Goal: Task Accomplishment & Management: Use online tool/utility

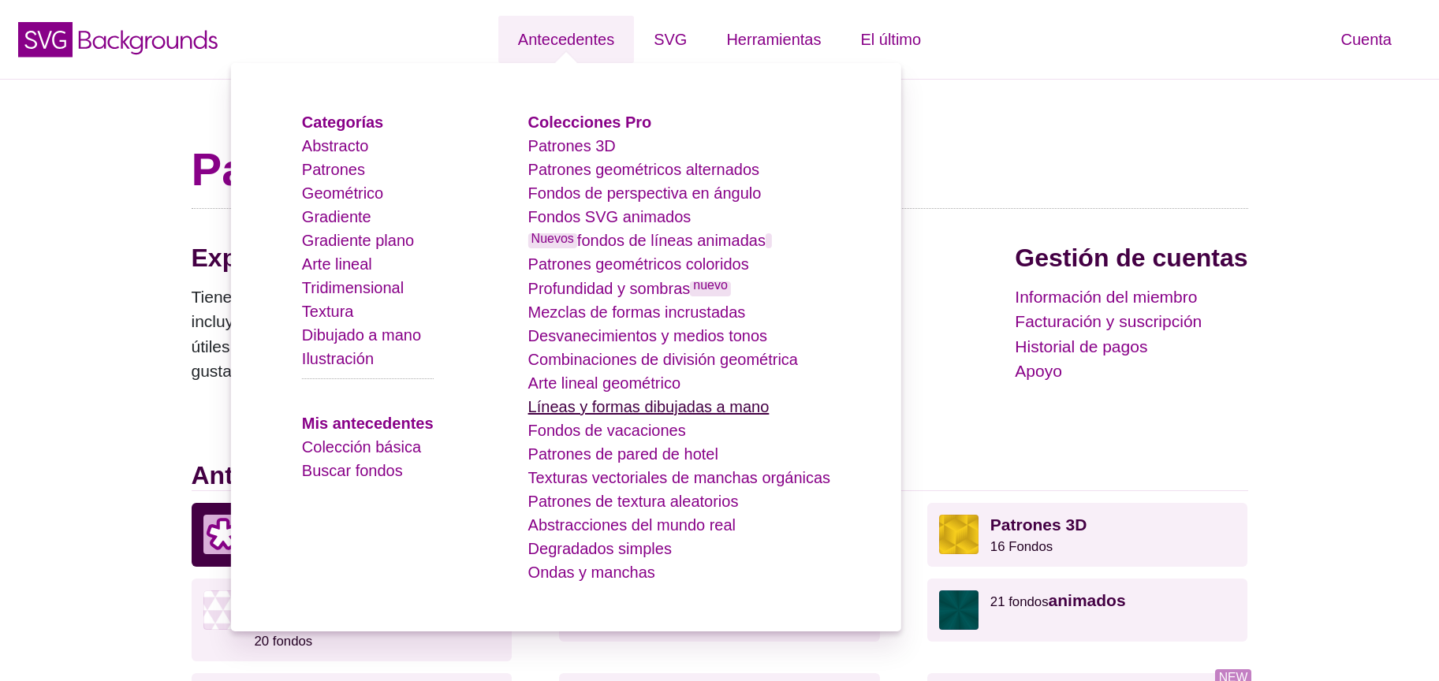
click at [670, 407] on font "Líneas y formas dibujadas a mano" at bounding box center [648, 406] width 241 height 17
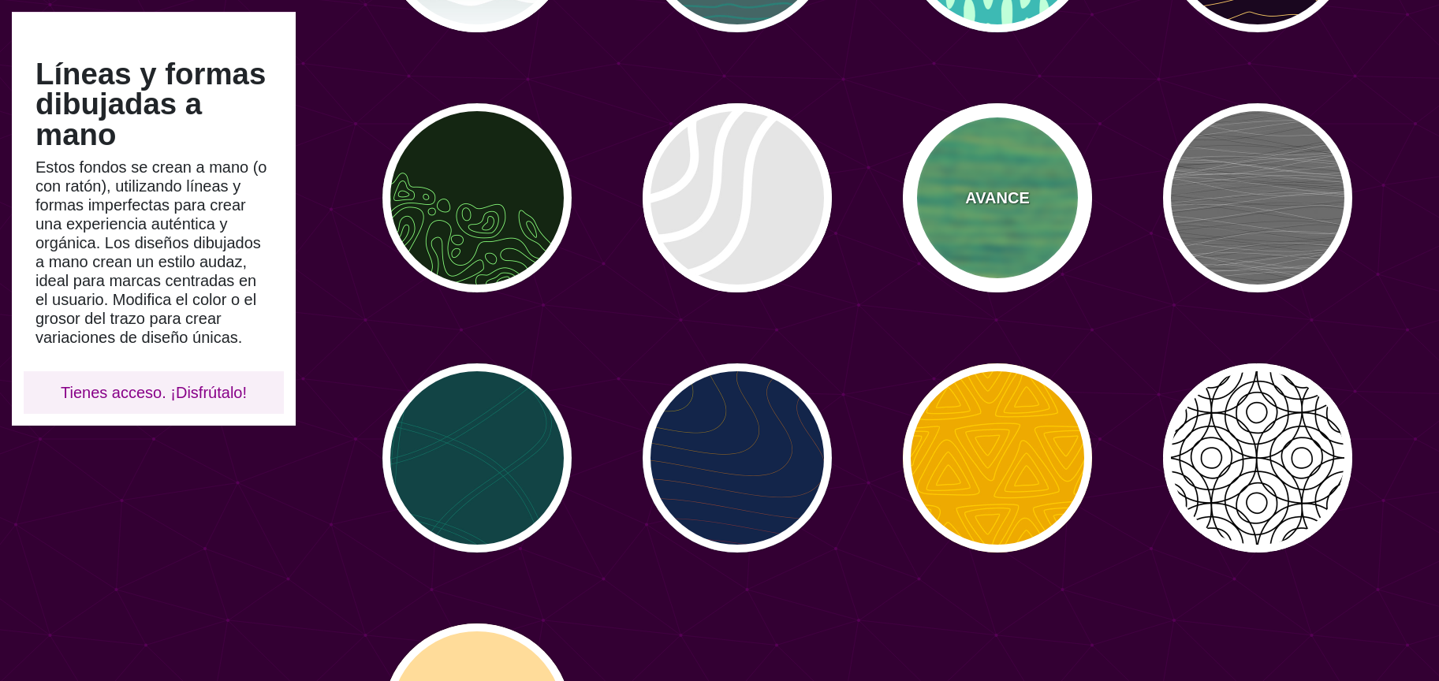
scroll to position [353, 0]
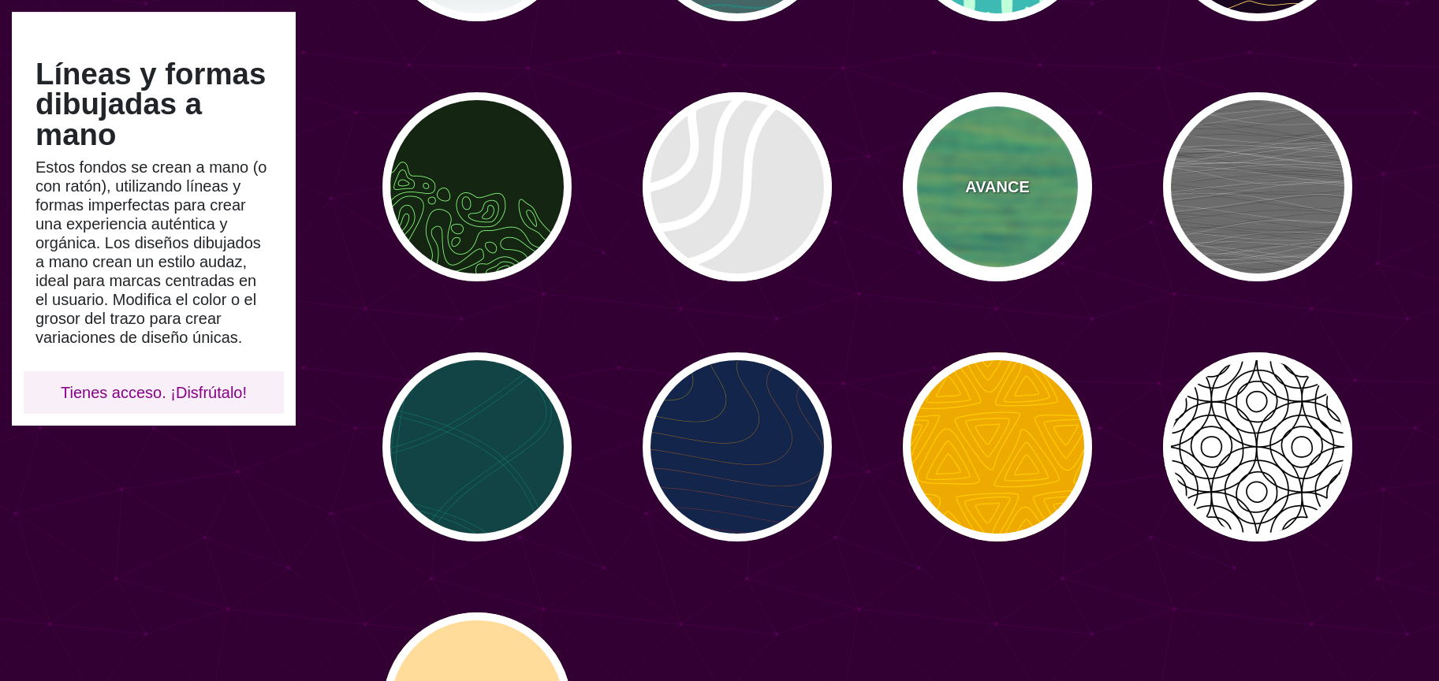
click at [1060, 164] on div "AVANCE" at bounding box center [997, 186] width 189 height 189
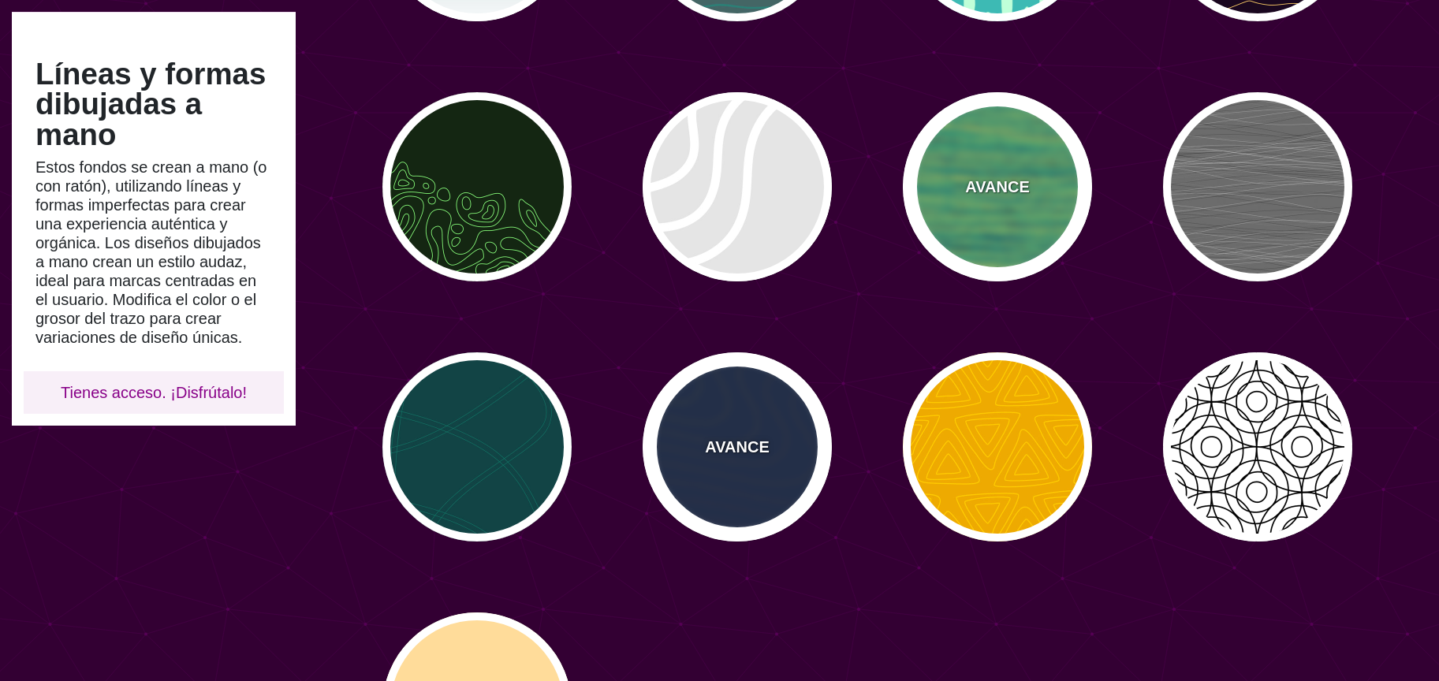
type input "#052747"
type input "#FEFF66"
type input "#000000"
type input "0"
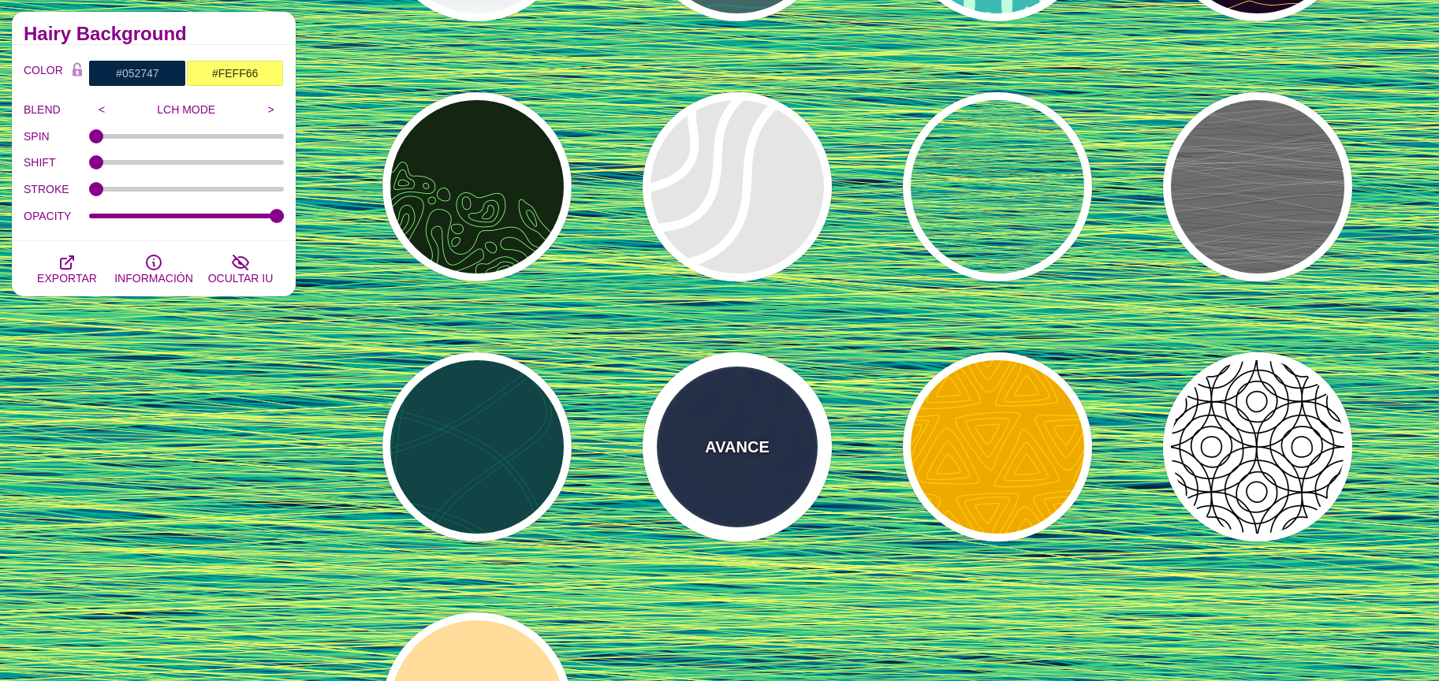
click at [761, 461] on div "AVANCE" at bounding box center [737, 447] width 189 height 189
type input "#13254A"
type input "#FFFF00"
type input "#AA0033"
type input "1"
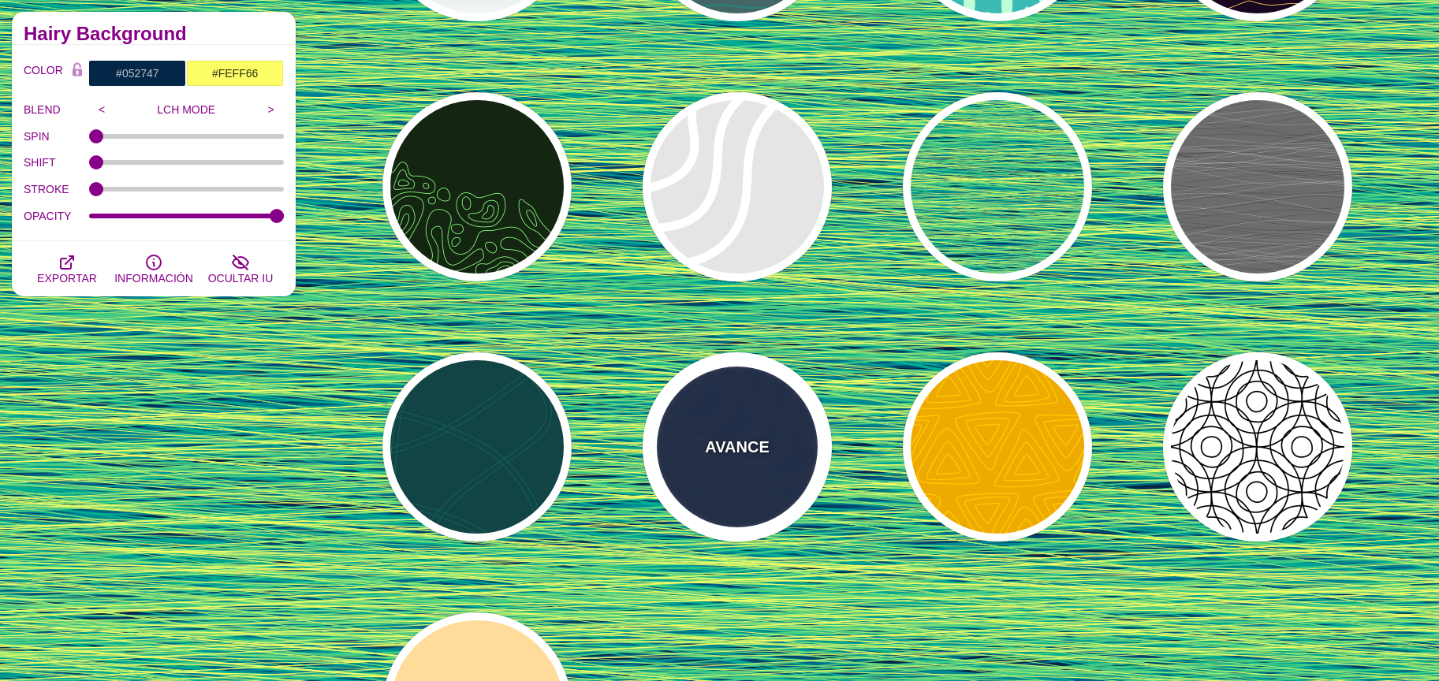
type input "1"
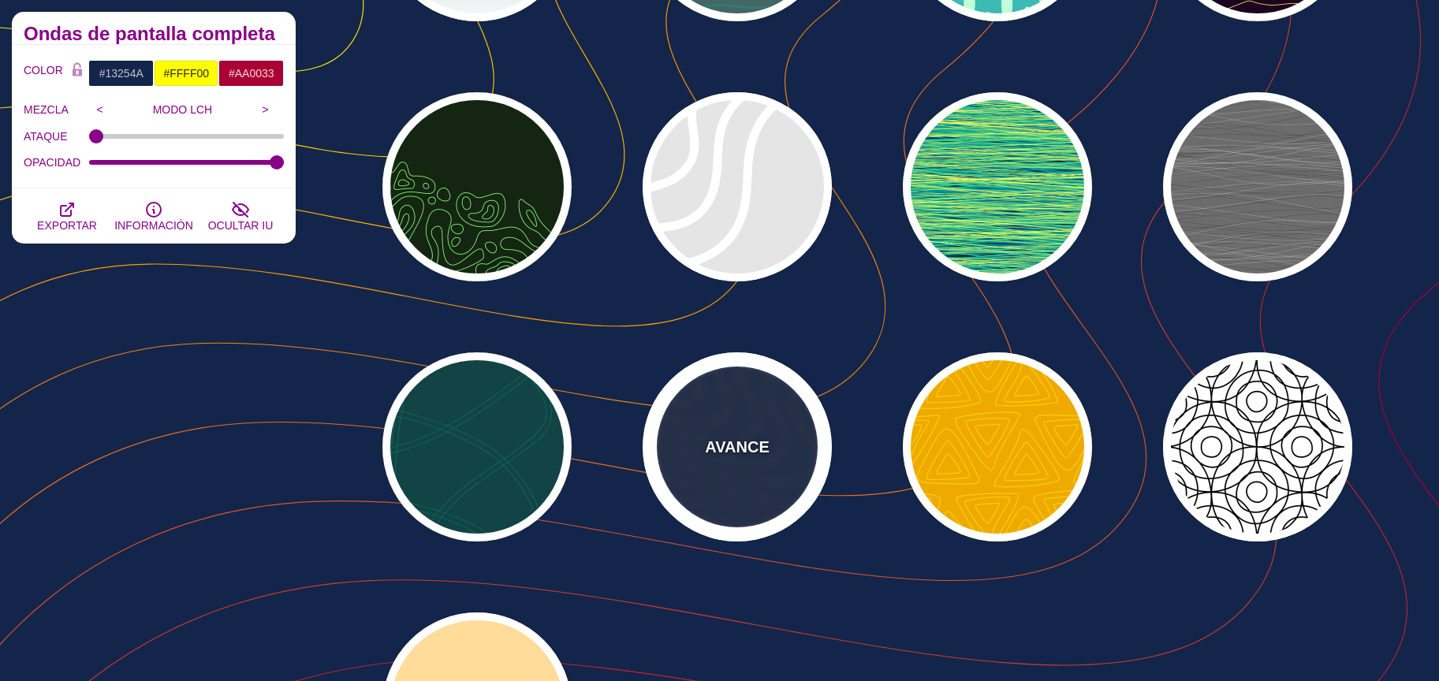
scroll to position [0, 0]
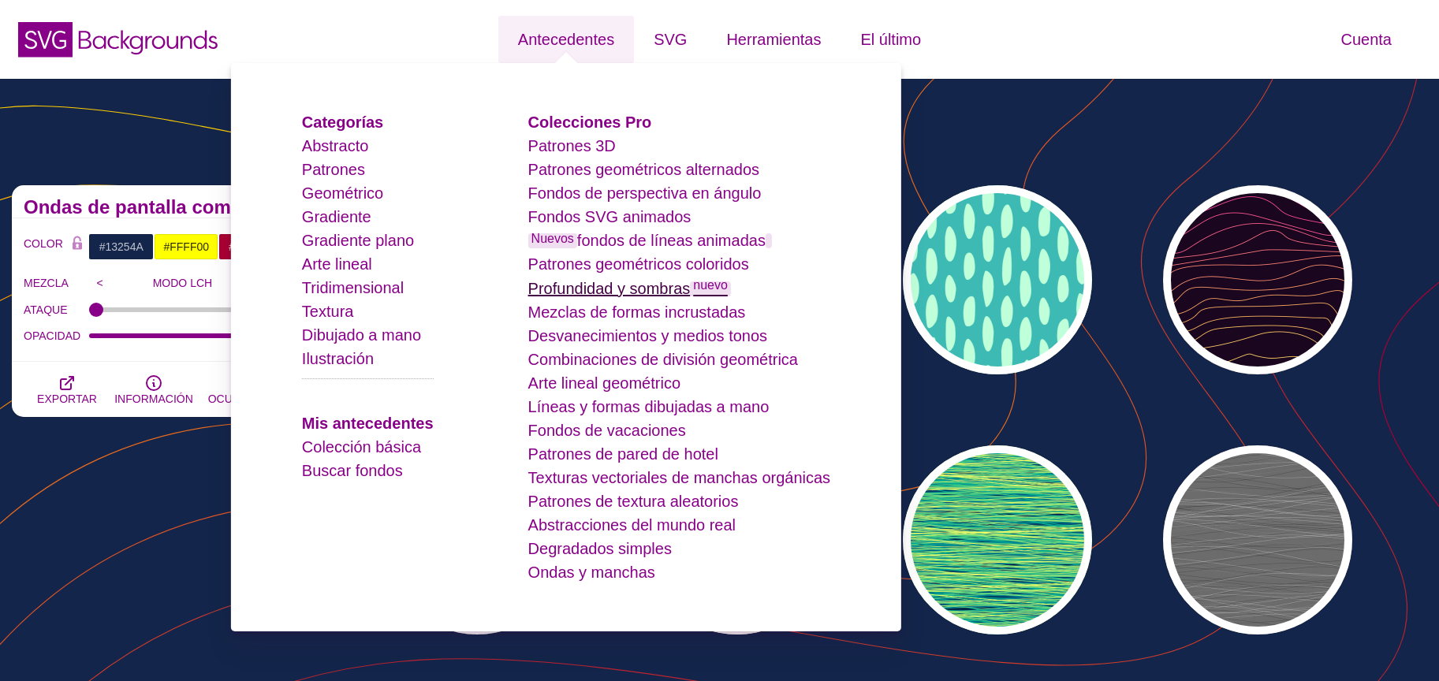
click at [636, 285] on font "Profundidad y sombras" at bounding box center [609, 288] width 162 height 17
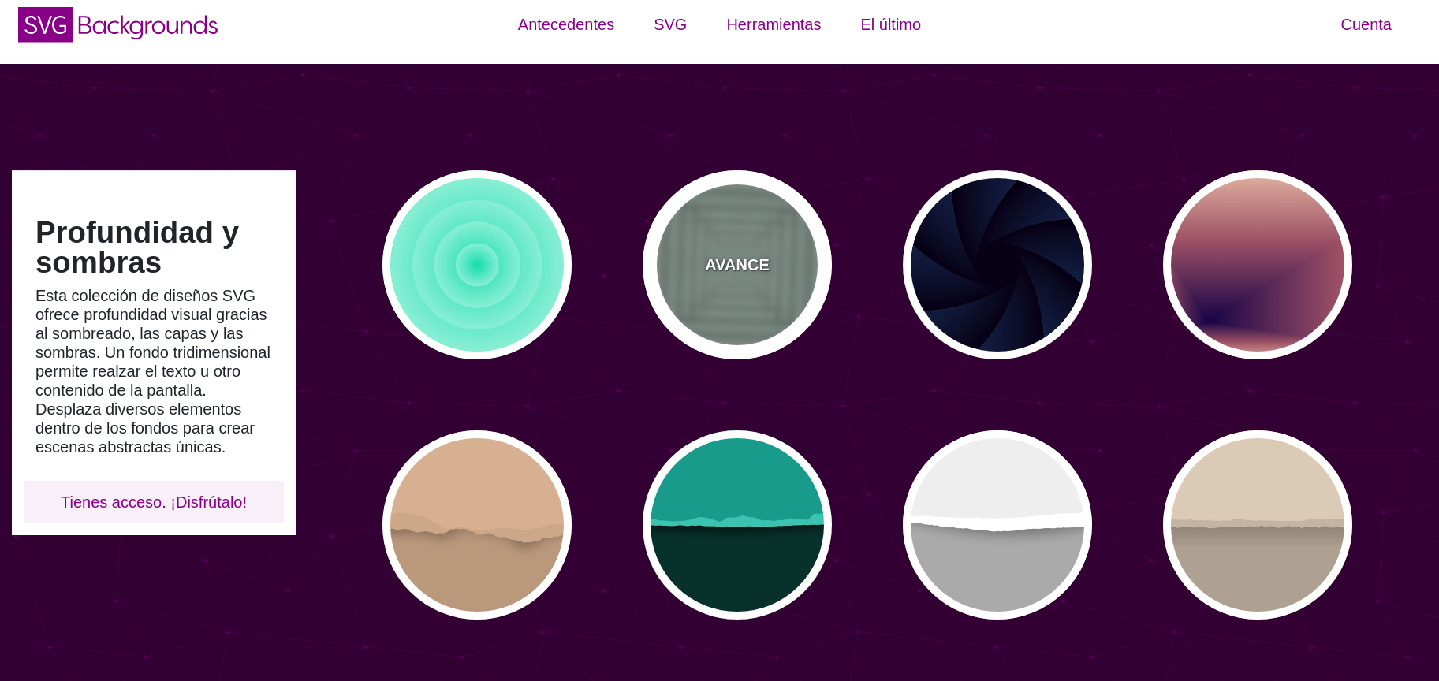
scroll to position [2, 0]
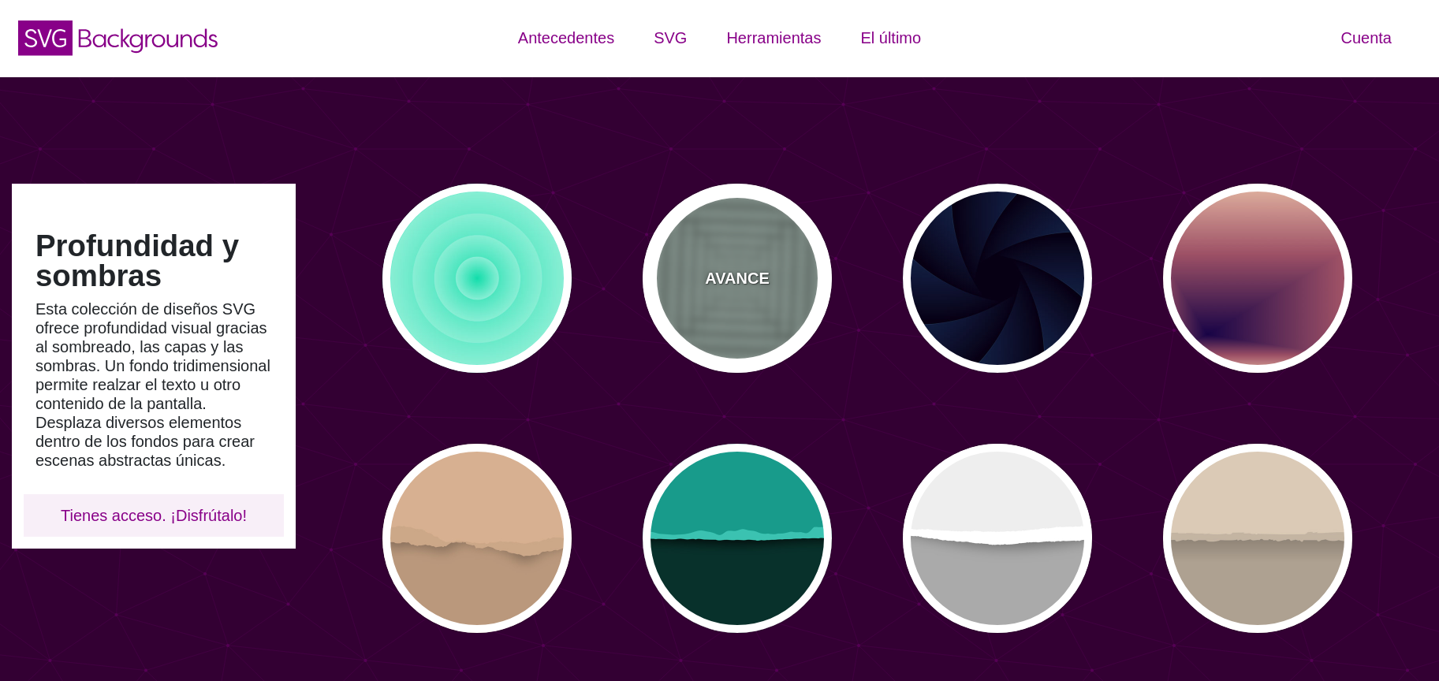
click at [718, 267] on div "AVANCE" at bounding box center [737, 278] width 189 height 189
type input "#ABC3B9"
type input "0"
type input "0.5"
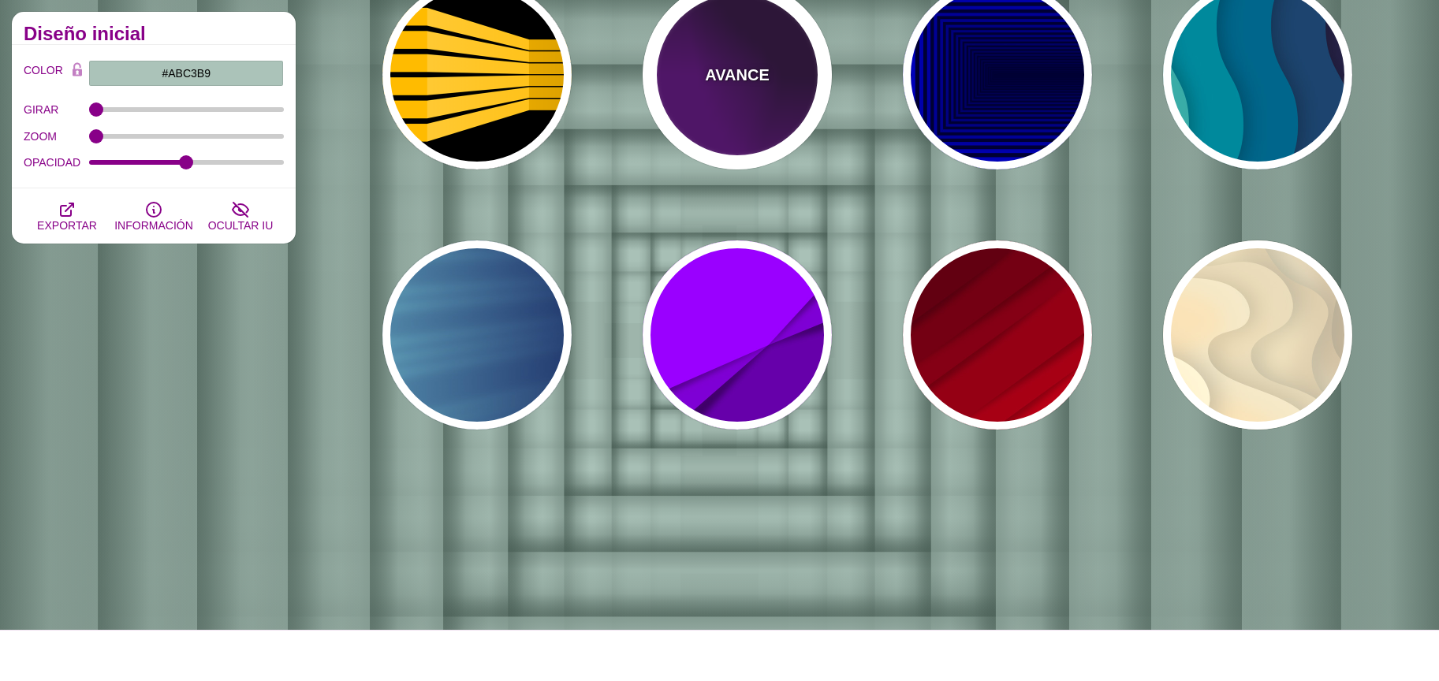
scroll to position [999, 0]
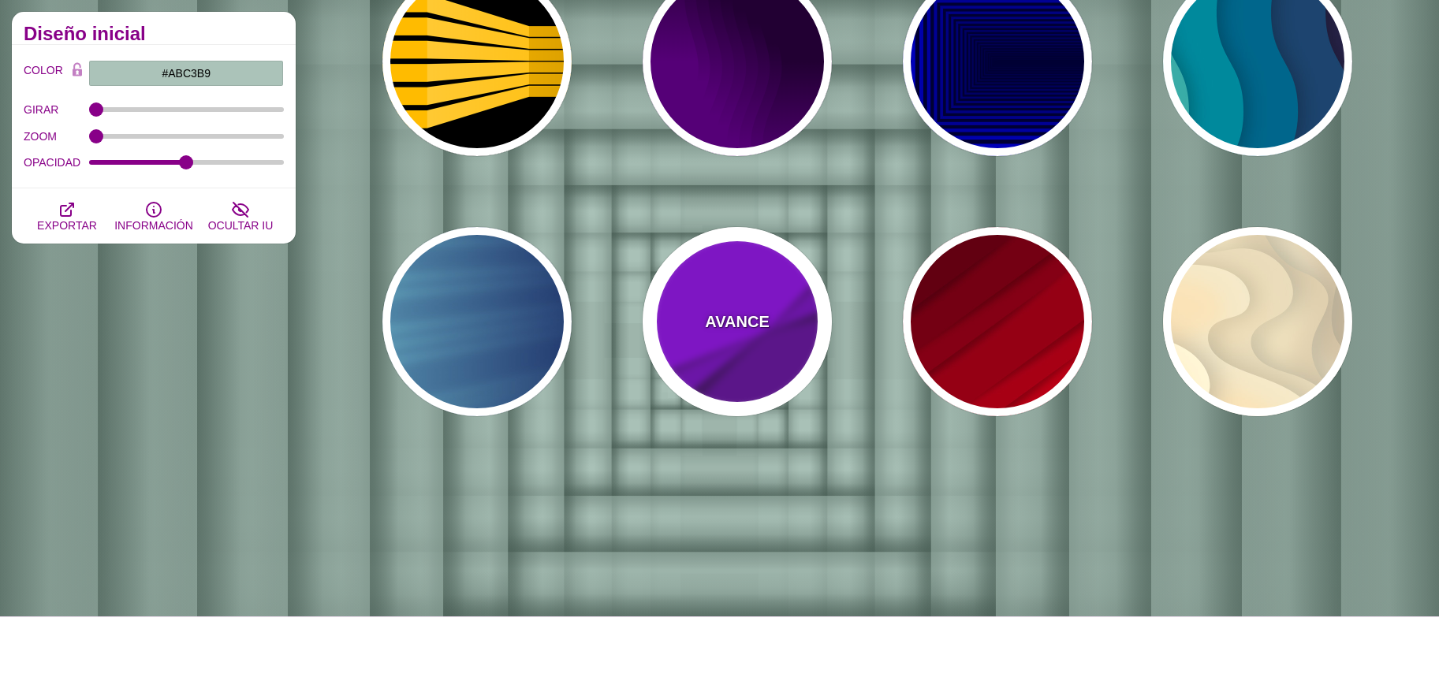
click at [685, 327] on div "AVANCE" at bounding box center [737, 321] width 189 height 189
type input "#9900FF"
type input "#6600AA"
type input "0.5"
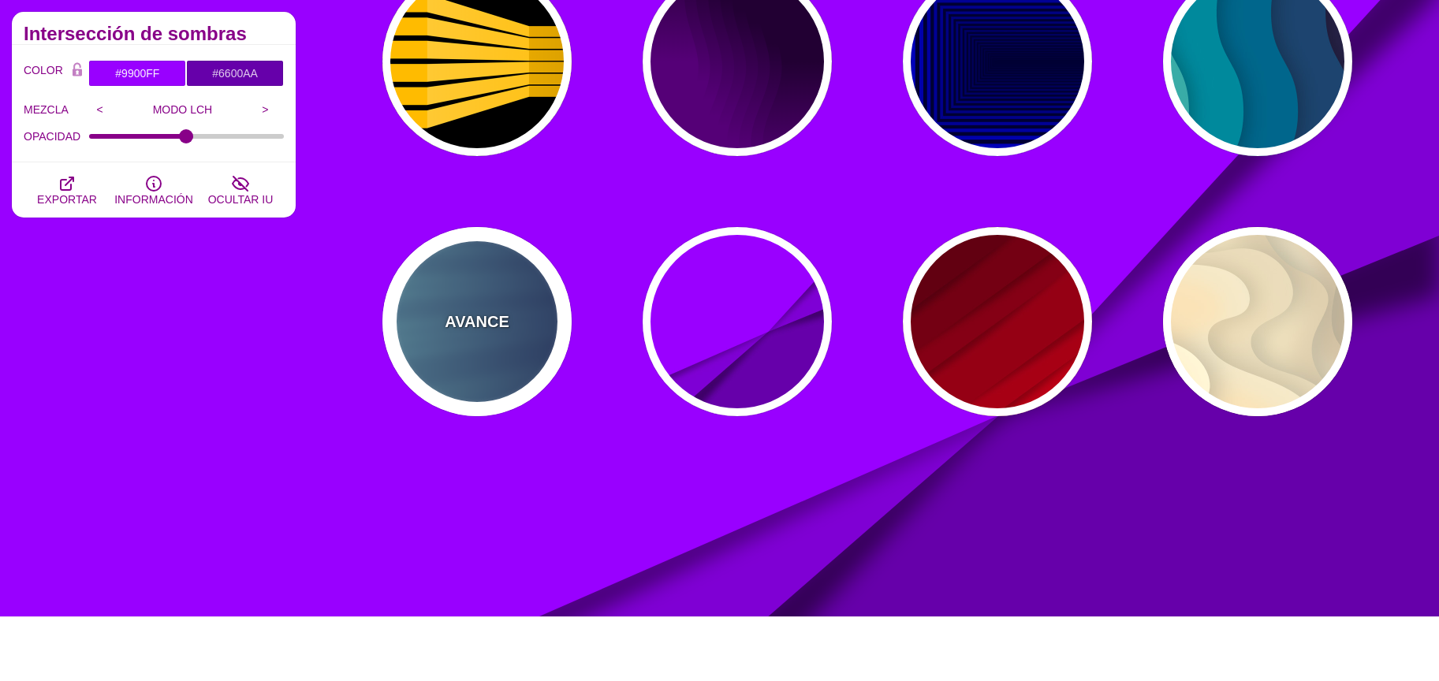
click at [528, 338] on div "AVANCE" at bounding box center [477, 321] width 189 height 189
type input "#000044"
type input "#99FFFF"
type input "1"
type input "0.25"
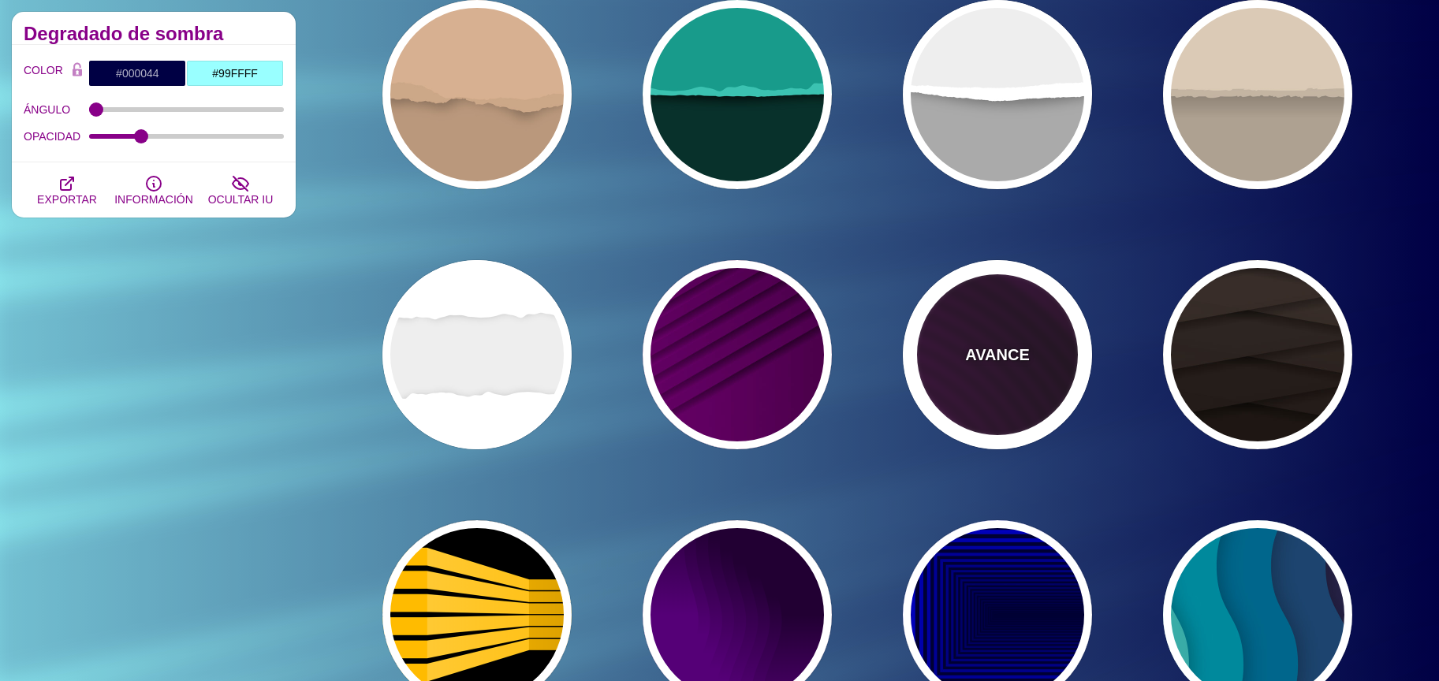
scroll to position [444, 0]
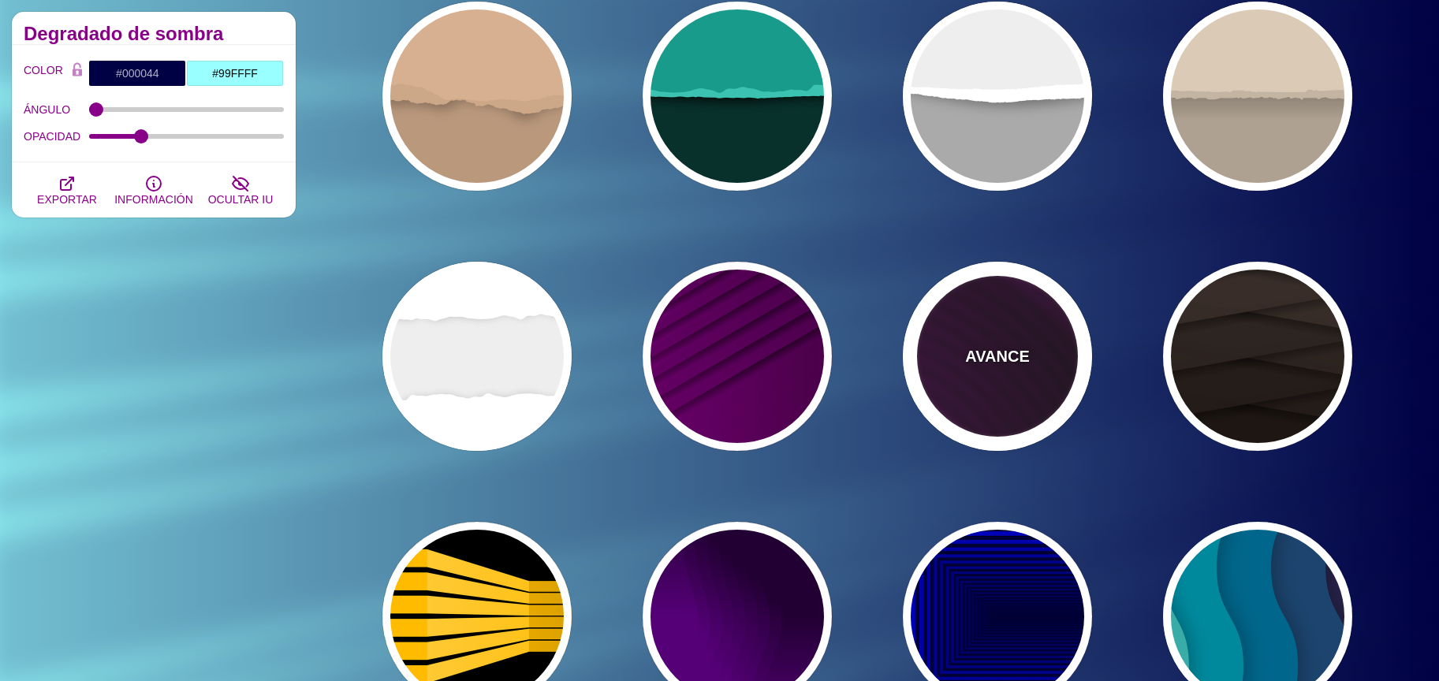
click at [1001, 370] on div "AVANCE" at bounding box center [997, 356] width 189 height 189
type input "#110011"
type input "#550055"
type input "#330033"
type input "0"
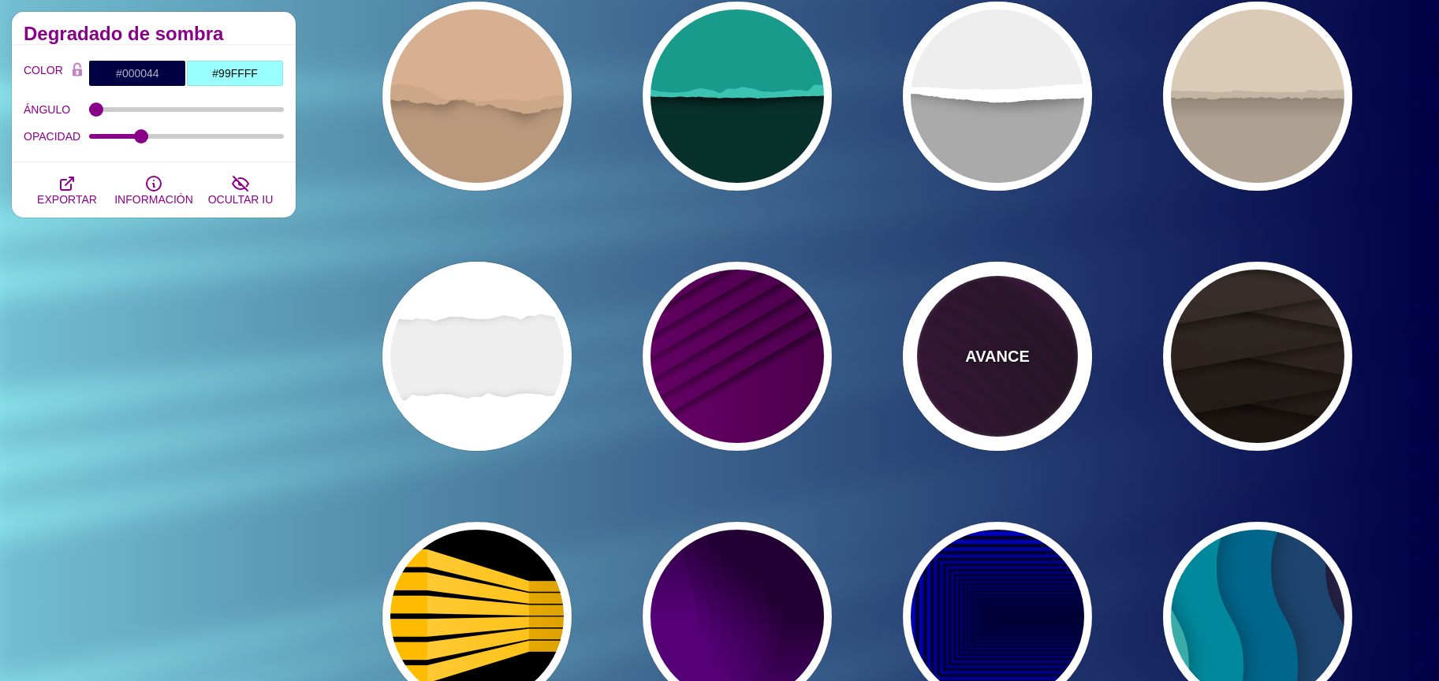
type input "0"
type input "4000"
type input "10"
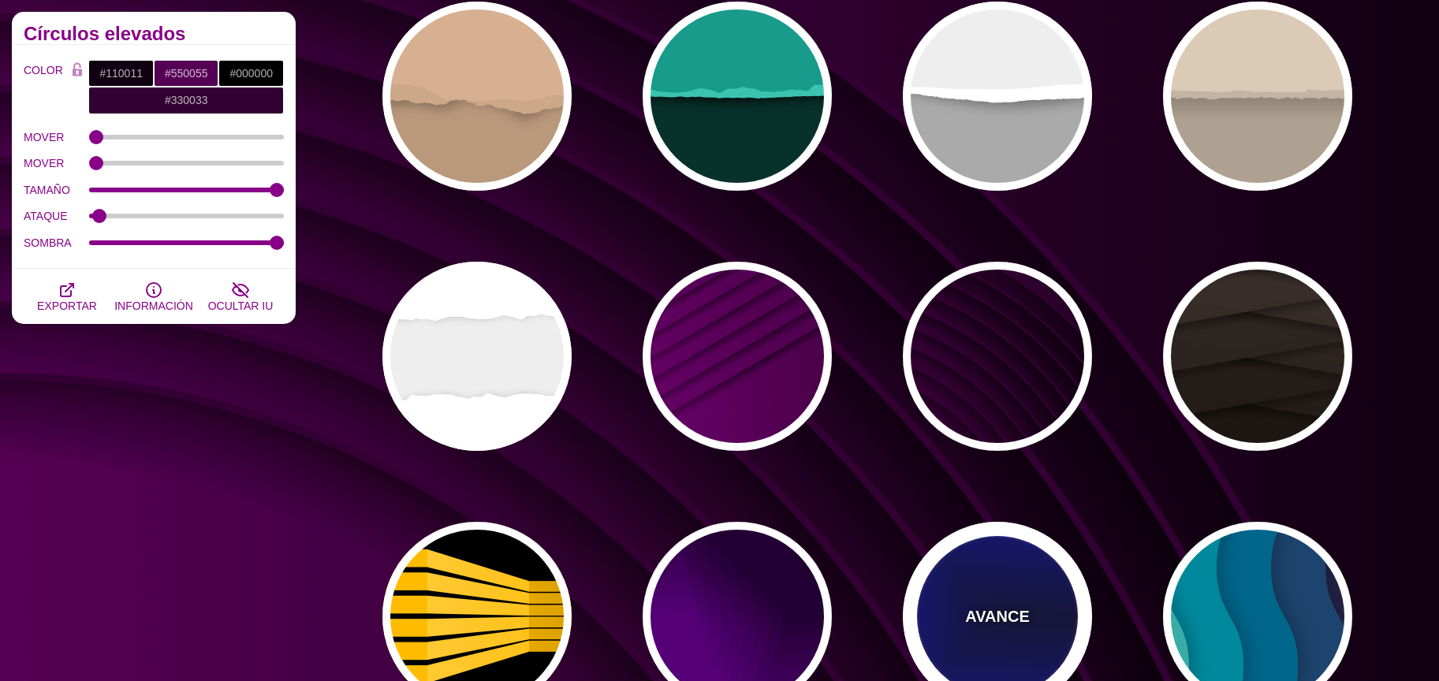
click at [968, 579] on div "AVANCE" at bounding box center [997, 616] width 189 height 189
type input "#000033"
type input "#0000CC"
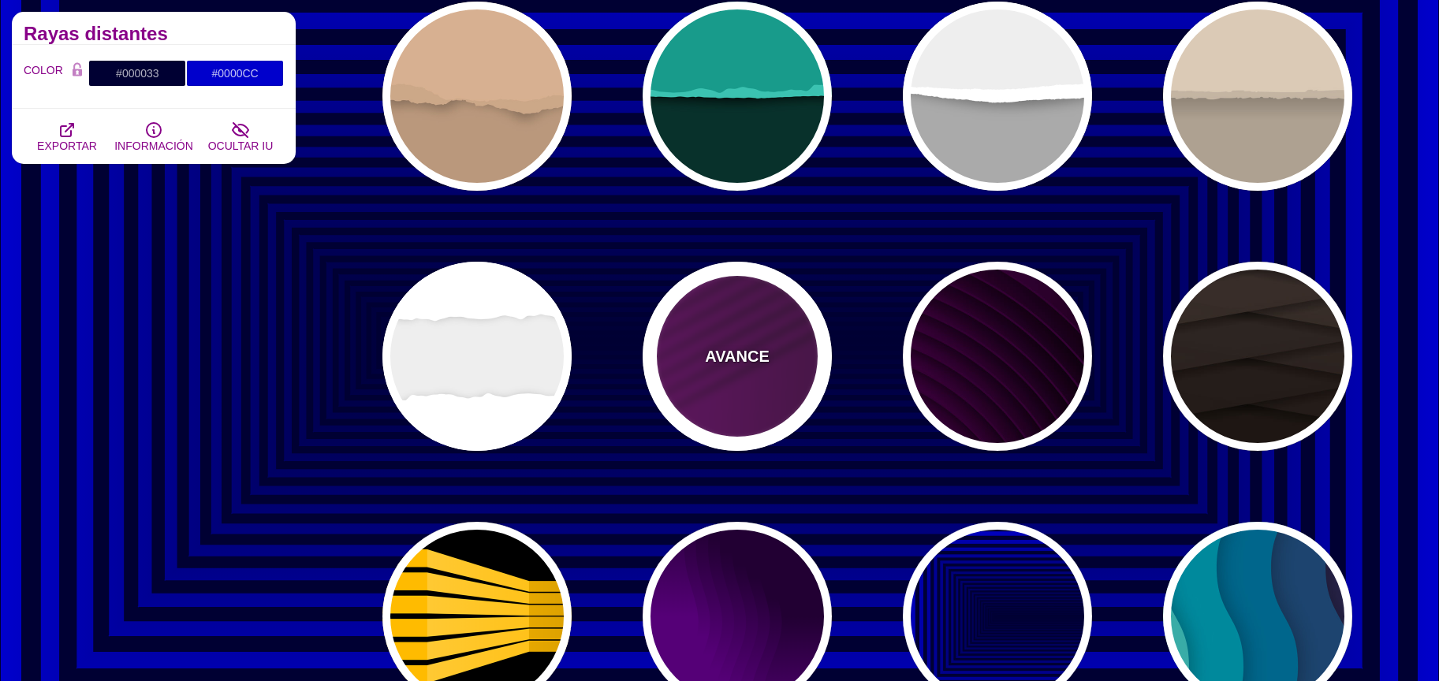
click at [769, 386] on div "AVANCE" at bounding box center [737, 356] width 189 height 189
type input "#330033"
type input "#770077"
type input "1"
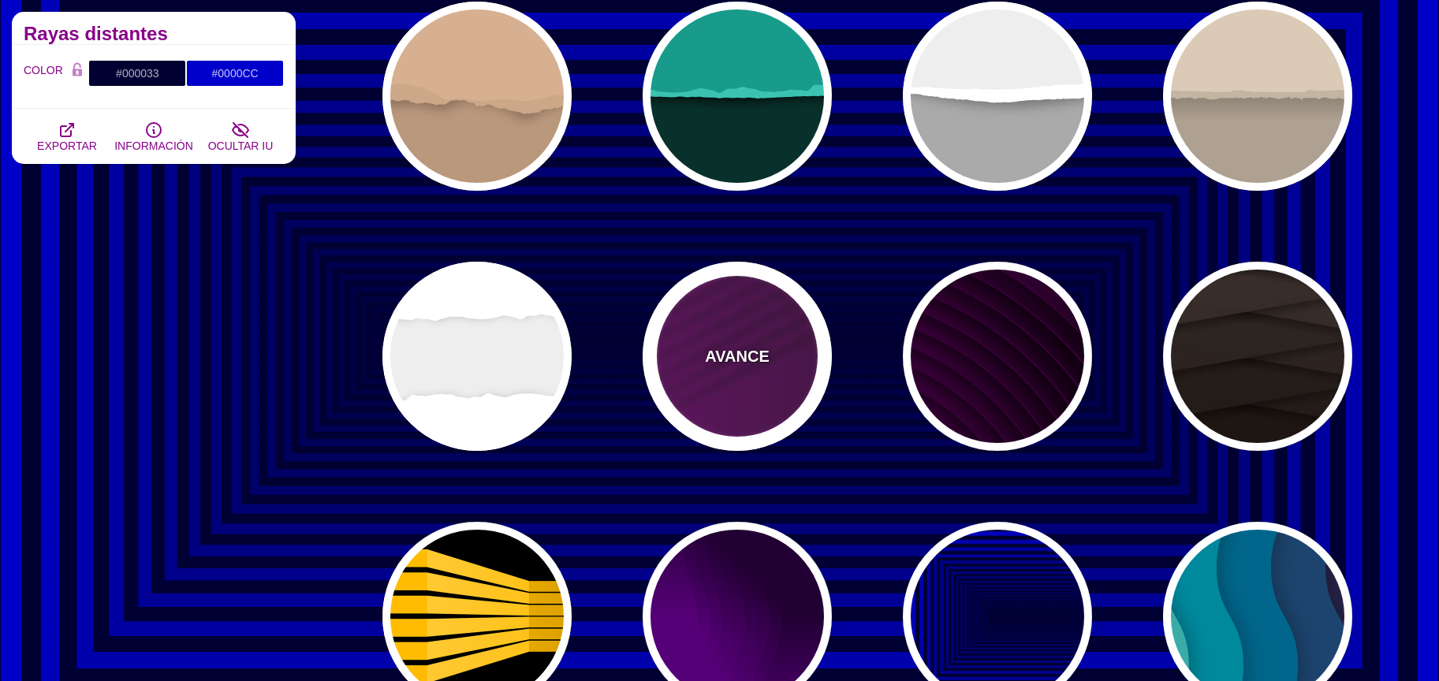
type input "0.5"
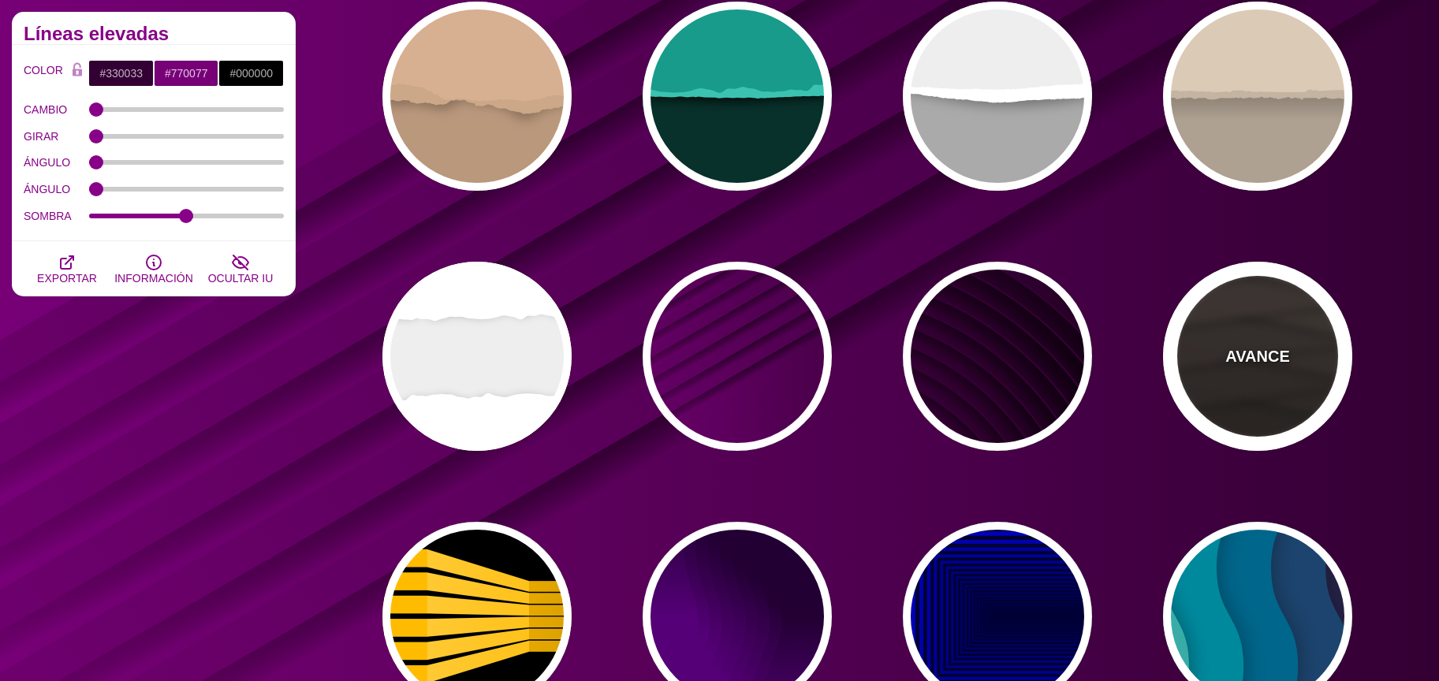
click at [1201, 302] on div "AVANCE" at bounding box center [1257, 356] width 189 height 189
type input "#1C1612"
type input "#4D3D37"
type input "0"
type input "0.9"
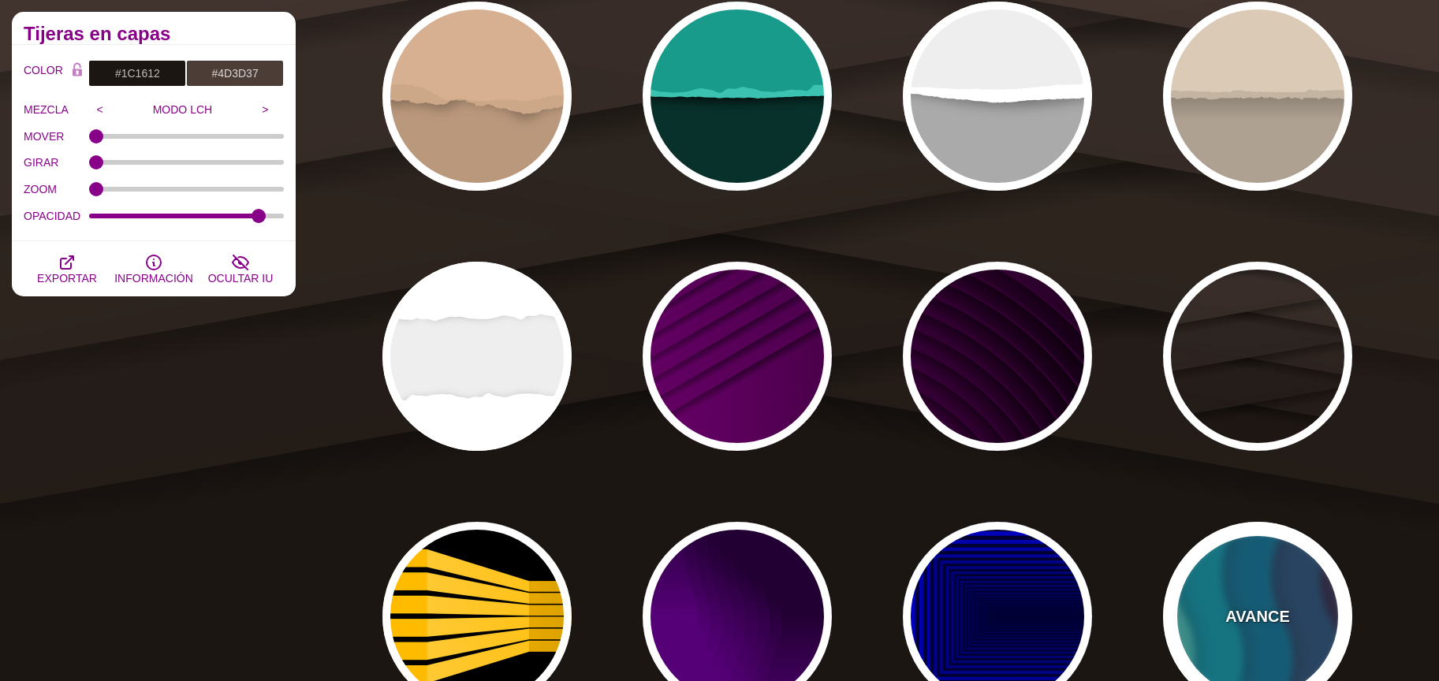
click at [1239, 551] on div "AVANCE" at bounding box center [1257, 616] width 189 height 189
type input "#220022"
type input "#77CCAA"
type input "0.3"
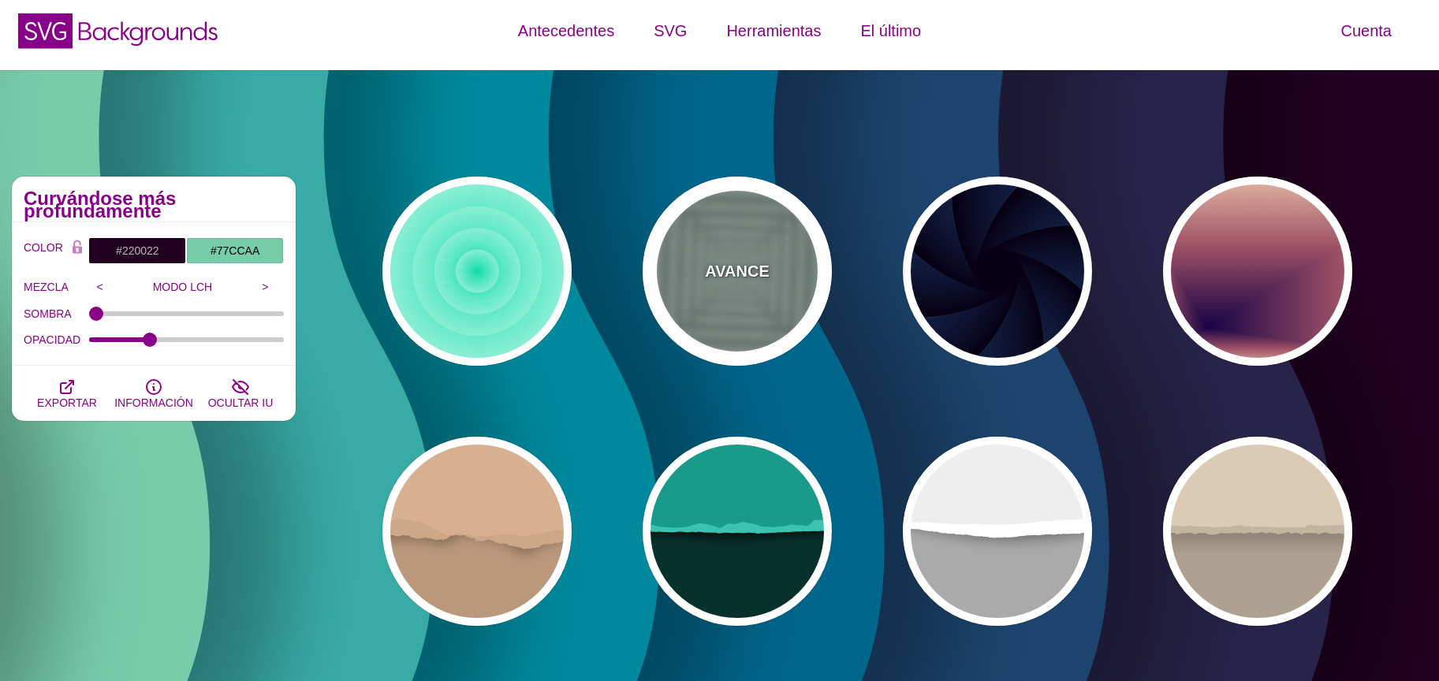
scroll to position [0, 0]
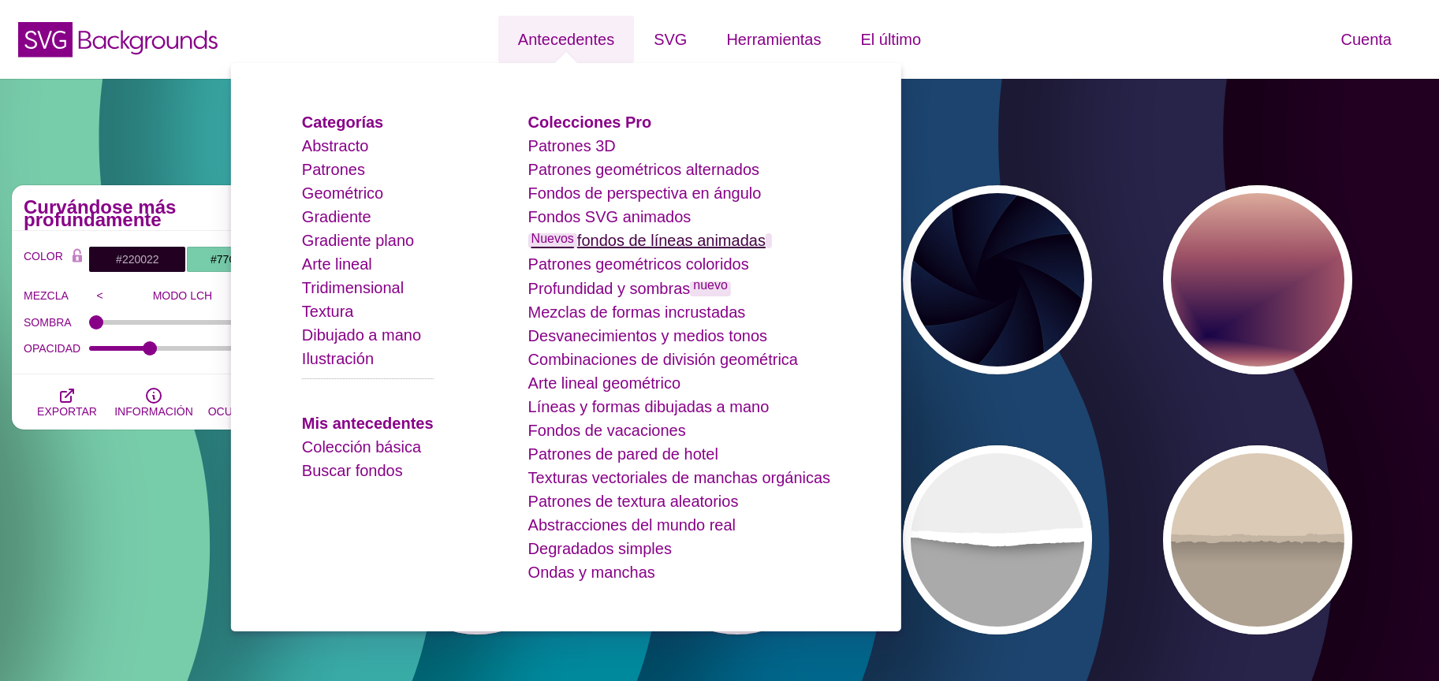
click at [681, 249] on font "fondos de líneas animadas" at bounding box center [671, 240] width 188 height 17
click at [704, 233] on font "fondos de líneas animadas" at bounding box center [671, 240] width 188 height 17
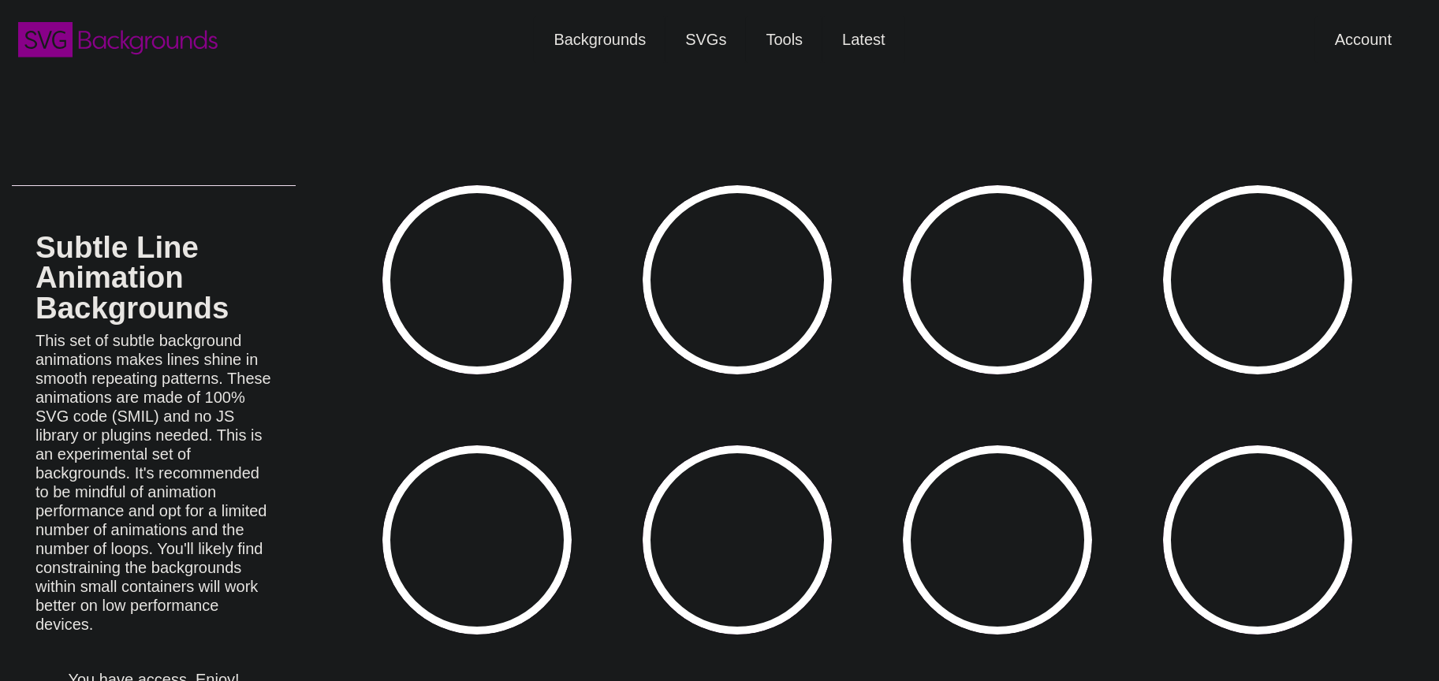
type input "#450057"
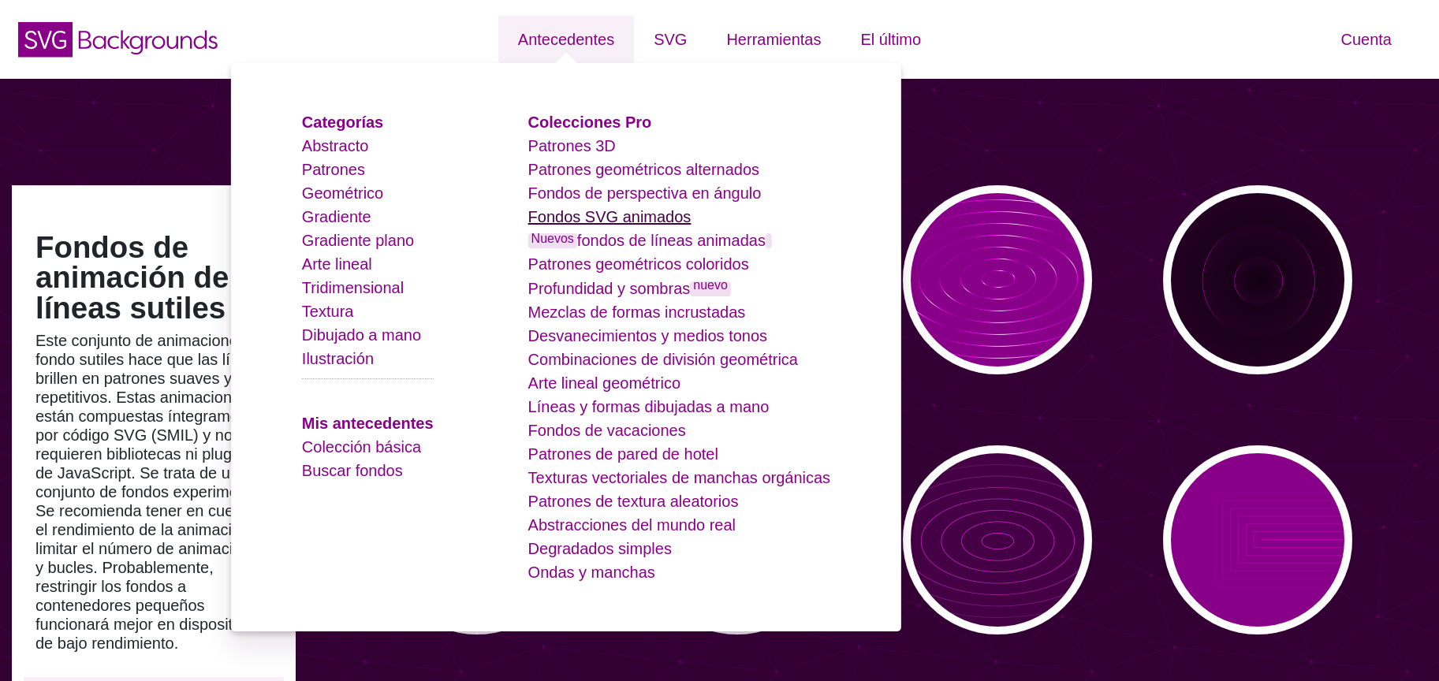
click at [644, 218] on font "Fondos SVG animados" at bounding box center [609, 216] width 163 height 17
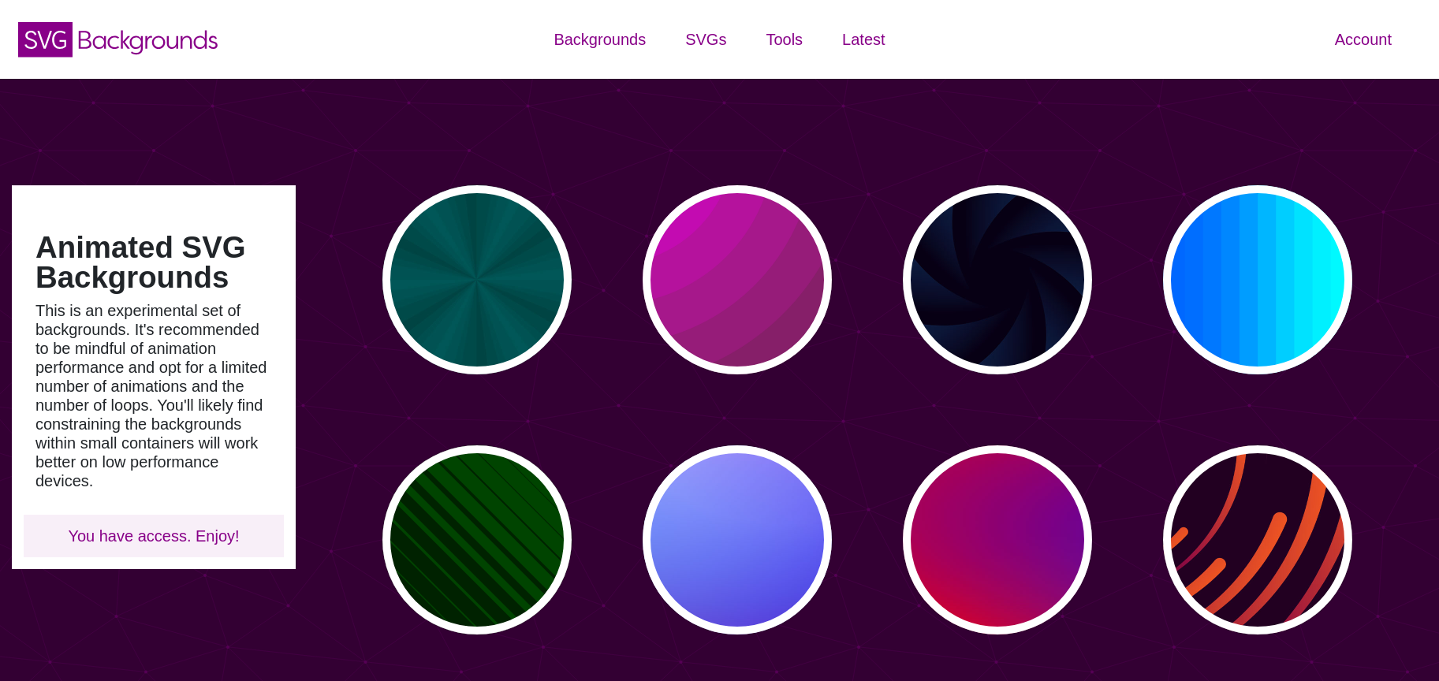
type input "#450057"
type input "#FFFFFF"
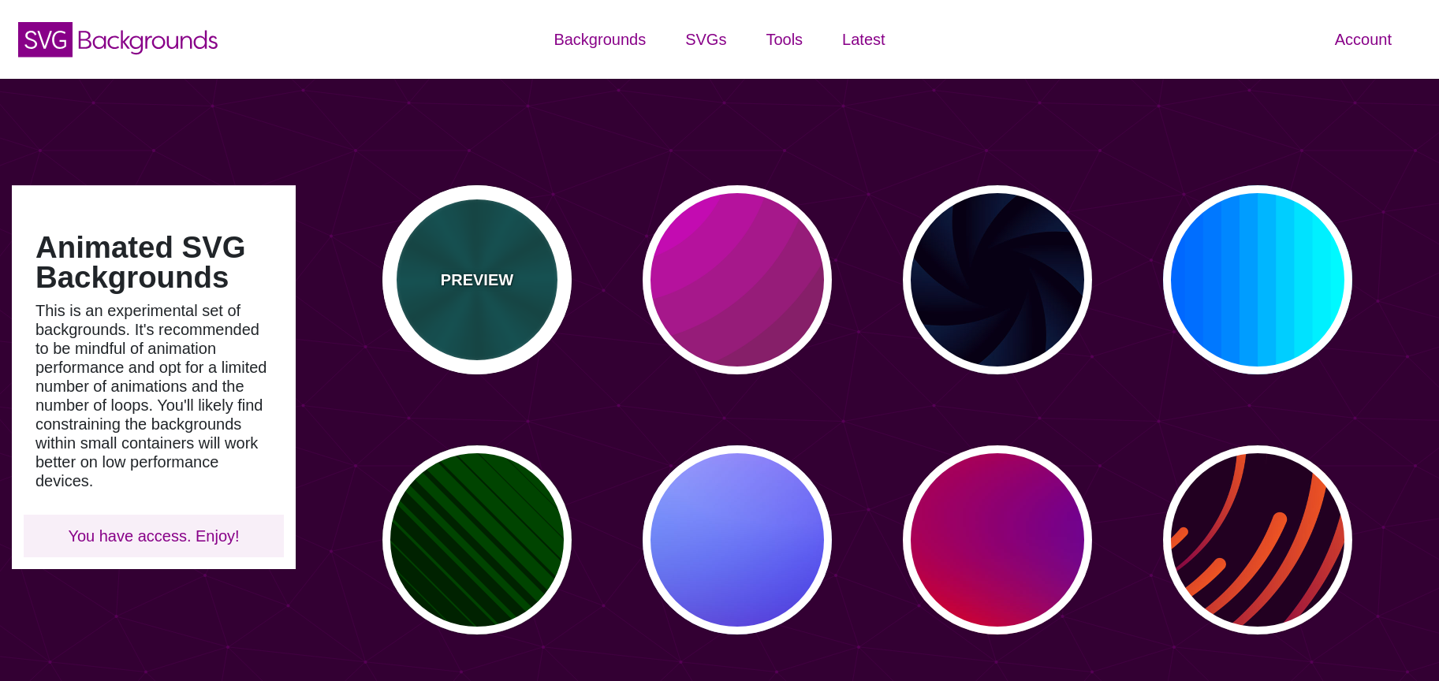
click at [538, 231] on div "PREVIEW" at bounding box center [477, 279] width 189 height 189
type input "#004444"
type input "#006666"
type input "5"
type input "0.2"
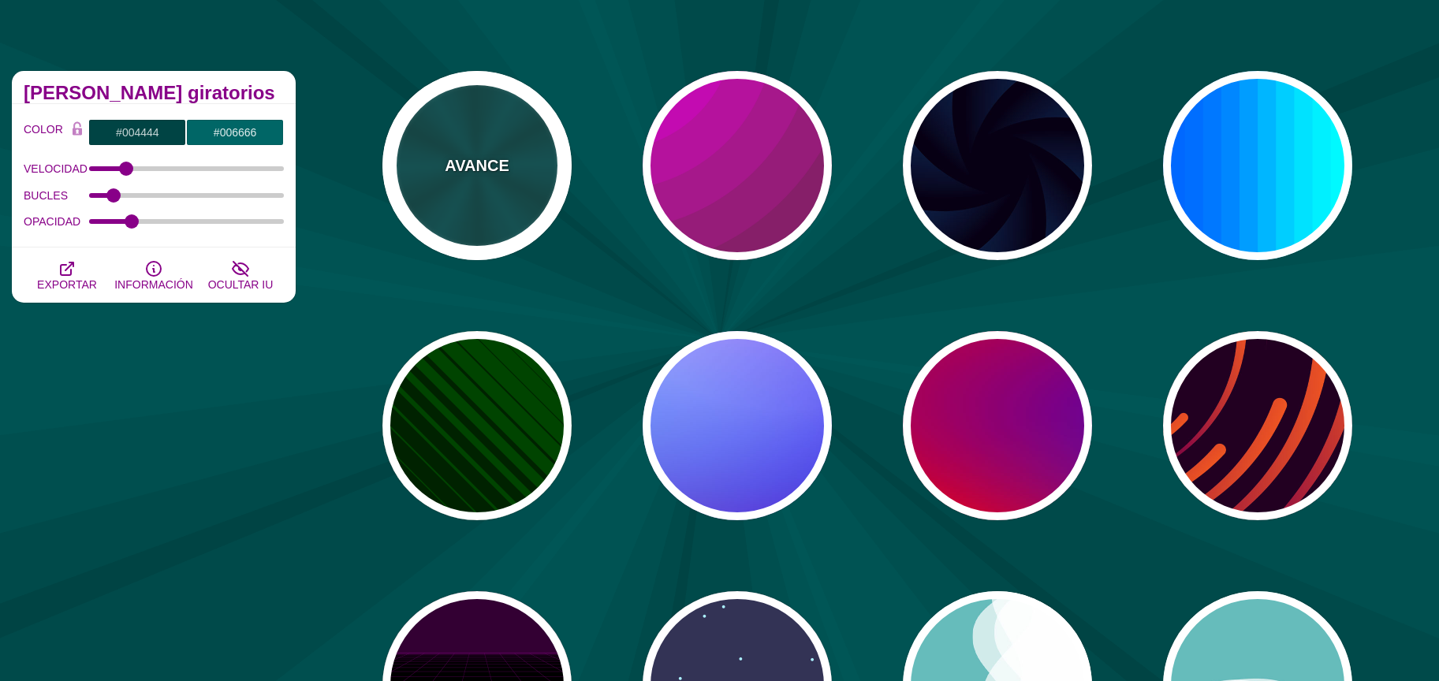
scroll to position [117, 0]
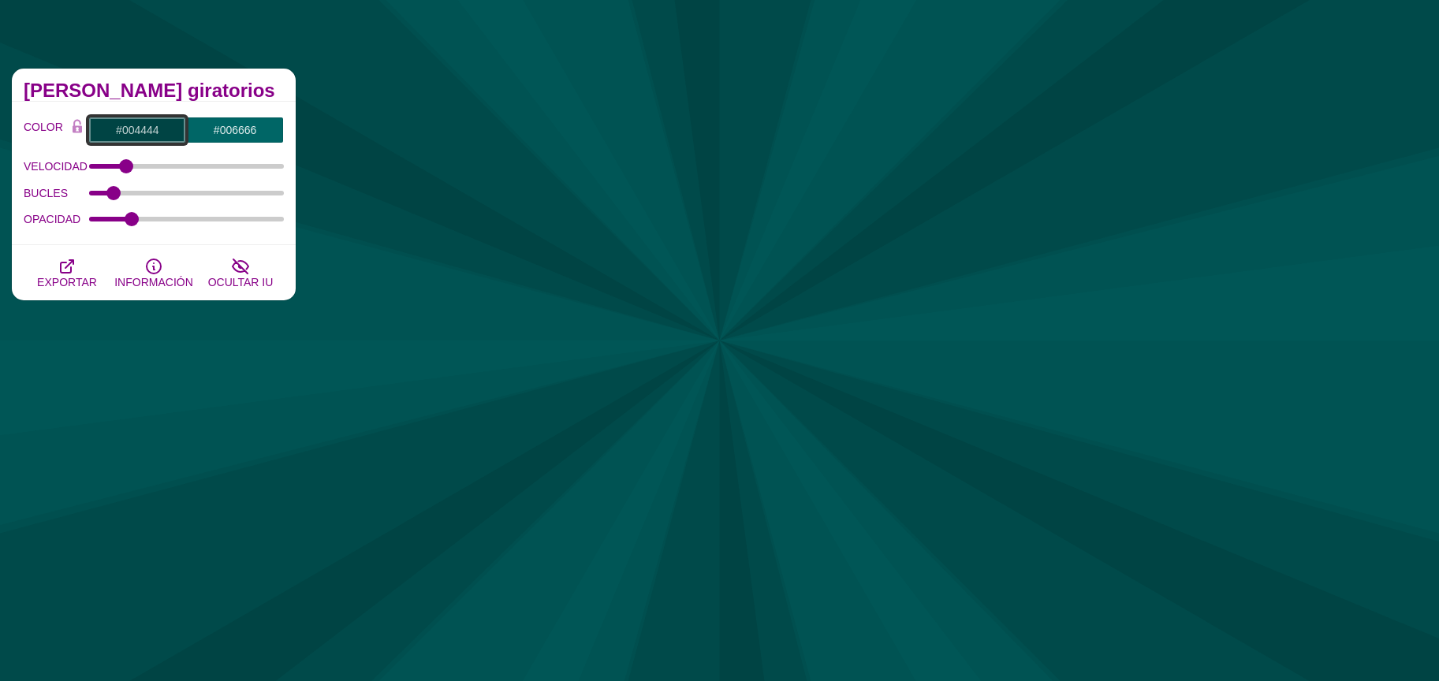
click at [143, 122] on input "#004444" at bounding box center [137, 130] width 98 height 27
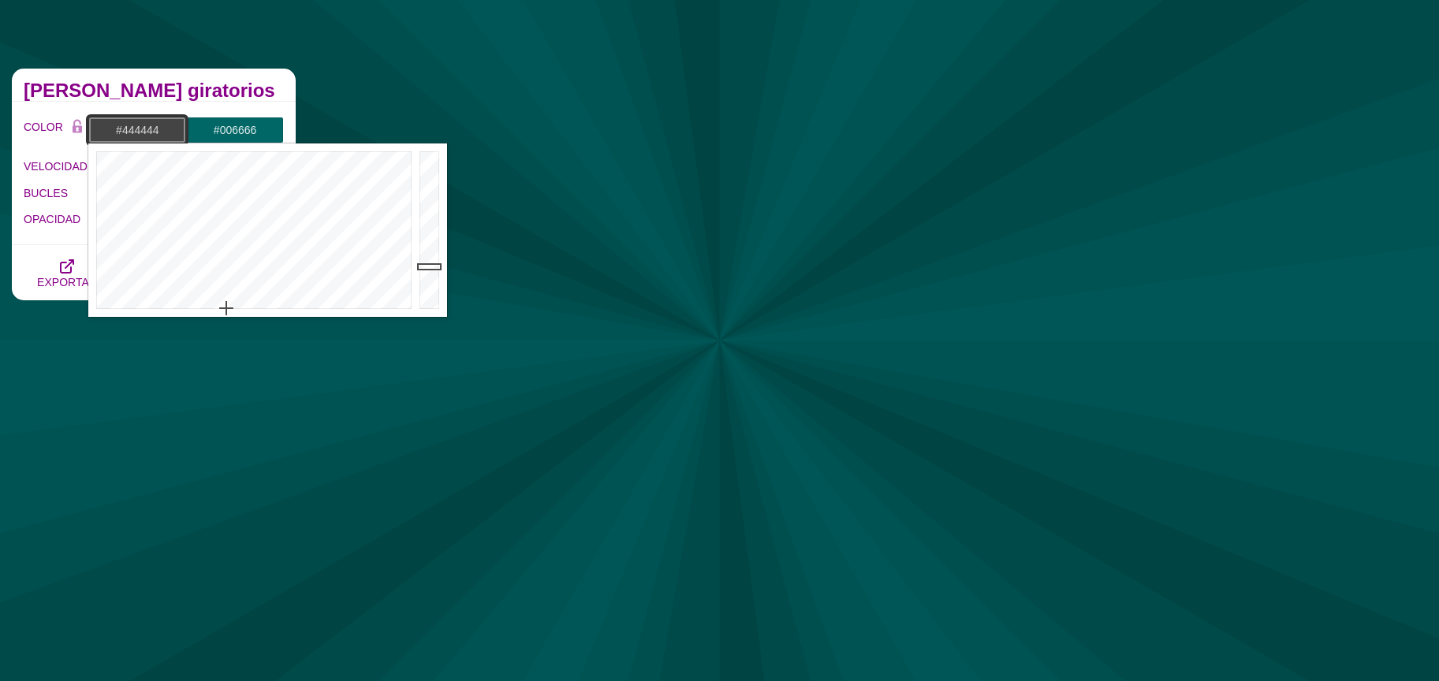
drag, startPoint x: 215, startPoint y: 303, endPoint x: 227, endPoint y: 309, distance: 14.1
click at [227, 309] on div at bounding box center [251, 231] width 327 height 174
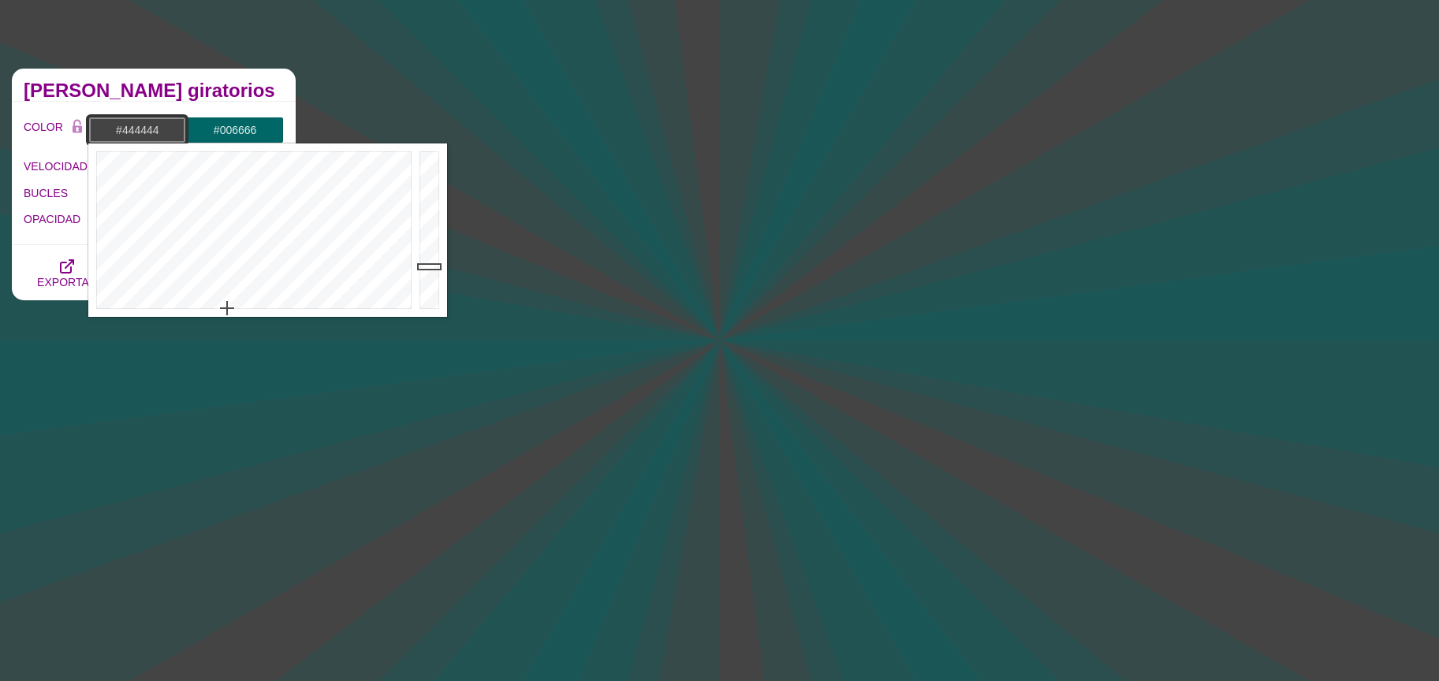
type input "#ECECEC"
click at [428, 163] on div at bounding box center [432, 231] width 32 height 174
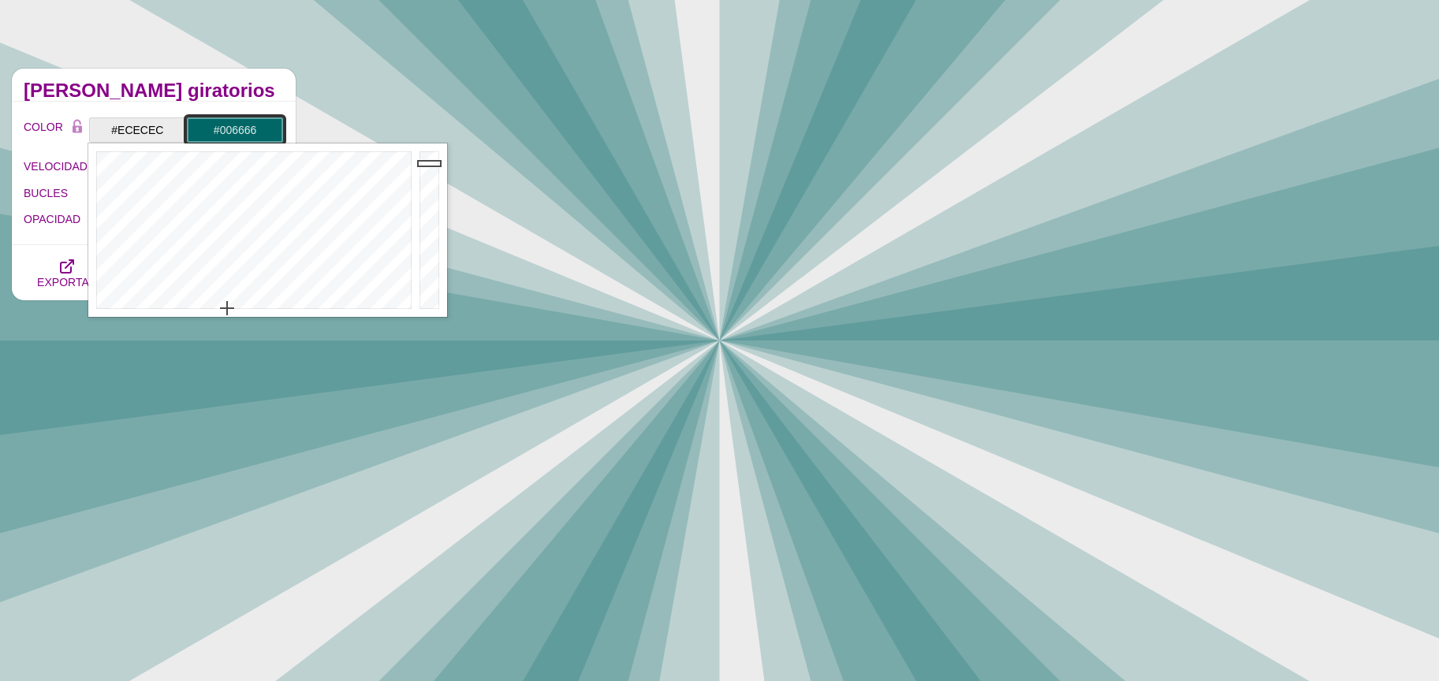
click at [241, 125] on input "#006666" at bounding box center [235, 130] width 98 height 27
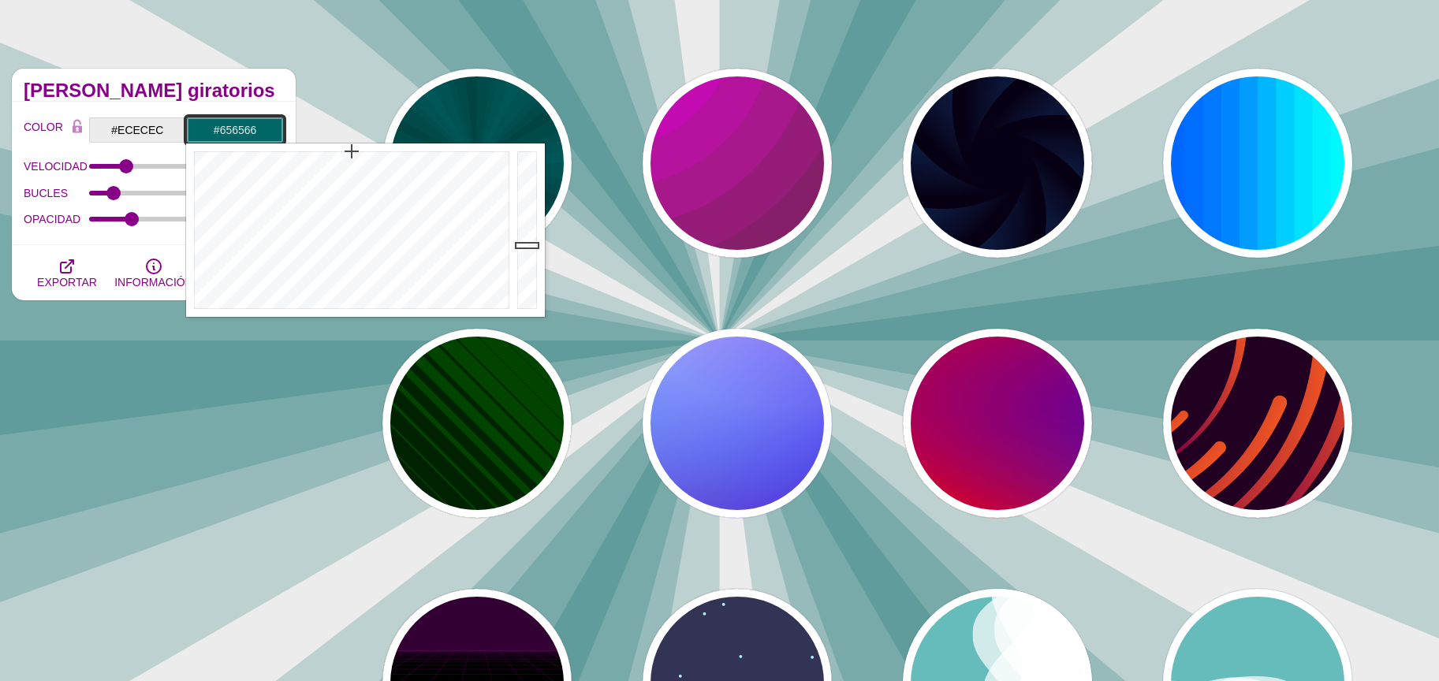
click at [431, 306] on div at bounding box center [349, 231] width 327 height 174
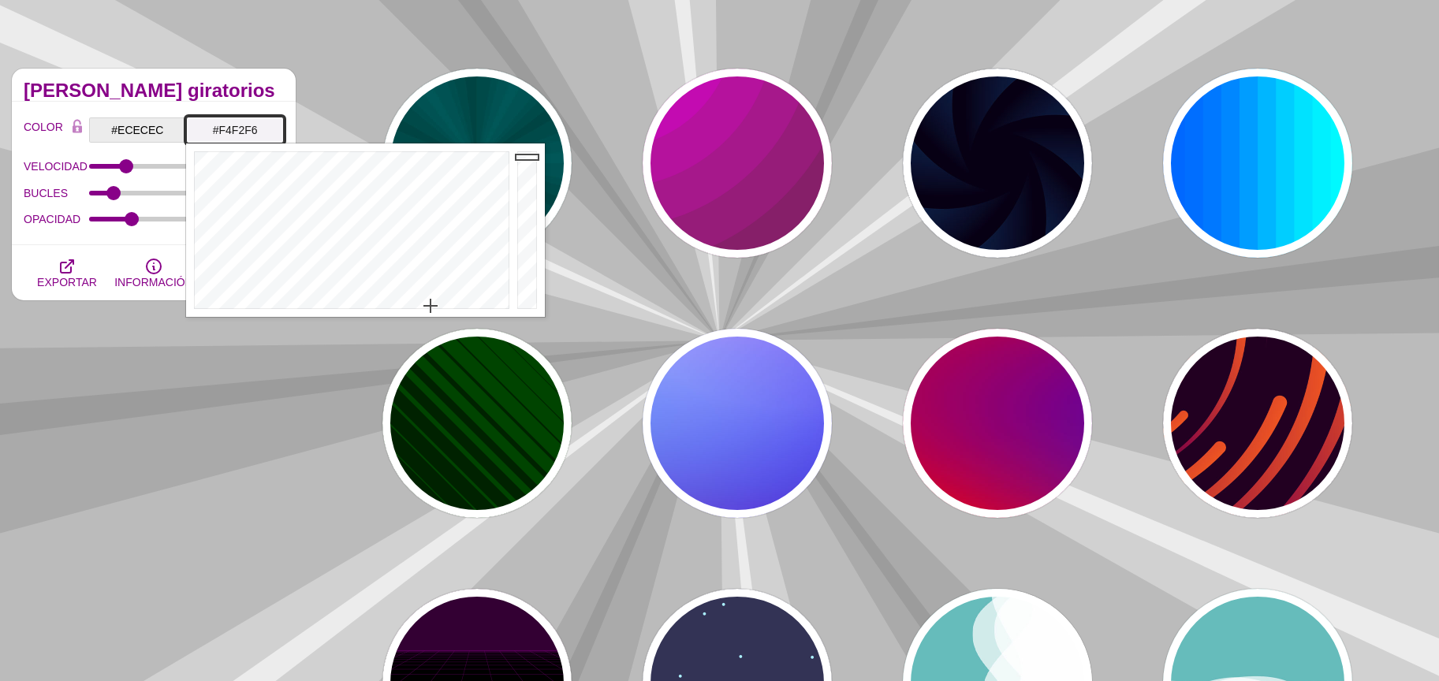
click at [520, 157] on div at bounding box center [529, 231] width 32 height 174
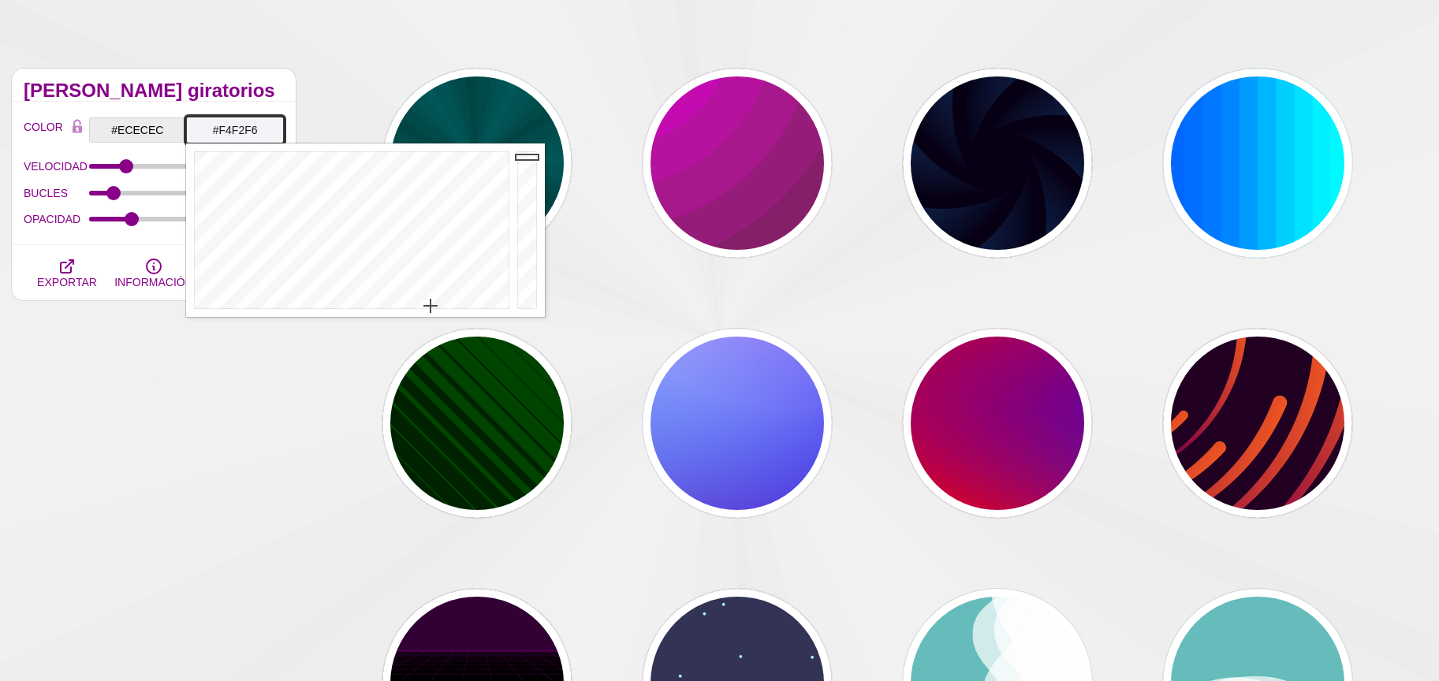
type input "#C9C7CA"
click at [531, 184] on div at bounding box center [529, 231] width 32 height 174
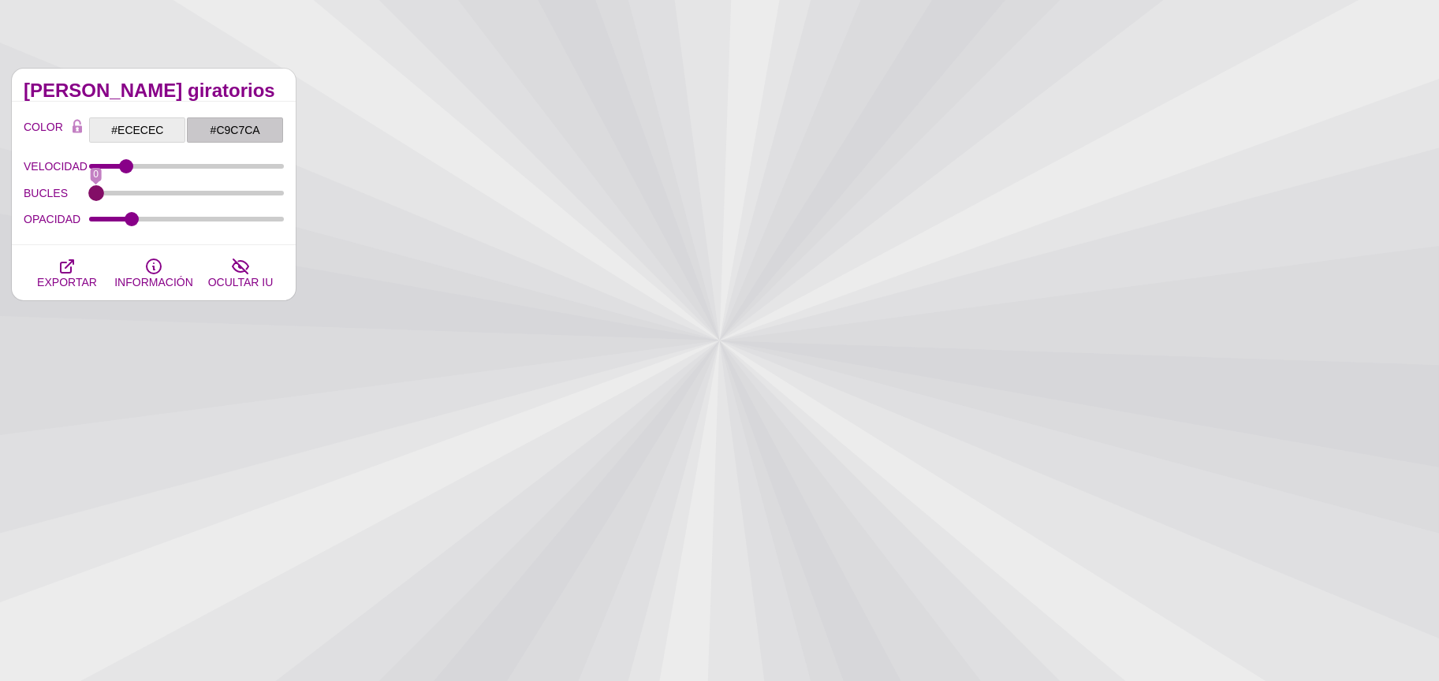
drag, startPoint x: 113, startPoint y: 185, endPoint x: 99, endPoint y: 186, distance: 13.4
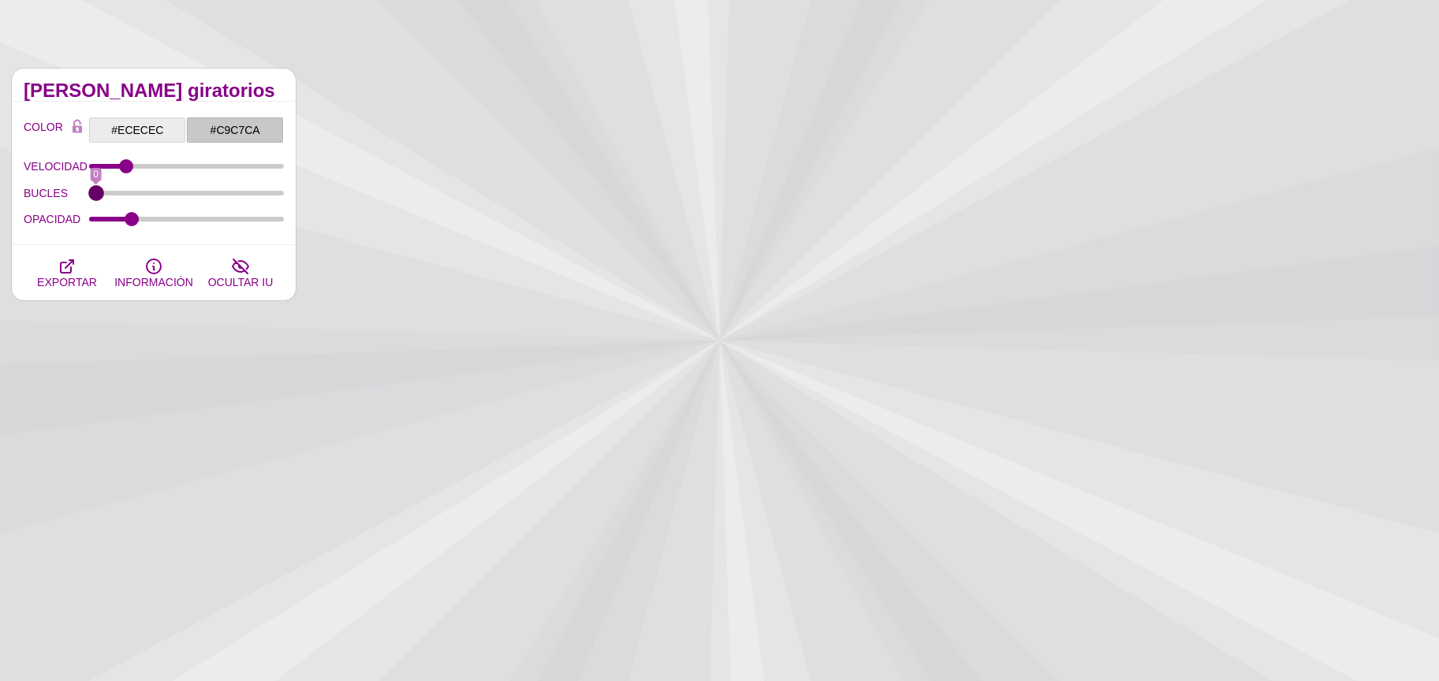
click at [99, 190] on input "BUCLES" at bounding box center [187, 193] width 196 height 6
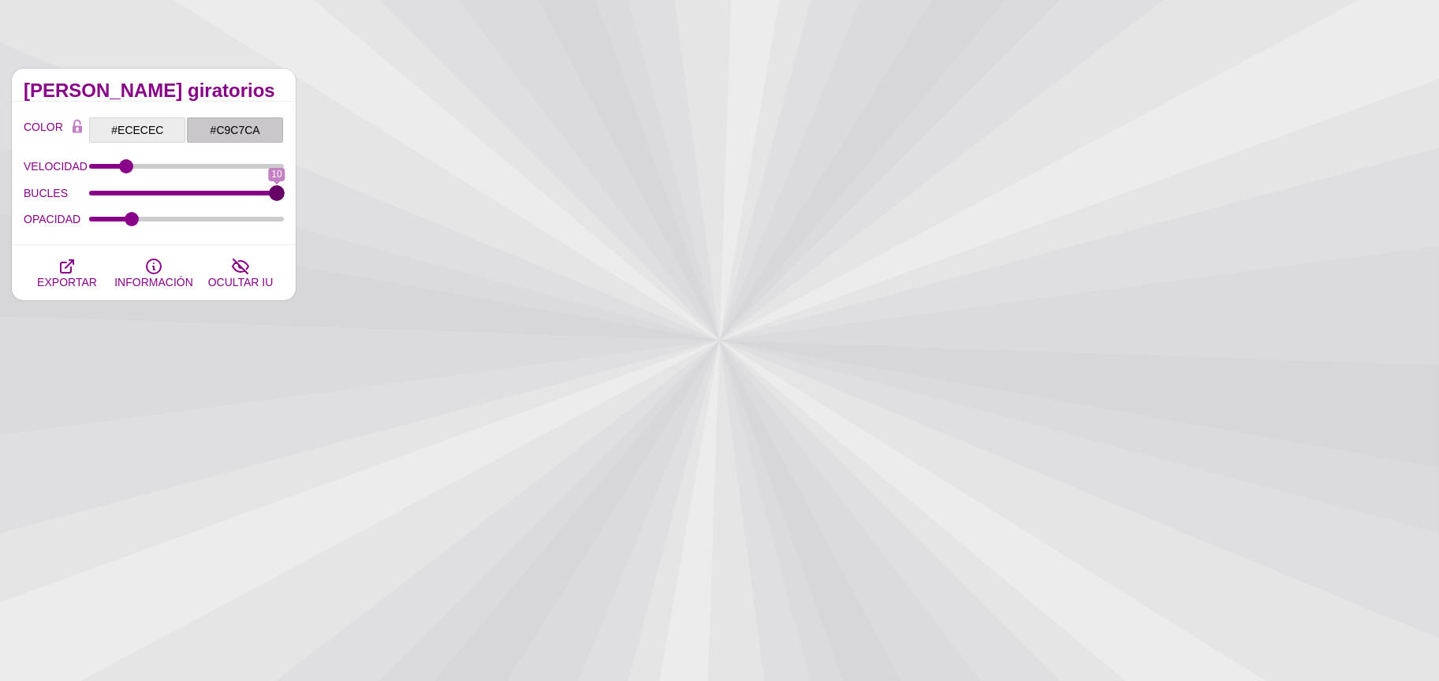
drag, startPoint x: 99, startPoint y: 186, endPoint x: 294, endPoint y: 192, distance: 194.9
type input "10"
click at [285, 192] on input "BUCLES" at bounding box center [187, 193] width 196 height 6
drag, startPoint x: 122, startPoint y: 168, endPoint x: 113, endPoint y: 167, distance: 9.5
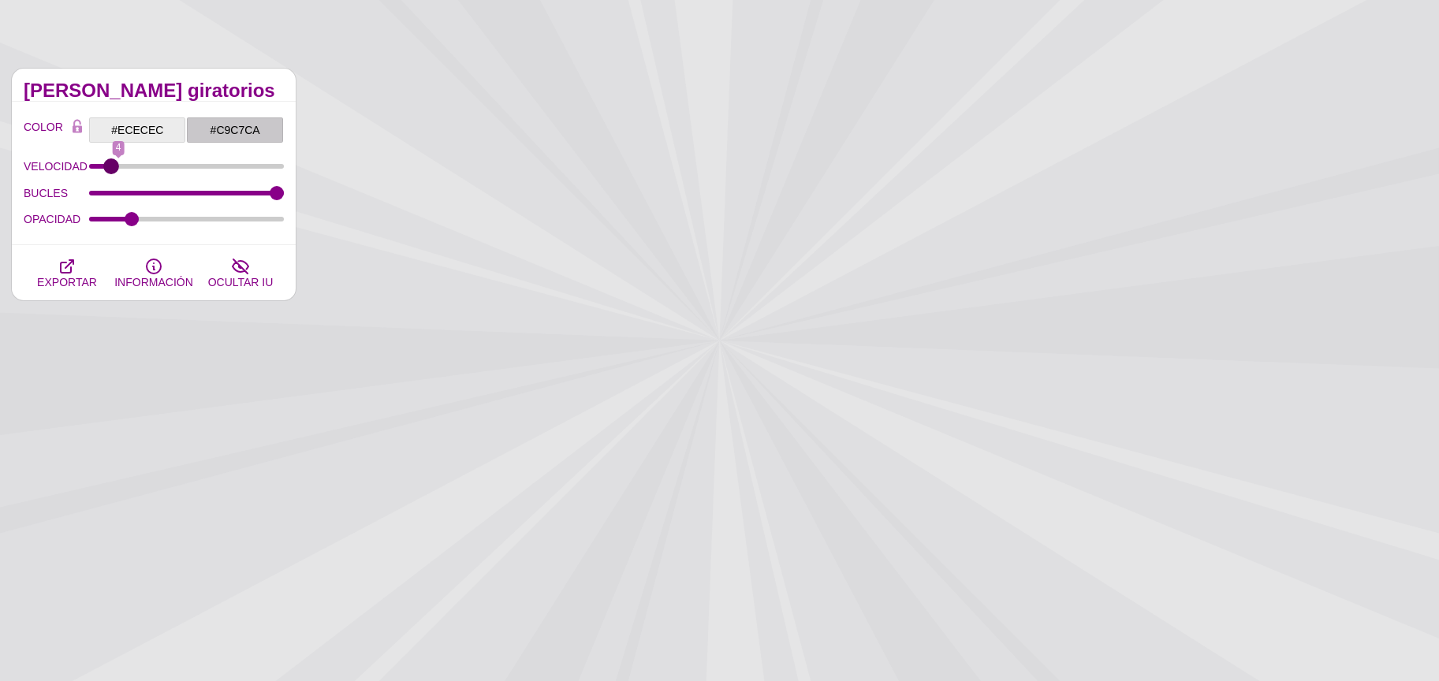
click at [113, 167] on input "VELOCIDAD" at bounding box center [187, 166] width 196 height 6
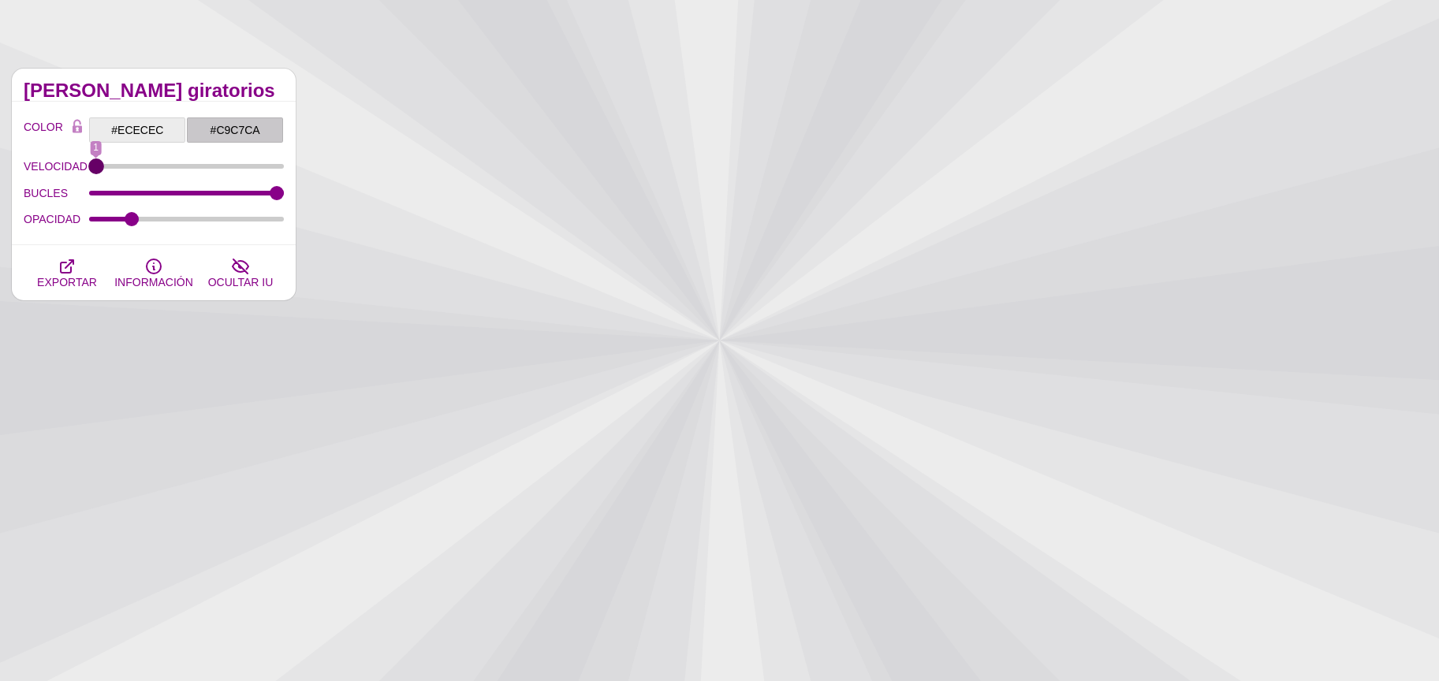
drag, startPoint x: 112, startPoint y: 167, endPoint x: 95, endPoint y: 166, distance: 16.6
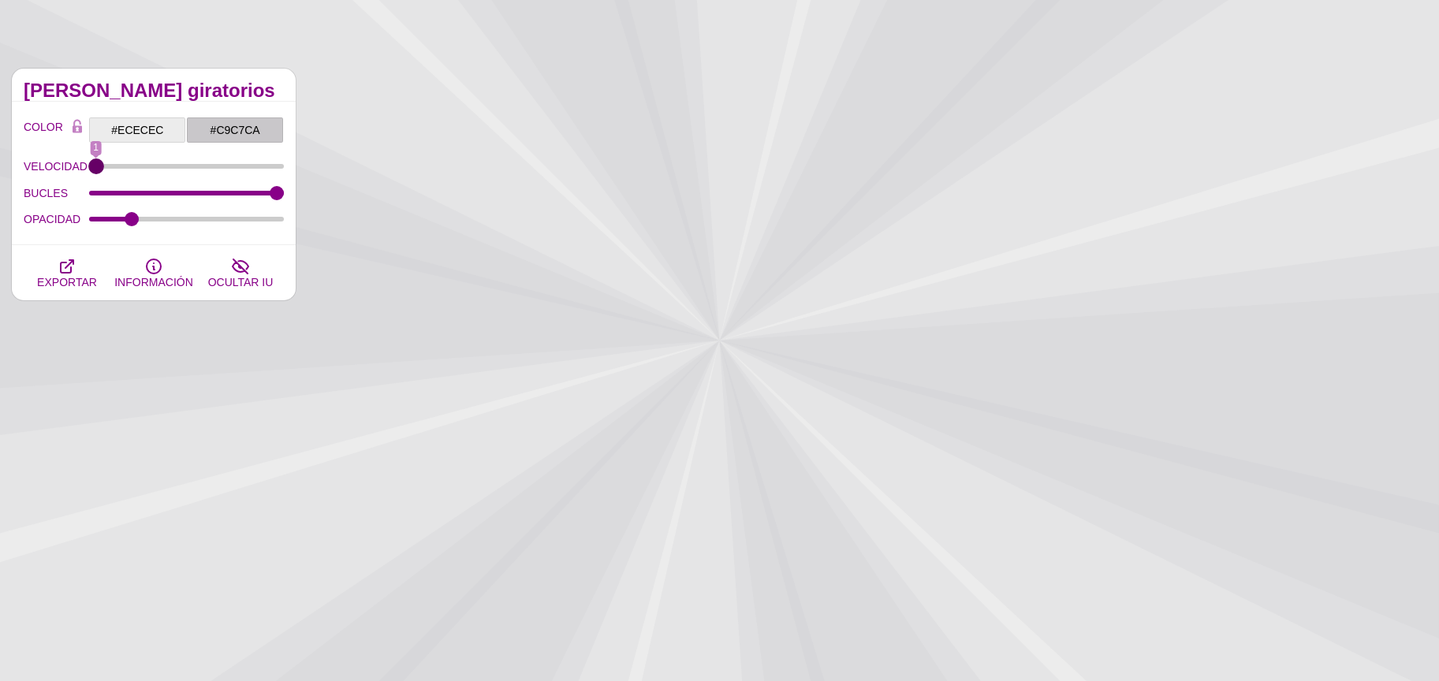
click at [95, 166] on input "VELOCIDAD" at bounding box center [187, 166] width 196 height 6
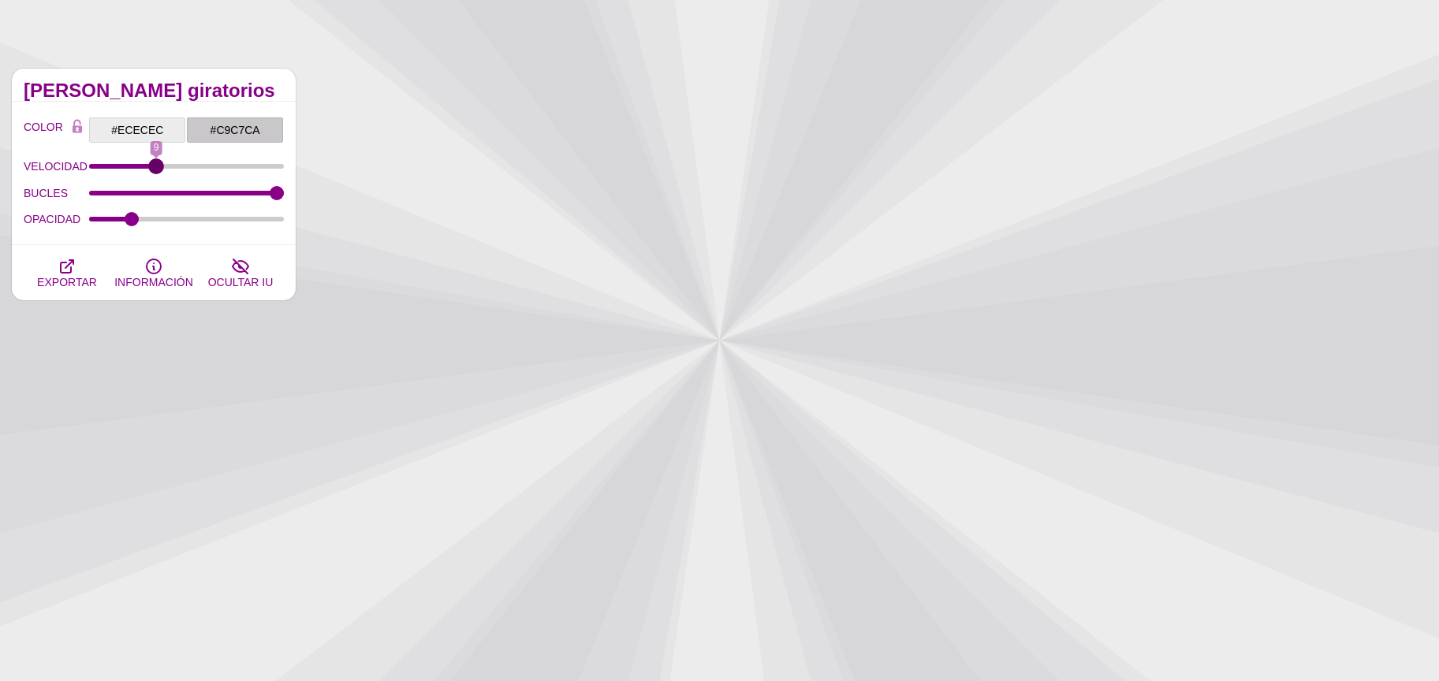
drag, startPoint x: 95, startPoint y: 166, endPoint x: 158, endPoint y: 168, distance: 62.4
click at [158, 168] on input "VELOCIDAD" at bounding box center [187, 166] width 196 height 6
drag, startPoint x: 158, startPoint y: 168, endPoint x: 207, endPoint y: 166, distance: 49.0
click at [207, 166] on input "VELOCIDAD" at bounding box center [187, 166] width 196 height 6
drag, startPoint x: 190, startPoint y: 165, endPoint x: 178, endPoint y: 163, distance: 11.9
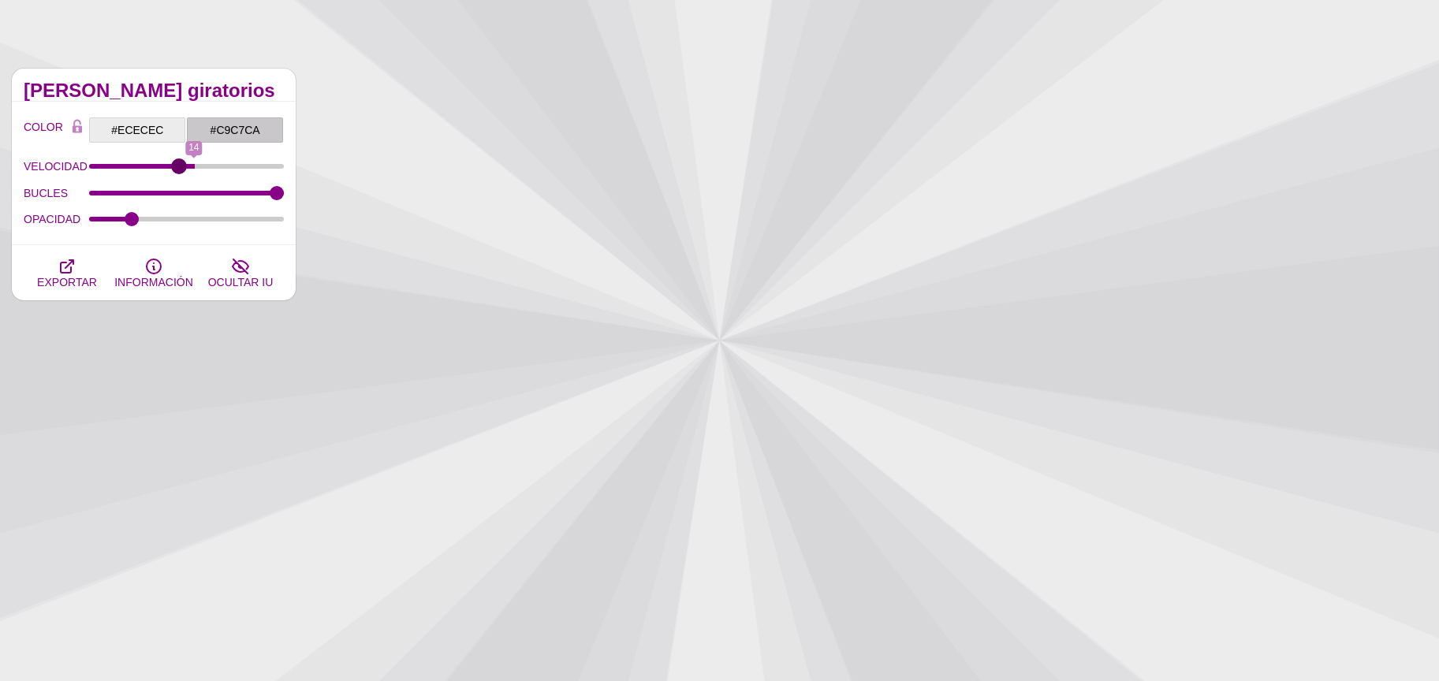
type input "12"
click at [178, 163] on input "VELOCIDAD" at bounding box center [187, 166] width 196 height 6
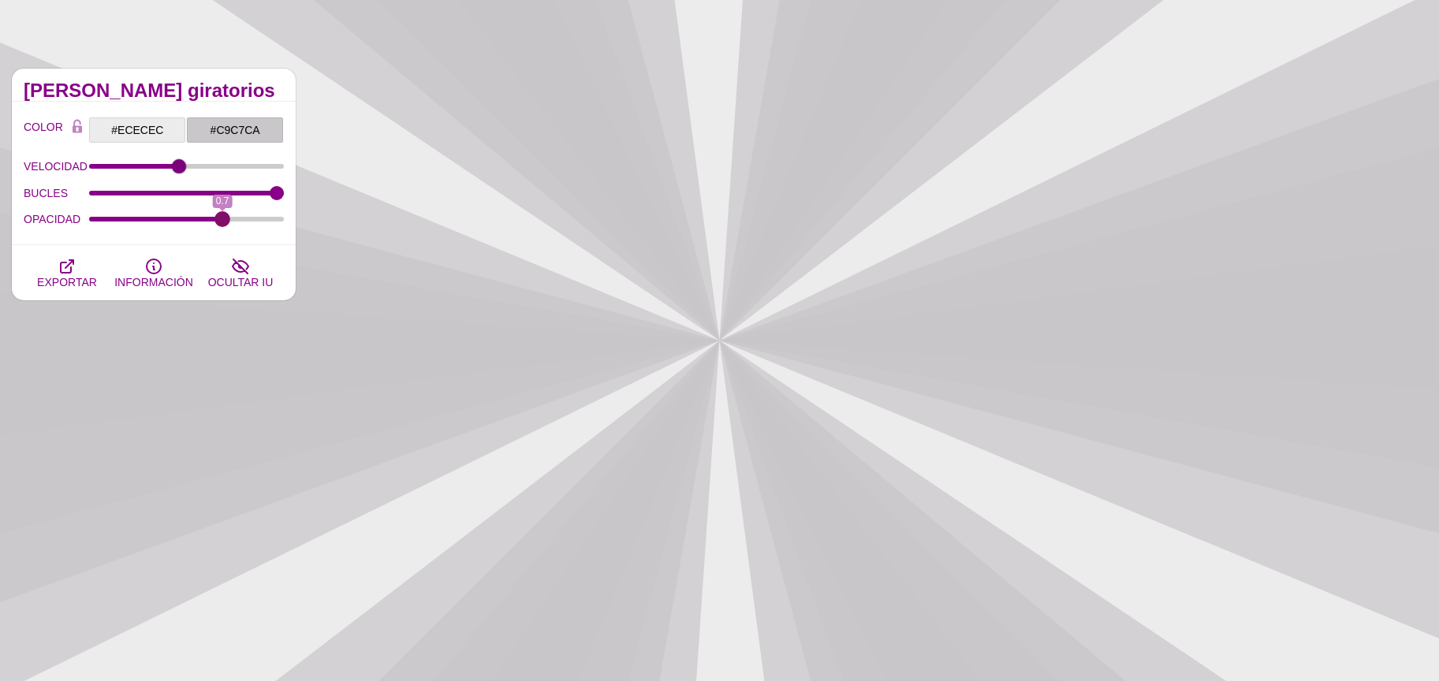
drag, startPoint x: 138, startPoint y: 222, endPoint x: 222, endPoint y: 230, distance: 84.8
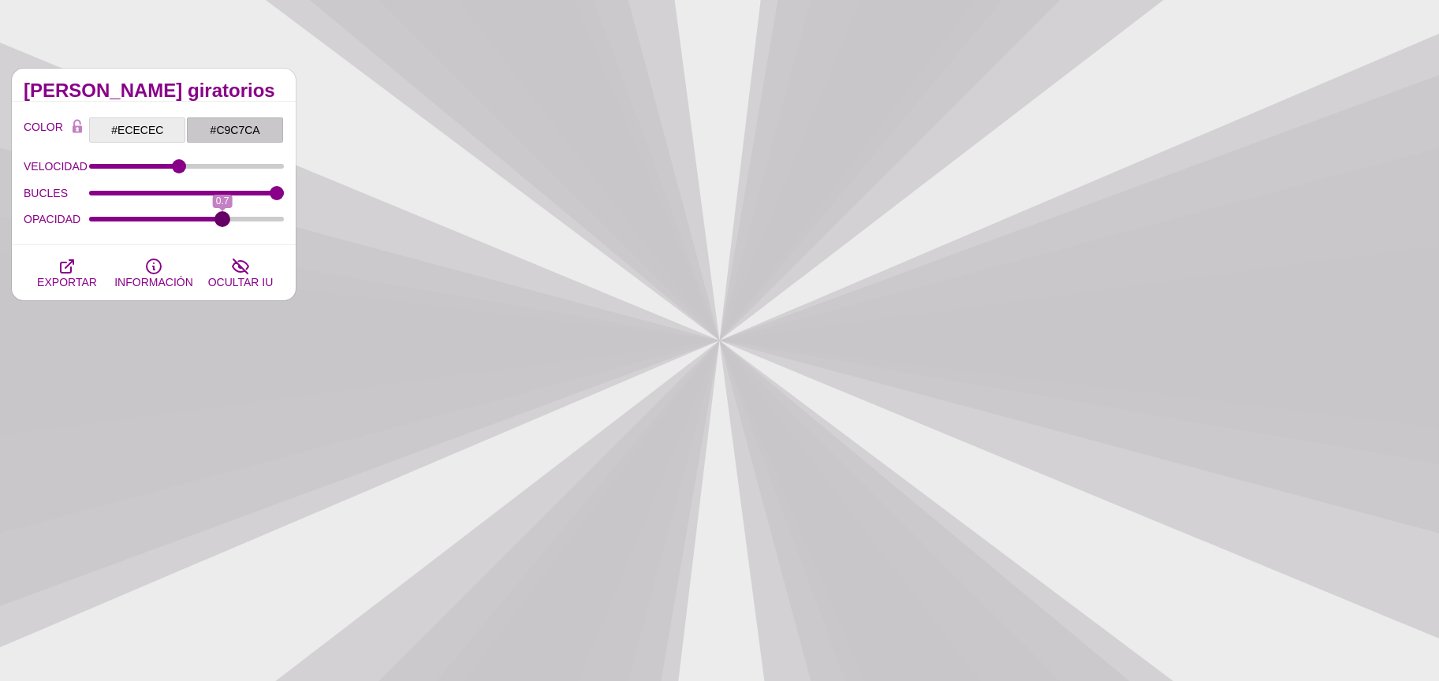
click at [222, 222] on input "OPACIDAD" at bounding box center [187, 219] width 196 height 6
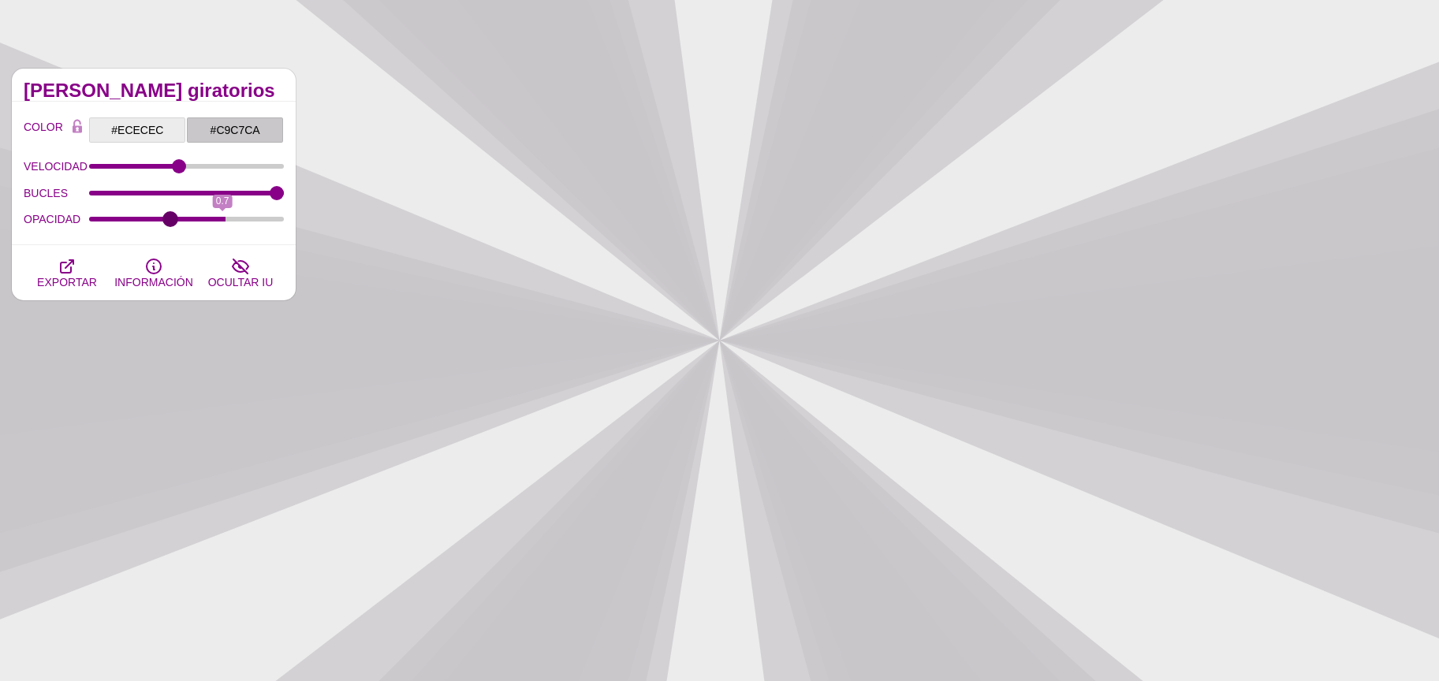
click at [170, 219] on input "OPACIDAD" at bounding box center [187, 219] width 196 height 6
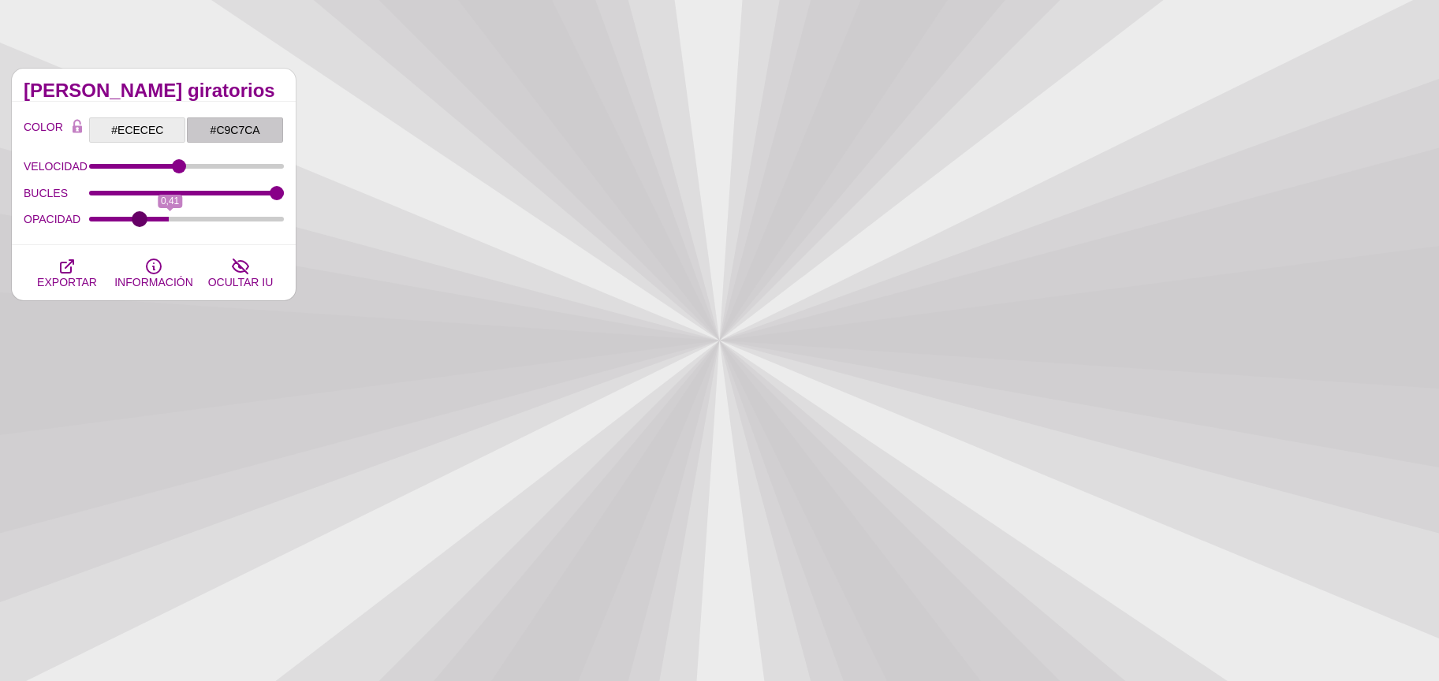
click at [139, 216] on input "OPACIDAD" at bounding box center [187, 219] width 196 height 6
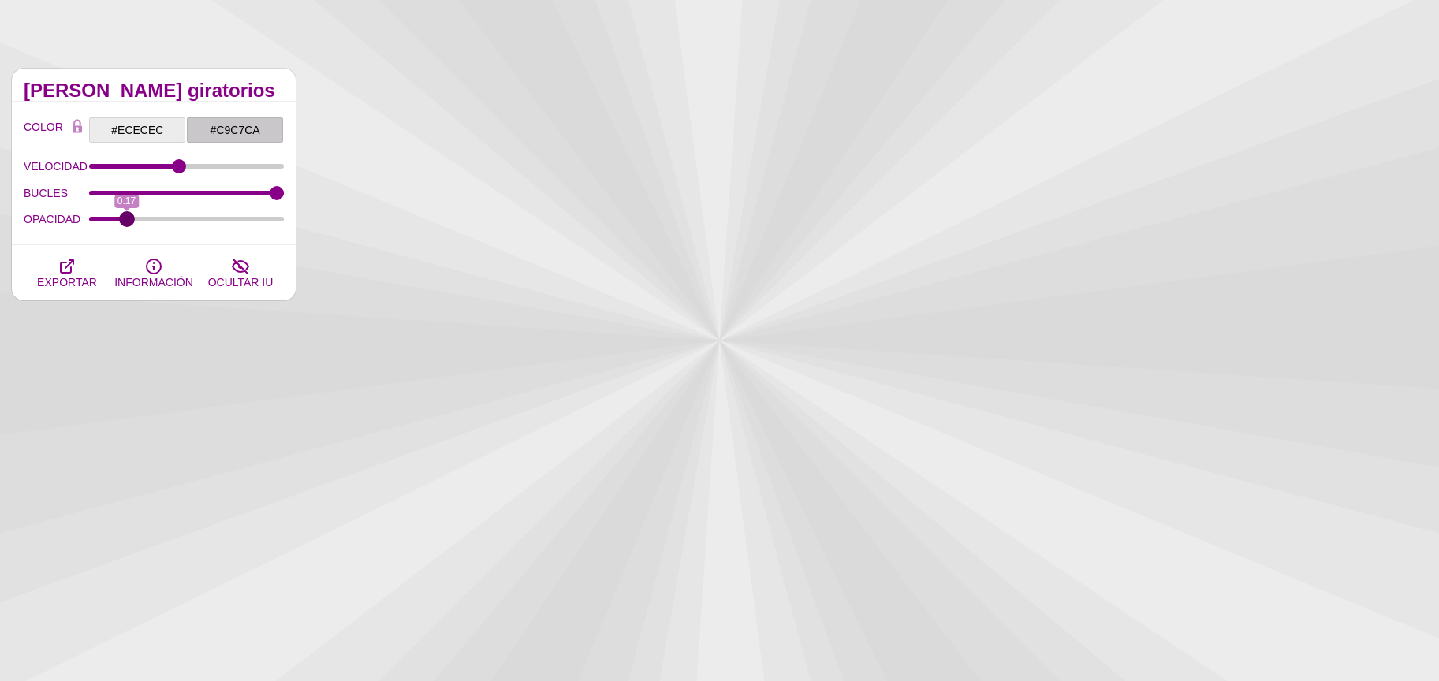
type input "0.17"
click at [126, 216] on input "OPACIDAD" at bounding box center [187, 219] width 196 height 6
click at [158, 127] on input "#ECECEC" at bounding box center [137, 130] width 98 height 27
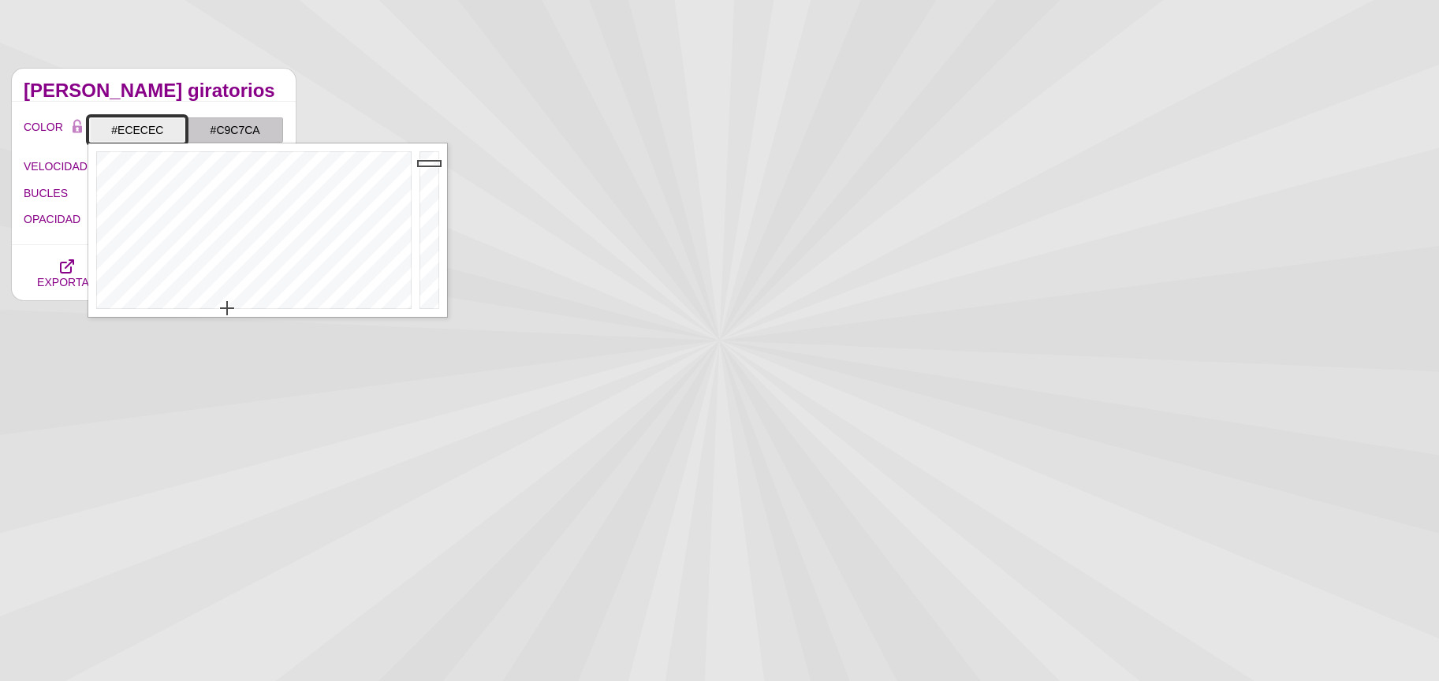
type input "#BABABA"
click at [428, 194] on div at bounding box center [432, 231] width 32 height 174
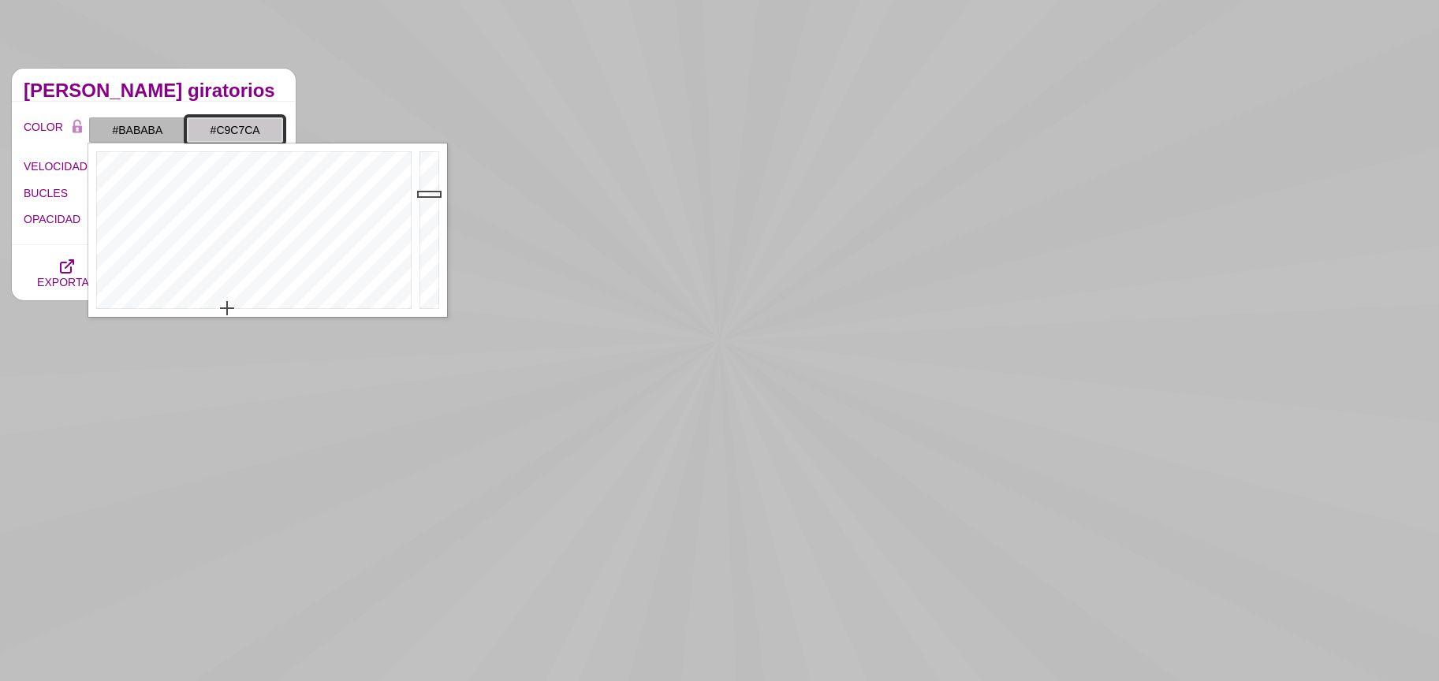
click at [261, 136] on input "#C9C7CA" at bounding box center [235, 130] width 98 height 27
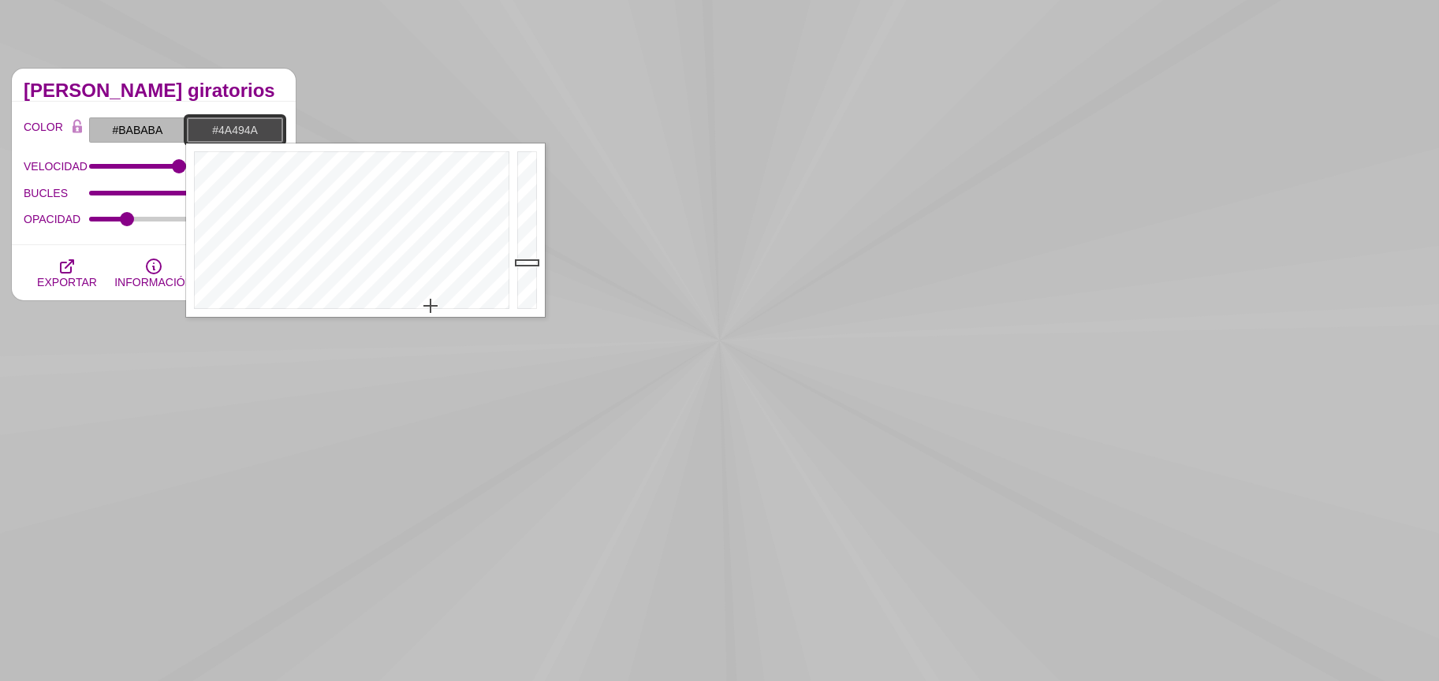
click at [530, 263] on div at bounding box center [529, 231] width 32 height 174
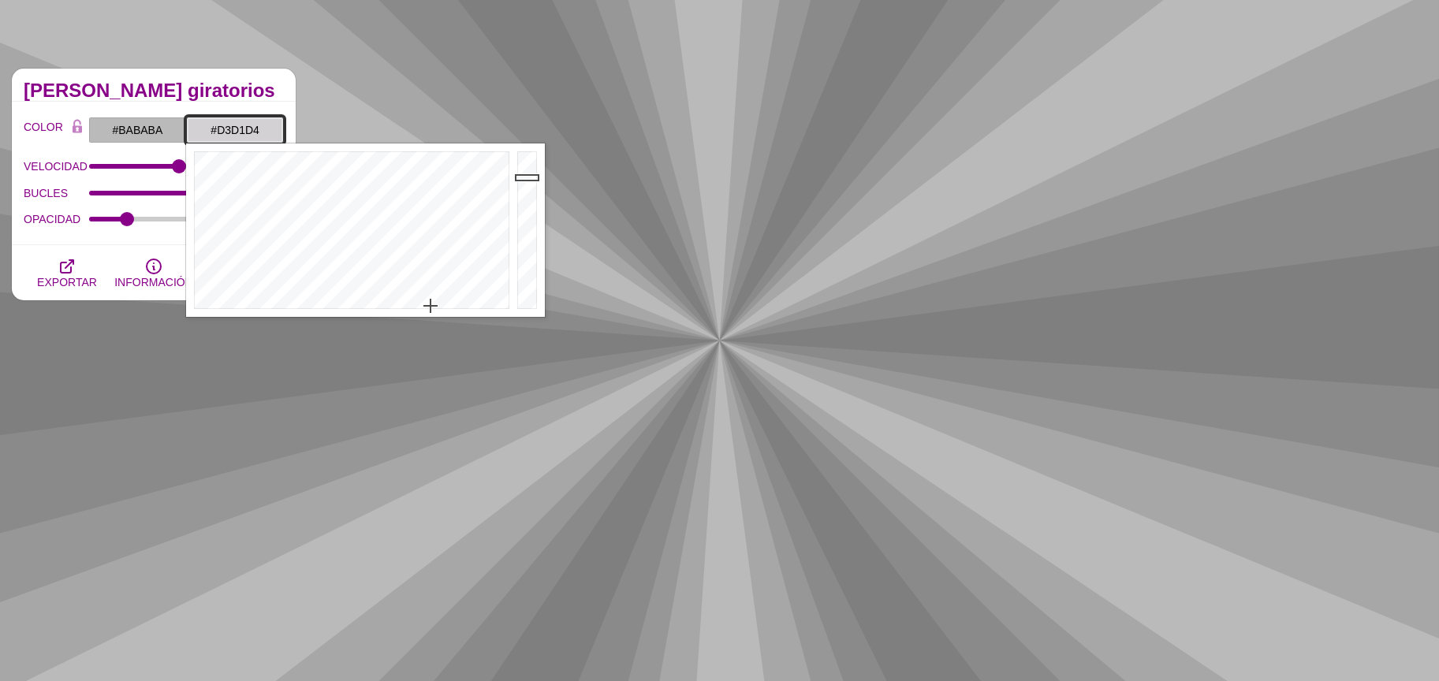
click at [526, 177] on div at bounding box center [529, 231] width 32 height 174
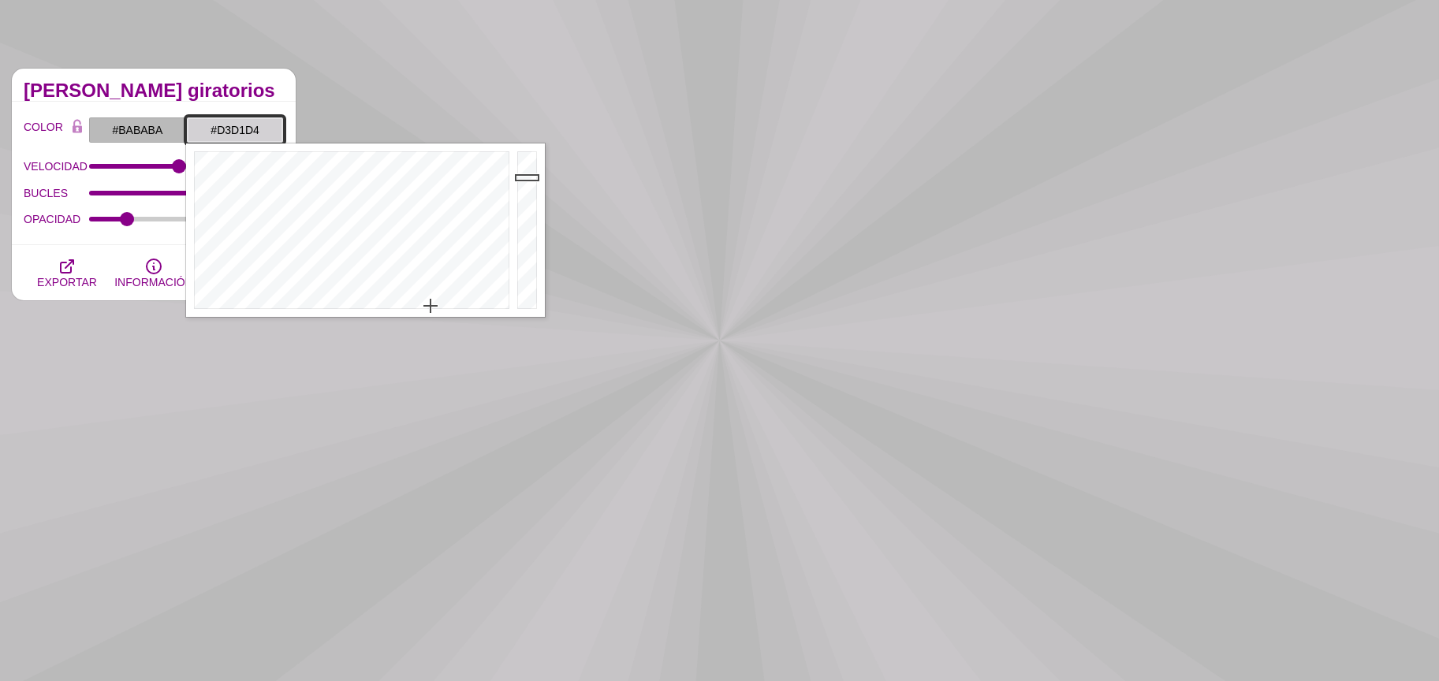
type input "#E6E4E8"
click at [524, 166] on div at bounding box center [529, 231] width 32 height 174
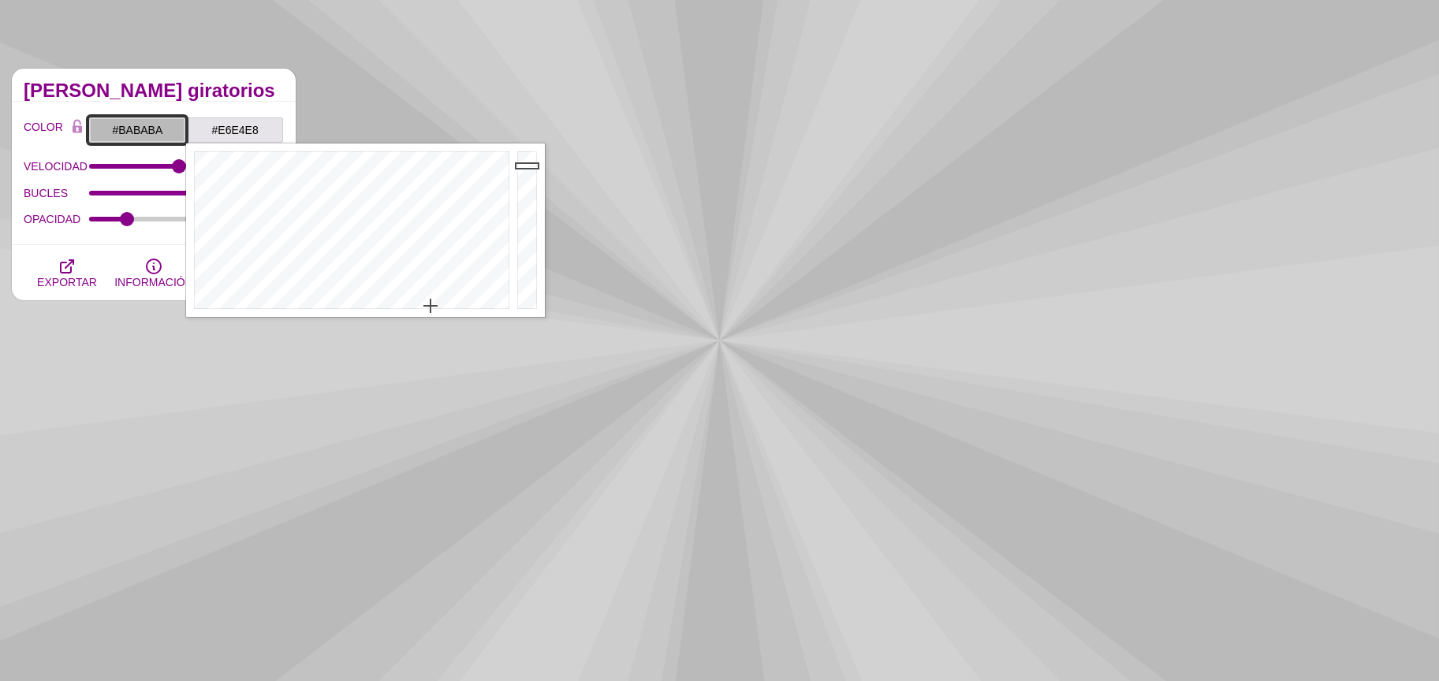
click at [151, 132] on input "#BABABA" at bounding box center [137, 130] width 98 height 27
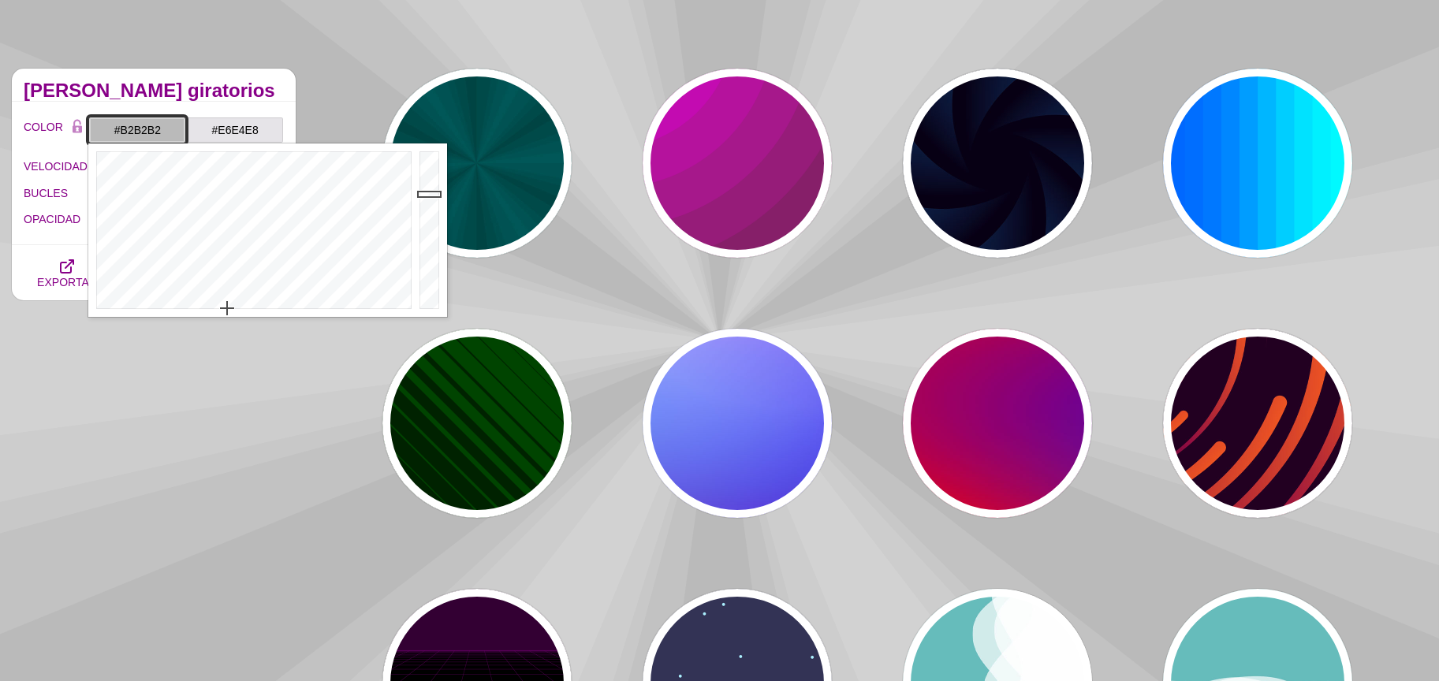
click at [431, 199] on div at bounding box center [432, 231] width 32 height 174
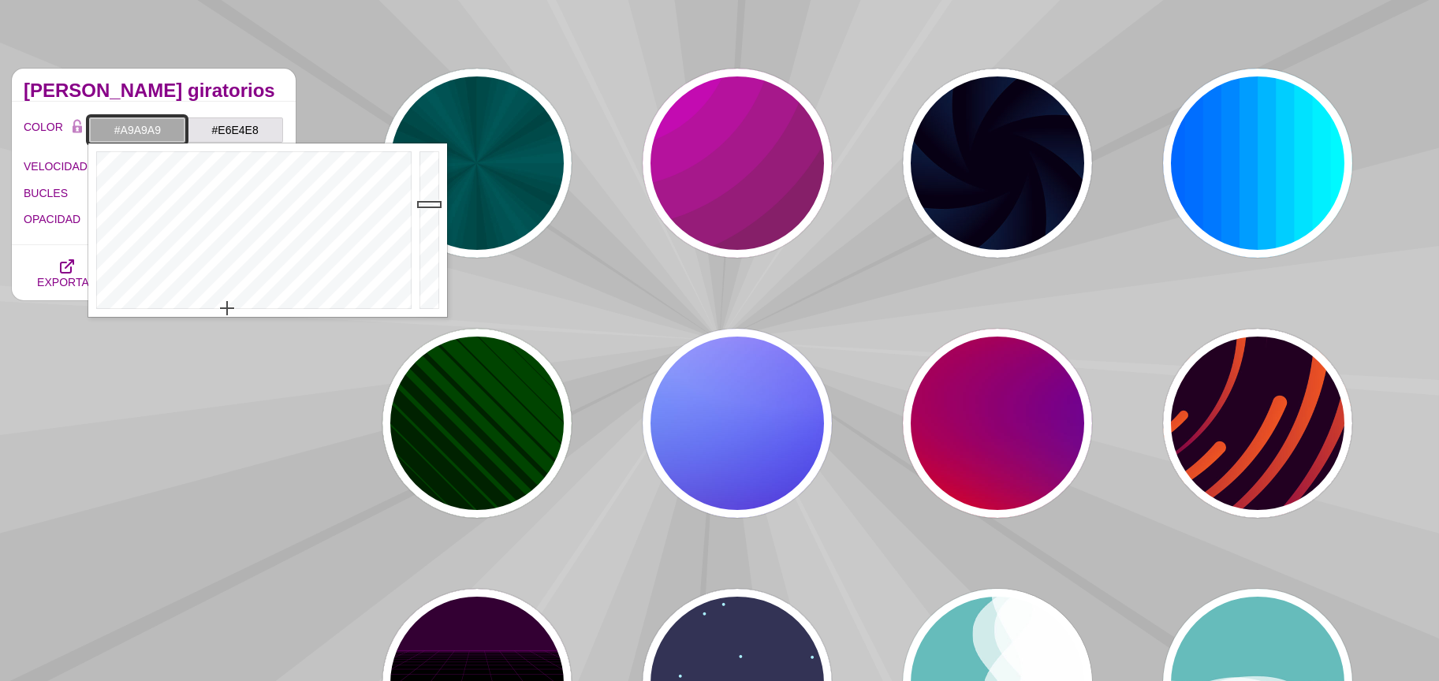
click at [433, 204] on div at bounding box center [432, 231] width 32 height 174
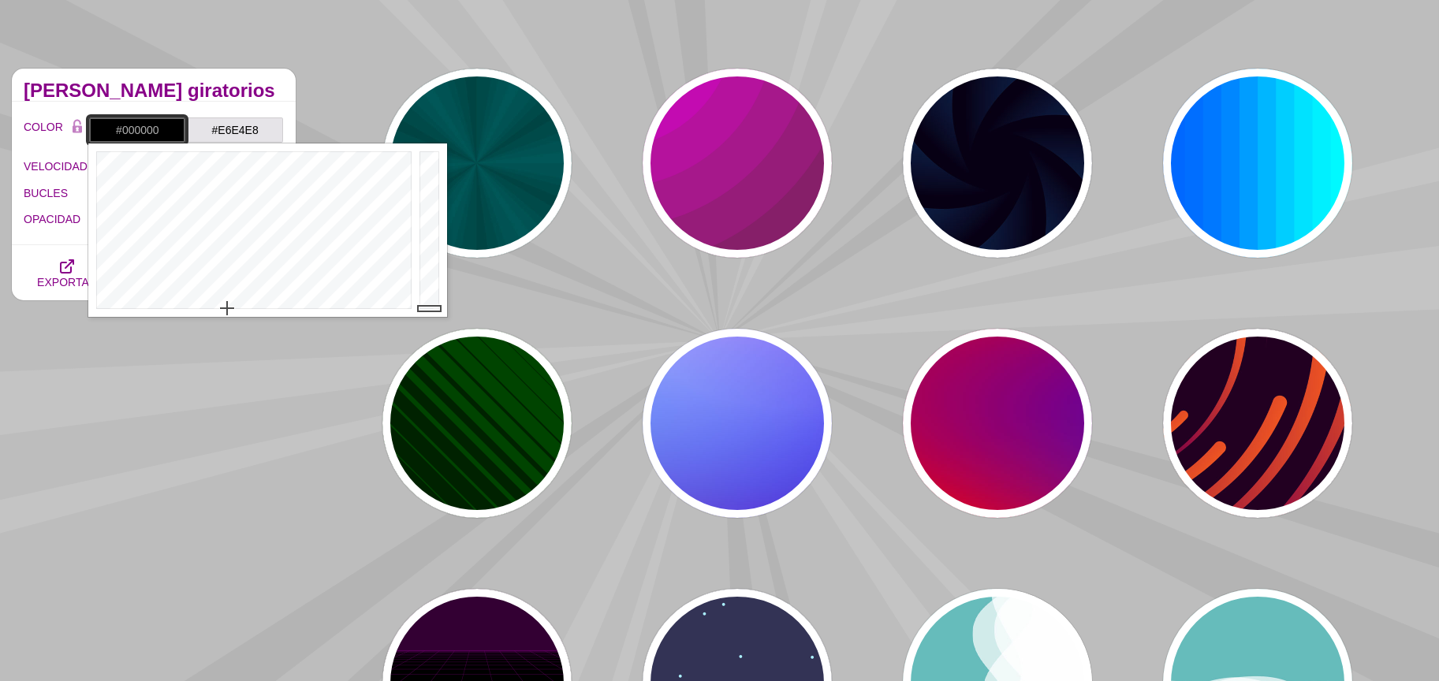
drag, startPoint x: 434, startPoint y: 210, endPoint x: 437, endPoint y: 318, distance: 108.1
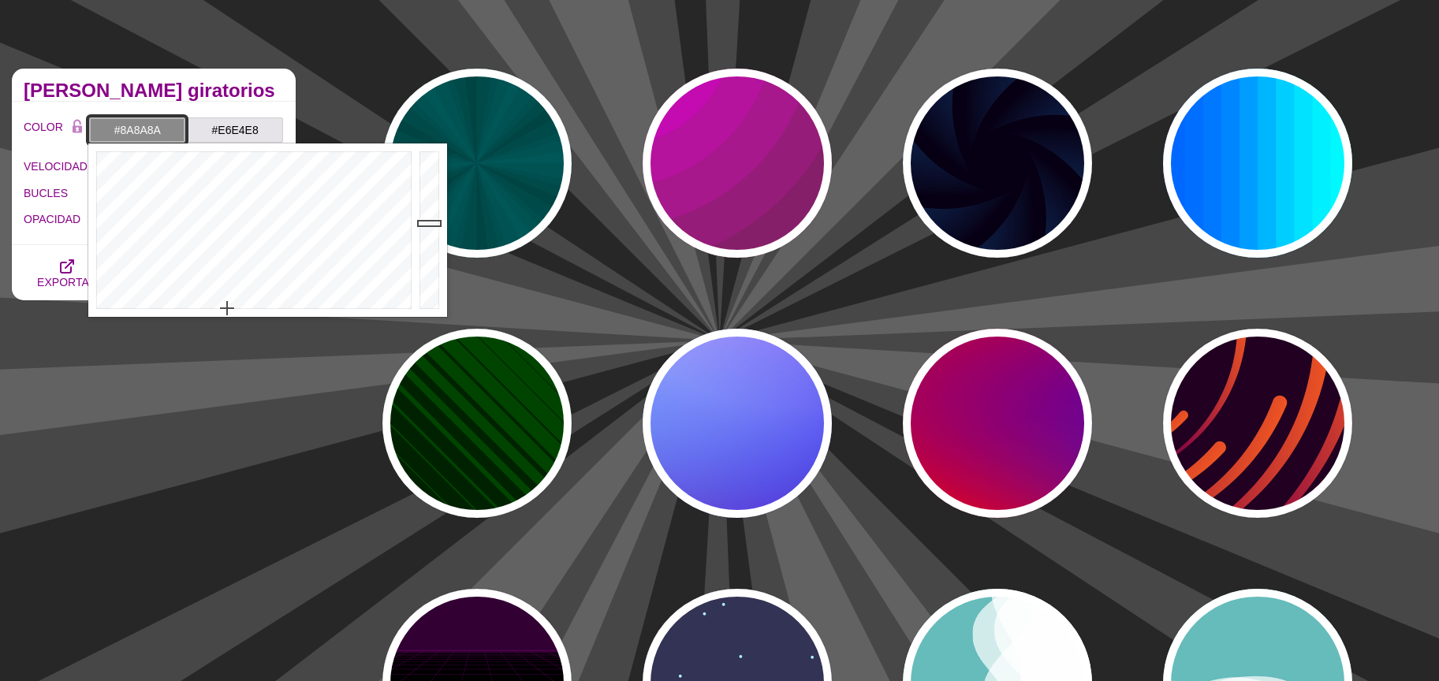
click at [427, 223] on div at bounding box center [432, 231] width 32 height 174
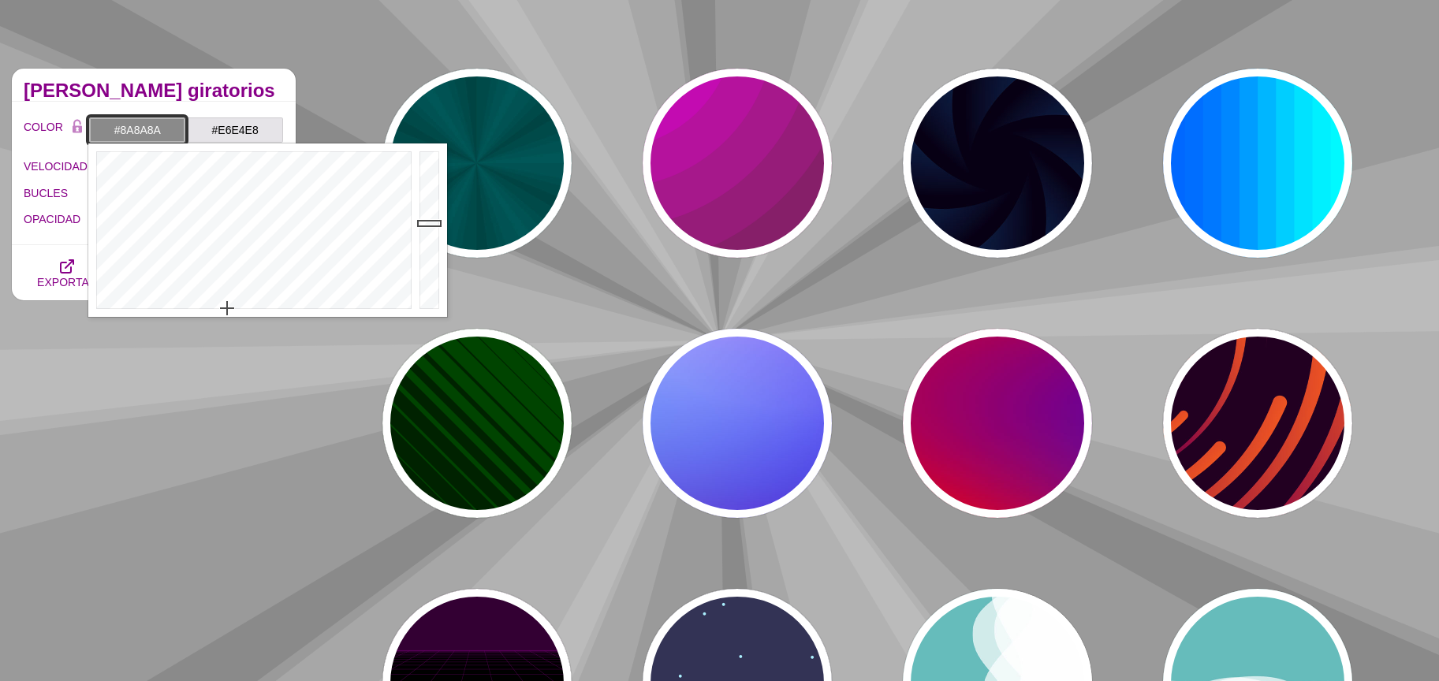
type input "#BCBCBC"
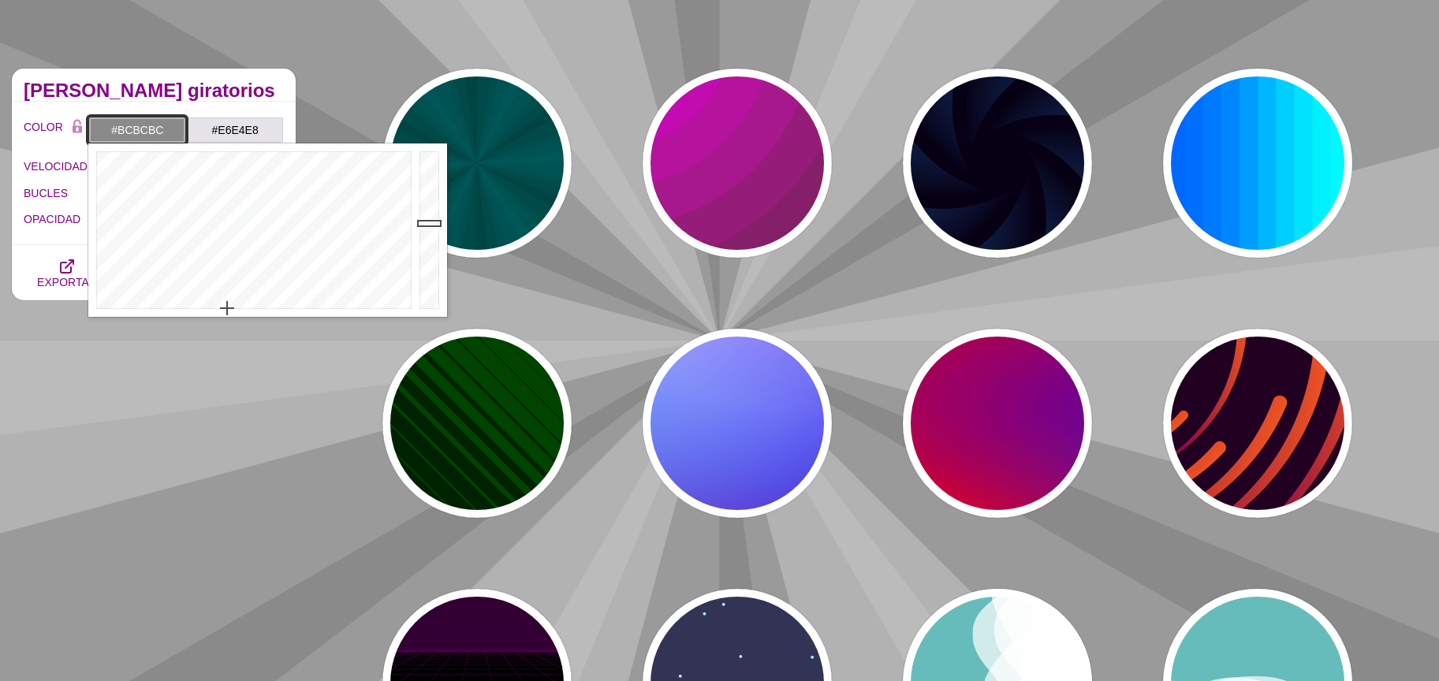
click at [424, 192] on div at bounding box center [432, 231] width 32 height 174
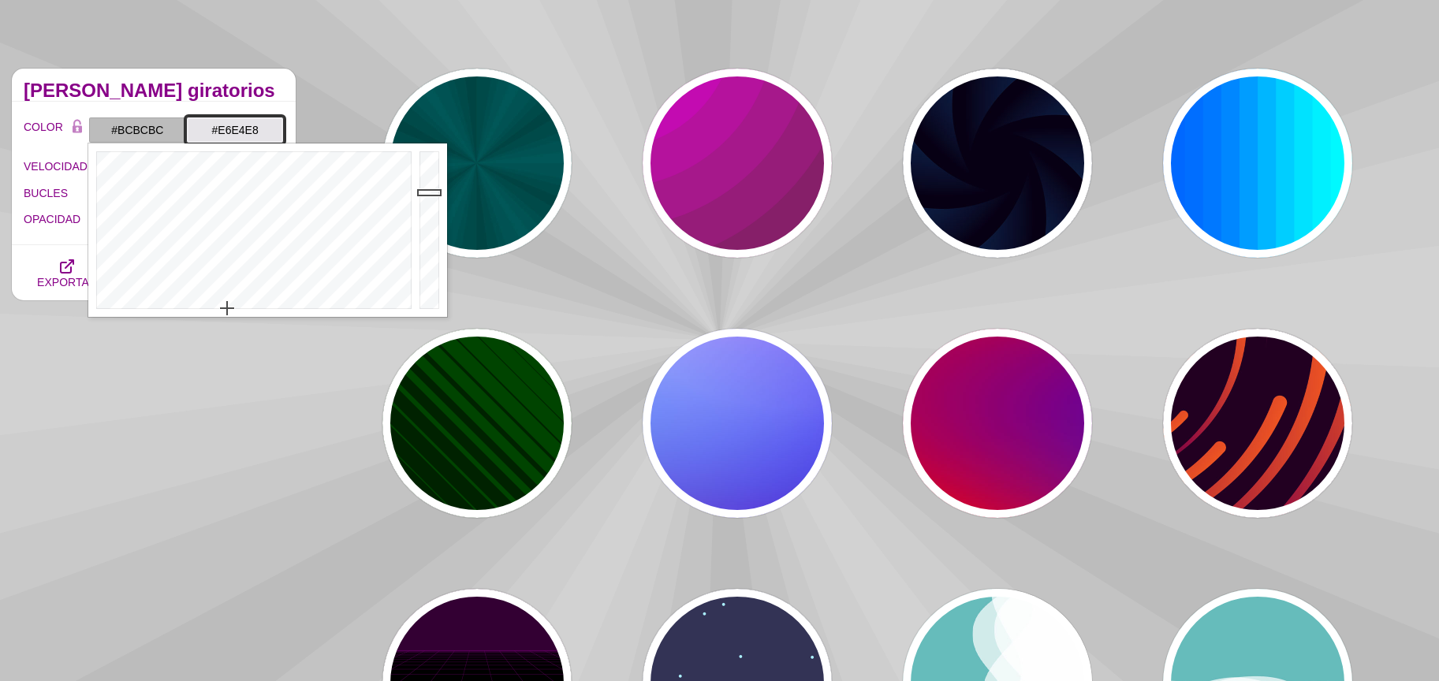
click at [248, 141] on input "#E6E4E8" at bounding box center [235, 130] width 98 height 27
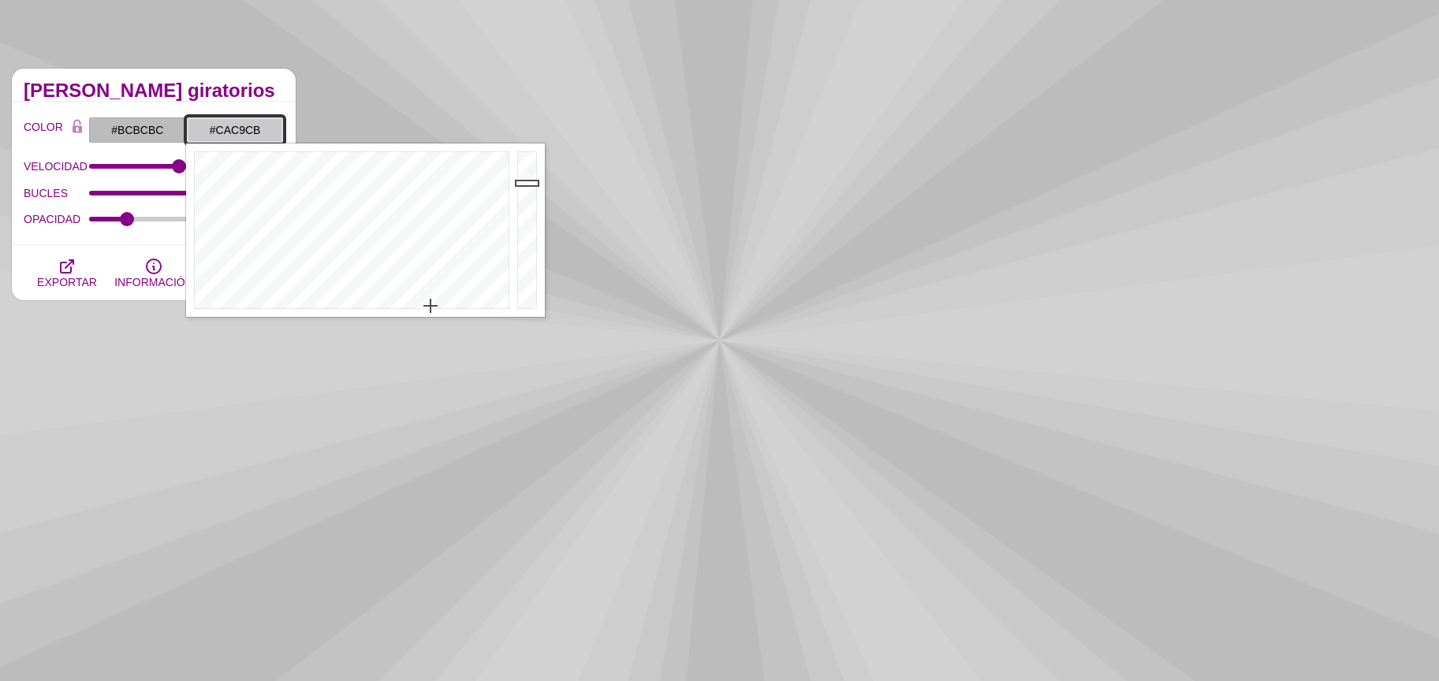
click at [527, 183] on div at bounding box center [529, 231] width 32 height 174
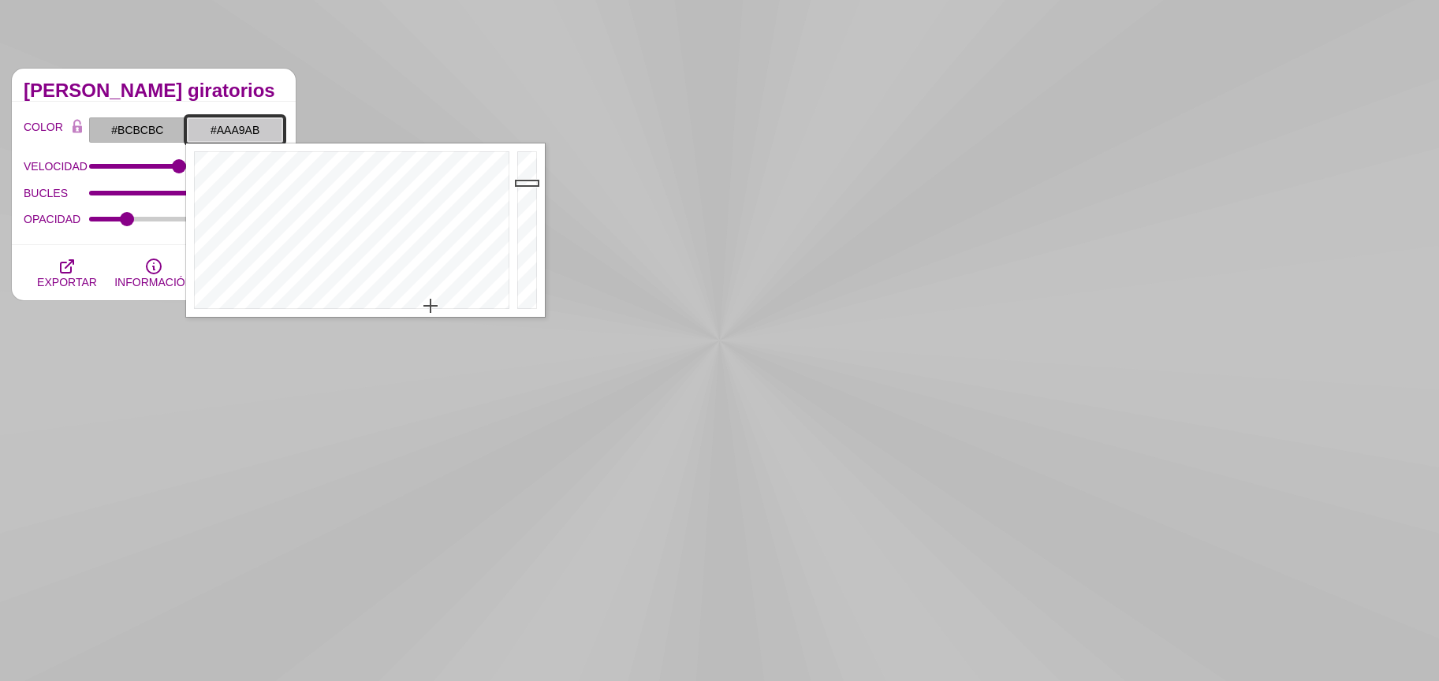
drag, startPoint x: 521, startPoint y: 200, endPoint x: 519, endPoint y: 211, distance: 11.2
click at [520, 203] on div at bounding box center [529, 231] width 32 height 174
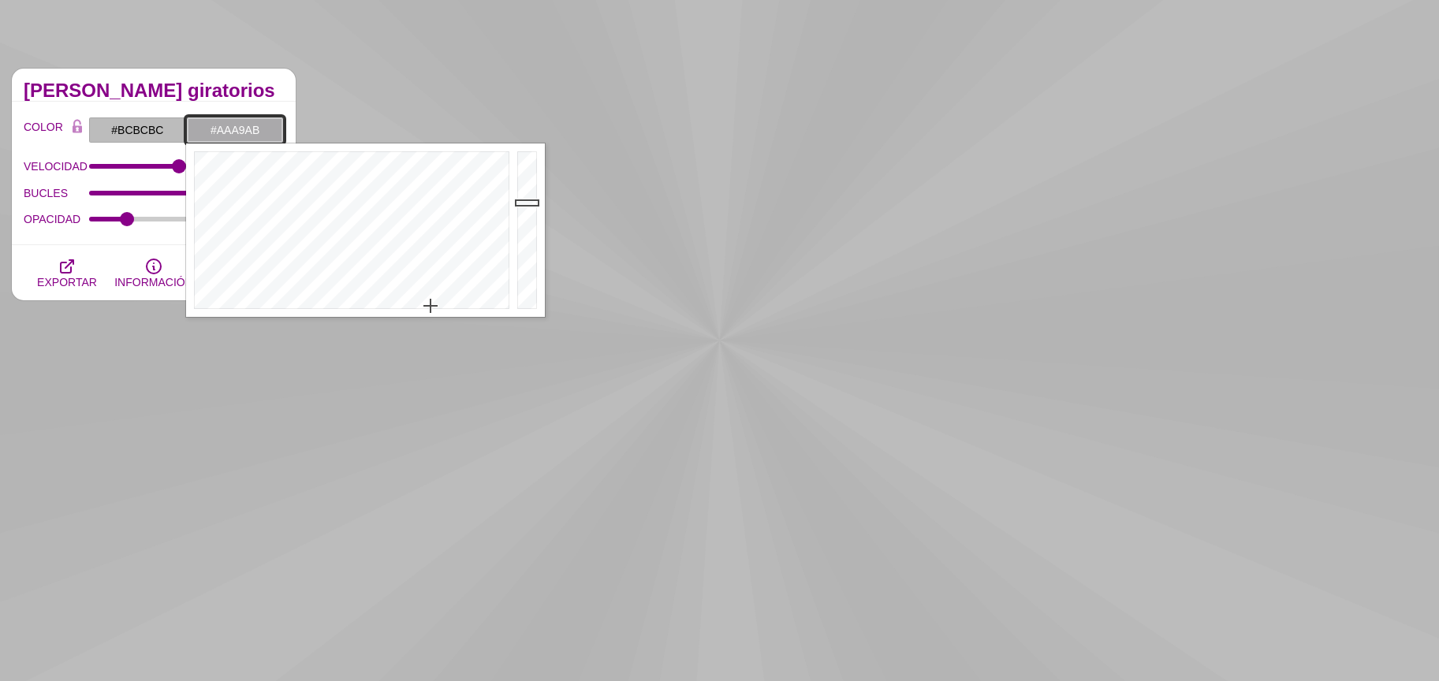
type input "#7E7D7F"
click at [524, 230] on div at bounding box center [529, 231] width 32 height 174
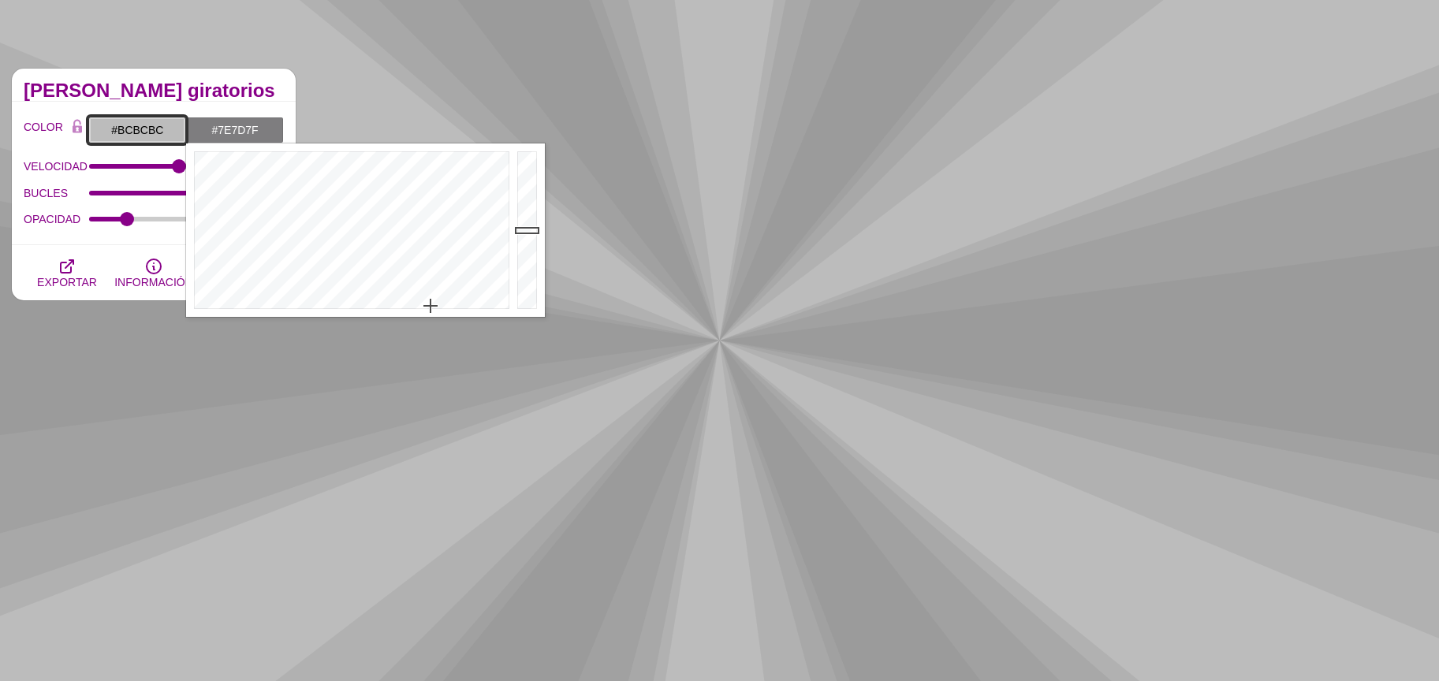
click at [118, 132] on input "#BCBCBC" at bounding box center [137, 130] width 98 height 27
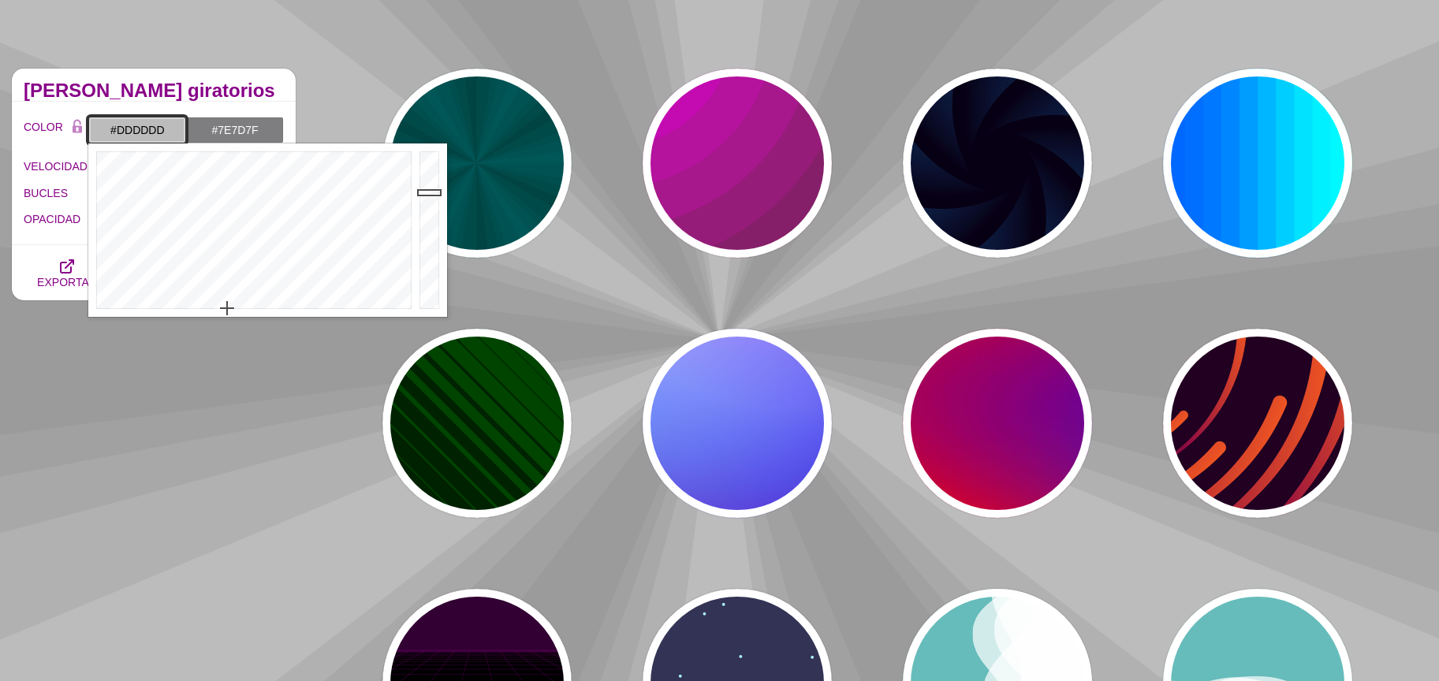
click at [427, 172] on div at bounding box center [432, 231] width 32 height 174
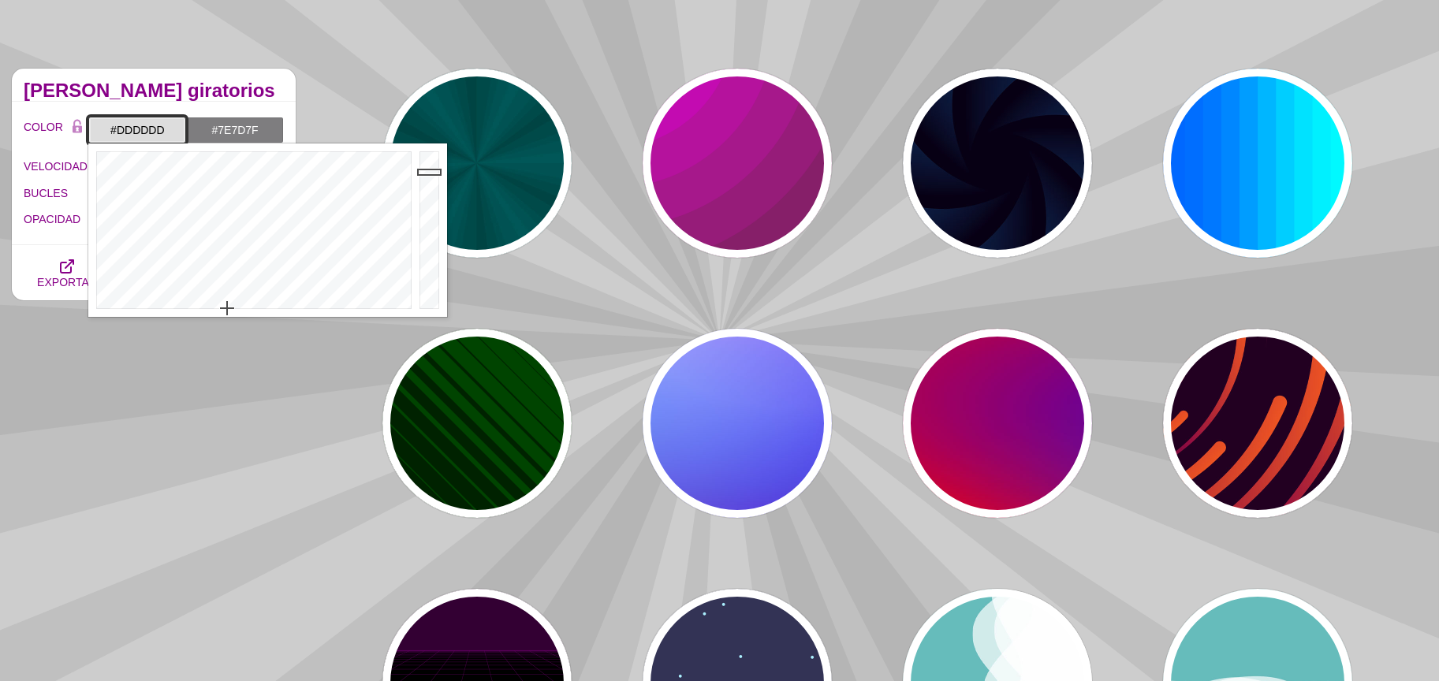
type input "#E8E8E8"
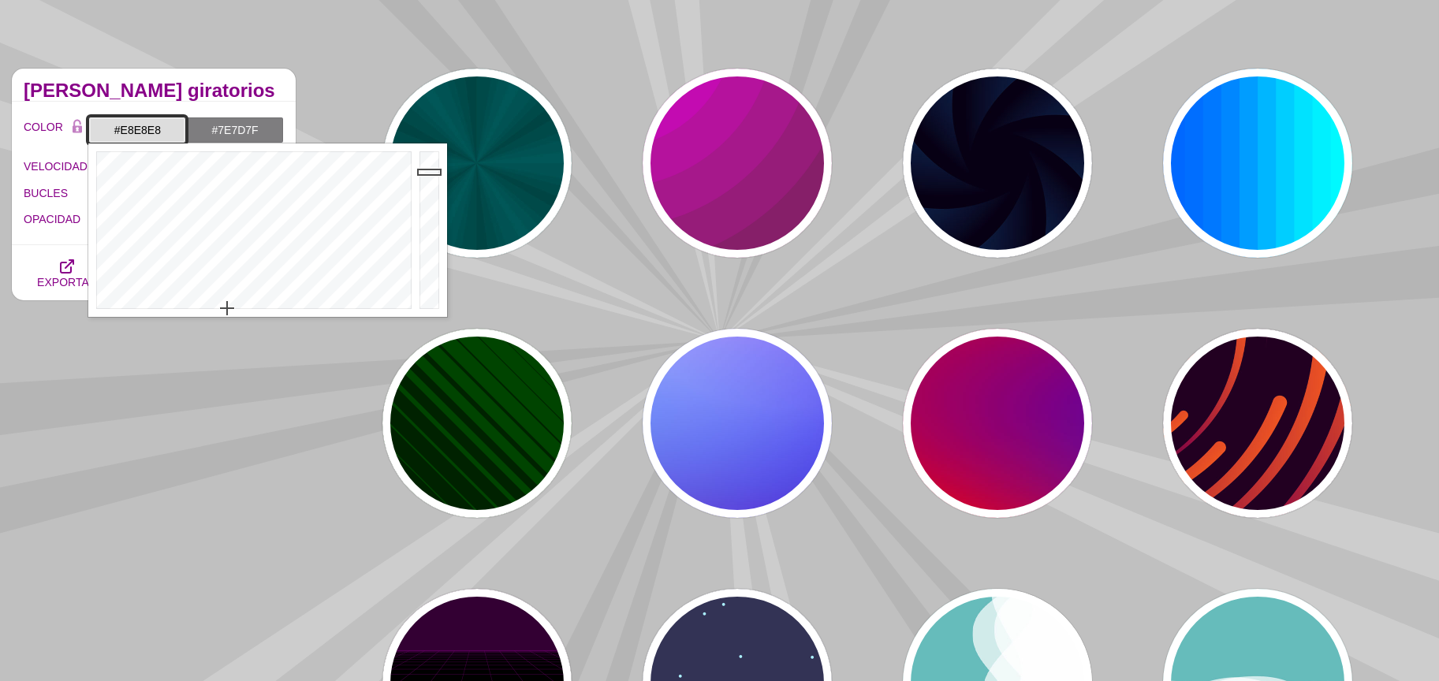
click at [421, 166] on div at bounding box center [432, 231] width 32 height 174
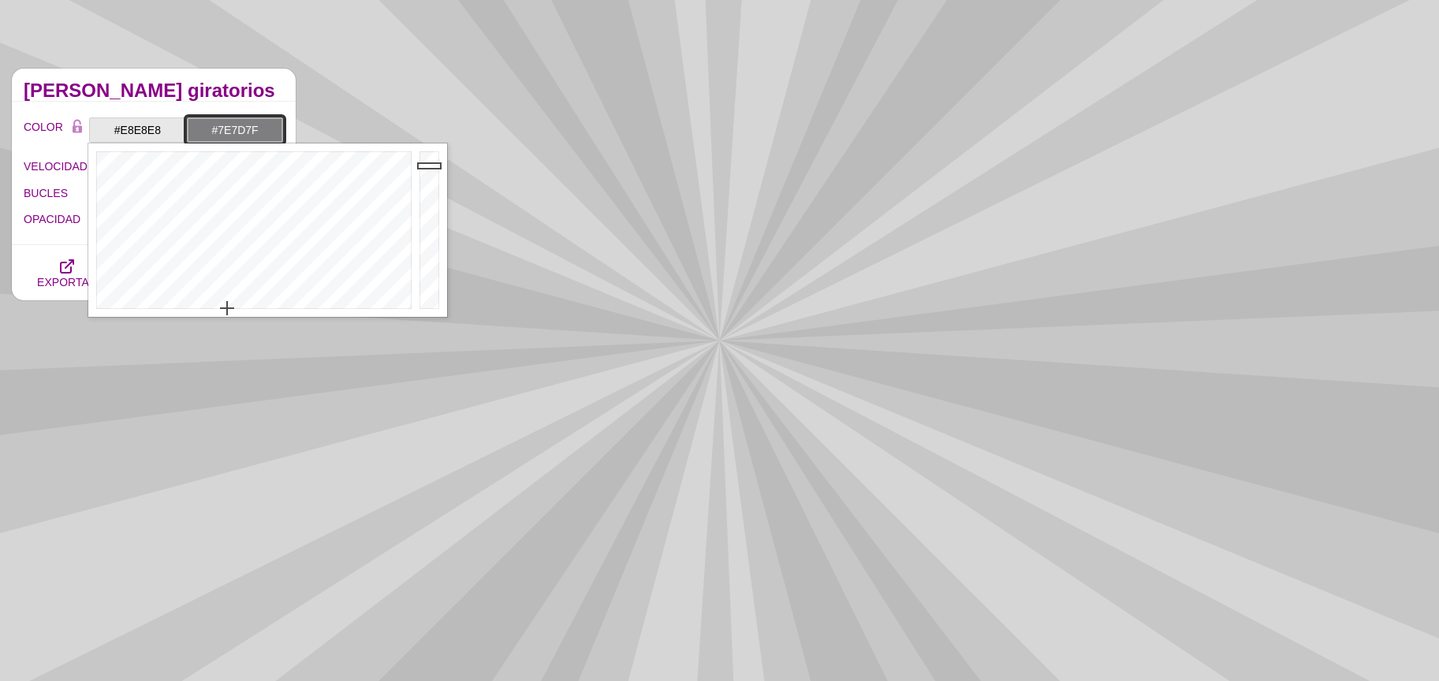
click at [207, 125] on input "#7E7D7F" at bounding box center [235, 130] width 98 height 27
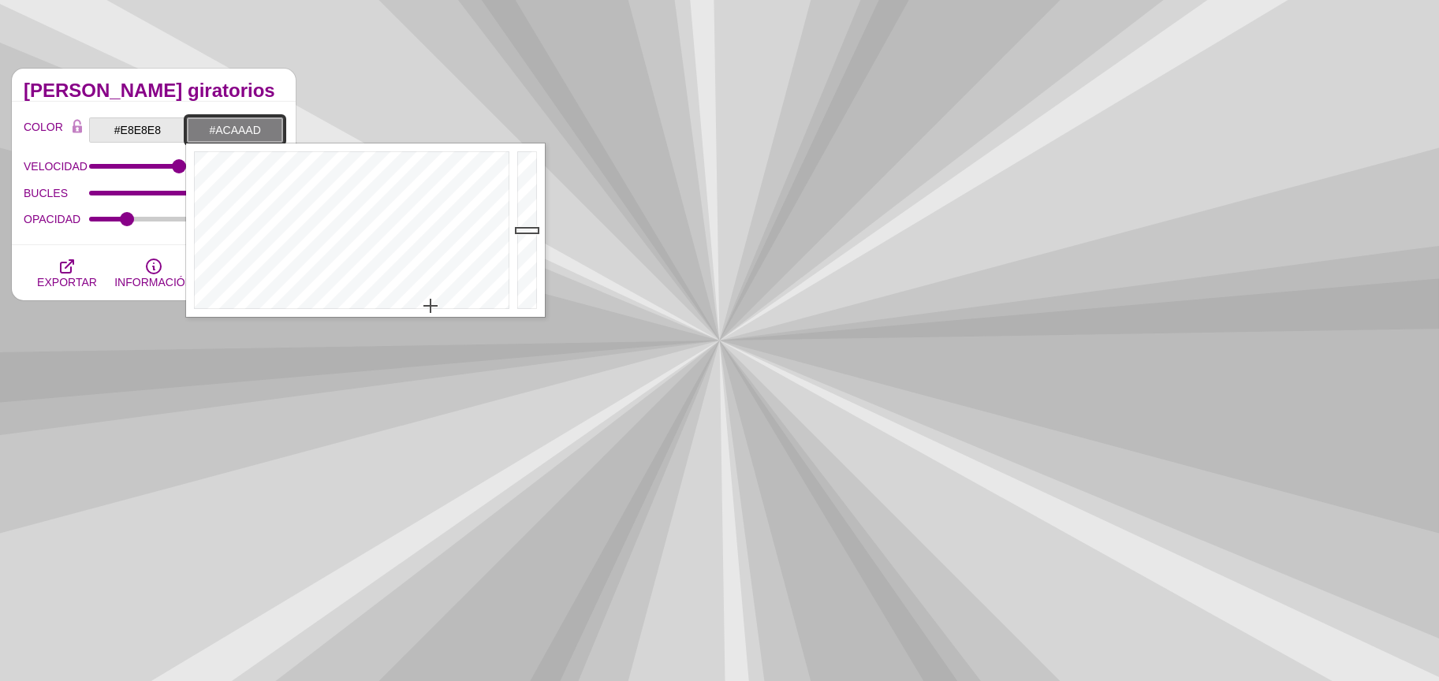
click at [524, 202] on div at bounding box center [529, 231] width 32 height 174
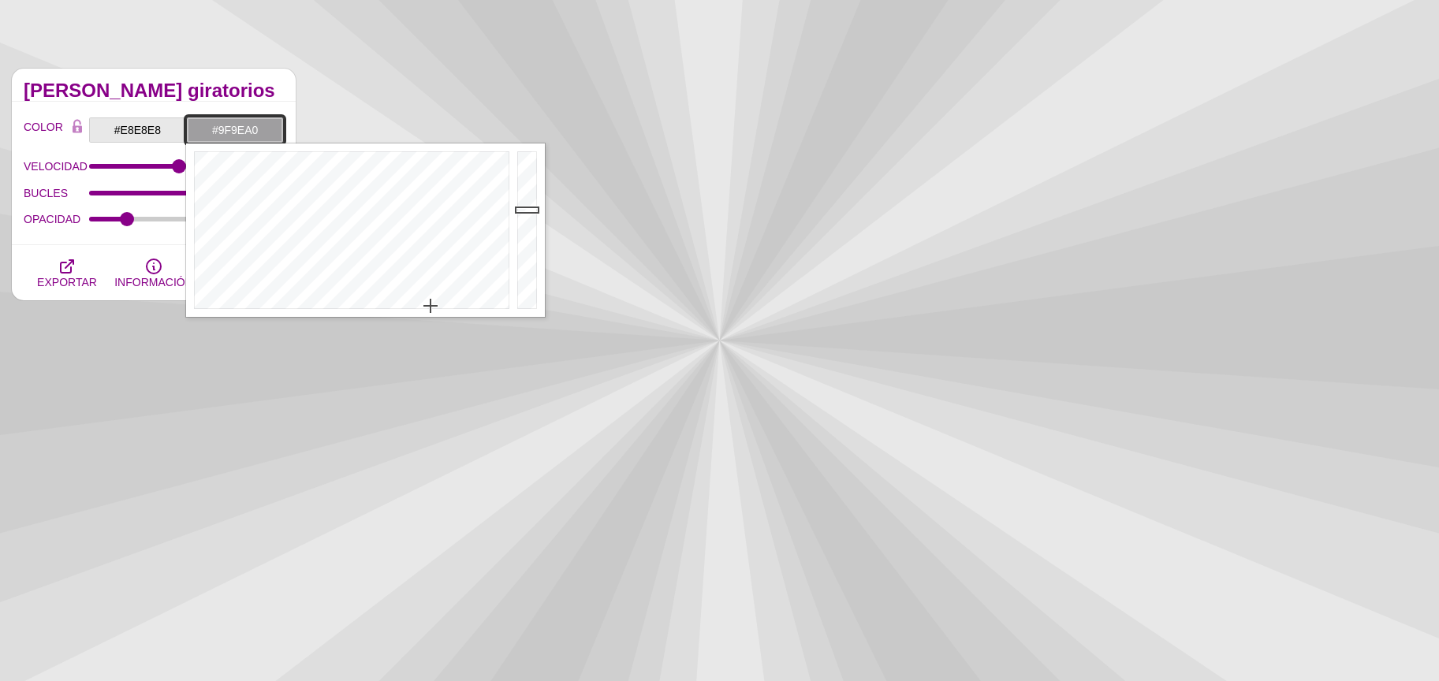
click at [519, 210] on div at bounding box center [529, 231] width 32 height 174
type input "#BBB9BC"
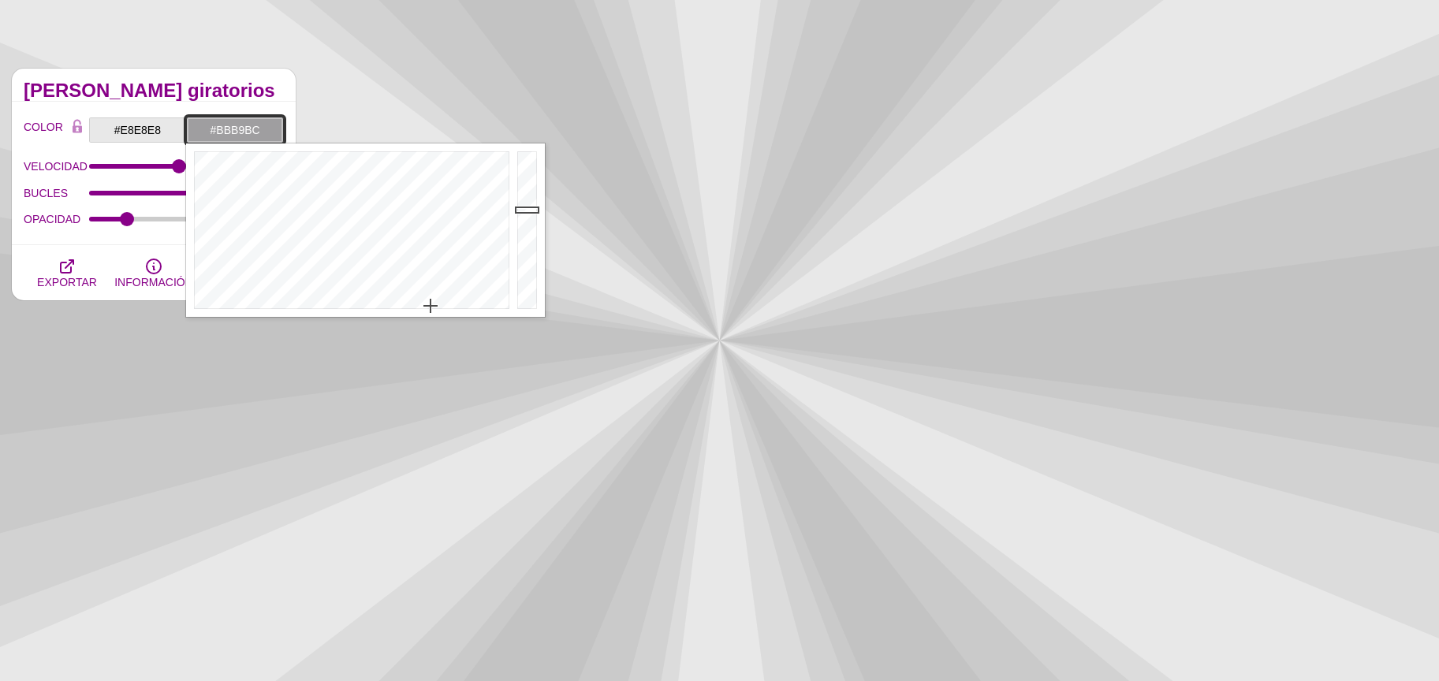
click at [523, 192] on div at bounding box center [529, 231] width 32 height 174
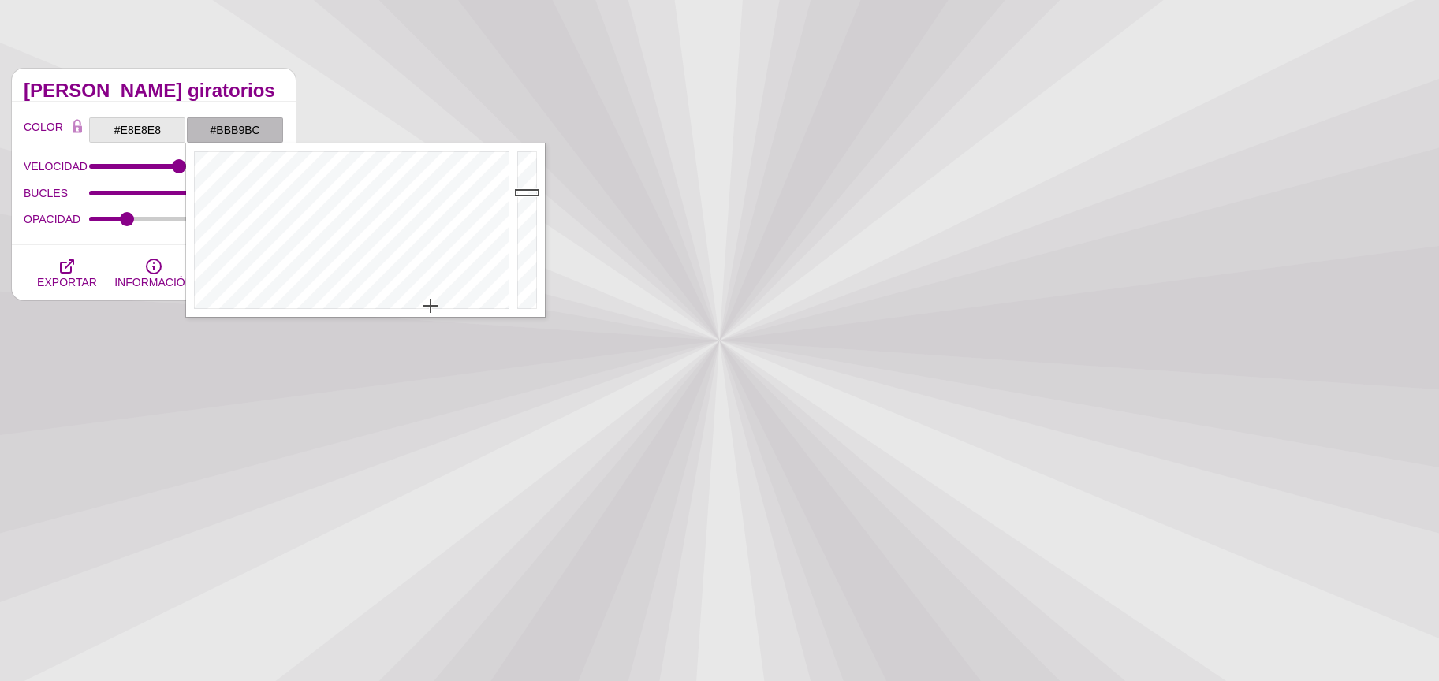
click at [132, 95] on font "Rayos giratorios" at bounding box center [150, 90] width 252 height 21
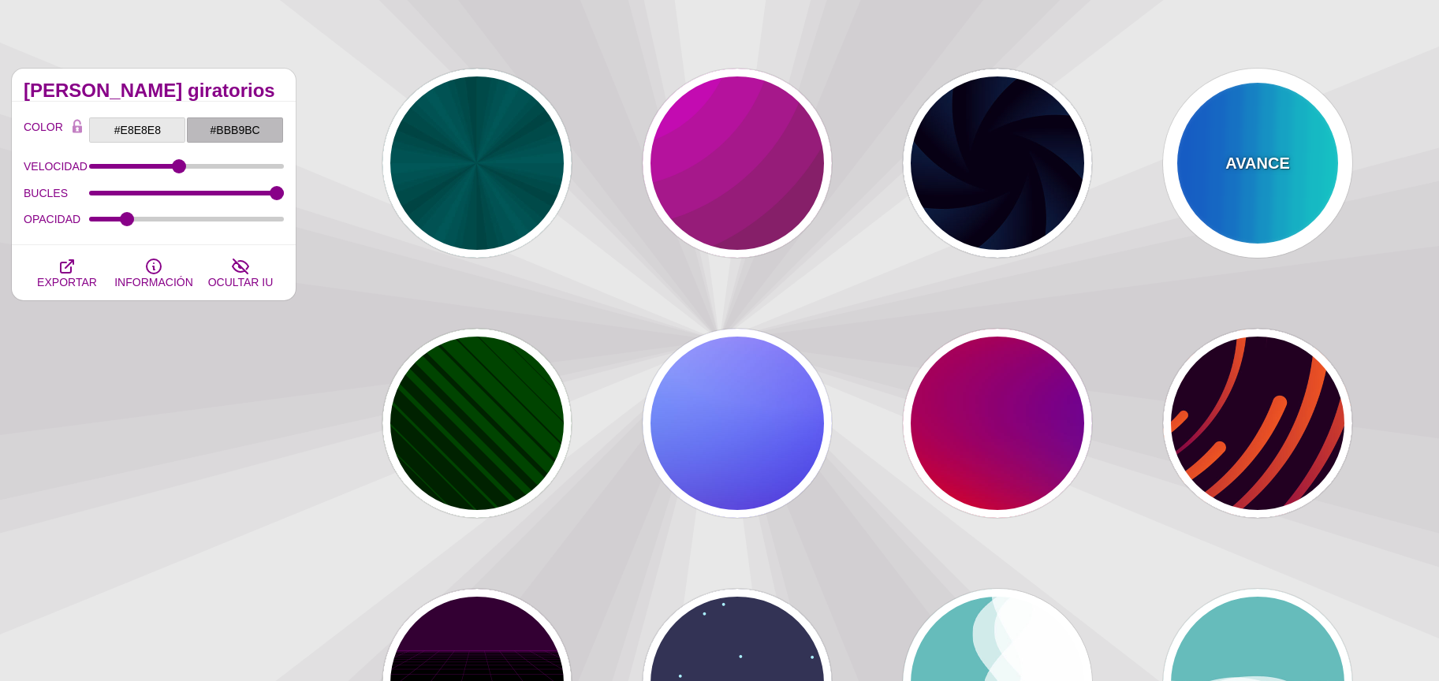
drag, startPoint x: 1202, startPoint y: 144, endPoint x: 1211, endPoint y: 144, distance: 8.7
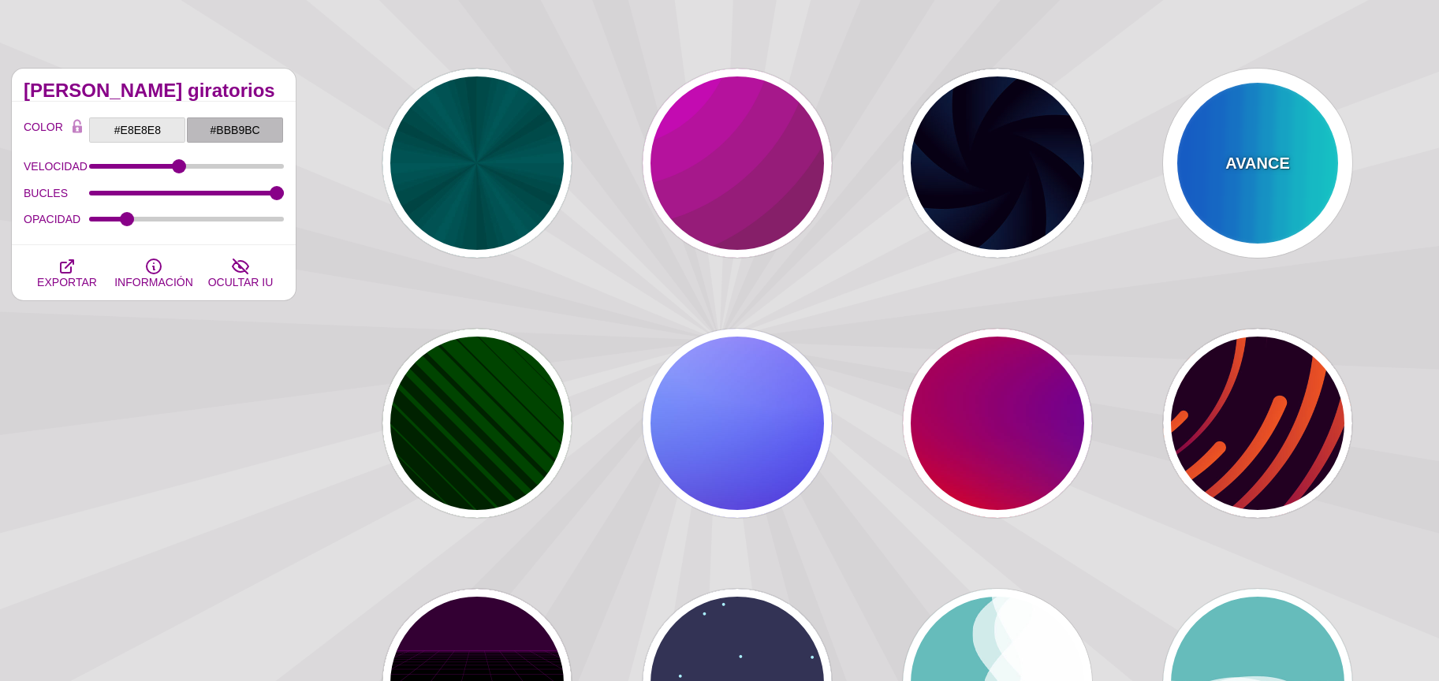
click at [1211, 144] on div "AVANCE" at bounding box center [1257, 163] width 189 height 189
type input "#00FFFF"
type input "#0066FF"
type input "0.25"
type input "12"
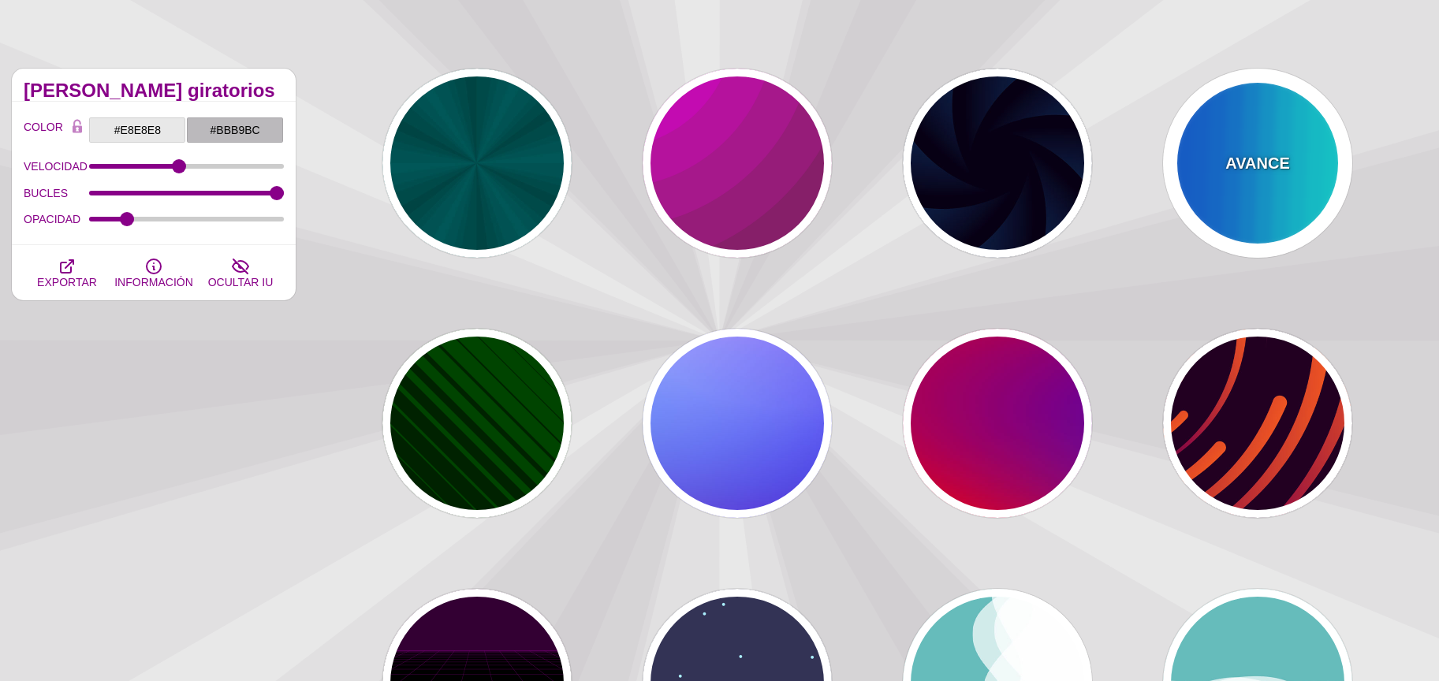
type input "999"
type input "0"
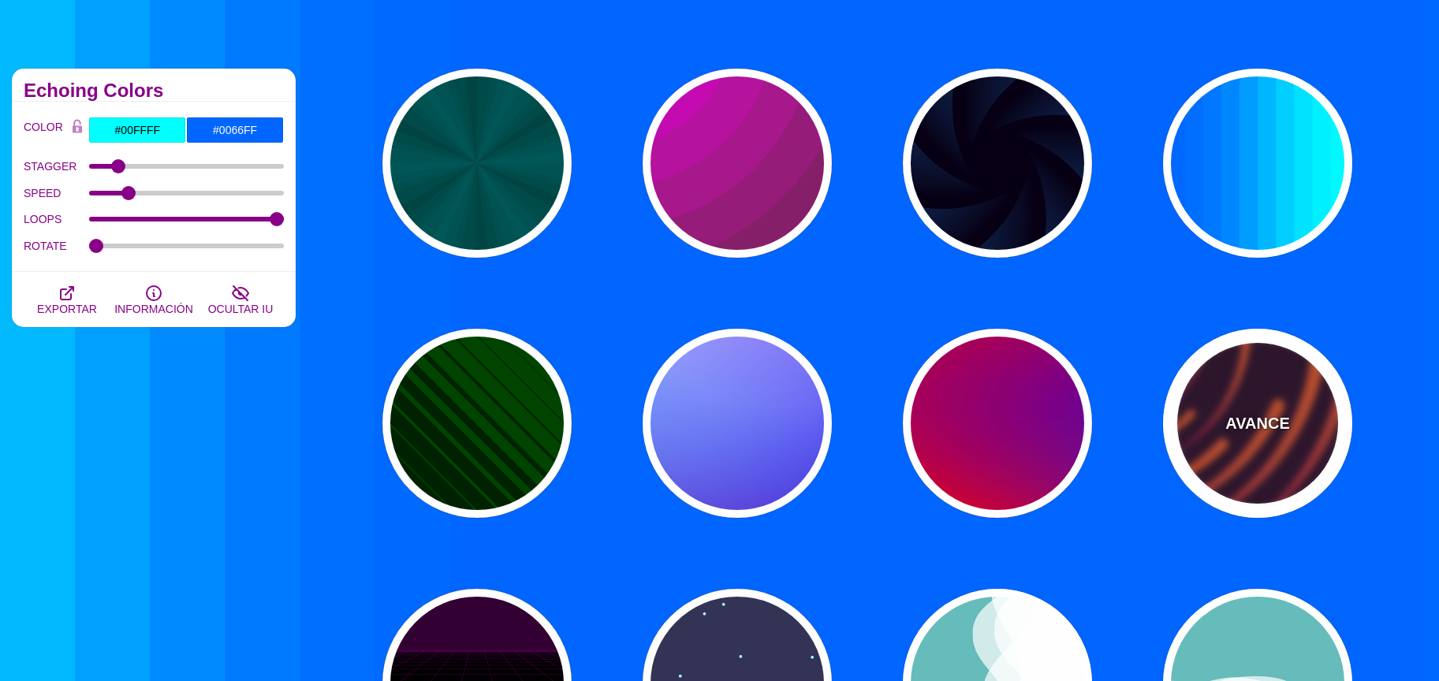
click at [1236, 384] on div "AVANCE" at bounding box center [1257, 423] width 189 height 189
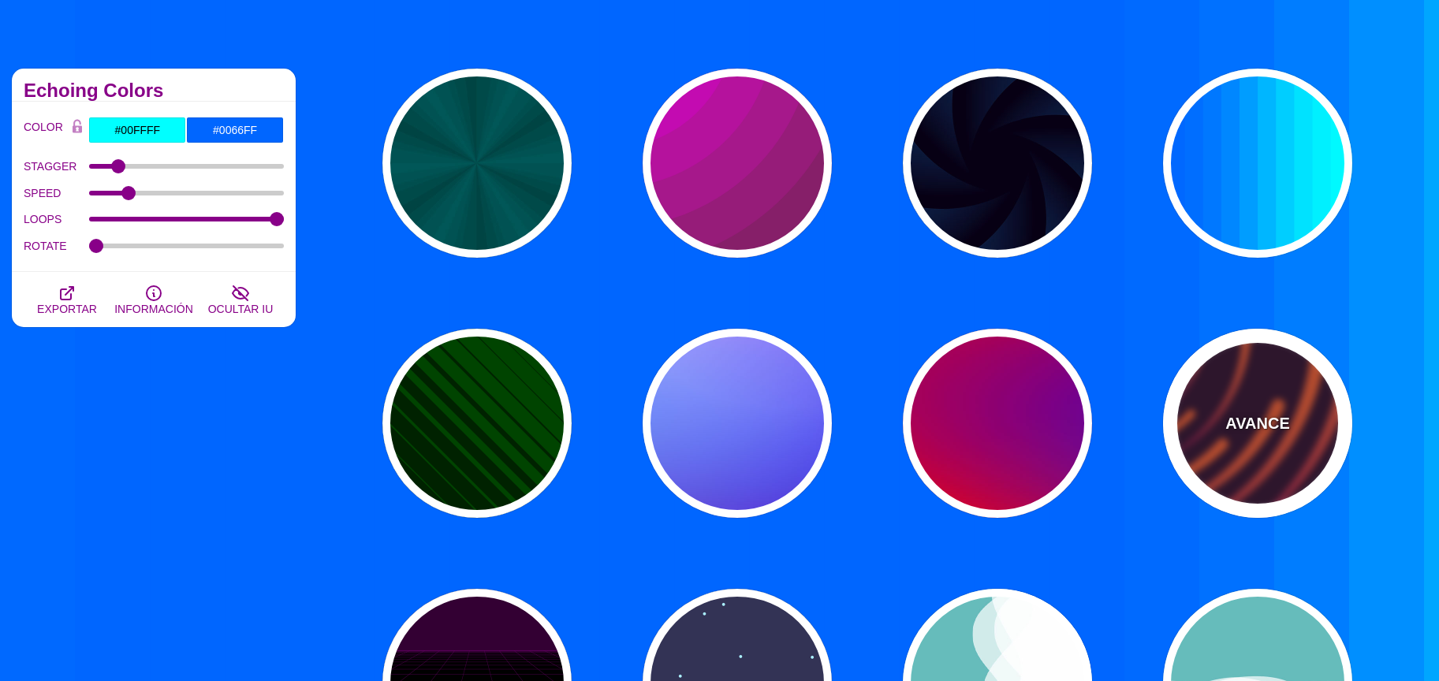
type input "#220022"
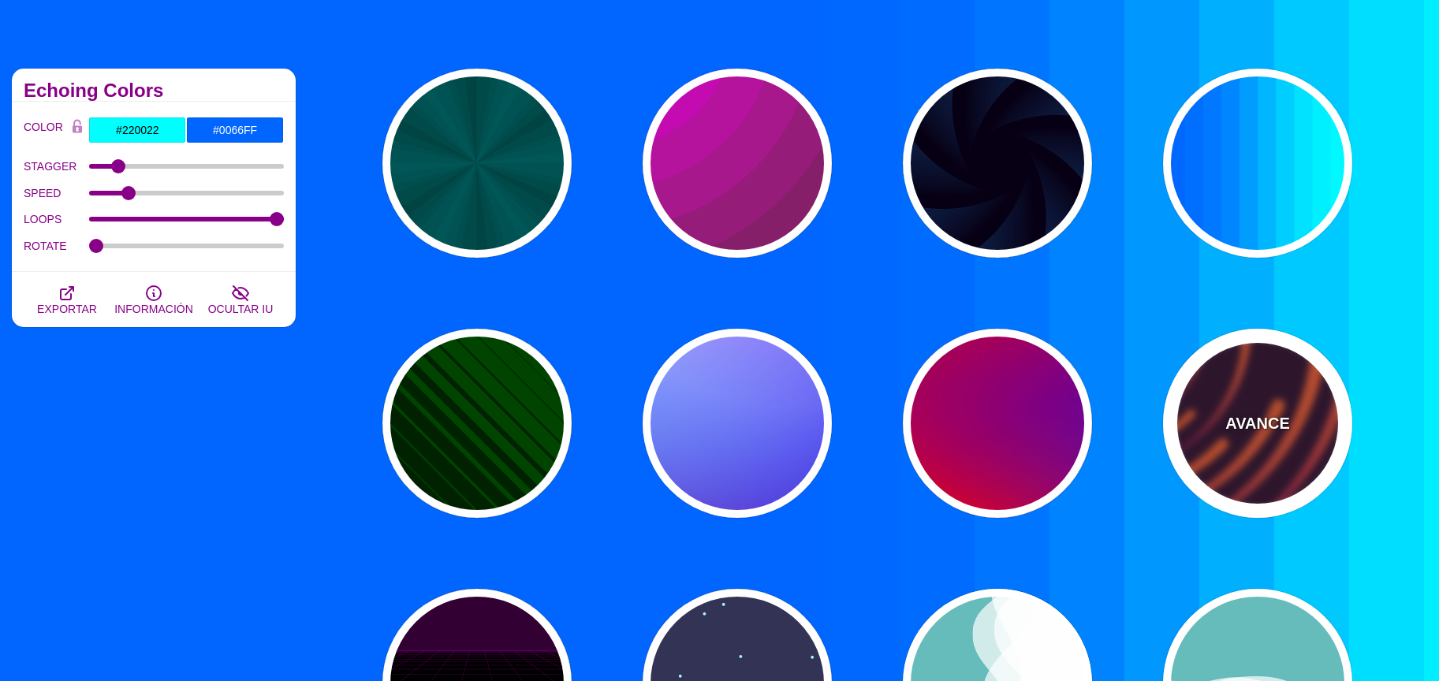
type input "#EE5522"
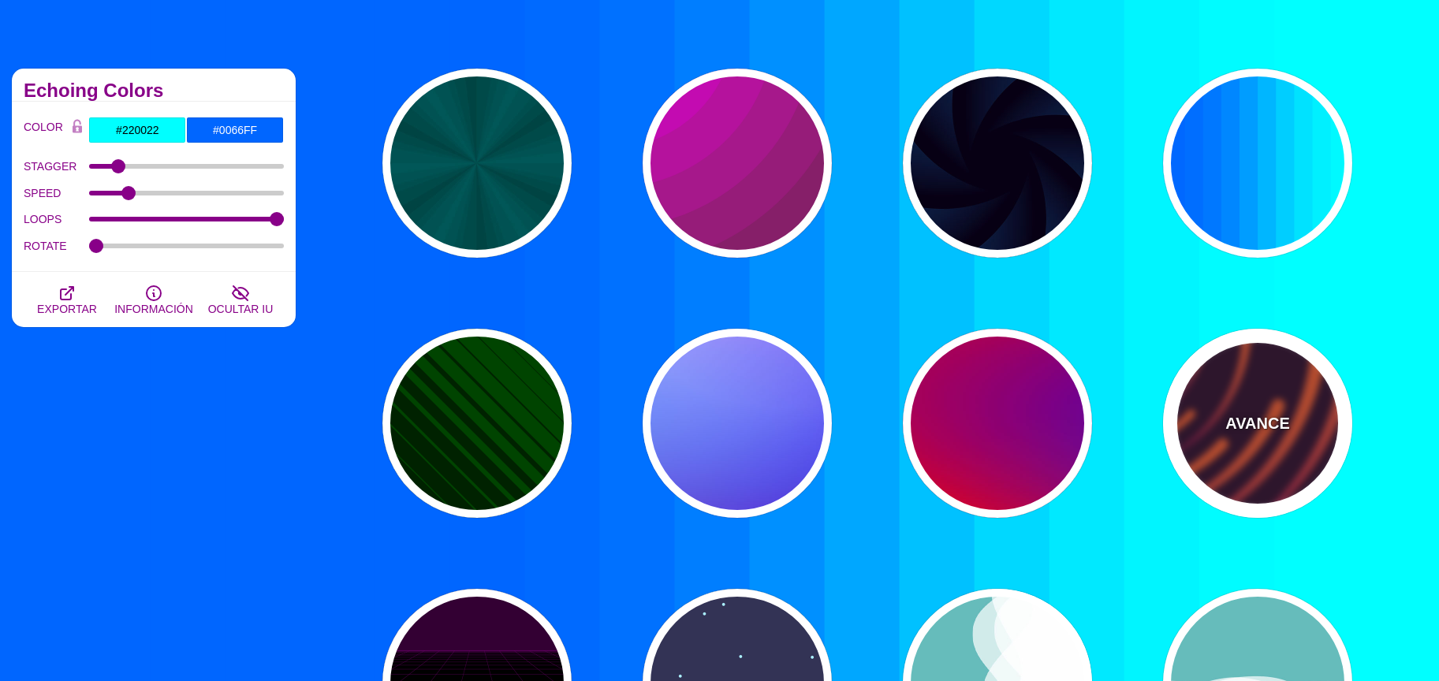
type input "#220022"
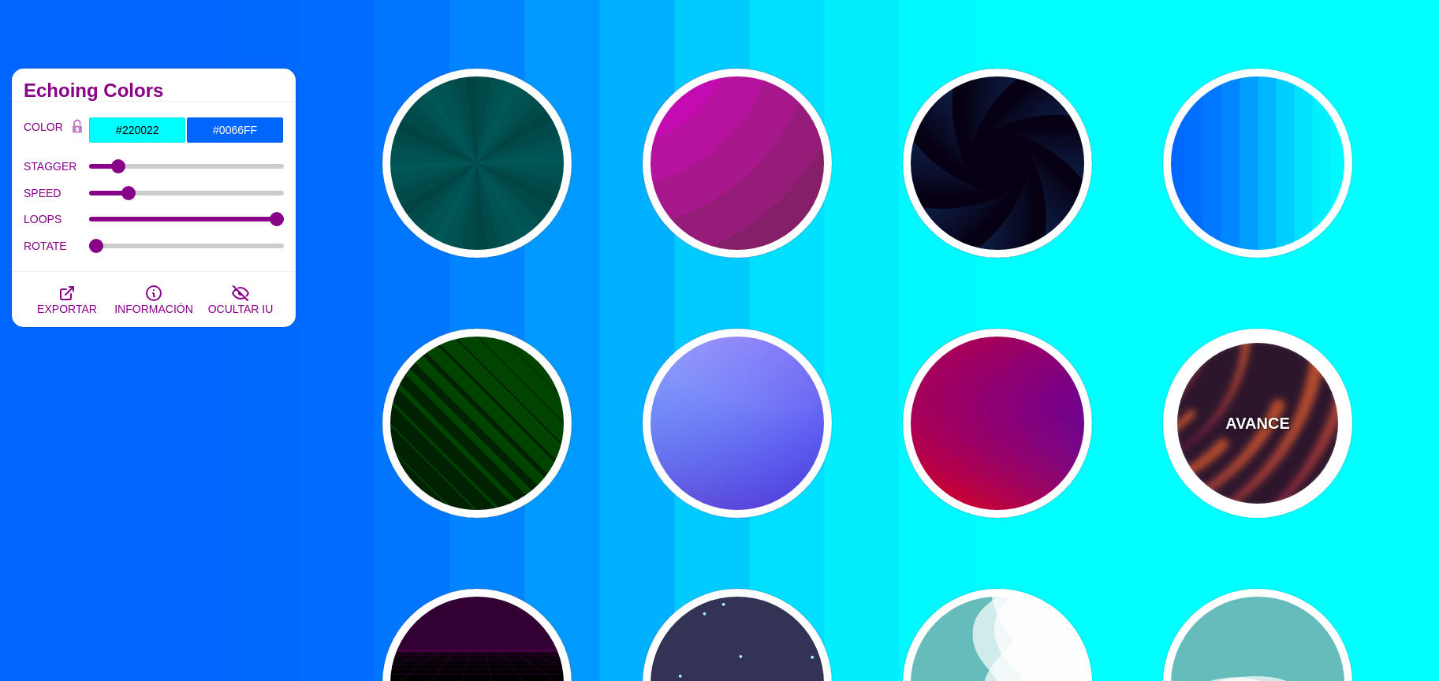
type input "50"
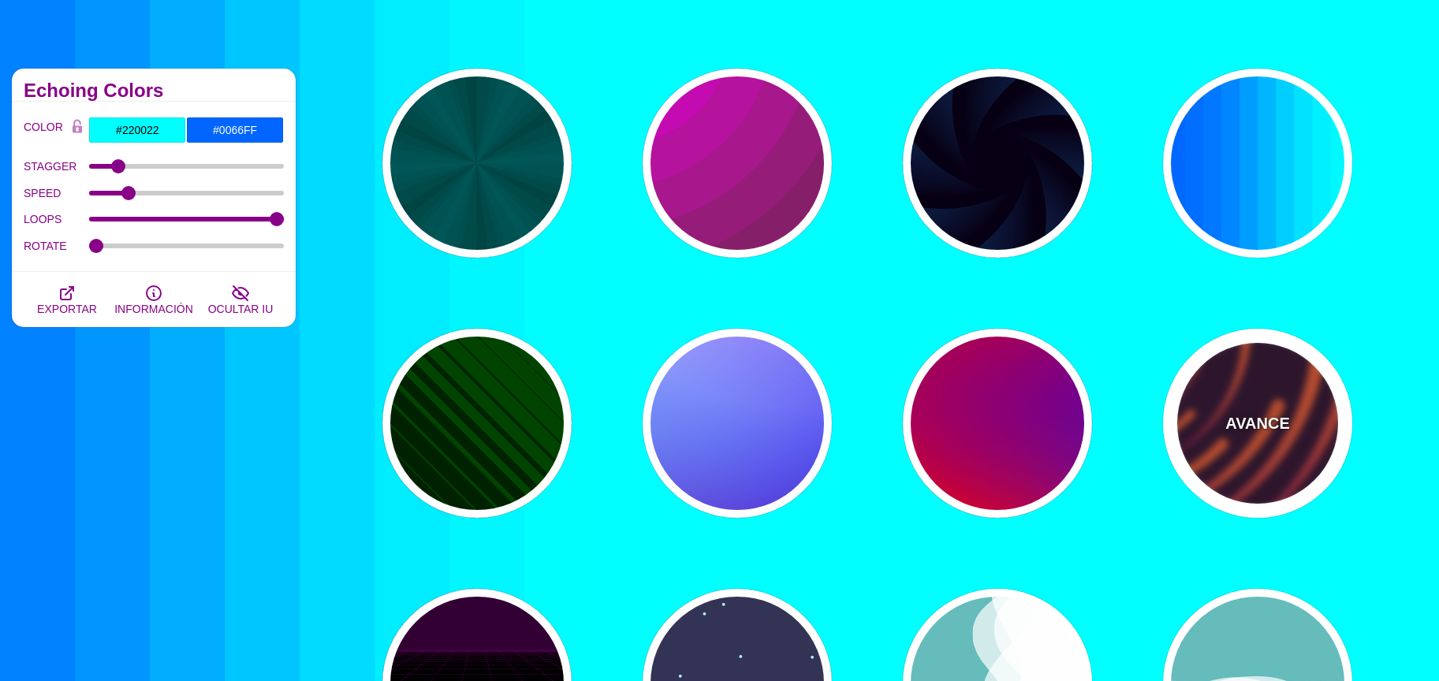
type input "99"
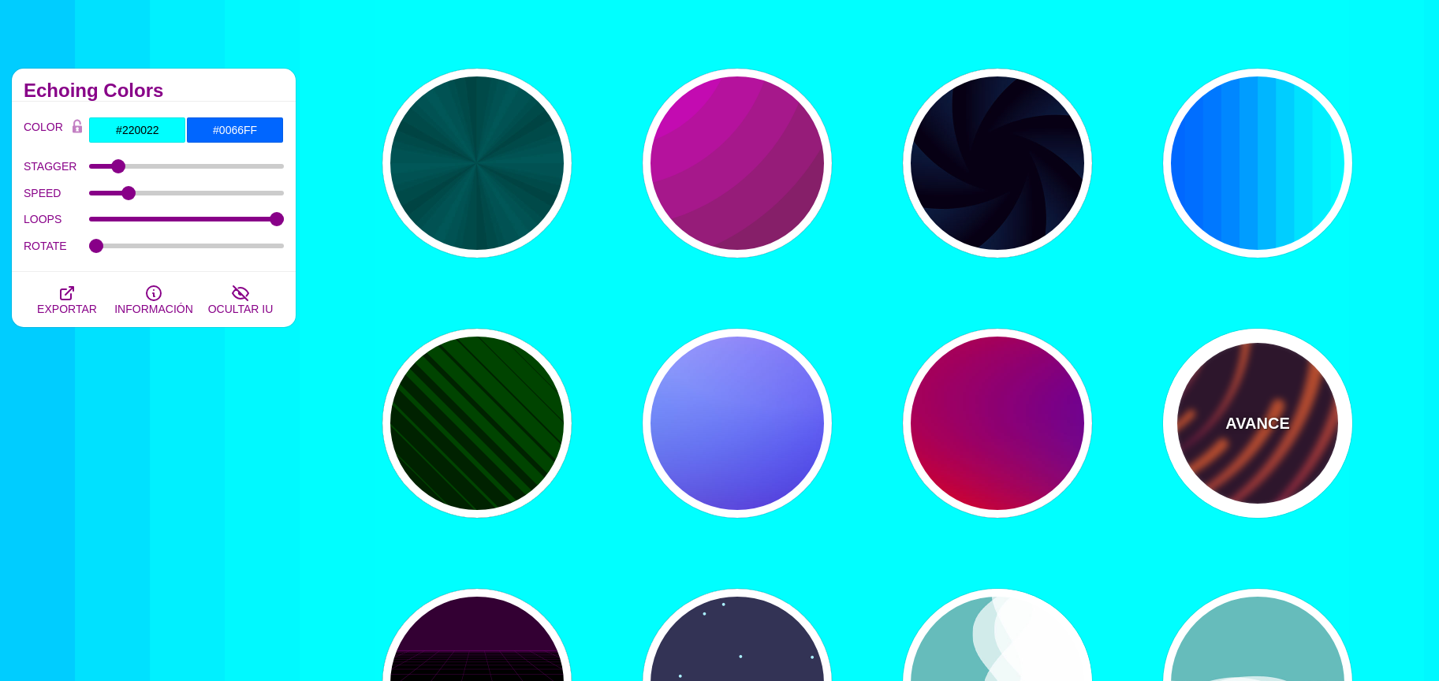
type input "0"
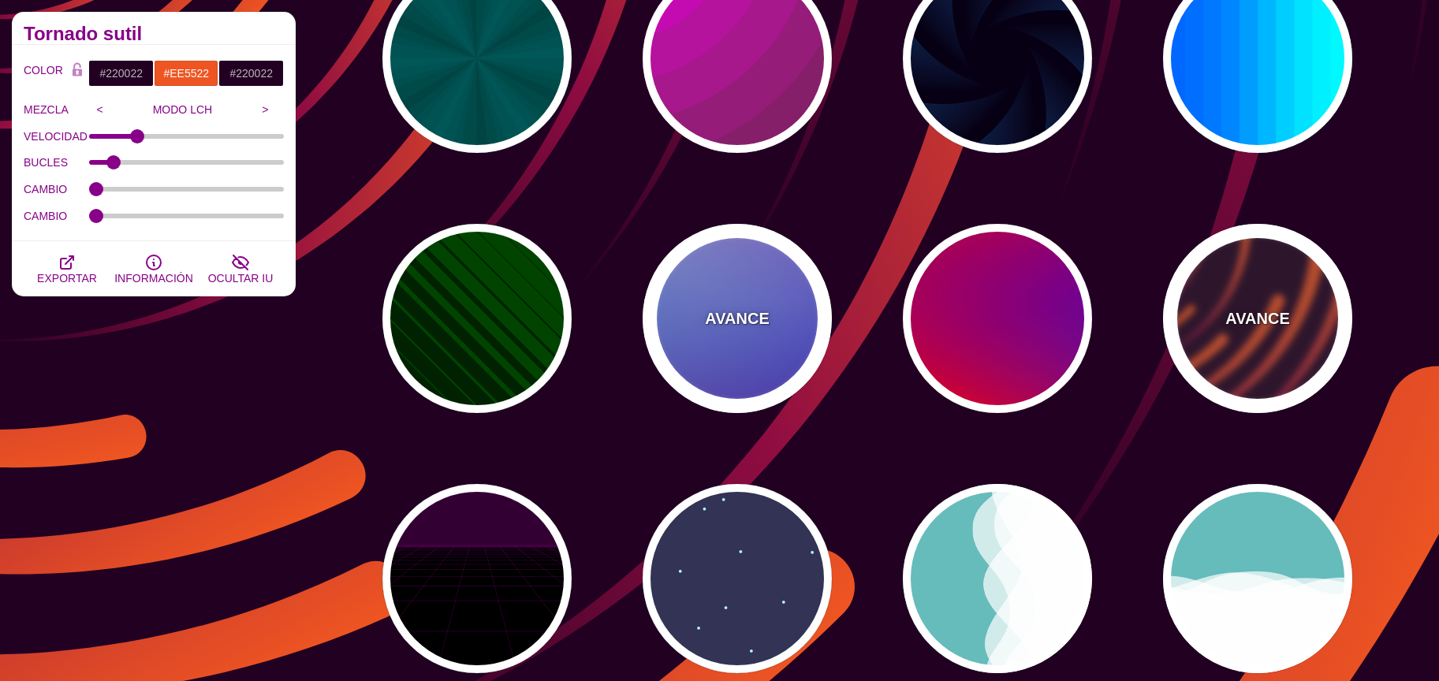
scroll to position [233, 0]
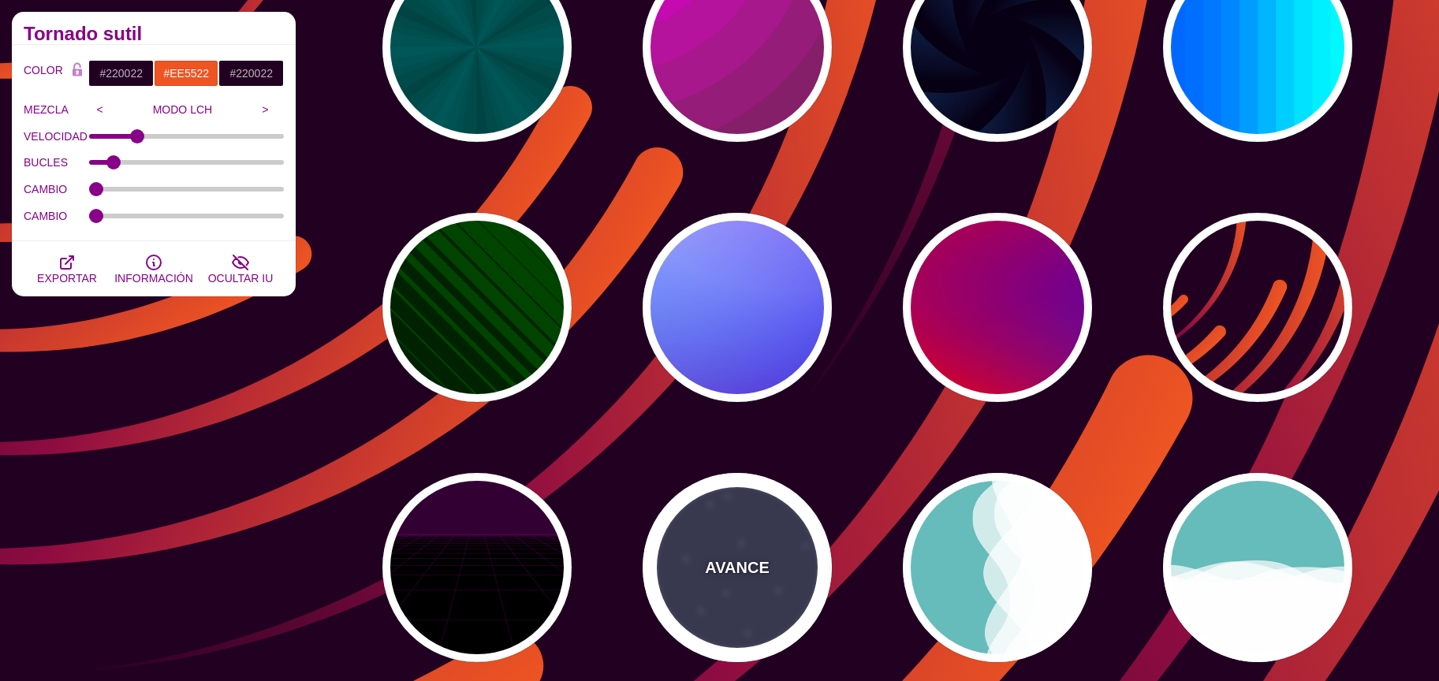
click at [755, 533] on div "AVANCE" at bounding box center [737, 567] width 189 height 189
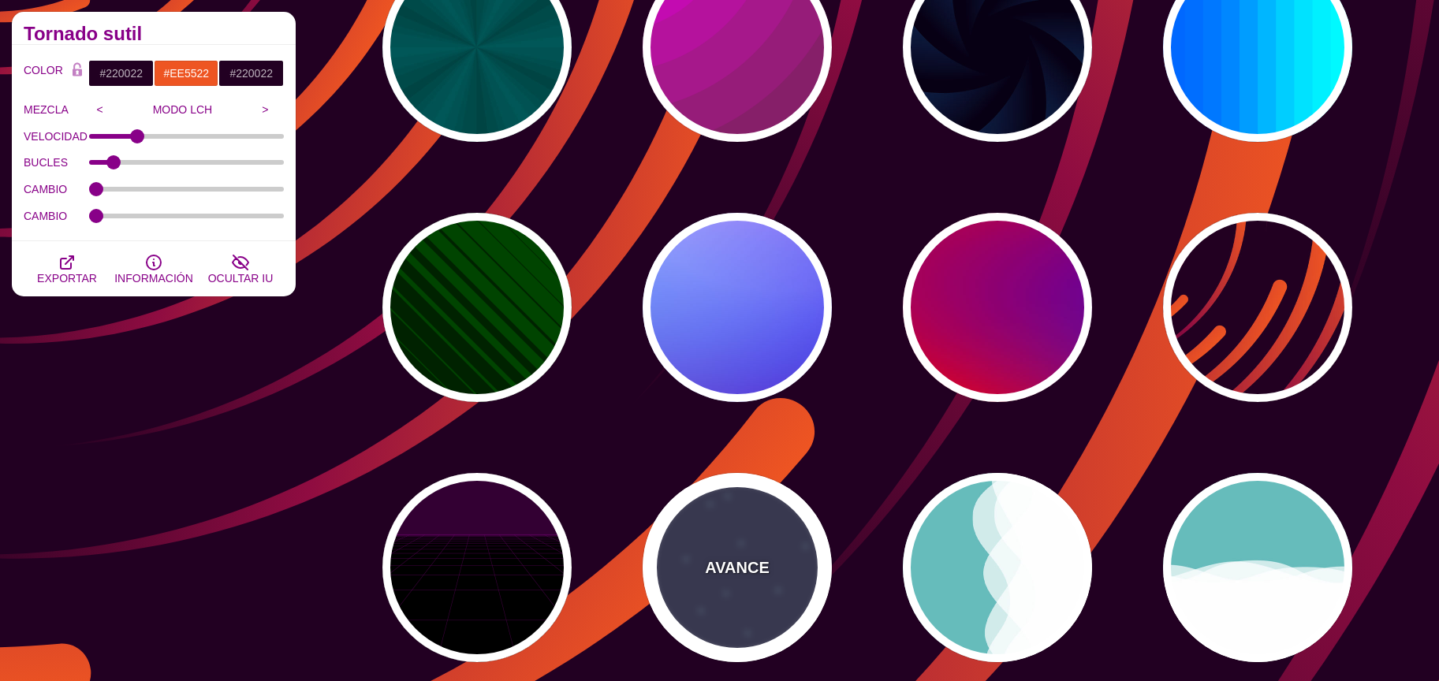
type input "#333355"
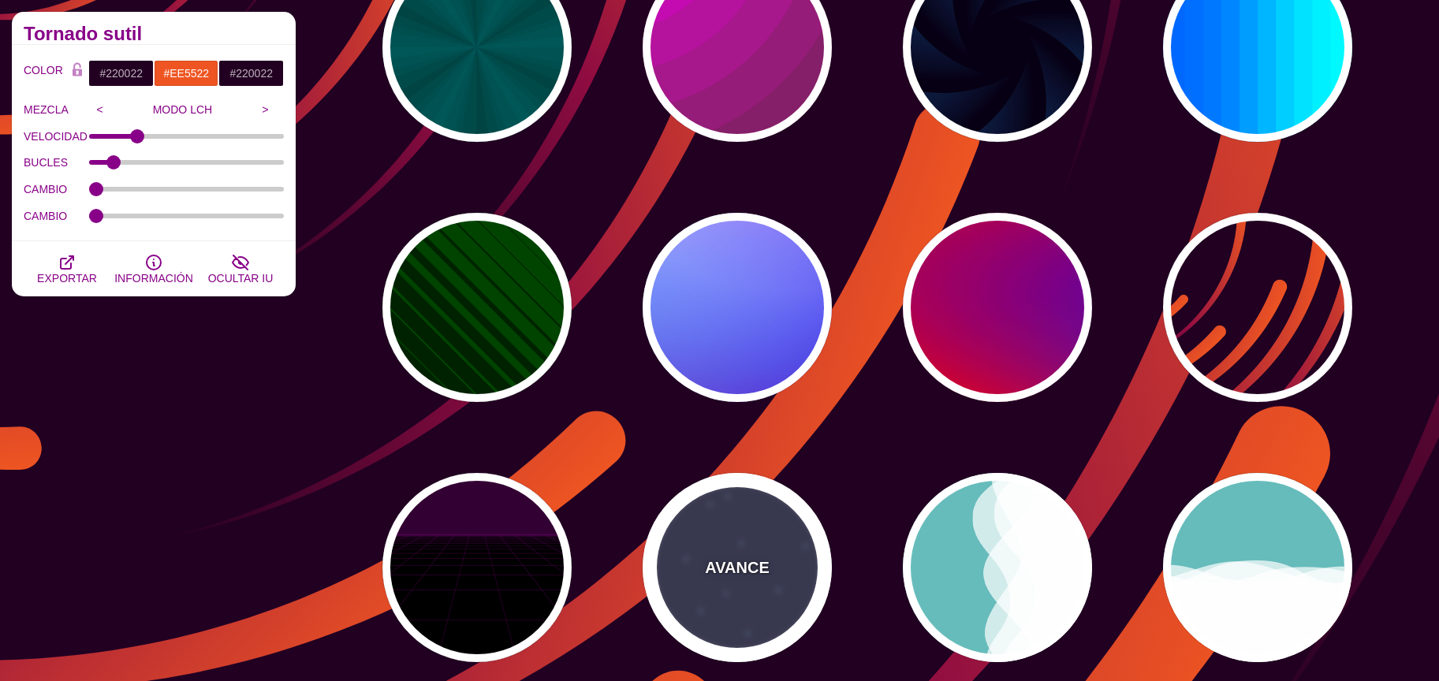
type input "#AAEEFF"
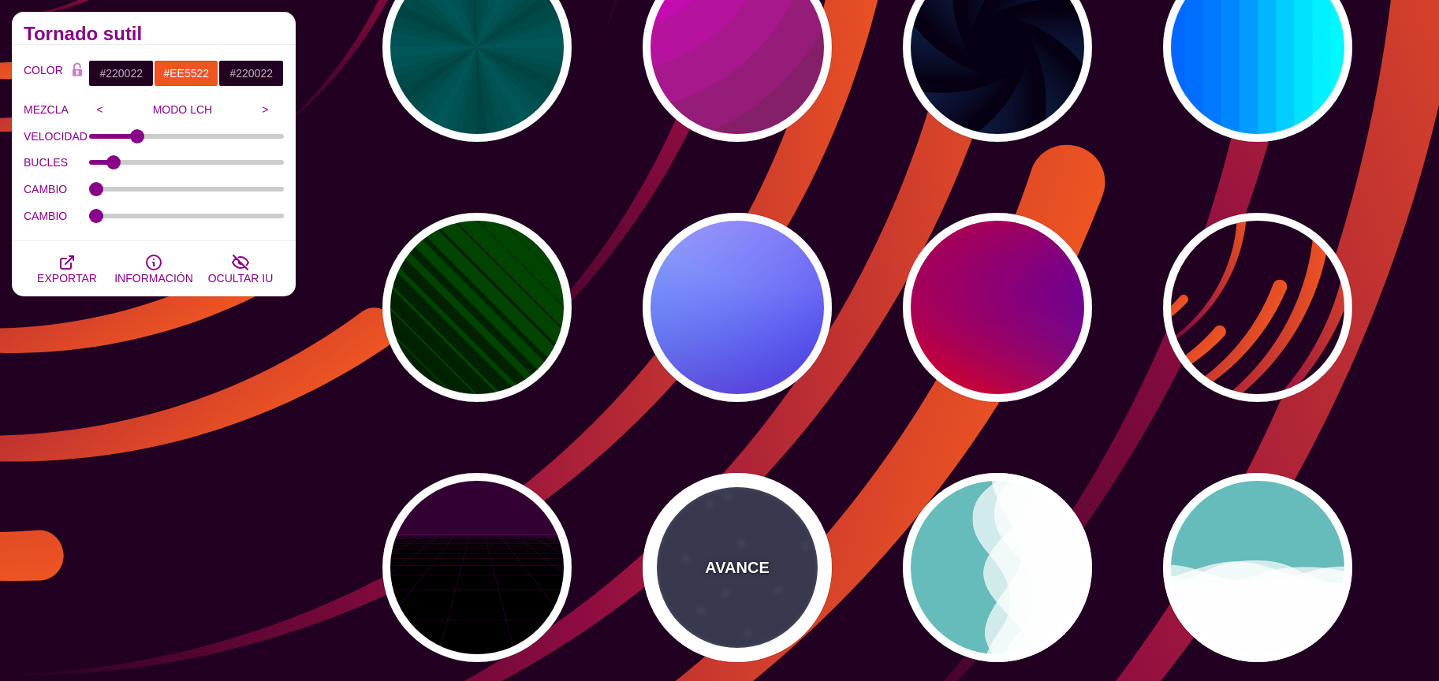
type input "#FFFFFF"
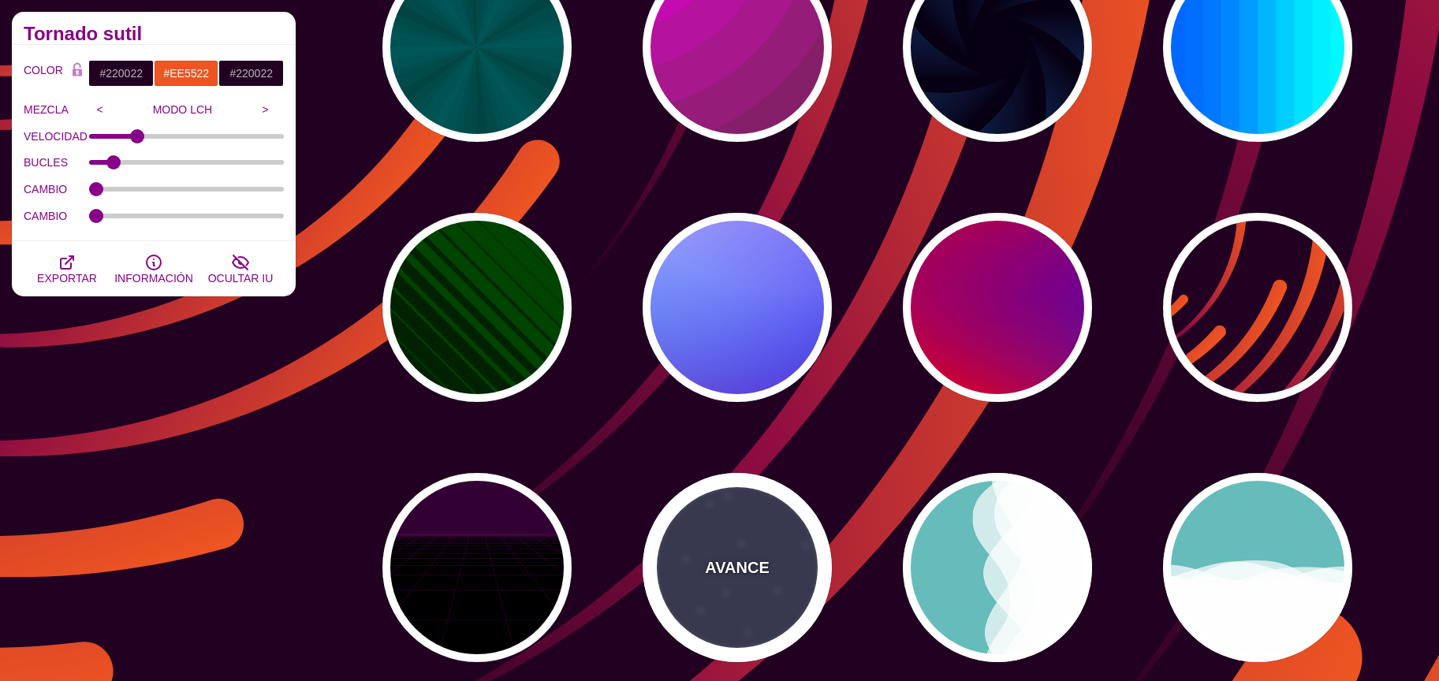
type input "15"
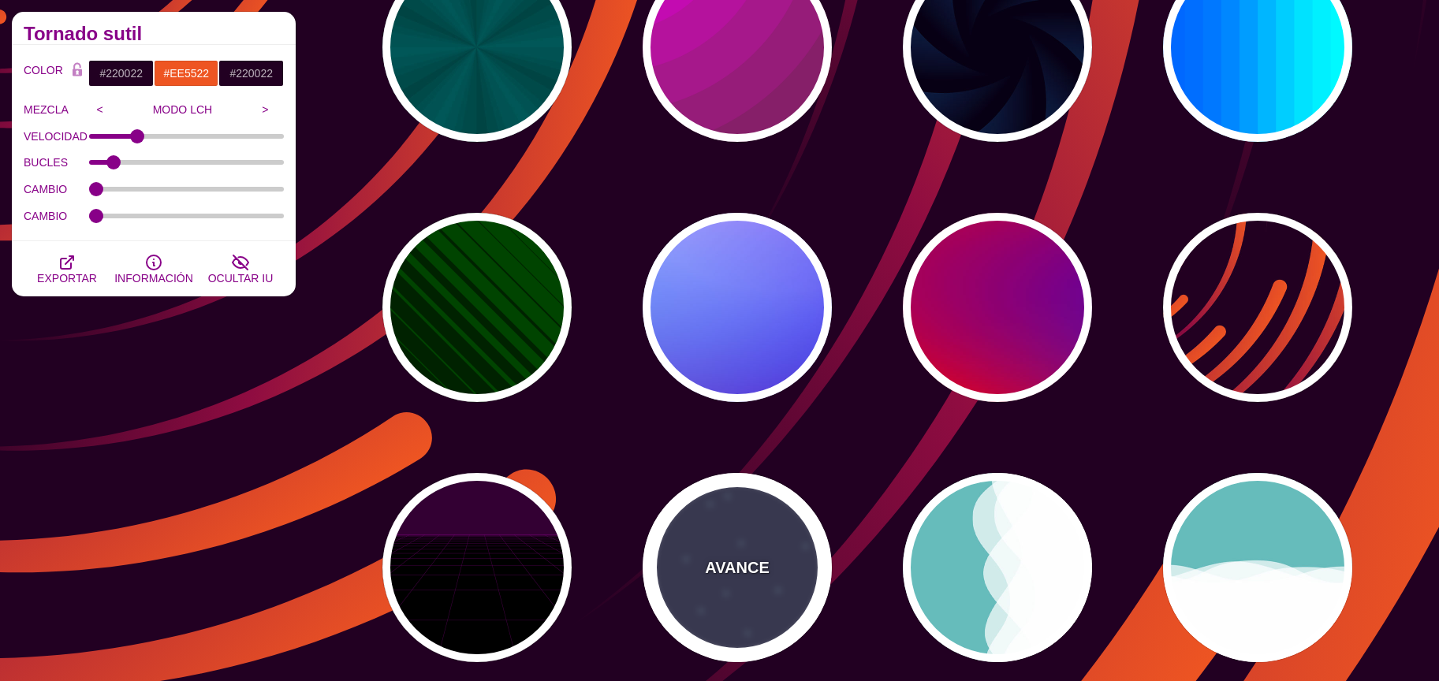
type input "40"
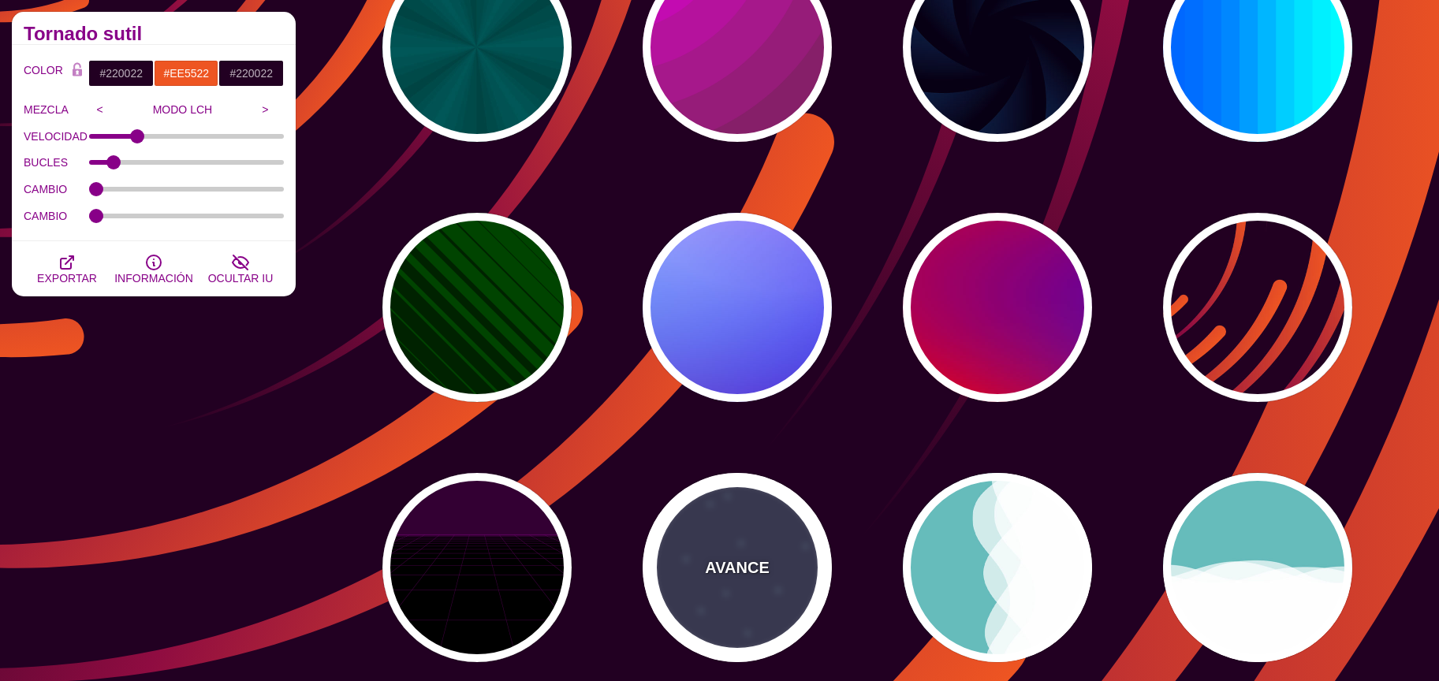
type input "5"
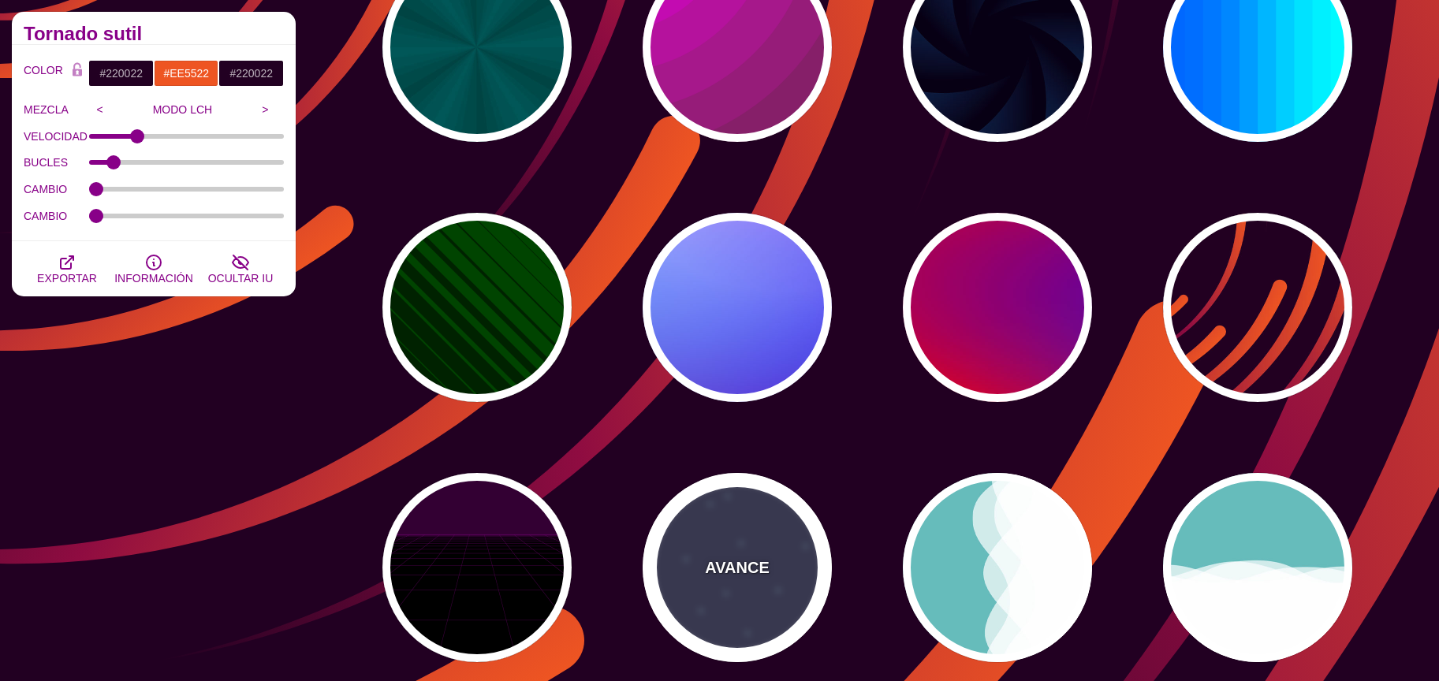
type input "1"
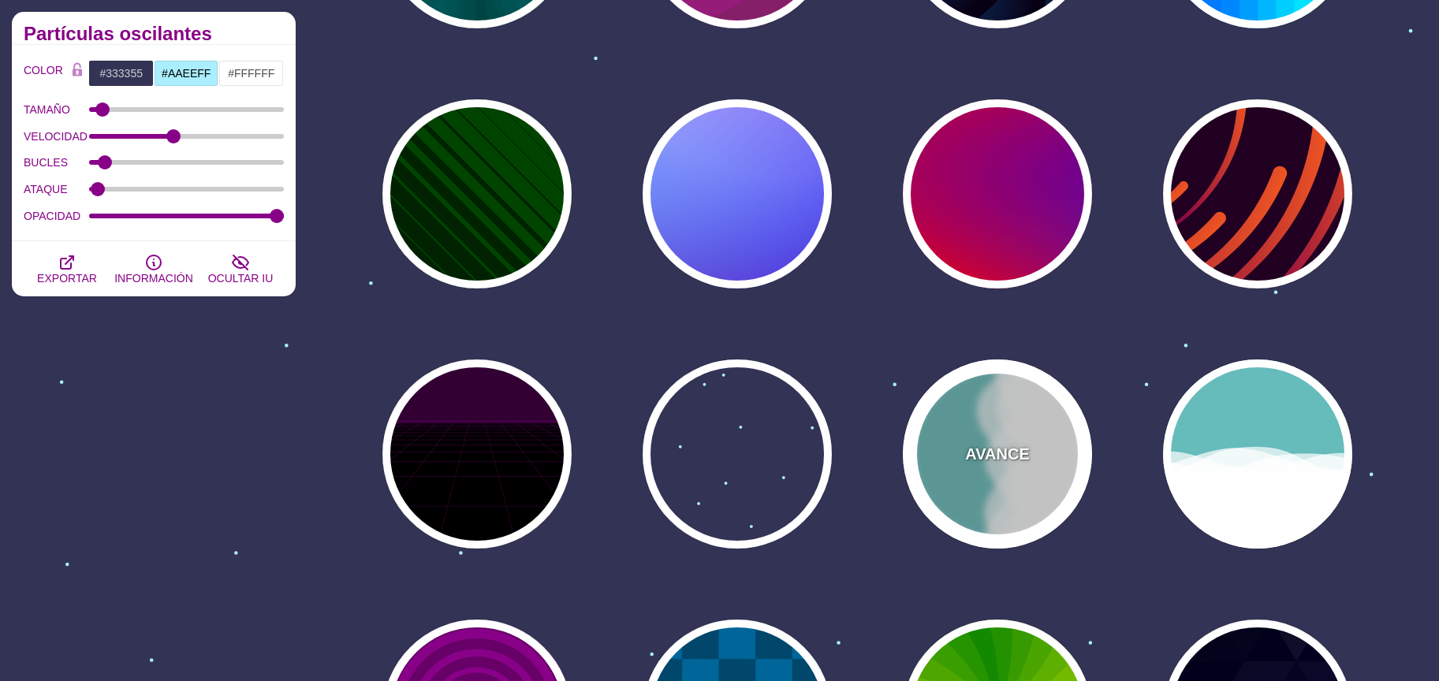
click at [1022, 446] on font "AVANCE" at bounding box center [997, 454] width 64 height 17
type input "#66BBBB"
type input "#FFFFFF"
type input "0"
type input "1"
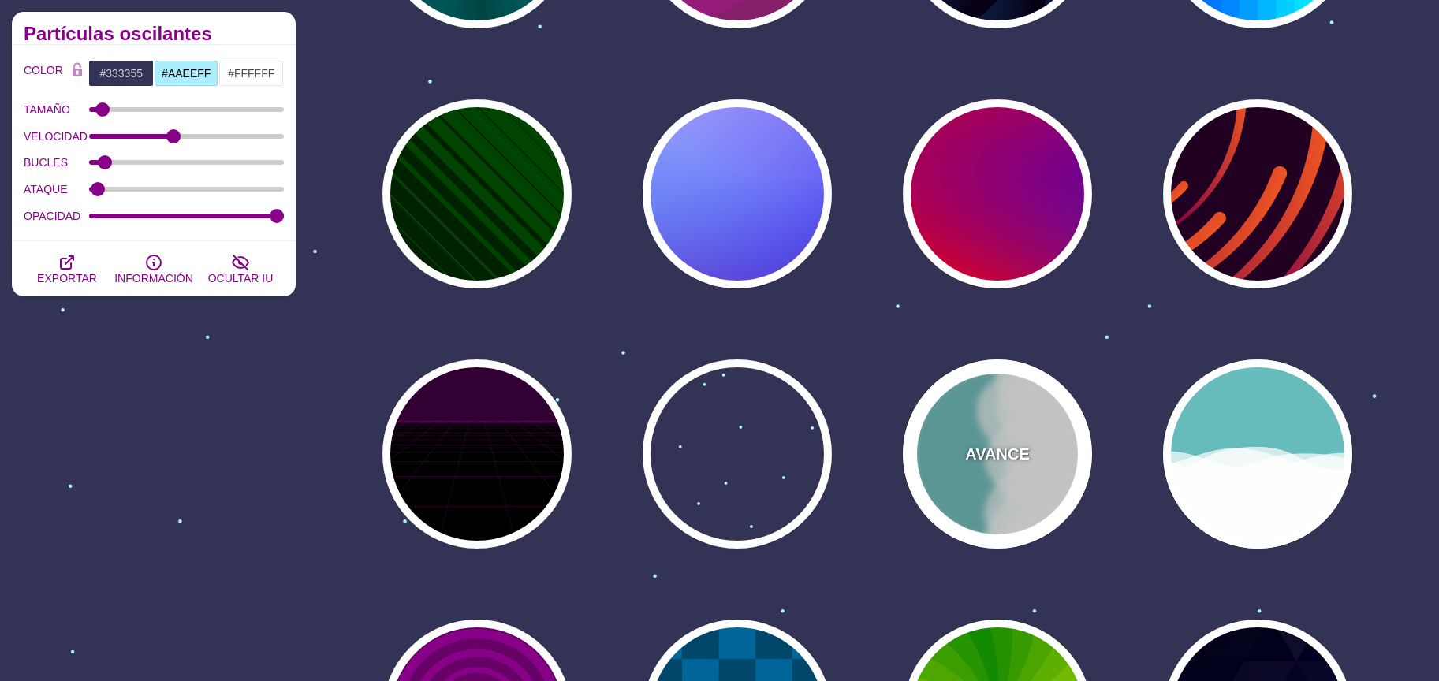
type input "0.7"
type input "56"
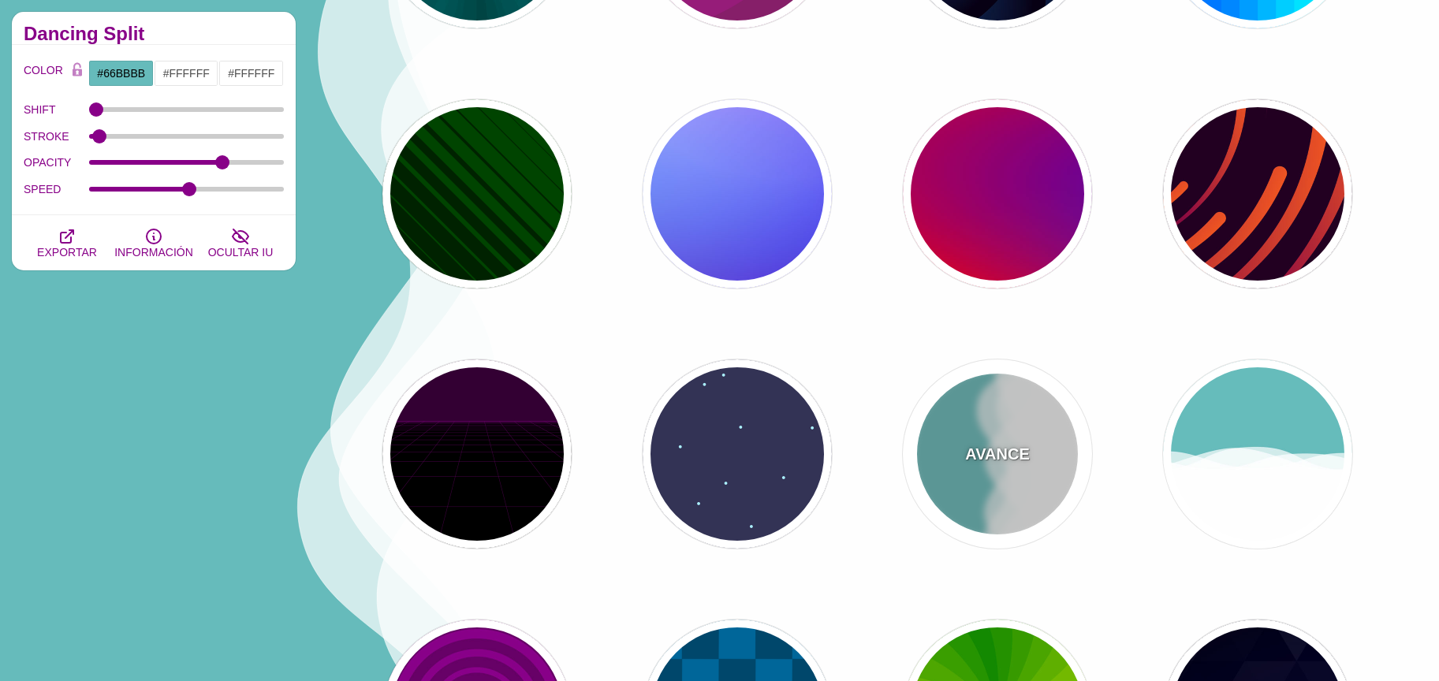
scroll to position [349, 0]
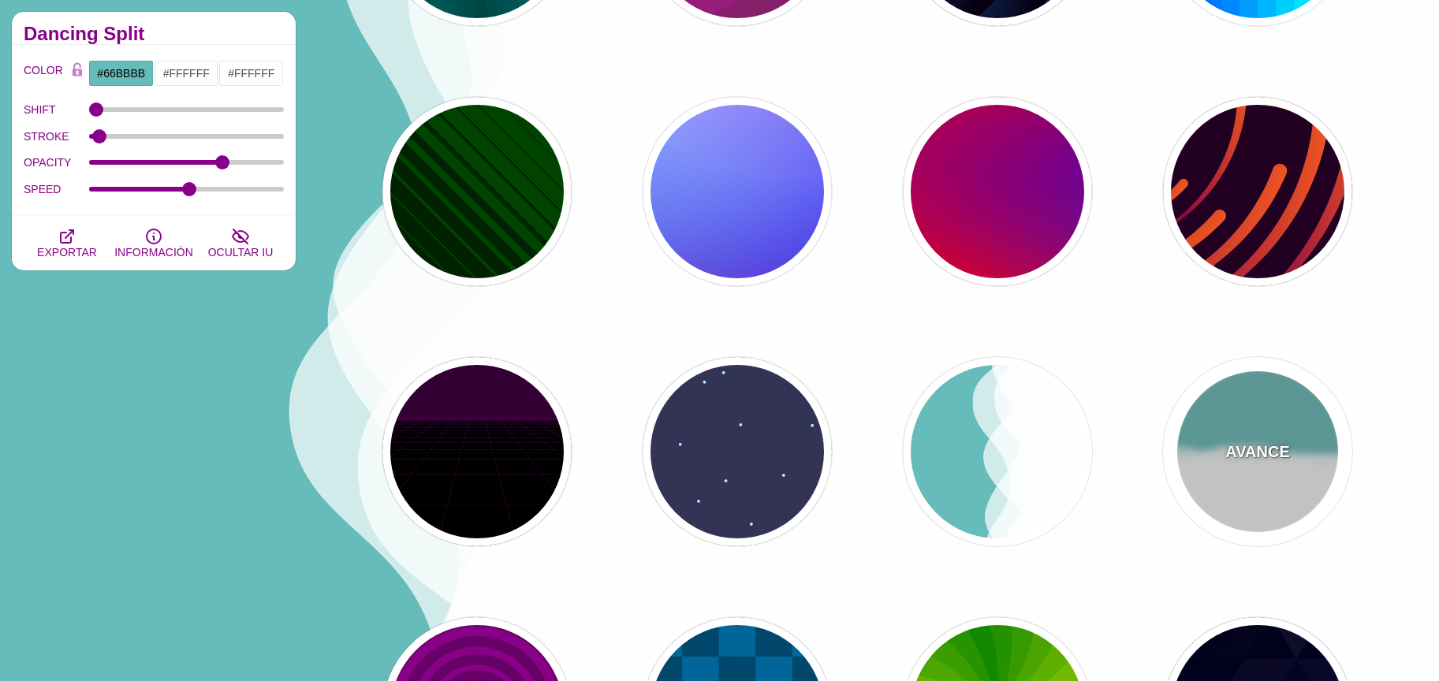
click at [1221, 435] on div "AVANCE" at bounding box center [1257, 451] width 189 height 189
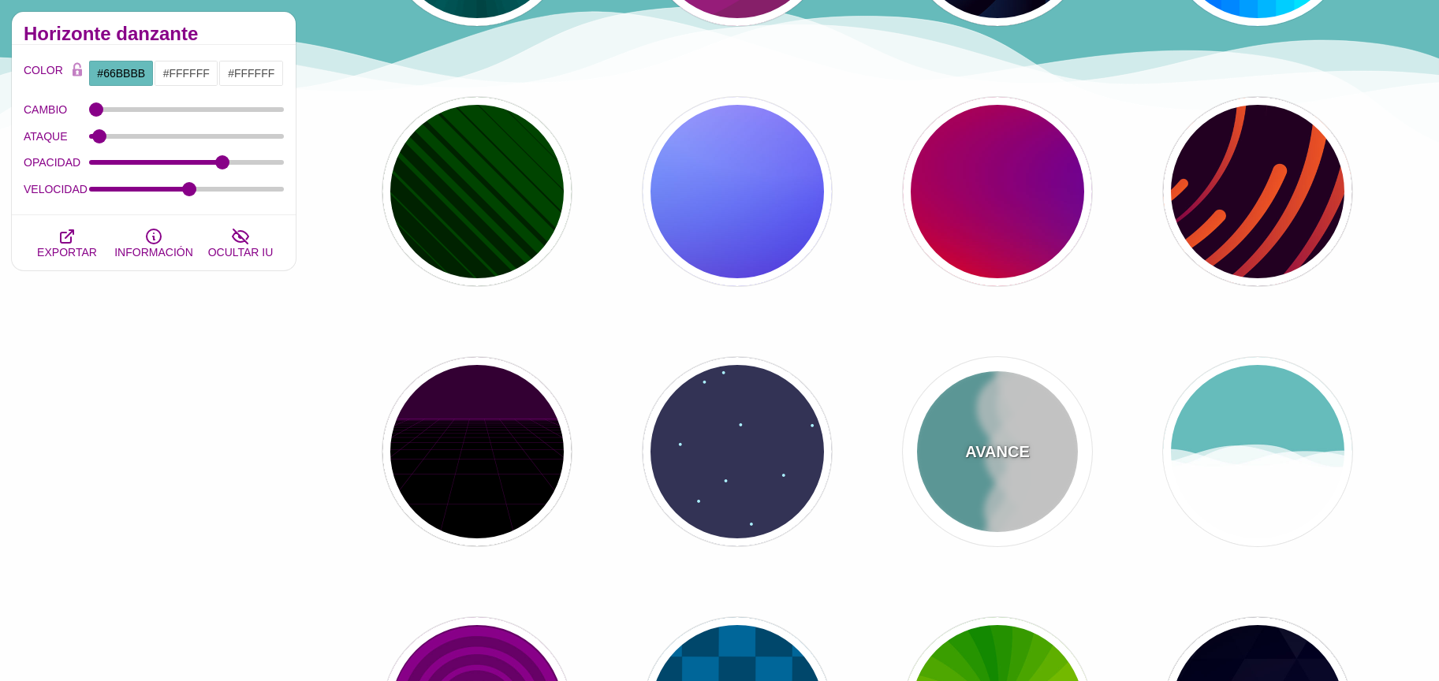
click at [1025, 443] on font "AVANCE" at bounding box center [997, 451] width 64 height 17
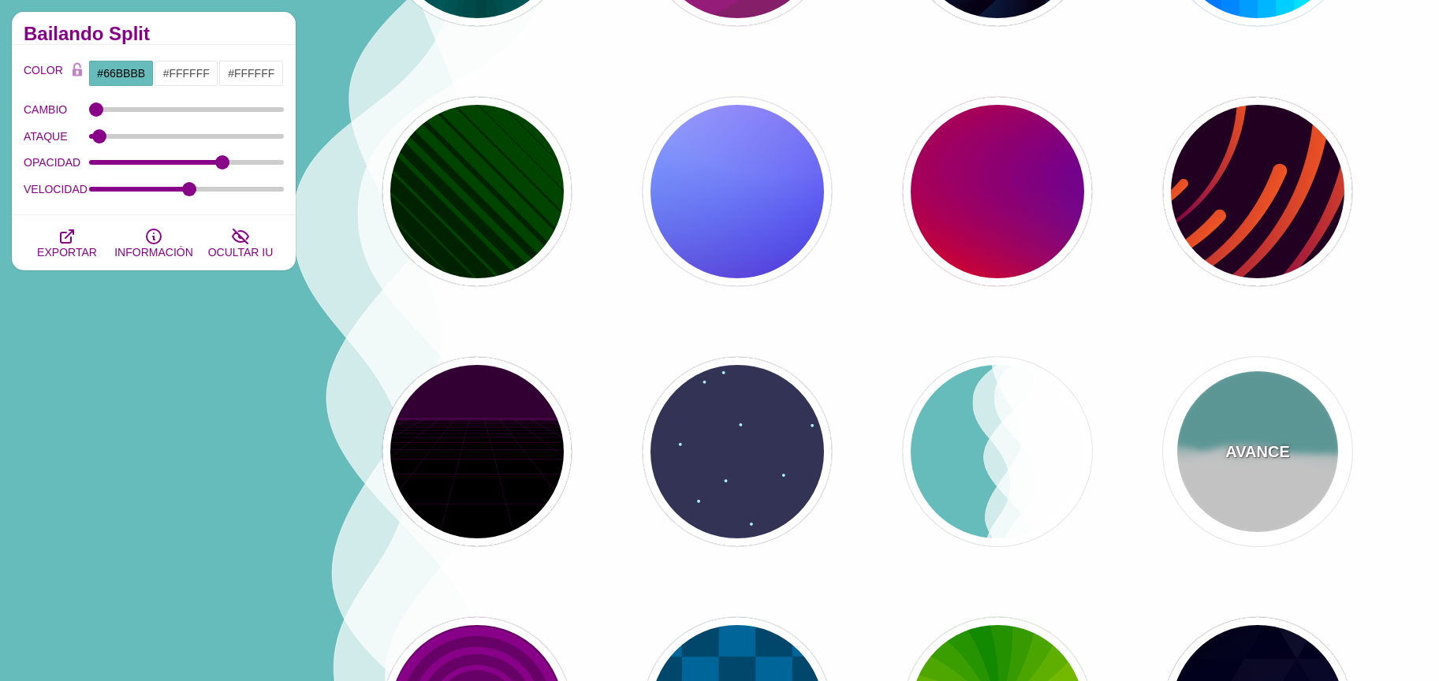
click at [1256, 436] on div "AVANCE" at bounding box center [1257, 451] width 189 height 189
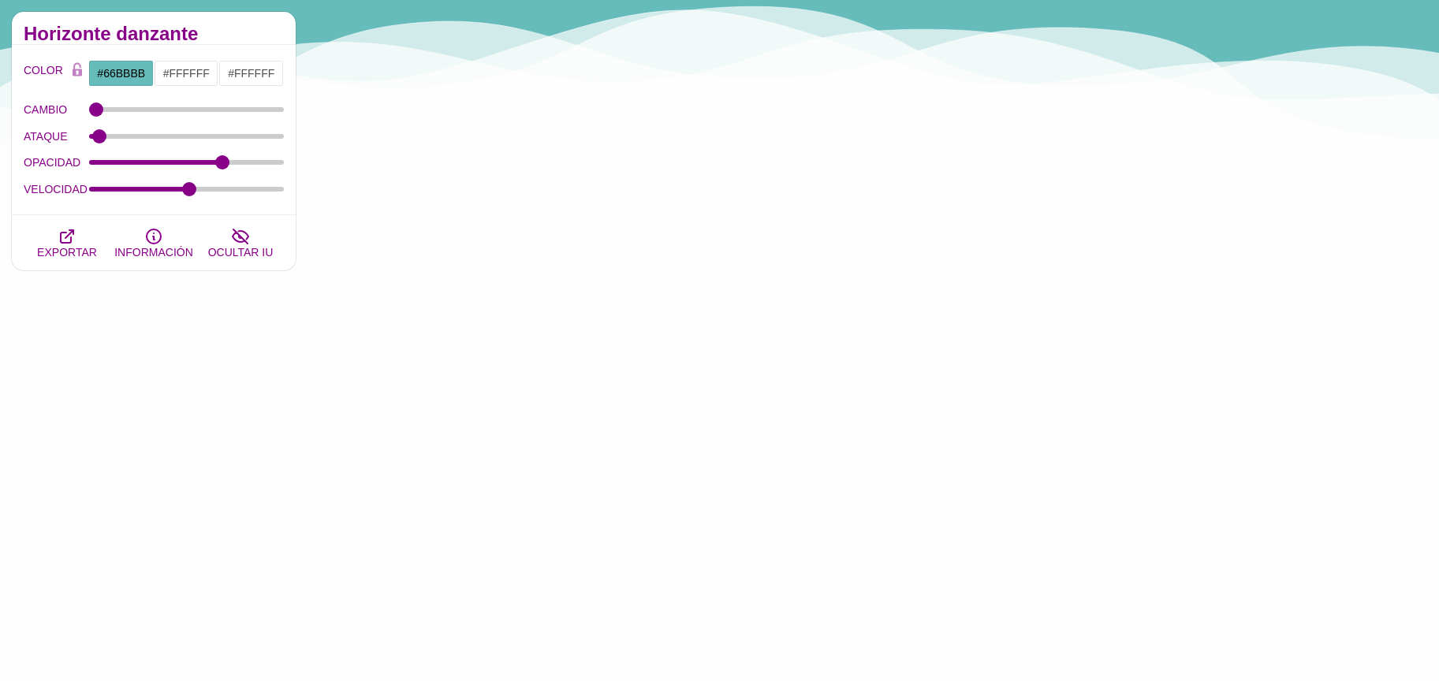
drag, startPoint x: 169, startPoint y: 193, endPoint x: 138, endPoint y: 193, distance: 30.8
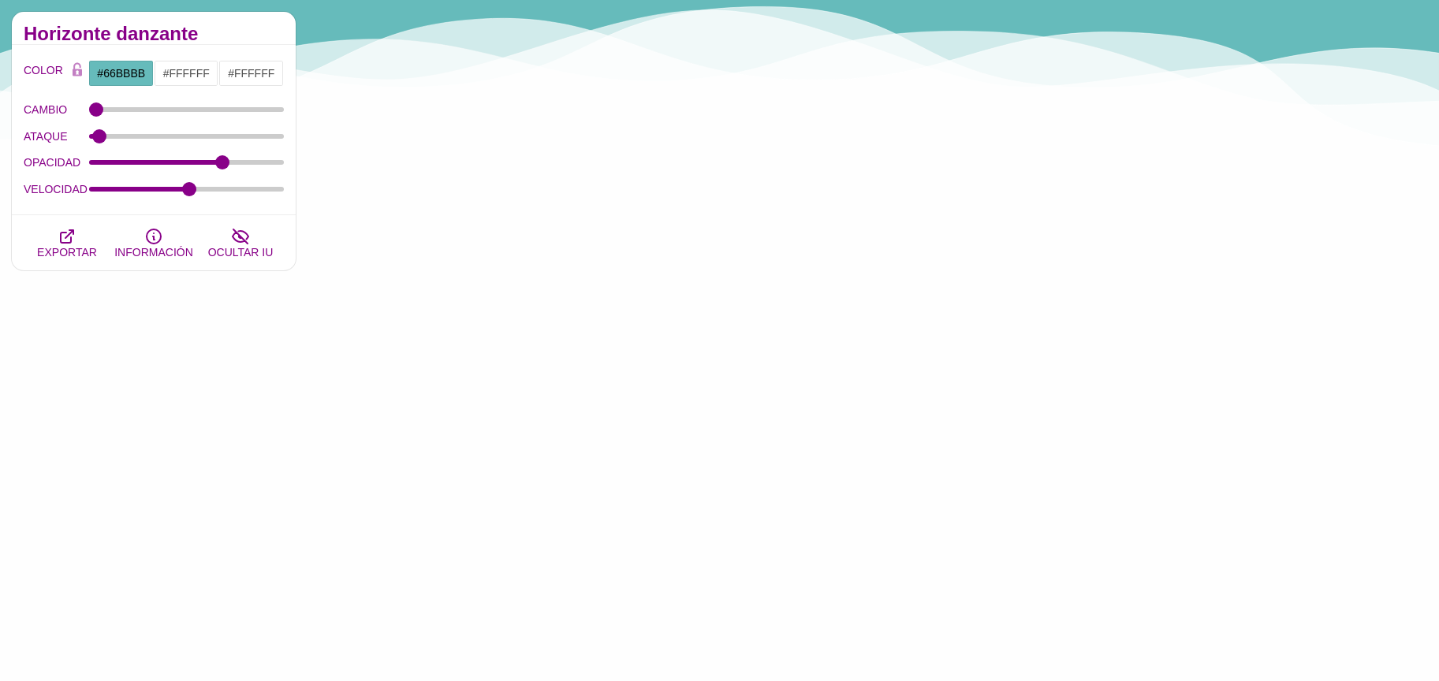
click at [138, 193] on div "VELOCIDAD" at bounding box center [154, 189] width 260 height 27
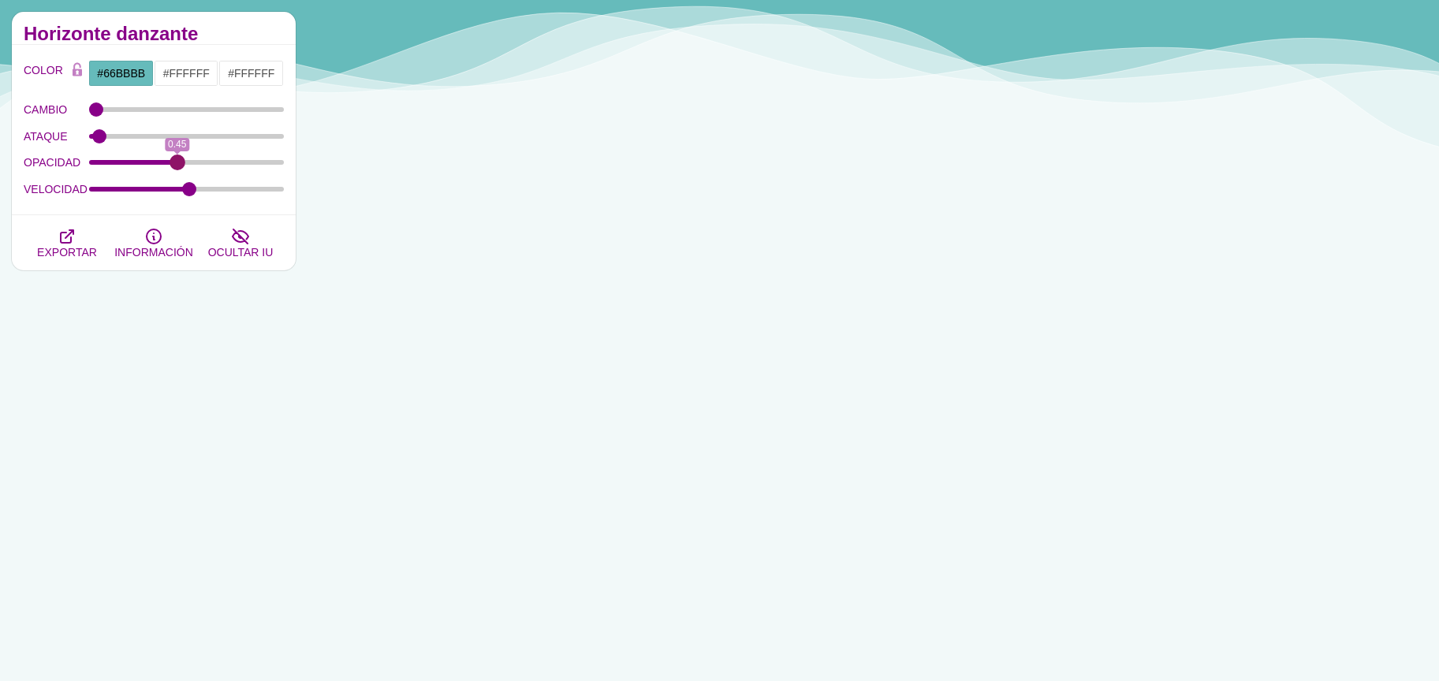
drag, startPoint x: 213, startPoint y: 164, endPoint x: 177, endPoint y: 157, distance: 36.2
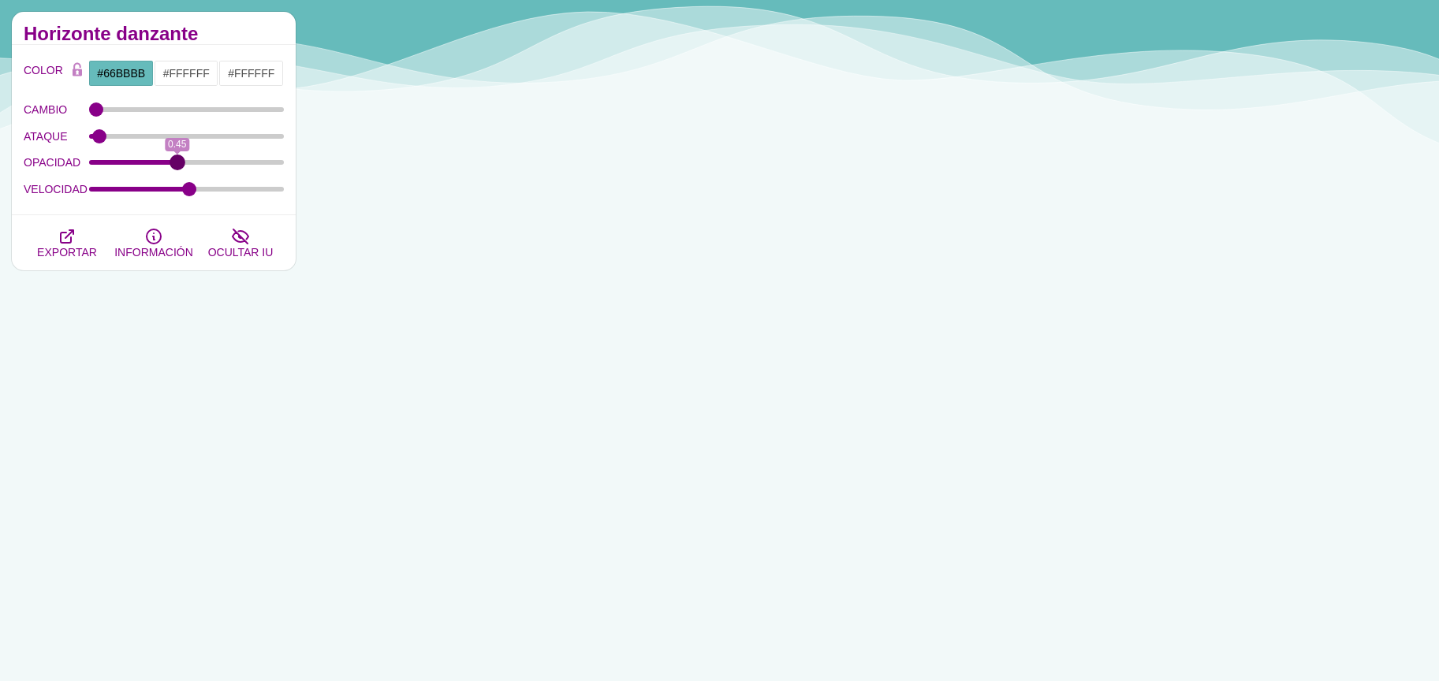
click at [177, 159] on input "OPACIDAD" at bounding box center [187, 162] width 196 height 6
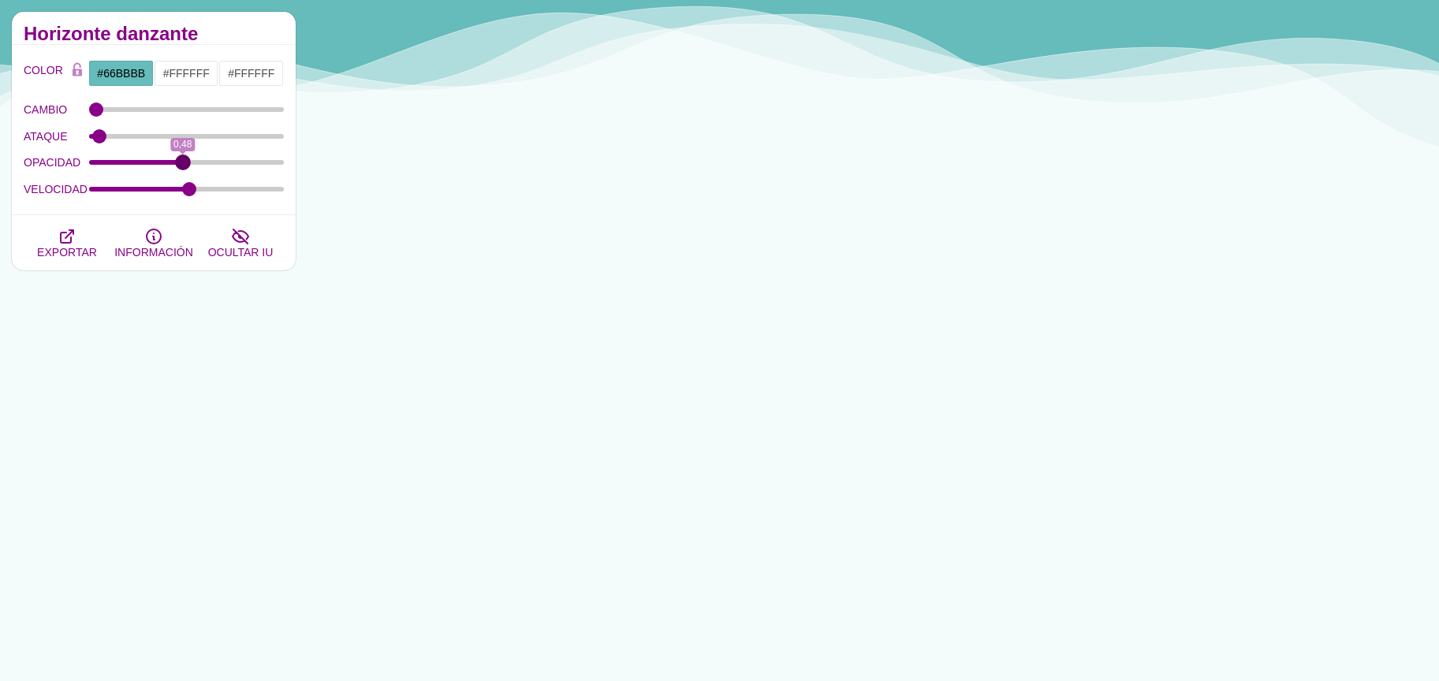
type input "0.48"
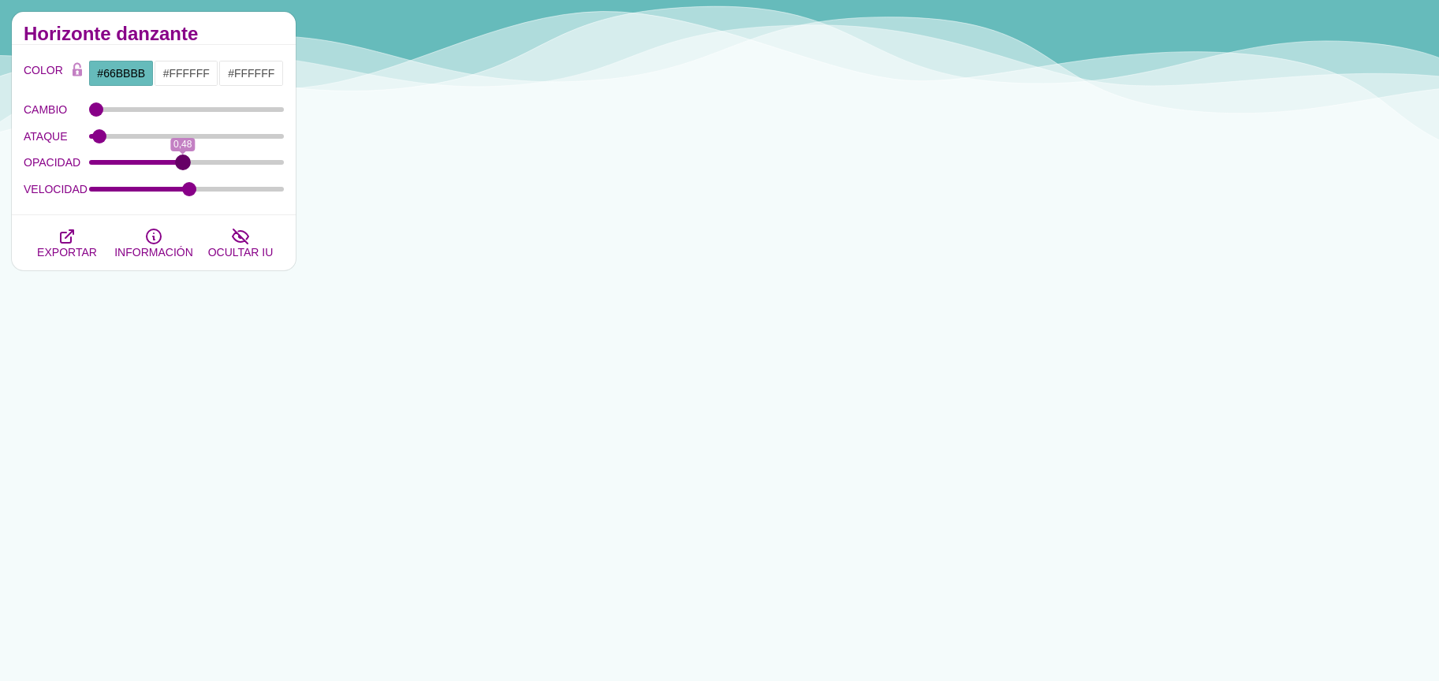
click at [183, 159] on input "OPACIDAD" at bounding box center [187, 162] width 196 height 6
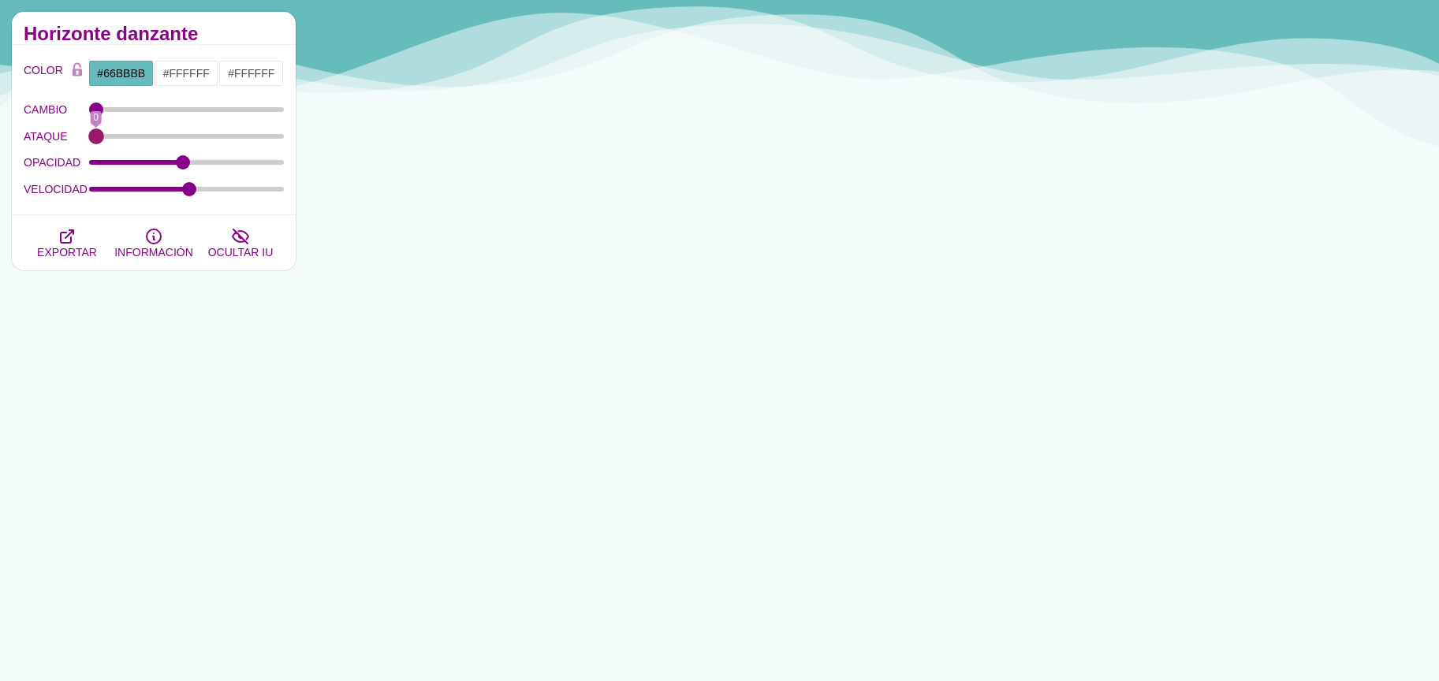
drag, startPoint x: 98, startPoint y: 140, endPoint x: 28, endPoint y: 132, distance: 70.7
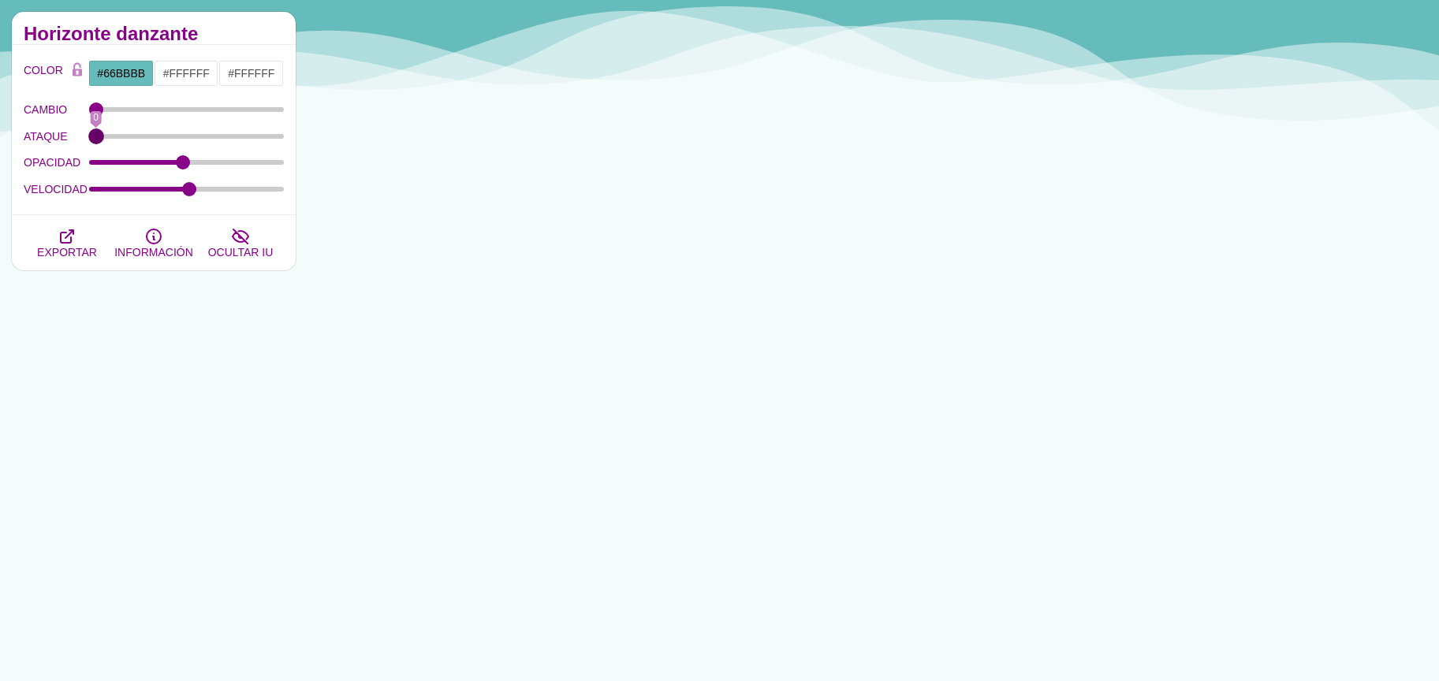
type input "0"
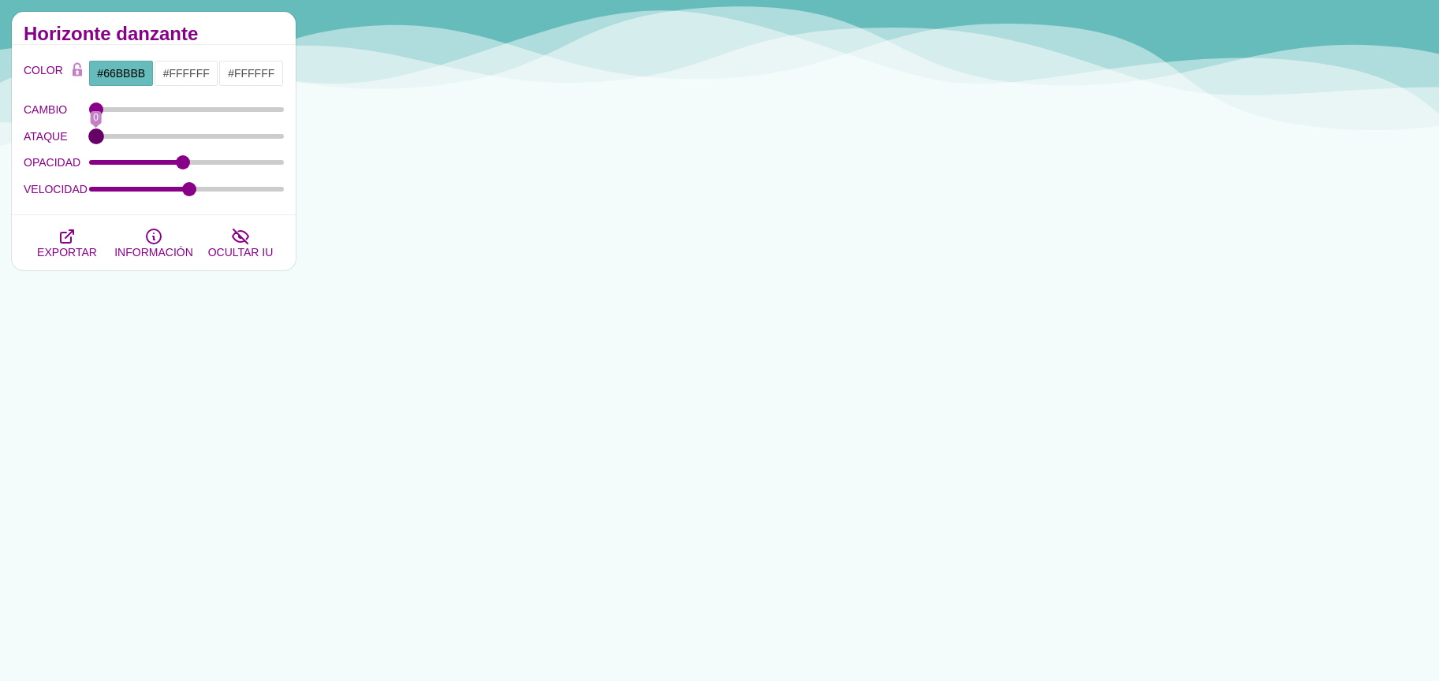
click at [89, 133] on input "ATAQUE" at bounding box center [187, 136] width 196 height 6
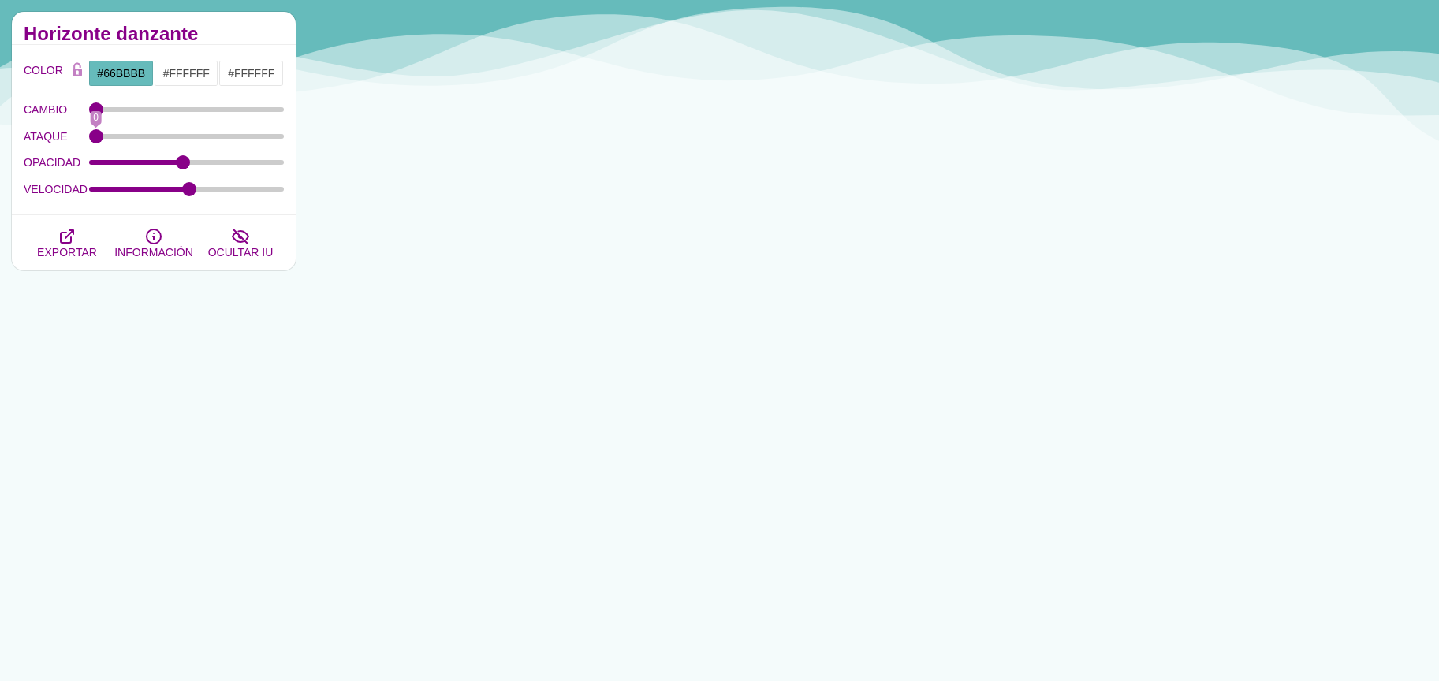
click at [108, 114] on div "CAMBIO 12" at bounding box center [154, 109] width 260 height 27
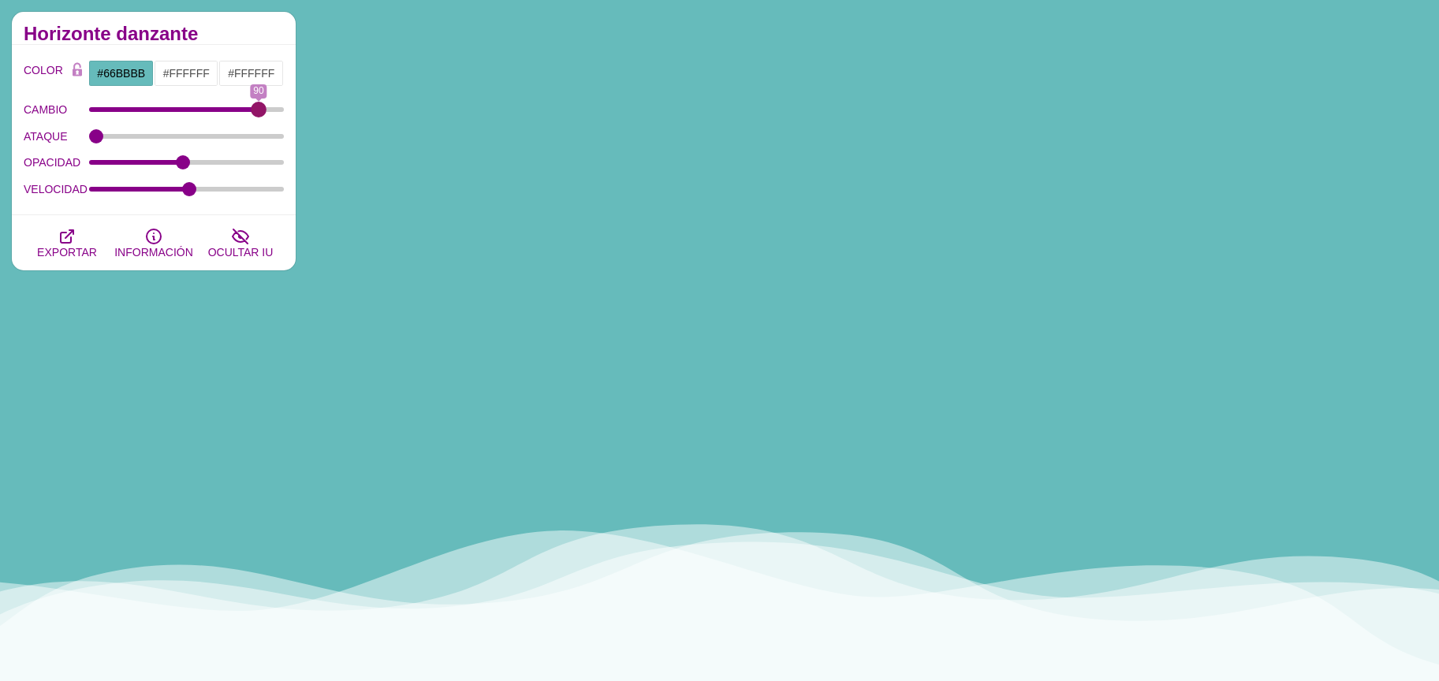
drag, startPoint x: 99, startPoint y: 110, endPoint x: 257, endPoint y: 136, distance: 159.9
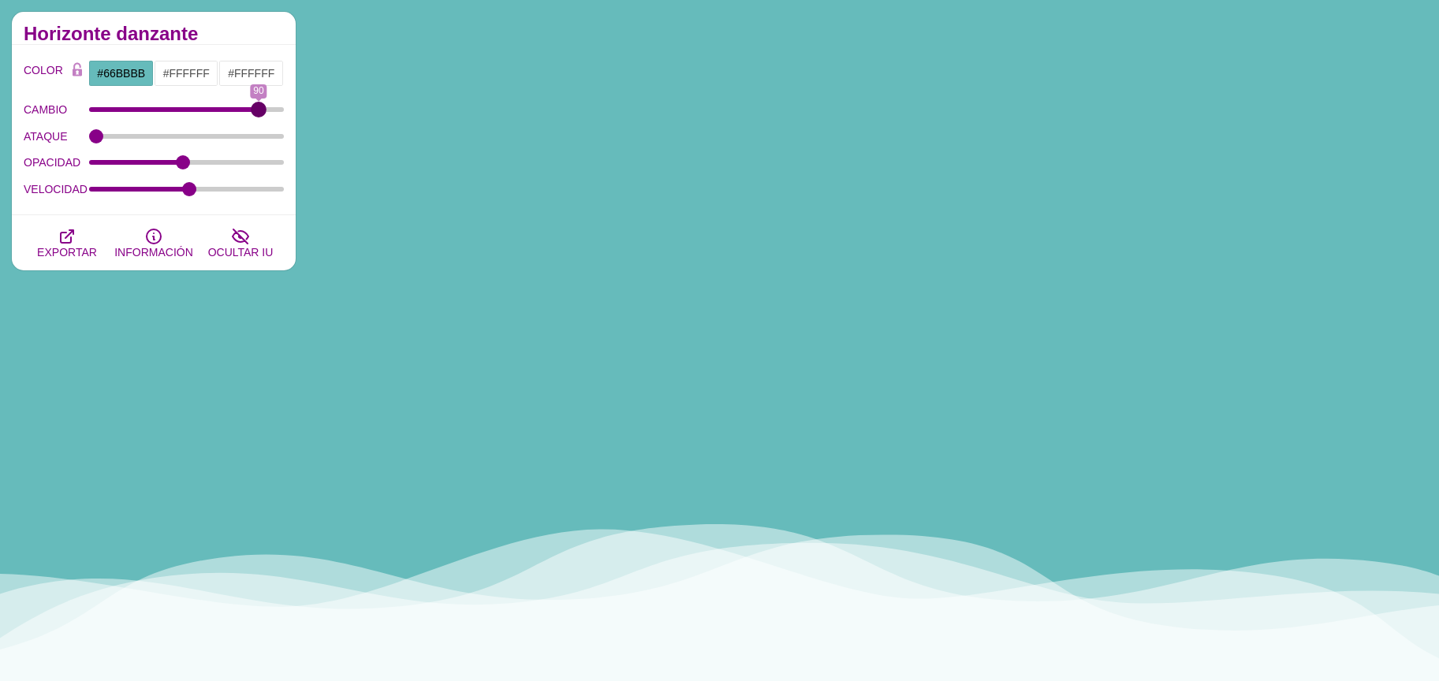
click at [257, 113] on input "CAMBIO" at bounding box center [187, 109] width 196 height 6
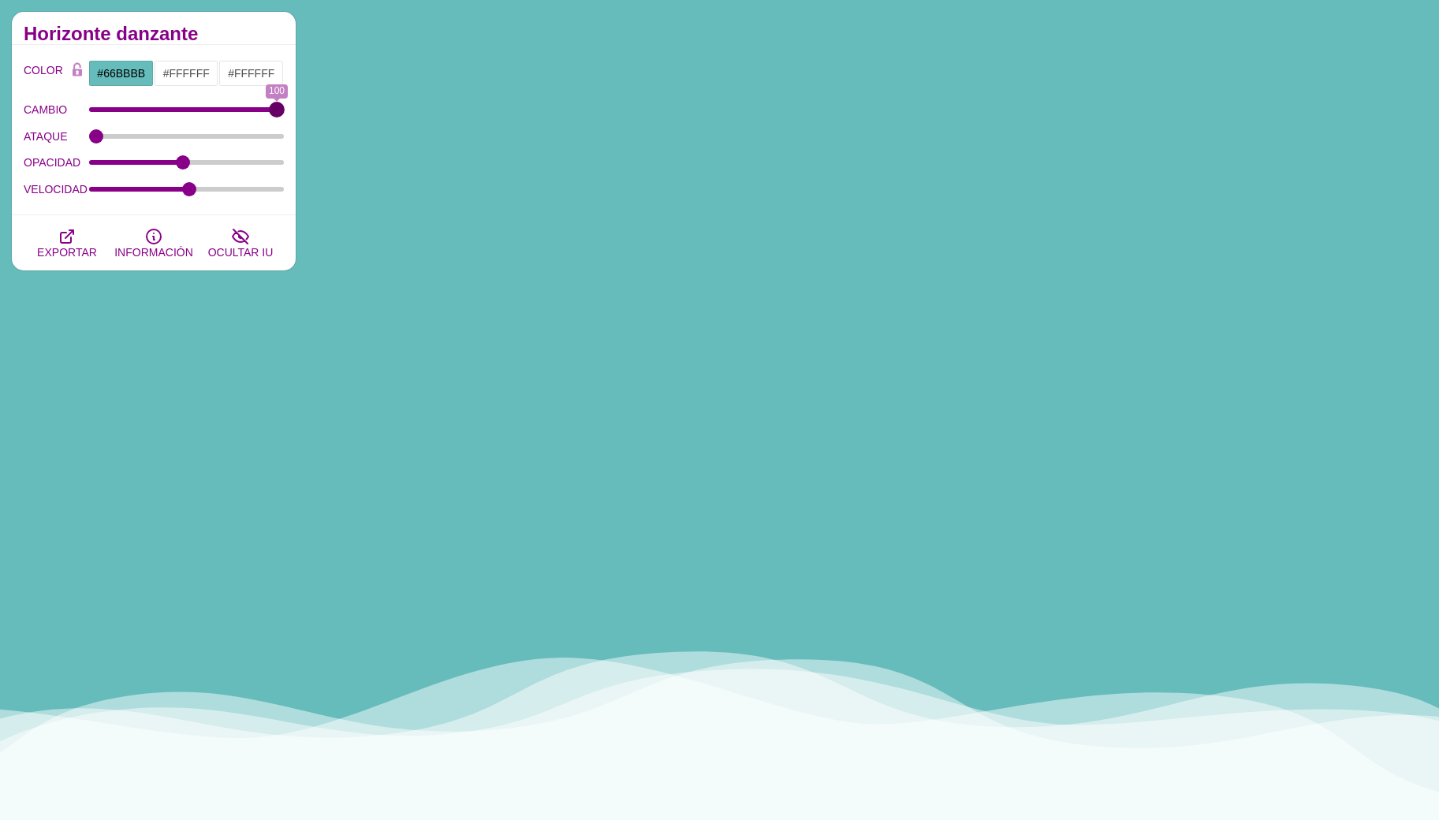
drag, startPoint x: 263, startPoint y: 110, endPoint x: 360, endPoint y: 135, distance: 100.0
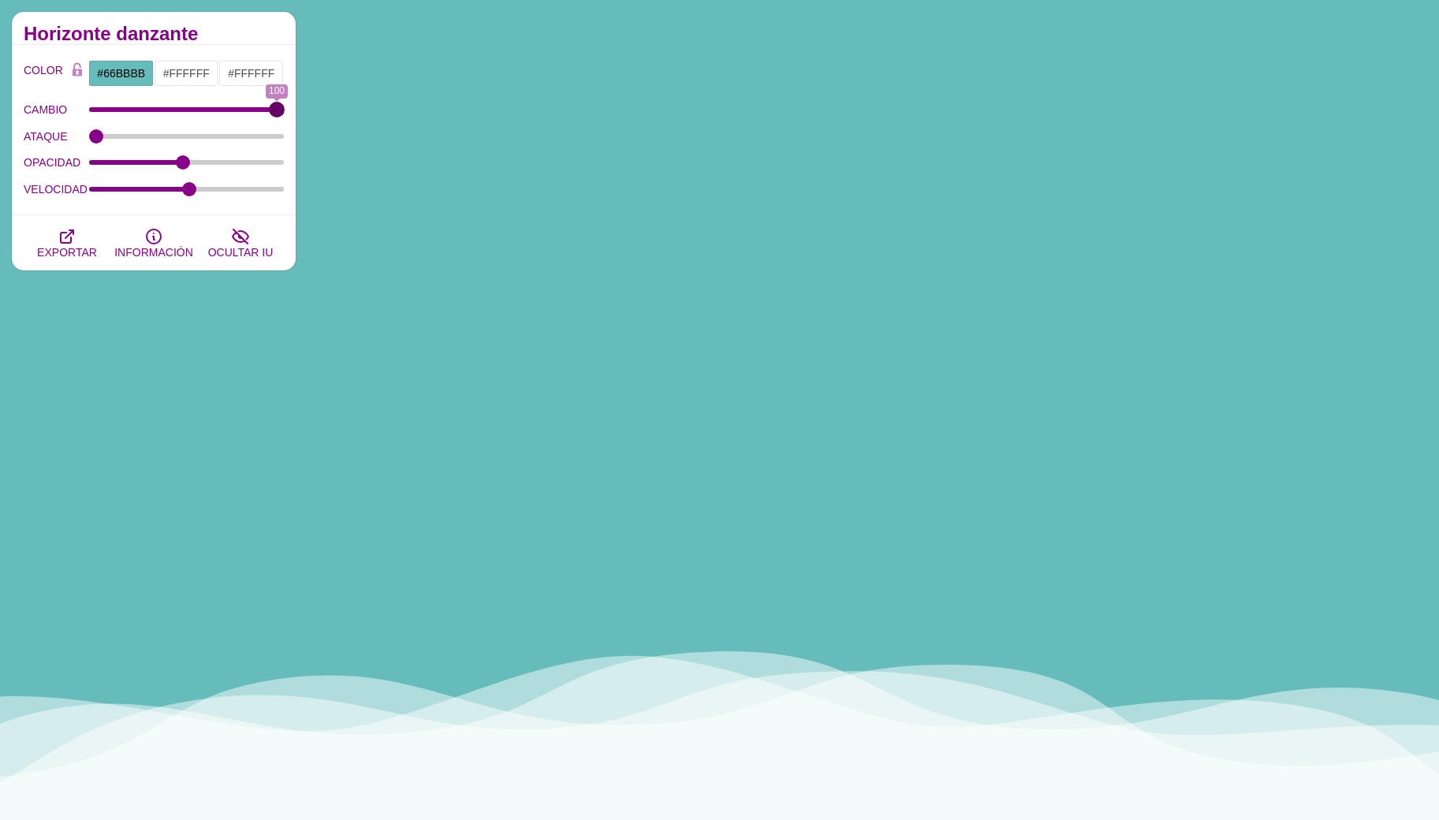
type input "100"
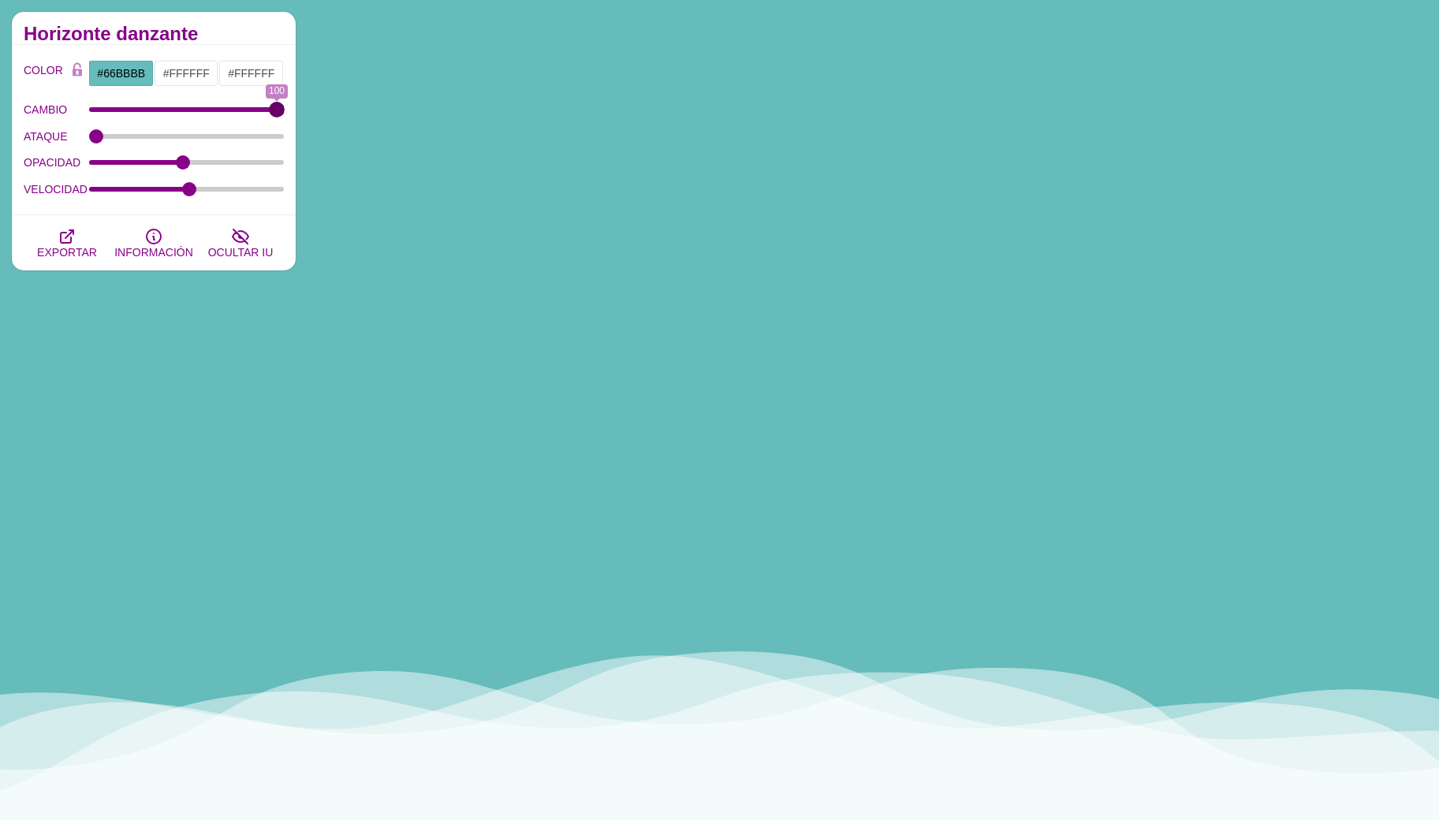
click at [285, 113] on input "CAMBIO" at bounding box center [187, 109] width 196 height 6
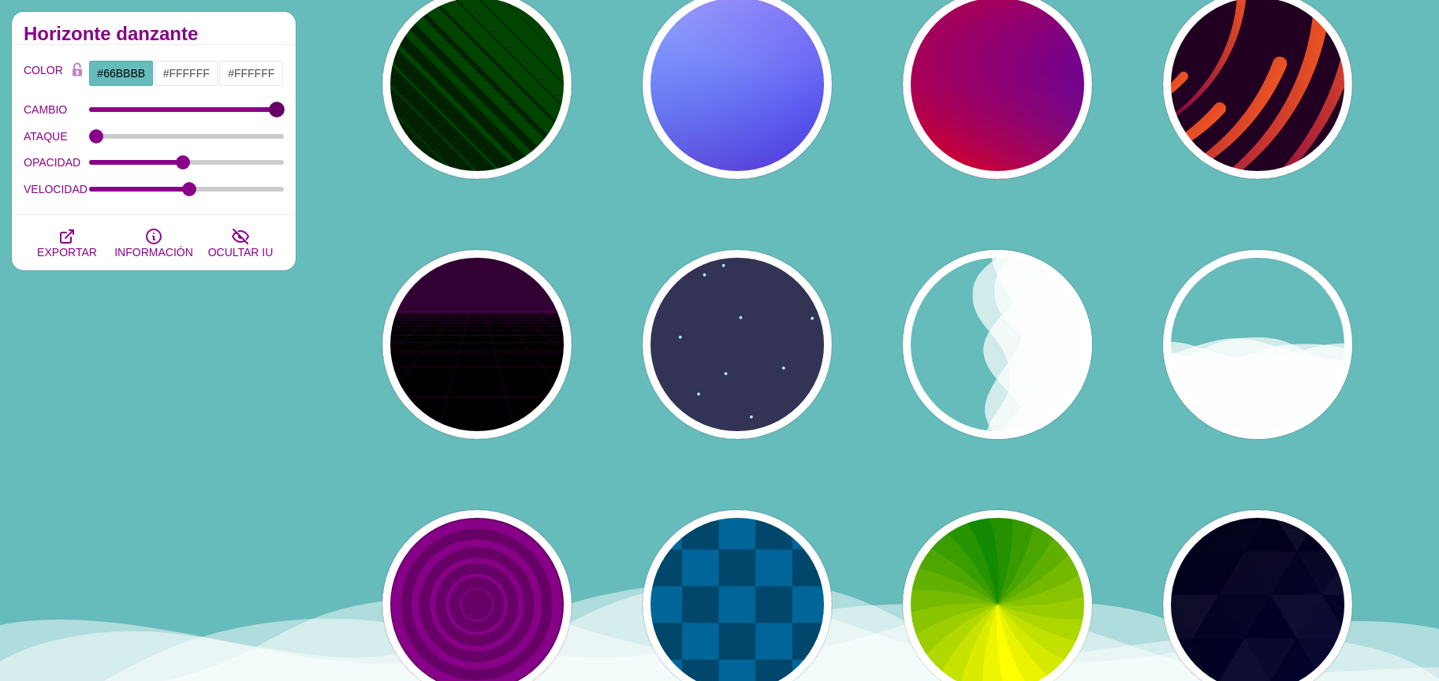
scroll to position [466, 0]
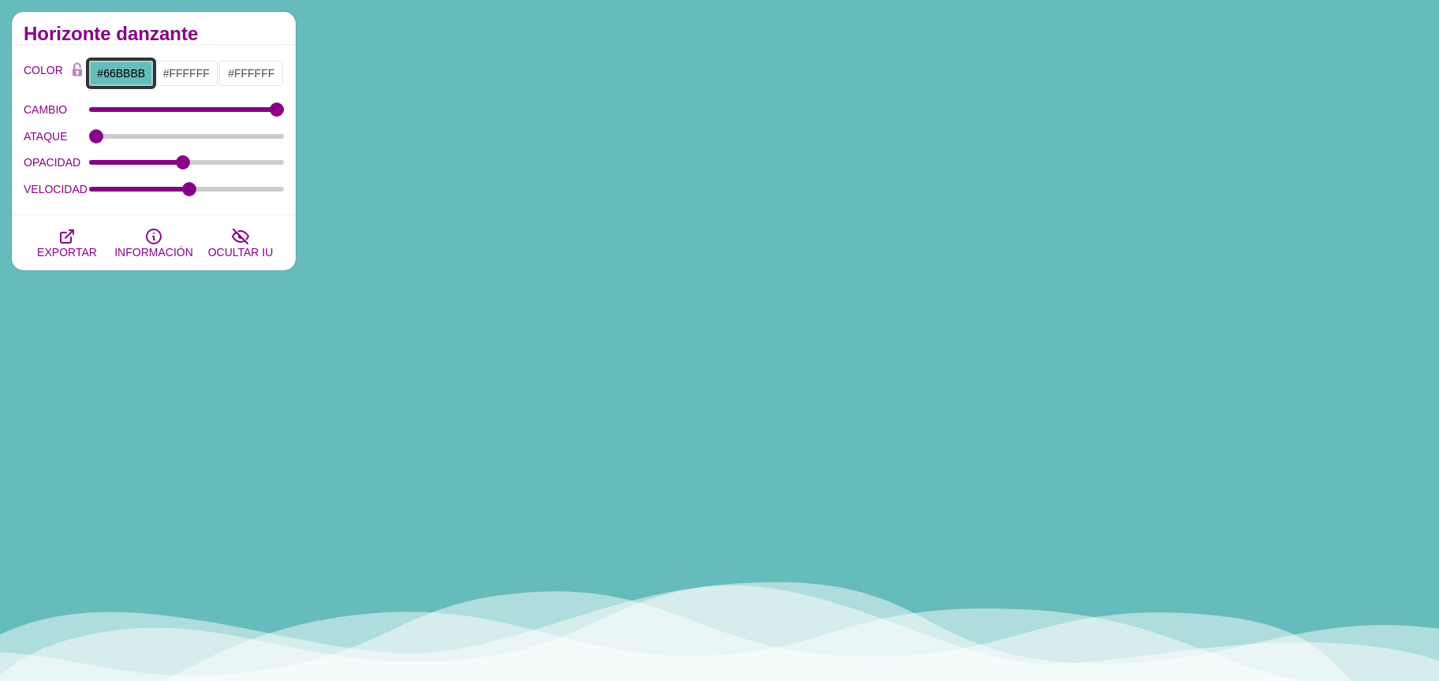
click at [129, 66] on input "#66BBBB" at bounding box center [120, 73] width 65 height 27
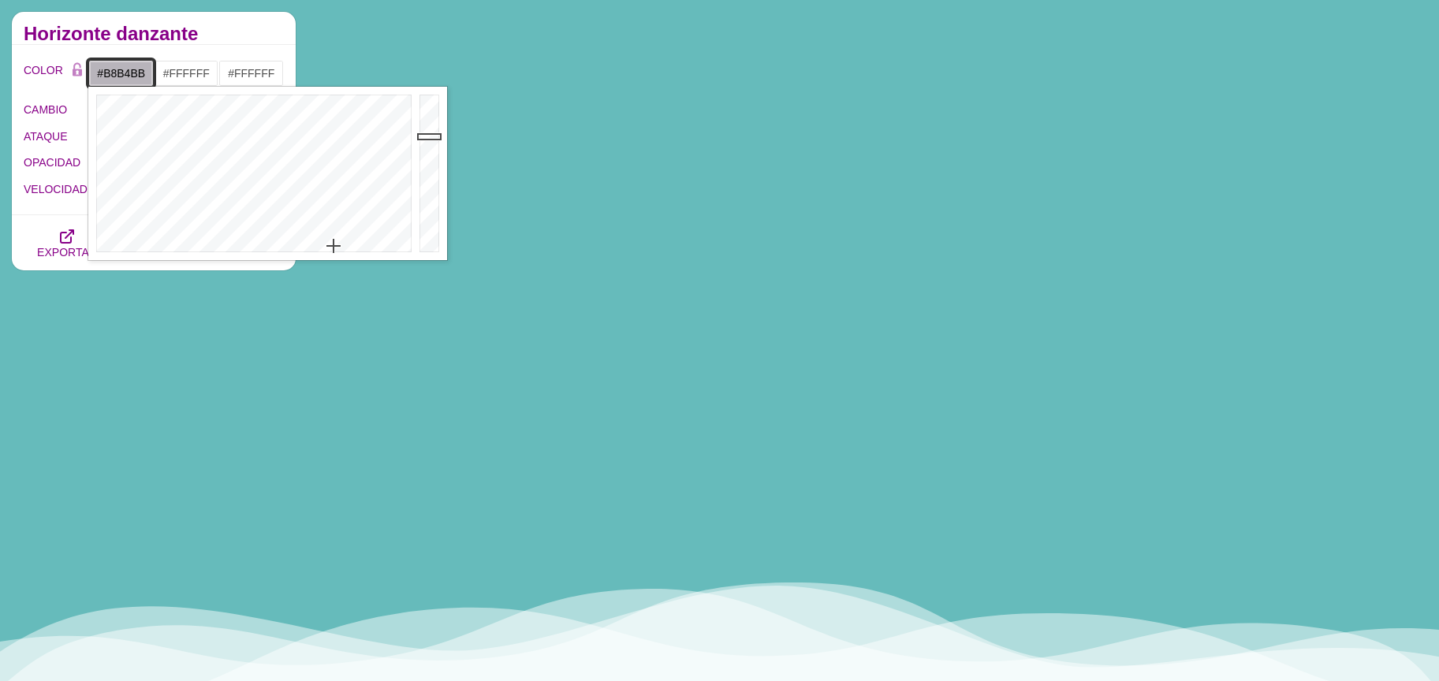
click at [334, 246] on div at bounding box center [251, 174] width 327 height 174
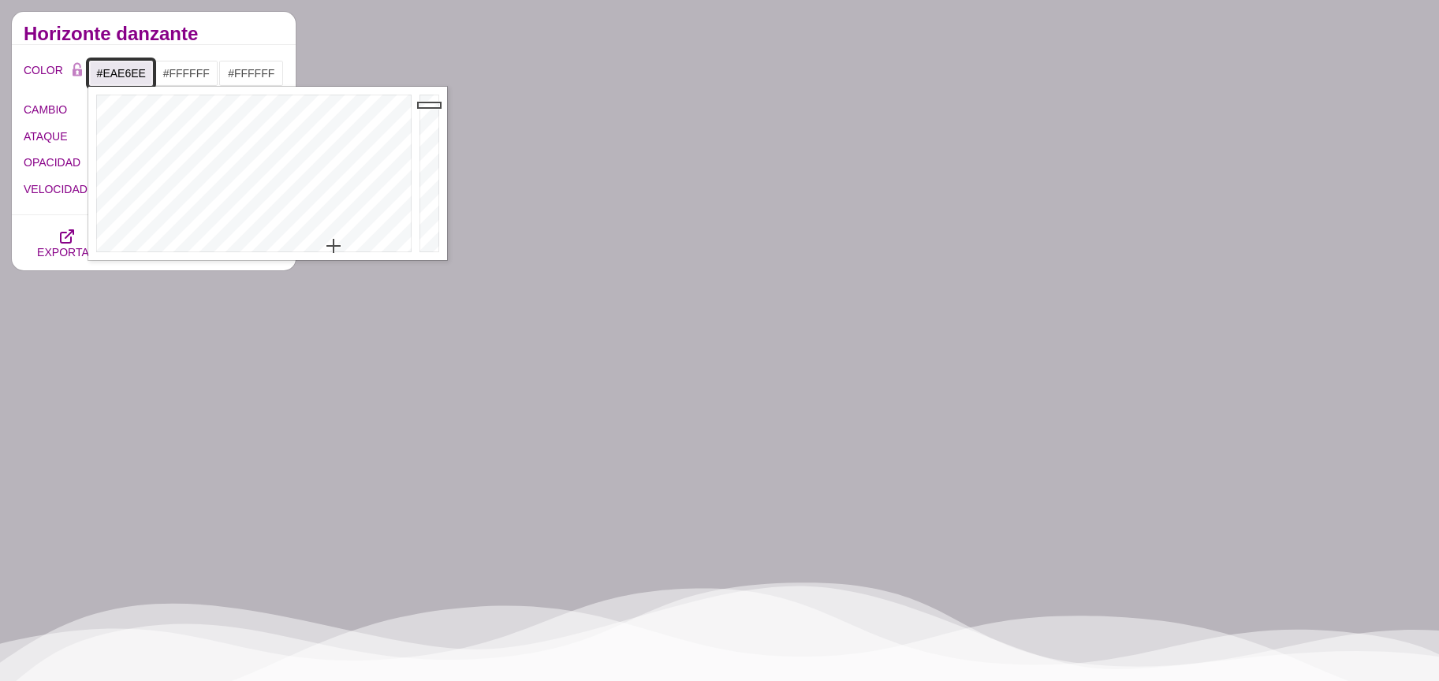
click at [432, 105] on div at bounding box center [432, 174] width 32 height 174
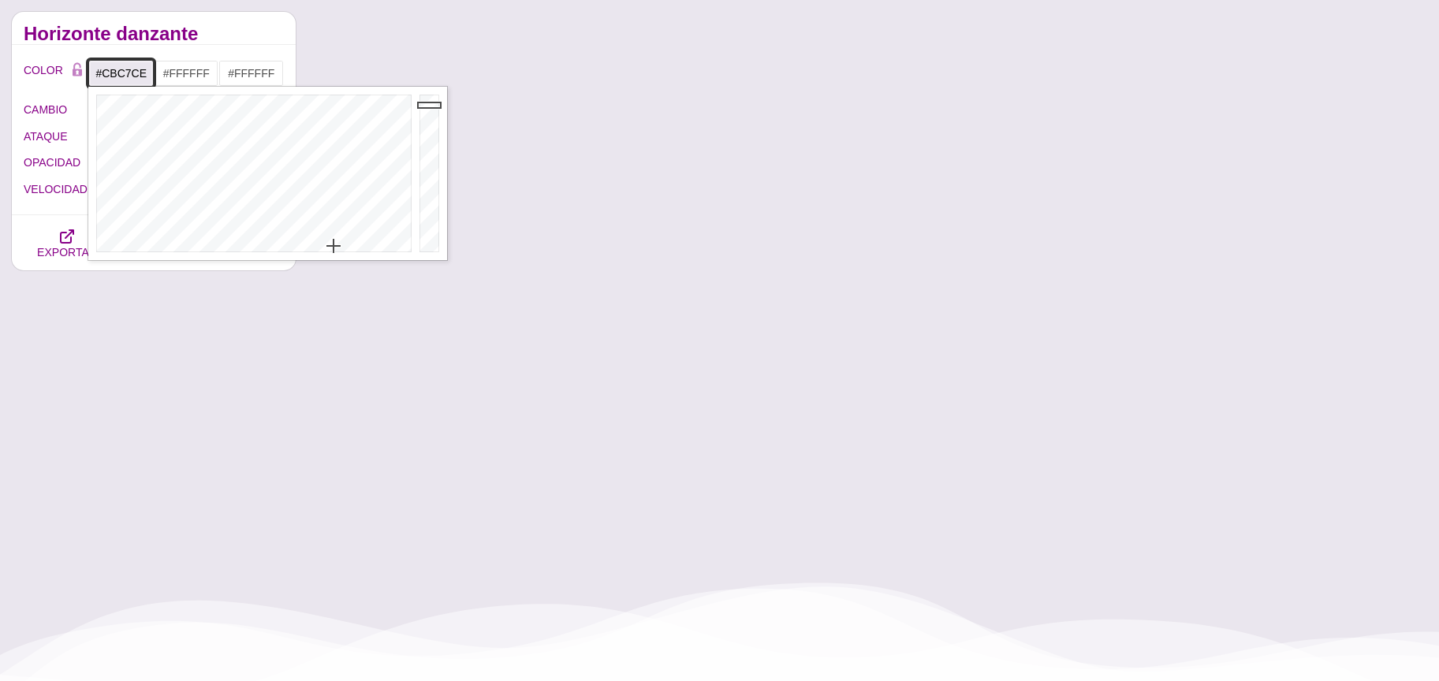
click at [434, 125] on div at bounding box center [432, 174] width 32 height 174
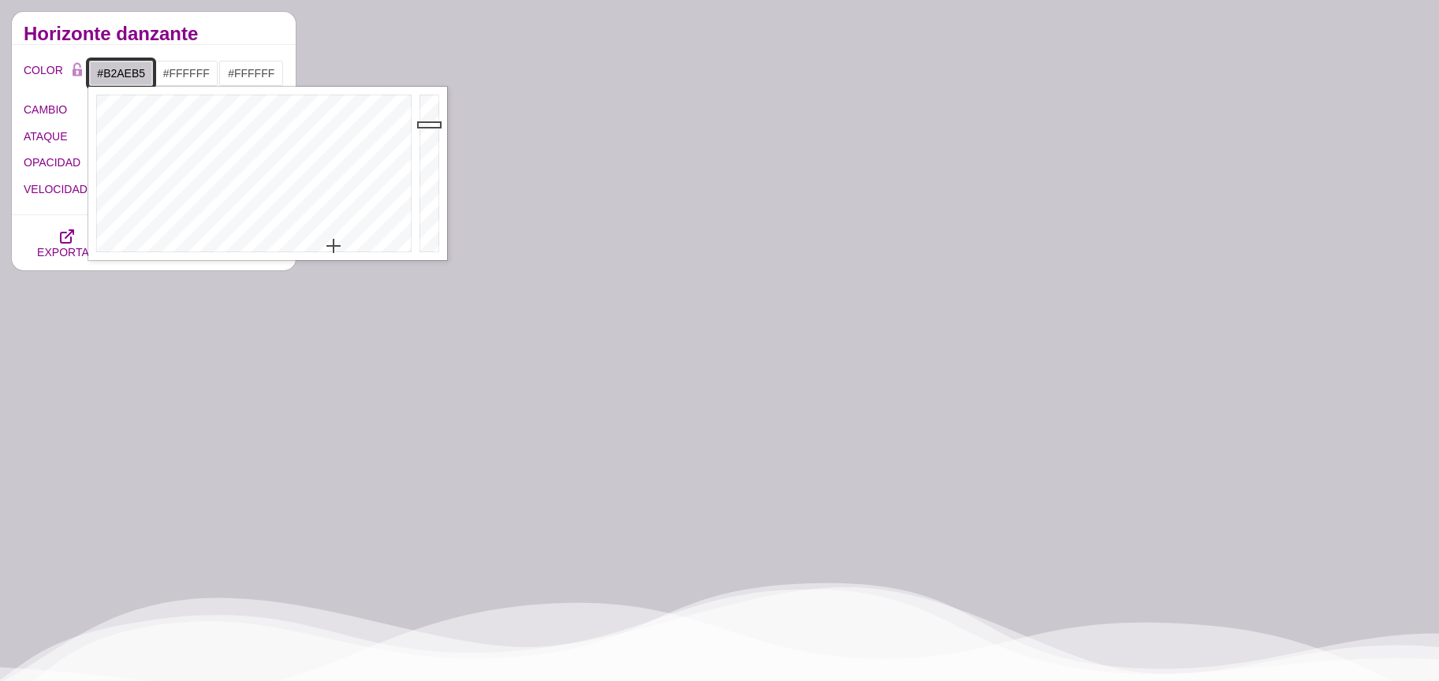
click at [432, 140] on div at bounding box center [432, 174] width 32 height 174
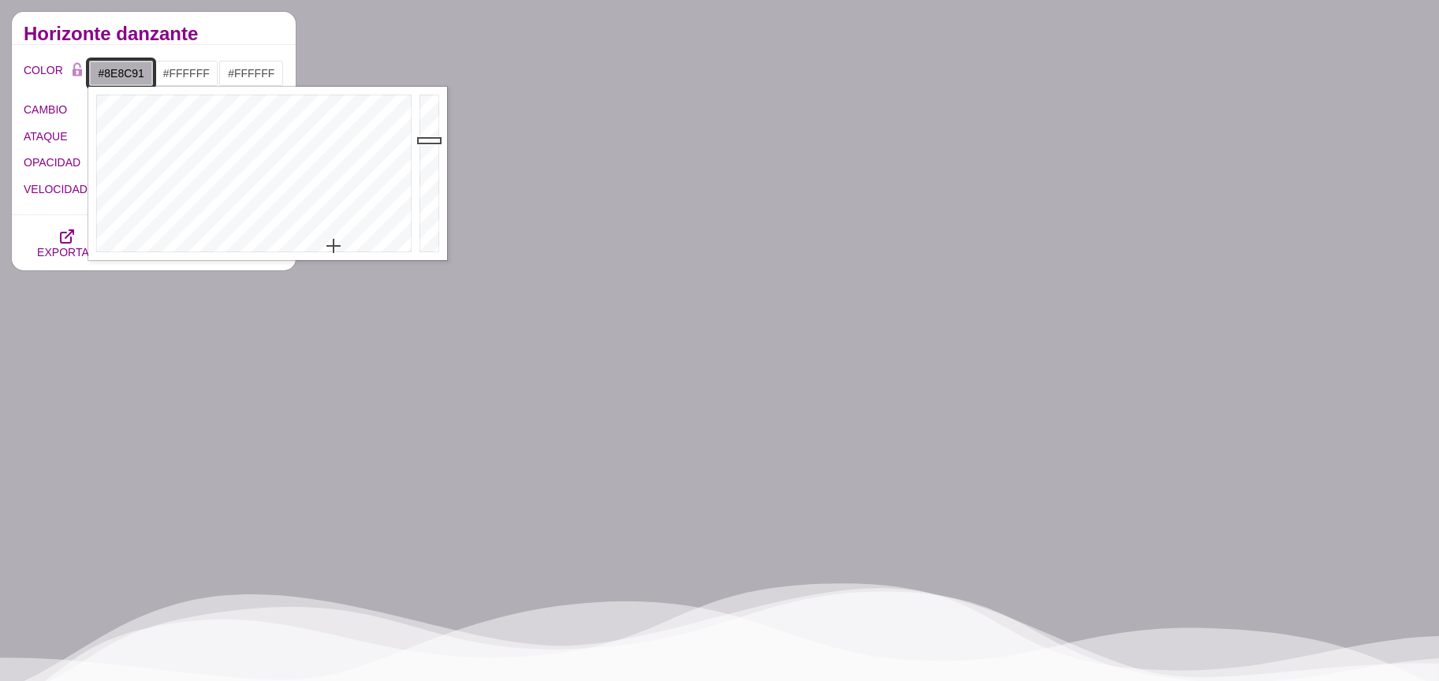
click at [432, 162] on div at bounding box center [432, 174] width 32 height 174
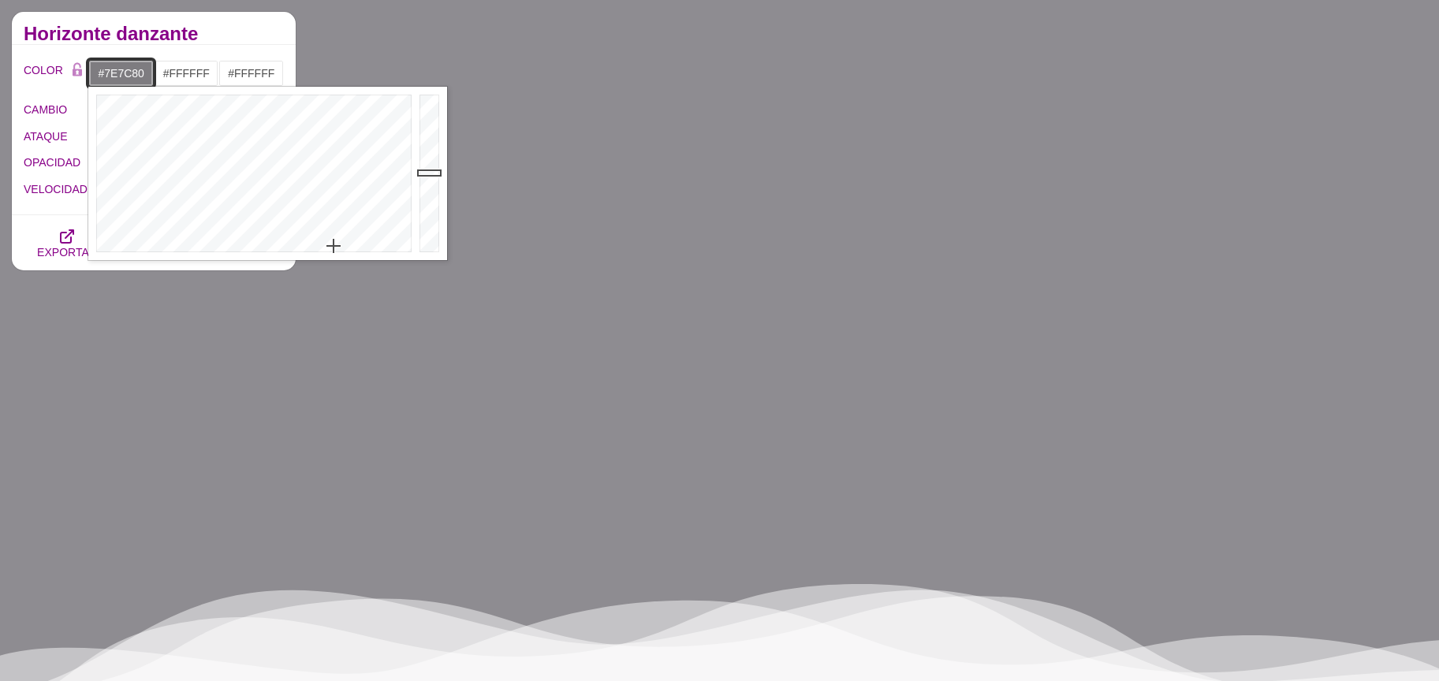
click at [432, 173] on div at bounding box center [432, 174] width 32 height 174
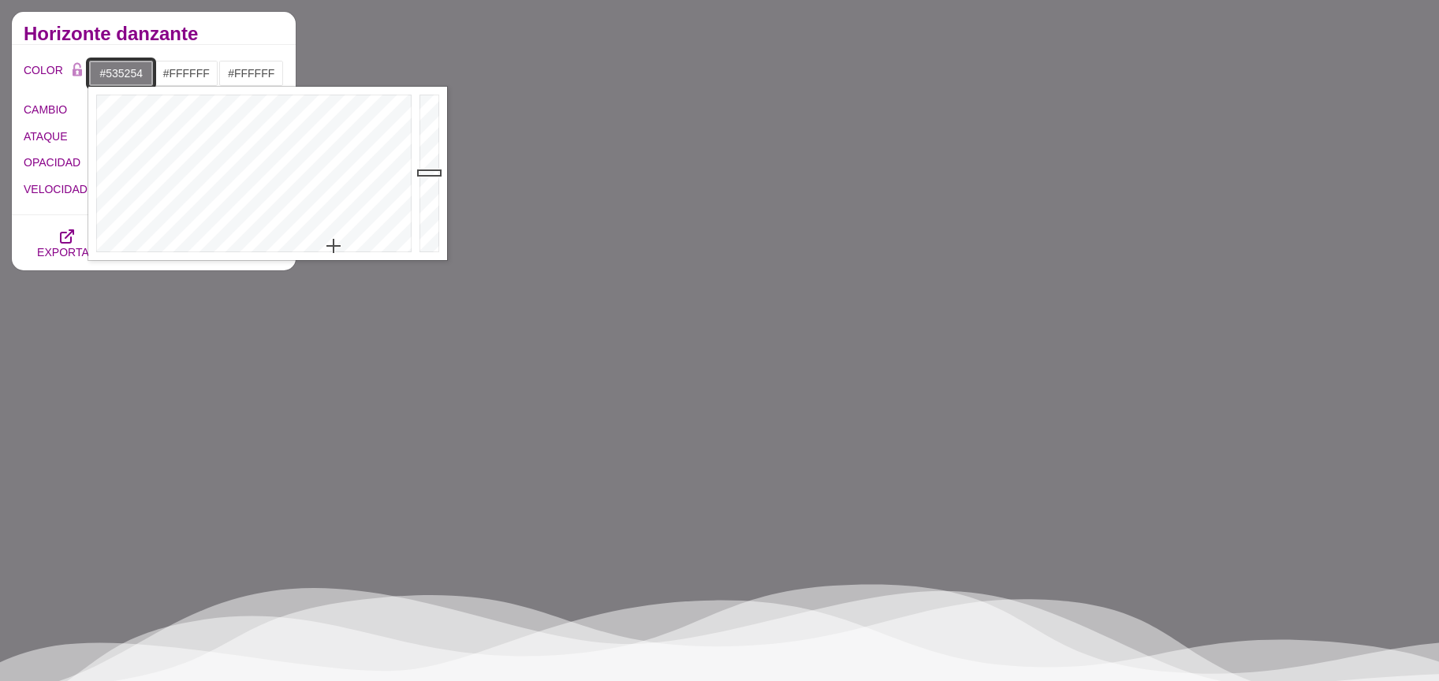
click at [431, 200] on div at bounding box center [432, 174] width 32 height 174
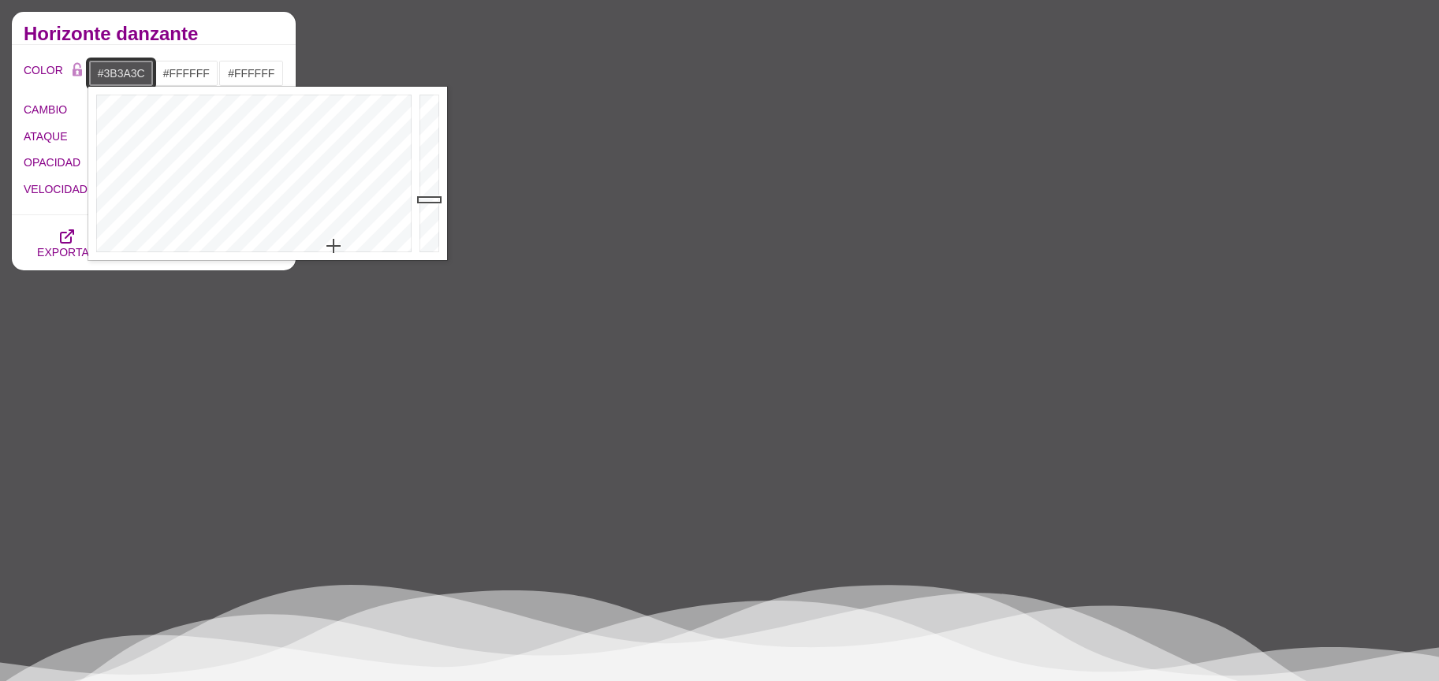
click at [432, 215] on div at bounding box center [432, 174] width 32 height 174
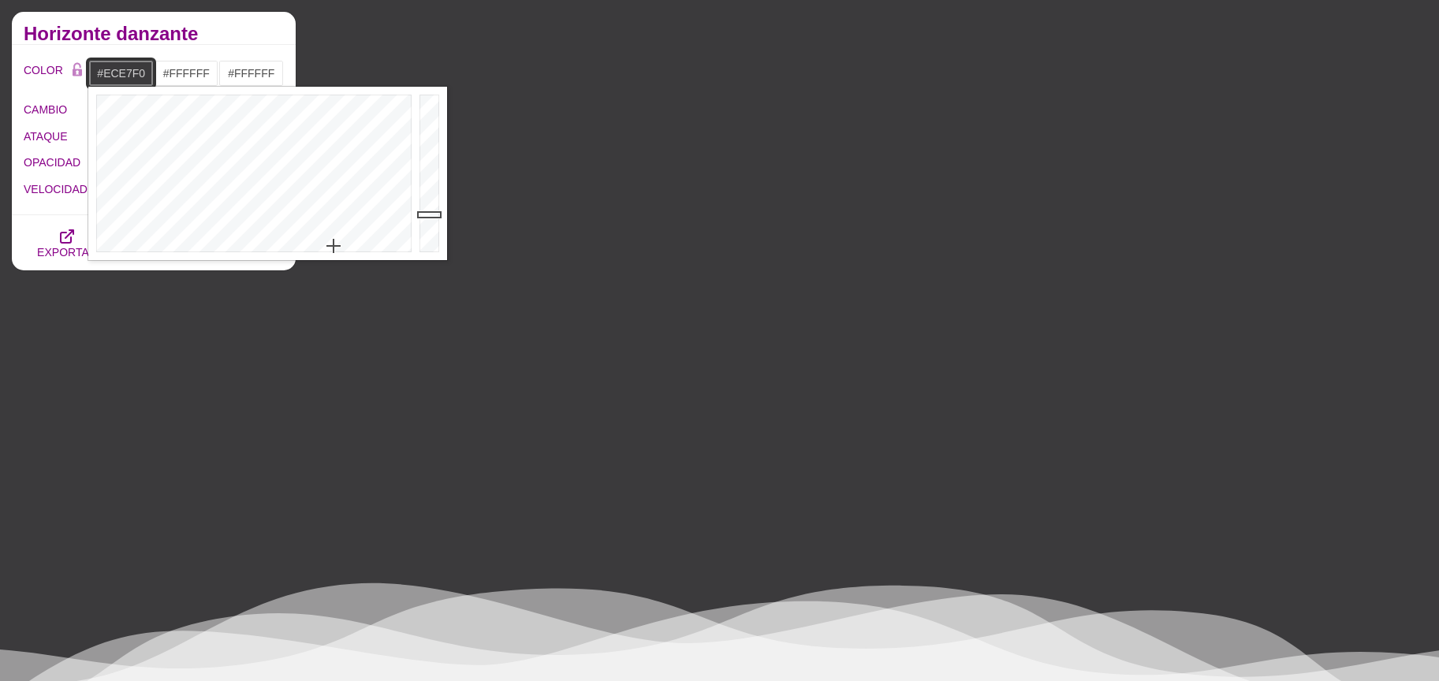
click at [424, 104] on div at bounding box center [432, 174] width 32 height 174
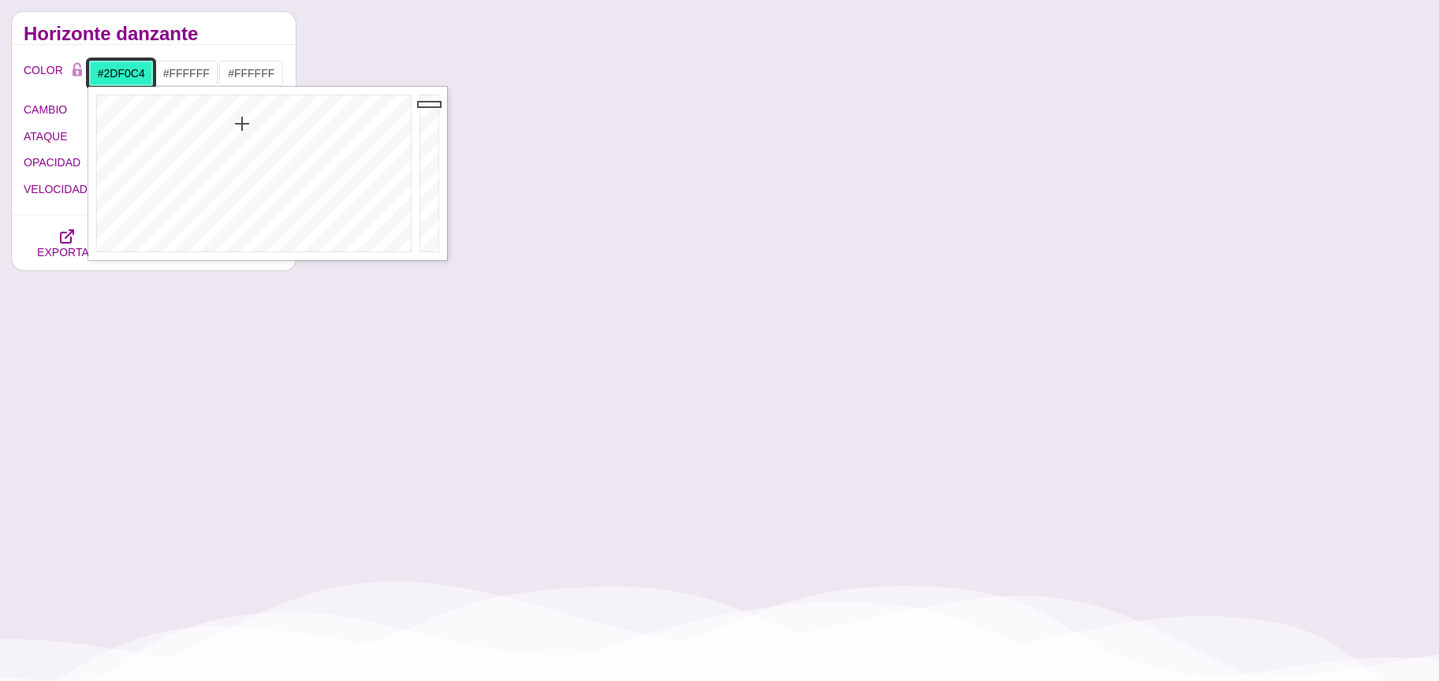
click at [242, 124] on div at bounding box center [251, 174] width 327 height 174
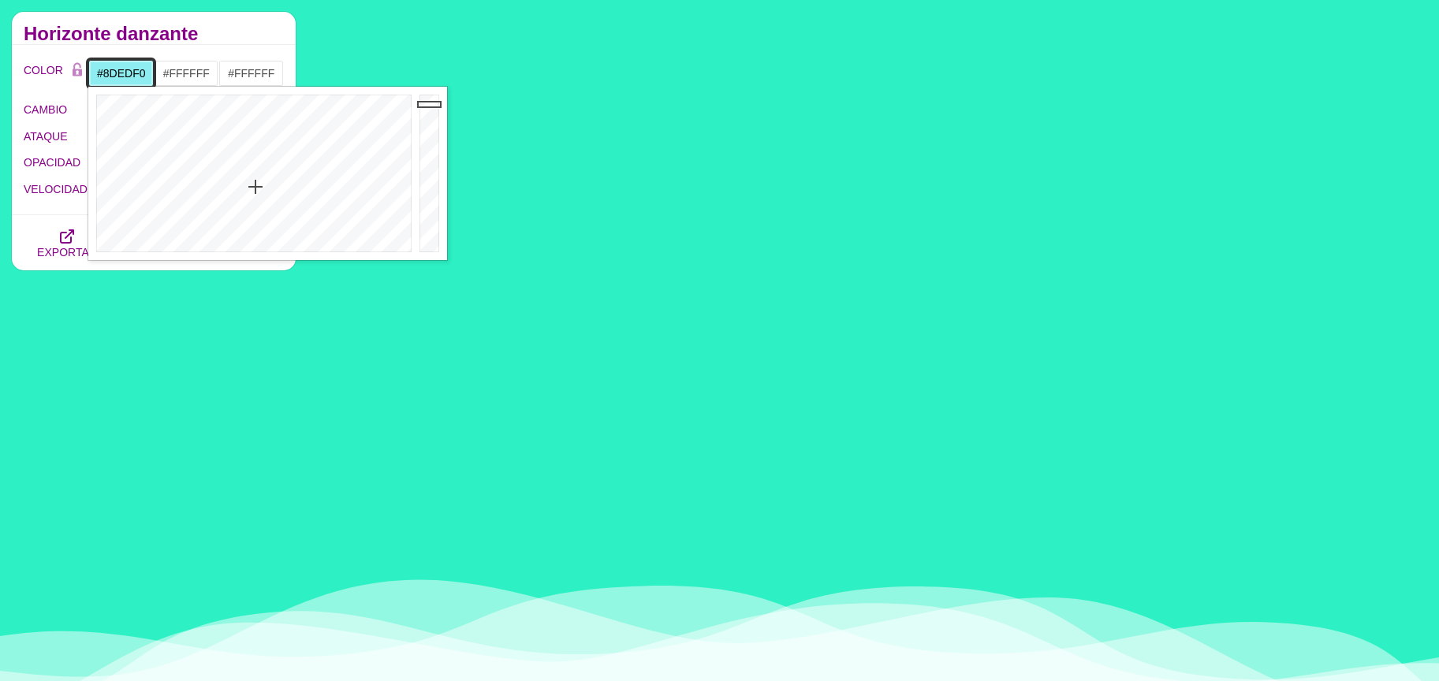
click at [254, 187] on div at bounding box center [251, 174] width 327 height 174
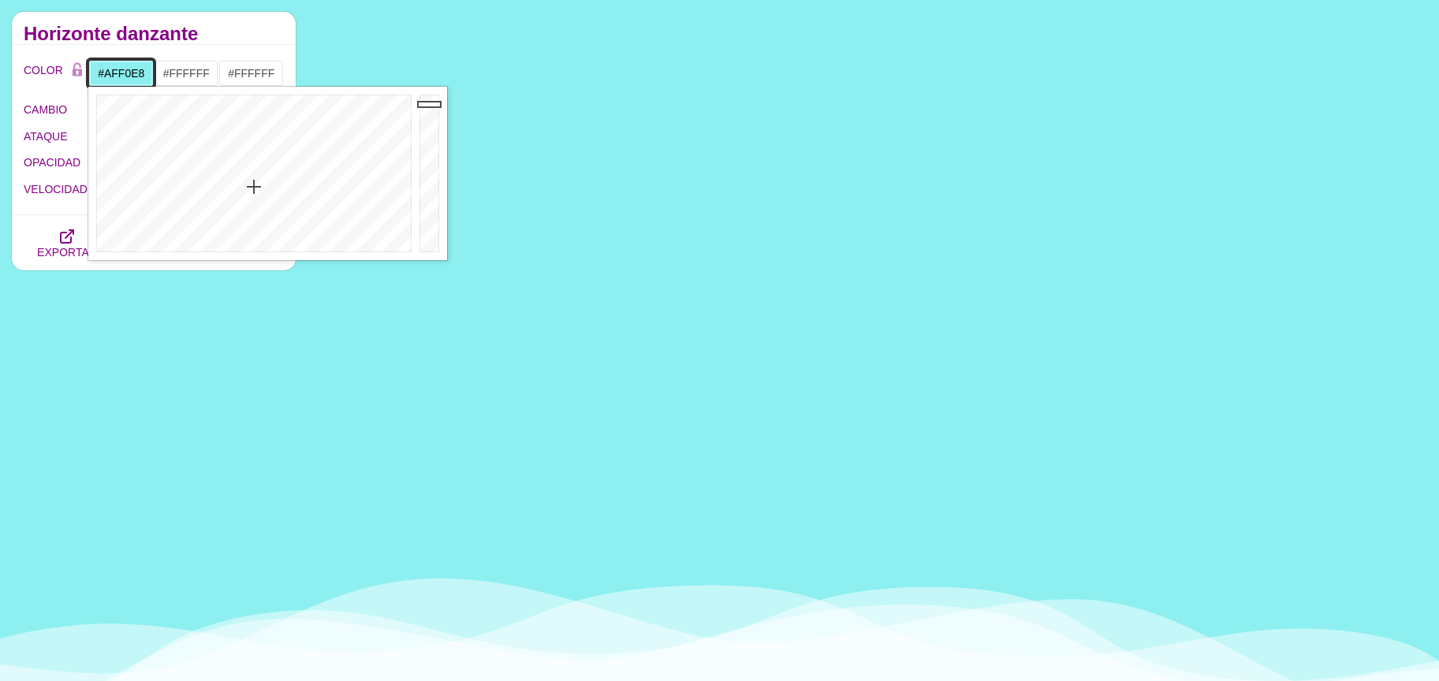
click at [248, 209] on div at bounding box center [251, 174] width 327 height 174
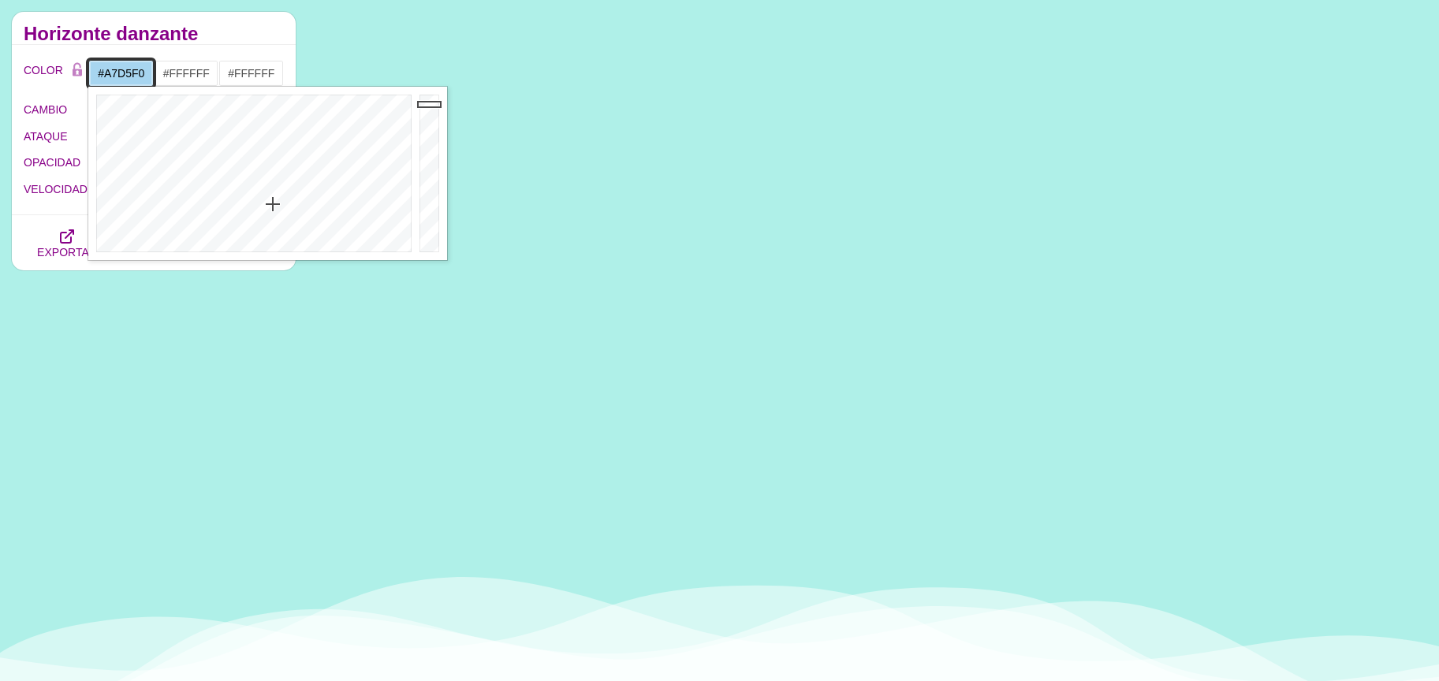
click at [273, 204] on div at bounding box center [251, 174] width 327 height 174
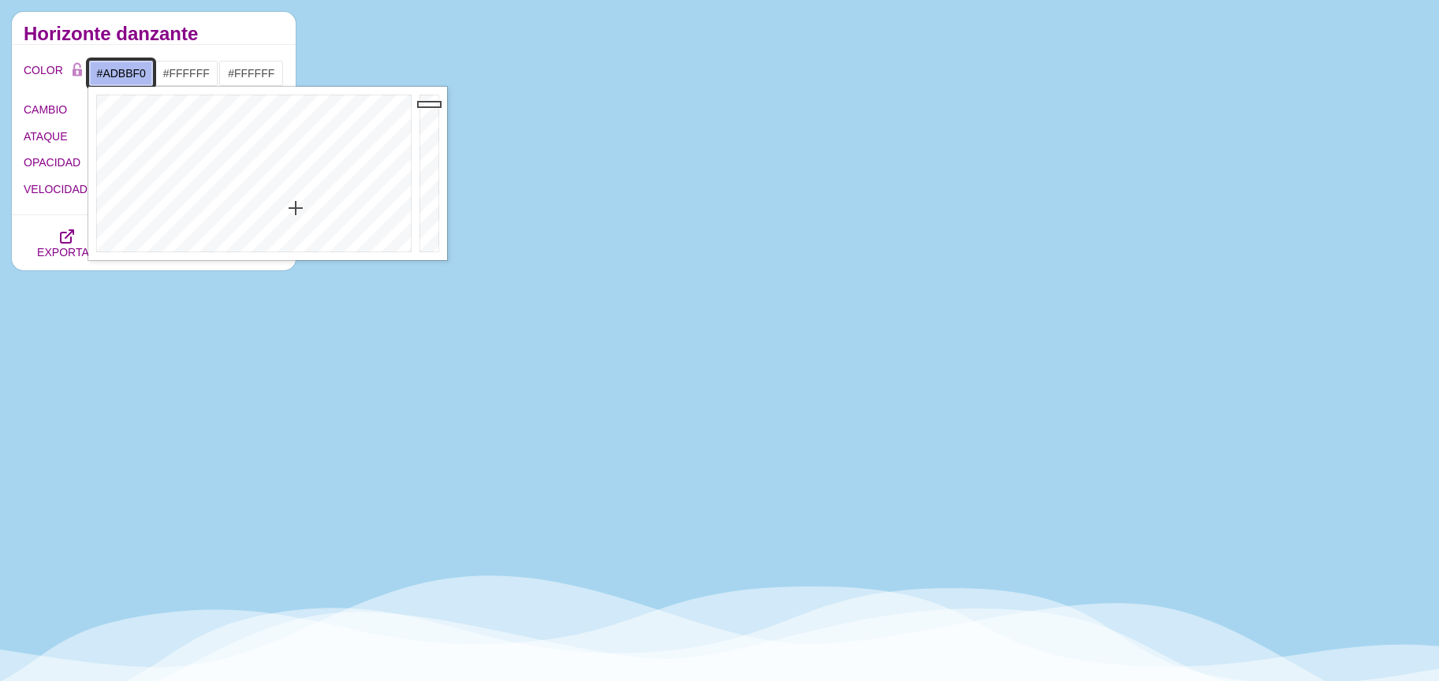
click at [296, 208] on div at bounding box center [251, 174] width 327 height 174
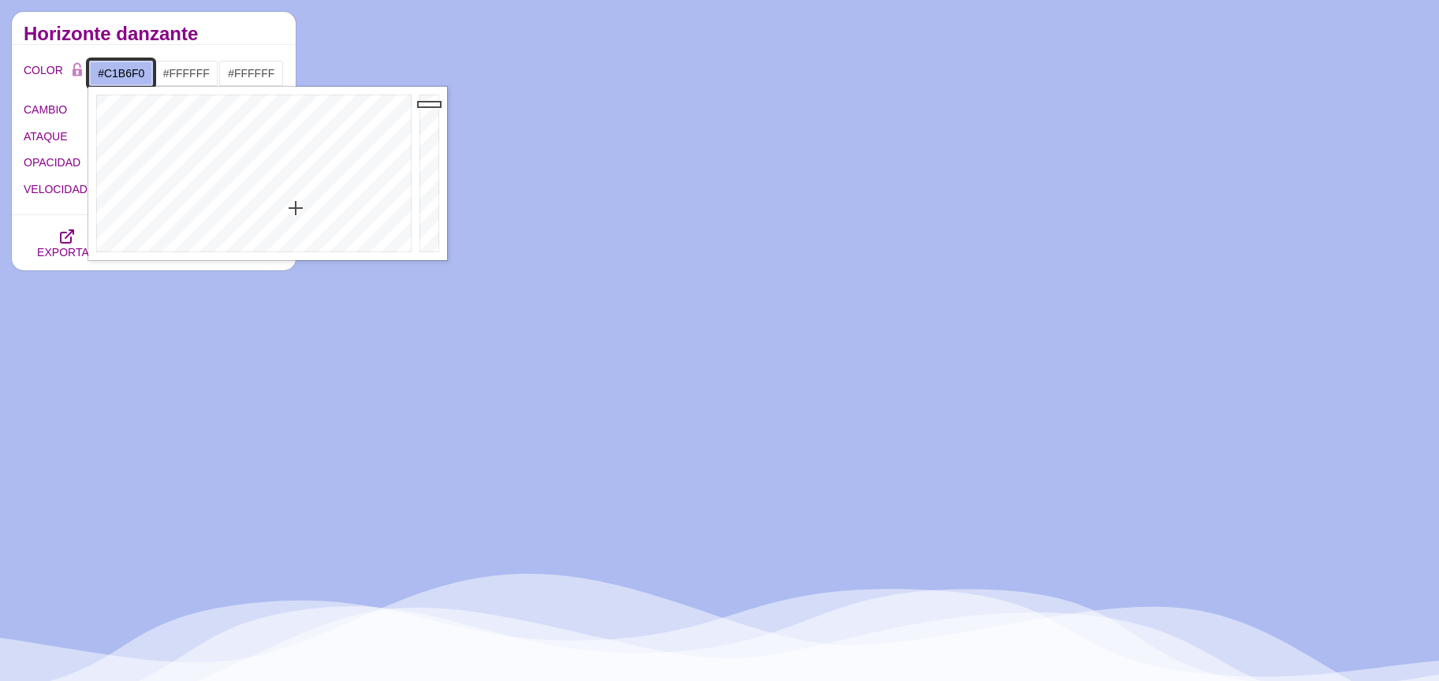
click at [317, 214] on div at bounding box center [251, 174] width 327 height 174
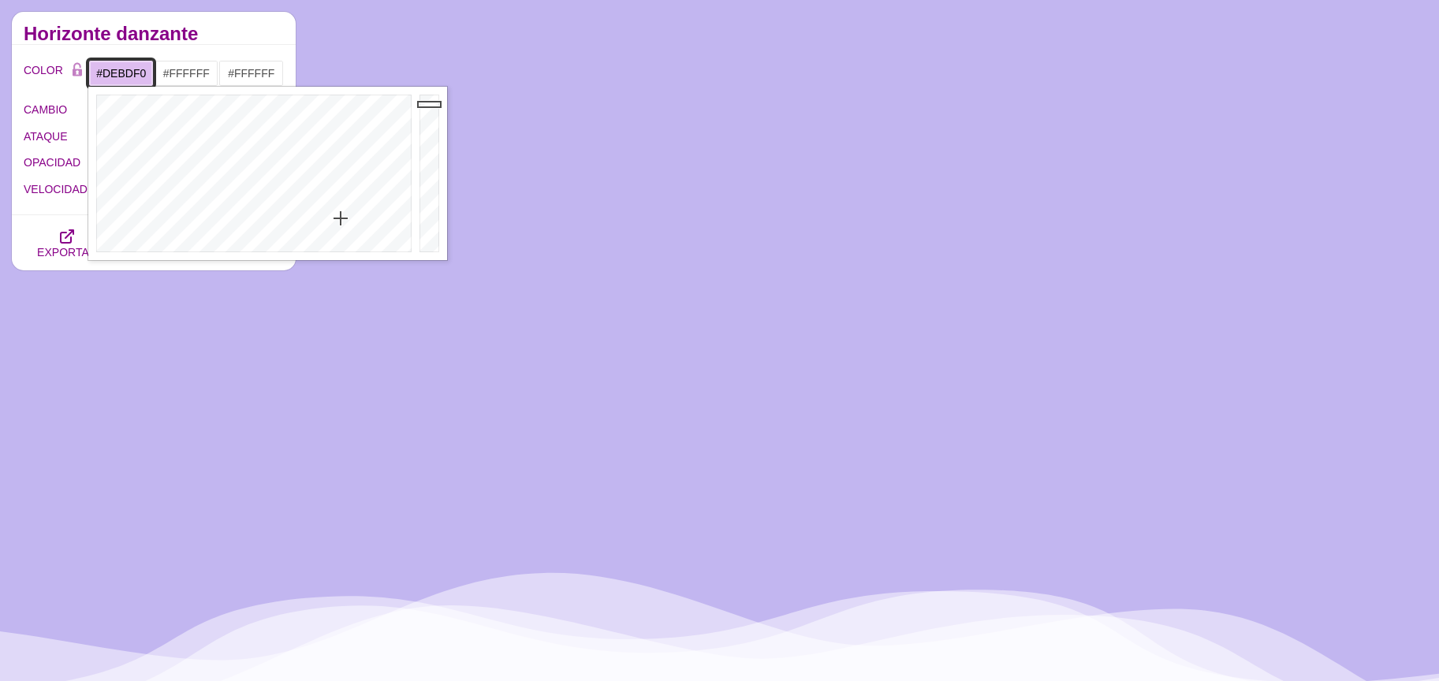
click at [342, 218] on div at bounding box center [251, 174] width 327 height 174
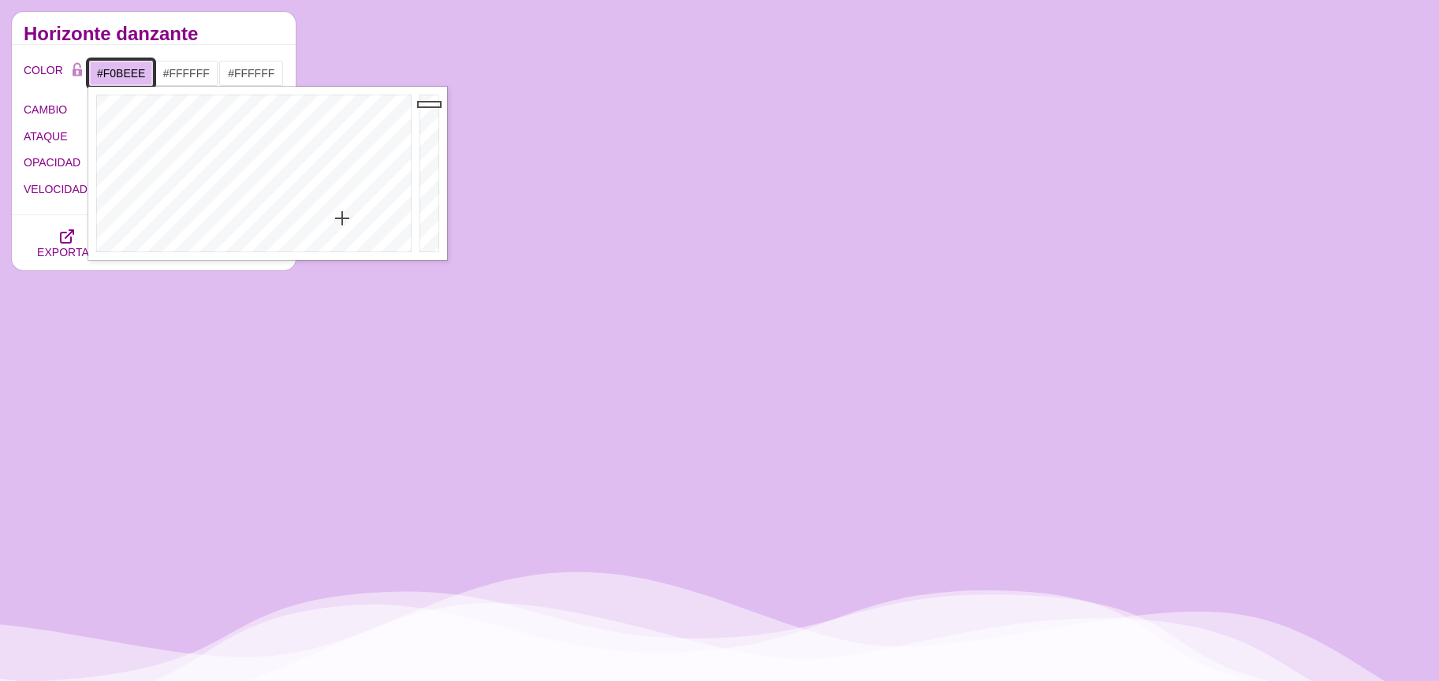
click at [360, 219] on div at bounding box center [251, 174] width 327 height 174
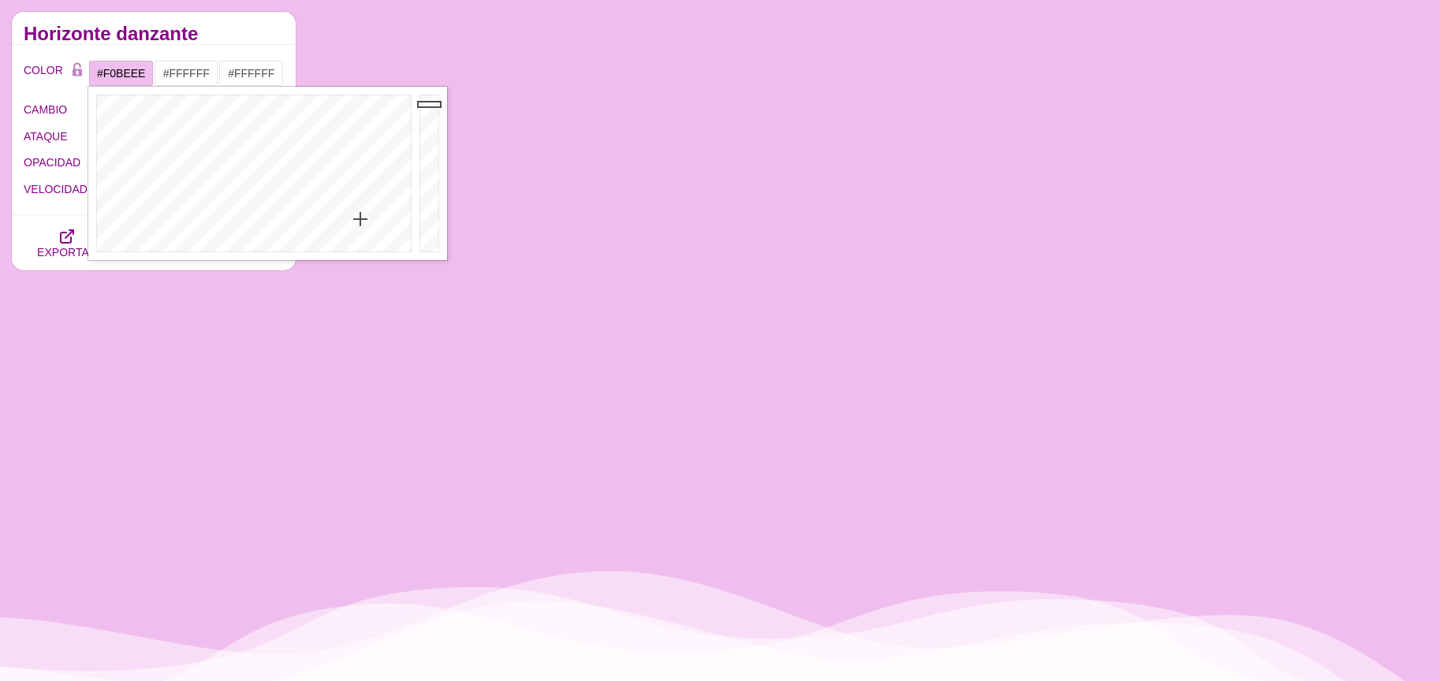
click at [183, 32] on font "Horizonte danzante" at bounding box center [111, 33] width 174 height 21
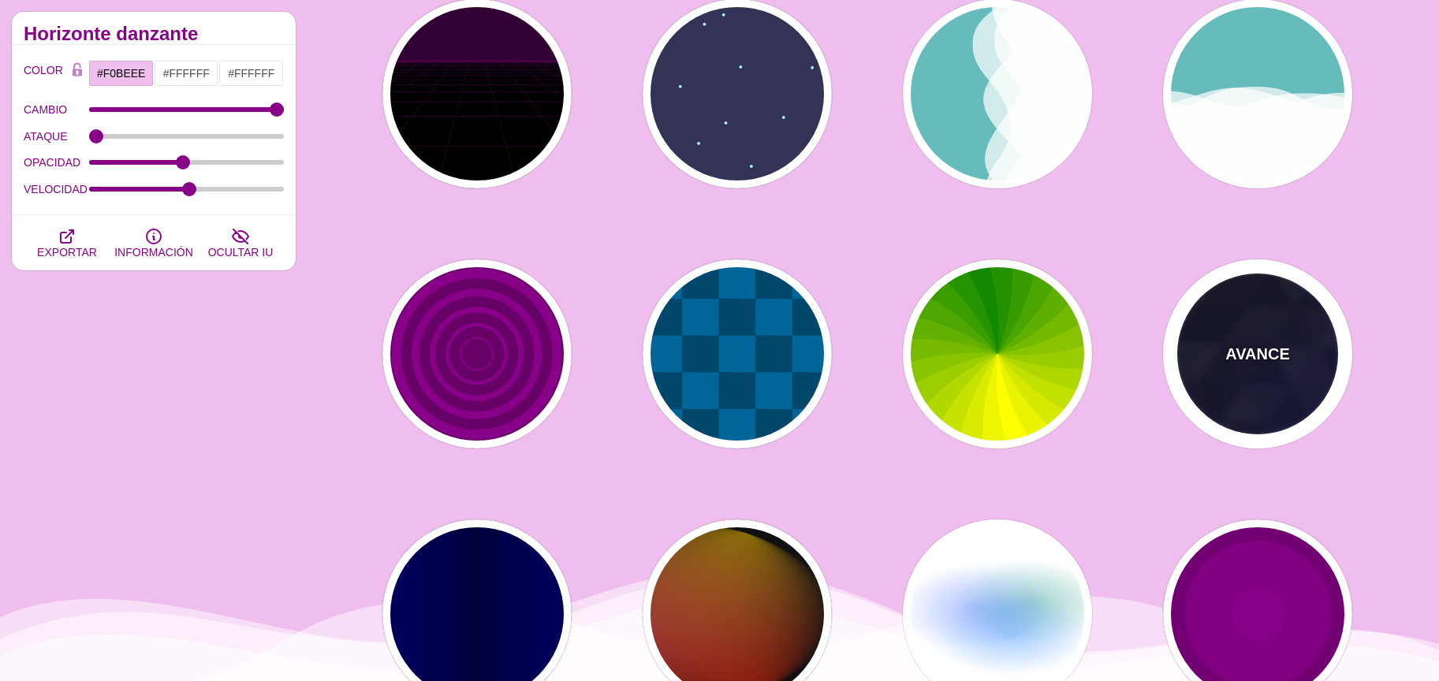
scroll to position [708, 0]
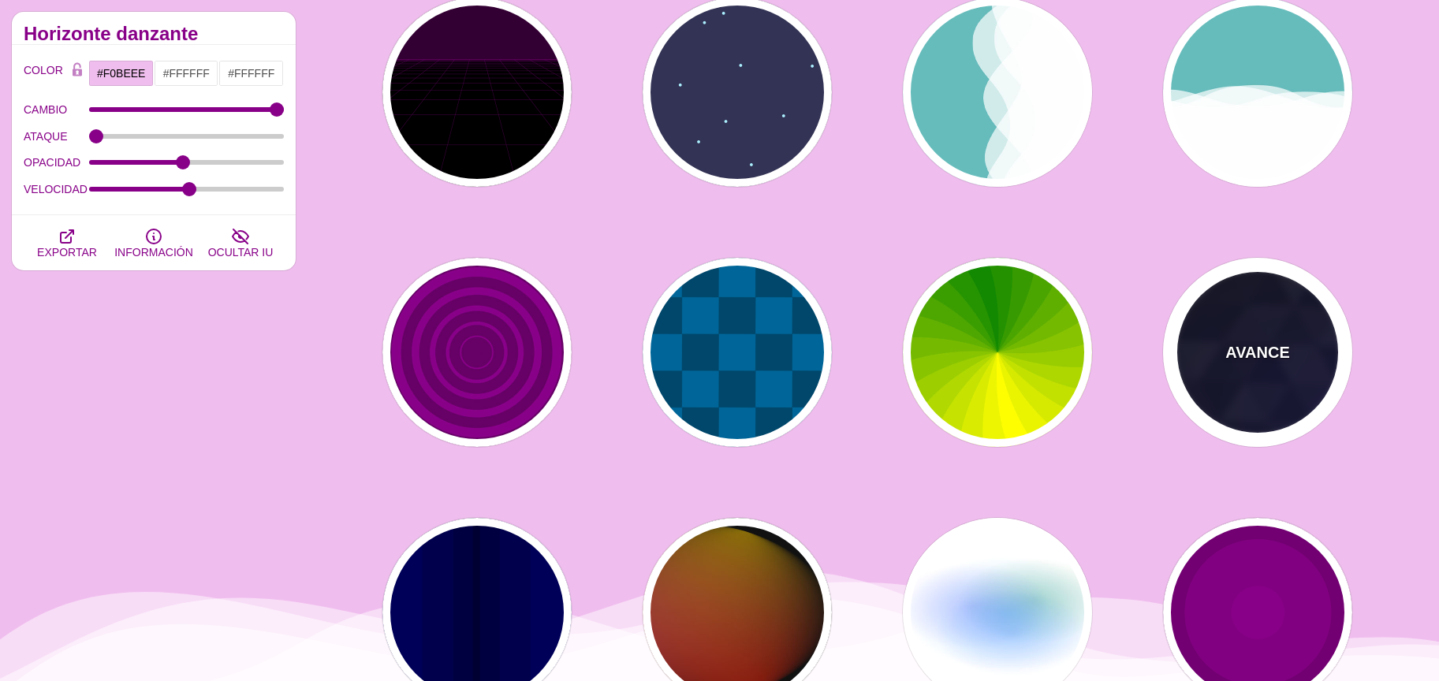
click at [1222, 383] on div "AVANCE" at bounding box center [1257, 352] width 189 height 189
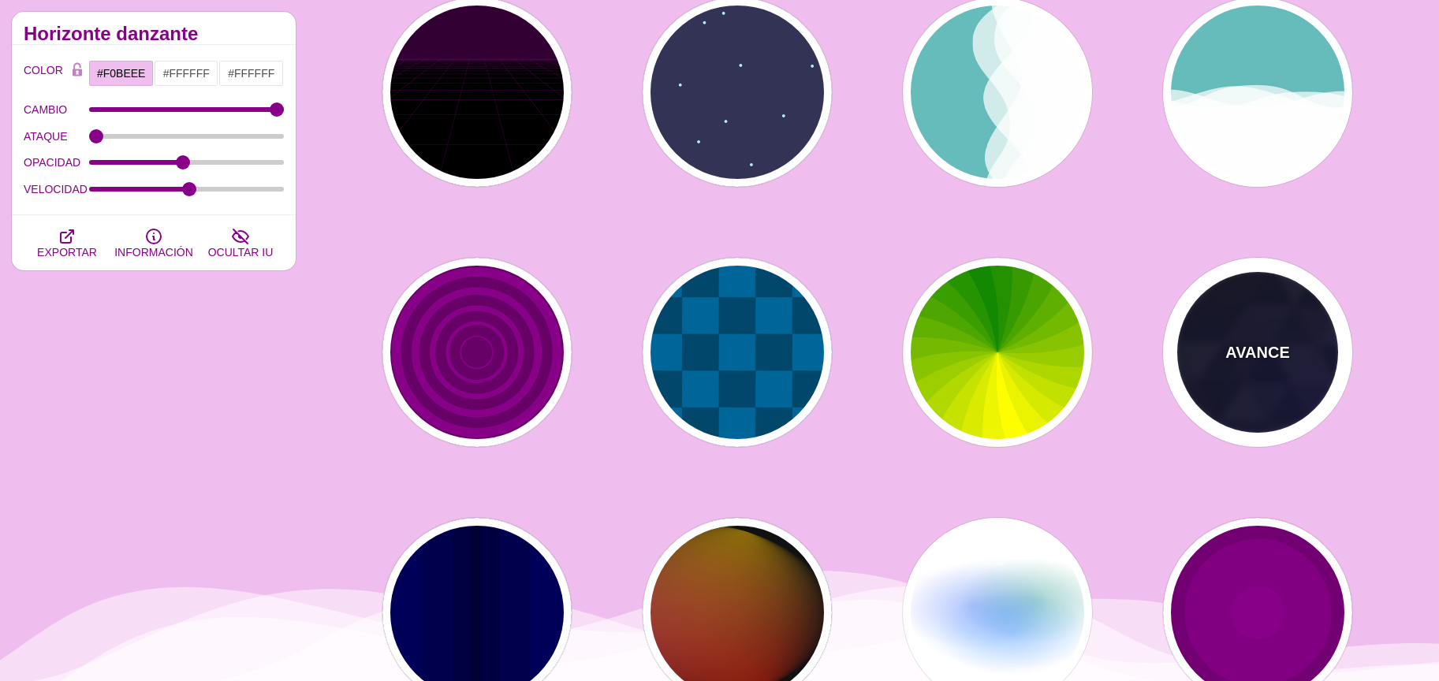
type input "#000000"
type input "#880088"
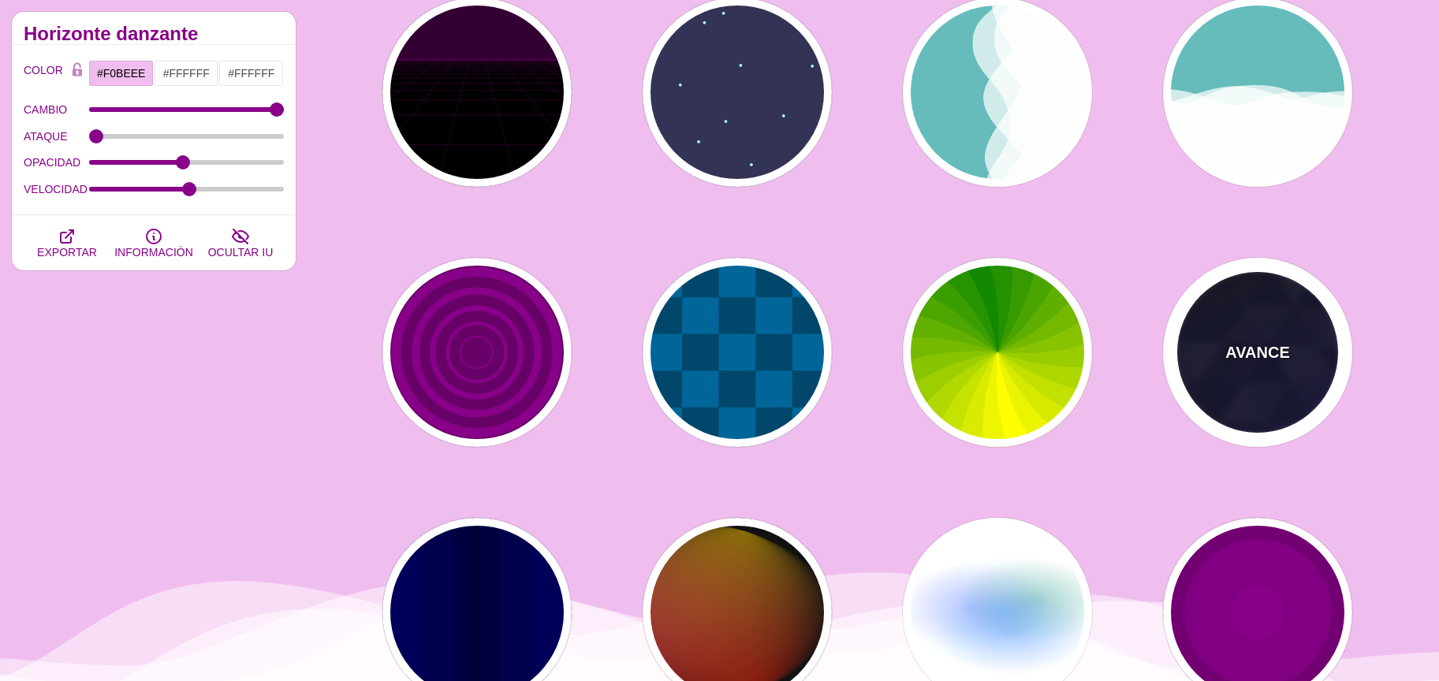
type input "#0000FF"
type input "#006600"
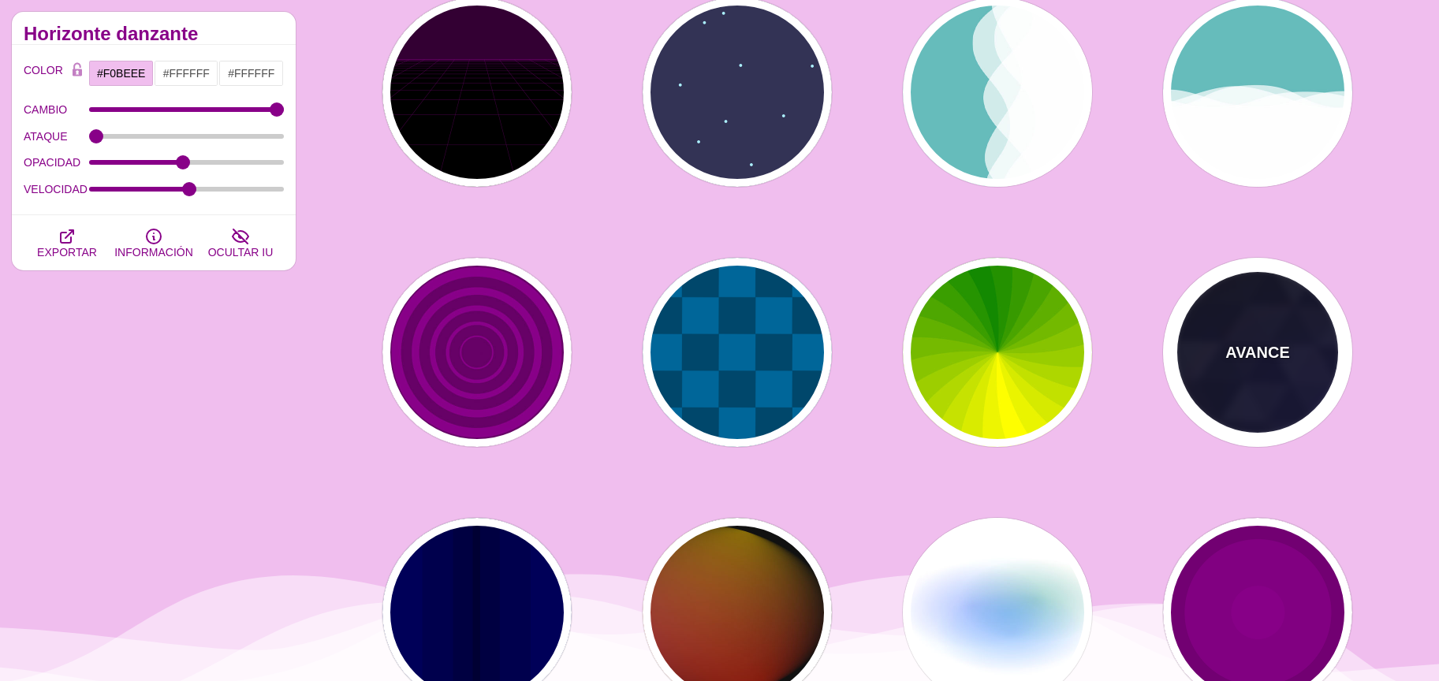
type input "0"
type input "0.4"
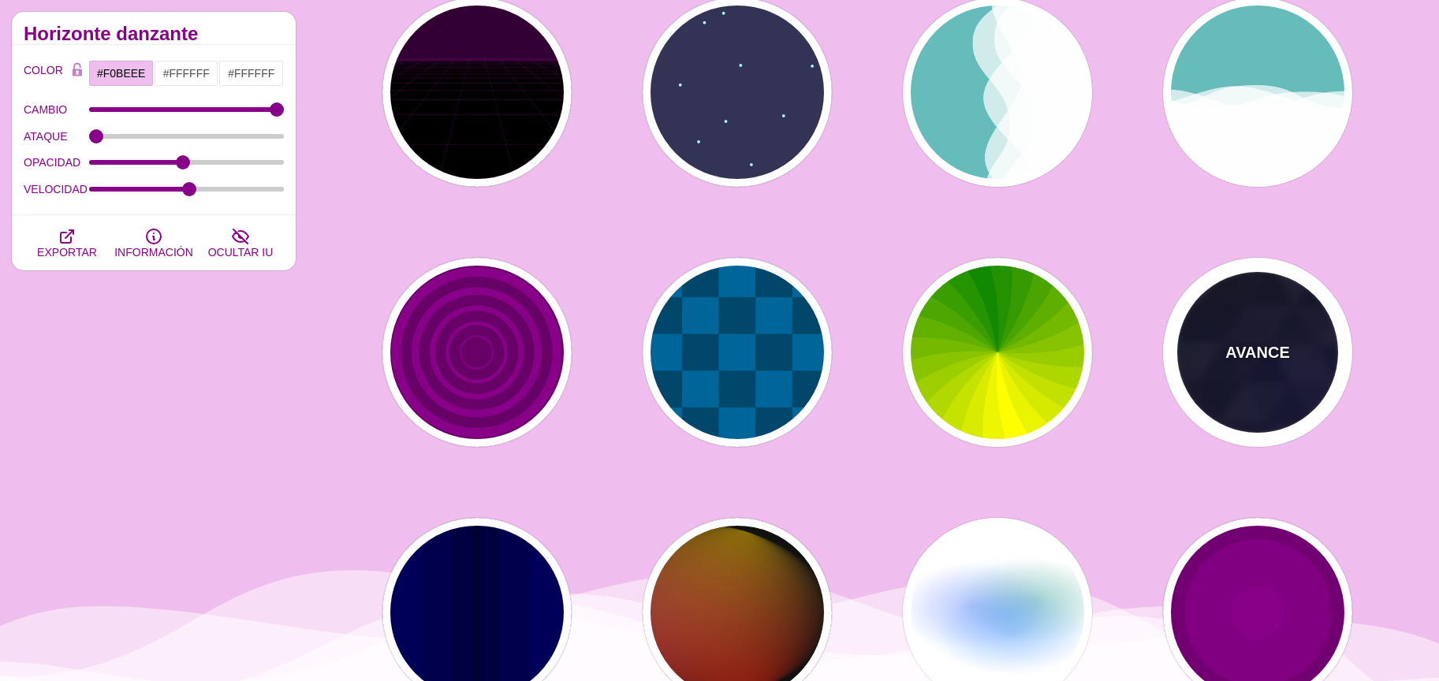
type input "5"
type input "15"
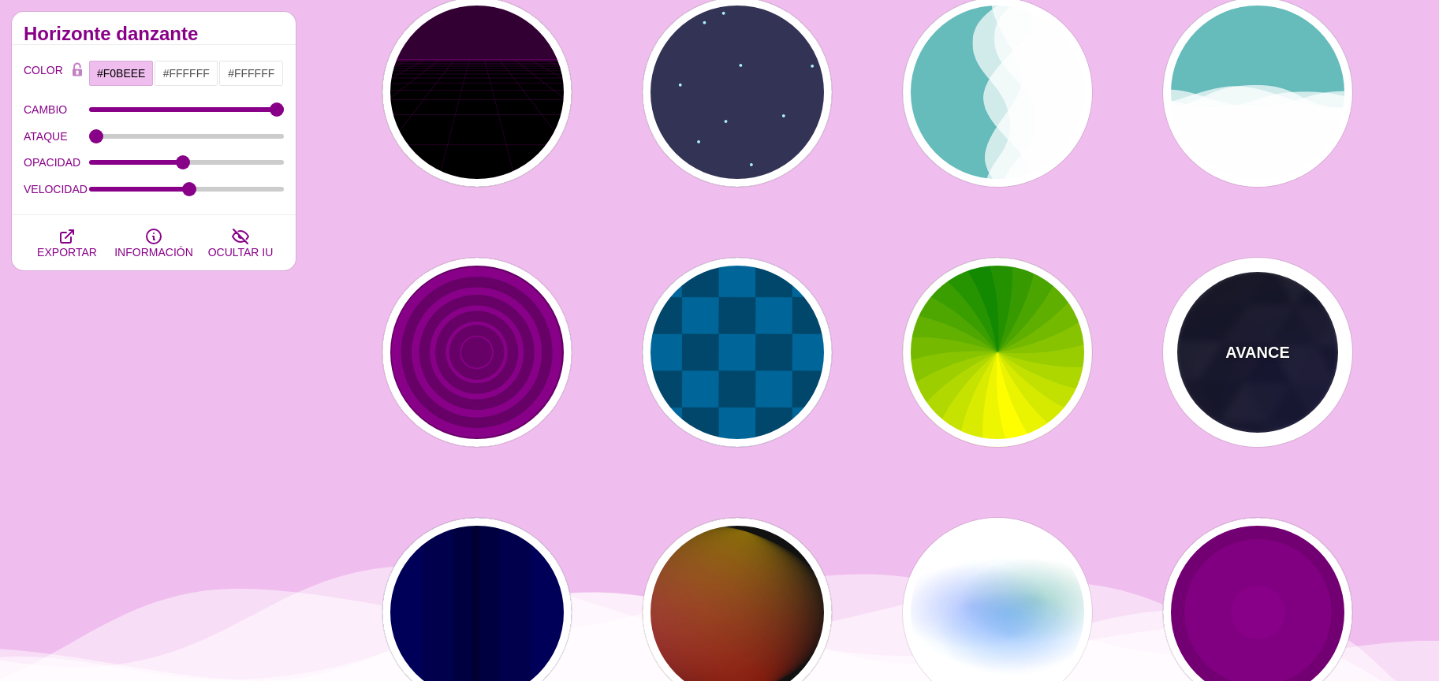
type input "0.2"
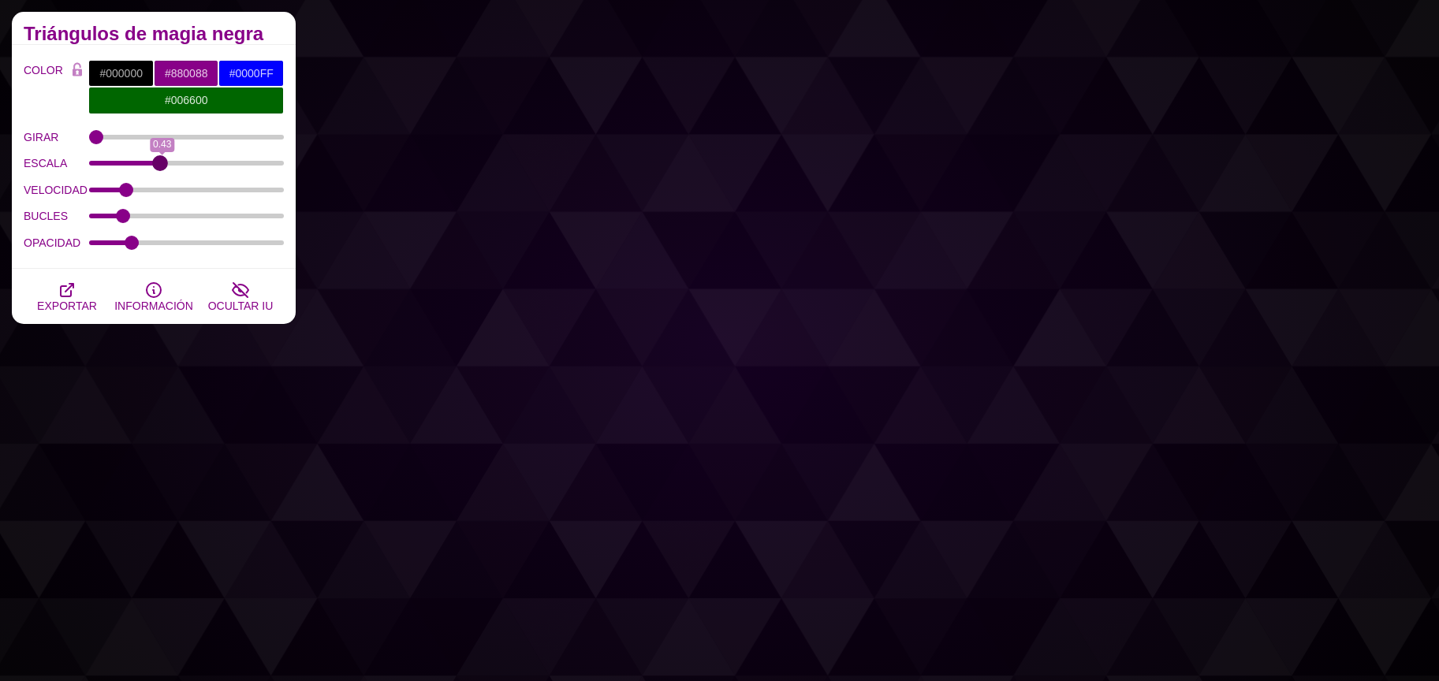
type input "0.42"
click at [159, 161] on input "ESCALA" at bounding box center [187, 163] width 196 height 6
drag, startPoint x: 118, startPoint y: 193, endPoint x: 161, endPoint y: 192, distance: 42.6
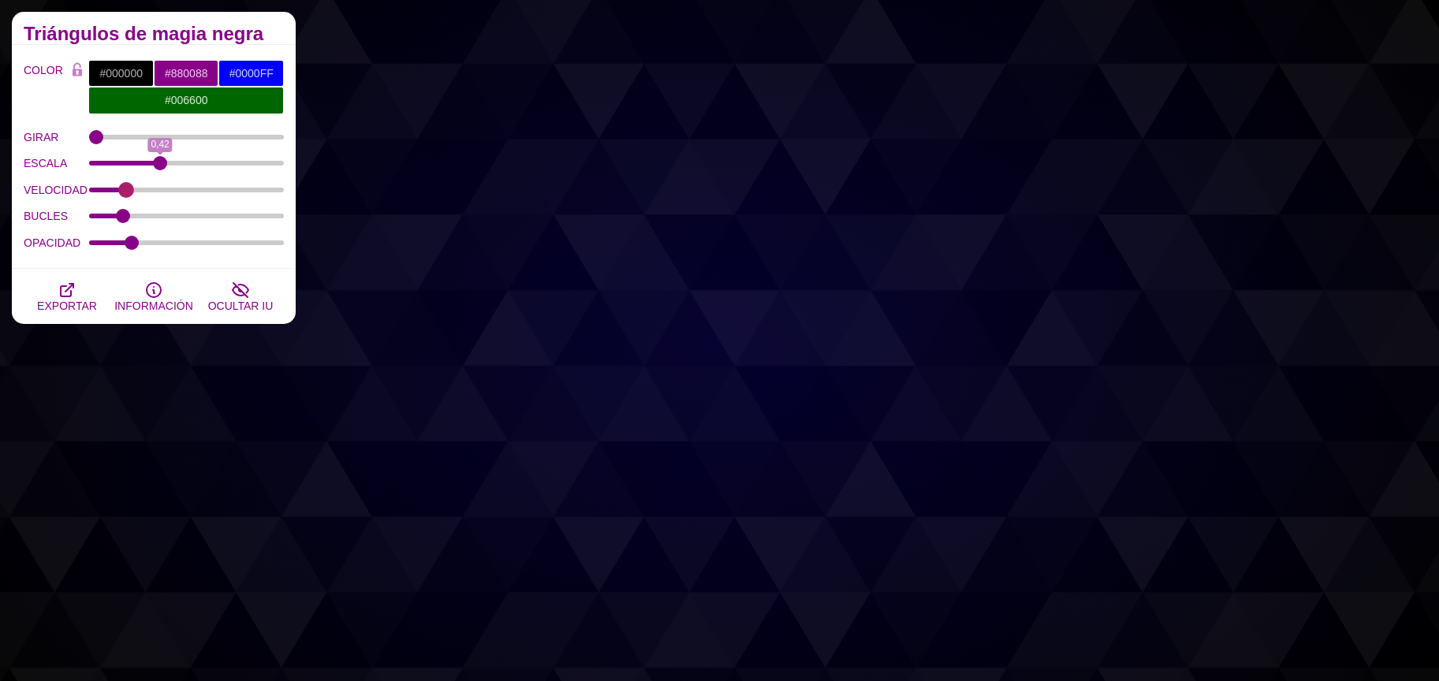
click at [161, 192] on div "VELOCIDAD 0,48" at bounding box center [154, 190] width 260 height 27
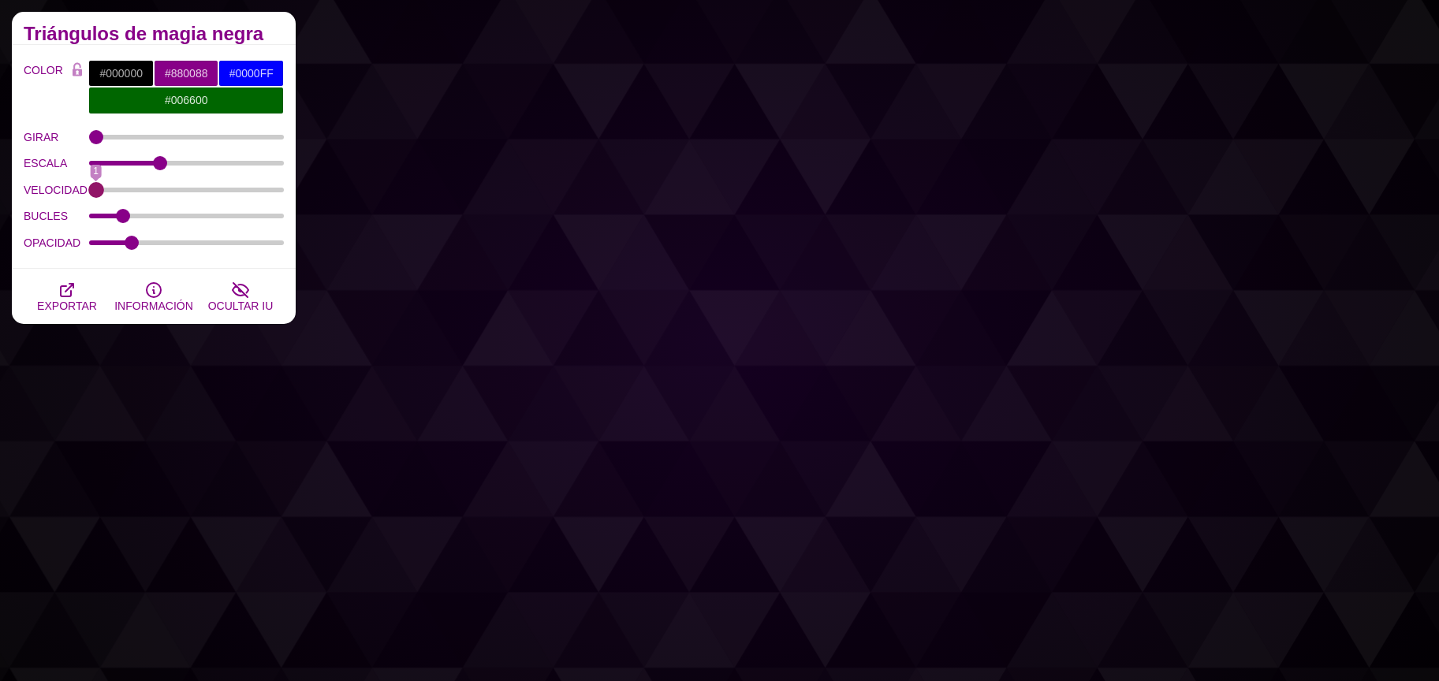
drag, startPoint x: 121, startPoint y: 185, endPoint x: 90, endPoint y: 183, distance: 30.8
click at [90, 187] on input "VELOCIDAD" at bounding box center [187, 190] width 196 height 6
drag, startPoint x: 103, startPoint y: 188, endPoint x: 221, endPoint y: 208, distance: 120.1
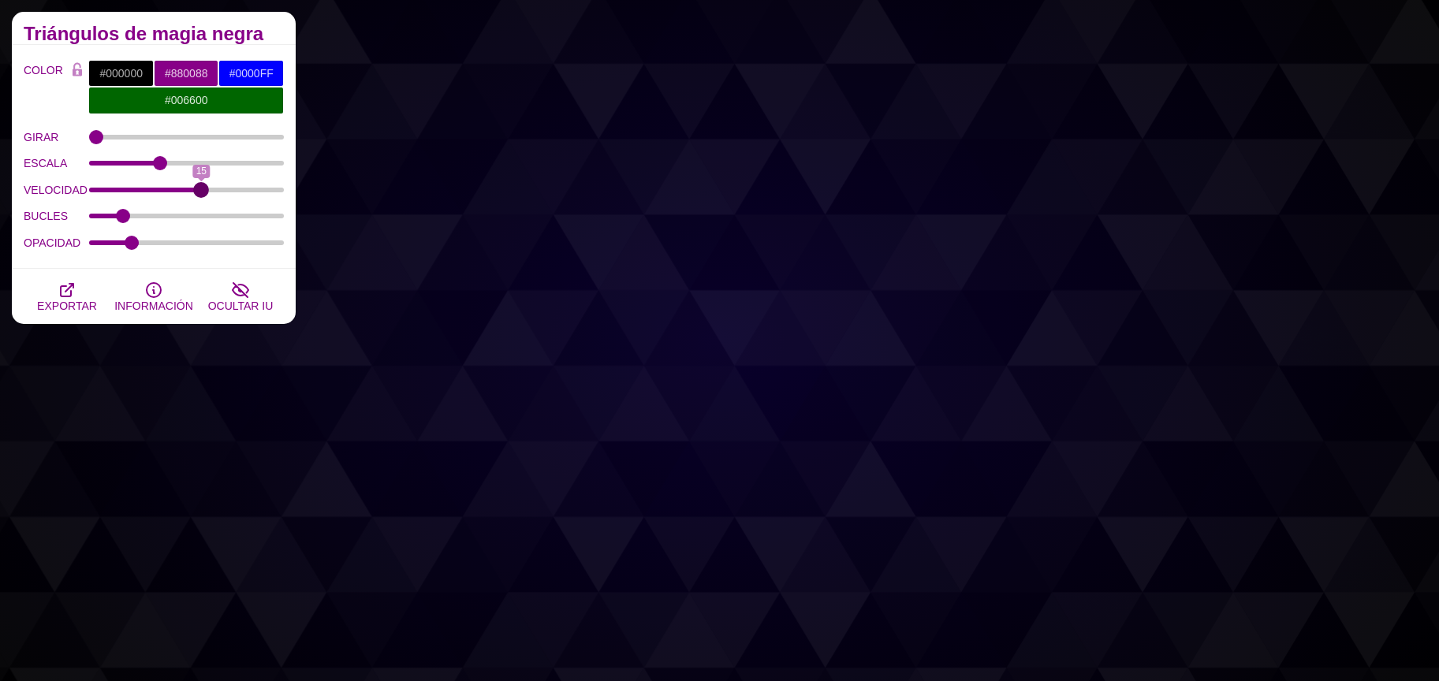
type input "17"
click at [215, 193] on input "VELOCIDAD" at bounding box center [187, 190] width 196 height 6
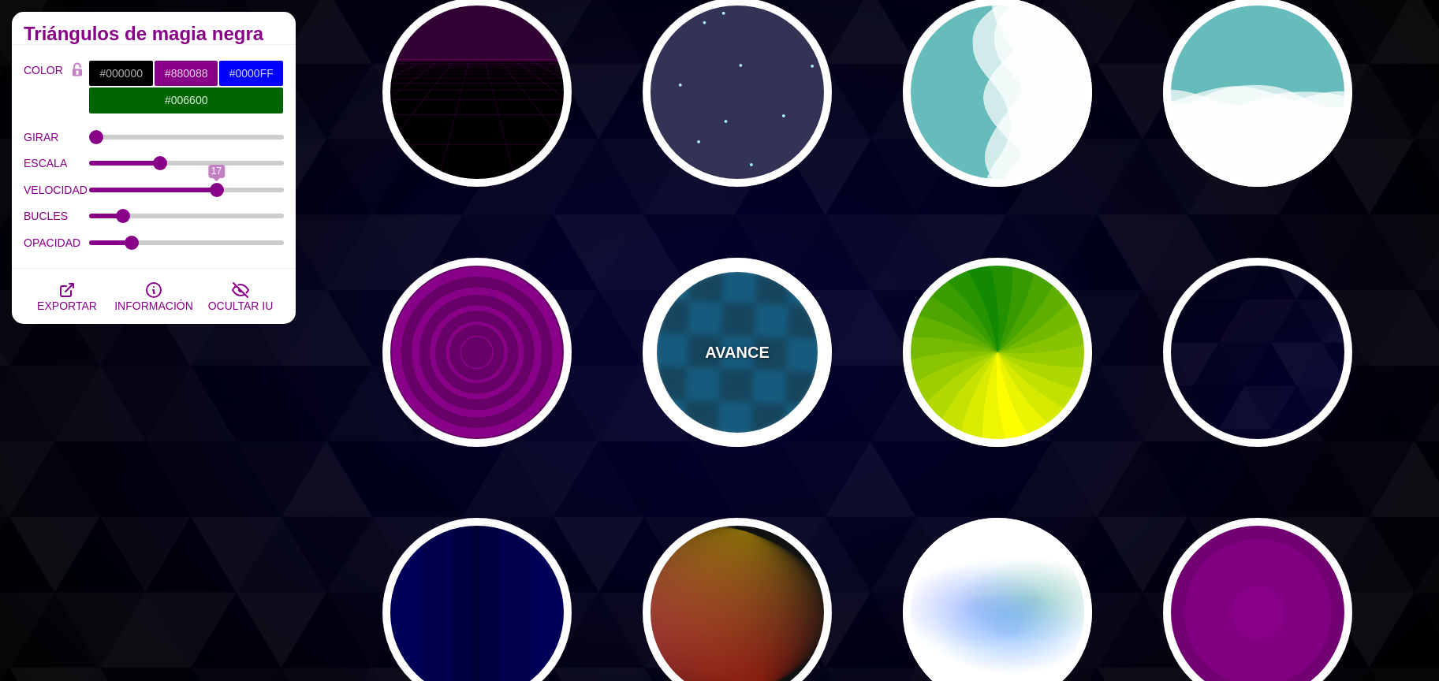
click at [772, 368] on div "AVANCE" at bounding box center [737, 352] width 189 height 189
type input "#00476B"
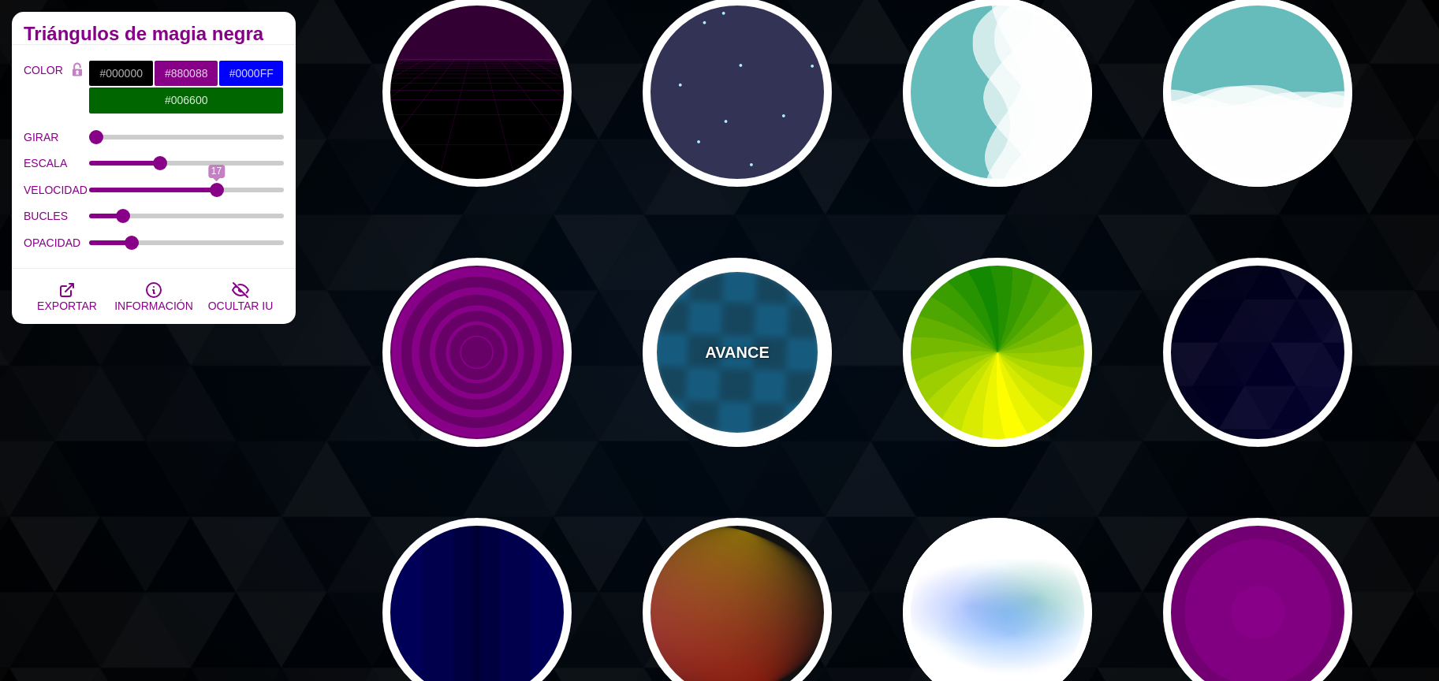
type input "#006699"
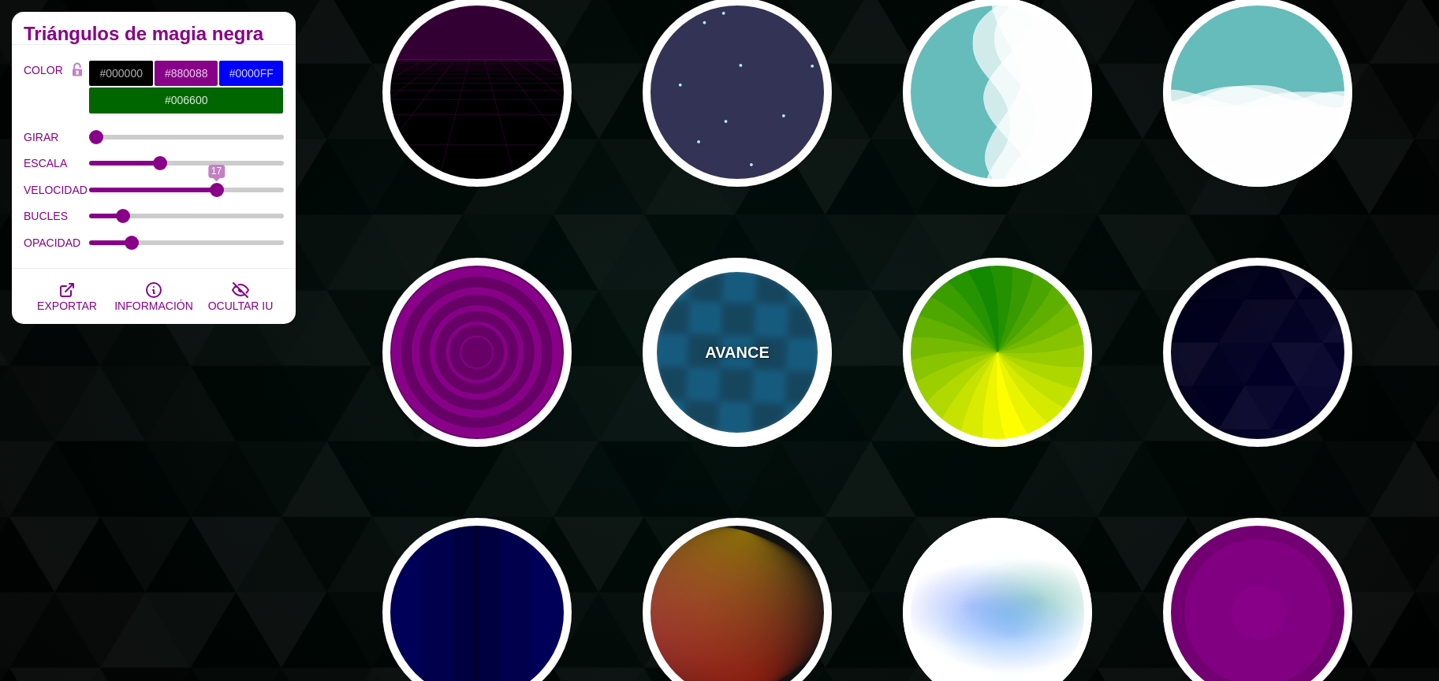
type input "1"
type input "5"
type input "1"
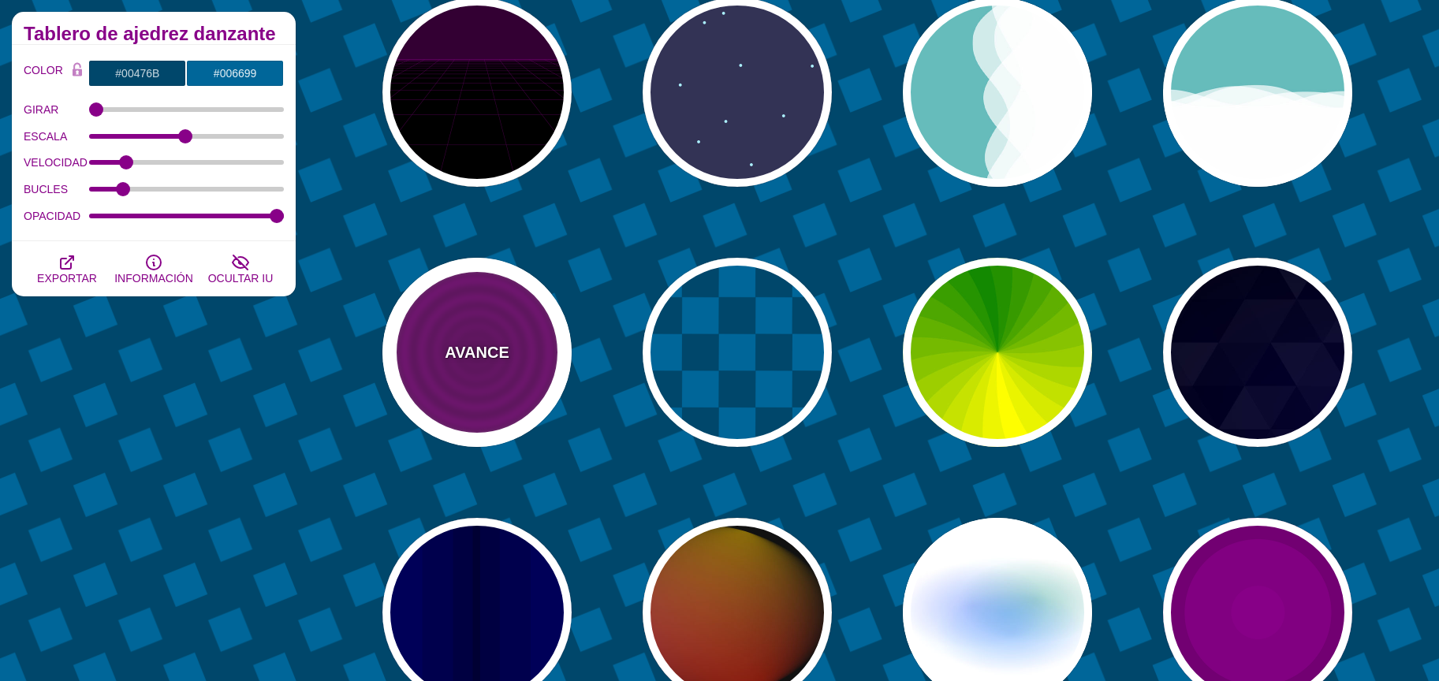
click at [532, 380] on div "AVANCE" at bounding box center [477, 352] width 189 height 189
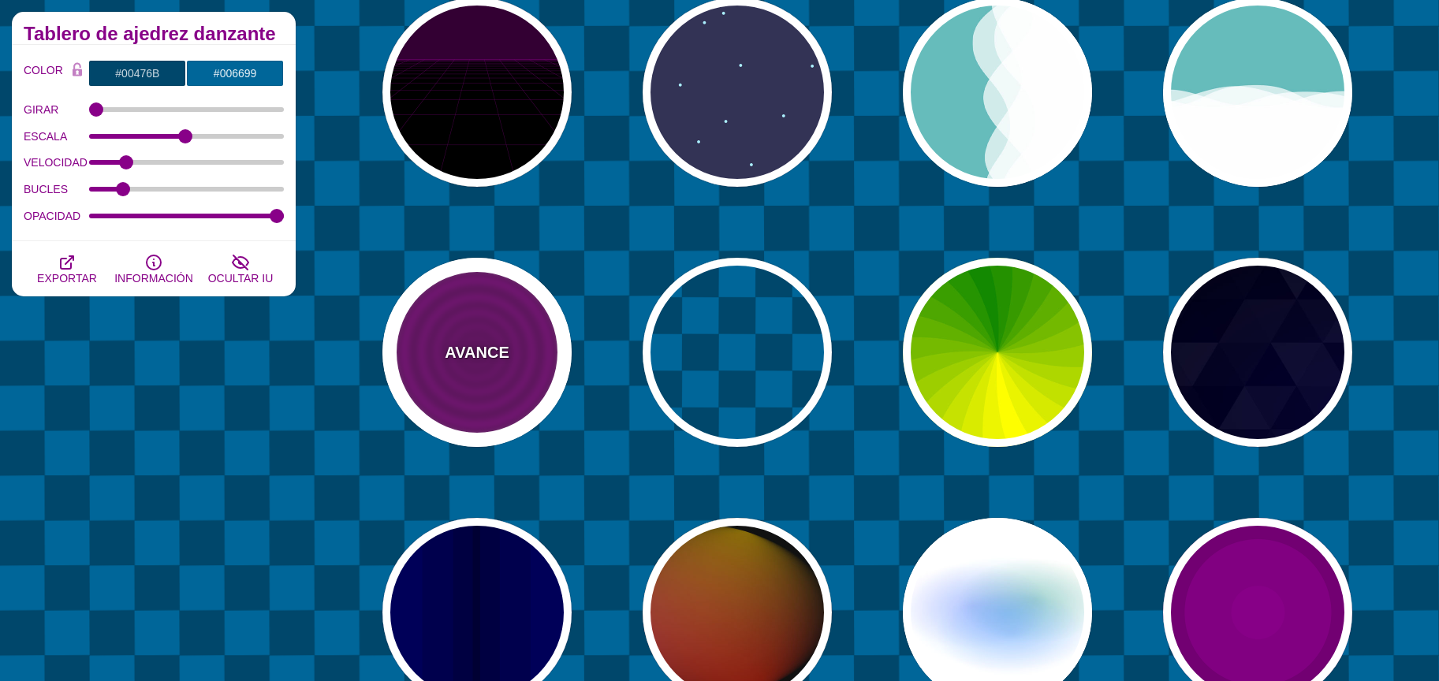
type input "#880088"
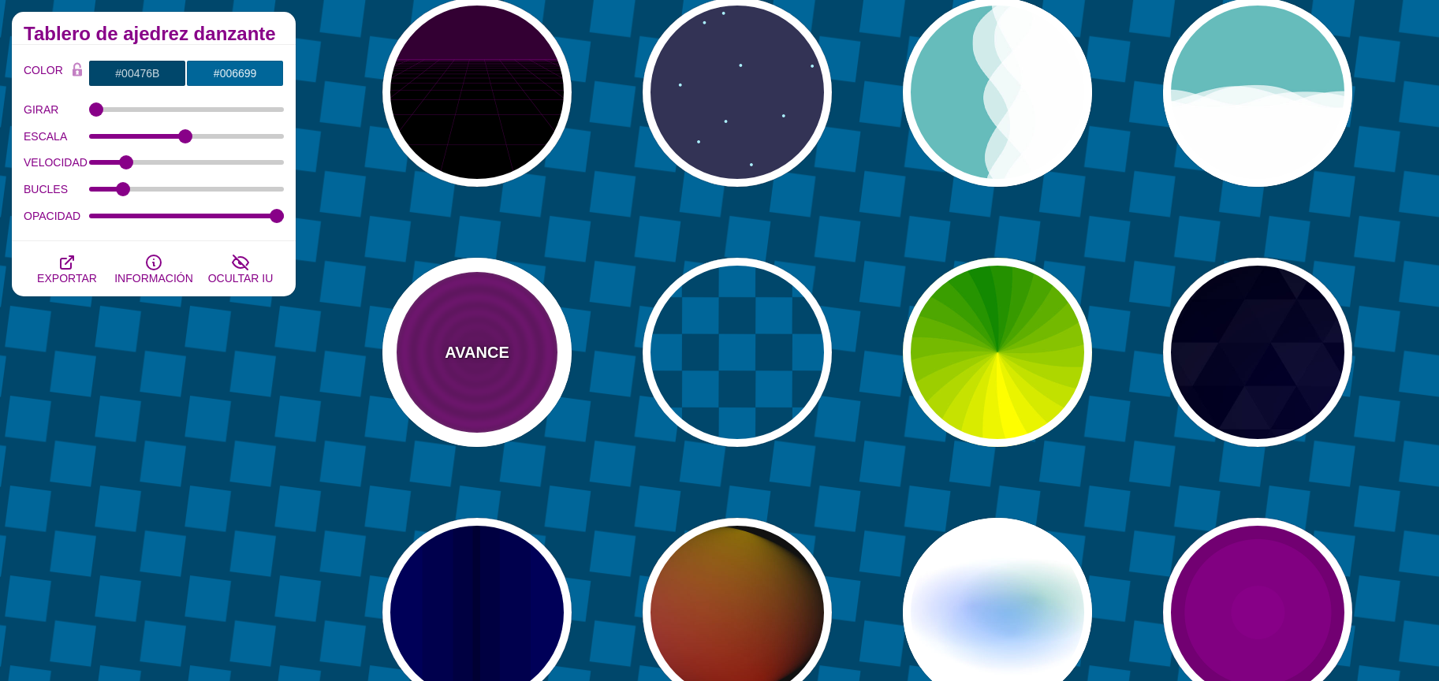
type input "#660066"
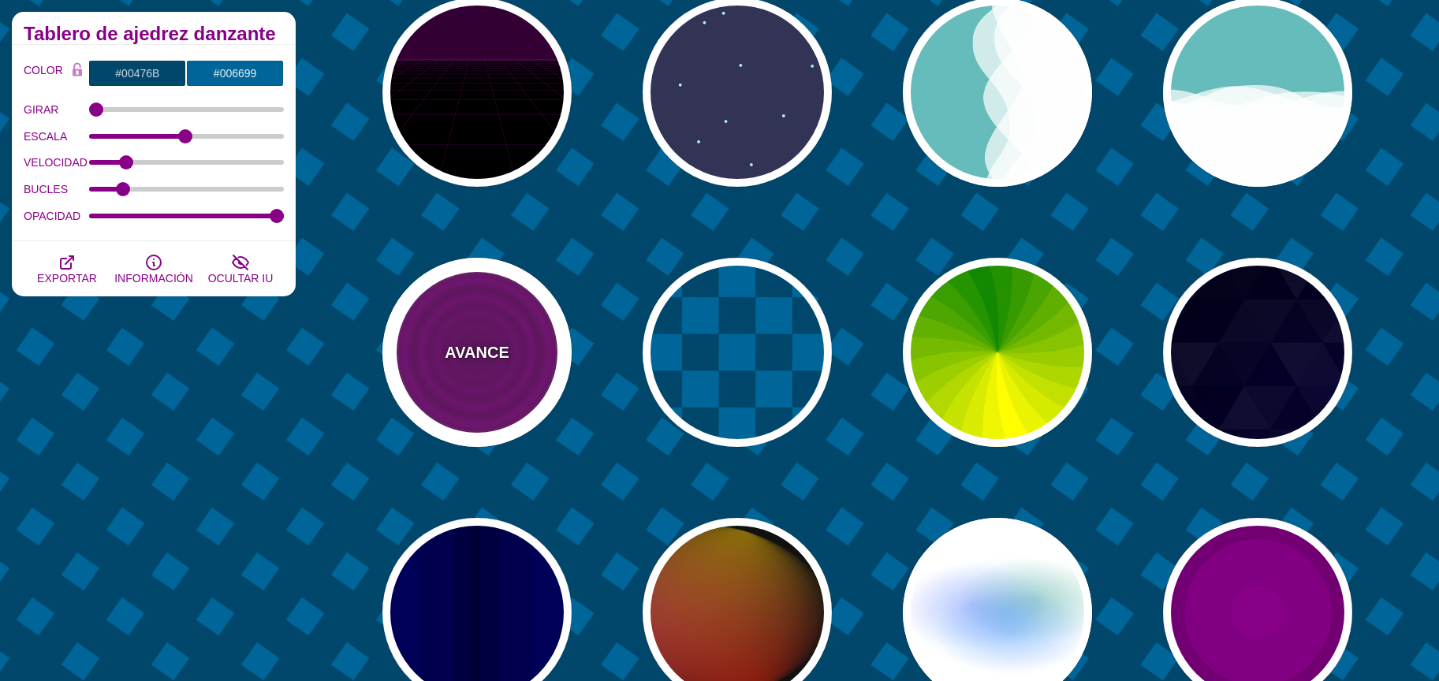
type input "15"
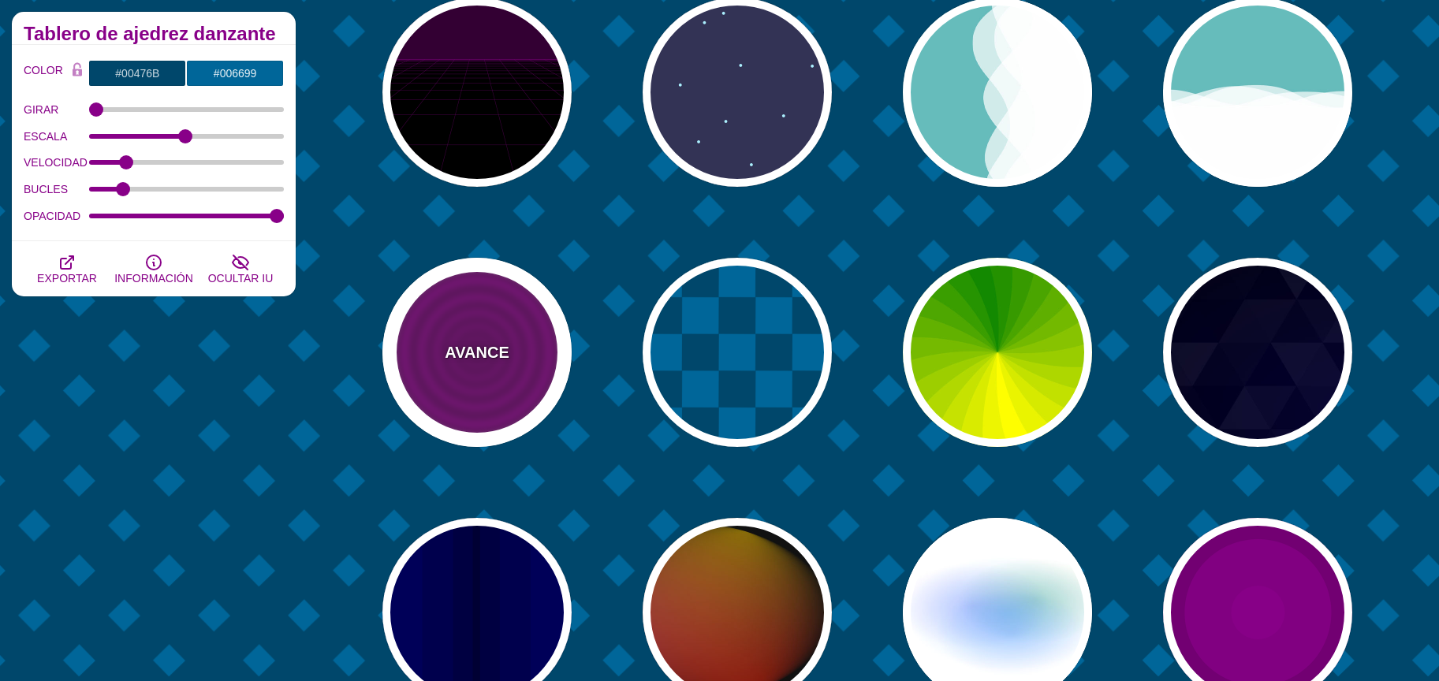
type input "0"
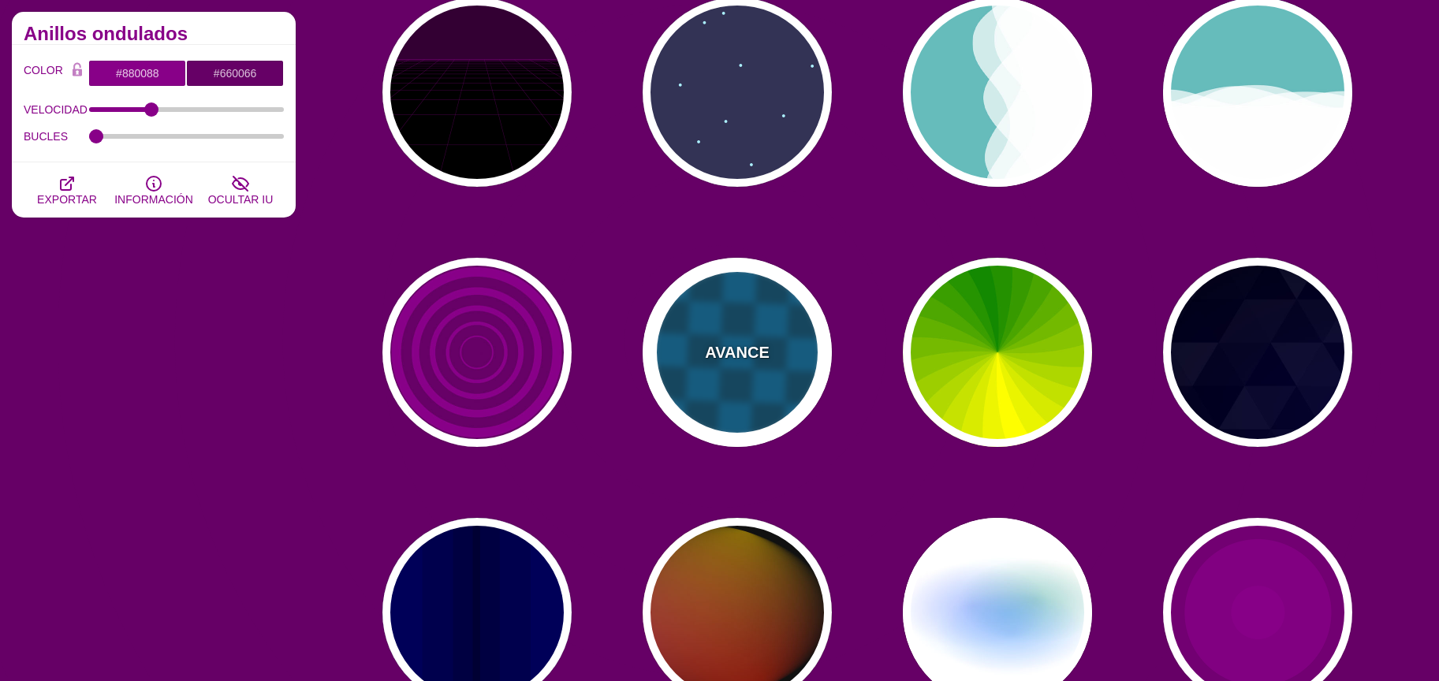
click at [731, 360] on font "AVANCE" at bounding box center [737, 352] width 64 height 17
type input "#00476B"
type input "#006699"
type input "0"
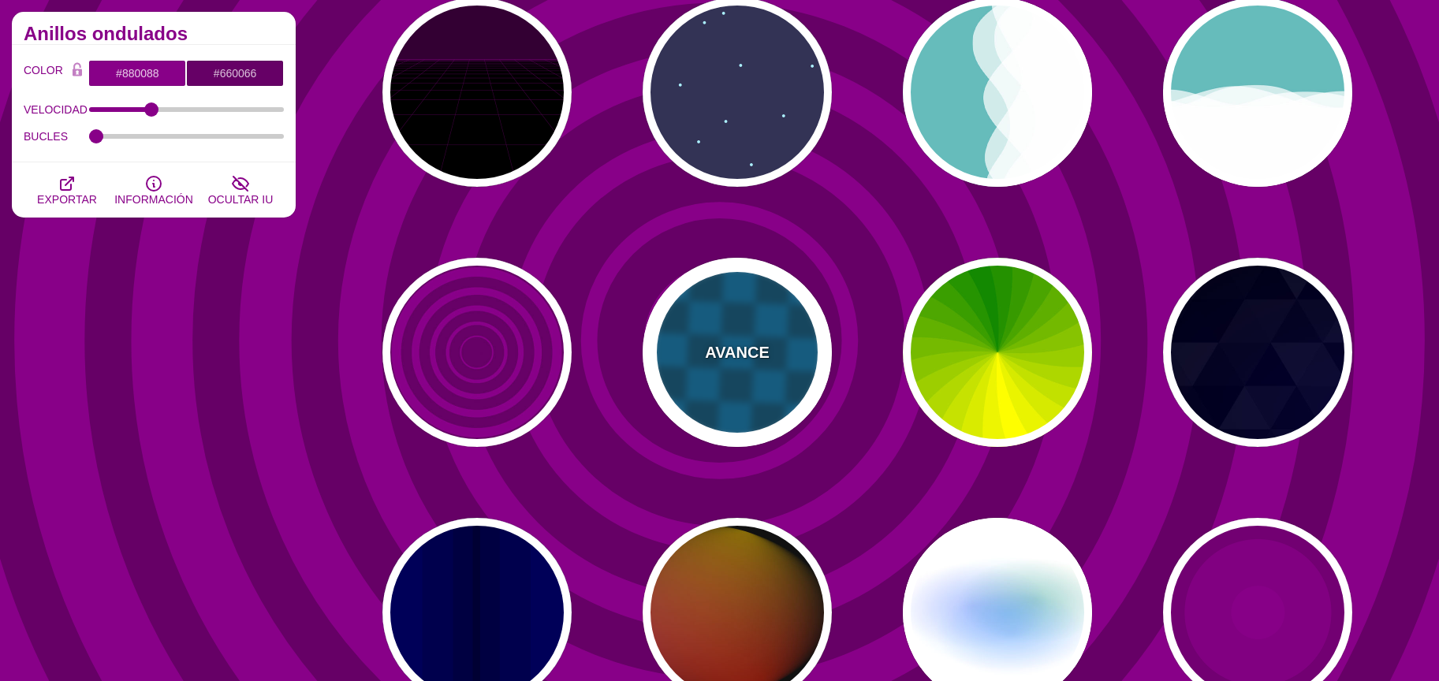
type input "1"
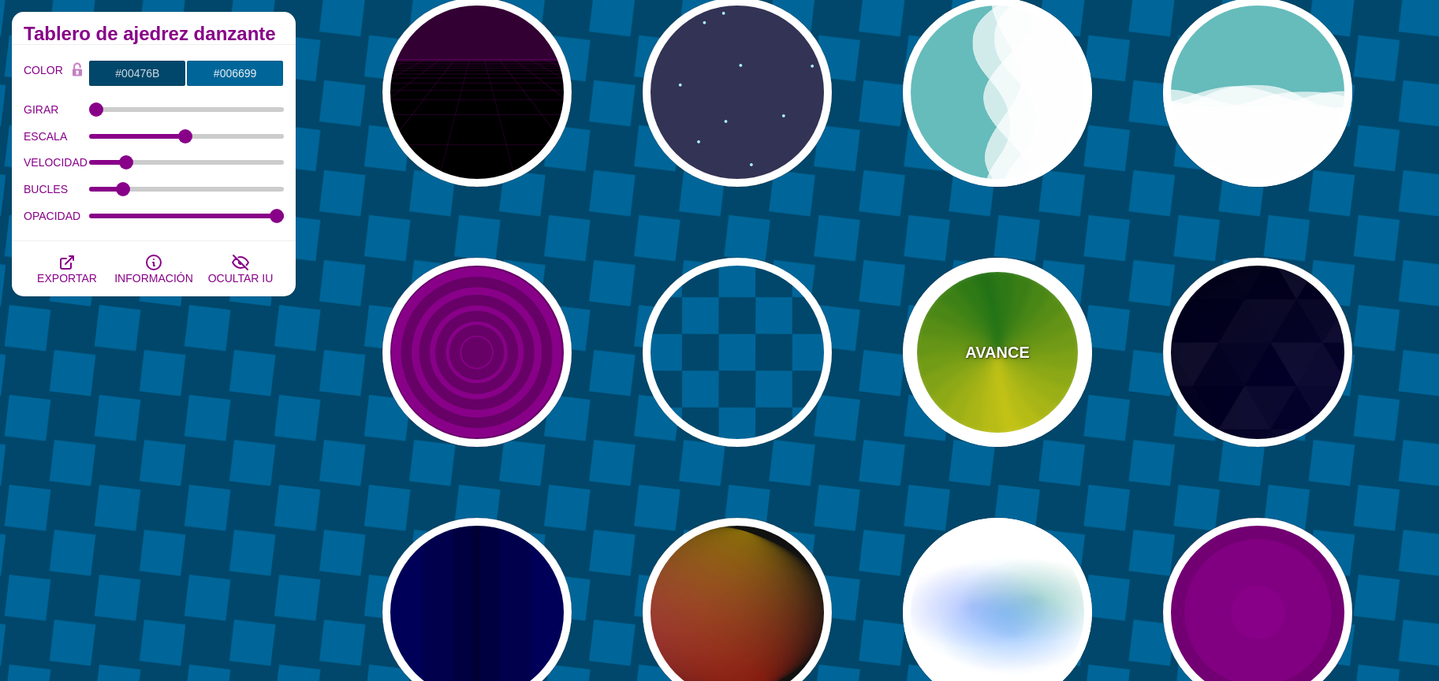
click at [998, 379] on div "AVANCE" at bounding box center [997, 352] width 189 height 189
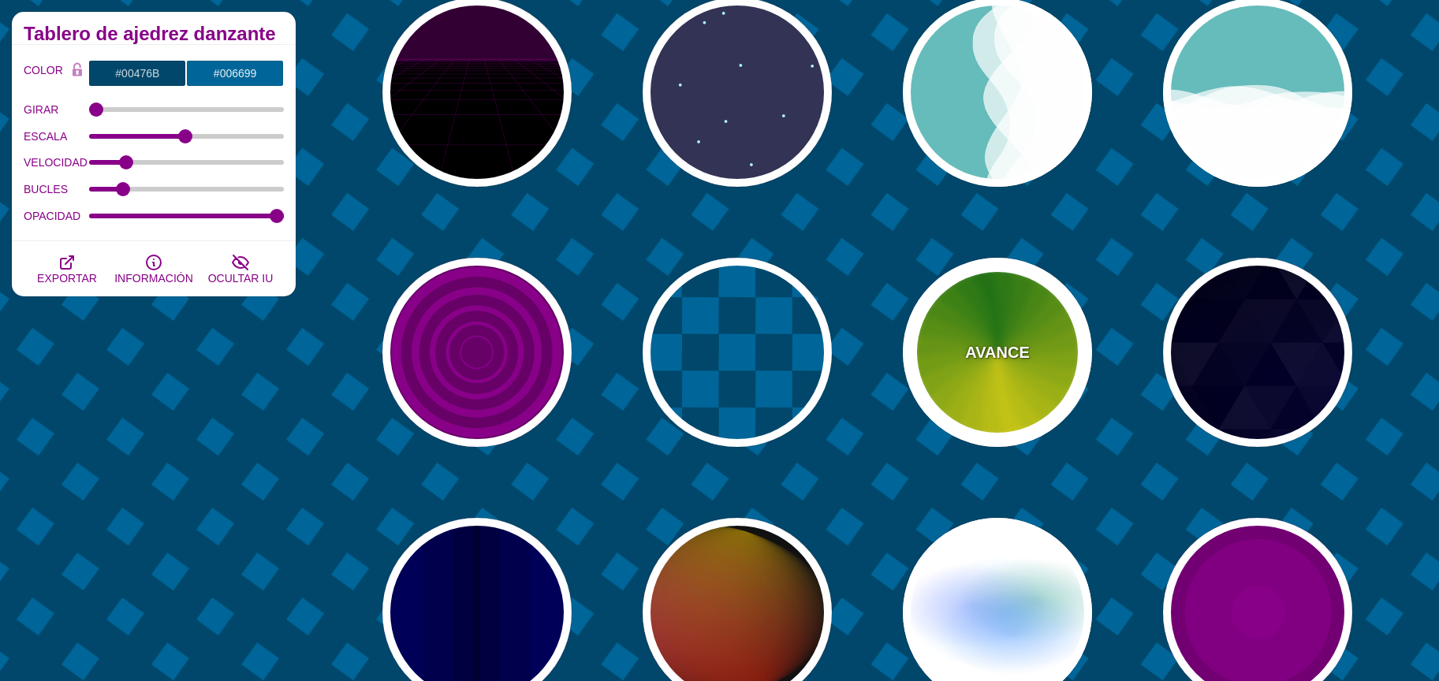
type input "#118800"
type input "#FFFF00"
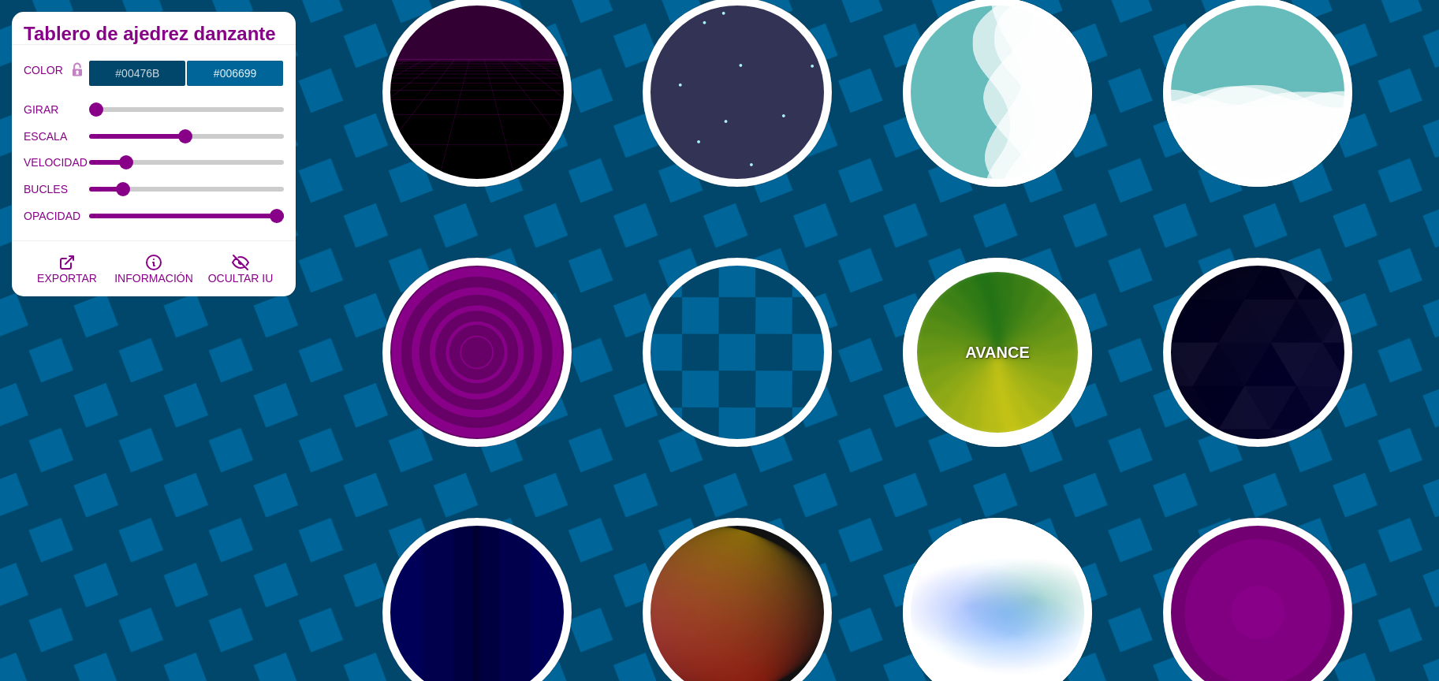
type input "4.8"
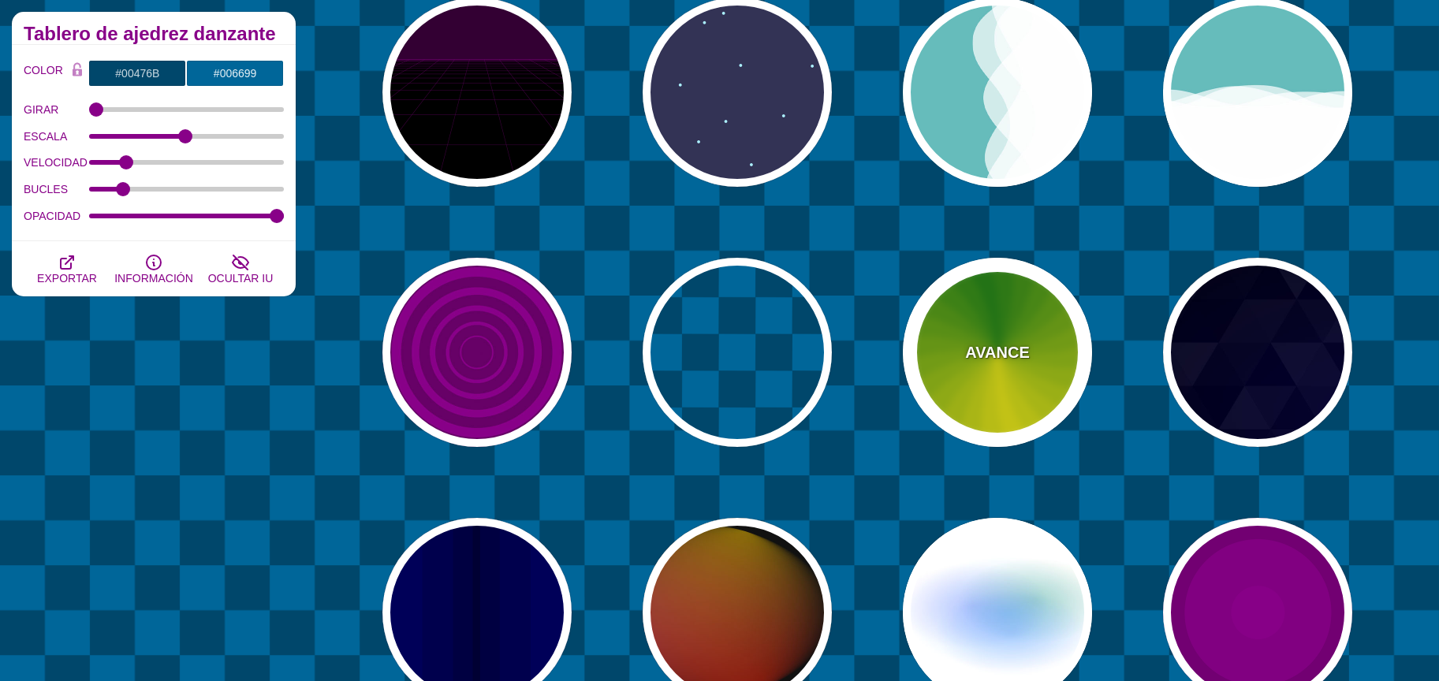
type input "0"
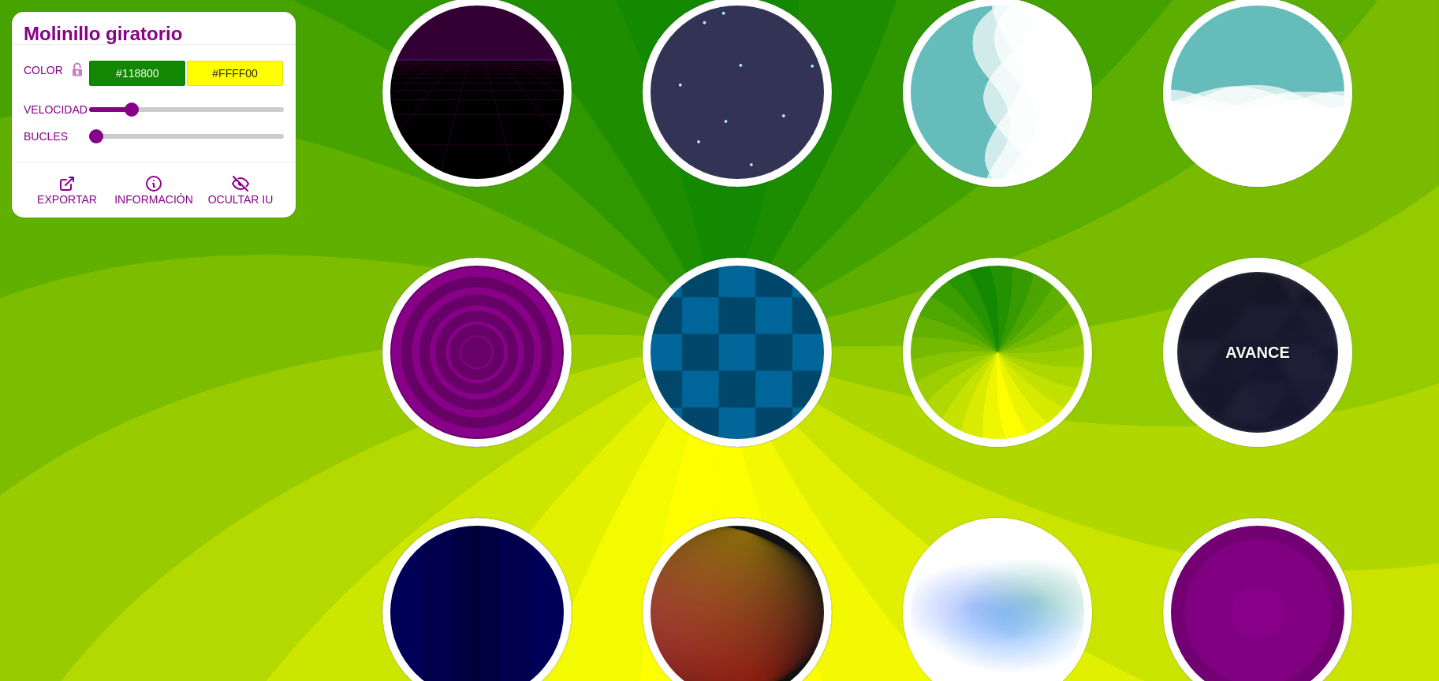
click at [1245, 362] on p "AVANCE" at bounding box center [1258, 353] width 64 height 24
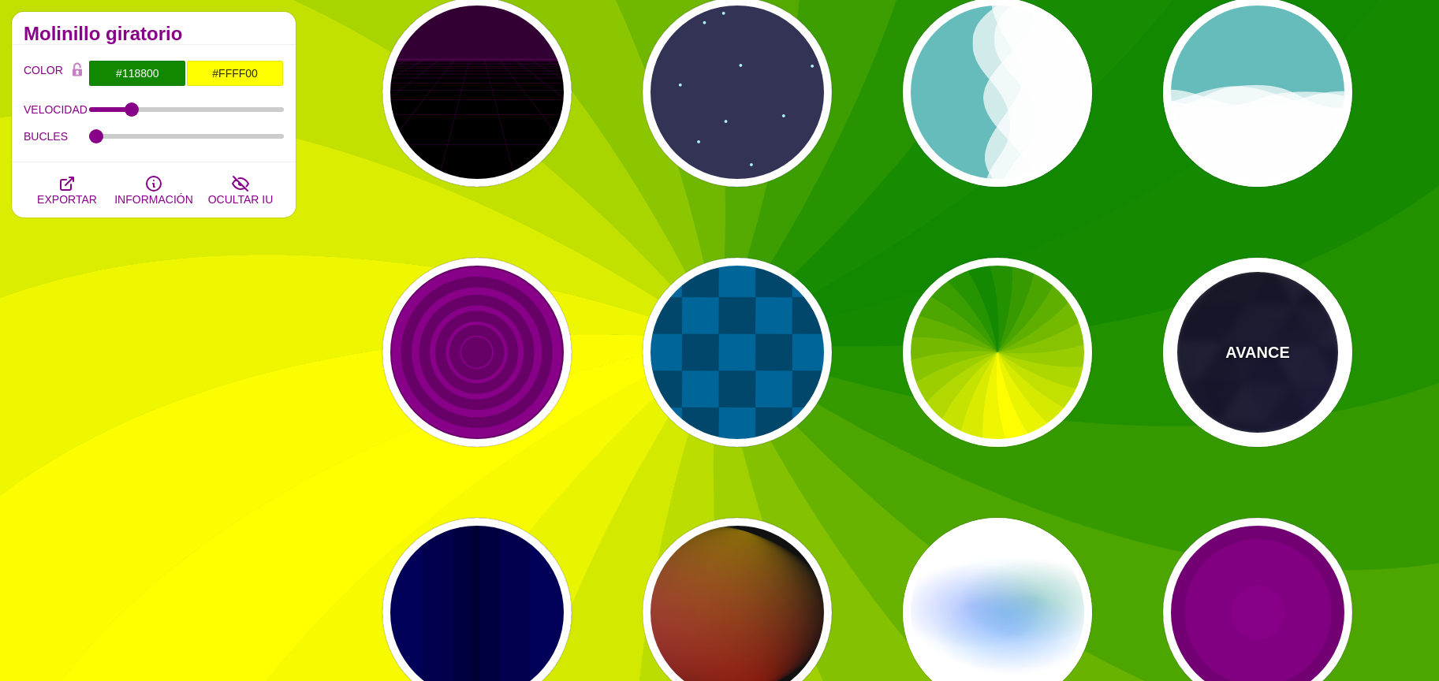
type input "#000000"
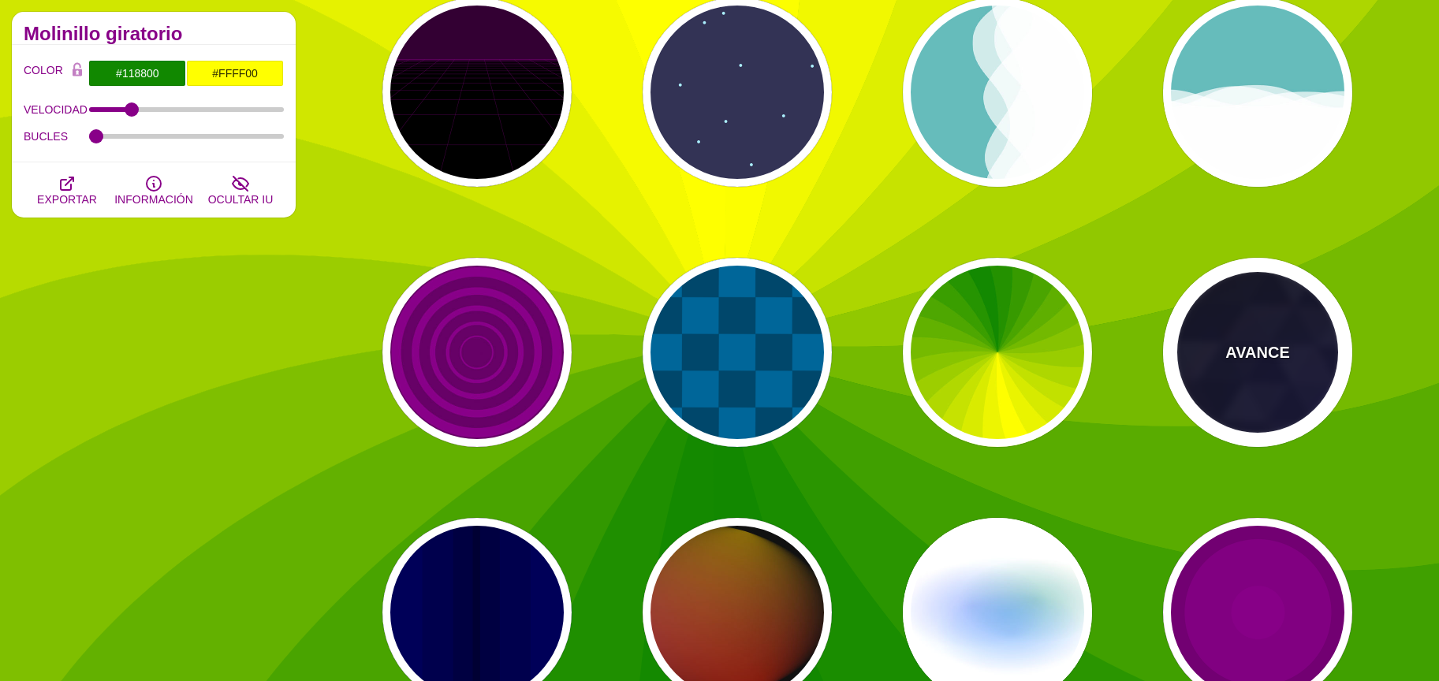
type input "#880088"
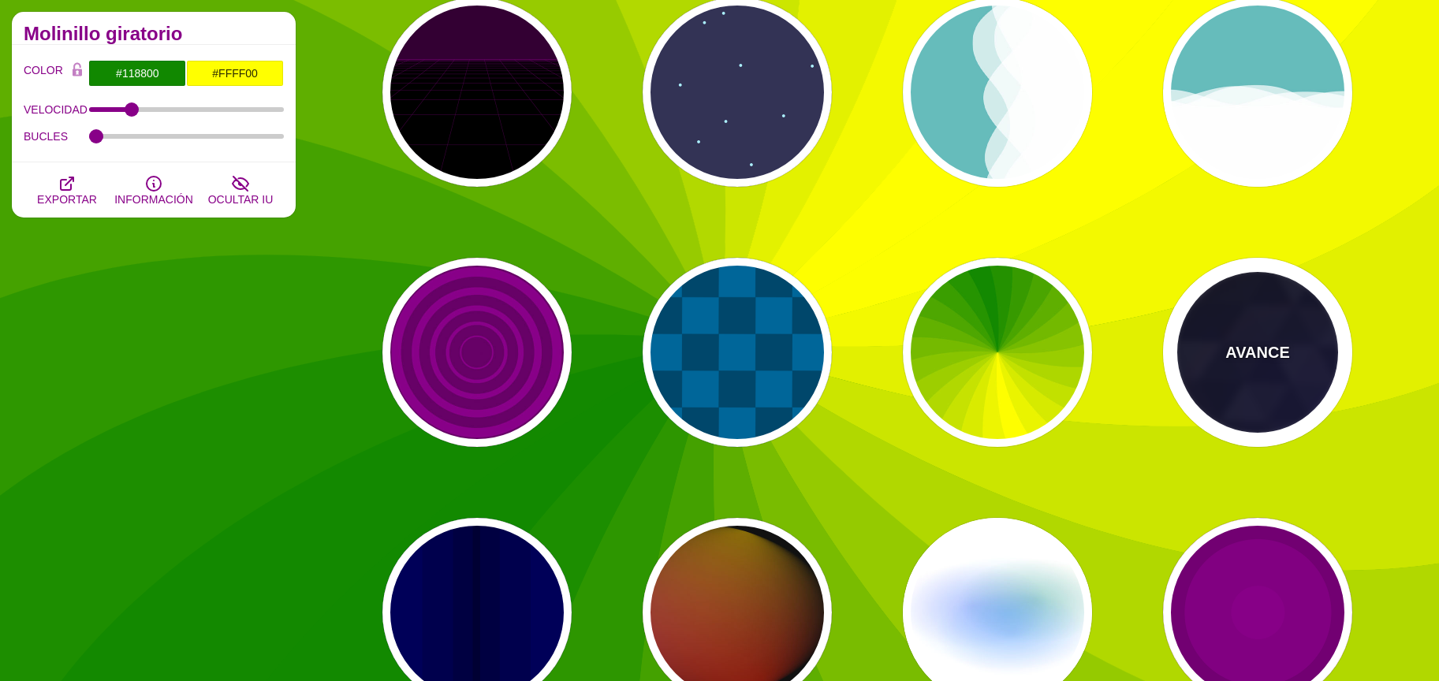
type input "0"
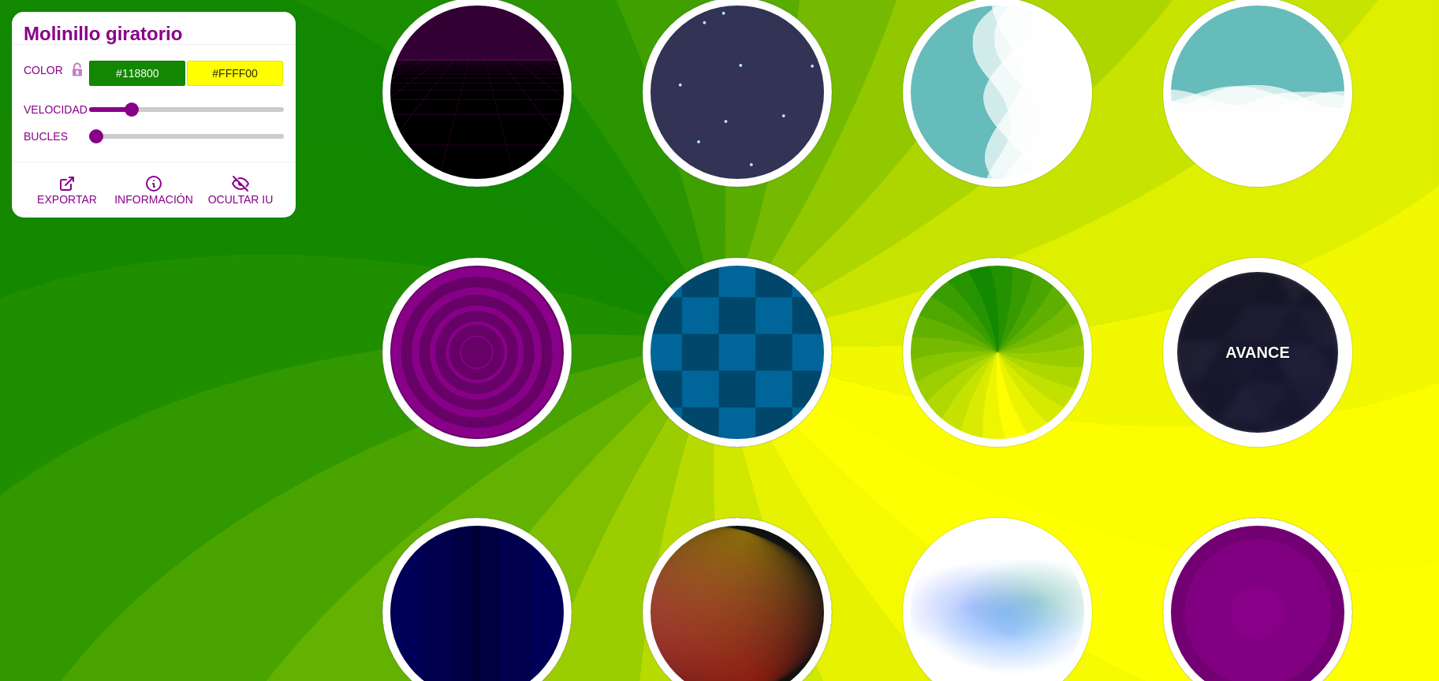
type input "0.4"
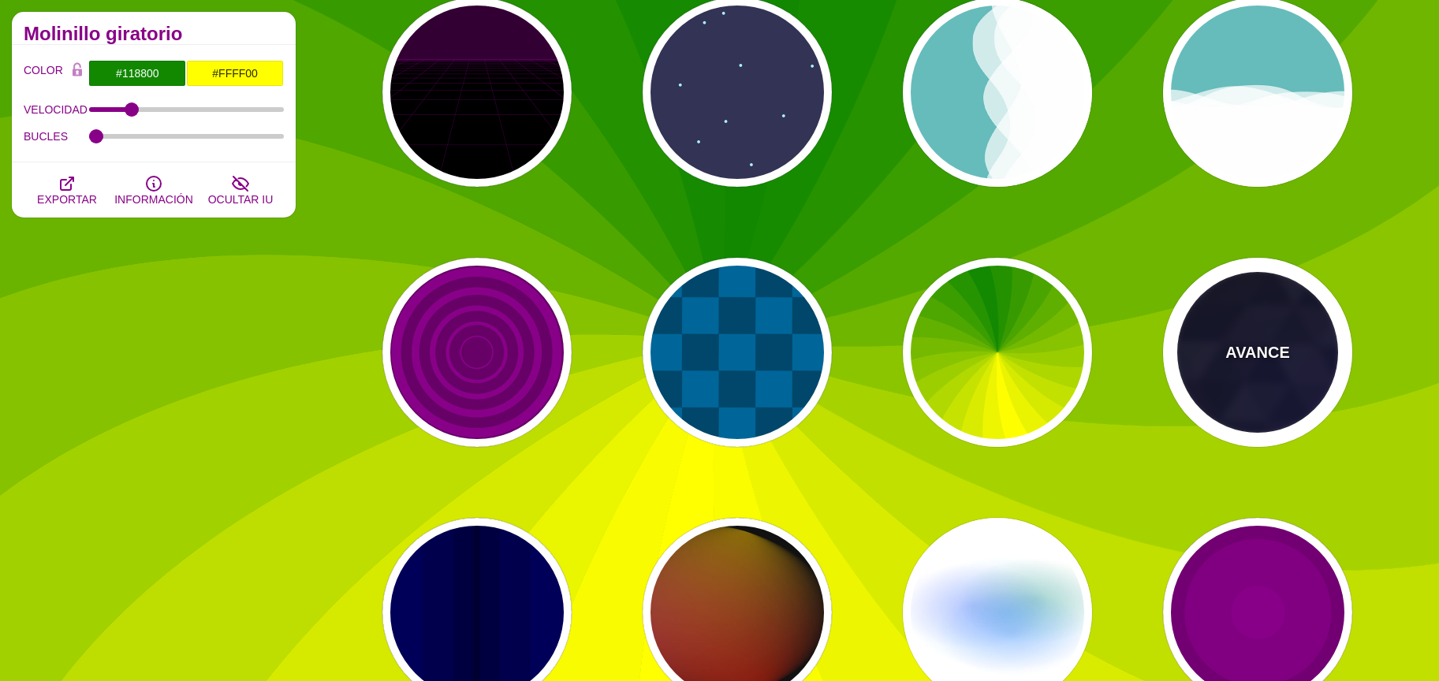
type input "0.2"
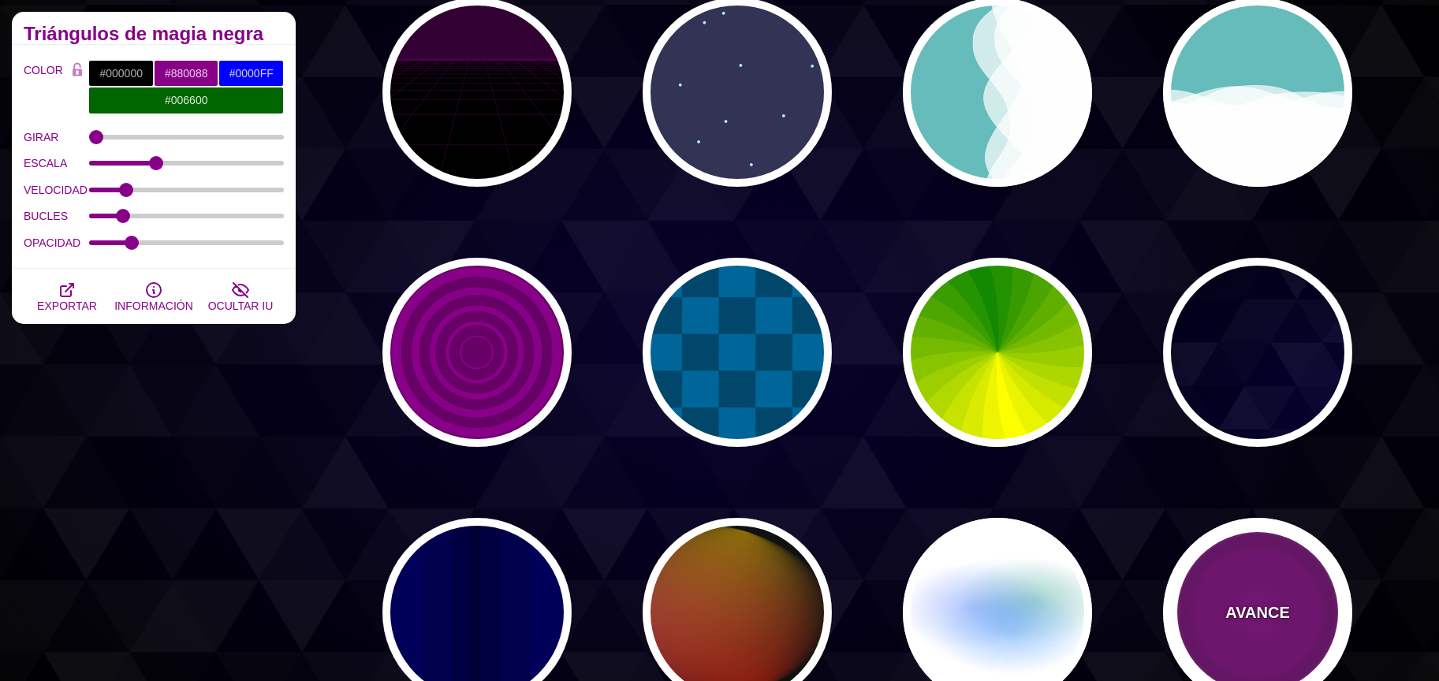
click at [1270, 587] on div "AVANCE" at bounding box center [1257, 612] width 189 height 189
type input "#220022"
type input "999"
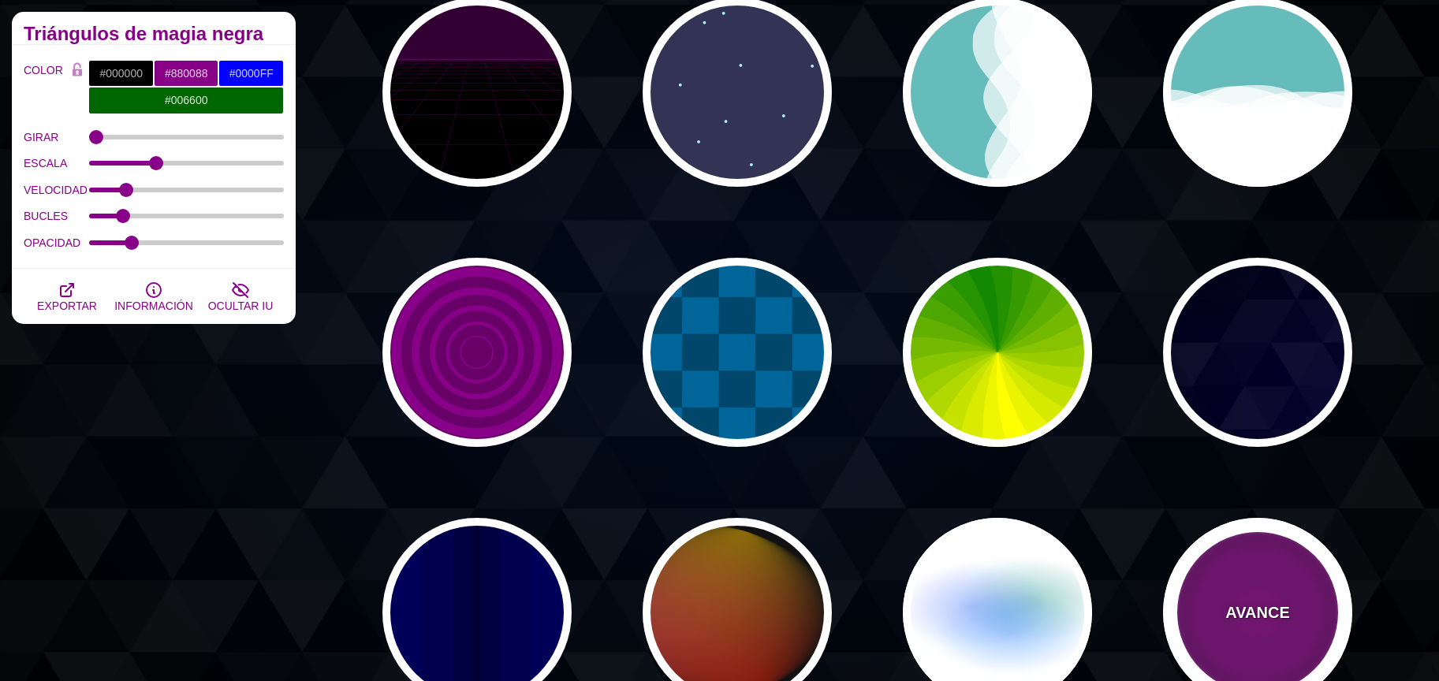
type input "5"
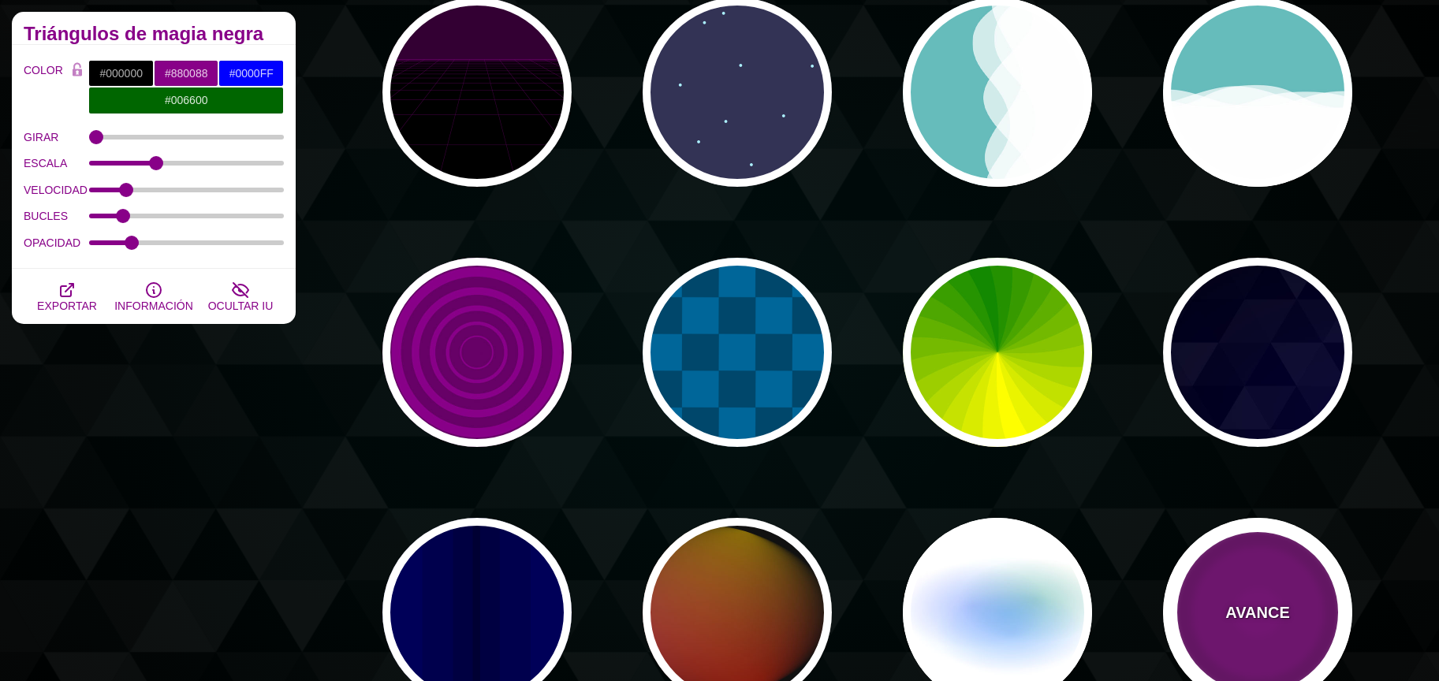
type input "0"
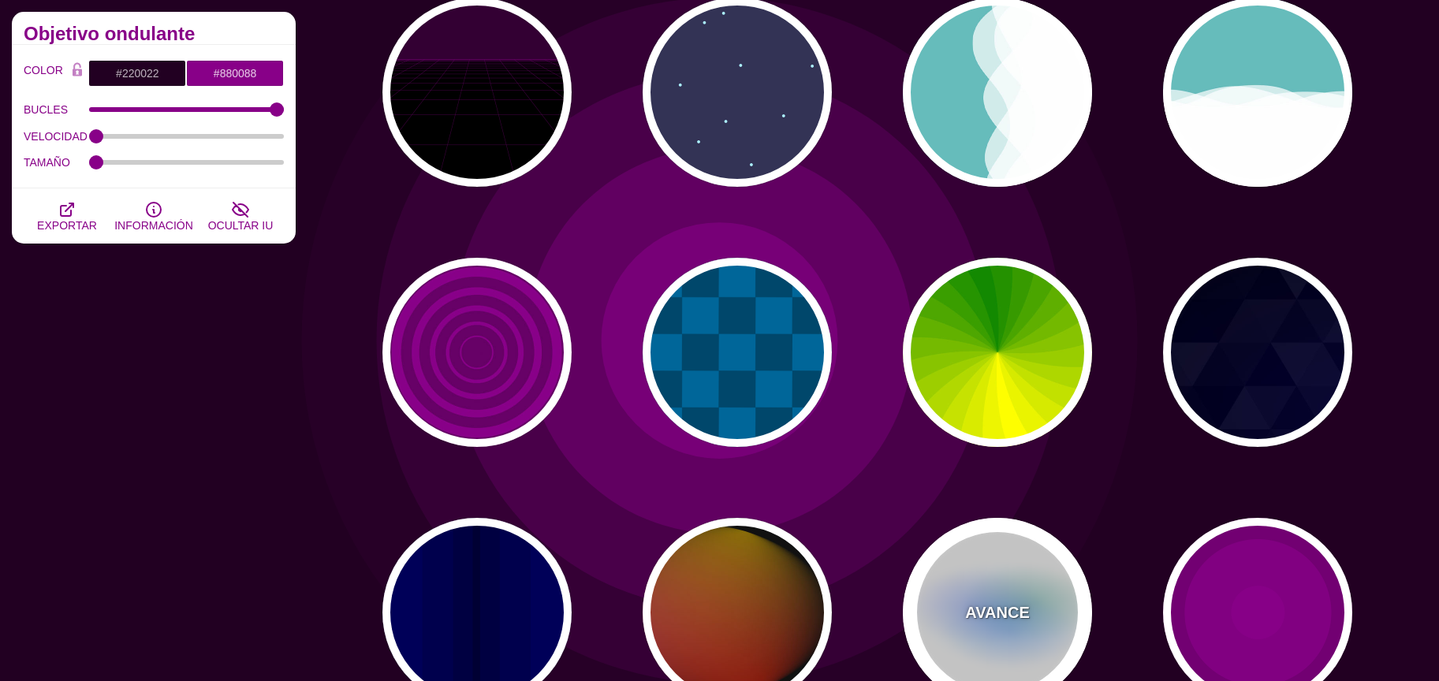
click at [1054, 602] on div "AVANCE" at bounding box center [997, 612] width 189 height 189
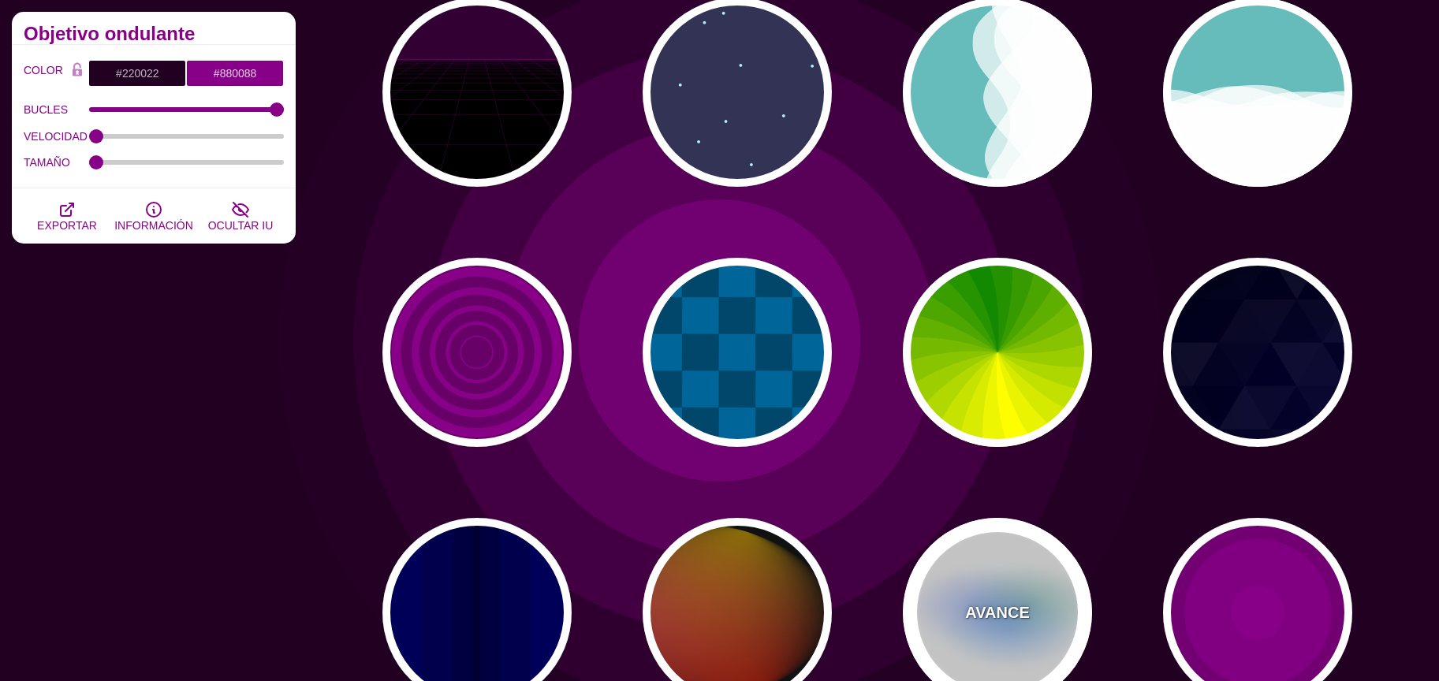
type input "#FFFFFF"
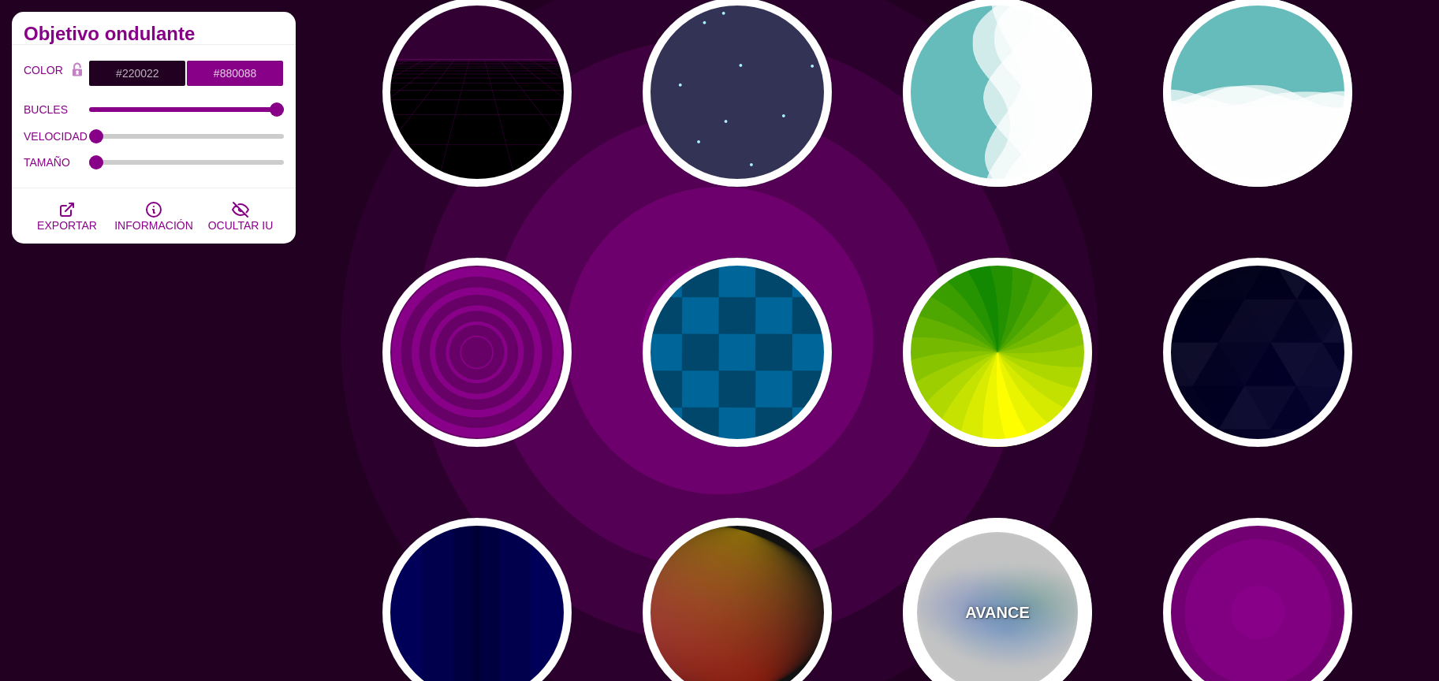
type input "#AA00FF"
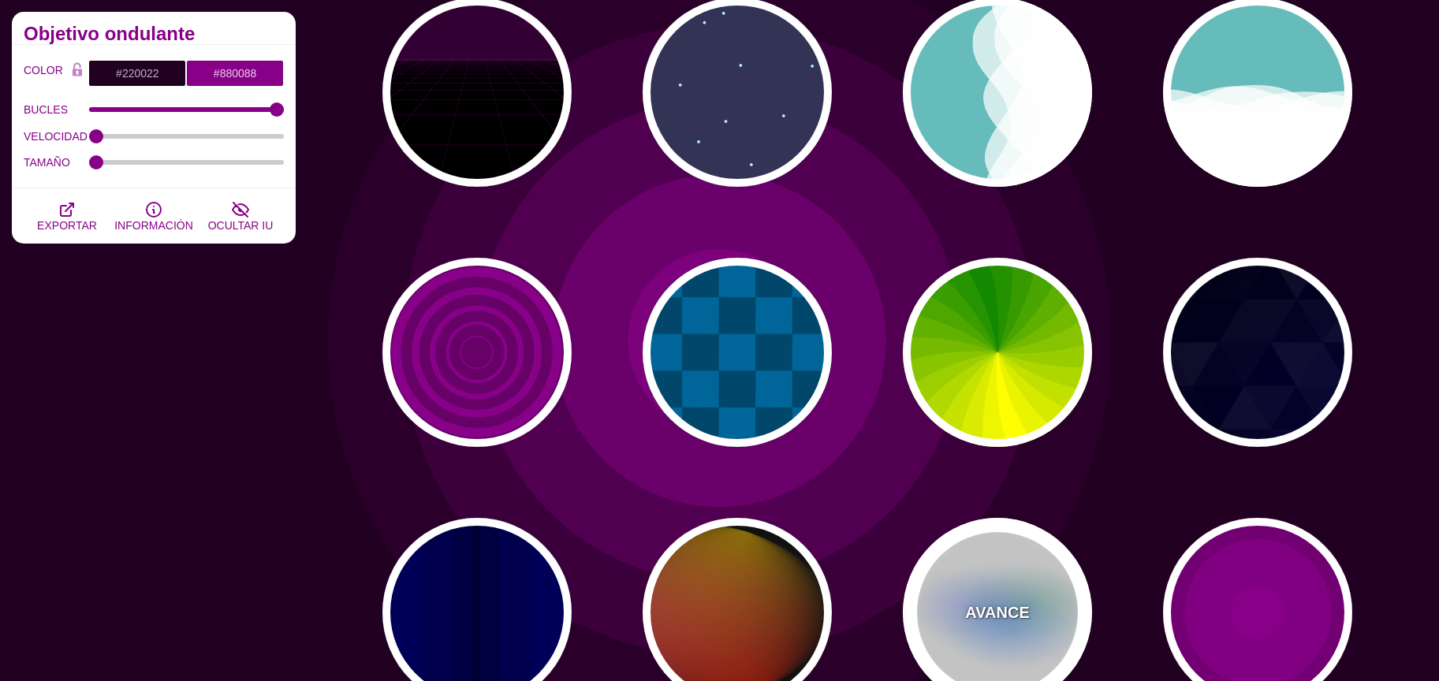
type input "#0088FF"
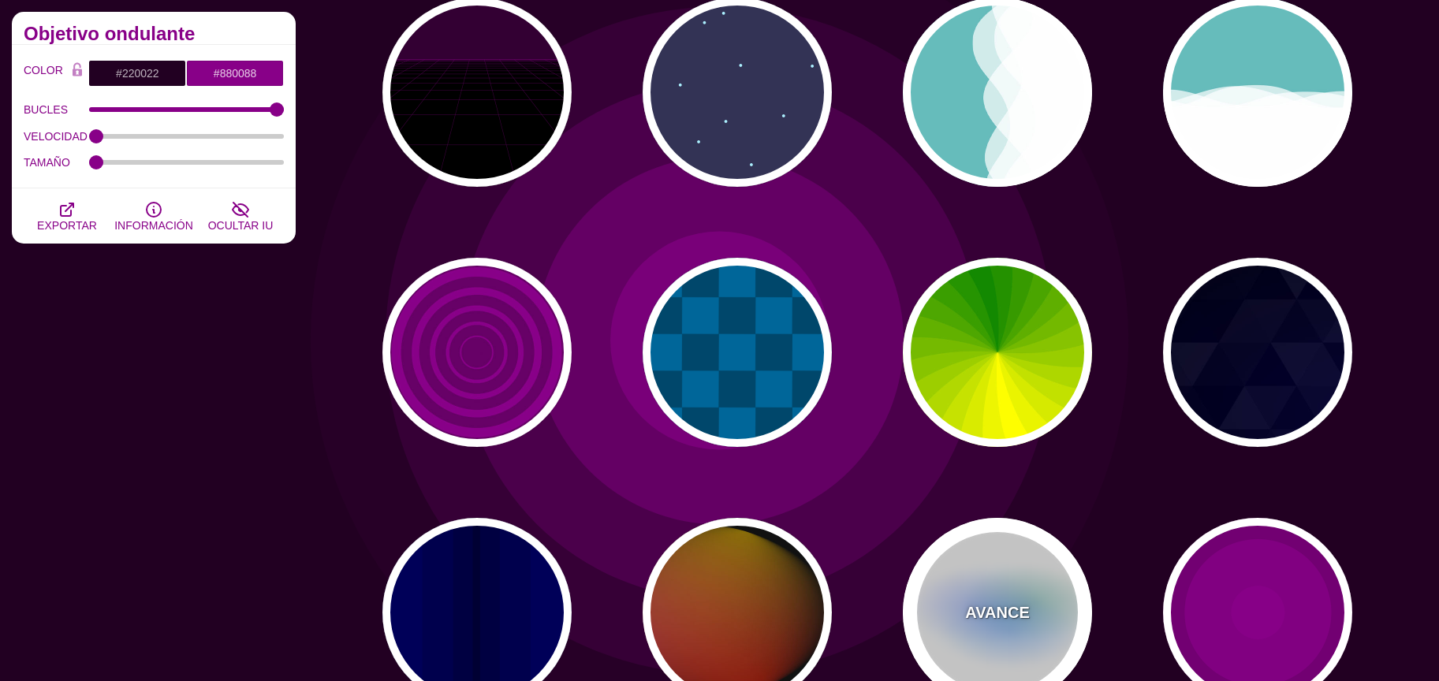
type input "#008800"
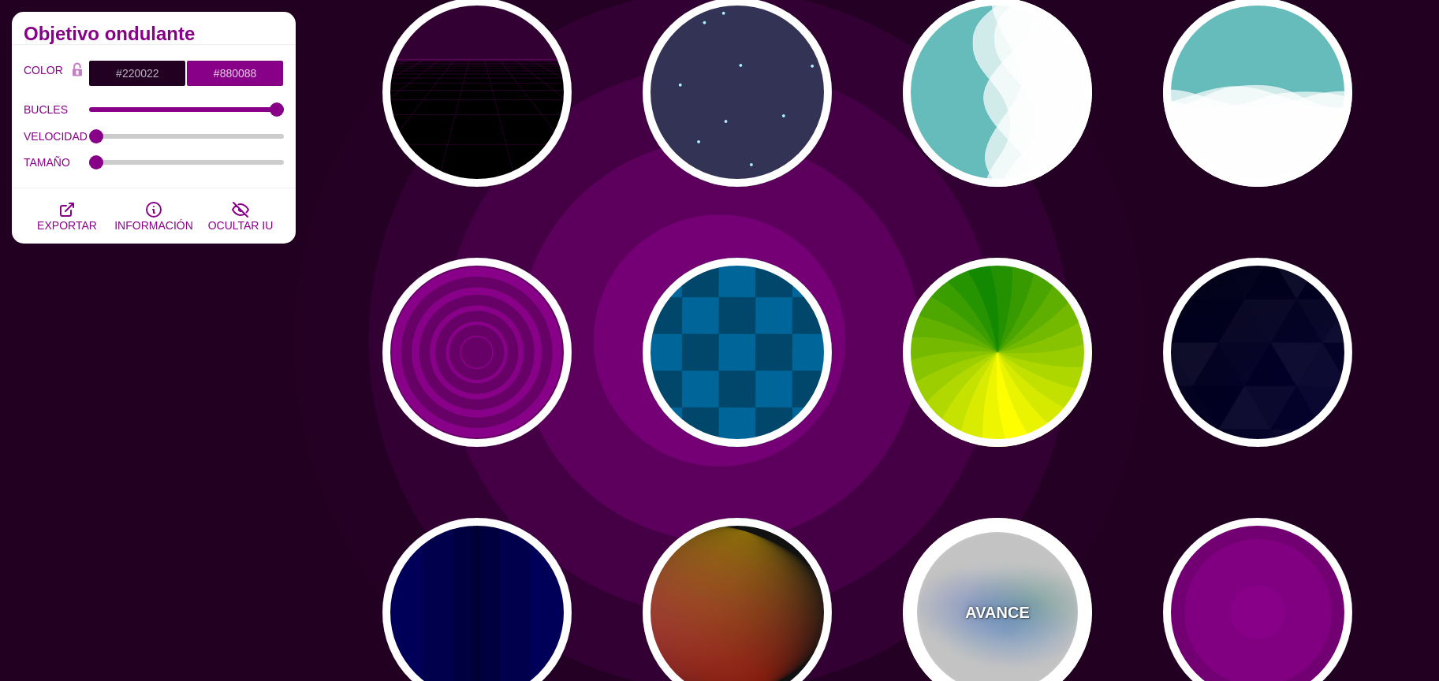
type input "8"
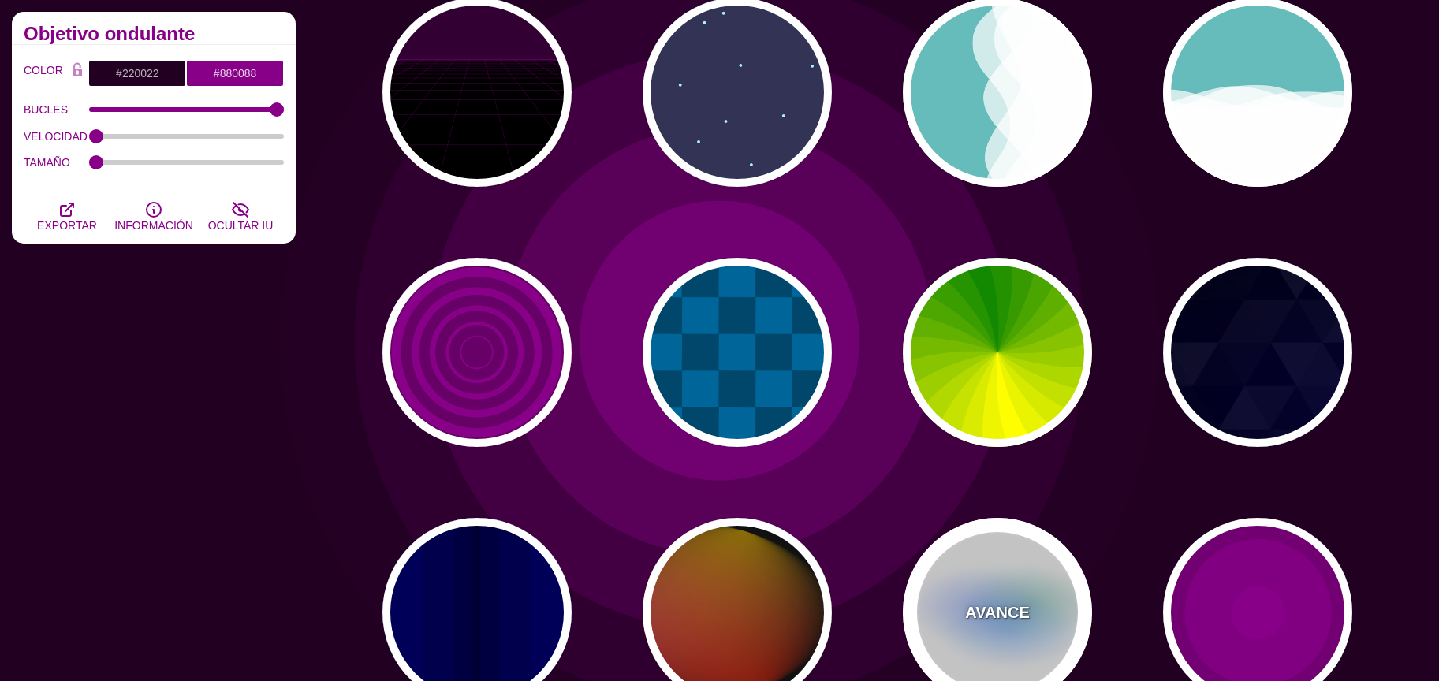
type input "24"
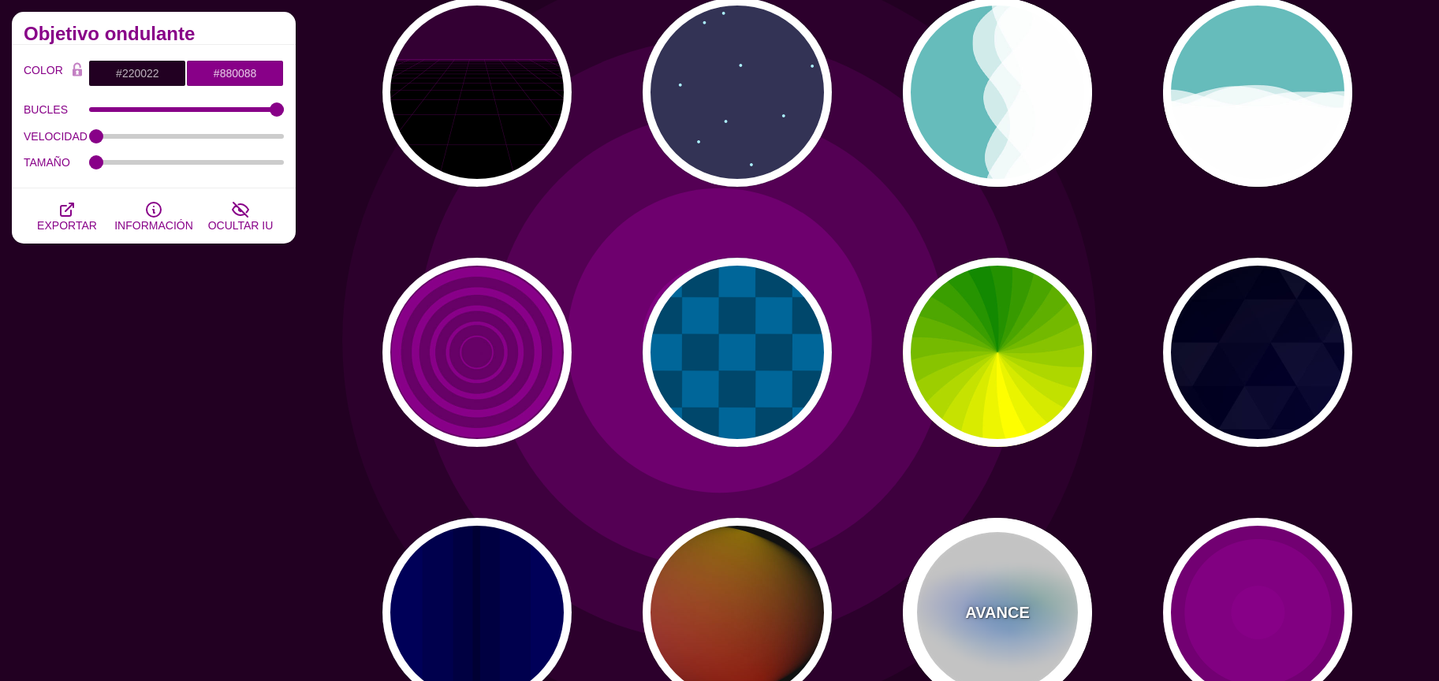
type input "999"
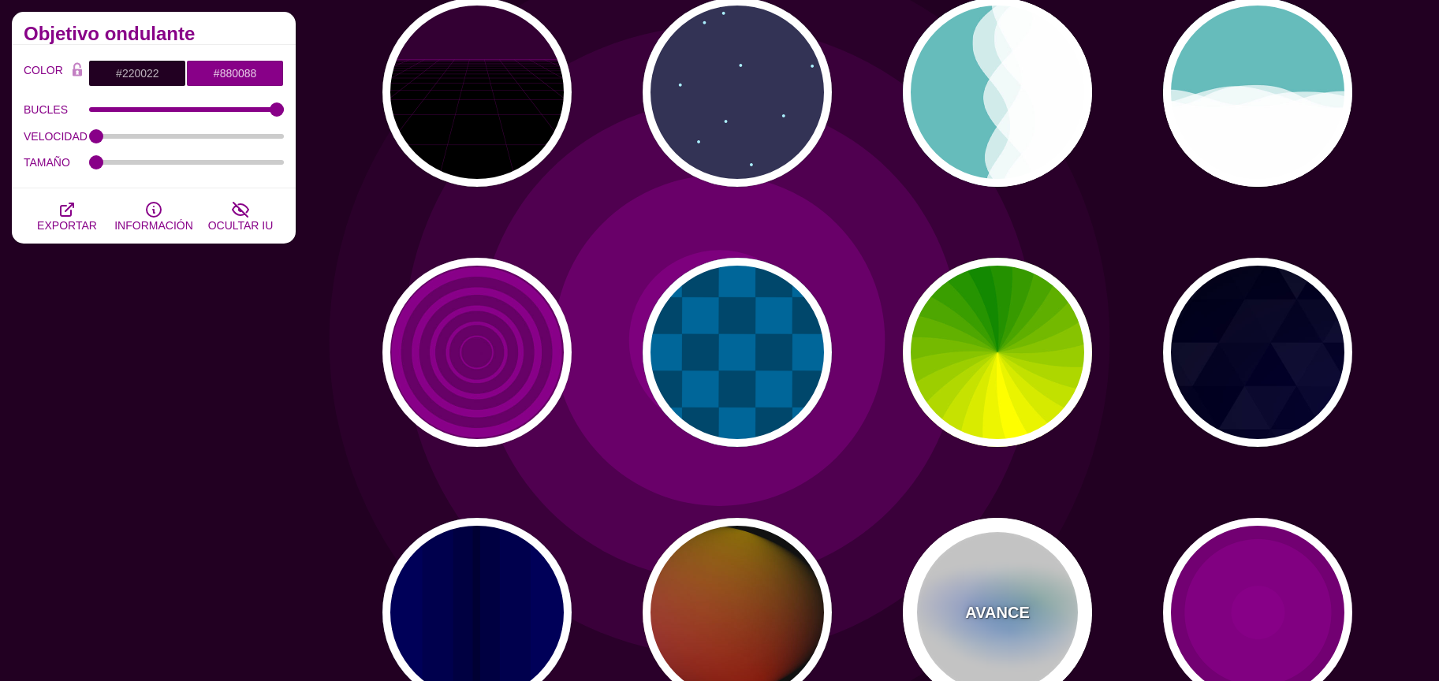
type input "0.5"
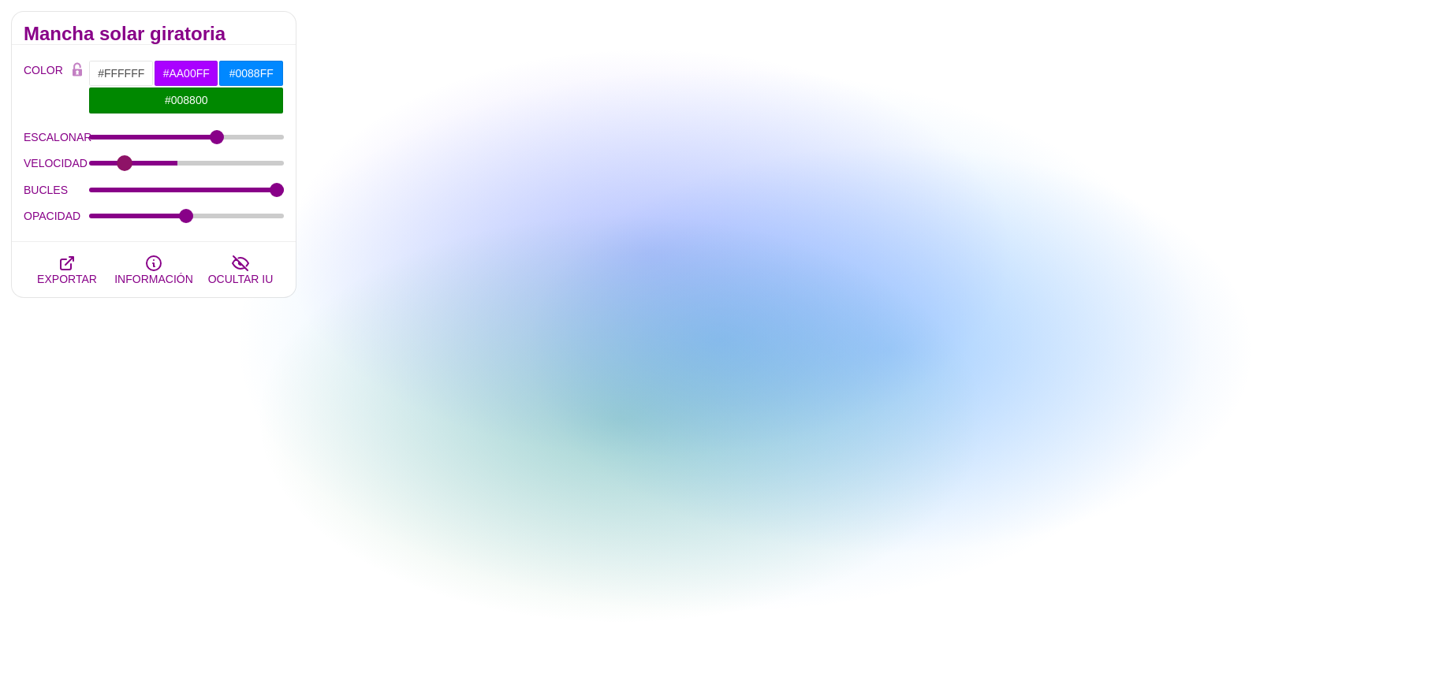
drag, startPoint x: 182, startPoint y: 159, endPoint x: 125, endPoint y: 165, distance: 57.8
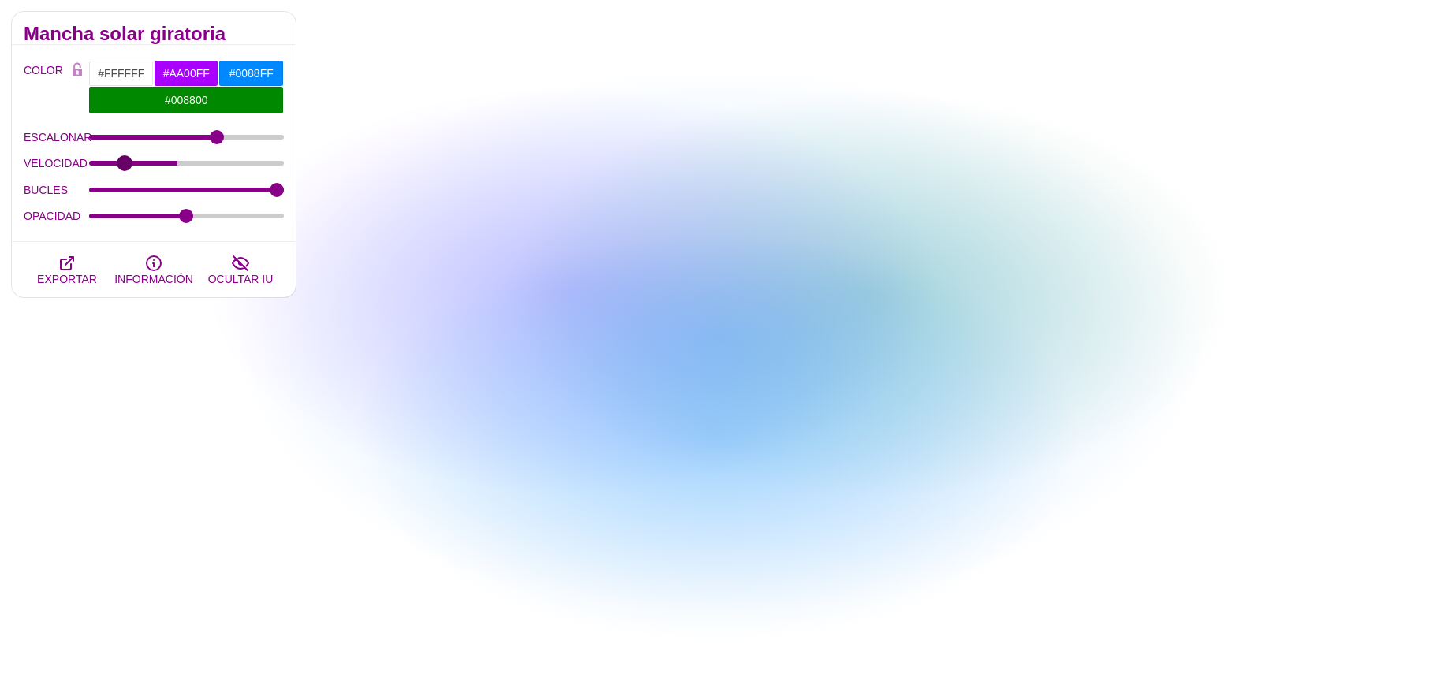
click at [125, 165] on input "VELOCIDAD" at bounding box center [187, 163] width 196 height 6
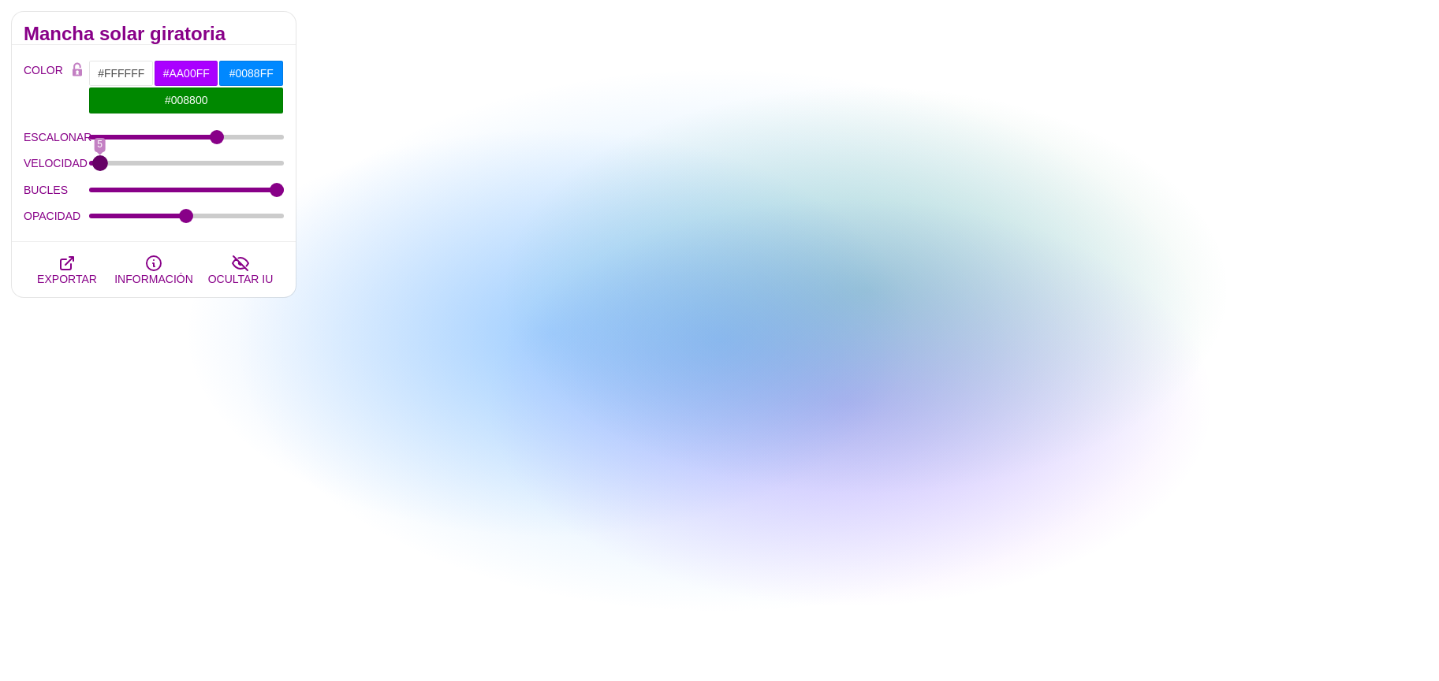
drag, startPoint x: 125, startPoint y: 165, endPoint x: 99, endPoint y: 163, distance: 26.1
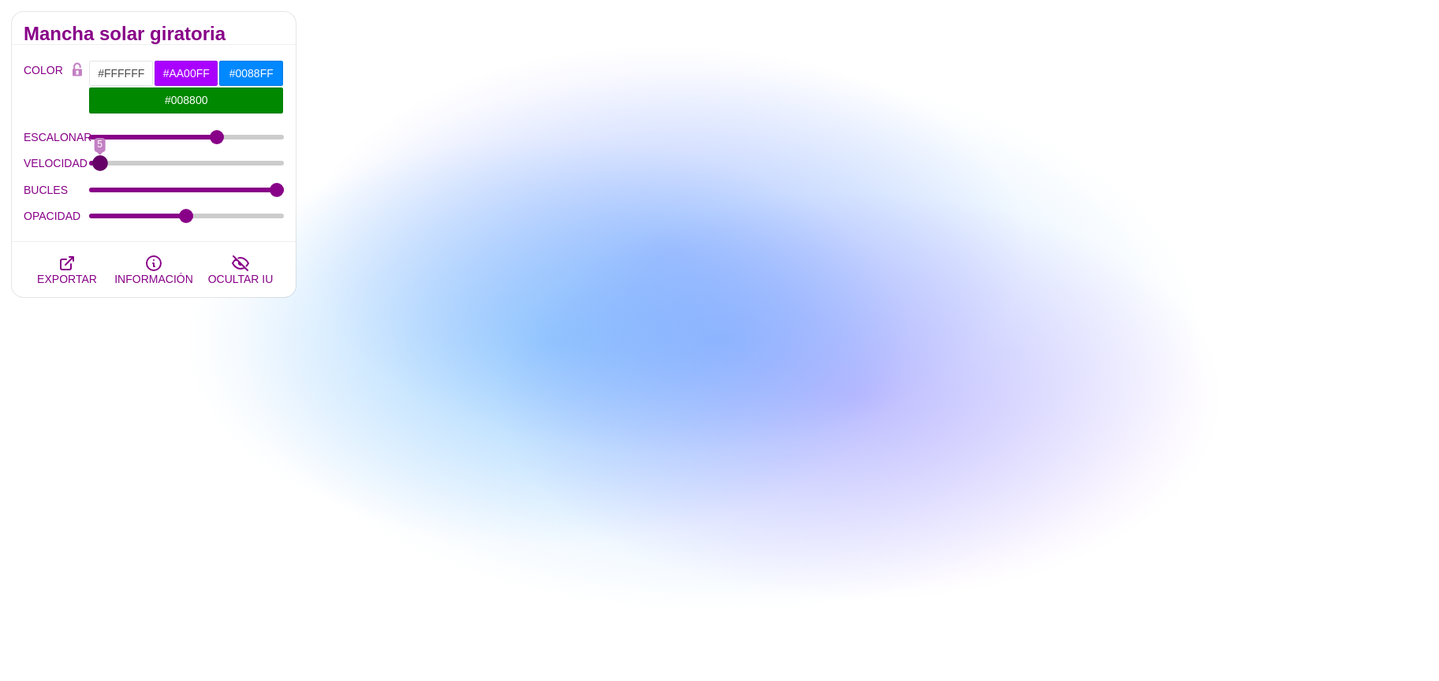
type input "5"
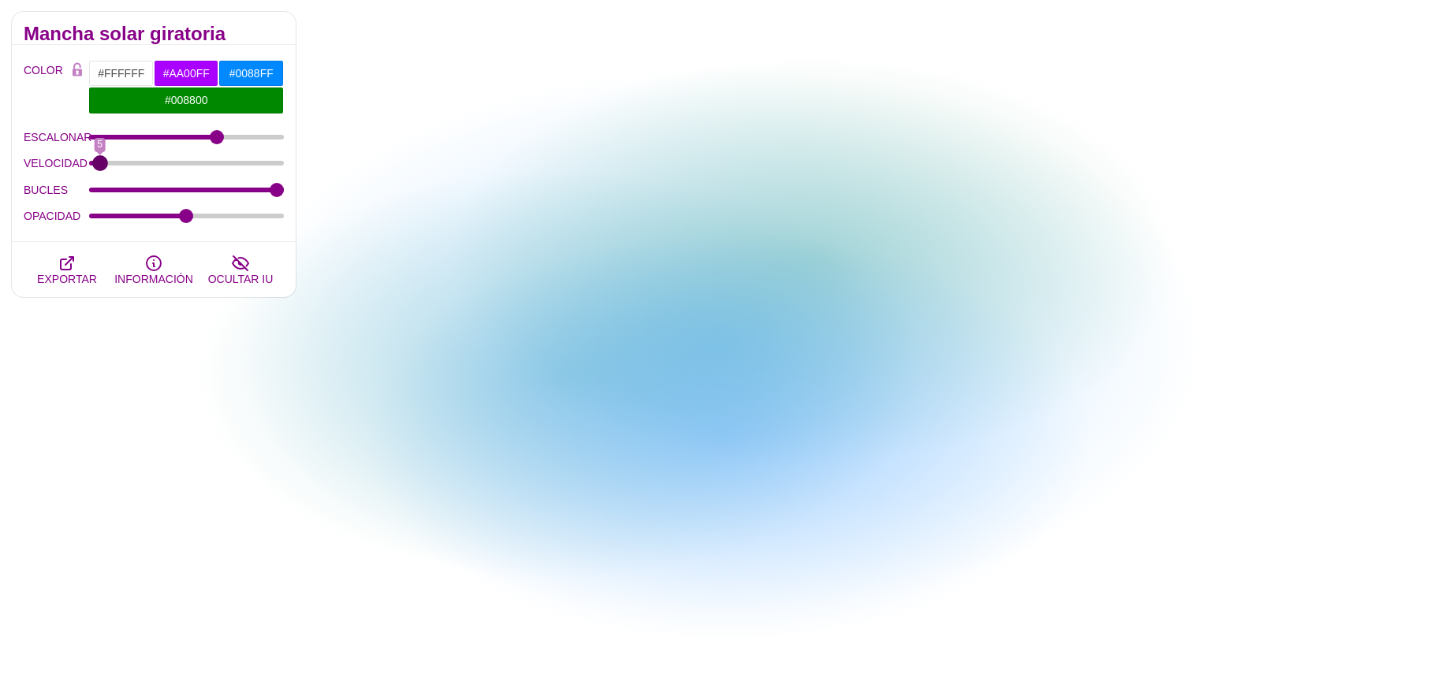
click at [99, 163] on input "VELOCIDAD" at bounding box center [187, 163] width 196 height 6
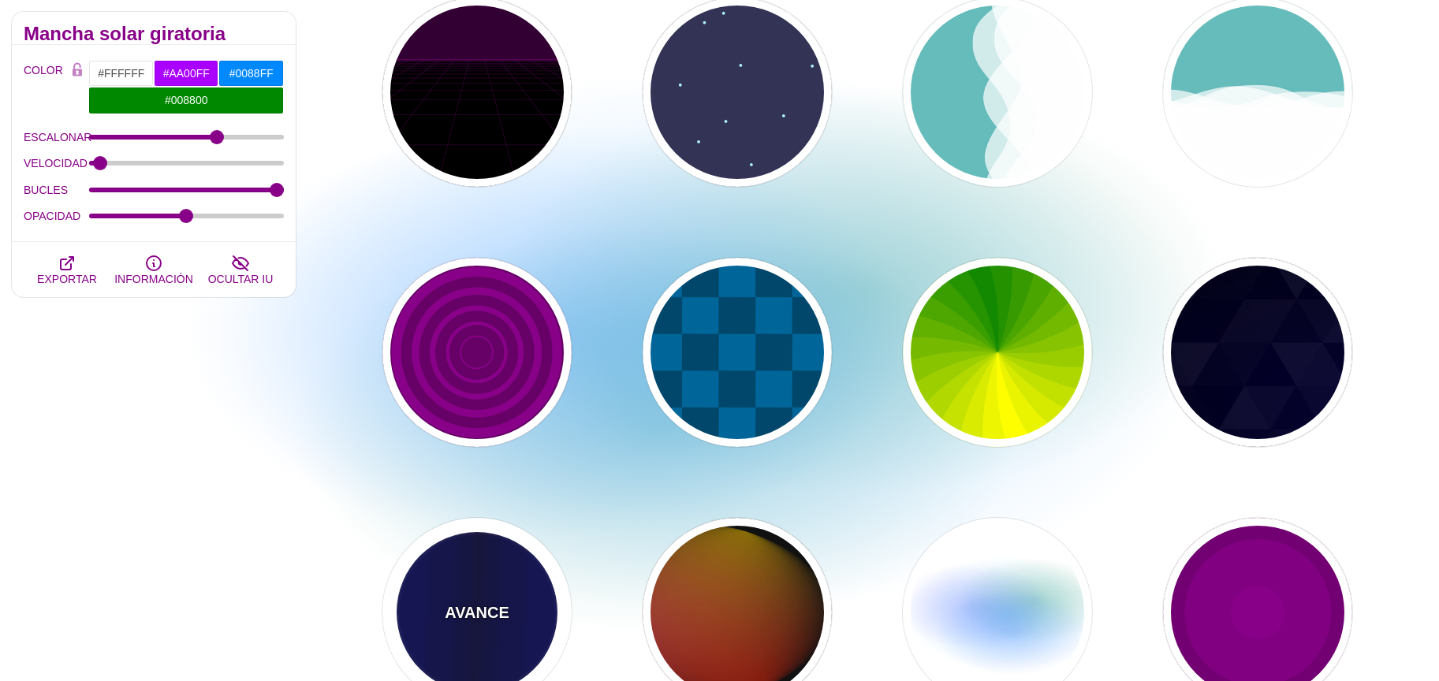
click at [514, 577] on div "AVANCE" at bounding box center [477, 612] width 189 height 189
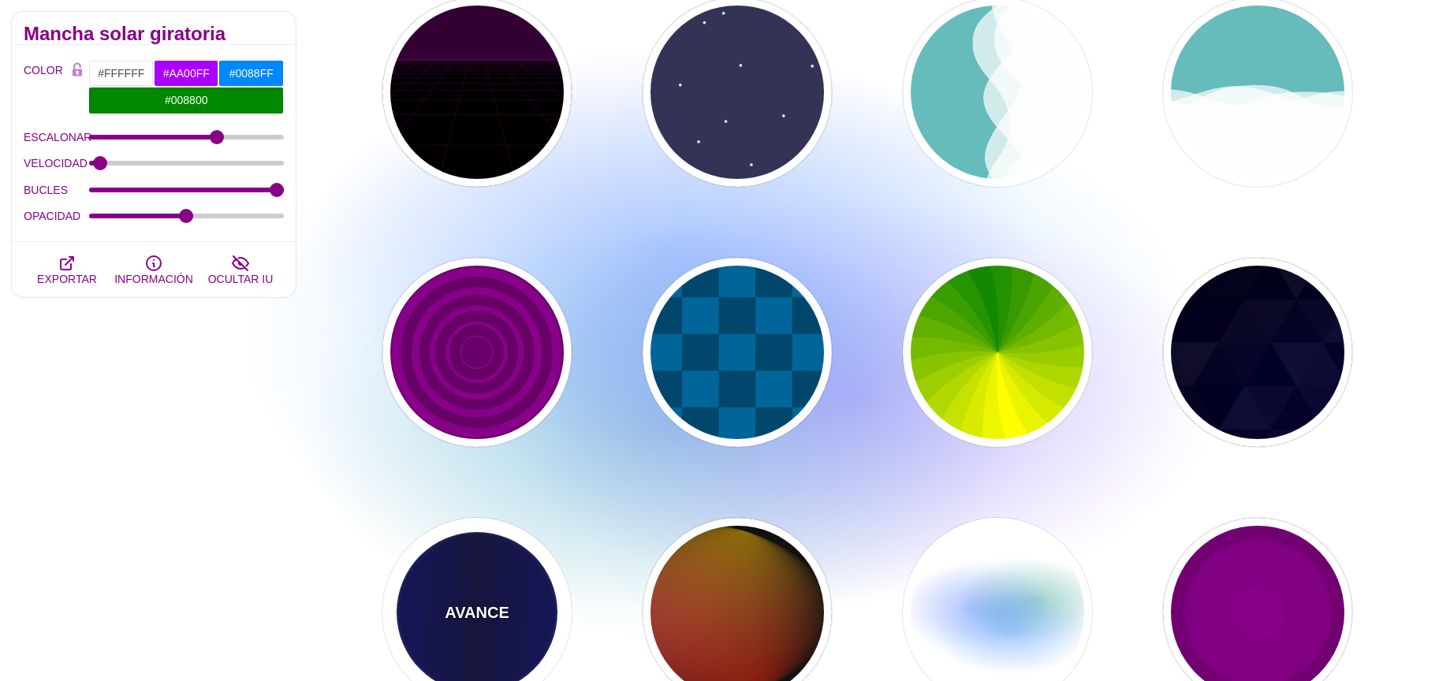
type input "#0000BB"
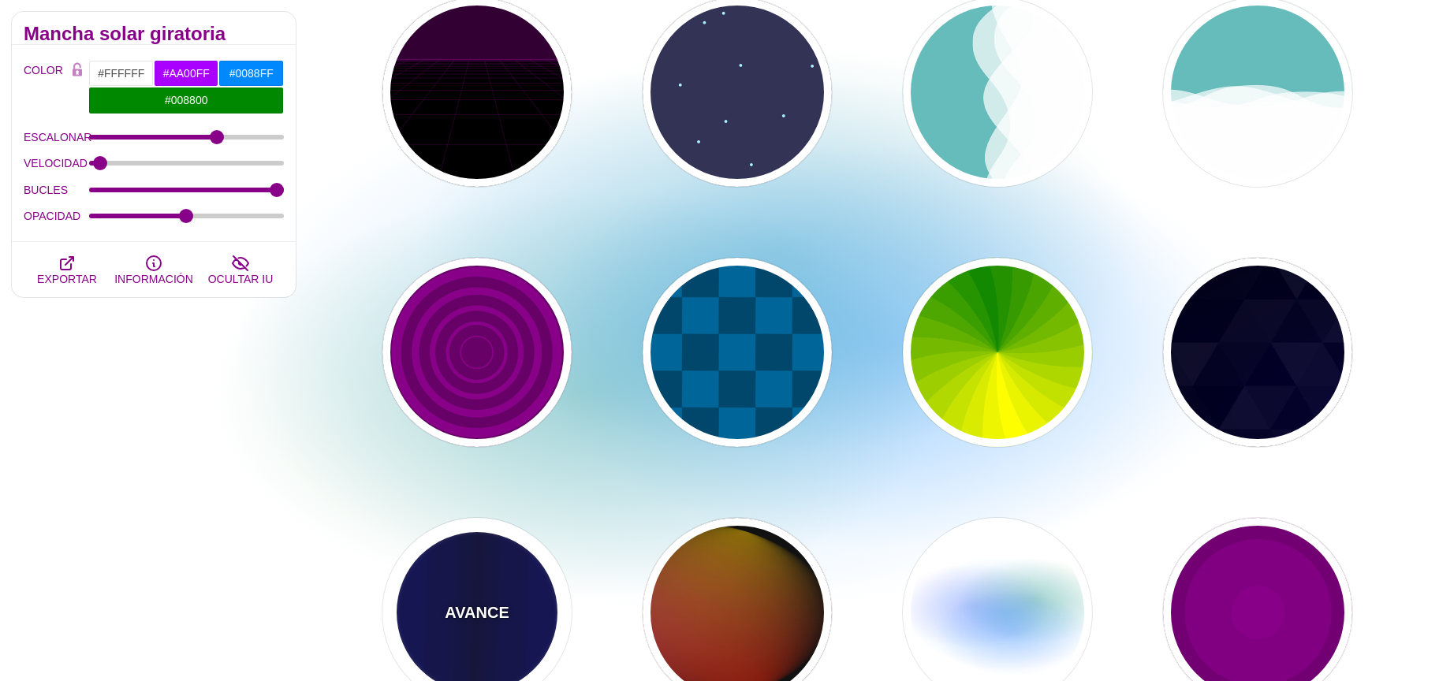
type input "#000033"
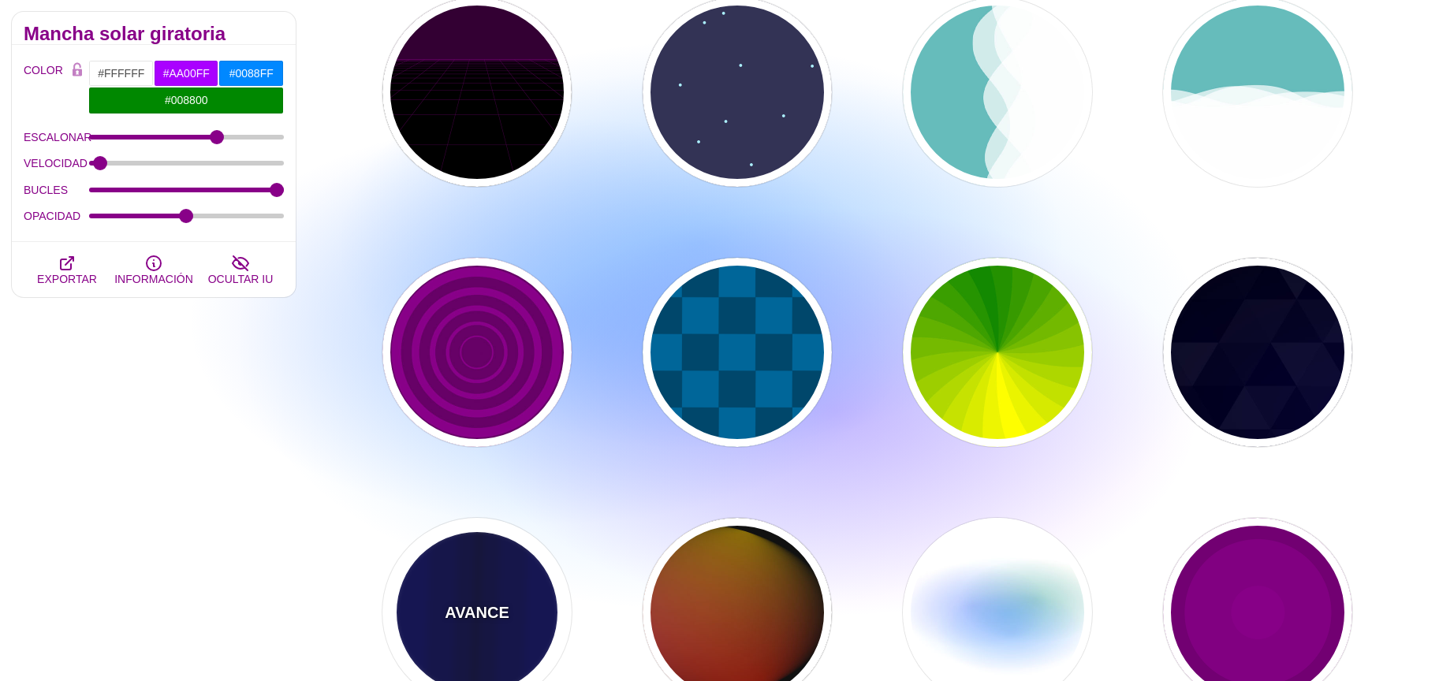
type input "0.5"
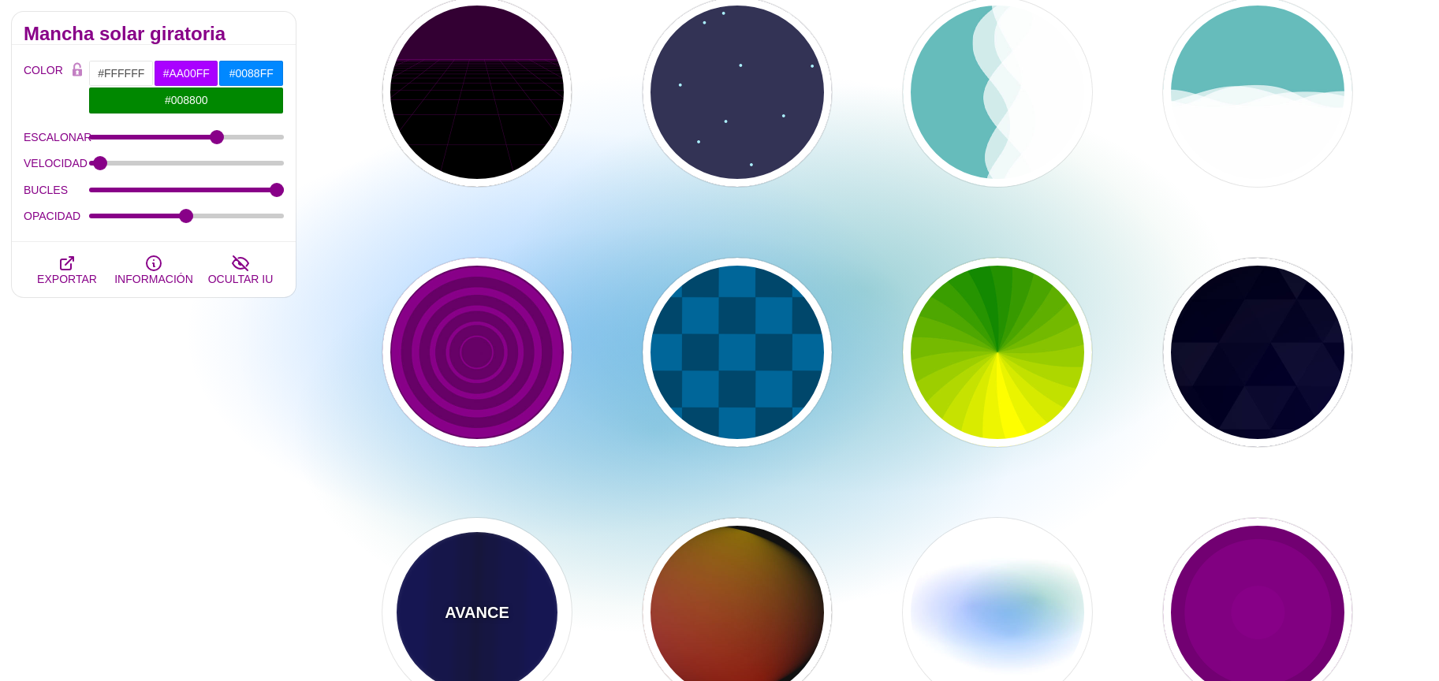
type input "0.1"
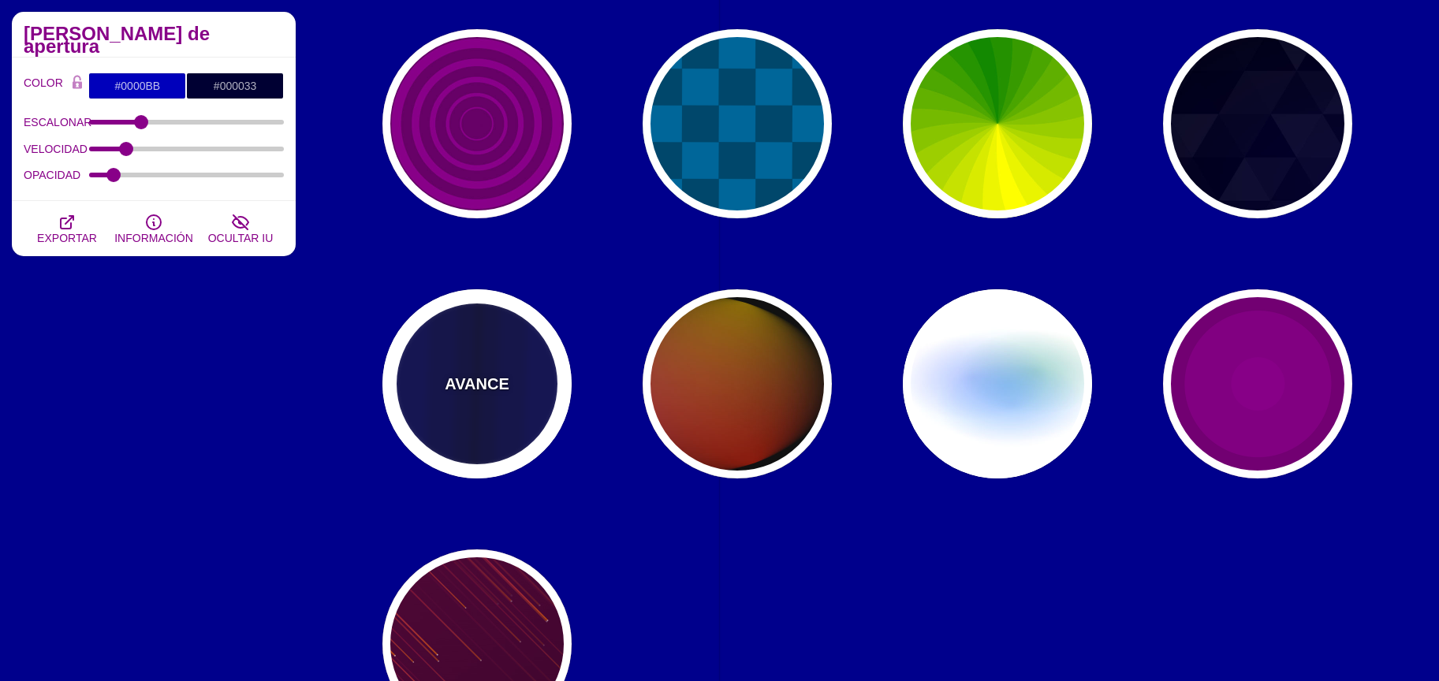
scroll to position [943, 0]
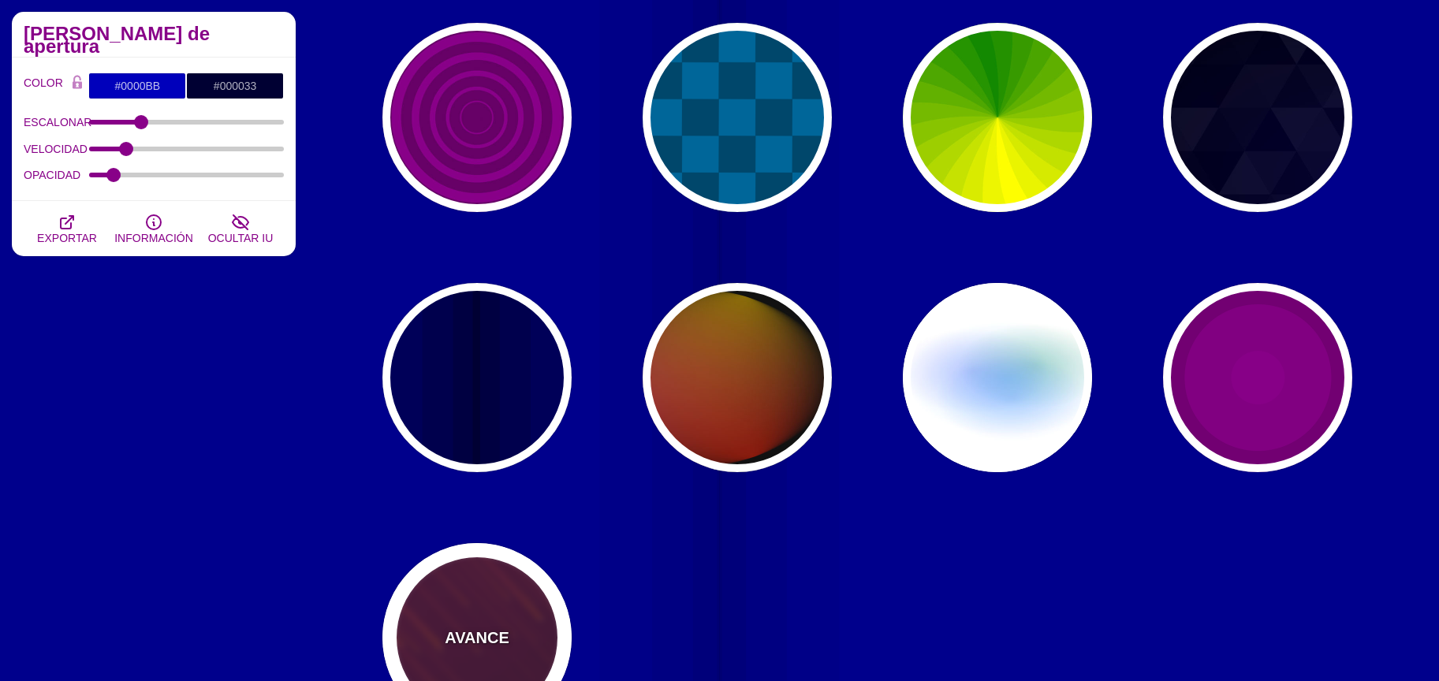
click at [504, 629] on font "AVANCE" at bounding box center [477, 637] width 64 height 17
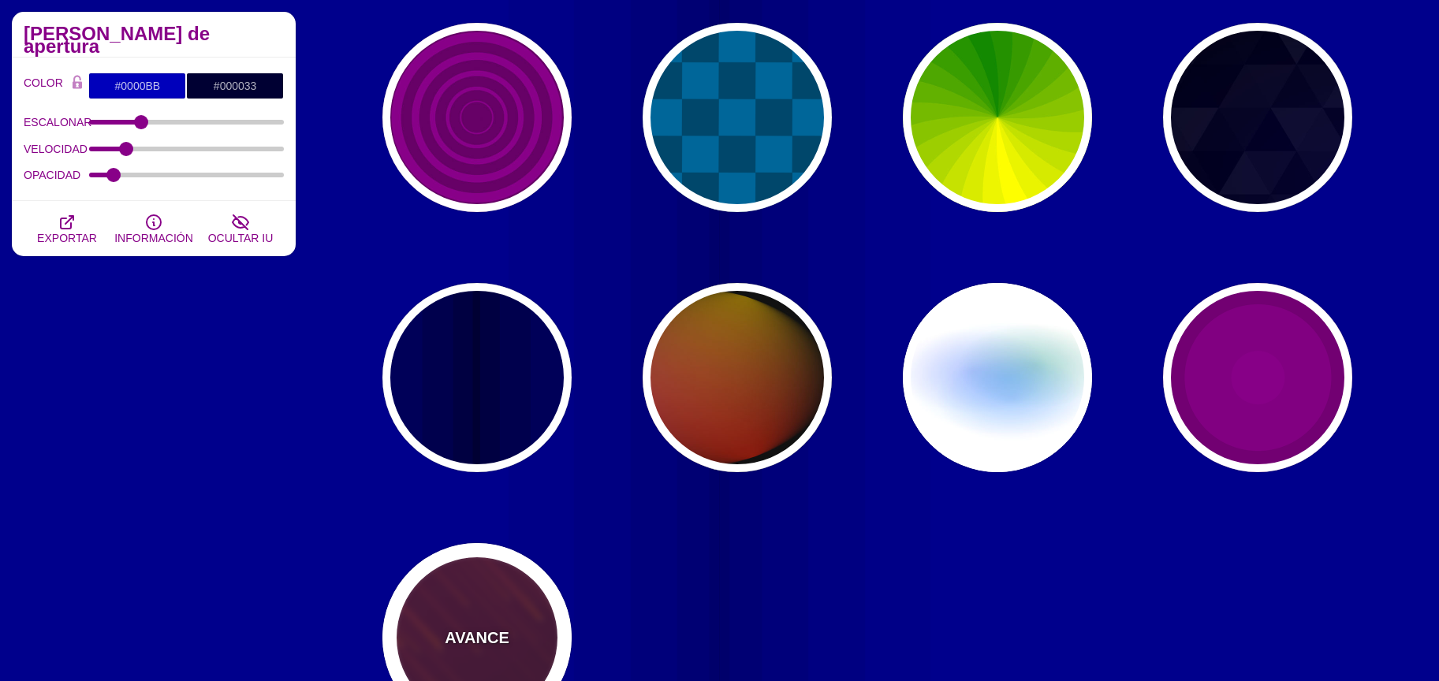
type input "#220022"
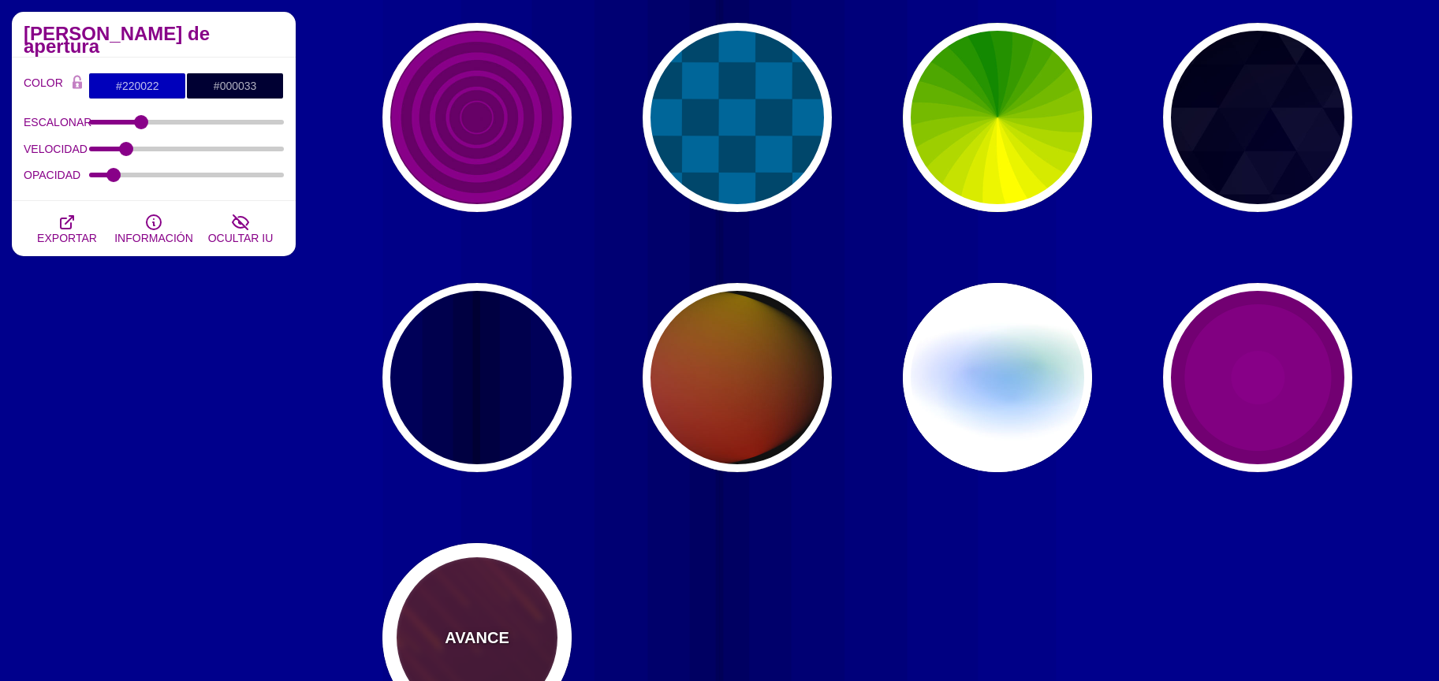
type input "#FF7700"
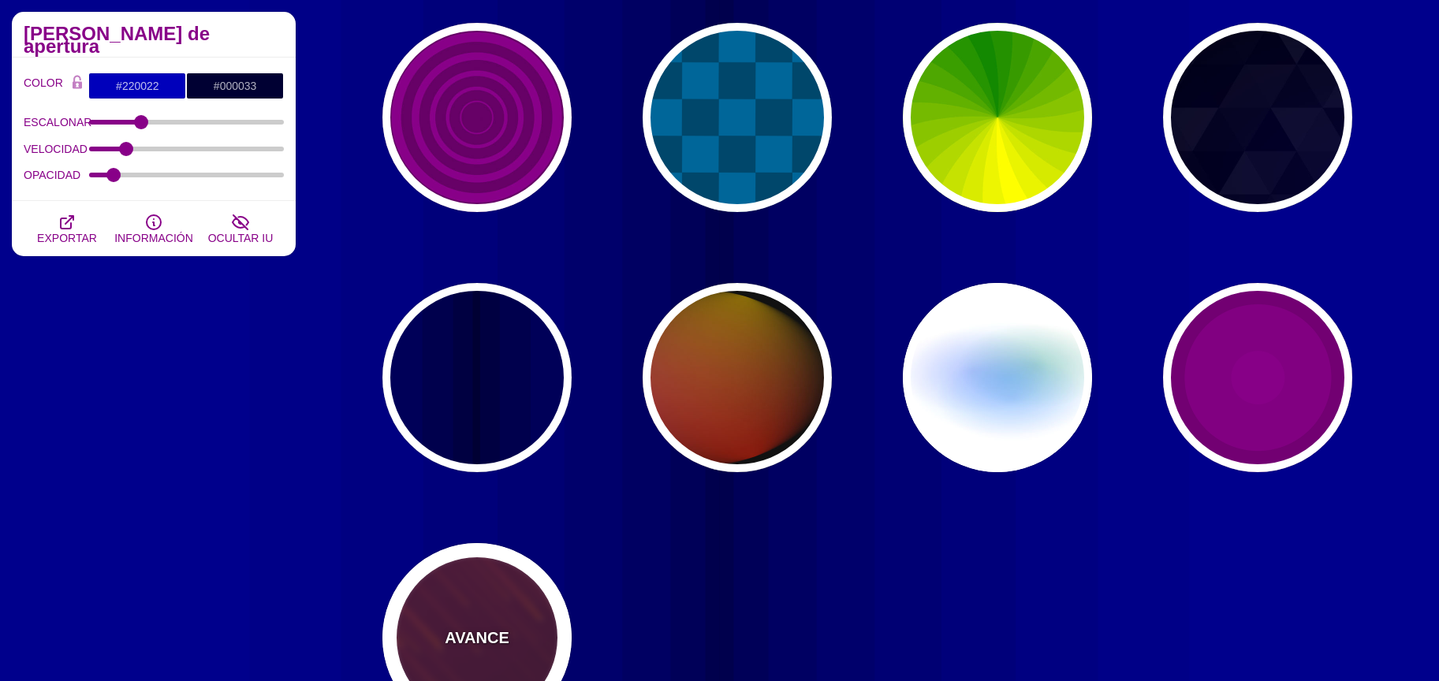
type input "#FFFFFF"
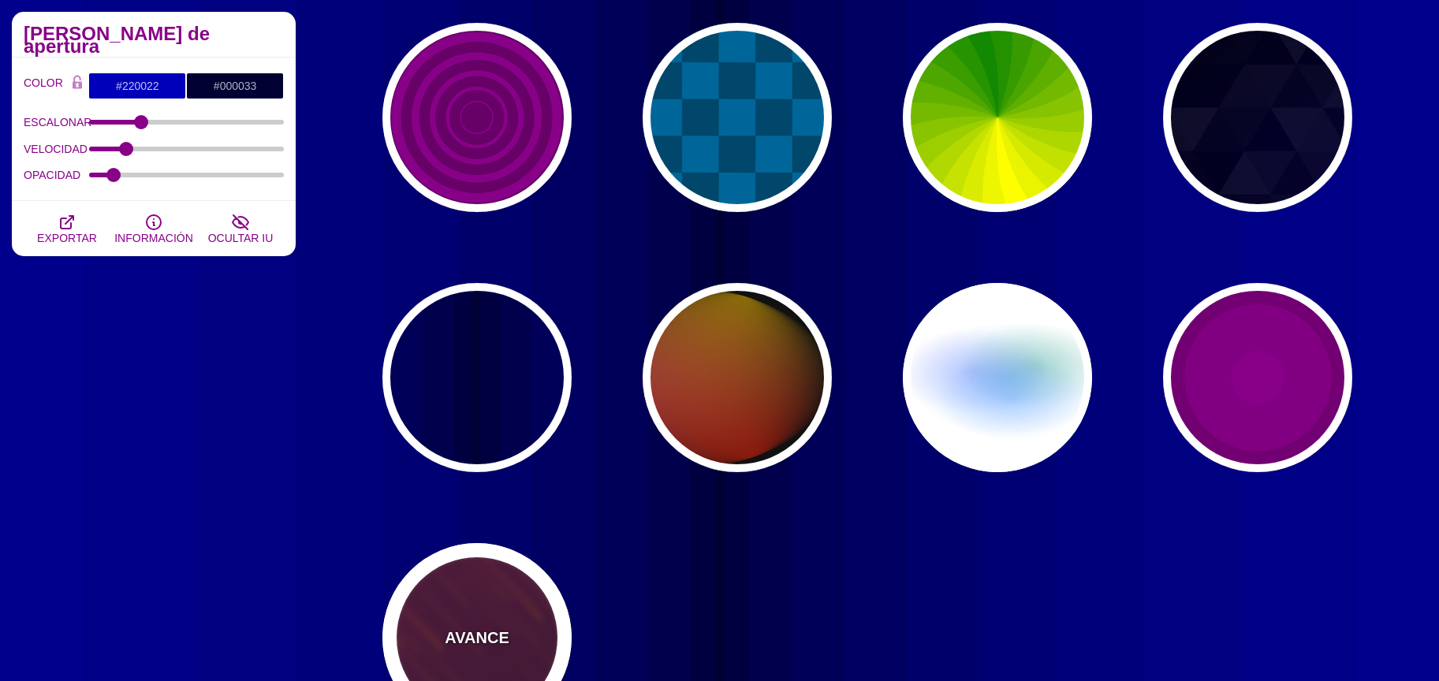
type input "10"
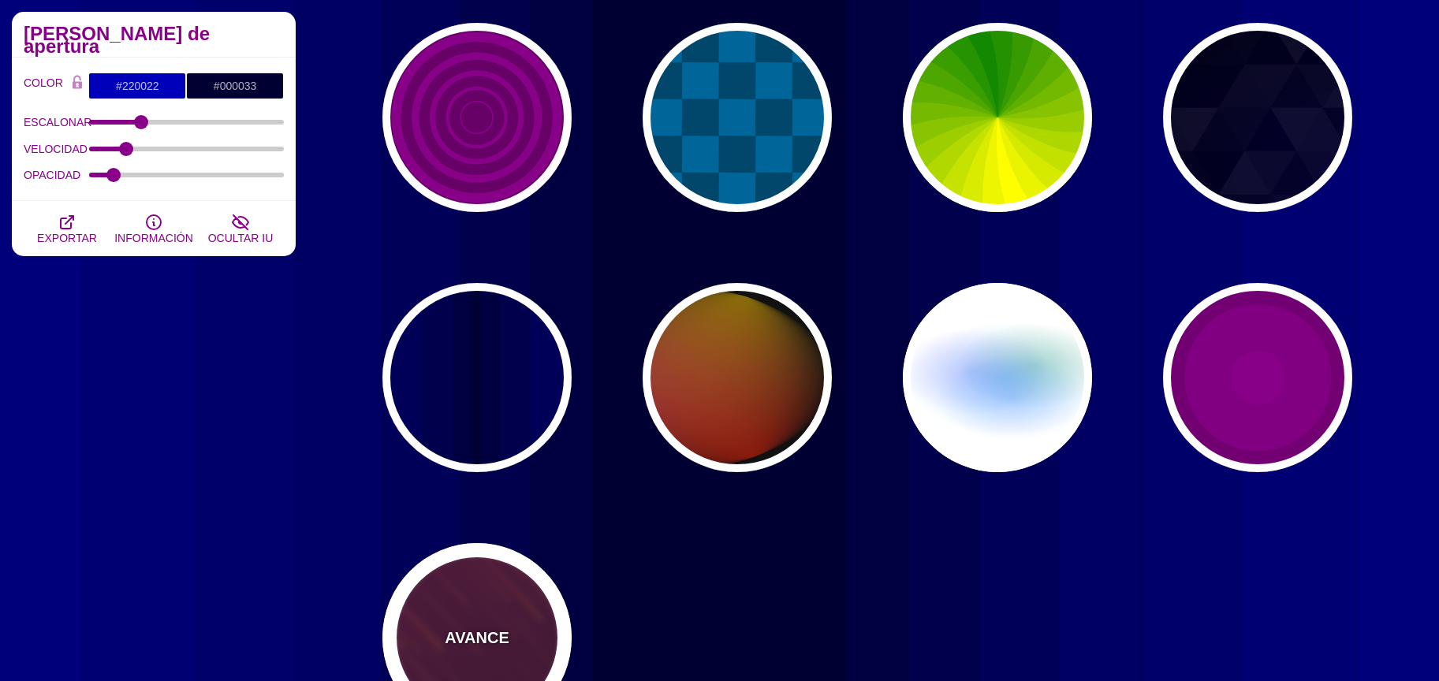
type input "999"
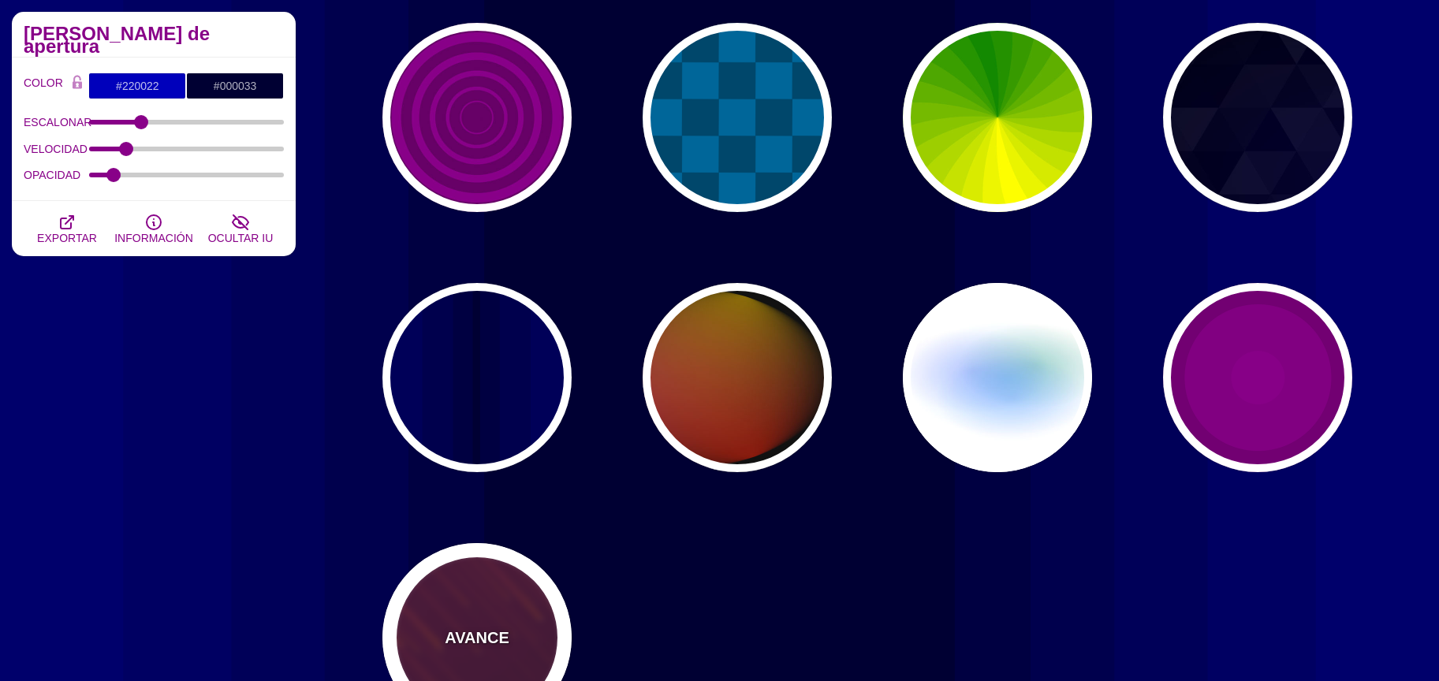
type input "3"
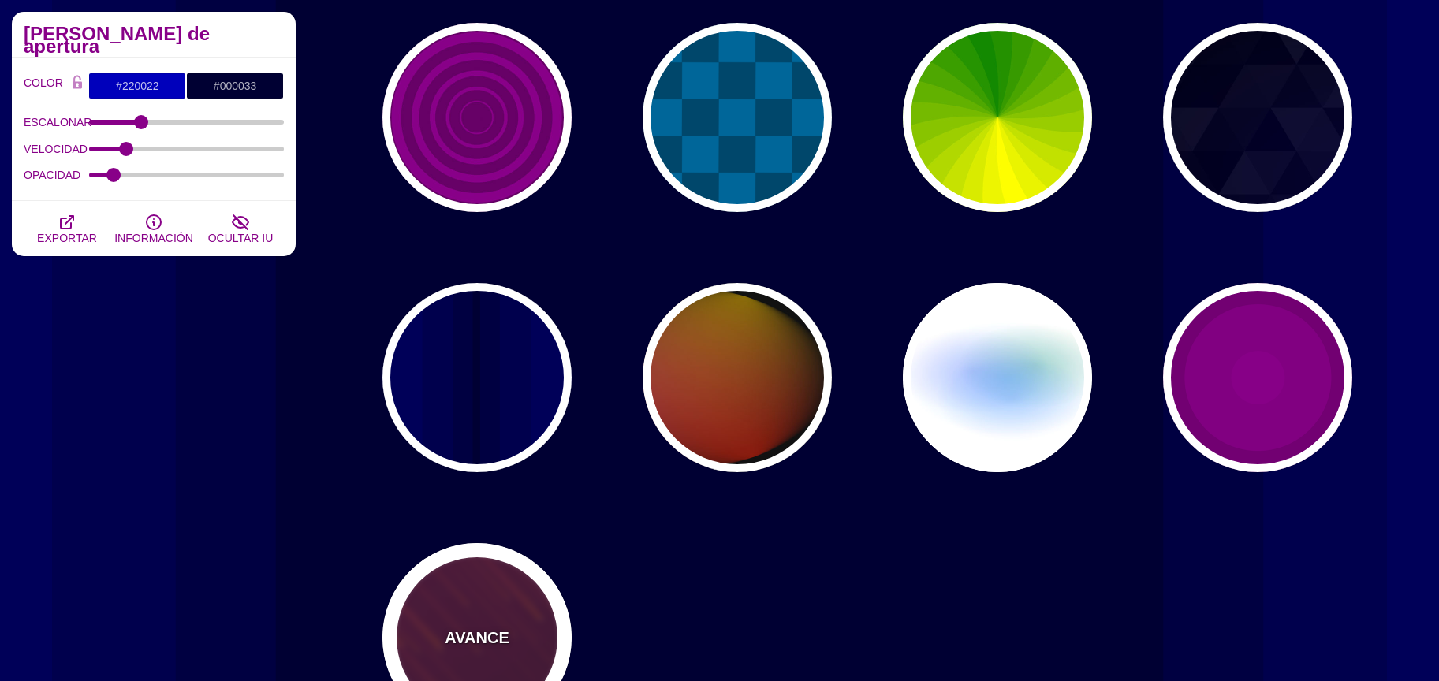
type input "1.5"
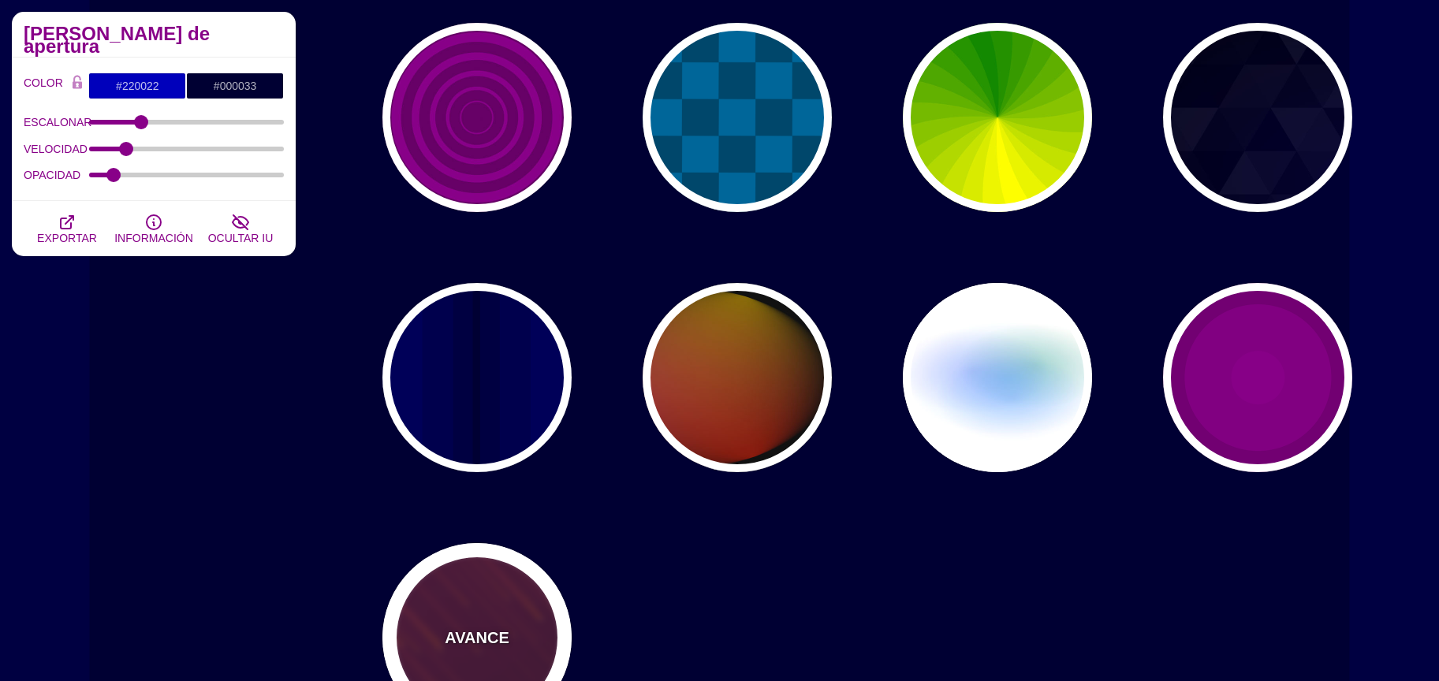
type input "1"
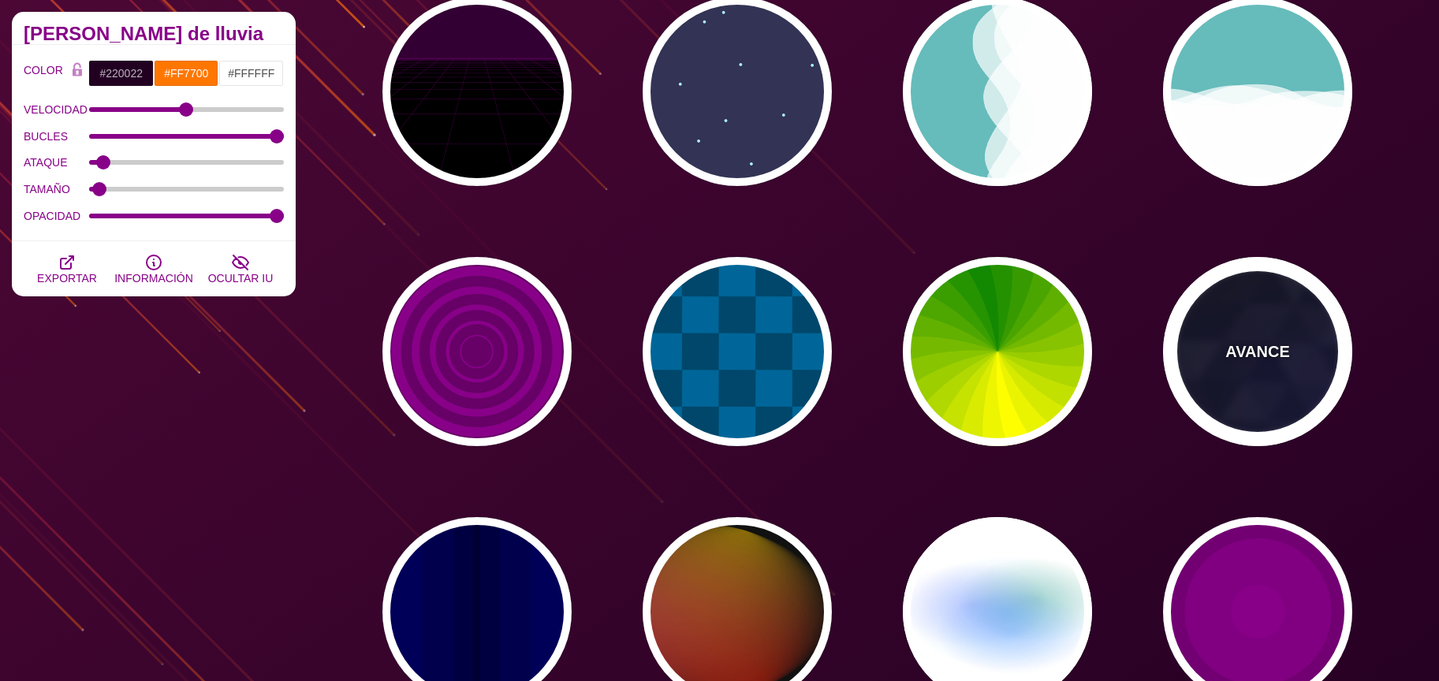
scroll to position [707, 0]
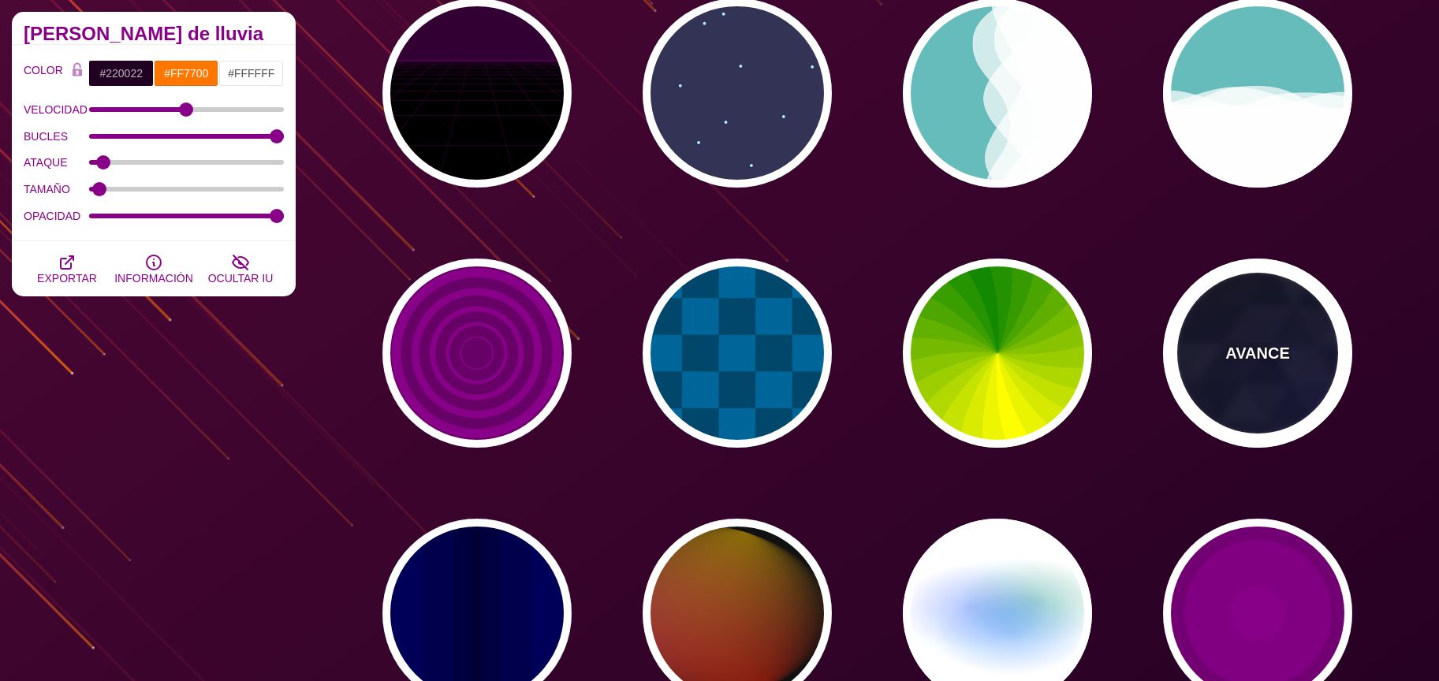
click at [1233, 406] on div "AVANCE" at bounding box center [1257, 353] width 189 height 189
type input "#000000"
type input "#880088"
type input "#0000FF"
type input "#006600"
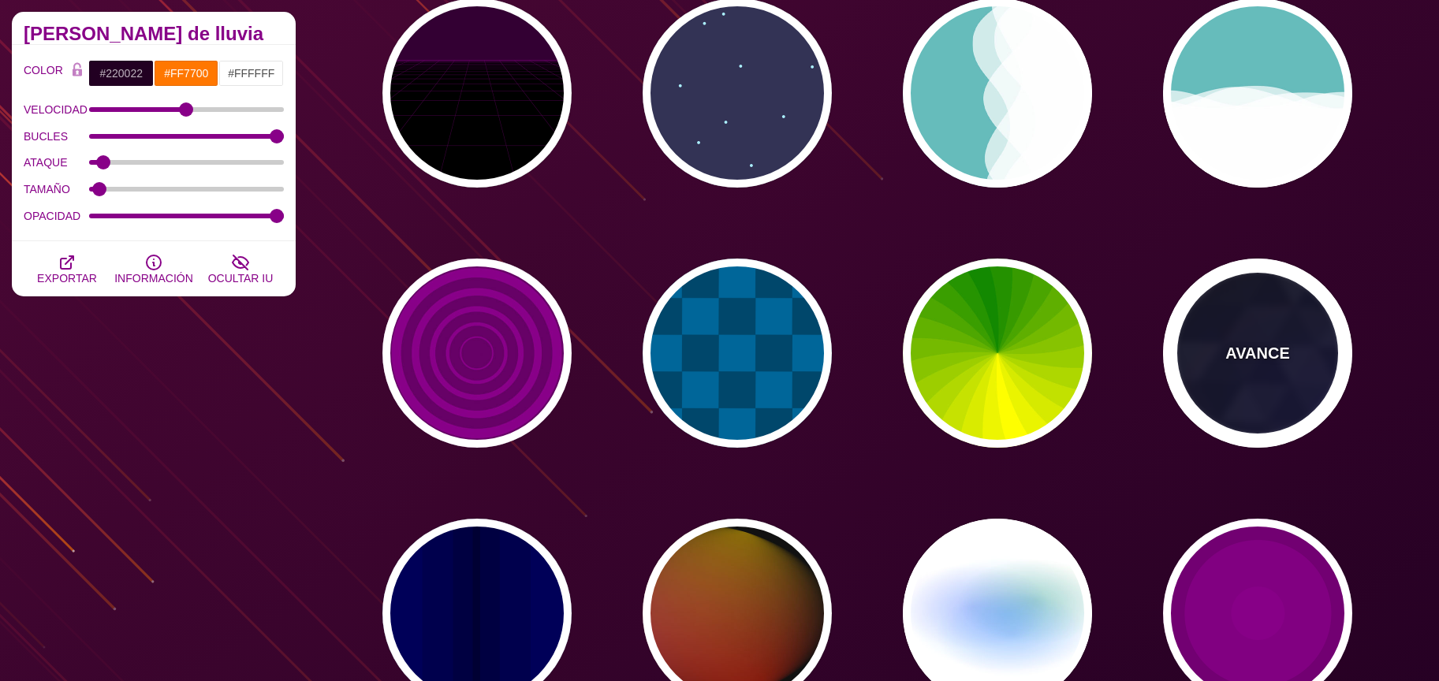
type input "0"
type input "0.4"
type input "5"
type input "15"
type input "0.2"
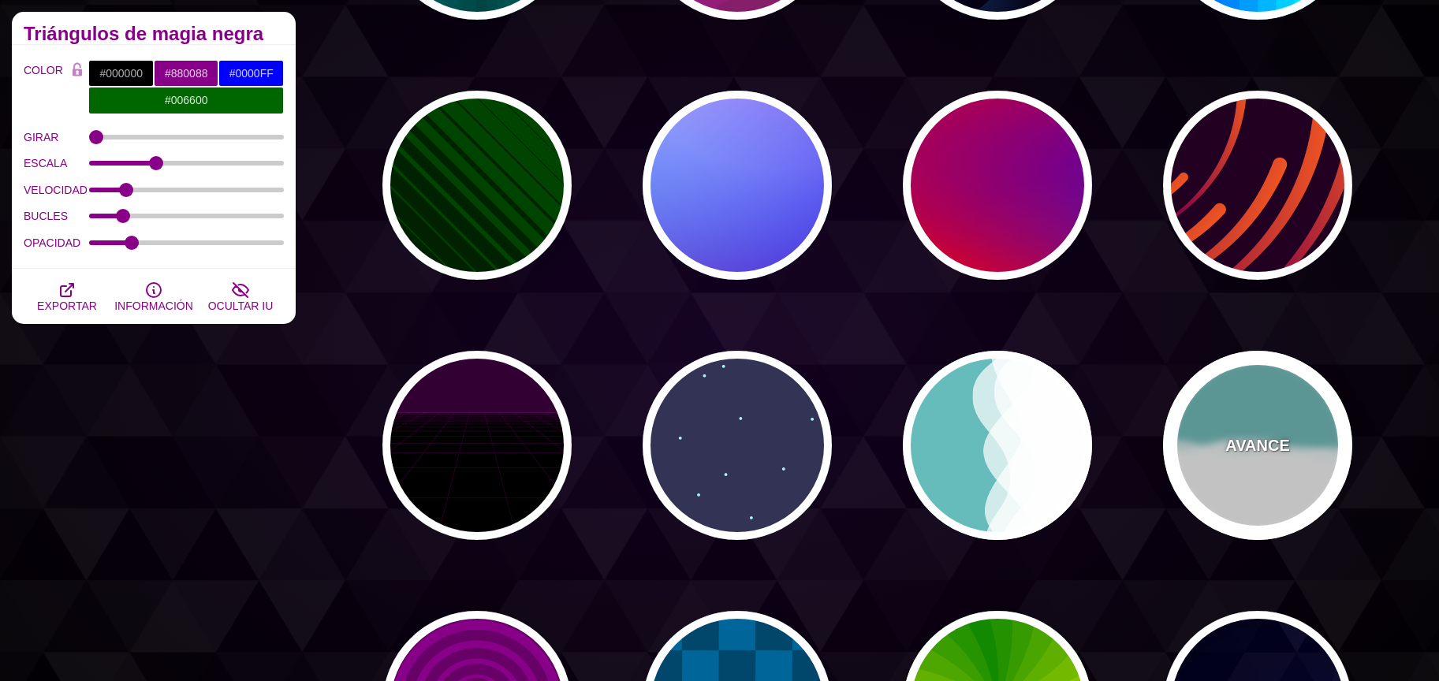
click at [1225, 394] on div "AVANCE" at bounding box center [1257, 445] width 189 height 189
type input "#66BBBB"
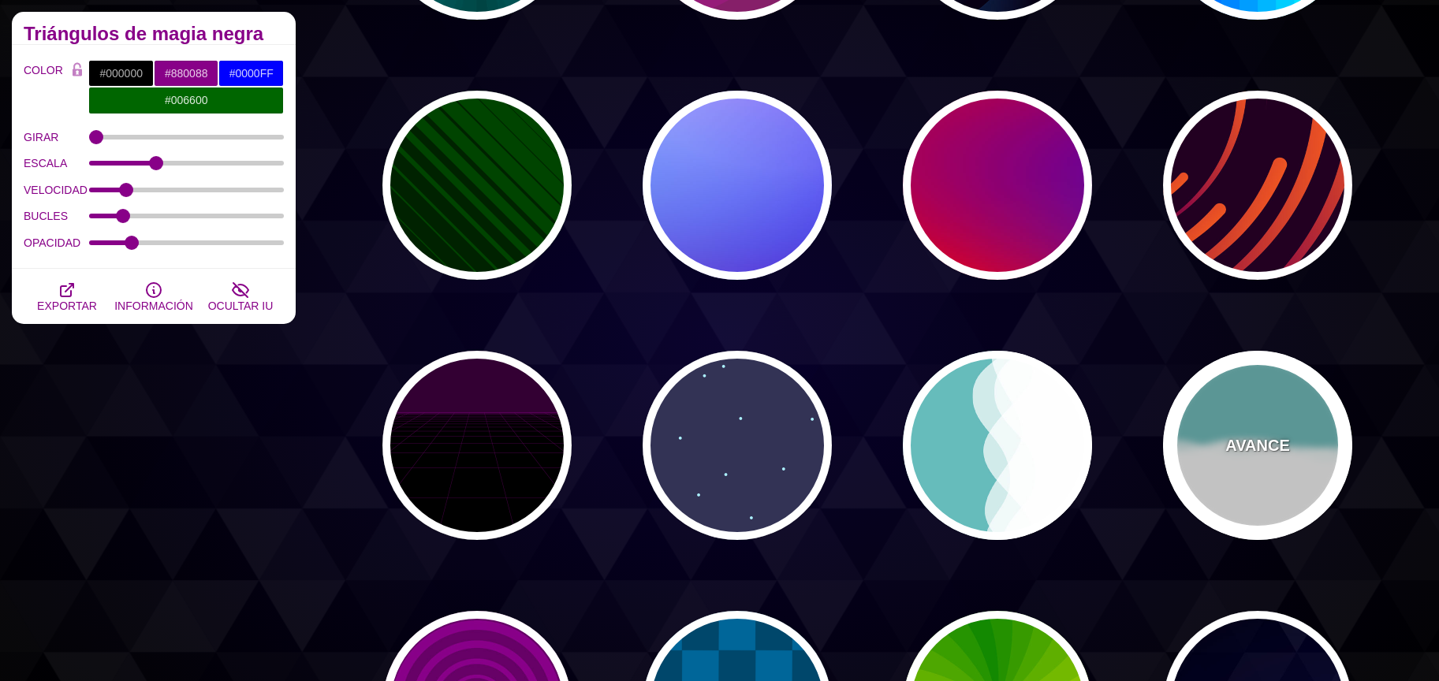
type input "#FFFFFF"
type input "1"
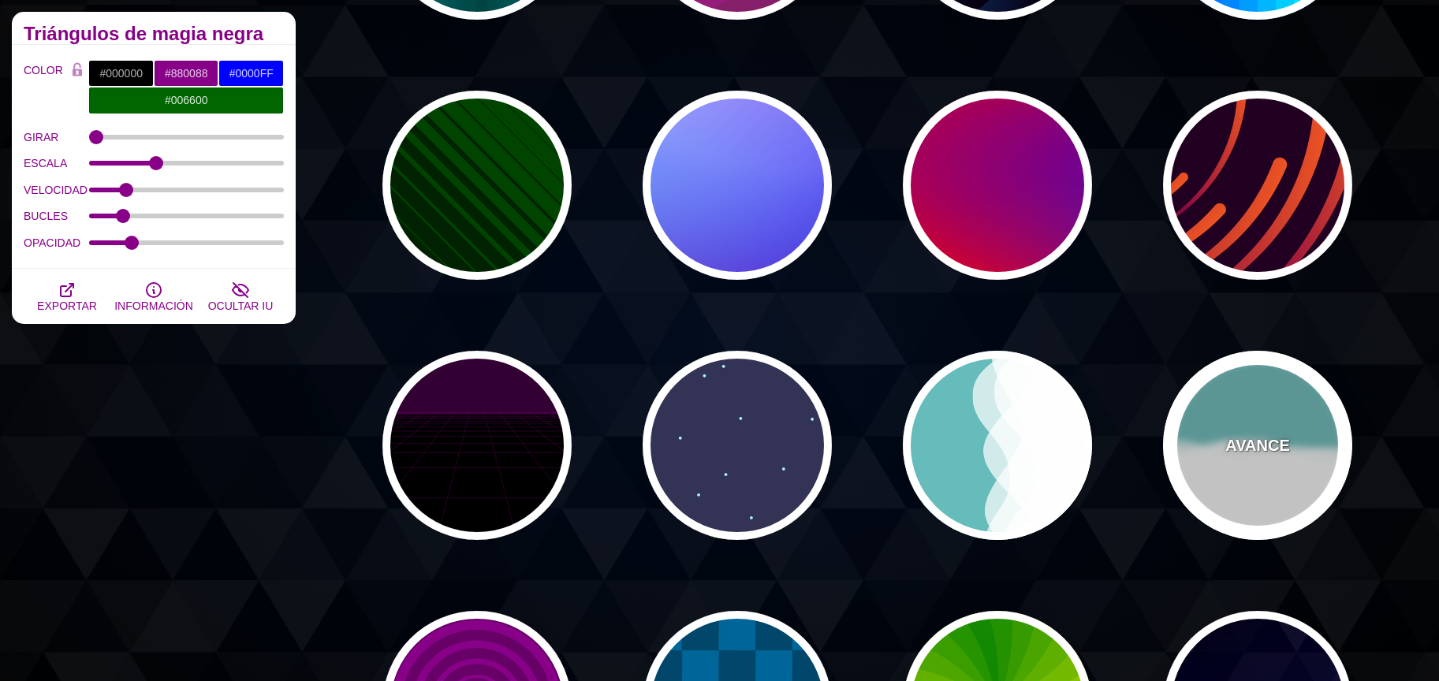
type input "0.7"
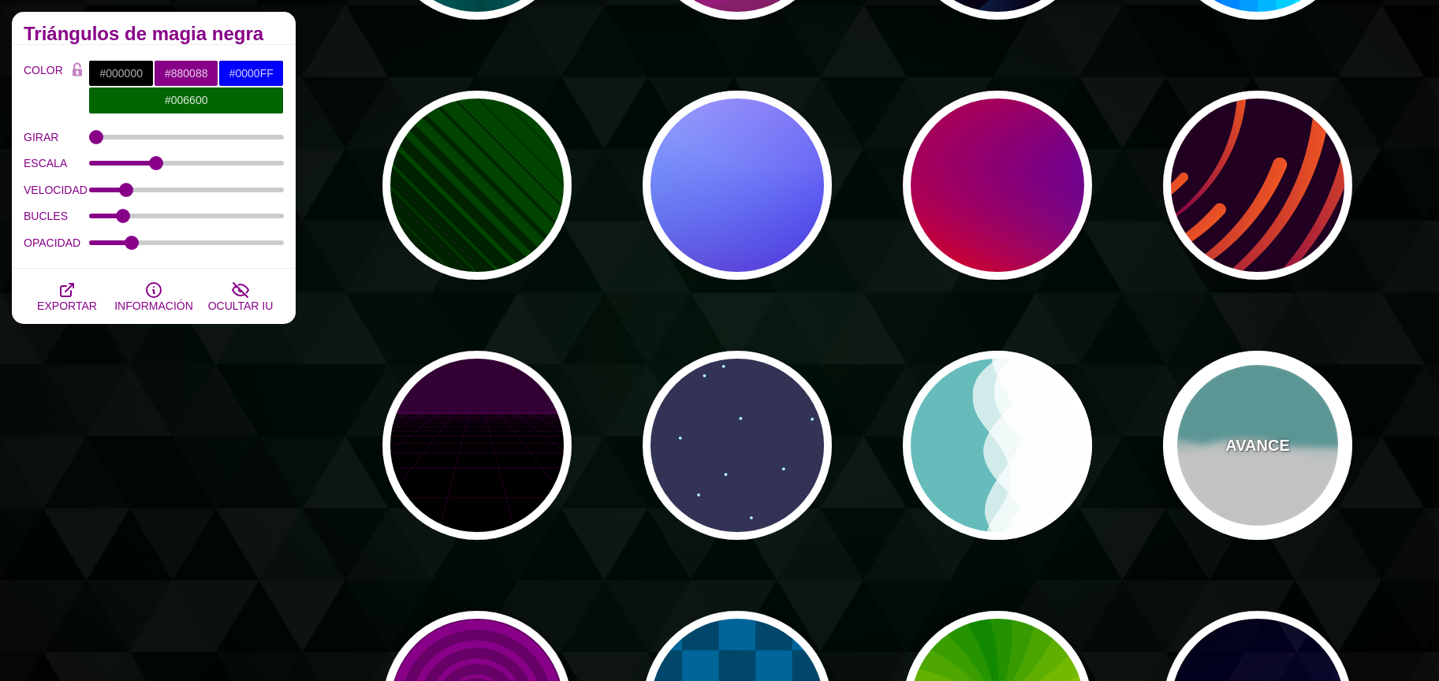
type input "56"
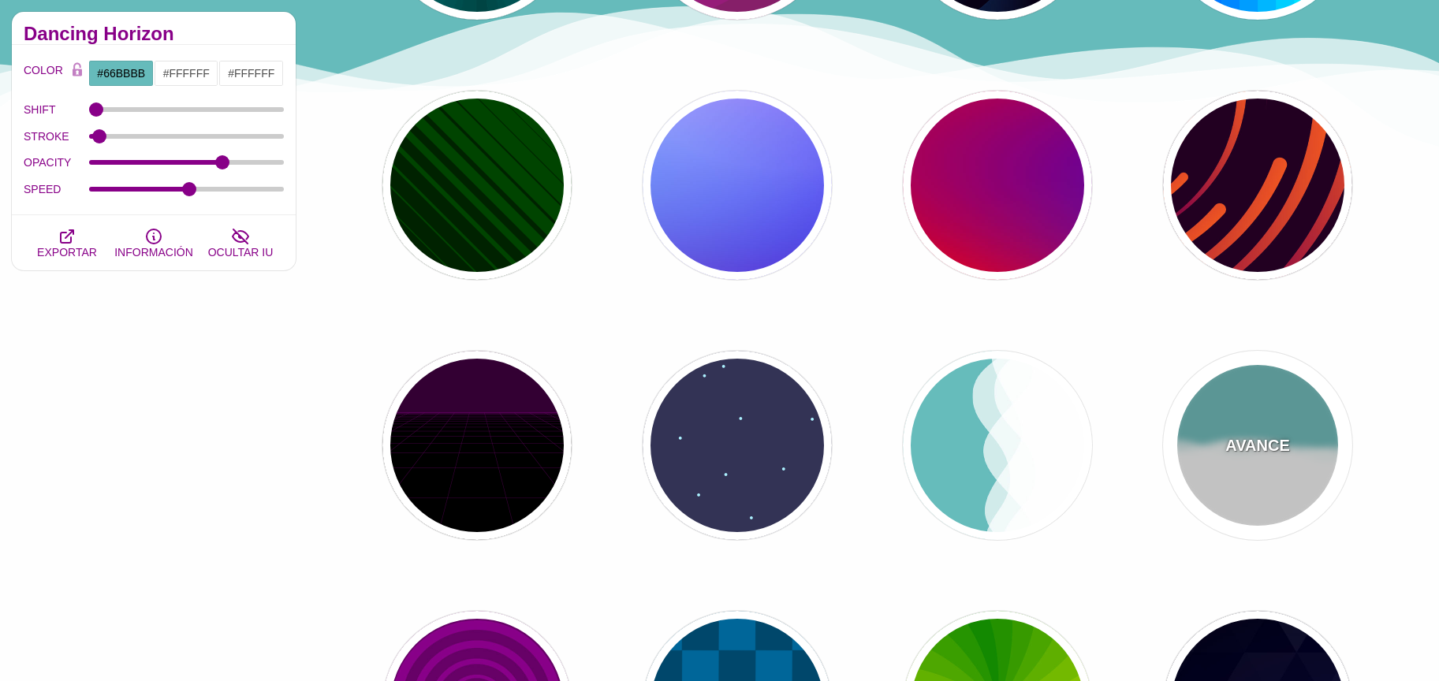
scroll to position [354, 0]
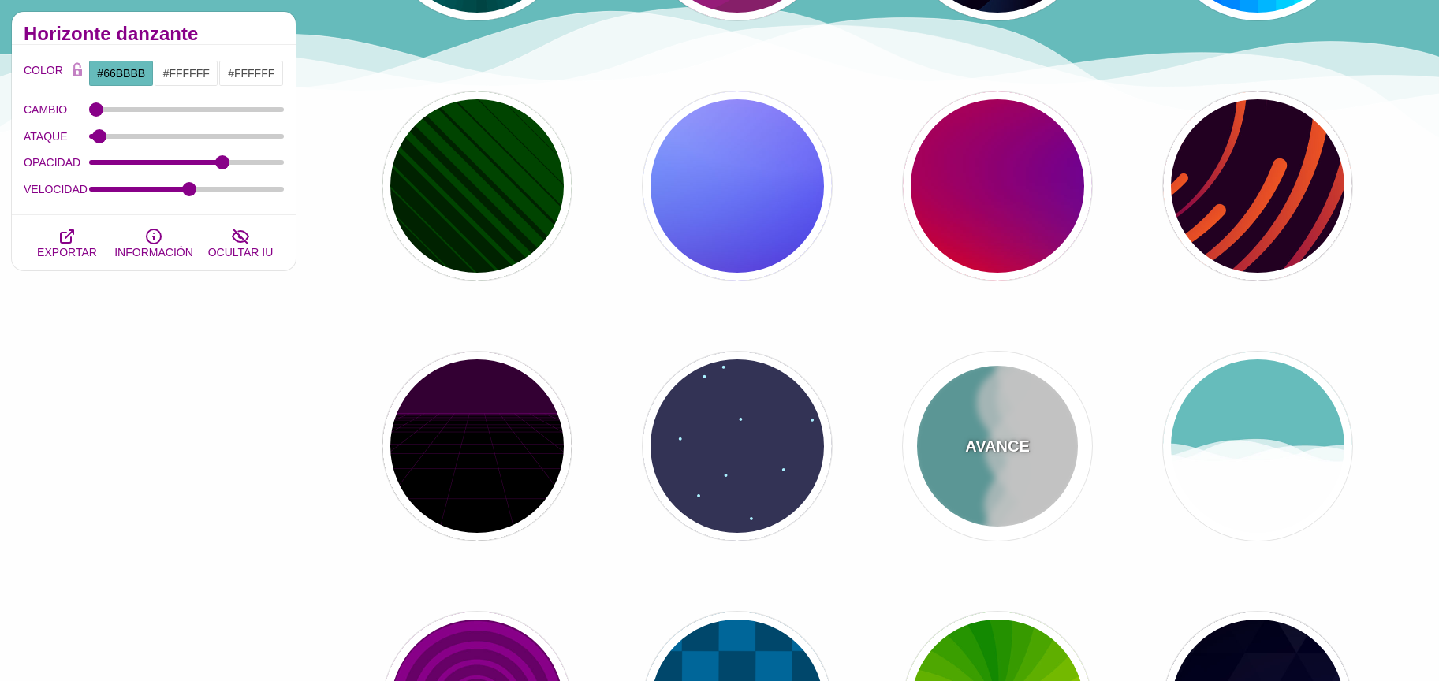
click at [1028, 439] on font "AVANCE" at bounding box center [997, 446] width 64 height 17
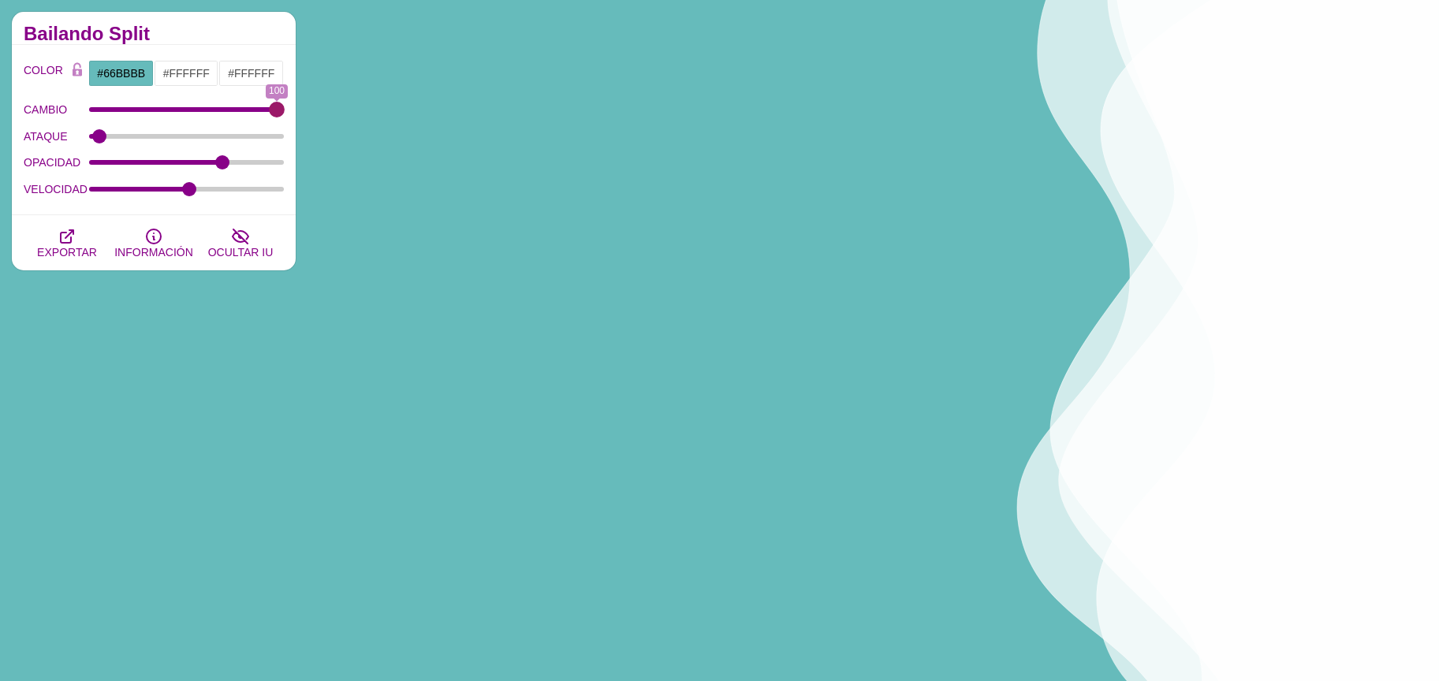
drag, startPoint x: 99, startPoint y: 110, endPoint x: 153, endPoint y: 139, distance: 61.7
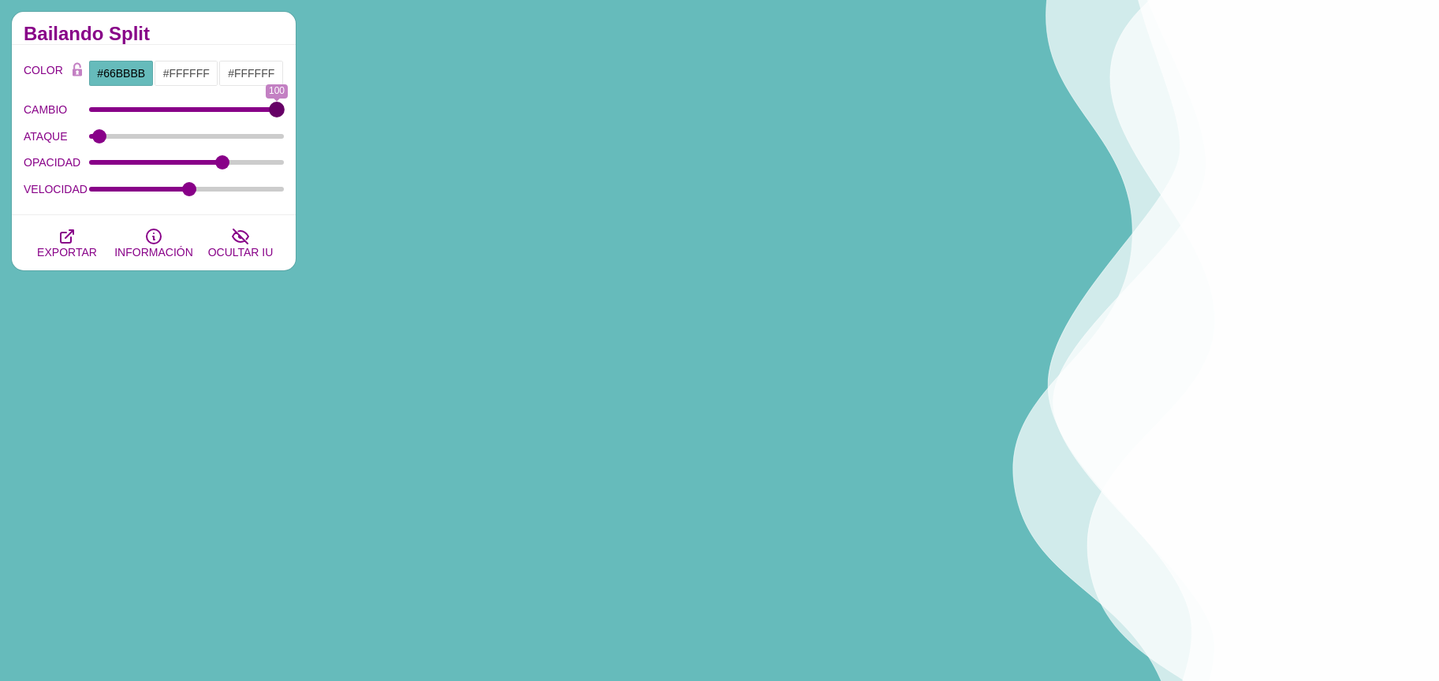
type input "100"
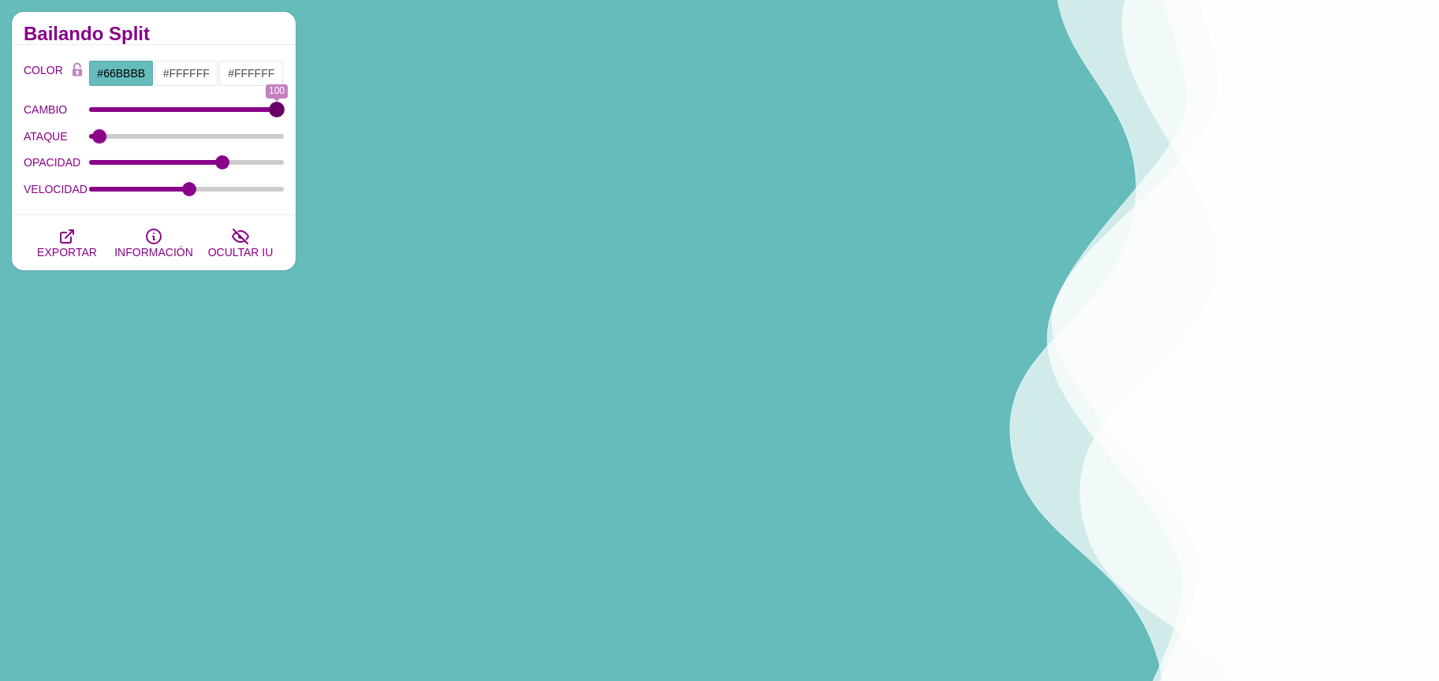
click at [285, 113] on input "CAMBIO" at bounding box center [187, 109] width 196 height 6
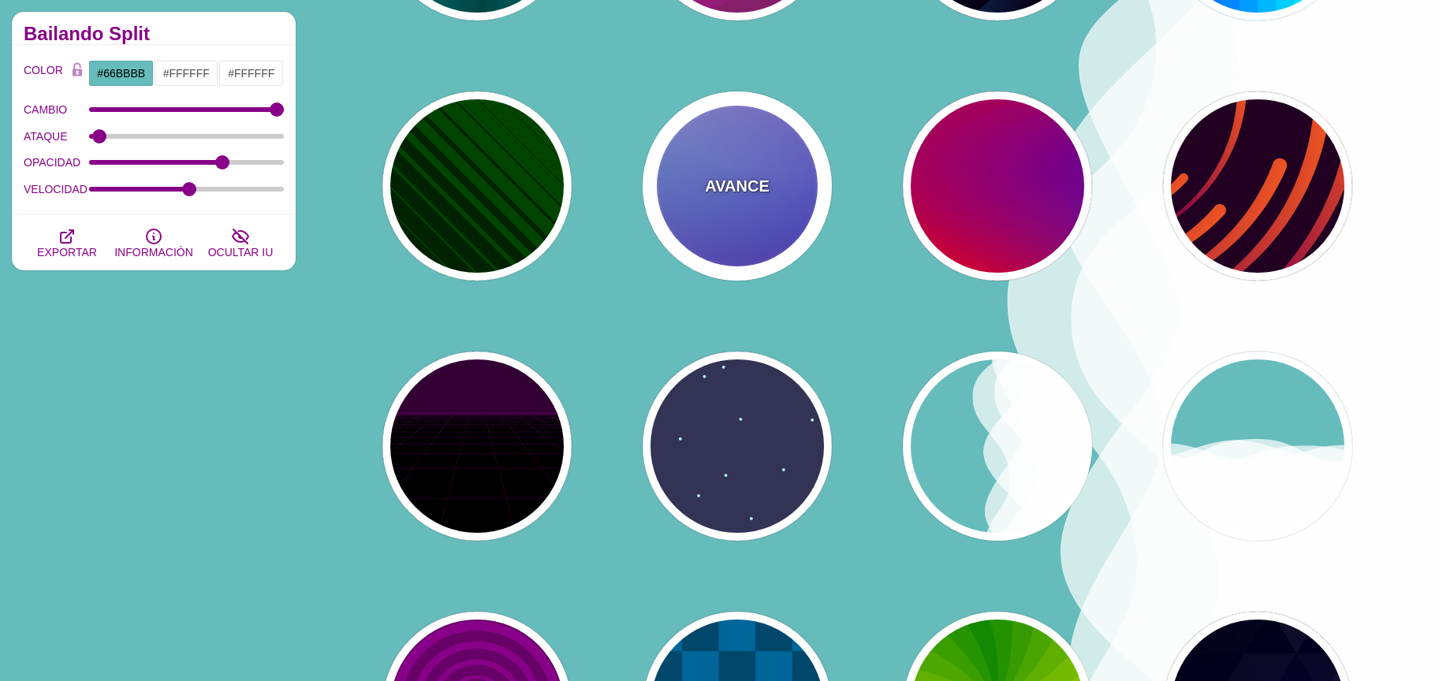
click at [762, 242] on div "AVANCE" at bounding box center [737, 185] width 189 height 189
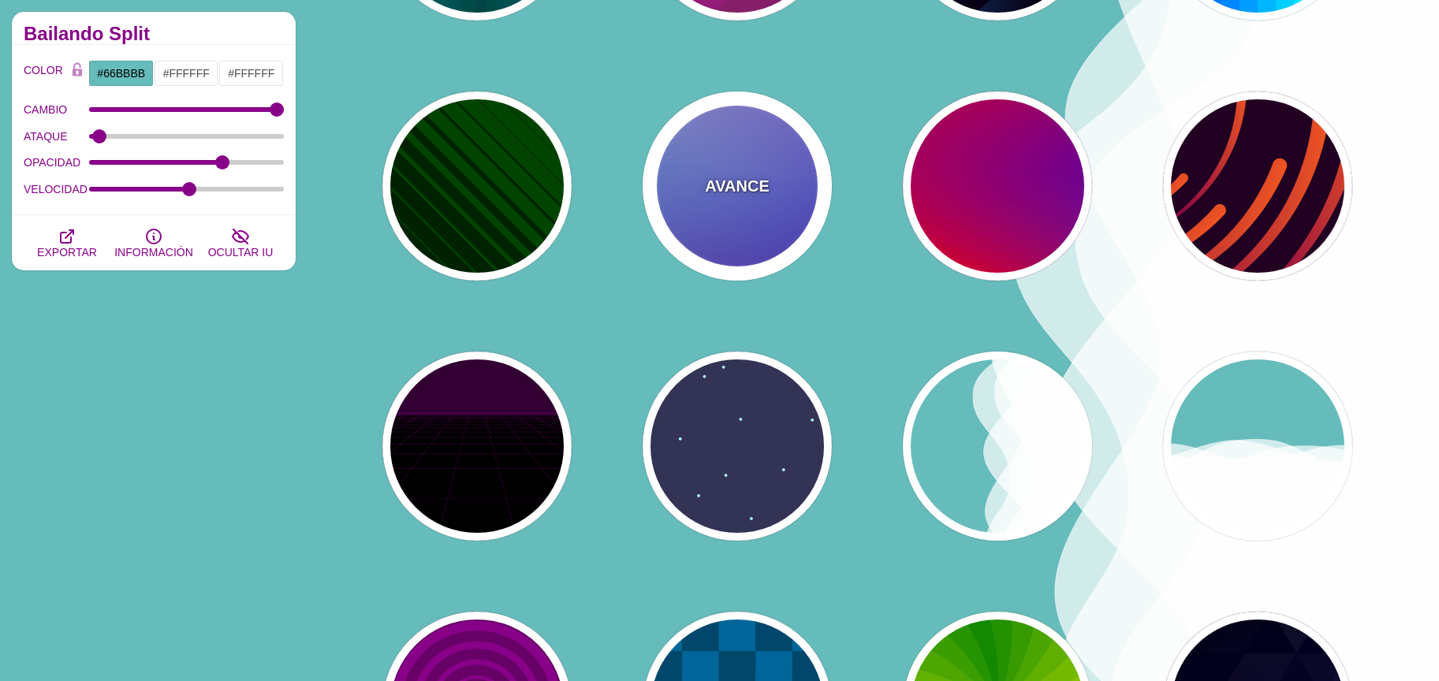
type input "#0000FF"
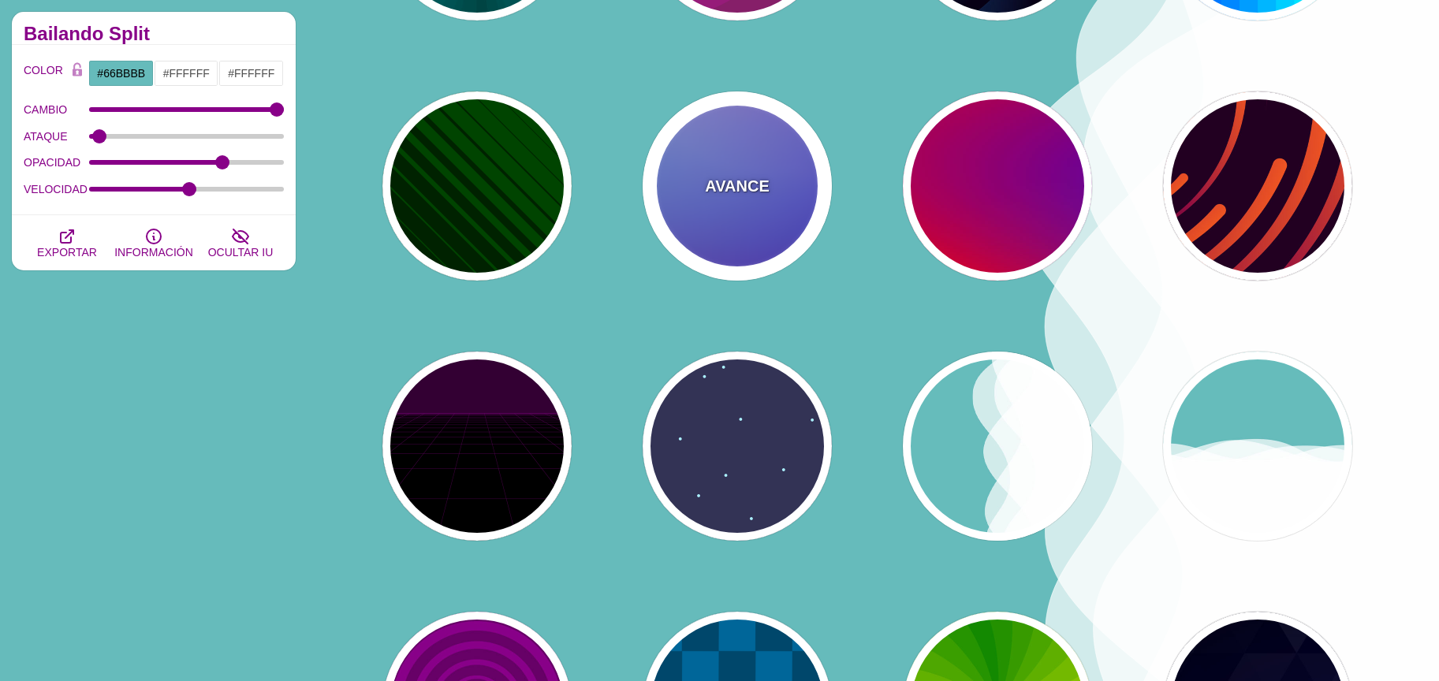
type input "#0099FF"
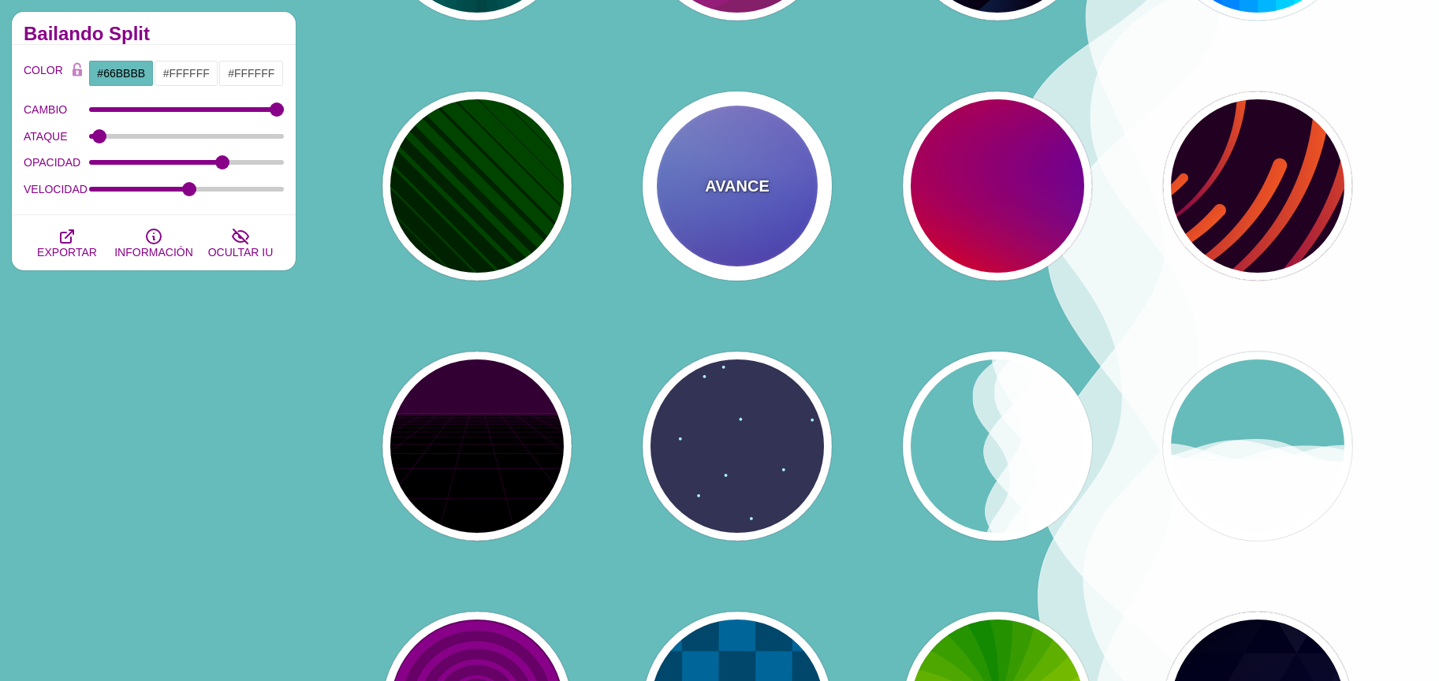
type input "#FF99FF"
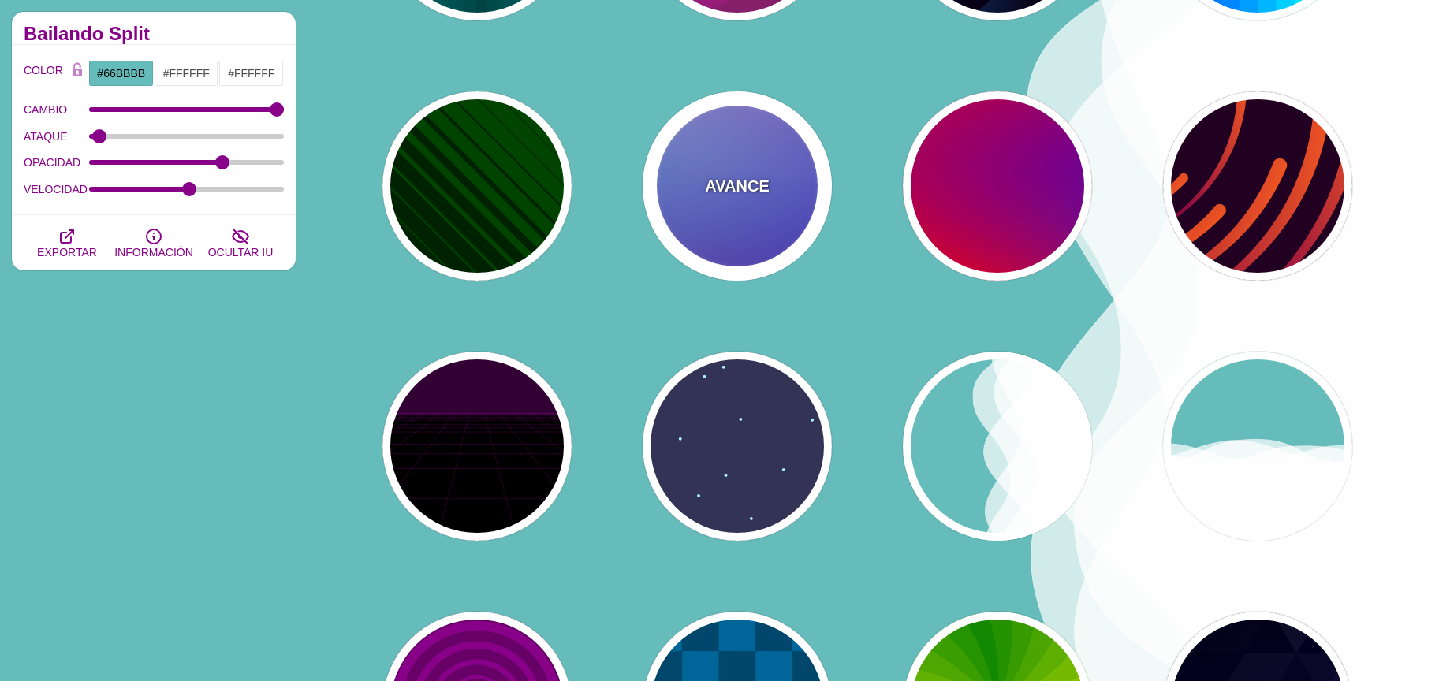
type input "#880088"
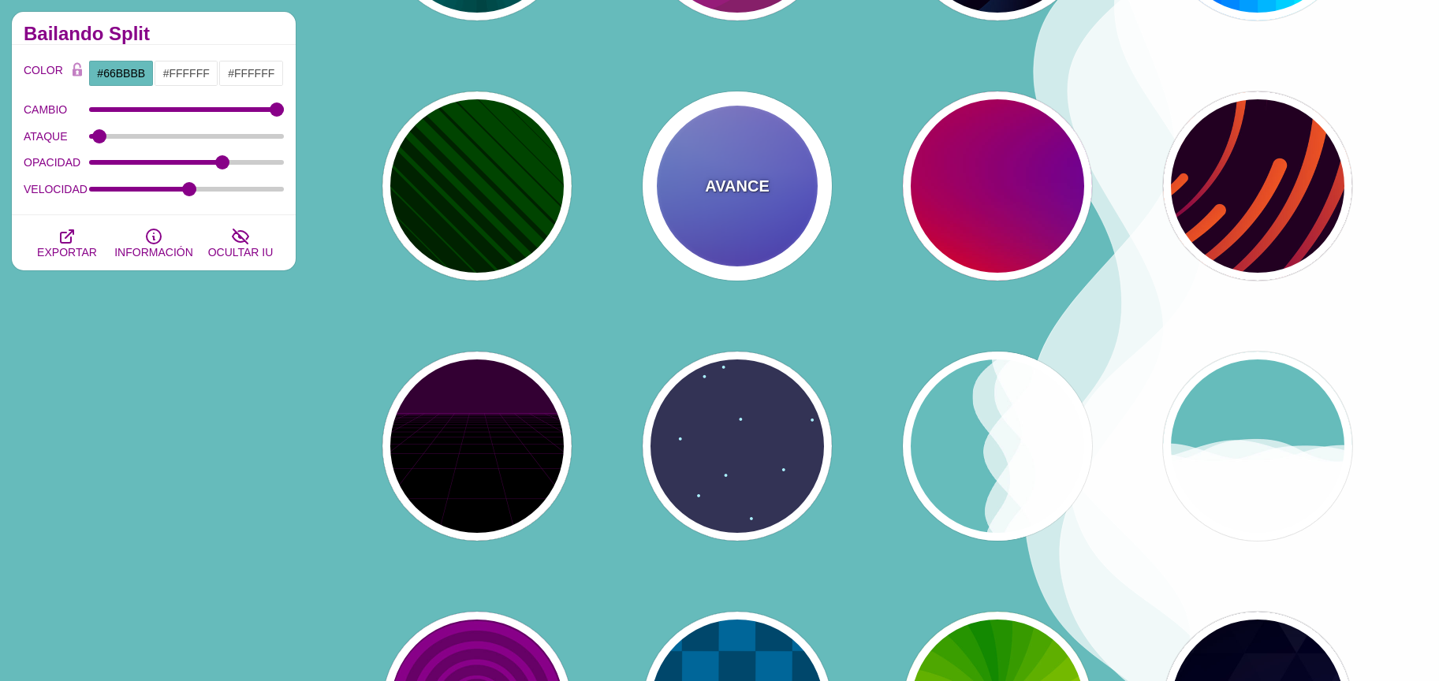
type input "12"
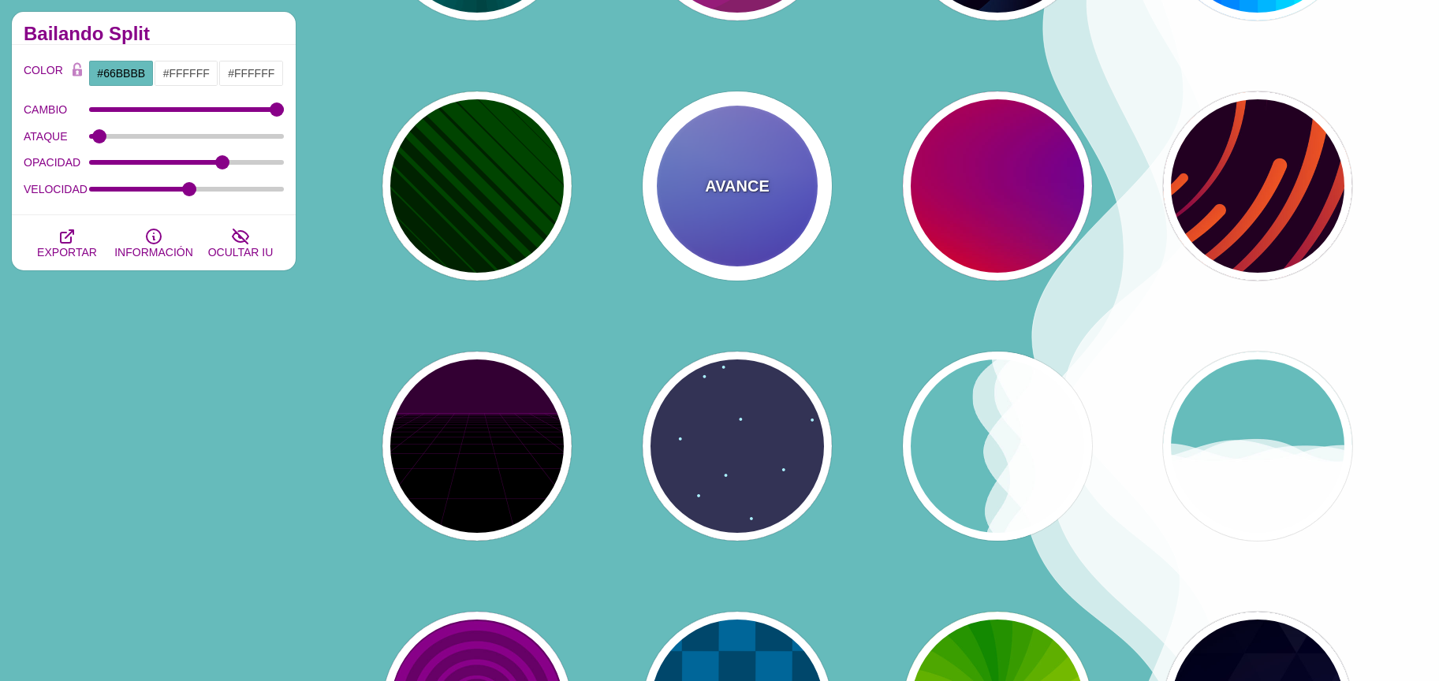
type input "0"
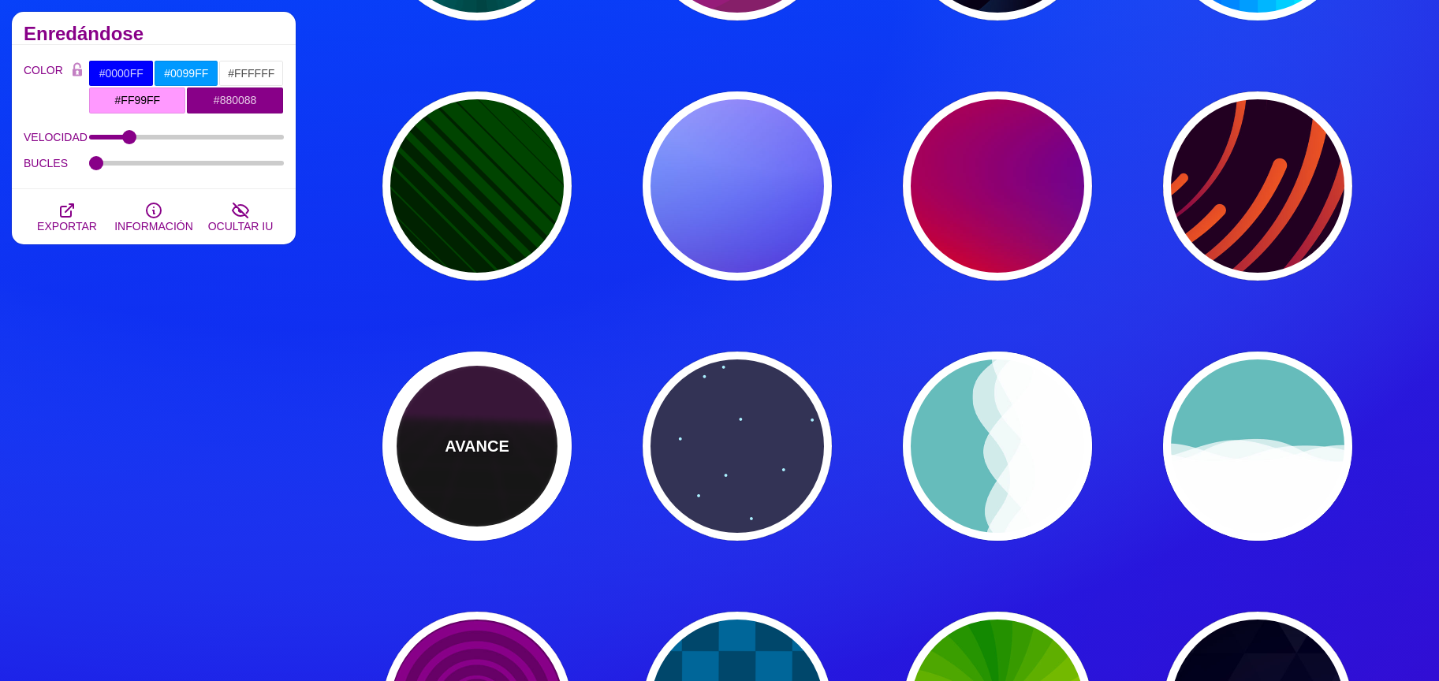
click at [542, 421] on div "AVANCE" at bounding box center [477, 446] width 189 height 189
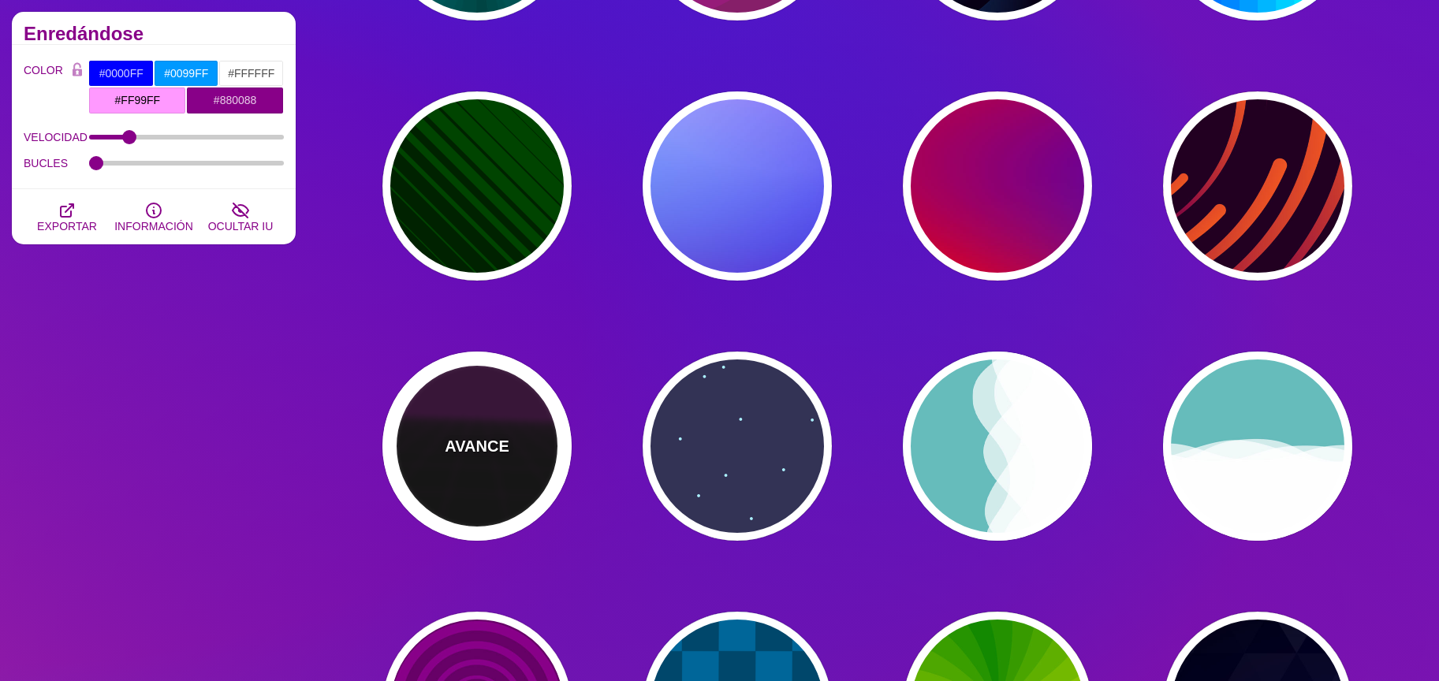
type input "#000000"
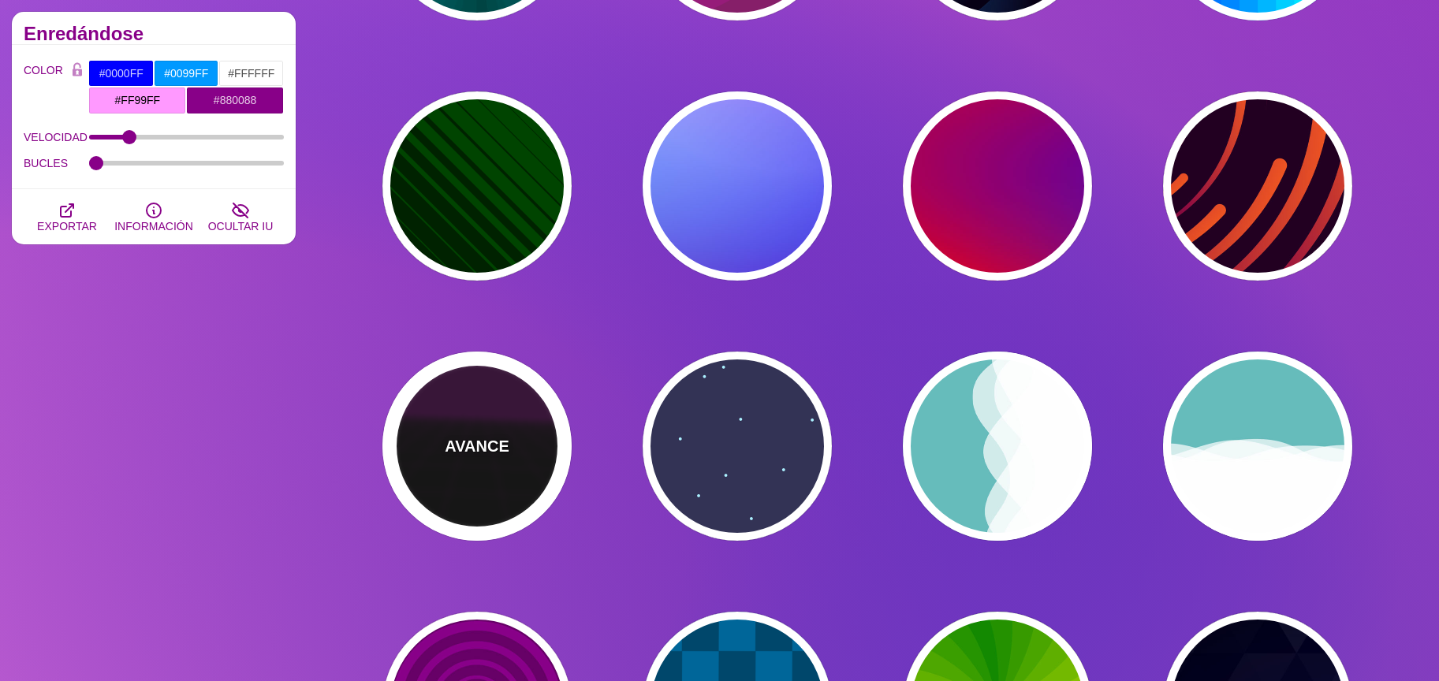
type input "#220022"
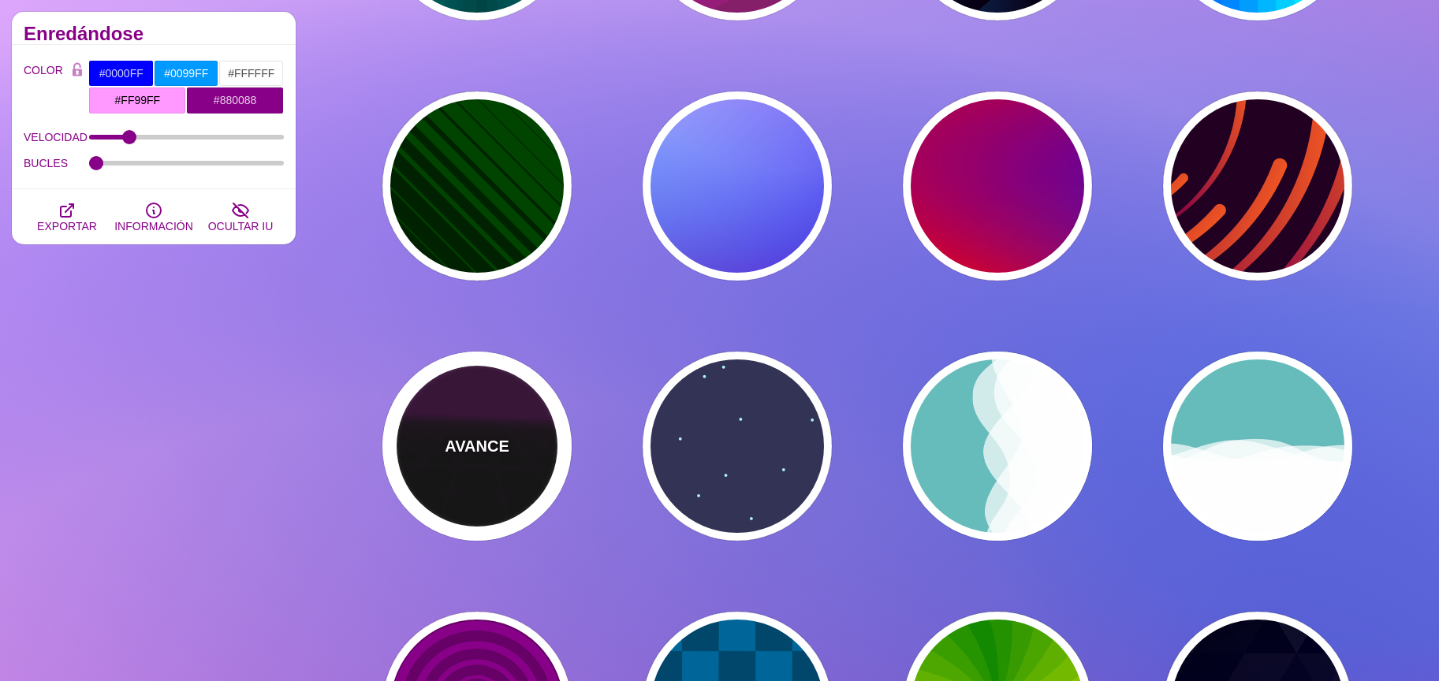
type input "#330033"
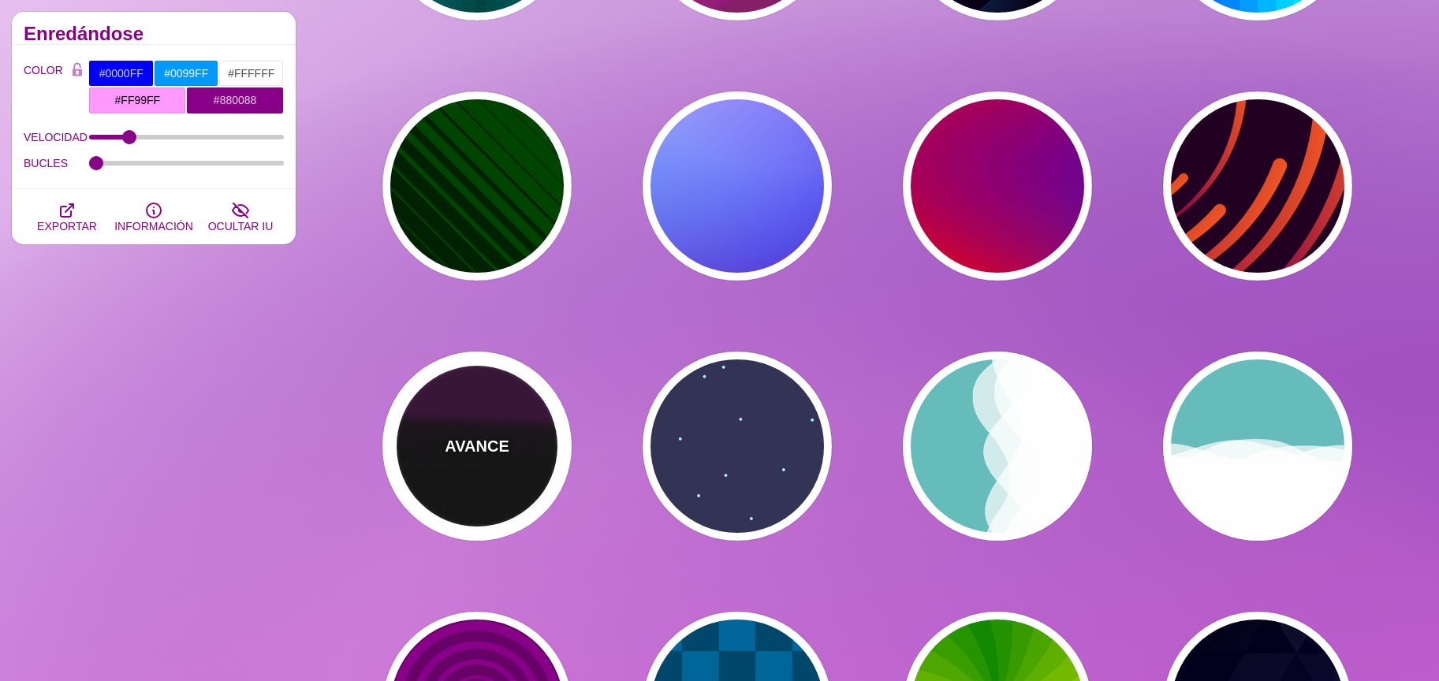
type input "1"
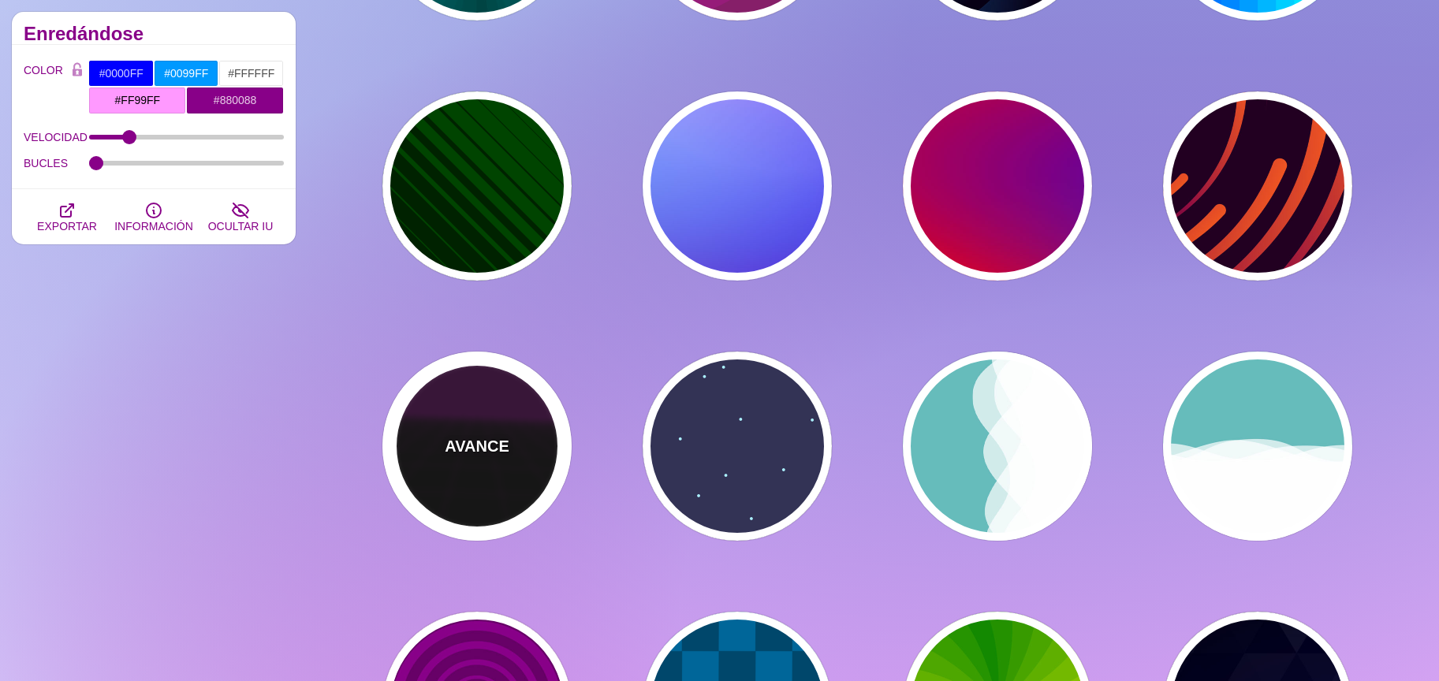
type input "10"
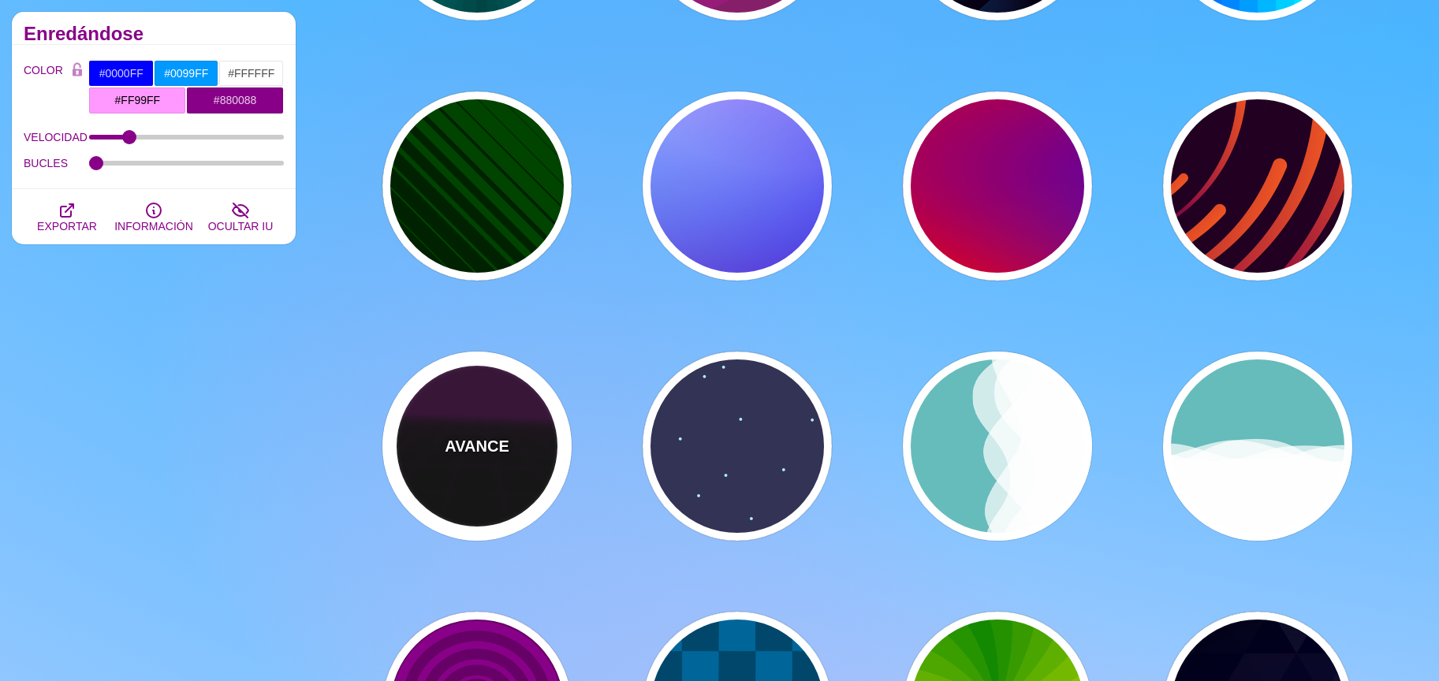
type input "999"
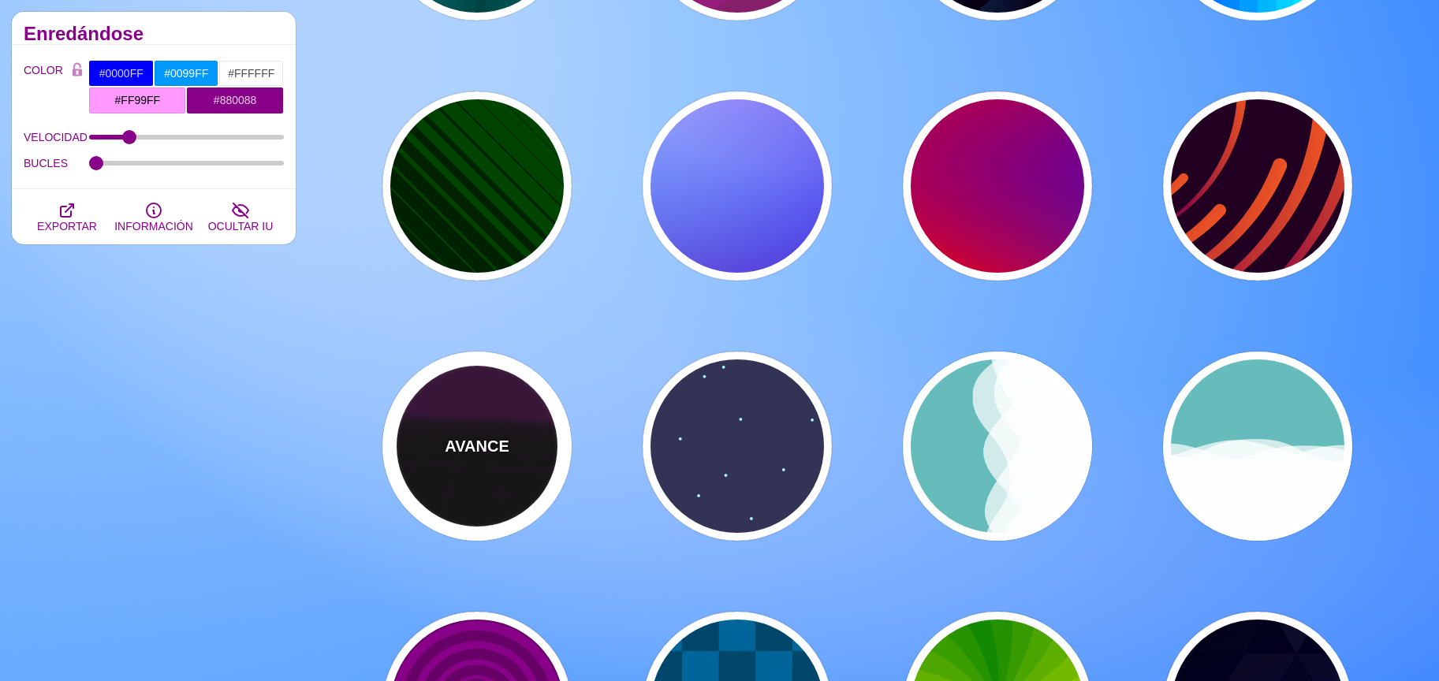
type input "1"
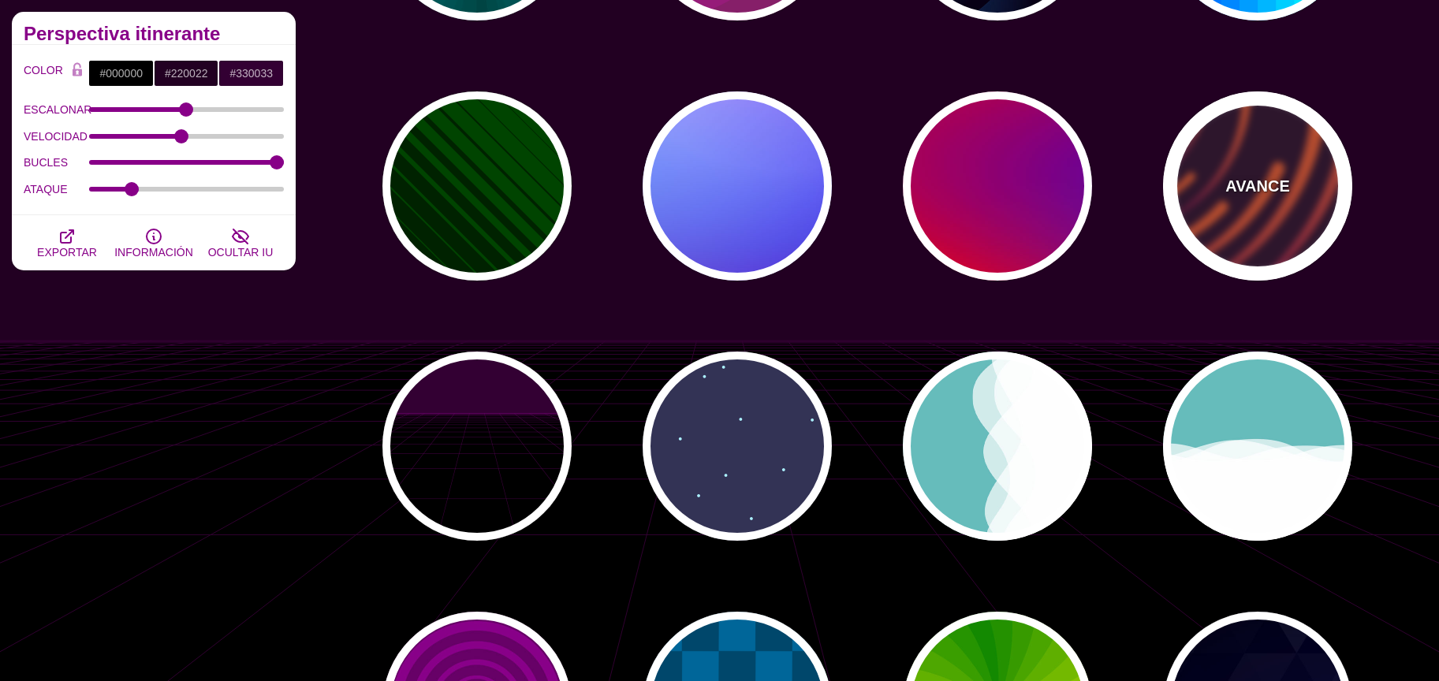
click at [1269, 207] on div "AVANCE" at bounding box center [1257, 185] width 189 height 189
type input "#220022"
type input "#EE5522"
type input "#220022"
type input "50"
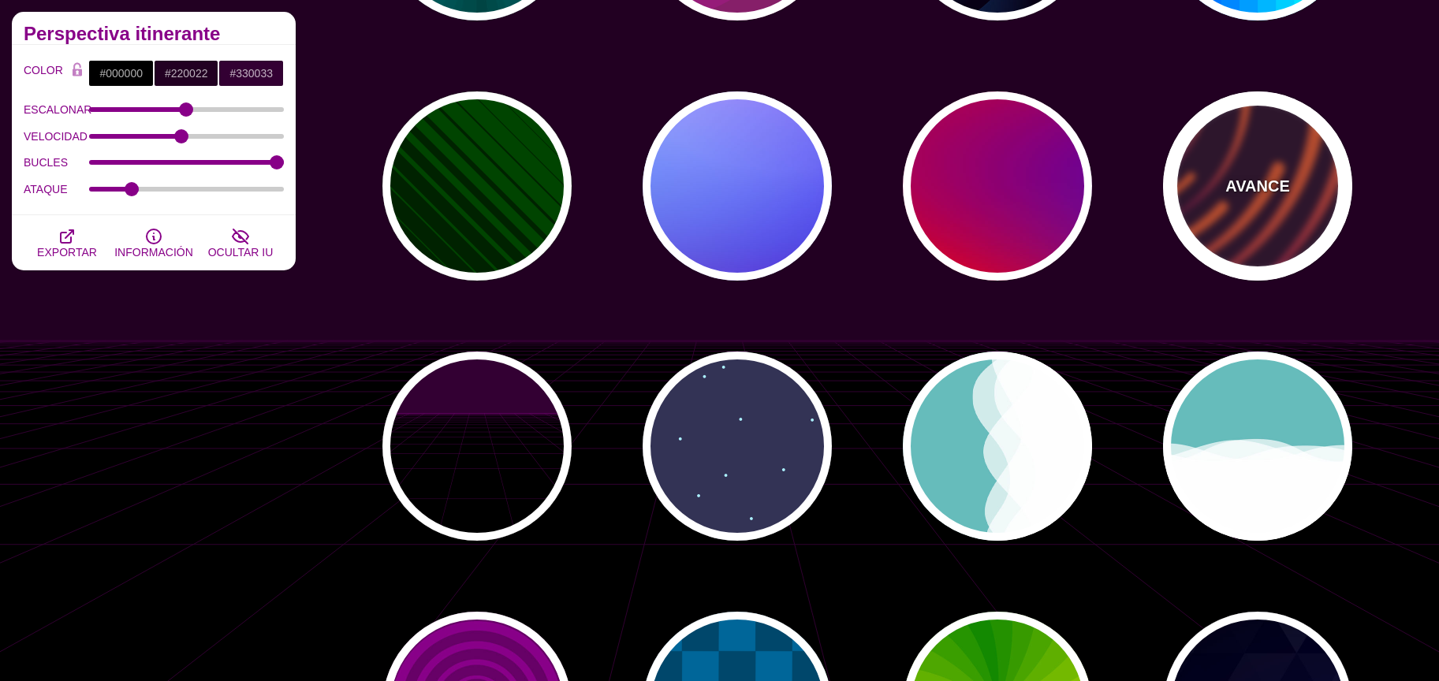
type input "99"
type input "0"
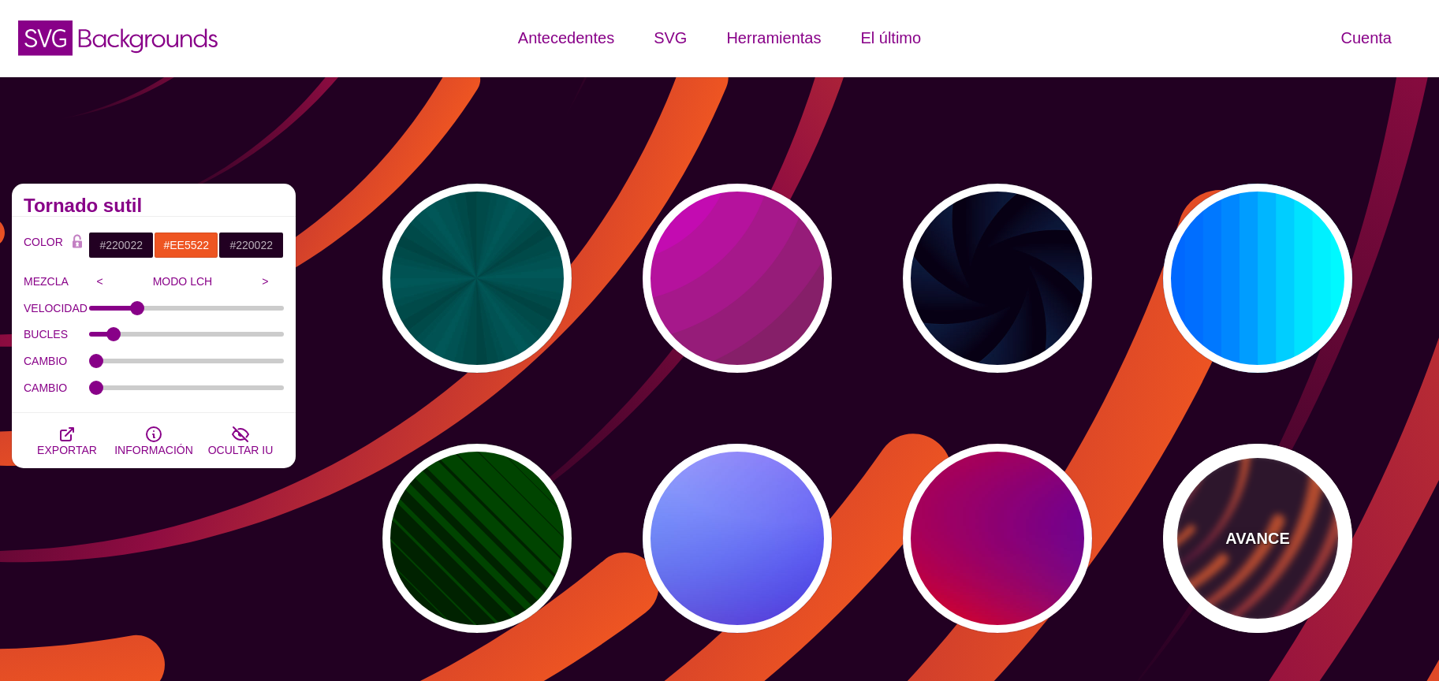
scroll to position [0, 0]
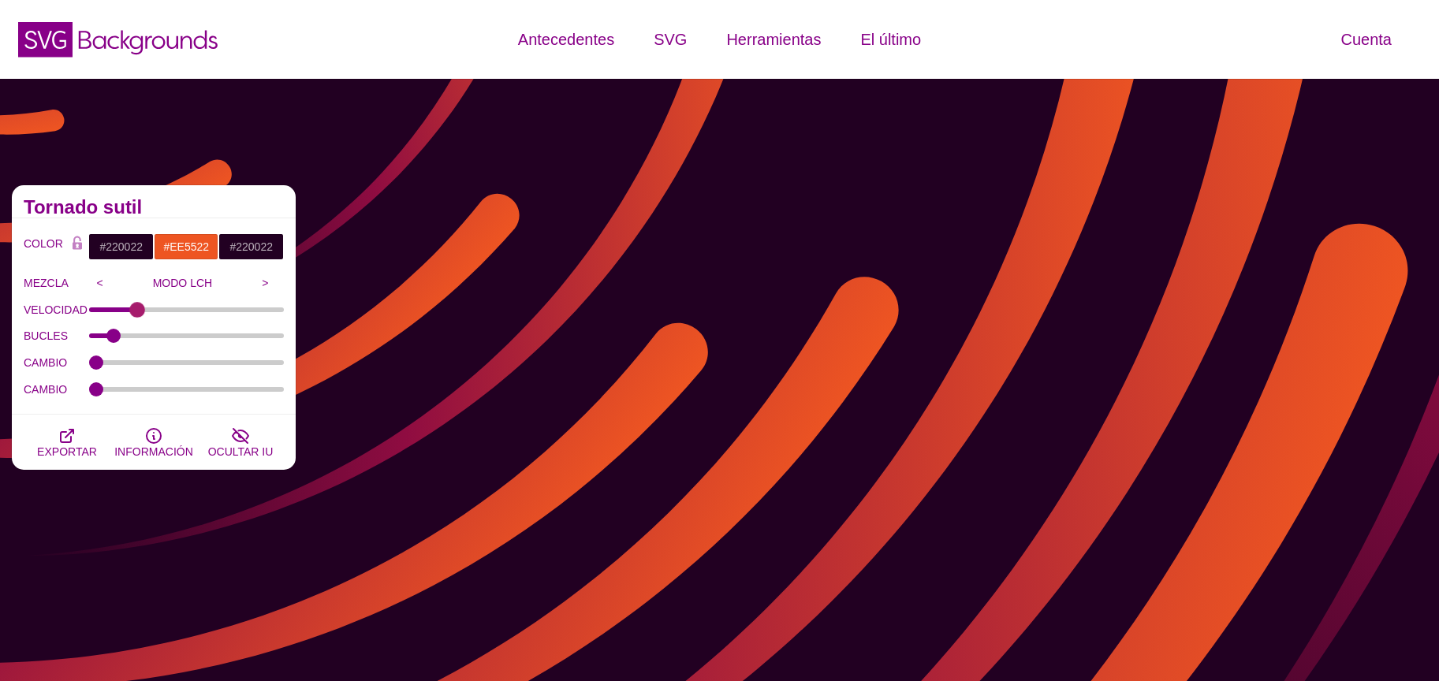
click at [118, 312] on div "VELOCIDAD 100" at bounding box center [154, 310] width 260 height 27
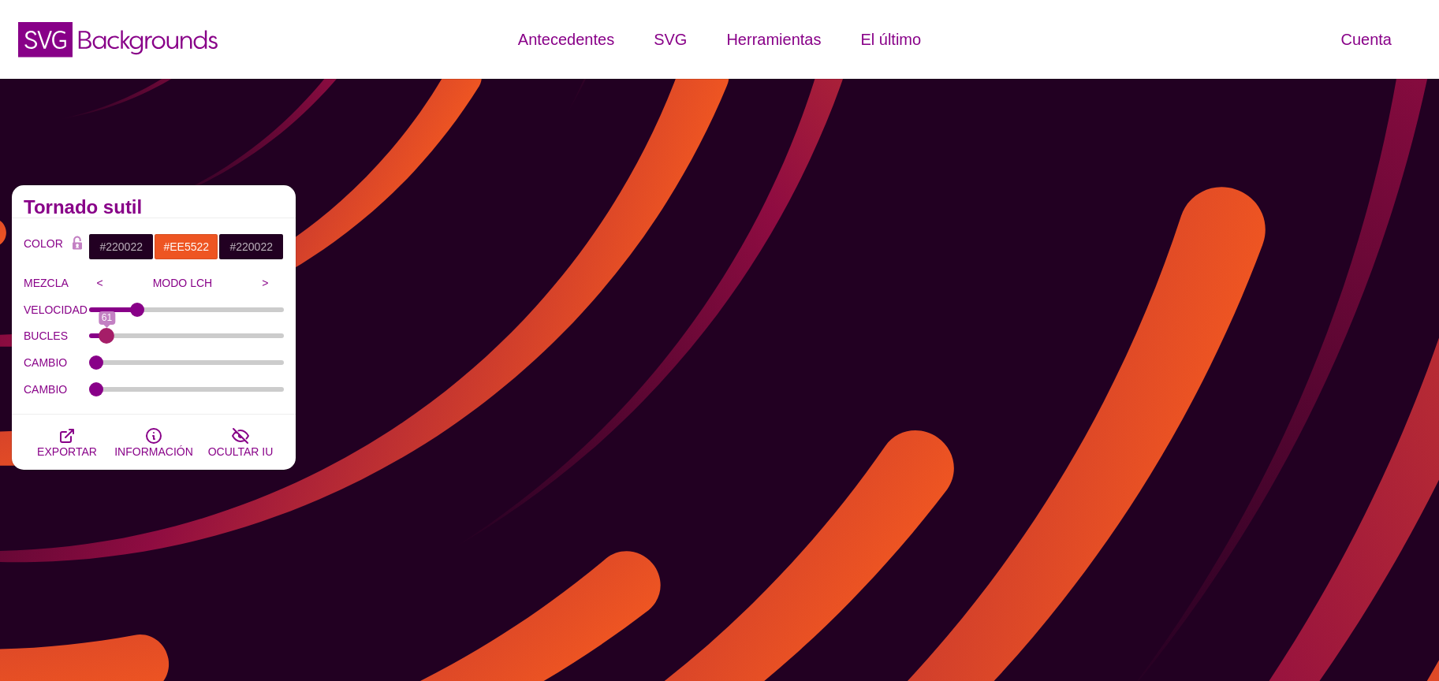
type input "57"
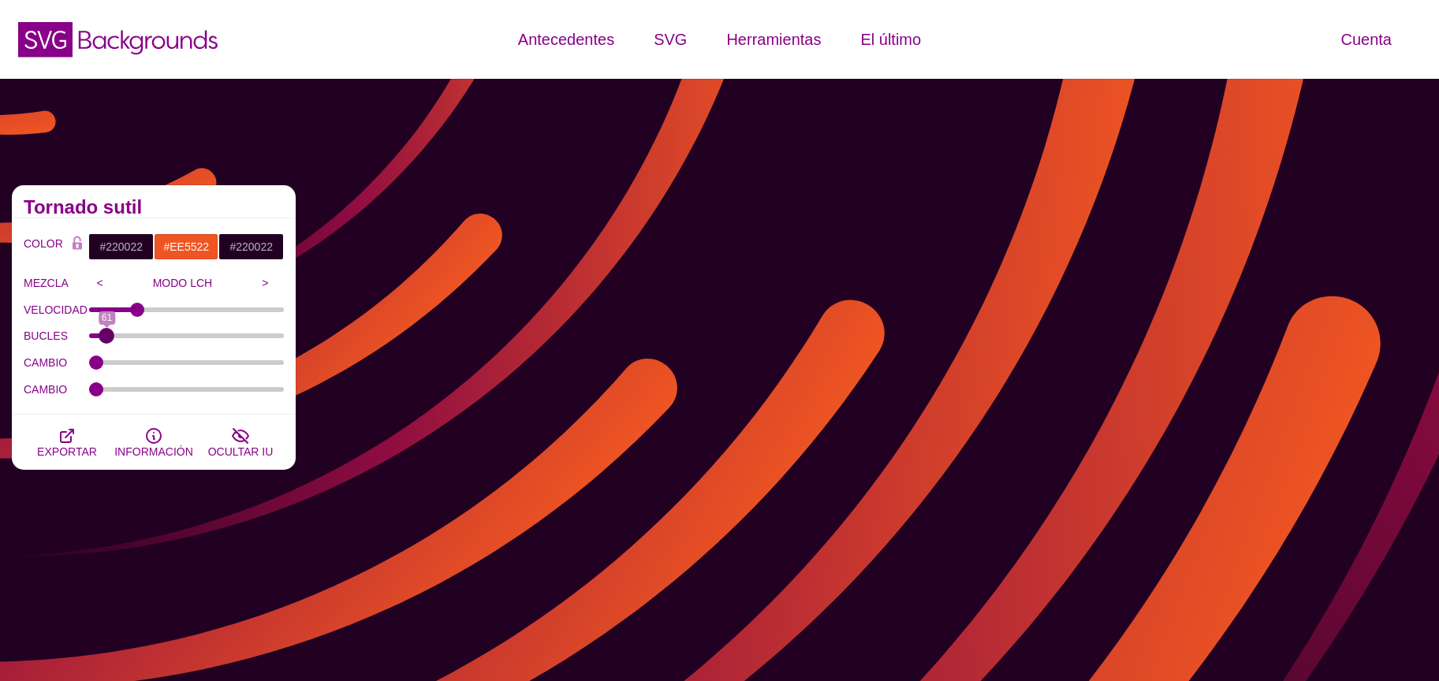
click at [106, 338] on input "BUCLES" at bounding box center [187, 336] width 196 height 6
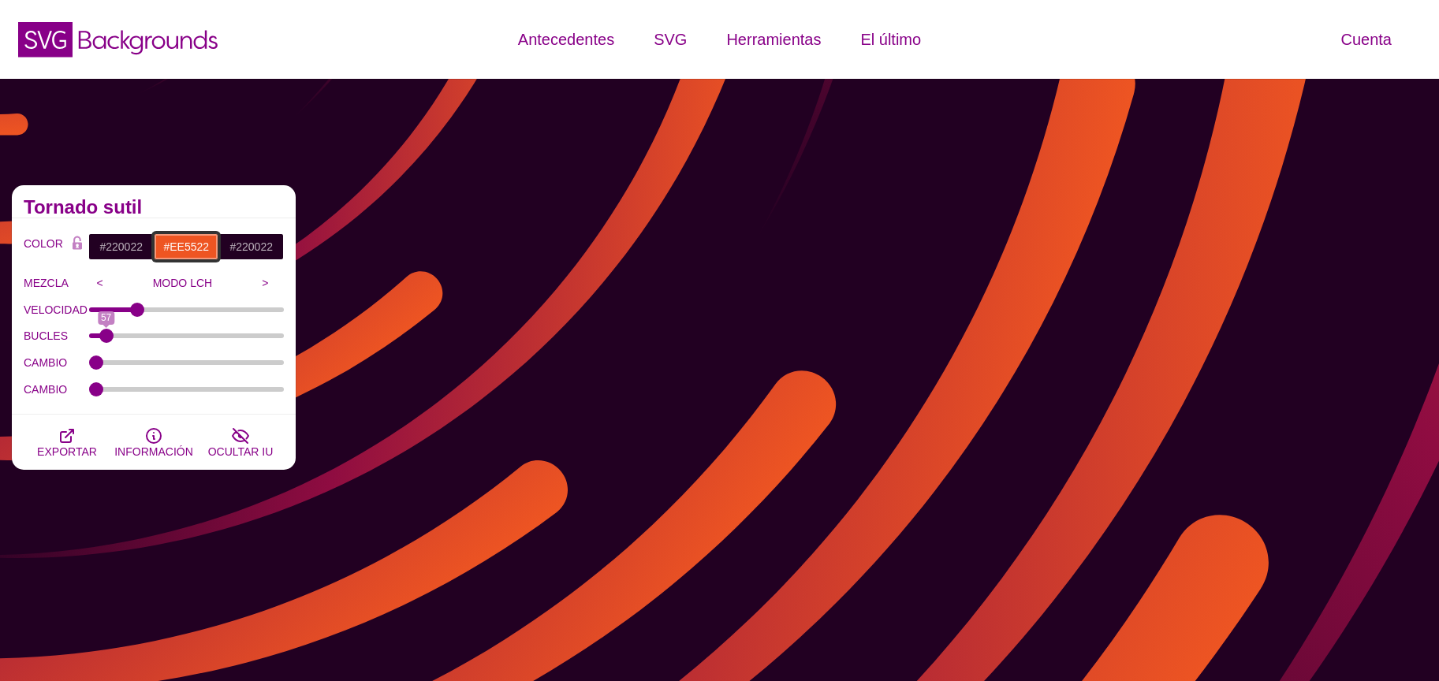
click at [186, 243] on input "#EE5522" at bounding box center [186, 246] width 65 height 27
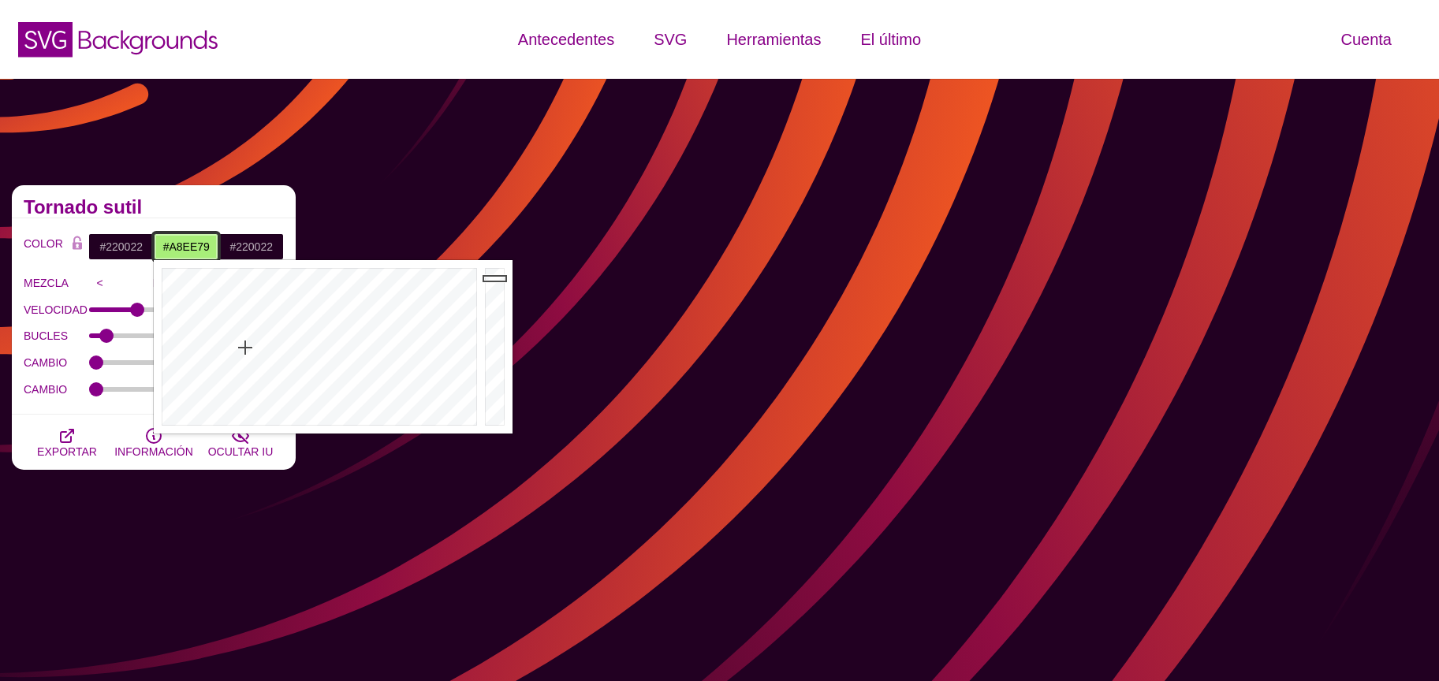
type input "#ECEEE1"
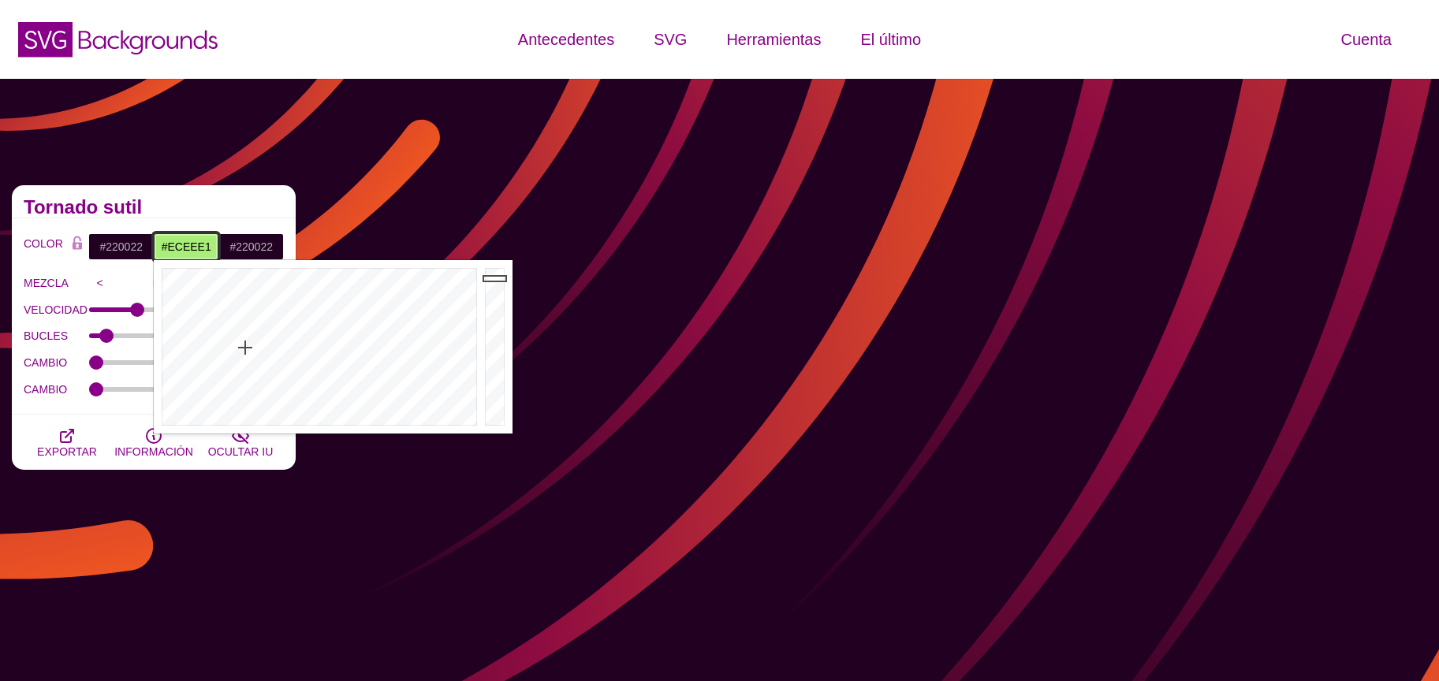
drag, startPoint x: 248, startPoint y: 340, endPoint x: 221, endPoint y: 413, distance: 78.1
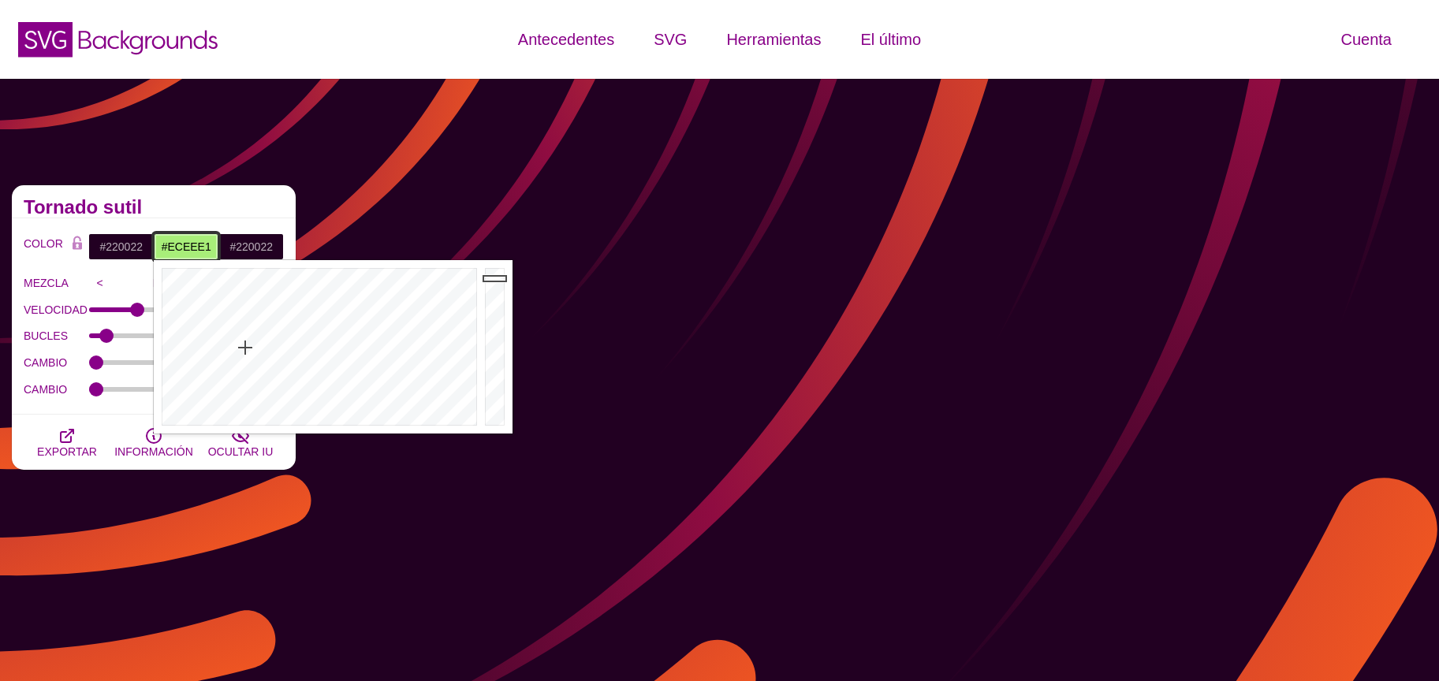
click at [222, 416] on div at bounding box center [317, 347] width 327 height 174
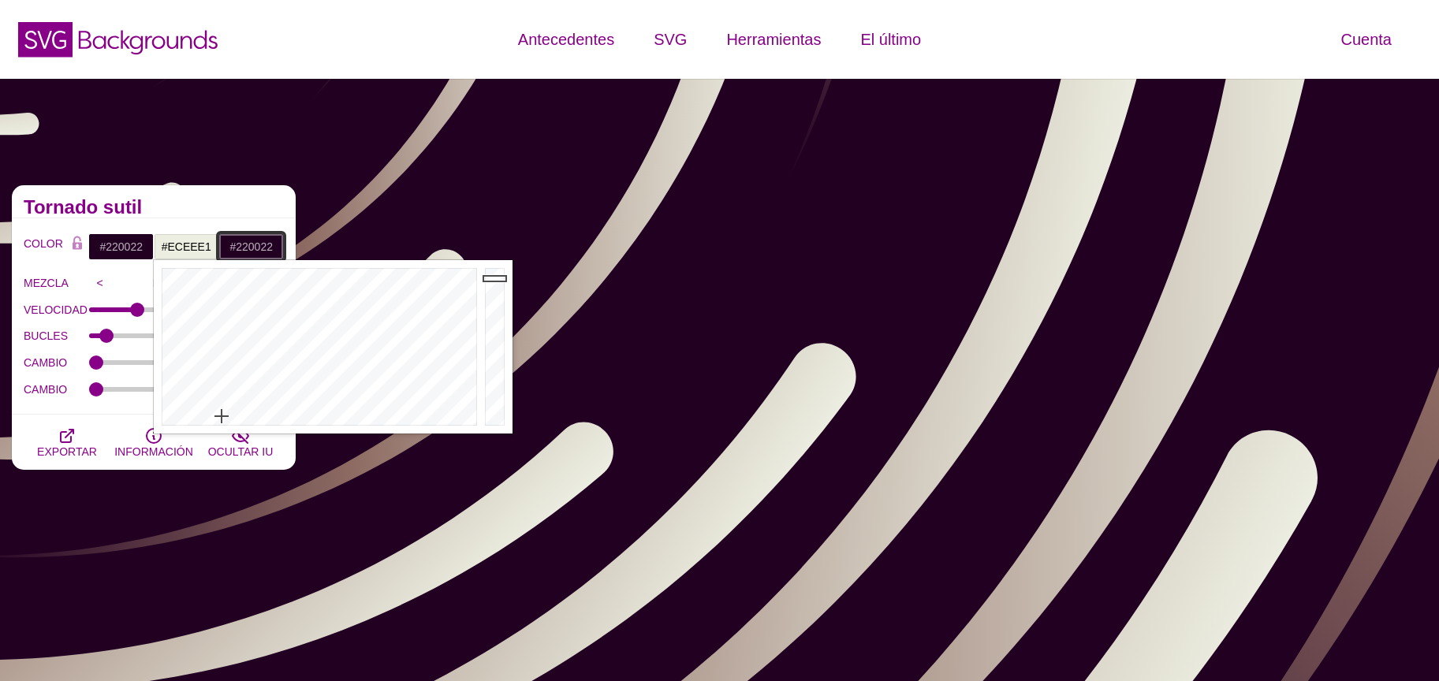
click at [242, 244] on input "#220022" at bounding box center [250, 246] width 65 height 27
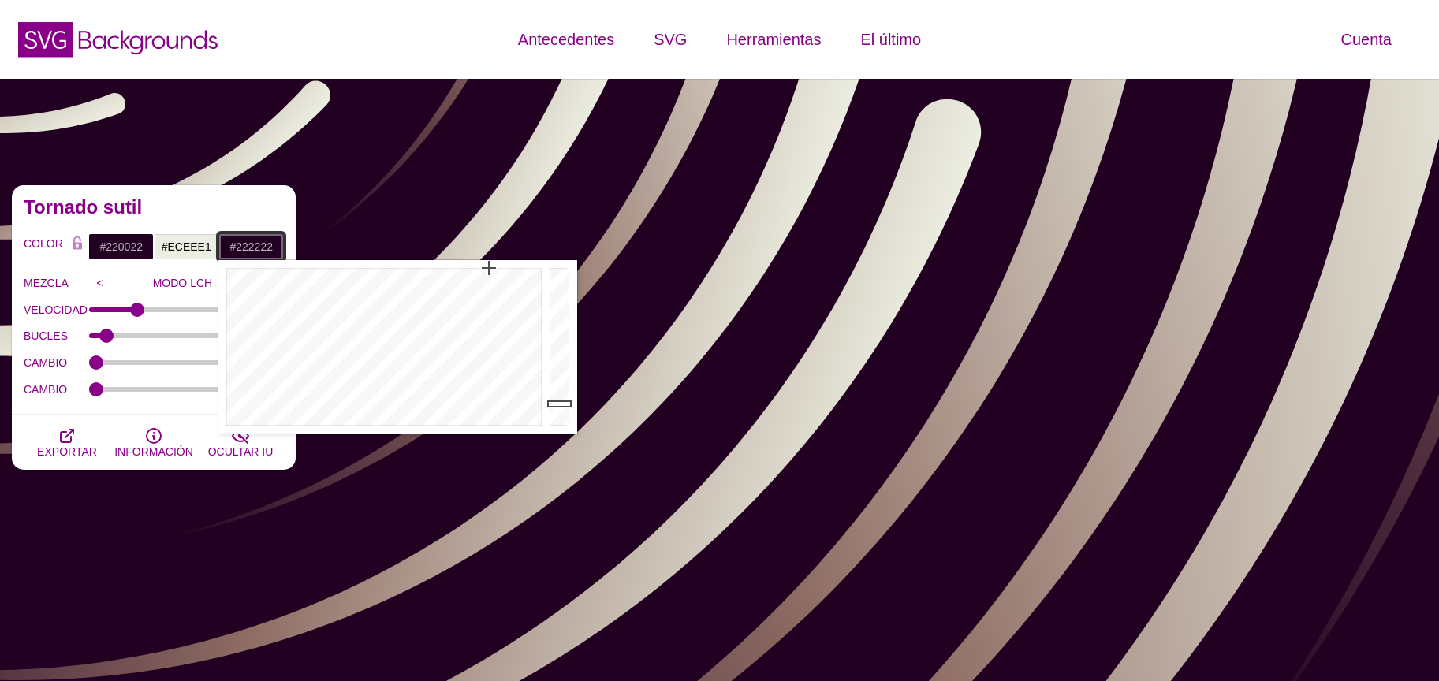
click at [342, 427] on div at bounding box center [381, 347] width 327 height 174
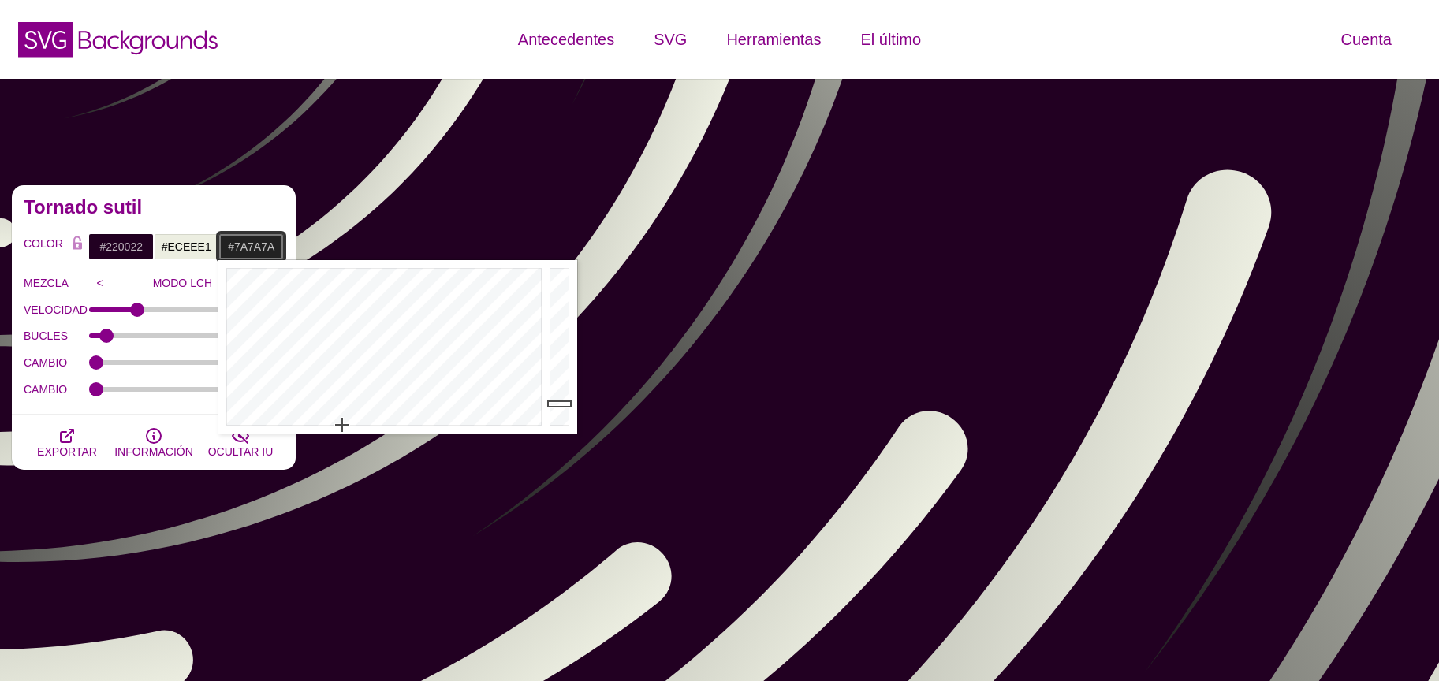
click at [560, 350] on div at bounding box center [562, 347] width 32 height 174
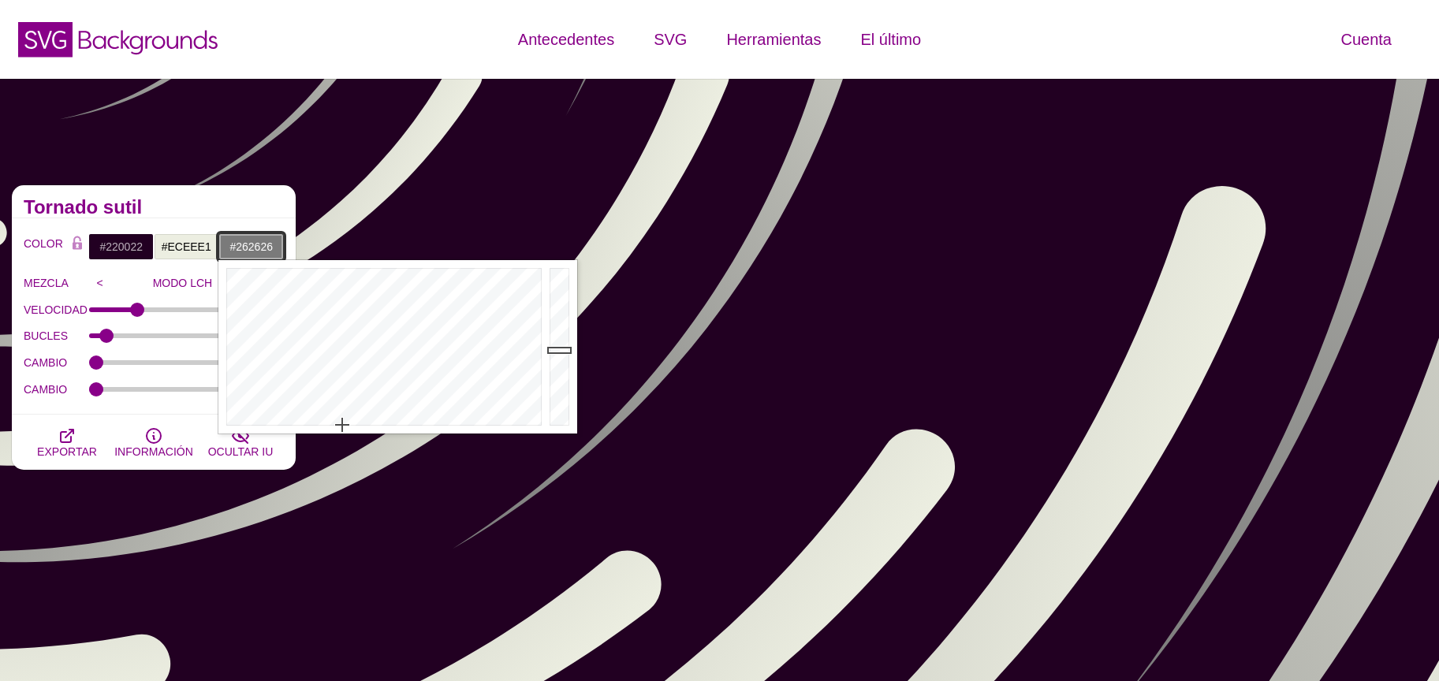
click at [559, 401] on div at bounding box center [562, 347] width 32 height 174
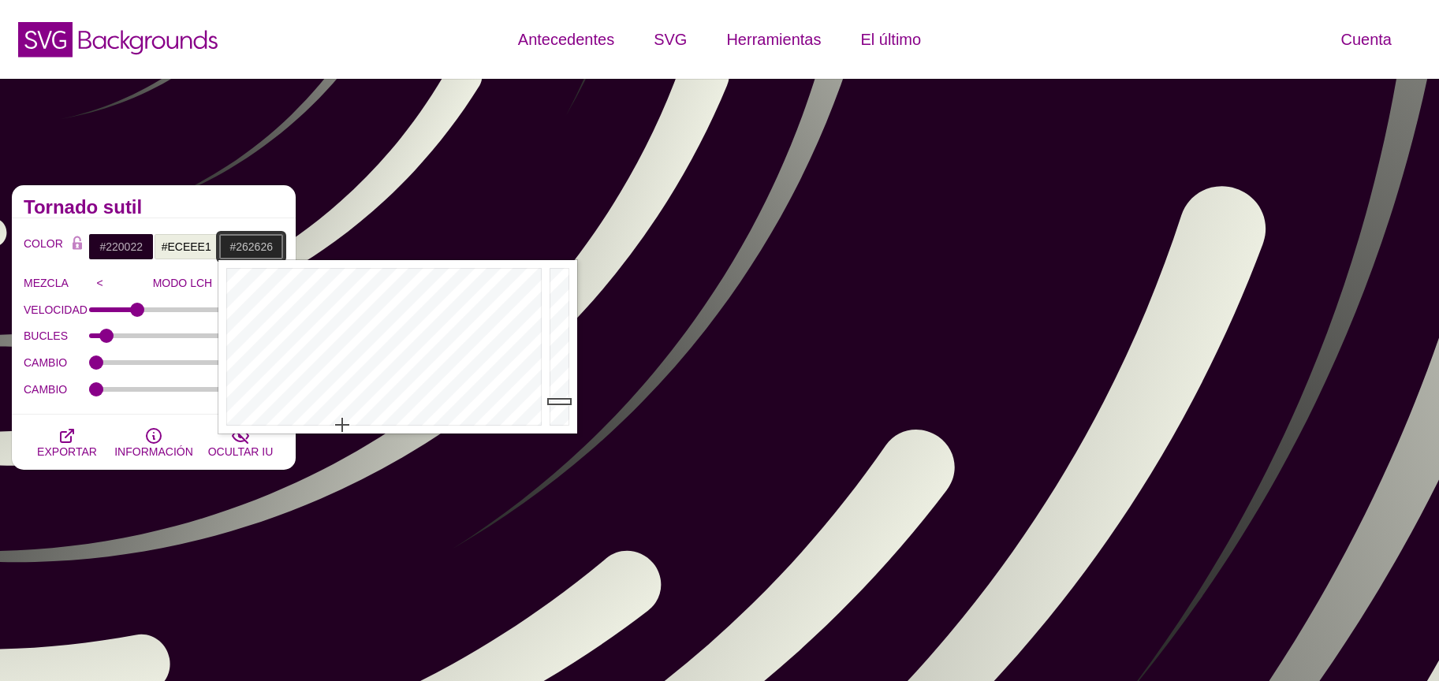
type input "#131313"
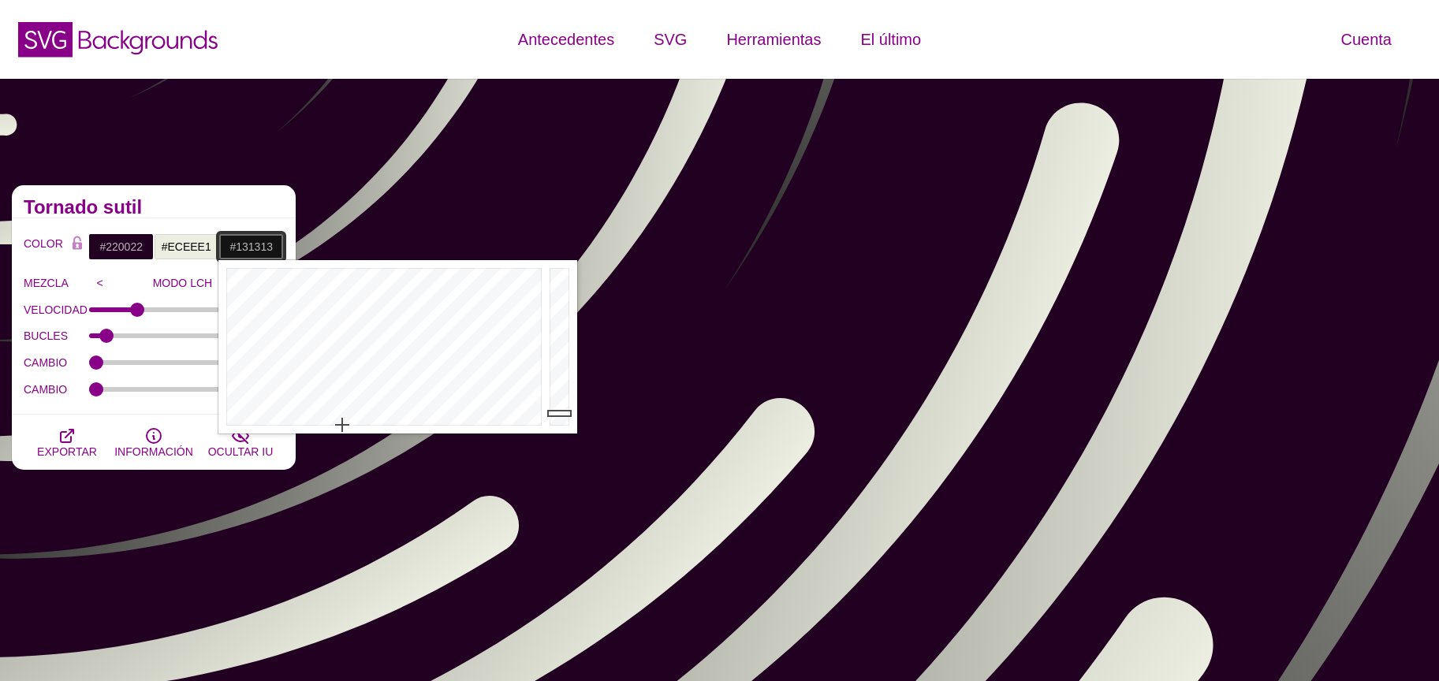
click at [559, 413] on div at bounding box center [562, 347] width 32 height 174
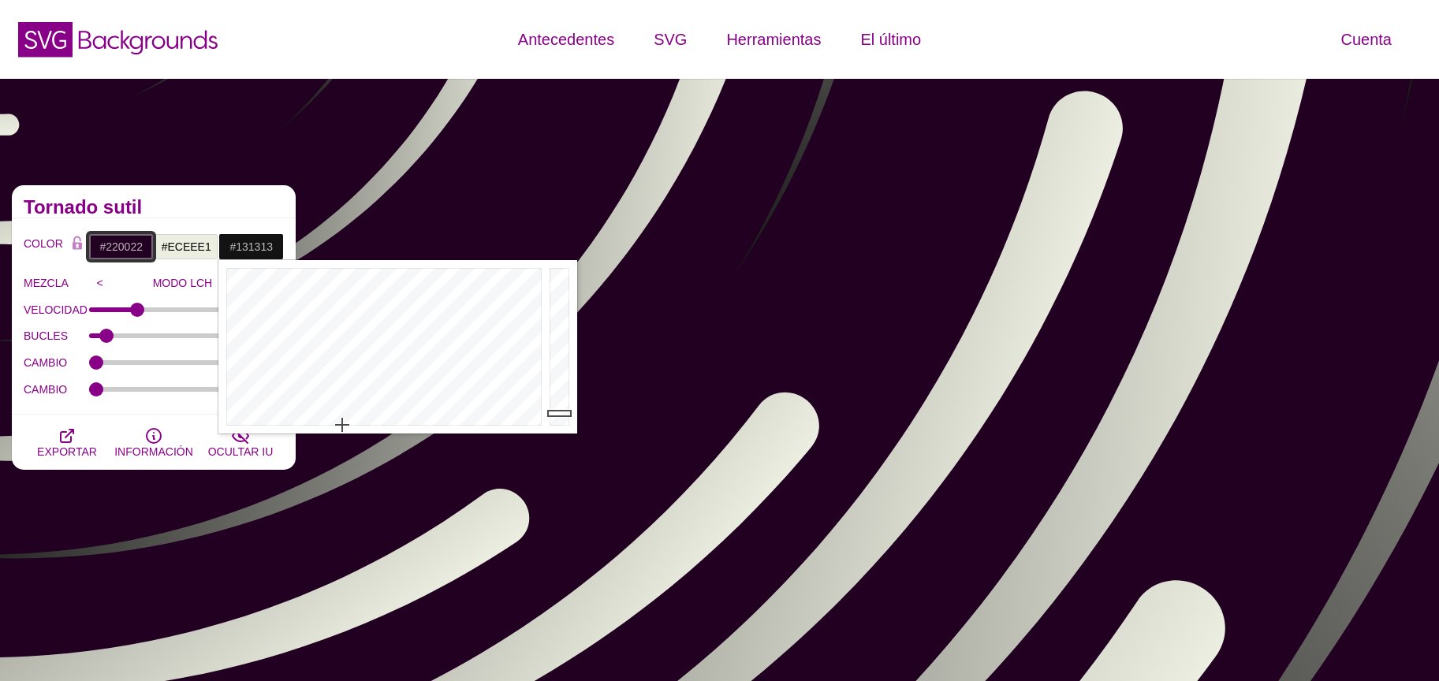
click at [106, 255] on input "#220022" at bounding box center [120, 246] width 65 height 27
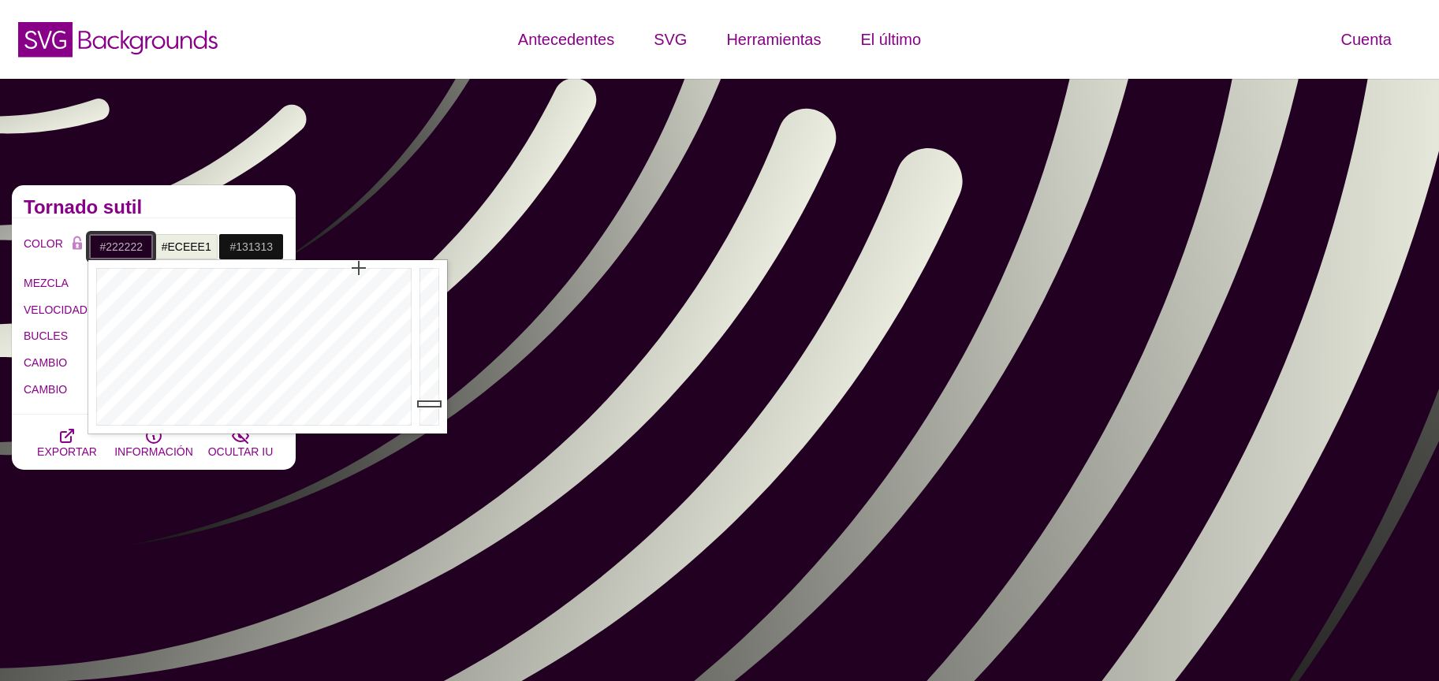
drag, startPoint x: 289, startPoint y: 408, endPoint x: 282, endPoint y: 428, distance: 21.7
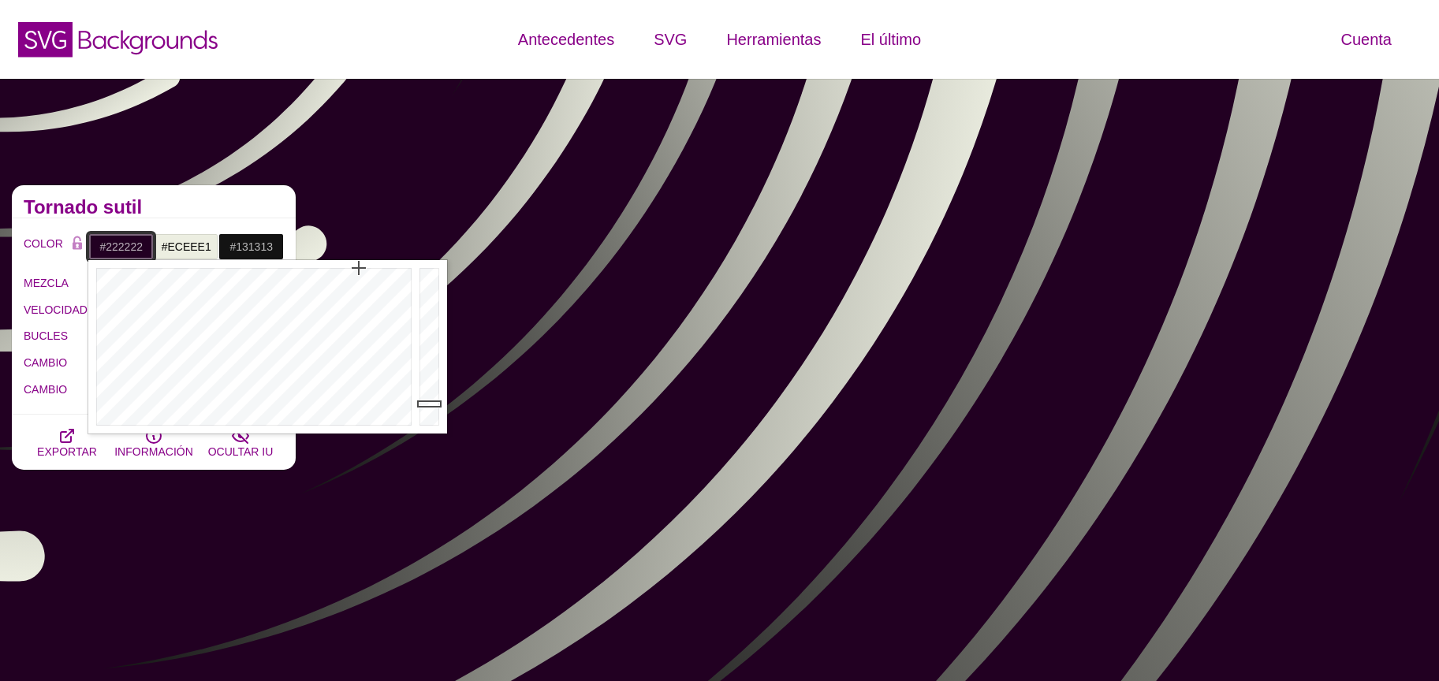
click at [282, 428] on div at bounding box center [251, 347] width 327 height 174
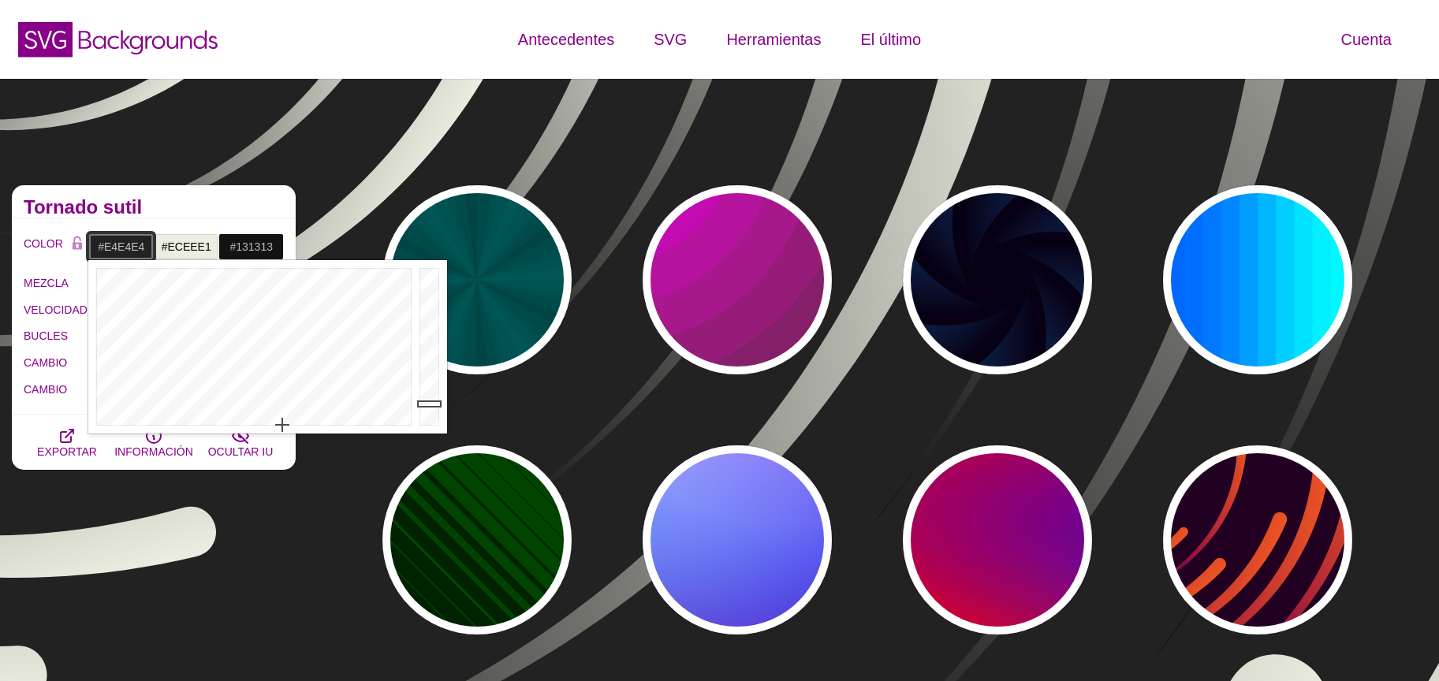
click at [430, 285] on div at bounding box center [432, 347] width 32 height 174
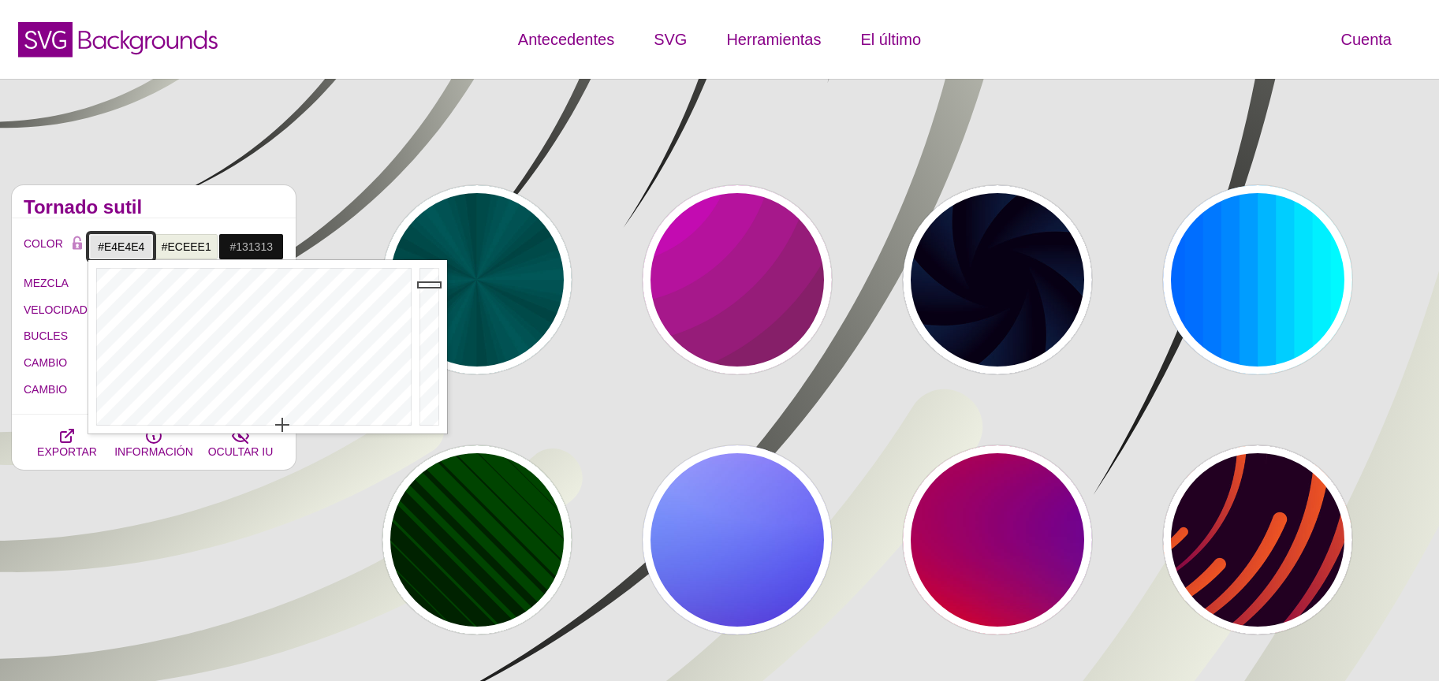
type input "#CDCDCD"
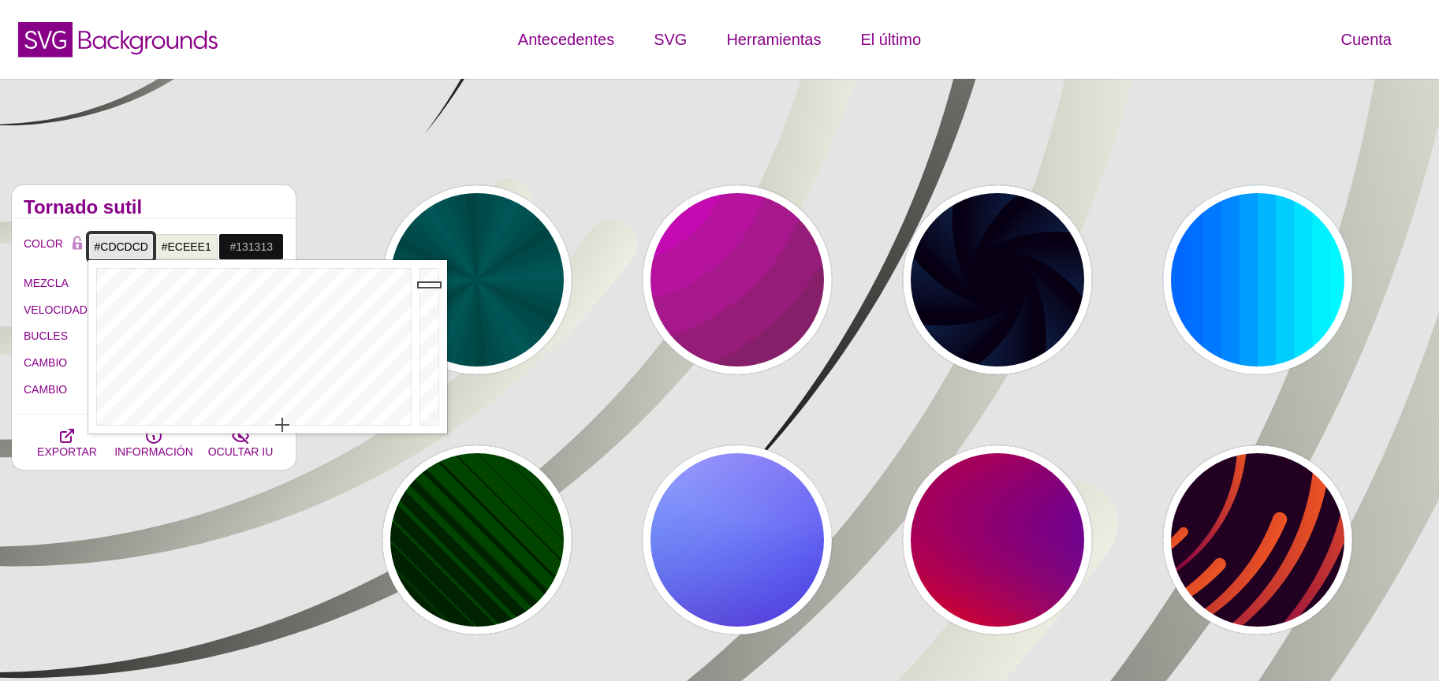
click at [435, 299] on div at bounding box center [432, 347] width 32 height 174
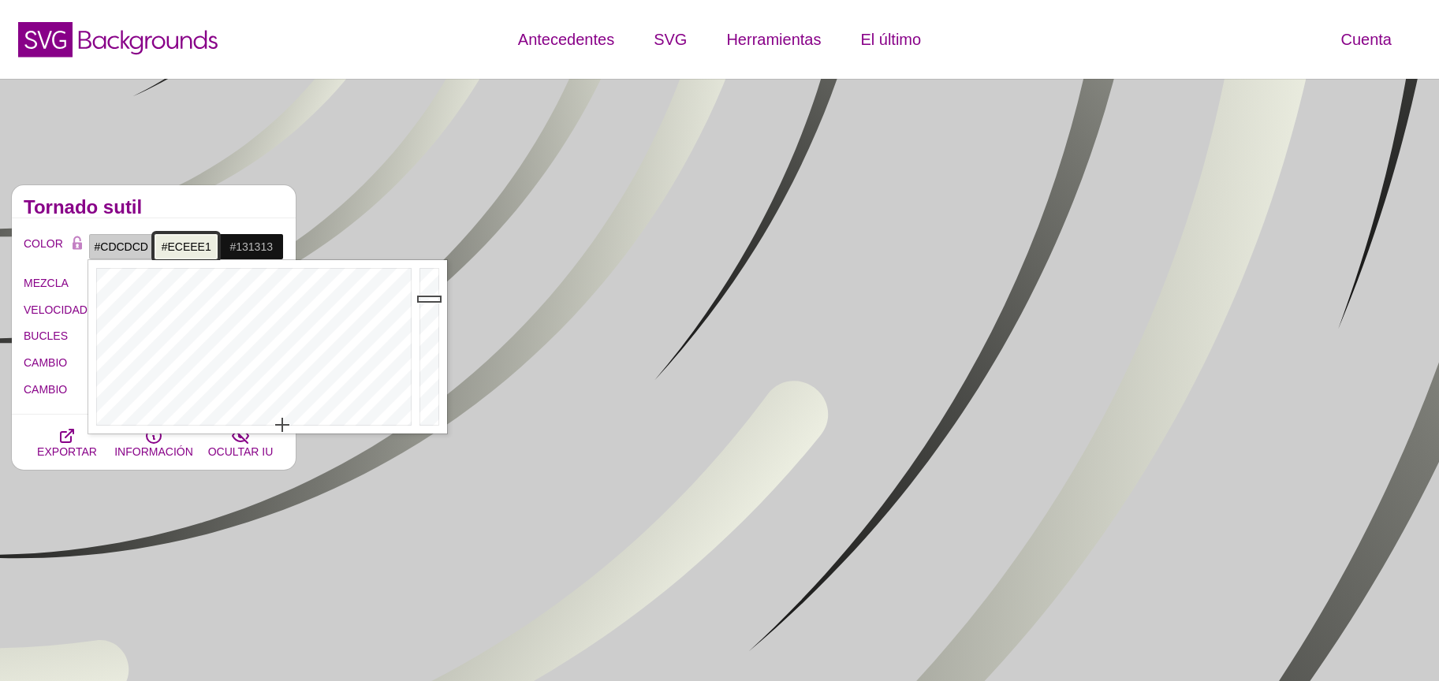
click at [184, 256] on input "#ECEEE1" at bounding box center [186, 246] width 65 height 27
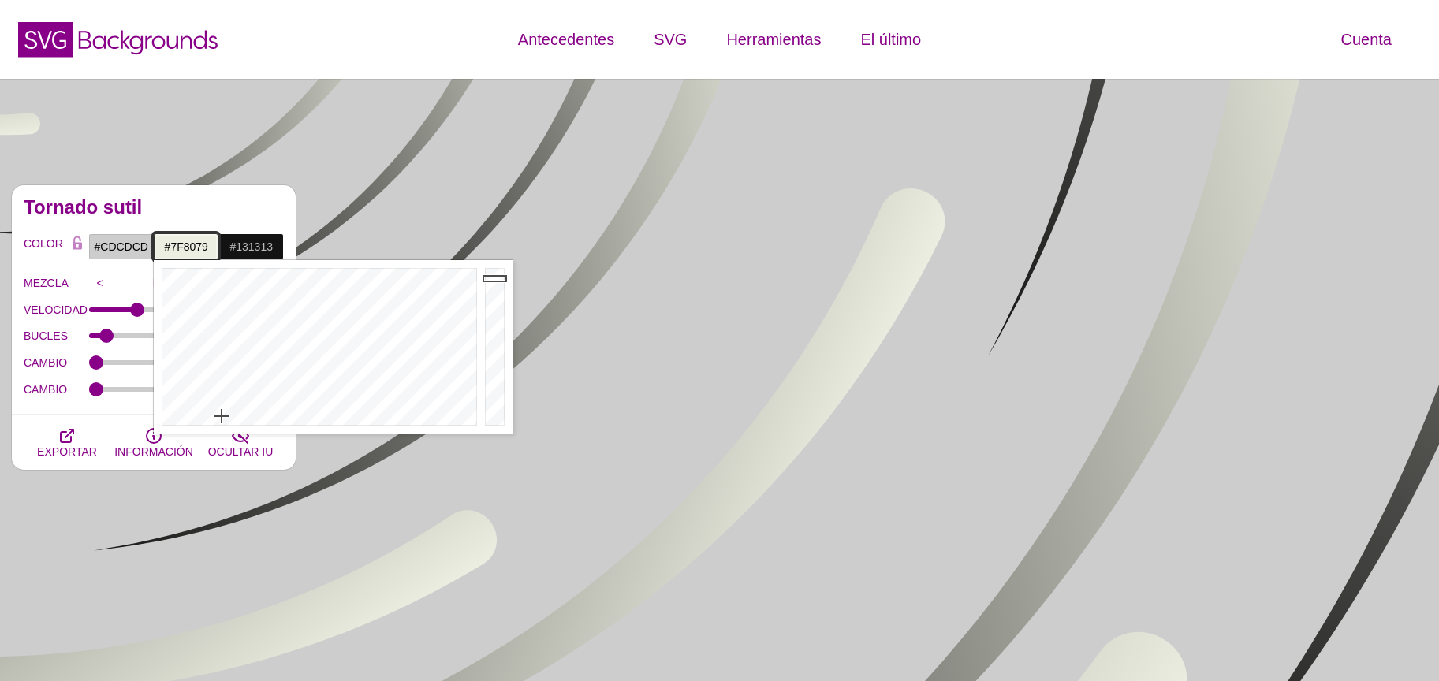
click at [498, 346] on div at bounding box center [497, 347] width 32 height 174
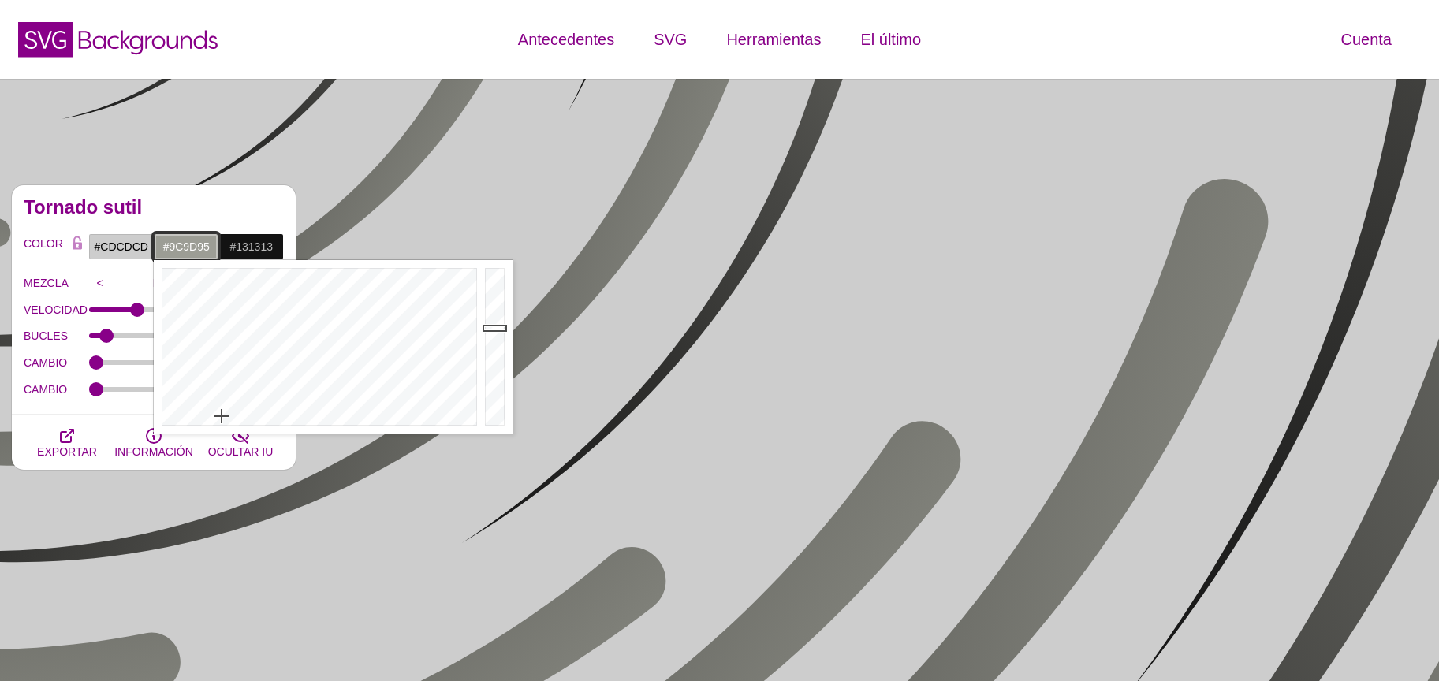
click at [487, 328] on div at bounding box center [497, 347] width 32 height 174
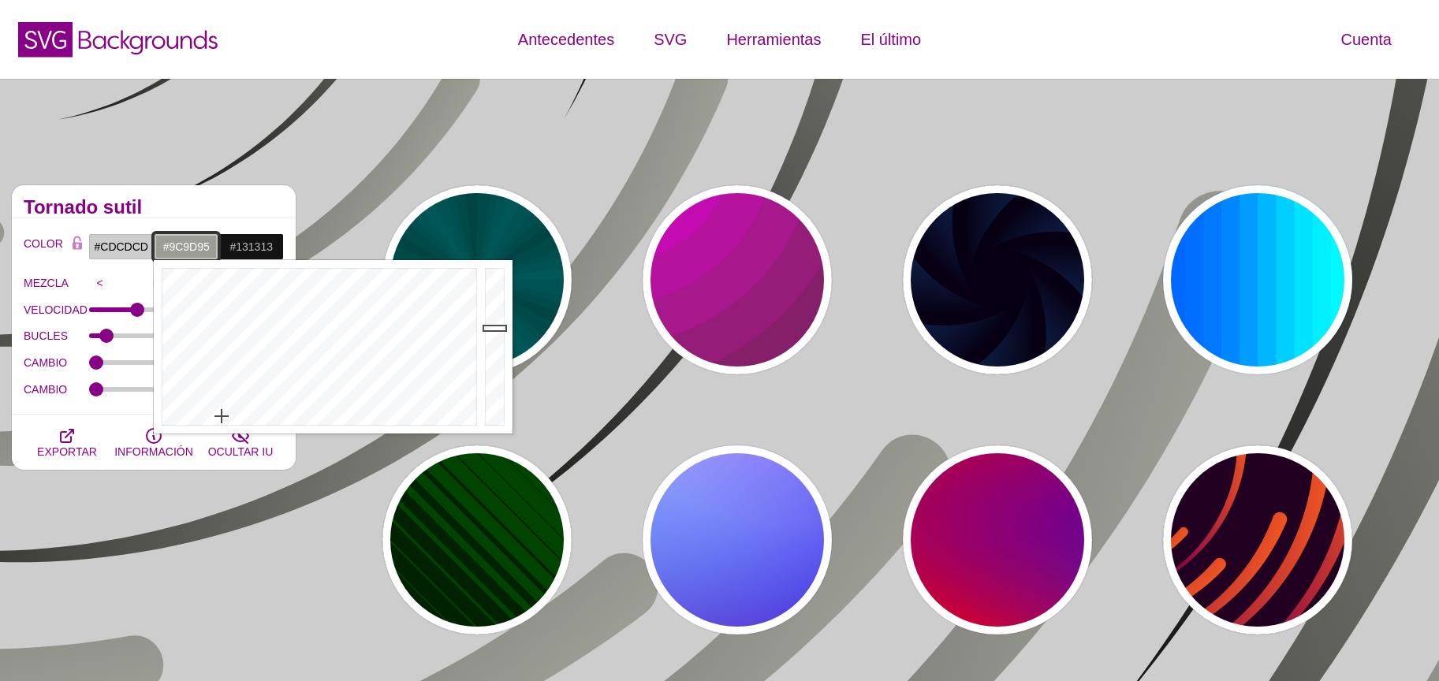
type input "#3E3F3B"
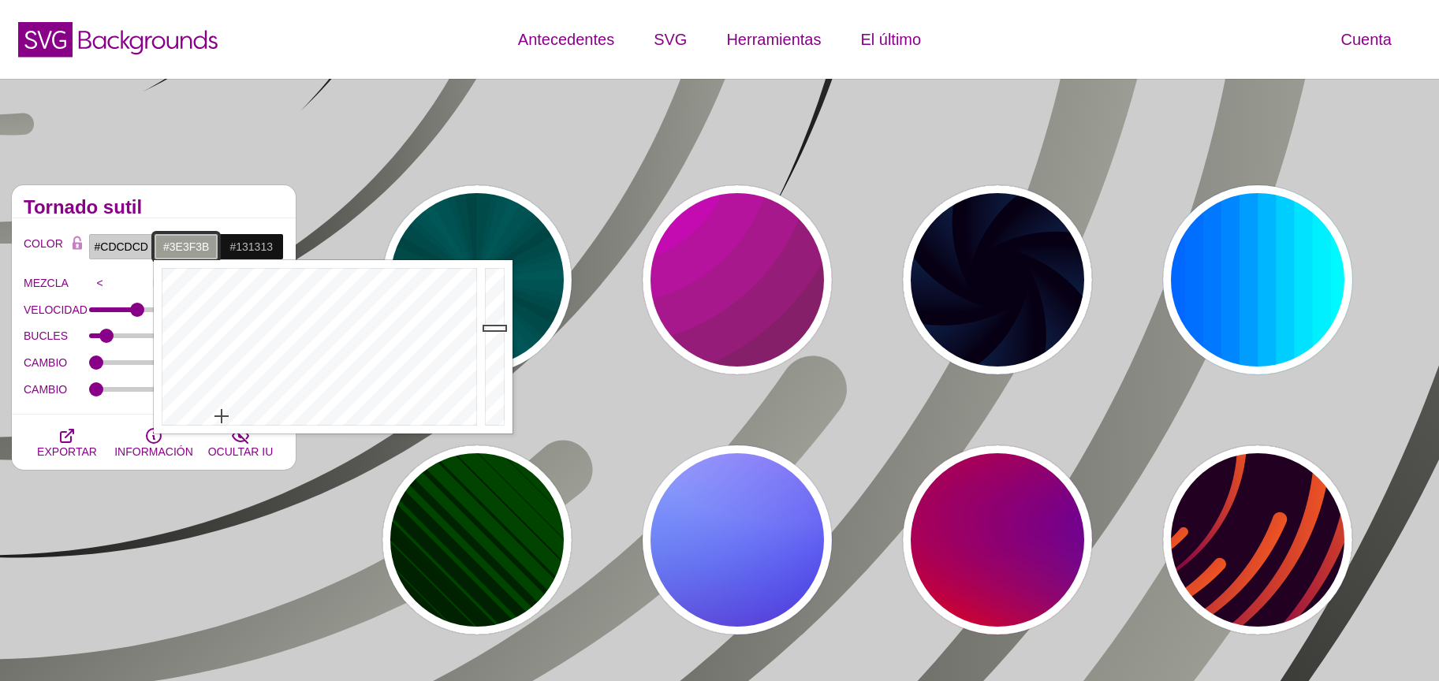
click at [494, 386] on div at bounding box center [497, 347] width 32 height 174
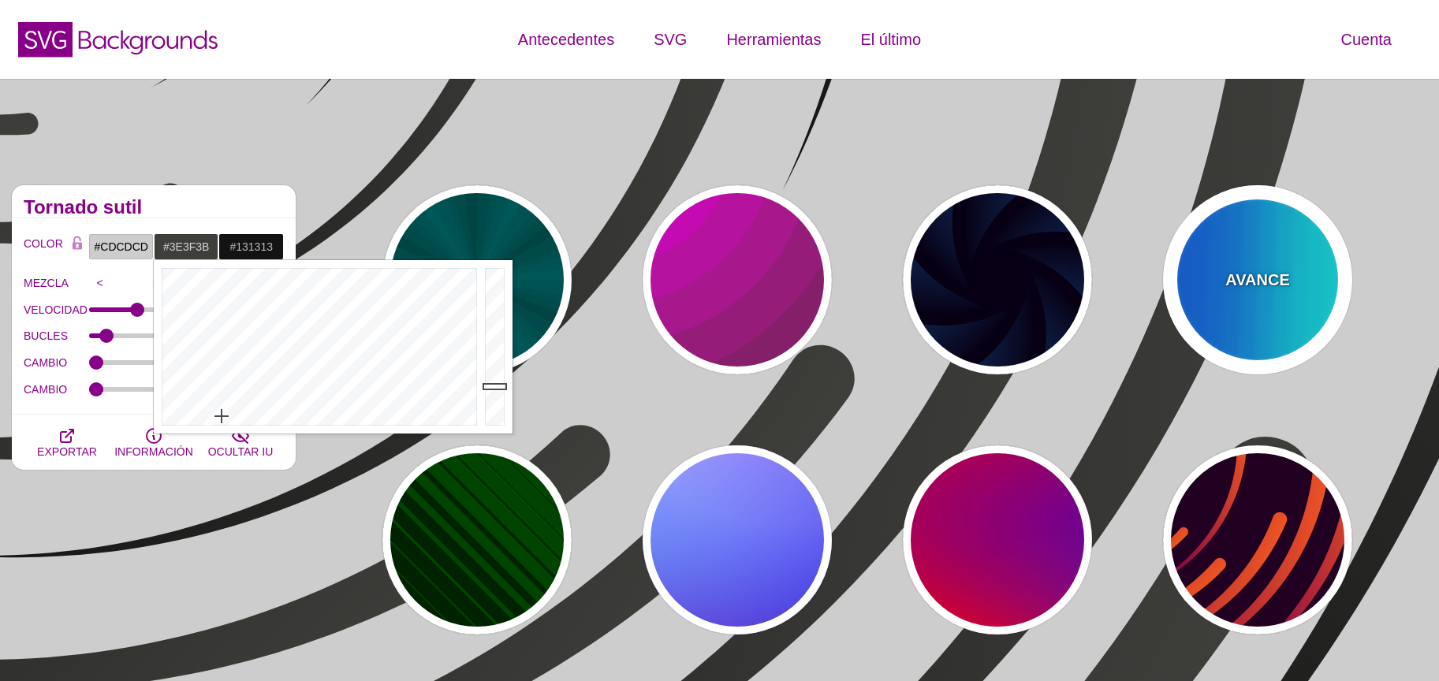
click at [1195, 292] on div "AVANCE" at bounding box center [1257, 279] width 189 height 189
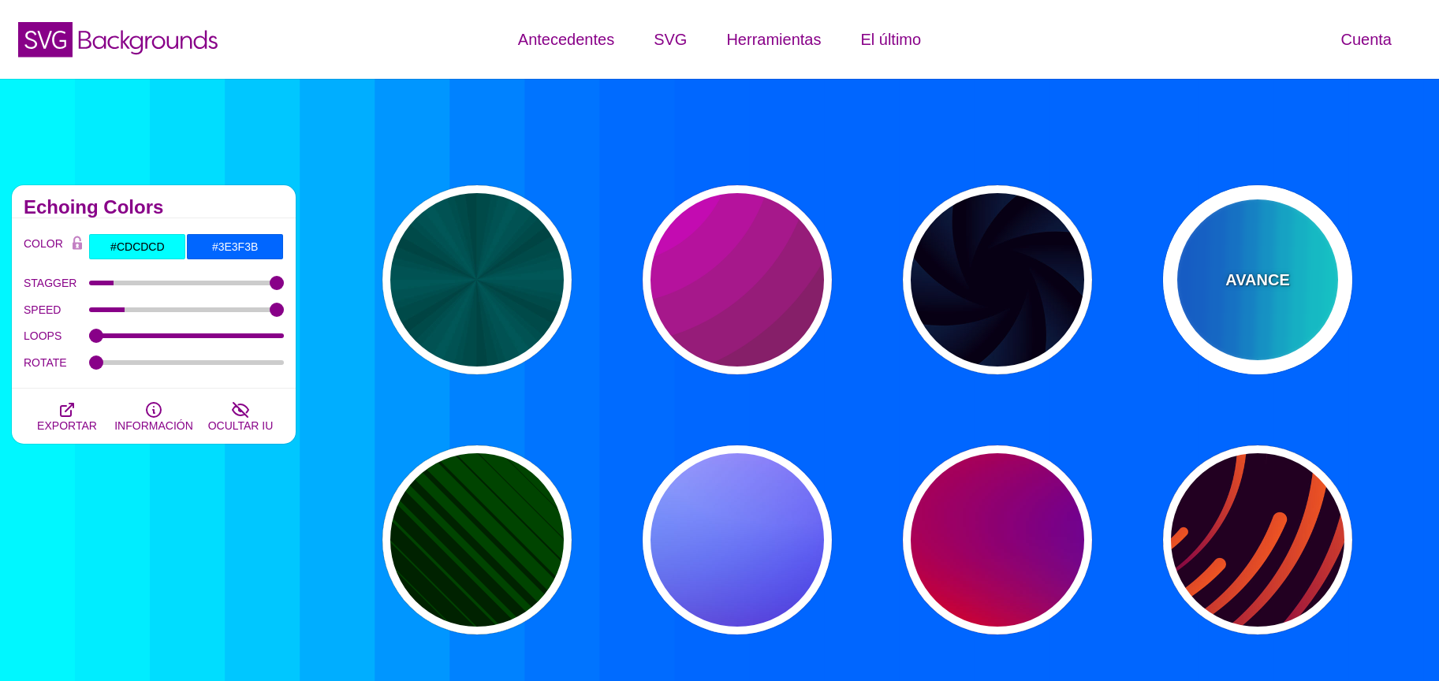
type input "#00FFFF"
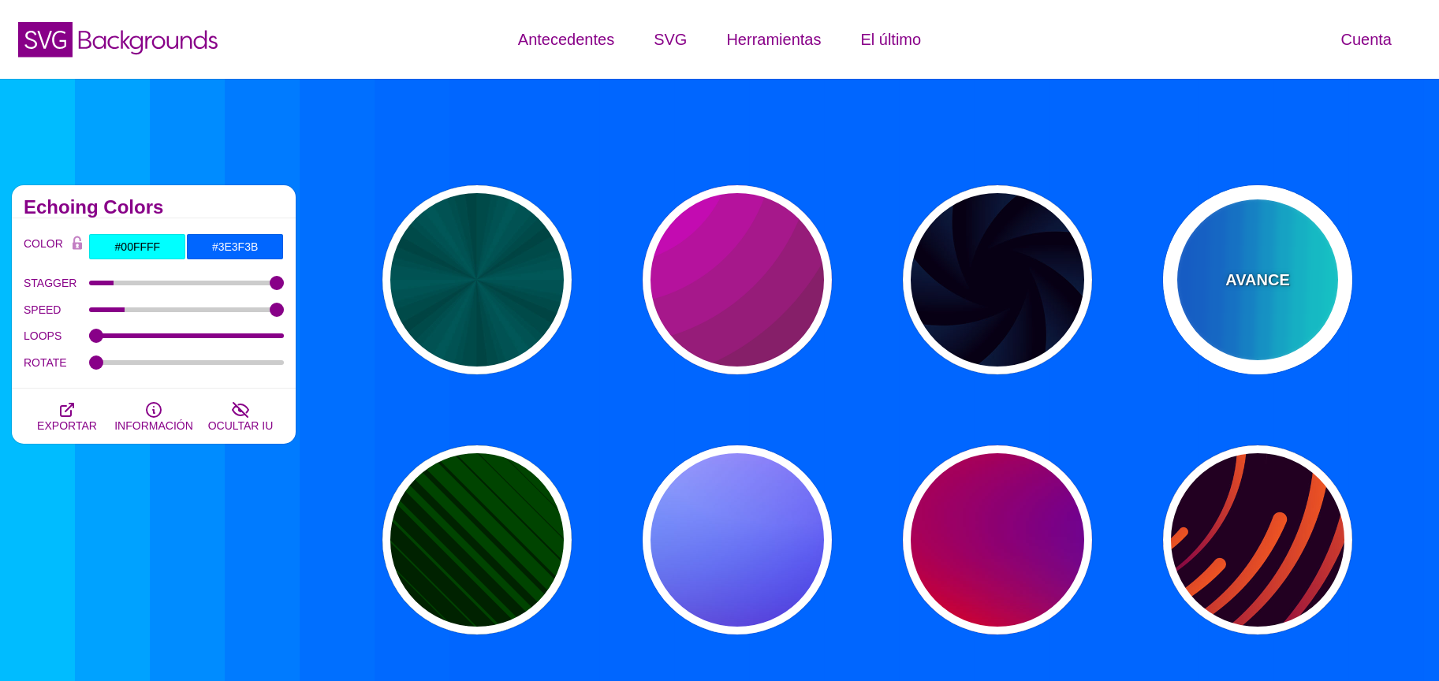
type input "#0066FF"
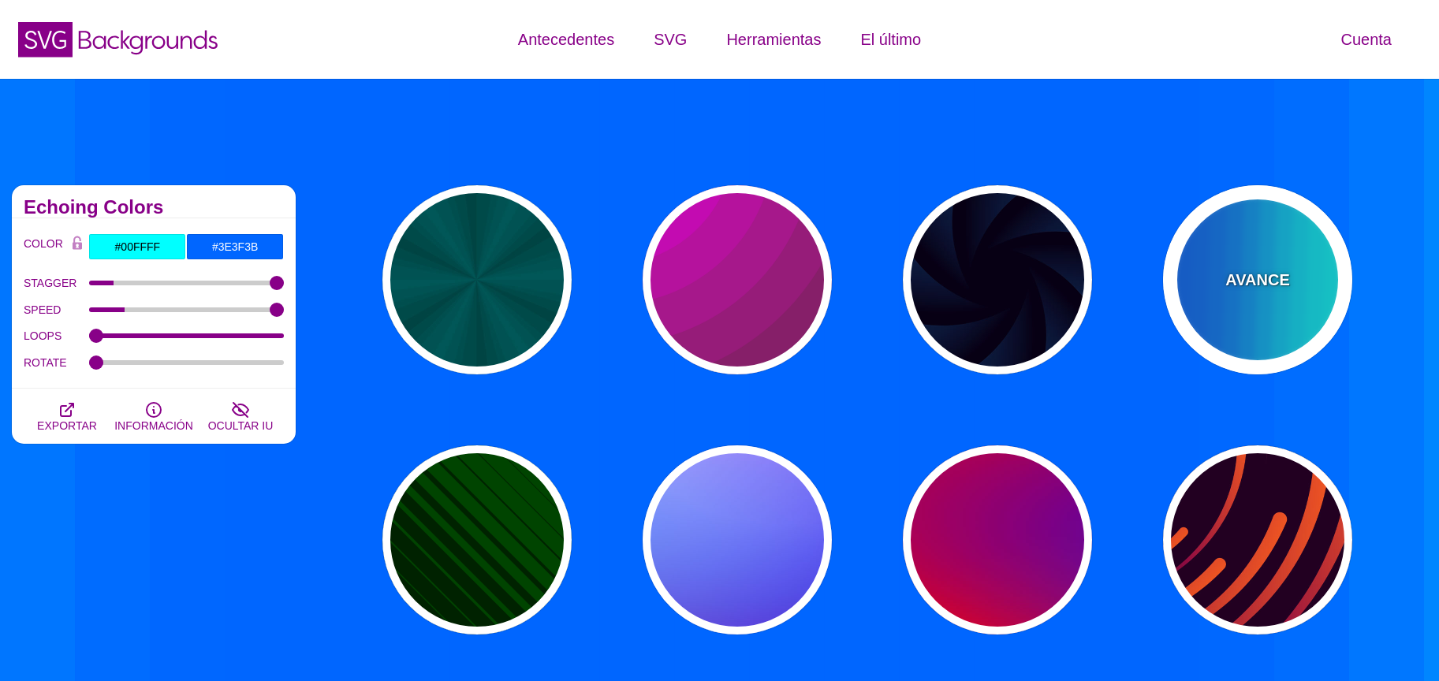
type input "0.25"
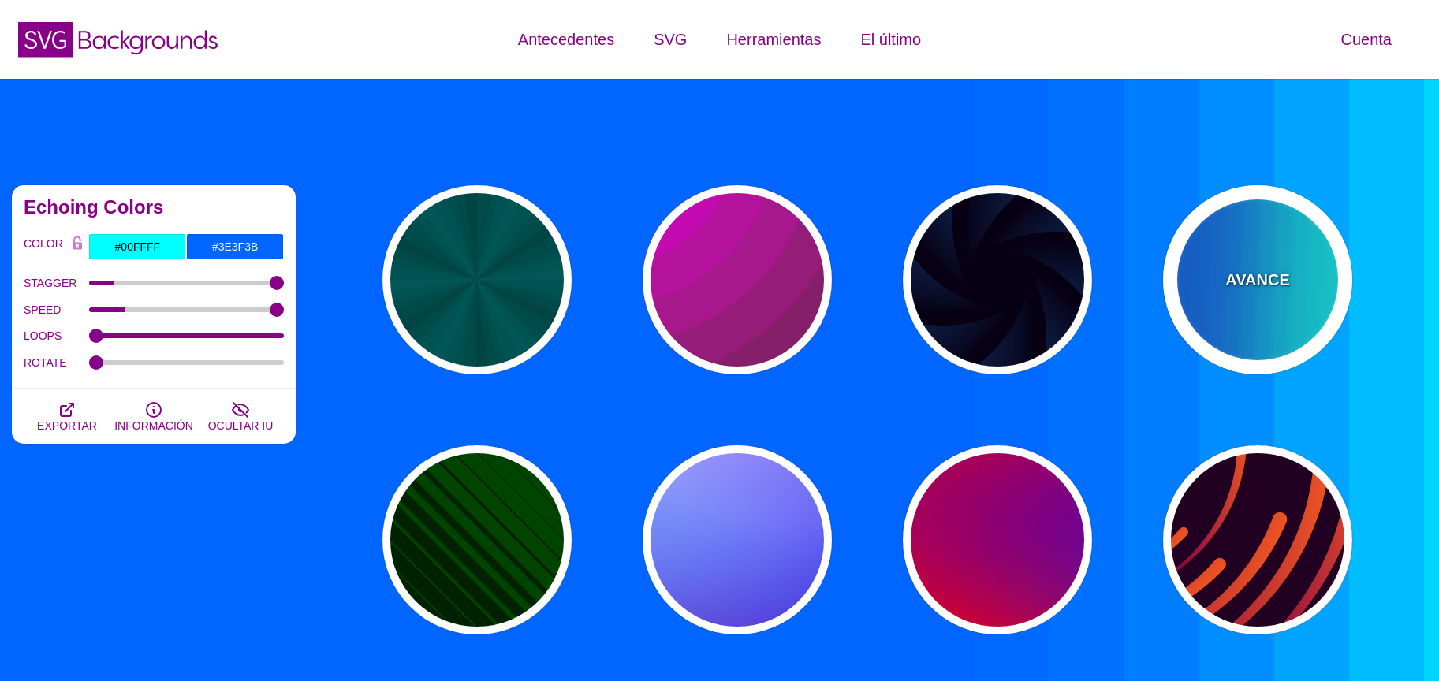
type input "12"
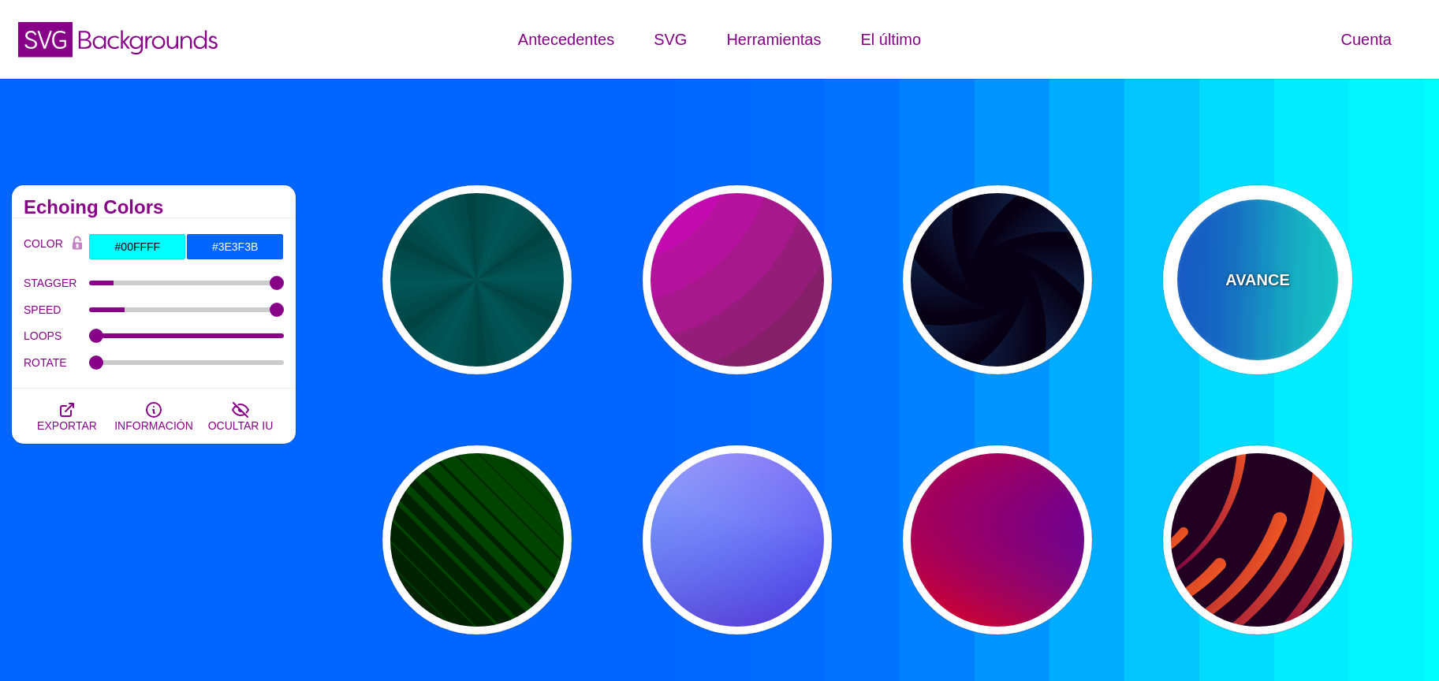
type input "999"
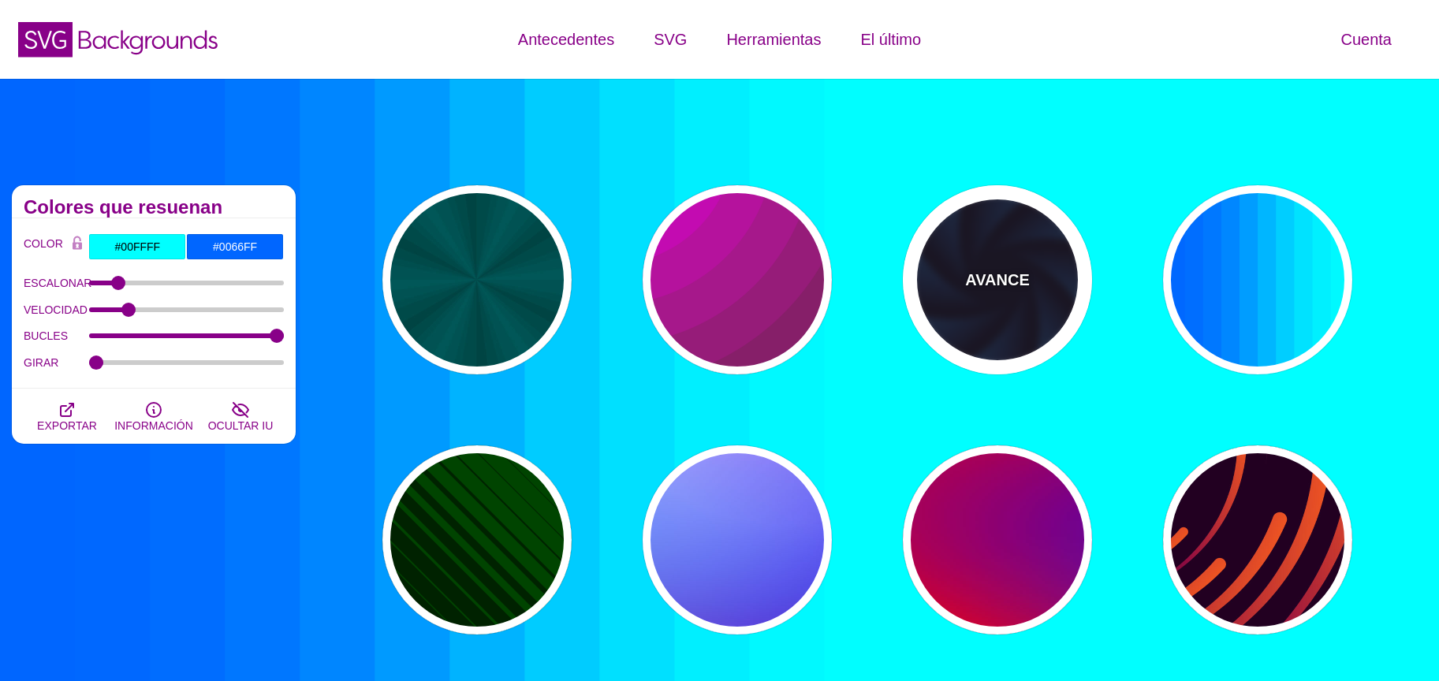
click at [1009, 278] on font "AVANCE" at bounding box center [997, 279] width 64 height 17
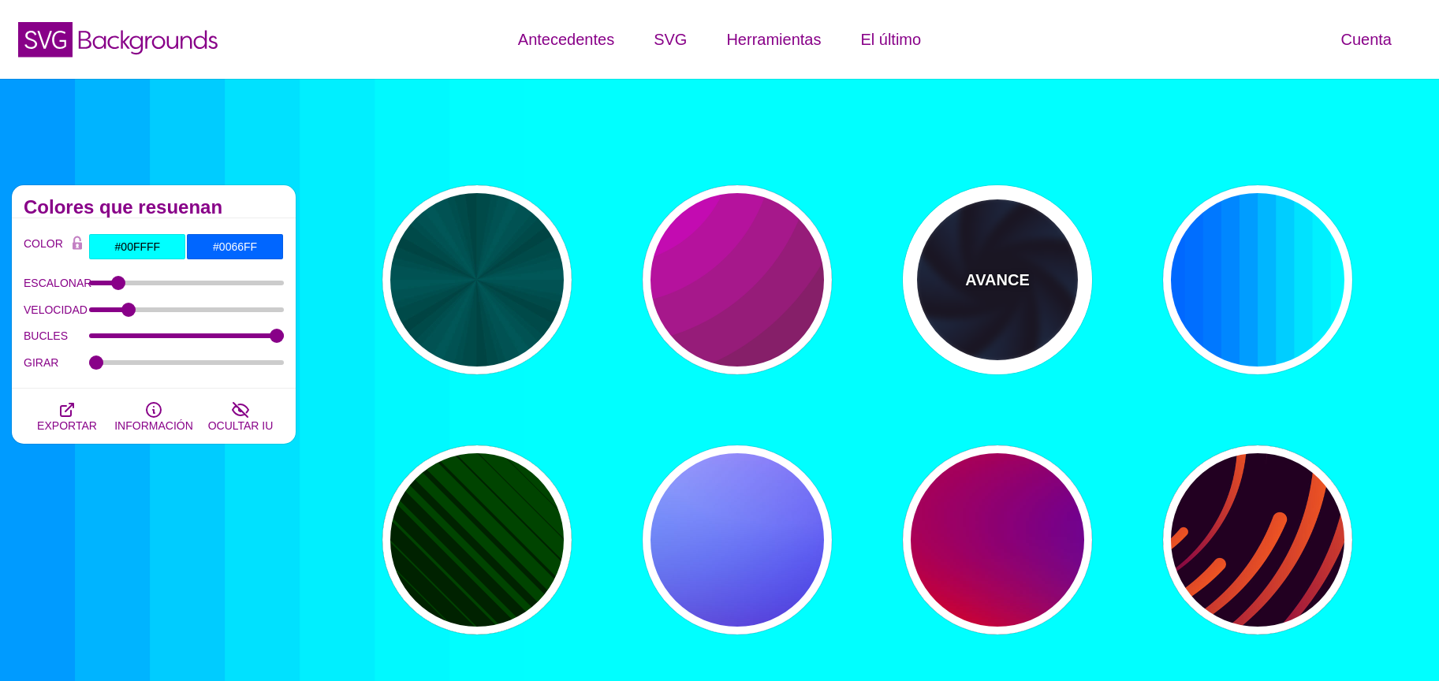
type input "#070014"
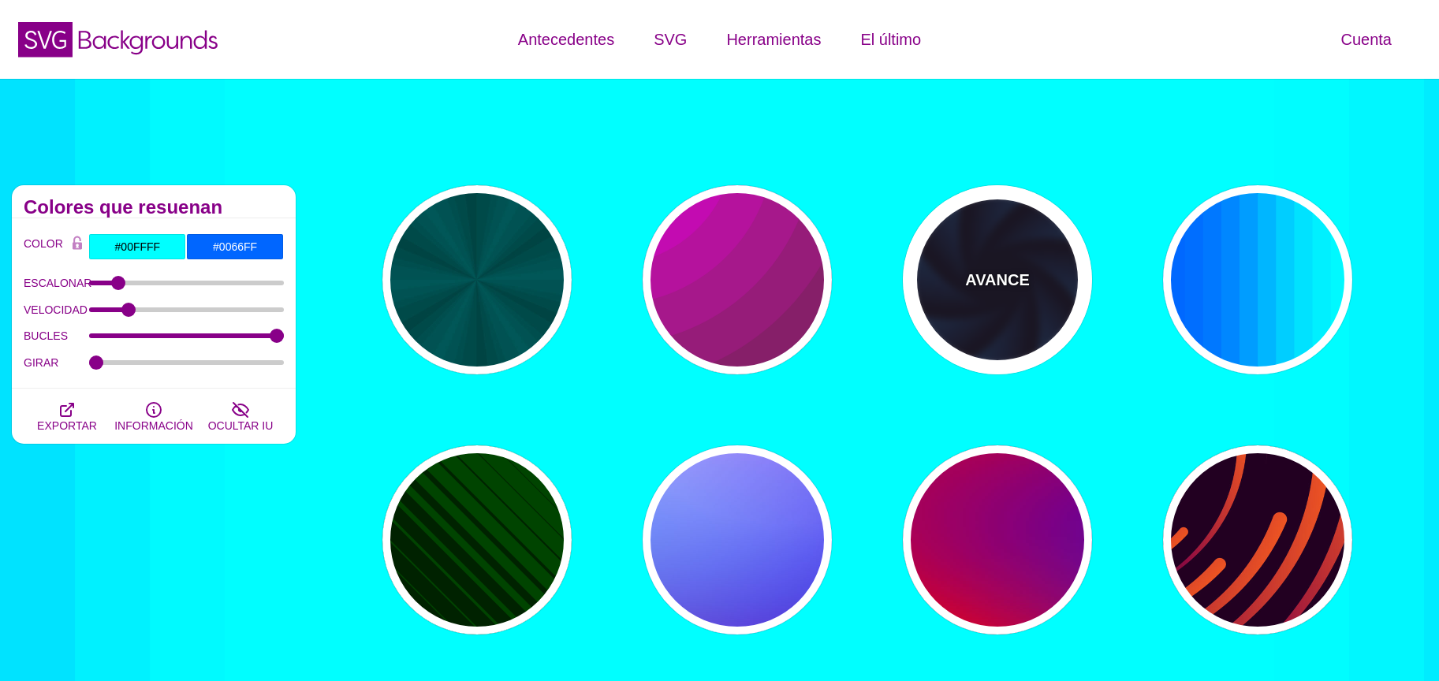
type input "#113366"
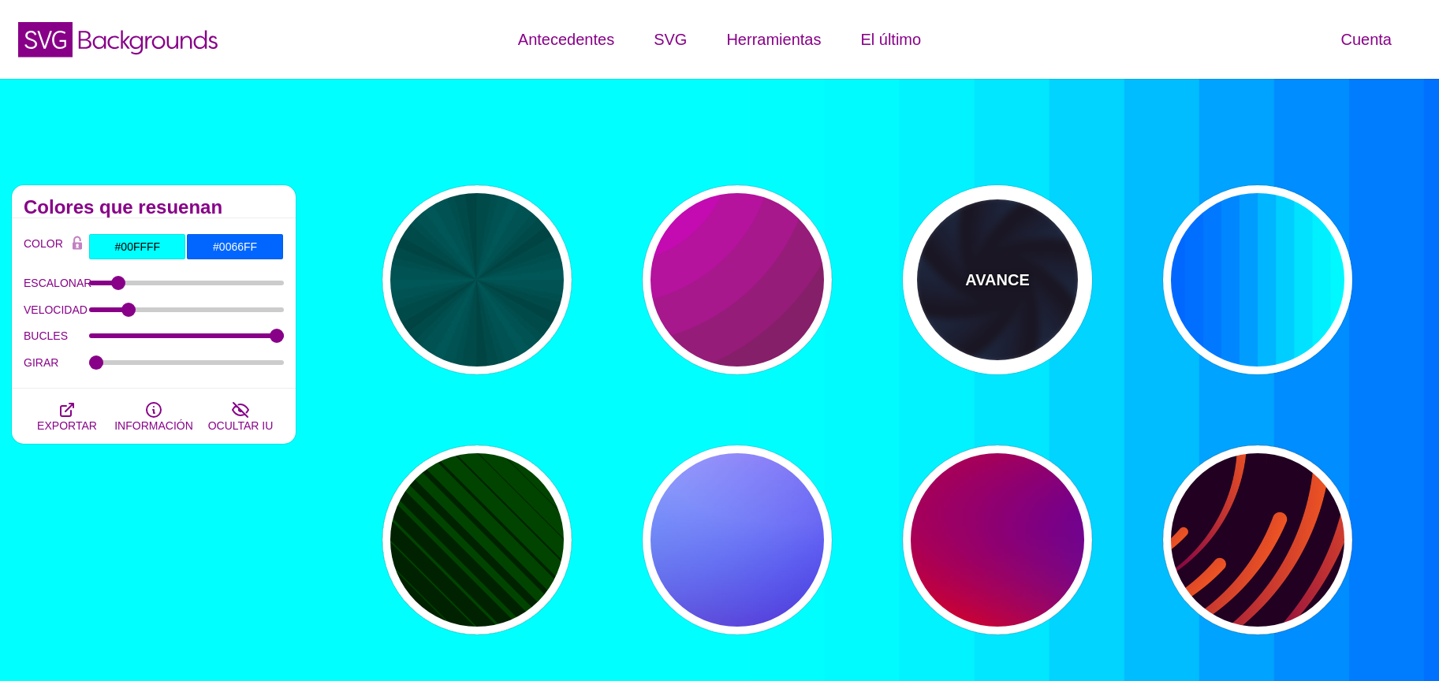
type input "#99FFFF"
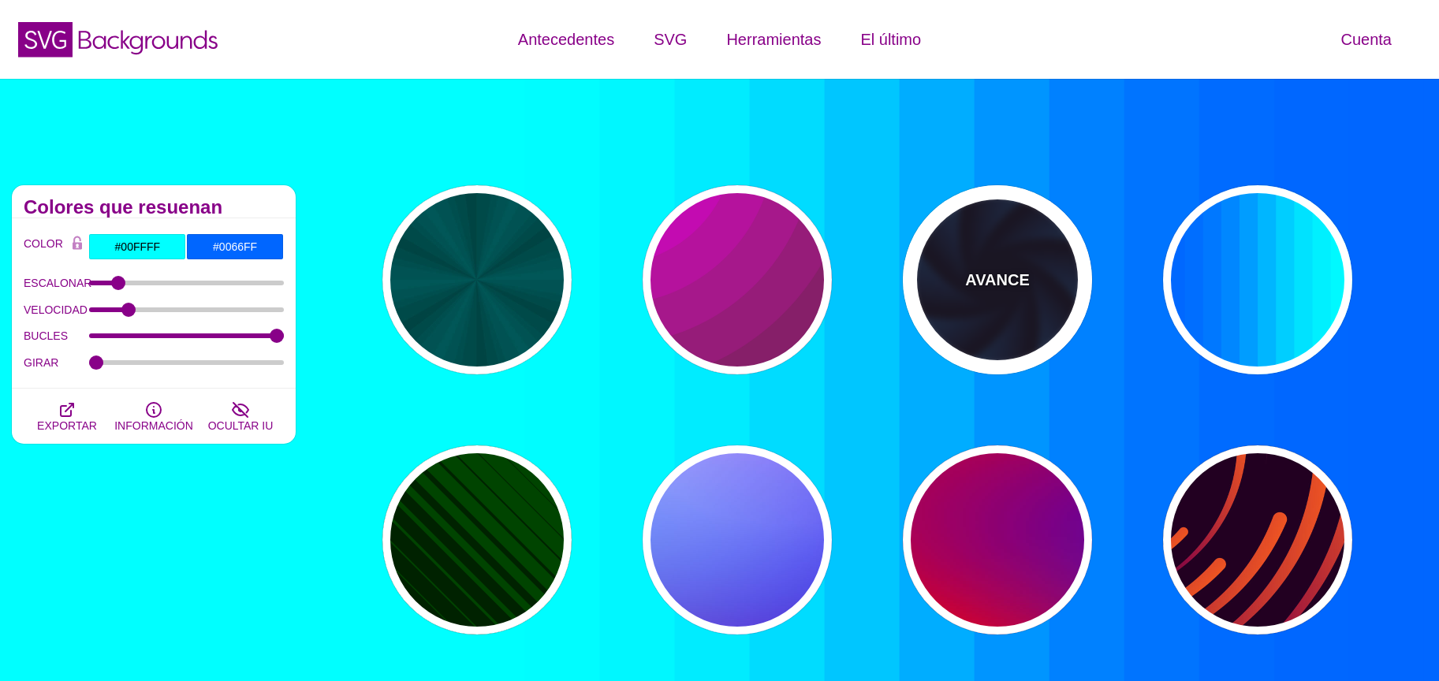
type input "1"
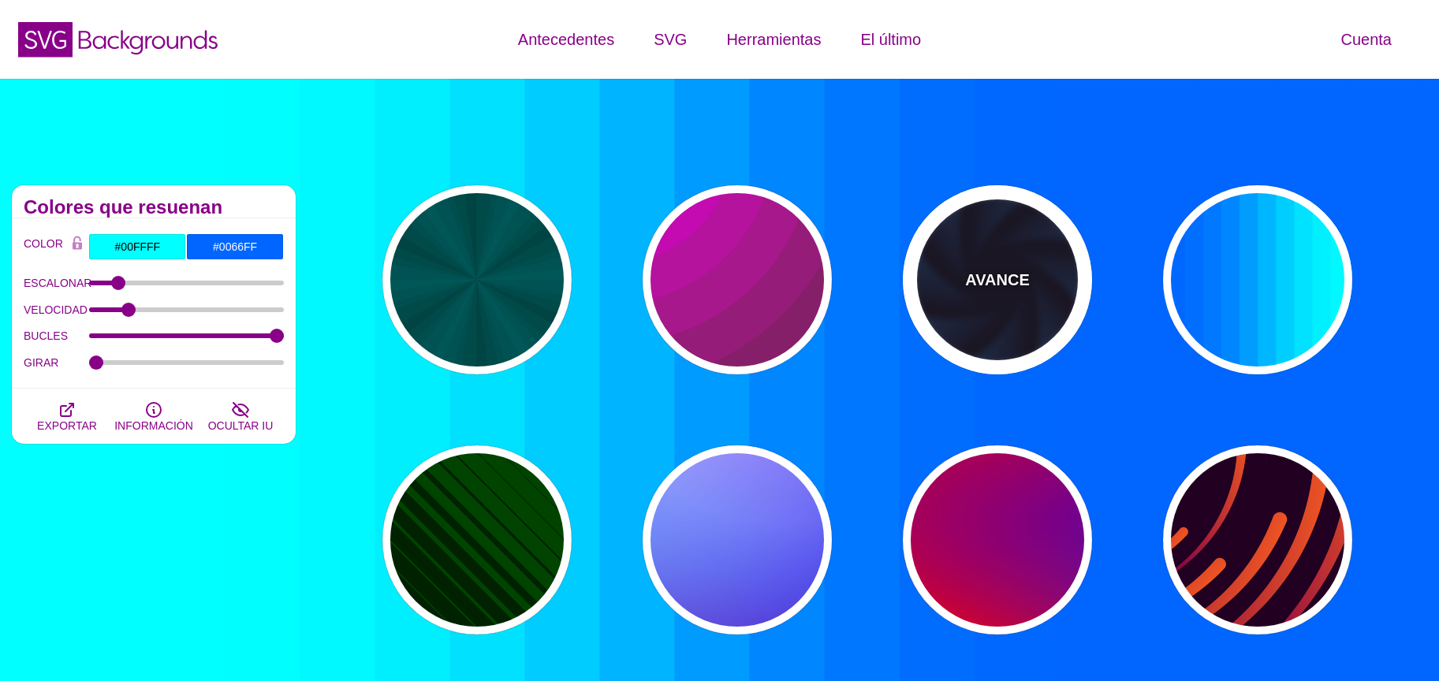
type input "1"
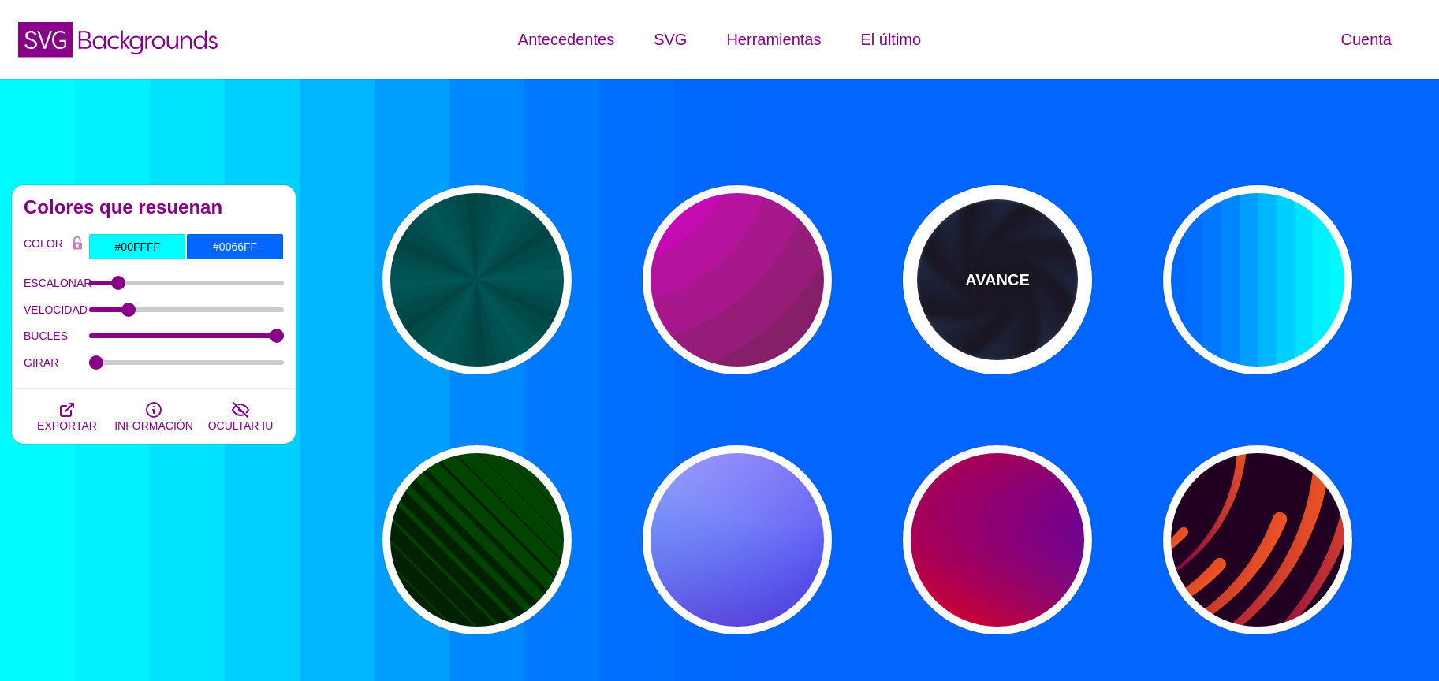
type input "12"
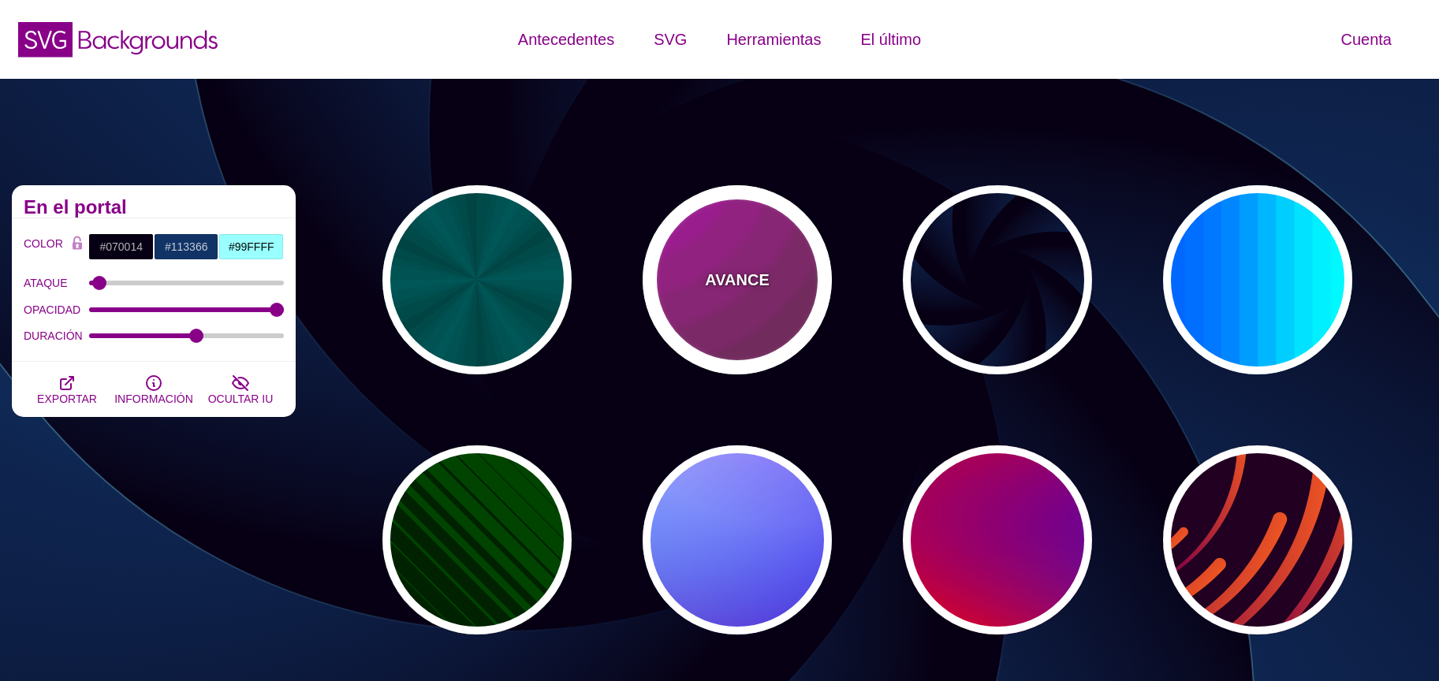
click at [822, 264] on div "AVANCE" at bounding box center [737, 279] width 189 height 189
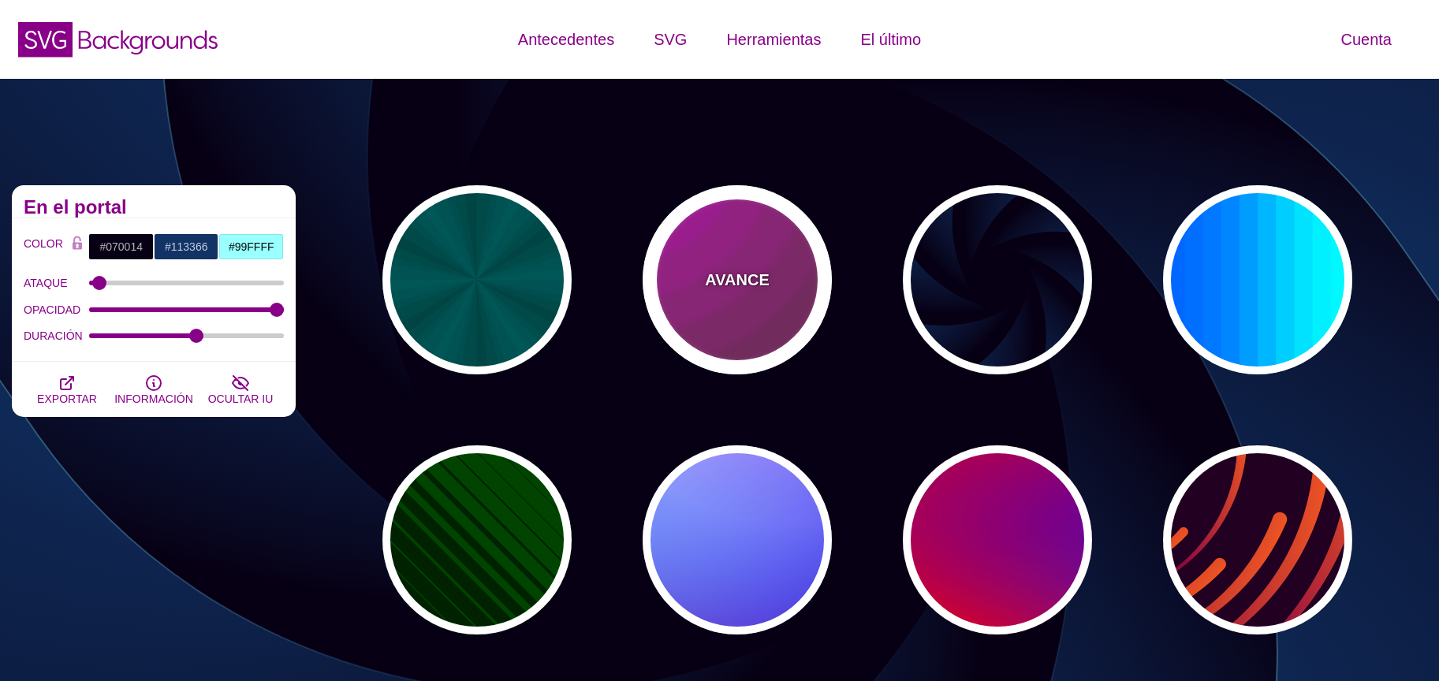
type input "#442233"
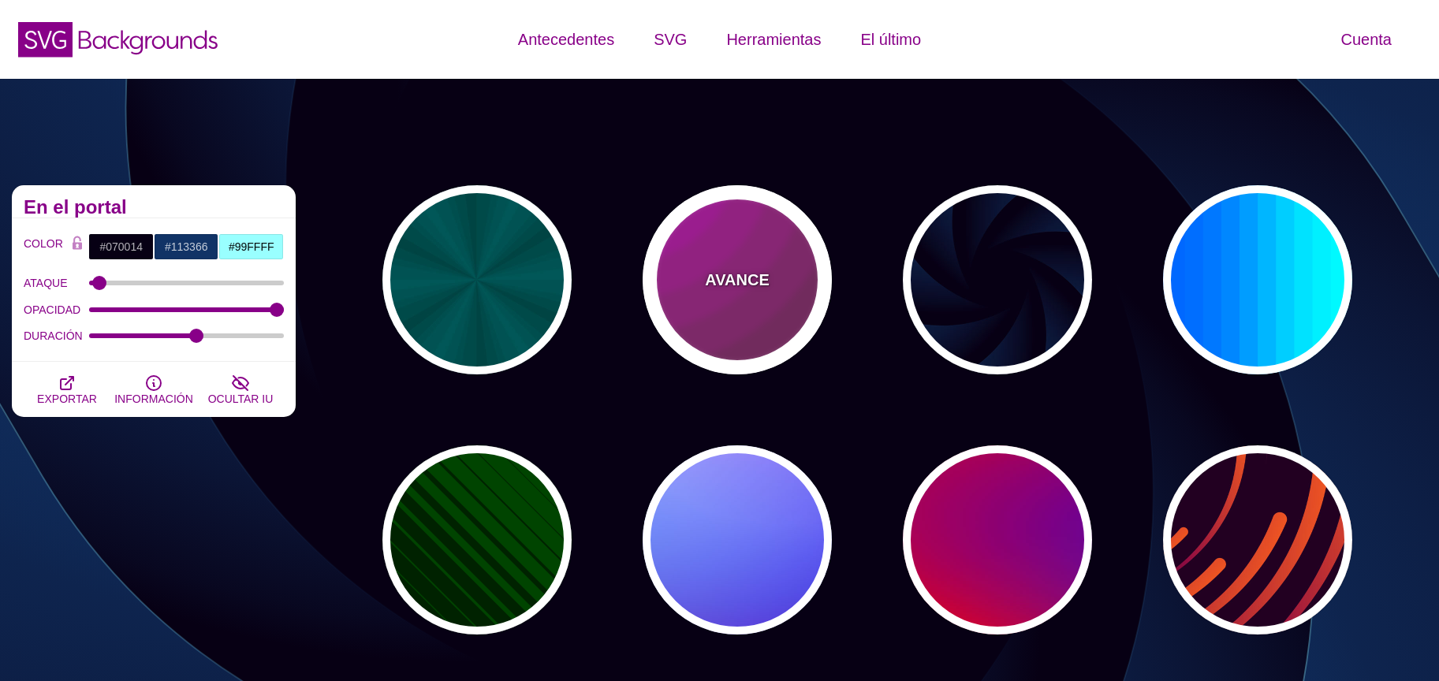
type input "#DD00DD"
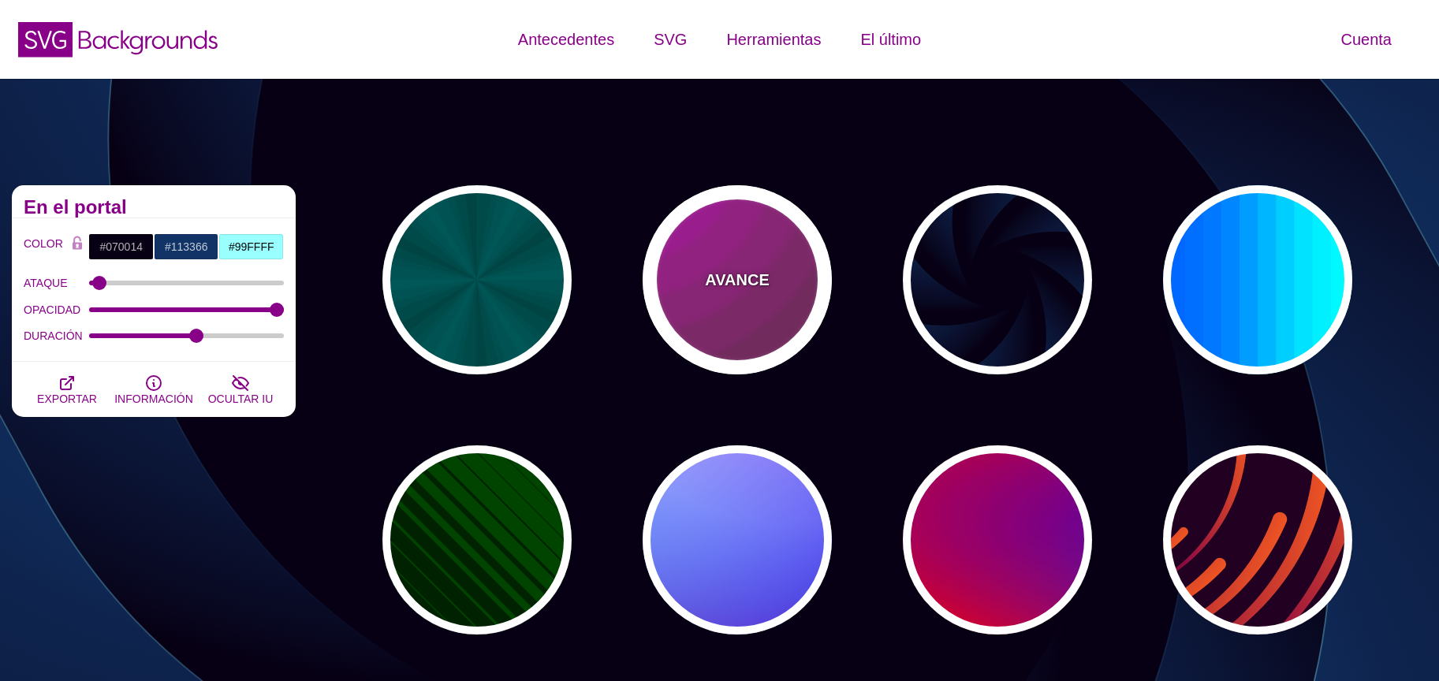
type input "0"
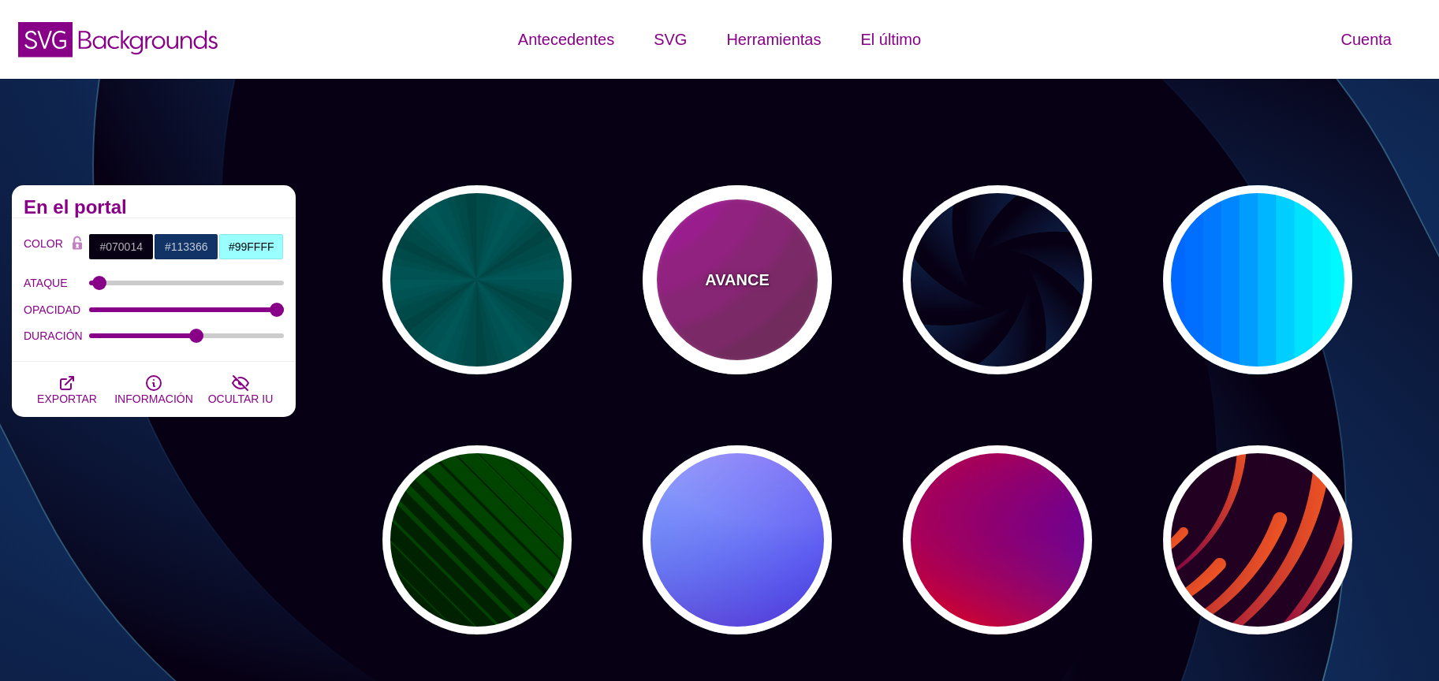
type input "0"
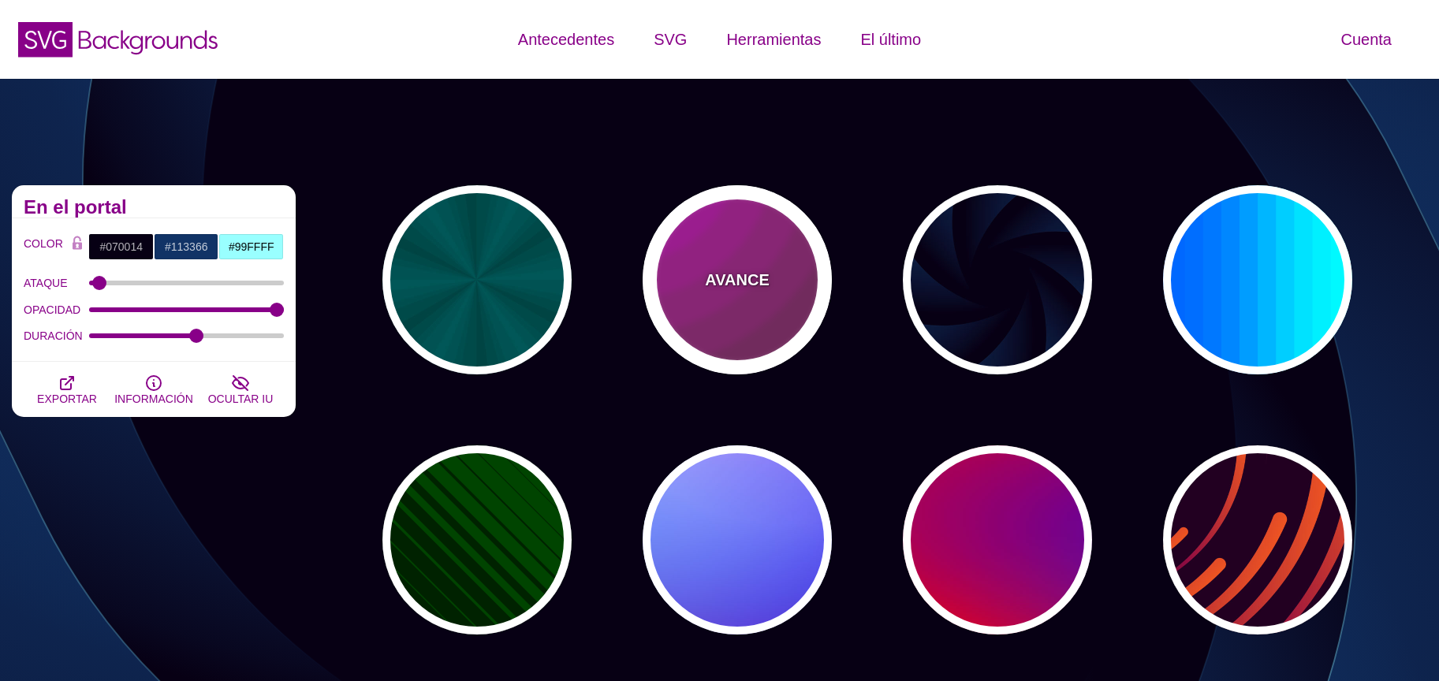
type input "5"
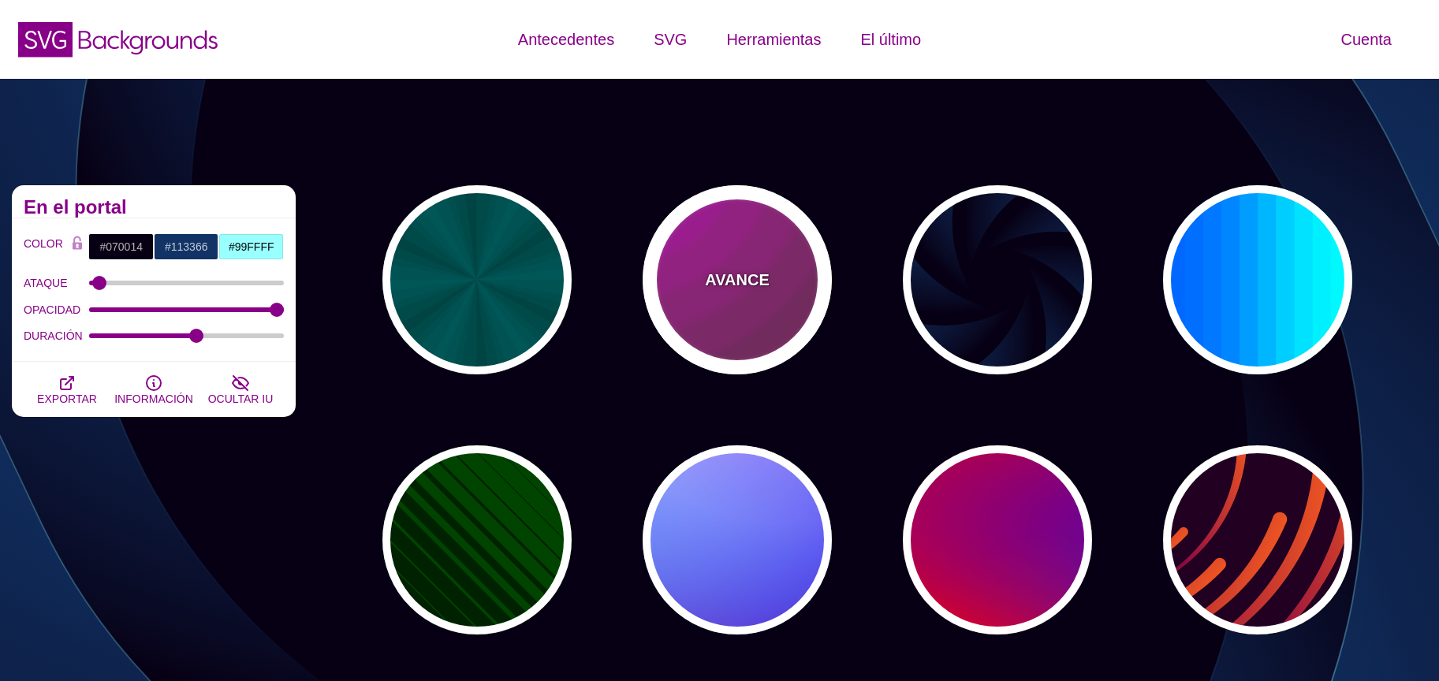
type input "0.2"
type input "0"
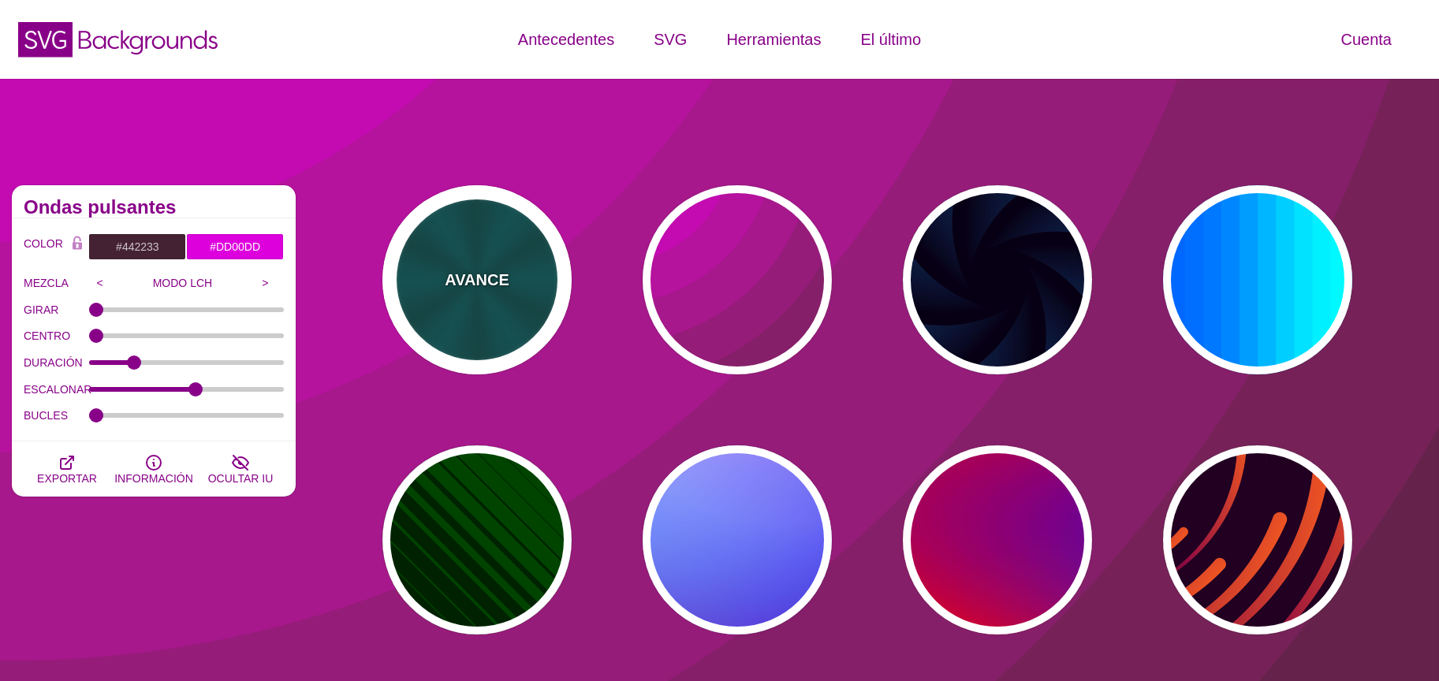
click at [500, 229] on div "AVANCE" at bounding box center [477, 279] width 189 height 189
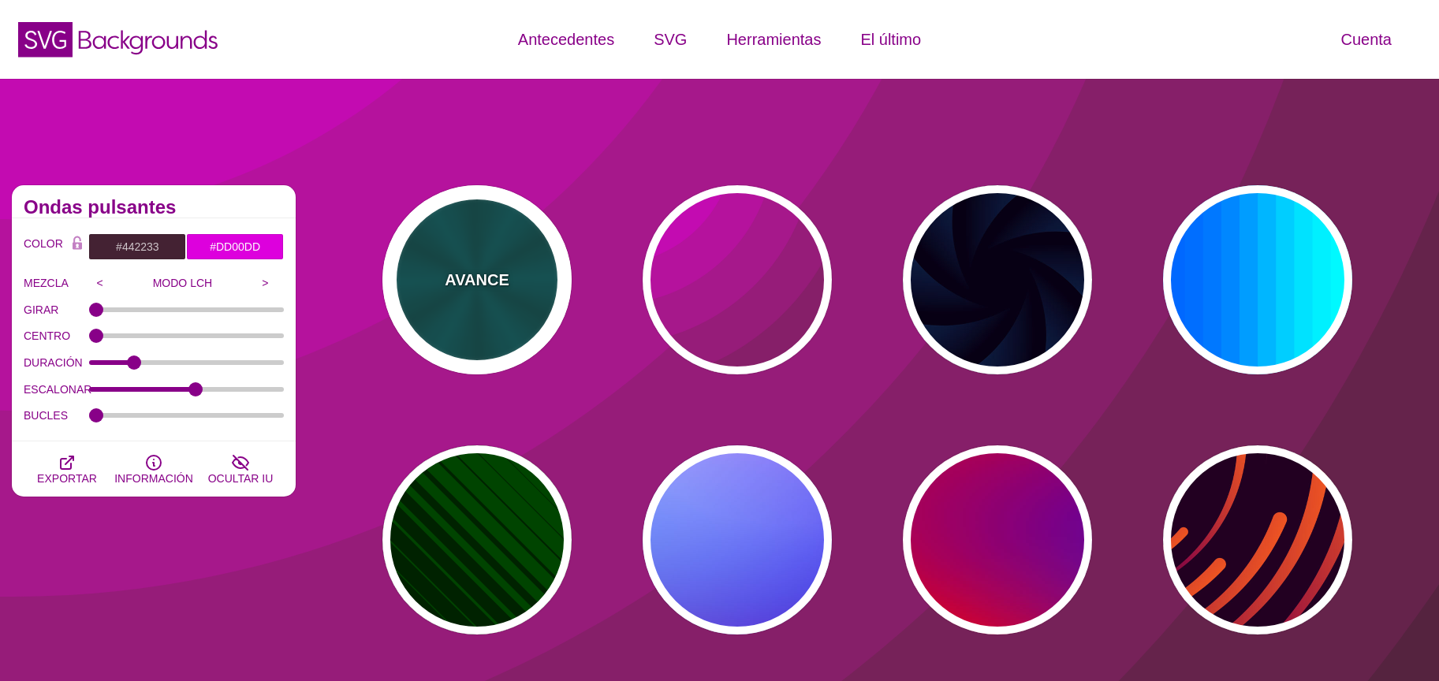
type input "#004444"
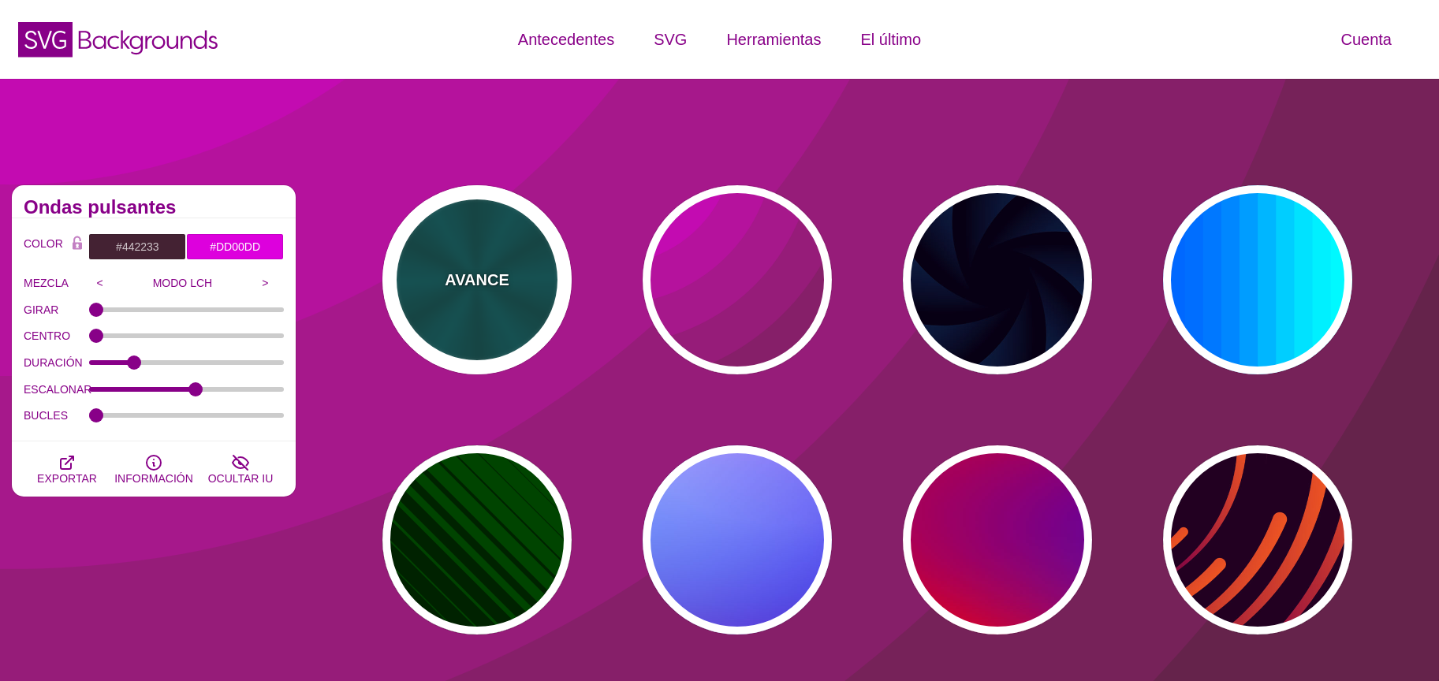
type input "#006666"
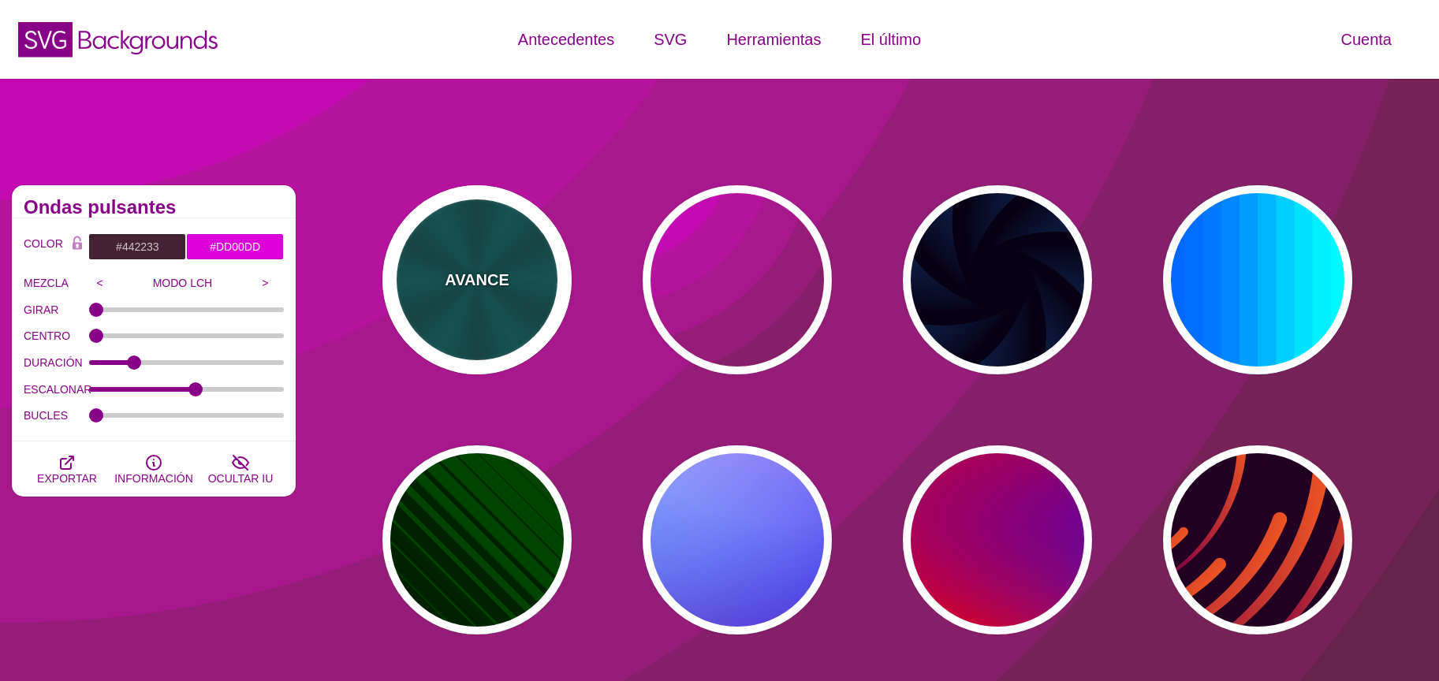
type input "5"
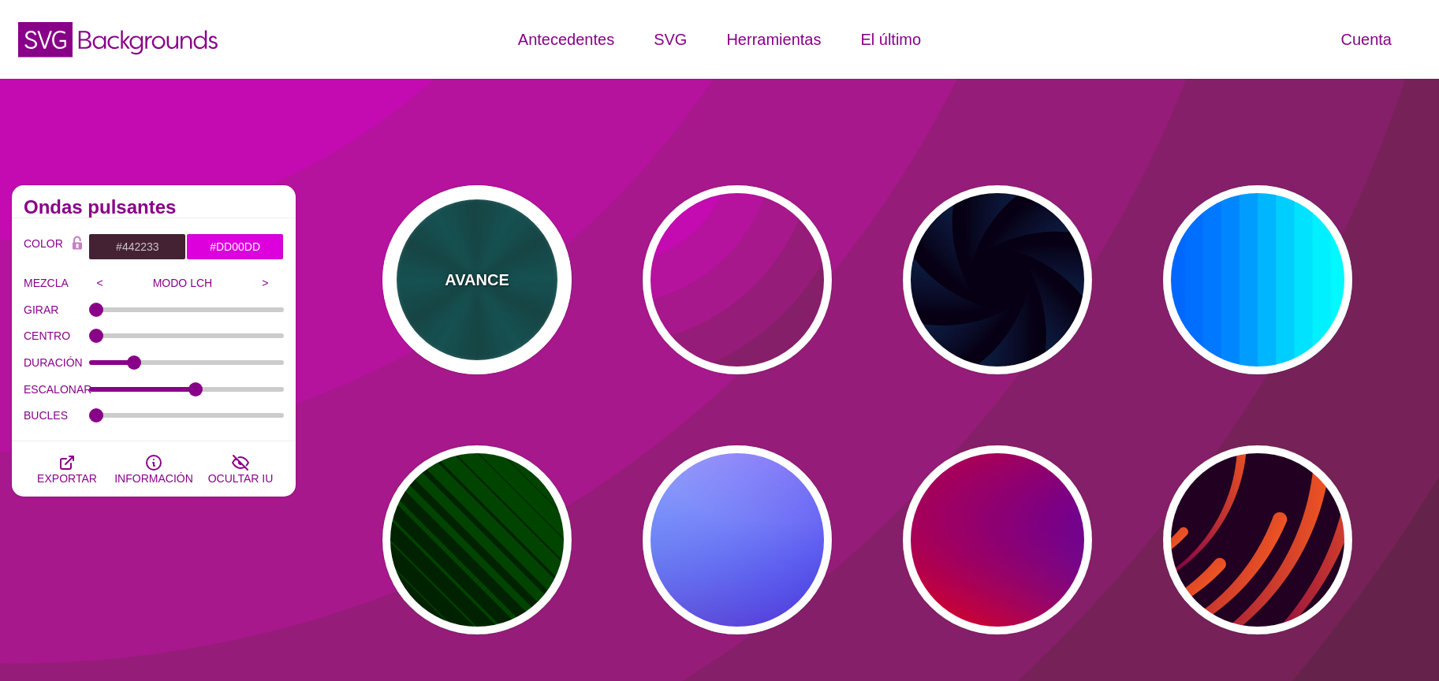
type input "1"
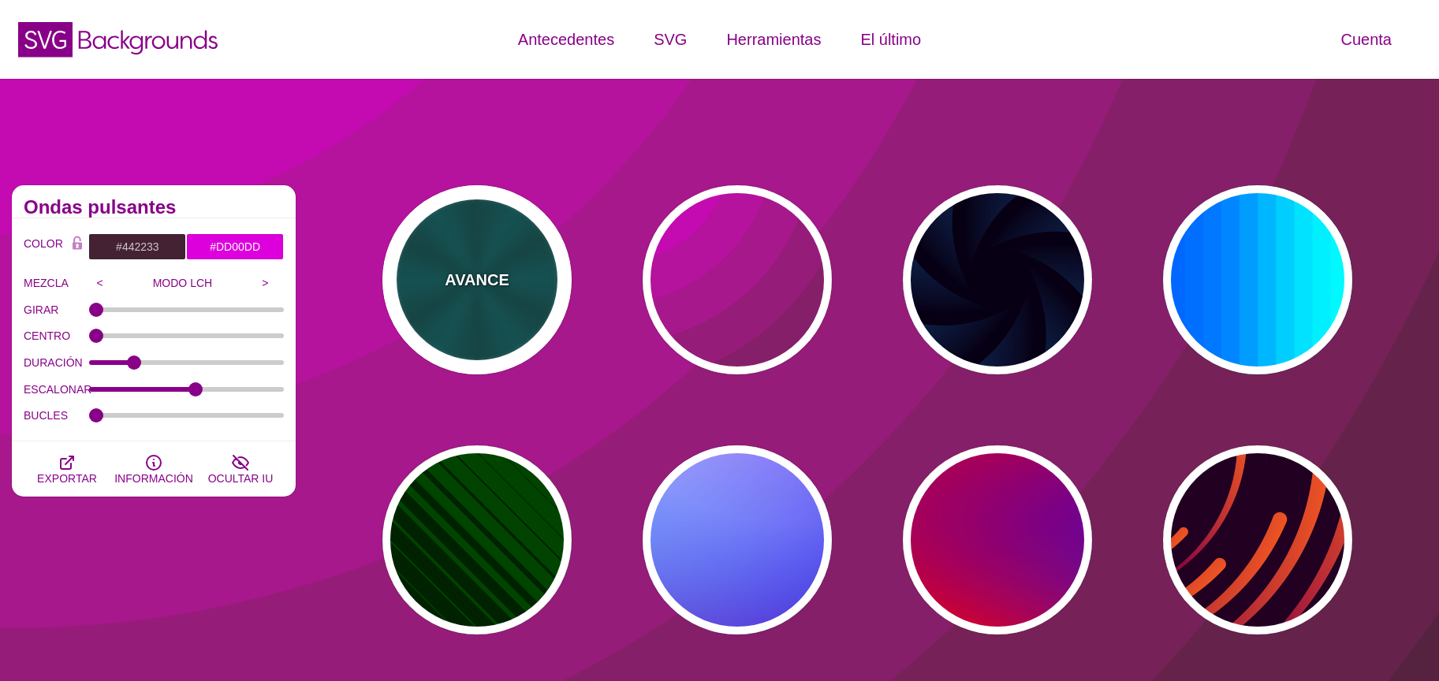
type input "0.2"
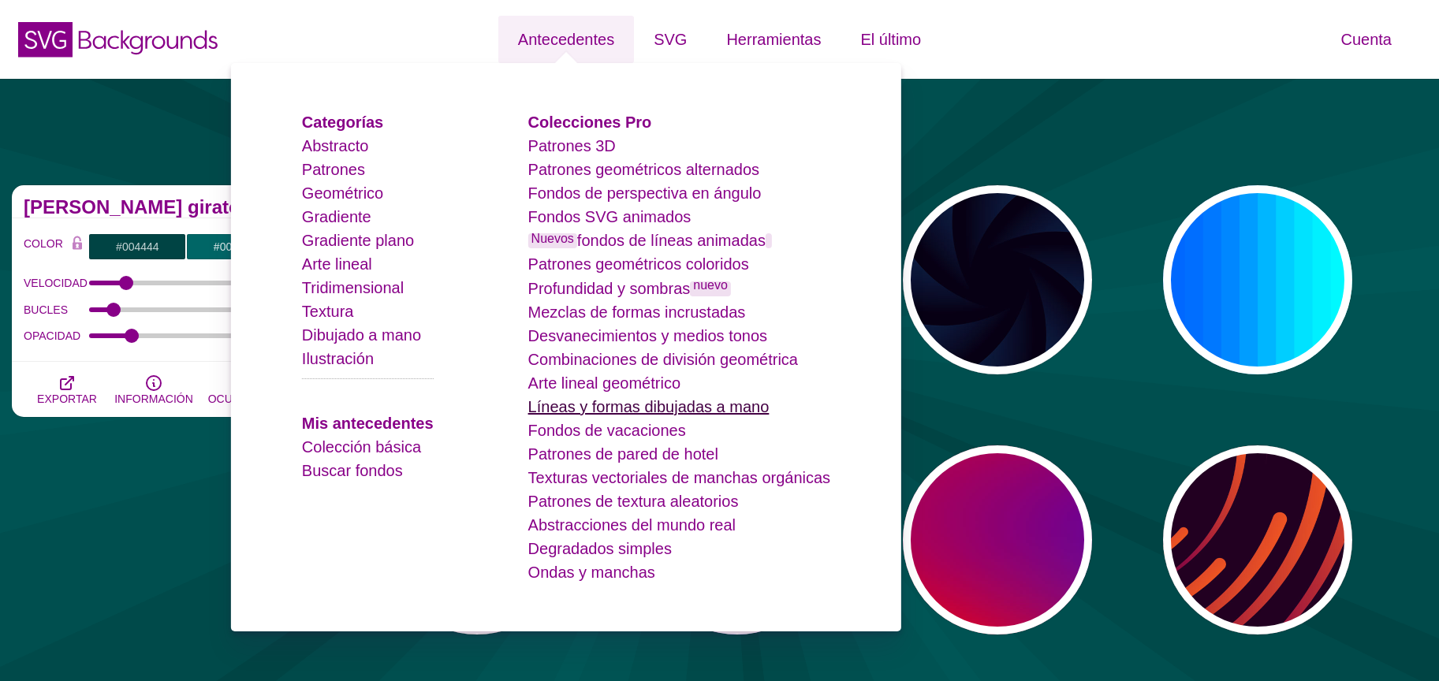
click at [624, 398] on font "Líneas y formas dibujadas a mano" at bounding box center [648, 406] width 241 height 17
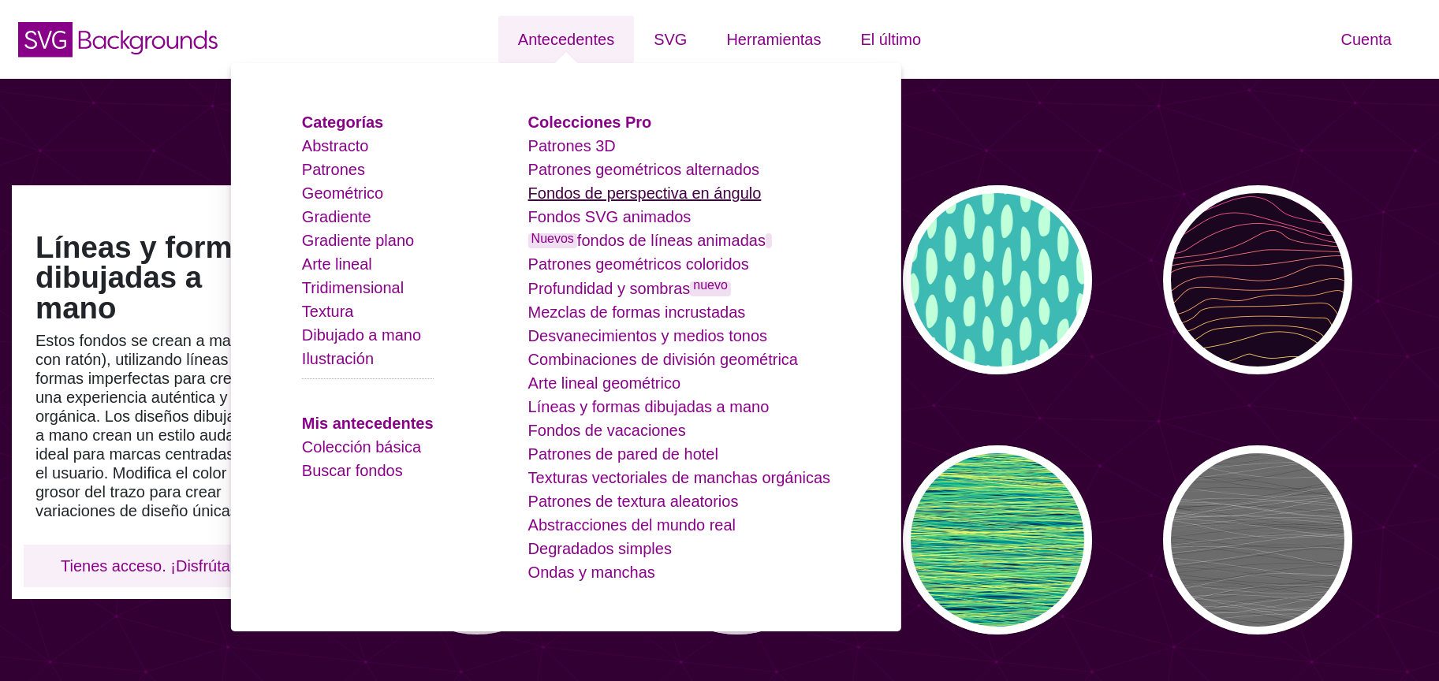
click at [631, 195] on font "Fondos de perspectiva en ángulo" at bounding box center [644, 193] width 233 height 17
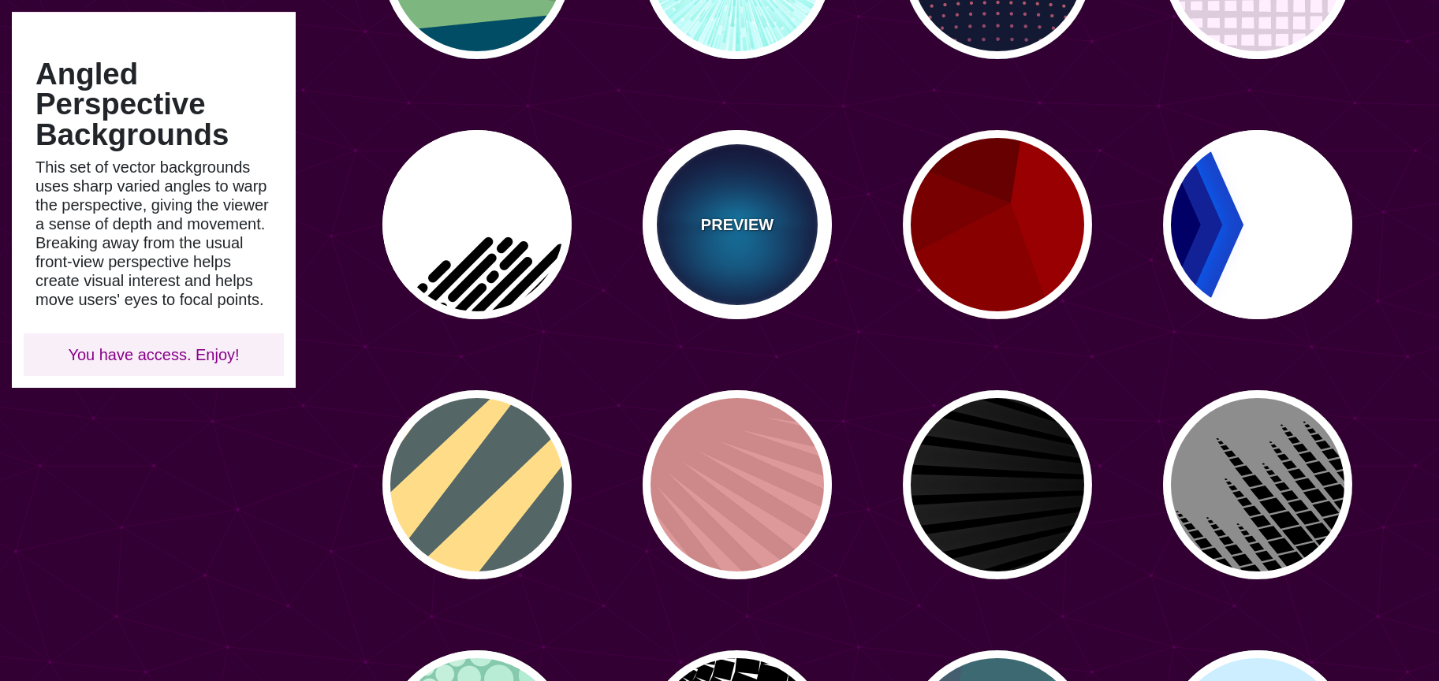
type input "#450057"
type input "#FFFFFF"
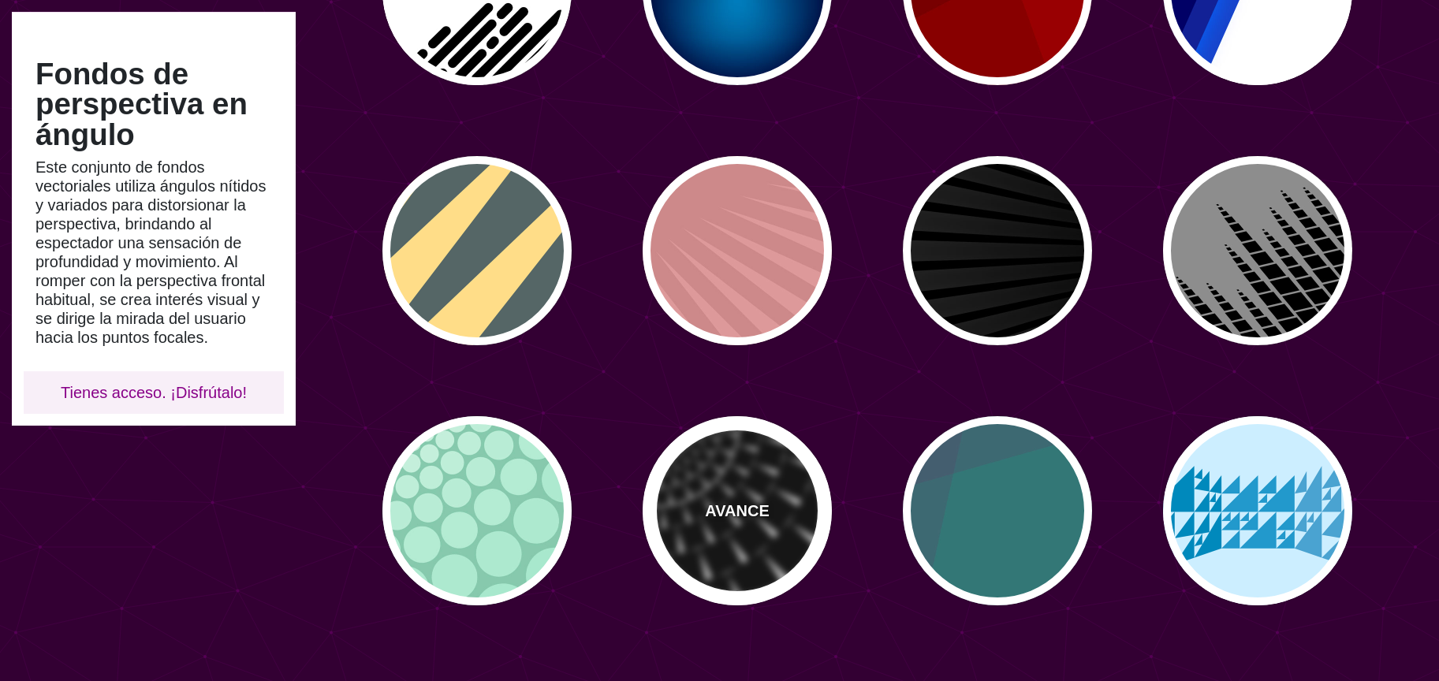
scroll to position [550, 0]
click at [760, 528] on div "AVANCE" at bounding box center [737, 510] width 189 height 189
type input "#FFFFFF"
type input "#000000"
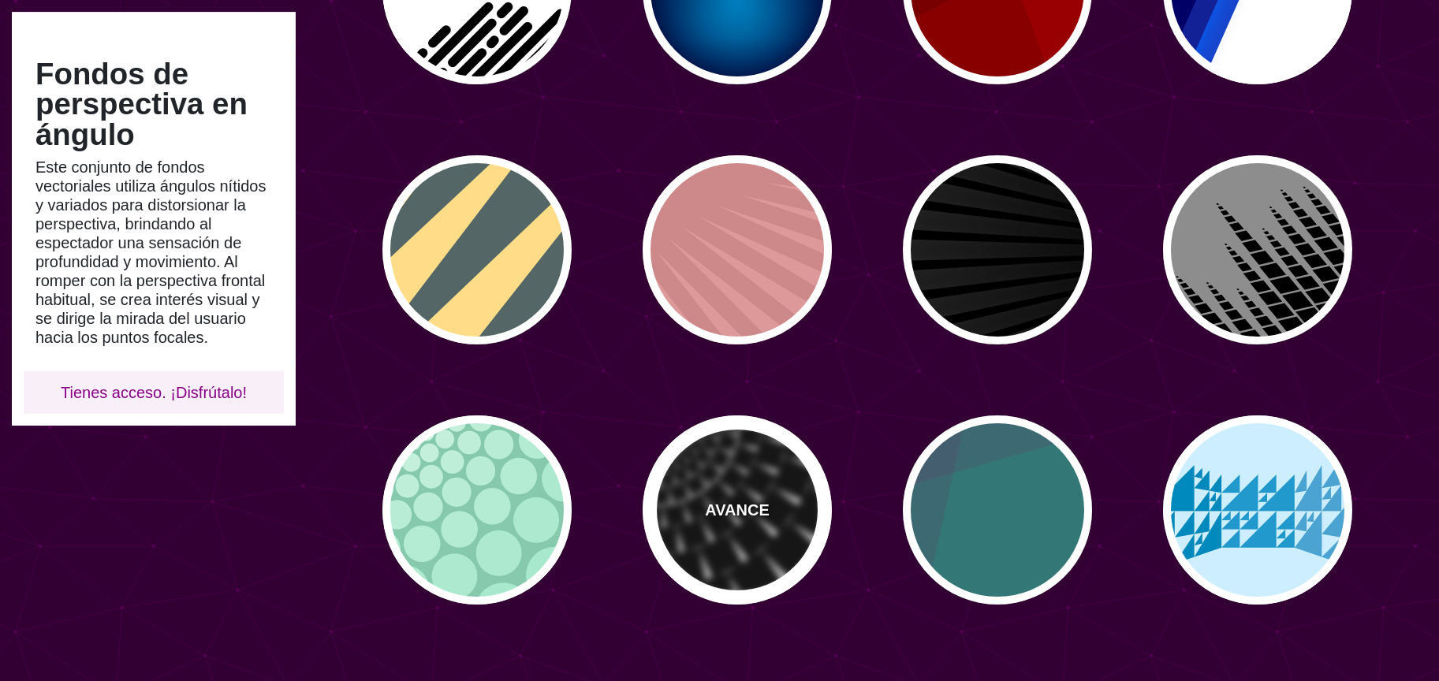
type input "0"
type input "100"
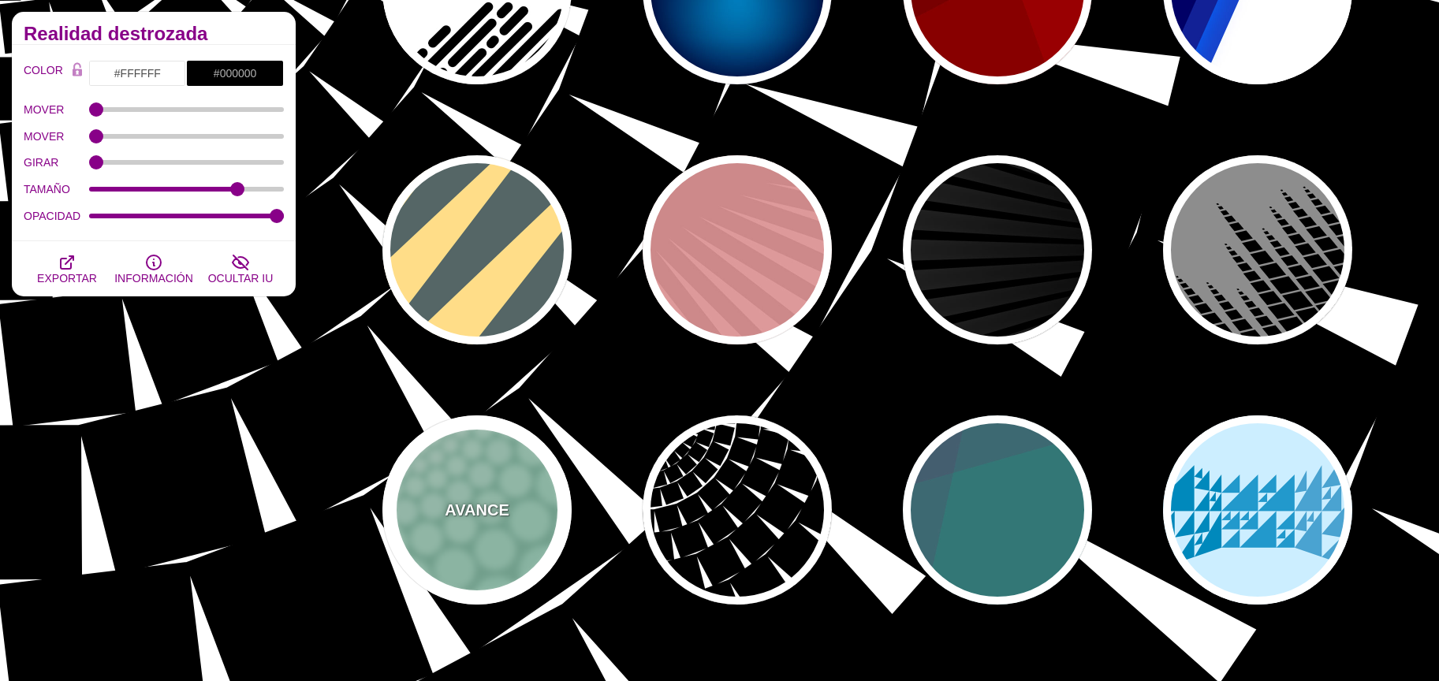
click at [513, 528] on div "AVANCE" at bounding box center [477, 510] width 189 height 189
type input "#85C9AD"
type input "#96E3C3"
type input "#FFFFFF"
type input "100"
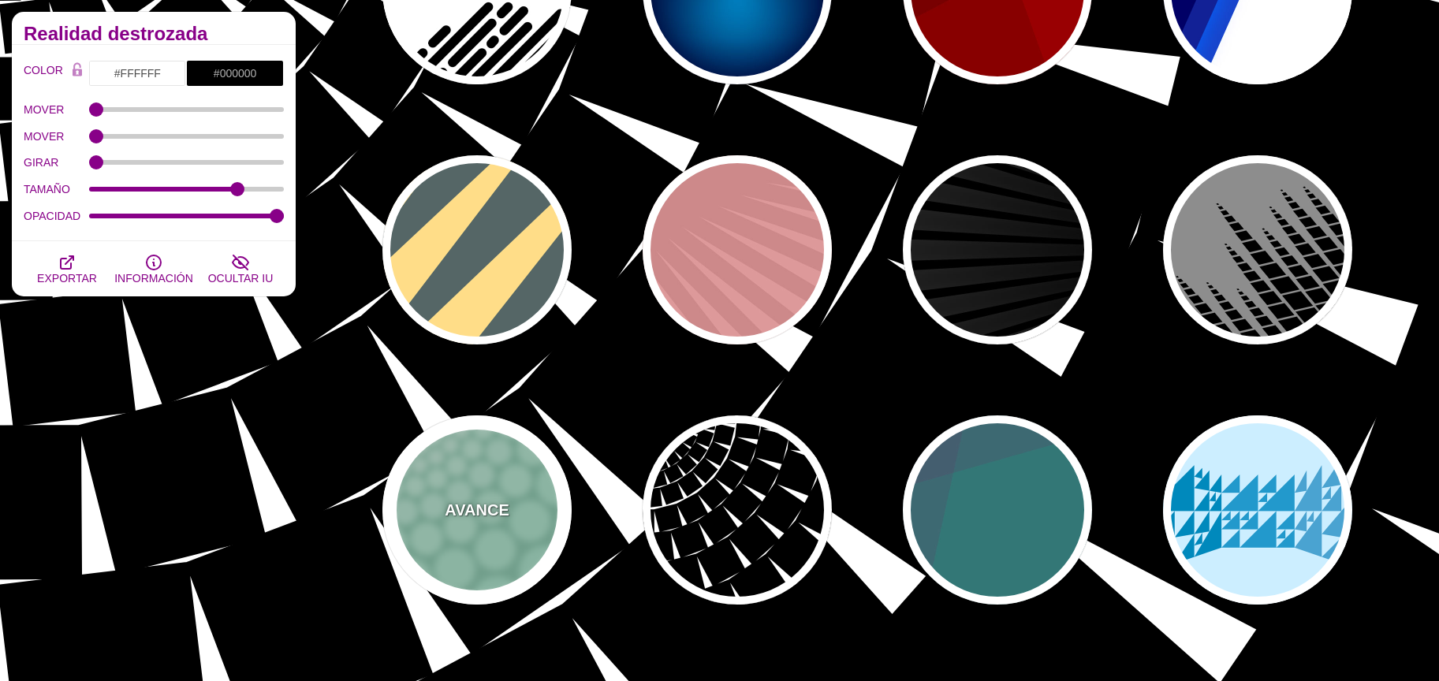
type input "1"
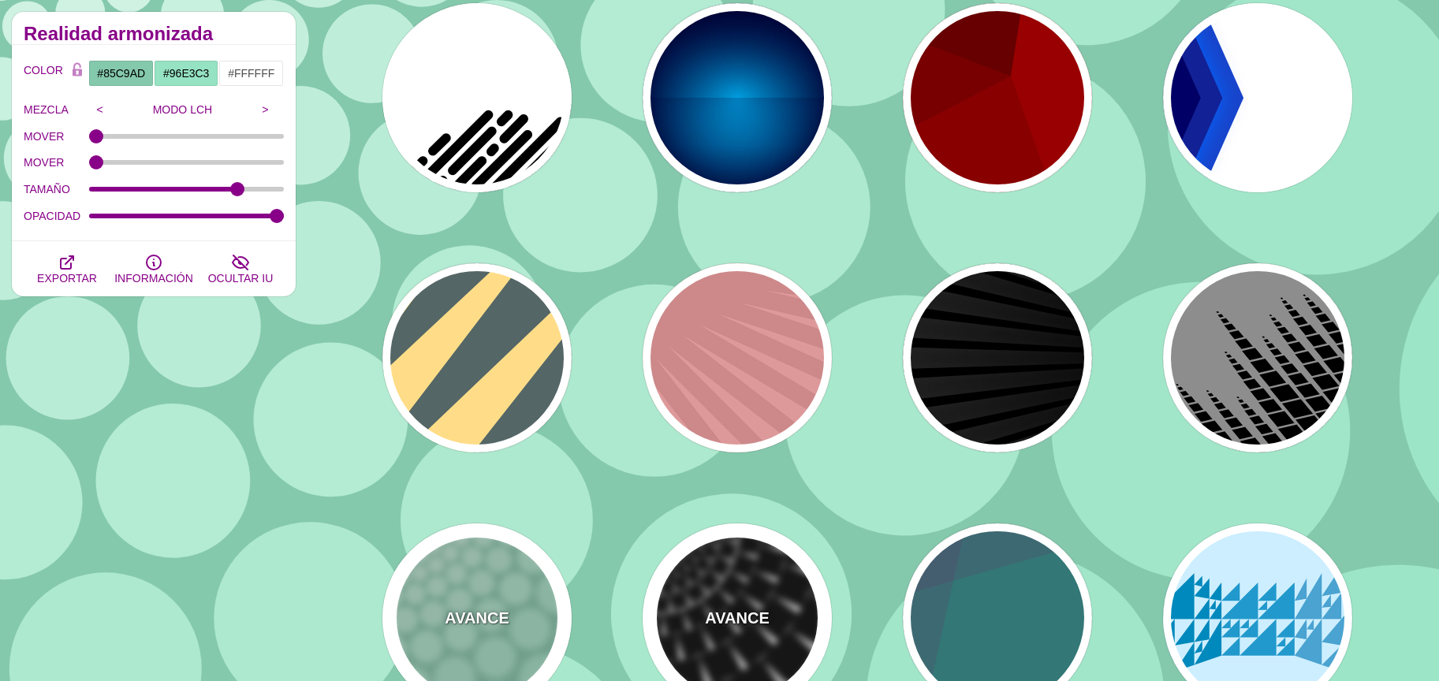
scroll to position [433, 0]
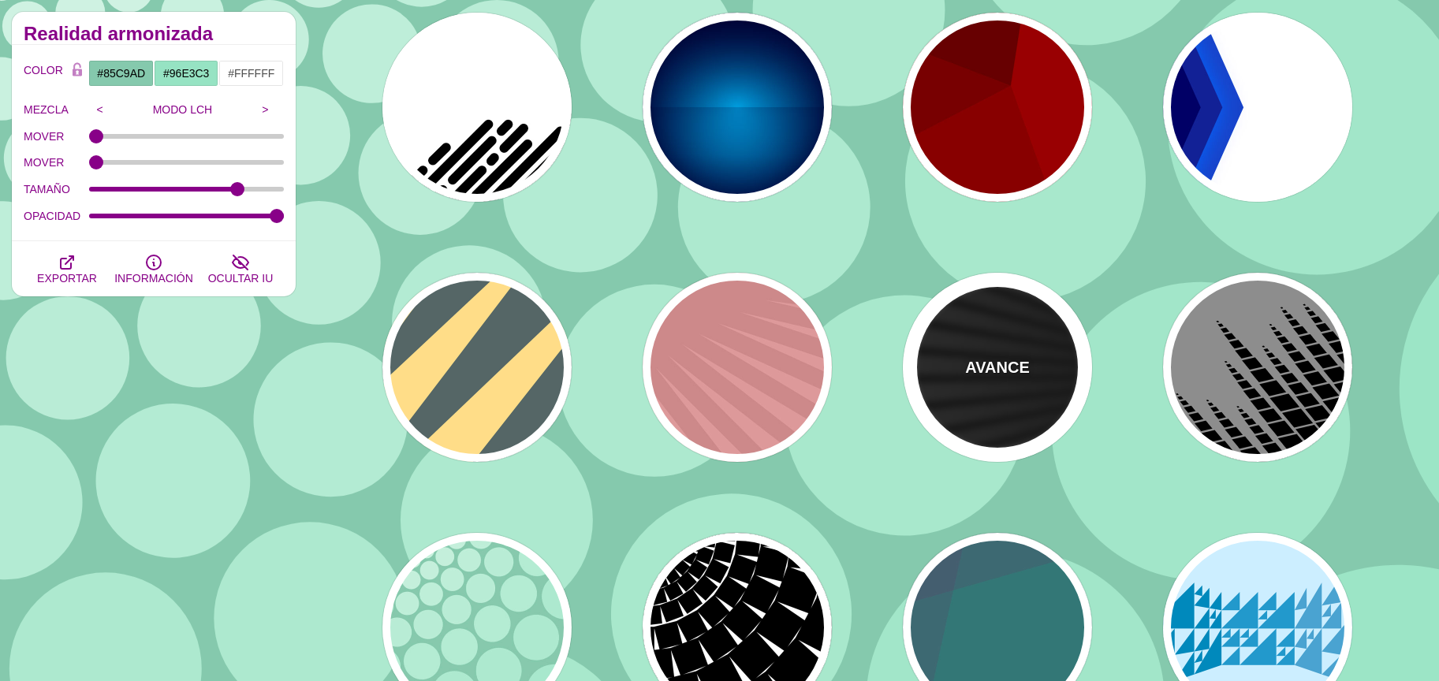
click at [1005, 416] on div "AVANCE" at bounding box center [997, 367] width 189 height 189
type input "#000000"
type input "0"
type input "50"
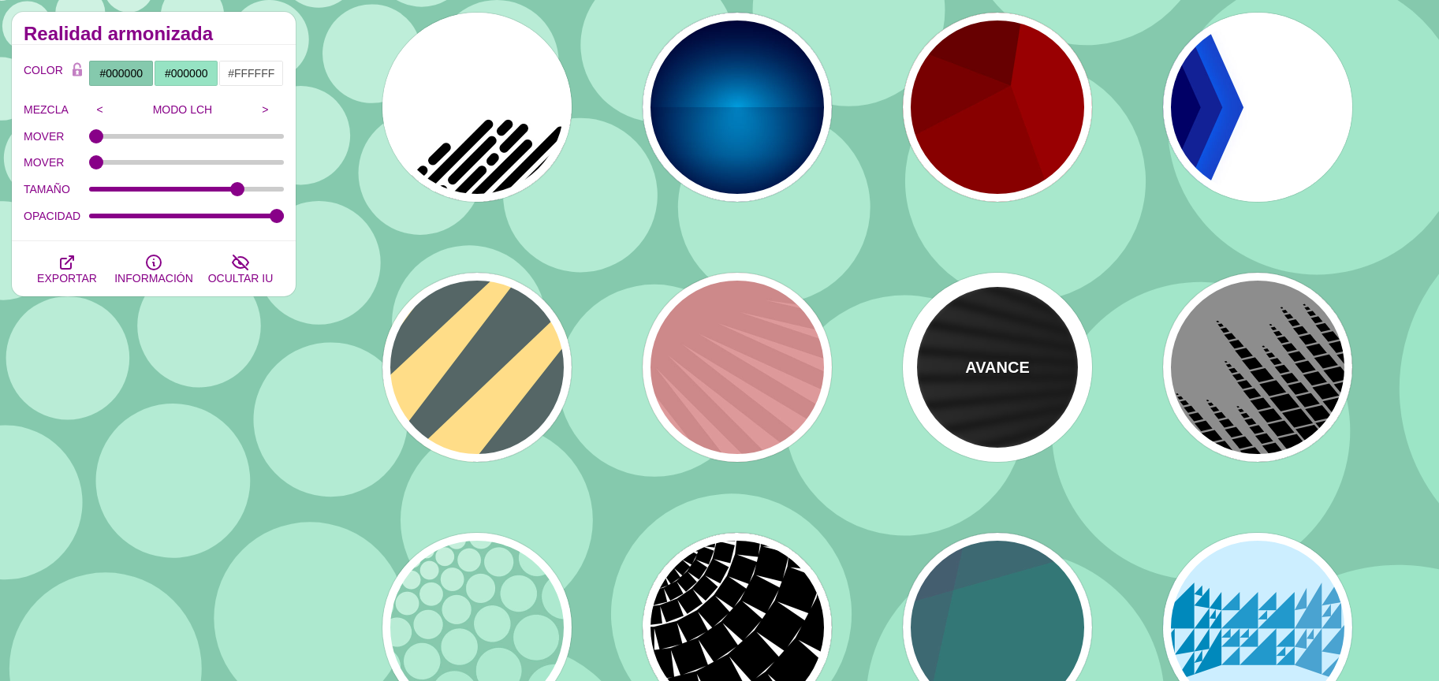
type input "0.2"
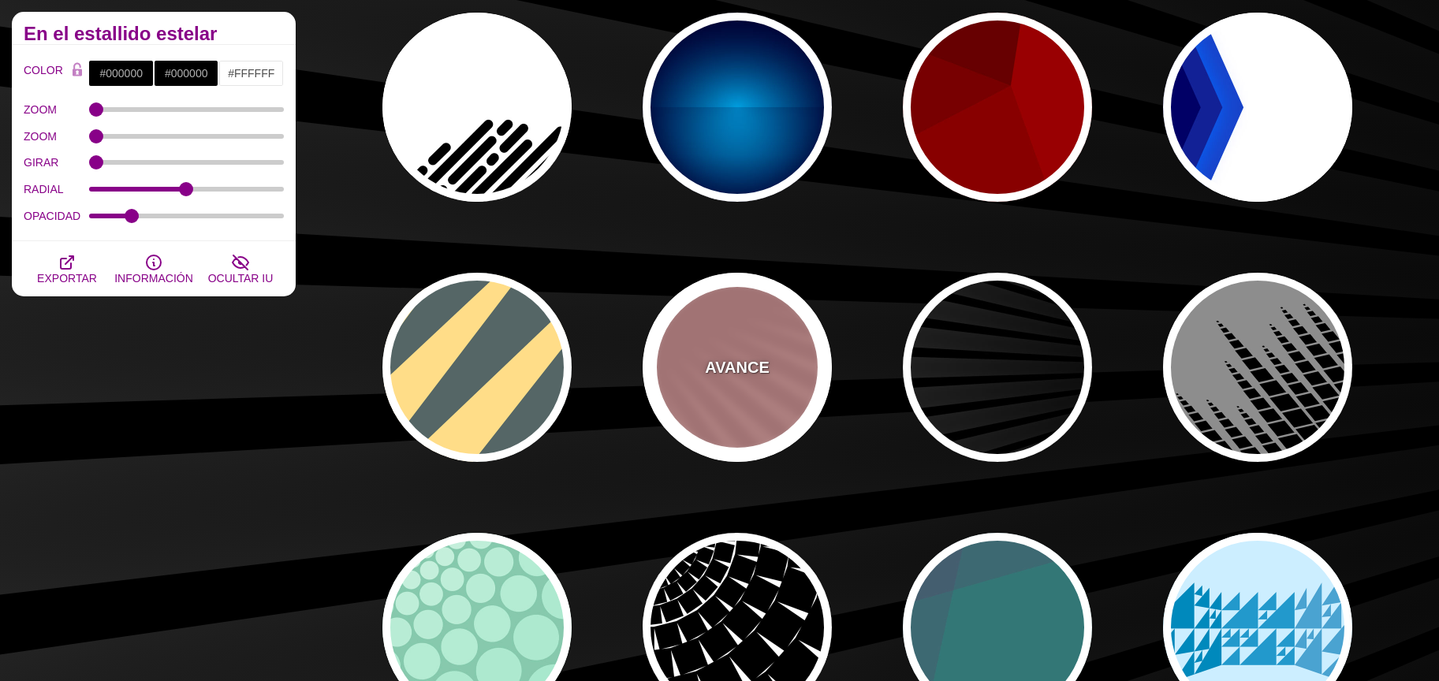
click at [789, 377] on div "AVANCE" at bounding box center [737, 367] width 189 height 189
type input "#DD9999"
type input "#CC8888"
type input "100"
type input "1"
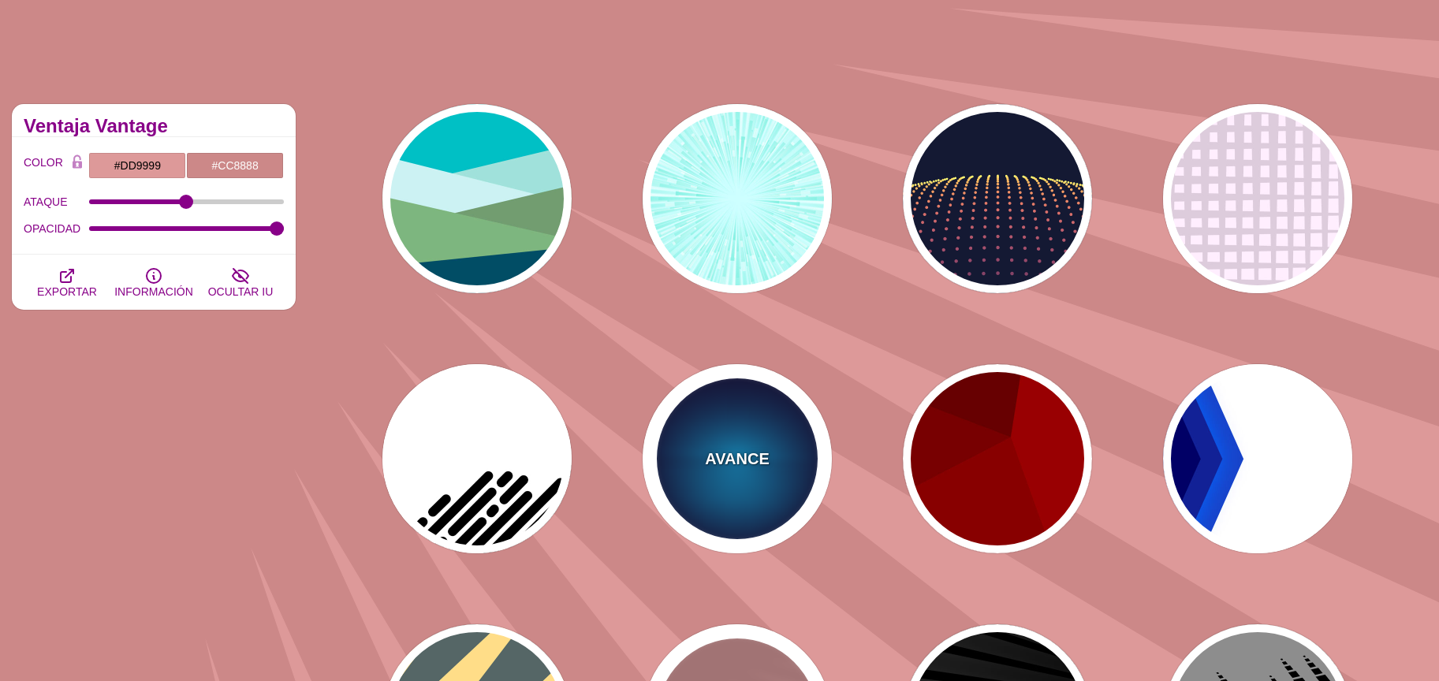
scroll to position [79, 0]
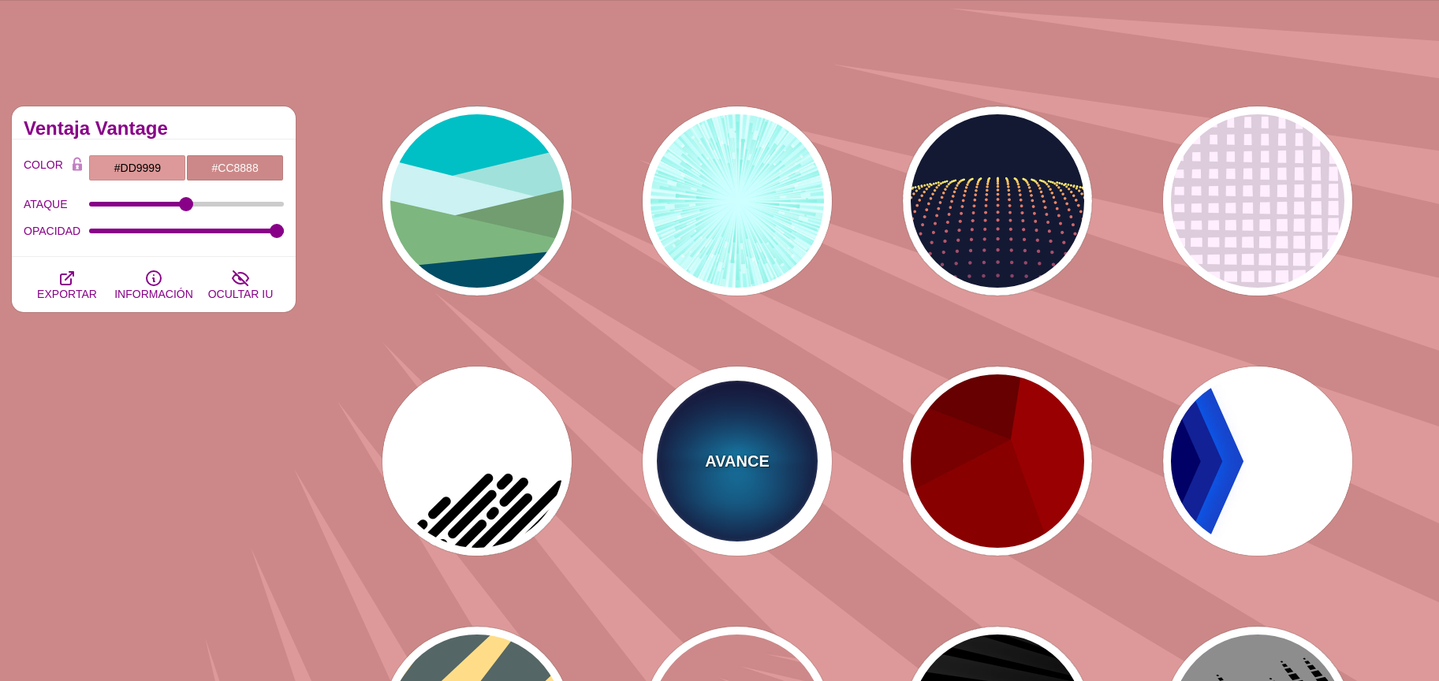
click at [754, 442] on div "AVANCE" at bounding box center [737, 461] width 189 height 189
type input "#000033"
type input "#00BBFF"
type input "#000033"
type input "2000"
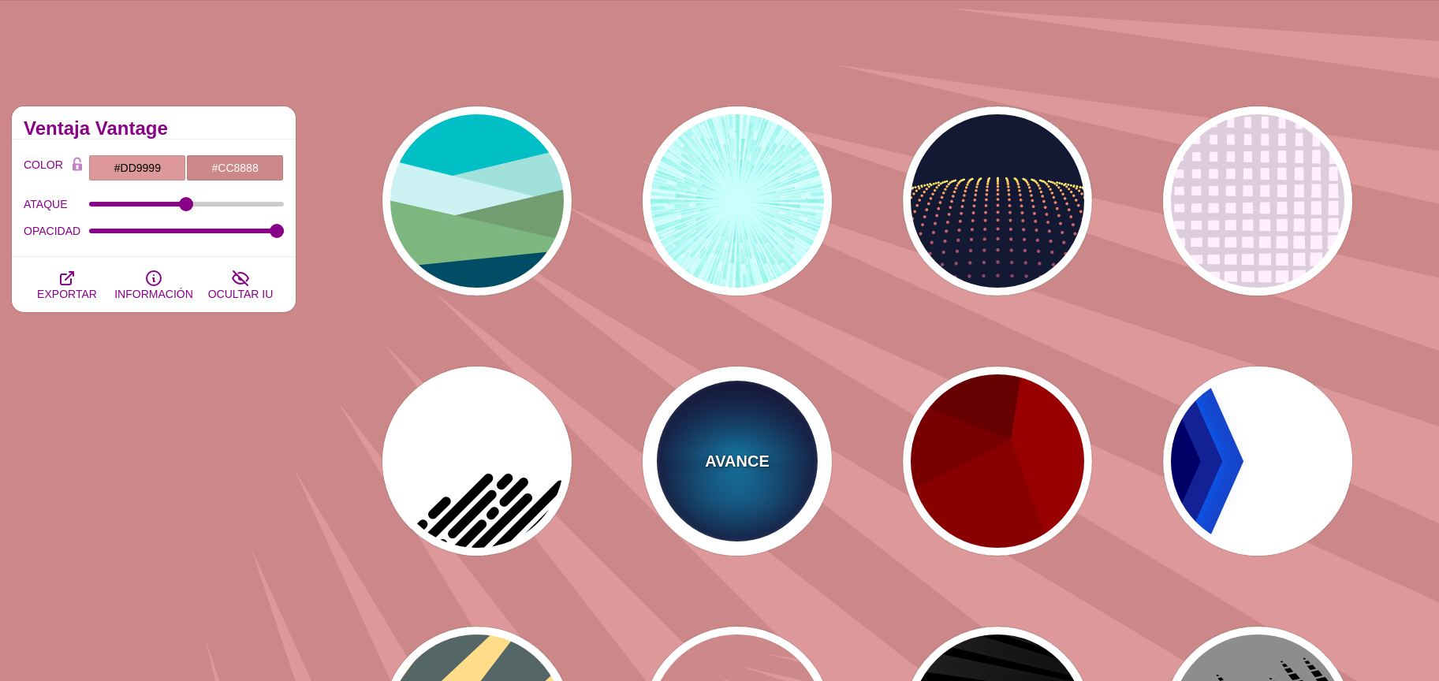
type input "0.5"
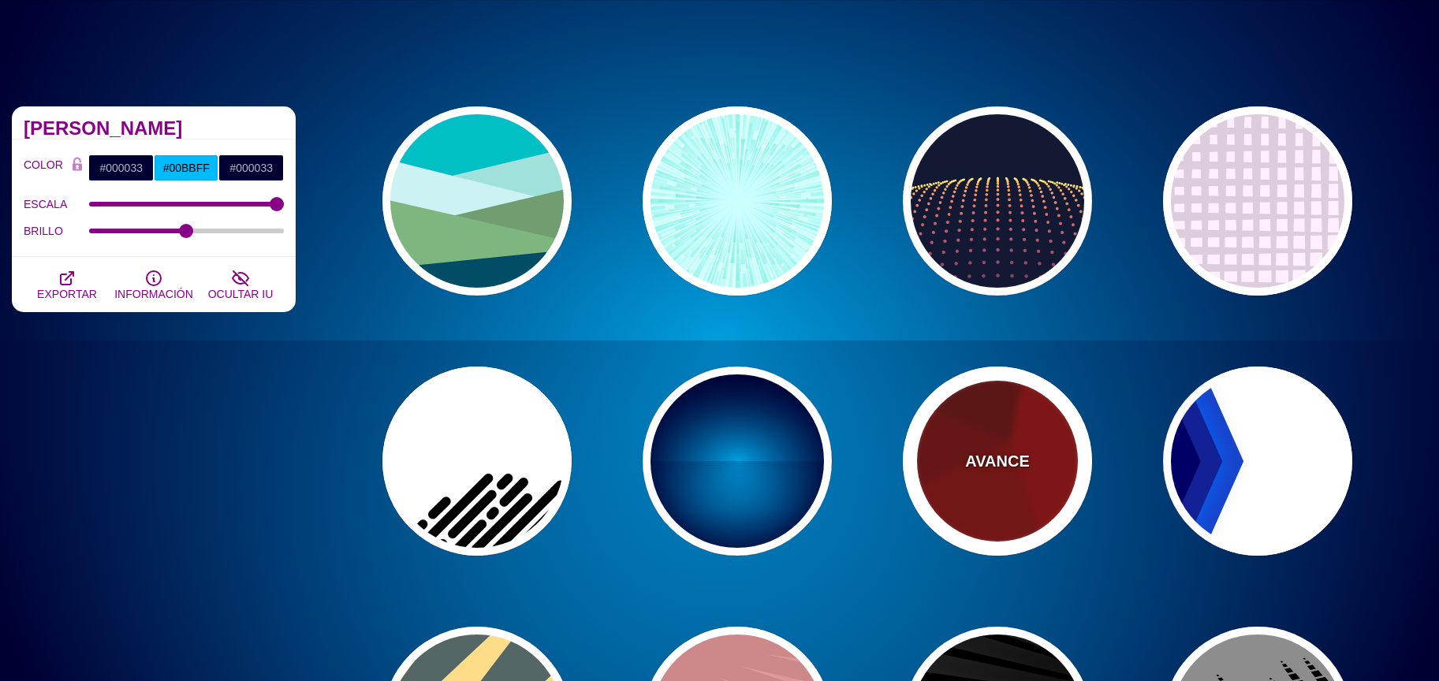
drag, startPoint x: 1019, startPoint y: 472, endPoint x: 1025, endPoint y: 482, distance: 11.4
click at [1021, 472] on div "AVANCE" at bounding box center [997, 461] width 189 height 189
type input "#990000"
type input "#660000"
type input "#770000"
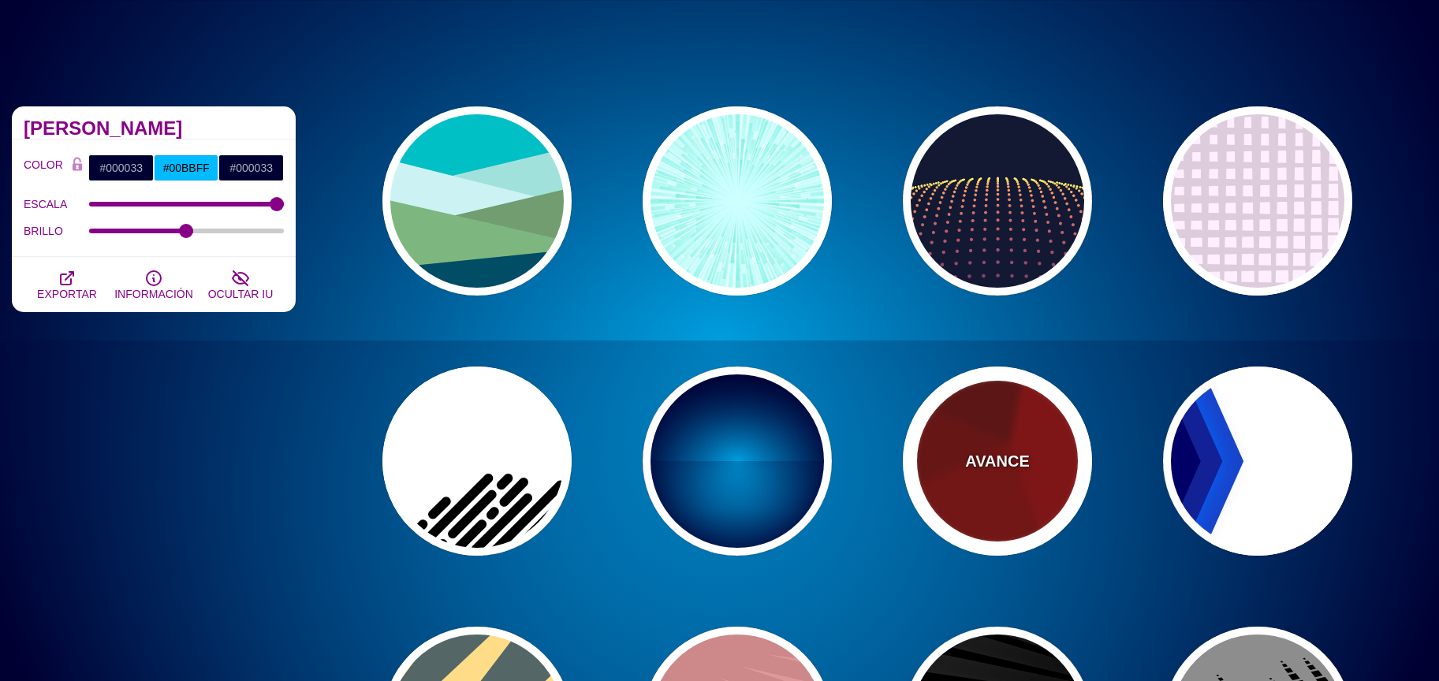
type input "#880000"
type input "0"
type input "GRAY TONES"
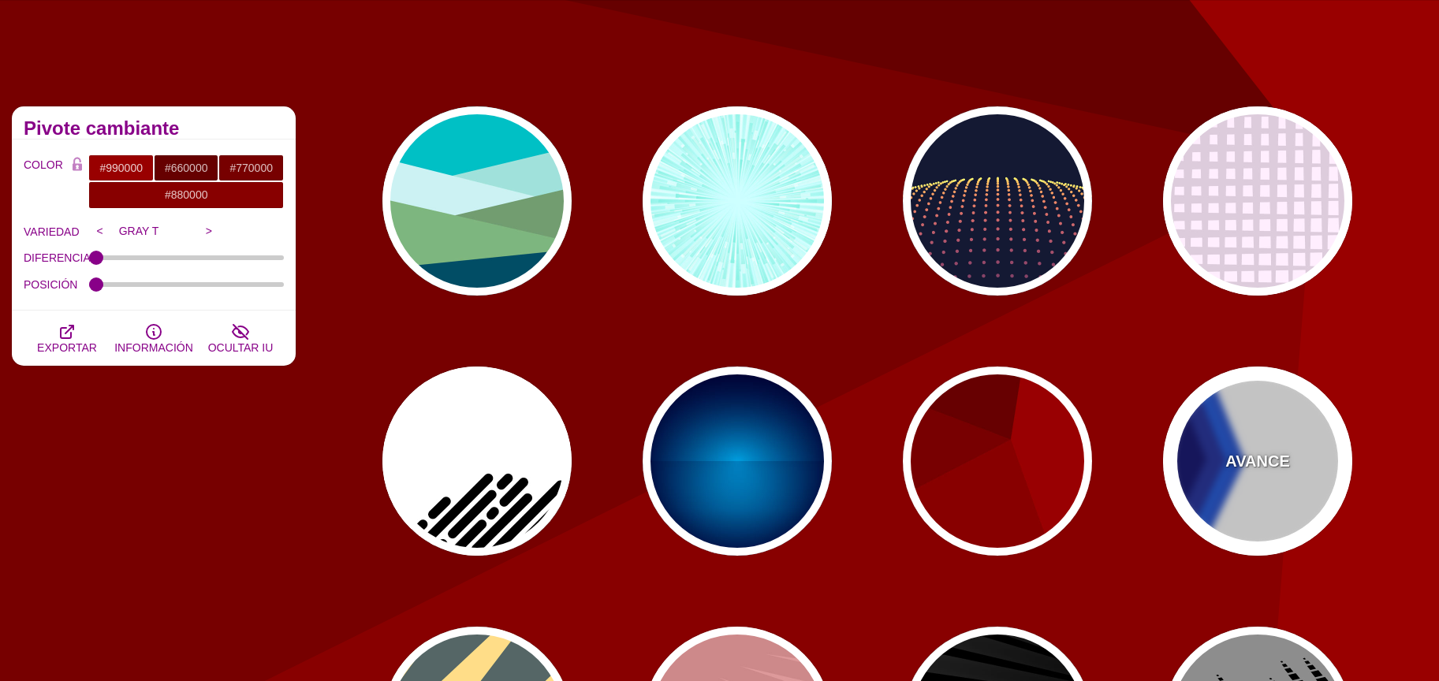
click at [1247, 439] on div "AVANCE" at bounding box center [1257, 461] width 189 height 189
type input "#FFFFFF"
type input "#000066"
type input "#0066FF"
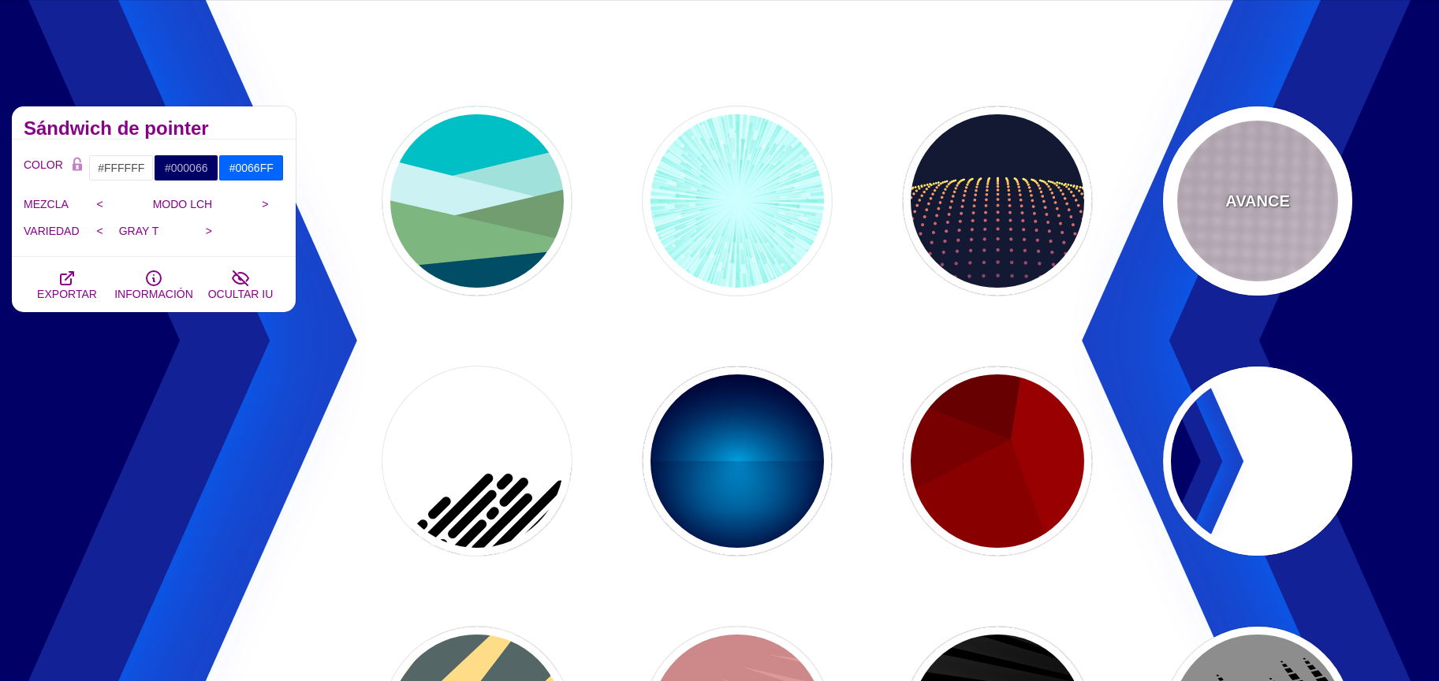
click at [1256, 210] on font "AVANCE" at bounding box center [1258, 200] width 64 height 17
type input "#FFEEFF"
type input "#DDCCDD"
type input "0"
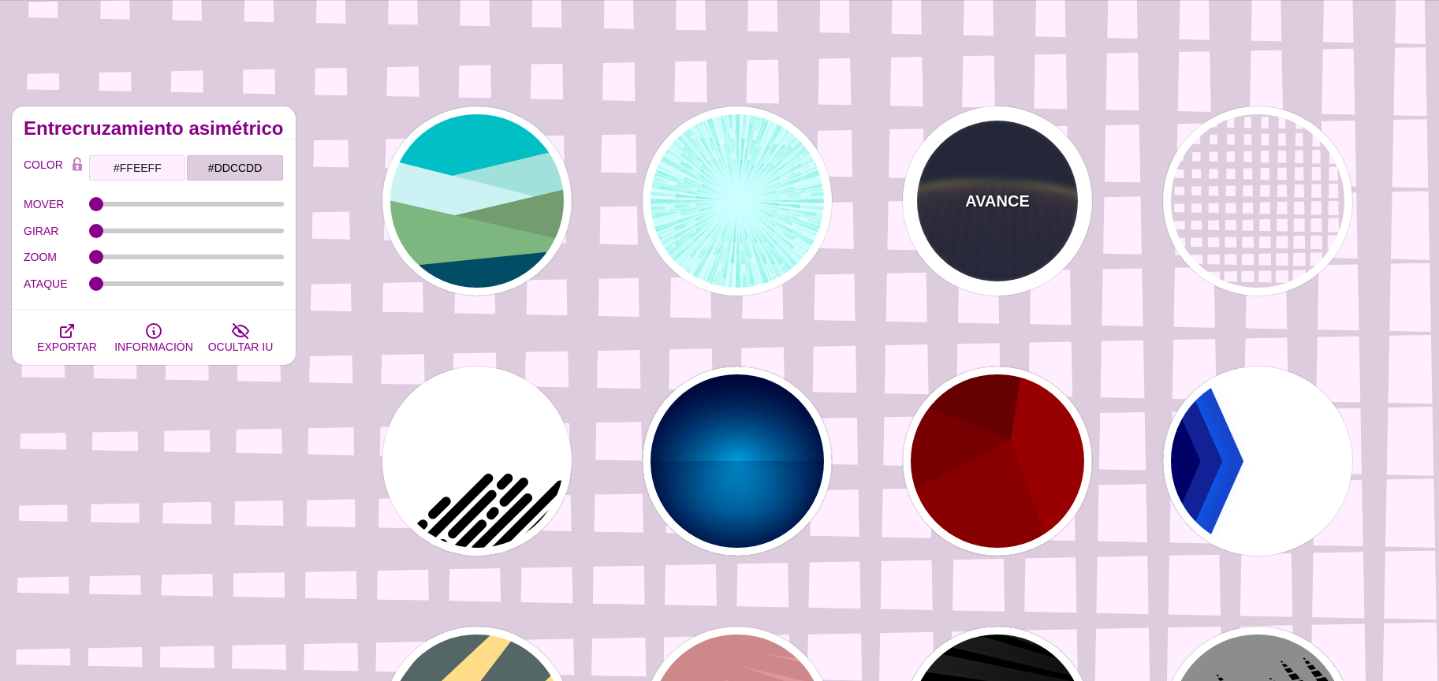
click at [1045, 222] on div "AVANCE" at bounding box center [997, 200] width 189 height 189
type input "#141933"
type input "#FFFF77"
type input "5"
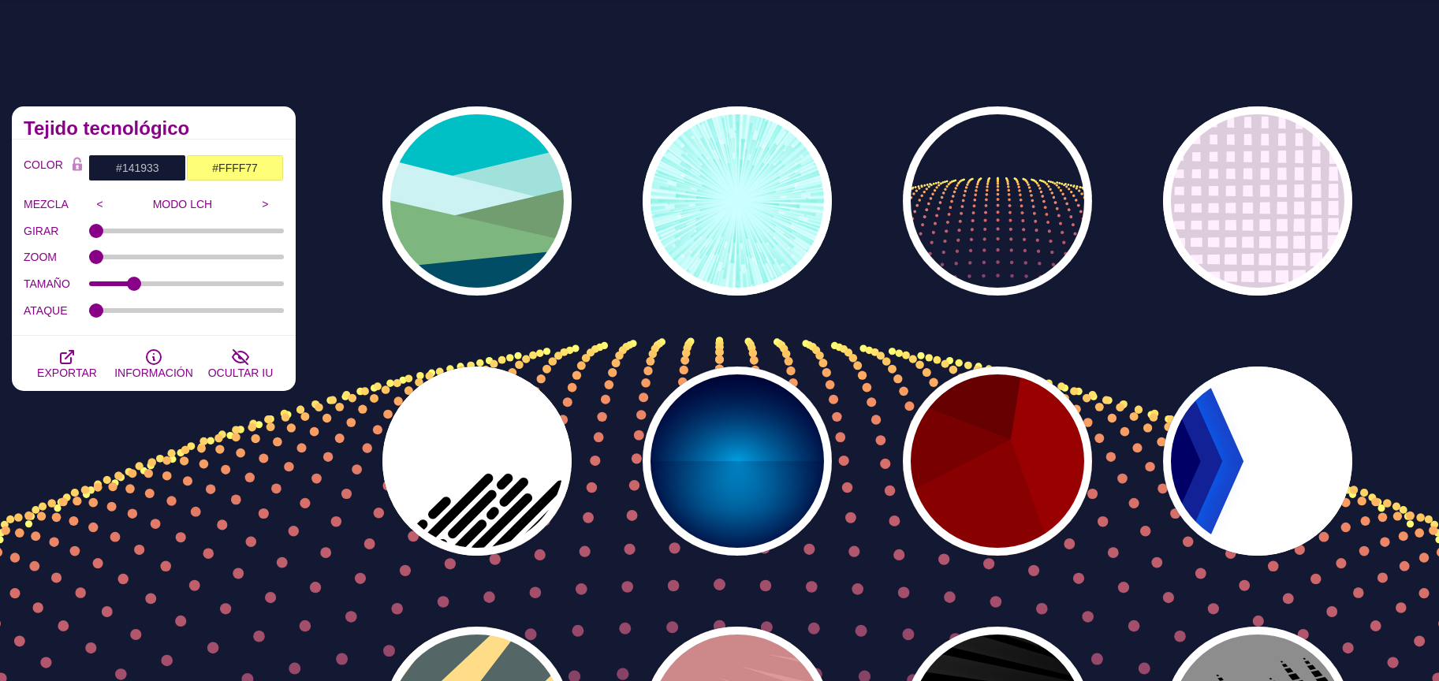
click at [401, 106] on div "AVANCE AVANCE AVANCE AVANCE AVANCE AVANCE AVANCE AVANCE AVANCE AVANCE AVANCE AV…" at bounding box center [874, 592] width 1132 height 994
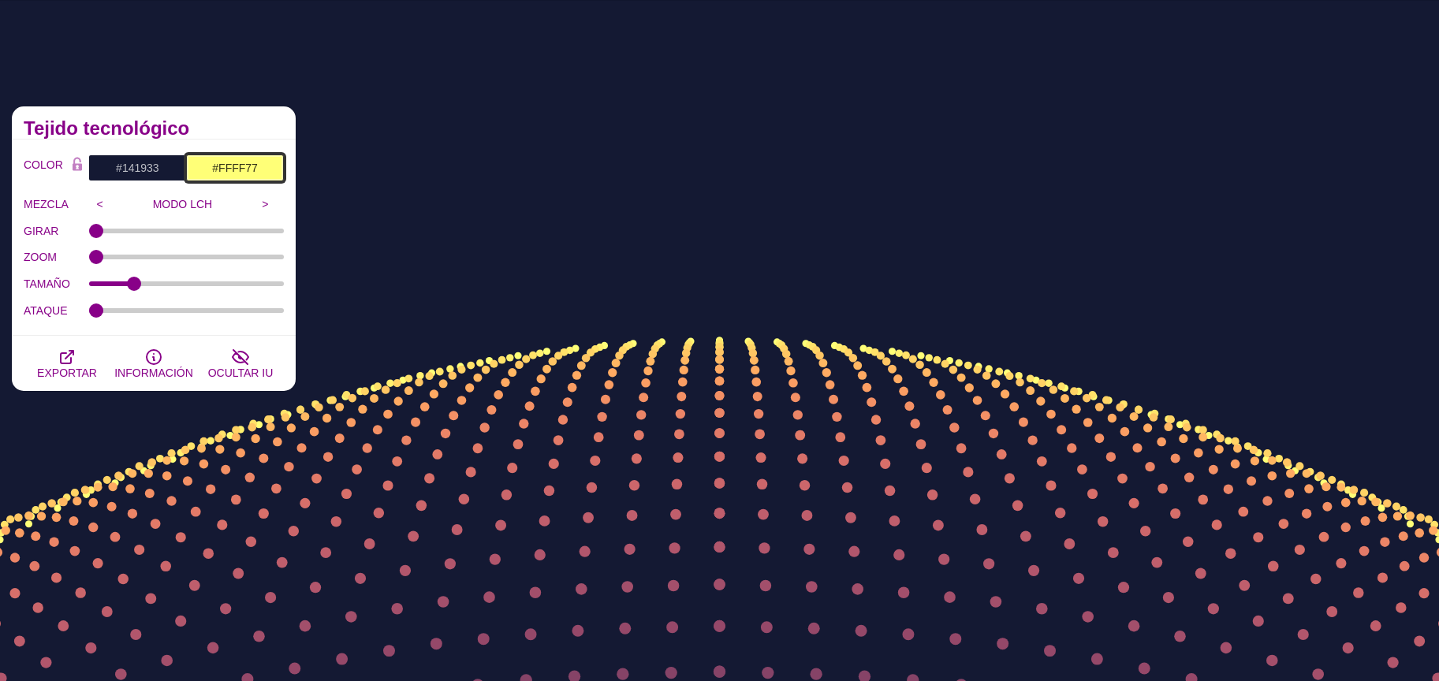
click at [247, 162] on input "#FFFF77" at bounding box center [235, 168] width 98 height 27
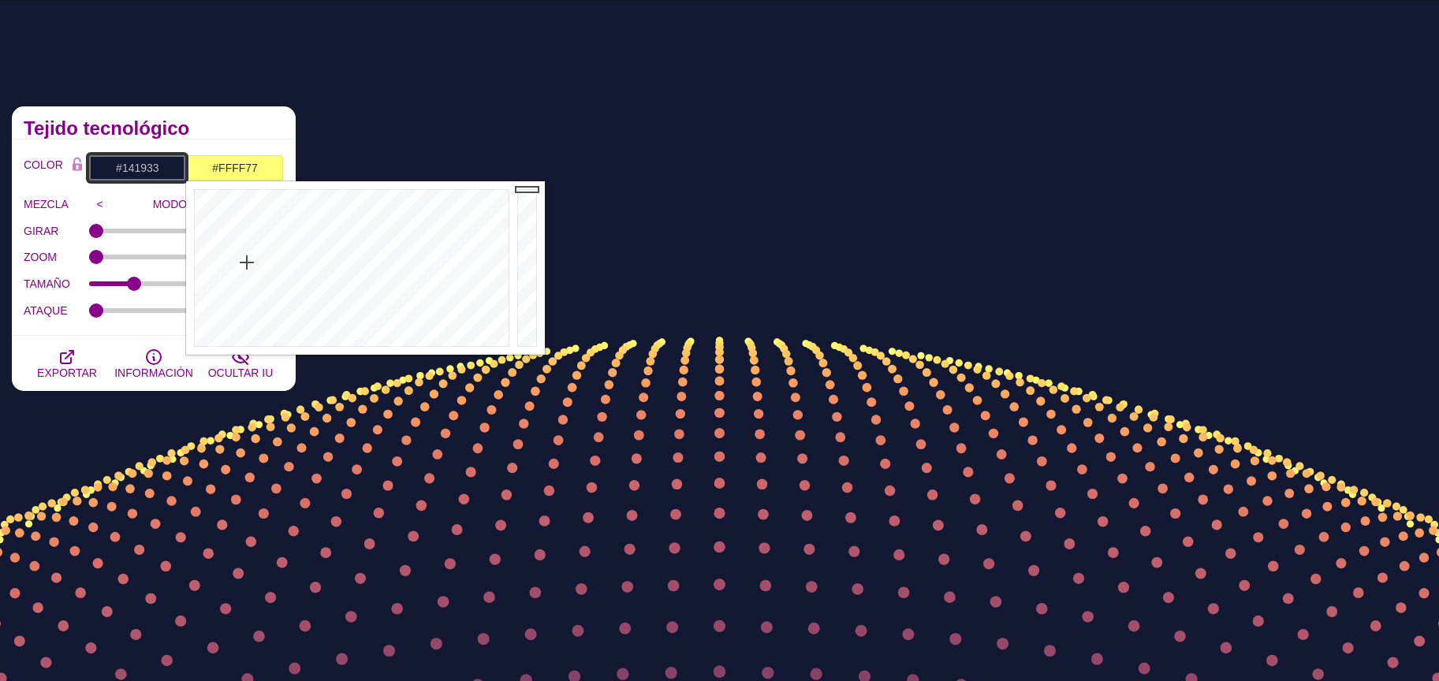
click at [164, 162] on input "#141933" at bounding box center [137, 168] width 98 height 27
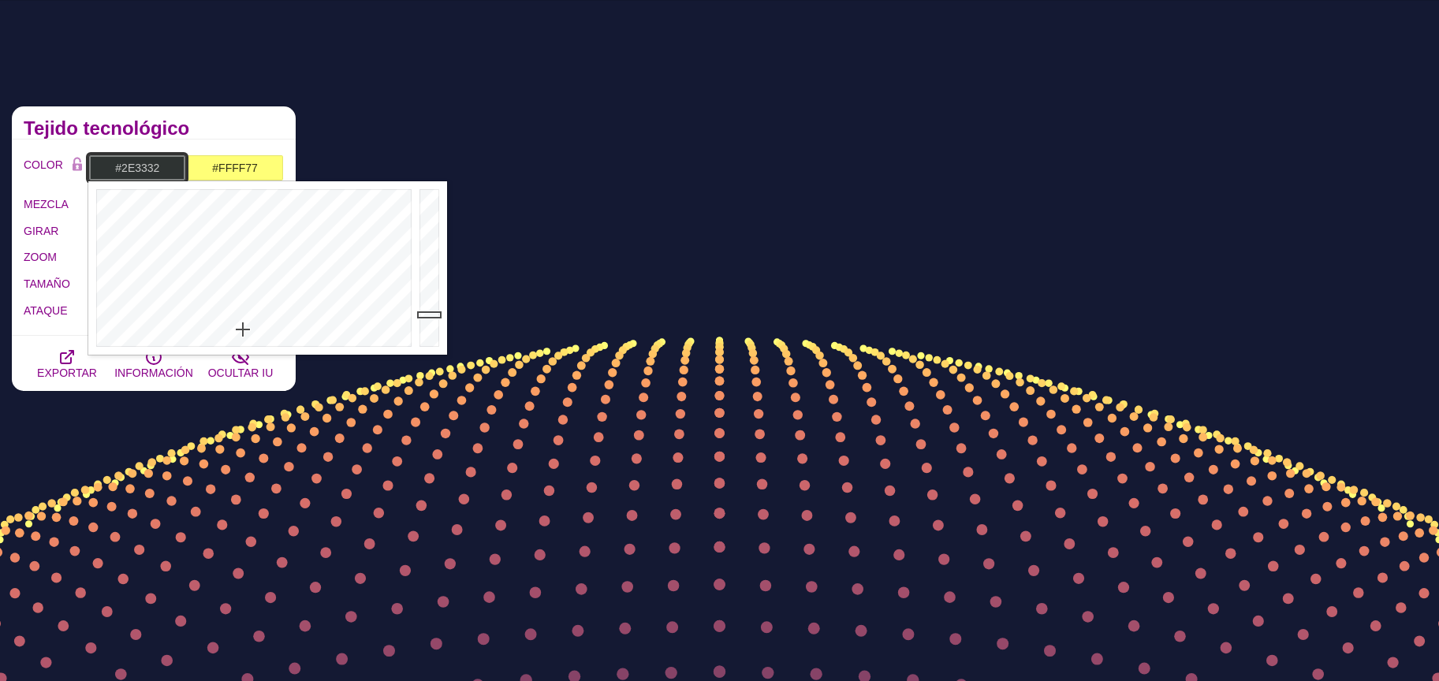
click at [243, 329] on div at bounding box center [251, 268] width 327 height 174
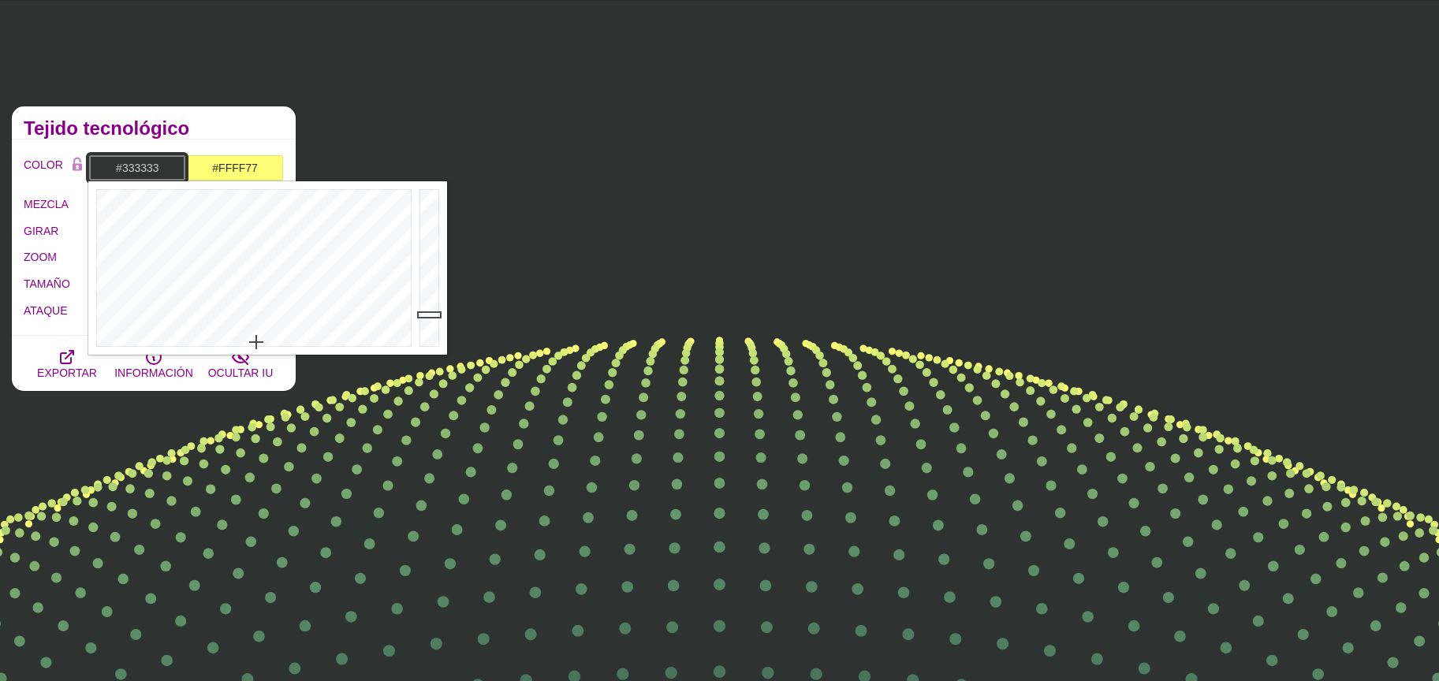
drag, startPoint x: 256, startPoint y: 341, endPoint x: 268, endPoint y: 353, distance: 16.8
click at [268, 353] on div at bounding box center [251, 268] width 327 height 174
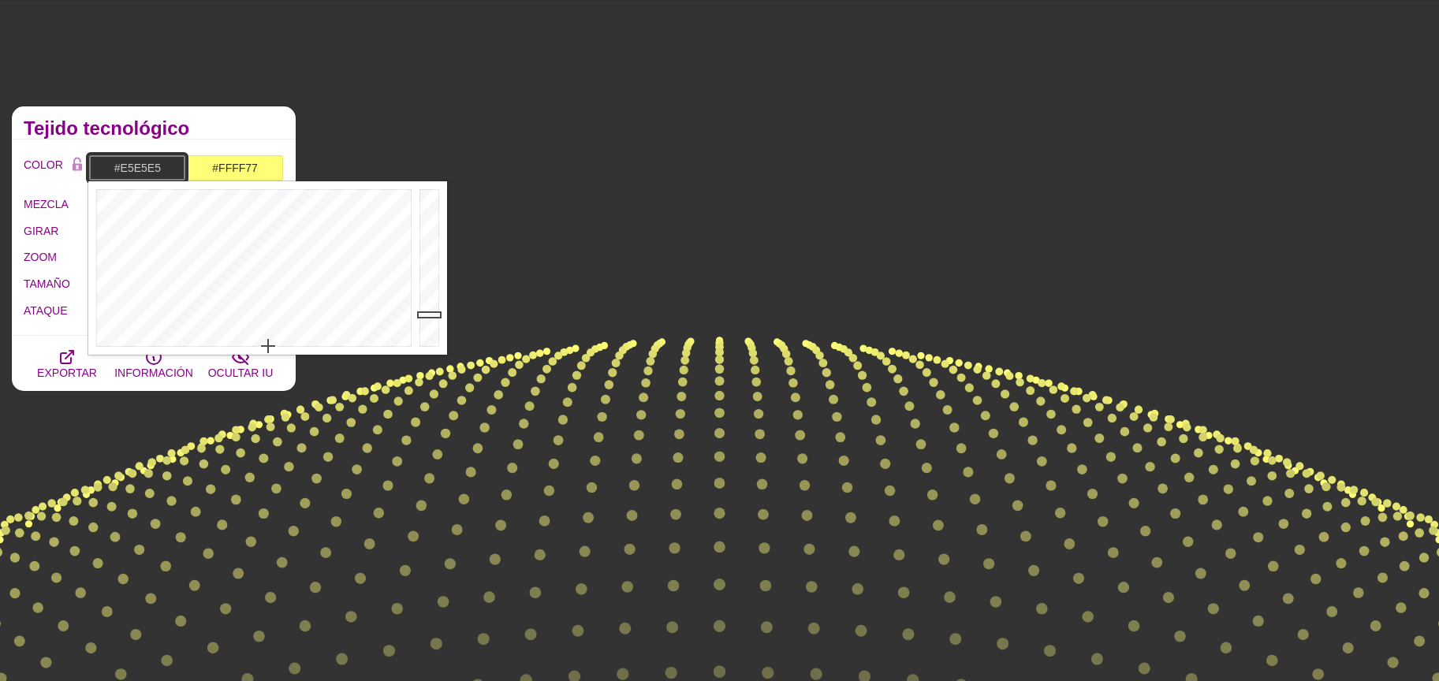
click at [429, 204] on div at bounding box center [432, 268] width 32 height 174
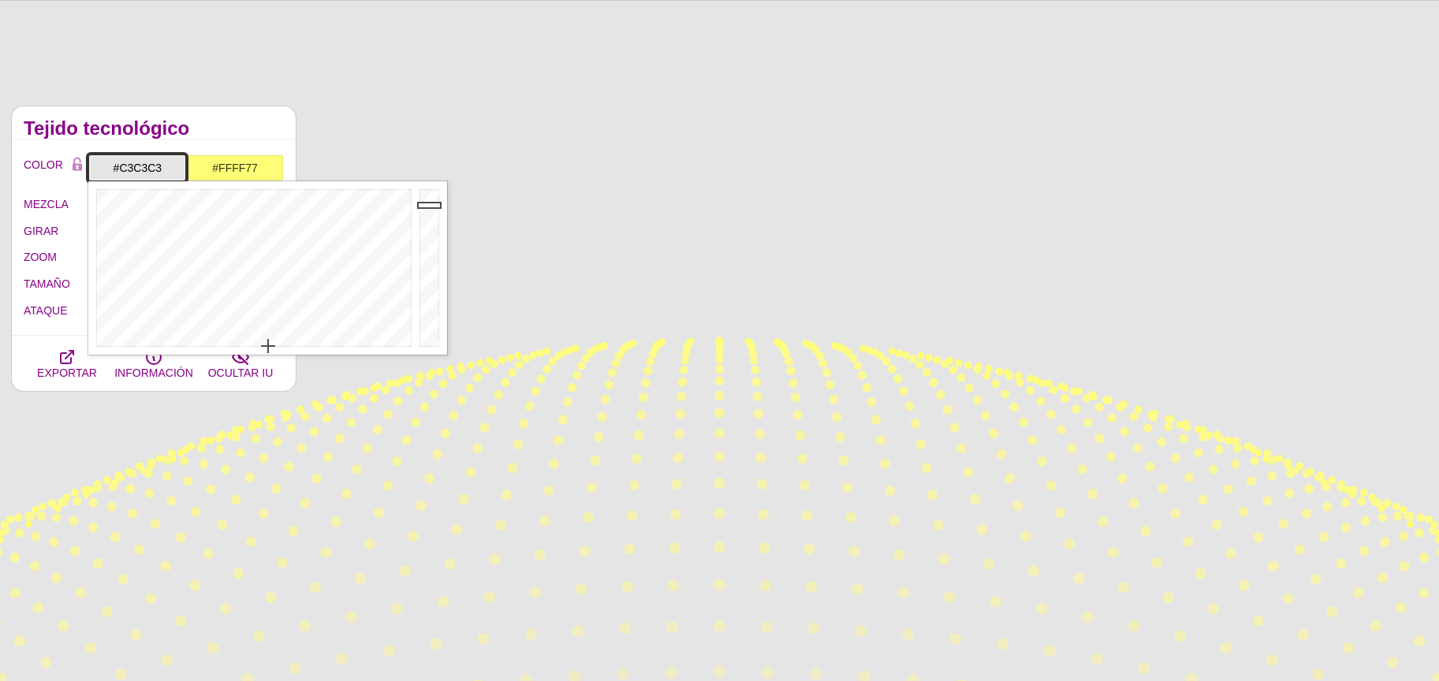
click at [429, 226] on div at bounding box center [432, 268] width 32 height 174
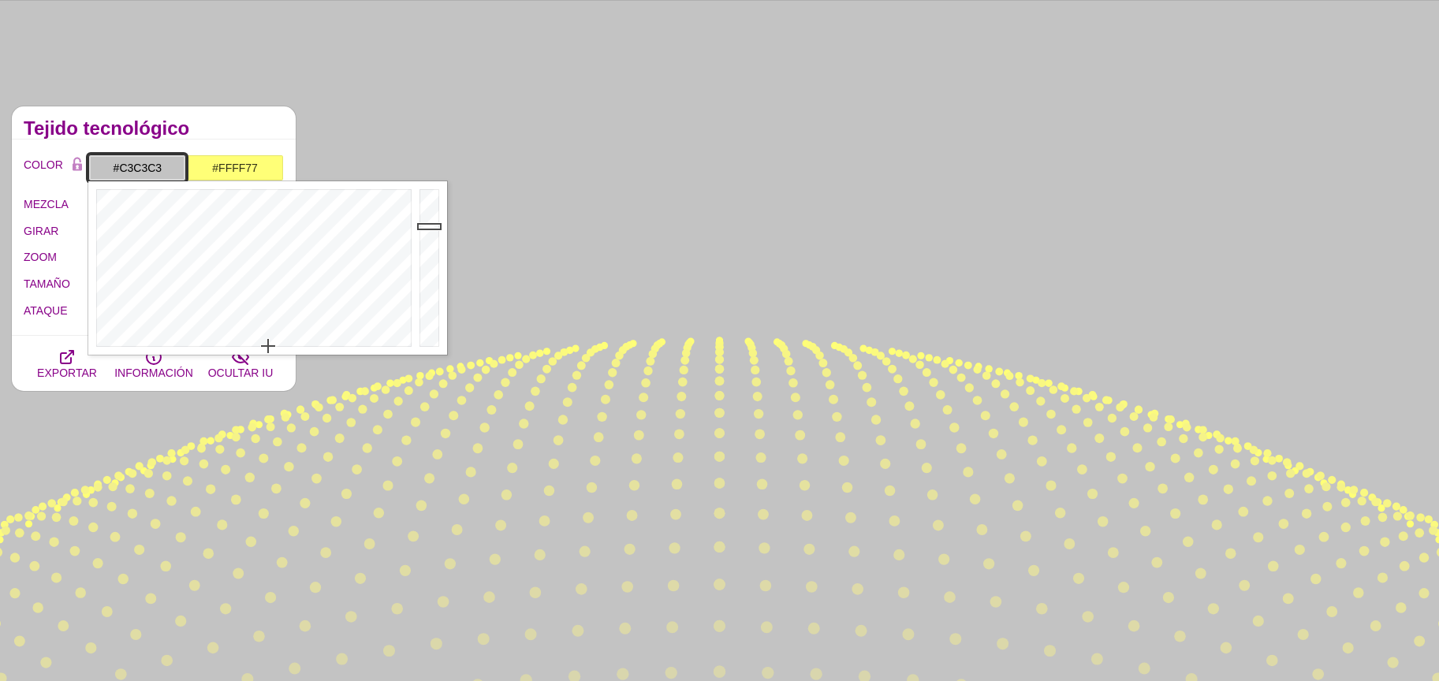
type input "#F1F1F1"
click at [434, 197] on div at bounding box center [432, 268] width 32 height 174
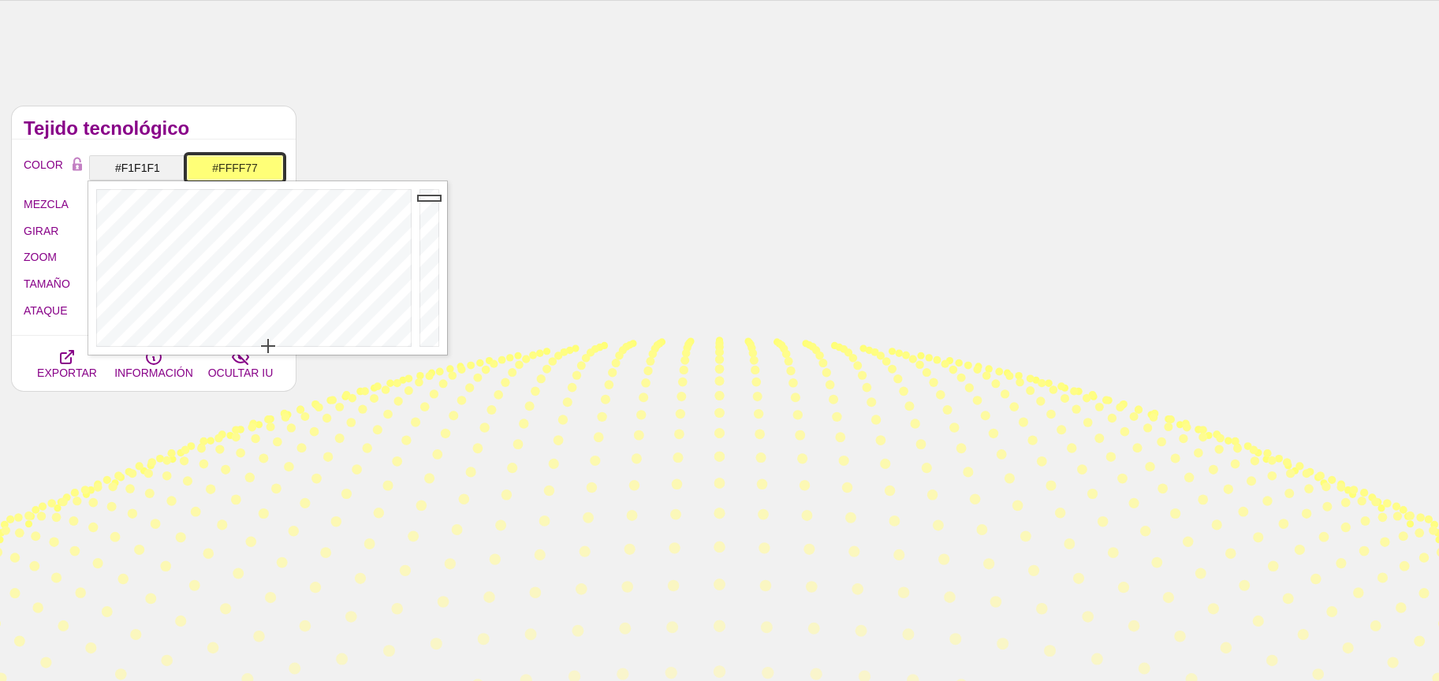
click at [231, 163] on input "#FFFF77" at bounding box center [235, 168] width 98 height 27
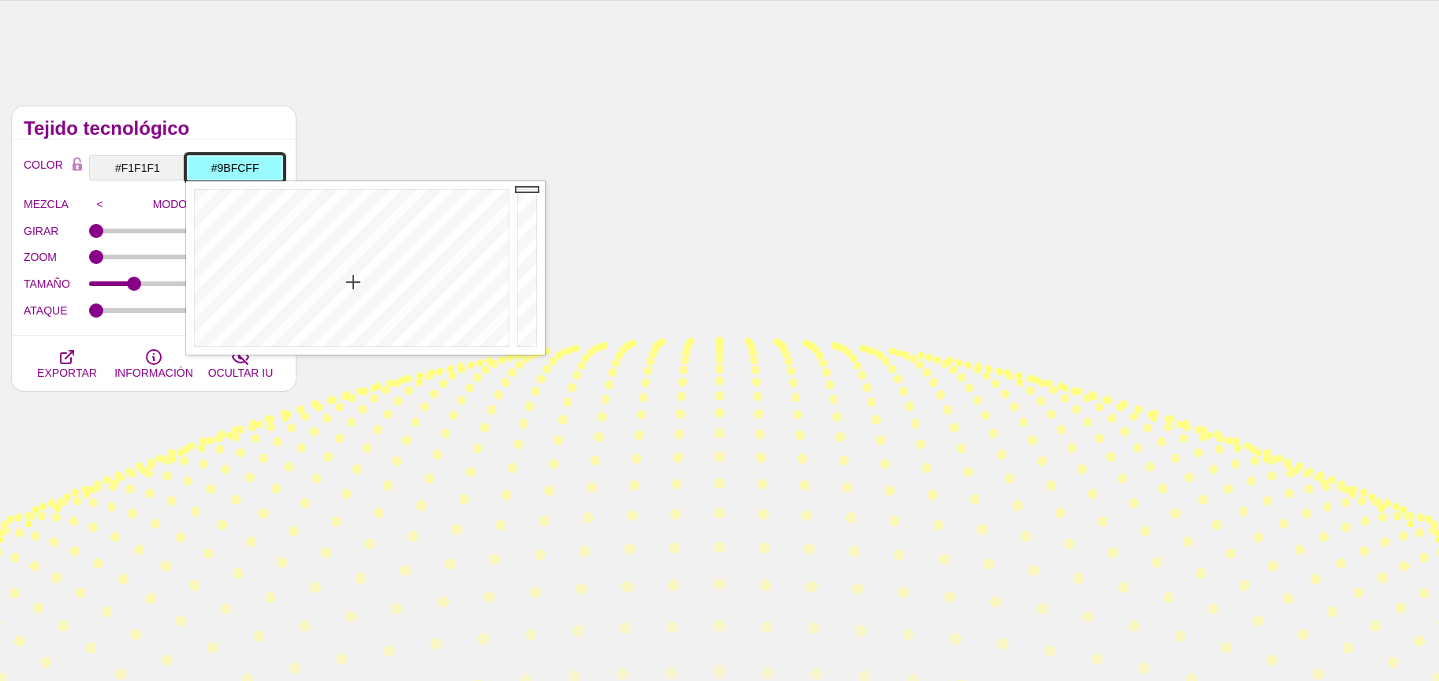
click at [353, 284] on div at bounding box center [349, 268] width 327 height 174
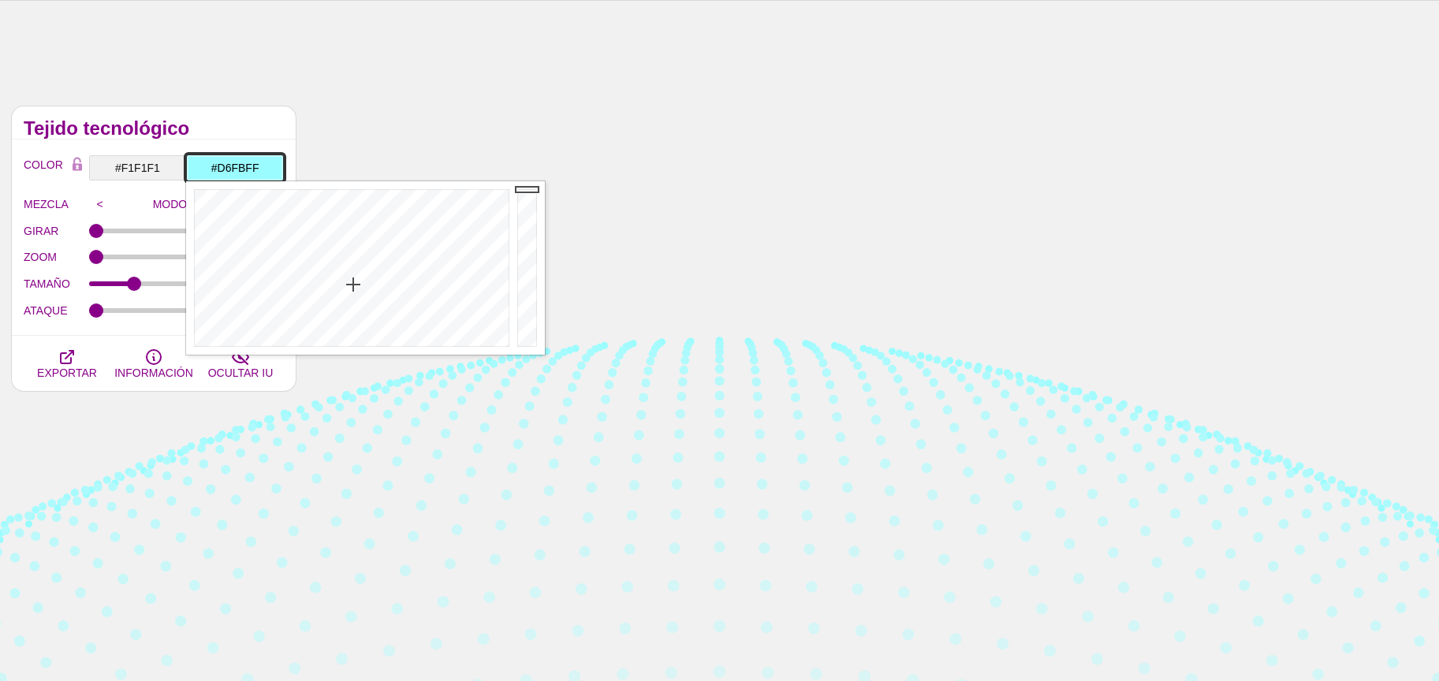
click at [356, 320] on div at bounding box center [349, 268] width 327 height 174
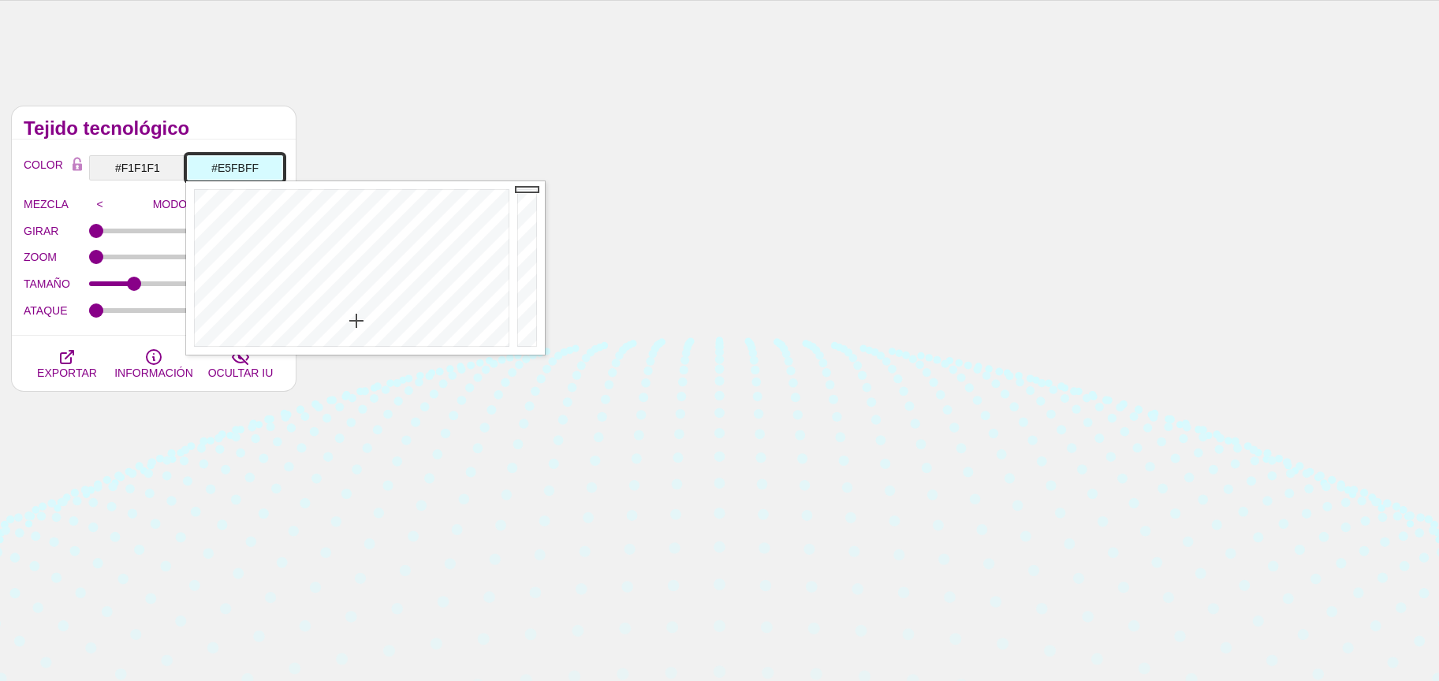
click at [360, 330] on div at bounding box center [349, 268] width 327 height 174
click at [360, 299] on div at bounding box center [349, 268] width 327 height 174
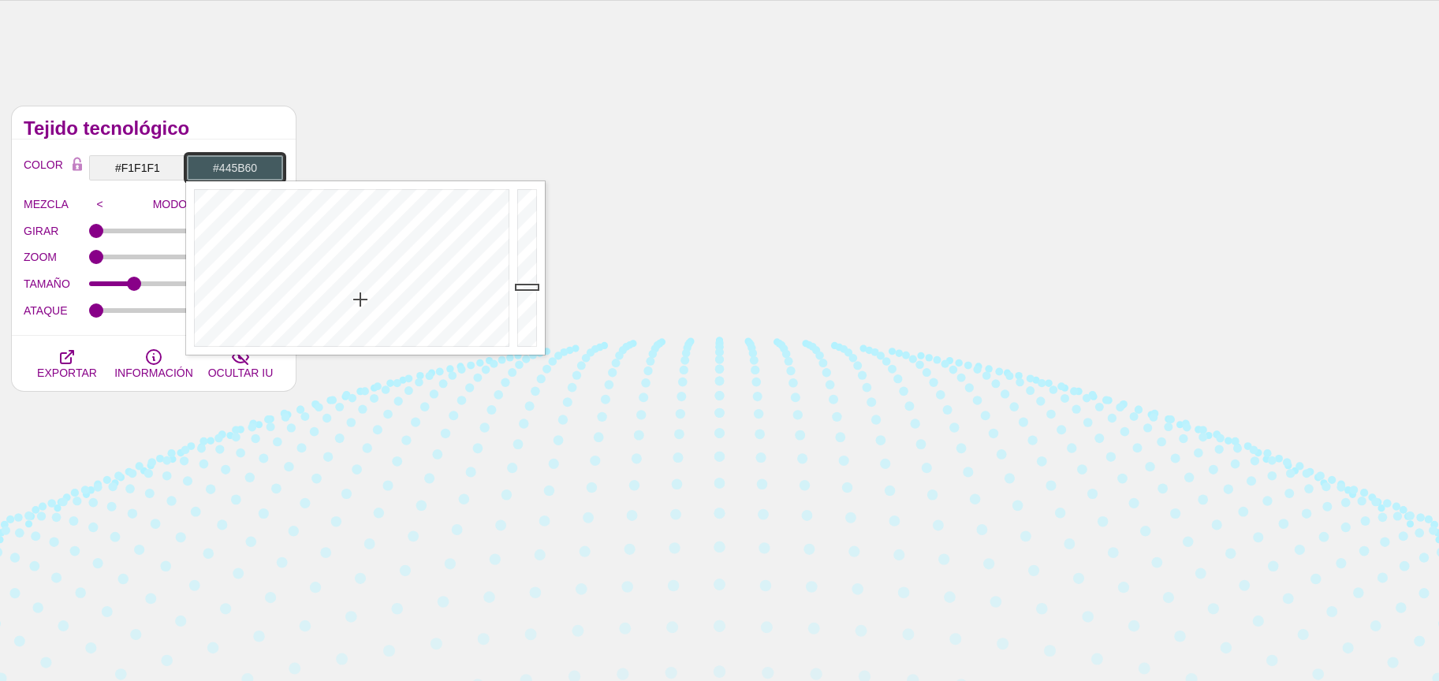
click at [522, 286] on div at bounding box center [529, 268] width 32 height 174
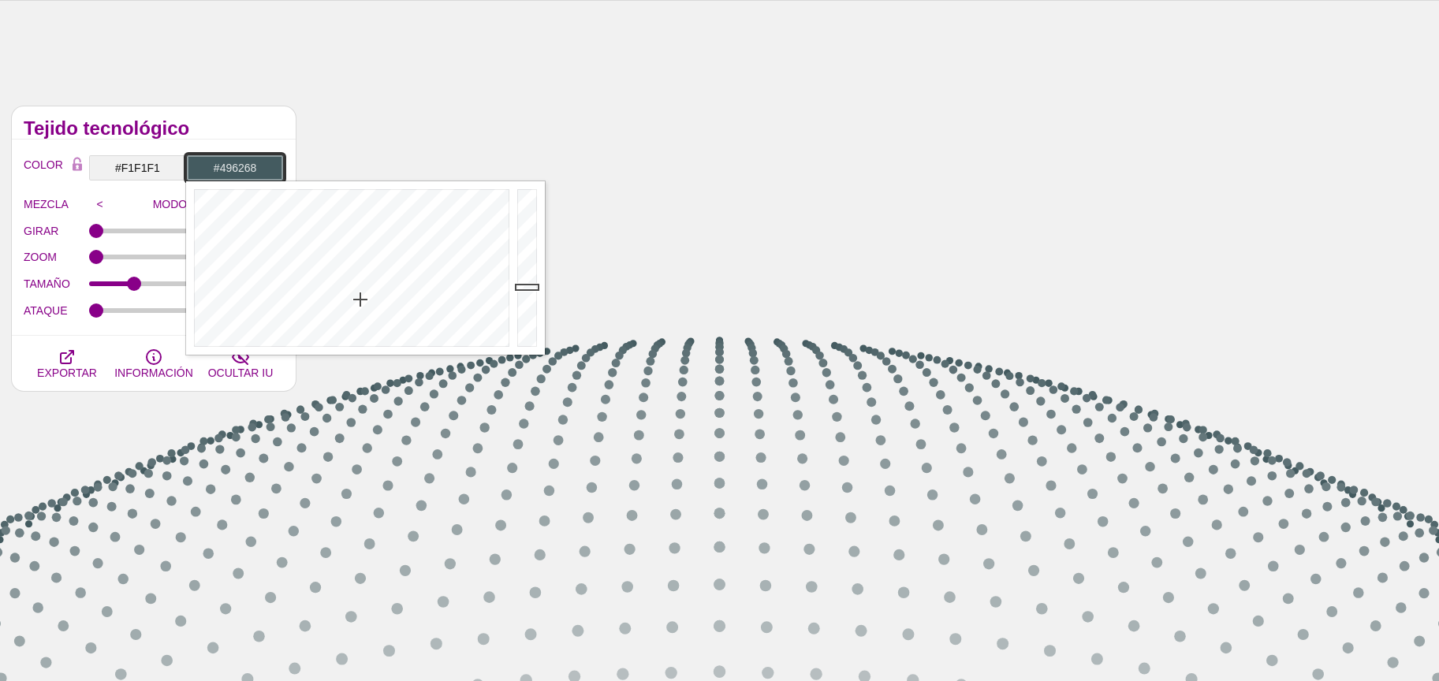
drag, startPoint x: 528, startPoint y: 281, endPoint x: 524, endPoint y: 296, distance: 15.5
click at [525, 290] on div at bounding box center [529, 268] width 32 height 174
drag, startPoint x: 528, startPoint y: 306, endPoint x: 524, endPoint y: 315, distance: 9.5
click at [524, 315] on div at bounding box center [529, 268] width 32 height 174
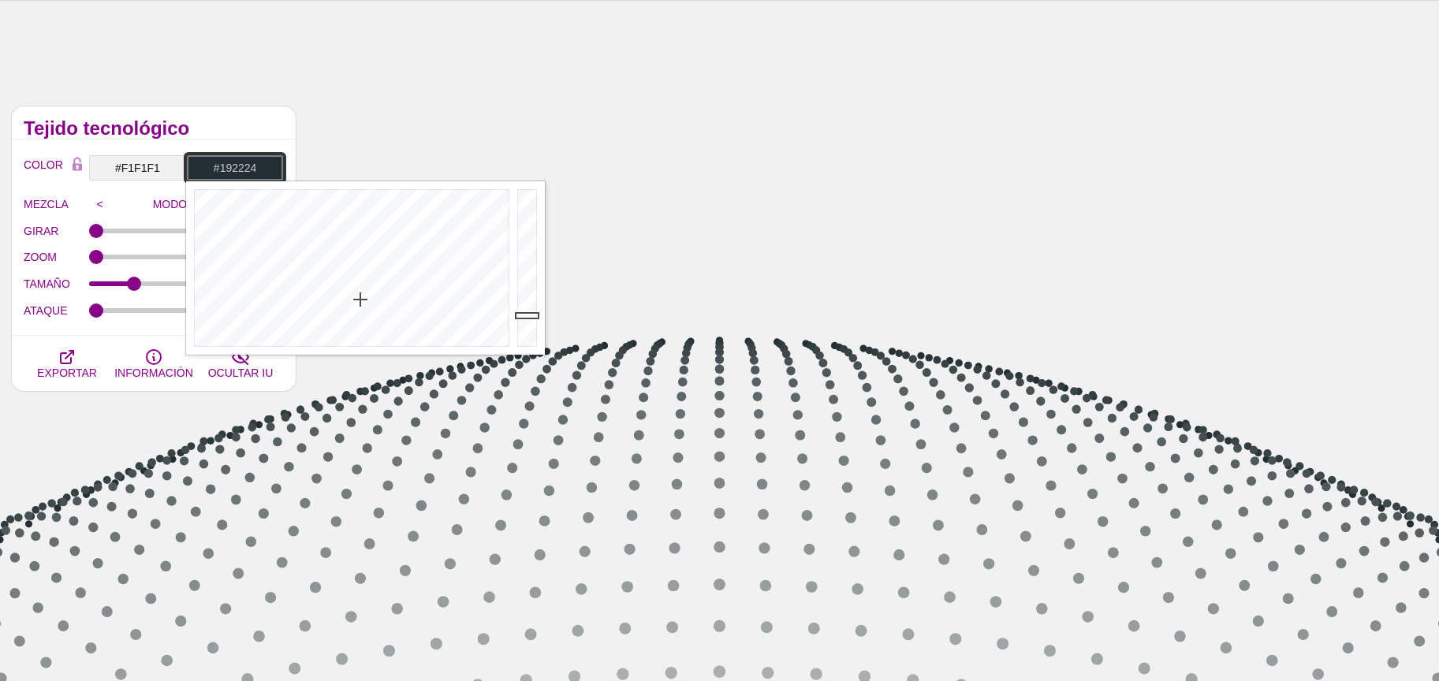
click at [521, 323] on div at bounding box center [529, 268] width 32 height 174
type input "#141B1C"
drag, startPoint x: 528, startPoint y: 325, endPoint x: 429, endPoint y: 315, distance: 99.1
click at [527, 328] on div at bounding box center [529, 268] width 32 height 174
click at [157, 167] on input "#F1F1F1" at bounding box center [137, 168] width 98 height 27
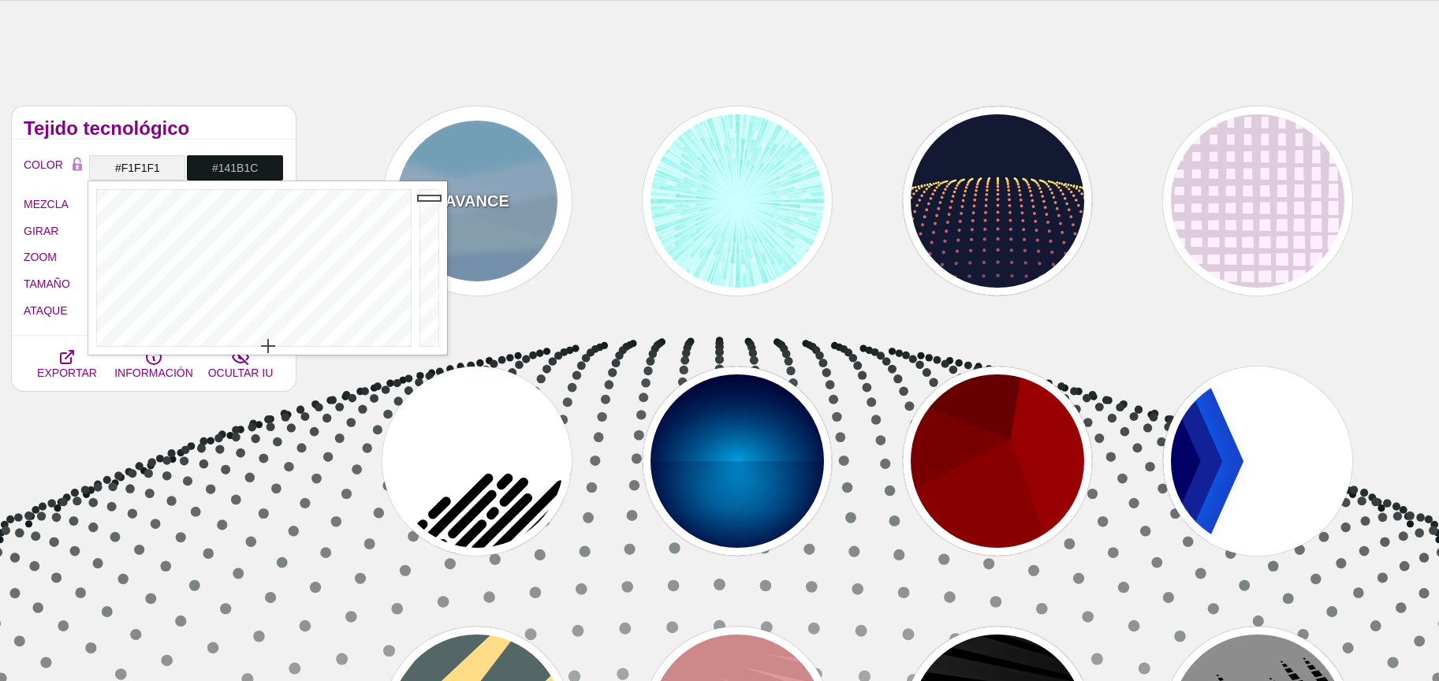
drag, startPoint x: 515, startPoint y: 114, endPoint x: 509, endPoint y: 123, distance: 11.4
click at [515, 114] on div "AVANCE AVANCE AVANCE AVANCE AVANCE AVANCE AVANCE AVANCE AVANCE AVANCE AVANCE AV…" at bounding box center [874, 592] width 1132 height 994
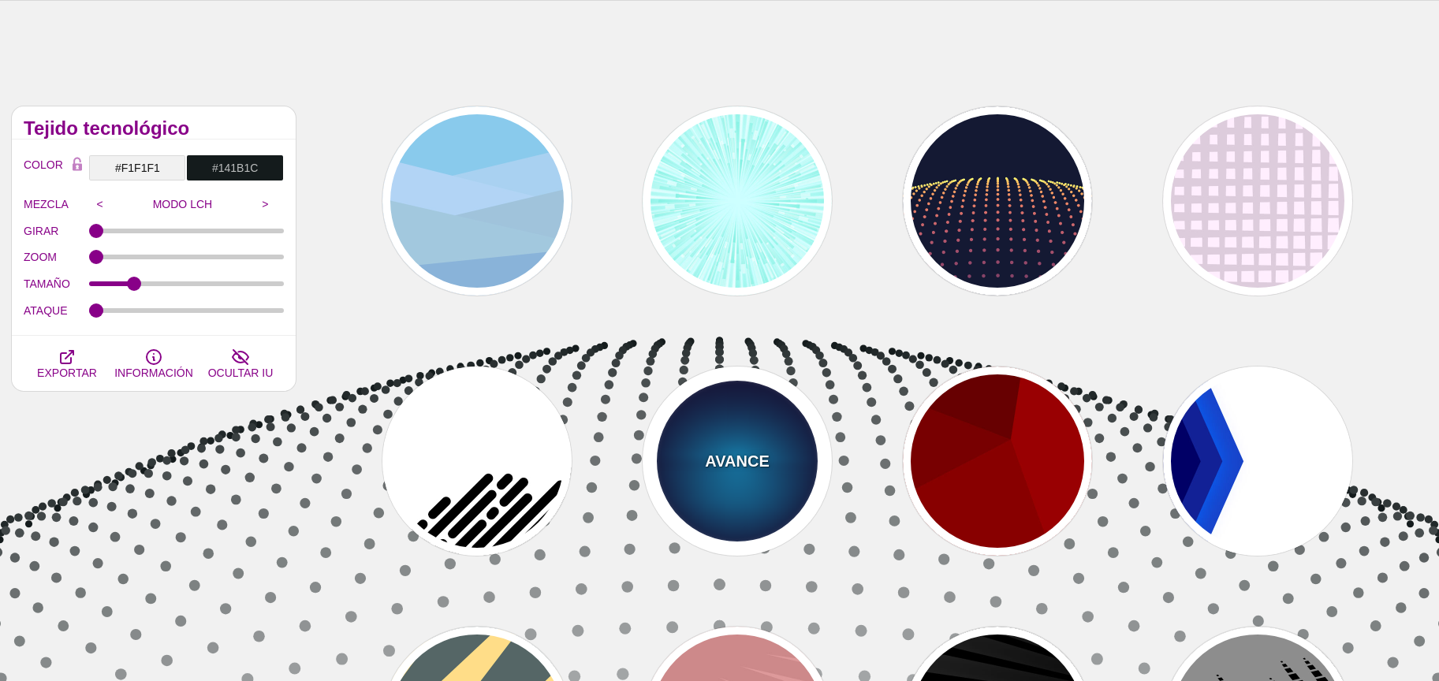
click at [742, 432] on div "AVANCE" at bounding box center [737, 461] width 189 height 189
type input "#000033"
type input "#00BBFF"
type input "#000033"
type input "2000"
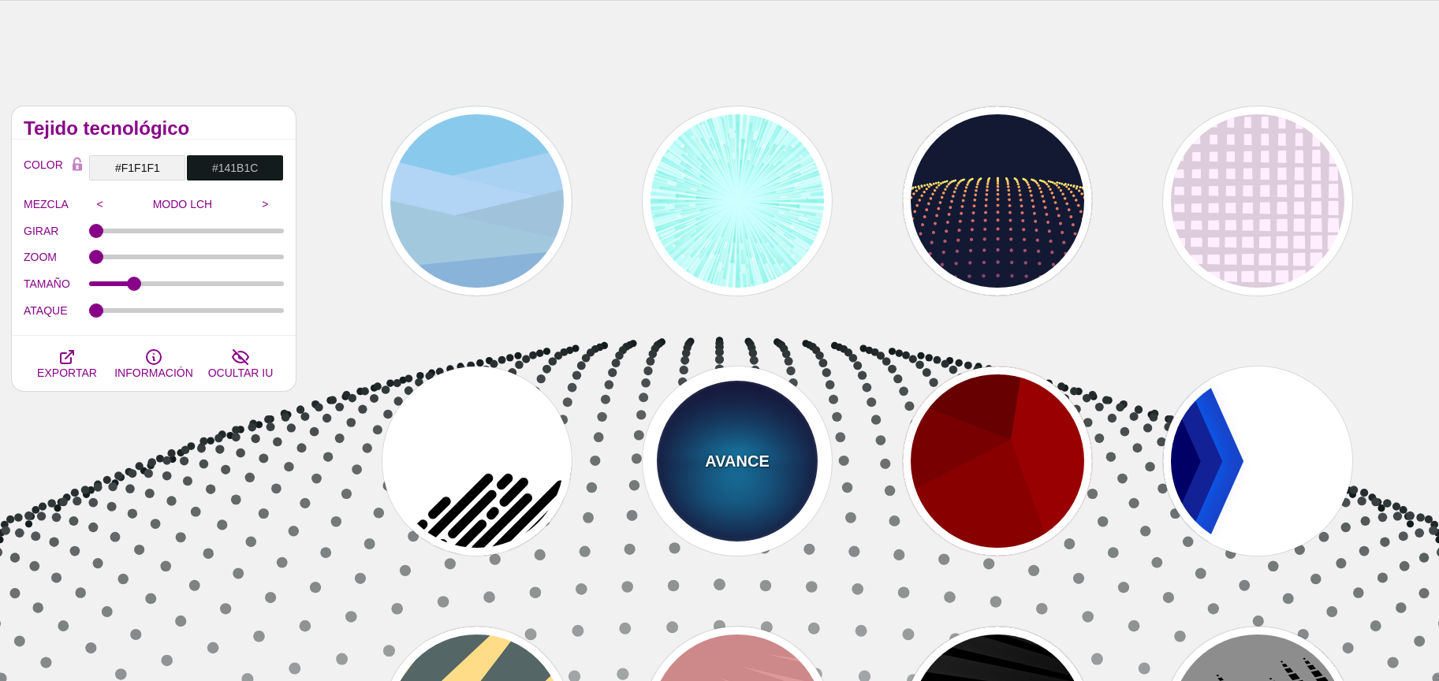
type input "0.5"
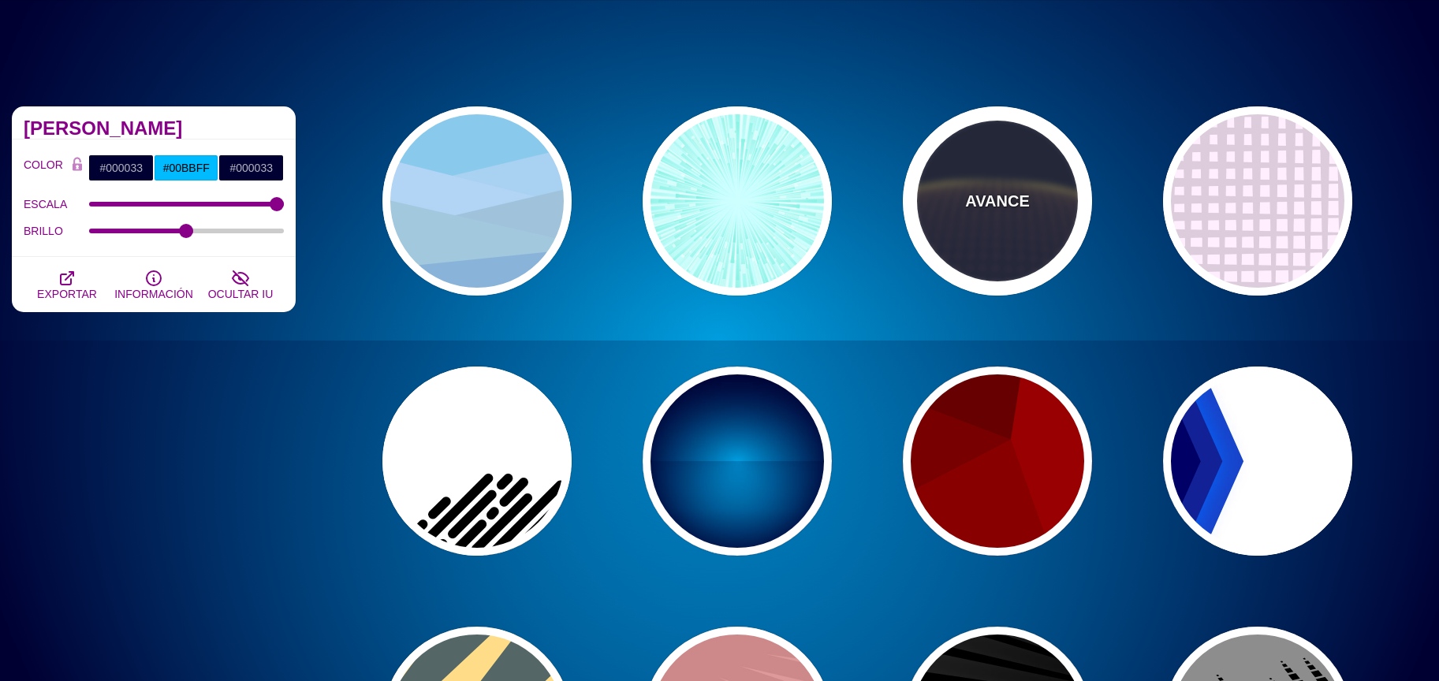
click at [1010, 233] on div "AVANCE" at bounding box center [997, 200] width 189 height 189
type input "#141933"
type input "#FFFF77"
type input "0"
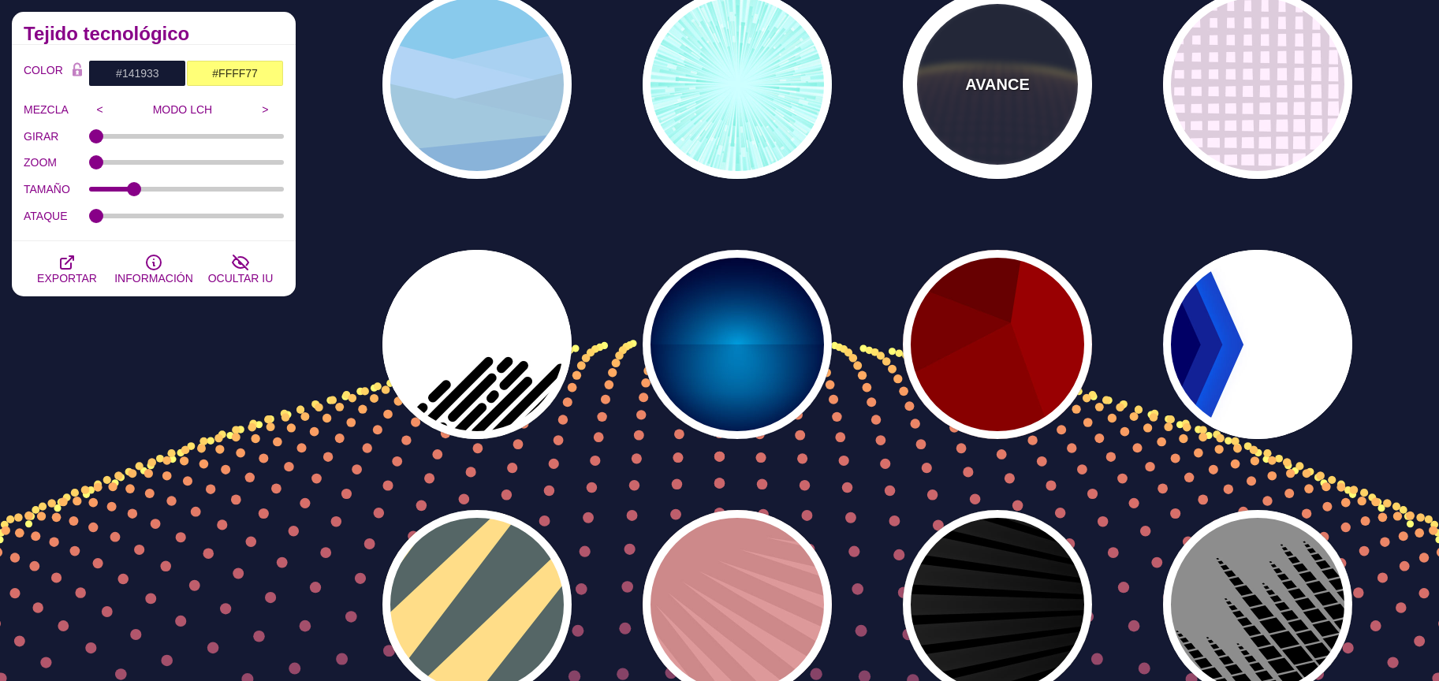
scroll to position [196, 0]
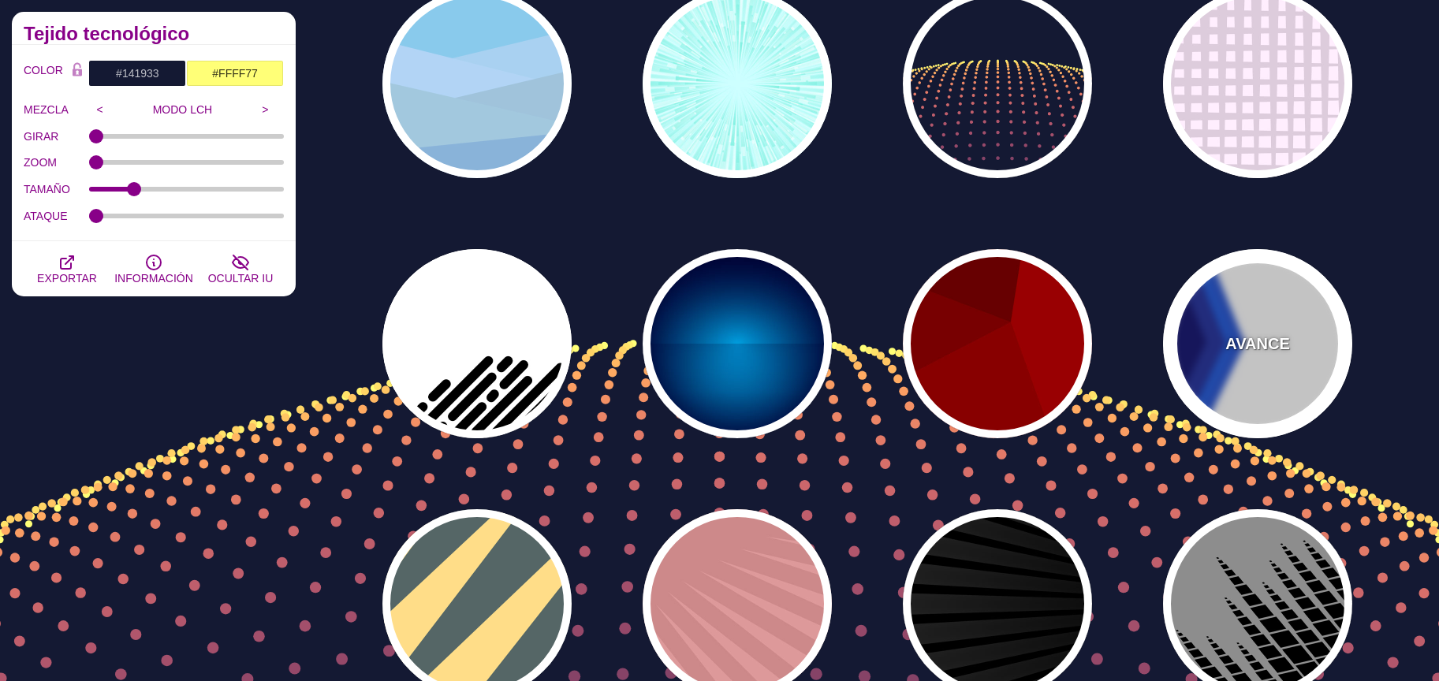
click at [1241, 364] on div "AVANCE" at bounding box center [1257, 343] width 189 height 189
type input "#FFFFFF"
type input "#000066"
type input "#0066FF"
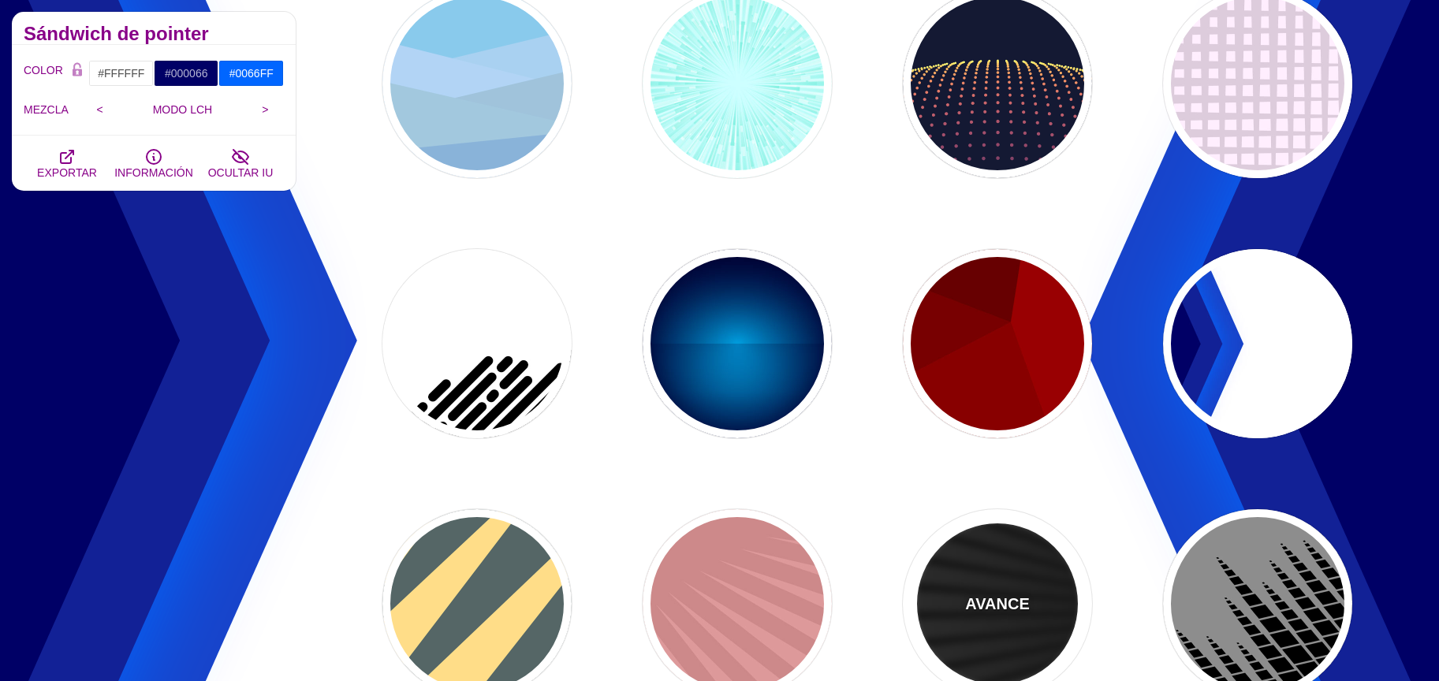
drag, startPoint x: 1052, startPoint y: 587, endPoint x: 1036, endPoint y: 592, distance: 17.5
click at [1051, 586] on div "AVANCE" at bounding box center [997, 603] width 189 height 189
type input "#000000"
type input "#FFFFFF"
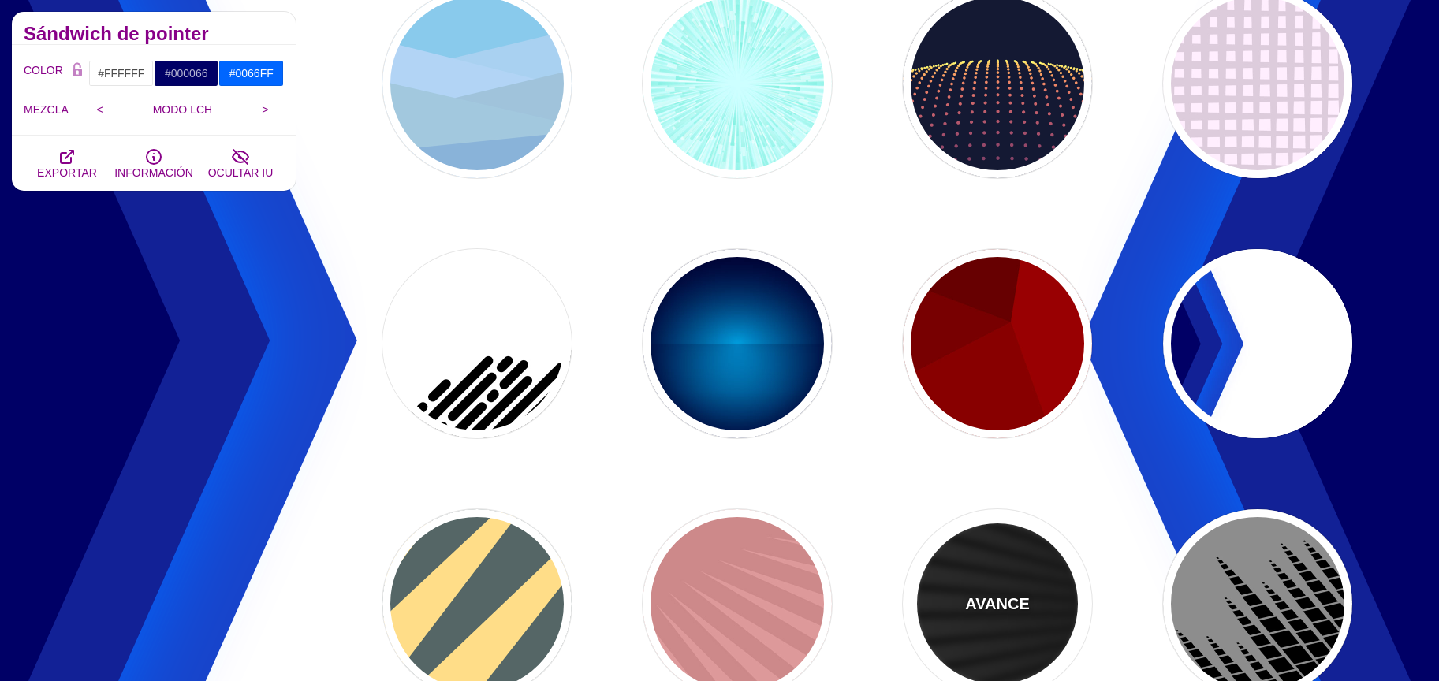
type input "0"
type input "50"
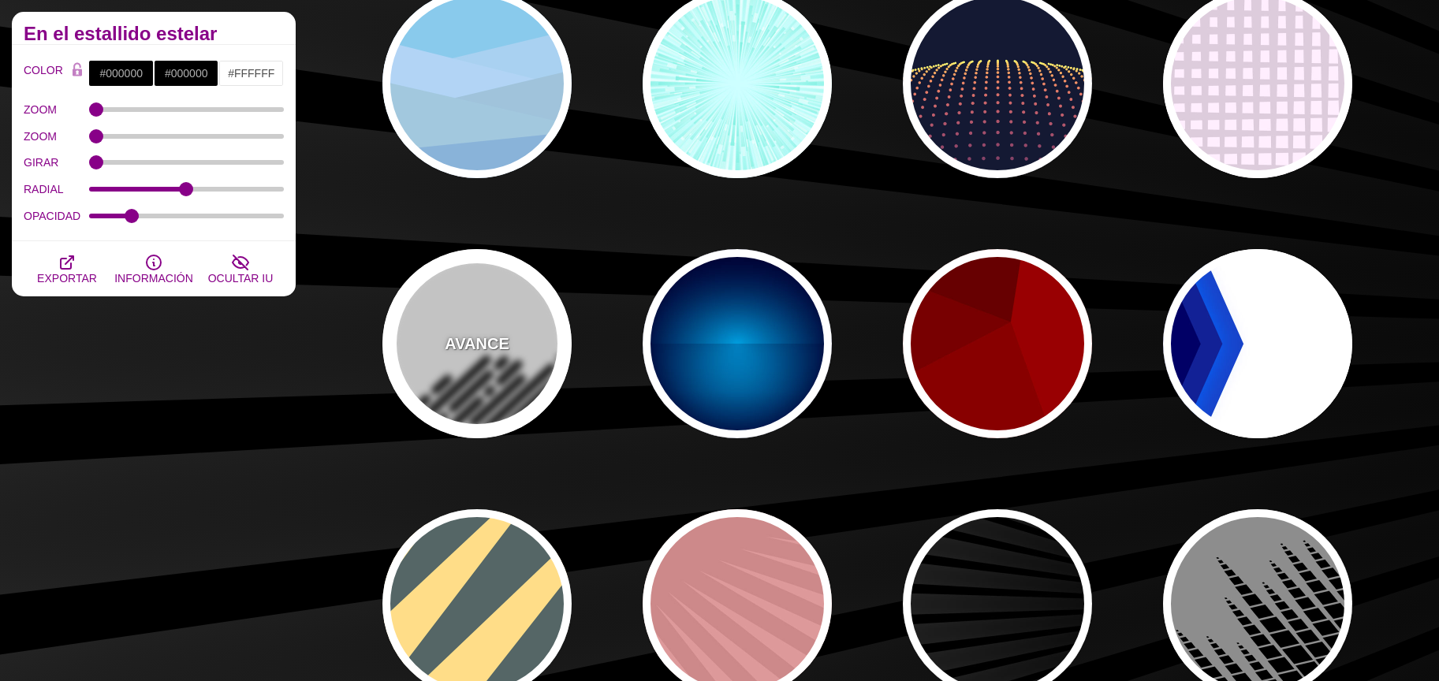
click at [458, 367] on div "AVANCE" at bounding box center [477, 343] width 189 height 189
type input "#FFFFFF"
type input "#000000"
type input "500"
type input "25"
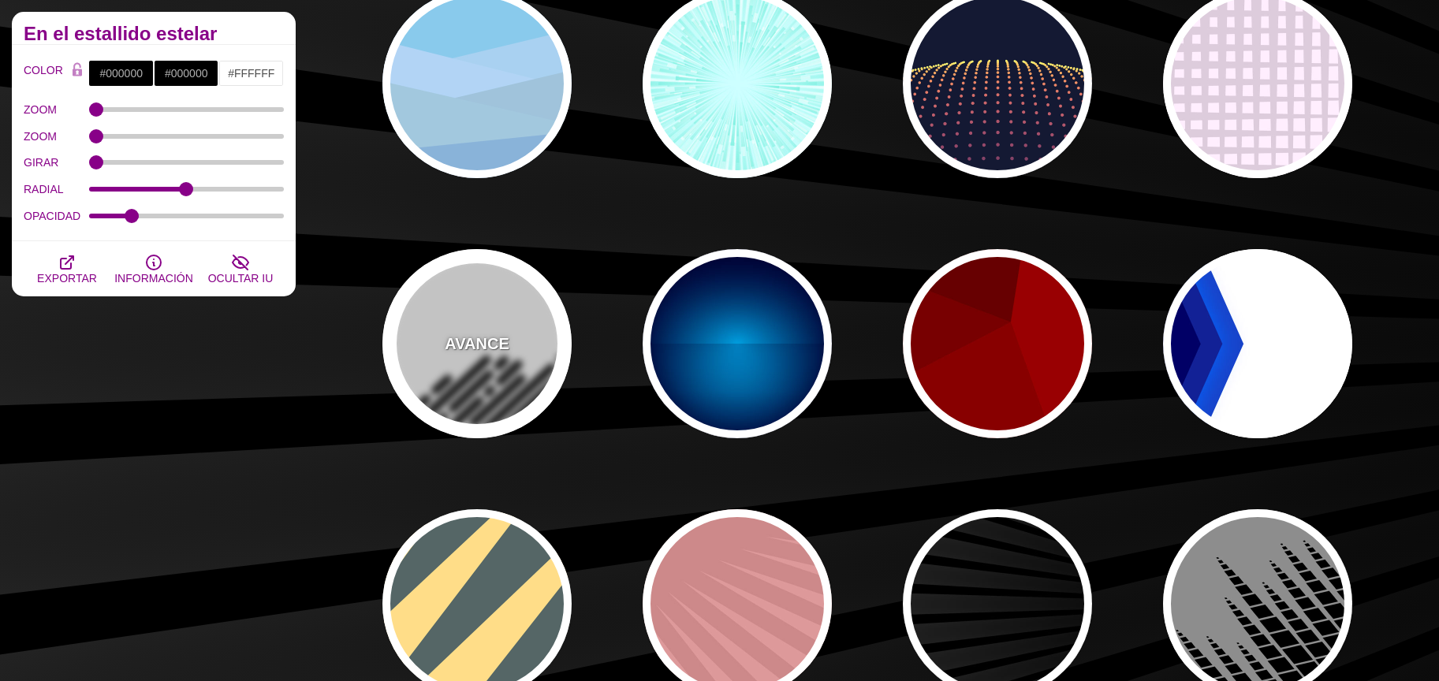
type input "1"
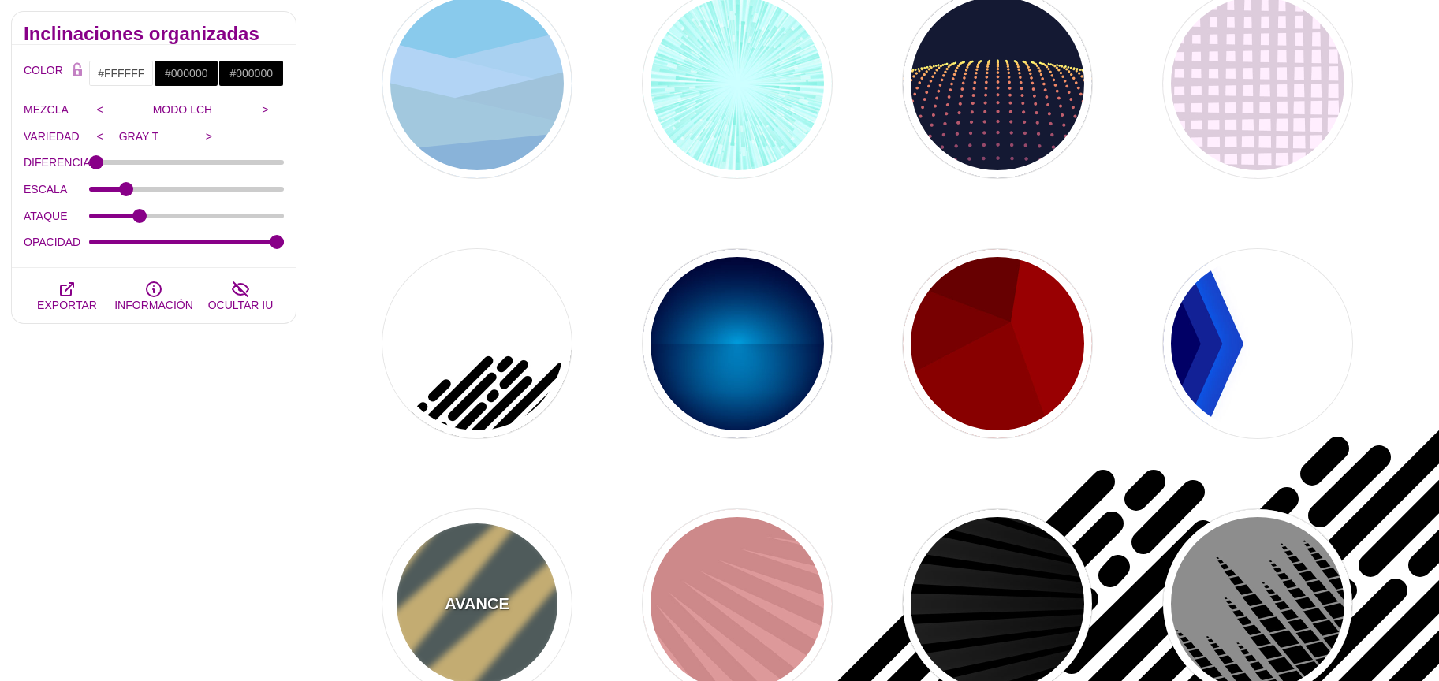
click at [490, 588] on div "AVANCE" at bounding box center [477, 603] width 189 height 189
type input "#556666"
type input "#FFDD88"
type input "#778888"
type input "1"
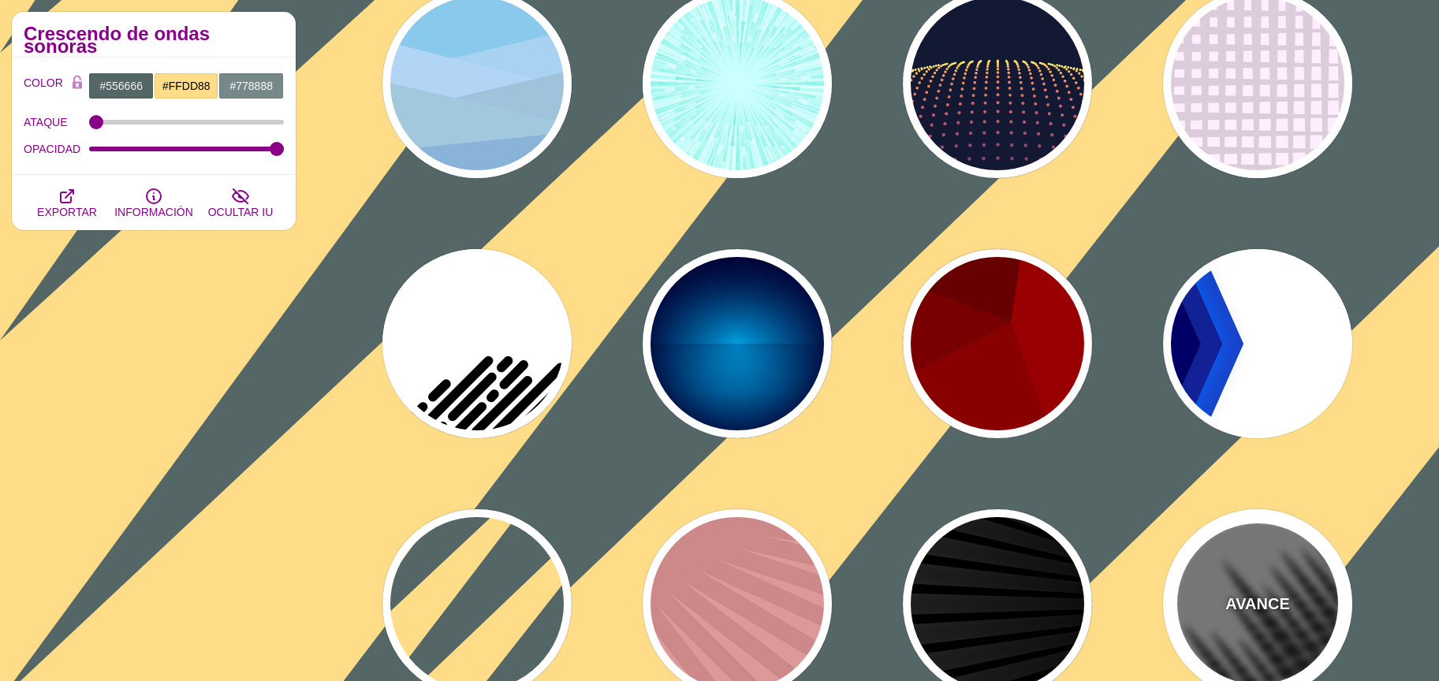
click at [1246, 608] on font "AVANCE" at bounding box center [1258, 603] width 64 height 17
type input "#777777"
type input "#000000"
type input "#FFFFFF"
type input "0"
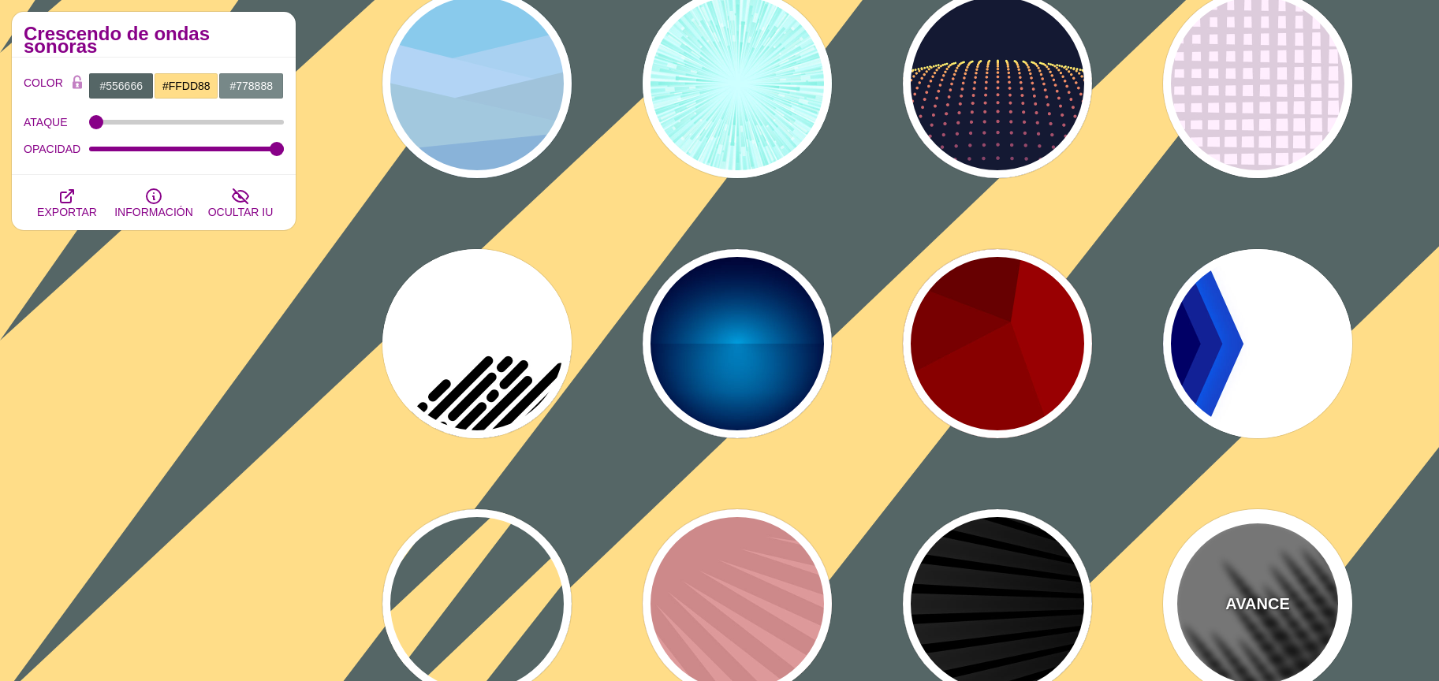
type input "0"
type input "1"
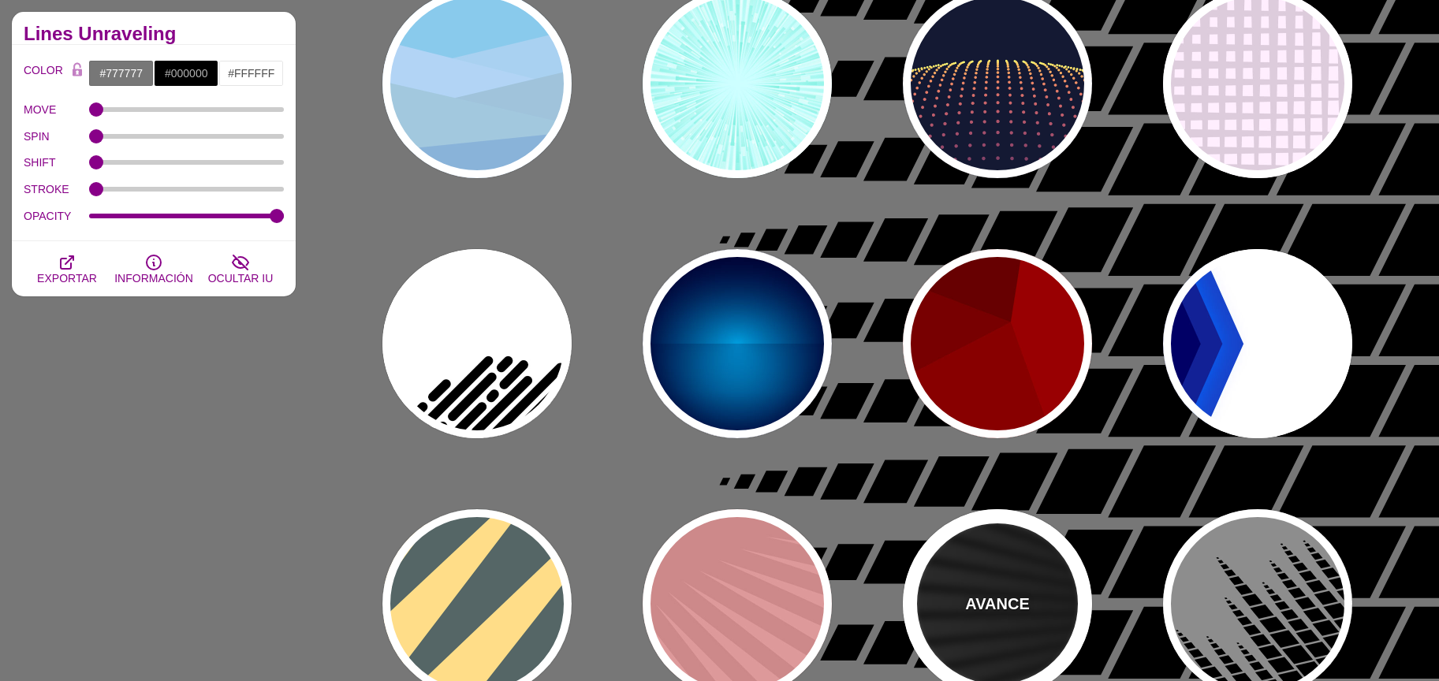
click at [1070, 598] on div "AVANCE" at bounding box center [997, 603] width 189 height 189
type input "#000000"
type input "50"
type input "0.2"
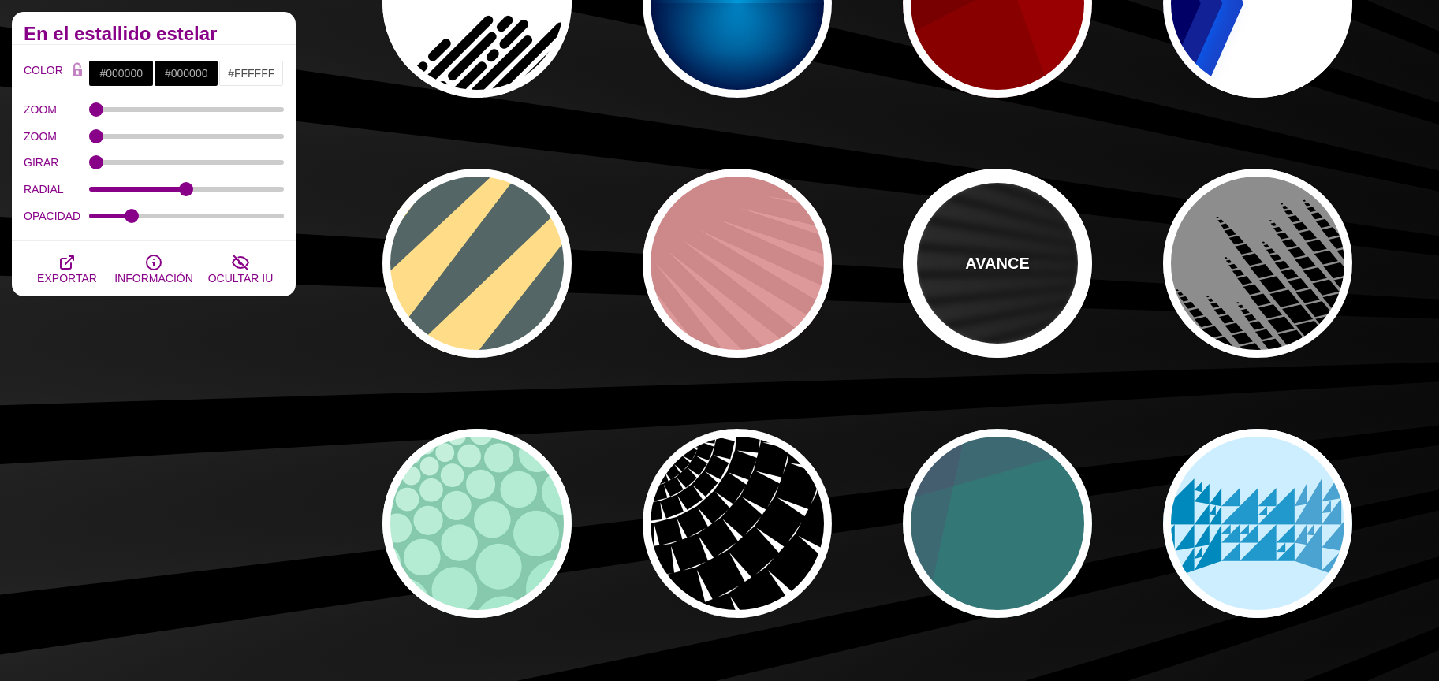
scroll to position [549, 0]
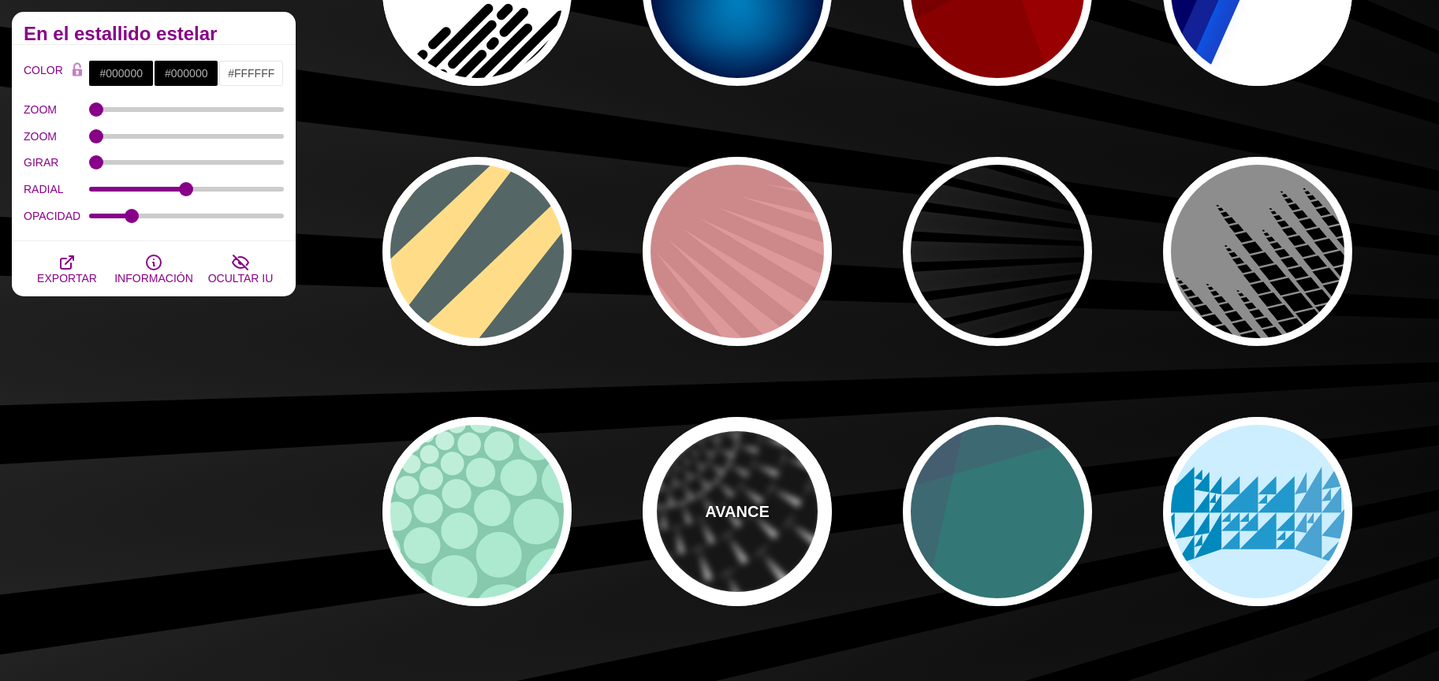
click at [770, 508] on div "AVANCE" at bounding box center [737, 511] width 189 height 189
type input "#FFFFFF"
type input "100"
type input "1"
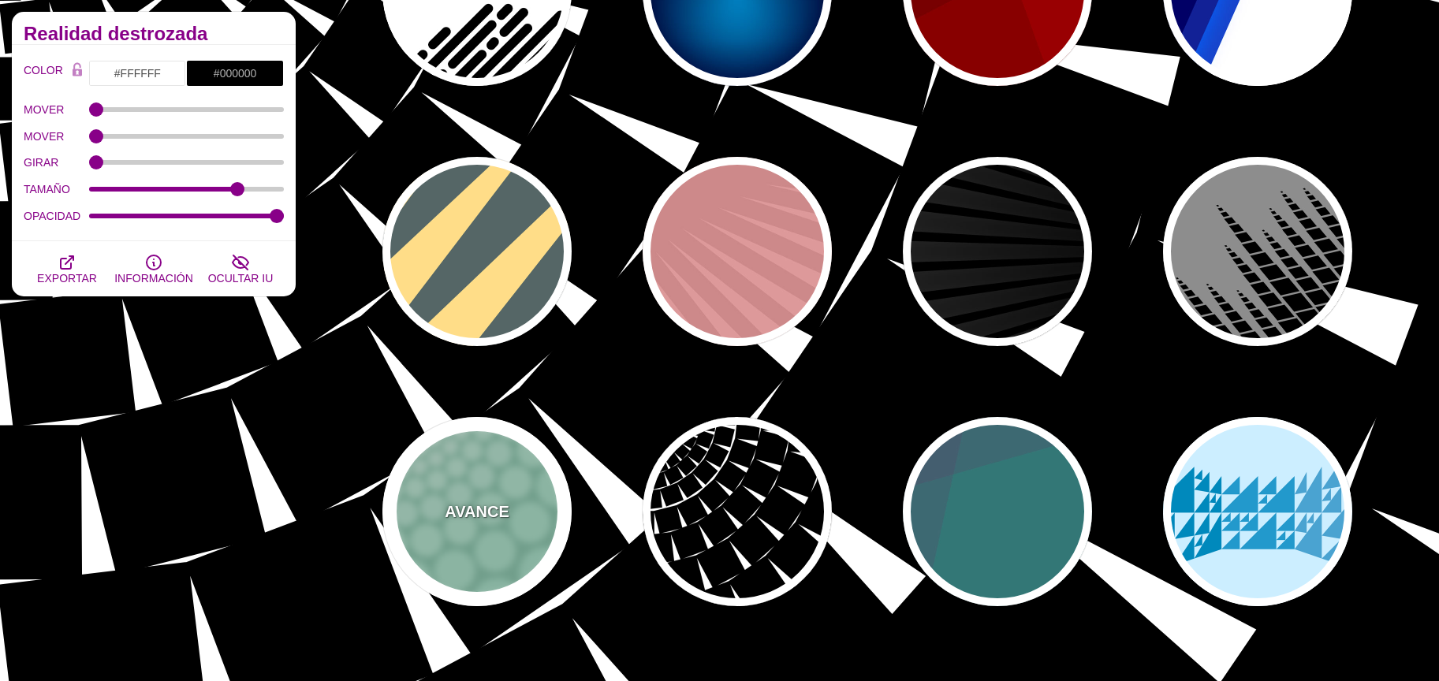
click at [534, 504] on div "AVANCE" at bounding box center [477, 511] width 189 height 189
type input "#85C9AD"
type input "#96E3C3"
type input "100"
type input "1"
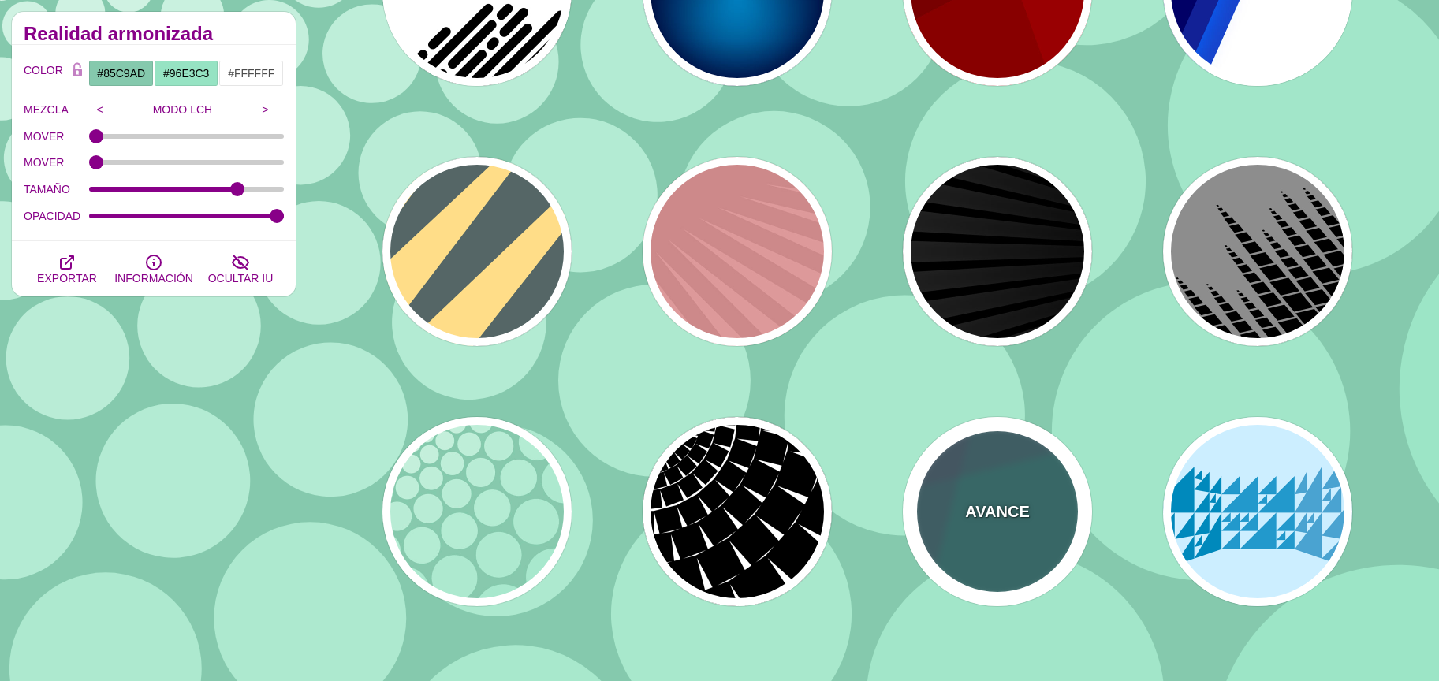
click at [1063, 517] on div "AVANCE" at bounding box center [997, 511] width 189 height 189
type input "#337777"
type input "#663366"
type input "#55CC77"
type input "0.2"
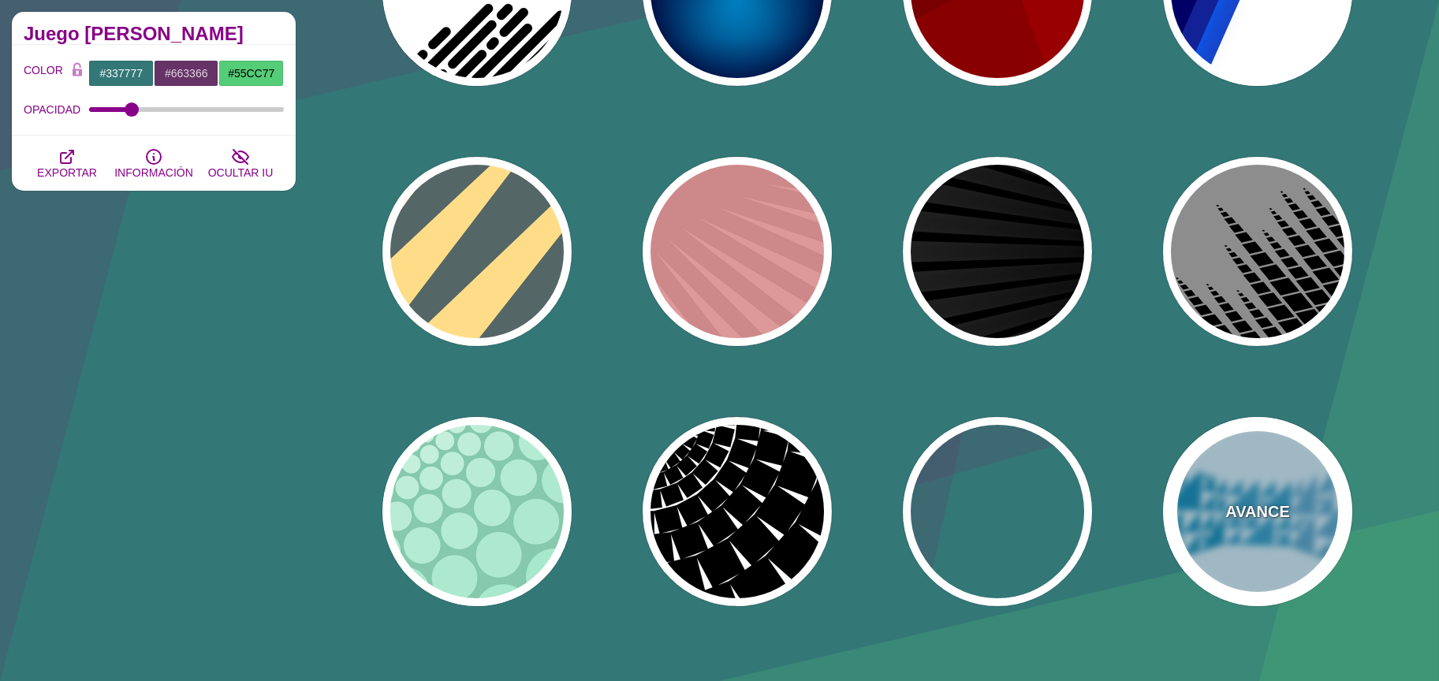
click at [1219, 514] on div "AVANCE" at bounding box center [1257, 511] width 189 height 189
type input "#CCEEFF"
type input "#2299CC"
type input "1"
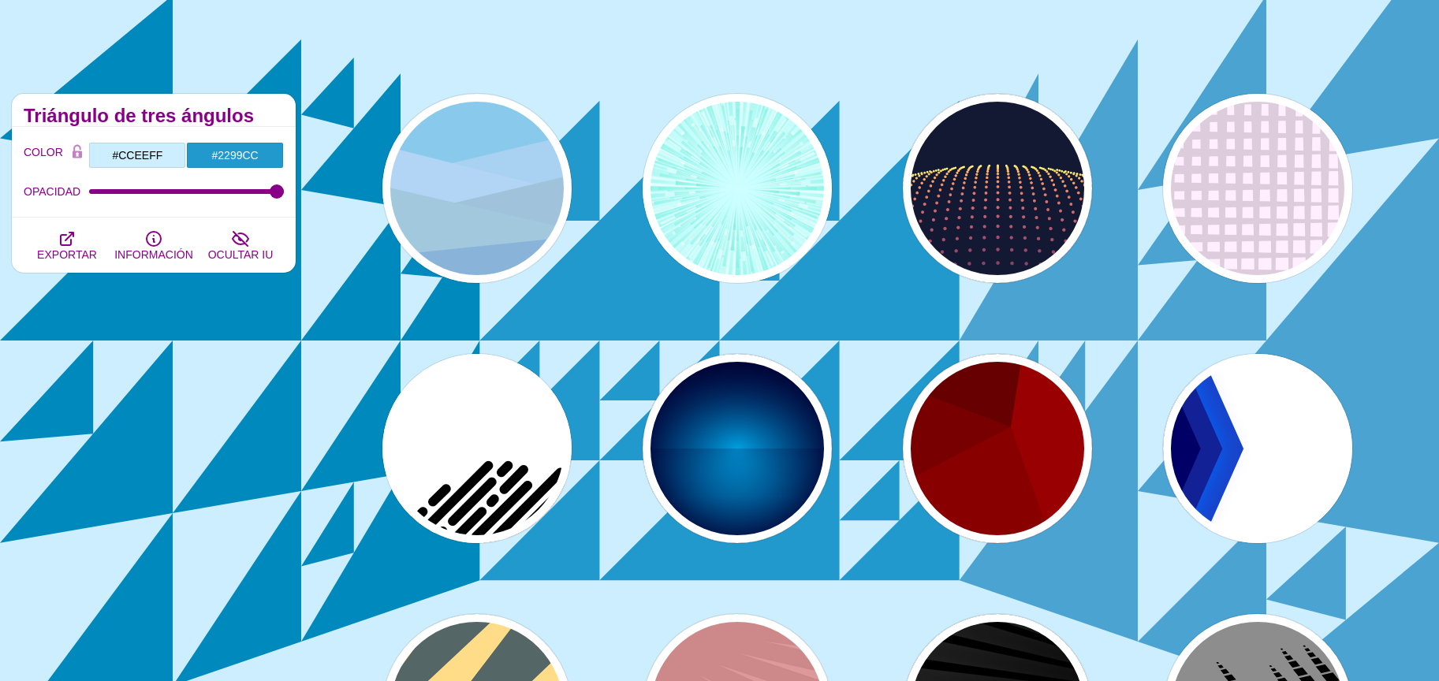
scroll to position [0, 0]
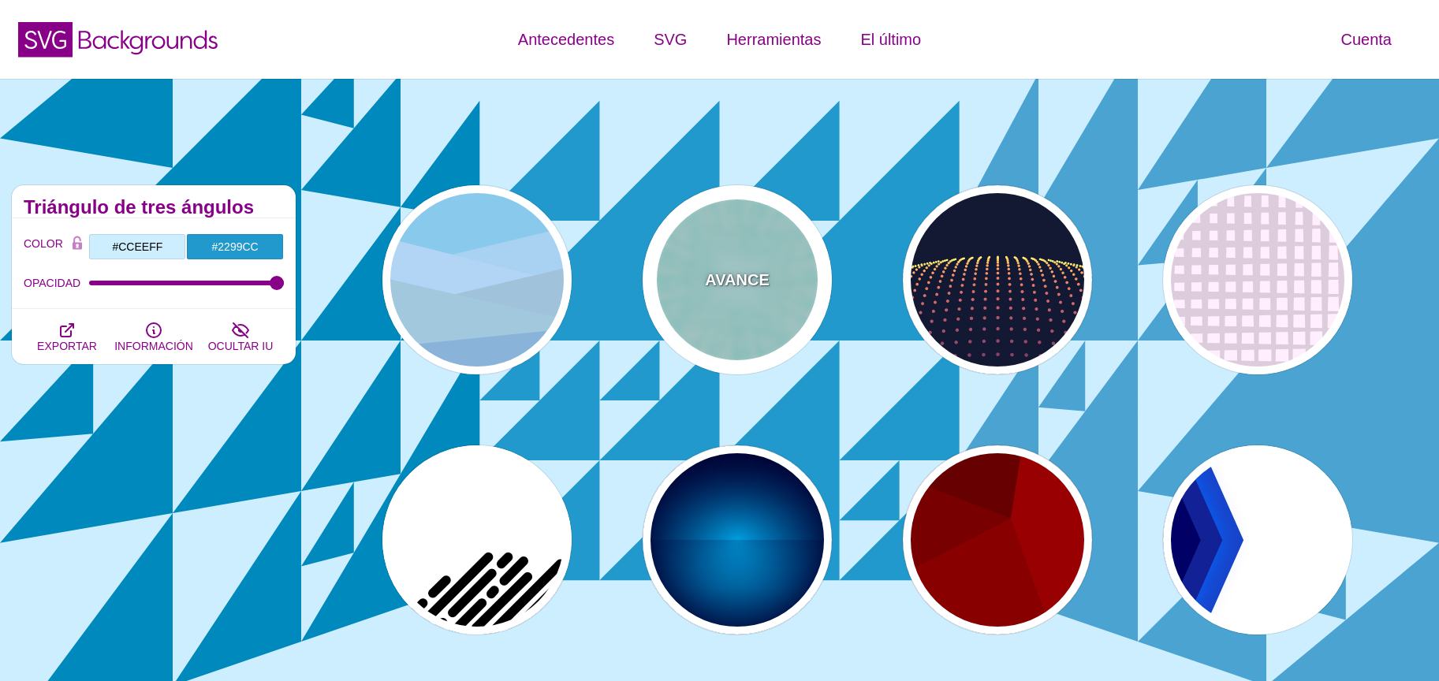
click at [705, 278] on font "AVANCE" at bounding box center [737, 279] width 64 height 17
type input "#CCFFFF"
type input "#77EEDD"
type input "#FFFFFF"
type input "0"
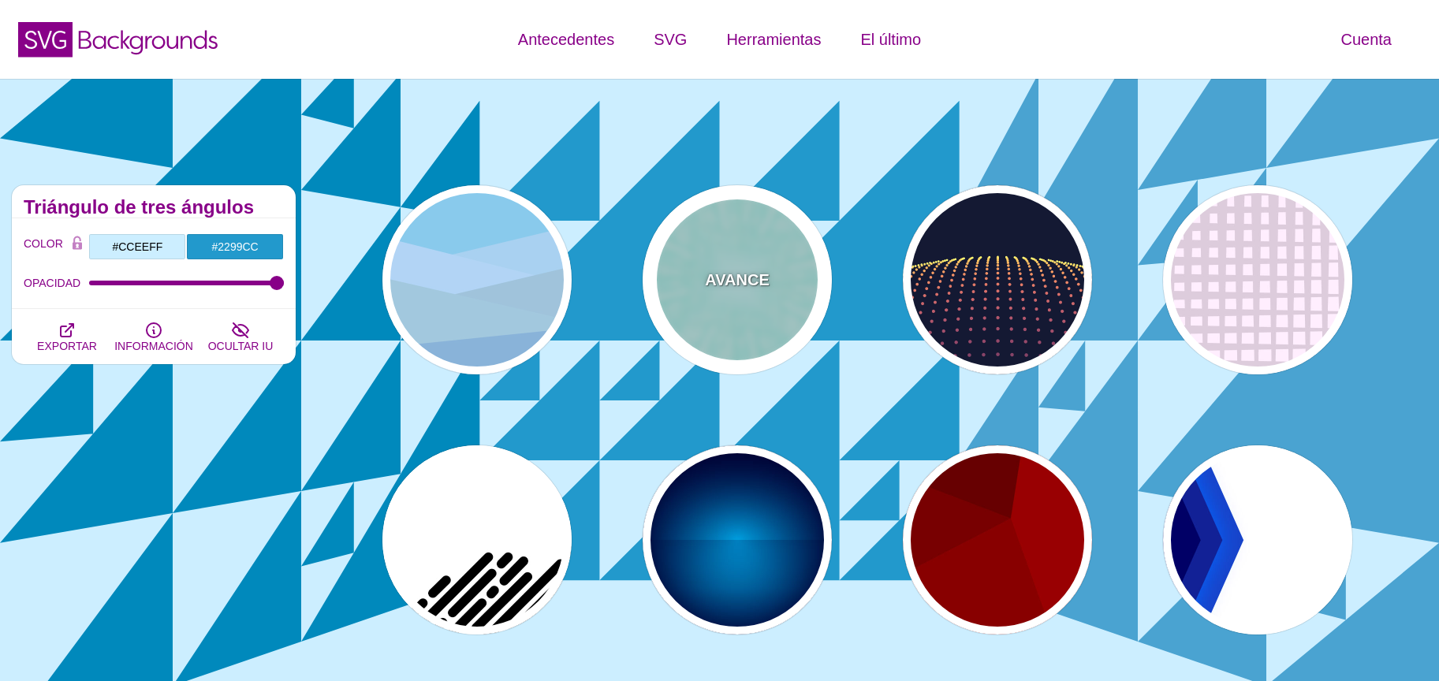
type input "0"
type input "0.5"
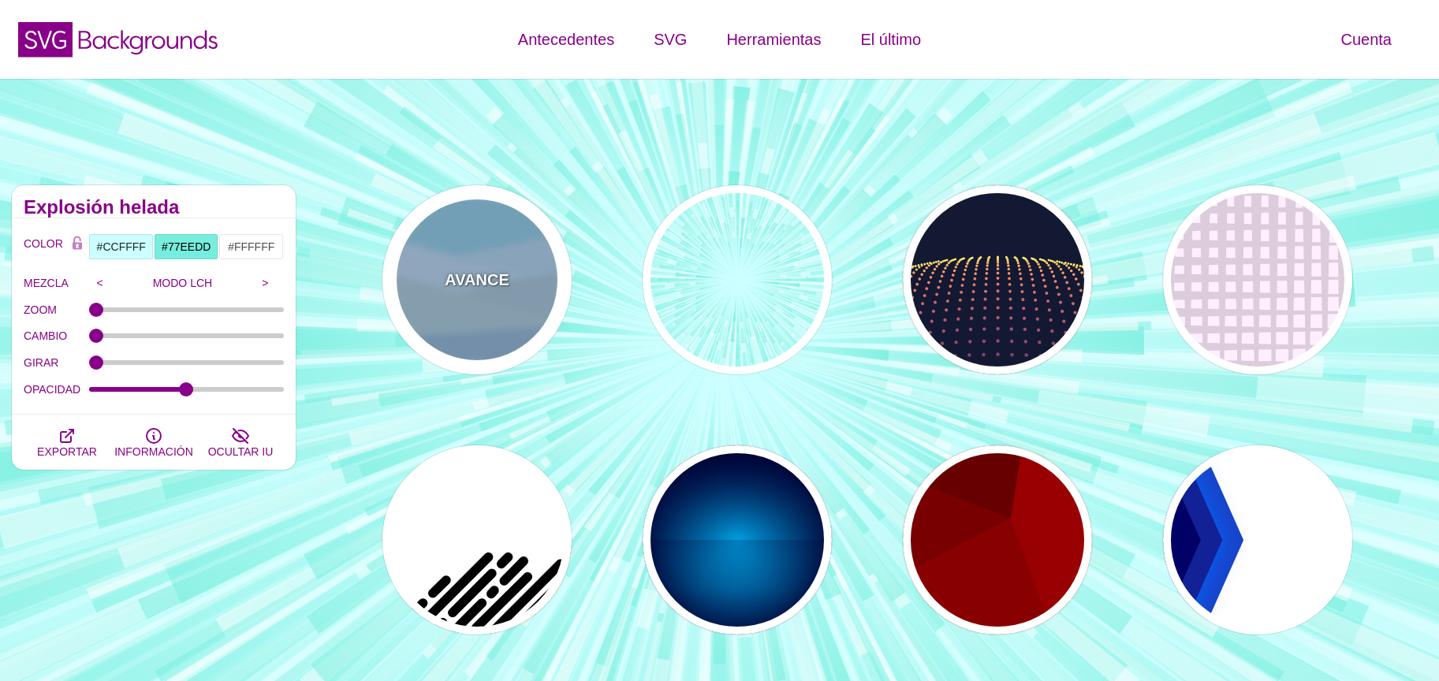
click at [466, 273] on font "AVANCE" at bounding box center [477, 279] width 64 height 17
type input "#00BFC5"
type input "#A0E2DB"
type input "#CBF2F3"
type input "#719D71"
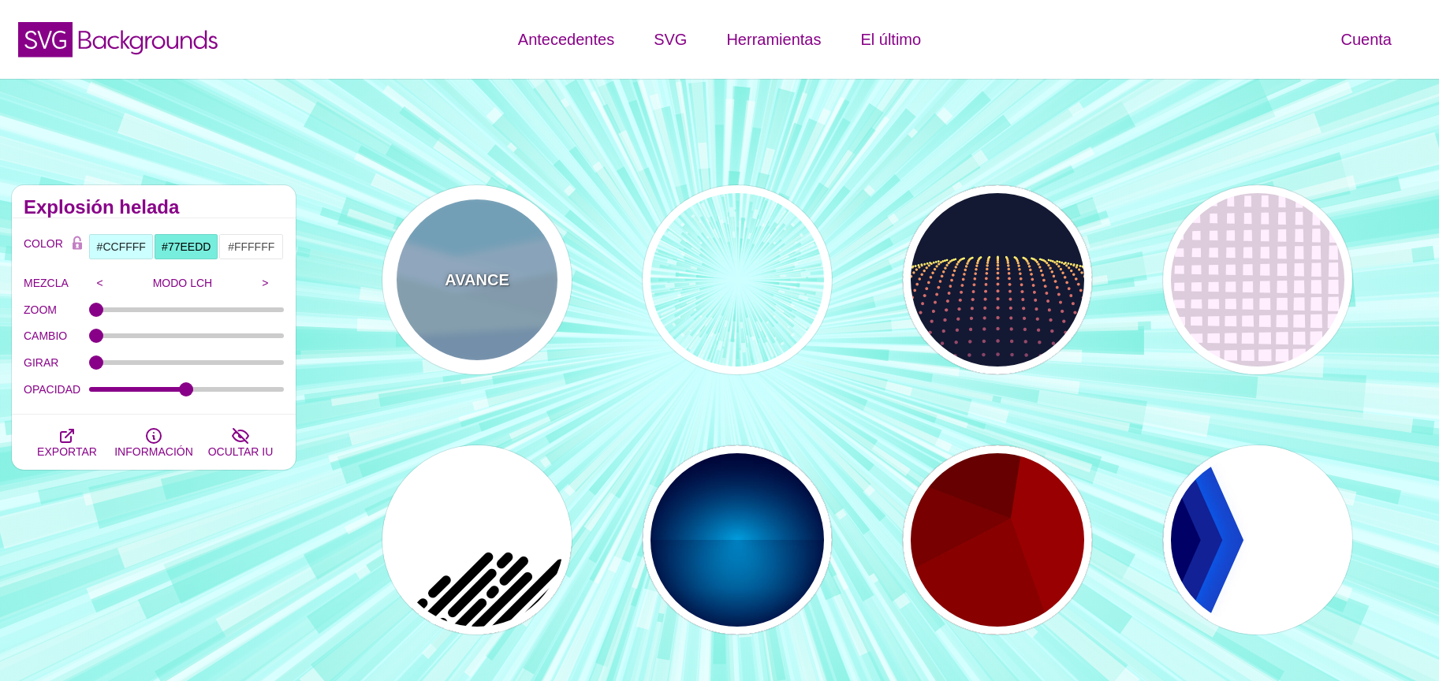
type input "#7EB67E"
type input "#004D66"
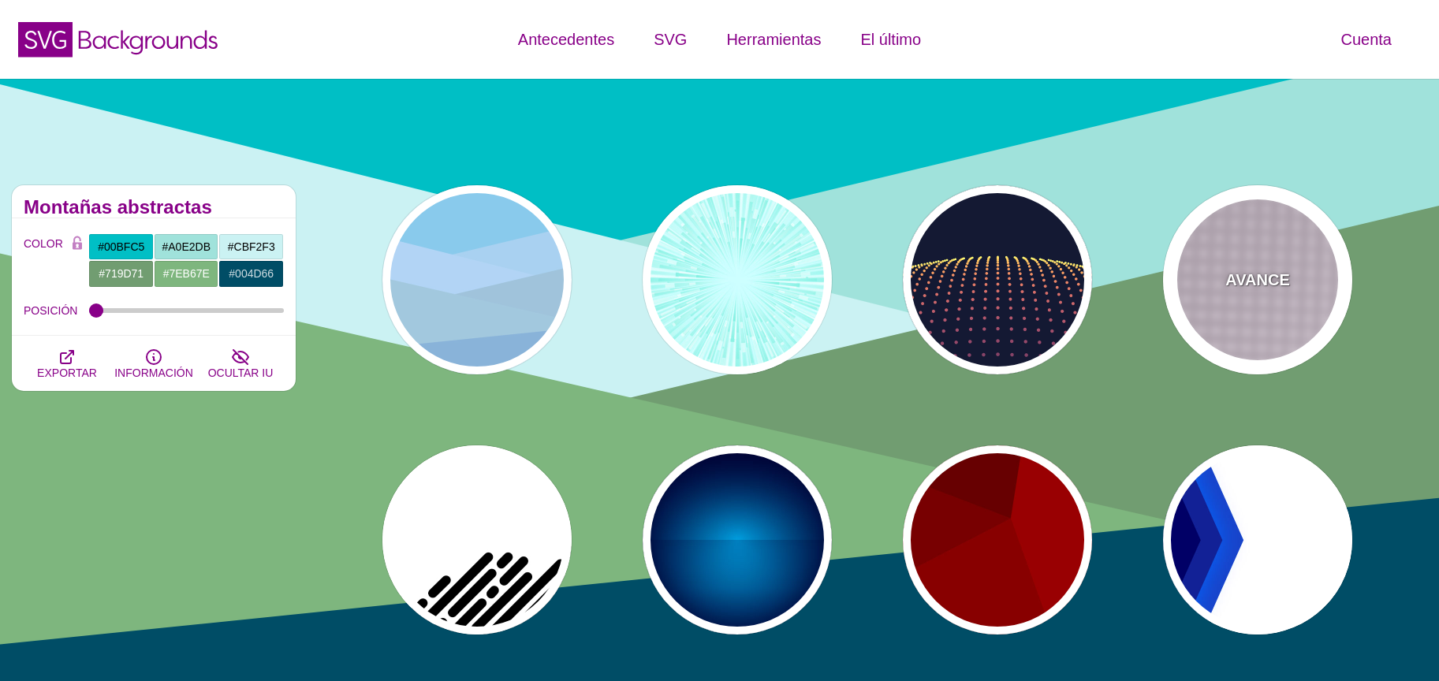
click at [1296, 306] on div "AVANCE" at bounding box center [1257, 279] width 189 height 189
type input "#FFEEFF"
type input "#DDCCDD"
type input "0"
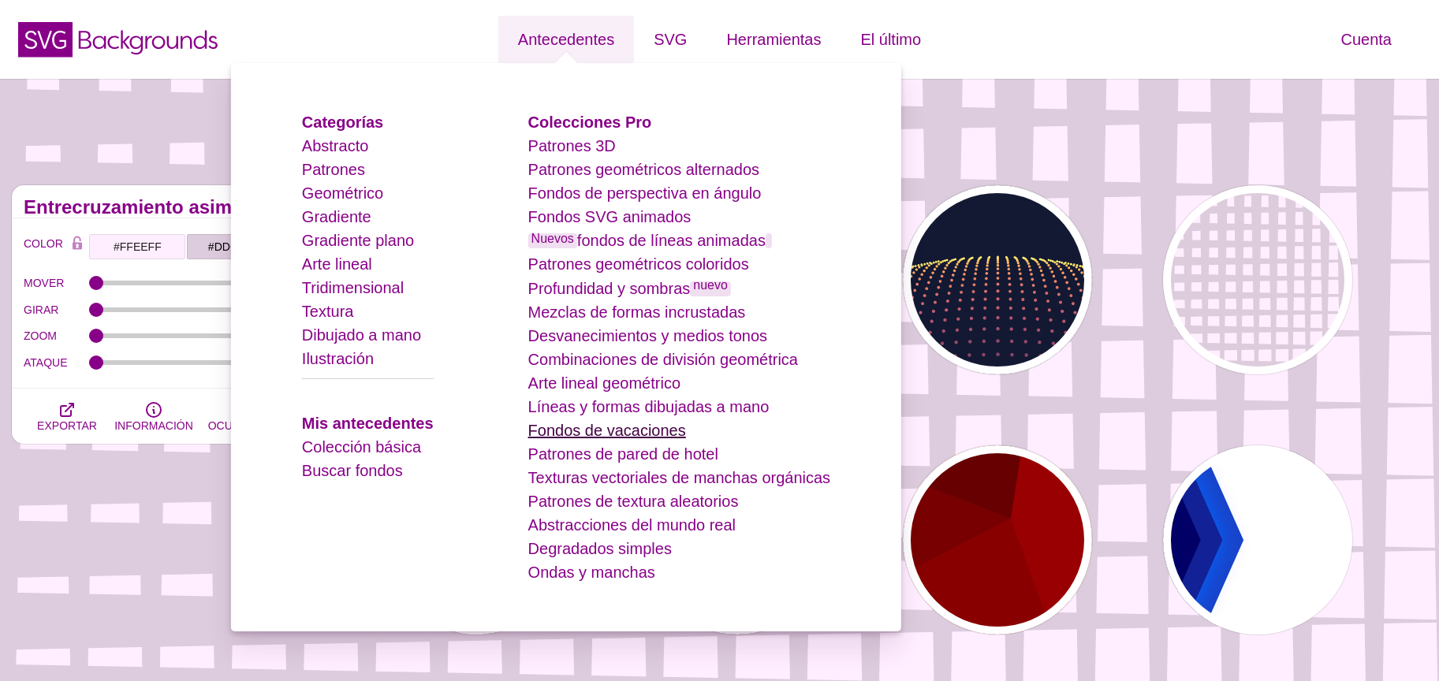
click at [629, 435] on font "Fondos de vacaciones" at bounding box center [607, 430] width 158 height 17
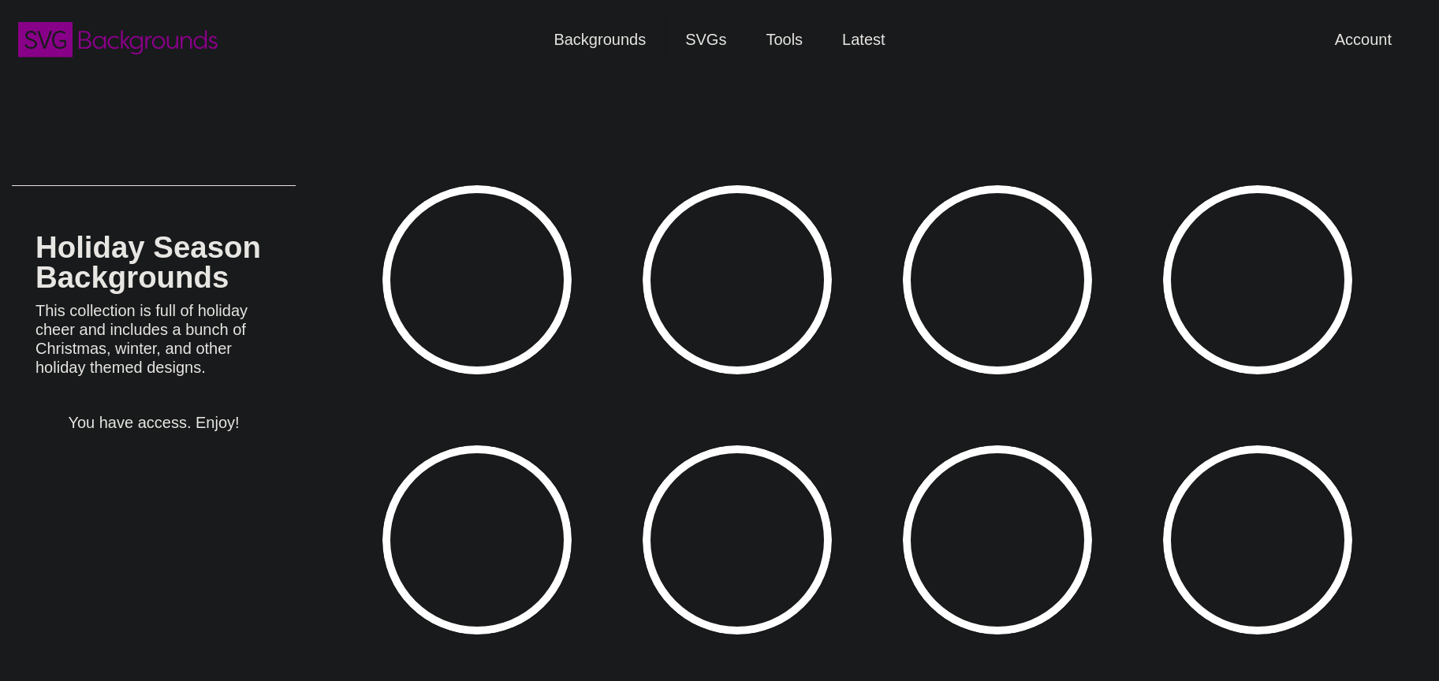
type input "#450057"
type input "#FFFFFF"
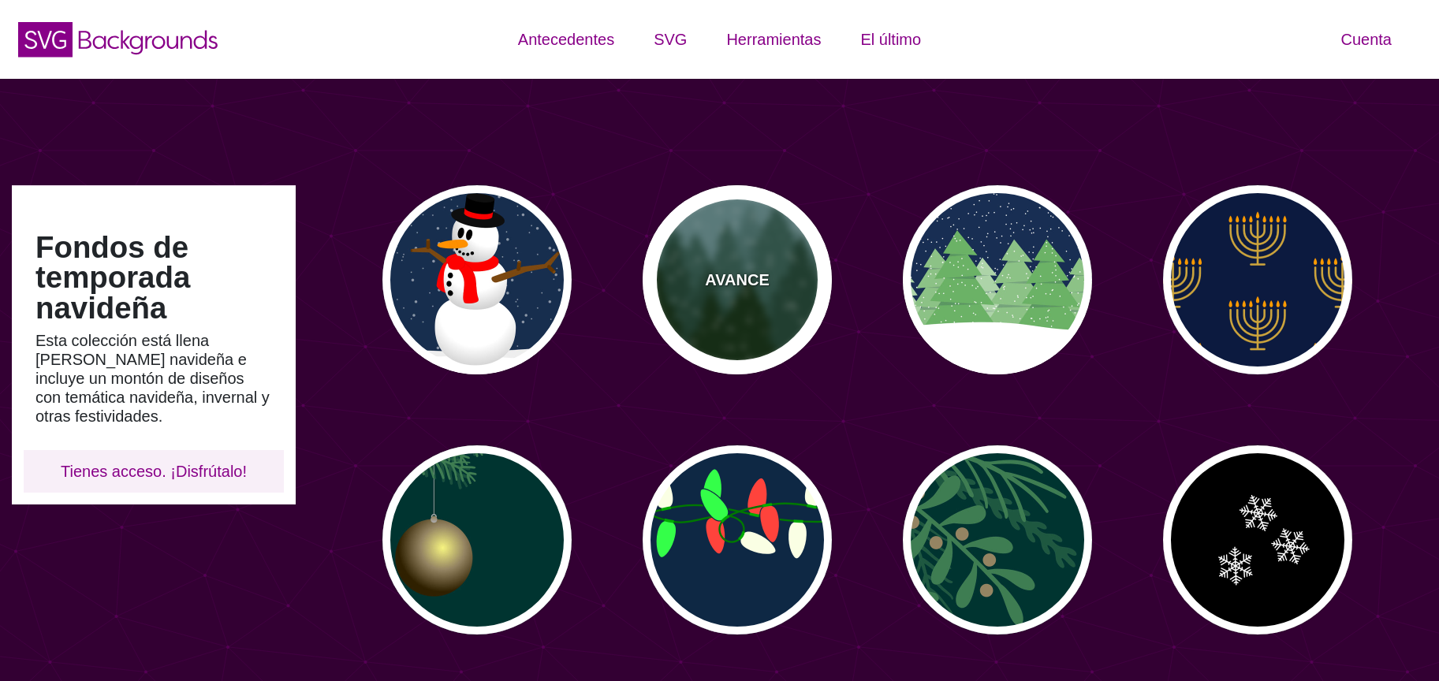
click at [745, 271] on font "AVANCE" at bounding box center [737, 279] width 64 height 17
type input "#659393"
type input "#002200"
type input "0"
type input "20"
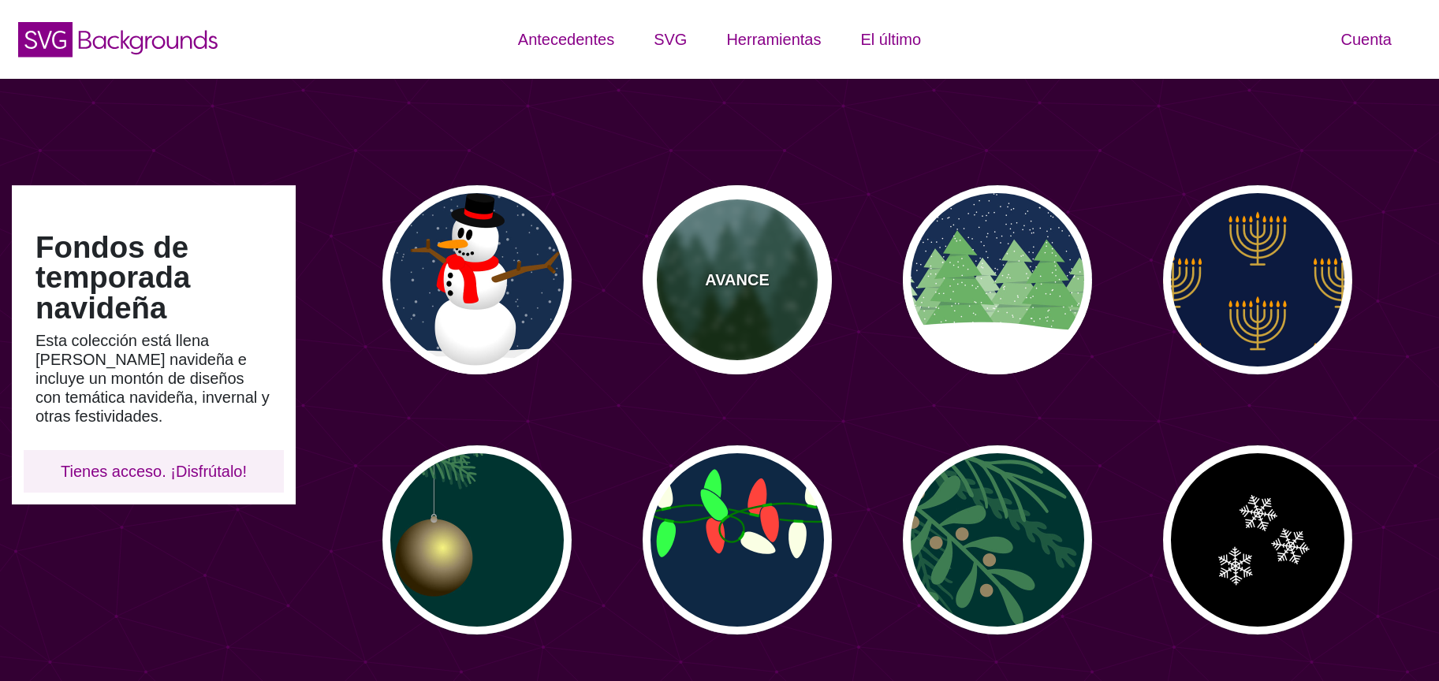
type input "10"
type input "0"
type input "0.25"
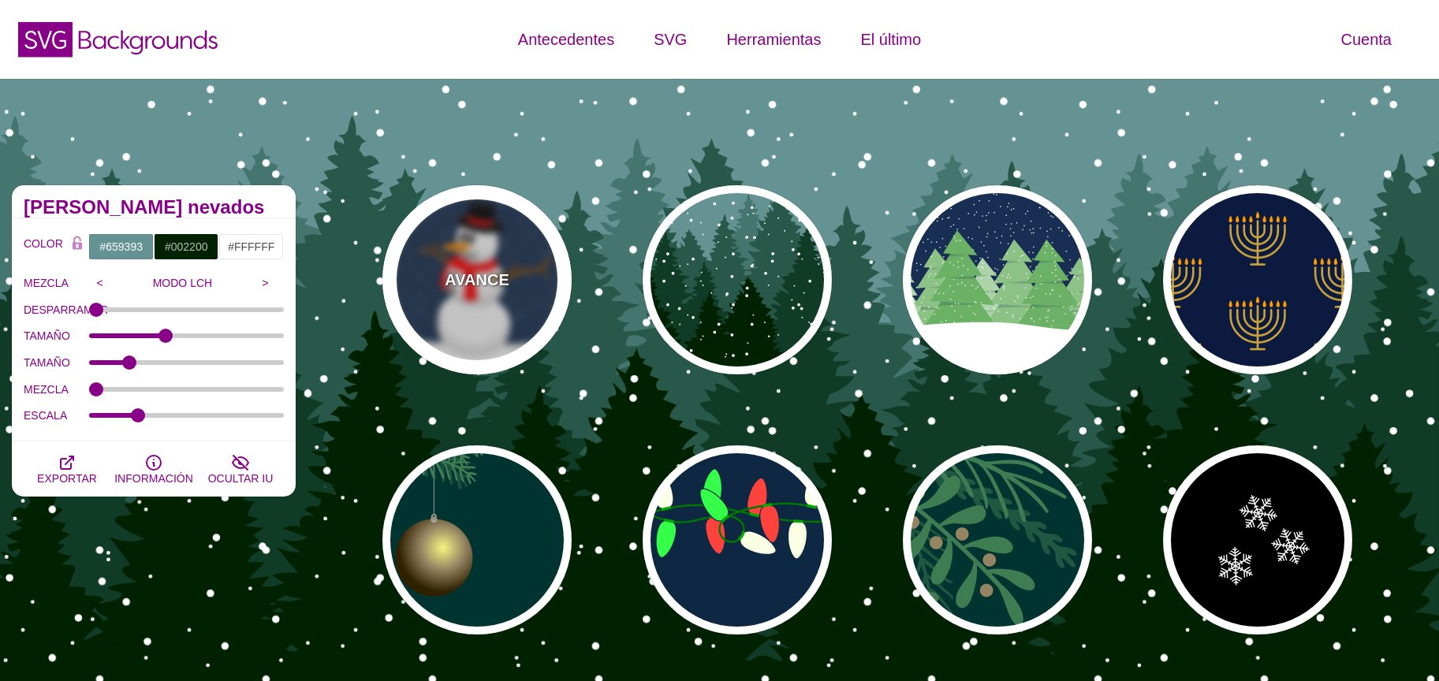
click at [468, 272] on font "AVANCE" at bounding box center [477, 279] width 64 height 17
type input "#182E4E"
type input "#FF0000"
type input "#7A4810"
type input "20"
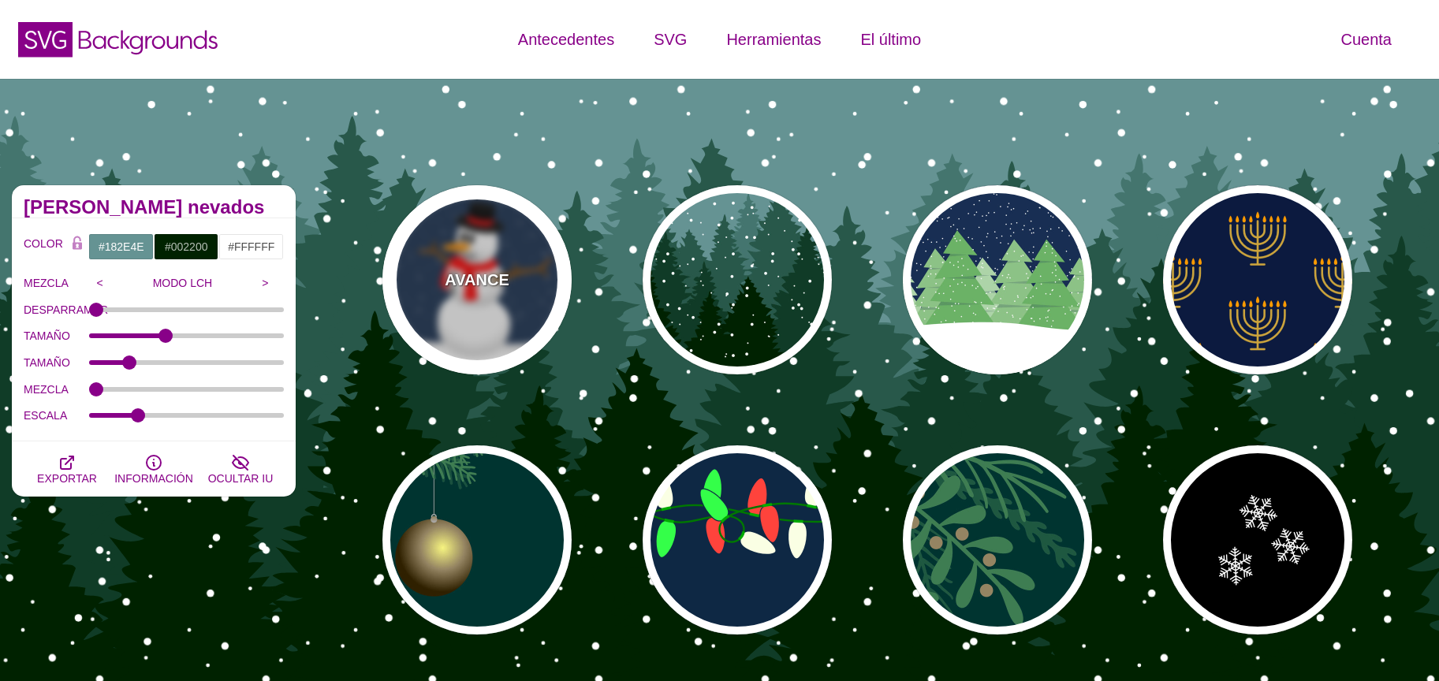
type input "10"
type input "0"
type input "0.25"
type input "0.5"
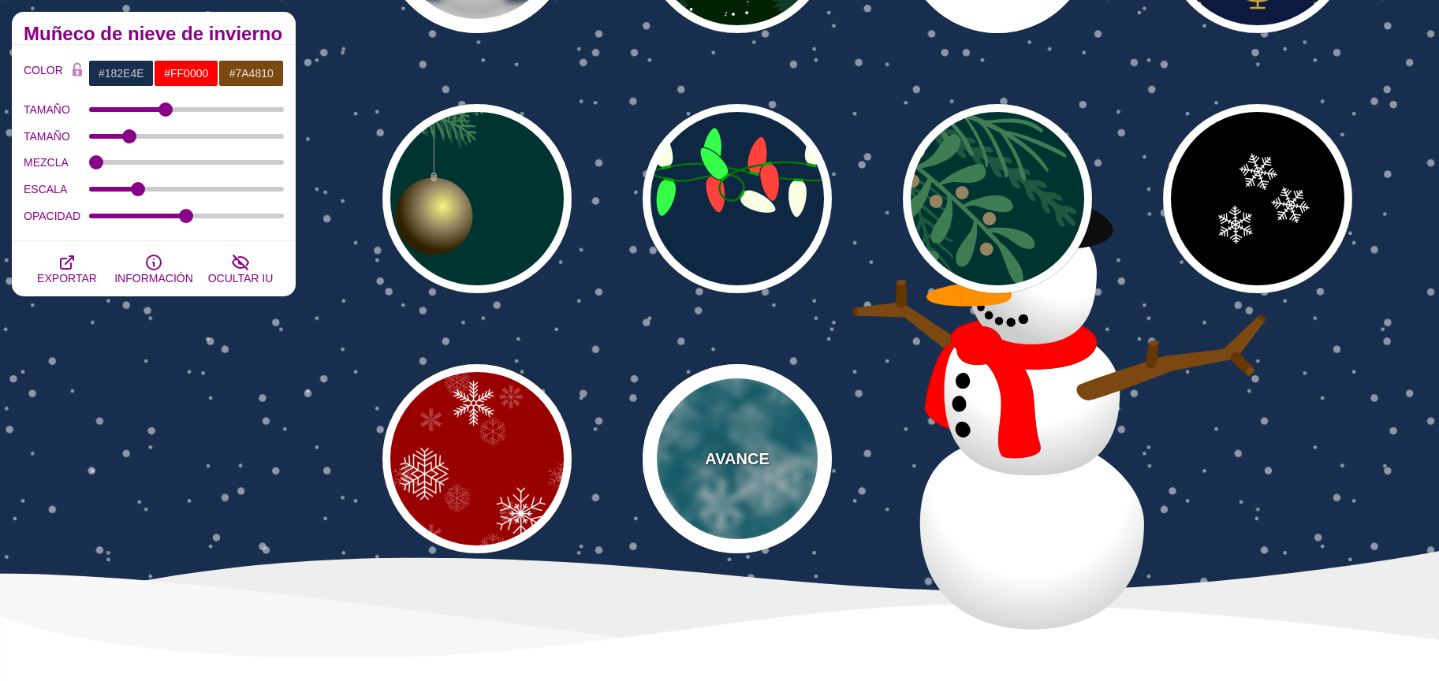
scroll to position [352, 0]
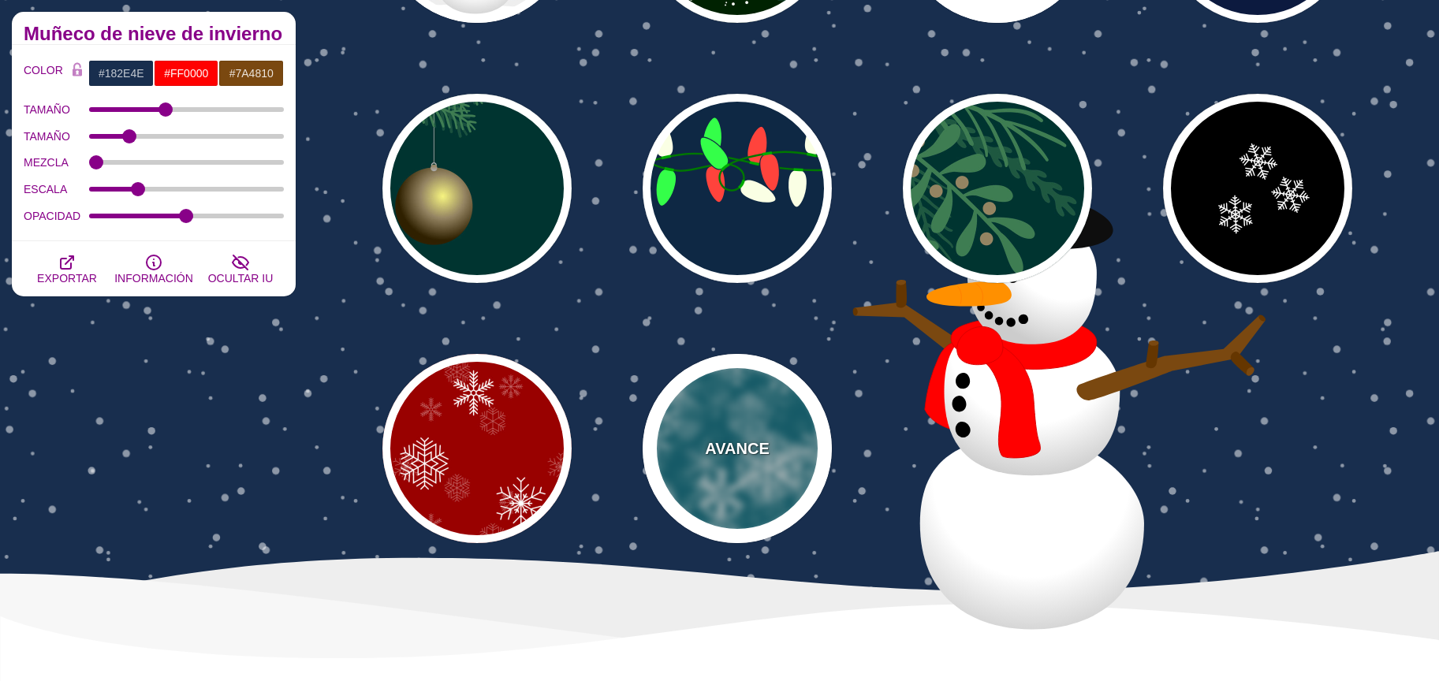
click at [660, 476] on div "AVANCE" at bounding box center [737, 448] width 189 height 189
type input "#006677"
type input "#FFFFFF"
type input "0"
type input "1"
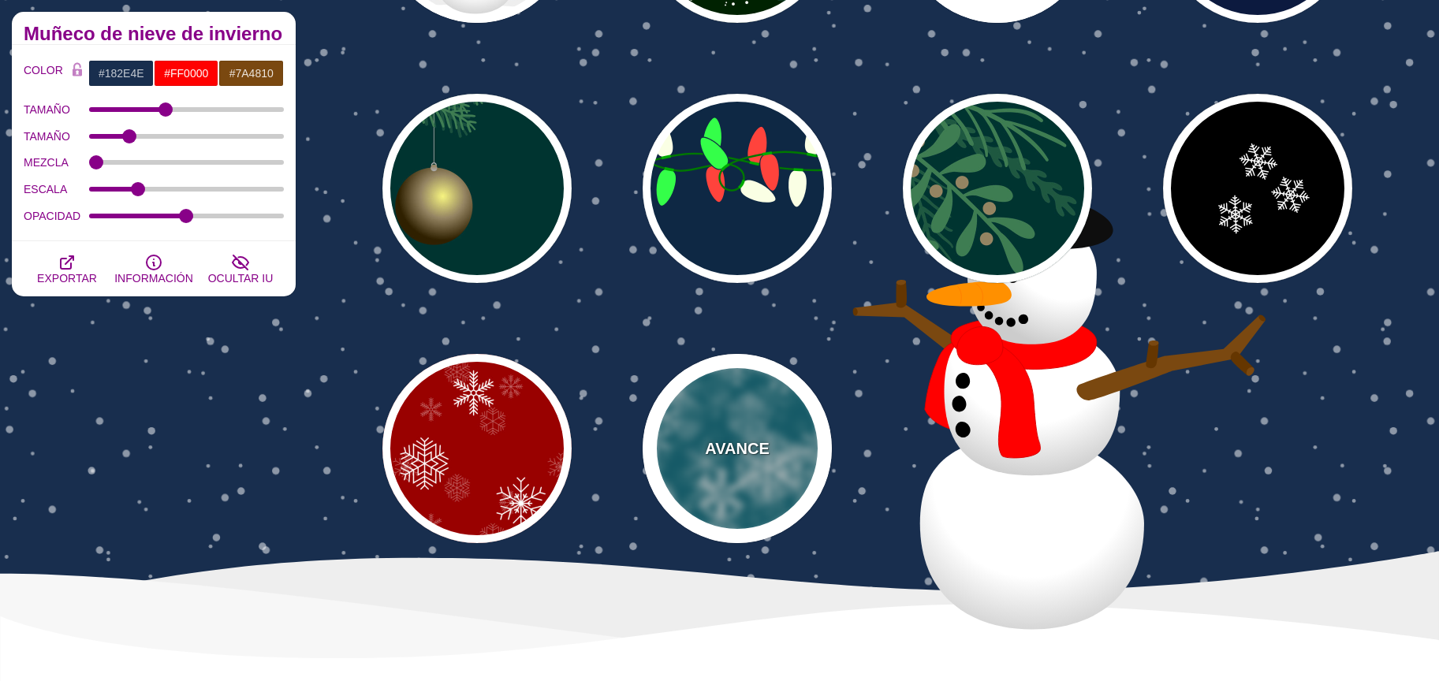
type input "3"
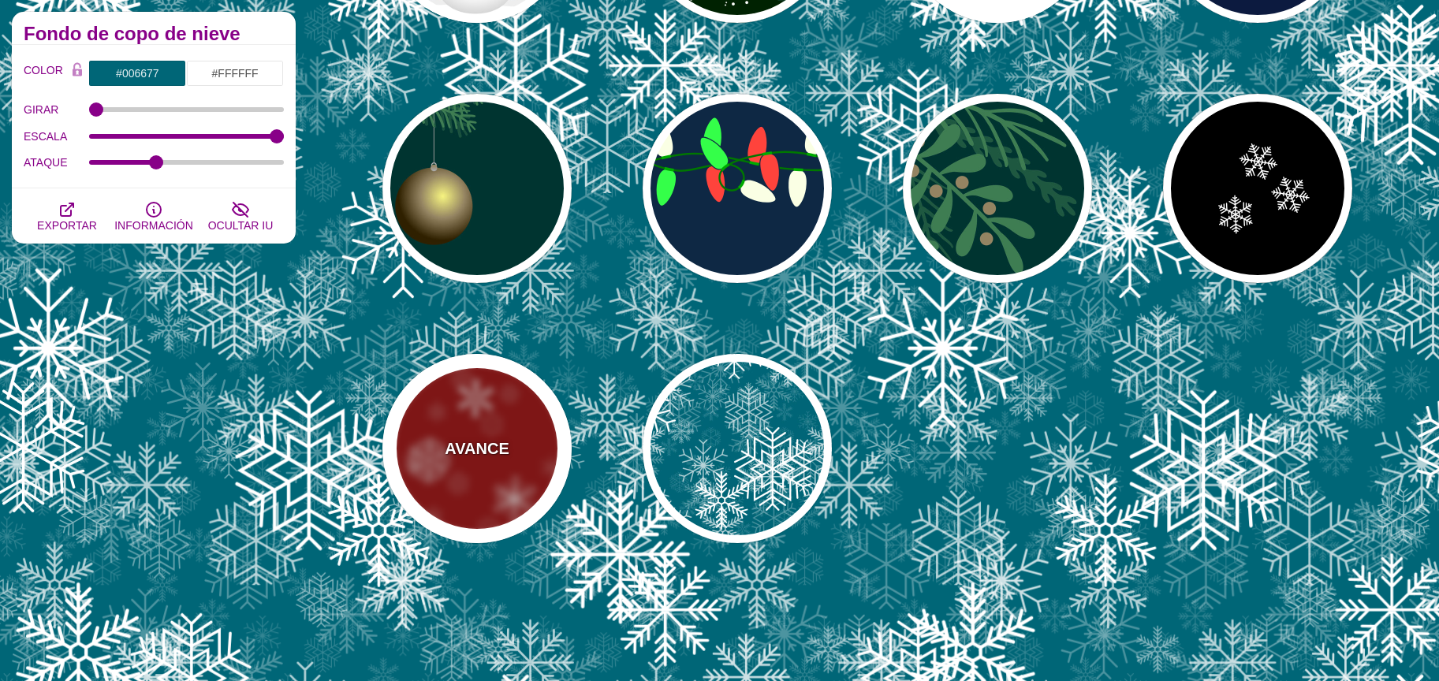
click at [507, 463] on div "AVANCE" at bounding box center [477, 448] width 189 height 189
type input "#990000"
type input "0.4"
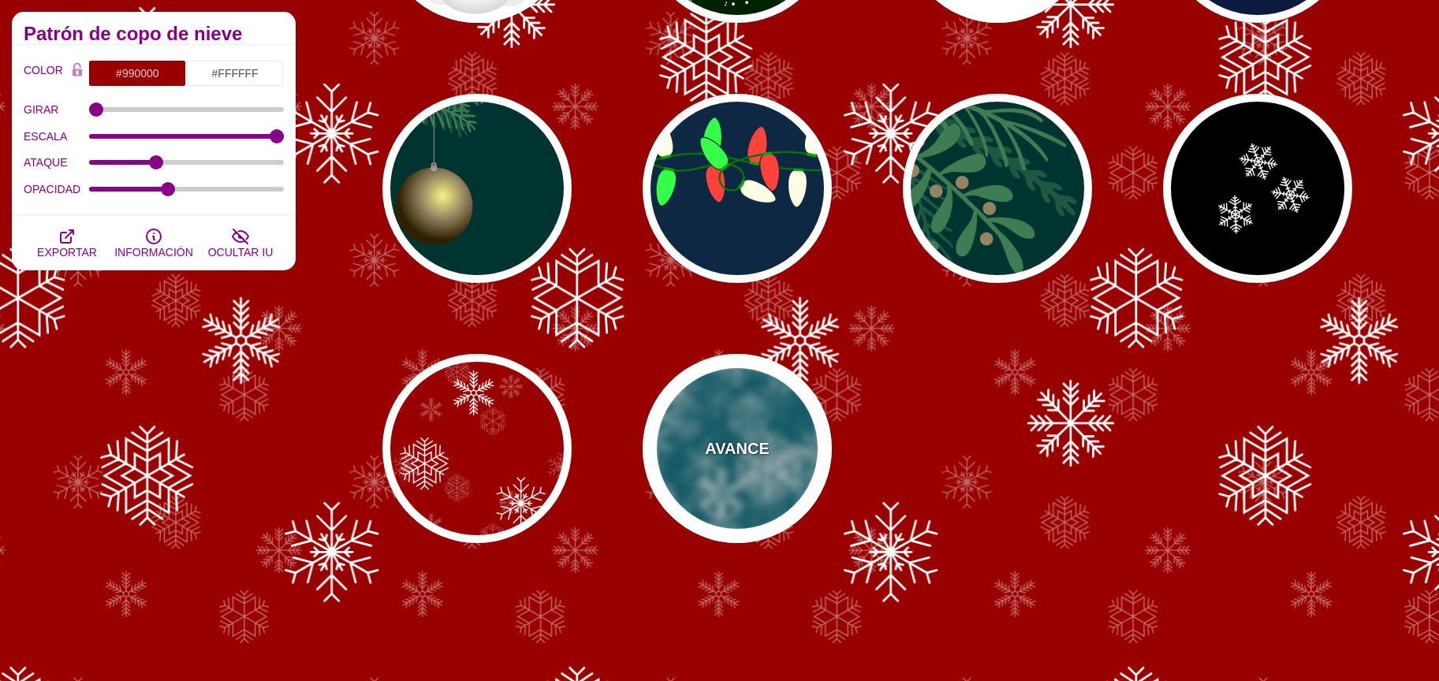
click at [717, 447] on font "AVANCE" at bounding box center [737, 448] width 64 height 17
type input "#006677"
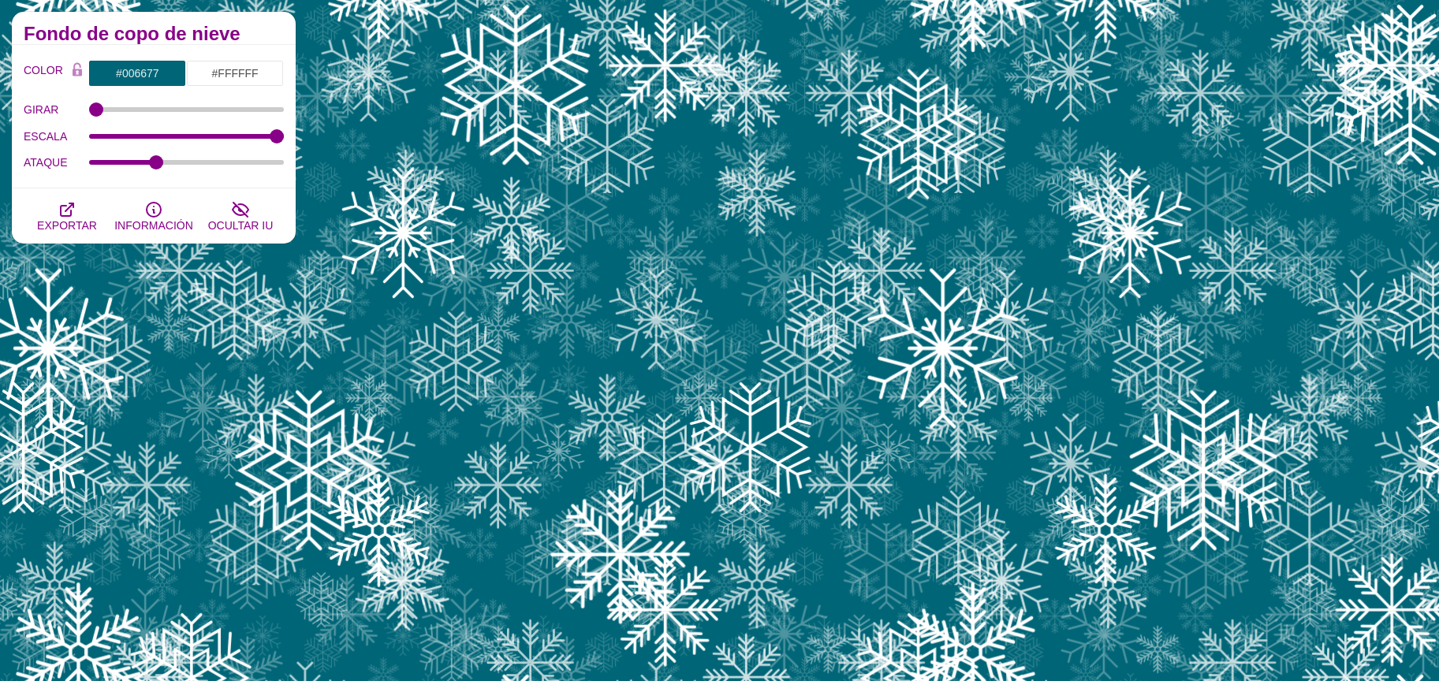
click at [140, 140] on div "ESCALA" at bounding box center [154, 136] width 260 height 27
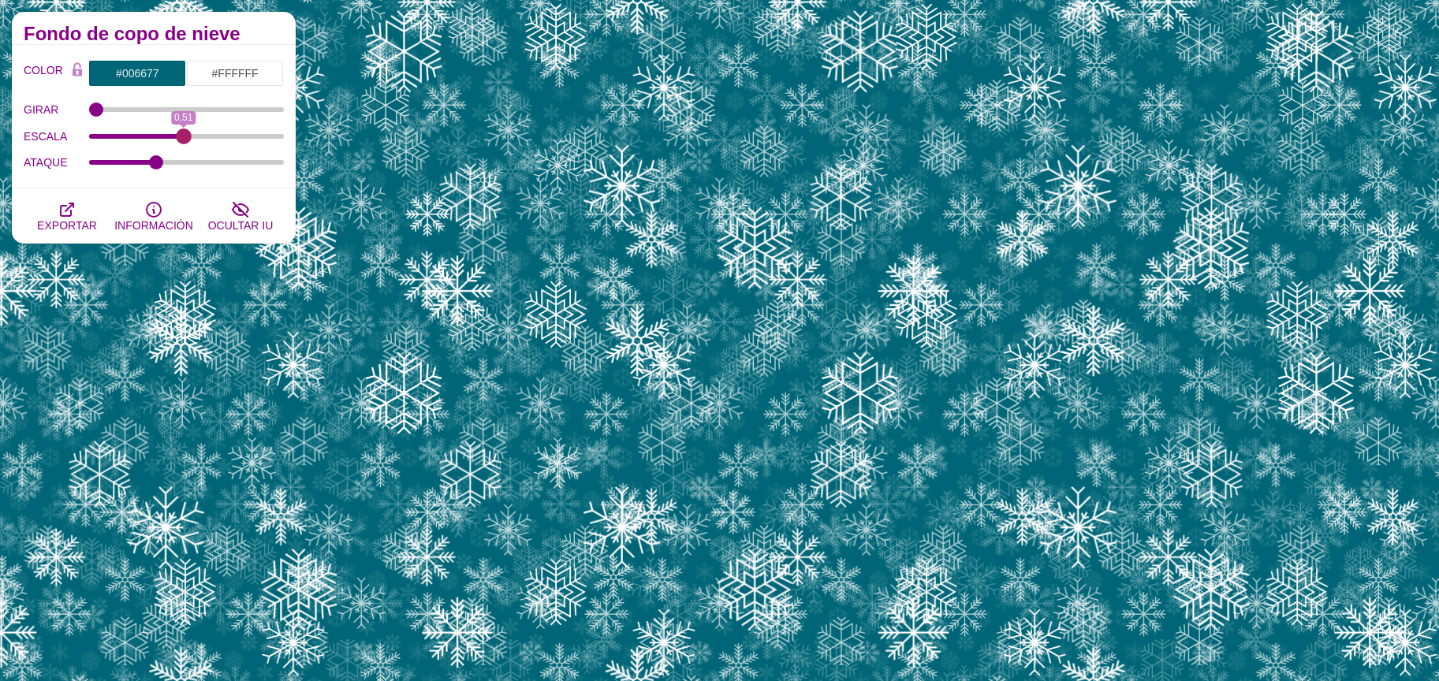
drag, startPoint x: 131, startPoint y: 136, endPoint x: 184, endPoint y: 136, distance: 52.8
type input "0.51"
click at [184, 136] on input "ESCALA" at bounding box center [187, 136] width 196 height 6
click at [152, 80] on input "#006677" at bounding box center [137, 73] width 98 height 27
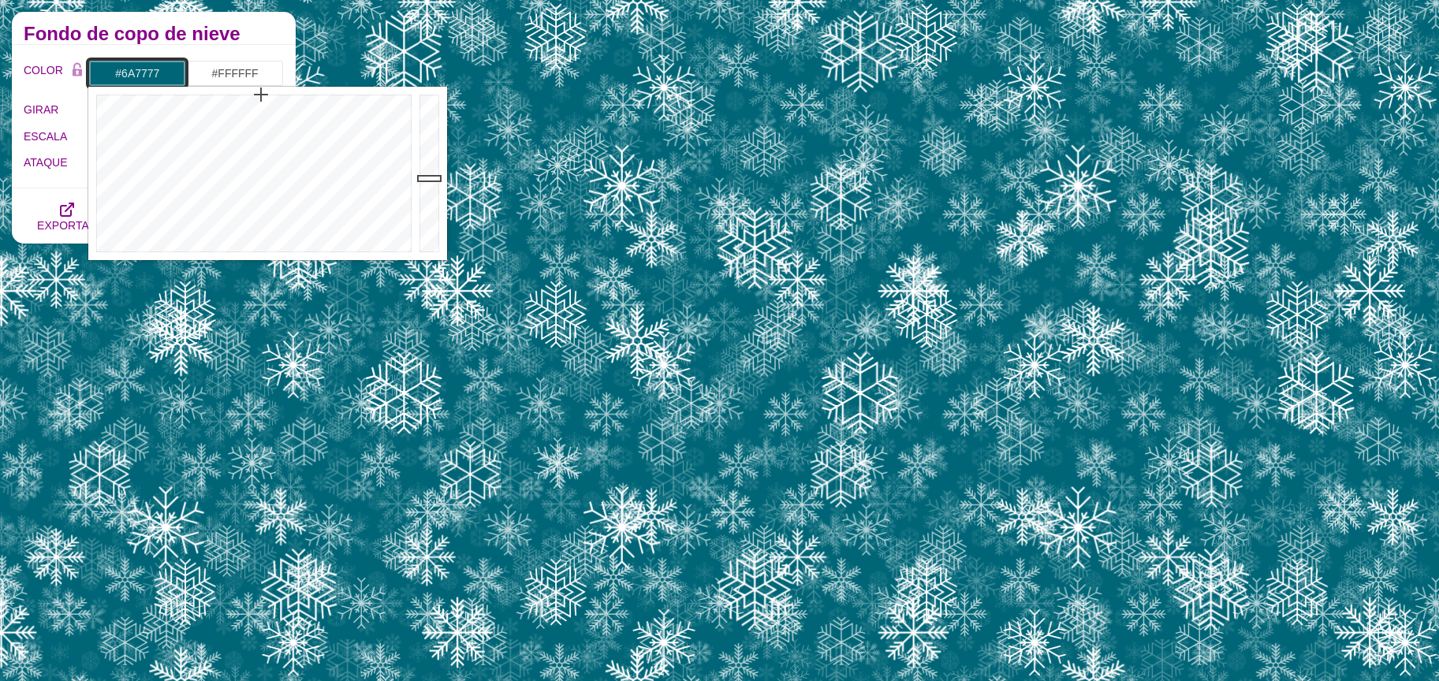
click at [252, 234] on div at bounding box center [251, 174] width 327 height 174
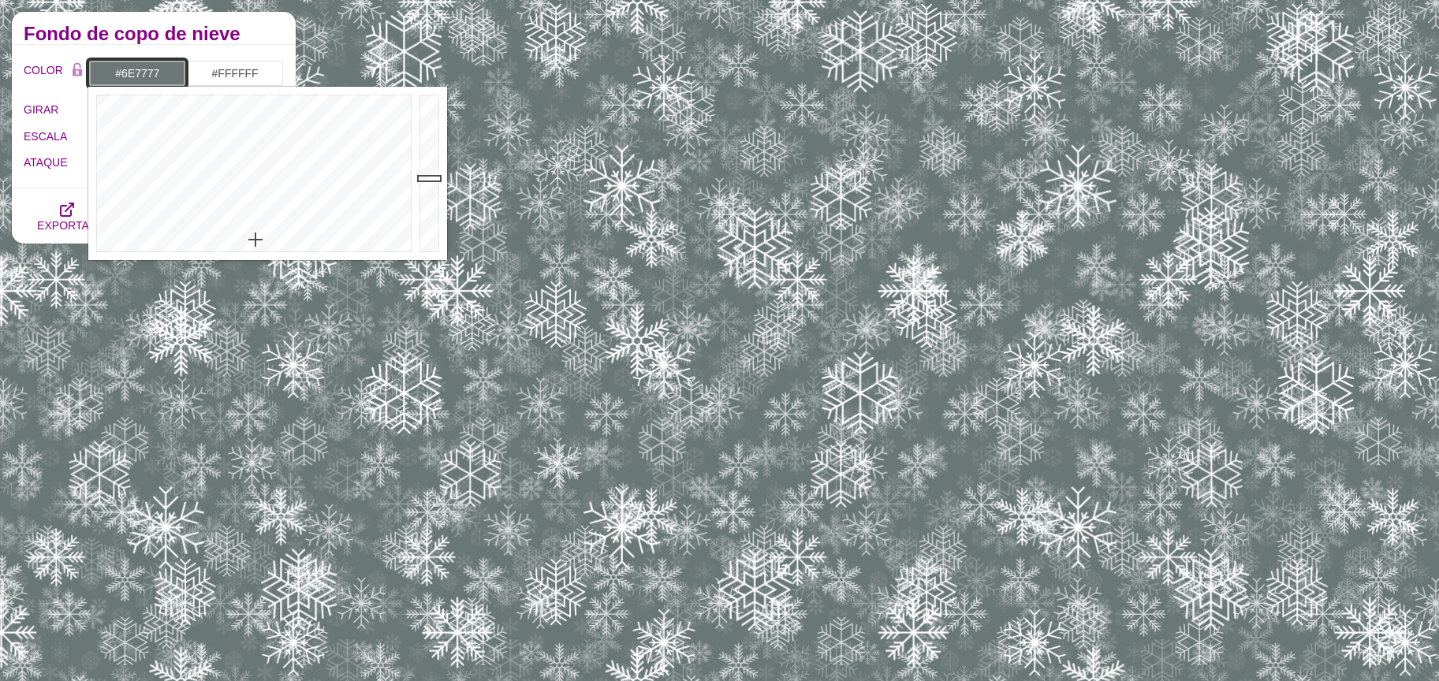
click at [256, 240] on div at bounding box center [251, 174] width 327 height 174
type input "#512577"
click at [334, 144] on div at bounding box center [251, 174] width 327 height 174
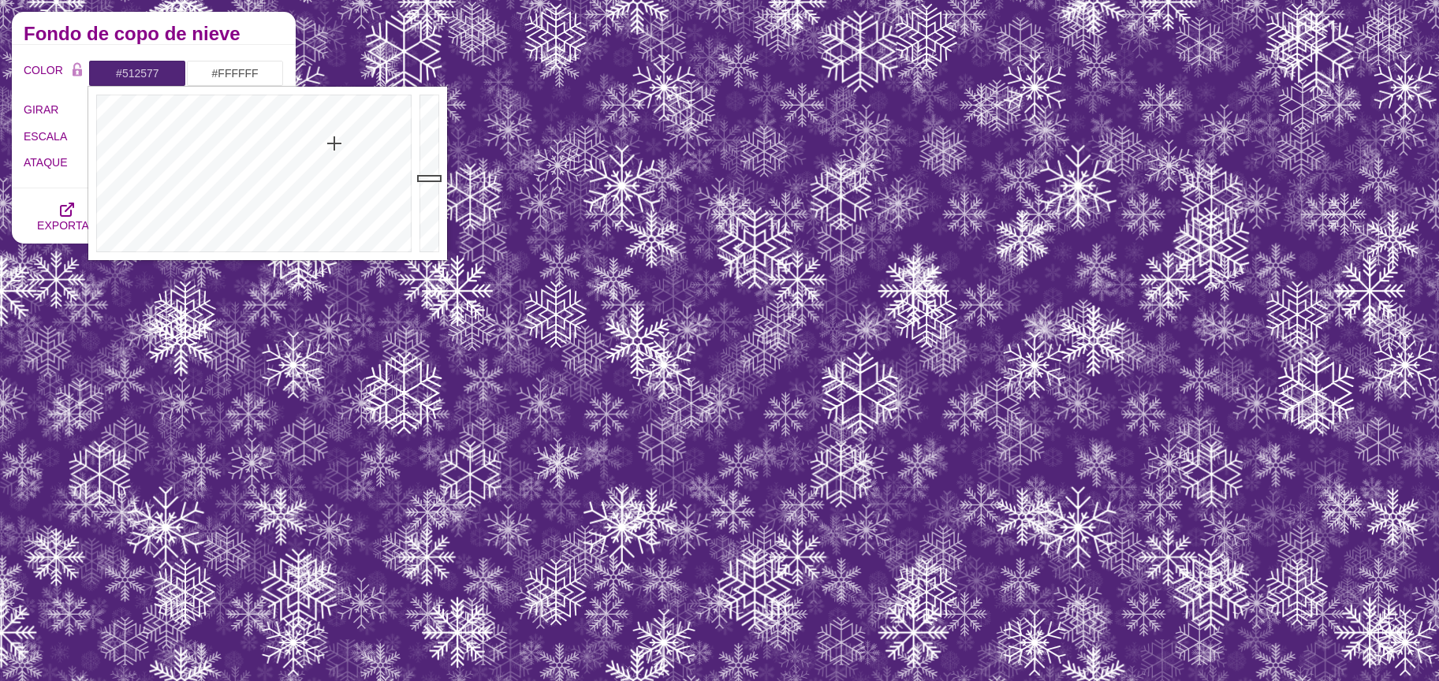
click at [177, 34] on font "Fondo de copo de nieve" at bounding box center [132, 33] width 217 height 21
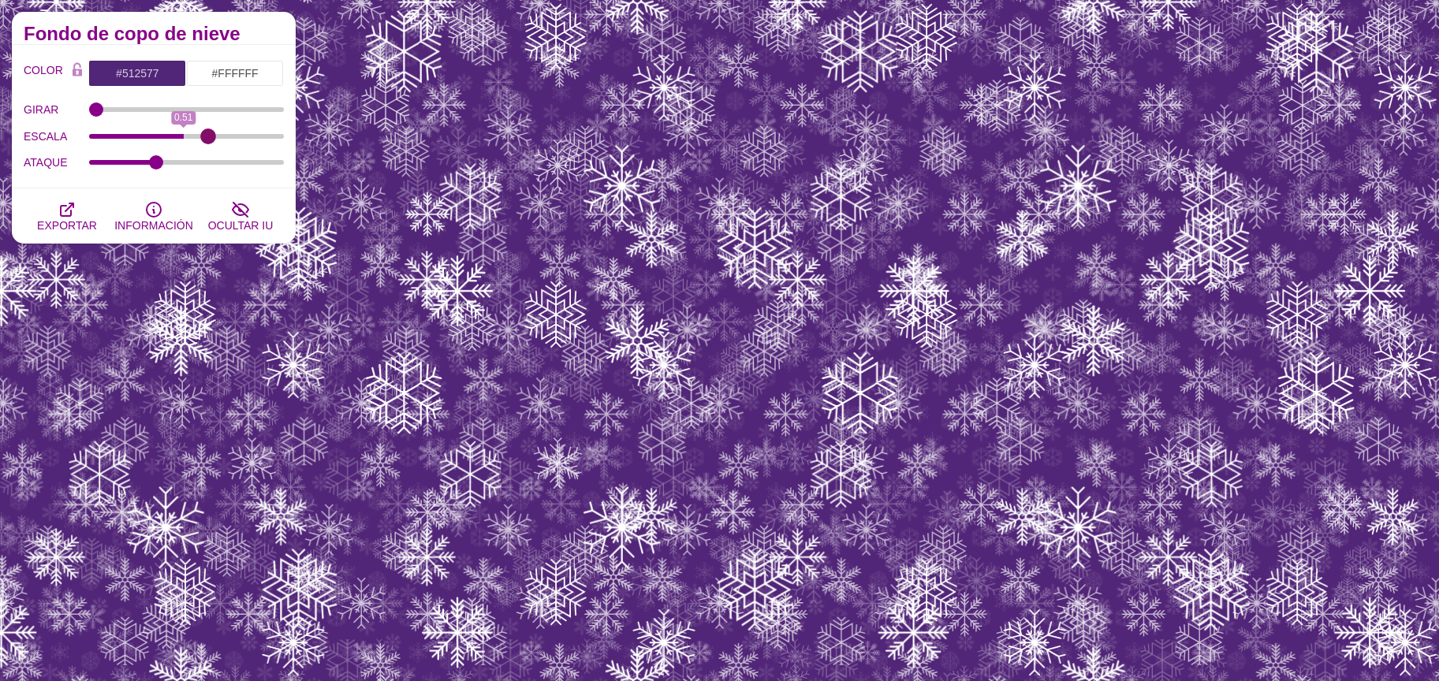
type input "0.51"
drag, startPoint x: 177, startPoint y: 135, endPoint x: 184, endPoint y: 155, distance: 21.5
click at [184, 140] on input "ESCALA" at bounding box center [187, 136] width 196 height 6
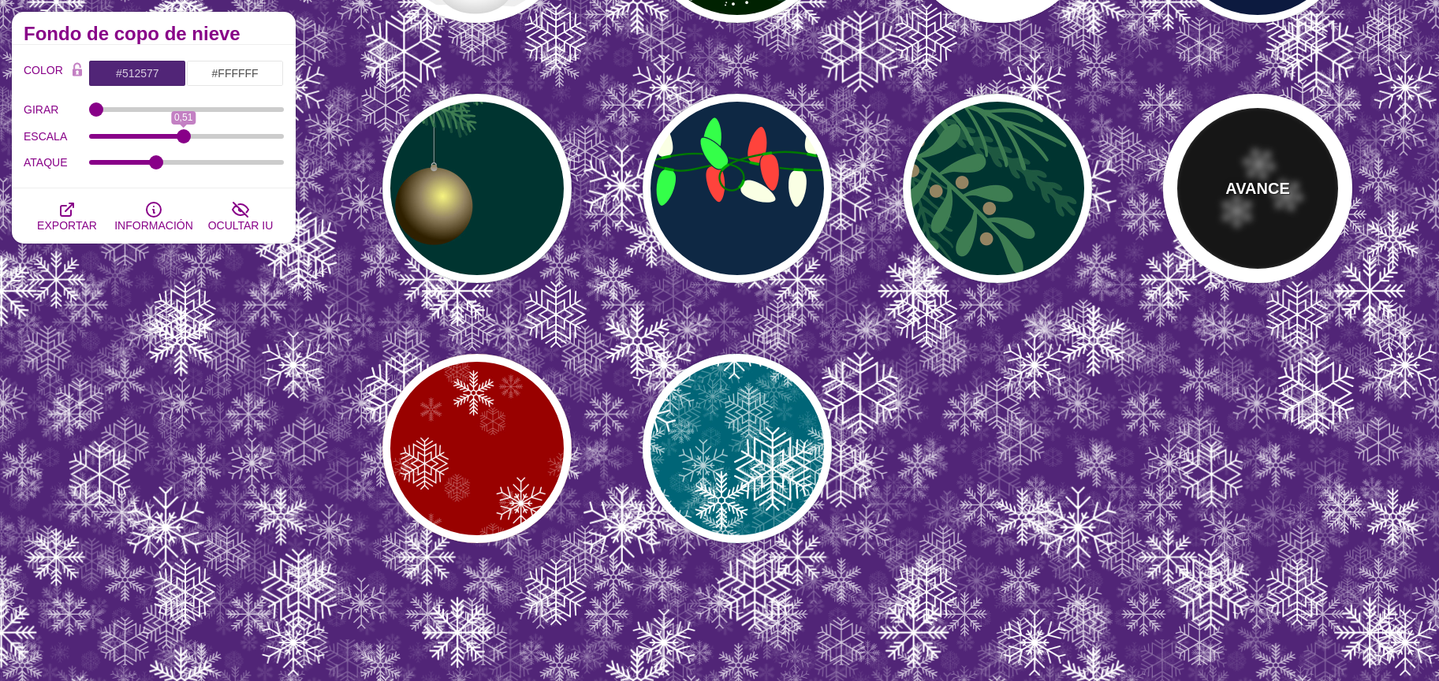
click at [1225, 204] on div "AVANCE" at bounding box center [1257, 188] width 189 height 189
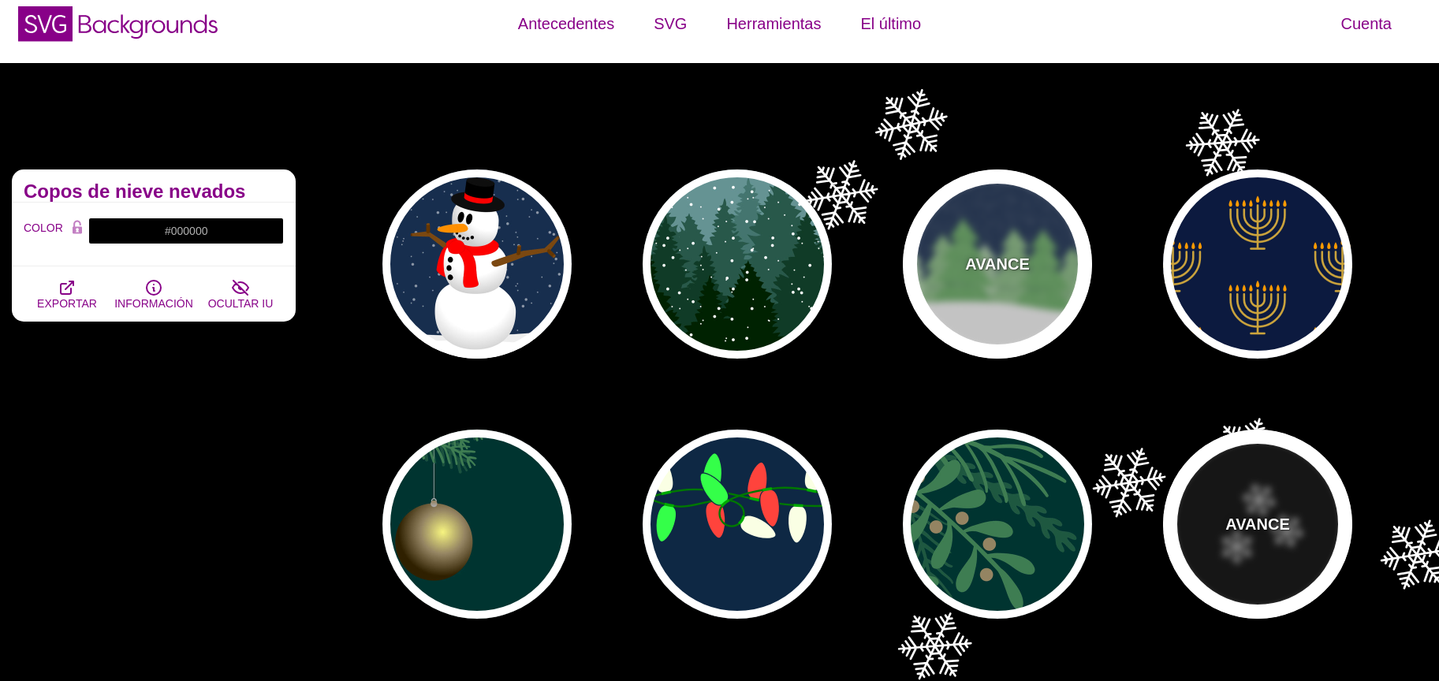
scroll to position [0, 0]
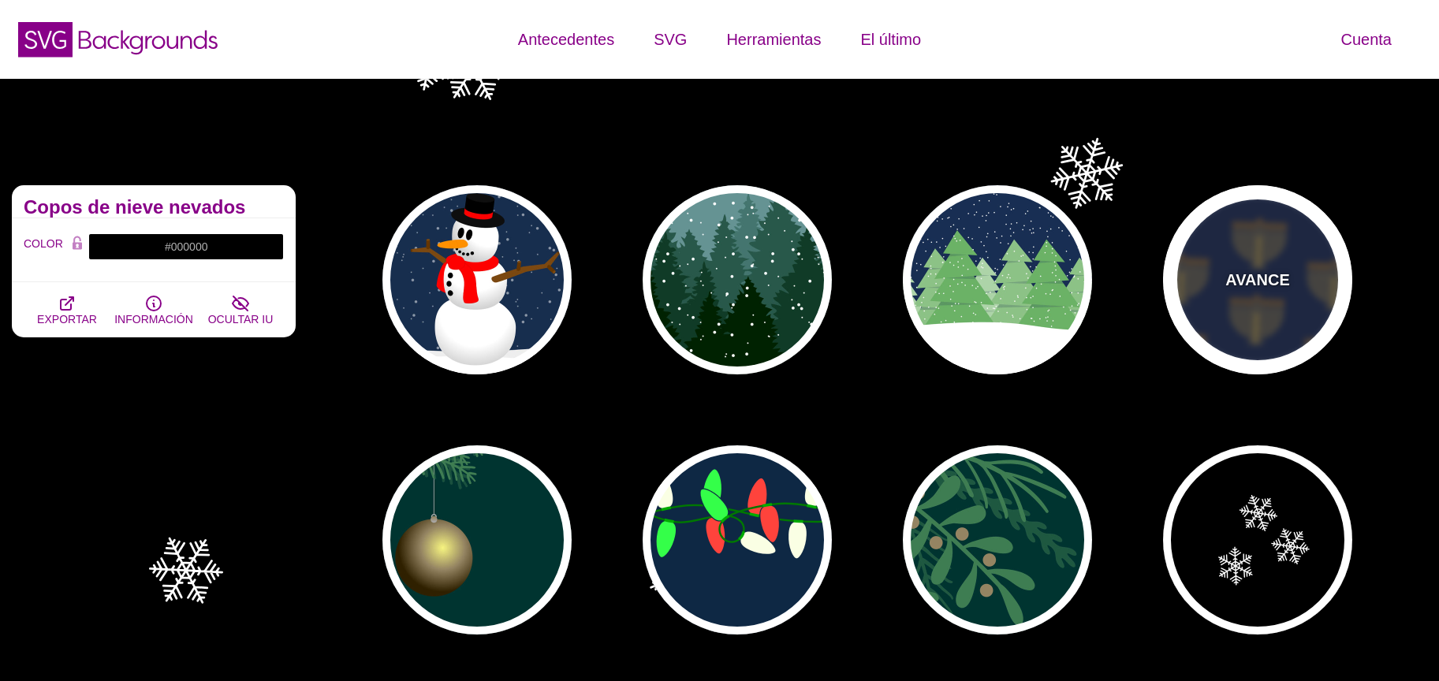
click at [1196, 247] on div "AVANCE" at bounding box center [1257, 279] width 189 height 189
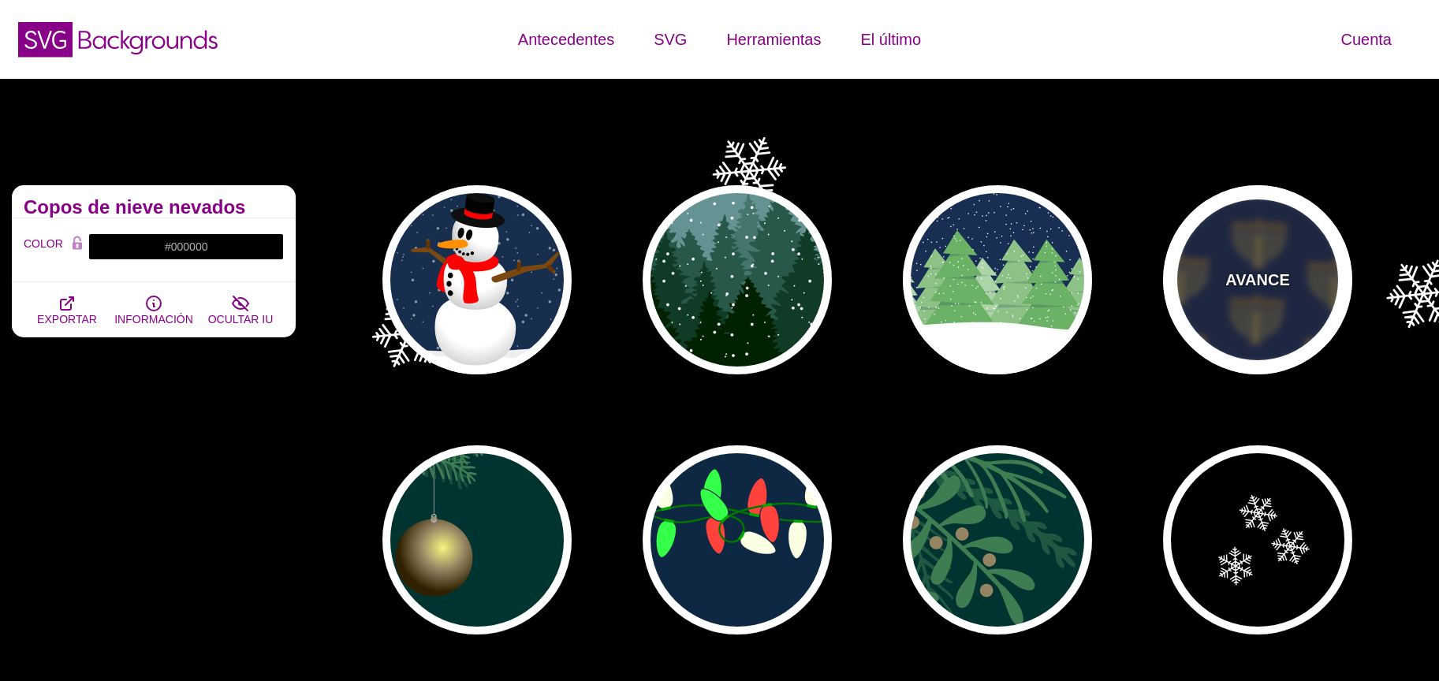
type input "#0C1A3F"
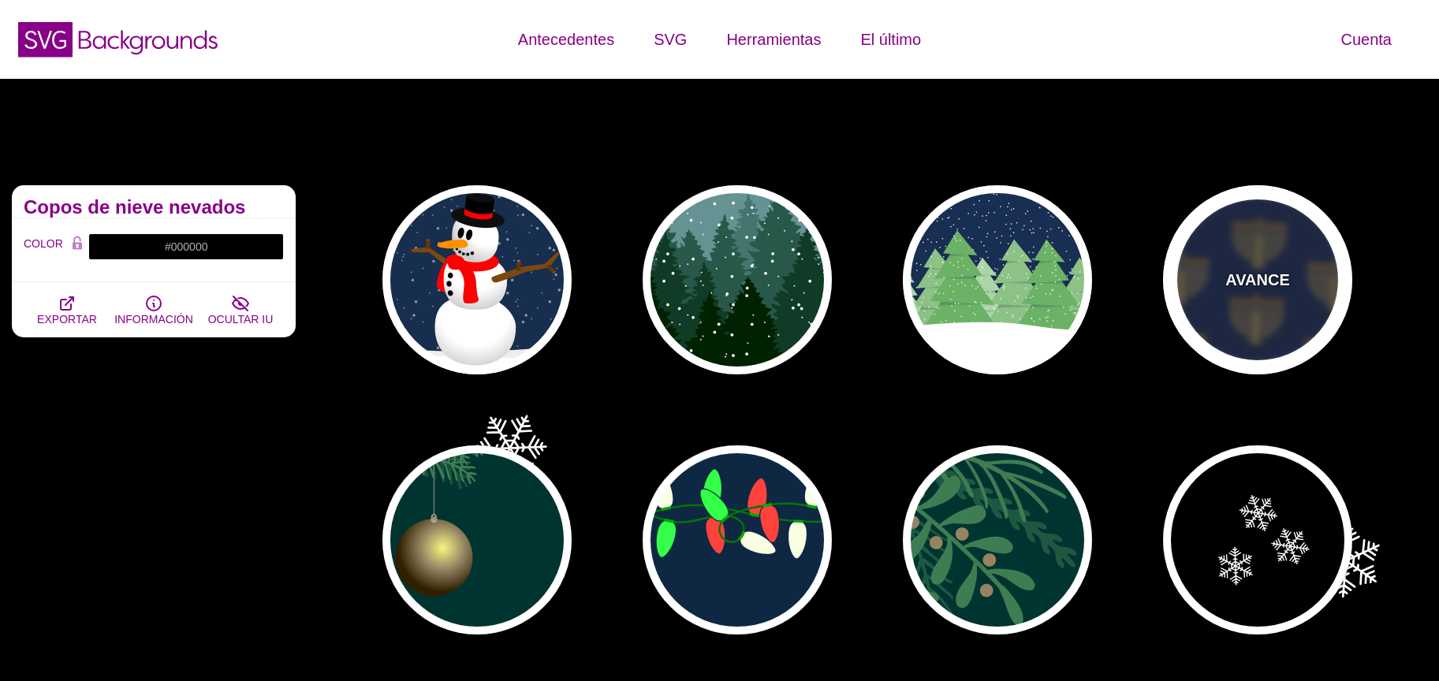
type input "#CCA43C"
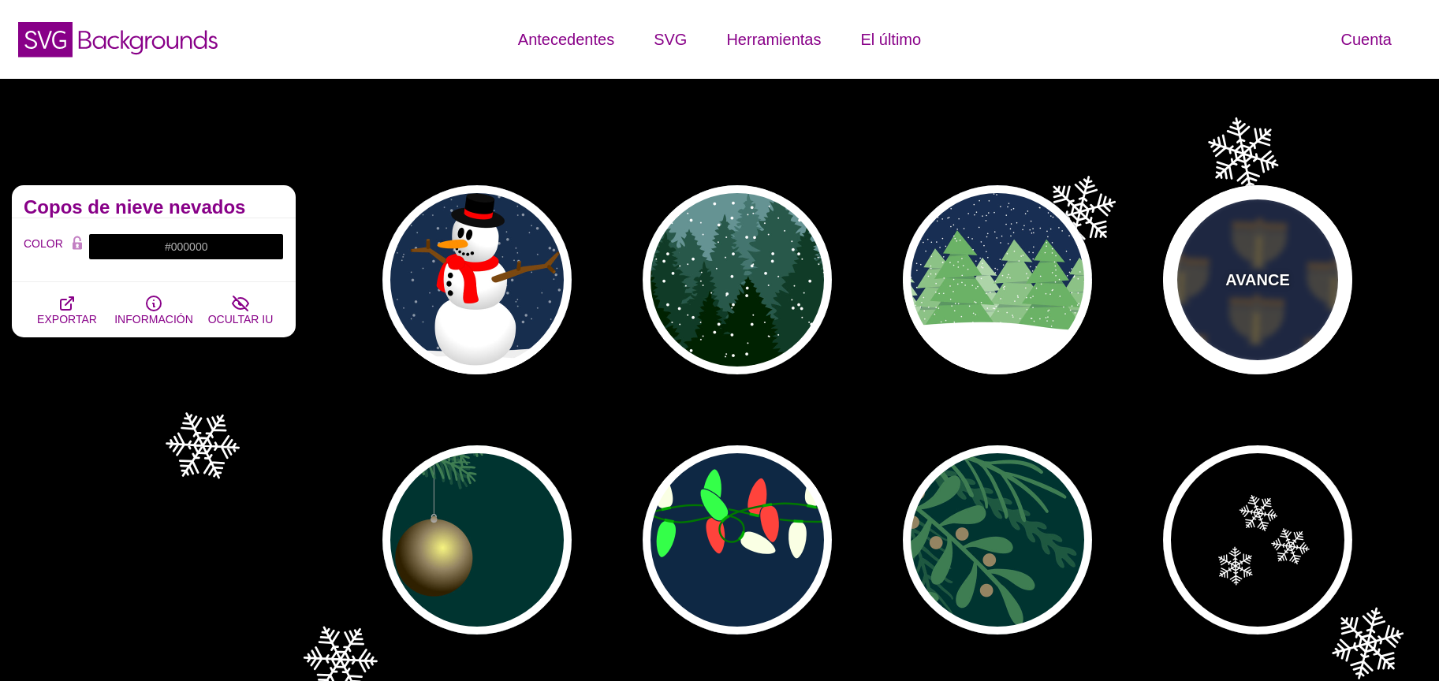
type input "#FF9B00"
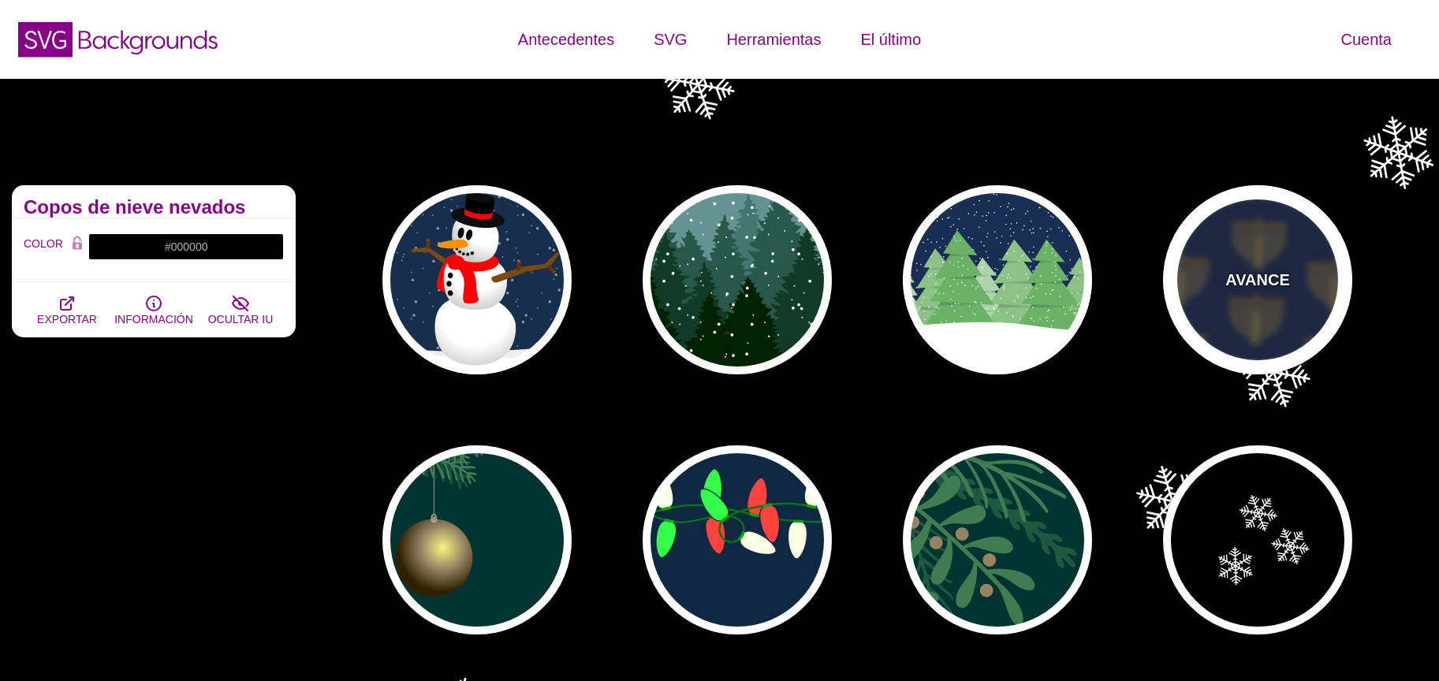
type input "0.2"
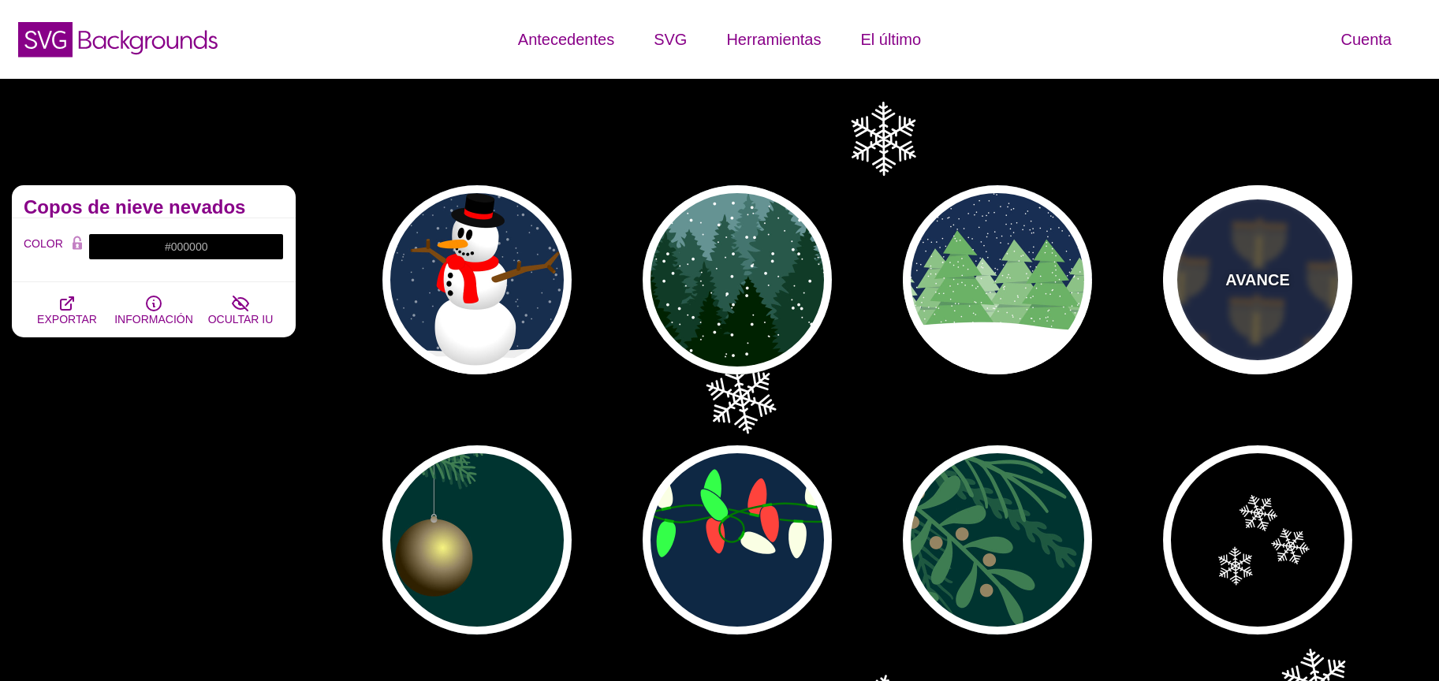
type input "0"
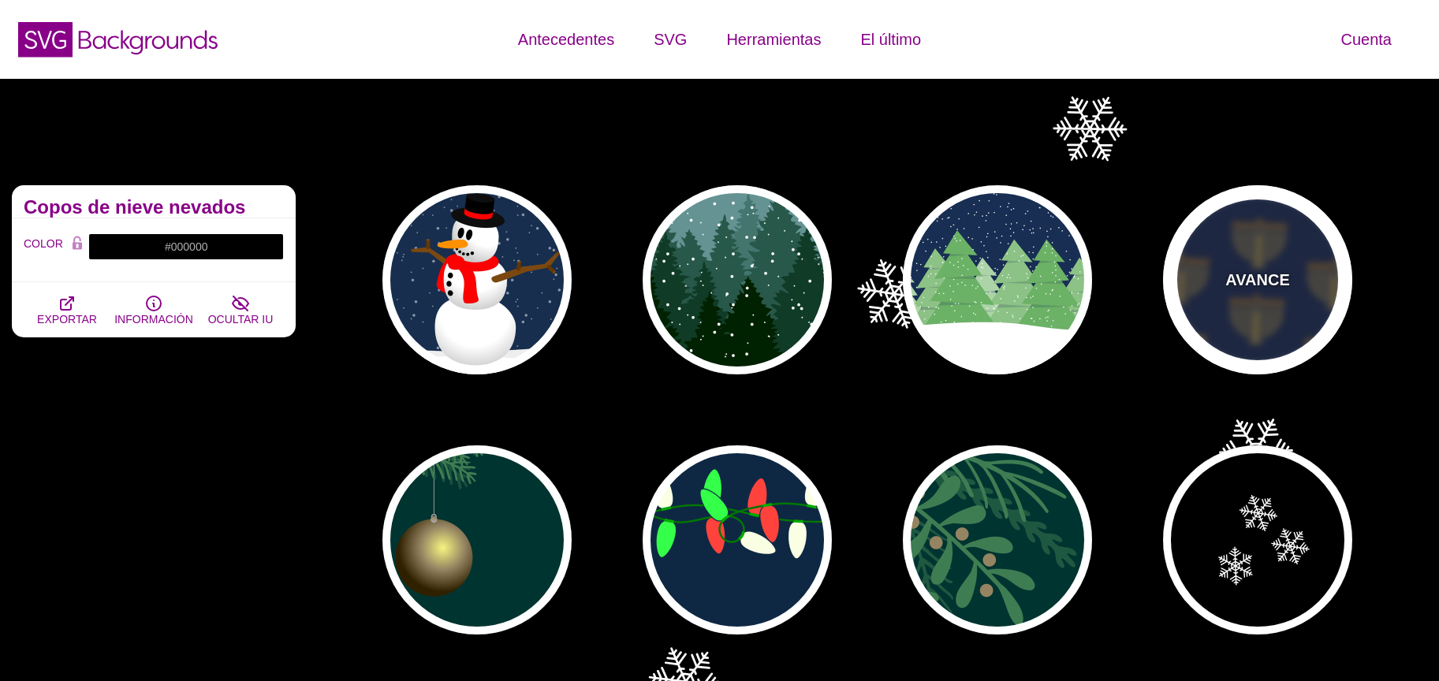
type input "3"
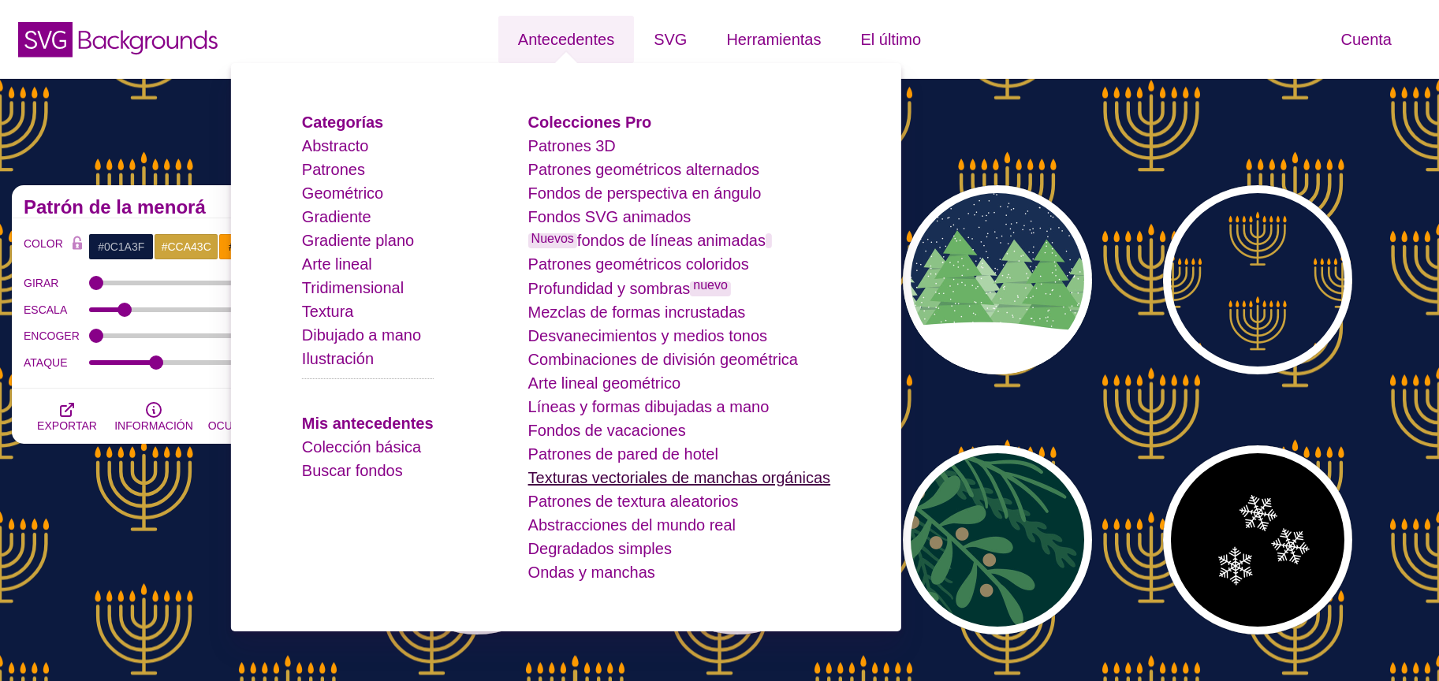
click at [653, 478] on font "Texturas vectoriales de manchas orgánicas" at bounding box center [679, 477] width 303 height 17
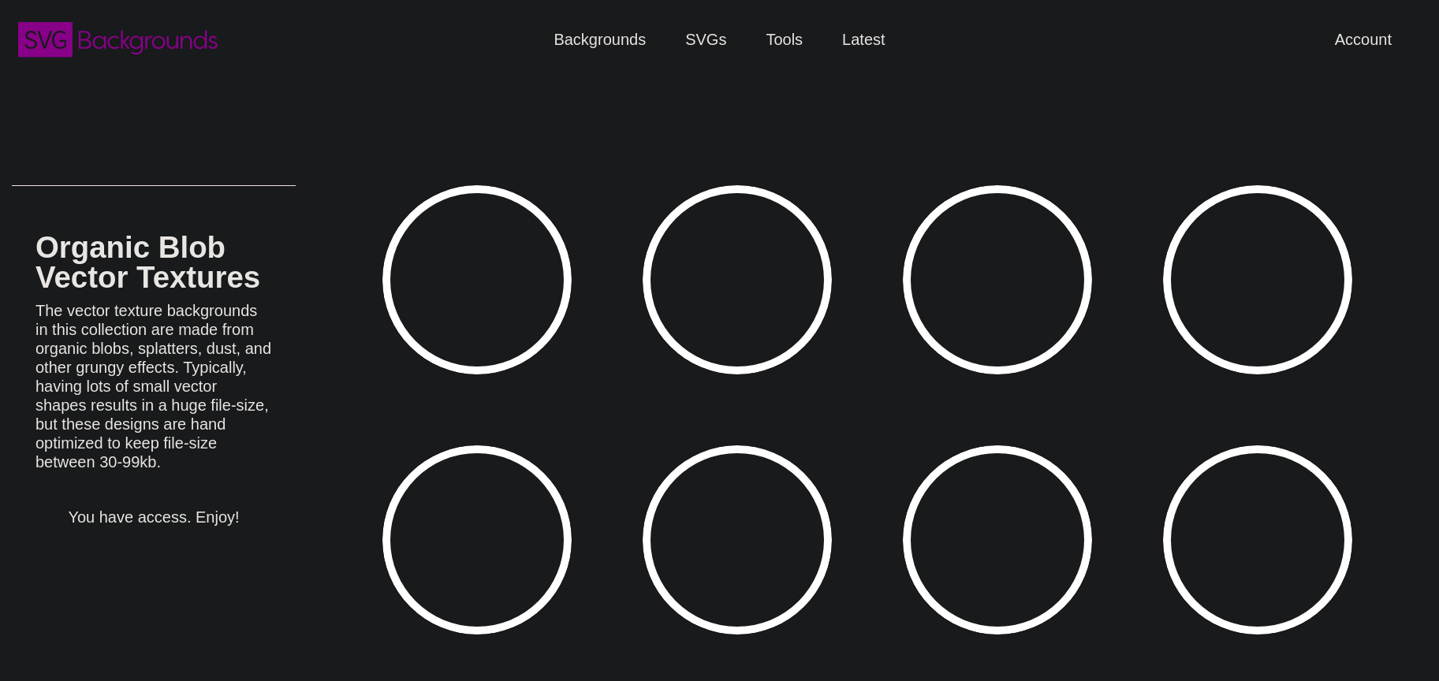
type input "#450057"
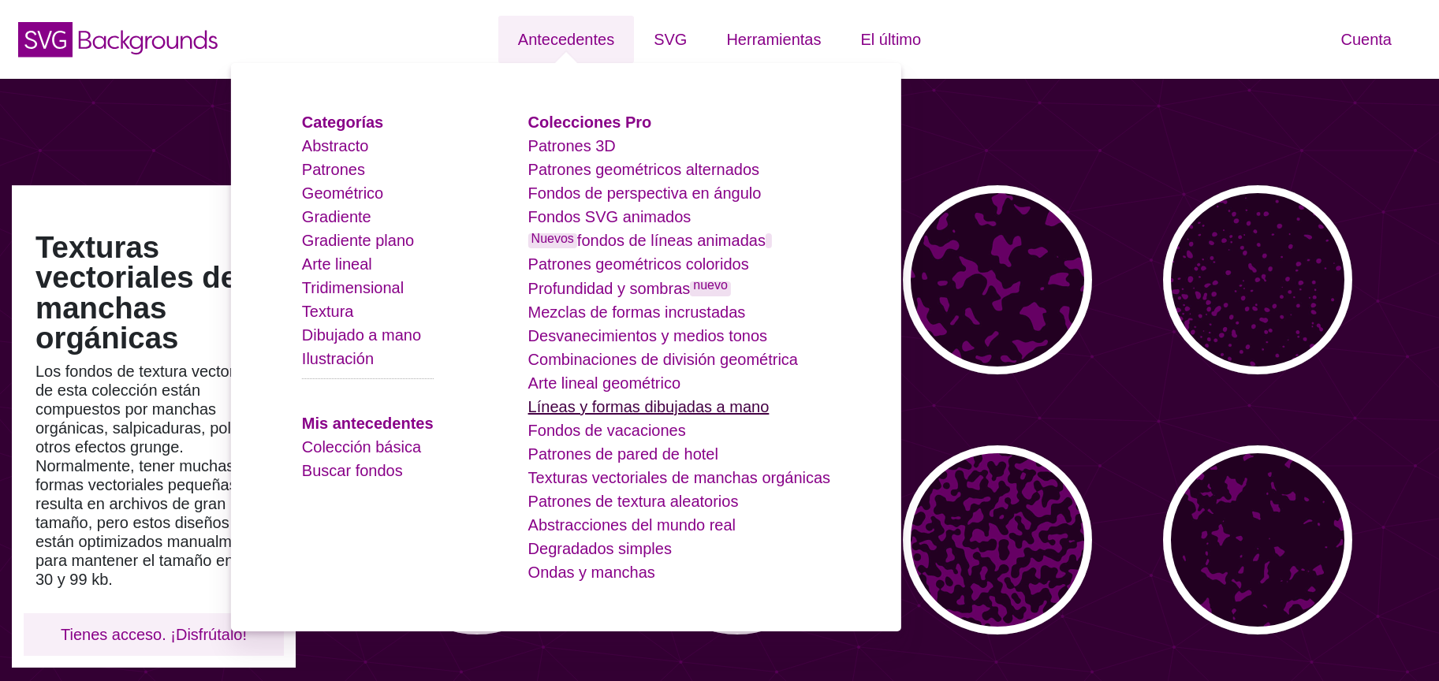
click at [625, 411] on font "Líneas y formas dibujadas a mano" at bounding box center [648, 406] width 241 height 17
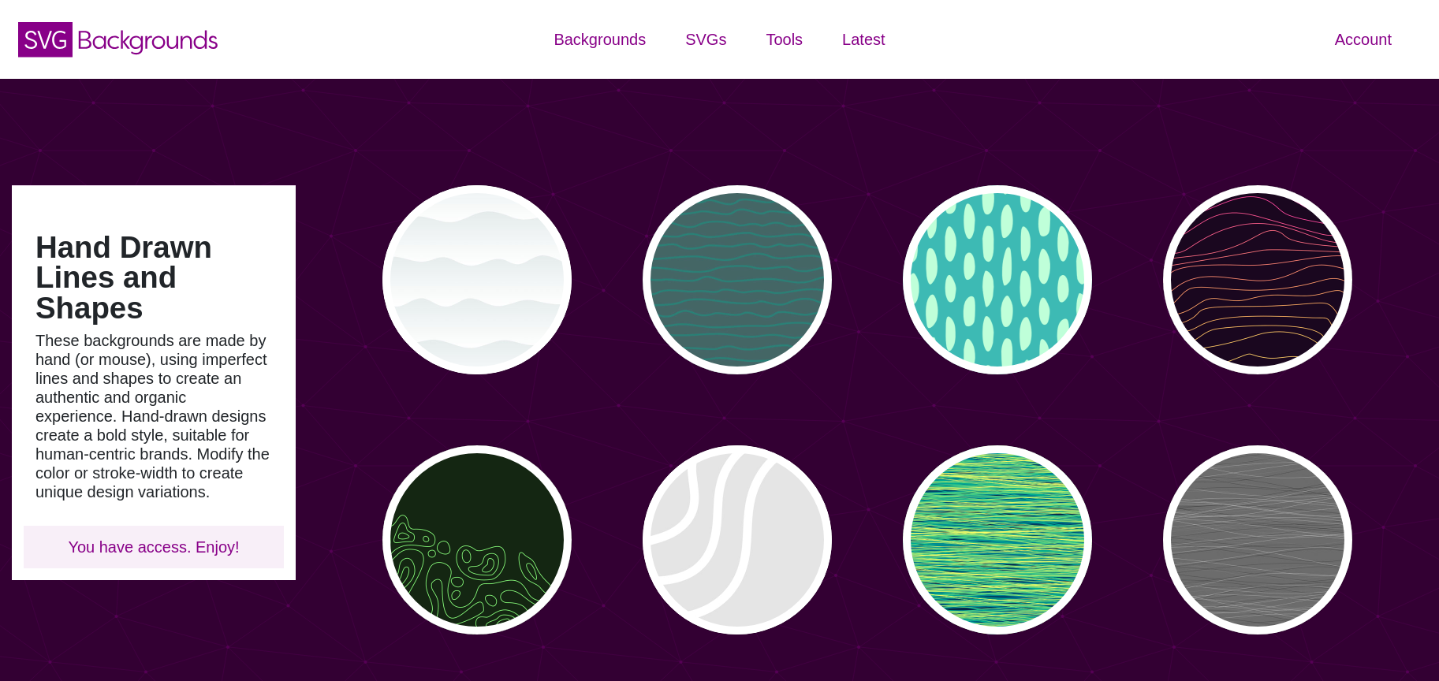
type input "#450057"
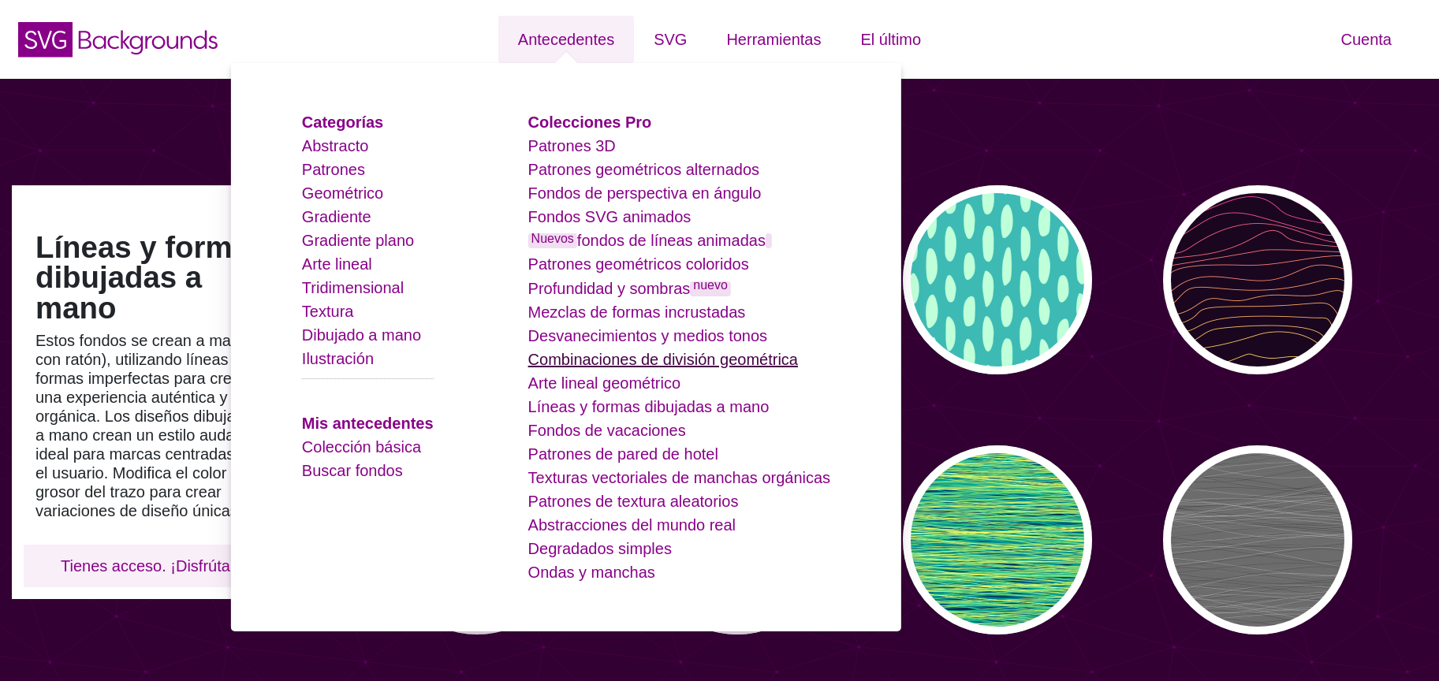
click at [663, 368] on font "Combinaciones de división geométrica" at bounding box center [663, 359] width 270 height 17
click at [659, 388] on font "Arte lineal geométrico" at bounding box center [604, 383] width 152 height 17
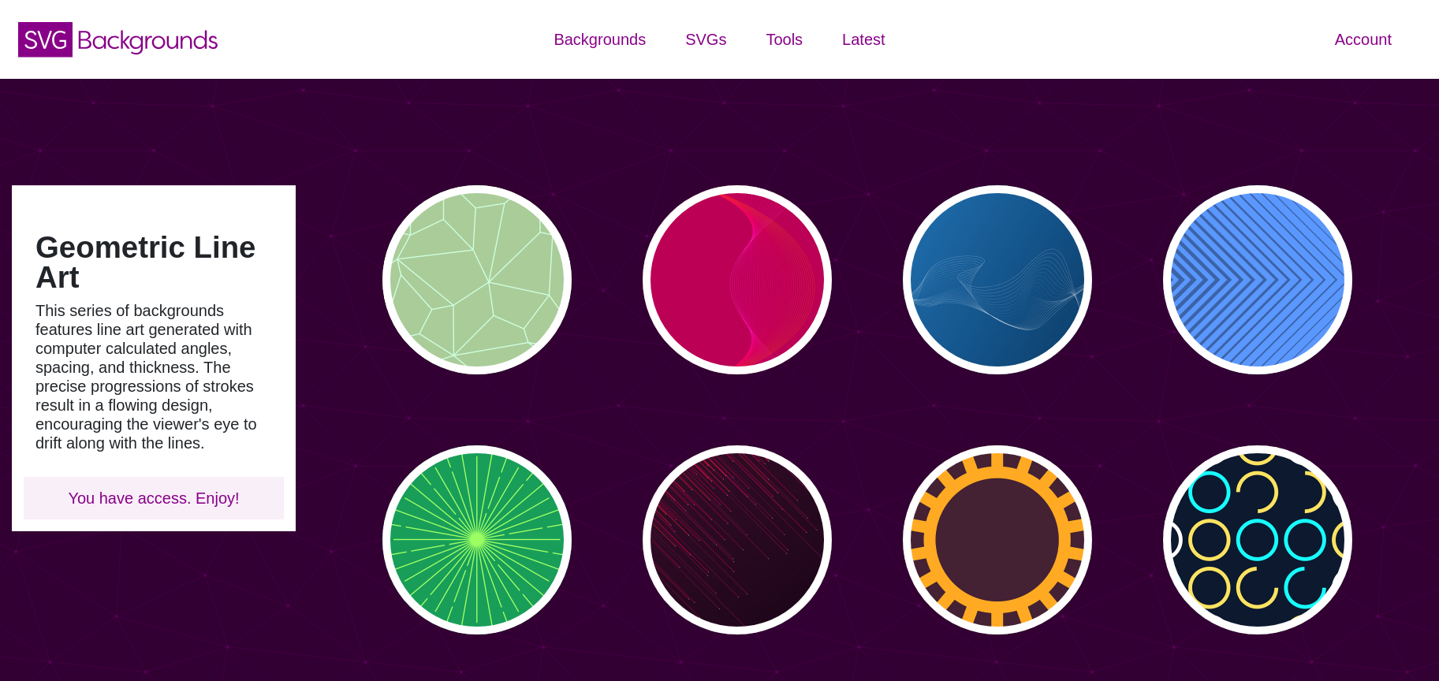
type input "#450057"
type input "#FFFFFF"
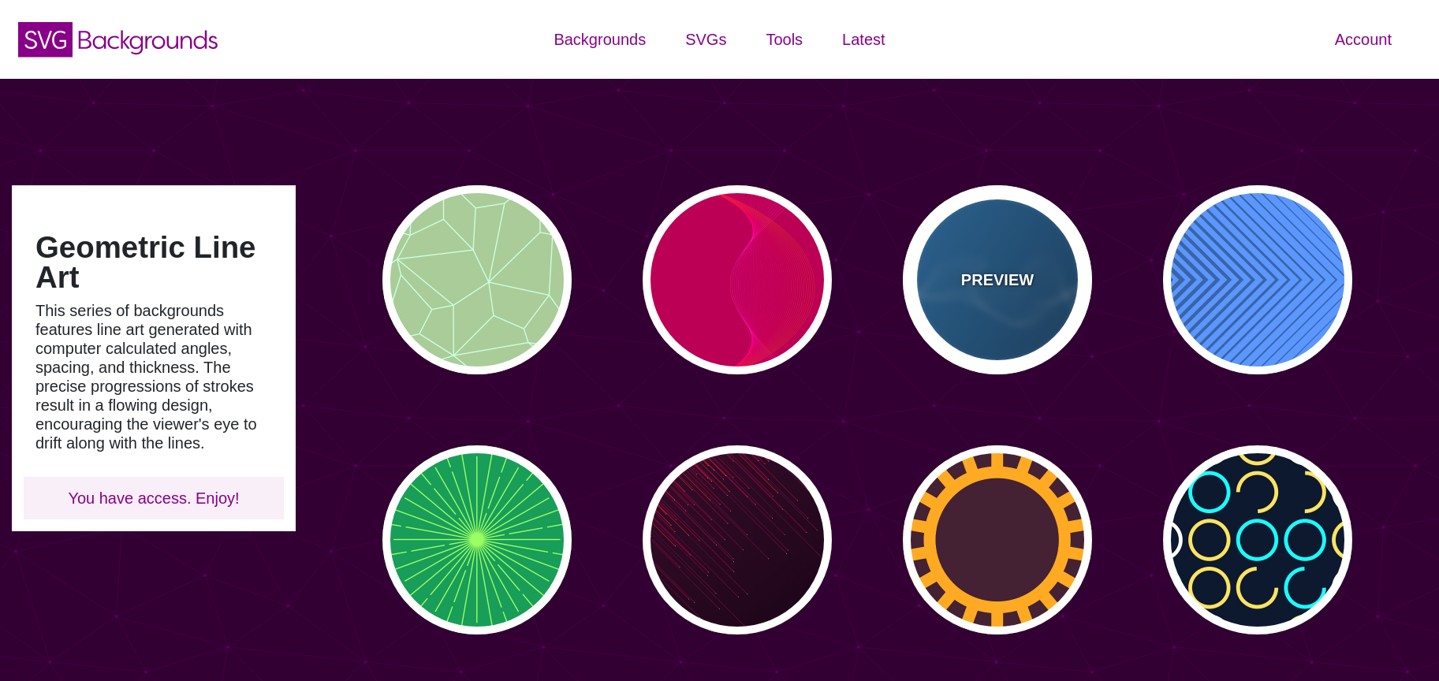
click at [994, 272] on p "PREVIEW" at bounding box center [997, 280] width 73 height 24
type input "#2277BB"
type input "#002244"
type input "0.5"
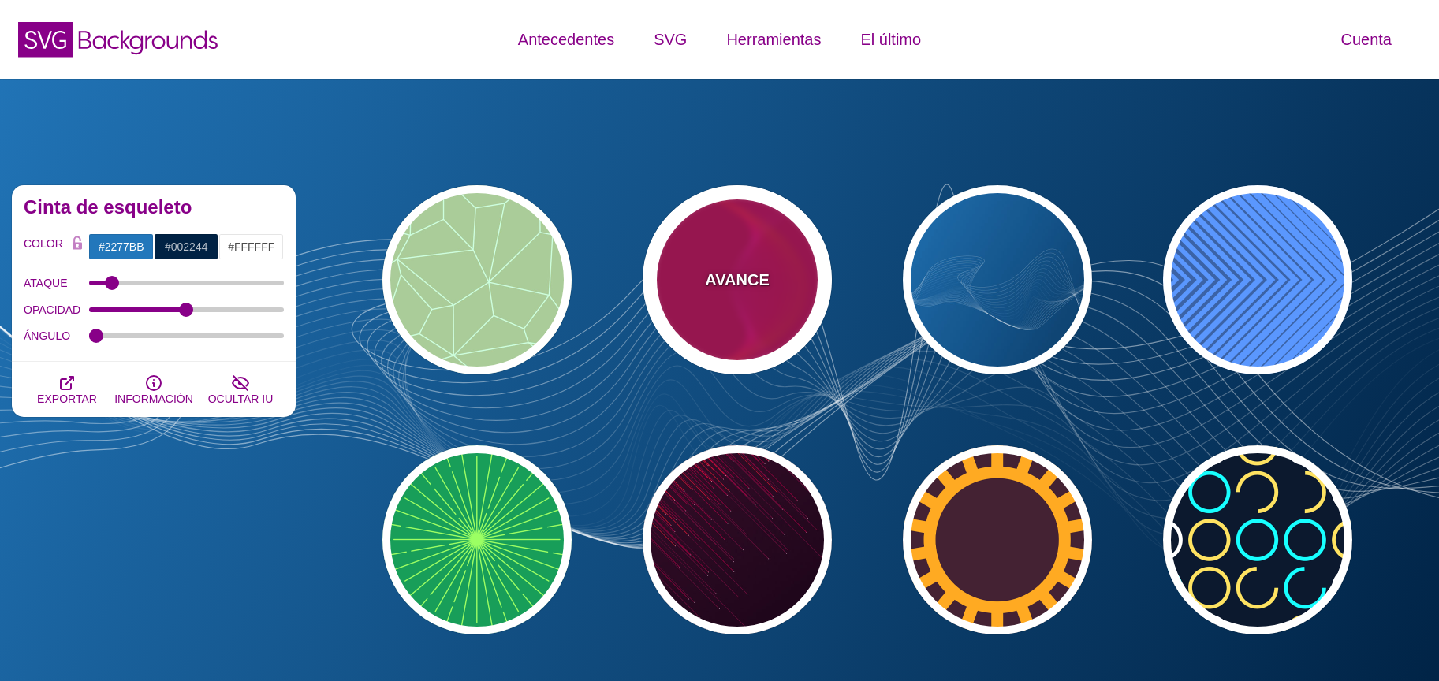
click at [774, 263] on div "AVANCE" at bounding box center [737, 279] width 189 height 189
type input "#BB0055"
type input "#FF4400"
type input "#FF22BB"
type input "0"
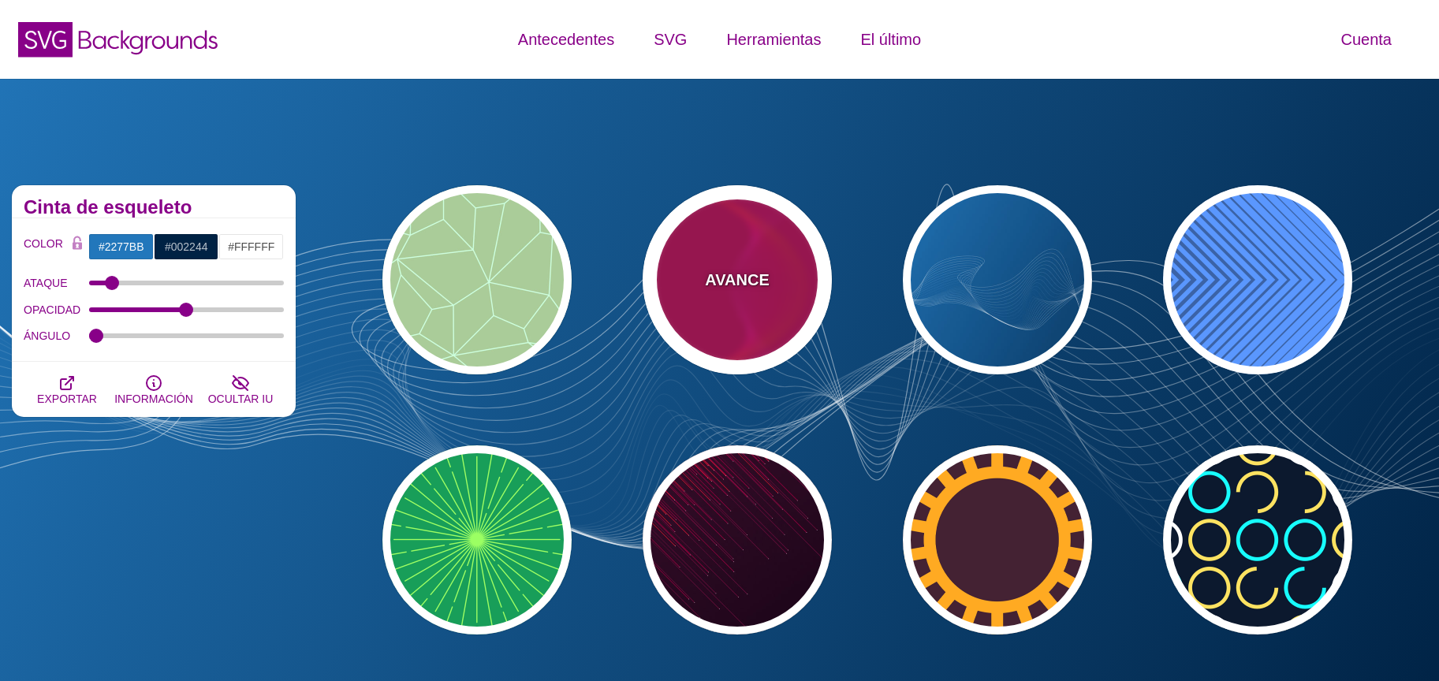
type input "1"
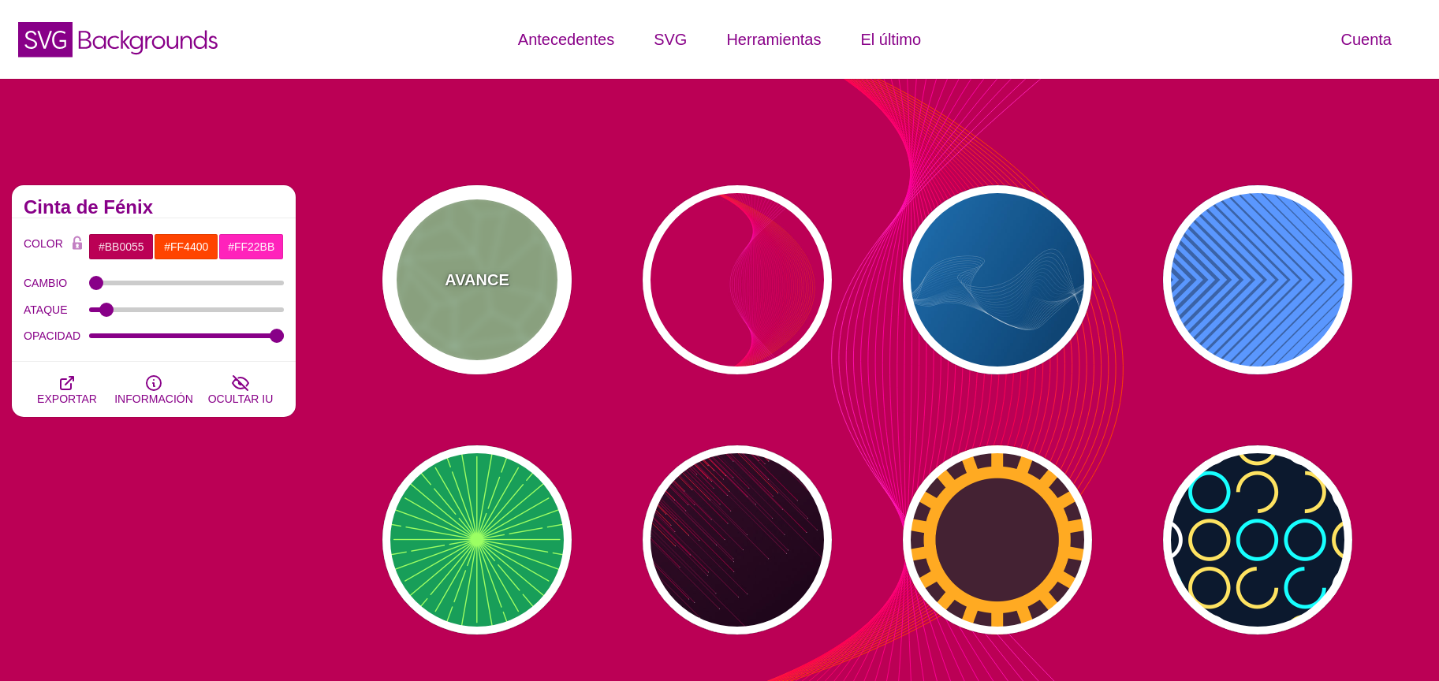
click at [530, 277] on div "AVANCE" at bounding box center [477, 279] width 189 height 189
type input "#AACC99"
type input "#CCFFDD"
type input "0"
type input "5"
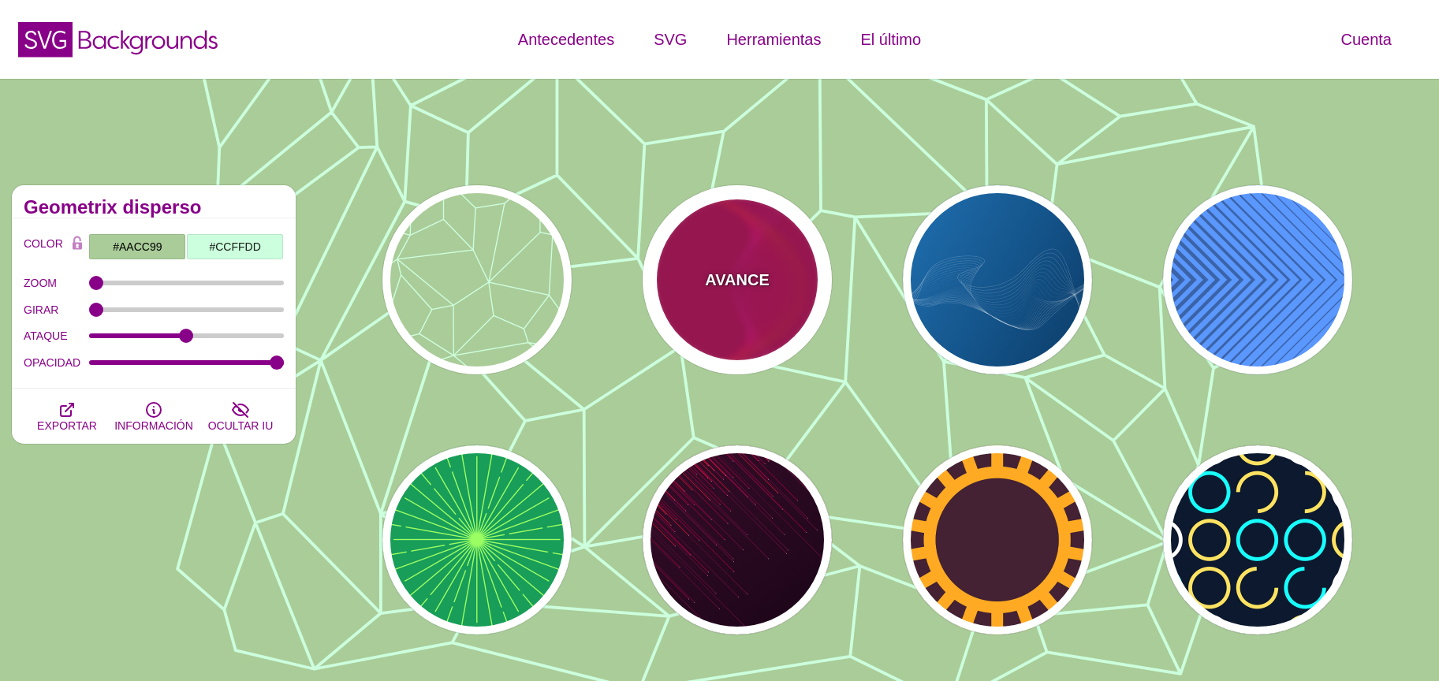
click at [756, 287] on font "AVANCE" at bounding box center [737, 279] width 64 height 17
type input "#BB0055"
type input "#FF4400"
type input "1"
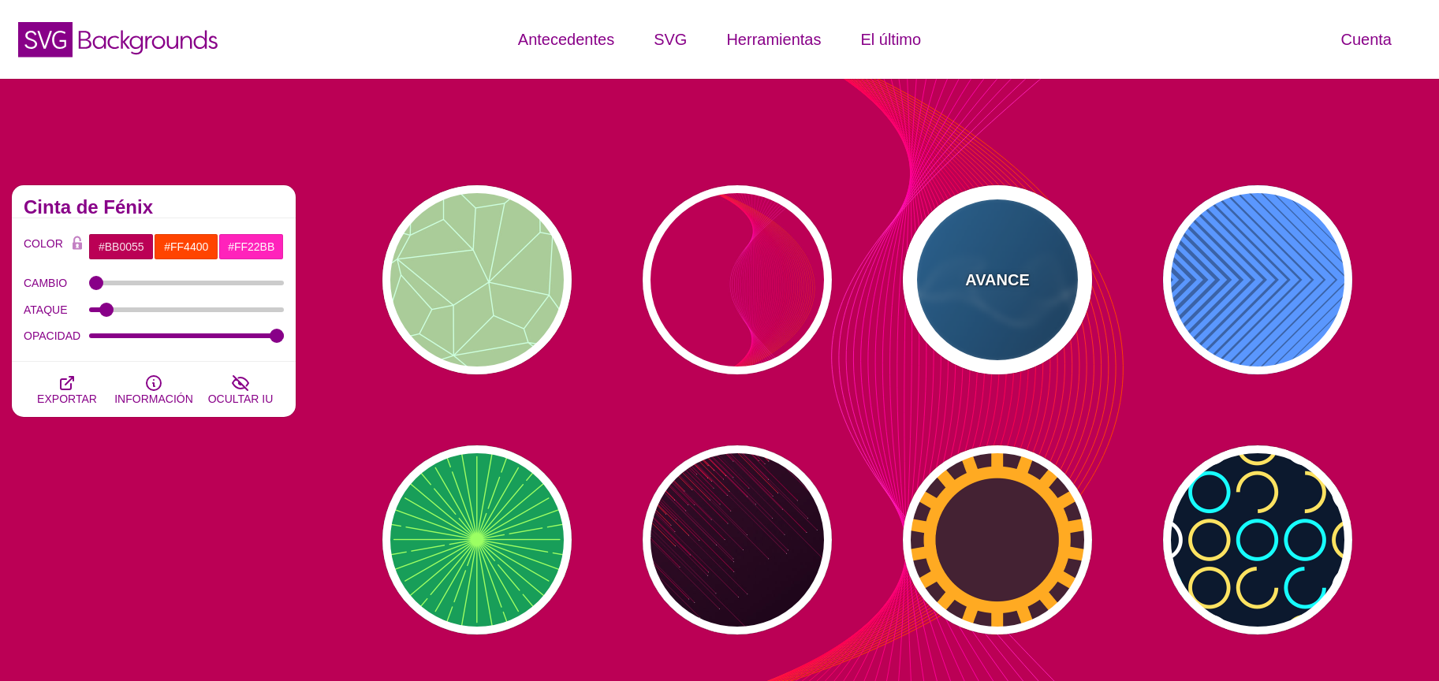
drag, startPoint x: 1015, startPoint y: 277, endPoint x: 1003, endPoint y: 300, distance: 25.8
click at [1016, 282] on font "AVANCE" at bounding box center [997, 279] width 64 height 17
type input "#2277BB"
type input "#002244"
type input "#FFFFFF"
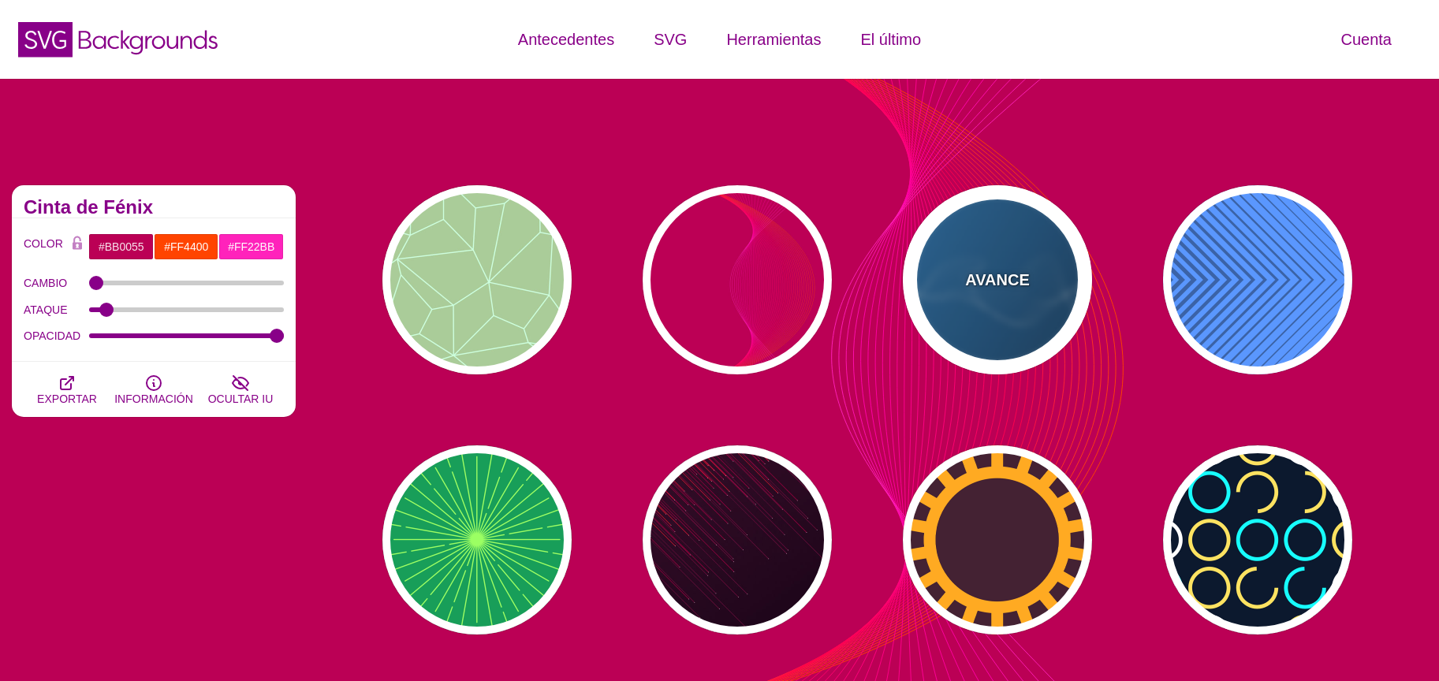
type input "1"
type input "0.5"
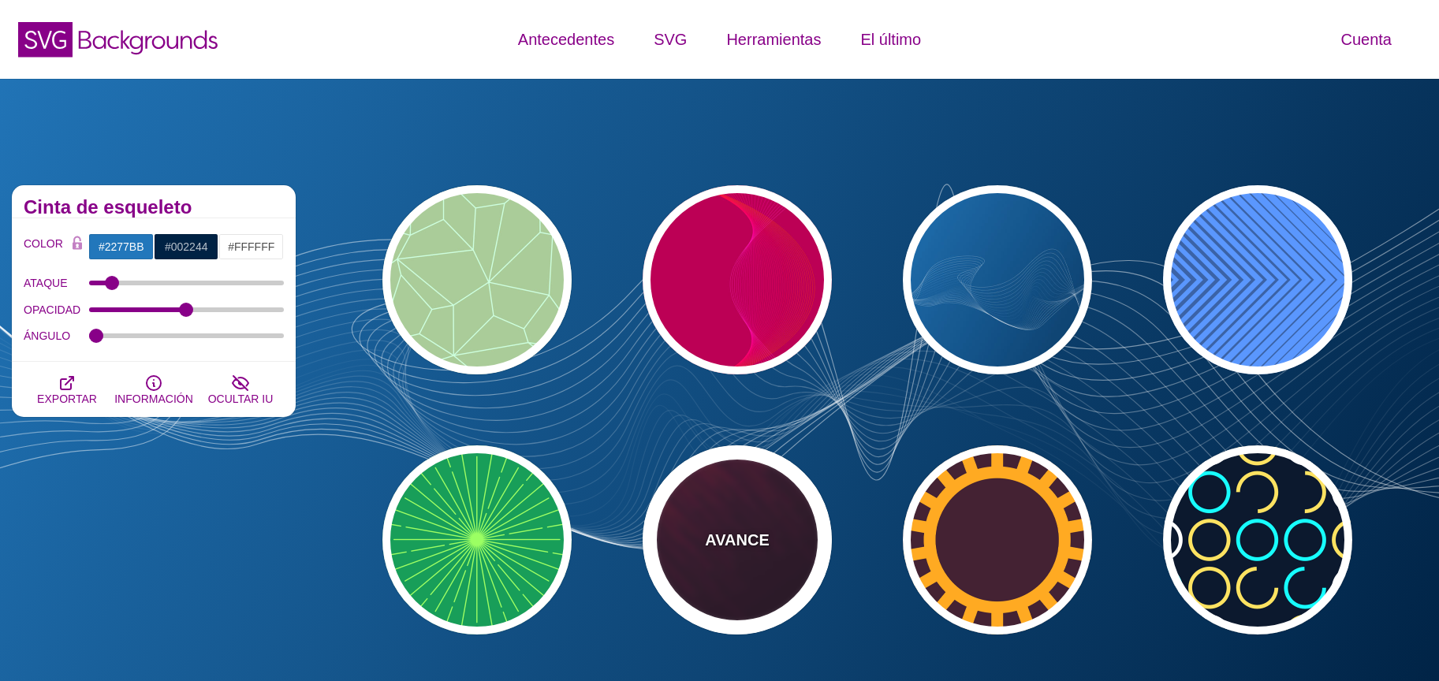
click at [737, 538] on font "AVANCE" at bounding box center [737, 540] width 64 height 17
type input "#110011"
type input "#FF4400"
type input "2"
type input "5"
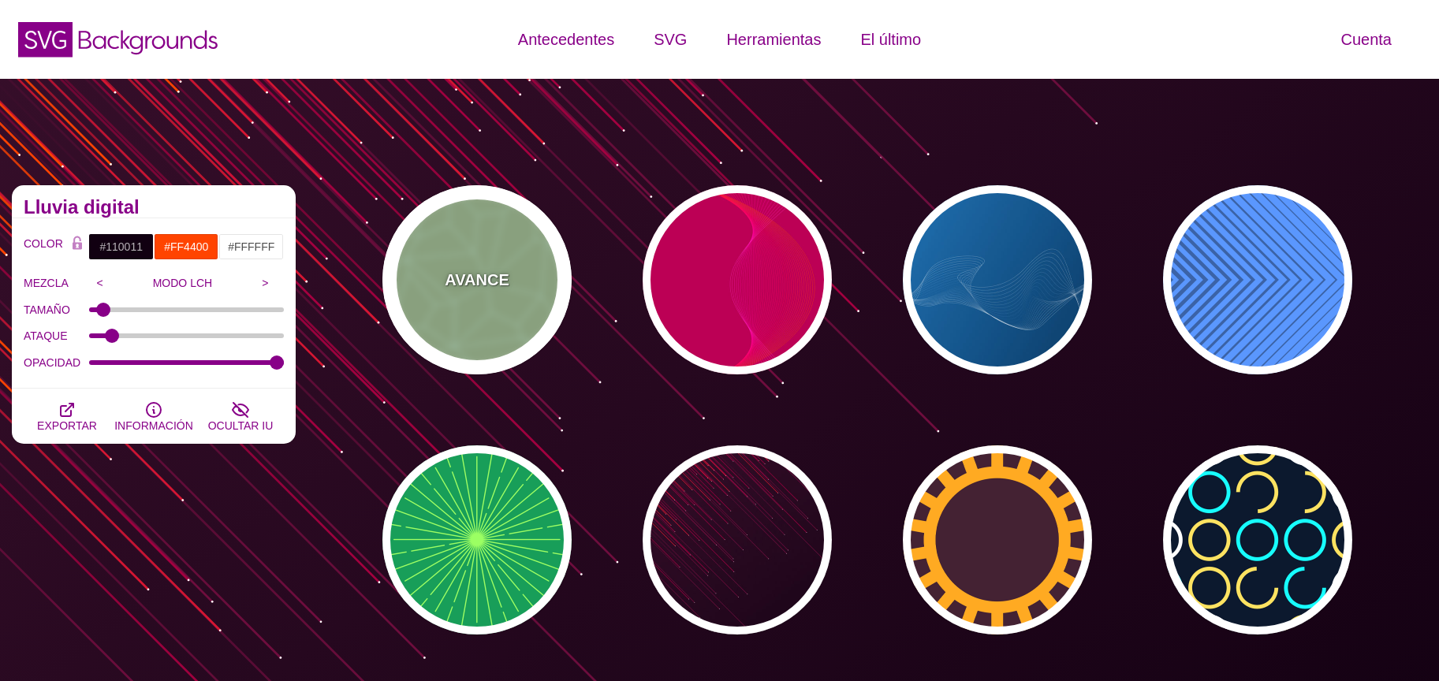
click at [477, 260] on div "AVANCE" at bounding box center [477, 279] width 189 height 189
type input "#AACC99"
type input "#CCFFDD"
type input "0"
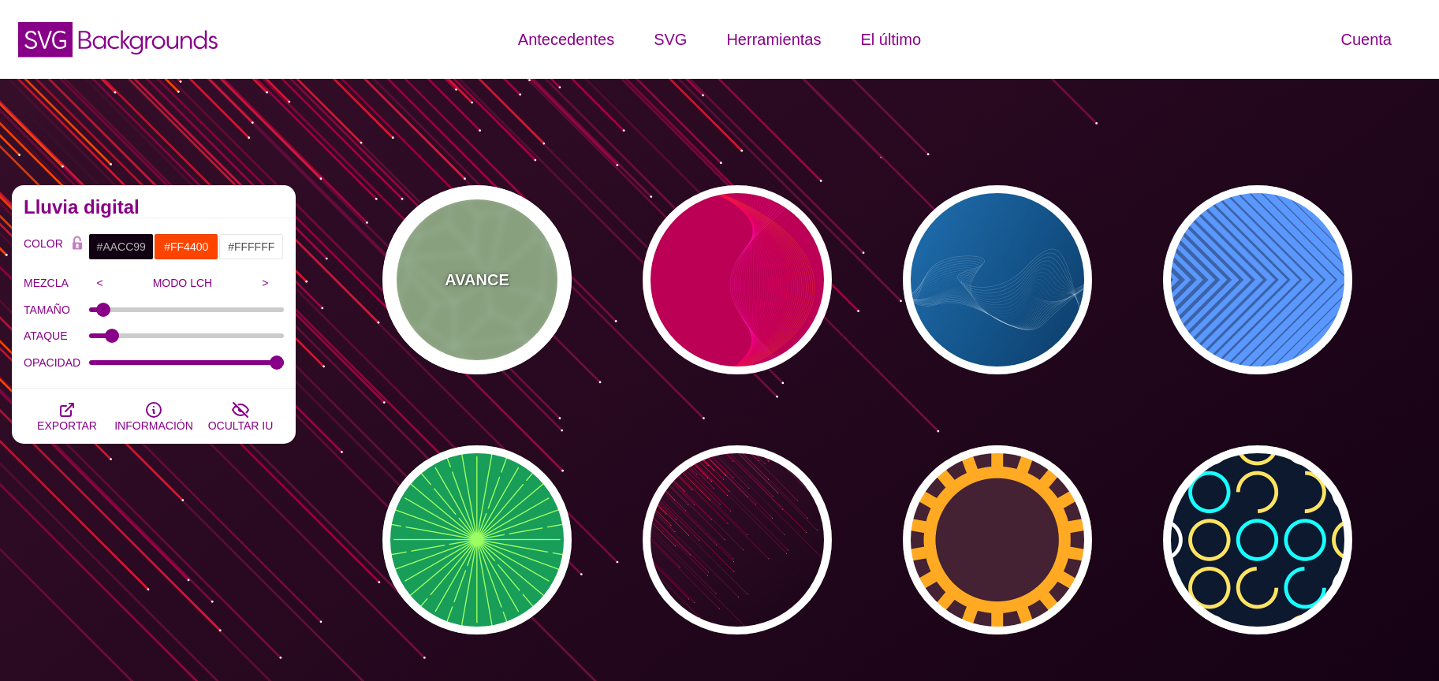
type input "5"
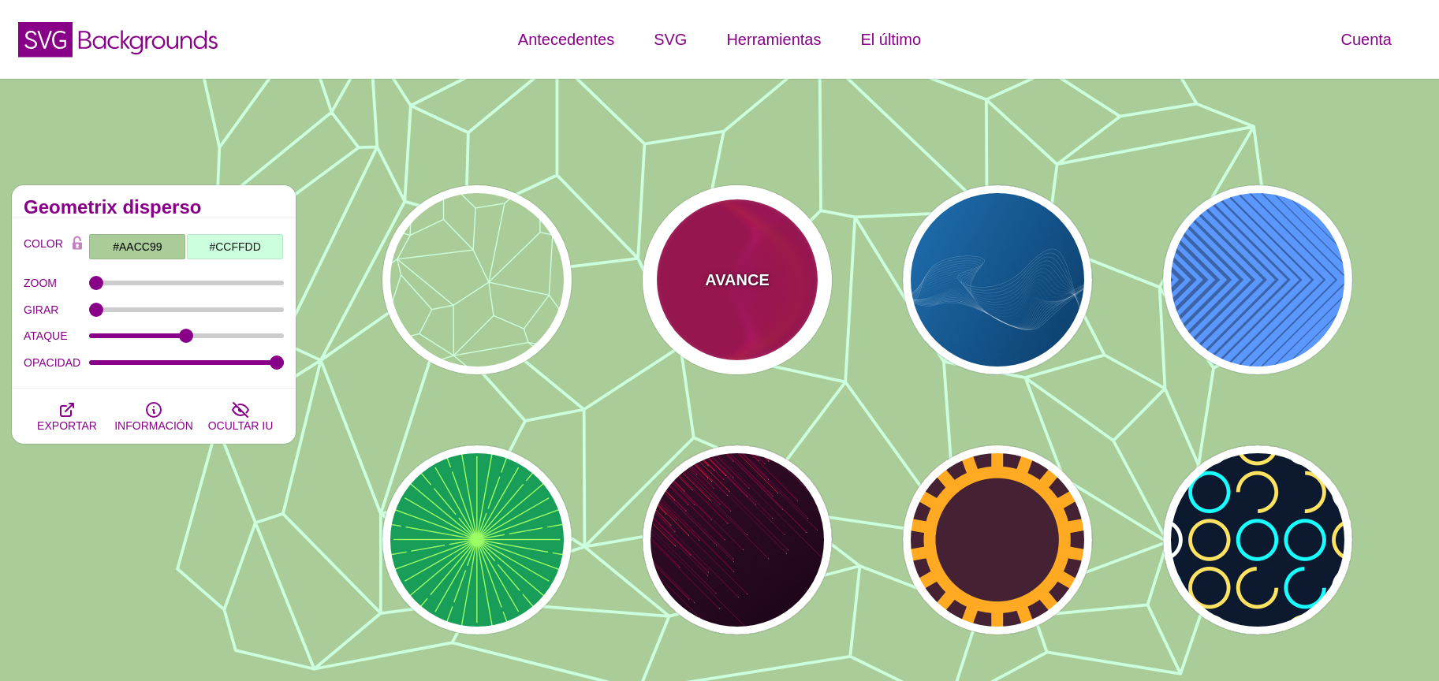
drag, startPoint x: 726, startPoint y: 296, endPoint x: 722, endPoint y: 317, distance: 21.5
click at [726, 298] on div "AVANCE" at bounding box center [737, 279] width 189 height 189
type input "#BB0055"
type input "#FF4400"
type input "#FF22BB"
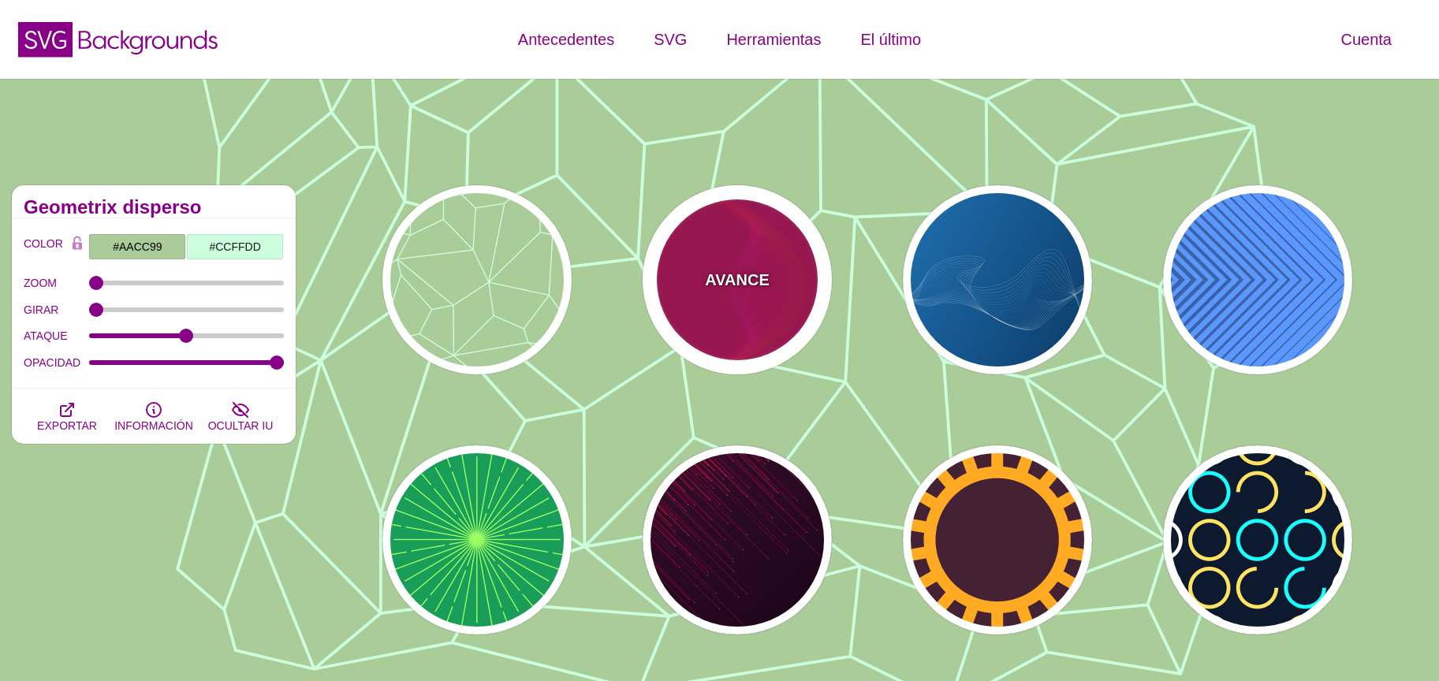
type input "1"
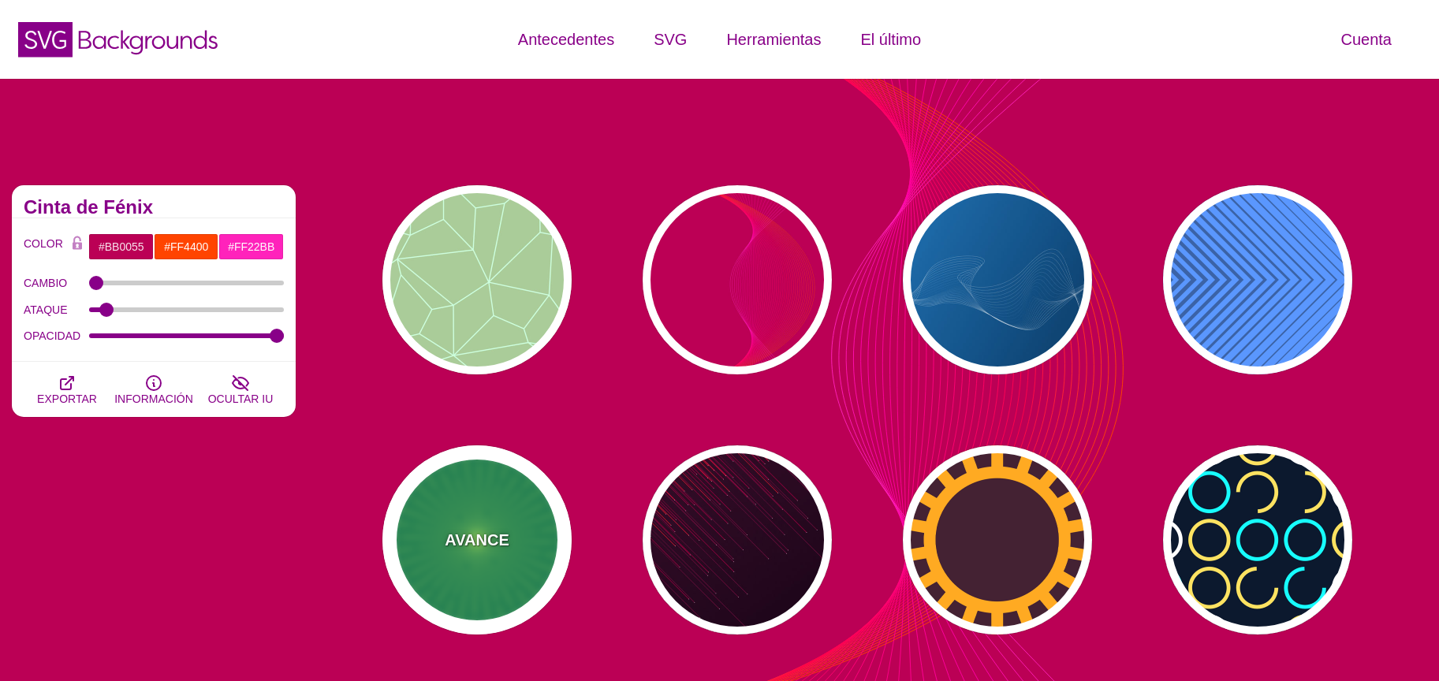
drag, startPoint x: 531, startPoint y: 537, endPoint x: 536, endPoint y: 518, distance: 19.5
click at [530, 537] on div "AVANCE" at bounding box center [477, 540] width 189 height 189
type input "#189E59"
type input "#9BFF63"
type input "0"
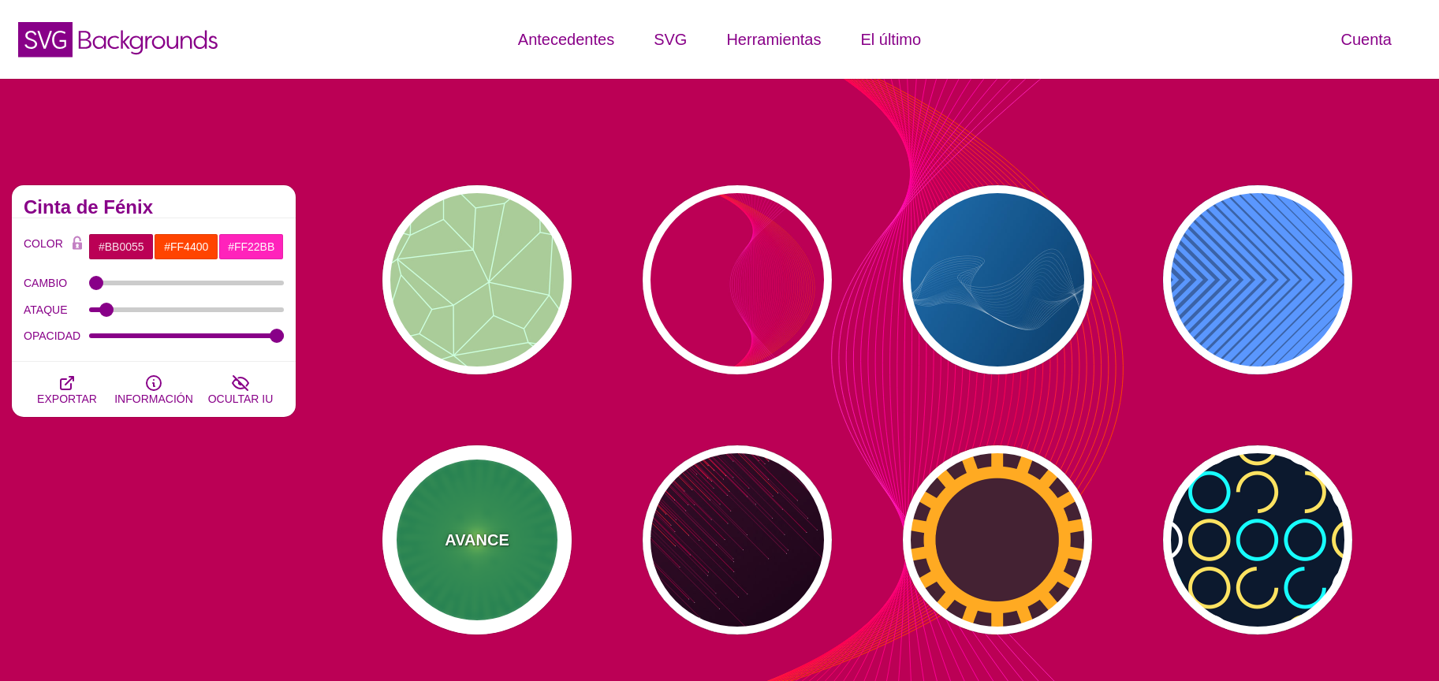
type input "0"
type input "5"
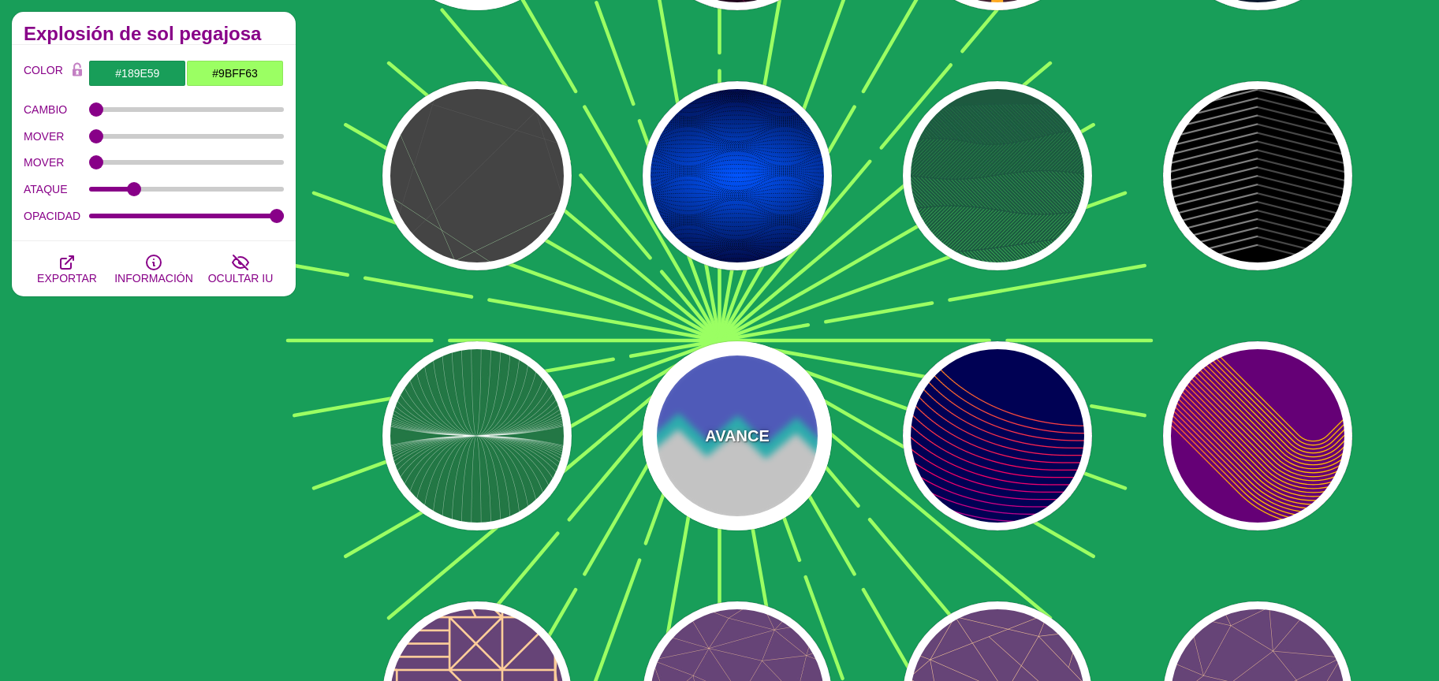
scroll to position [627, 0]
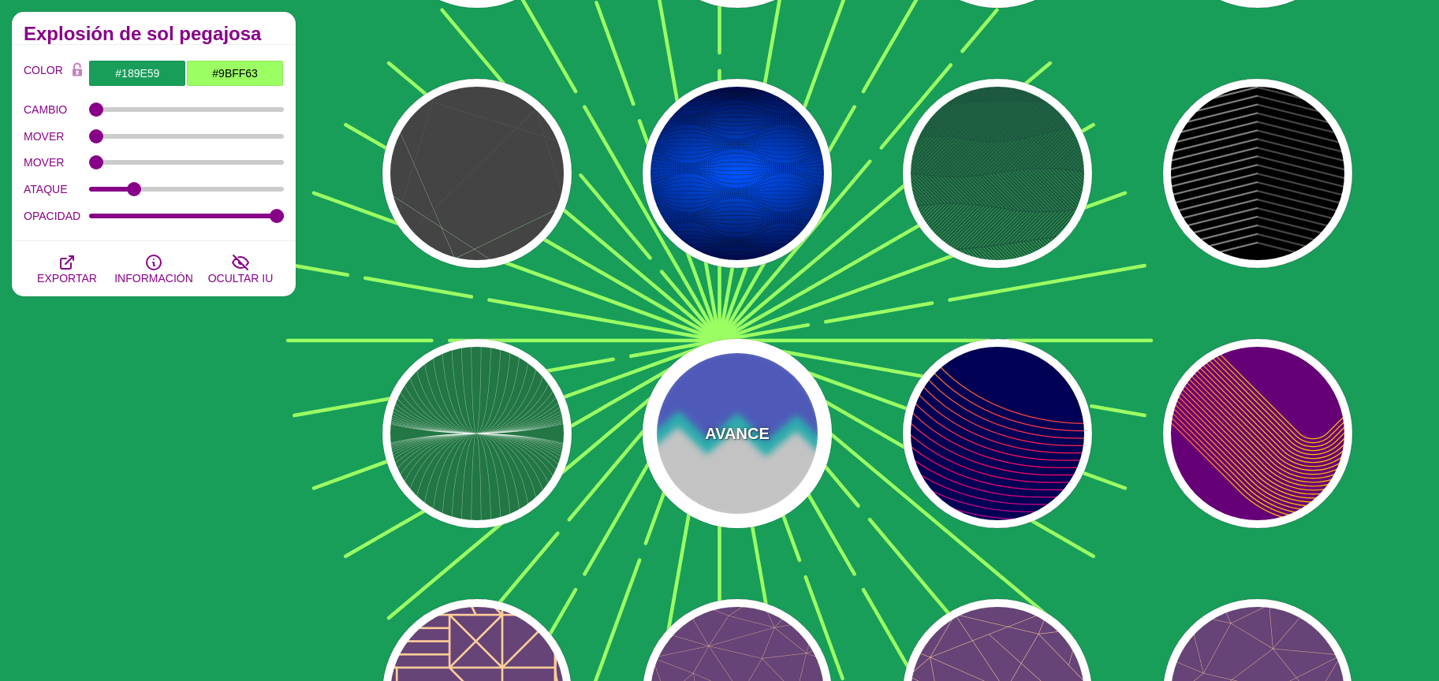
click at [763, 454] on div "AVANCE" at bounding box center [737, 433] width 189 height 189
type input "#FFFFFF"
type input "#5566EE"
type input "#22DDDD"
type input "300"
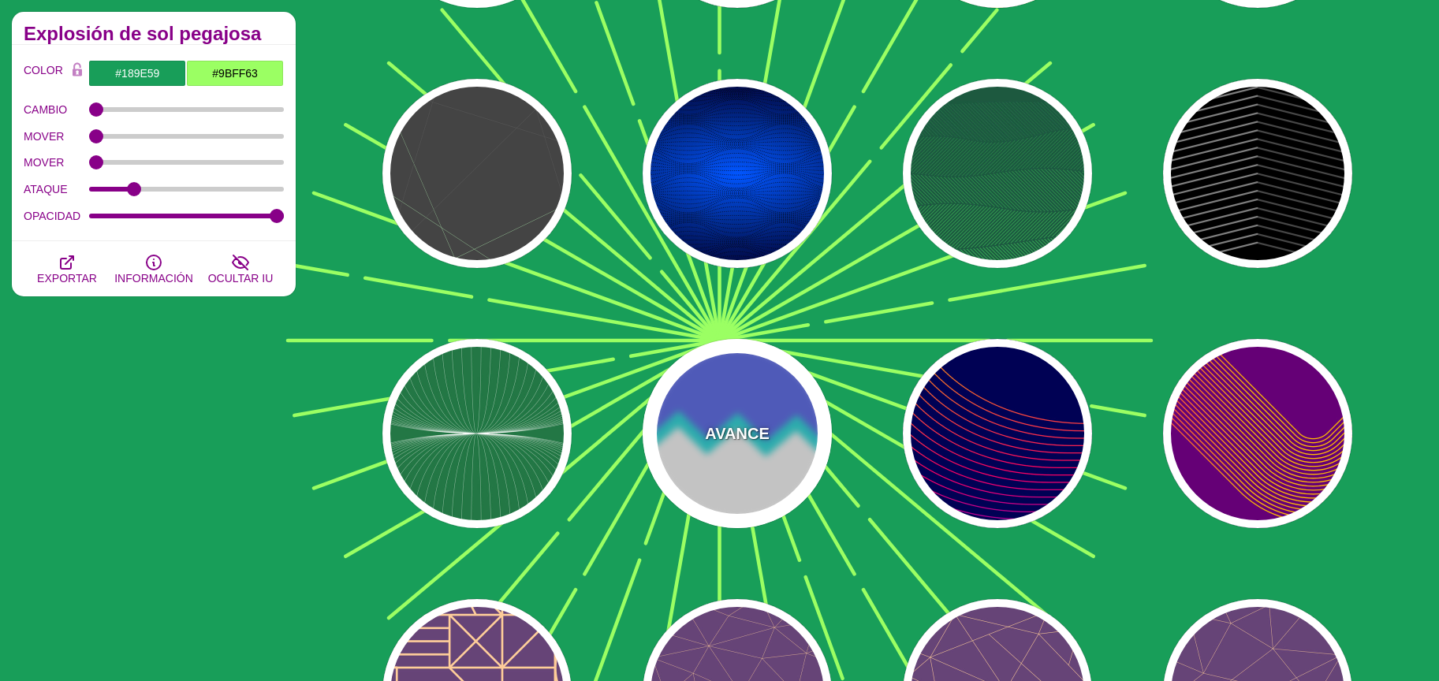
type input "10"
type input "1"
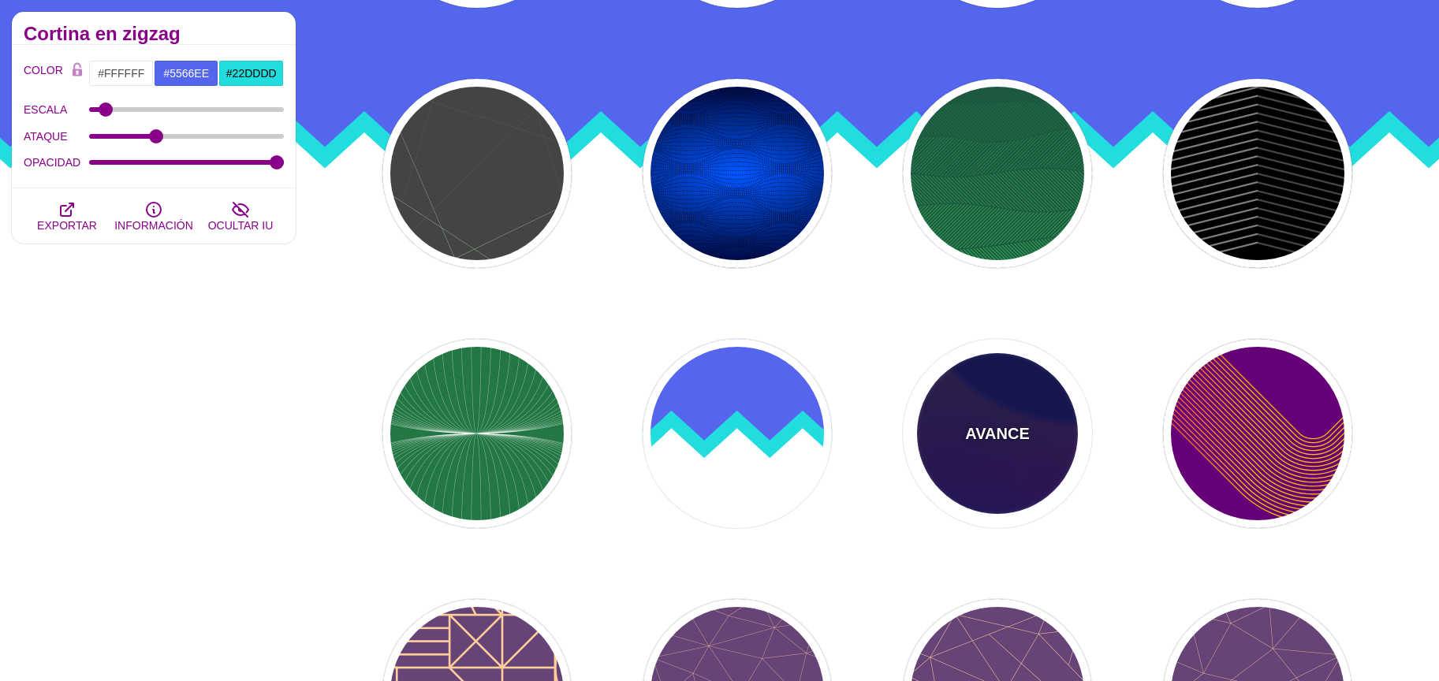
click at [967, 440] on font "AVANCE" at bounding box center [997, 433] width 64 height 17
type input "#000055"
type input "#FFBB00"
type input "#0000FF"
type input "0"
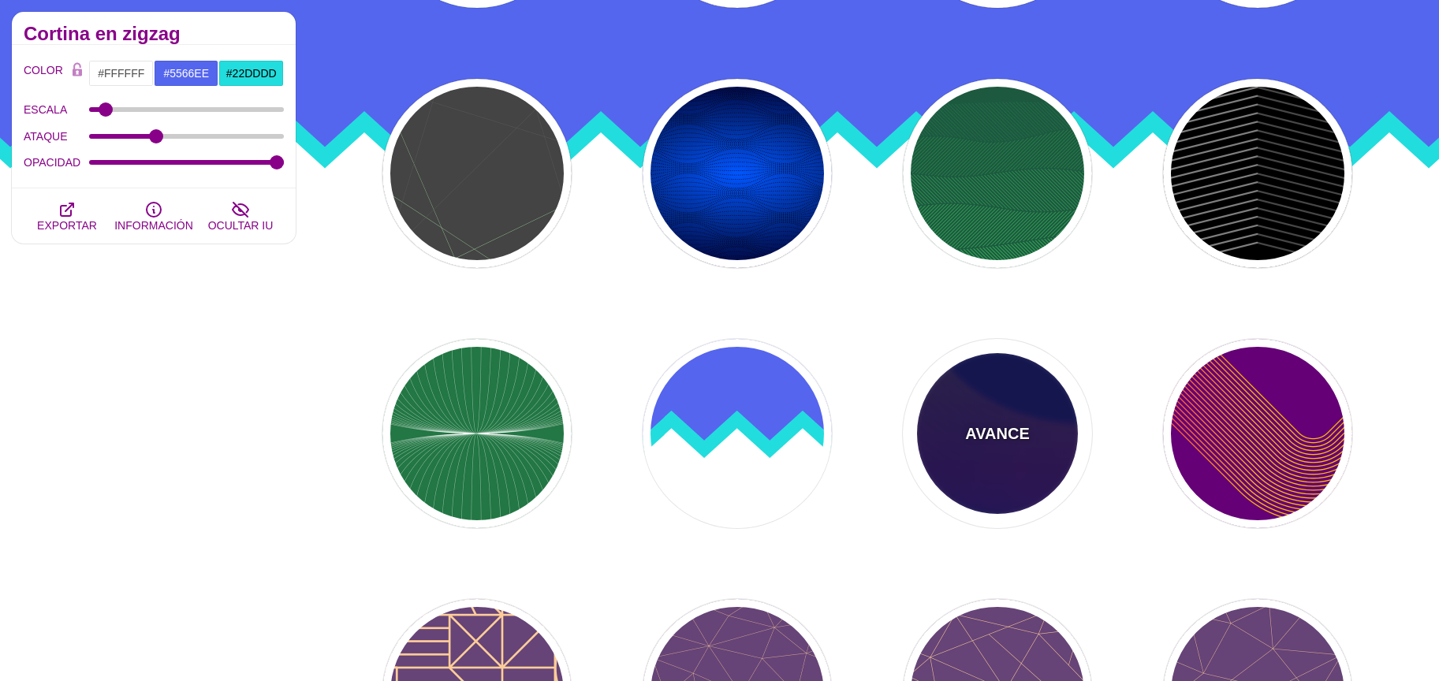
type input "1"
type input "4"
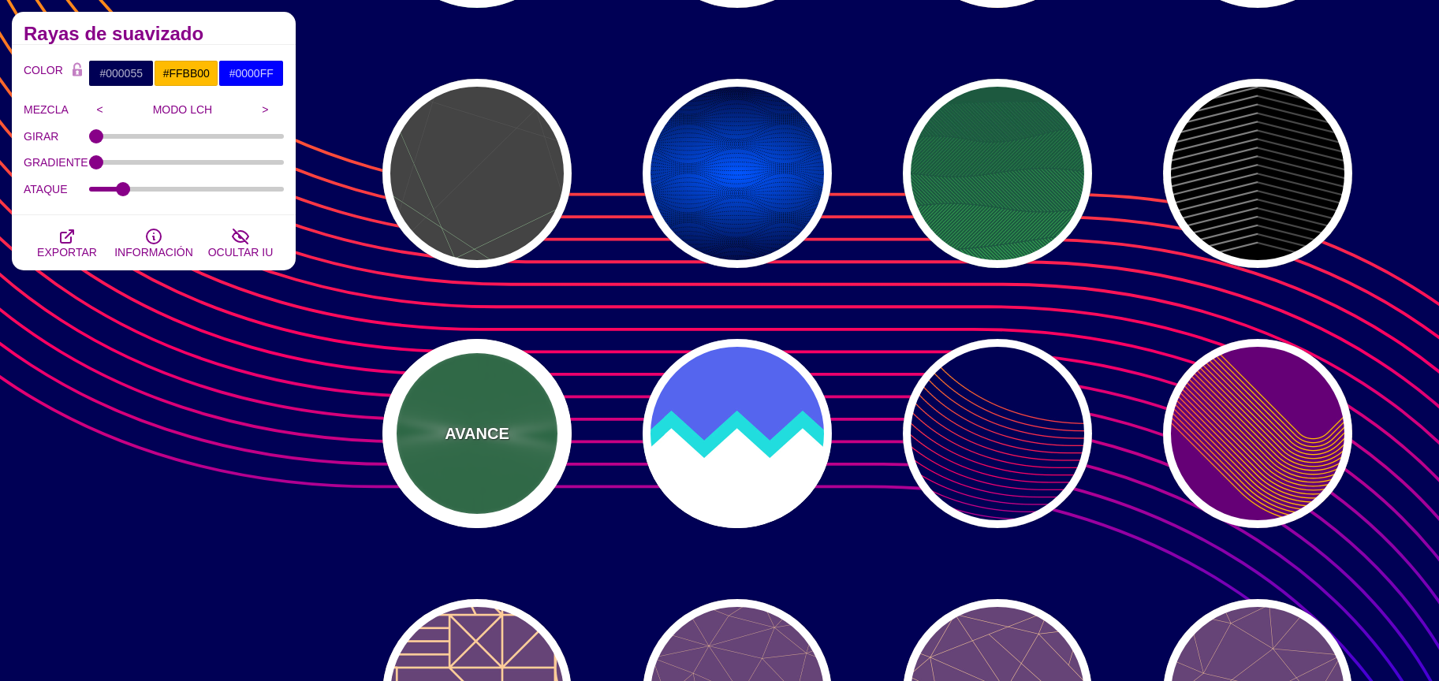
click at [521, 432] on div "AVANCE" at bounding box center [477, 433] width 189 height 189
type input "#227744"
type input "#DDFFCC"
type input "#FFFFFF"
type input "0"
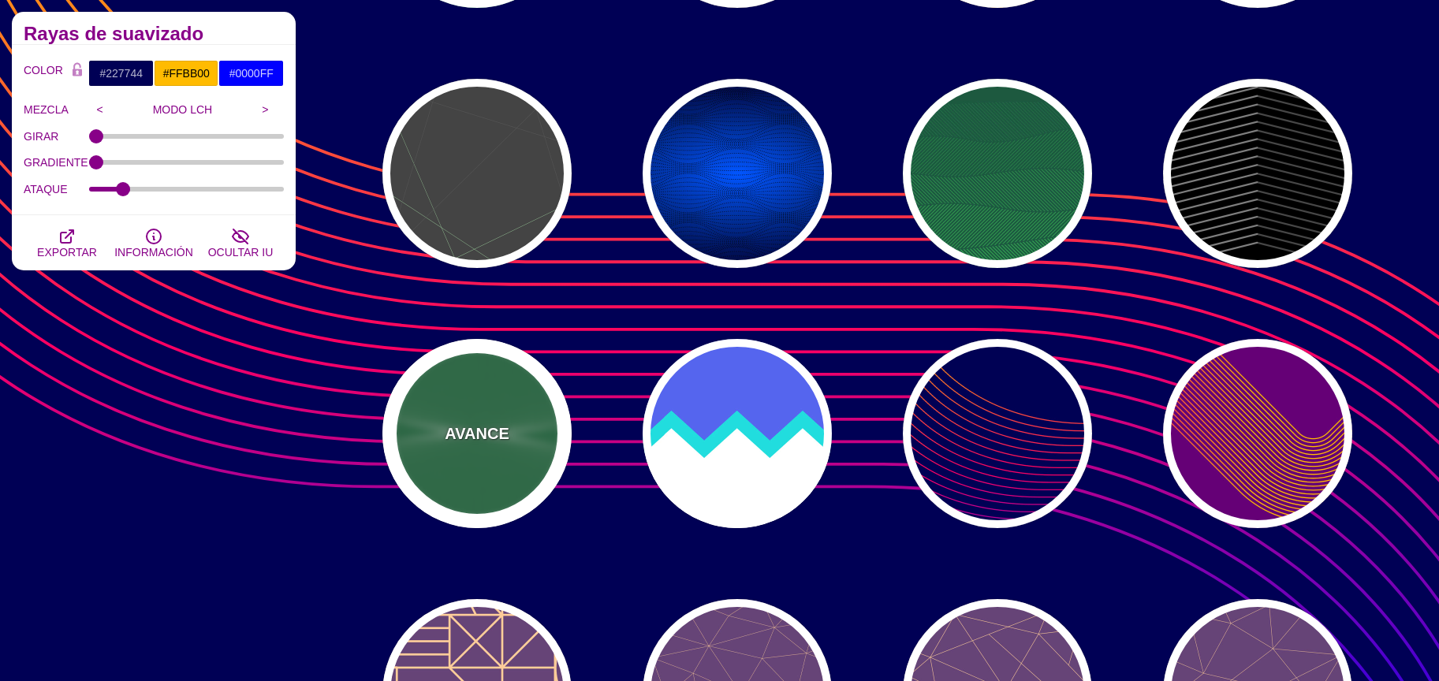
type input "0"
type input "1"
type input "0"
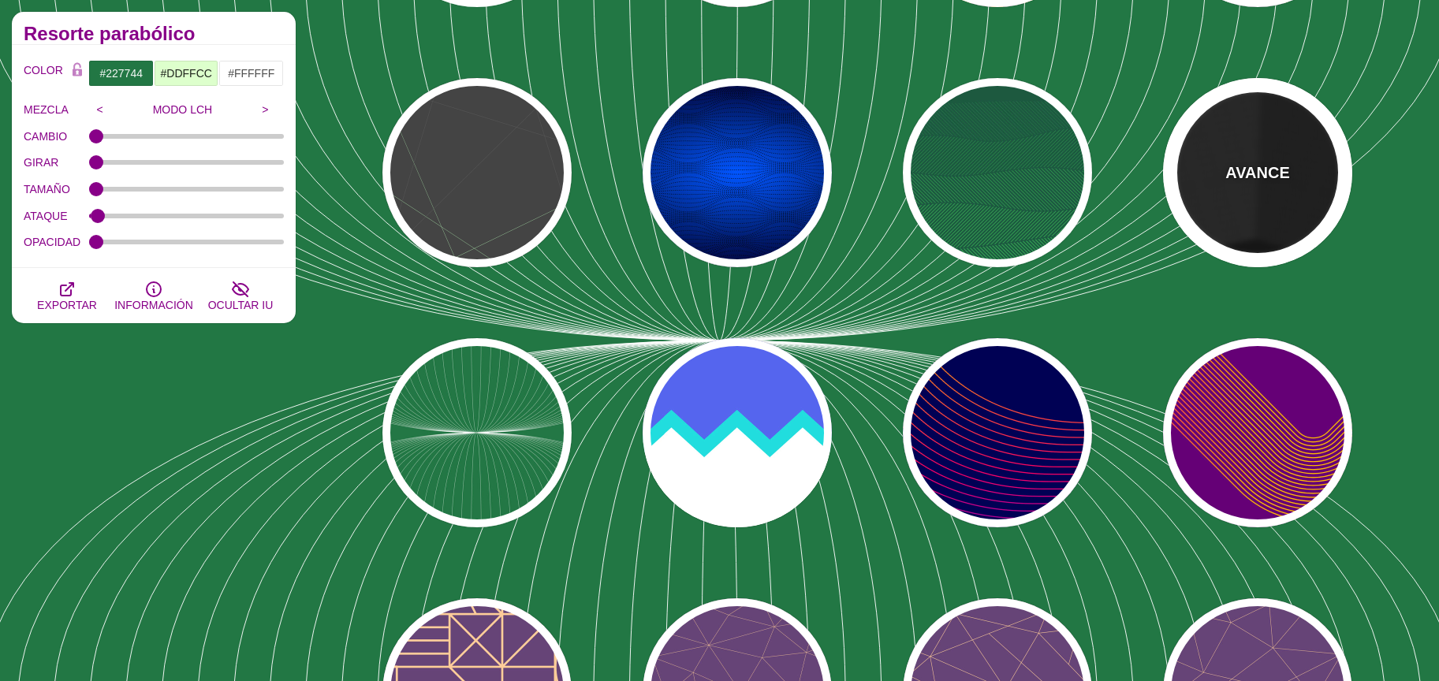
click at [1321, 215] on div "AVANCE" at bounding box center [1257, 172] width 189 height 189
type input "#000000"
type input "#333333"
type input "#666666"
type input "0"
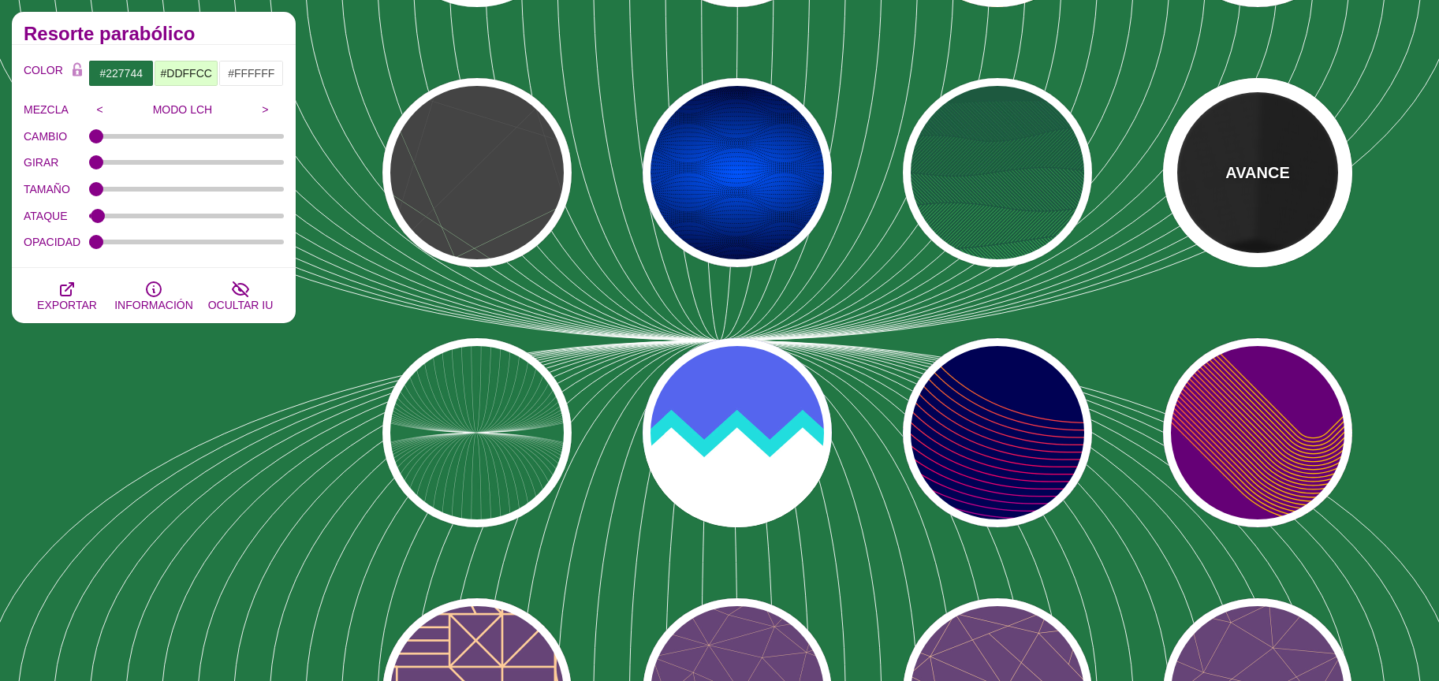
type input "10"
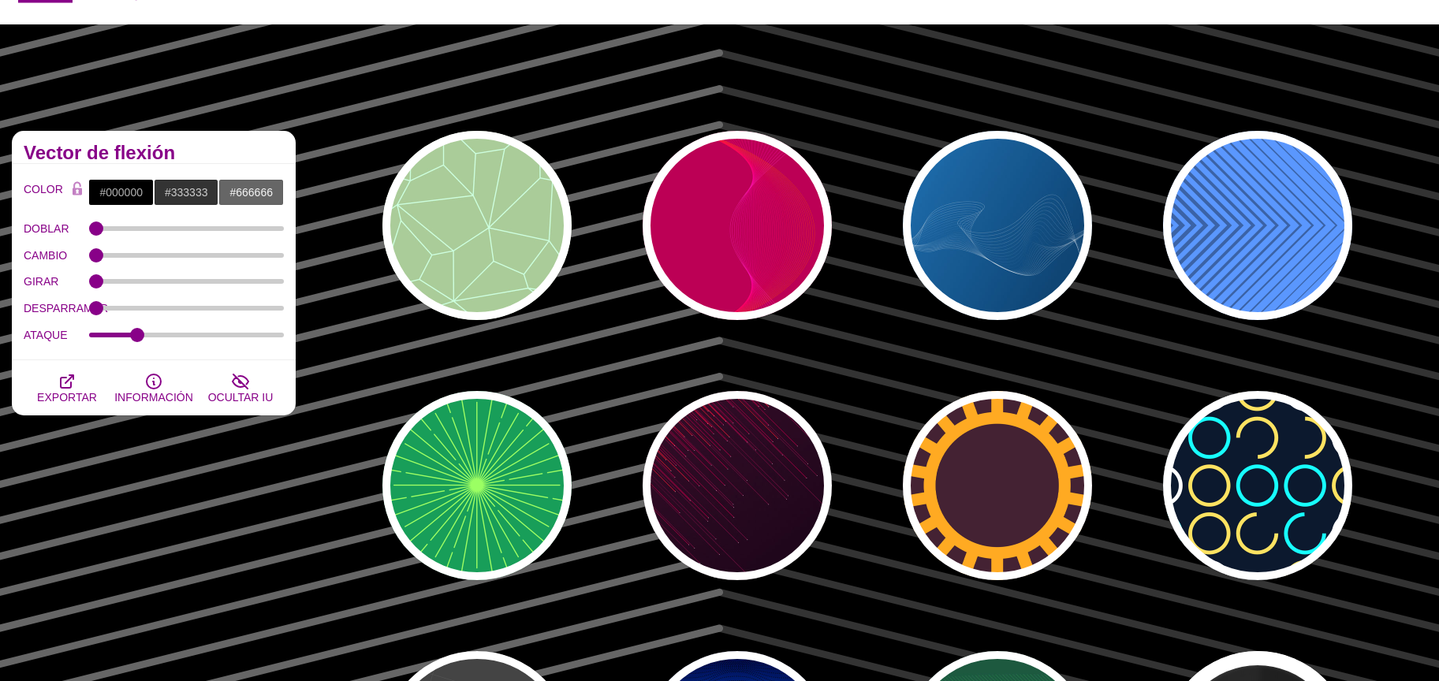
scroll to position [38, 0]
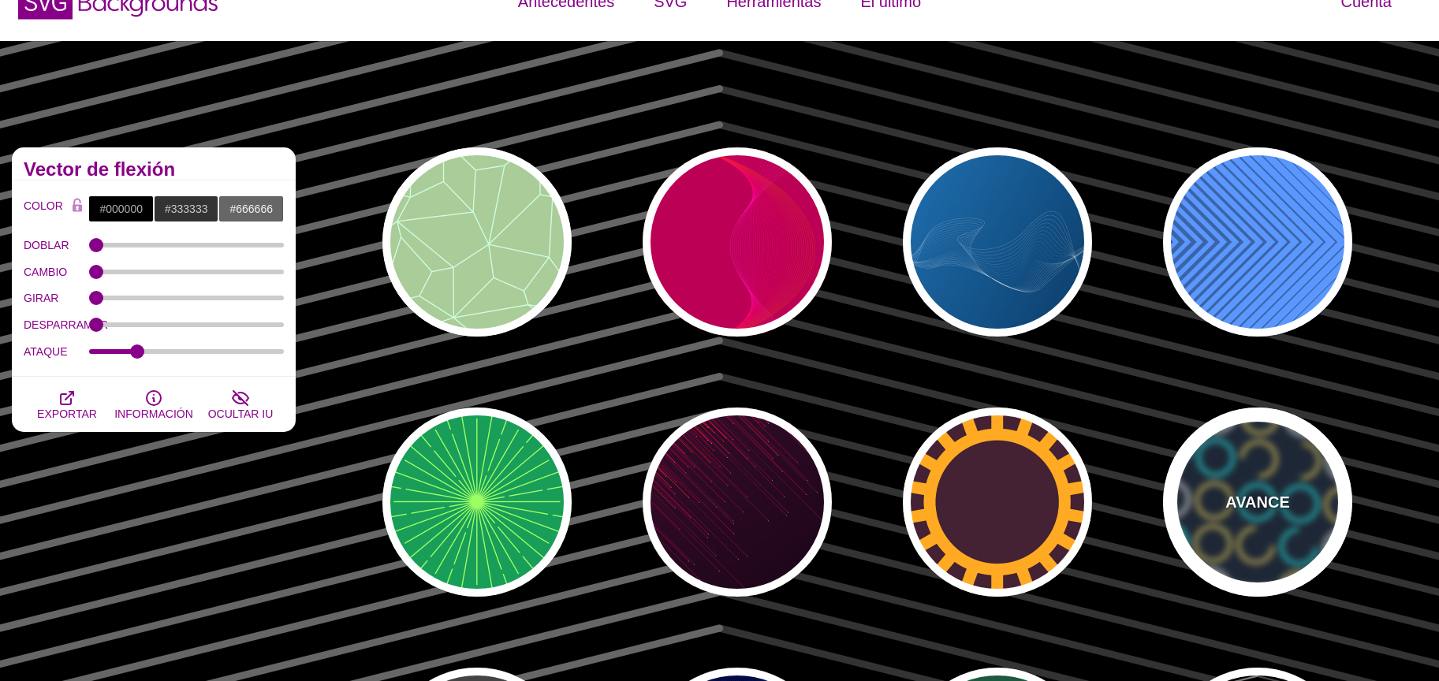
click at [1224, 476] on div "AVANCE" at bounding box center [1257, 502] width 189 height 189
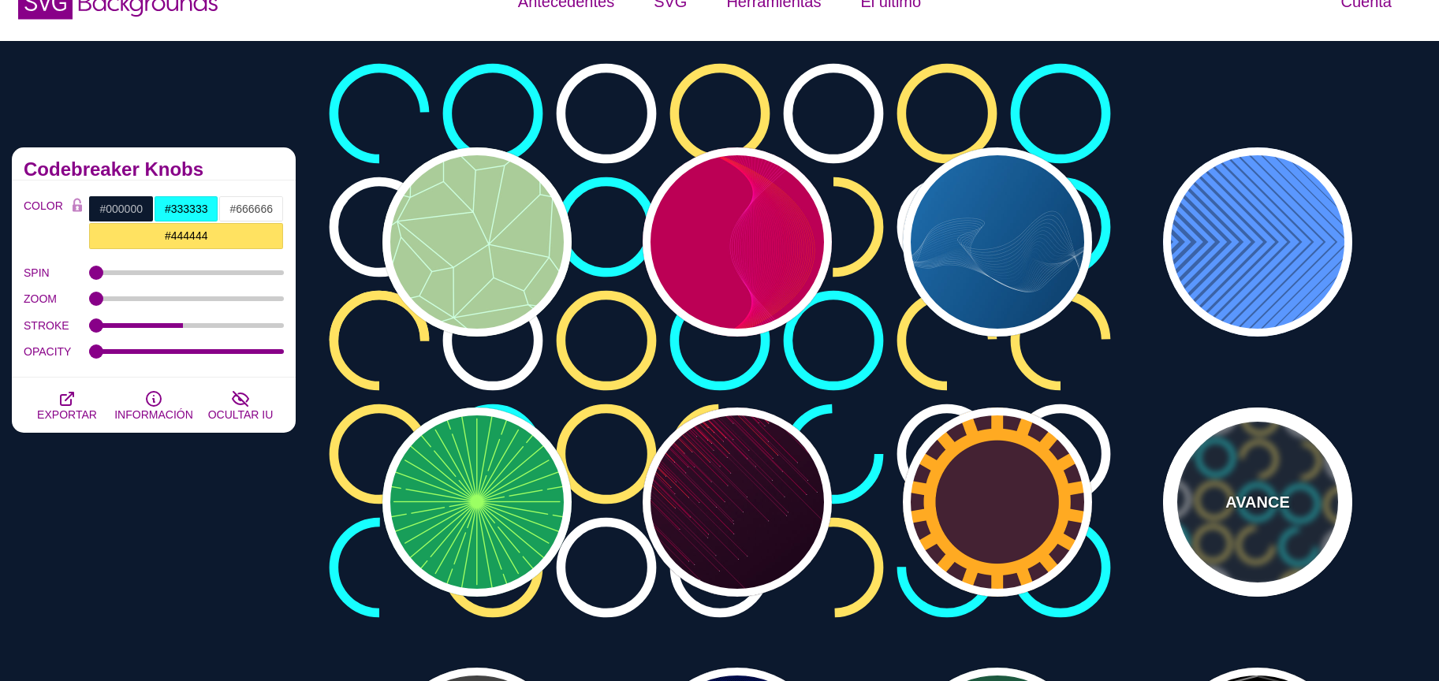
type input "#0C192E"
type input "#17FFFF"
type input "#FFFFFF"
type input "#FFE261"
type input "15"
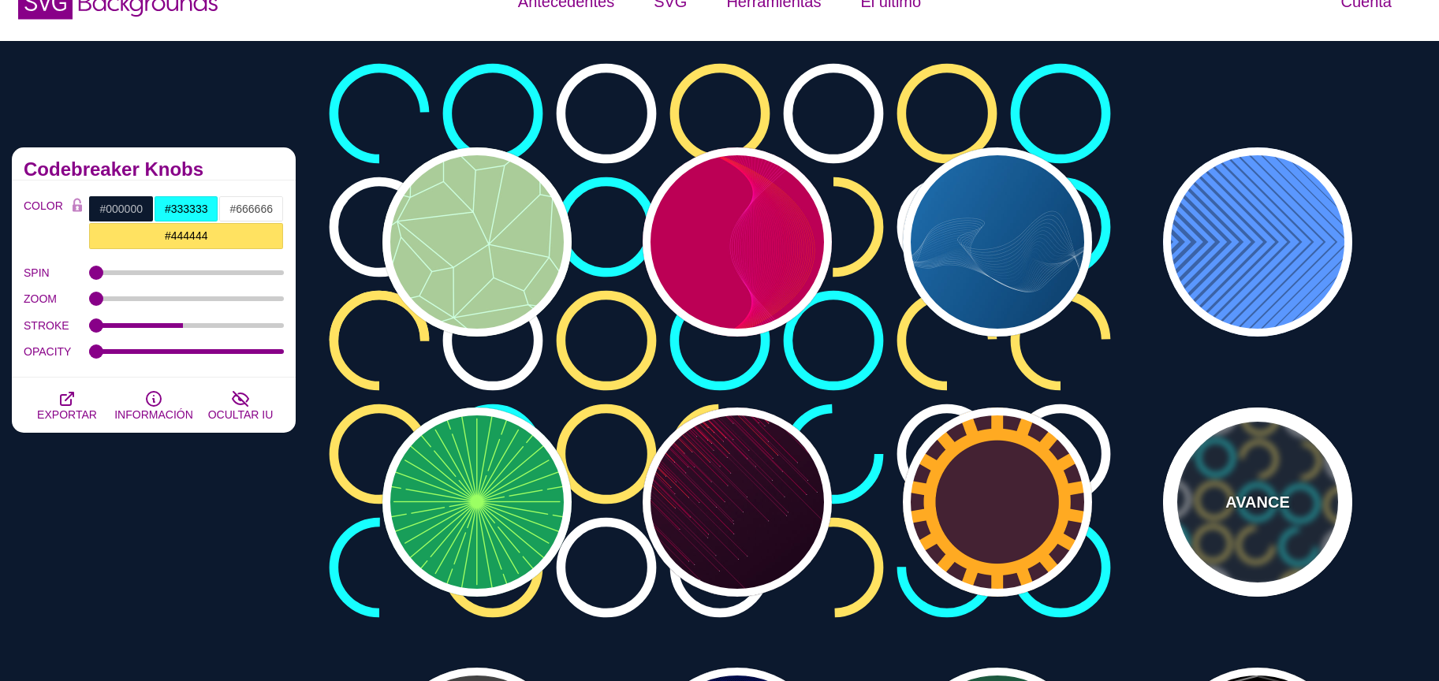
type input "1"
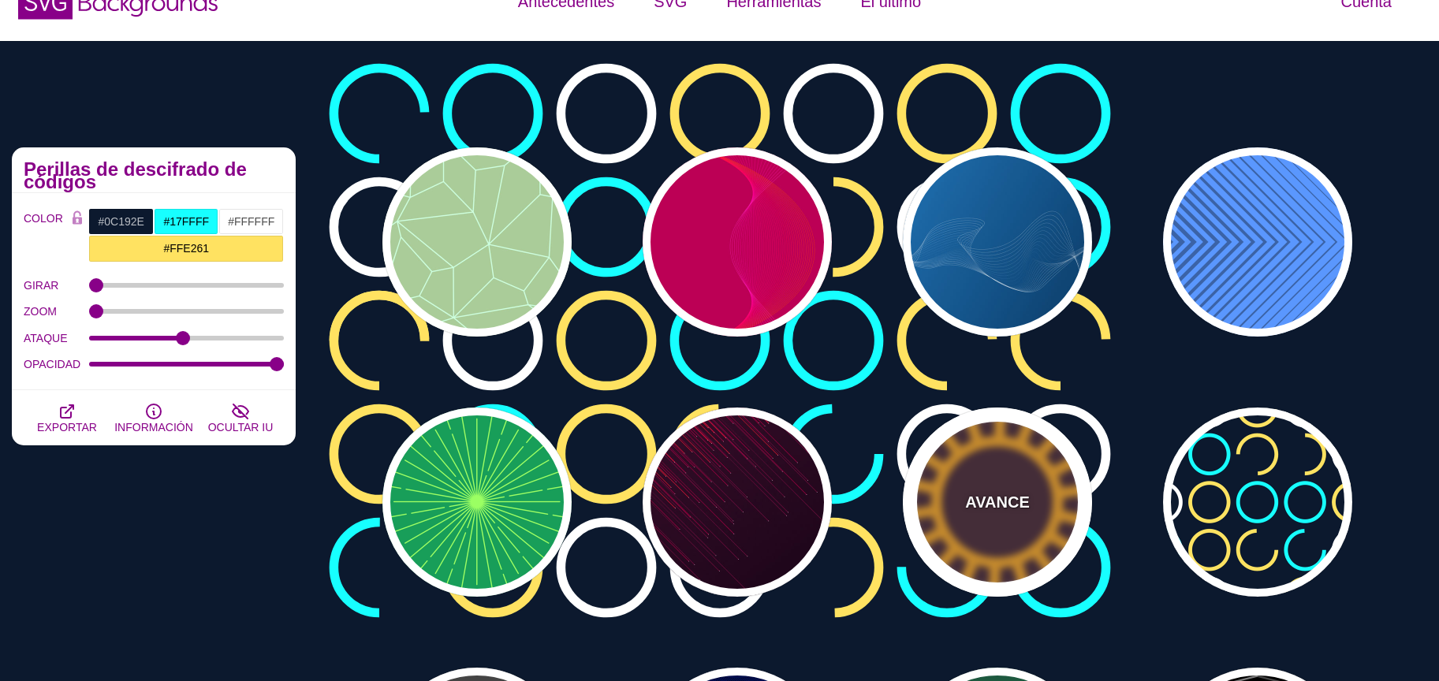
click at [1032, 487] on div "AVANCE" at bounding box center [997, 502] width 189 height 189
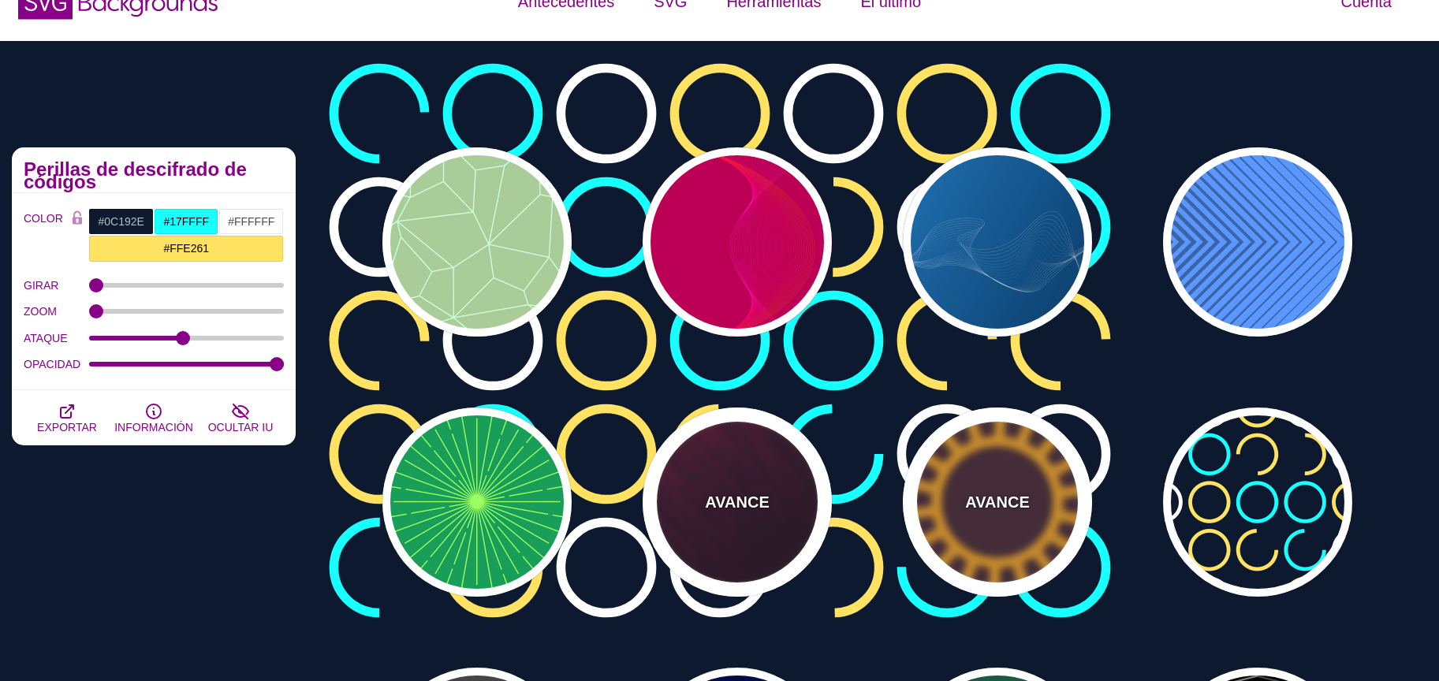
type input "#442233"
type input "#FFAA22"
type input "200"
type input "35"
type input "1"
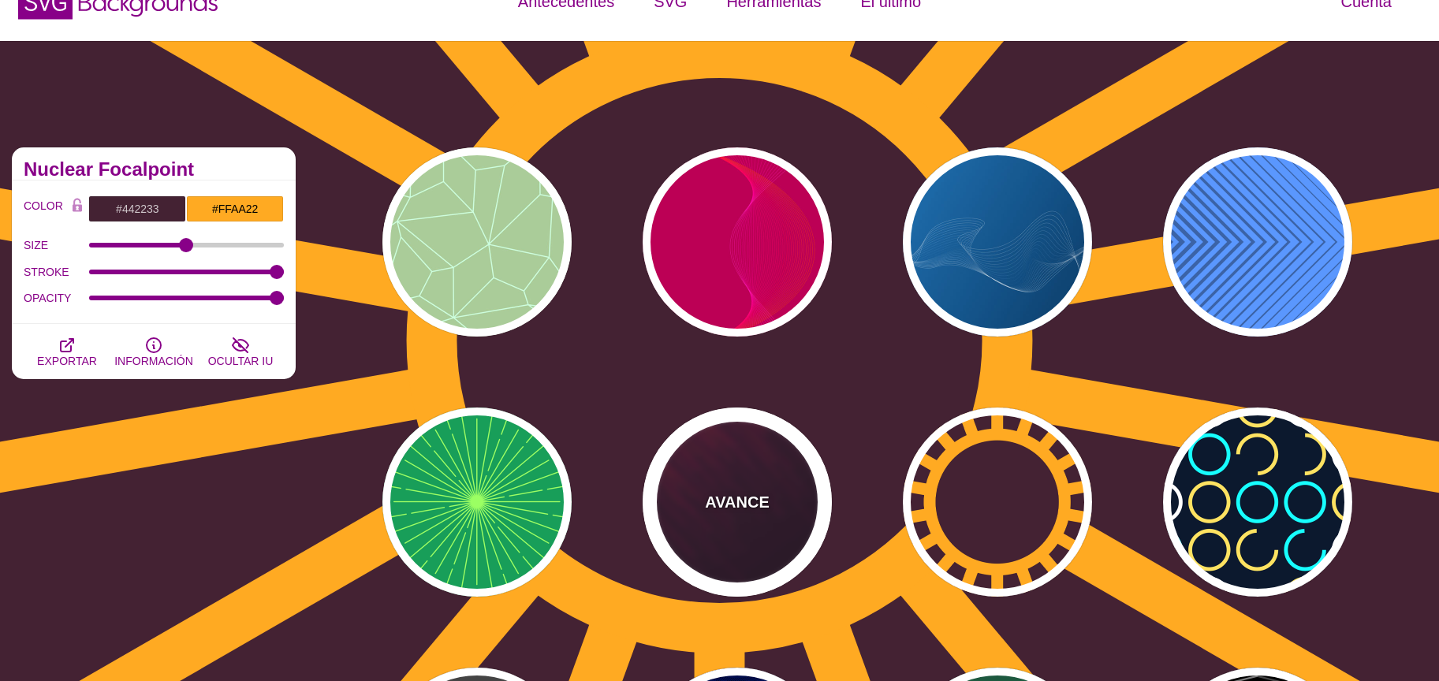
click at [743, 509] on font "AVANCE" at bounding box center [737, 502] width 64 height 17
type input "#110011"
type input "#FF4400"
type input "2"
type input "5"
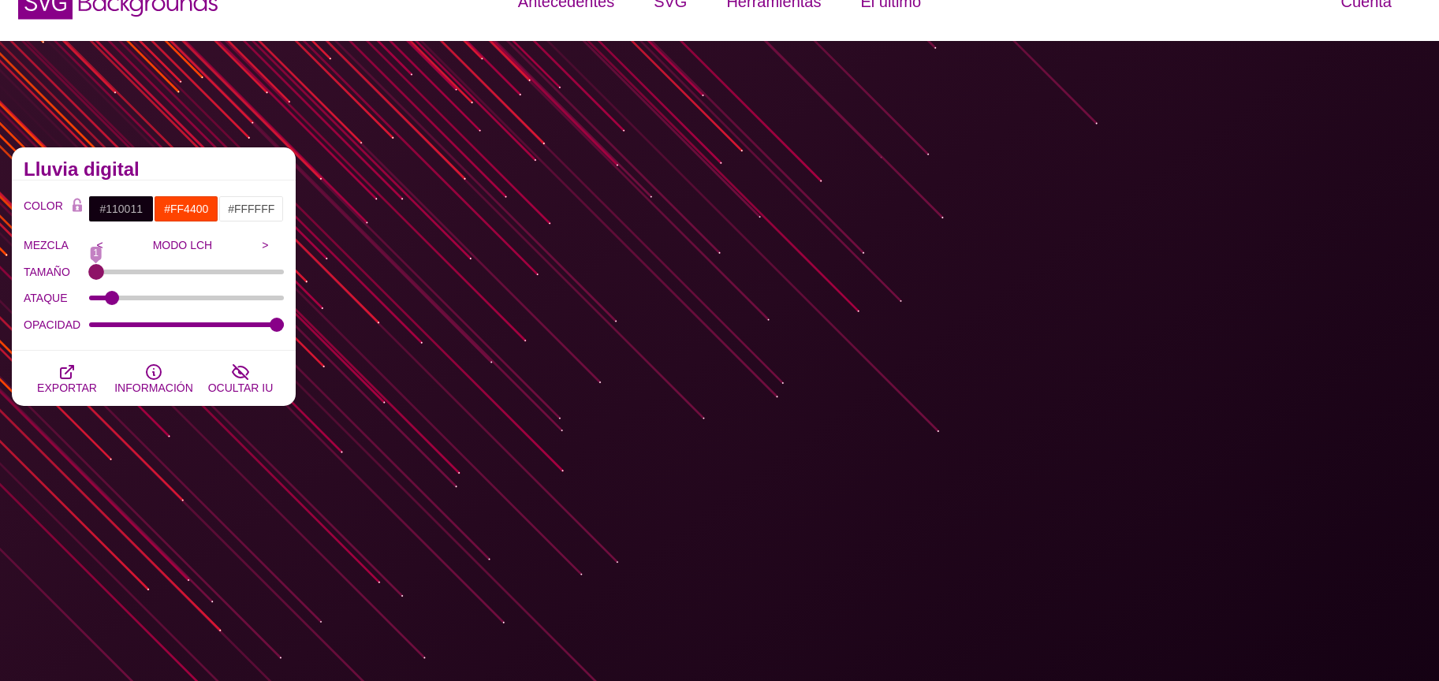
drag, startPoint x: 110, startPoint y: 269, endPoint x: 83, endPoint y: 271, distance: 26.9
type input "1"
click at [89, 271] on input "TAMAÑO" at bounding box center [187, 272] width 196 height 6
click at [96, 291] on div "ATAQUE" at bounding box center [154, 299] width 260 height 27
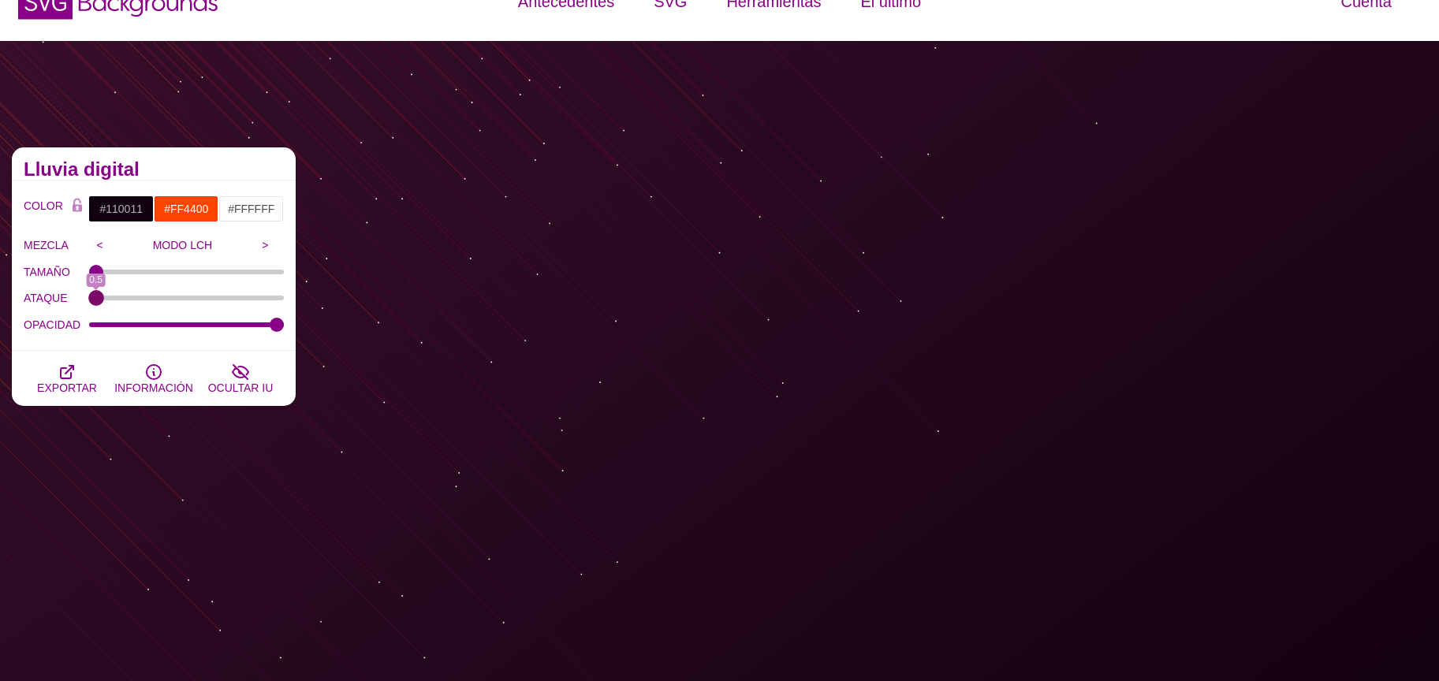
drag, startPoint x: 114, startPoint y: 301, endPoint x: 81, endPoint y: 309, distance: 34.1
click at [89, 301] on input "ATAQUE" at bounding box center [187, 298] width 196 height 6
type input "1"
drag, startPoint x: 88, startPoint y: 270, endPoint x: 80, endPoint y: 270, distance: 8.7
click at [89, 270] on input "TAMAÑO" at bounding box center [187, 272] width 196 height 6
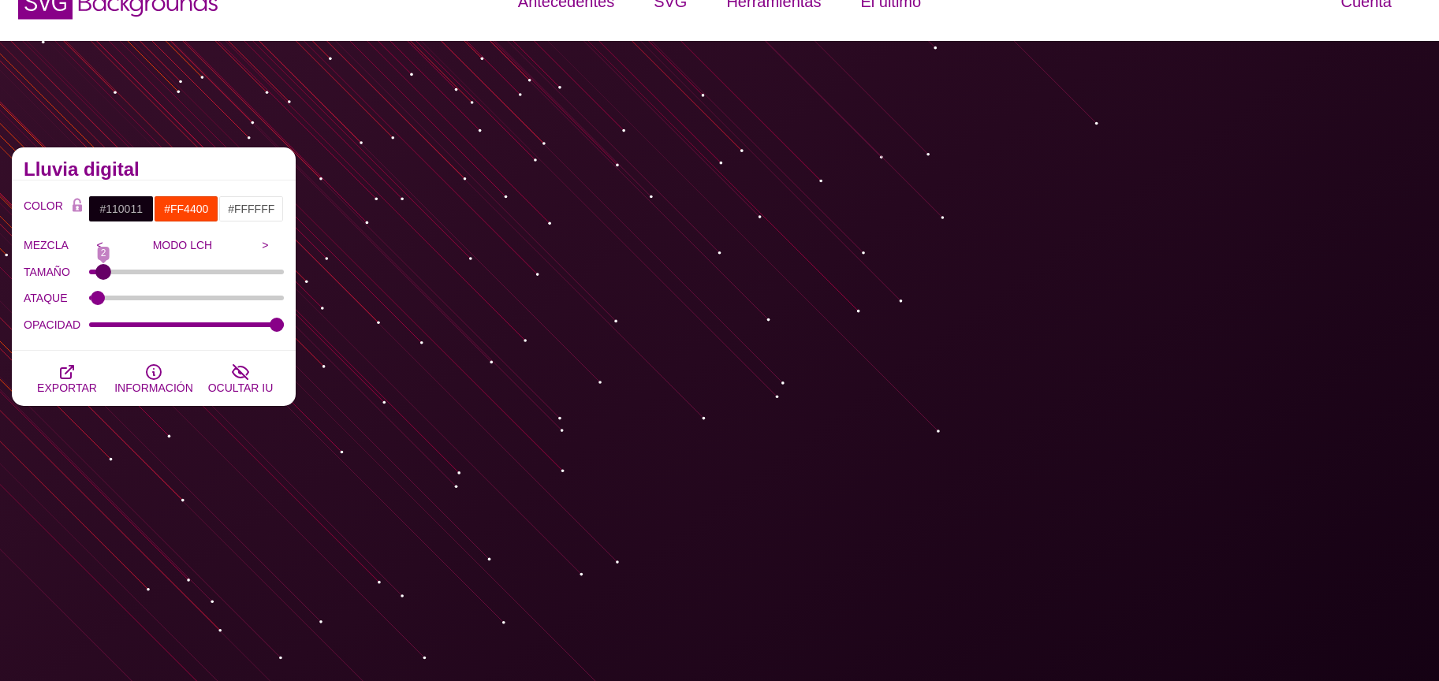
type input "1"
click at [121, 200] on input "#110011" at bounding box center [120, 209] width 65 height 27
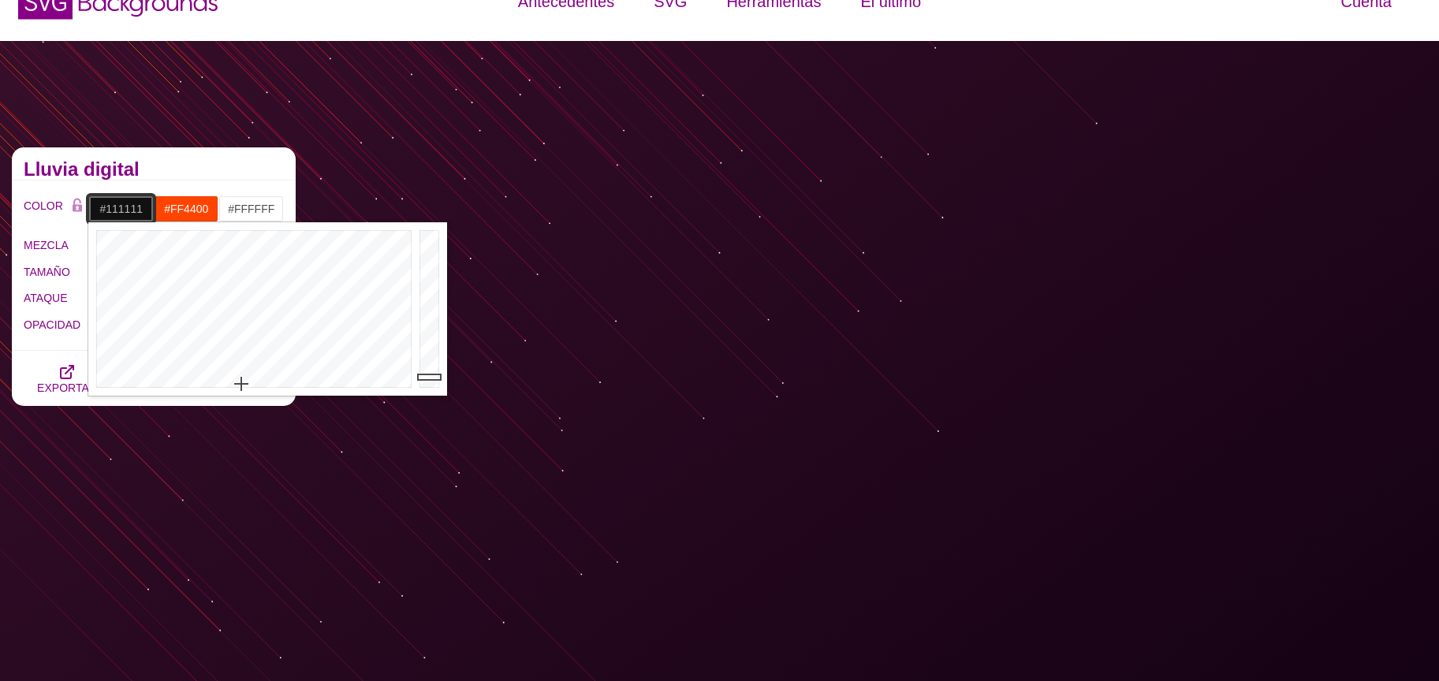
click at [241, 384] on div at bounding box center [251, 309] width 327 height 174
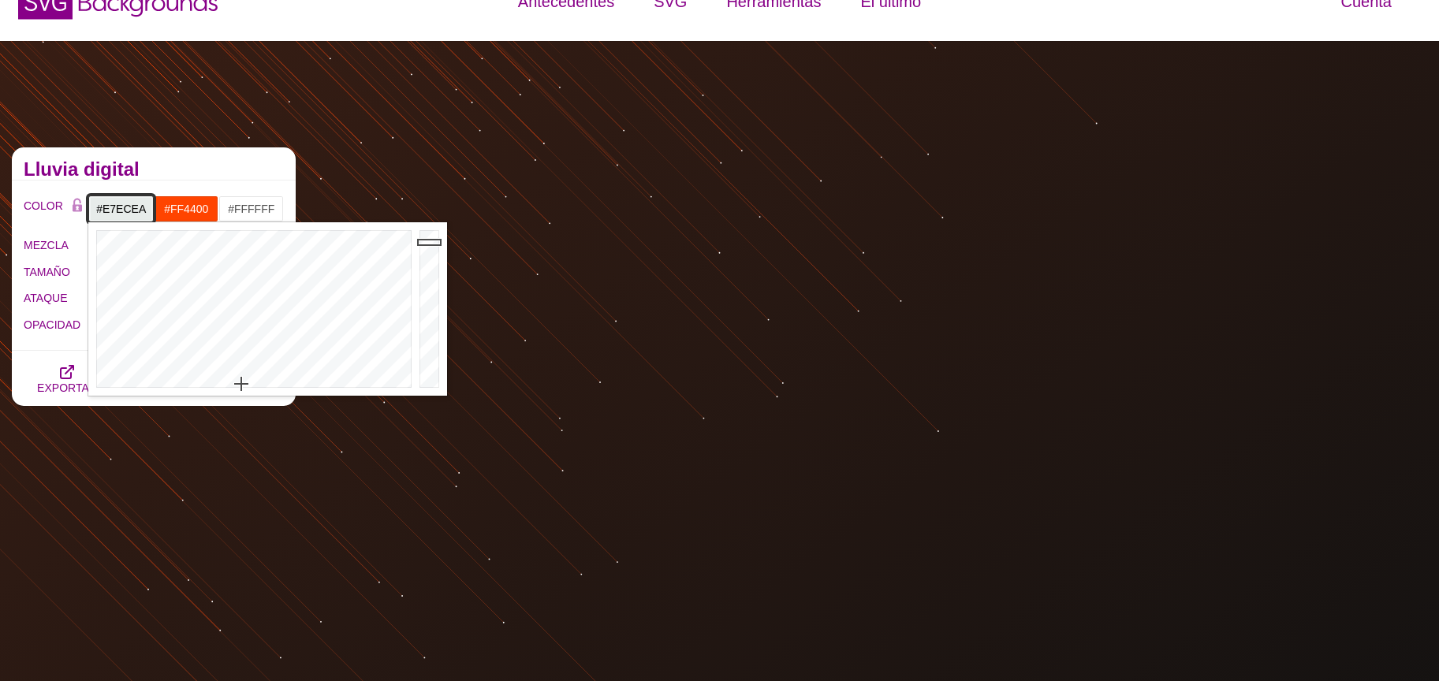
click at [418, 242] on div at bounding box center [432, 309] width 32 height 174
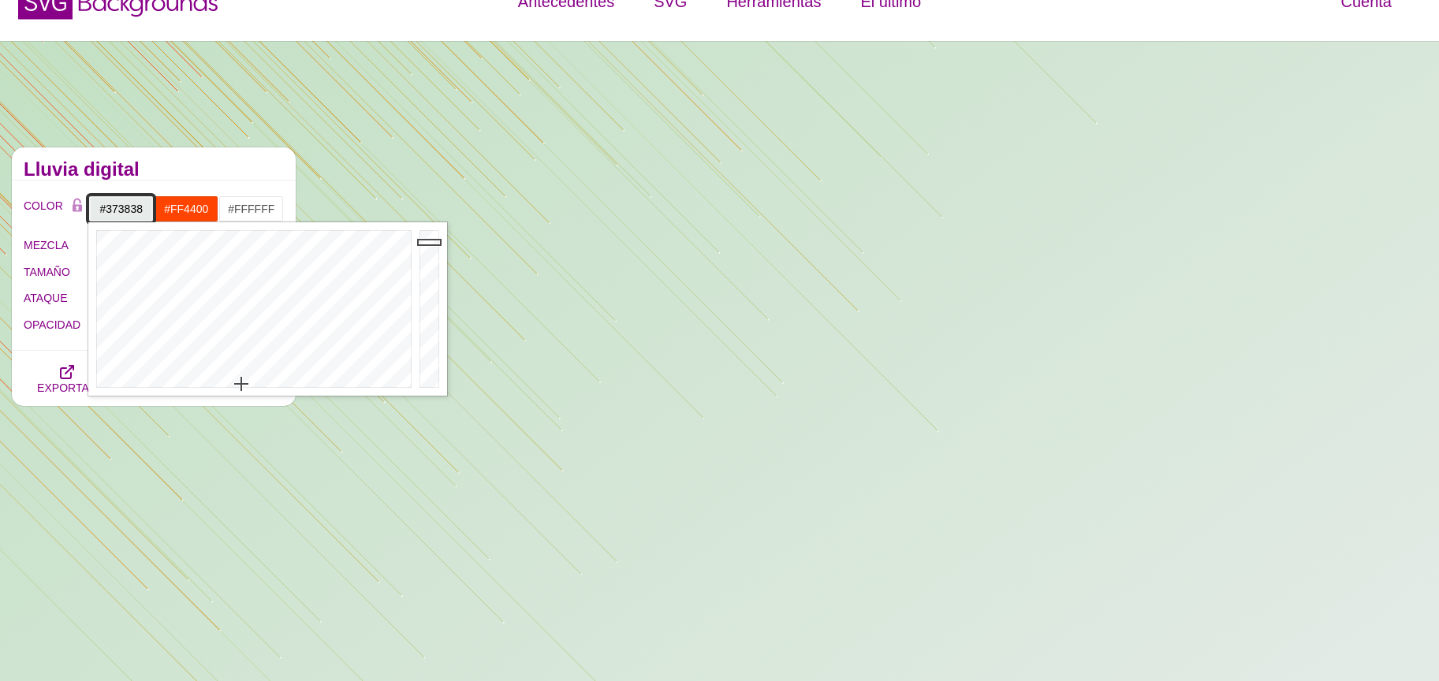
click at [429, 353] on div at bounding box center [432, 309] width 32 height 174
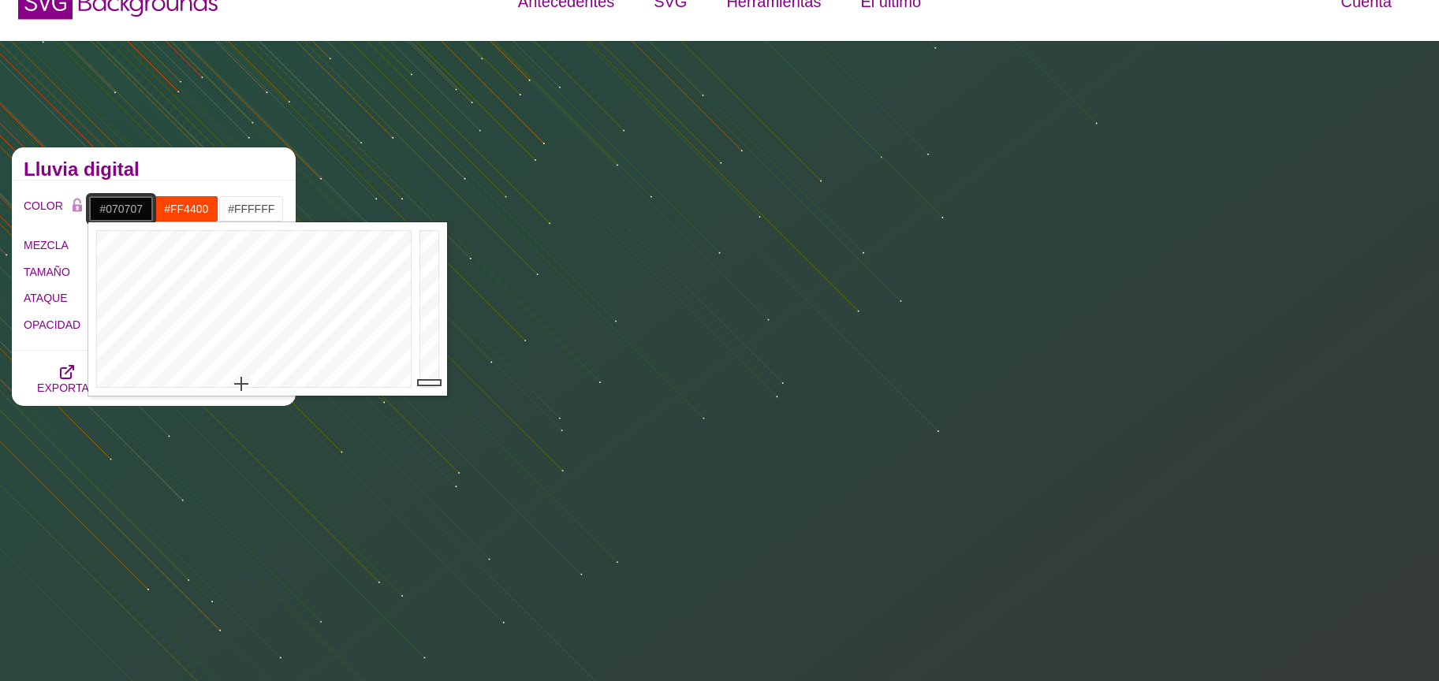
drag, startPoint x: 431, startPoint y: 360, endPoint x: 436, endPoint y: 384, distance: 24.3
type input "#060606"
click at [435, 383] on div at bounding box center [432, 309] width 32 height 174
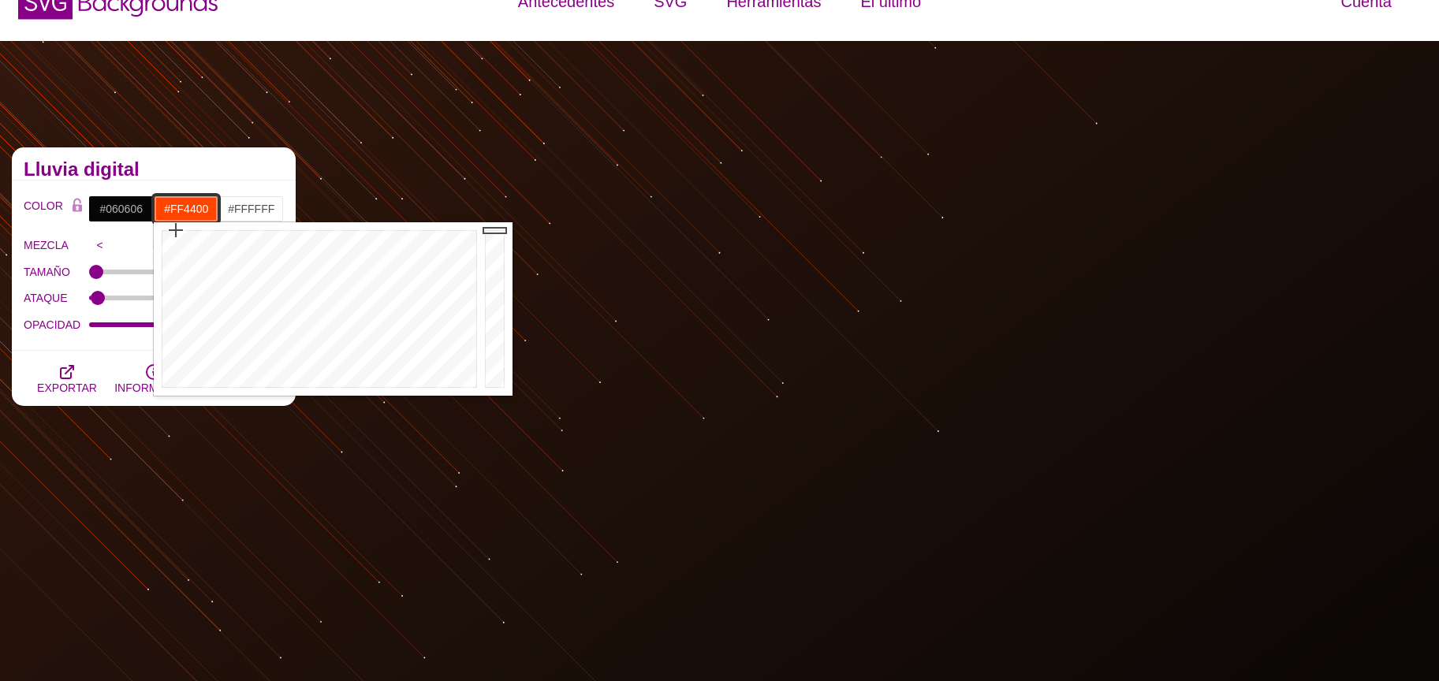
click at [179, 214] on input "#FF4400" at bounding box center [186, 209] width 65 height 27
click at [312, 258] on div at bounding box center [317, 309] width 327 height 174
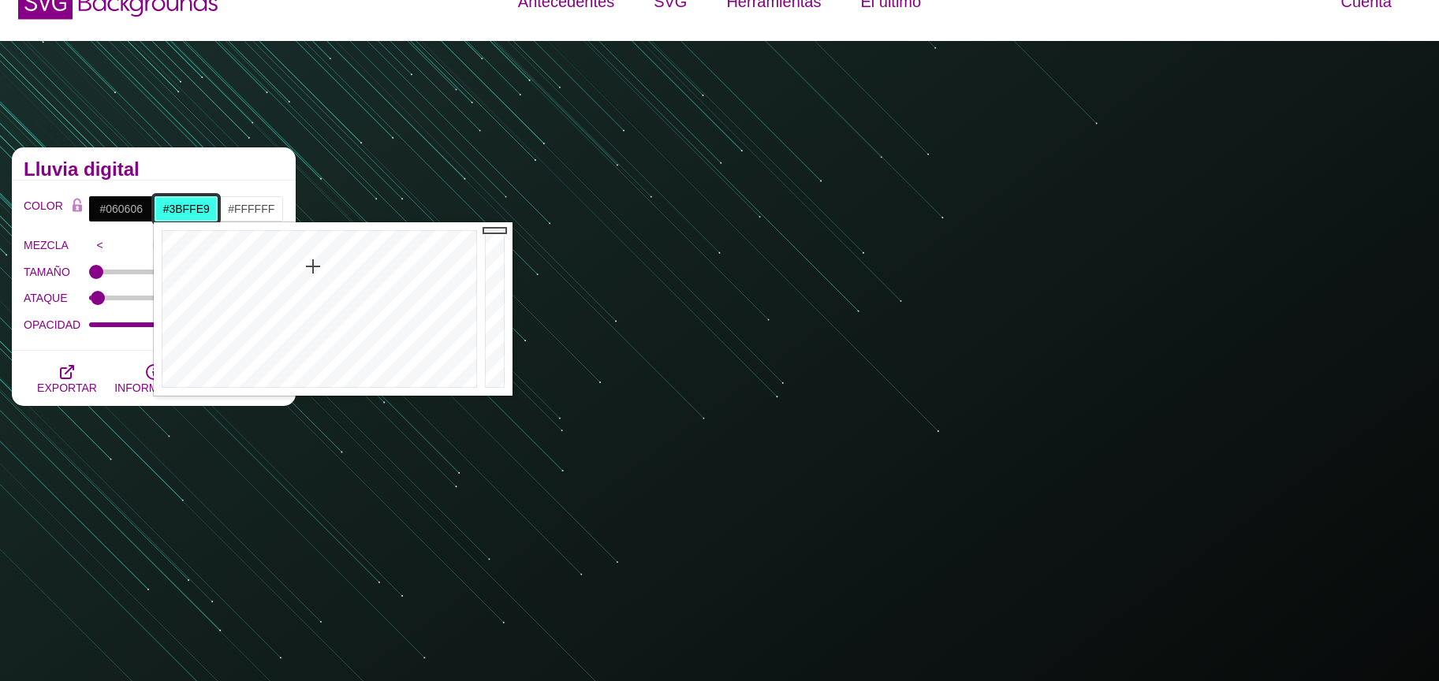
click at [313, 267] on div at bounding box center [317, 309] width 327 height 174
click at [259, 204] on input "#FFFFFF" at bounding box center [250, 209] width 65 height 27
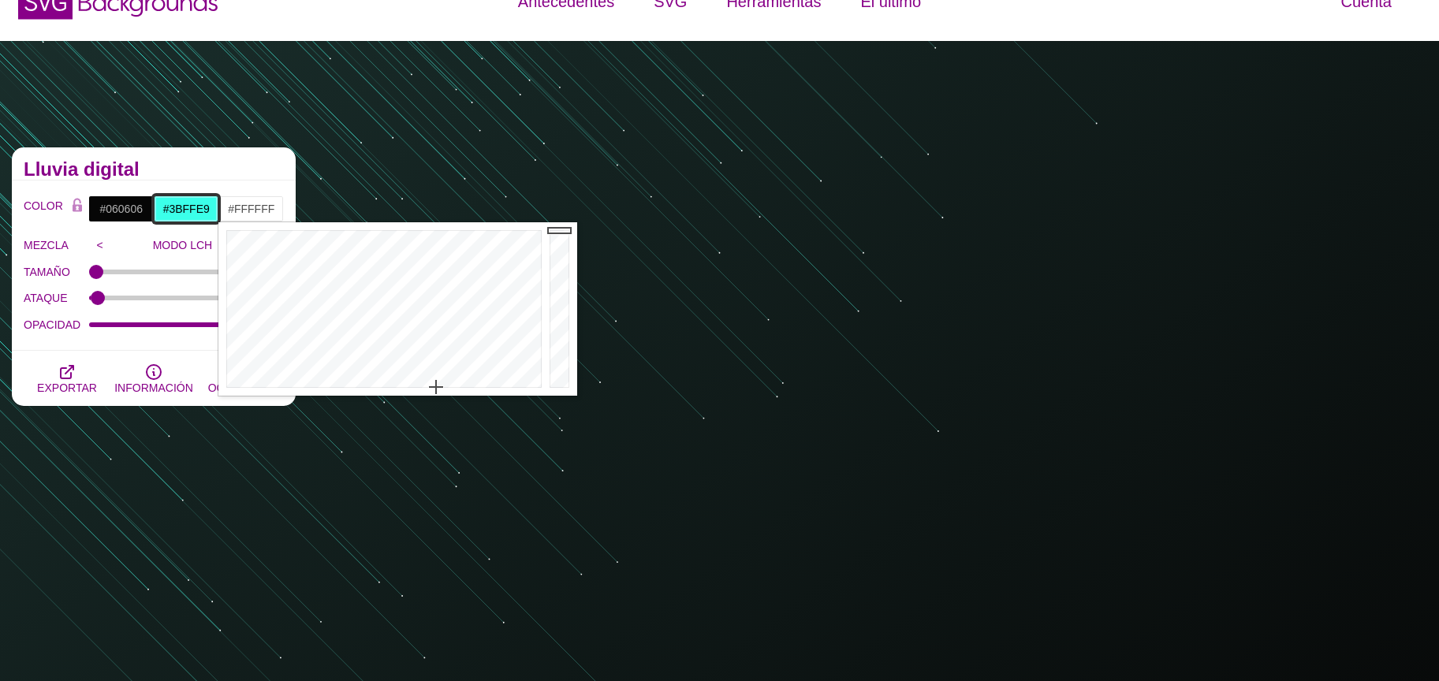
click at [181, 210] on input "#3BFFE9" at bounding box center [186, 209] width 65 height 27
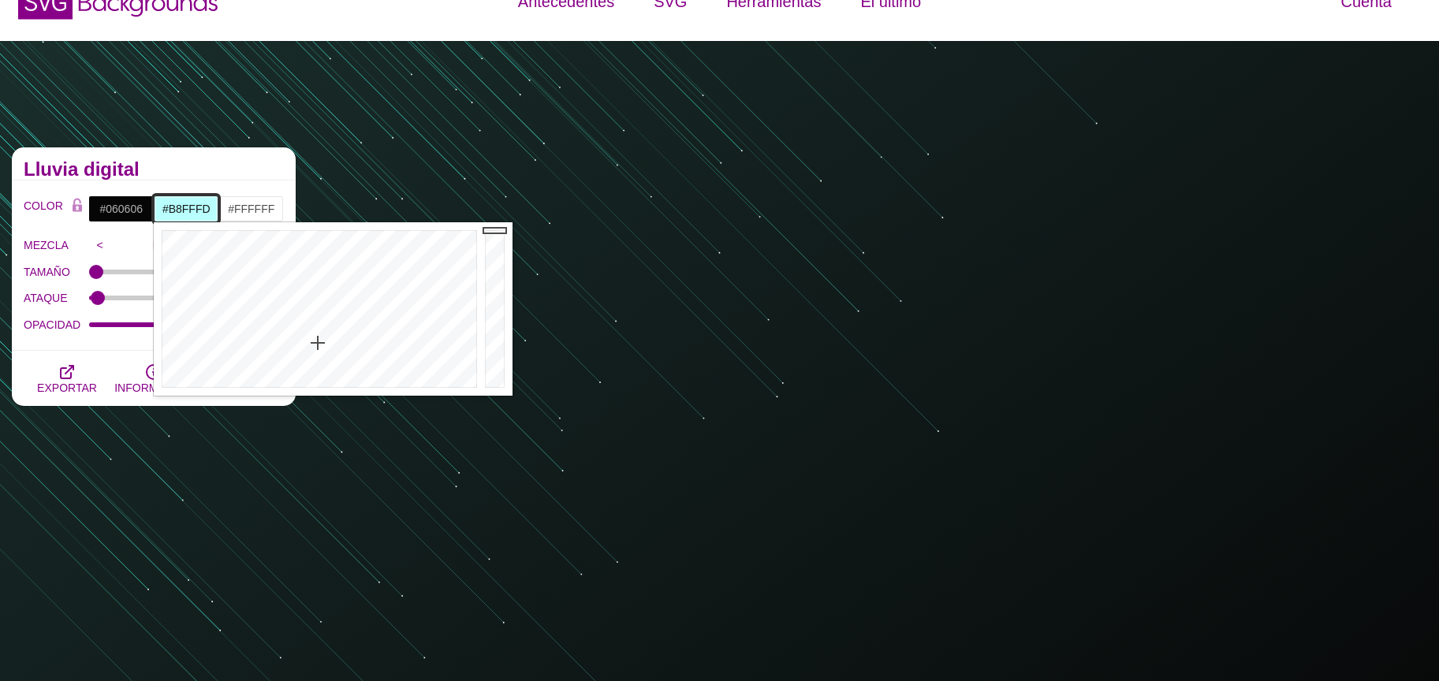
click at [318, 343] on div at bounding box center [317, 309] width 327 height 174
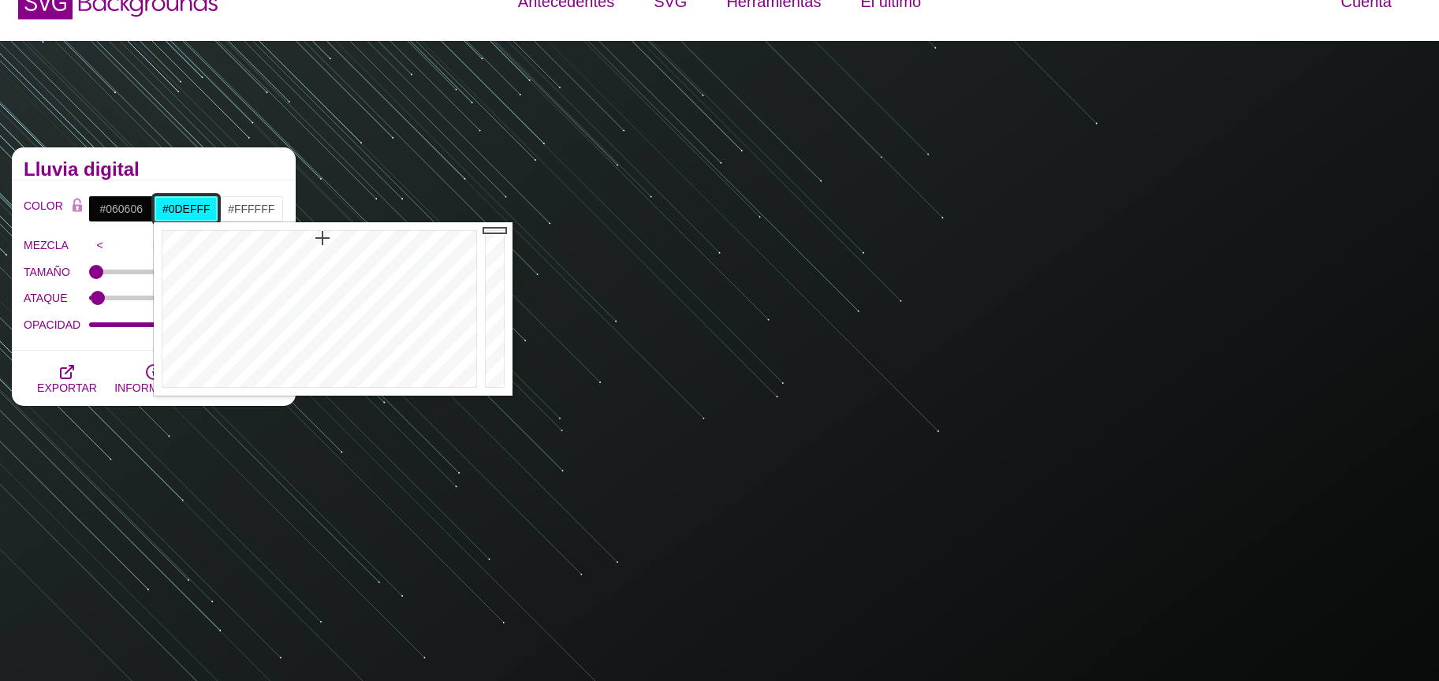
click at [323, 238] on div at bounding box center [317, 309] width 327 height 174
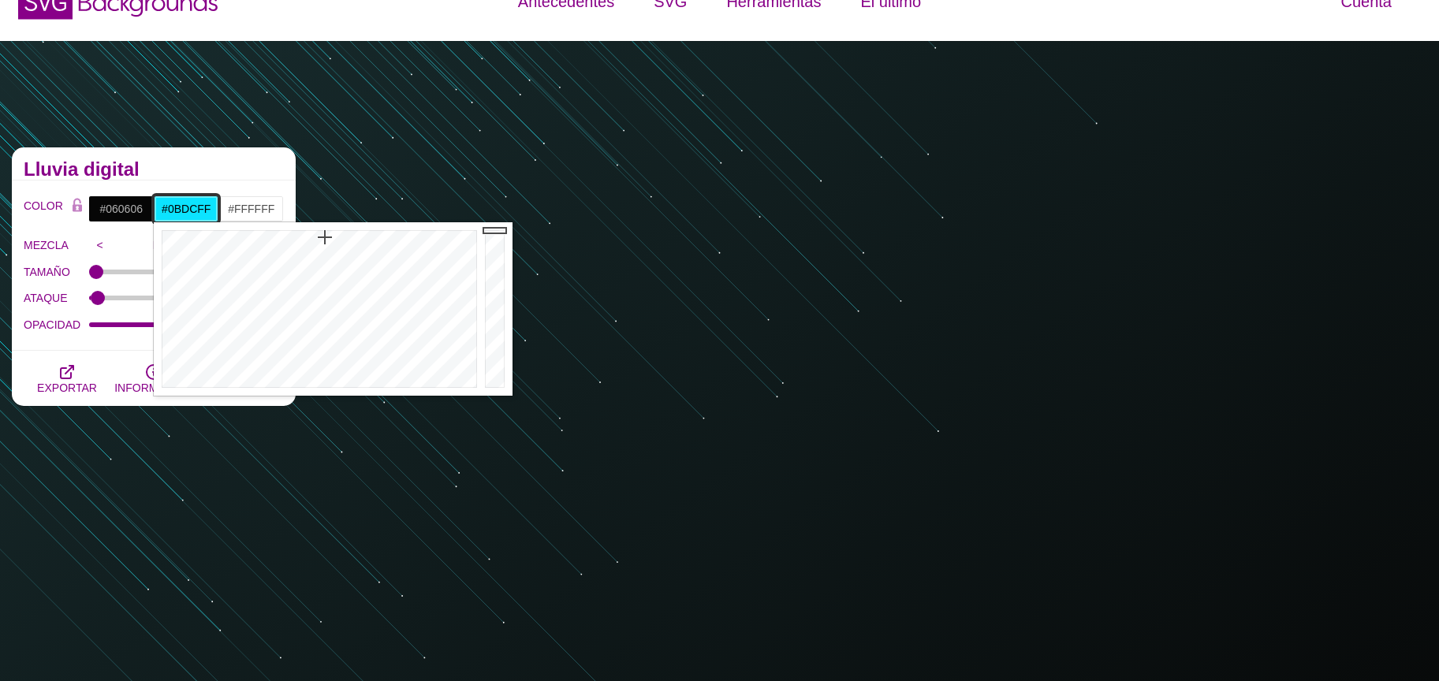
click at [327, 237] on div at bounding box center [317, 309] width 327 height 174
click at [493, 275] on div at bounding box center [497, 309] width 32 height 174
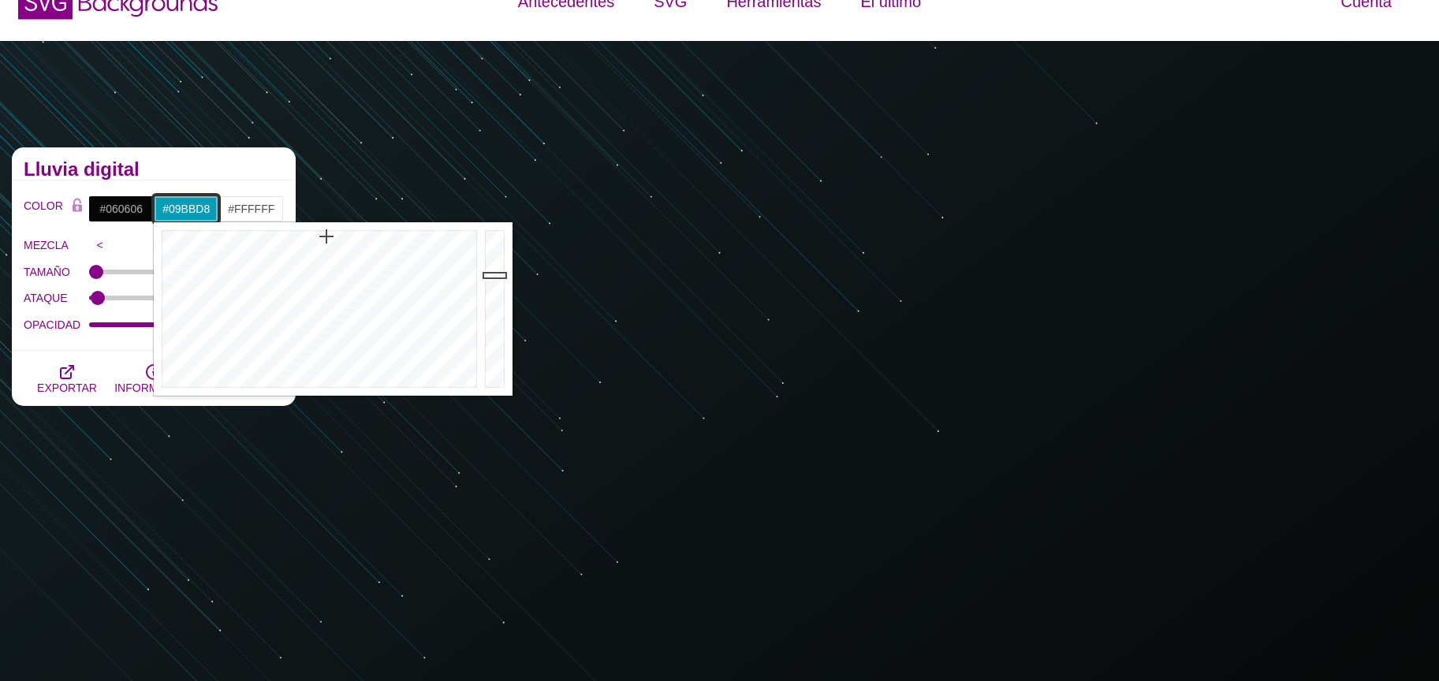
click at [492, 254] on div at bounding box center [497, 309] width 32 height 174
drag, startPoint x: 496, startPoint y: 242, endPoint x: 497, endPoint y: 234, distance: 7.9
click at [497, 234] on div at bounding box center [497, 309] width 32 height 174
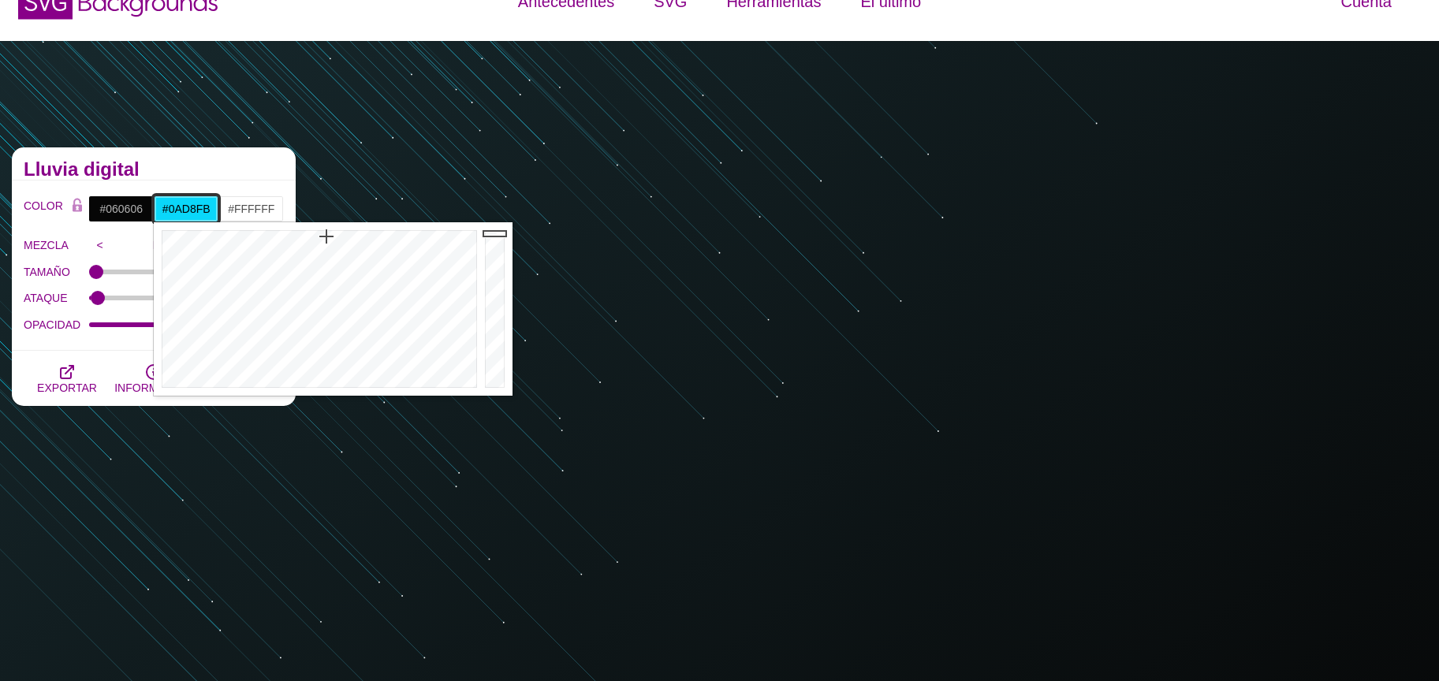
type input "#0ADBFD"
click at [497, 231] on div at bounding box center [497, 309] width 32 height 174
click at [199, 171] on h2 "Lluvia digital" at bounding box center [154, 169] width 260 height 13
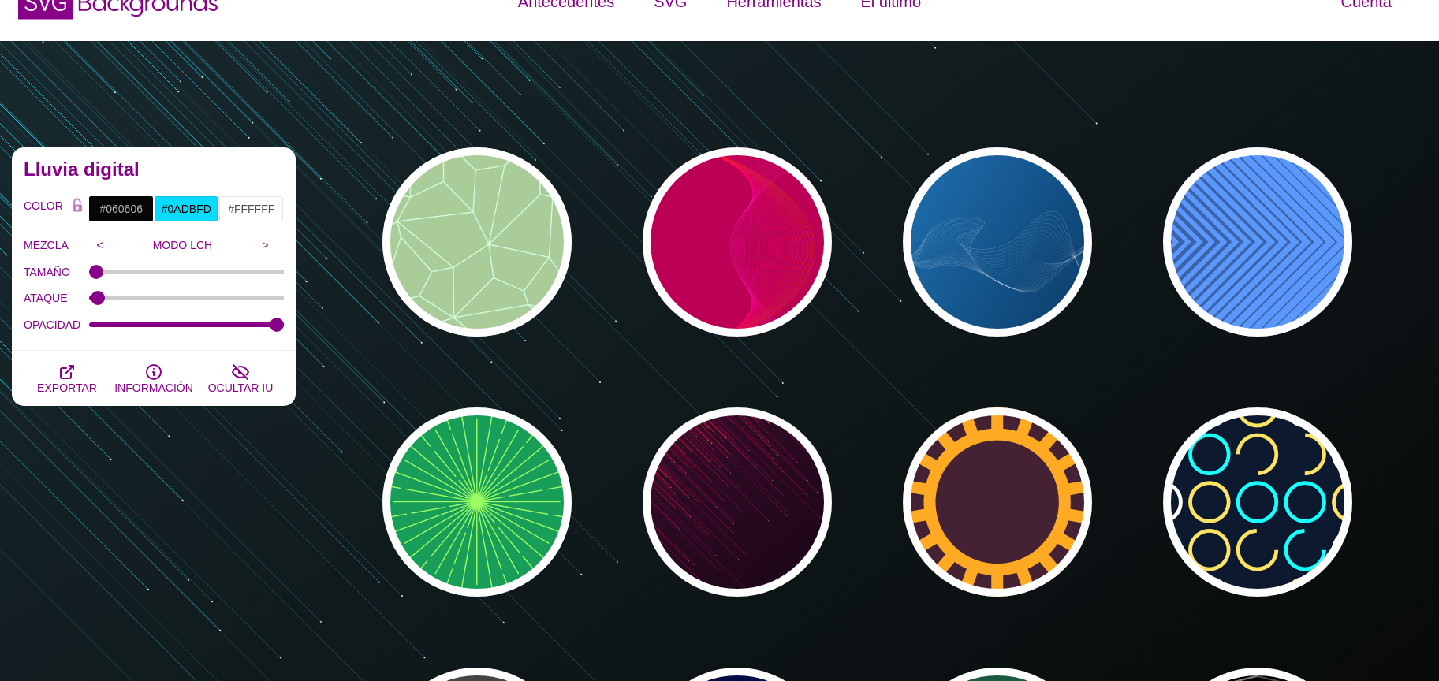
scroll to position [0, 0]
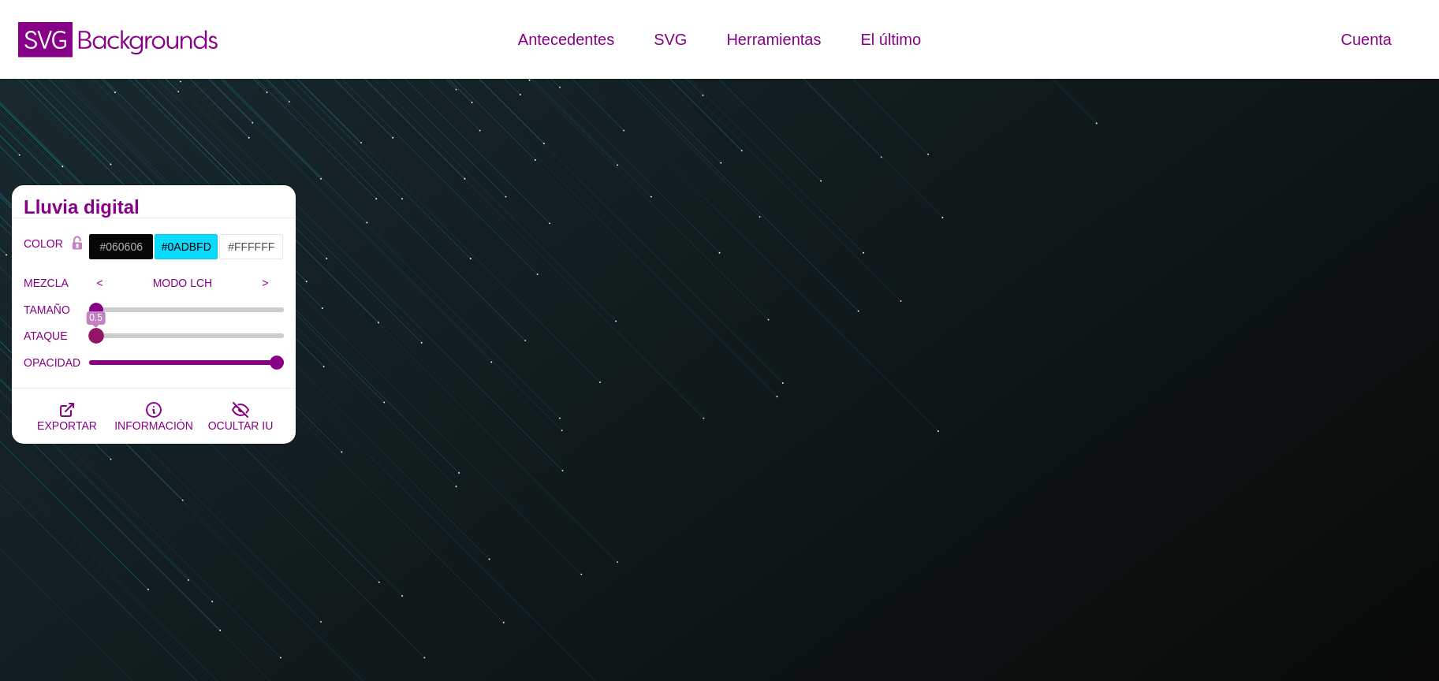
click at [89, 335] on input "ATAQUE" at bounding box center [187, 336] width 196 height 6
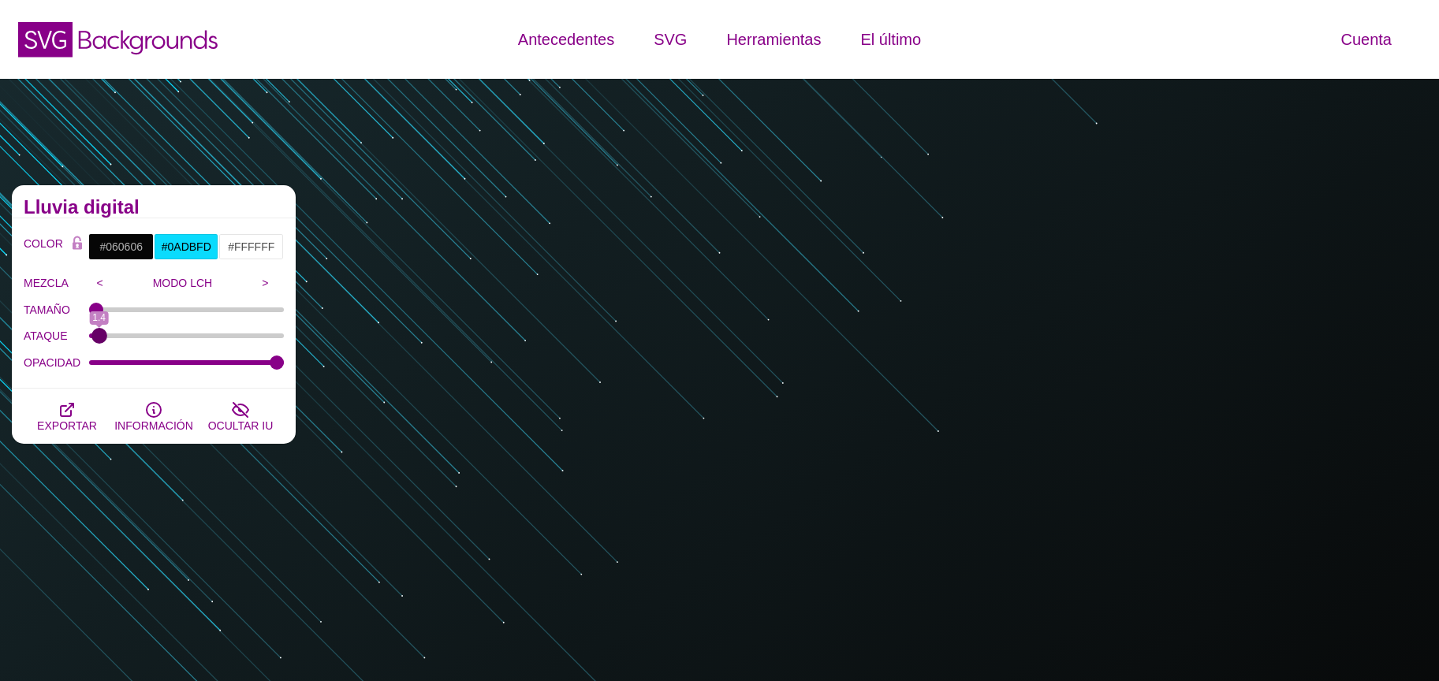
type input "1.5"
click at [54, 408] on button "EXPORTAR" at bounding box center [67, 416] width 87 height 55
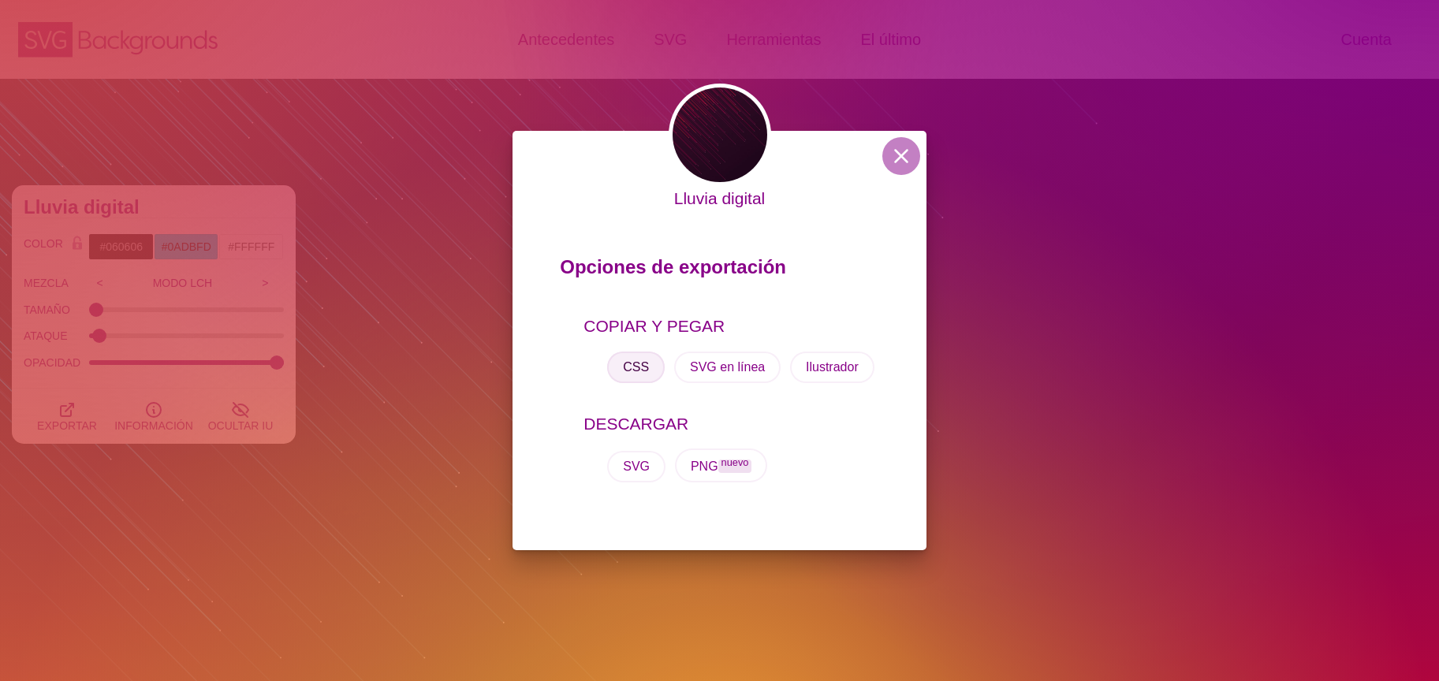
click at [633, 369] on font "CSS" at bounding box center [636, 366] width 26 height 13
click at [894, 163] on button at bounding box center [902, 156] width 38 height 38
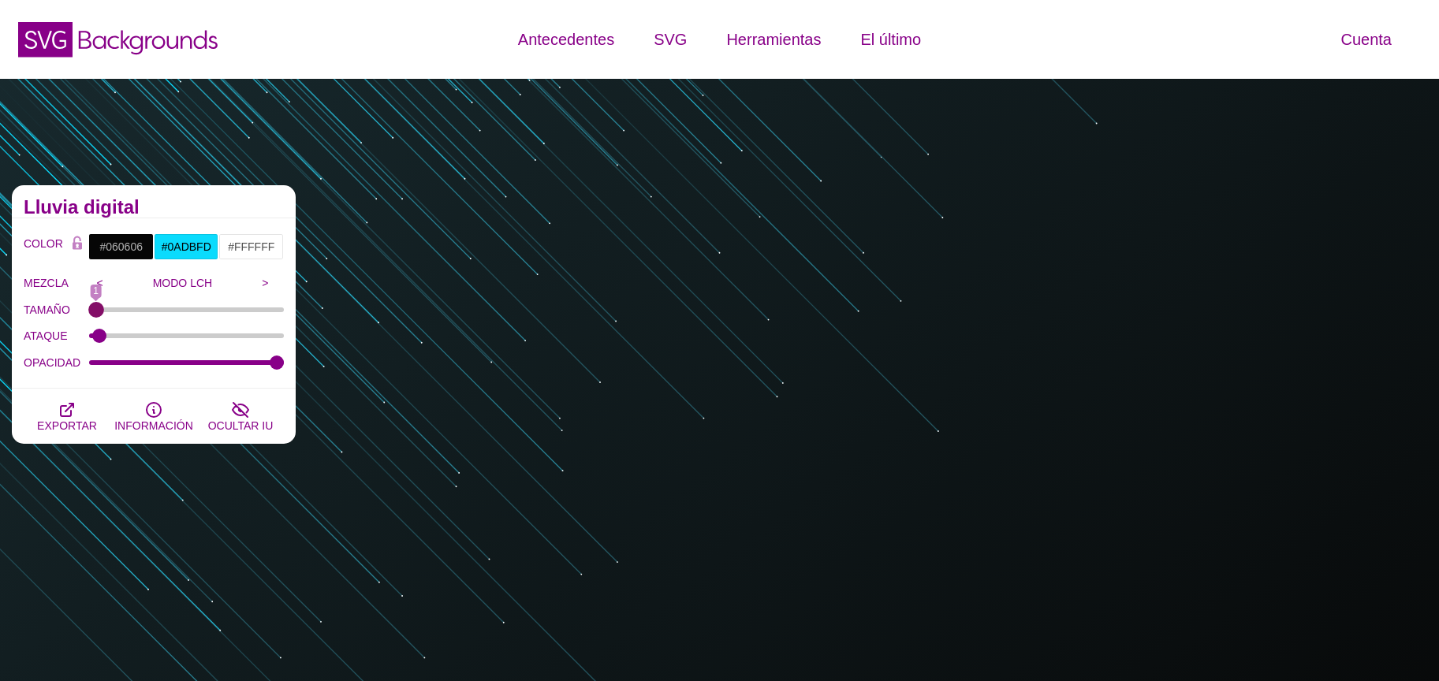
drag, startPoint x: 91, startPoint y: 312, endPoint x: 80, endPoint y: 310, distance: 12.1
click at [89, 310] on input "TAMAÑO" at bounding box center [187, 310] width 196 height 6
type input "1"
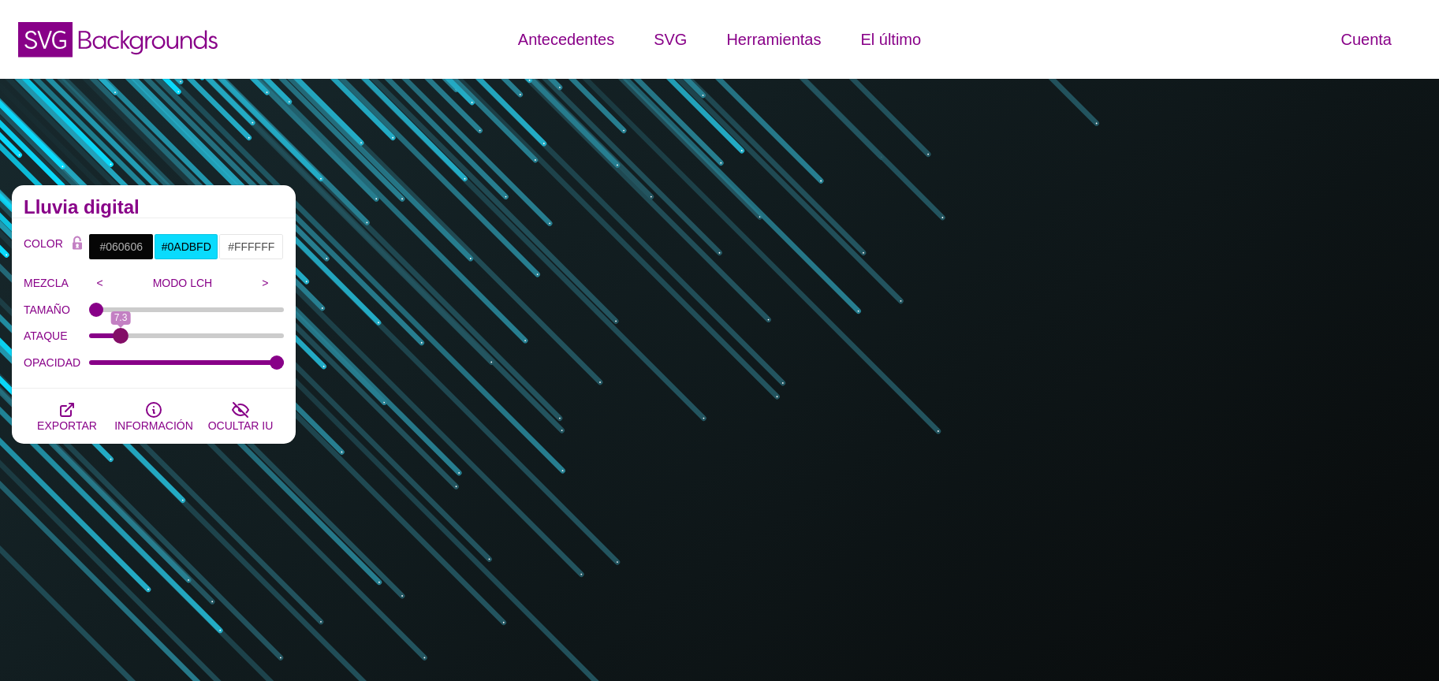
drag, startPoint x: 96, startPoint y: 340, endPoint x: 120, endPoint y: 340, distance: 23.7
click at [120, 339] on input "ATAQUE" at bounding box center [187, 336] width 196 height 6
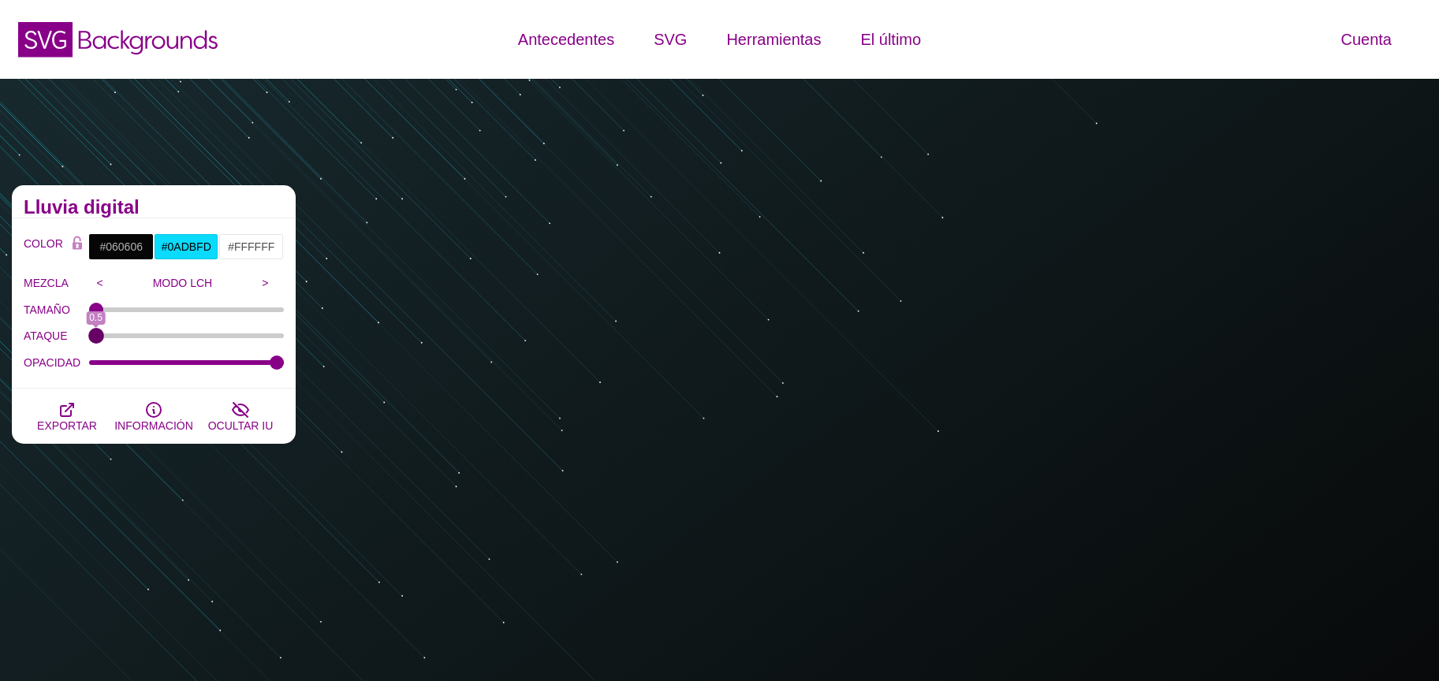
drag, startPoint x: 120, startPoint y: 340, endPoint x: 88, endPoint y: 340, distance: 32.3
click at [89, 339] on input "ATAQUE" at bounding box center [187, 336] width 196 height 6
click at [91, 338] on input "ATAQUE" at bounding box center [187, 336] width 196 height 6
drag, startPoint x: 94, startPoint y: 338, endPoint x: 9, endPoint y: 341, distance: 84.4
click at [89, 339] on input "ATAQUE" at bounding box center [187, 336] width 196 height 6
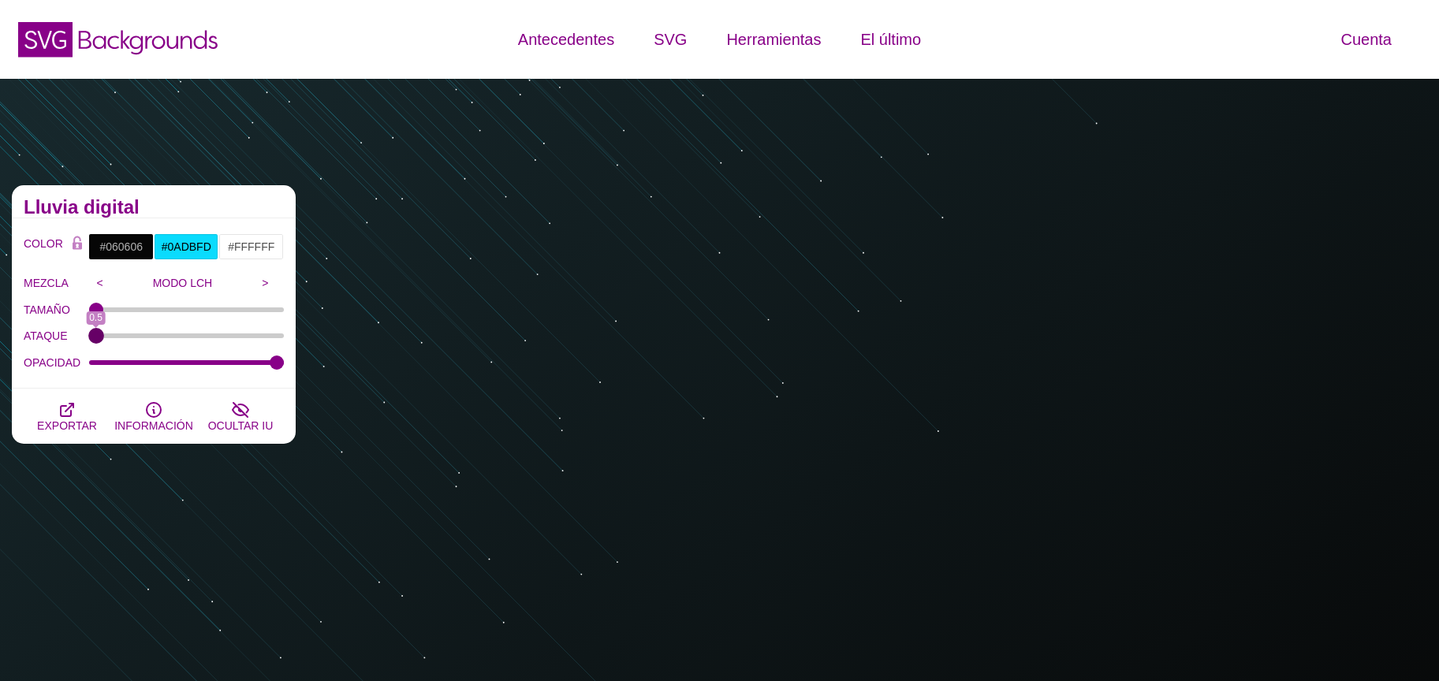
click at [92, 337] on input "ATAQUE" at bounding box center [187, 336] width 196 height 6
type input "1.3"
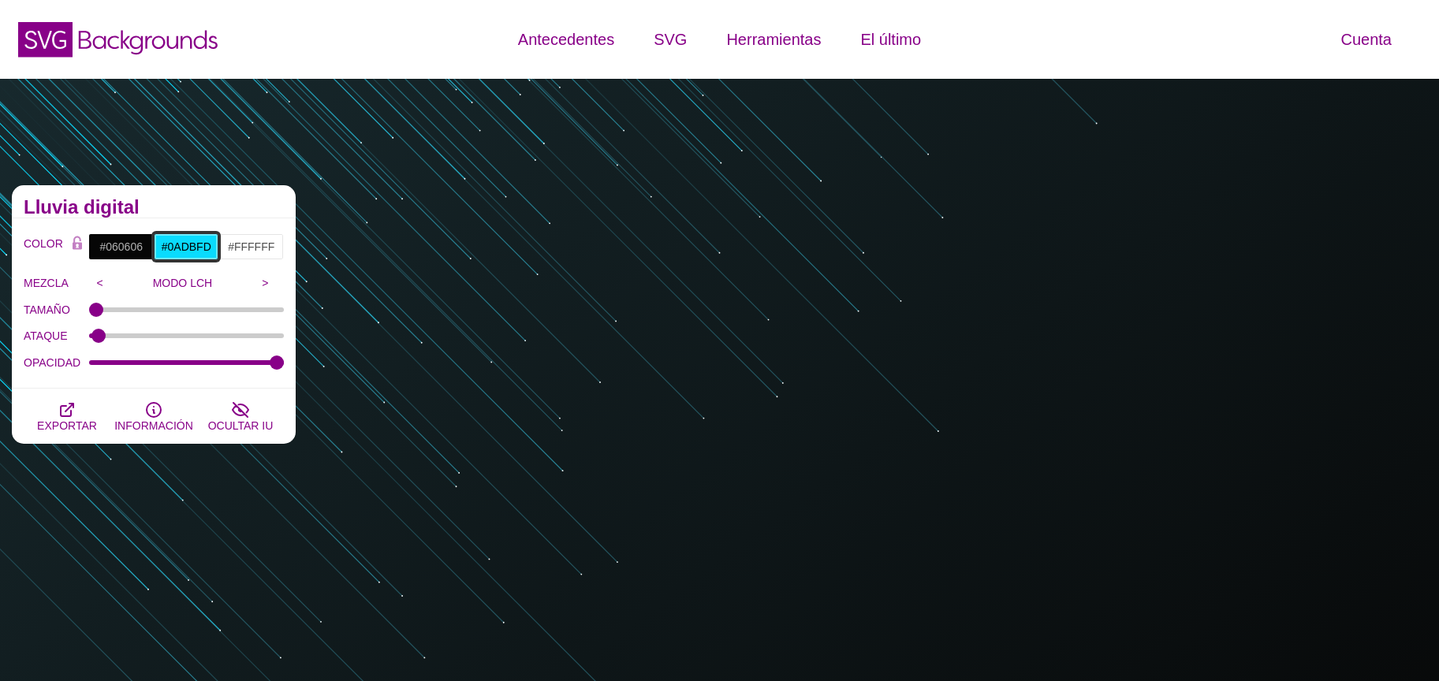
click at [185, 242] on input "#0ADBFD" at bounding box center [186, 246] width 65 height 27
drag, startPoint x: 188, startPoint y: 245, endPoint x: 196, endPoint y: 248, distance: 9.2
click at [188, 245] on input "#0ADBFD" at bounding box center [186, 246] width 65 height 27
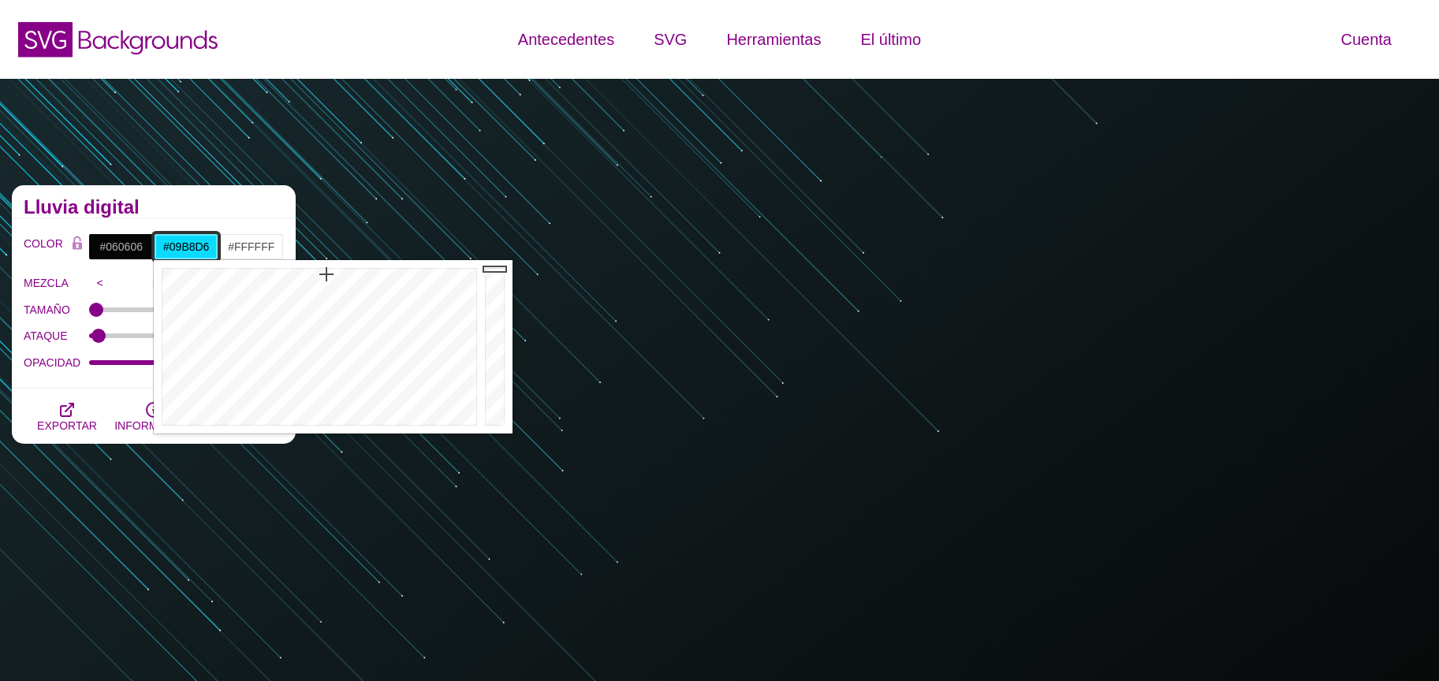
click at [495, 293] on div at bounding box center [497, 347] width 32 height 174
drag, startPoint x: 493, startPoint y: 341, endPoint x: 494, endPoint y: 350, distance: 9.5
click at [494, 349] on div at bounding box center [497, 347] width 32 height 174
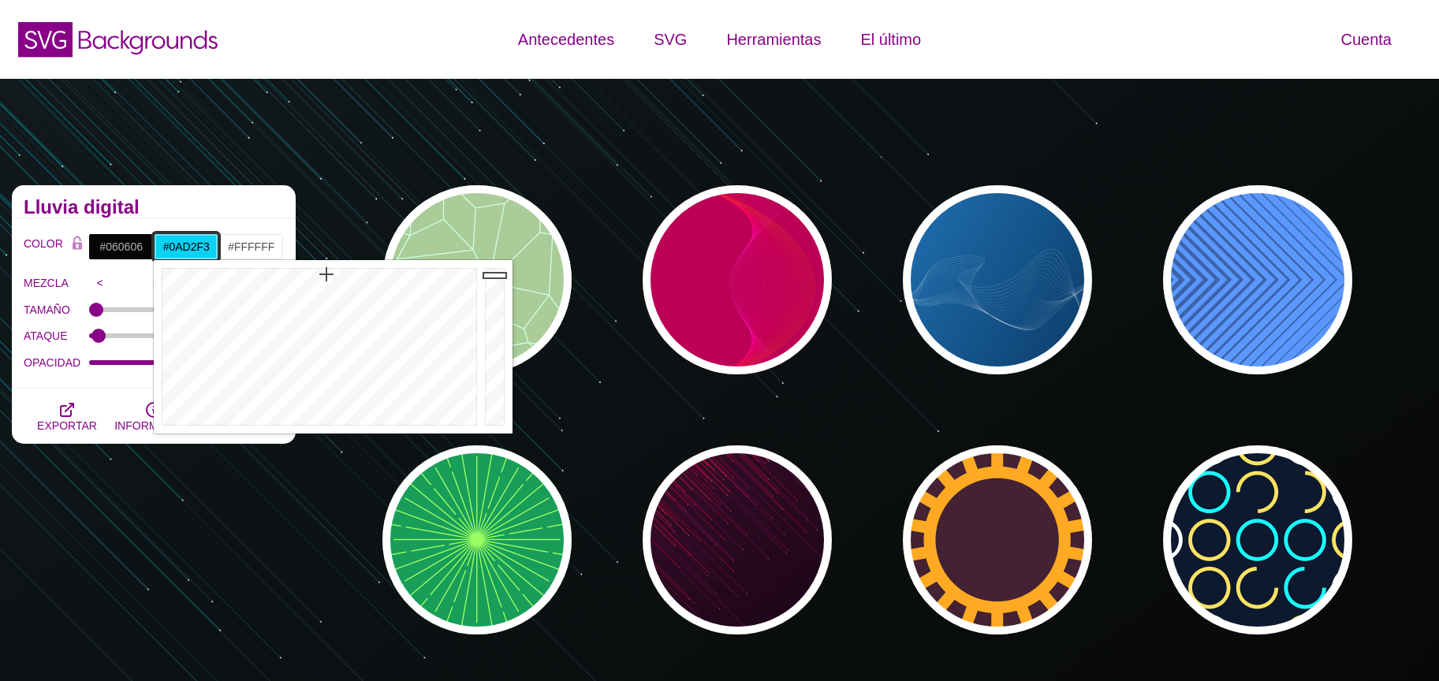
click at [494, 275] on div at bounding box center [497, 347] width 32 height 174
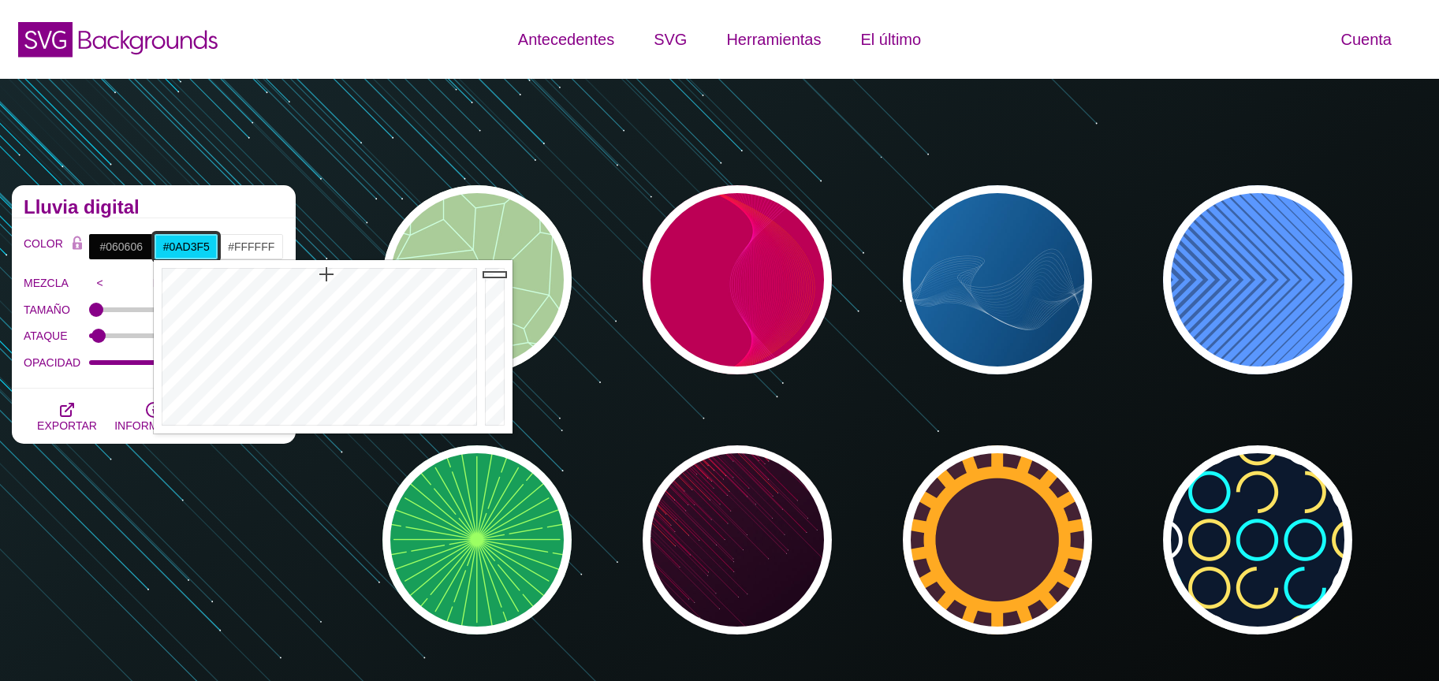
click at [493, 274] on div at bounding box center [497, 347] width 32 height 174
drag, startPoint x: 332, startPoint y: 278, endPoint x: 340, endPoint y: 275, distance: 8.2
click at [340, 275] on div at bounding box center [317, 347] width 327 height 174
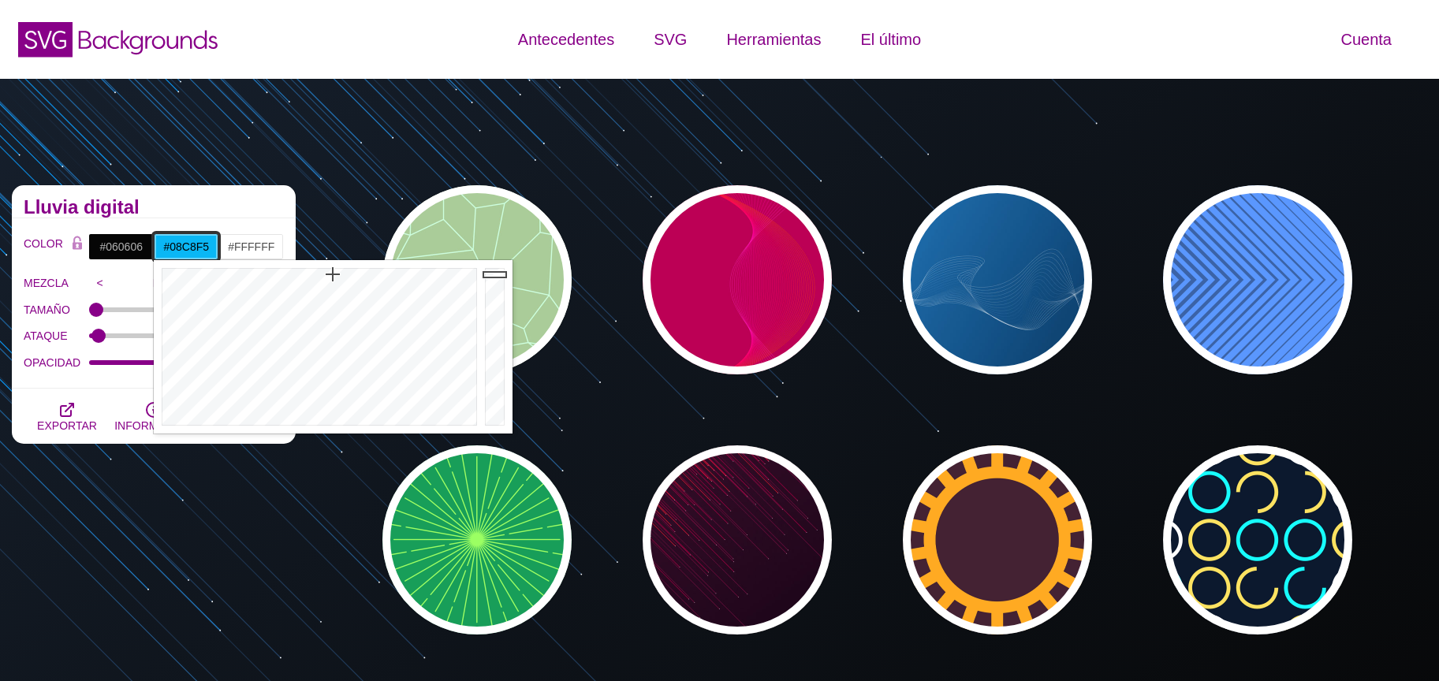
click at [329, 273] on div at bounding box center [317, 347] width 327 height 174
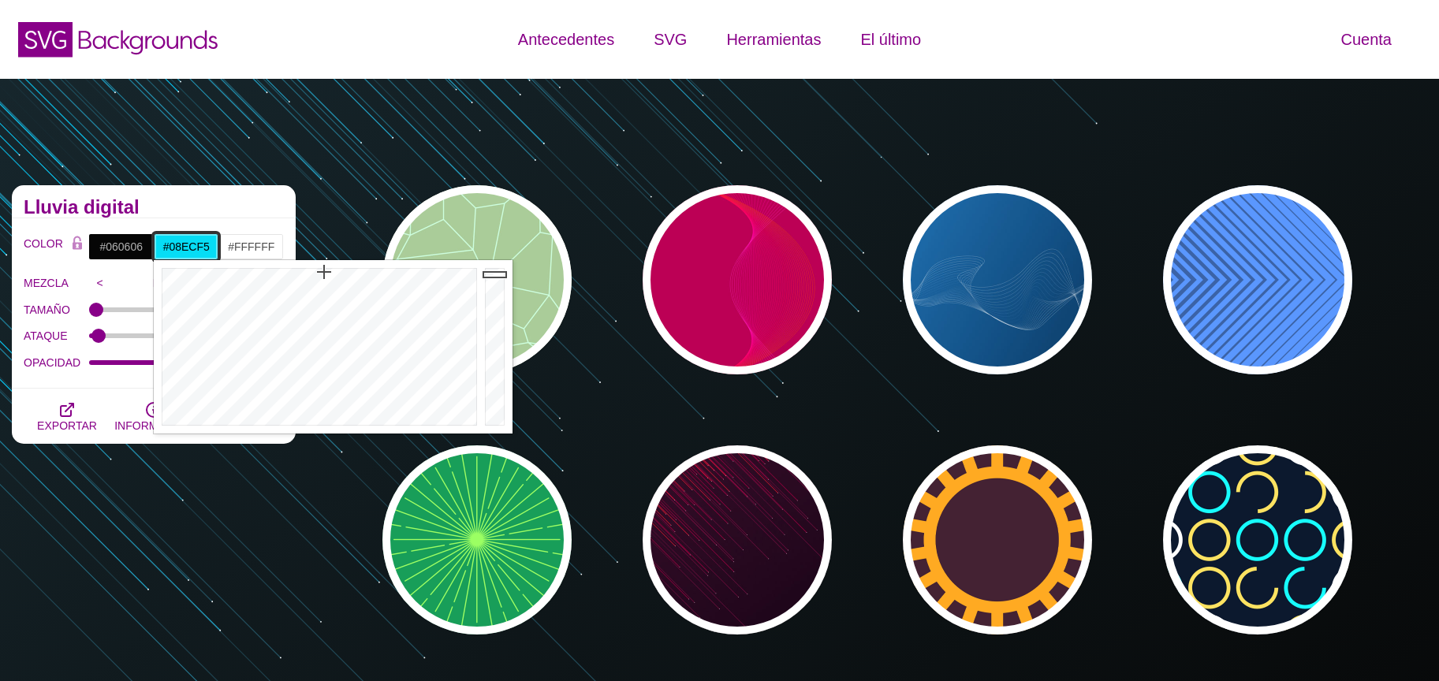
click at [320, 273] on div at bounding box center [317, 347] width 327 height 174
click at [309, 273] on div at bounding box center [317, 347] width 327 height 174
click at [300, 273] on div at bounding box center [317, 347] width 327 height 174
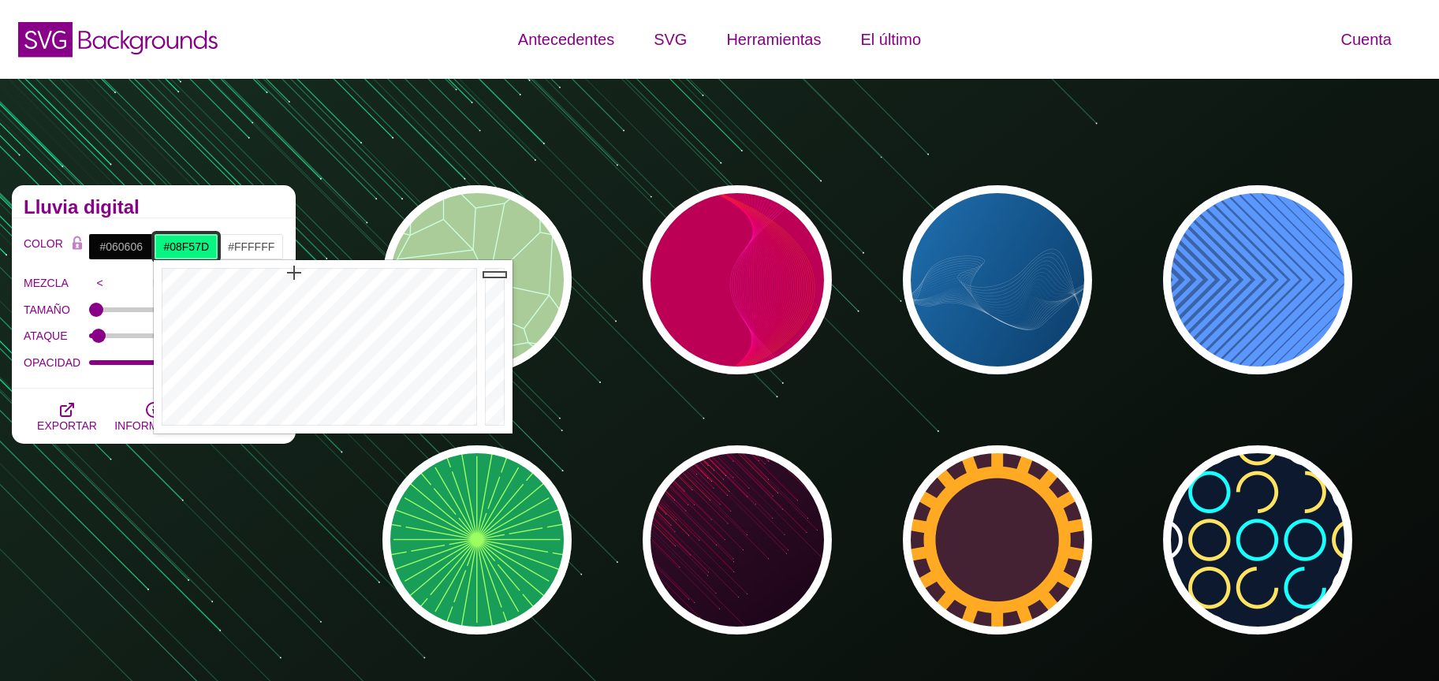
click at [293, 273] on div at bounding box center [317, 347] width 327 height 174
click at [285, 273] on div at bounding box center [317, 347] width 327 height 174
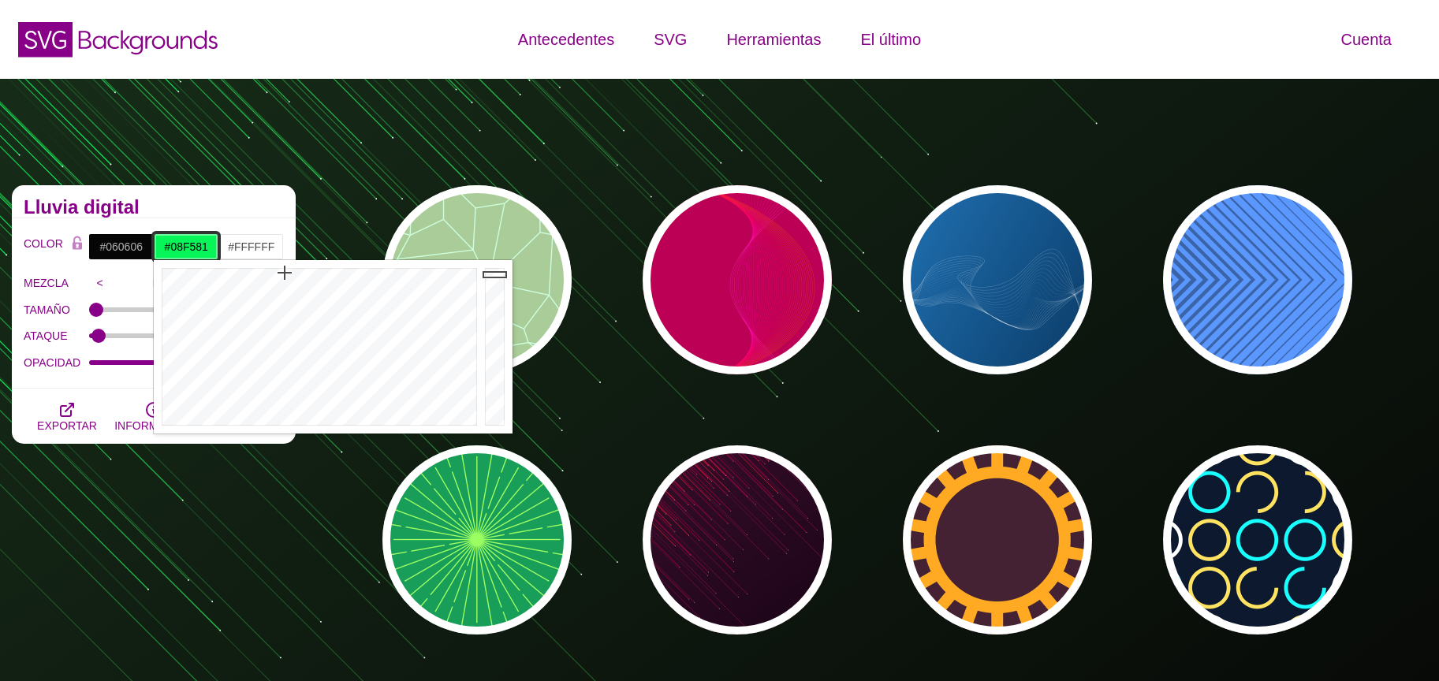
click at [293, 273] on div at bounding box center [317, 347] width 327 height 174
click at [302, 272] on div at bounding box center [317, 347] width 327 height 174
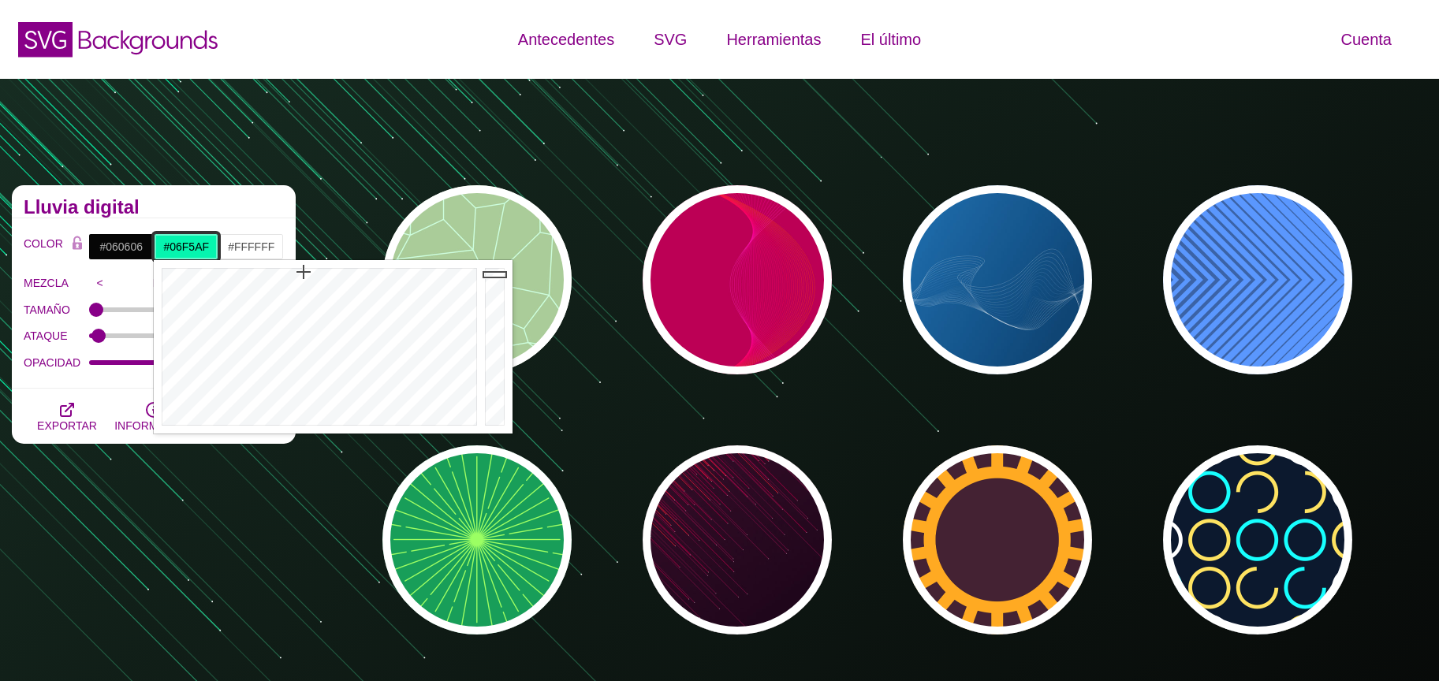
click at [304, 272] on div at bounding box center [317, 347] width 327 height 174
click at [308, 272] on div at bounding box center [317, 347] width 327 height 174
click at [310, 272] on div at bounding box center [317, 347] width 327 height 174
click at [314, 273] on div at bounding box center [317, 347] width 327 height 174
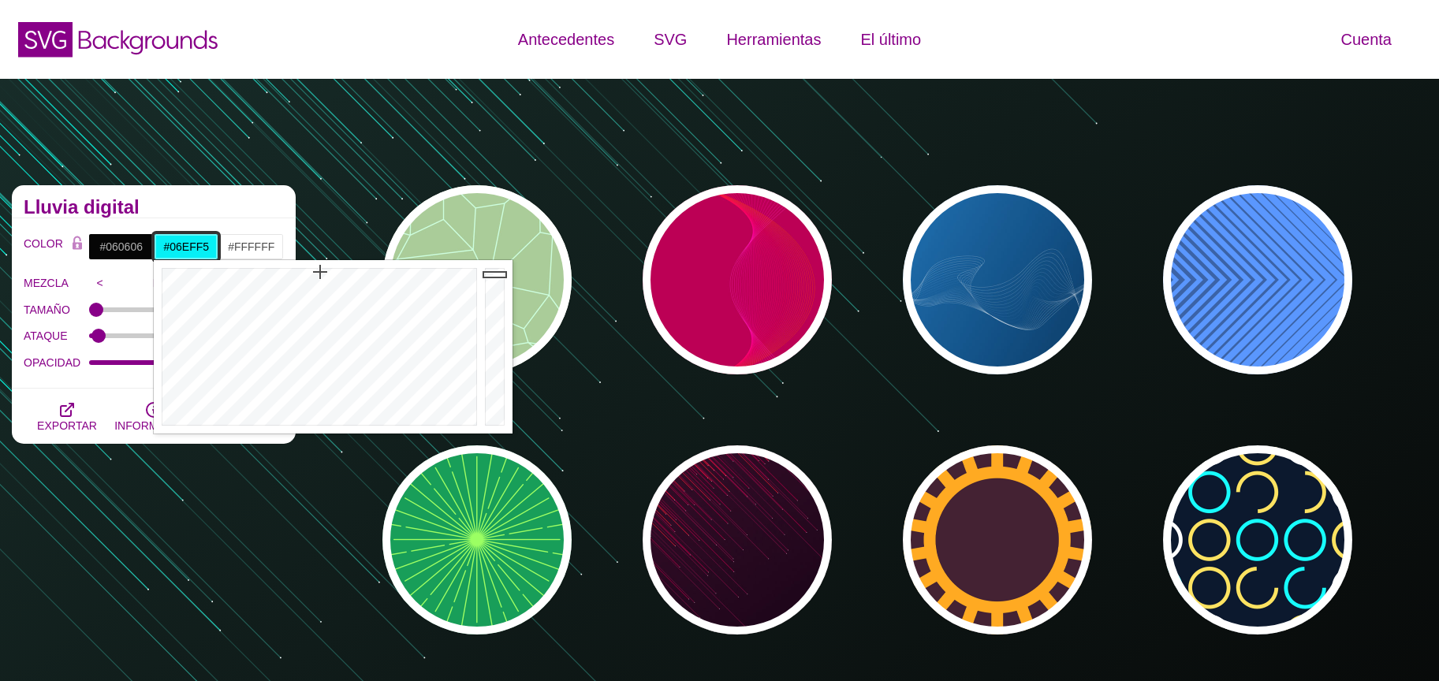
click at [320, 272] on div at bounding box center [317, 347] width 327 height 174
drag, startPoint x: 291, startPoint y: 272, endPoint x: 279, endPoint y: 271, distance: 11.9
click at [279, 271] on div at bounding box center [317, 347] width 327 height 174
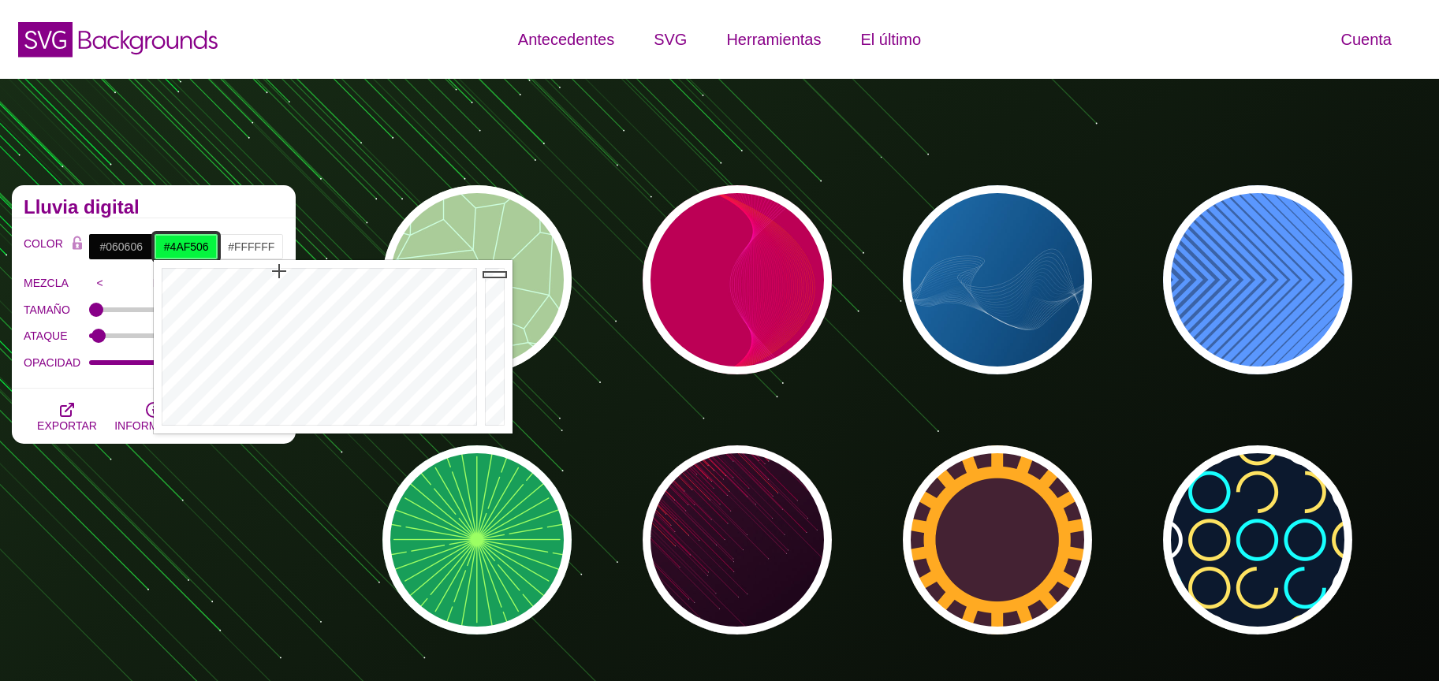
click at [252, 272] on div at bounding box center [317, 347] width 327 height 174
click at [297, 276] on div at bounding box center [317, 347] width 327 height 174
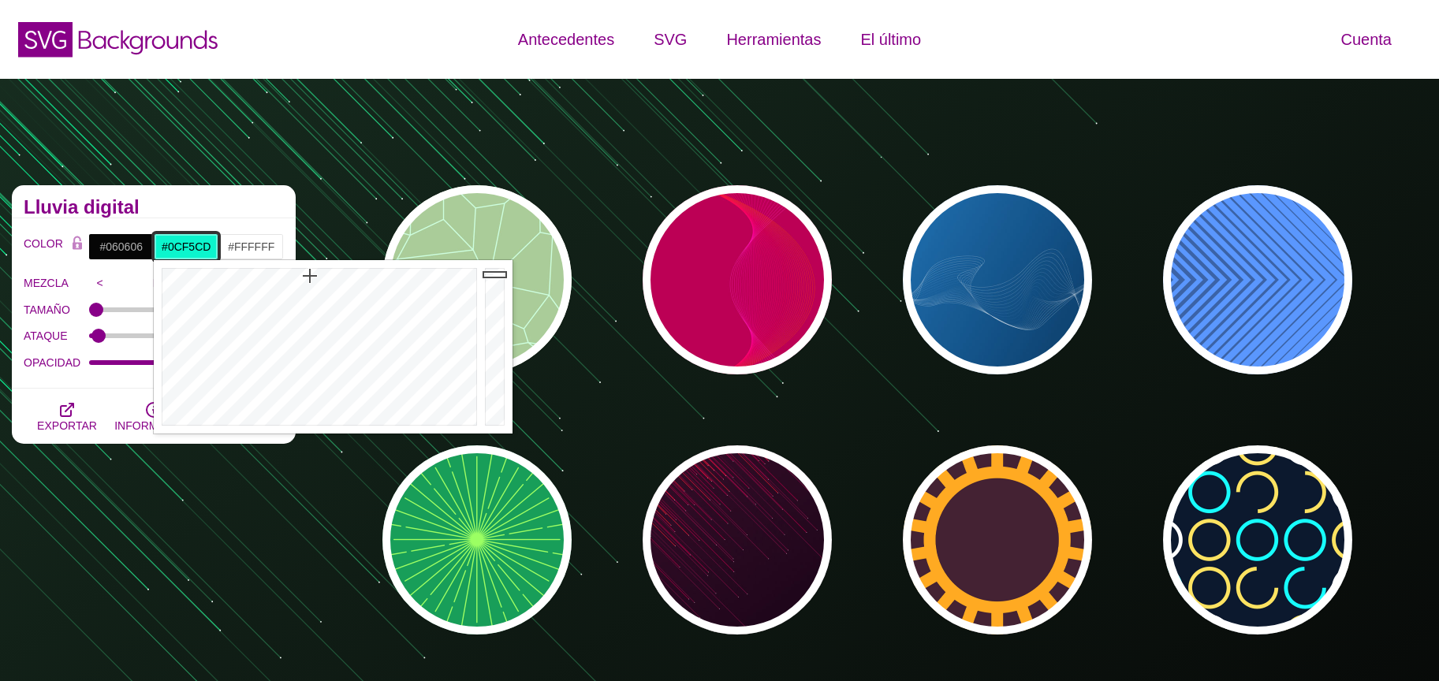
click at [311, 276] on div at bounding box center [317, 347] width 327 height 174
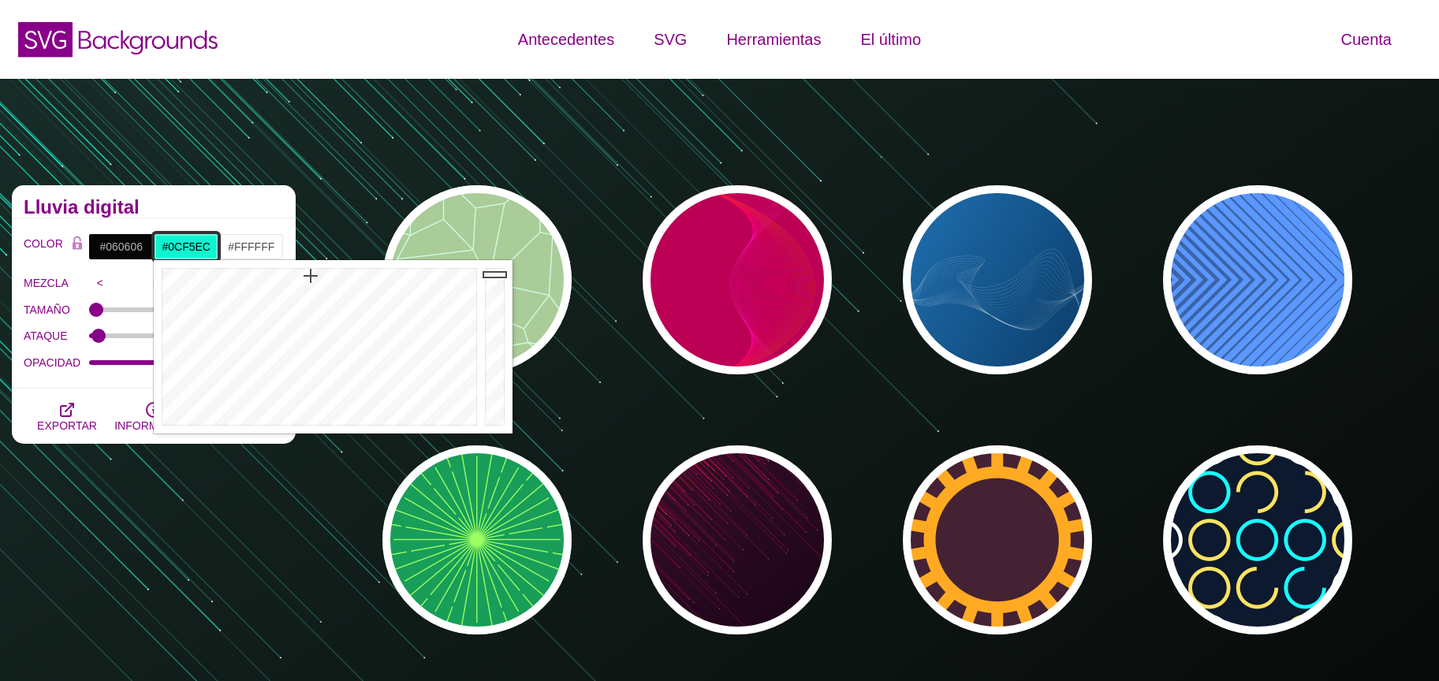
click at [317, 276] on div at bounding box center [317, 347] width 327 height 174
click at [323, 276] on div at bounding box center [317, 347] width 327 height 174
click at [334, 276] on div at bounding box center [317, 347] width 327 height 174
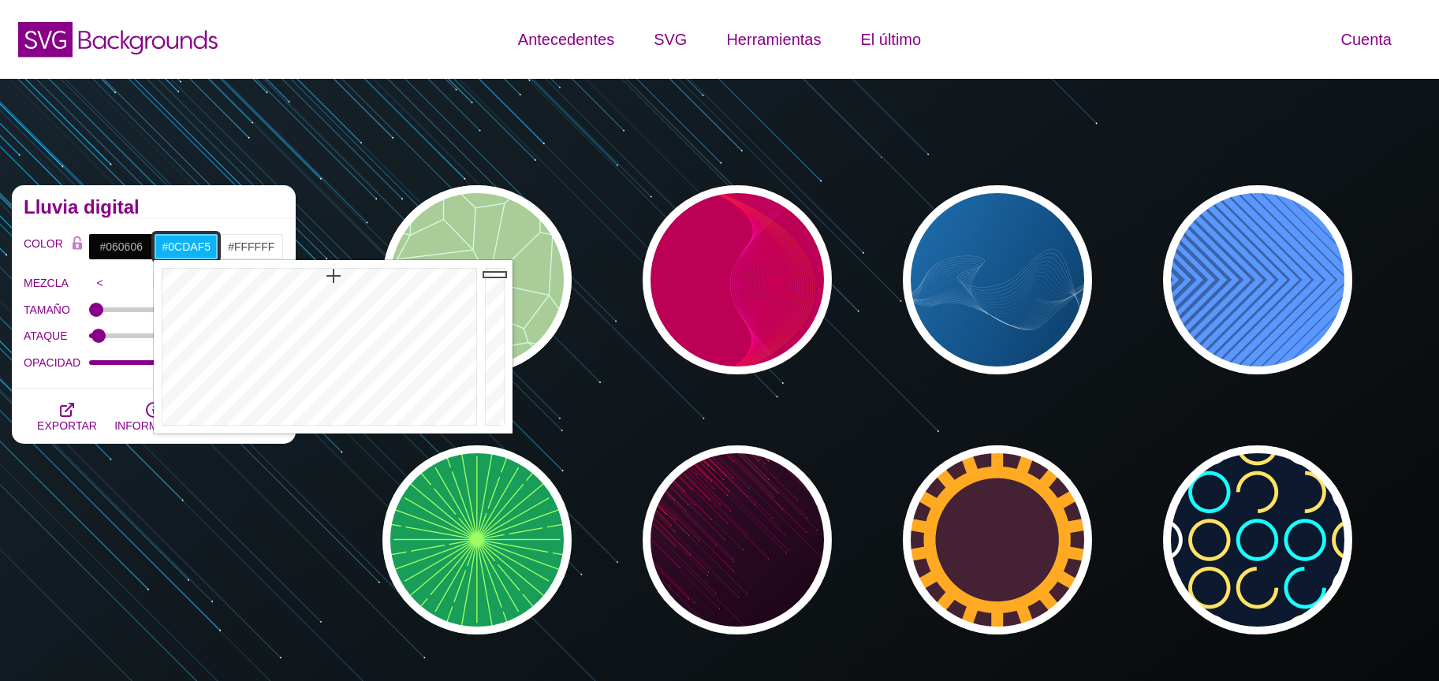
click at [325, 276] on div at bounding box center [317, 347] width 327 height 174
type input "#00E8F5"
drag, startPoint x: 317, startPoint y: 276, endPoint x: 322, endPoint y: 267, distance: 9.9
click at [322, 267] on div at bounding box center [317, 347] width 327 height 174
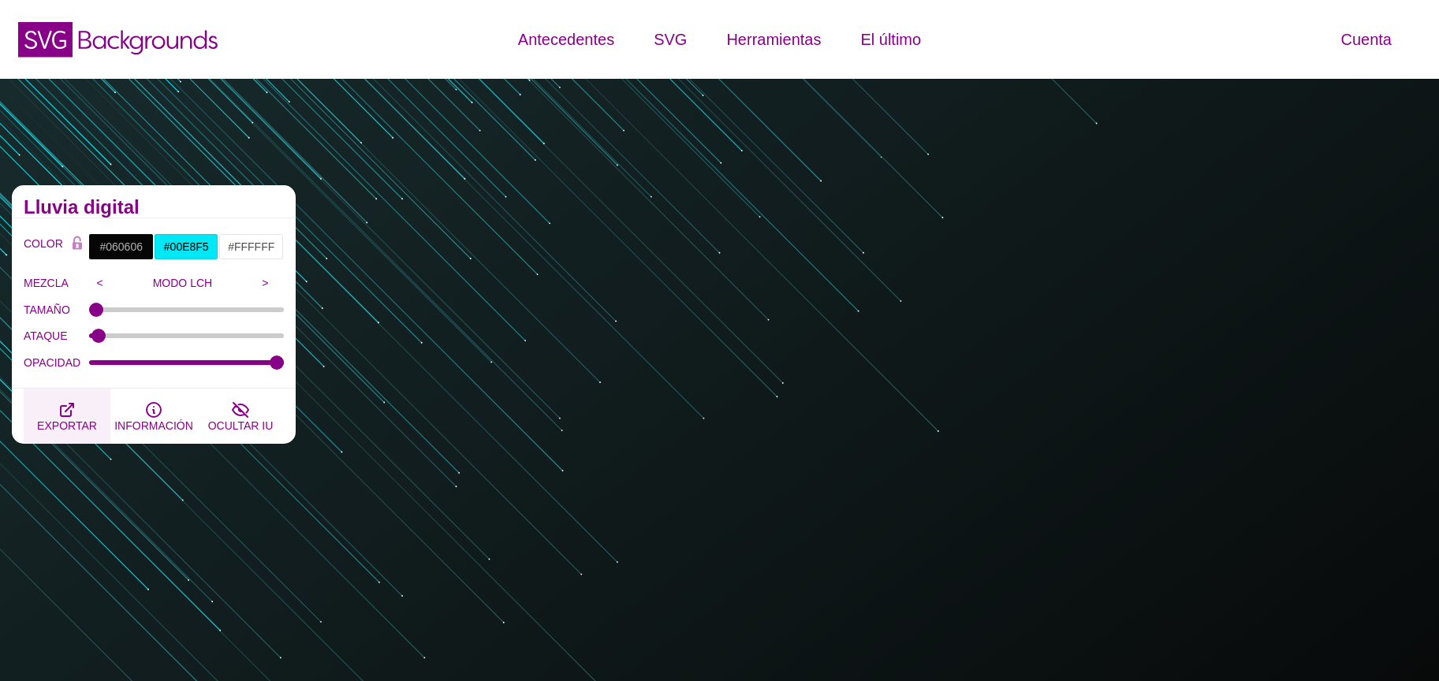
click at [78, 420] on font "EXPORTAR" at bounding box center [67, 426] width 60 height 13
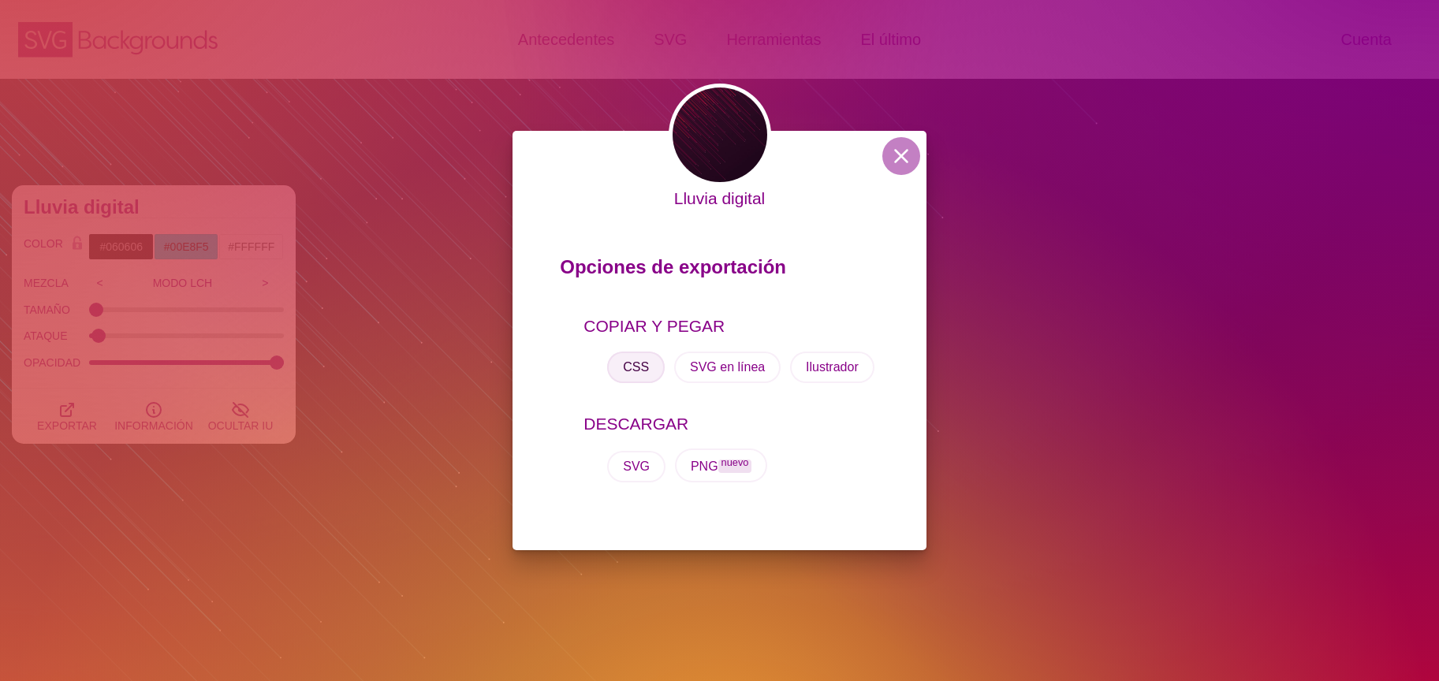
click at [632, 371] on font "CSS" at bounding box center [636, 366] width 26 height 13
click at [635, 360] on font "CSS" at bounding box center [636, 366] width 26 height 13
click at [636, 360] on font "CSS" at bounding box center [636, 366] width 26 height 13
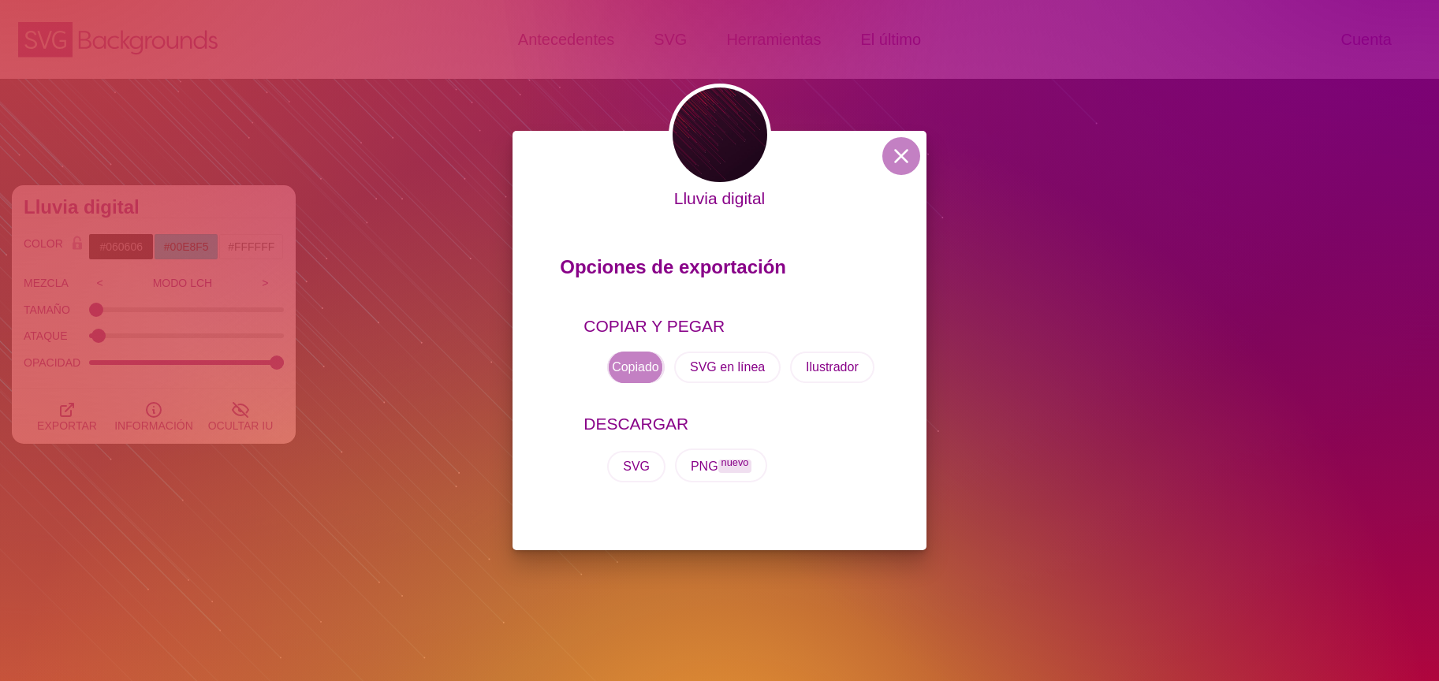
click at [636, 360] on font "CSS" at bounding box center [636, 366] width 26 height 13
click at [898, 154] on button at bounding box center [902, 156] width 38 height 38
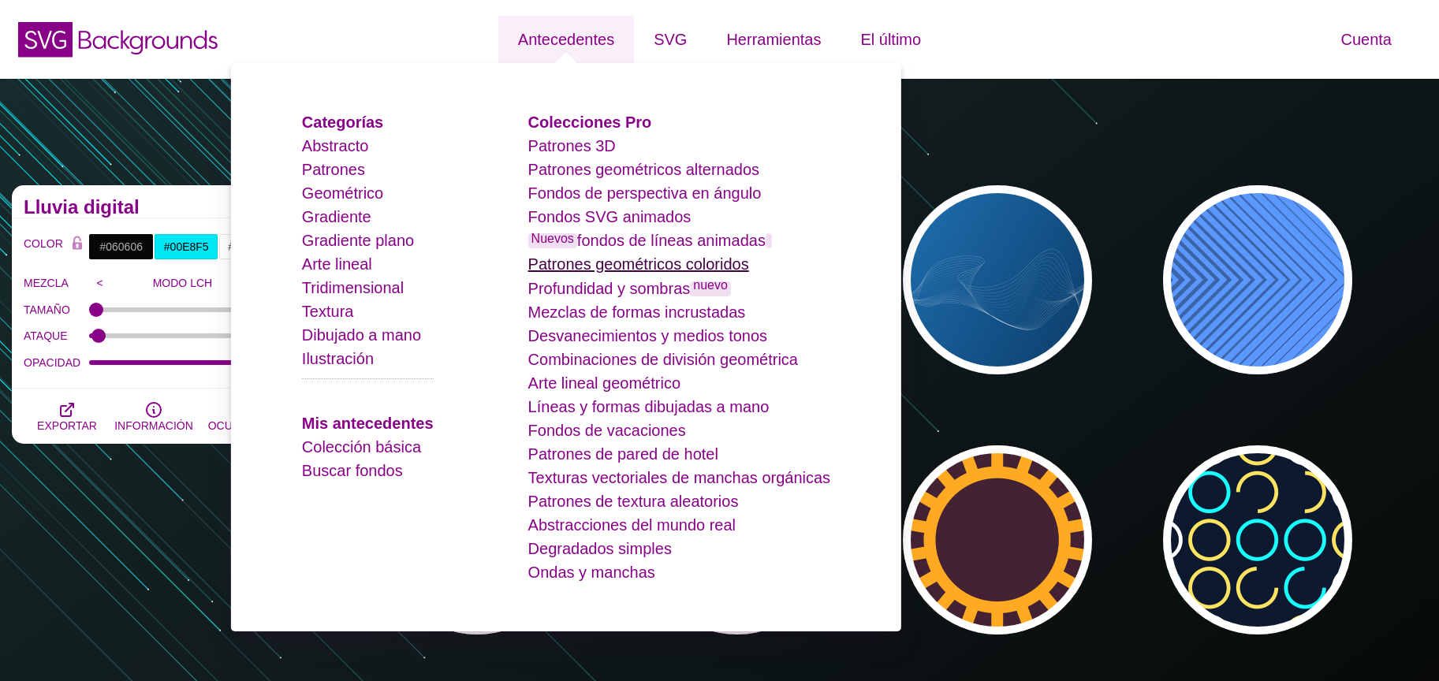
click at [669, 267] on font "Patrones geométricos coloridos" at bounding box center [638, 264] width 221 height 17
click at [667, 271] on font "Patrones geométricos coloridos" at bounding box center [638, 264] width 221 height 17
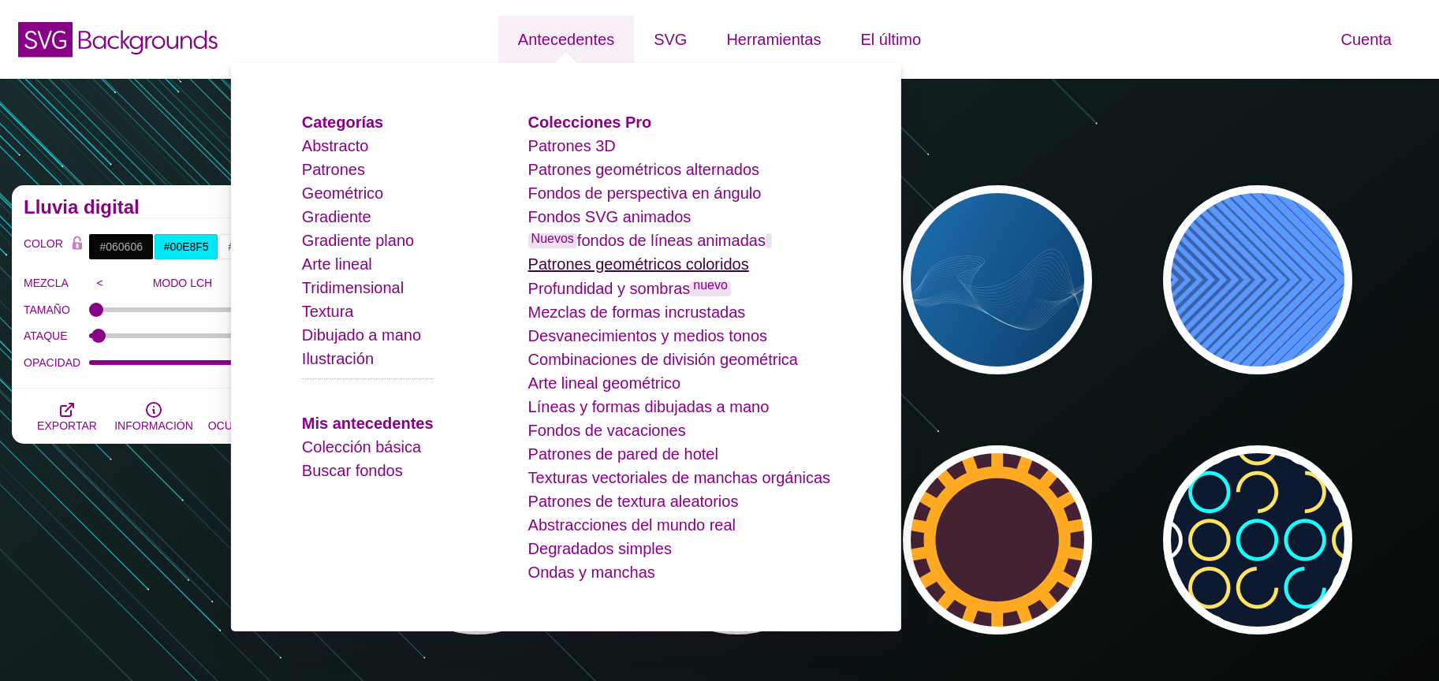
click at [665, 270] on font "Patrones geométricos coloridos" at bounding box center [638, 264] width 221 height 17
click at [660, 268] on font "Patrones geométricos coloridos" at bounding box center [638, 264] width 221 height 17
click at [657, 267] on font "Patrones geométricos coloridos" at bounding box center [638, 264] width 221 height 17
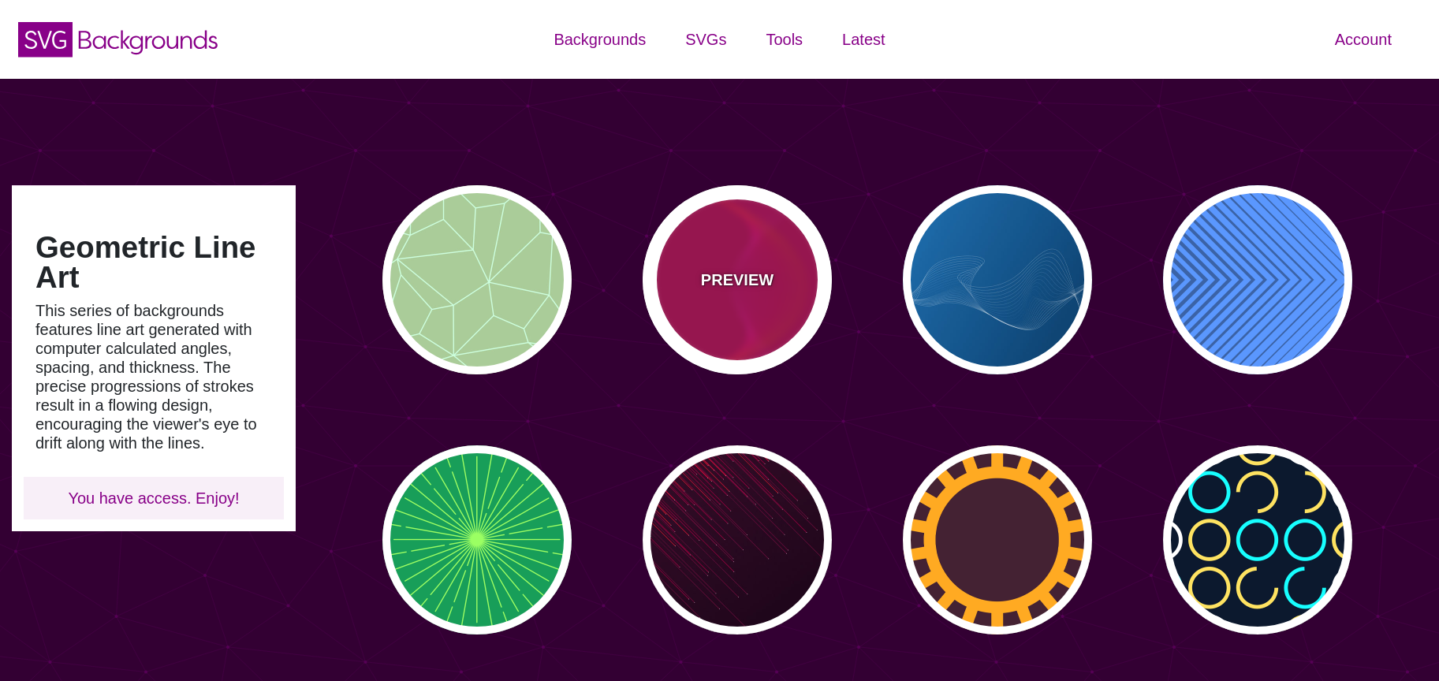
click at [773, 314] on div "PREVIEW" at bounding box center [737, 279] width 189 height 189
type input "#BB0055"
type input "#FF4400"
type input "#FF22BB"
type input "0"
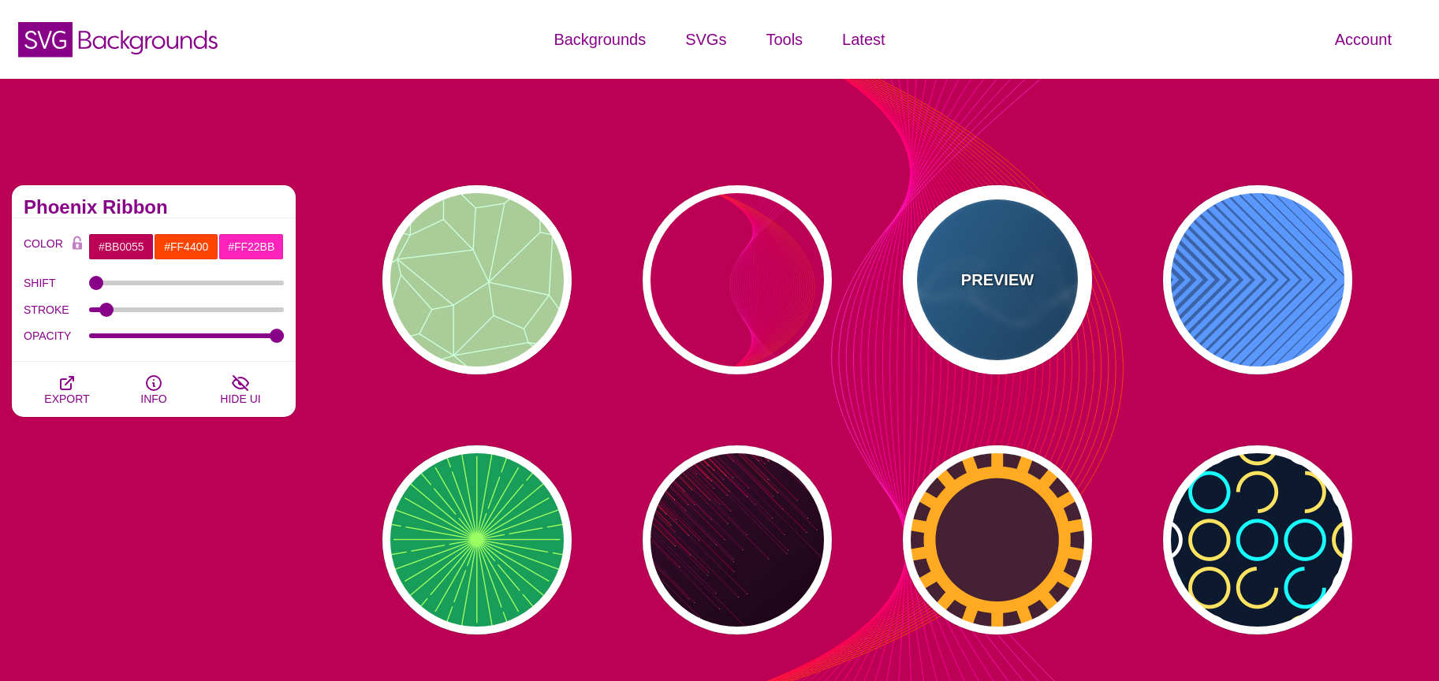
drag, startPoint x: 996, startPoint y: 312, endPoint x: 988, endPoint y: 309, distance: 8.2
click at [996, 310] on div "PREVIEW" at bounding box center [997, 279] width 189 height 189
type input "#2277BB"
type input "#002244"
type input "#FFFFFF"
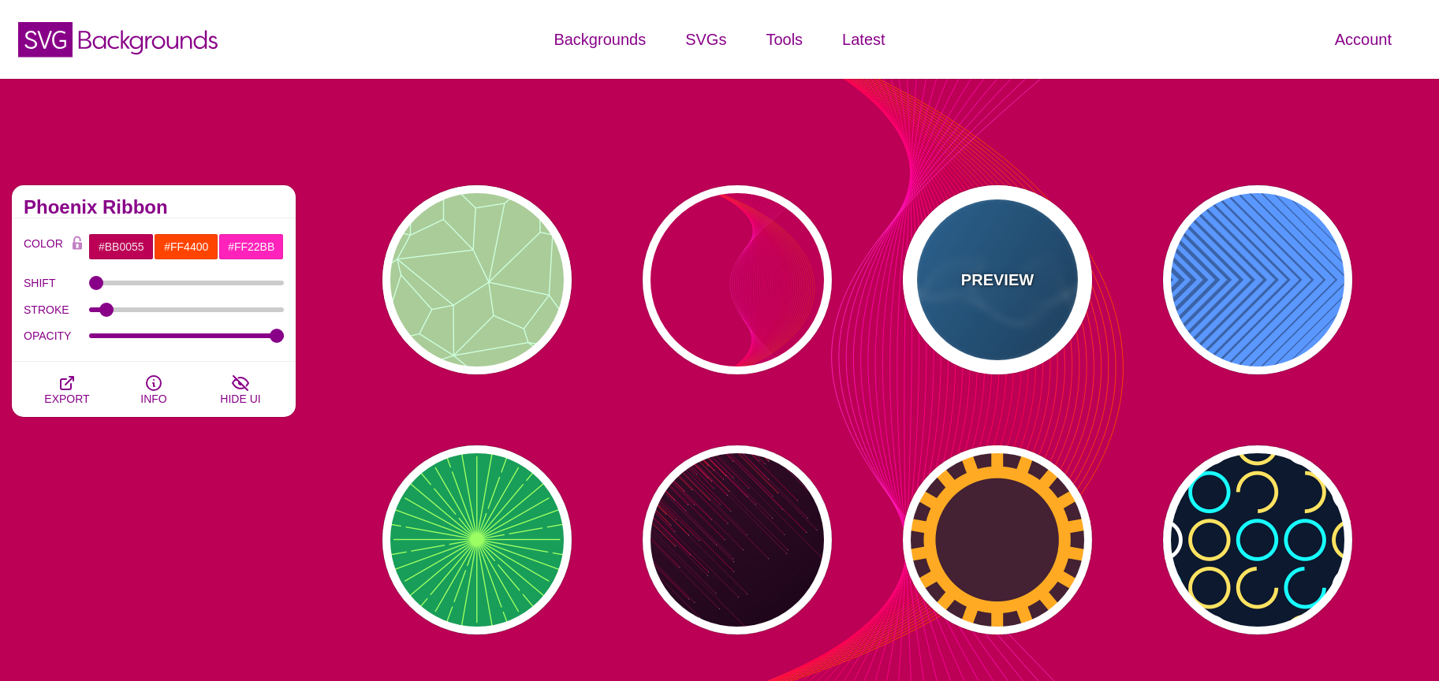
type input "1"
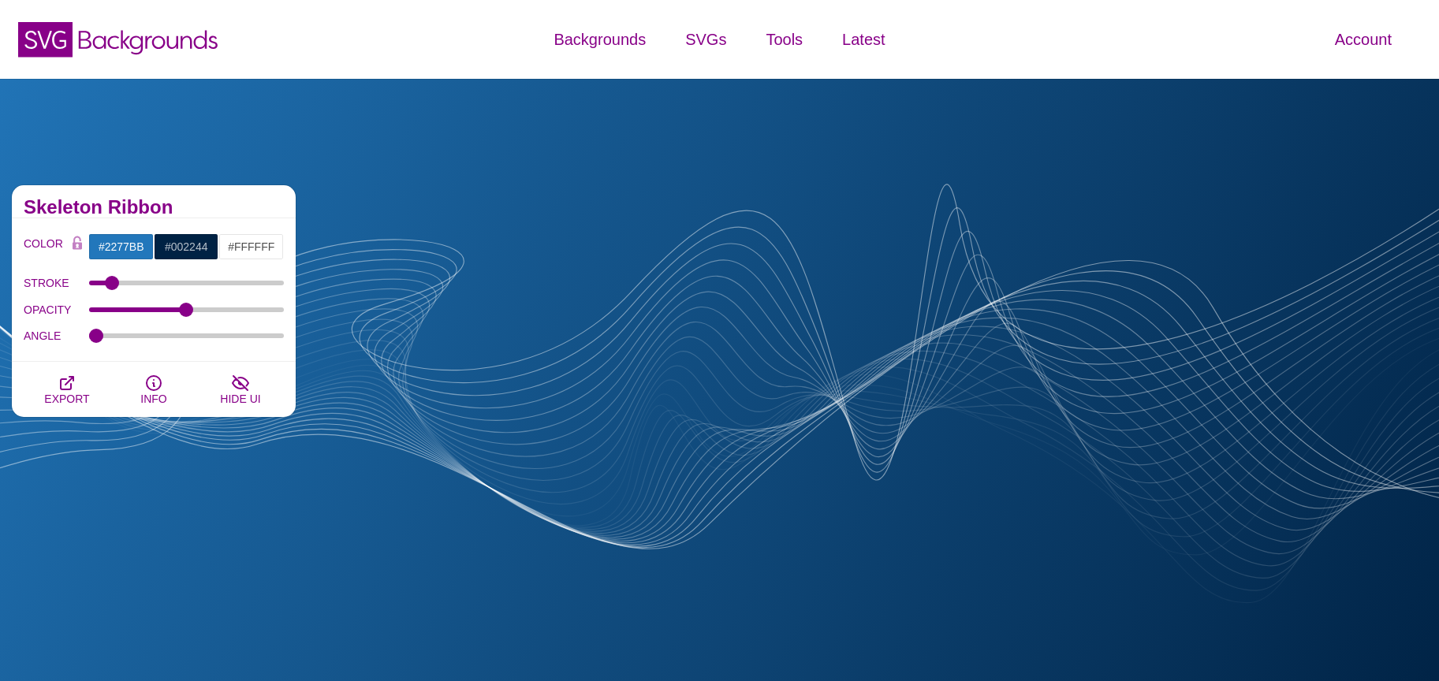
click at [176, 313] on div "OPACITY" at bounding box center [154, 310] width 260 height 27
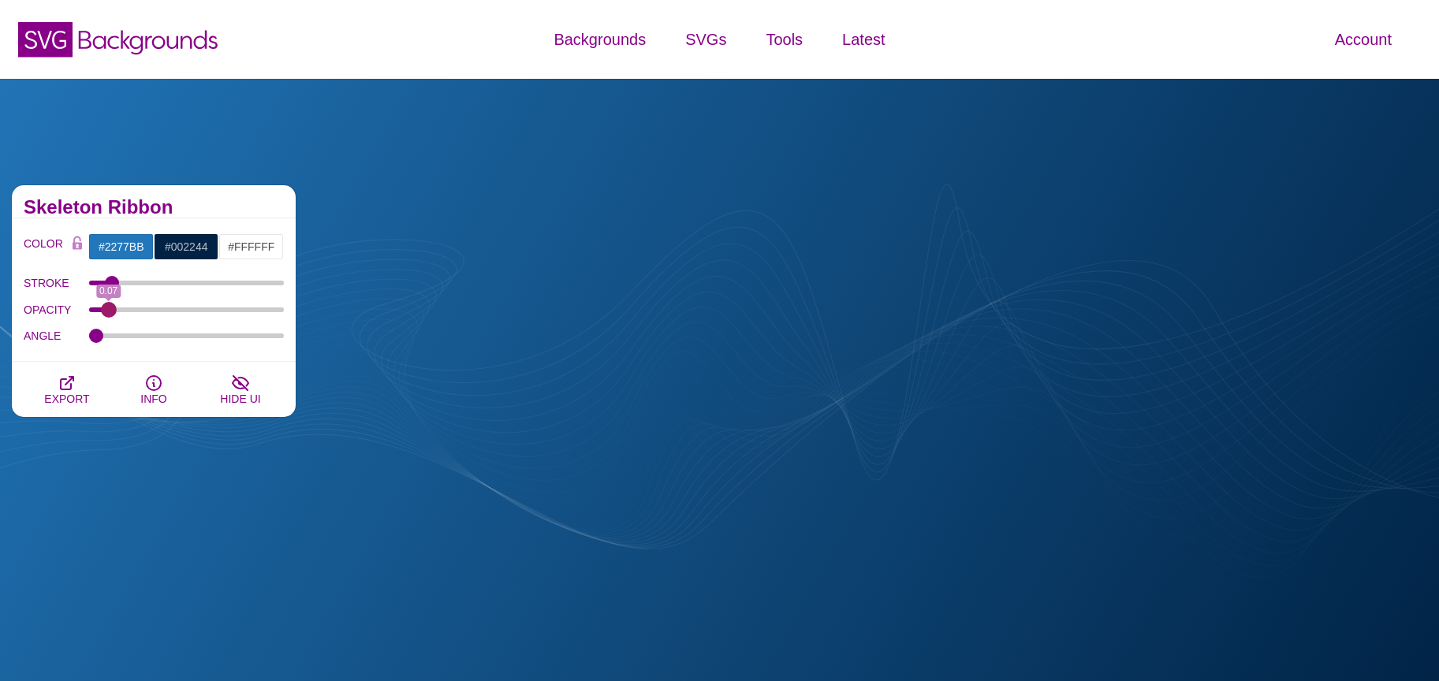
drag, startPoint x: 186, startPoint y: 312, endPoint x: 107, endPoint y: 312, distance: 78.9
type input "0.07"
click at [107, 312] on input "OPACITY" at bounding box center [187, 310] width 196 height 6
click at [124, 265] on div "COLOR #2277BB #002244 #FFFFFF #444444 #555555 #666666 #777777 #888888 #999999 B…" at bounding box center [154, 291] width 260 height 116
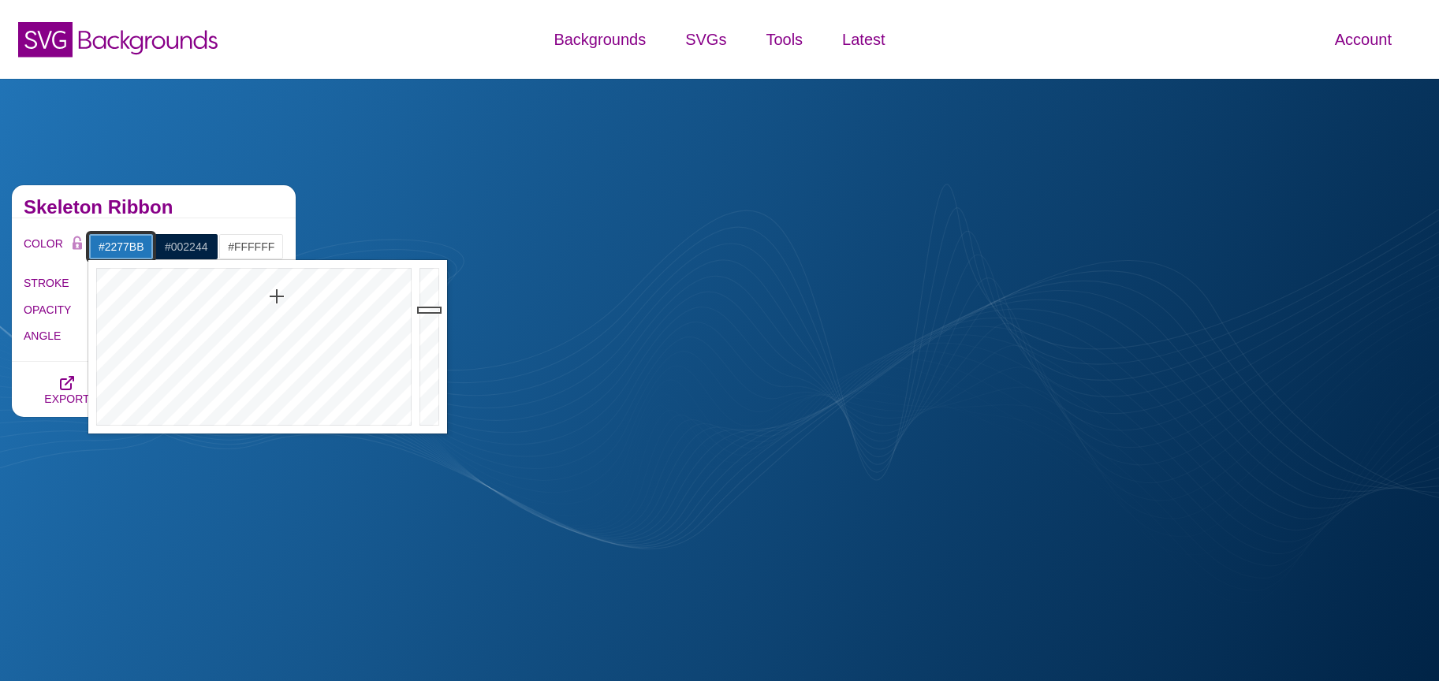
click at [130, 253] on input "#2277BB" at bounding box center [120, 246] width 65 height 27
click at [297, 420] on div at bounding box center [251, 347] width 327 height 174
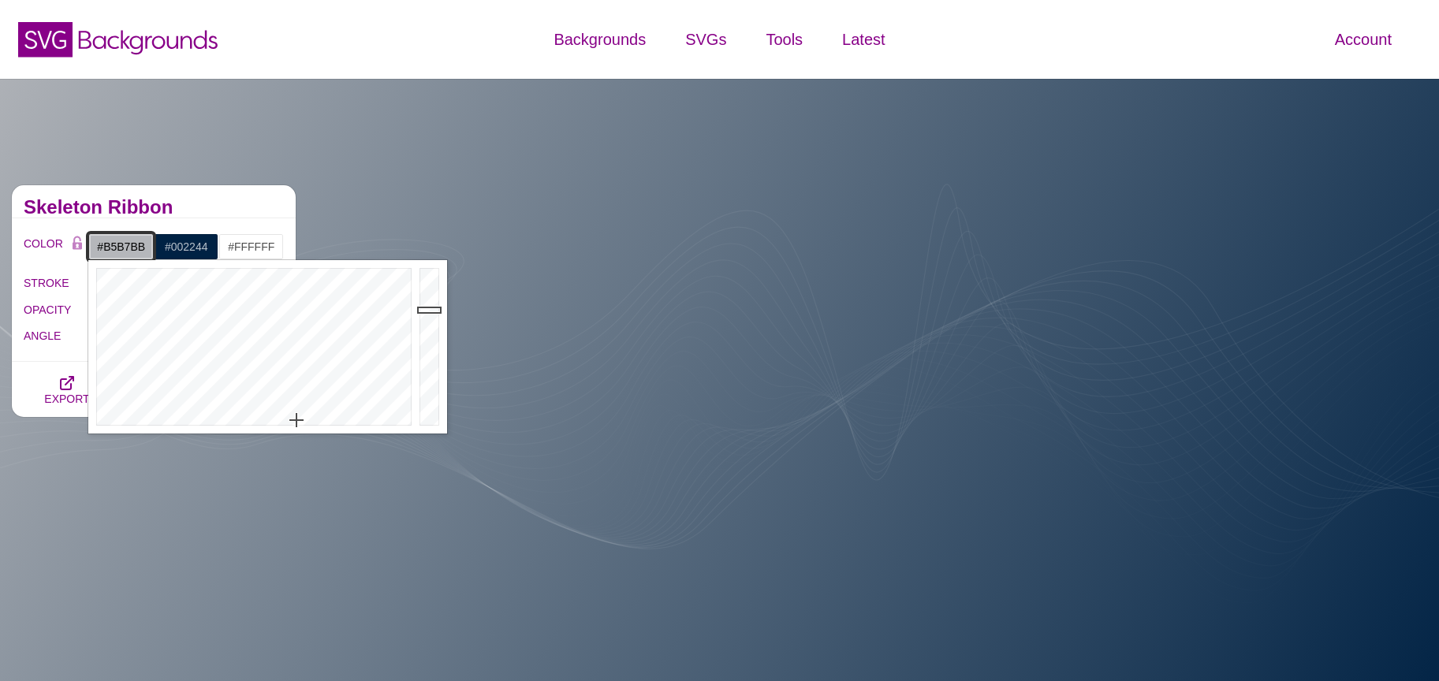
type input "#EBECF2"
click at [431, 276] on div at bounding box center [432, 347] width 32 height 174
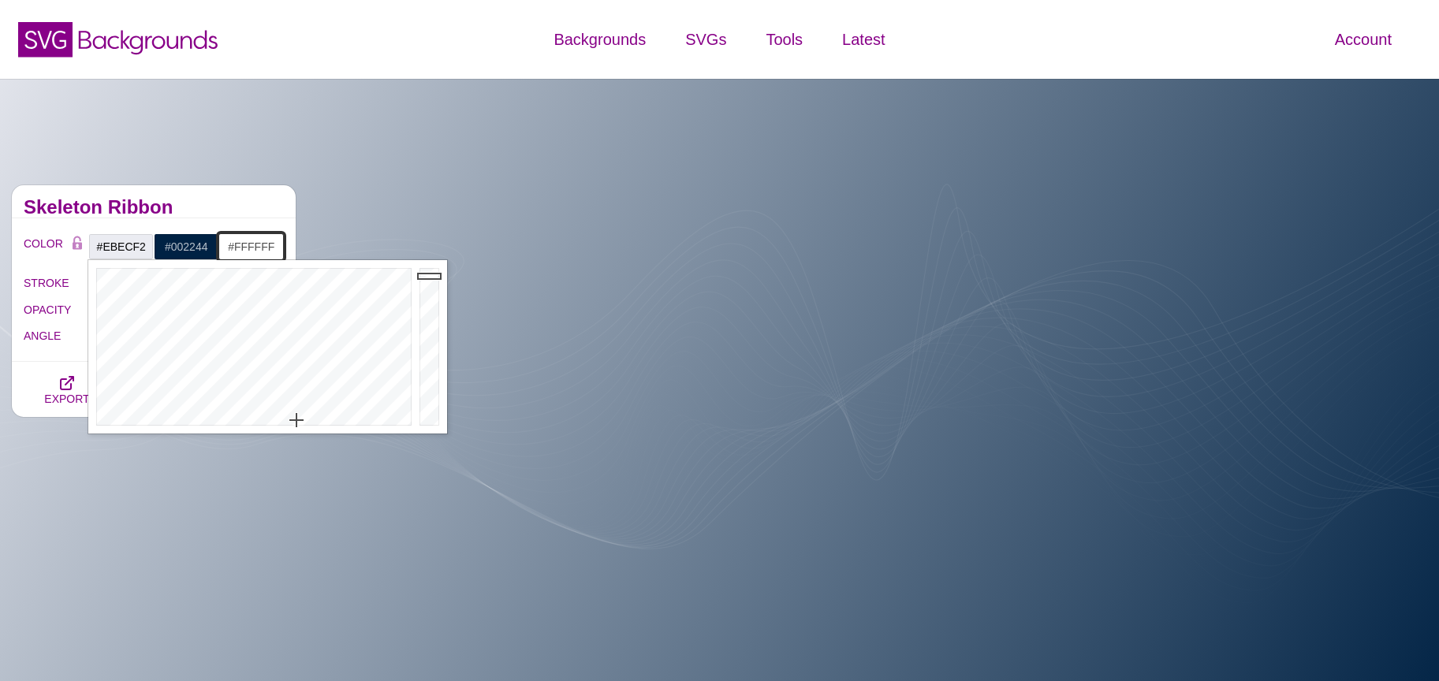
click at [224, 252] on input "#FFFFFF" at bounding box center [250, 246] width 65 height 27
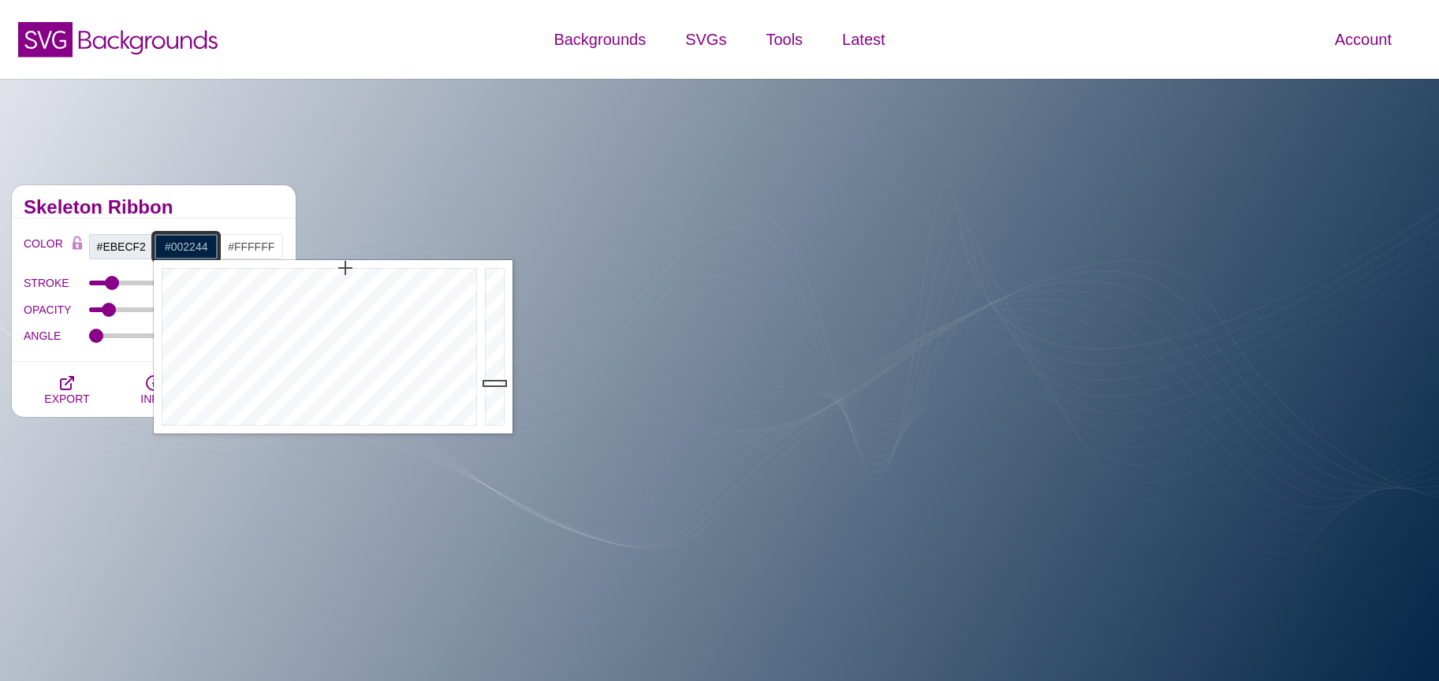
click at [192, 255] on input "#002244" at bounding box center [186, 246] width 65 height 27
click at [340, 427] on div at bounding box center [317, 347] width 327 height 174
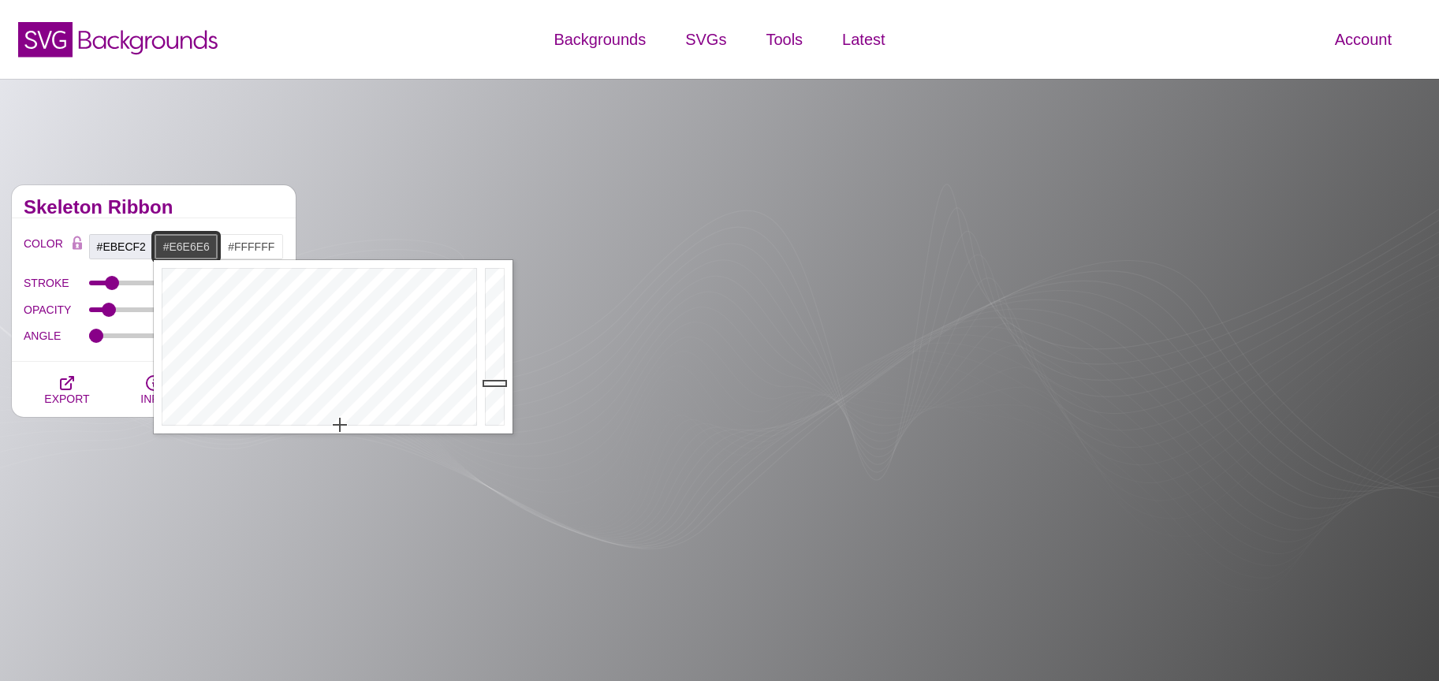
click at [491, 283] on div at bounding box center [497, 347] width 32 height 174
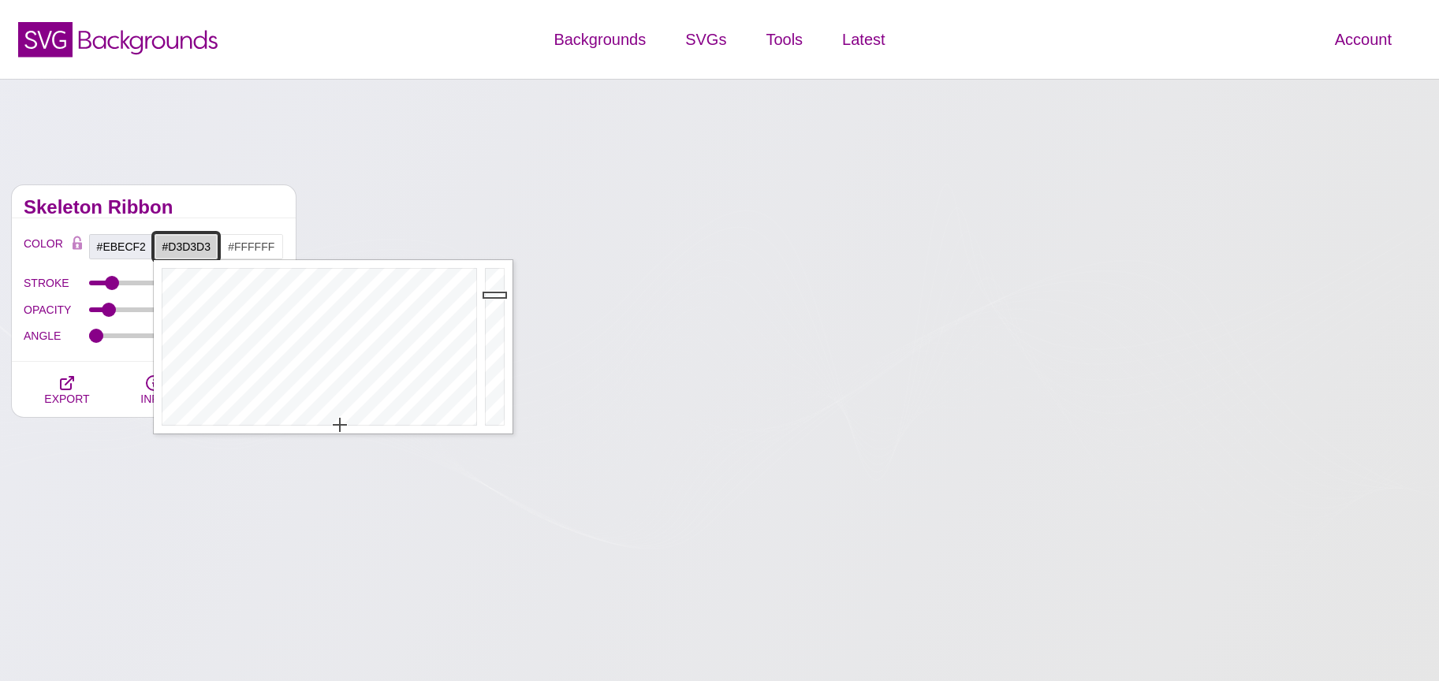
click at [496, 295] on div at bounding box center [497, 347] width 32 height 174
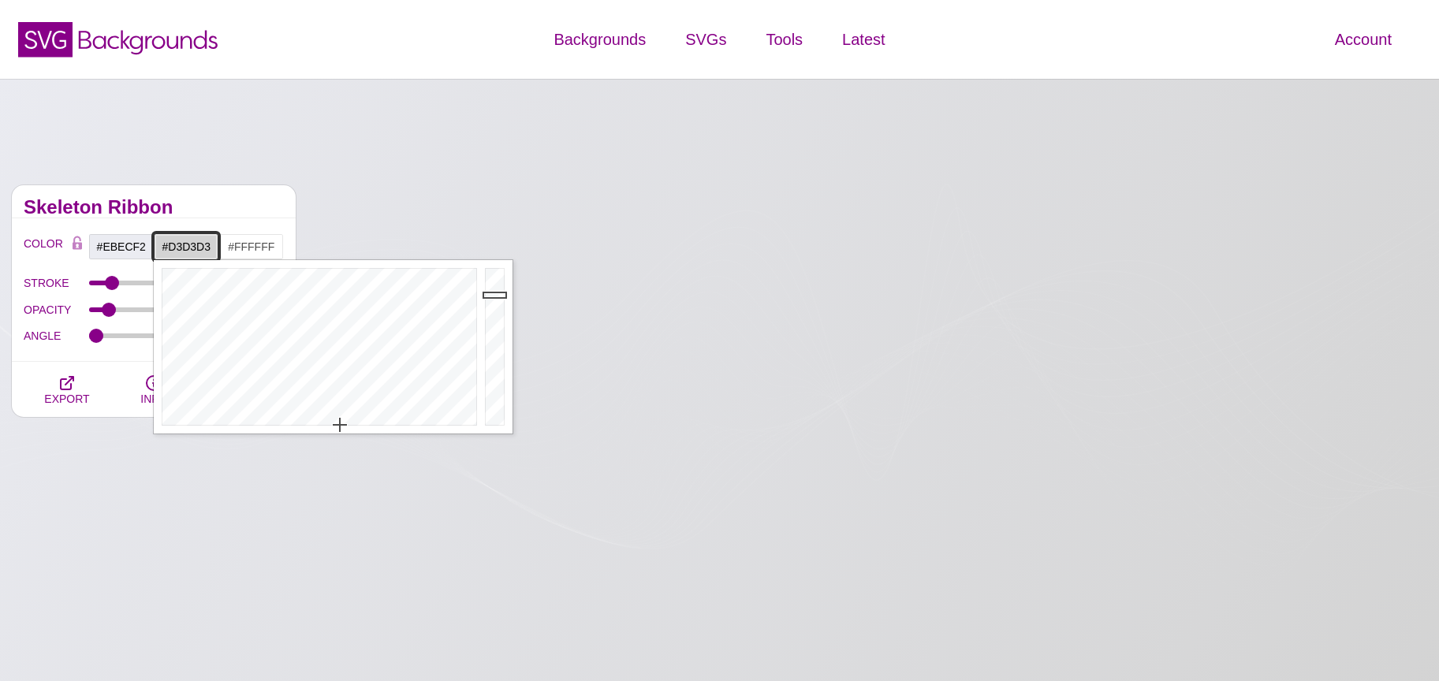
type input "#CDCDCD"
click at [496, 299] on div at bounding box center [497, 347] width 32 height 174
click at [245, 257] on input "#FFFFFF" at bounding box center [250, 246] width 65 height 27
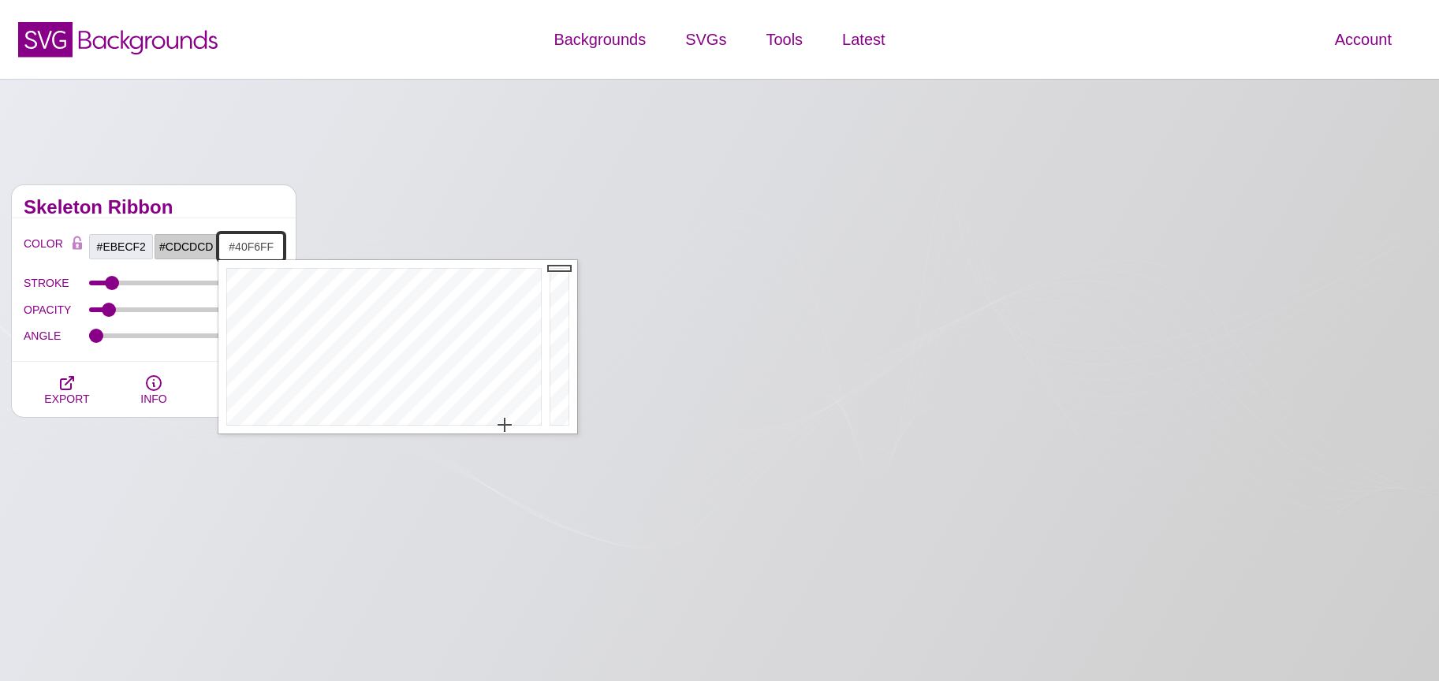
click at [386, 308] on div at bounding box center [381, 347] width 327 height 174
click at [565, 310] on div at bounding box center [562, 347] width 32 height 174
click at [565, 333] on div at bounding box center [562, 347] width 32 height 174
click at [568, 346] on div at bounding box center [562, 347] width 32 height 174
click at [562, 323] on div at bounding box center [562, 347] width 32 height 174
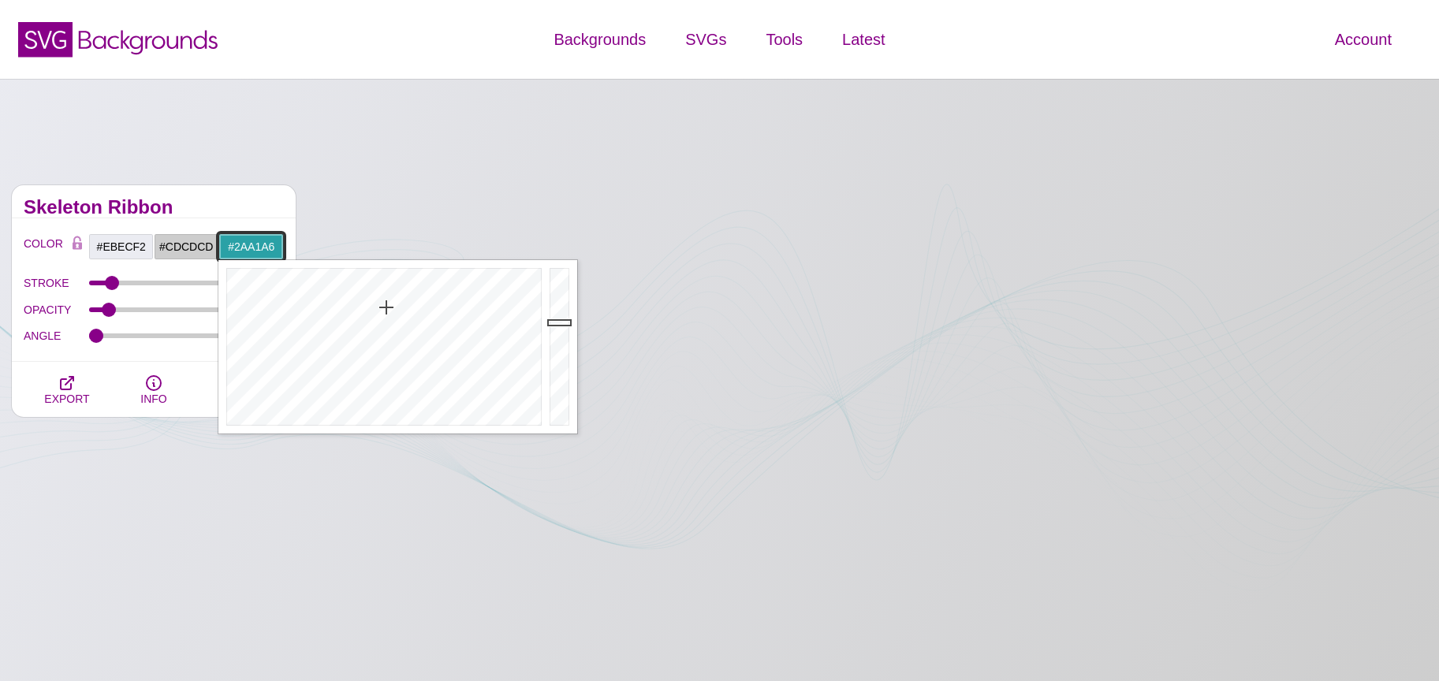
type input "#228489"
click at [554, 341] on div at bounding box center [562, 347] width 32 height 174
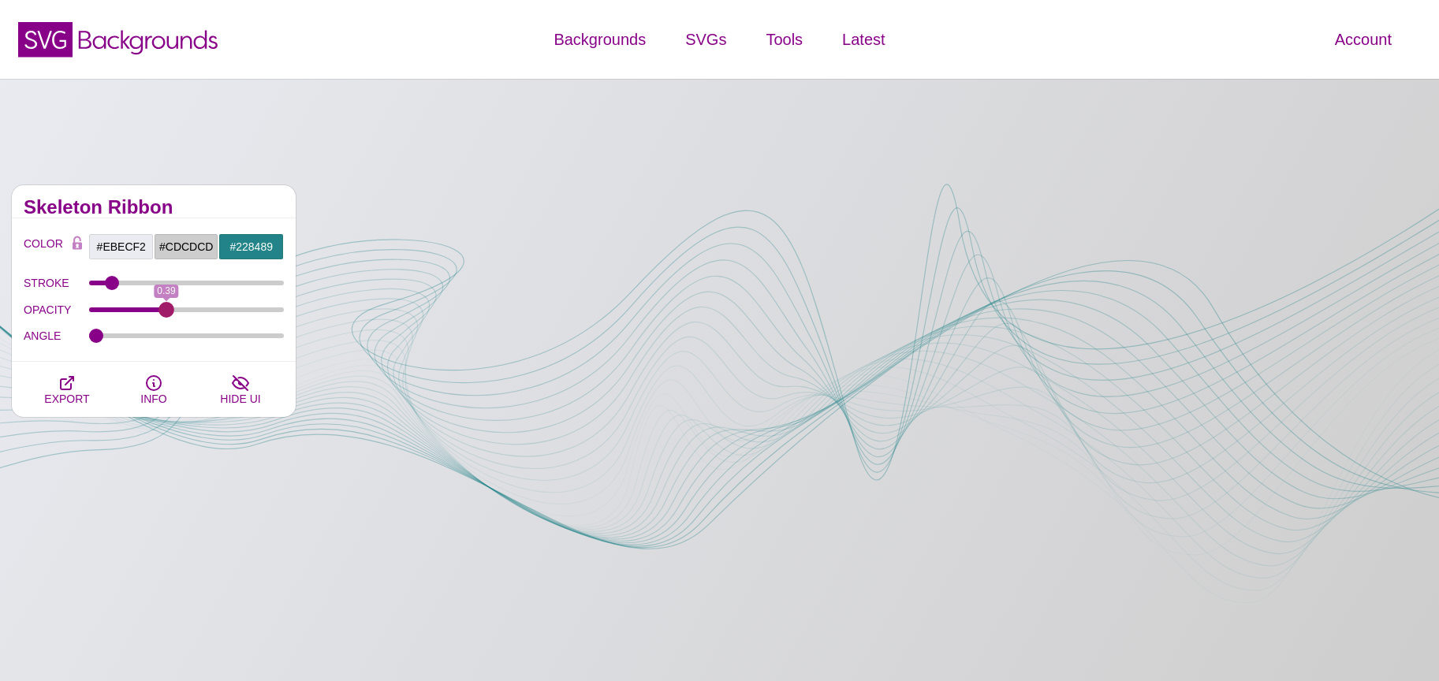
drag, startPoint x: 103, startPoint y: 311, endPoint x: 166, endPoint y: 335, distance: 66.9
type input "0.39"
click at [166, 313] on input "OPACITY" at bounding box center [187, 310] width 196 height 6
click at [251, 245] on input "#228489" at bounding box center [250, 246] width 65 height 27
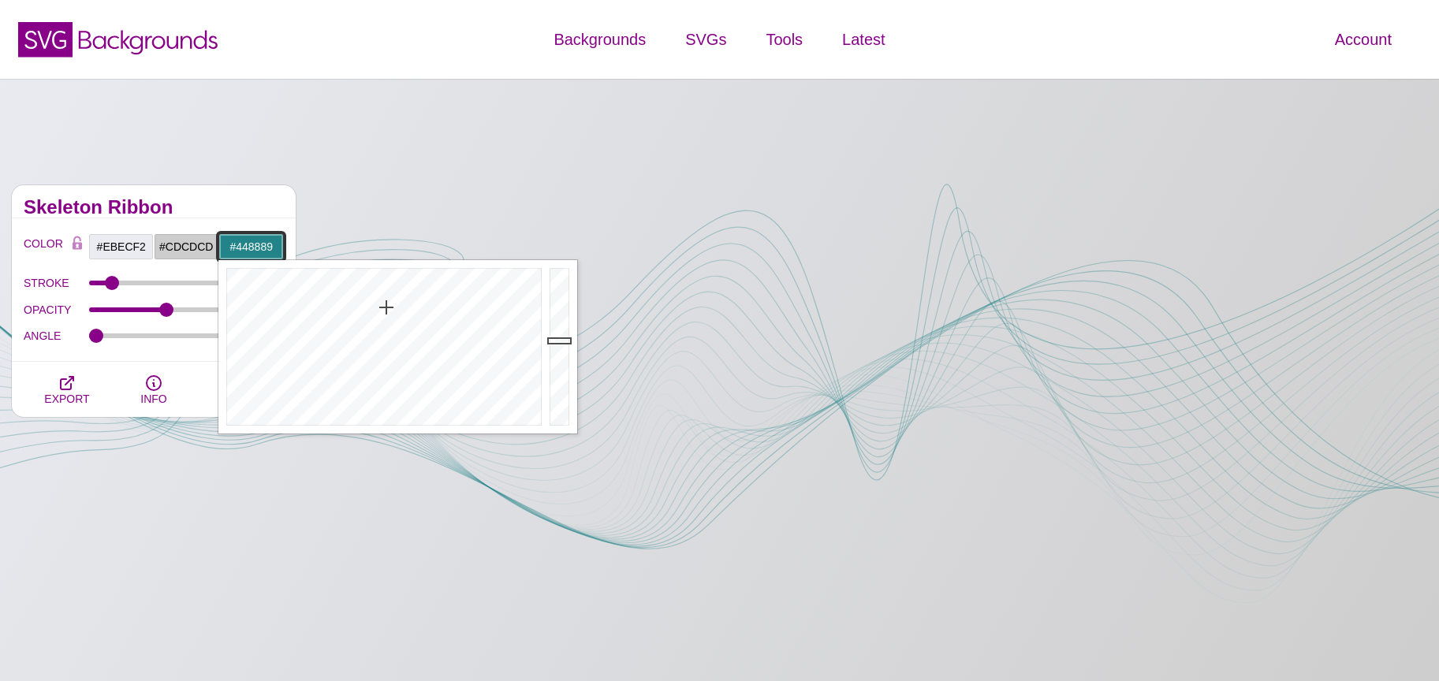
click at [385, 346] on div at bounding box center [381, 347] width 327 height 174
click at [385, 360] on div at bounding box center [381, 347] width 327 height 174
type input "#6DB7B8"
click at [557, 312] on div at bounding box center [562, 347] width 32 height 174
click at [199, 215] on div "Skeleton Ribbon" at bounding box center [154, 201] width 284 height 33
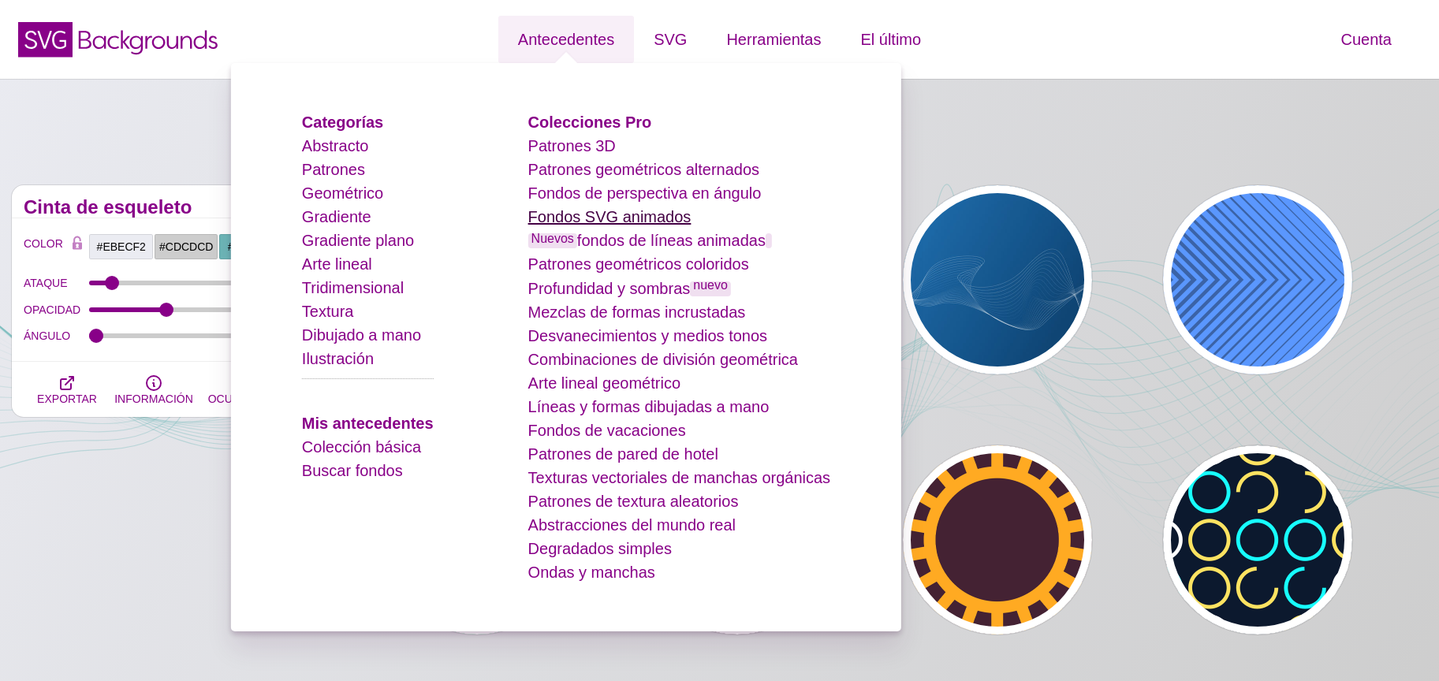
click at [642, 217] on font "Fondos SVG animados" at bounding box center [609, 216] width 163 height 17
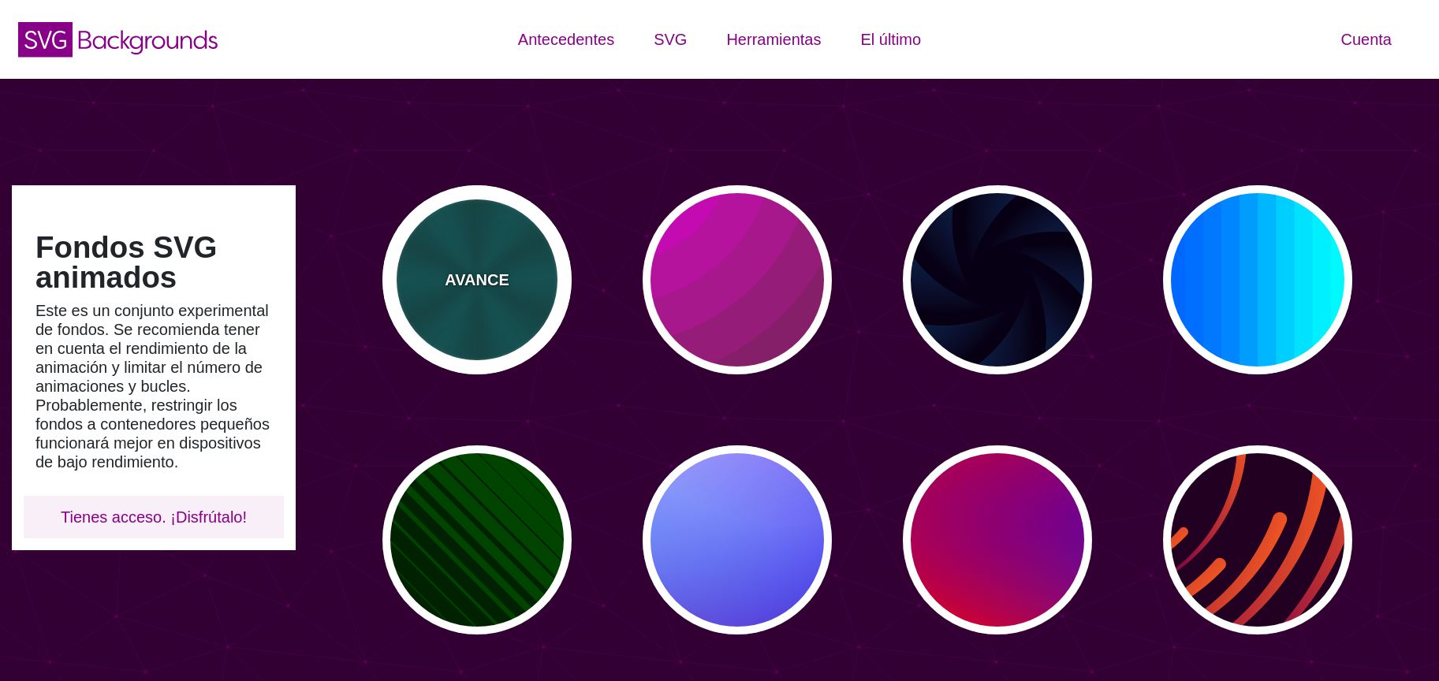
click at [518, 292] on div "AVANCE" at bounding box center [477, 279] width 189 height 189
type input "#004444"
type input "#006666"
type input "5"
type input "0.2"
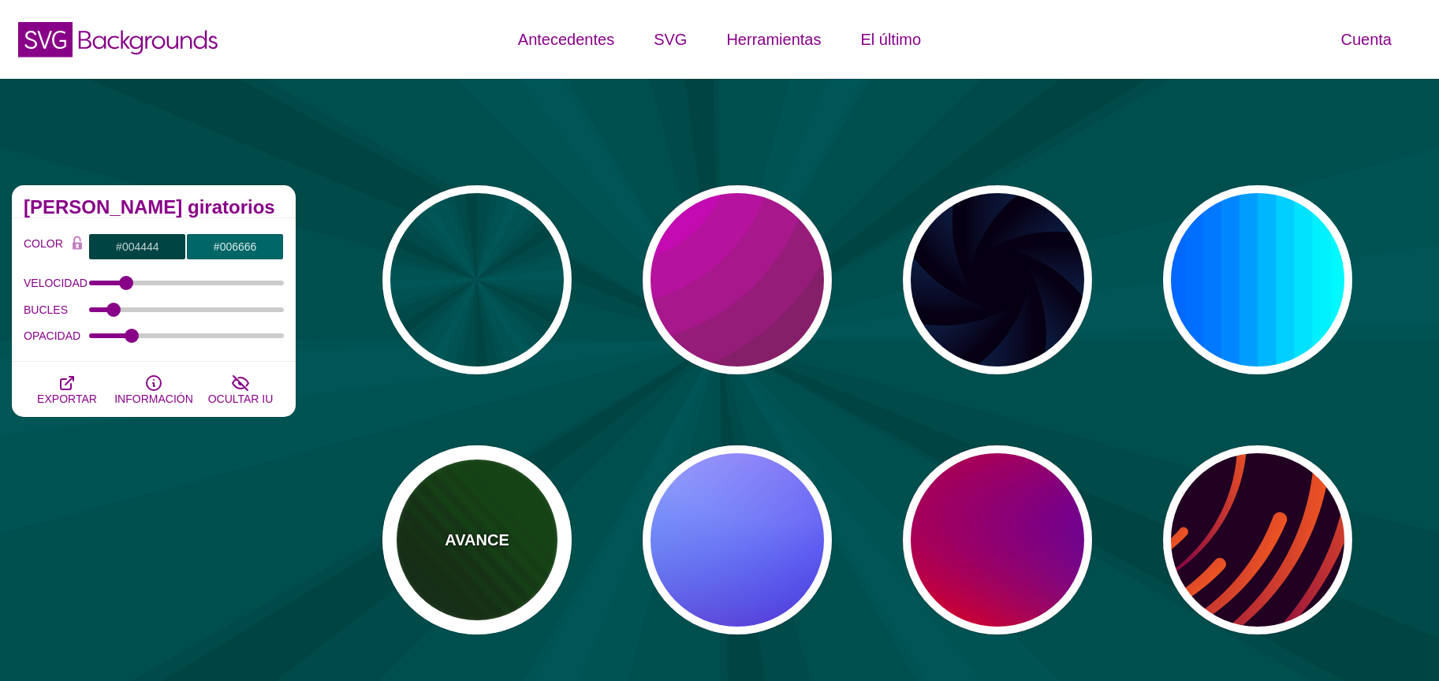
click at [485, 516] on div "AVANCE" at bounding box center [477, 540] width 189 height 189
type input "#002200"
type input "#004400"
type input "0"
type input "5"
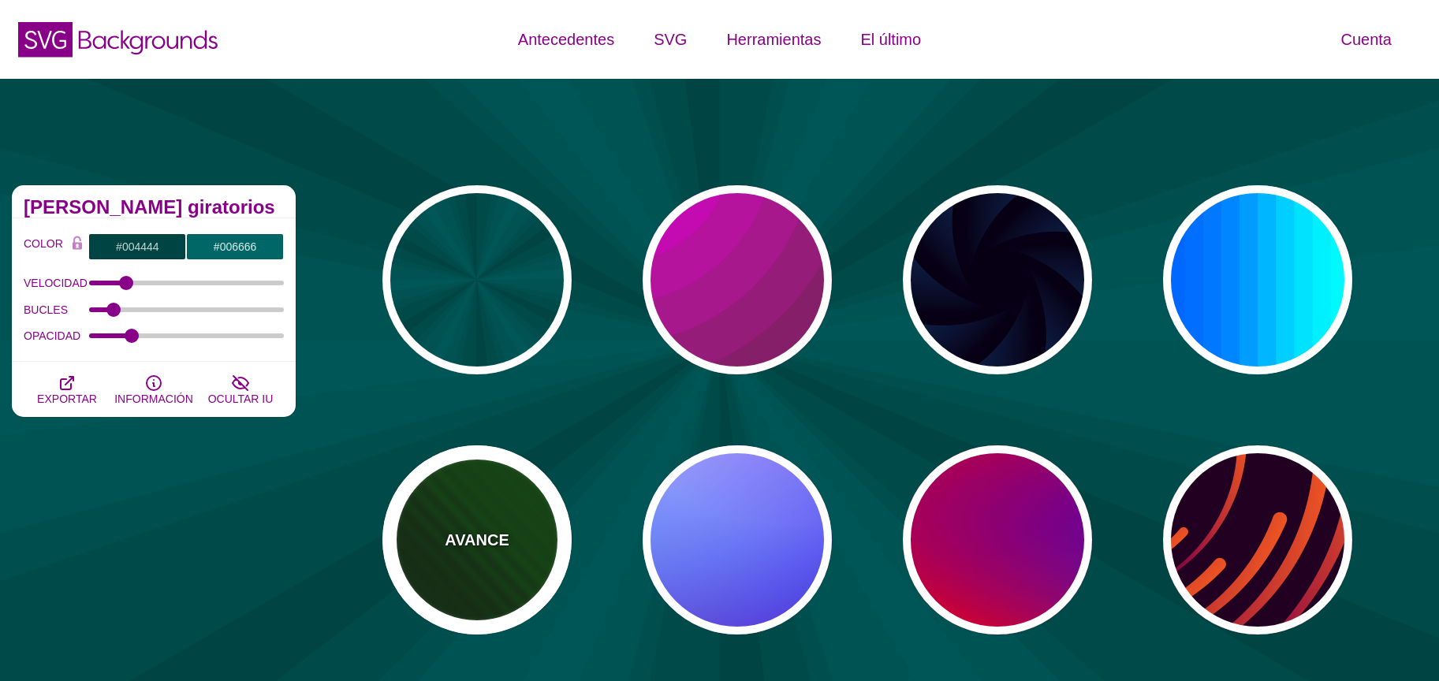
type input "0"
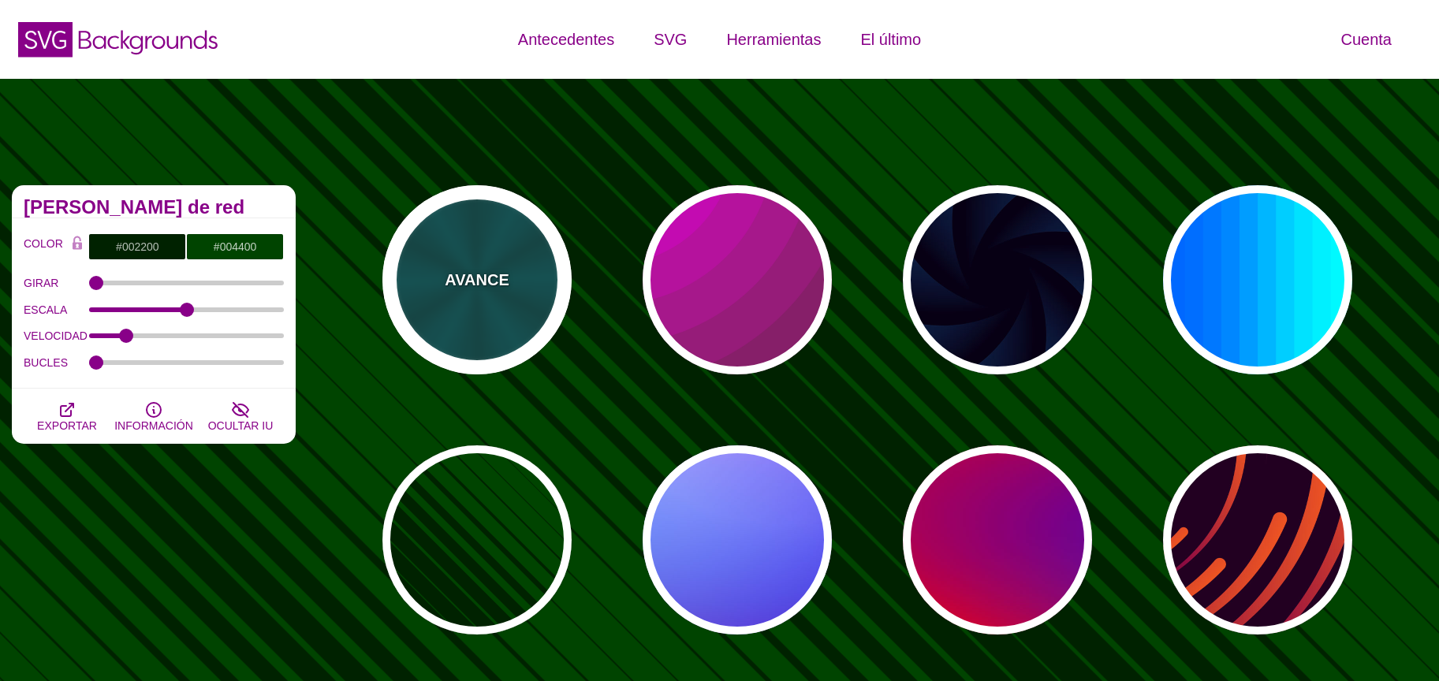
click at [493, 271] on font "AVANCE" at bounding box center [477, 279] width 64 height 17
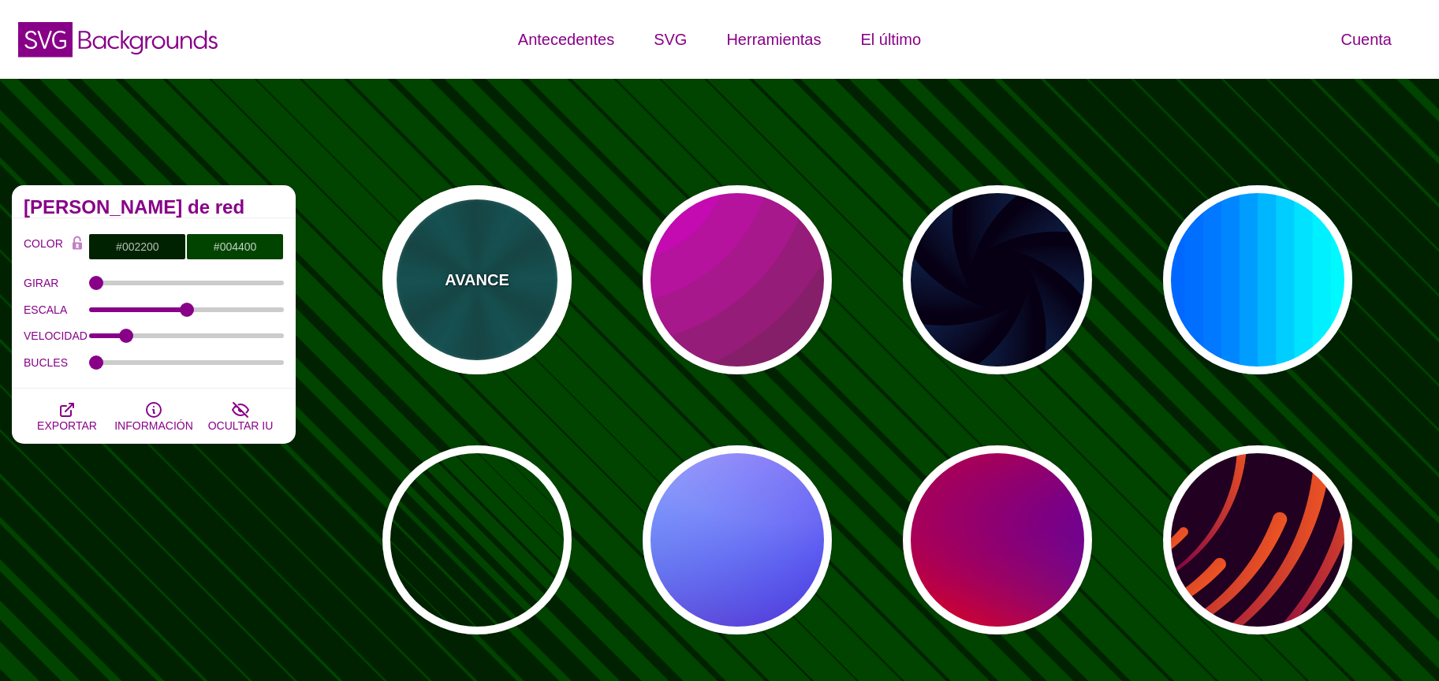
type input "#004444"
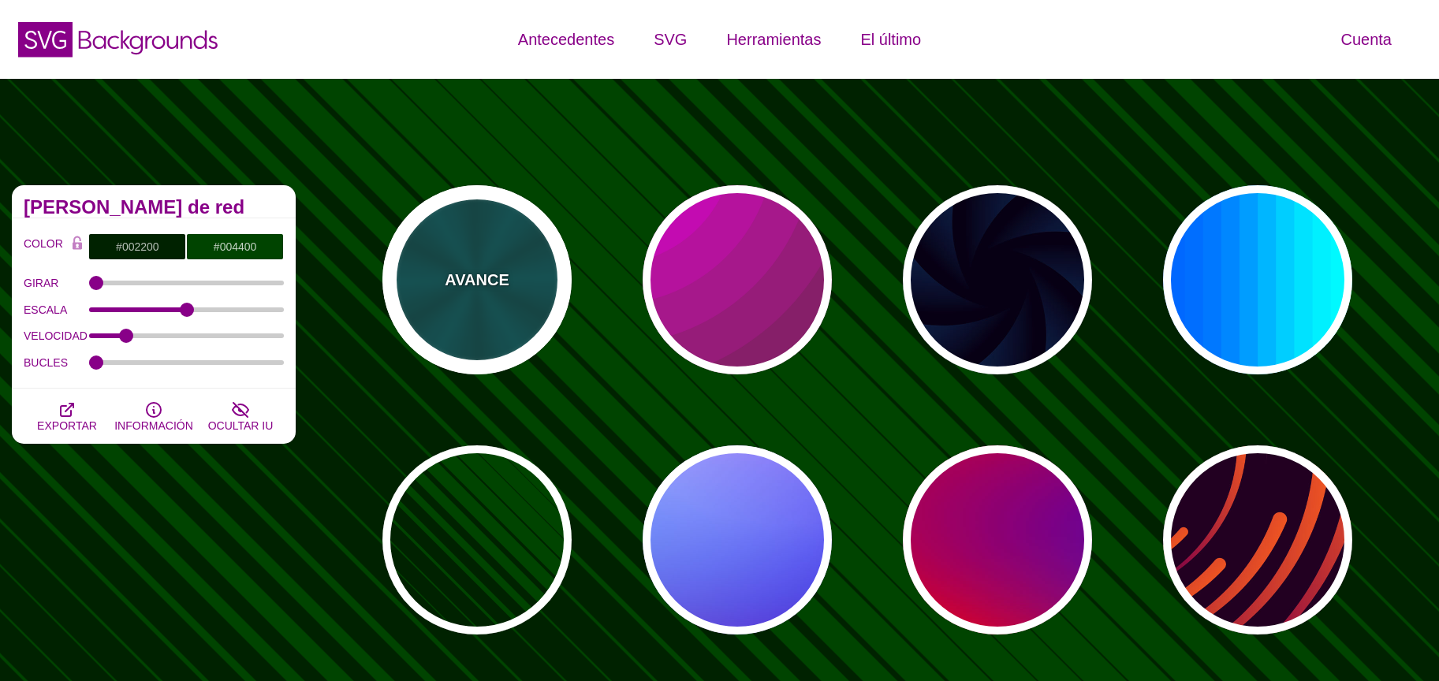
type input "#006666"
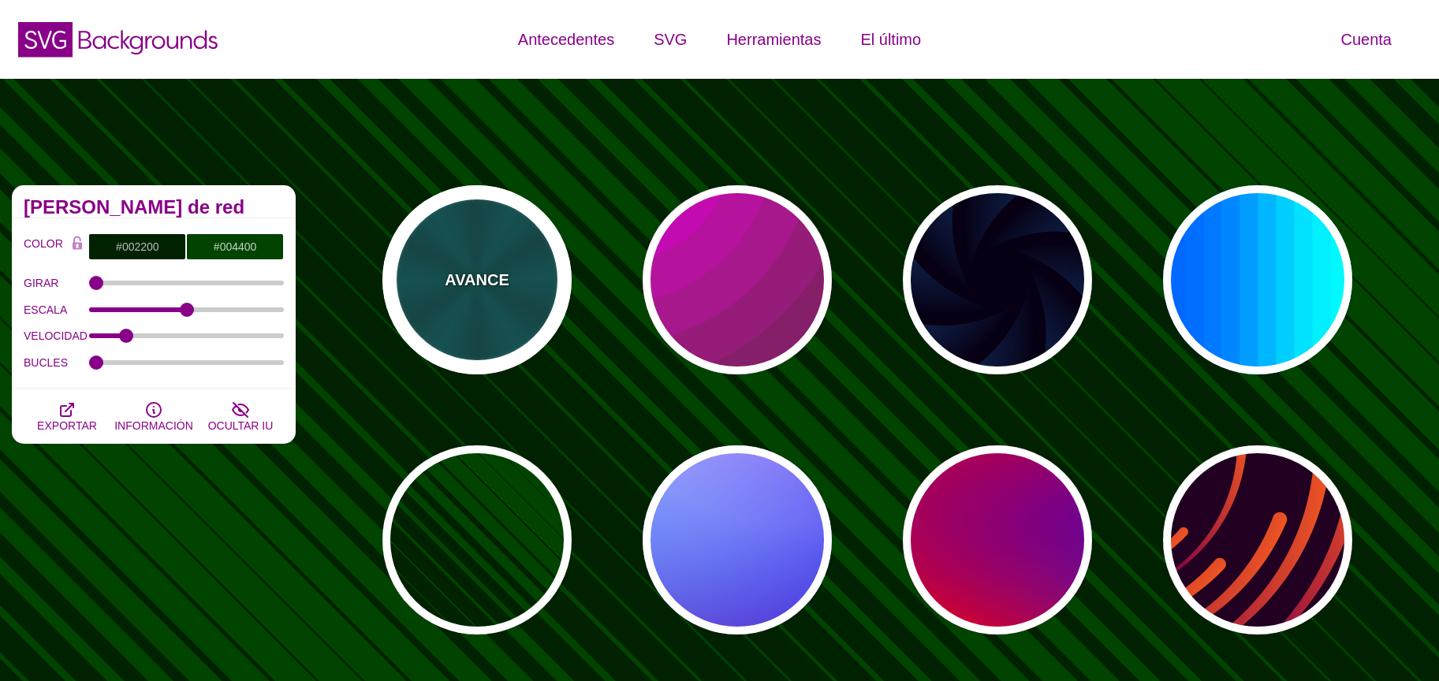
type input "5"
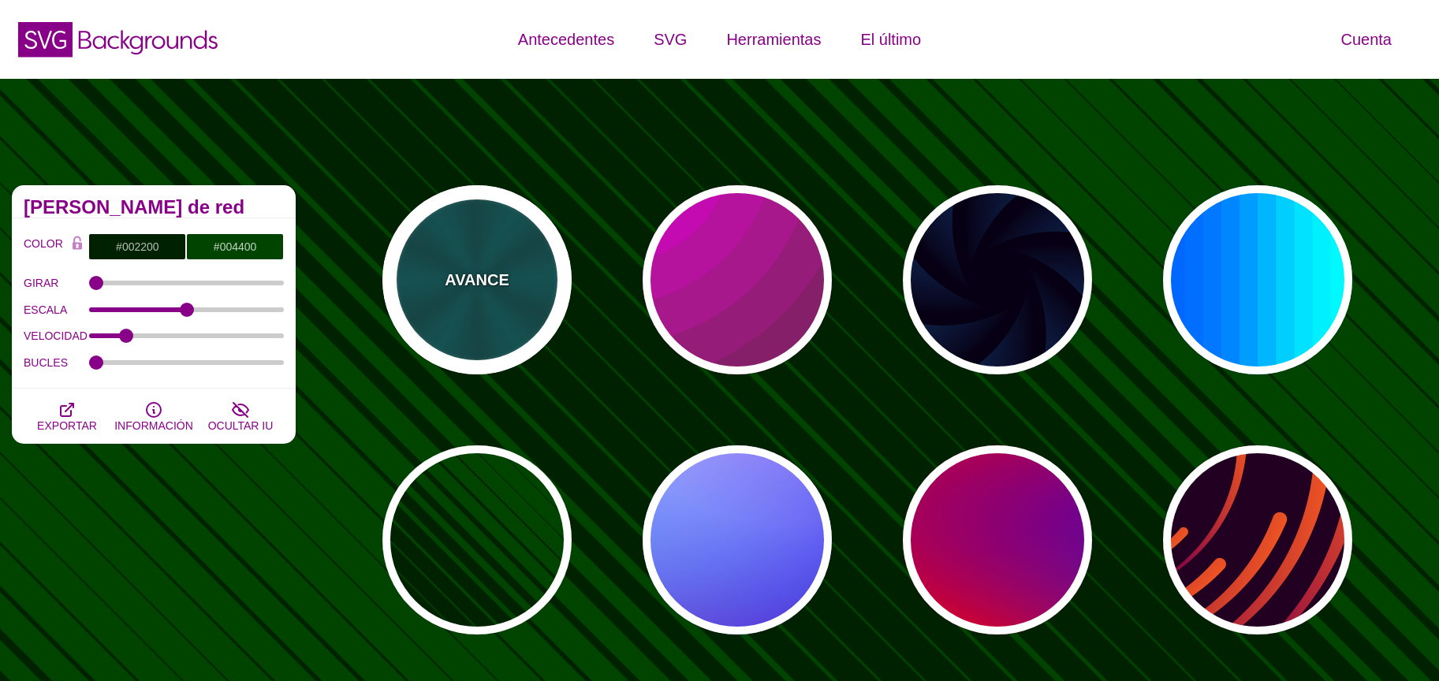
type input "0.2"
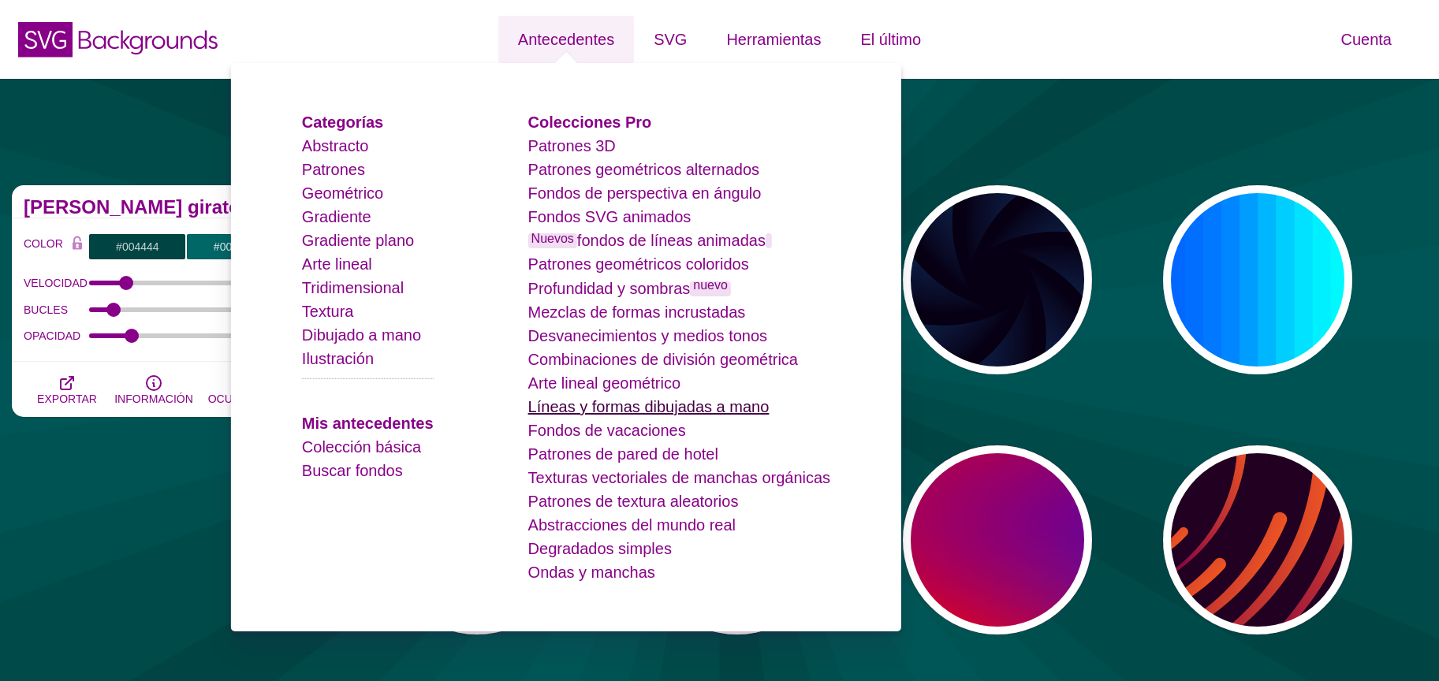
click at [611, 412] on font "Líneas y formas dibujadas a mano" at bounding box center [648, 406] width 241 height 17
click at [611, 436] on font "Fondos de vacaciones" at bounding box center [607, 430] width 158 height 17
click at [613, 459] on font "Patrones de pared de hotel" at bounding box center [623, 454] width 190 height 17
click at [616, 493] on font "Patrones de textura aleatorios" at bounding box center [633, 501] width 211 height 17
click at [621, 524] on font "Abstracciones del mundo real" at bounding box center [631, 525] width 207 height 17
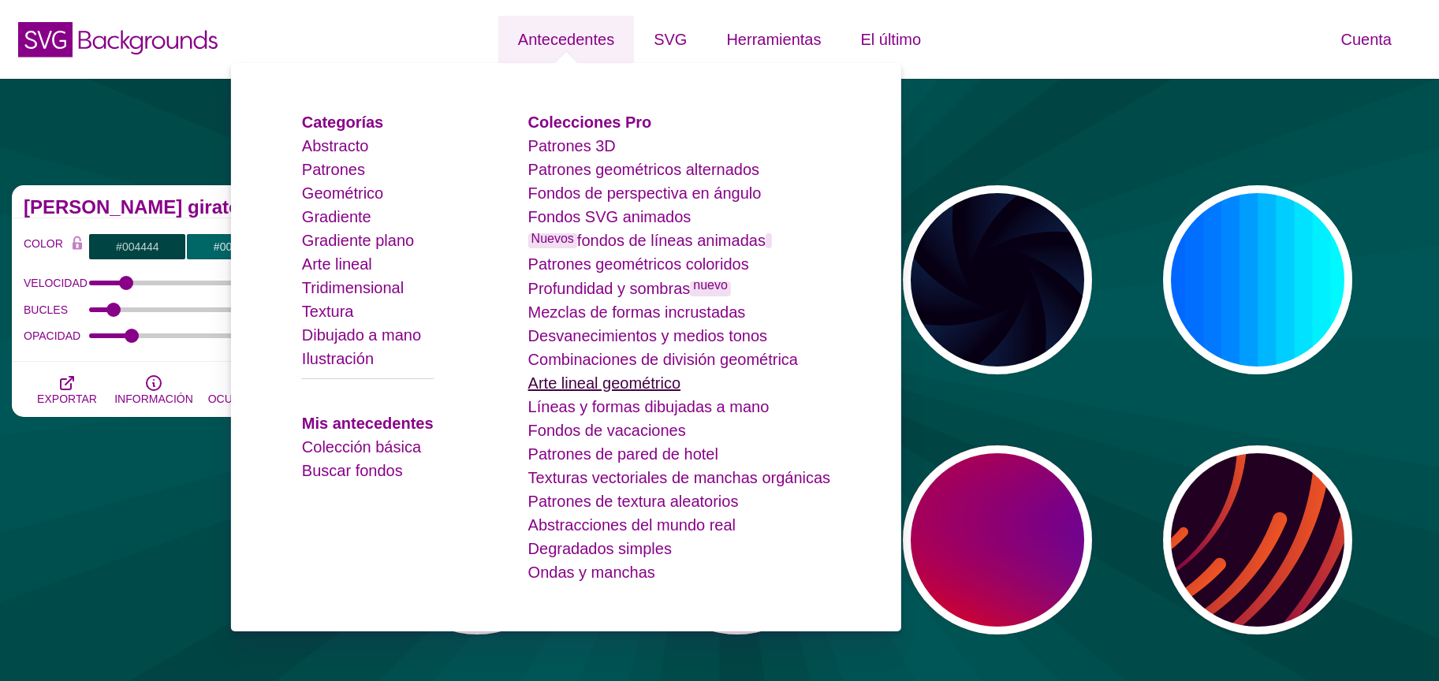
click at [610, 382] on font "Arte lineal geométrico" at bounding box center [604, 383] width 152 height 17
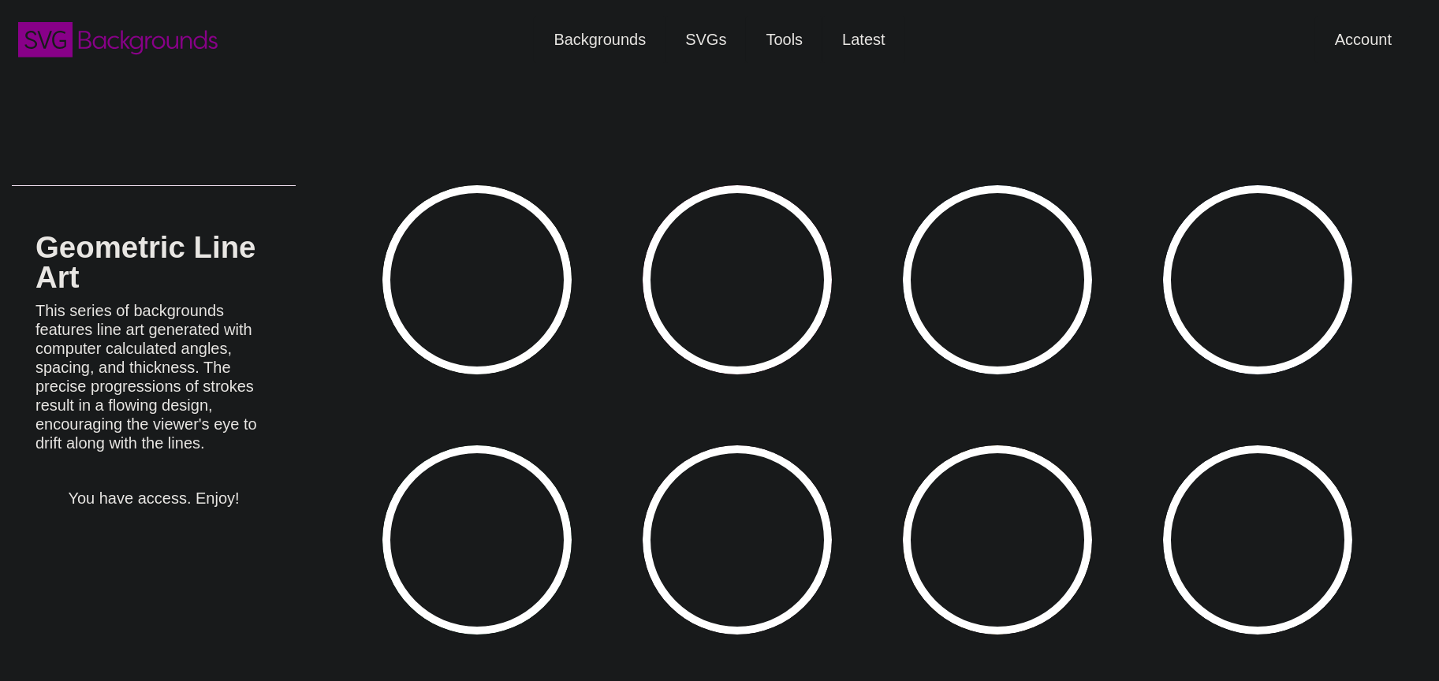
type input "#450057"
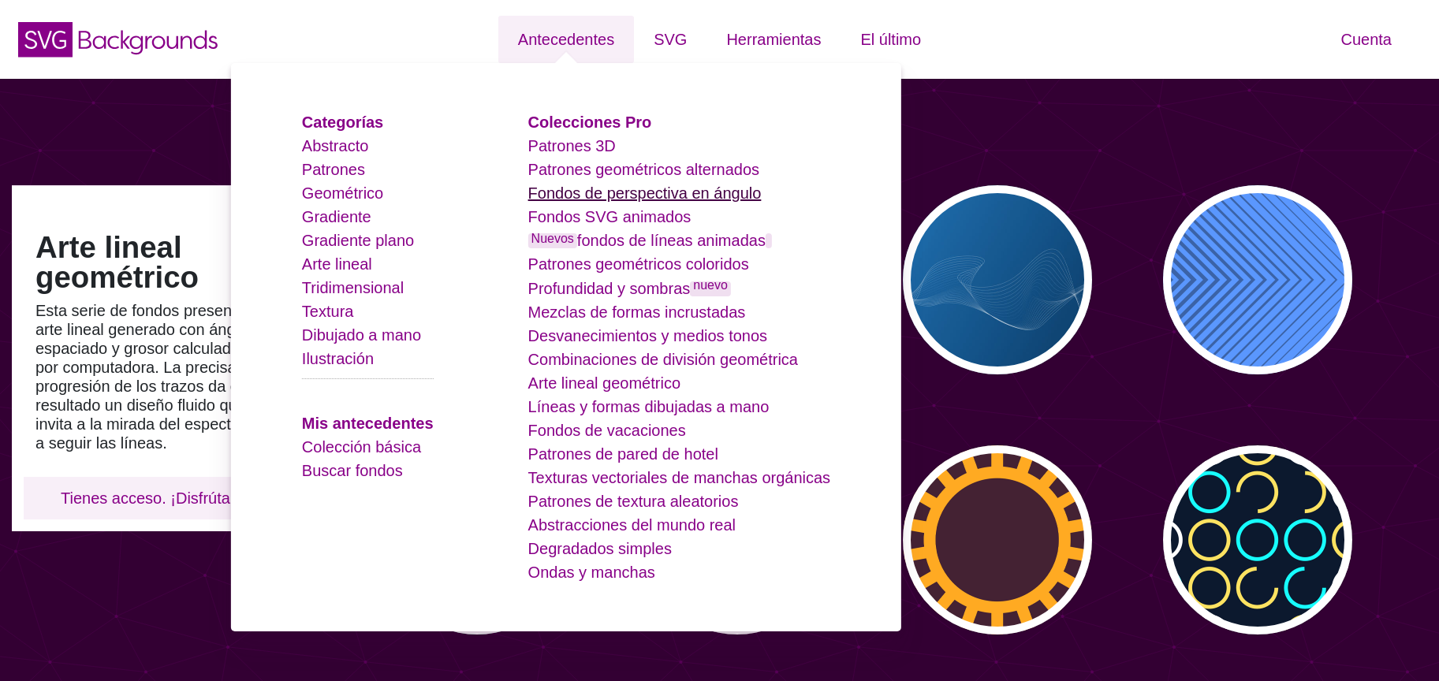
click at [703, 193] on font "Fondos de perspectiva en ángulo" at bounding box center [644, 193] width 233 height 17
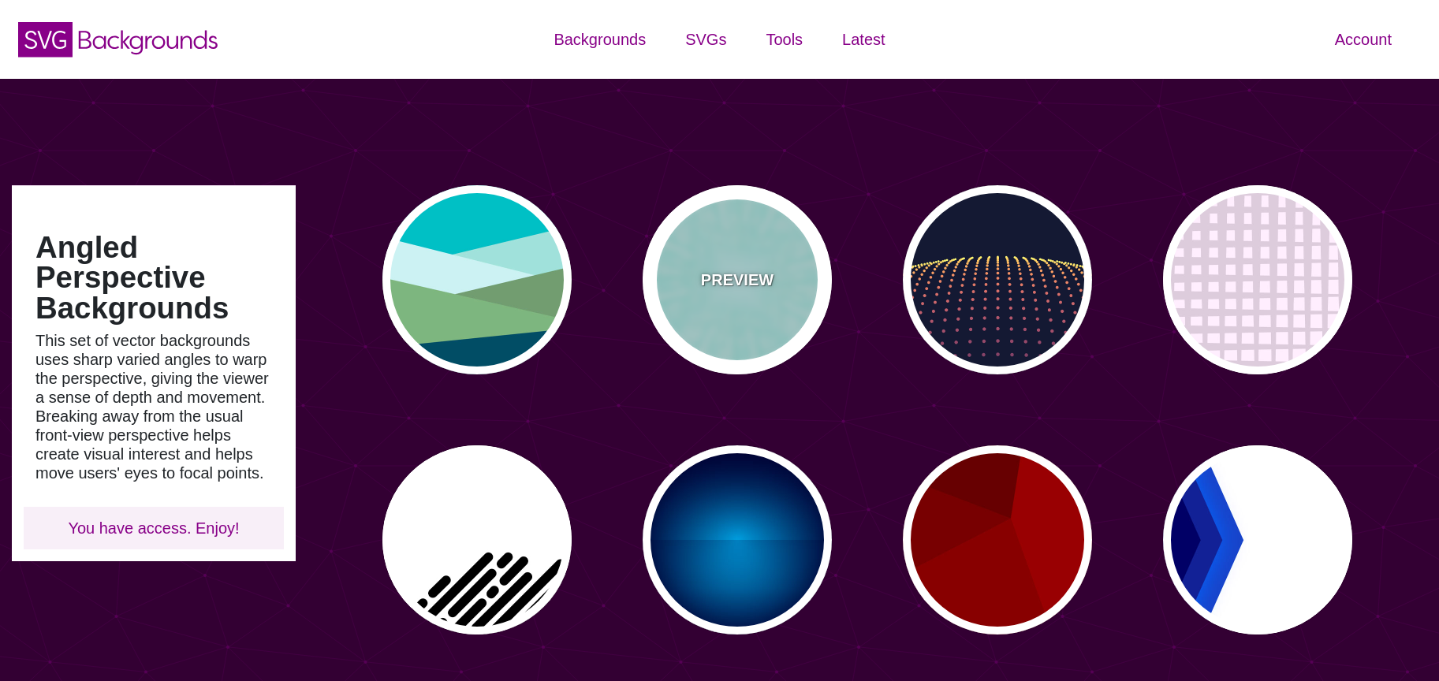
type input "#450057"
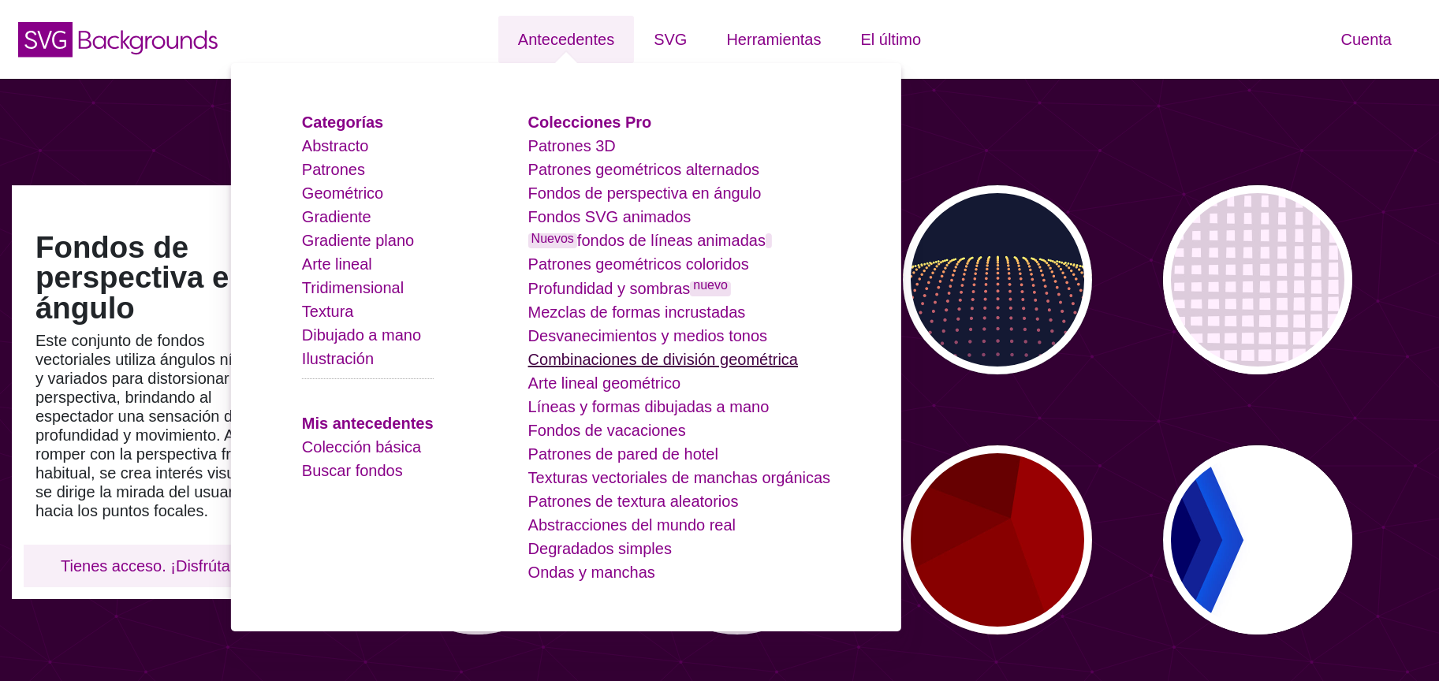
click at [667, 359] on font "Combinaciones de división geométrica" at bounding box center [663, 359] width 270 height 17
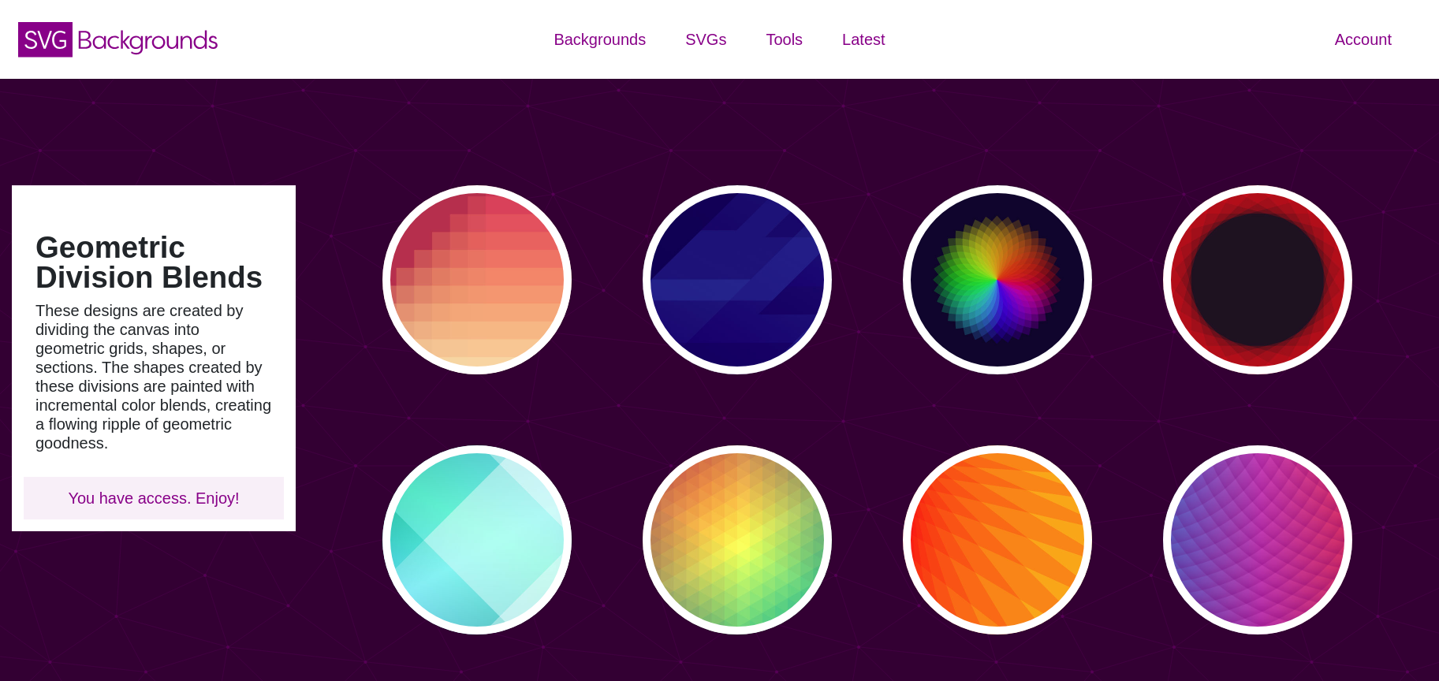
type input "#450057"
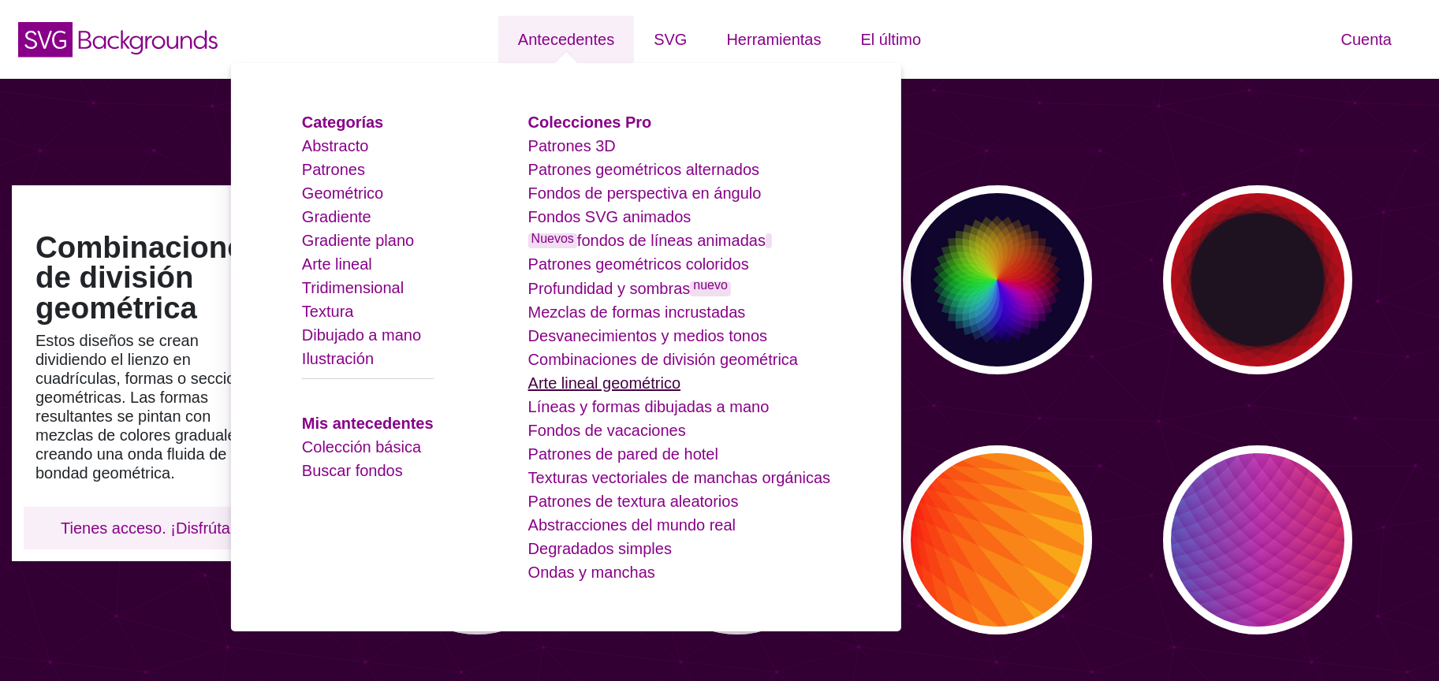
click at [634, 389] on font "Arte lineal geométrico" at bounding box center [604, 383] width 152 height 17
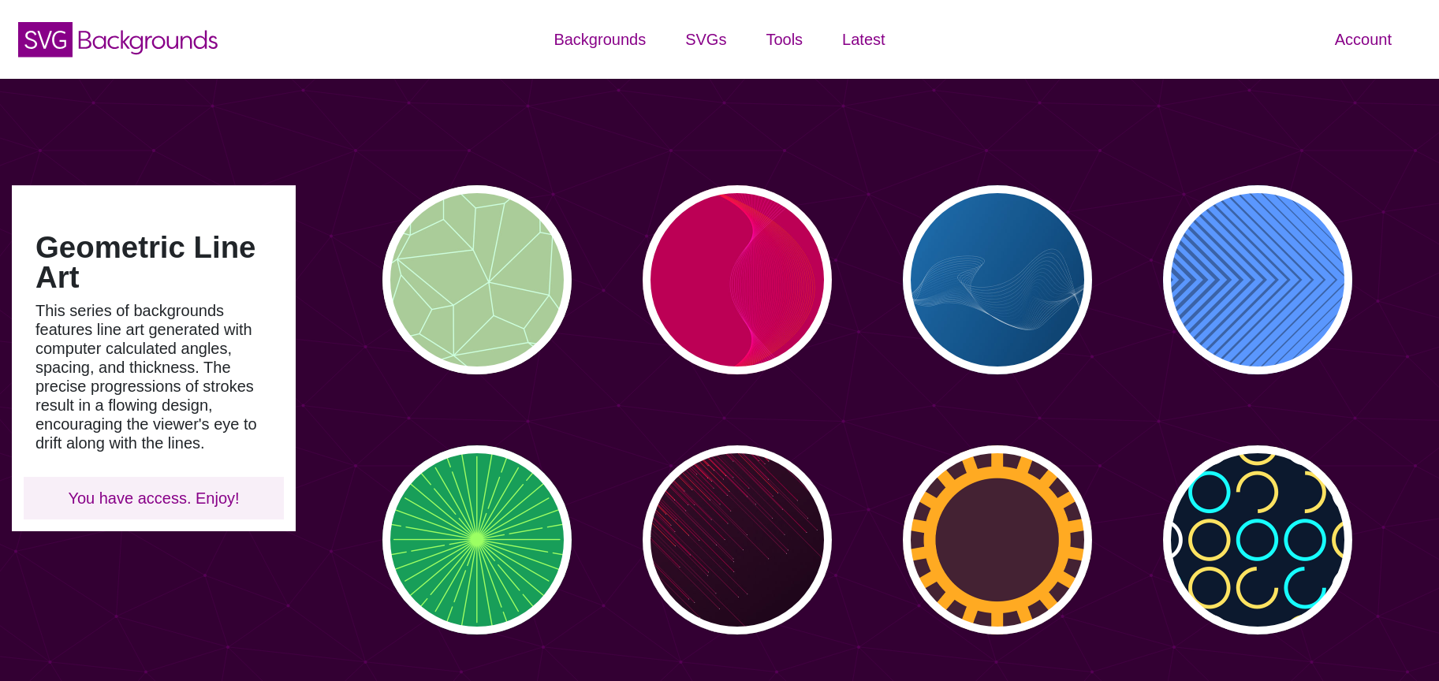
type input "#450057"
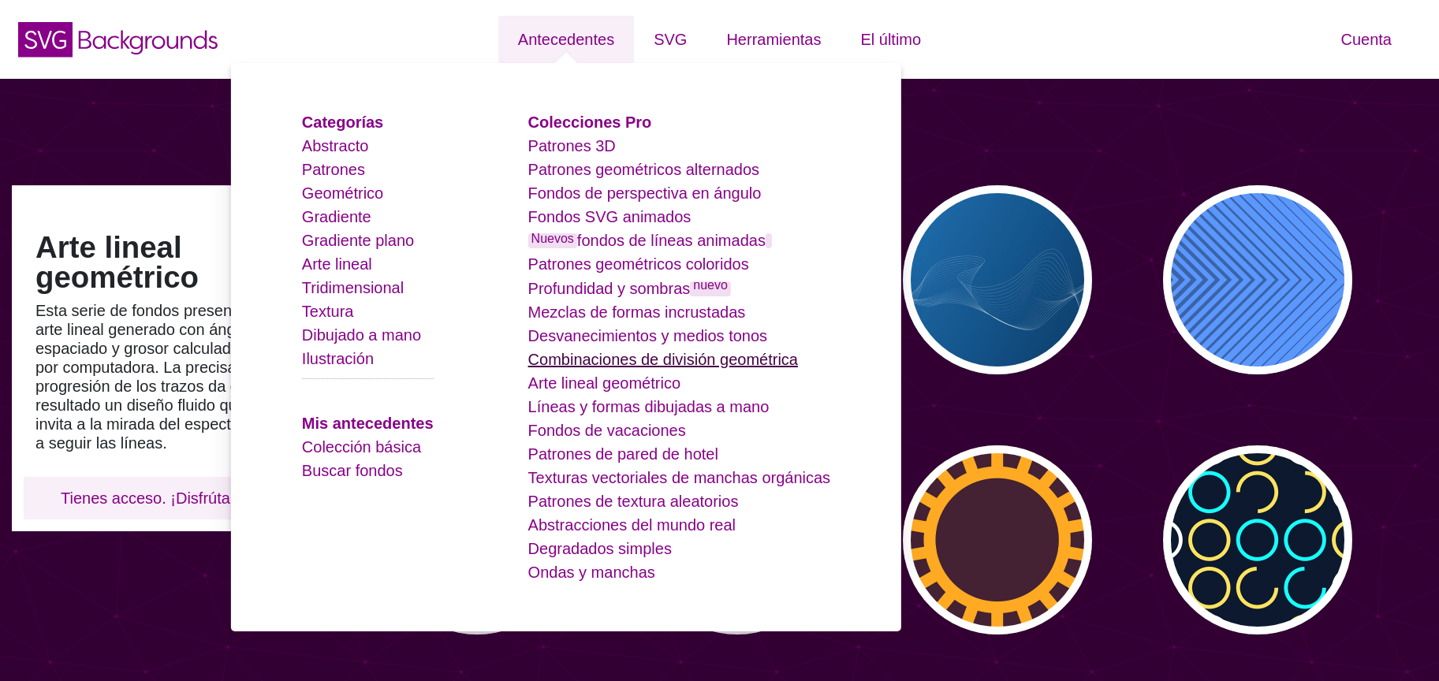
click at [579, 353] on font "Combinaciones de división geométrica" at bounding box center [663, 359] width 270 height 17
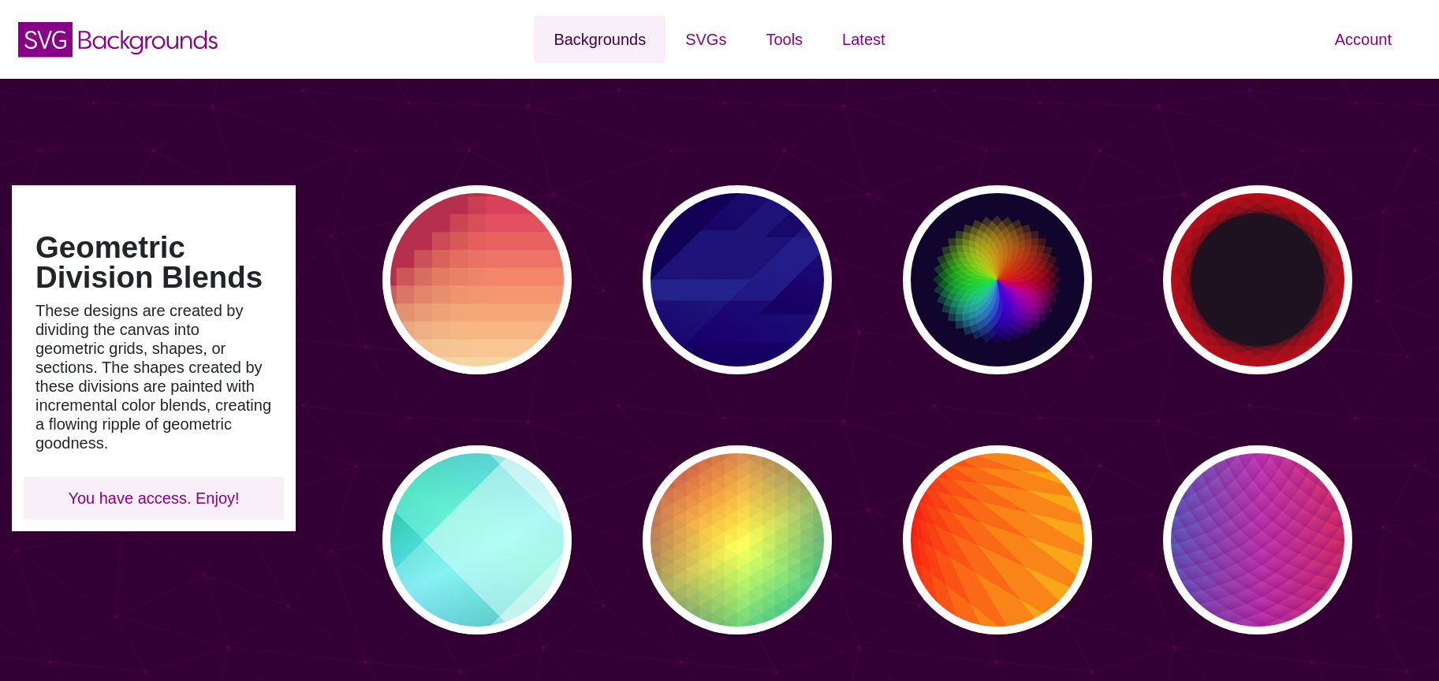
type input "#450057"
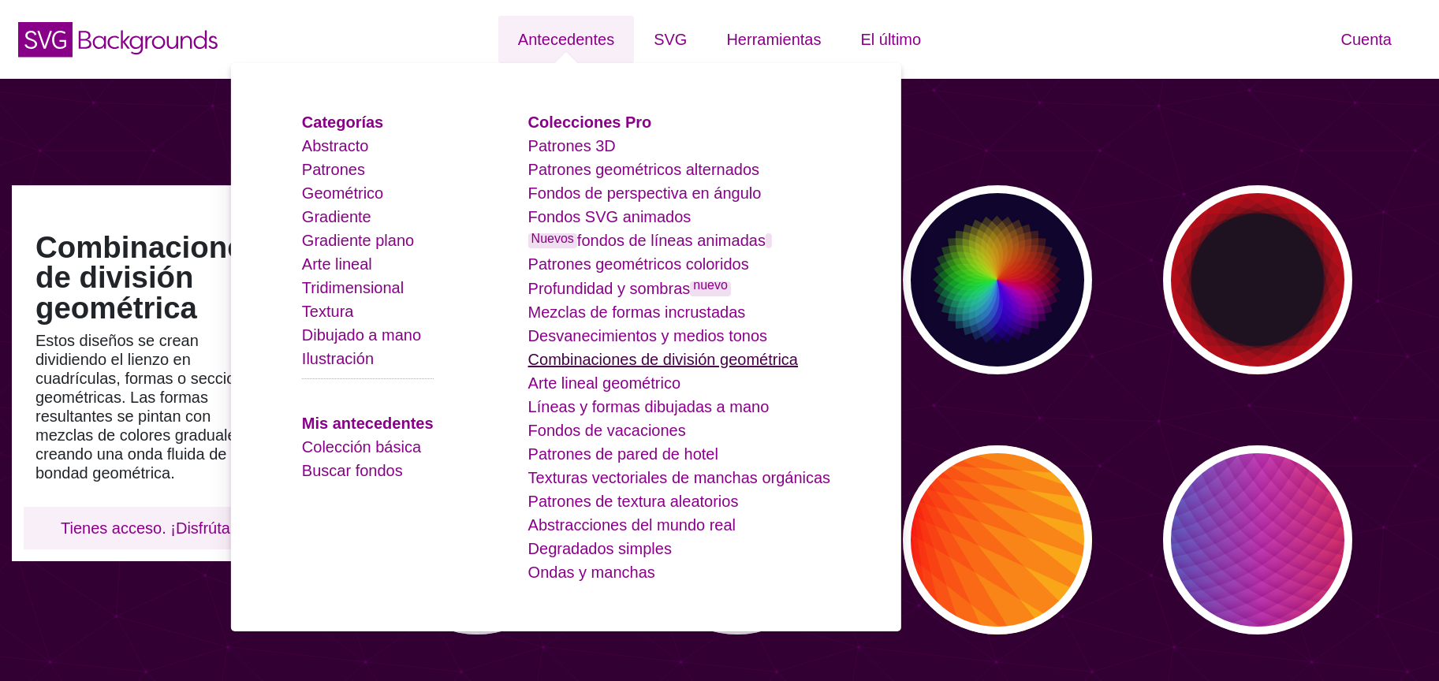
click at [611, 359] on font "Combinaciones de división geométrica" at bounding box center [663, 359] width 270 height 17
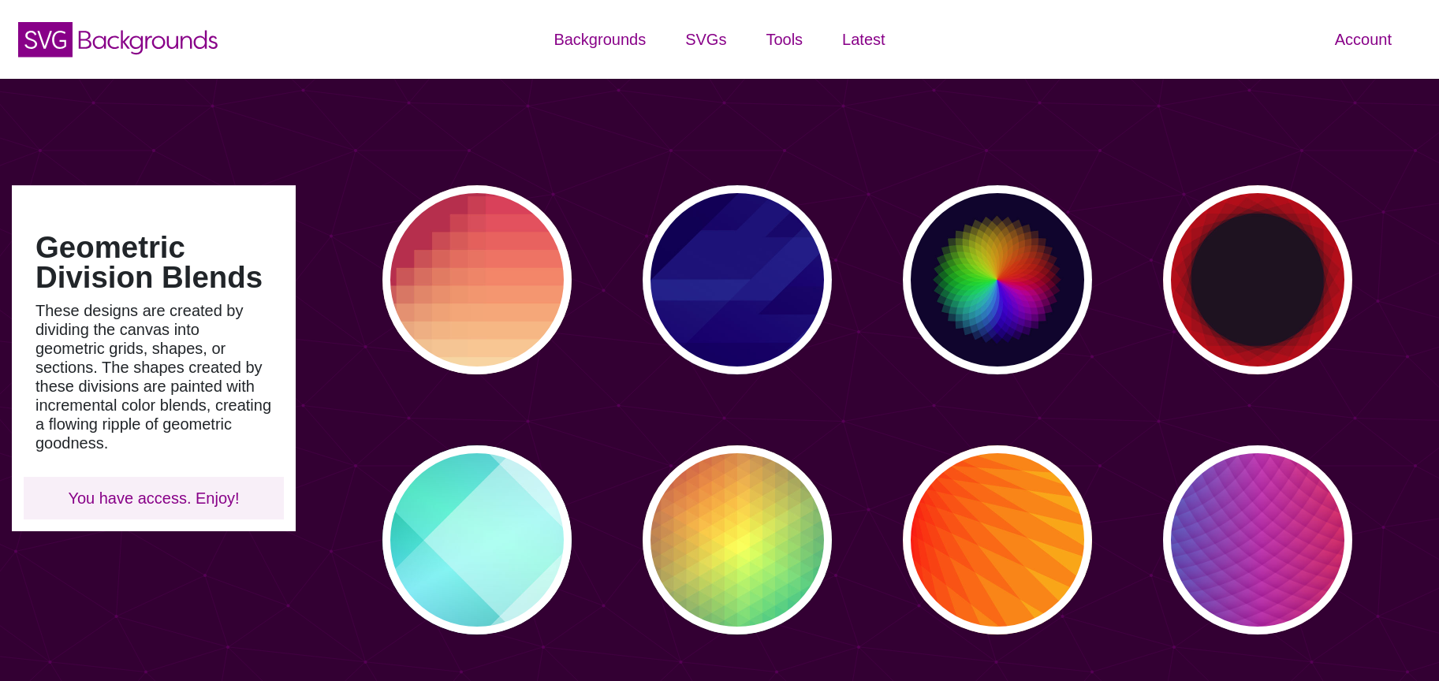
type input "#450057"
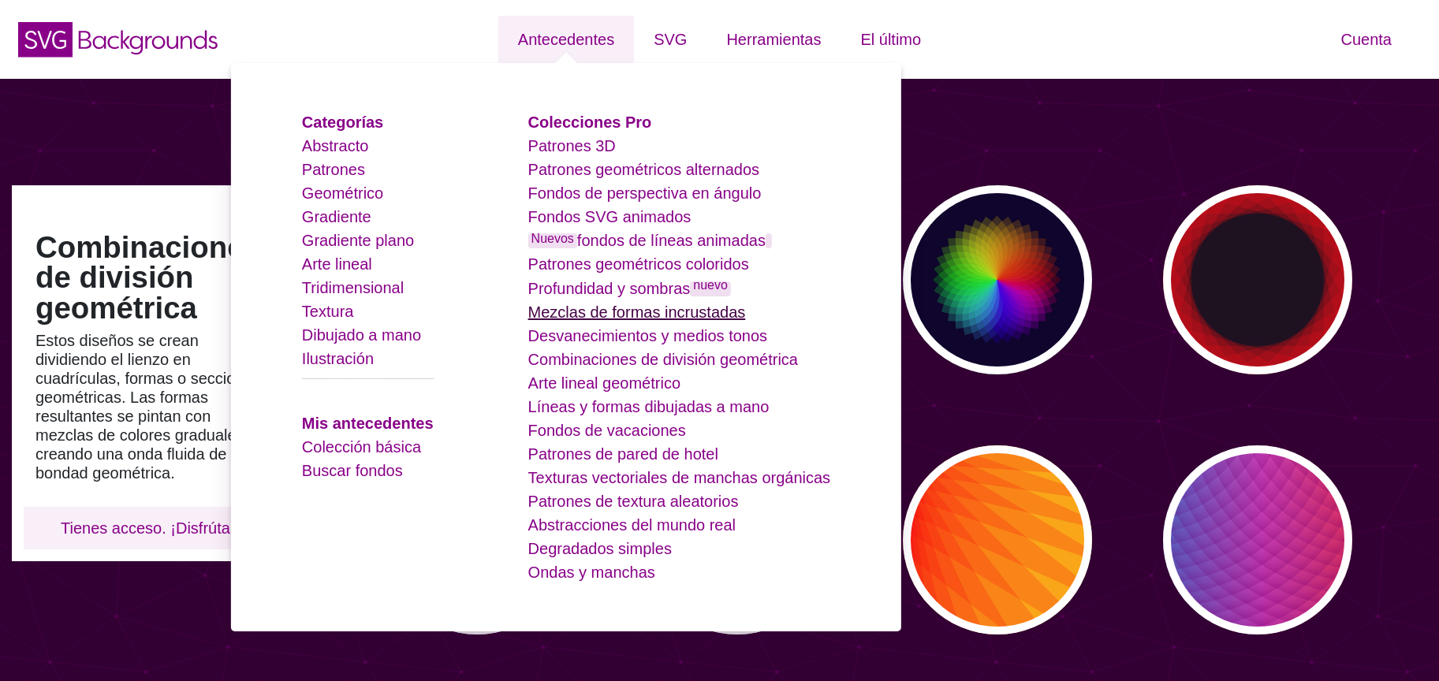
click at [625, 314] on font "Mezclas de formas incrustadas" at bounding box center [637, 312] width 218 height 17
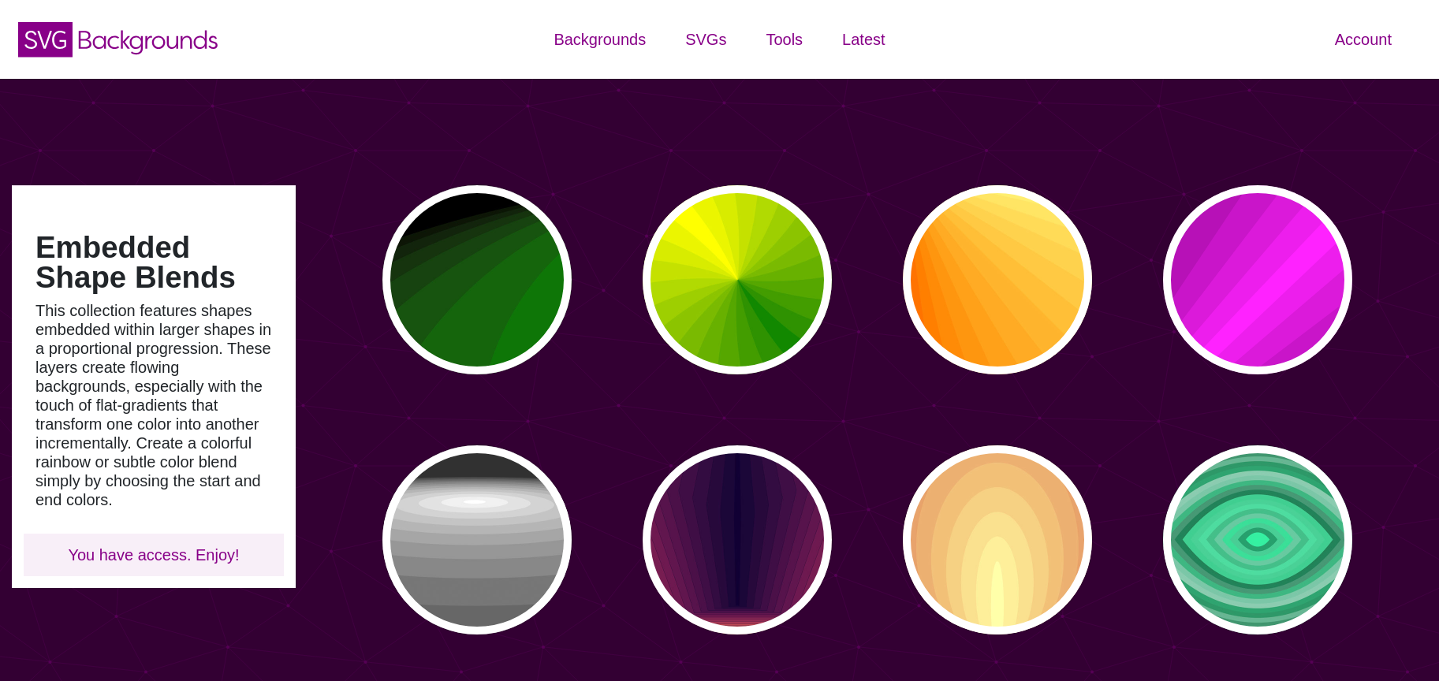
type input "#450057"
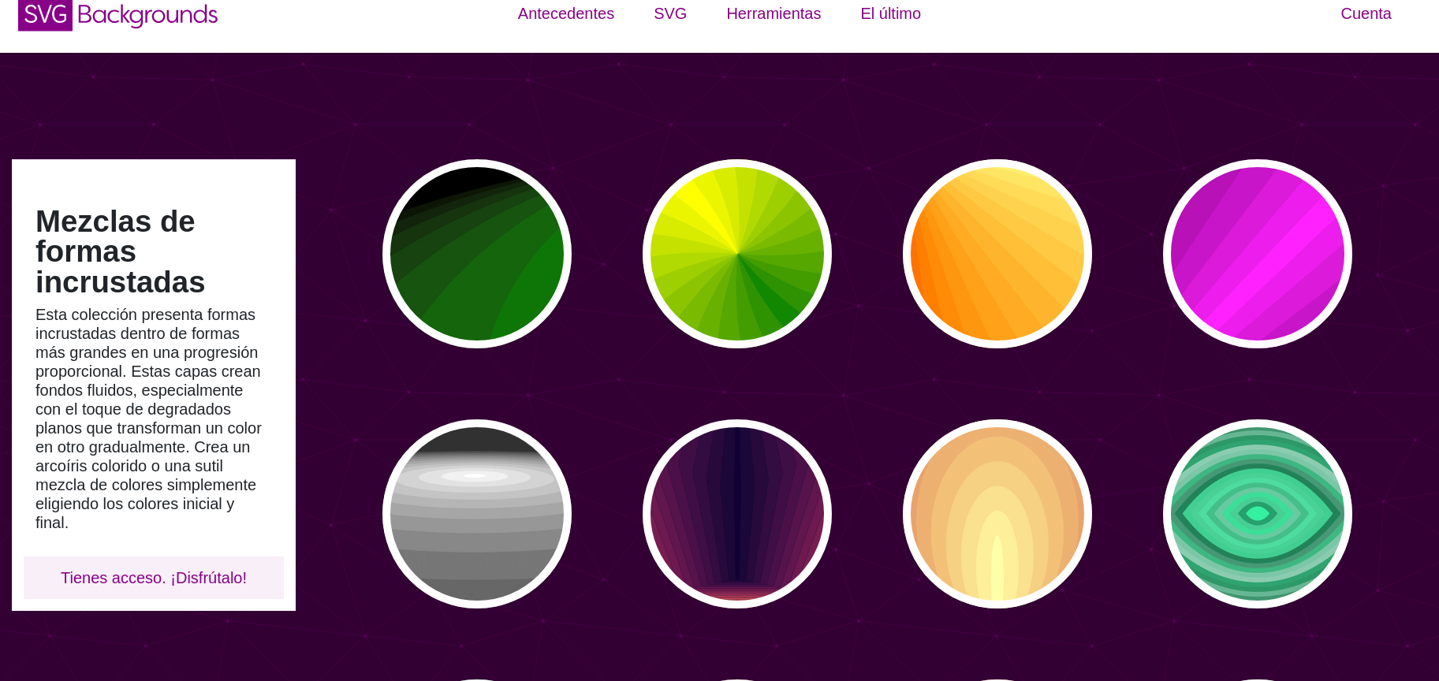
scroll to position [21, 0]
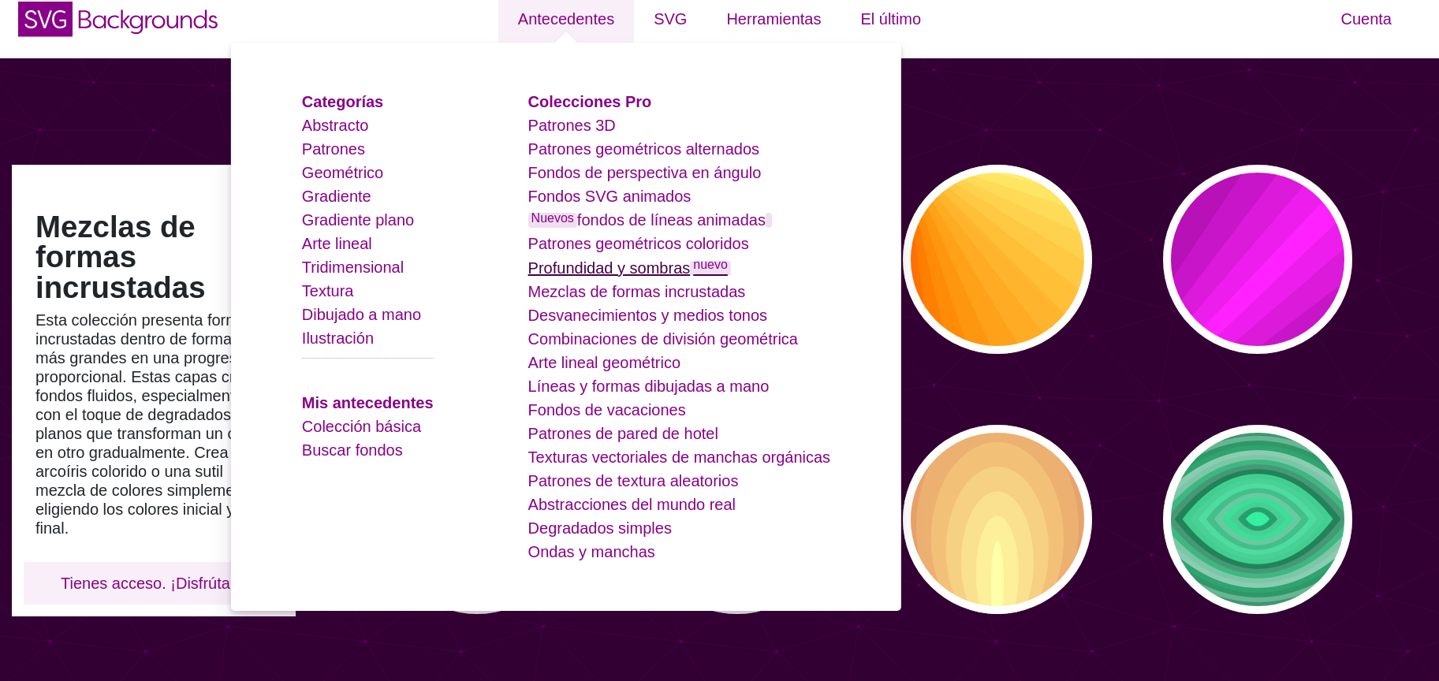
click at [641, 271] on font "Profundidad y sombras" at bounding box center [609, 267] width 162 height 17
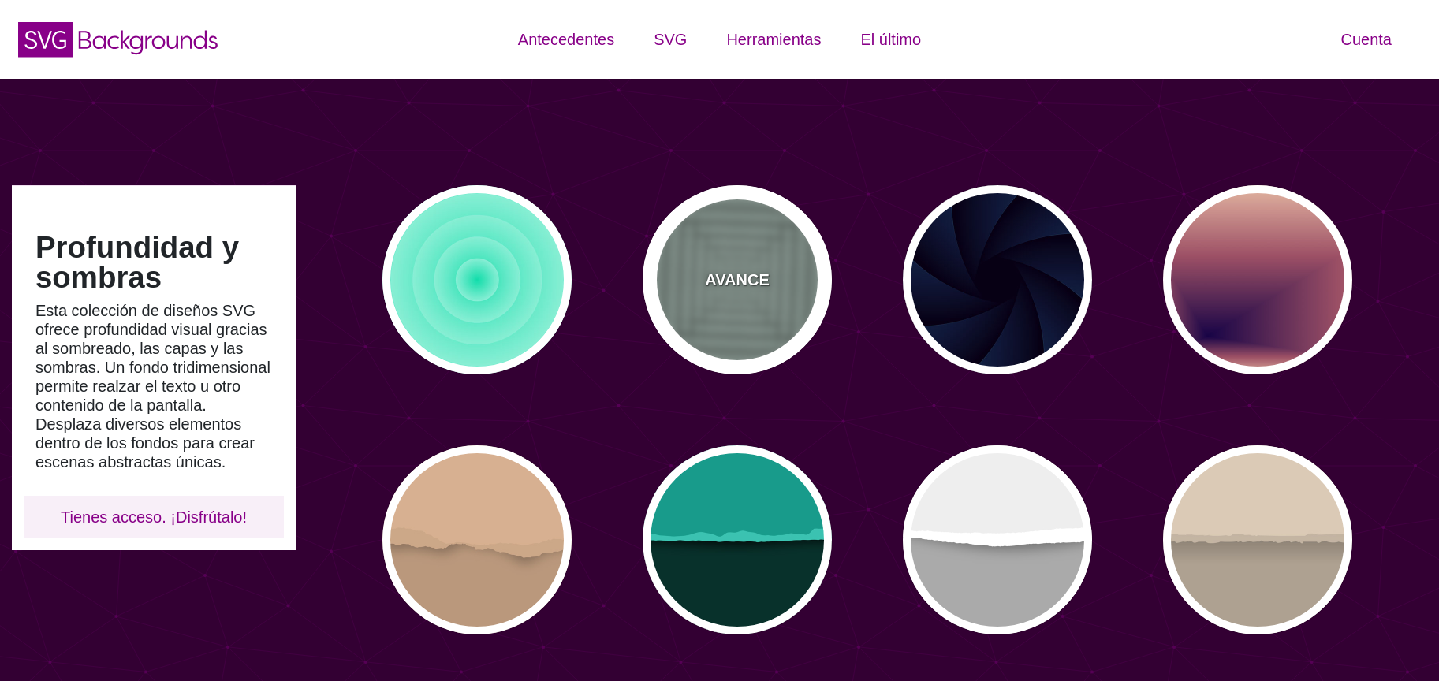
click at [720, 256] on div "AVANCE" at bounding box center [737, 279] width 189 height 189
type input "#ABC3B9"
type input "0"
type input "0.5"
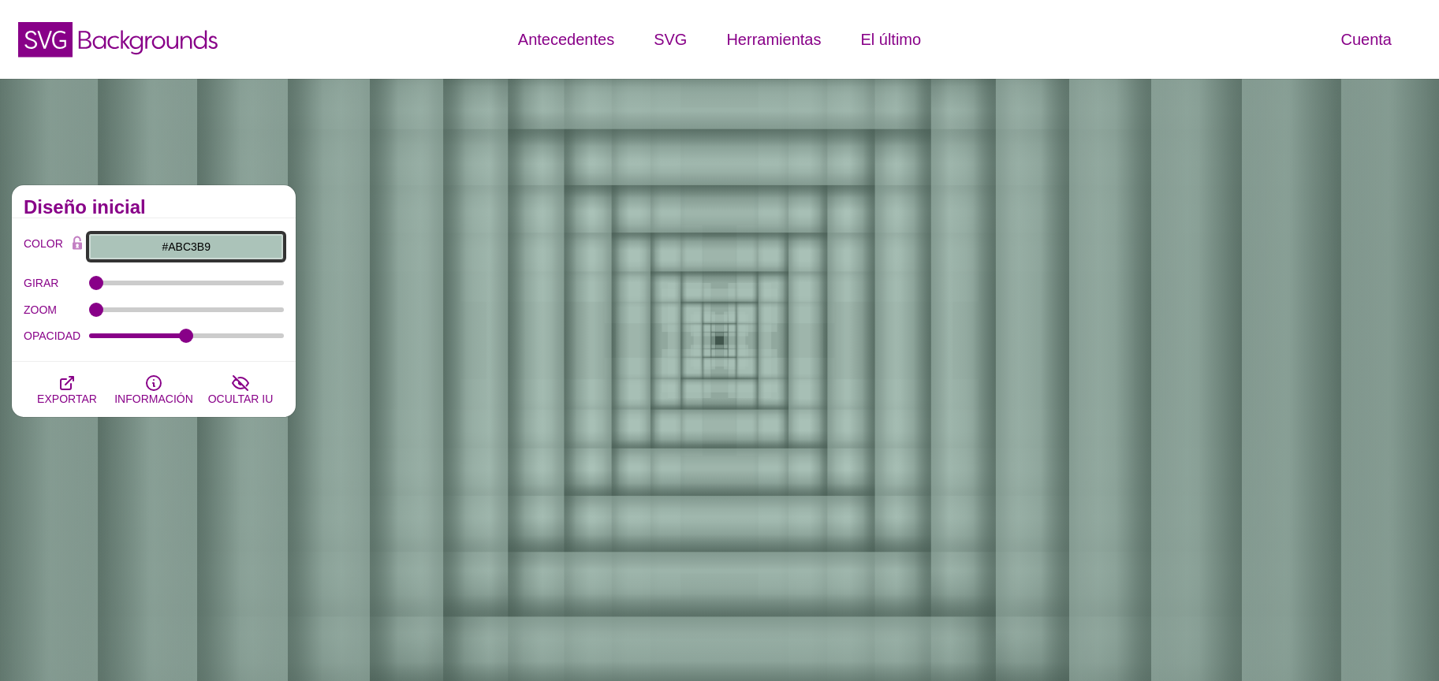
click at [196, 247] on input "#ABC3B9" at bounding box center [186, 246] width 196 height 27
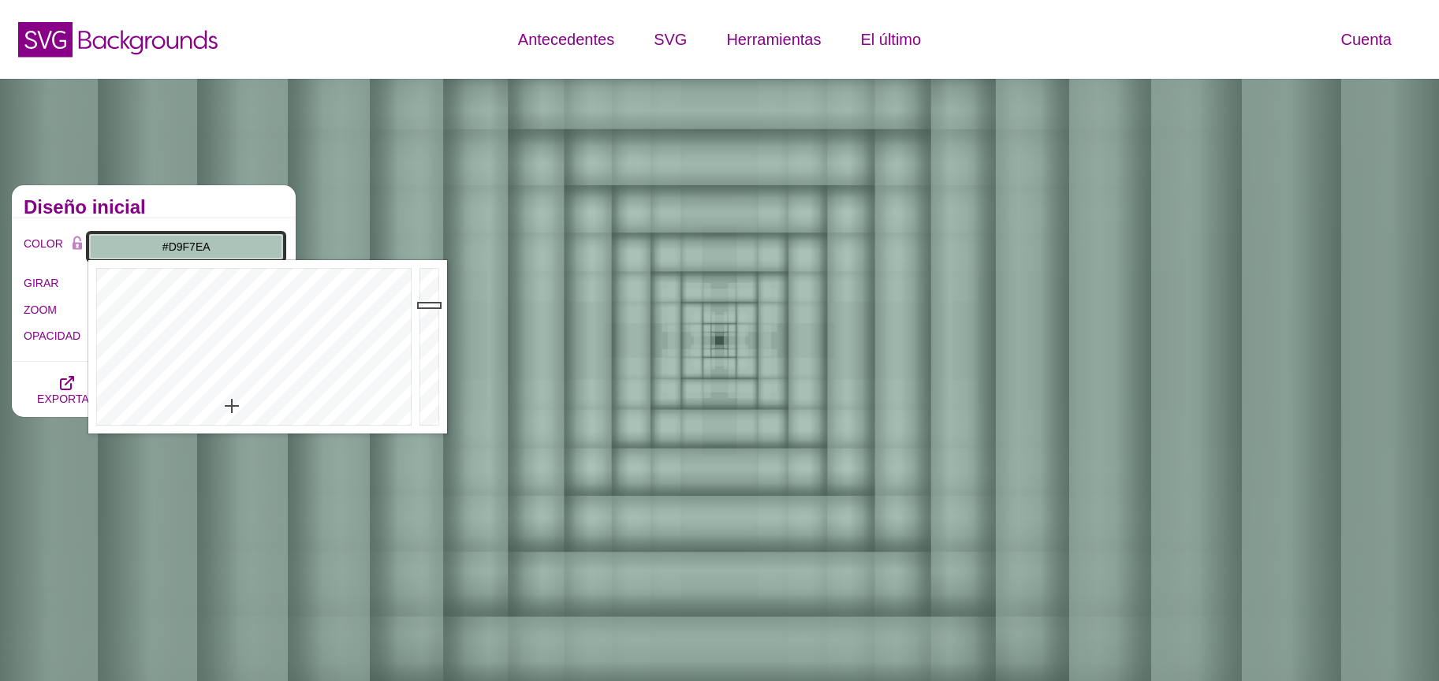
click at [434, 273] on div at bounding box center [432, 347] width 32 height 174
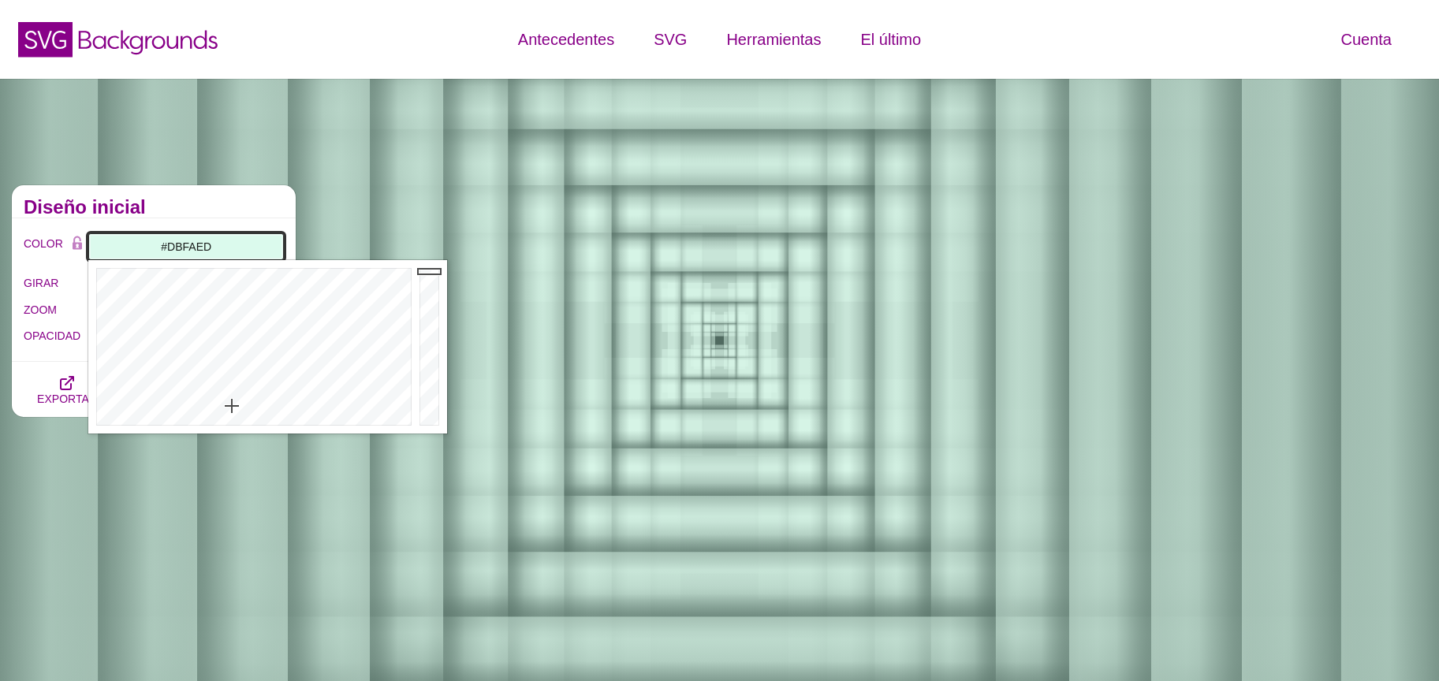
click at [427, 271] on div at bounding box center [432, 347] width 32 height 174
click at [242, 419] on div at bounding box center [251, 347] width 327 height 174
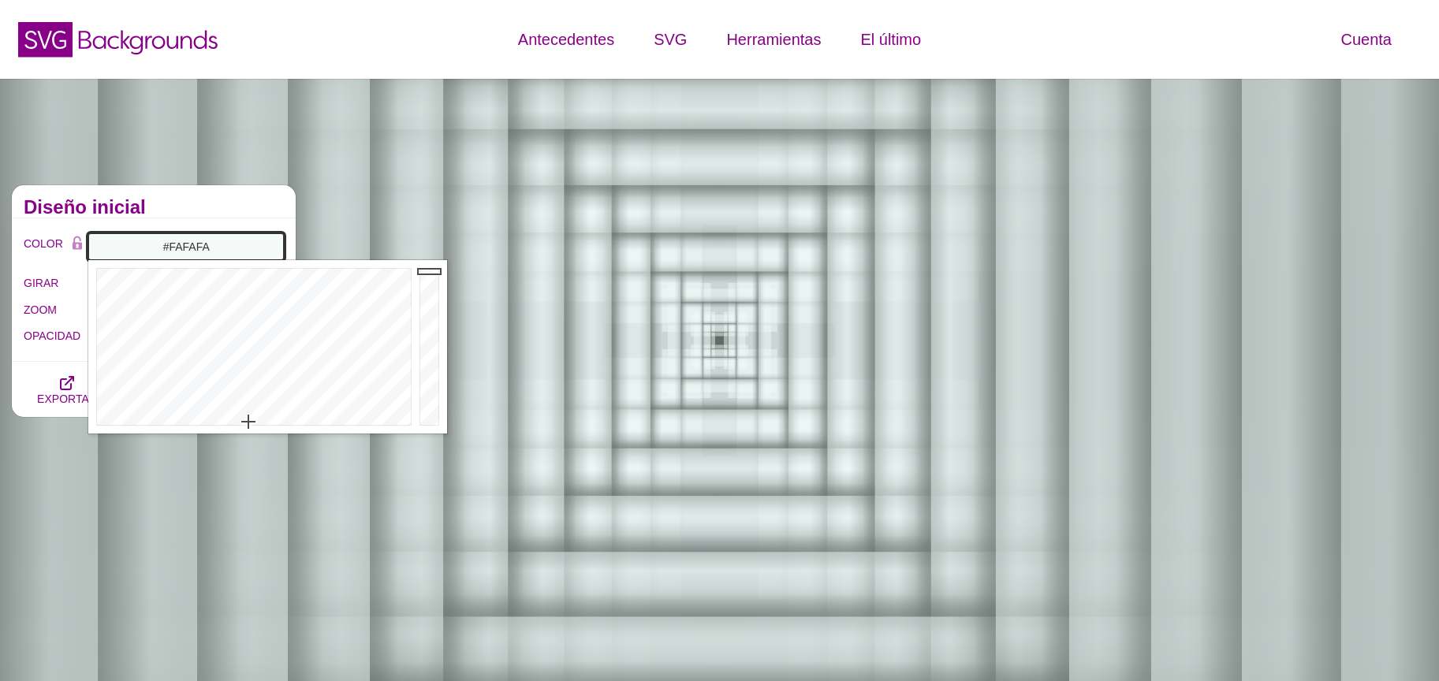
drag, startPoint x: 248, startPoint y: 421, endPoint x: 248, endPoint y: 435, distance: 13.4
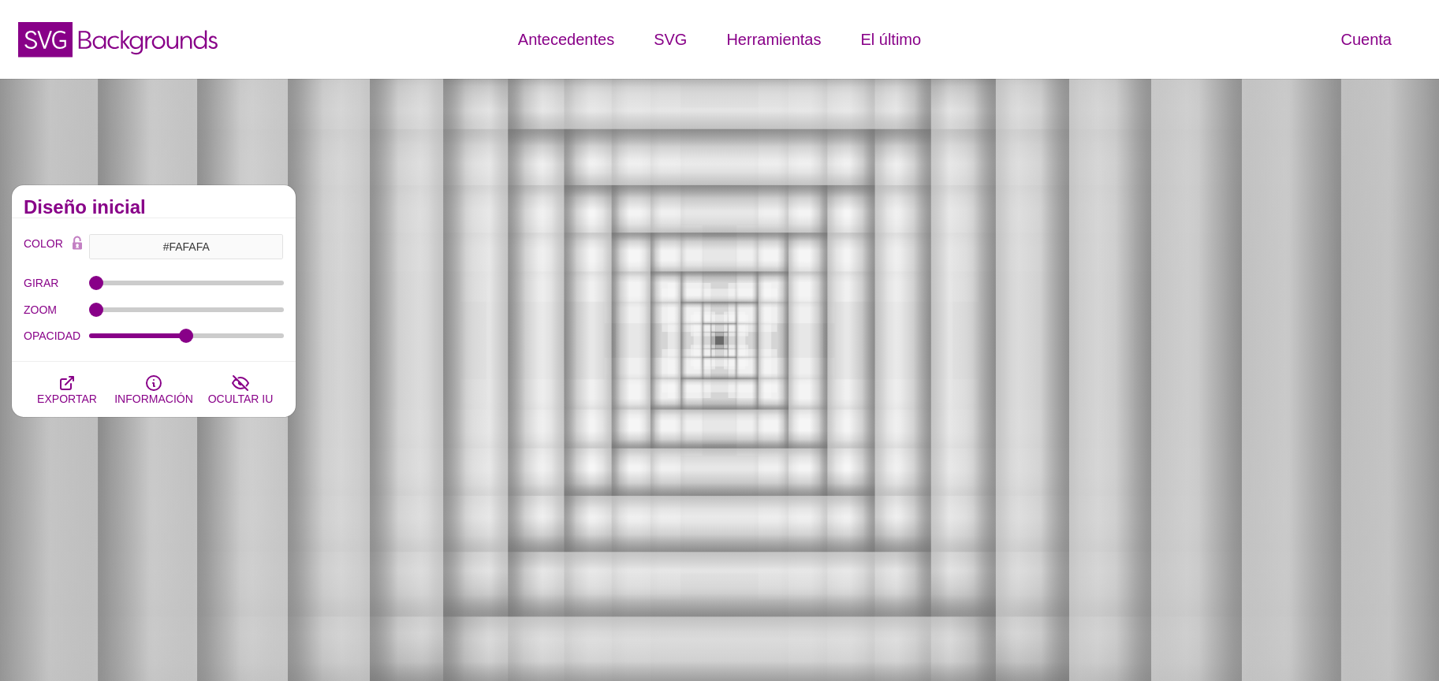
click at [162, 216] on div "Diseño inicial" at bounding box center [154, 201] width 284 height 33
click at [177, 245] on input "#FAFAFA" at bounding box center [186, 246] width 196 height 27
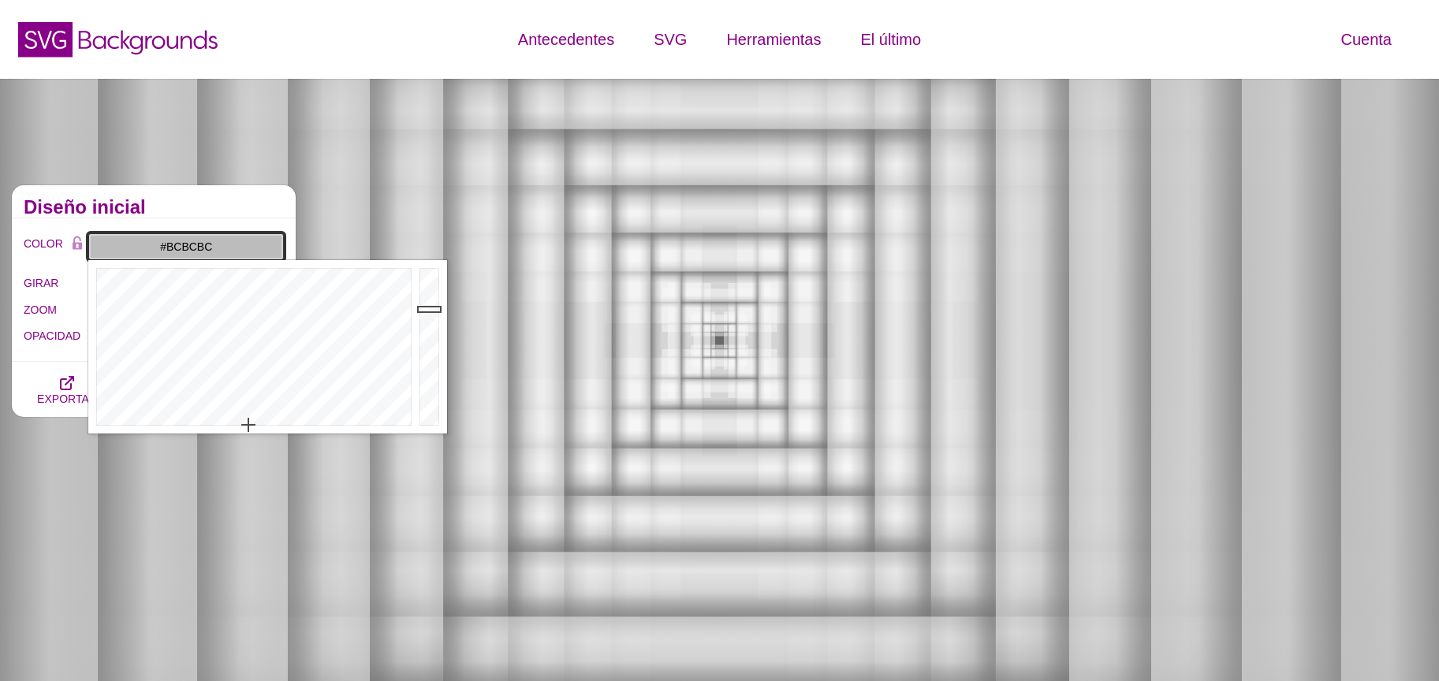
drag, startPoint x: 421, startPoint y: 309, endPoint x: 423, endPoint y: 327, distance: 18.2
click at [421, 311] on div at bounding box center [432, 347] width 32 height 174
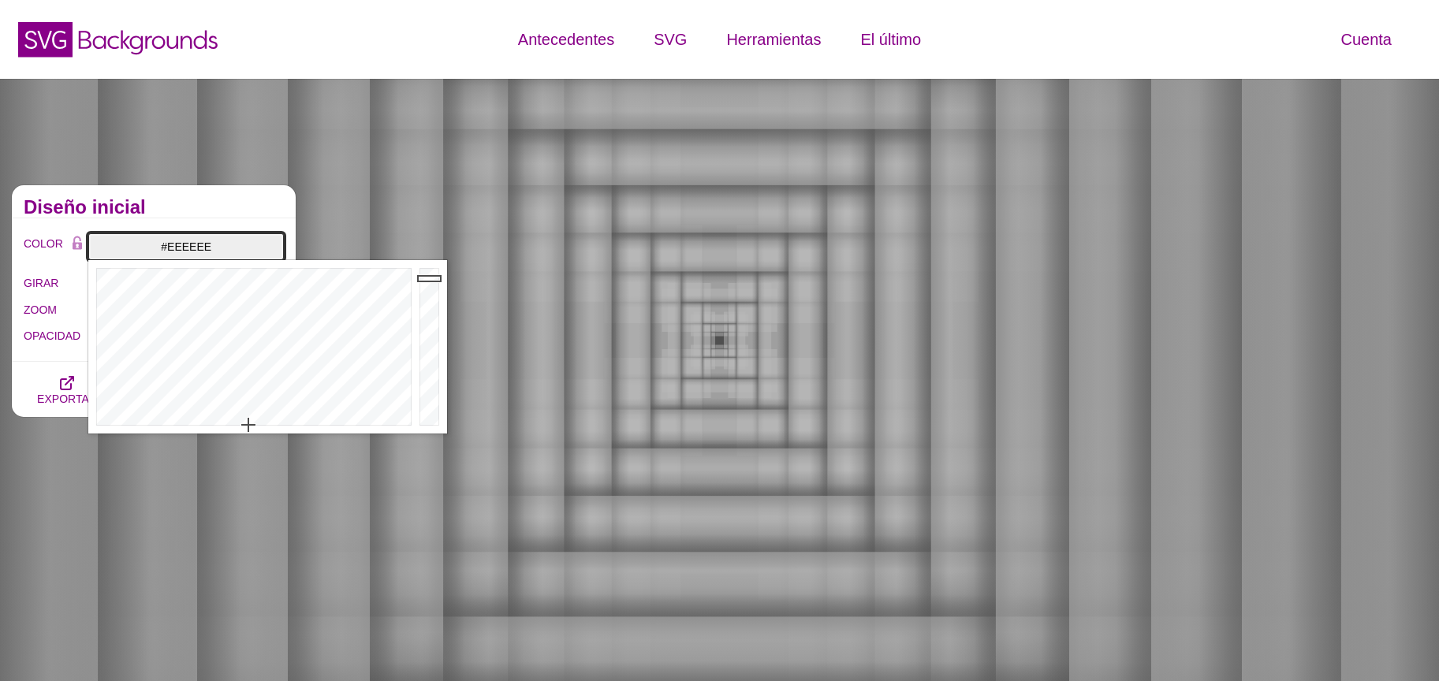
type input "#FFFFFF"
drag, startPoint x: 424, startPoint y: 278, endPoint x: 429, endPoint y: 264, distance: 15.2
click at [429, 264] on div at bounding box center [432, 347] width 32 height 174
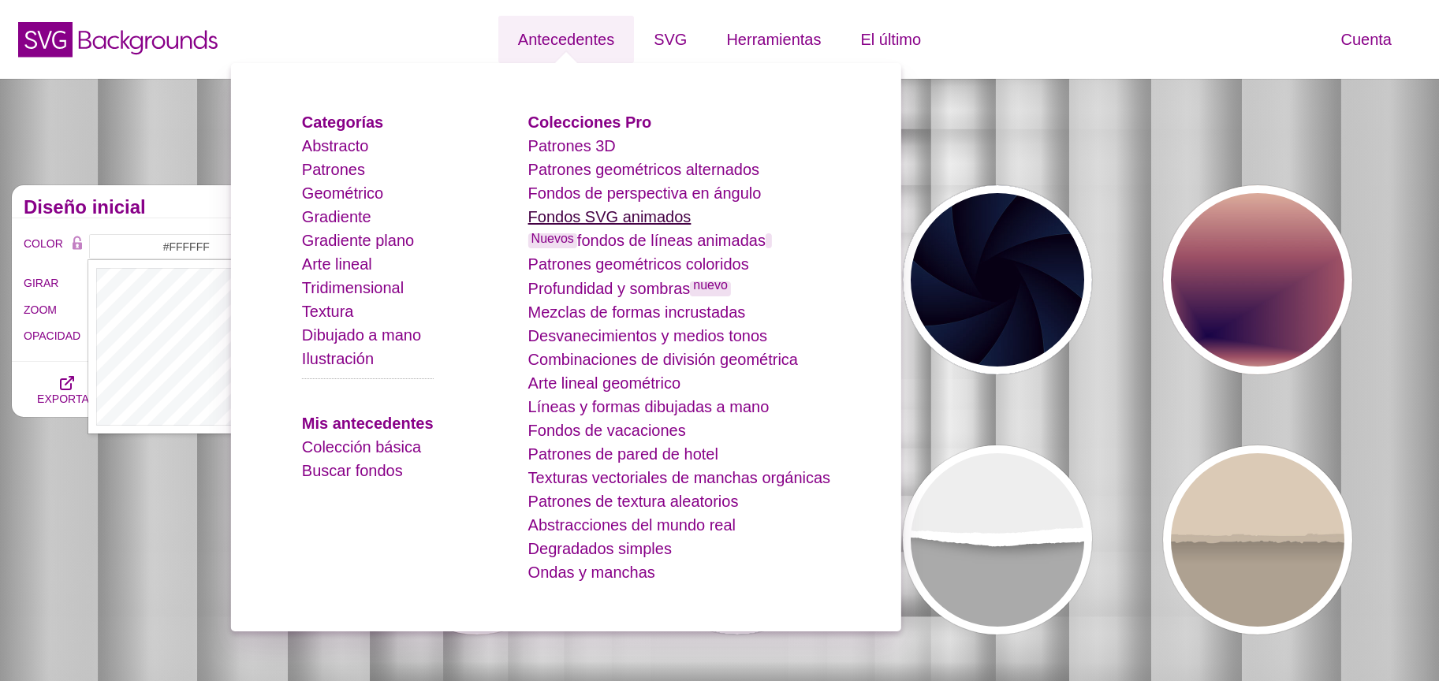
click at [674, 221] on font "Fondos SVG animados" at bounding box center [609, 216] width 163 height 17
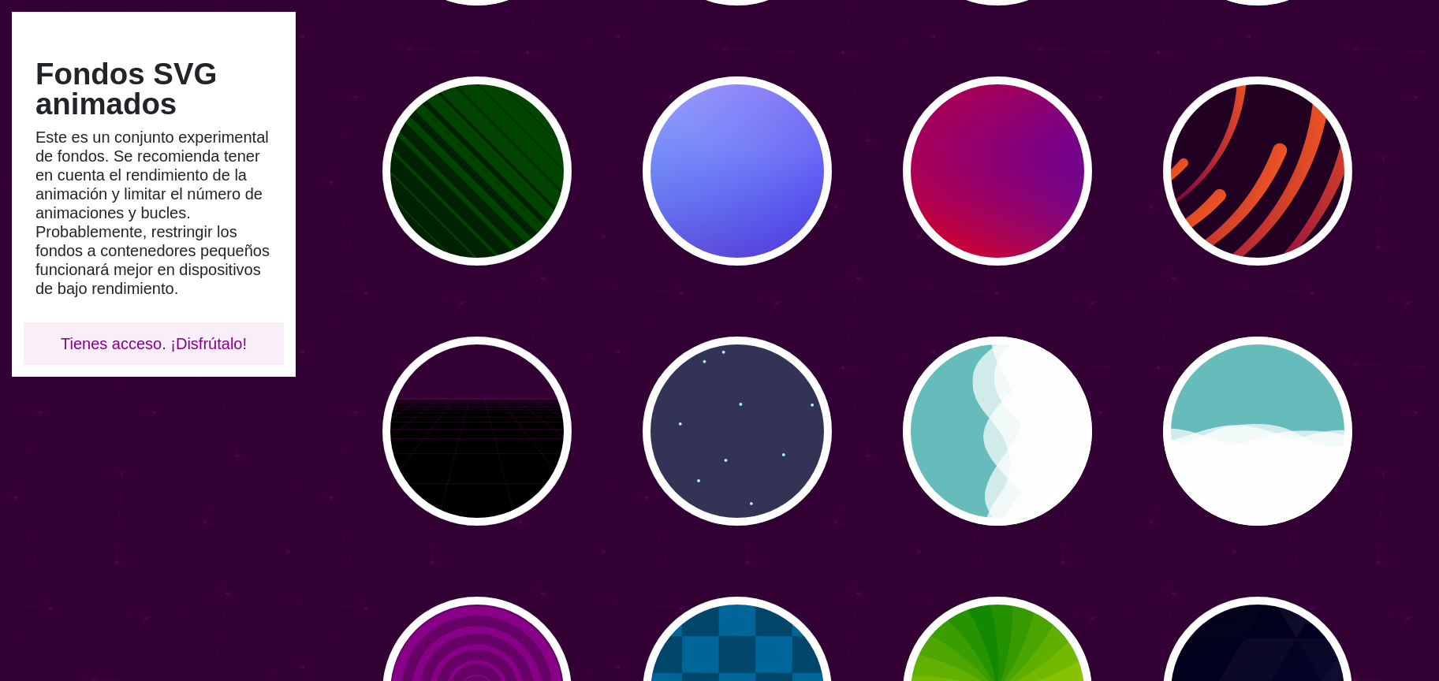
scroll to position [368, 0]
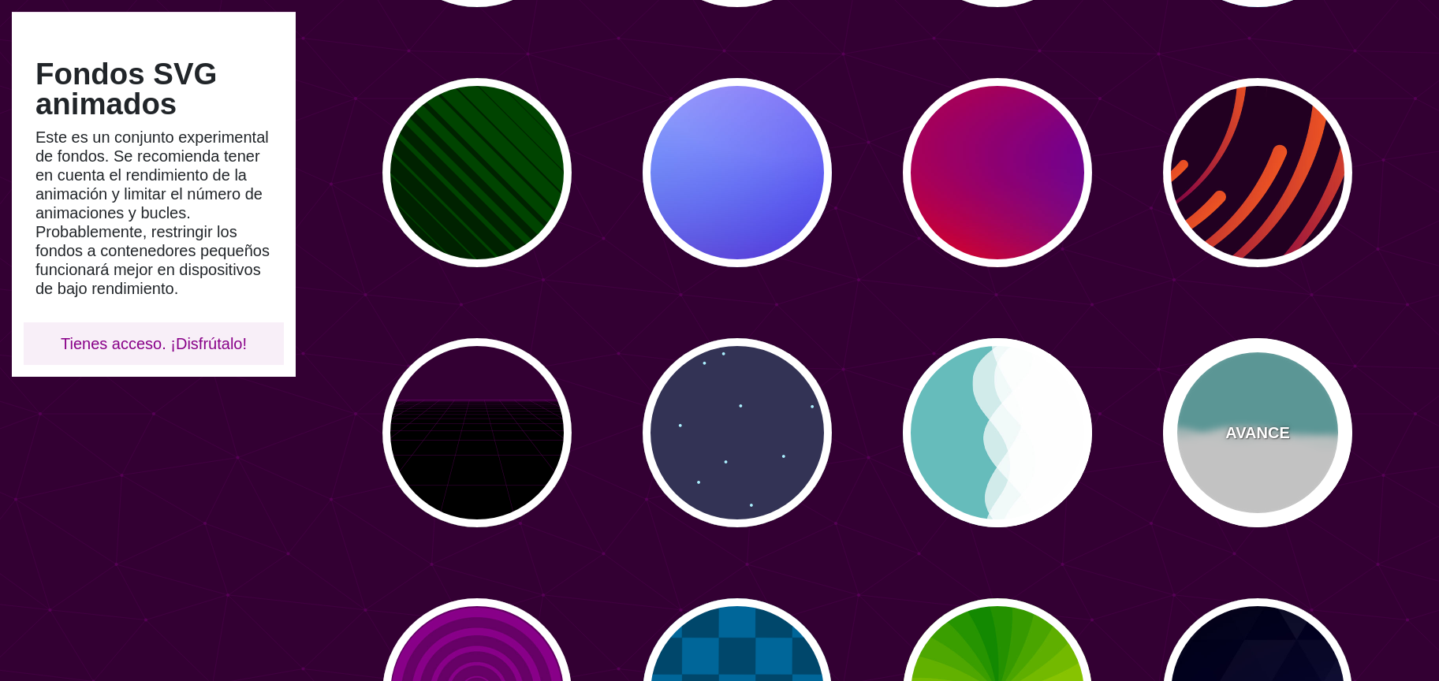
click at [1232, 428] on div "AVANCE" at bounding box center [1257, 432] width 189 height 189
type input "#66BBBB"
type input "0"
type input "0.7"
type input "56"
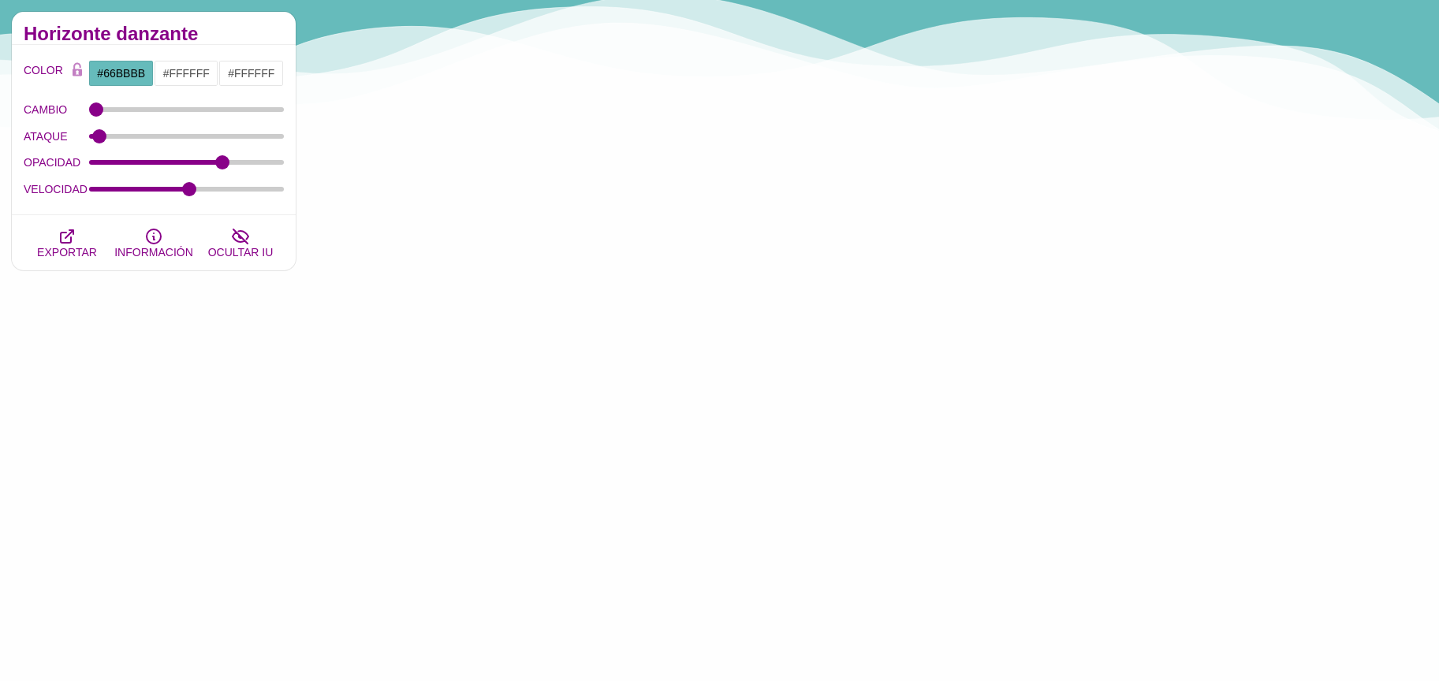
drag, startPoint x: 101, startPoint y: 103, endPoint x: 88, endPoint y: 103, distance: 12.6
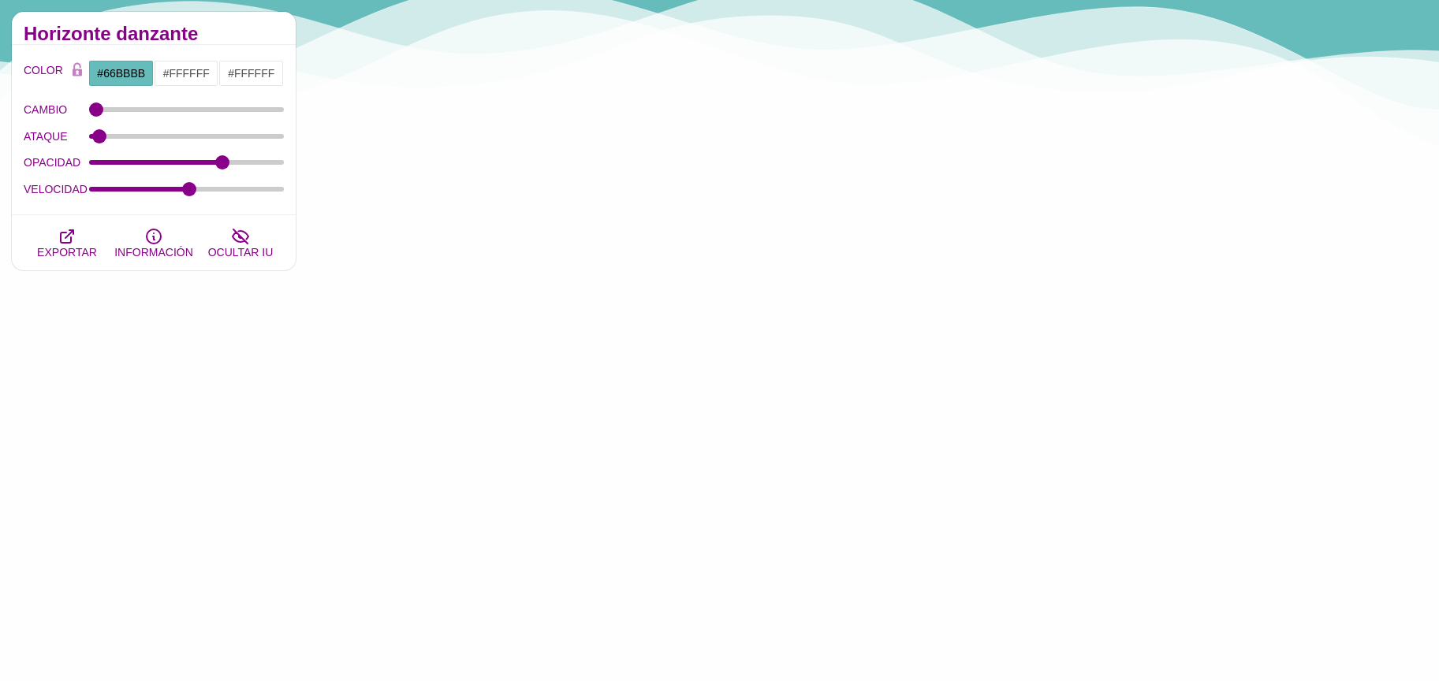
click at [88, 103] on div "CAMBIO" at bounding box center [154, 109] width 260 height 27
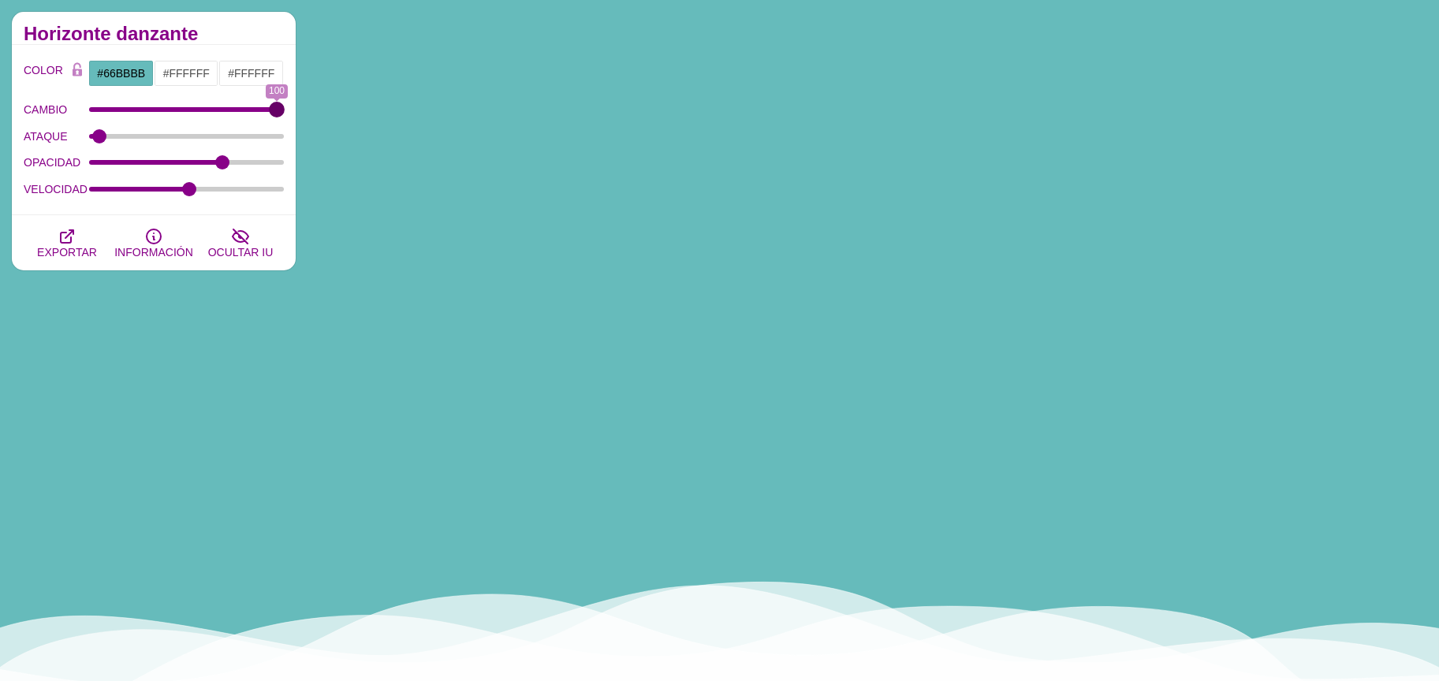
drag, startPoint x: 95, startPoint y: 110, endPoint x: 323, endPoint y: 109, distance: 227.9
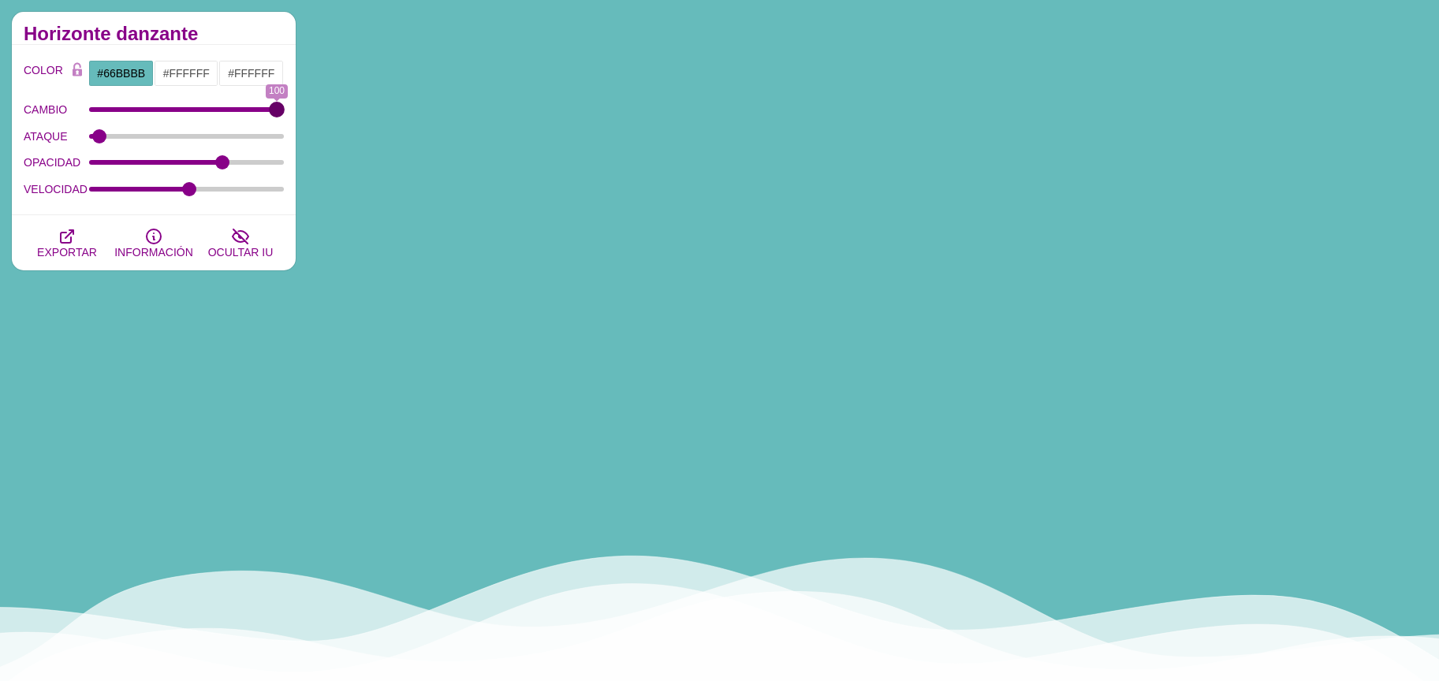
type input "100"
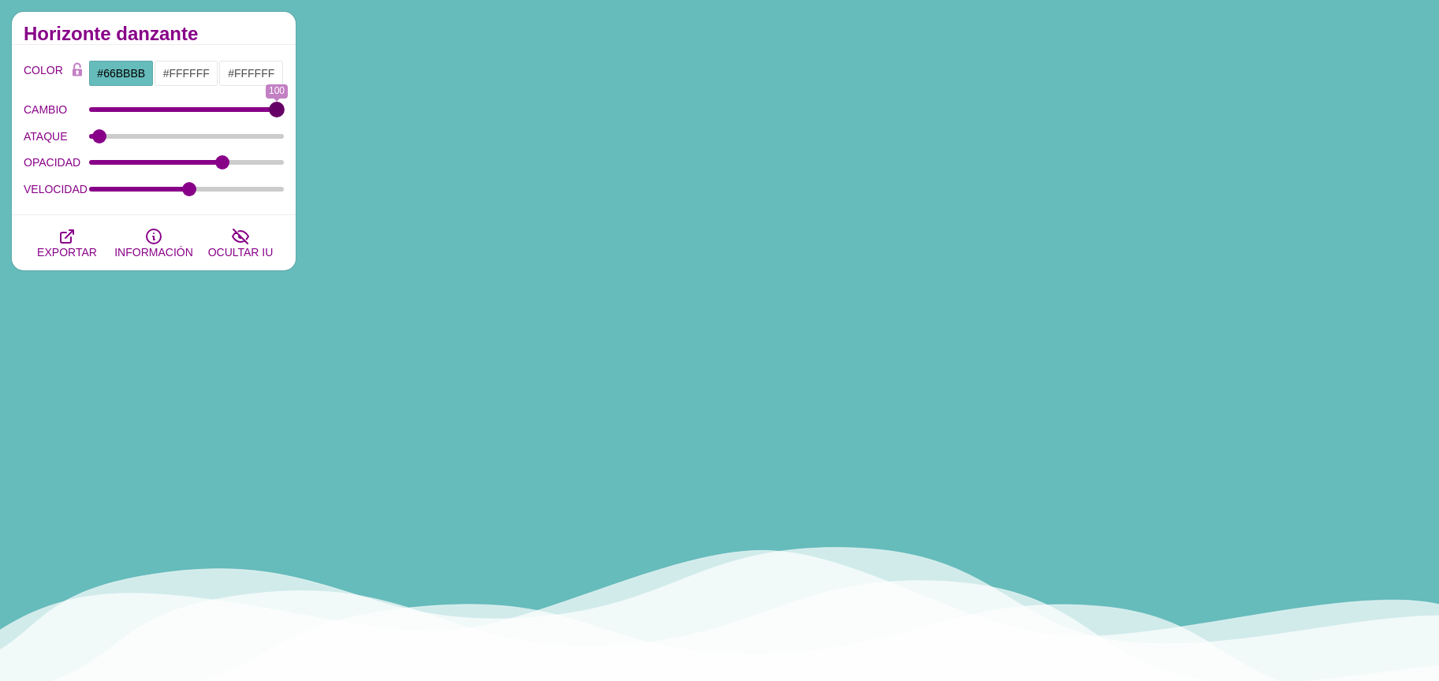
click at [285, 109] on input "CAMBIO" at bounding box center [187, 109] width 196 height 6
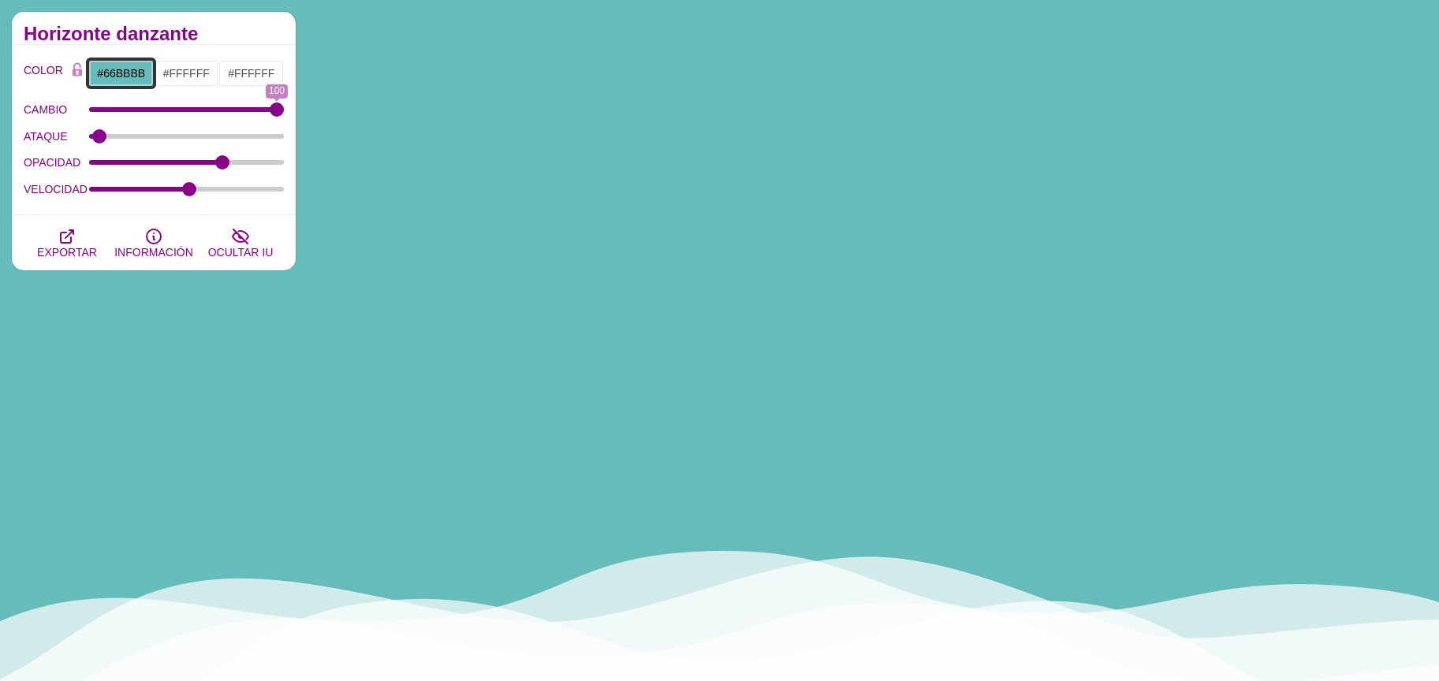
click at [116, 79] on input "#66BBBB" at bounding box center [120, 73] width 65 height 27
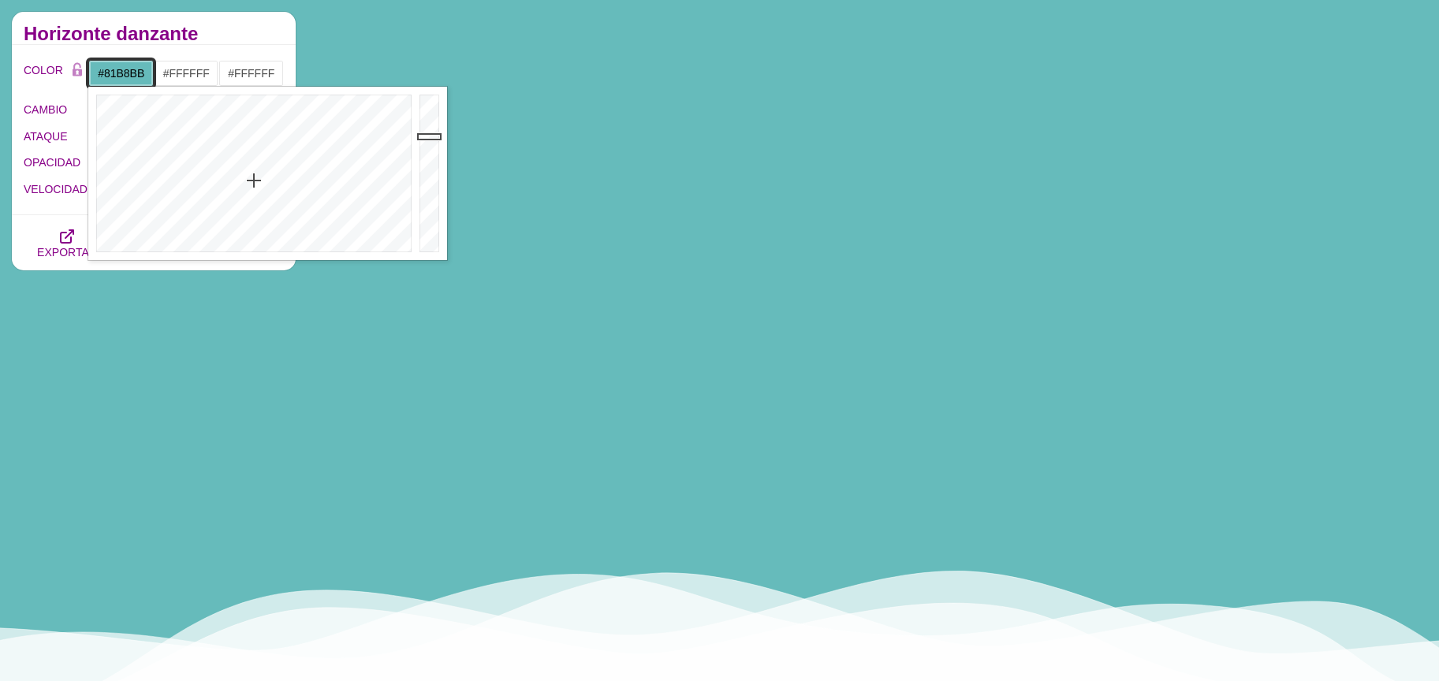
click at [256, 203] on div at bounding box center [251, 174] width 327 height 174
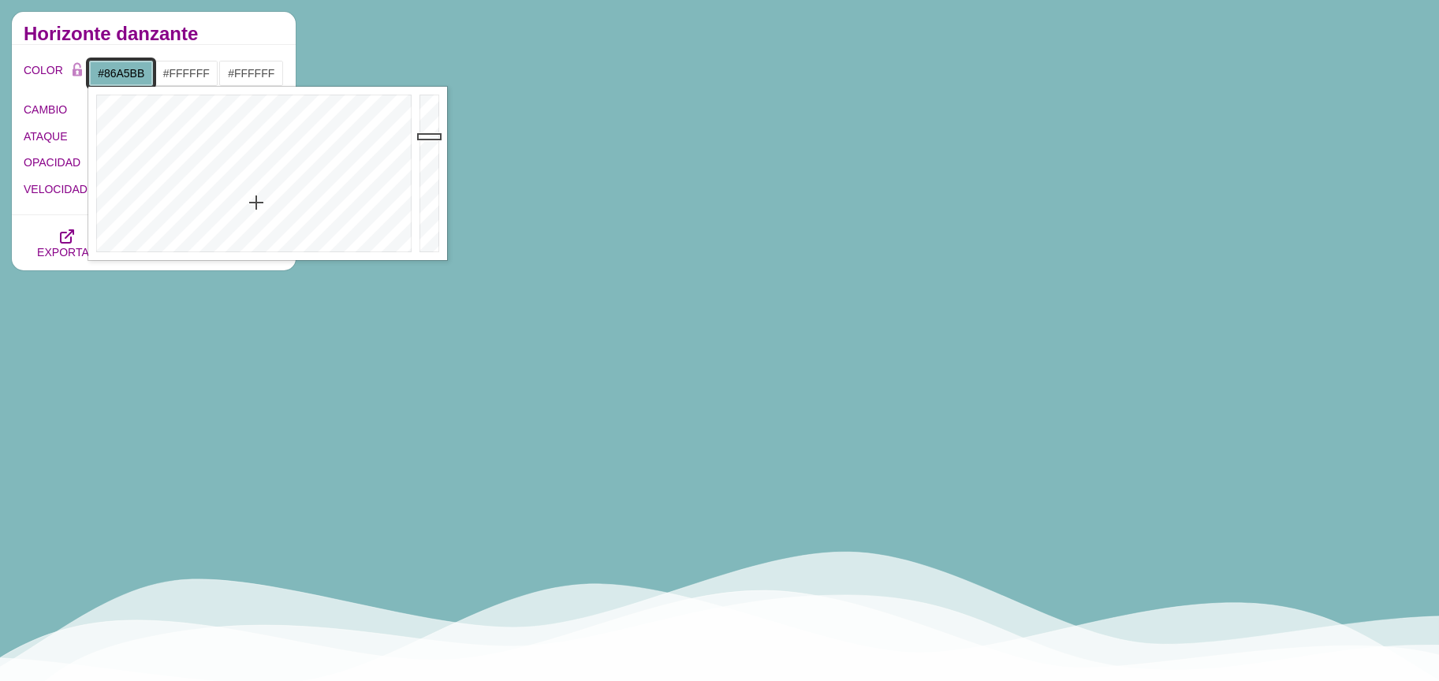
drag, startPoint x: 277, startPoint y: 208, endPoint x: 317, endPoint y: 211, distance: 40.3
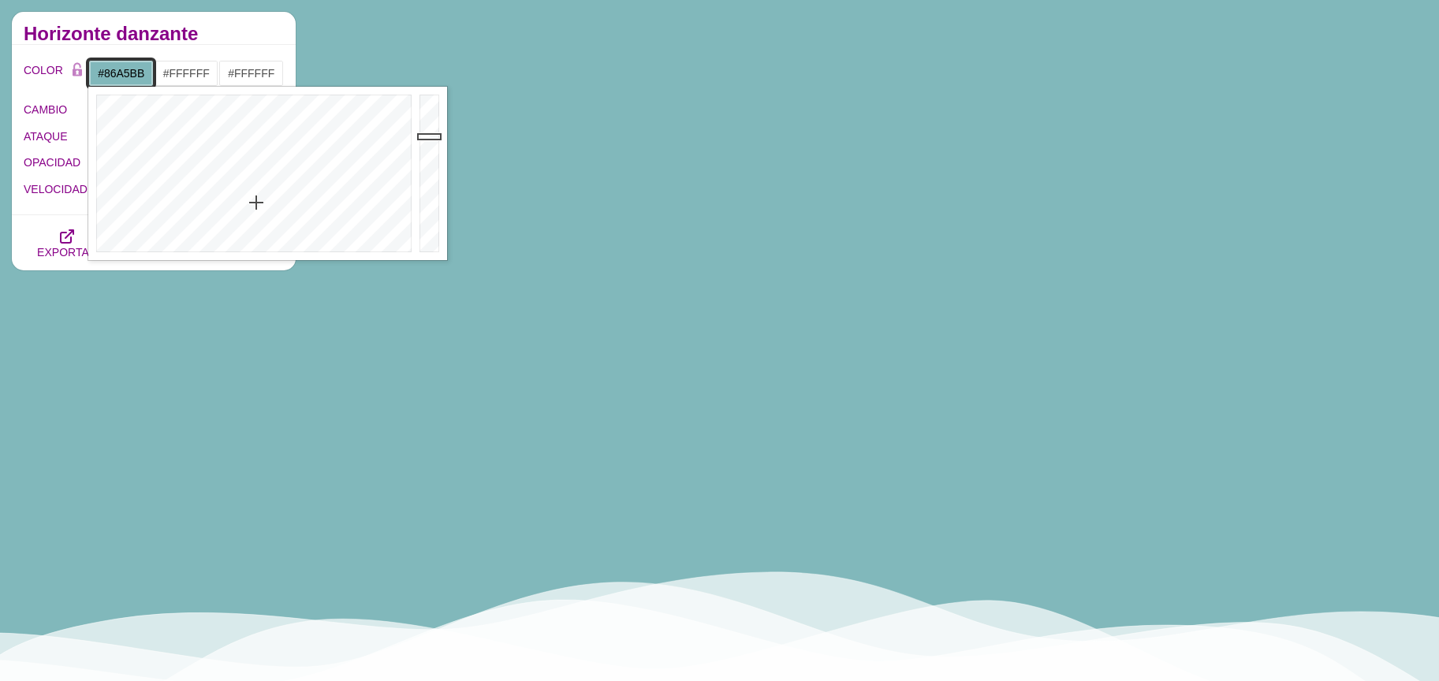
click at [276, 207] on div at bounding box center [251, 174] width 327 height 174
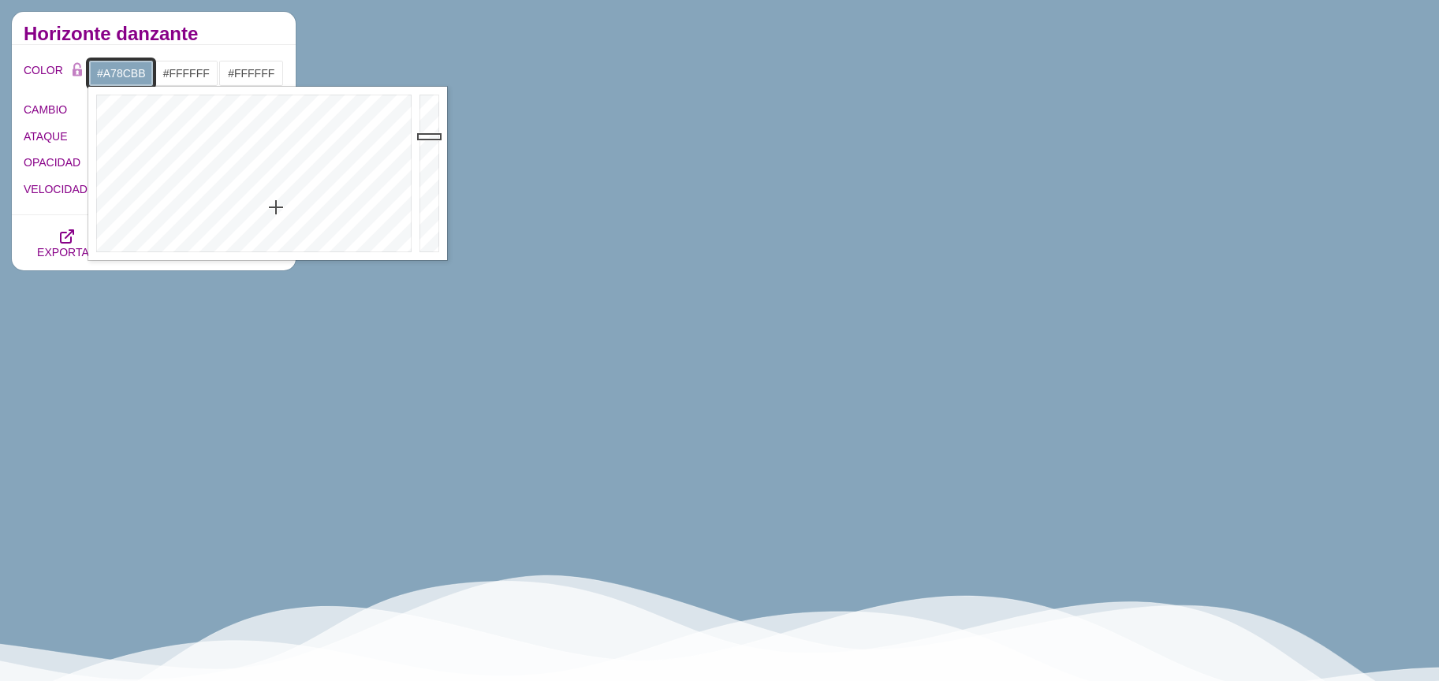
click at [336, 212] on div at bounding box center [251, 174] width 327 height 174
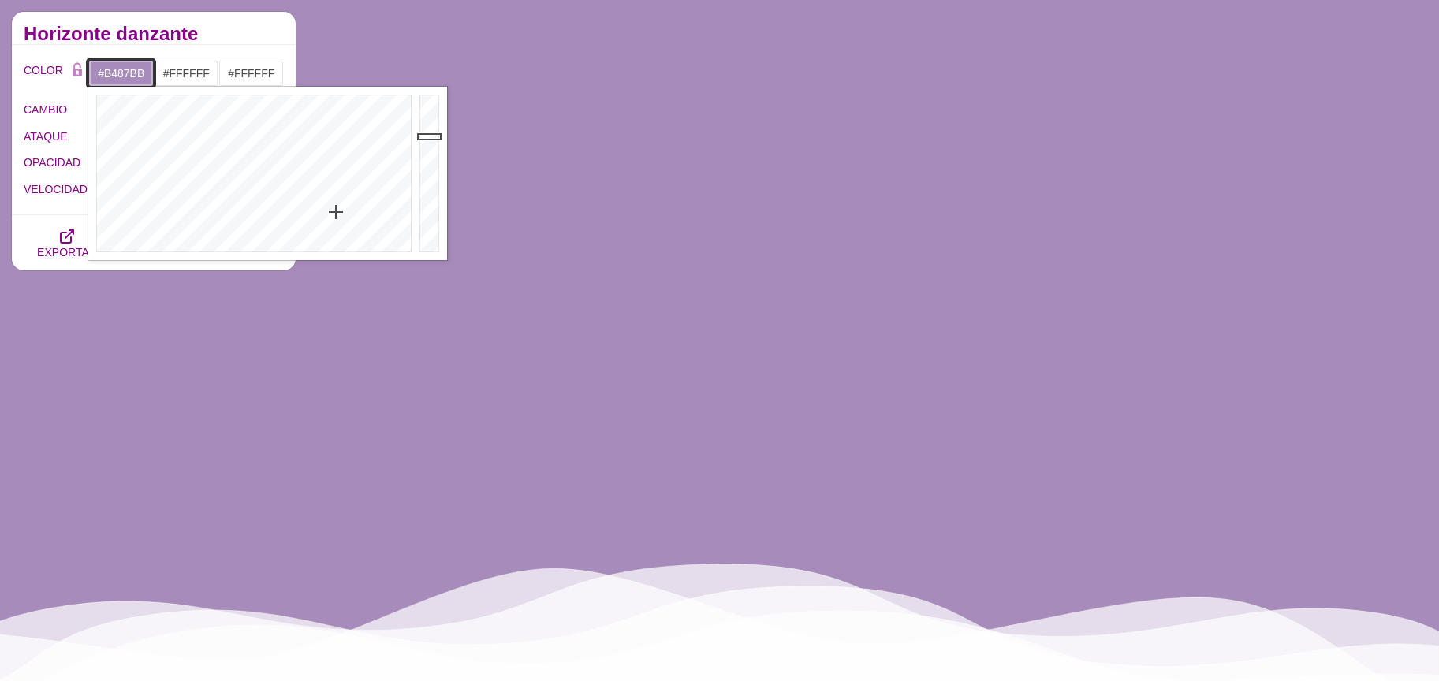
click at [352, 208] on div at bounding box center [251, 174] width 327 height 174
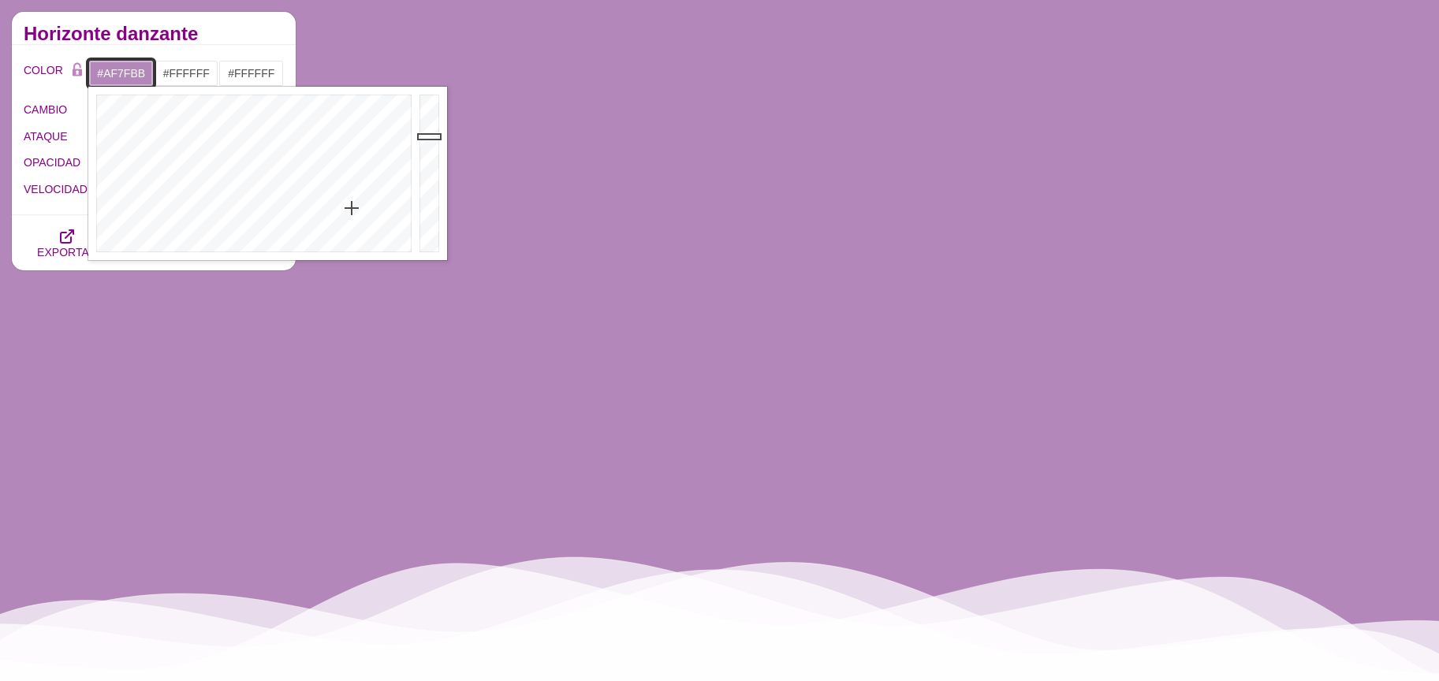
click at [349, 201] on div at bounding box center [251, 174] width 327 height 174
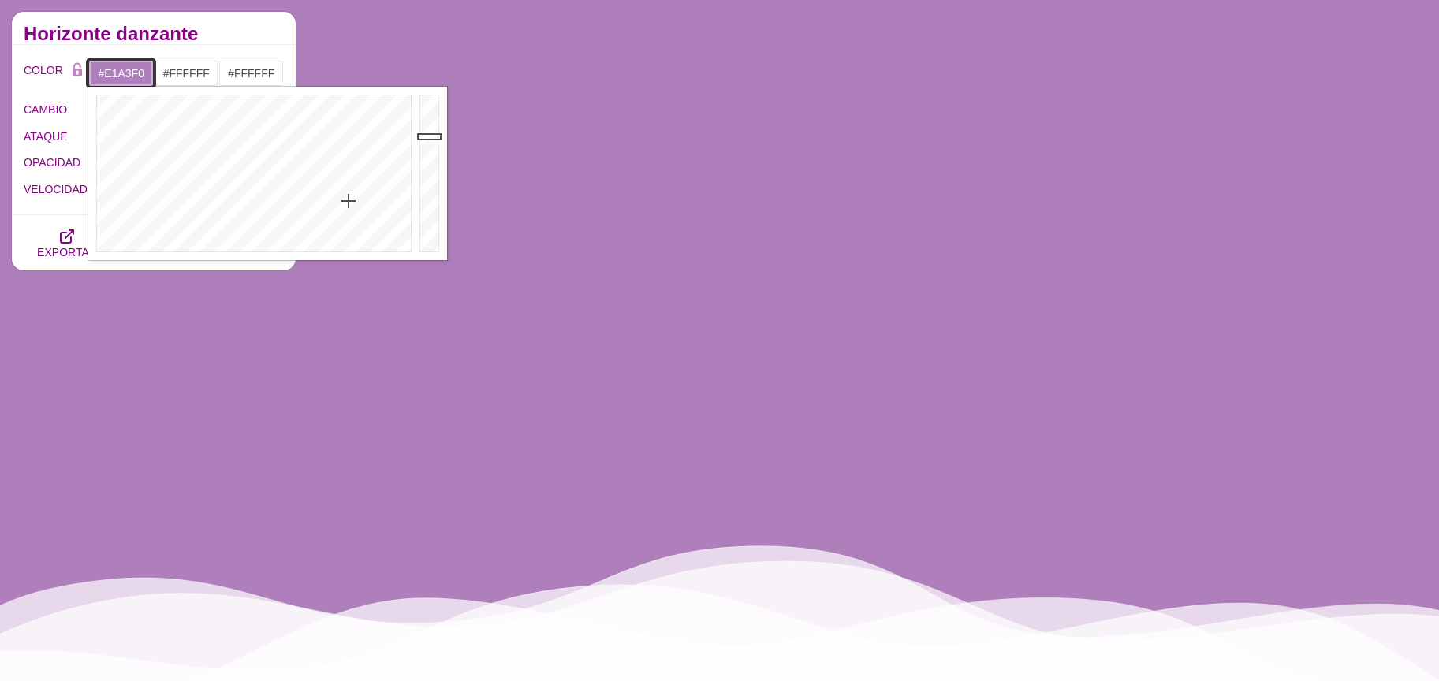
click at [424, 104] on div at bounding box center [432, 174] width 32 height 174
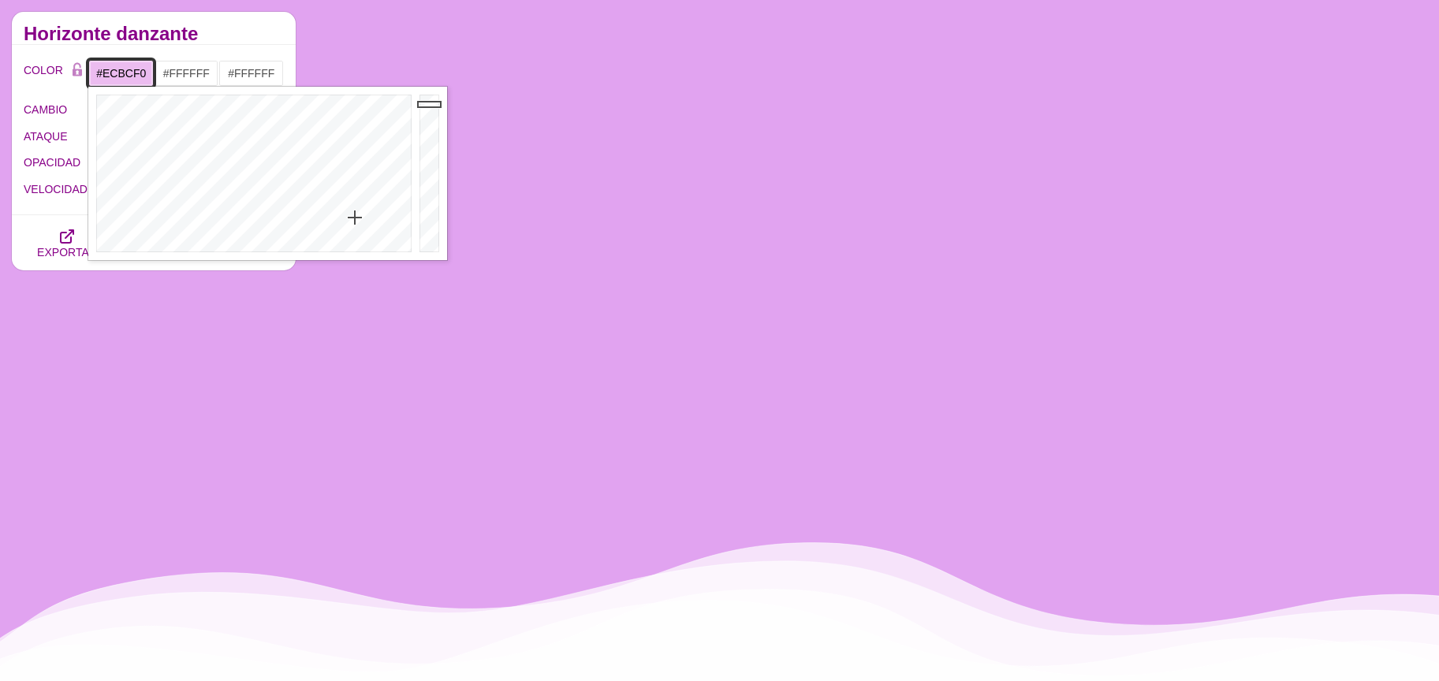
click at [355, 218] on div at bounding box center [251, 174] width 327 height 174
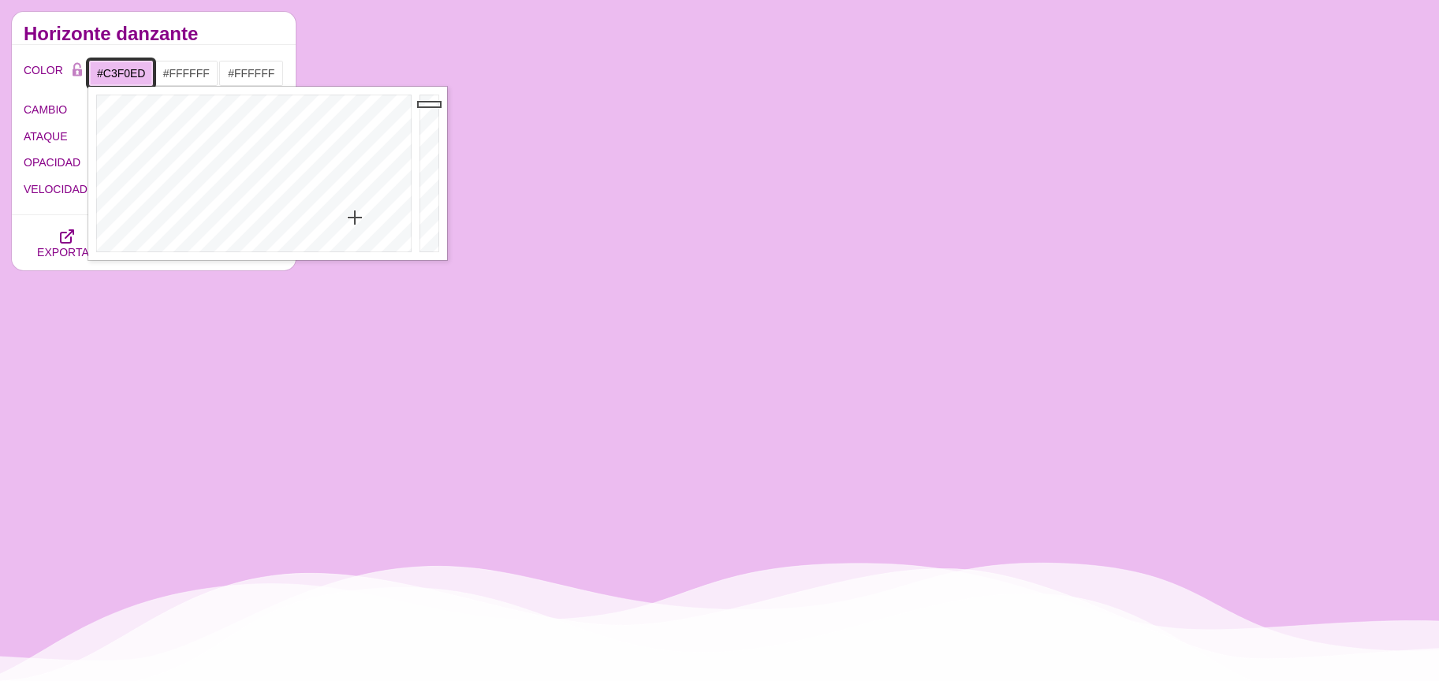
click at [251, 222] on div at bounding box center [251, 174] width 327 height 174
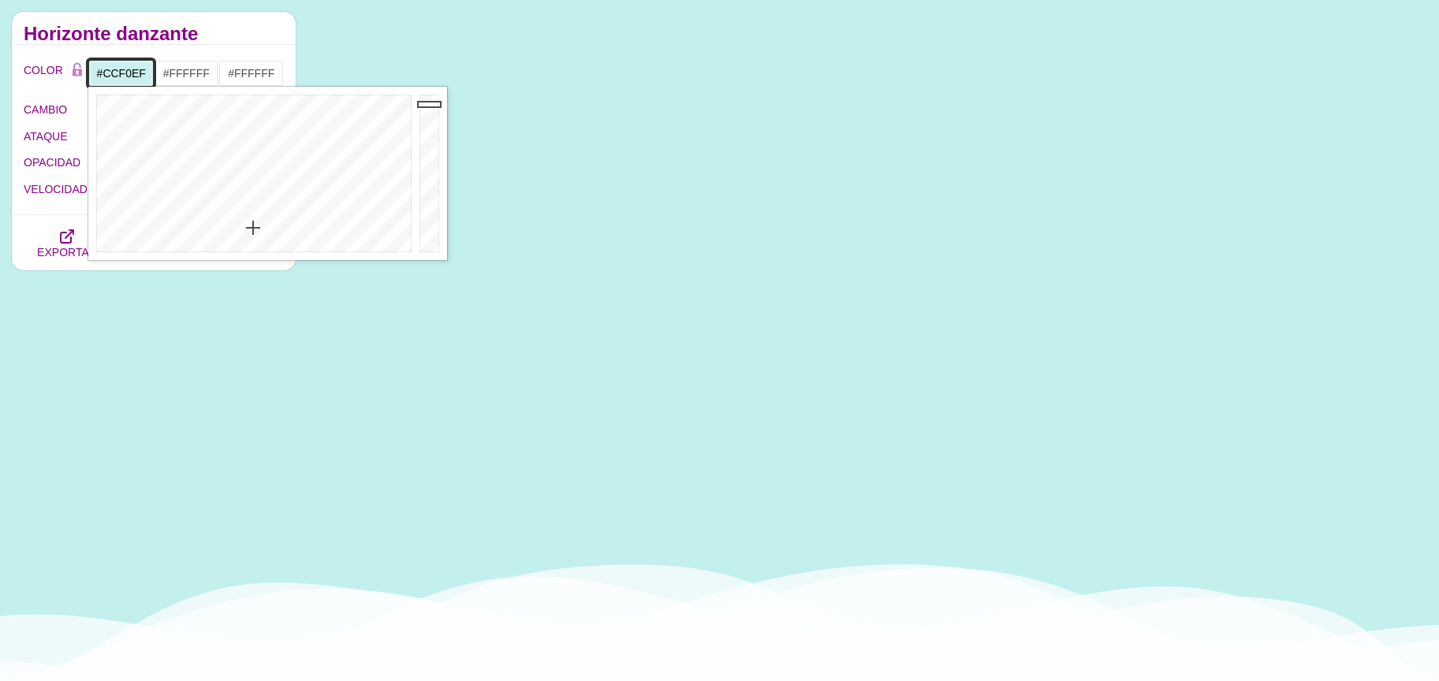
click at [253, 228] on div at bounding box center [251, 174] width 327 height 174
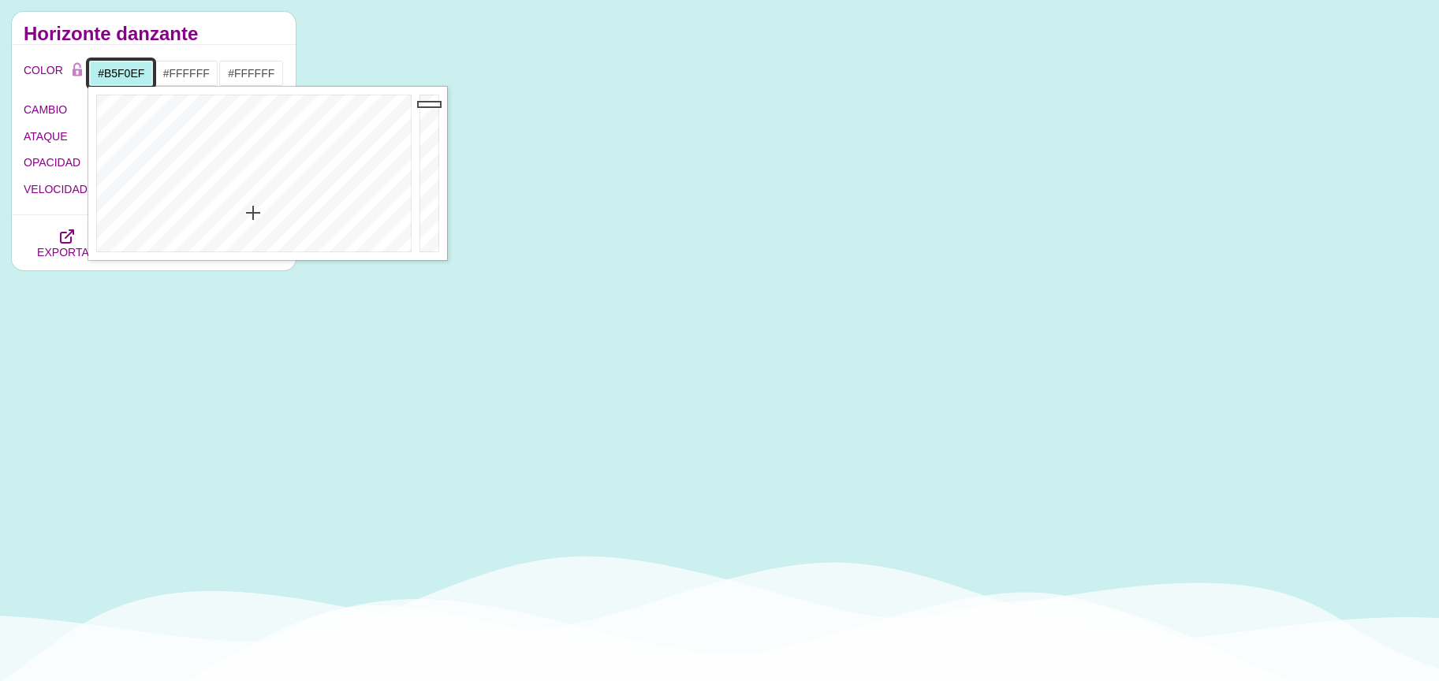
click at [252, 213] on div at bounding box center [251, 174] width 327 height 174
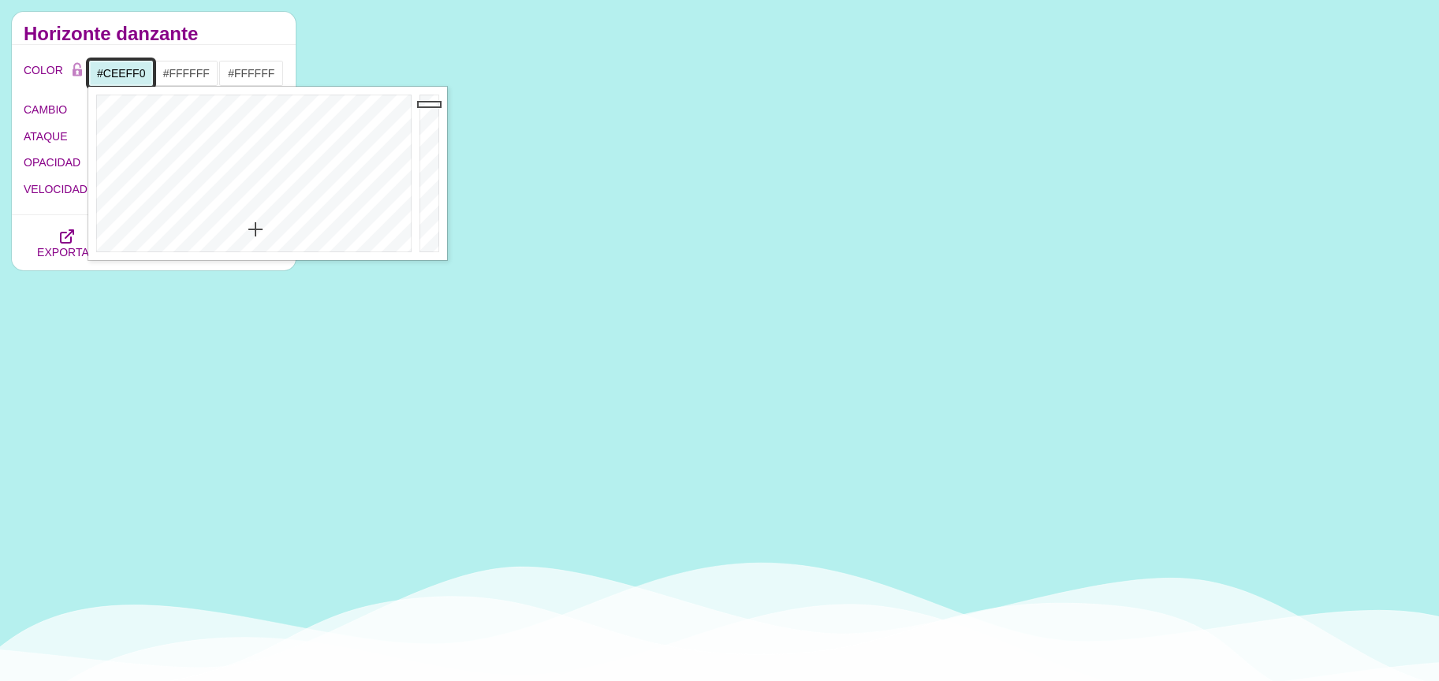
click at [256, 230] on div at bounding box center [251, 174] width 327 height 174
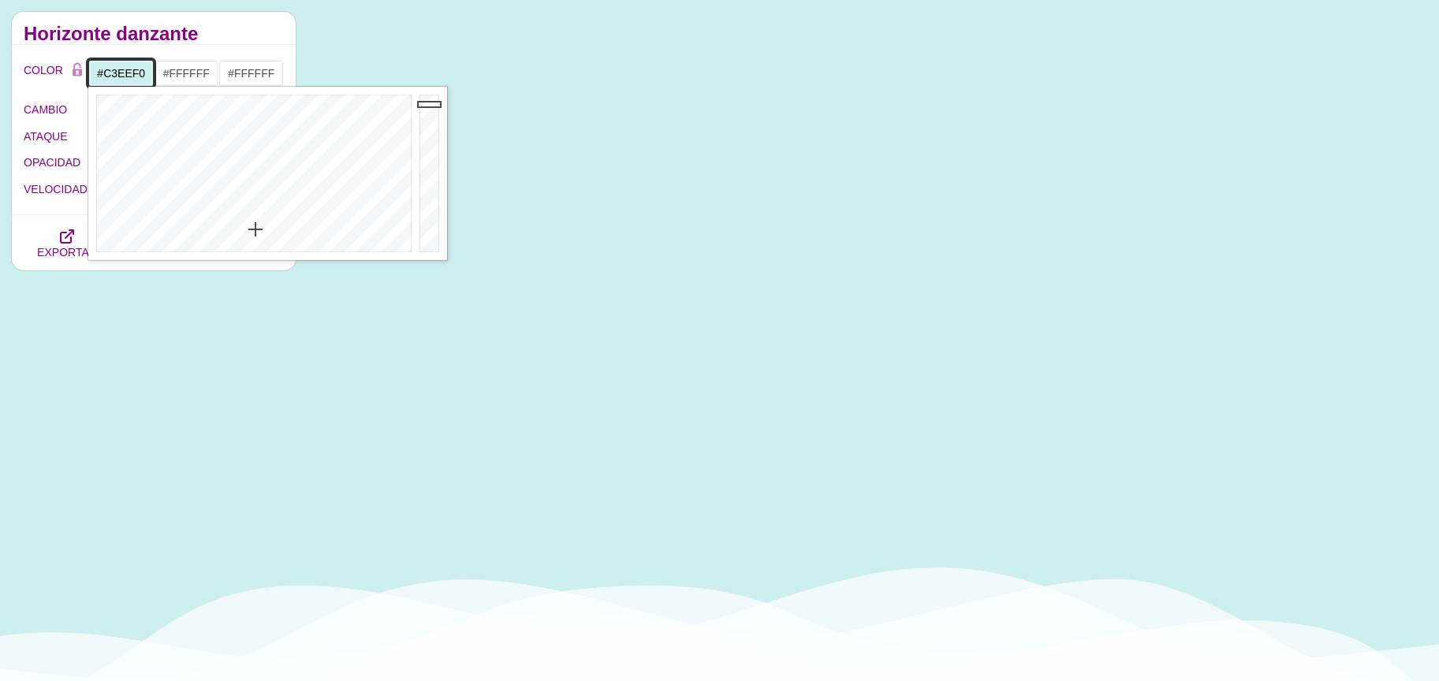
click at [256, 222] on div at bounding box center [251, 174] width 327 height 174
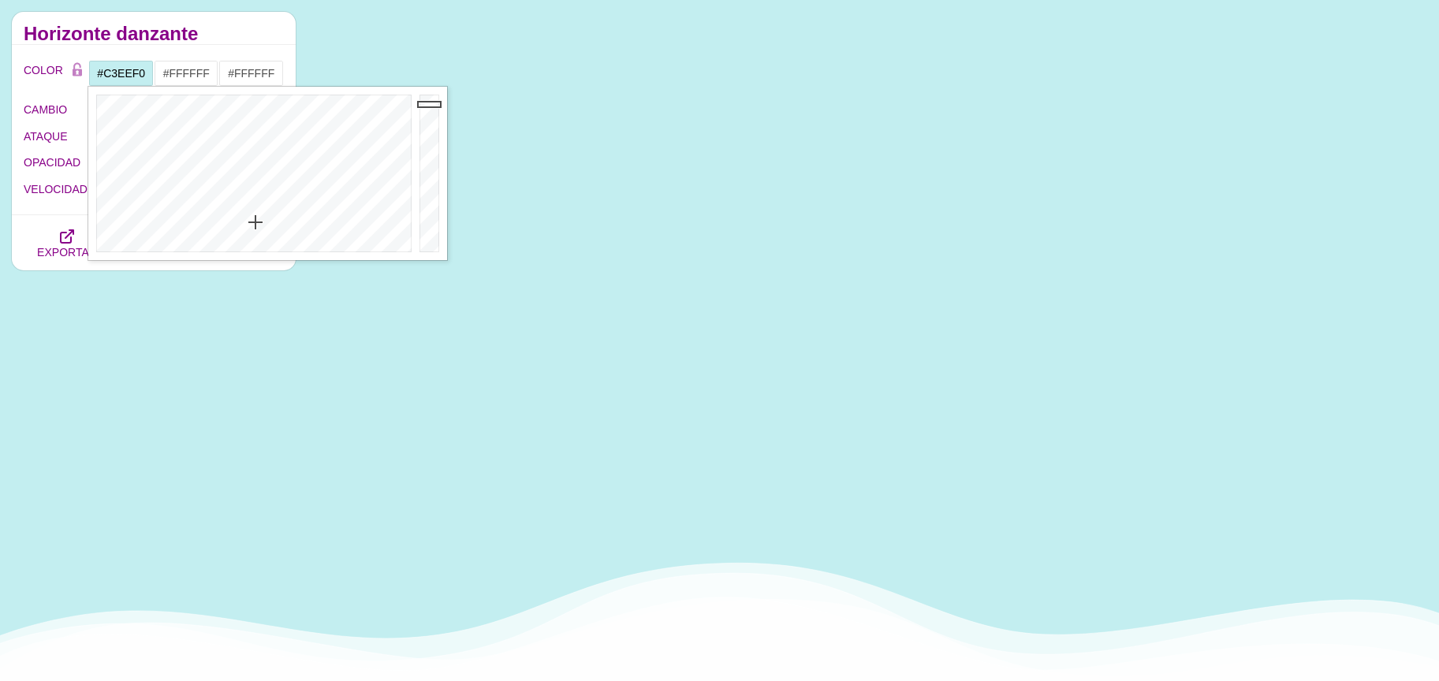
click at [178, 37] on font "Horizonte danzante" at bounding box center [111, 33] width 174 height 21
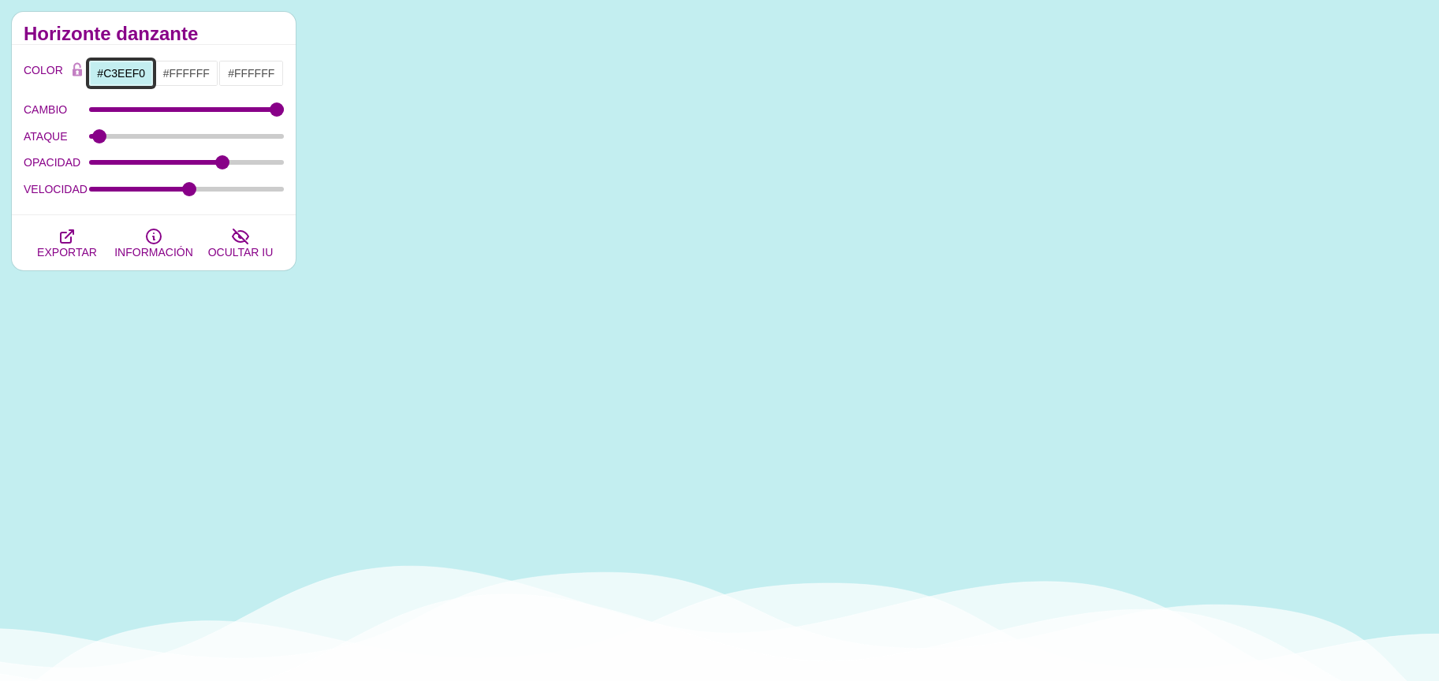
click at [124, 69] on input "#C3EEF0" at bounding box center [120, 73] width 65 height 27
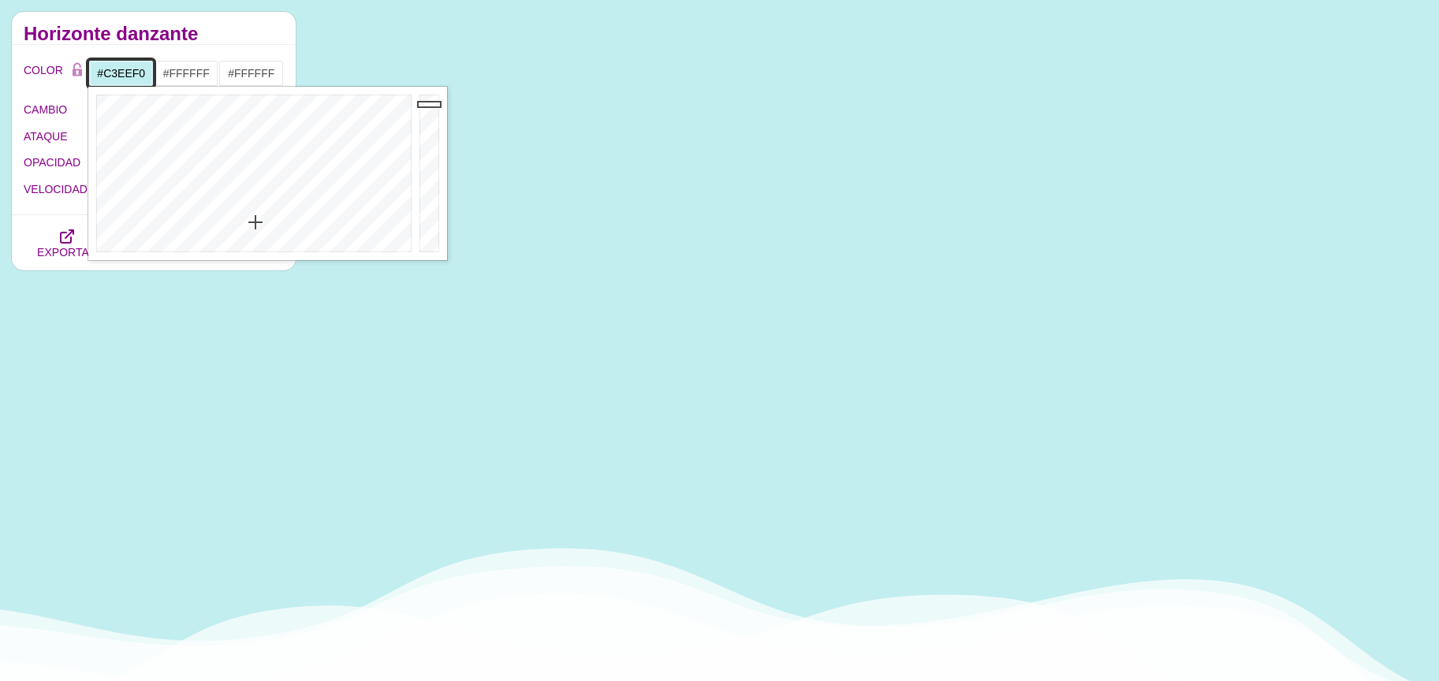
type input "#A5F0EA"
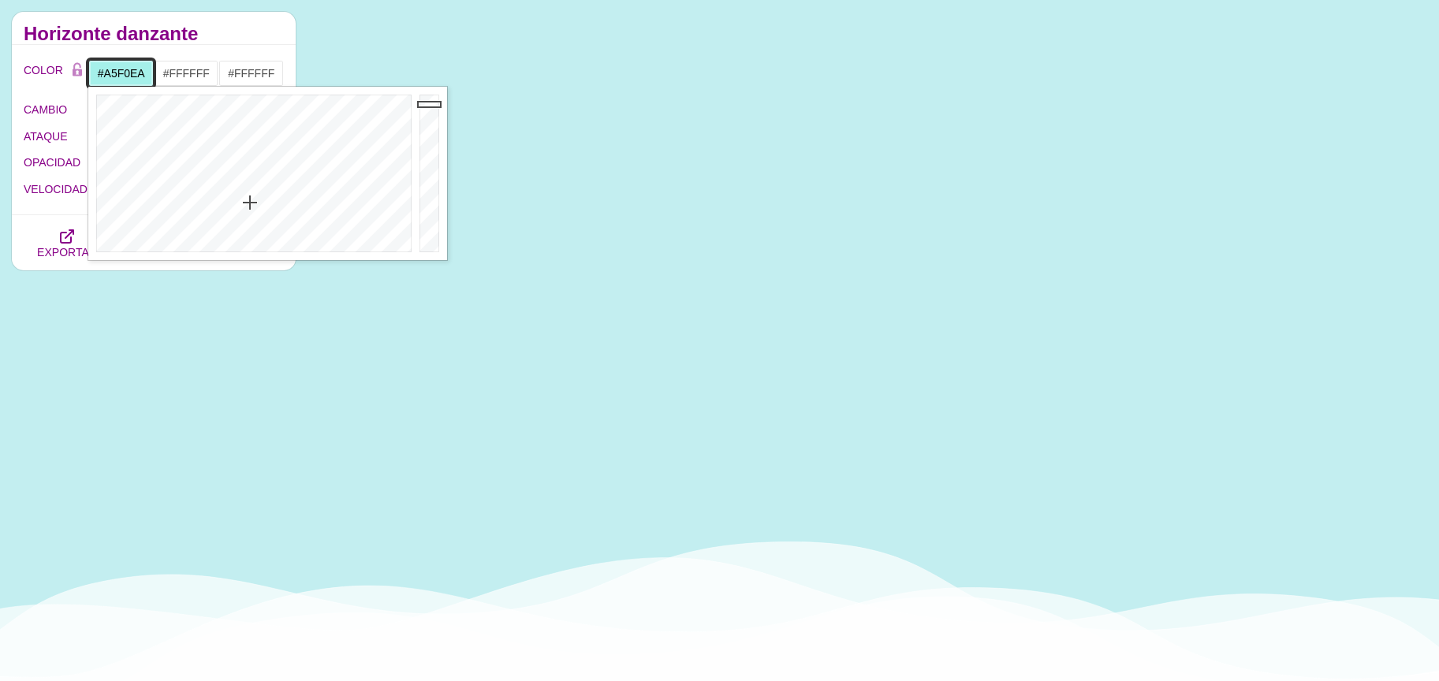
click at [250, 203] on div at bounding box center [251, 174] width 327 height 174
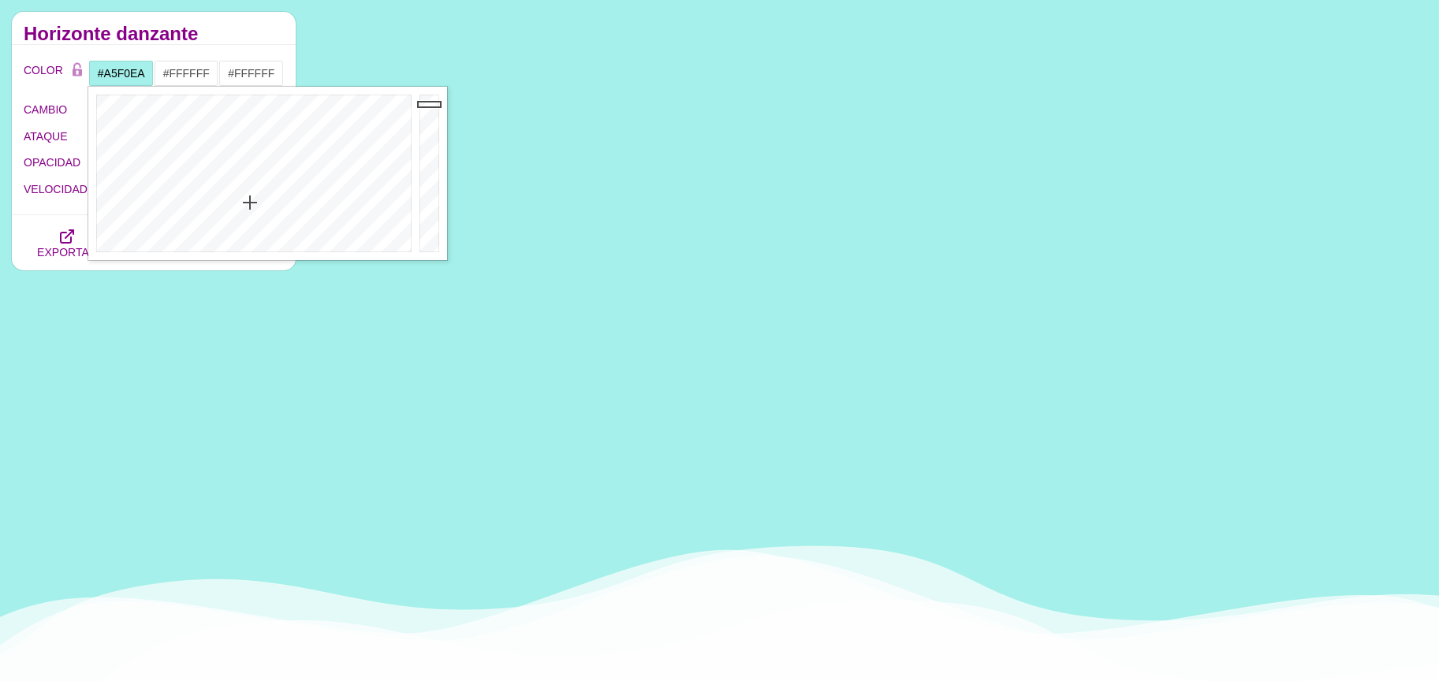
click at [176, 31] on font "Horizonte danzante" at bounding box center [111, 33] width 174 height 21
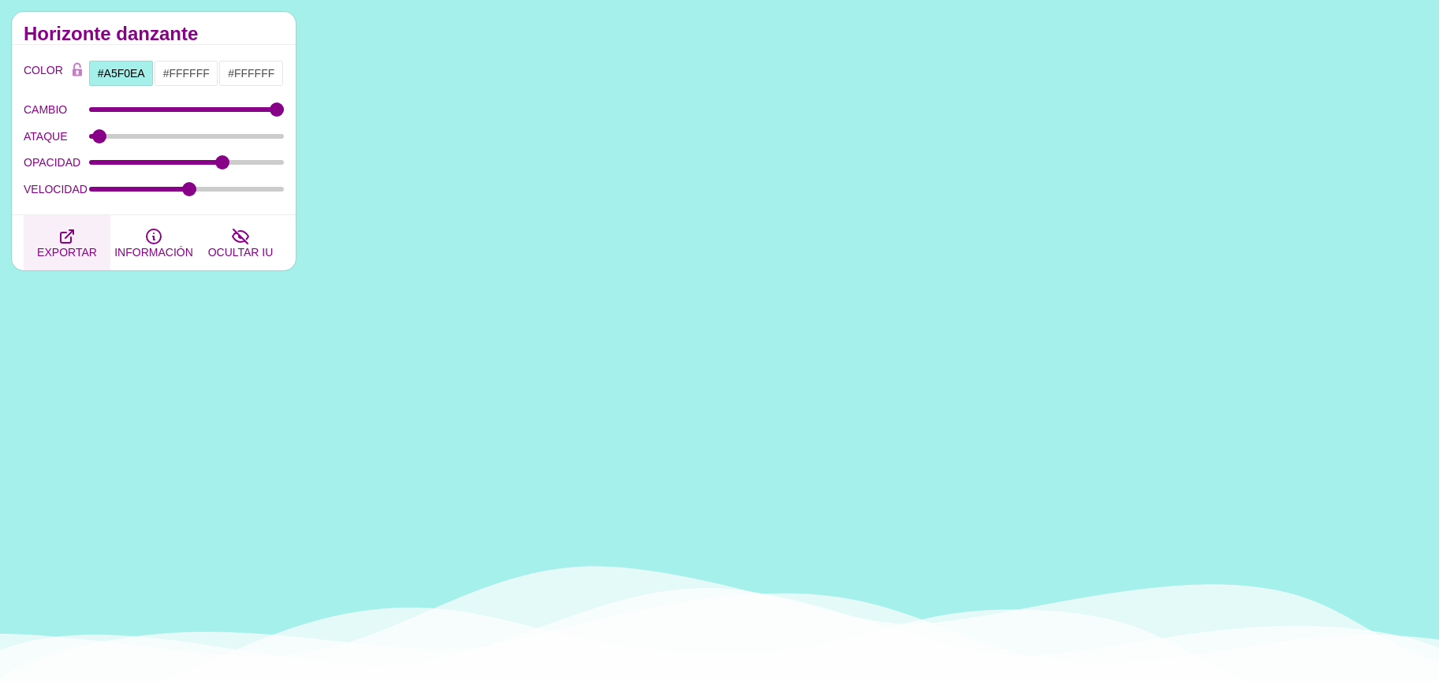
click at [86, 226] on button "EXPORTAR" at bounding box center [67, 242] width 87 height 55
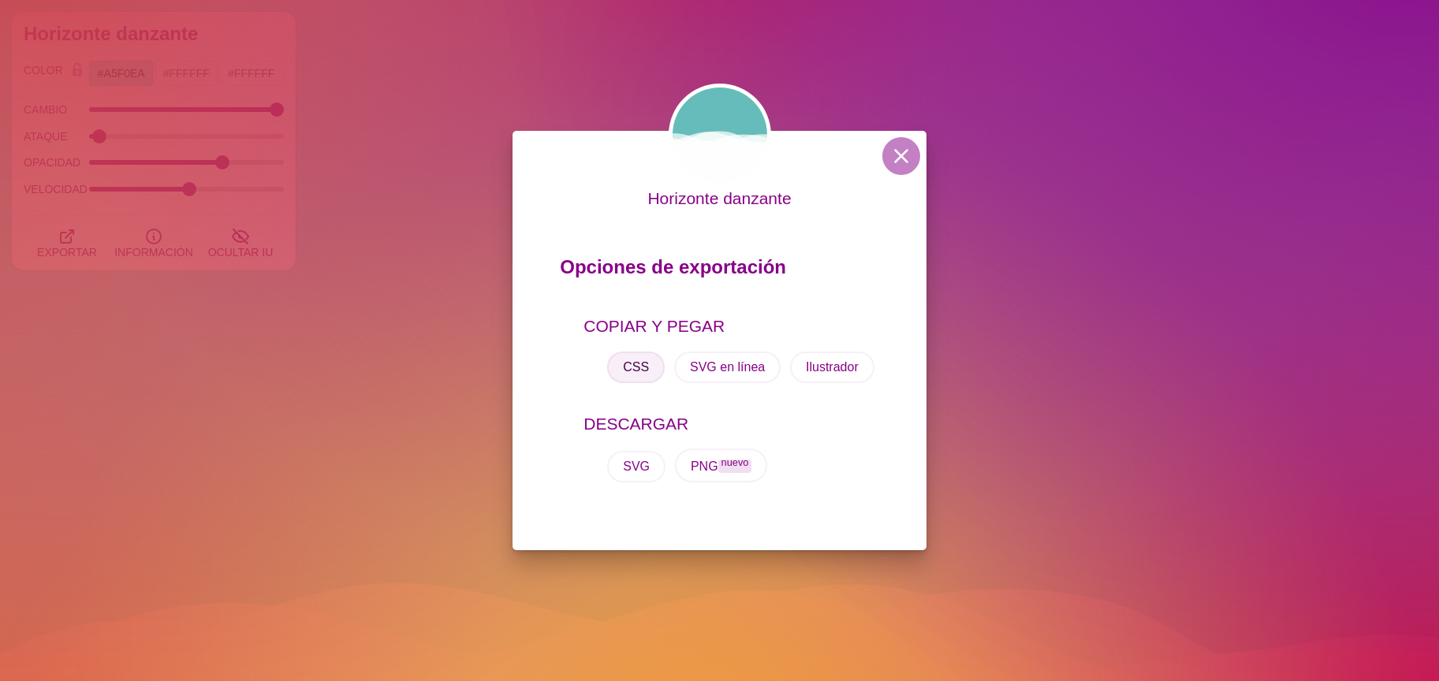
click at [635, 356] on button "CSS" at bounding box center [636, 368] width 58 height 32
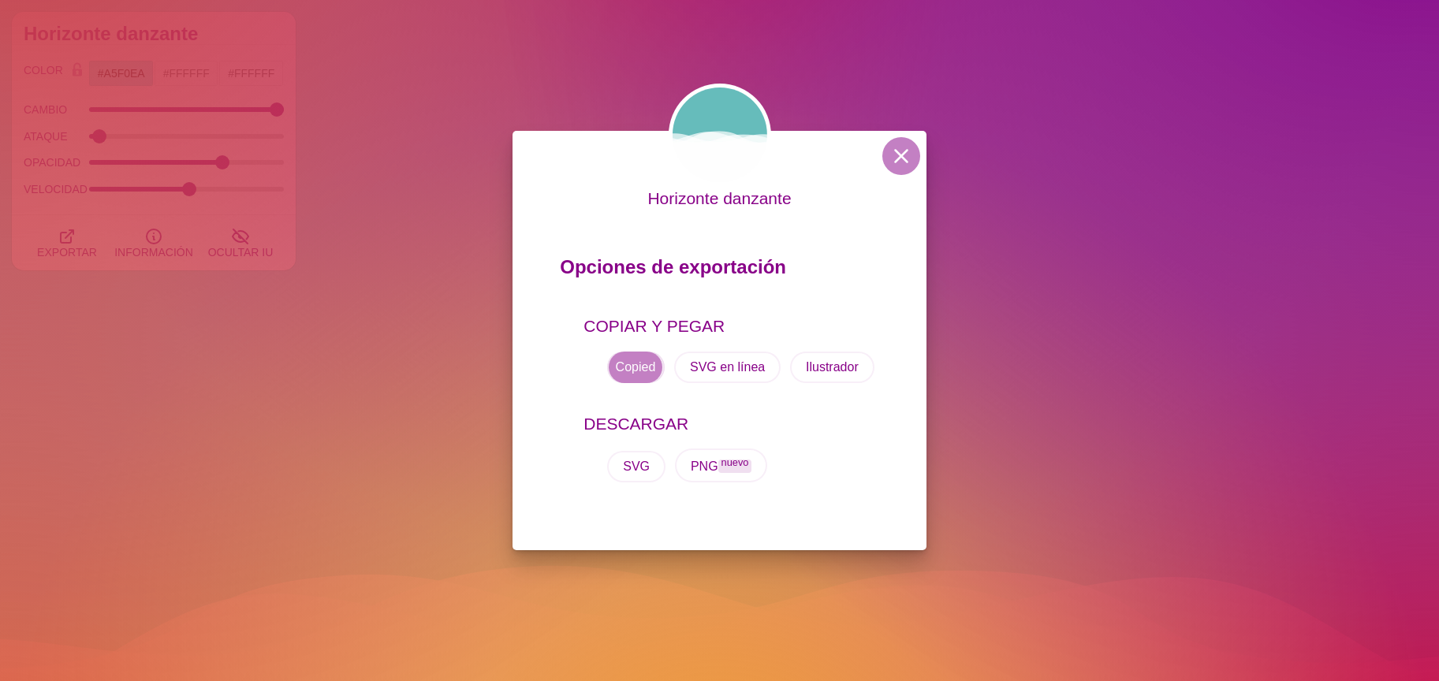
click at [632, 361] on font "CSS" at bounding box center [636, 366] width 26 height 13
click at [631, 361] on font "CSS" at bounding box center [636, 366] width 26 height 13
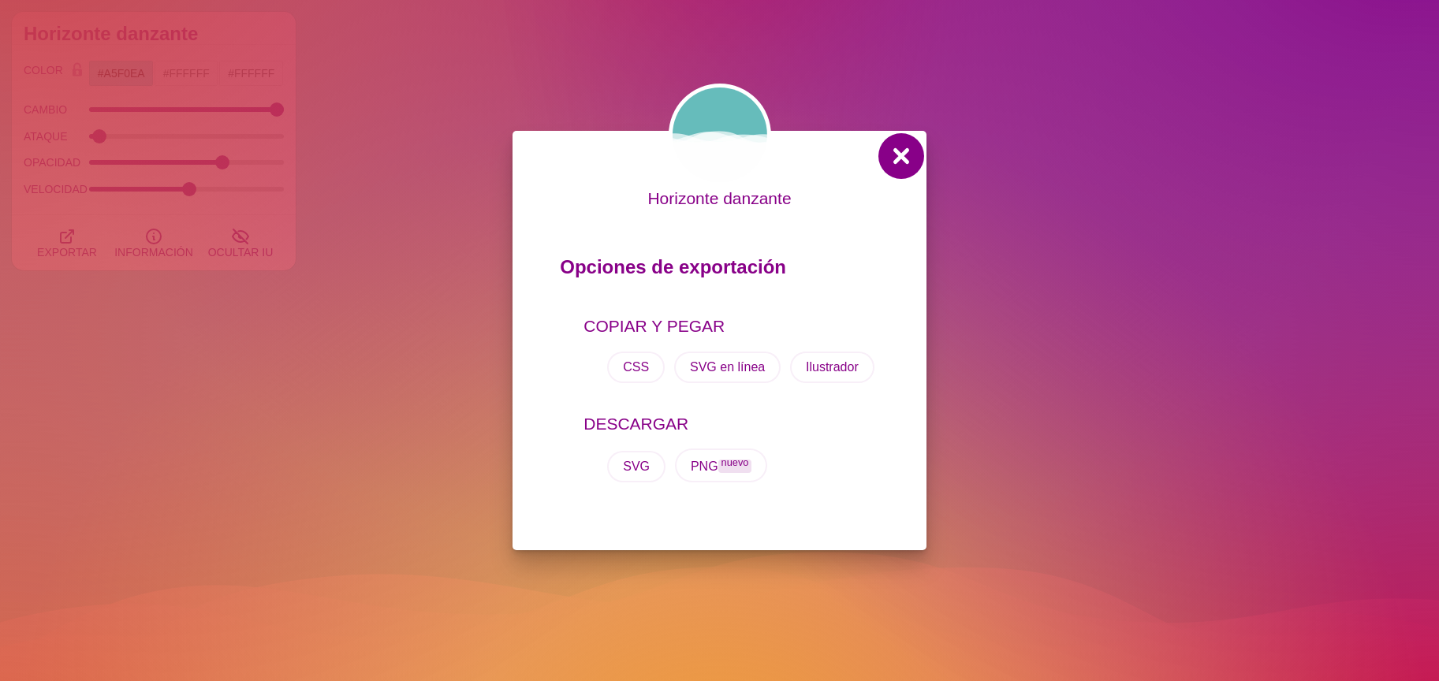
click at [908, 161] on button at bounding box center [902, 156] width 38 height 38
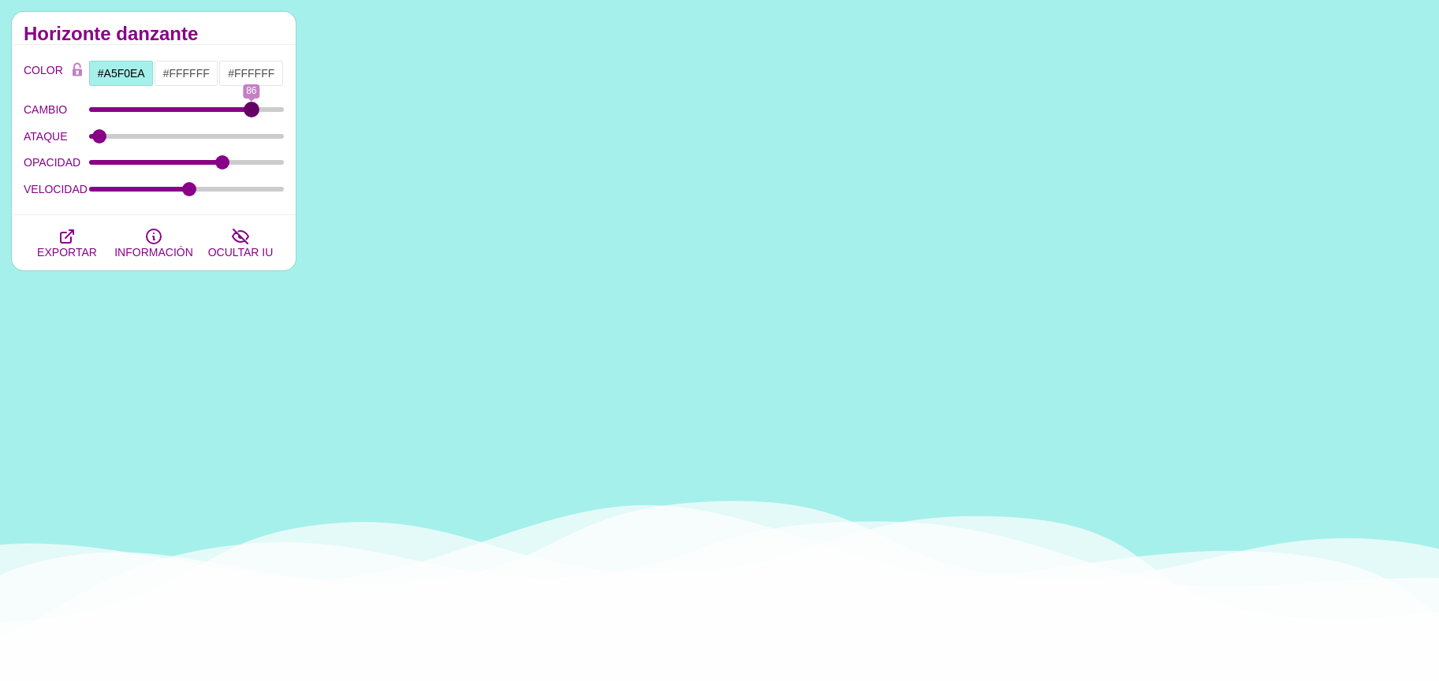
drag, startPoint x: 274, startPoint y: 108, endPoint x: 252, endPoint y: 111, distance: 22.3
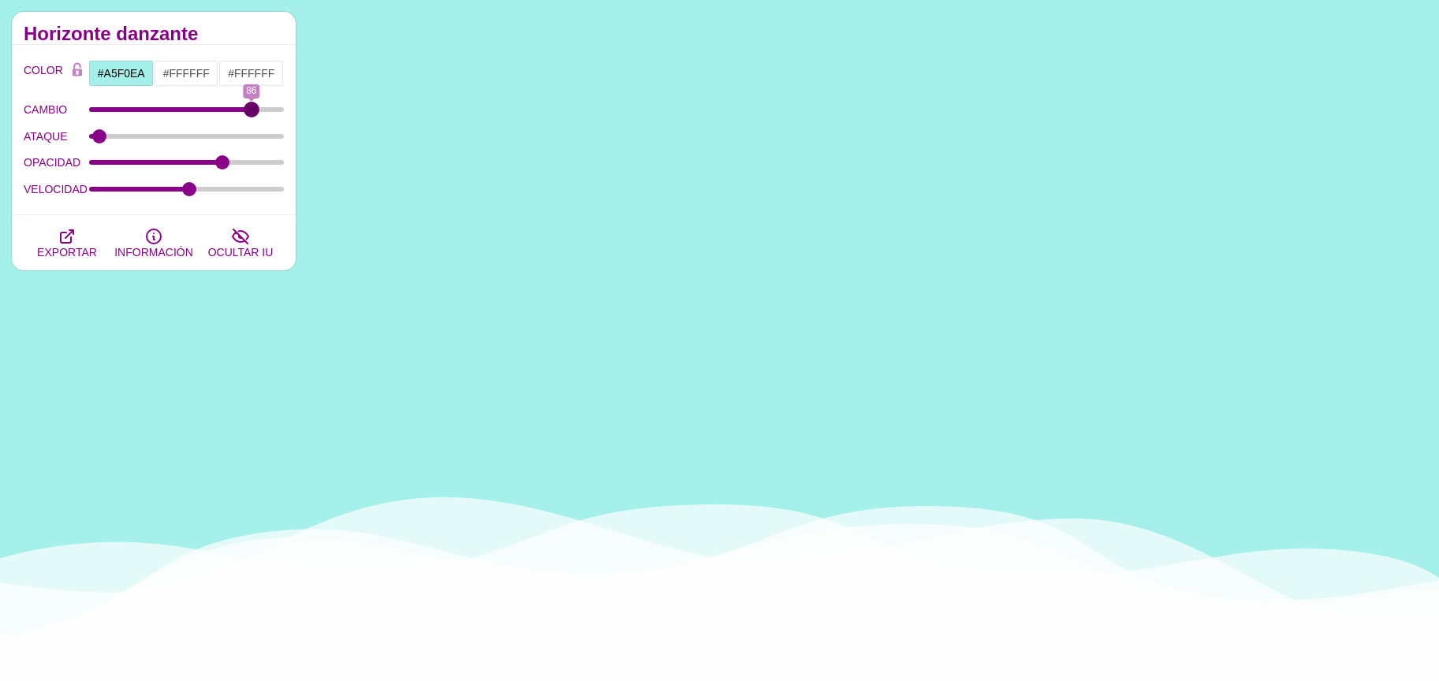
type input "86"
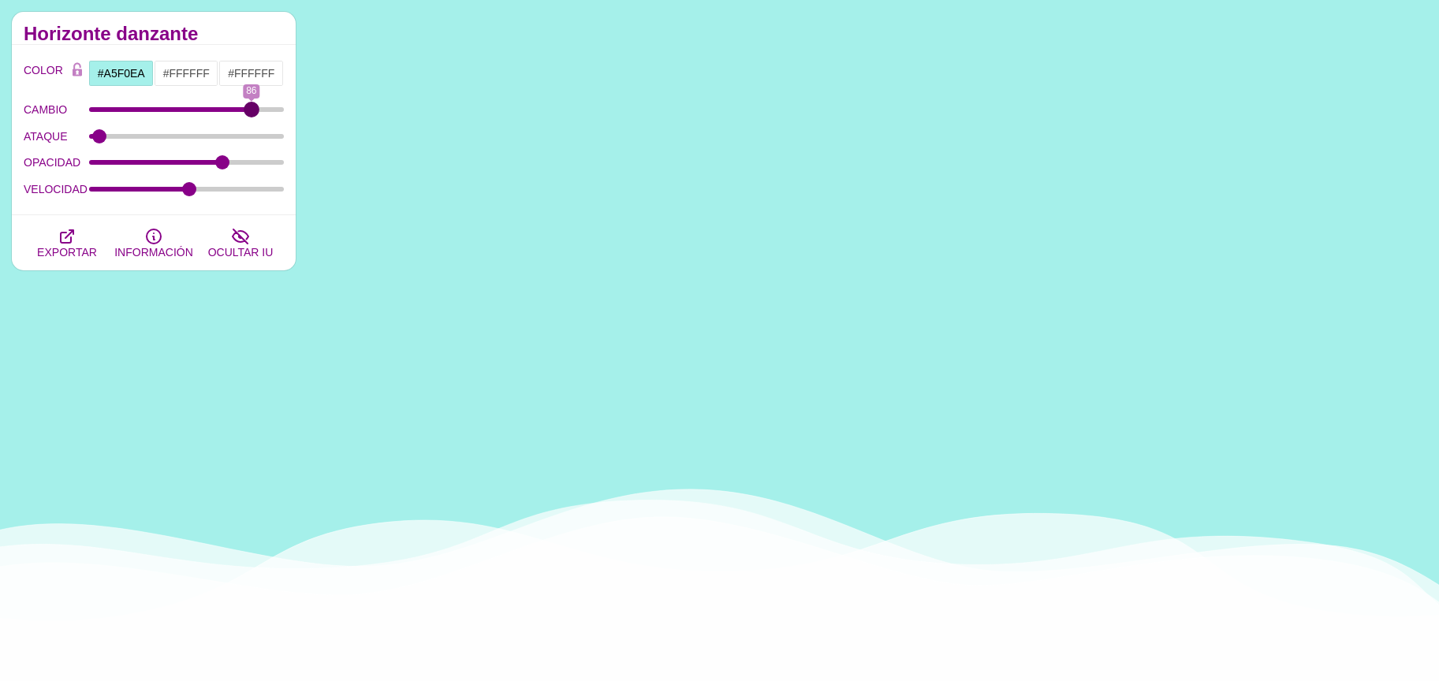
click at [252, 111] on input "CAMBIO" at bounding box center [187, 109] width 196 height 6
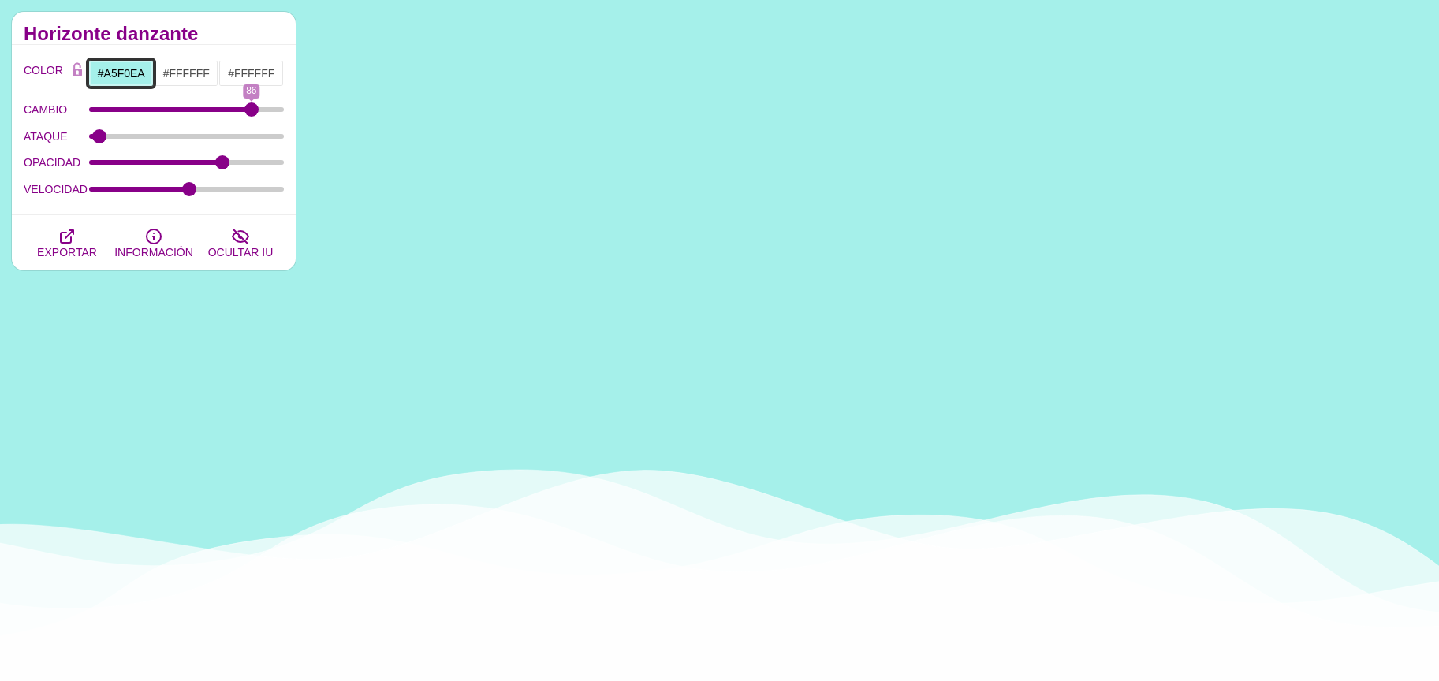
click at [131, 75] on input "#A5F0EA" at bounding box center [120, 73] width 65 height 27
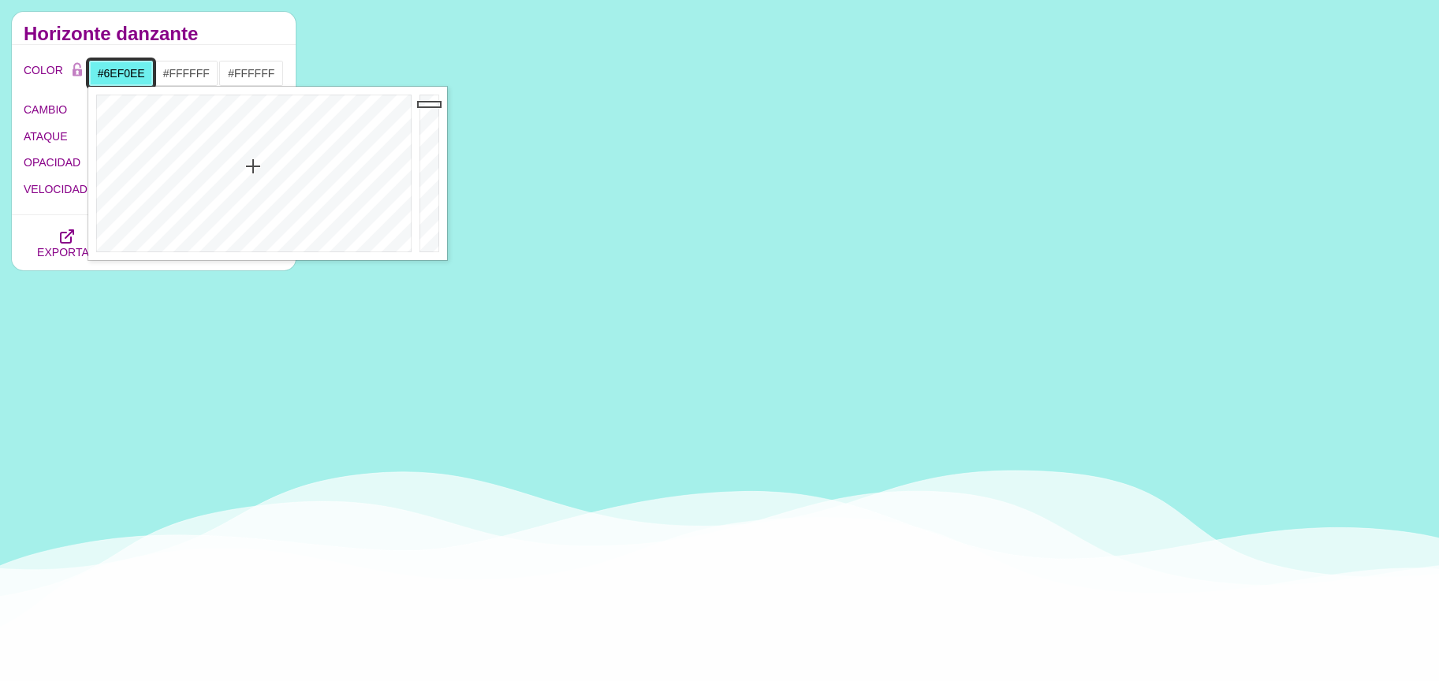
click at [252, 166] on div at bounding box center [251, 174] width 327 height 174
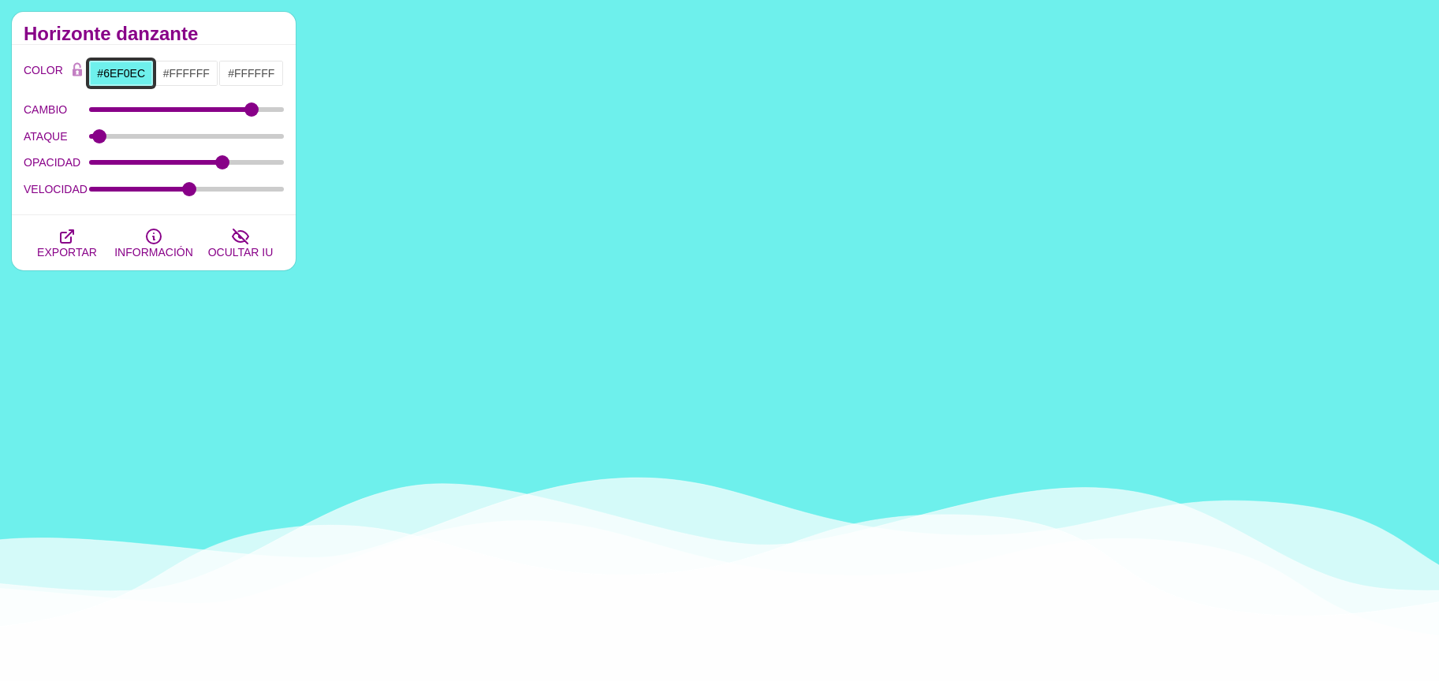
click at [125, 74] on input "#6EF0EC" at bounding box center [120, 73] width 65 height 27
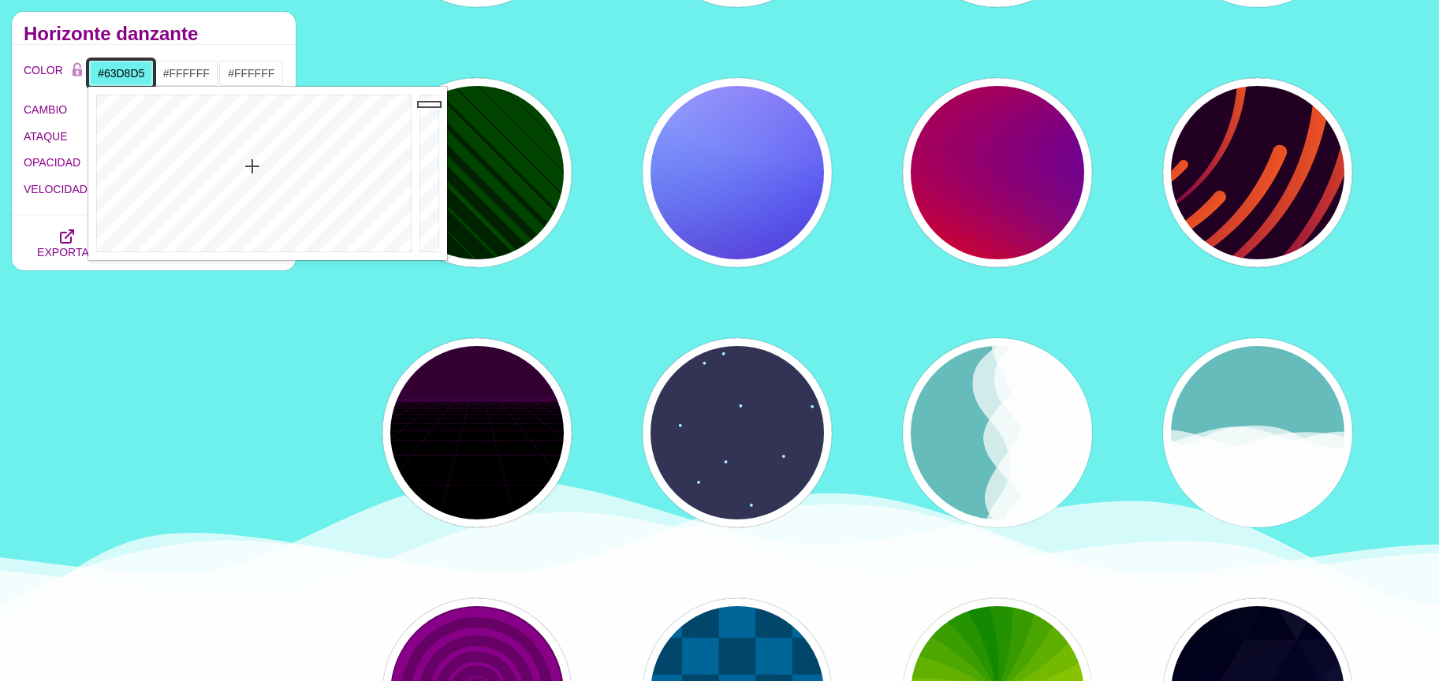
click at [428, 118] on div at bounding box center [432, 174] width 32 height 174
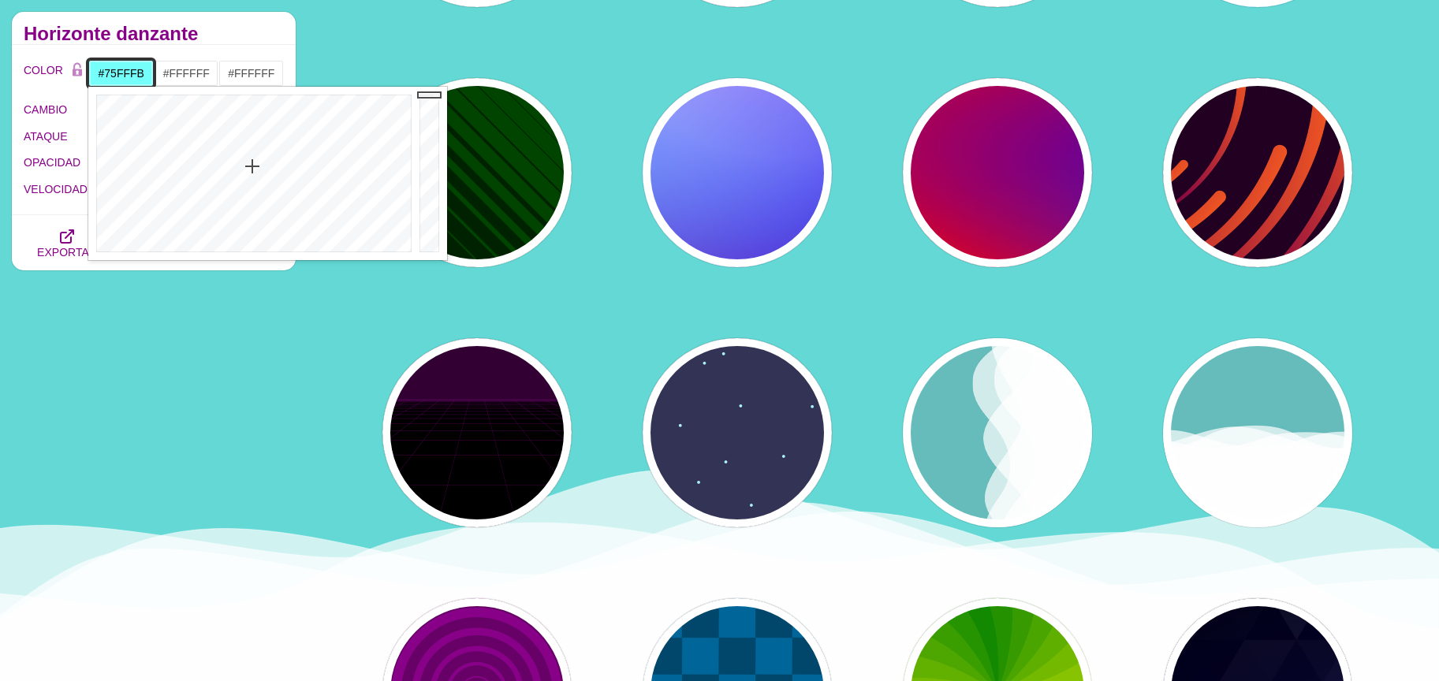
drag, startPoint x: 428, startPoint y: 100, endPoint x: 426, endPoint y: 91, distance: 9.8
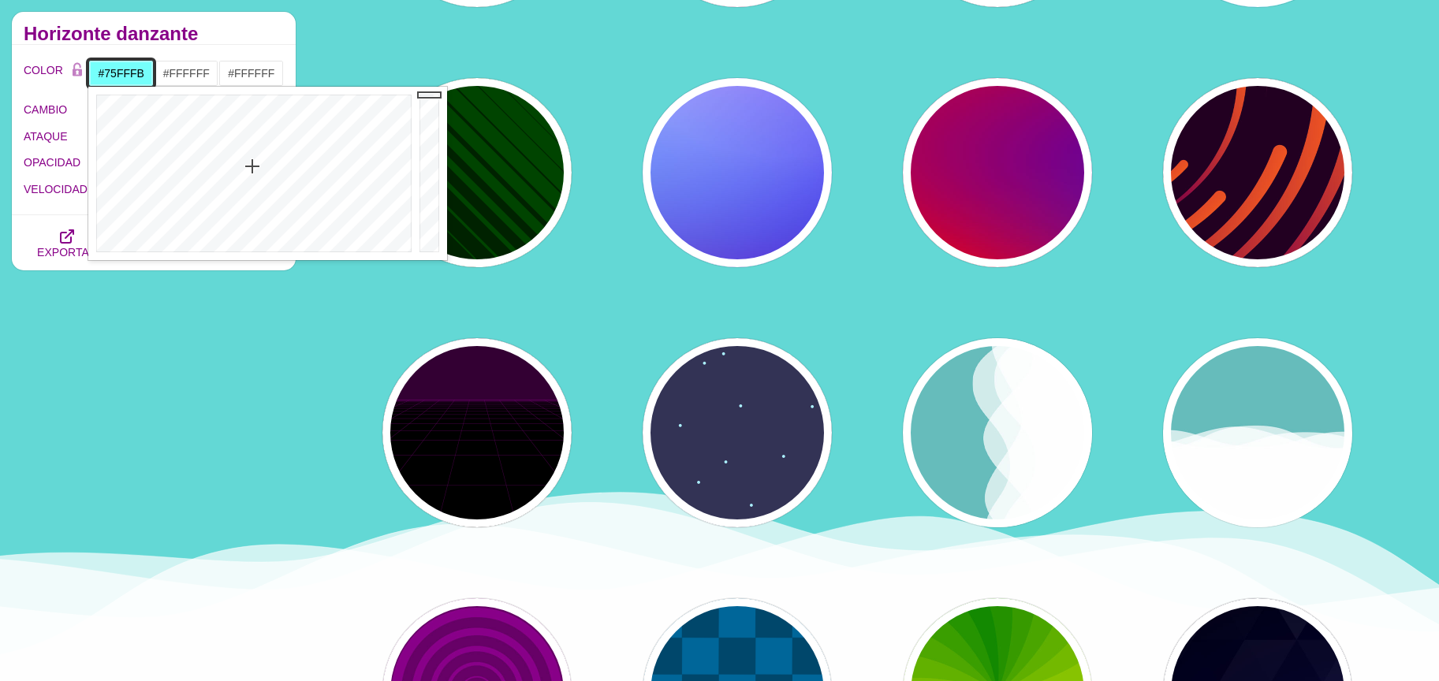
click at [426, 91] on div at bounding box center [432, 174] width 32 height 174
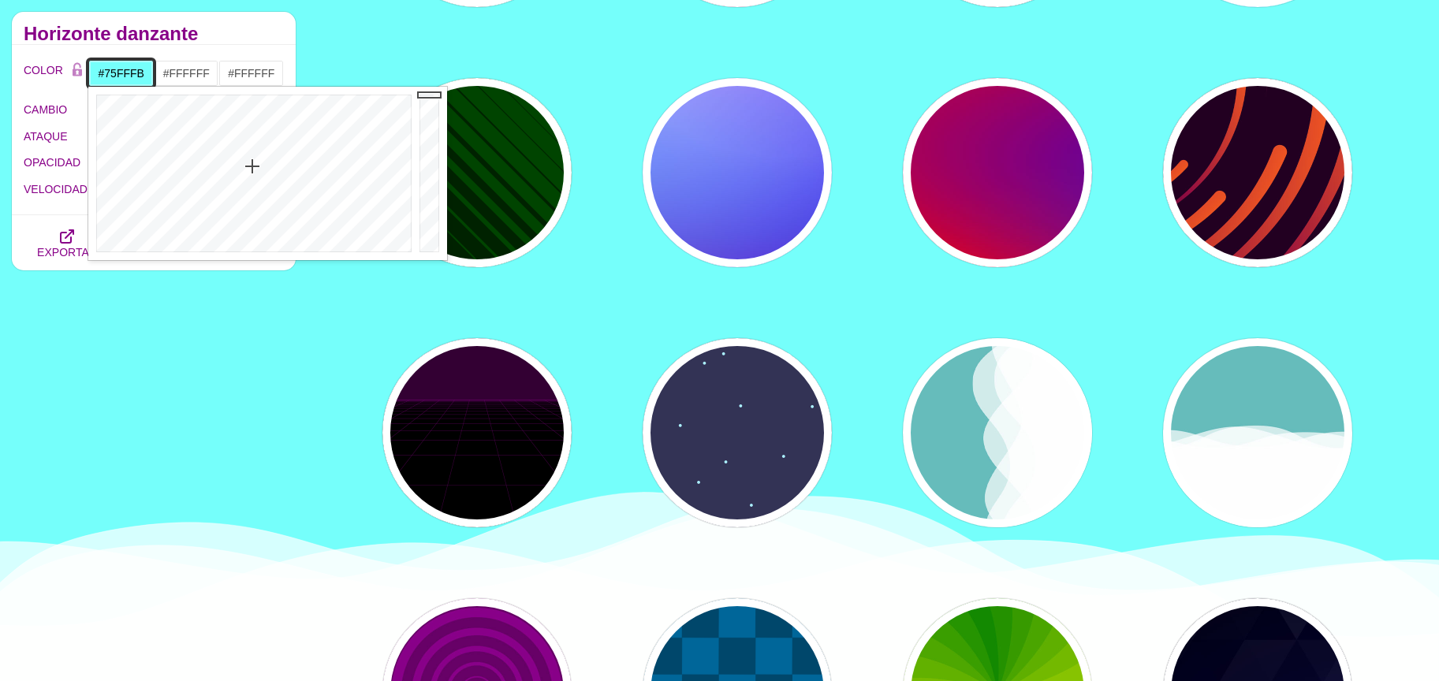
click at [424, 89] on div at bounding box center [432, 174] width 32 height 174
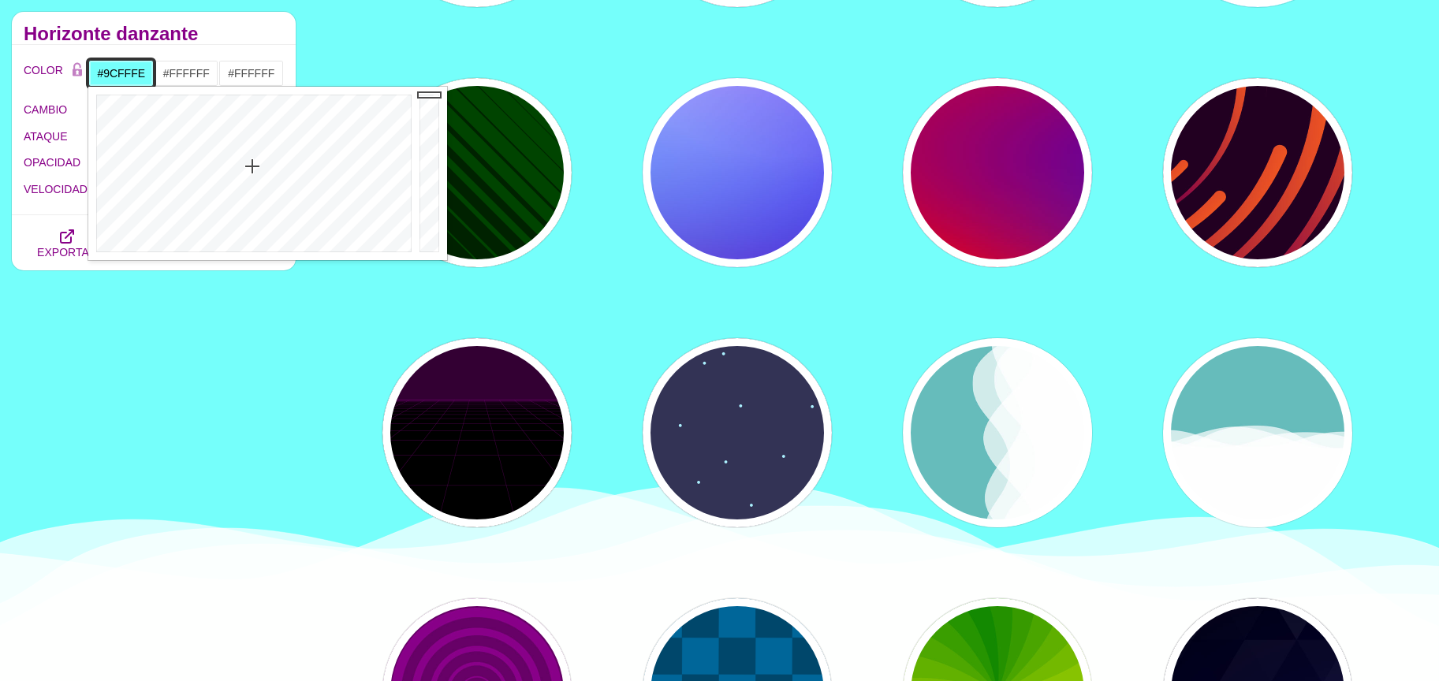
click at [253, 191] on div at bounding box center [251, 174] width 327 height 174
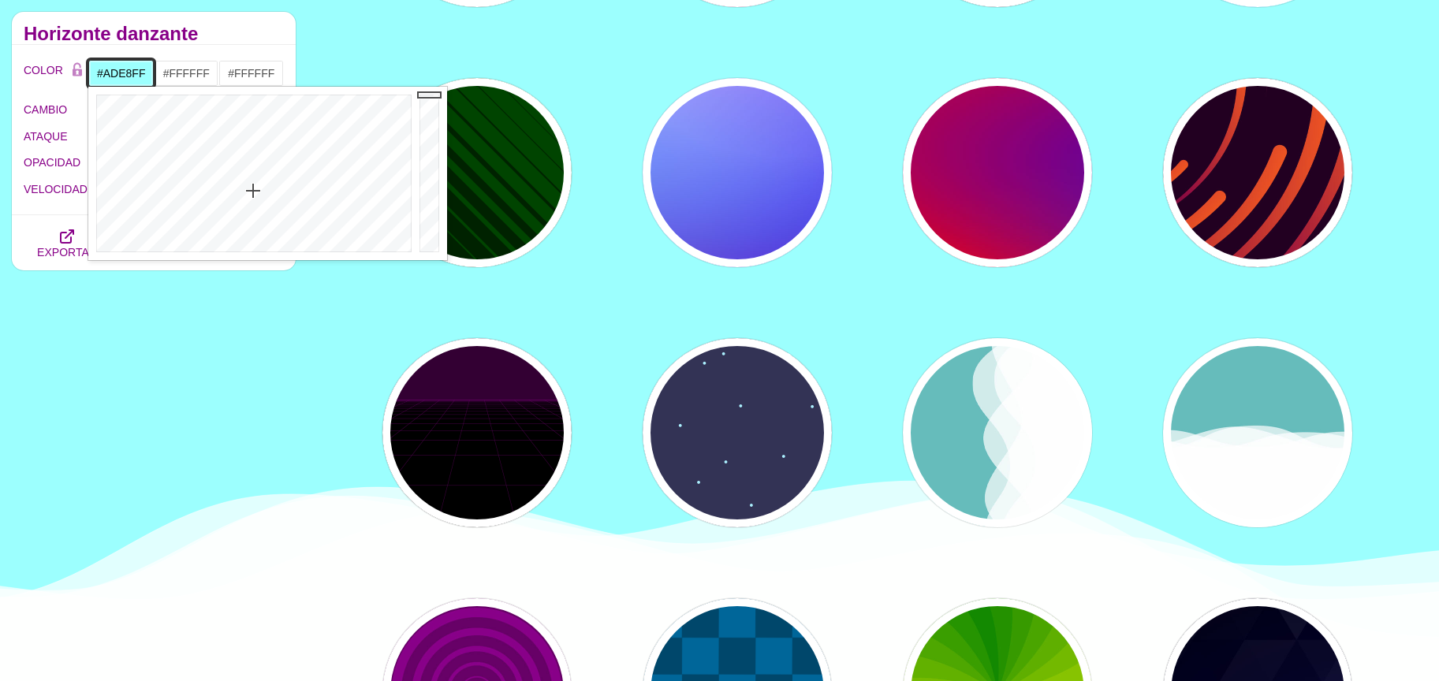
click at [269, 201] on div at bounding box center [251, 174] width 327 height 174
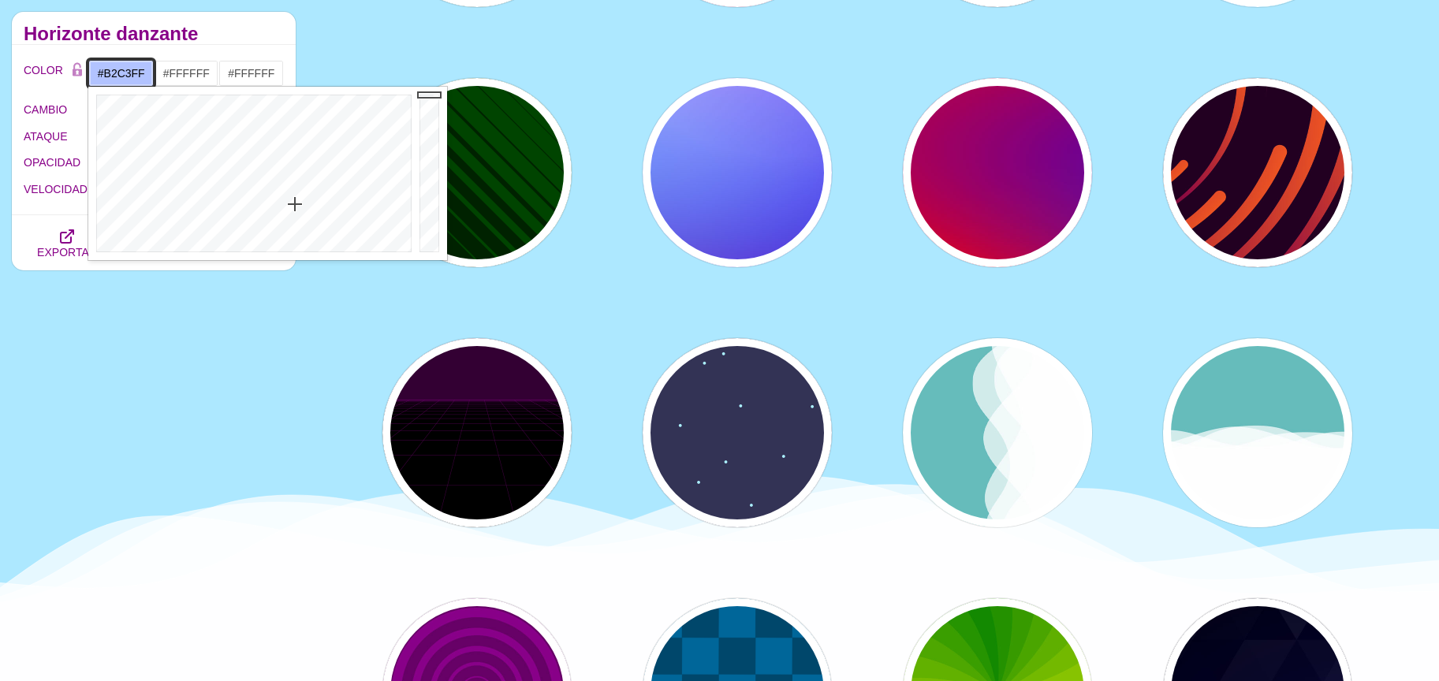
click at [295, 204] on div at bounding box center [251, 174] width 327 height 174
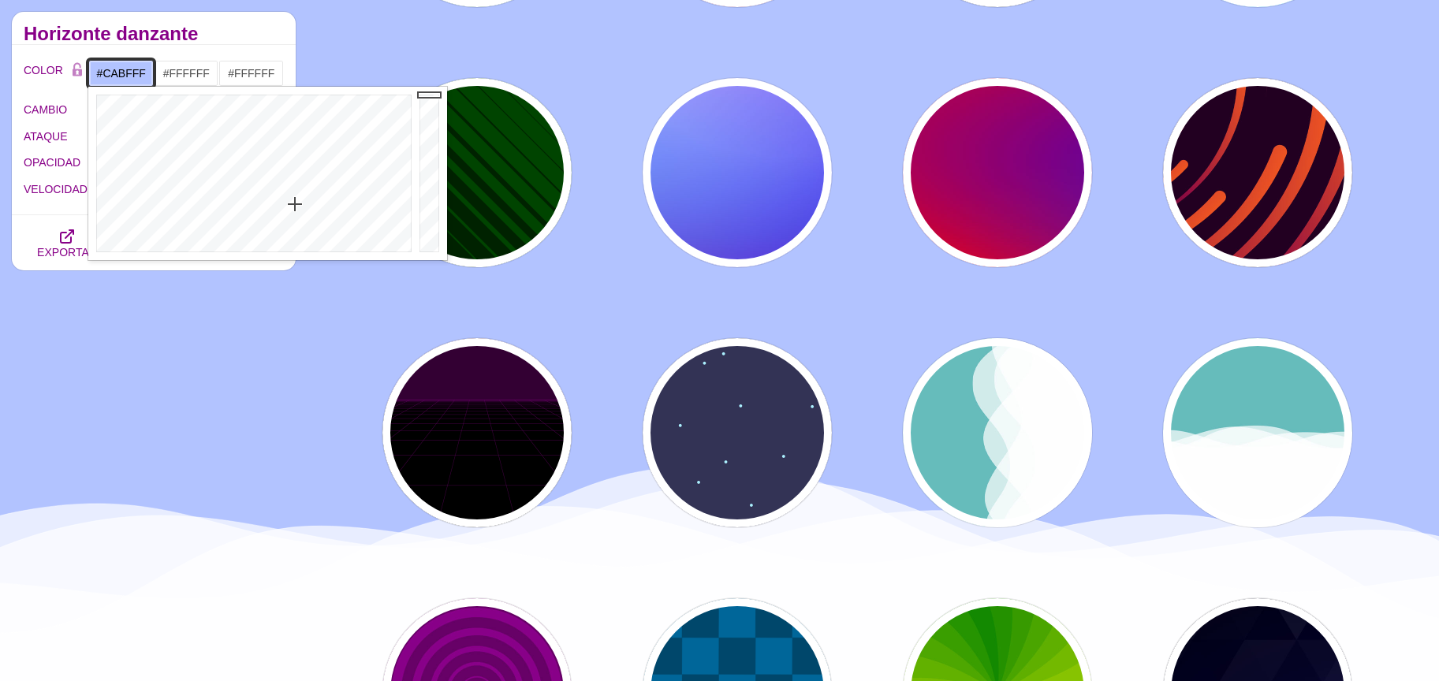
click at [315, 212] on div at bounding box center [251, 174] width 327 height 174
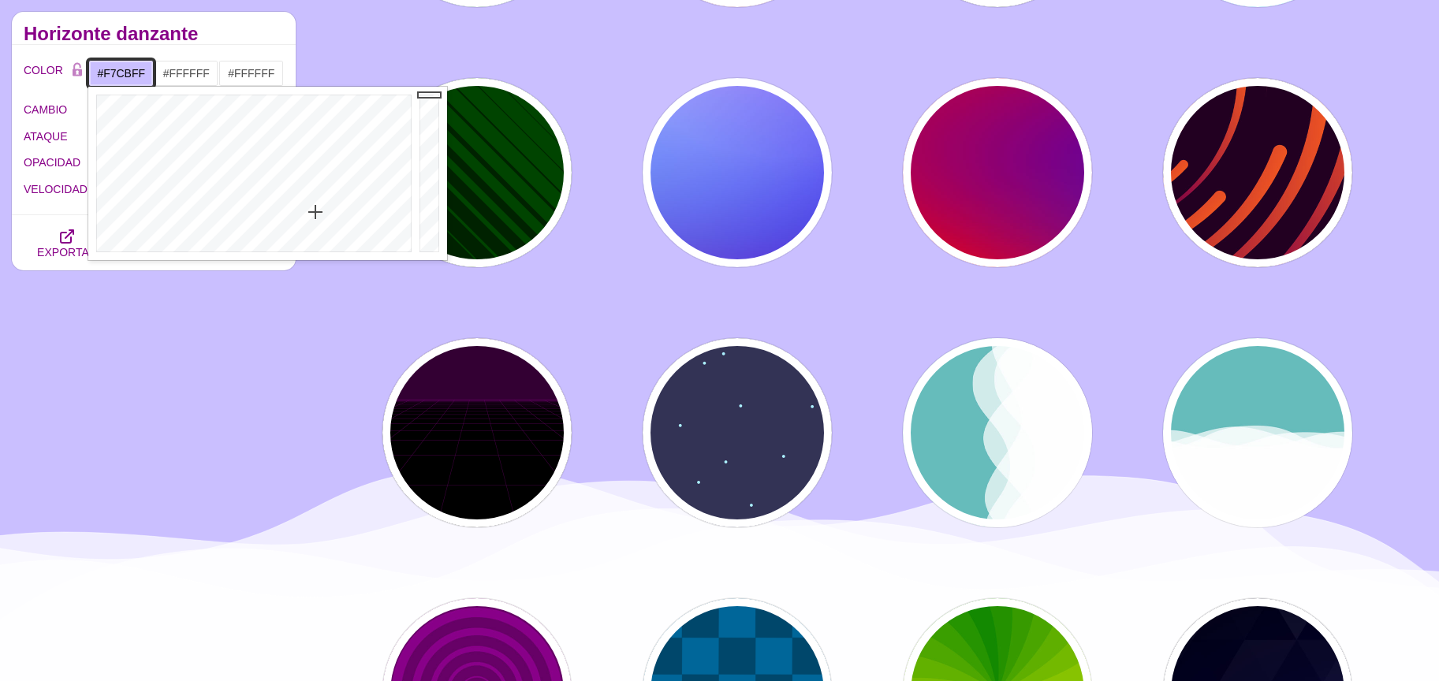
click at [351, 219] on div at bounding box center [251, 174] width 327 height 174
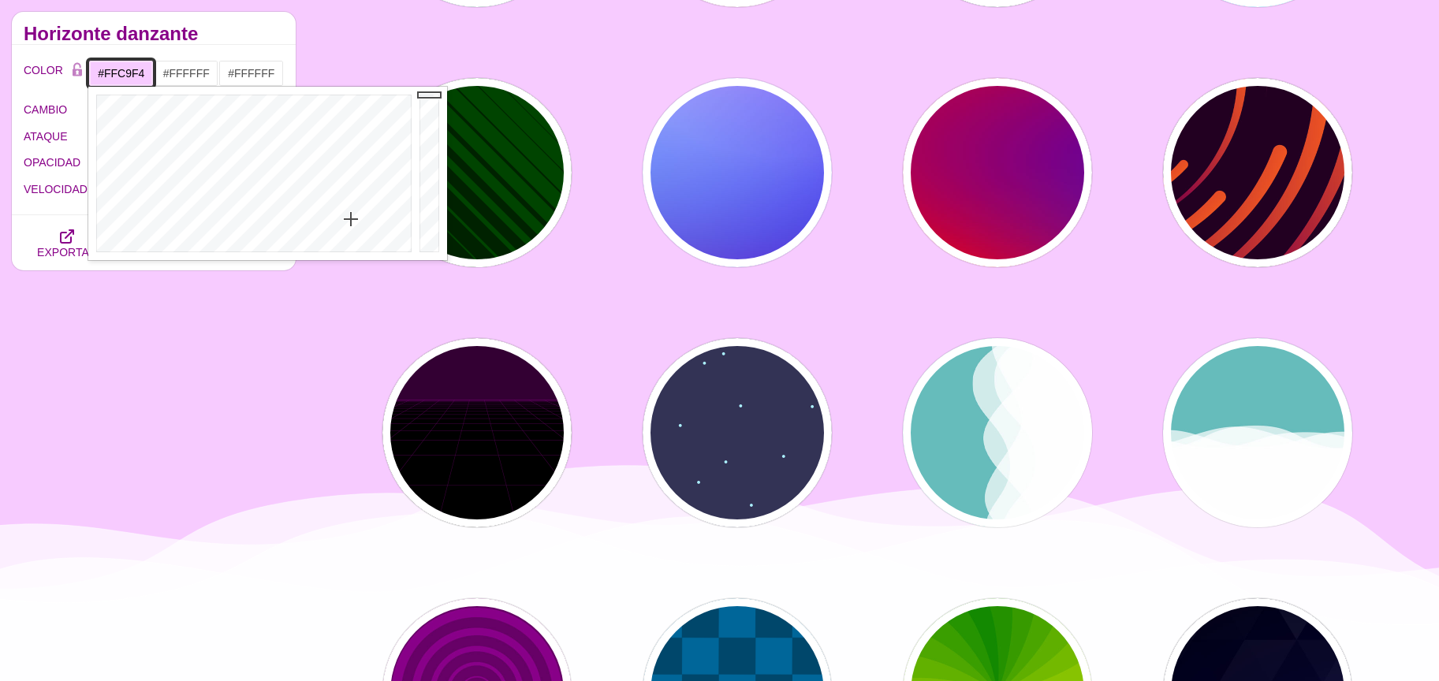
click at [369, 218] on div at bounding box center [251, 174] width 327 height 174
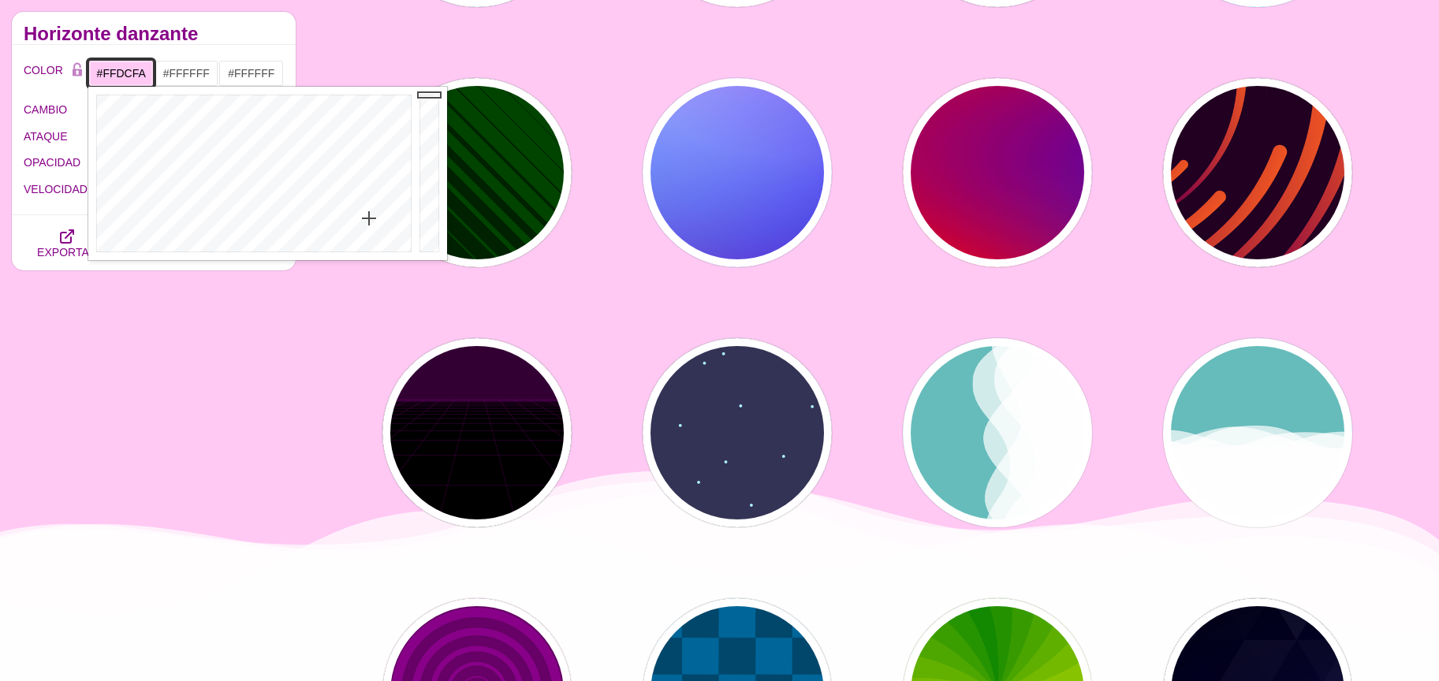
click at [366, 230] on div at bounding box center [251, 174] width 327 height 174
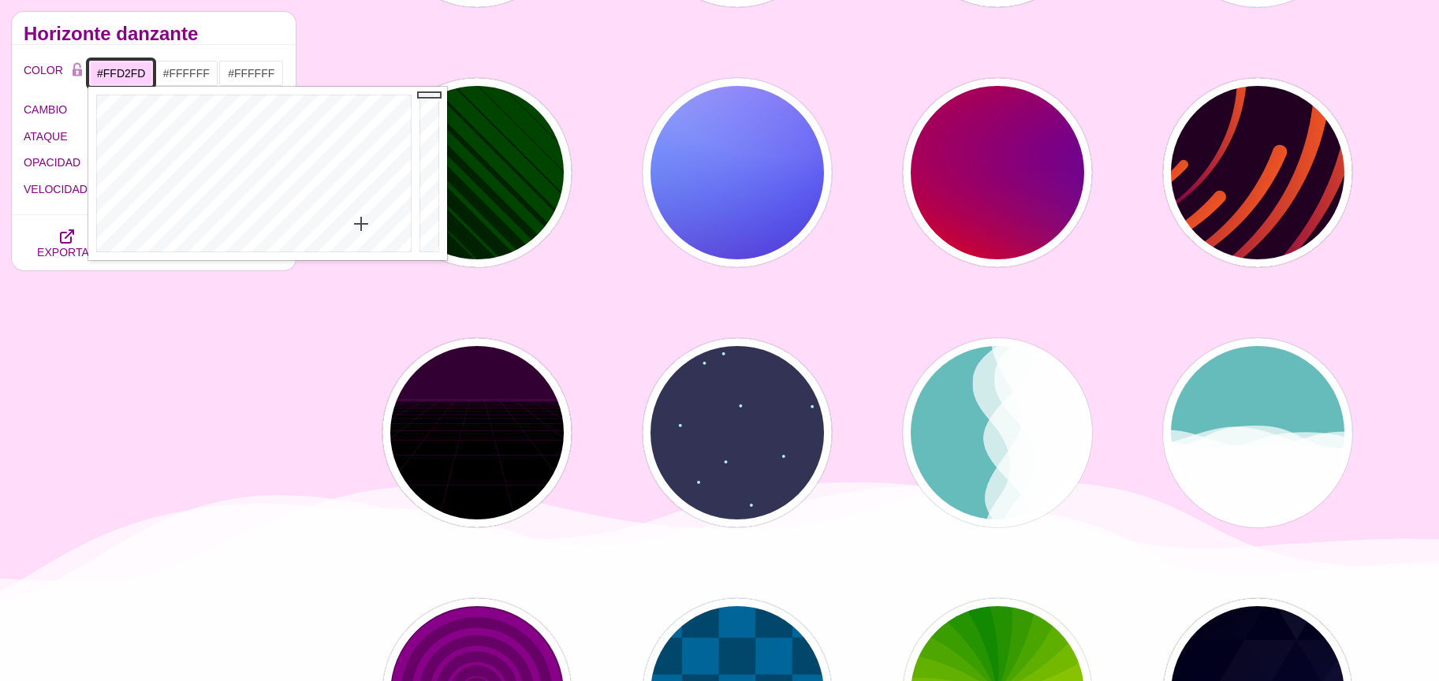
click at [361, 224] on div at bounding box center [251, 174] width 327 height 174
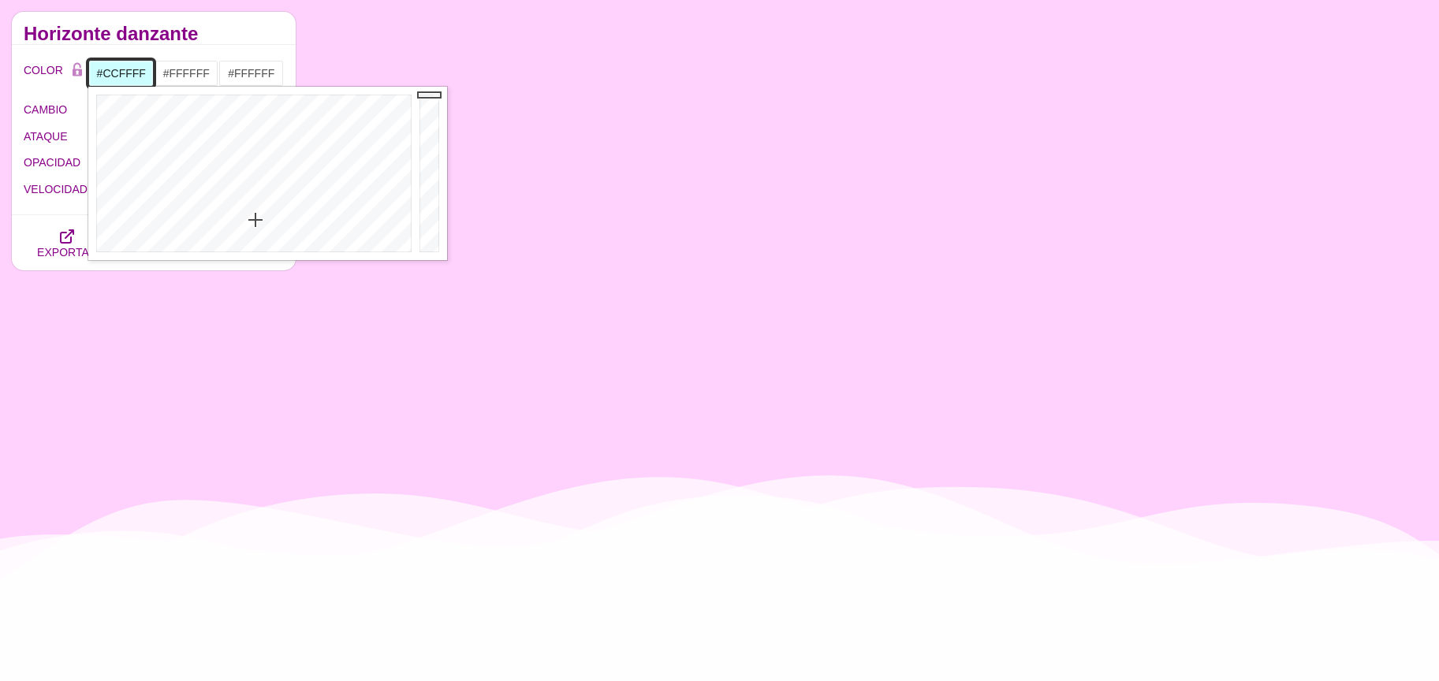
click at [254, 220] on div at bounding box center [251, 174] width 327 height 174
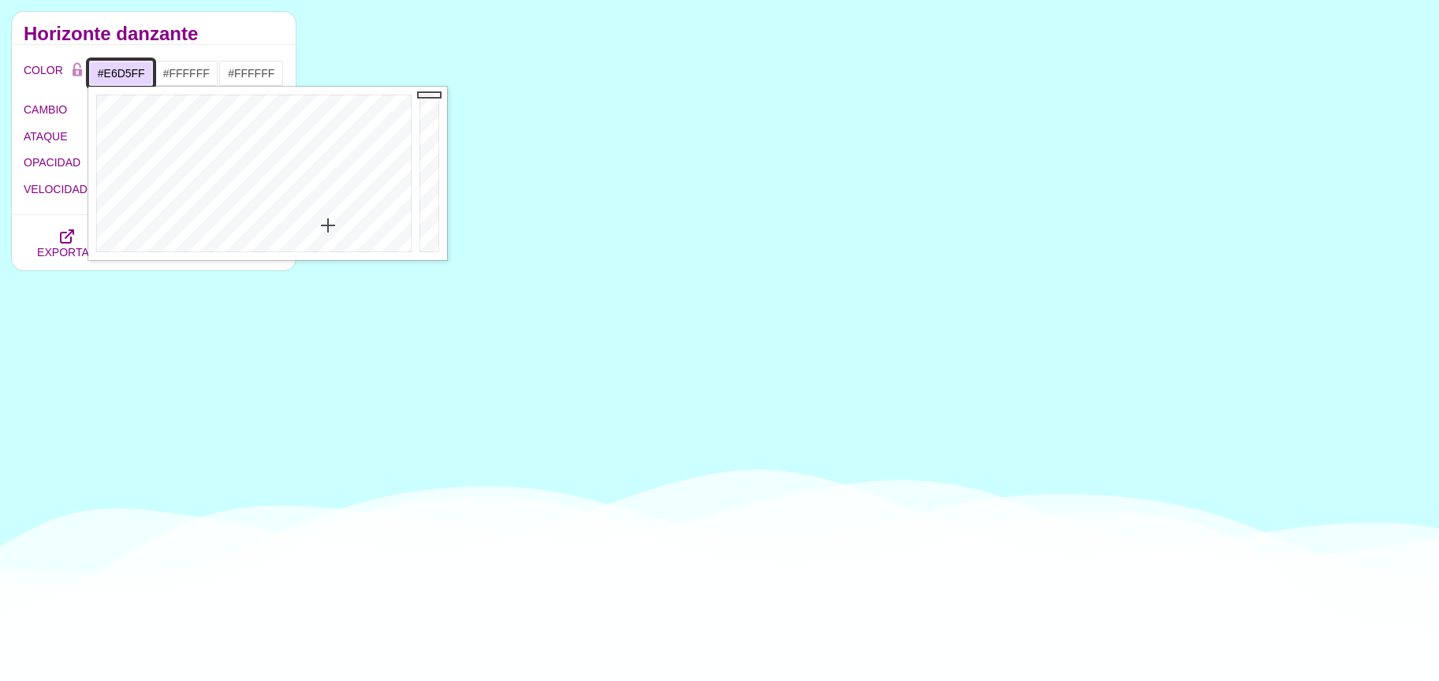
click at [328, 226] on div at bounding box center [251, 174] width 327 height 174
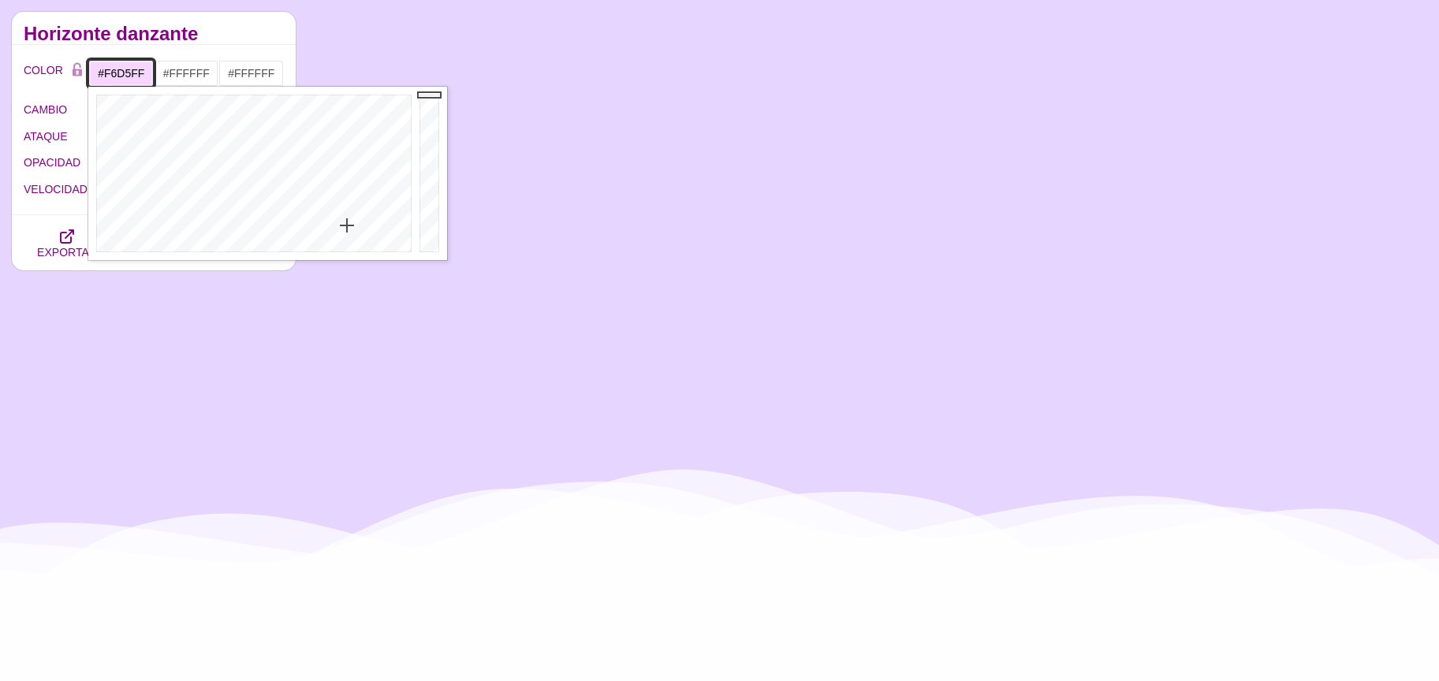
click at [348, 226] on div at bounding box center [251, 174] width 327 height 174
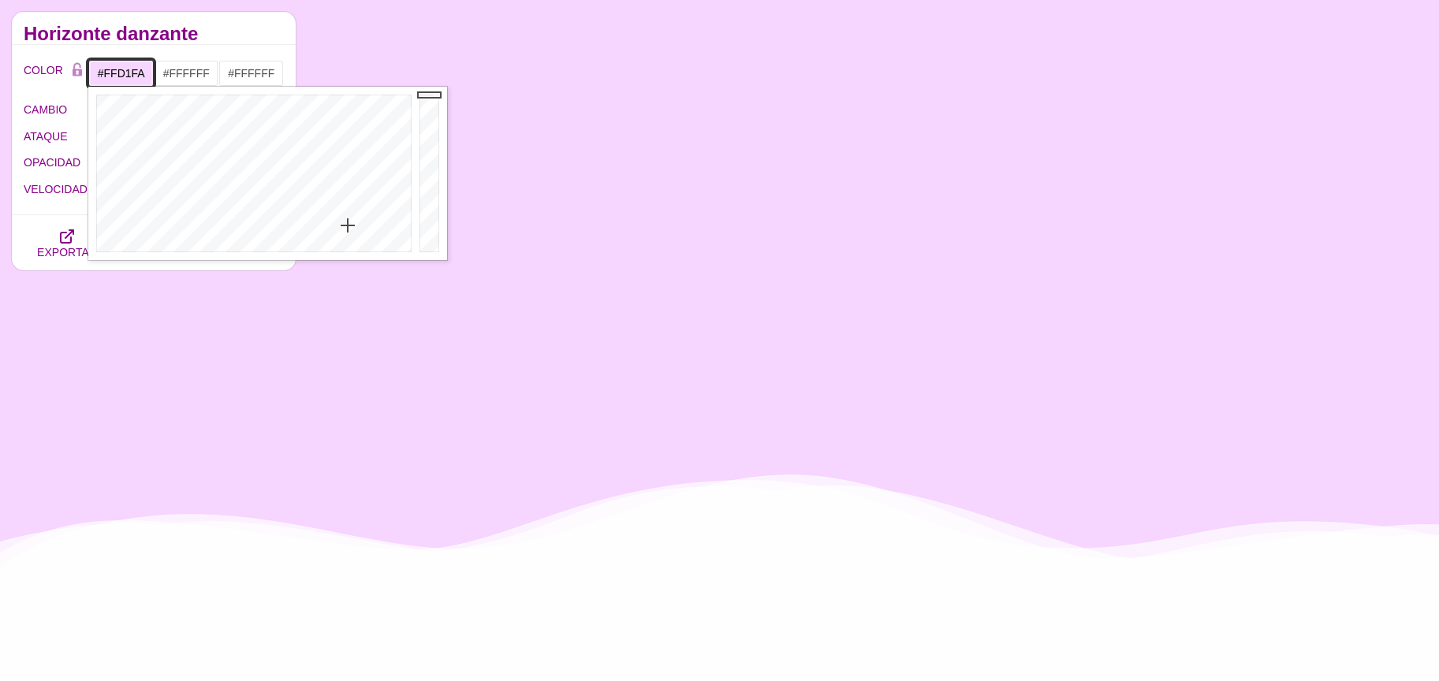
click at [364, 223] on div at bounding box center [251, 174] width 327 height 174
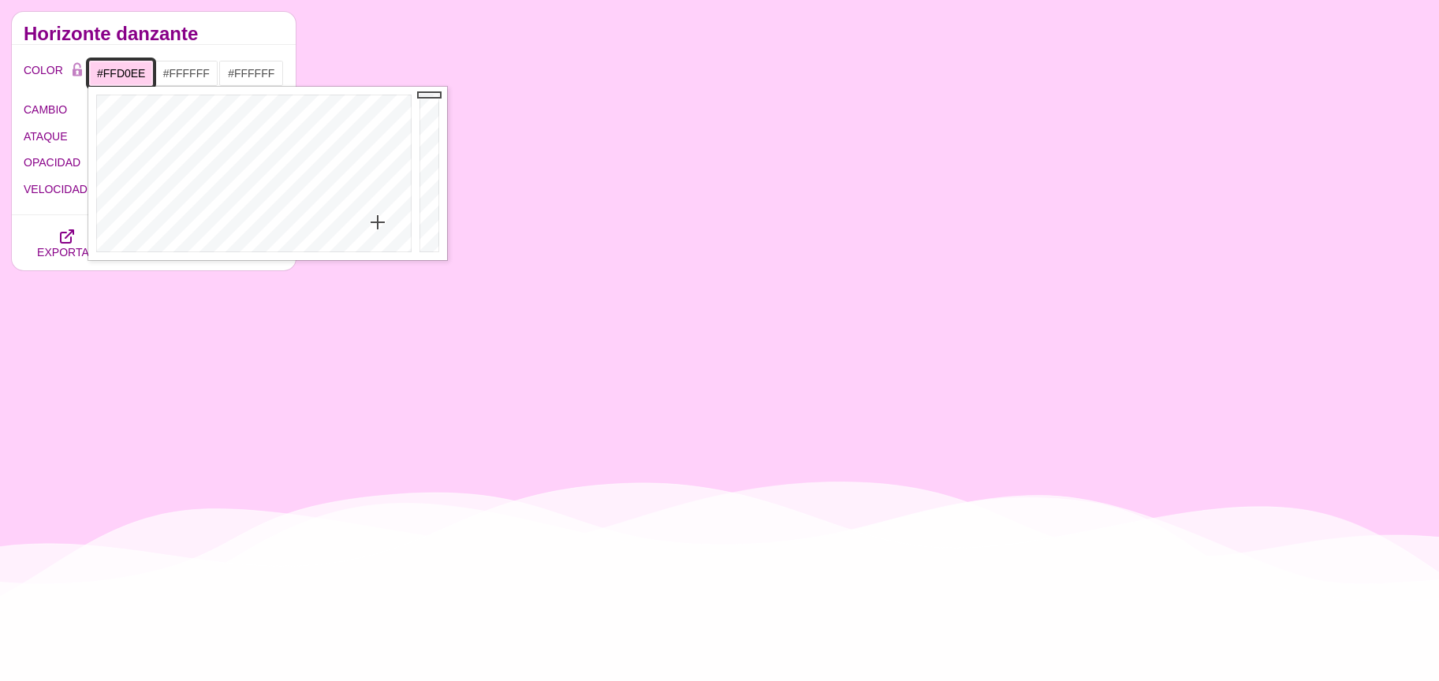
click at [378, 222] on div at bounding box center [251, 174] width 327 height 174
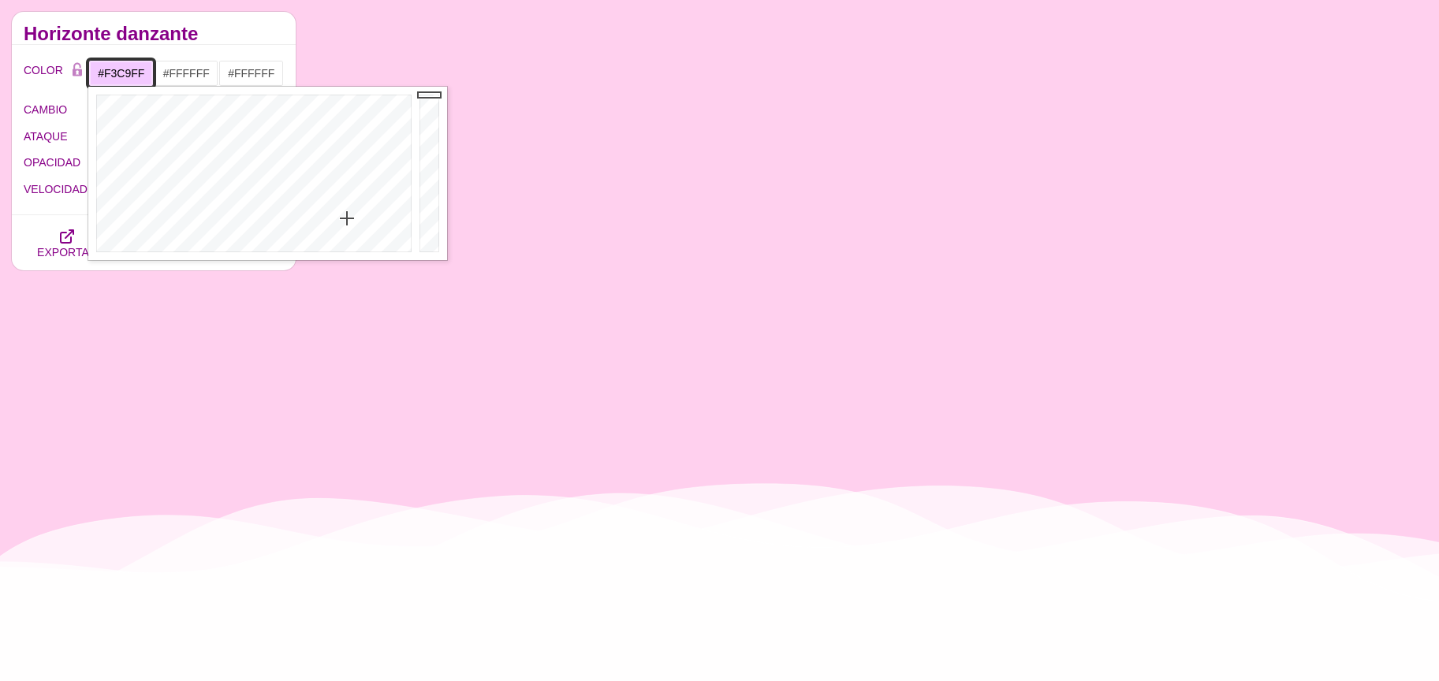
click at [347, 218] on div at bounding box center [251, 174] width 327 height 174
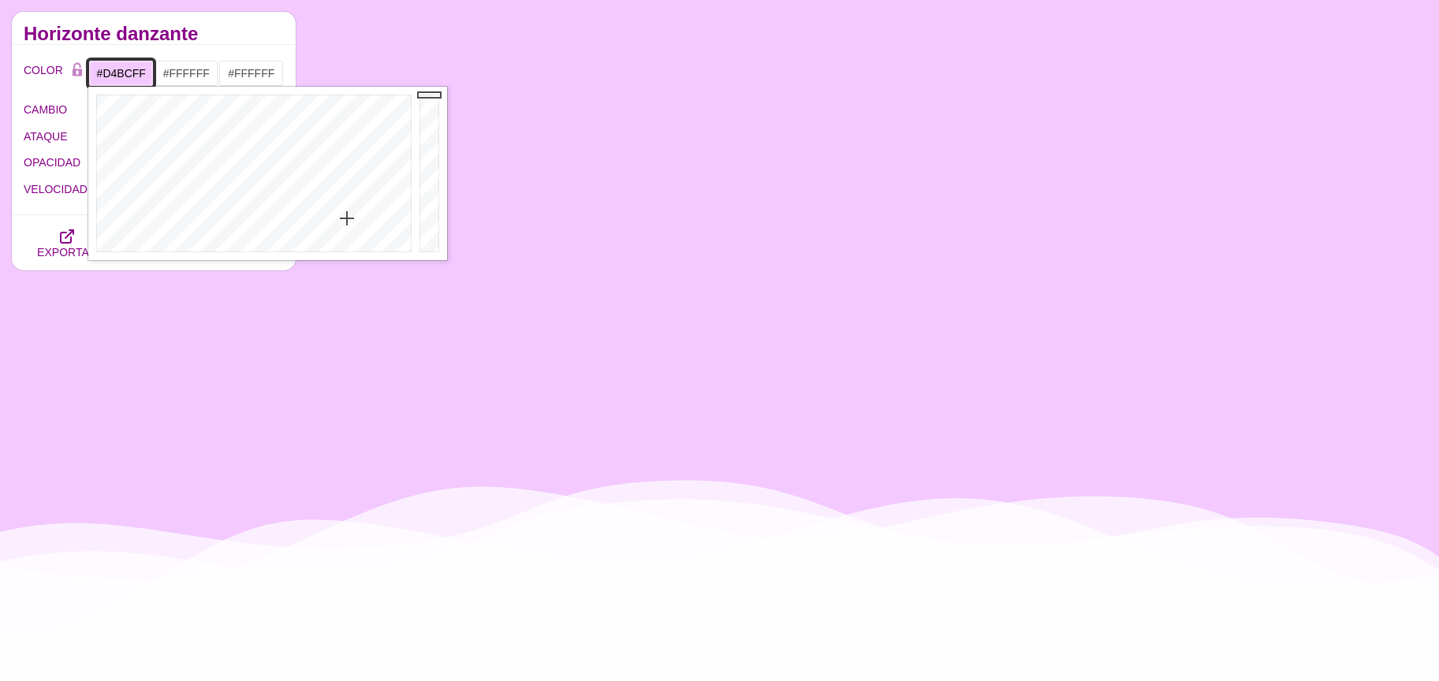
click at [325, 211] on div at bounding box center [251, 174] width 327 height 174
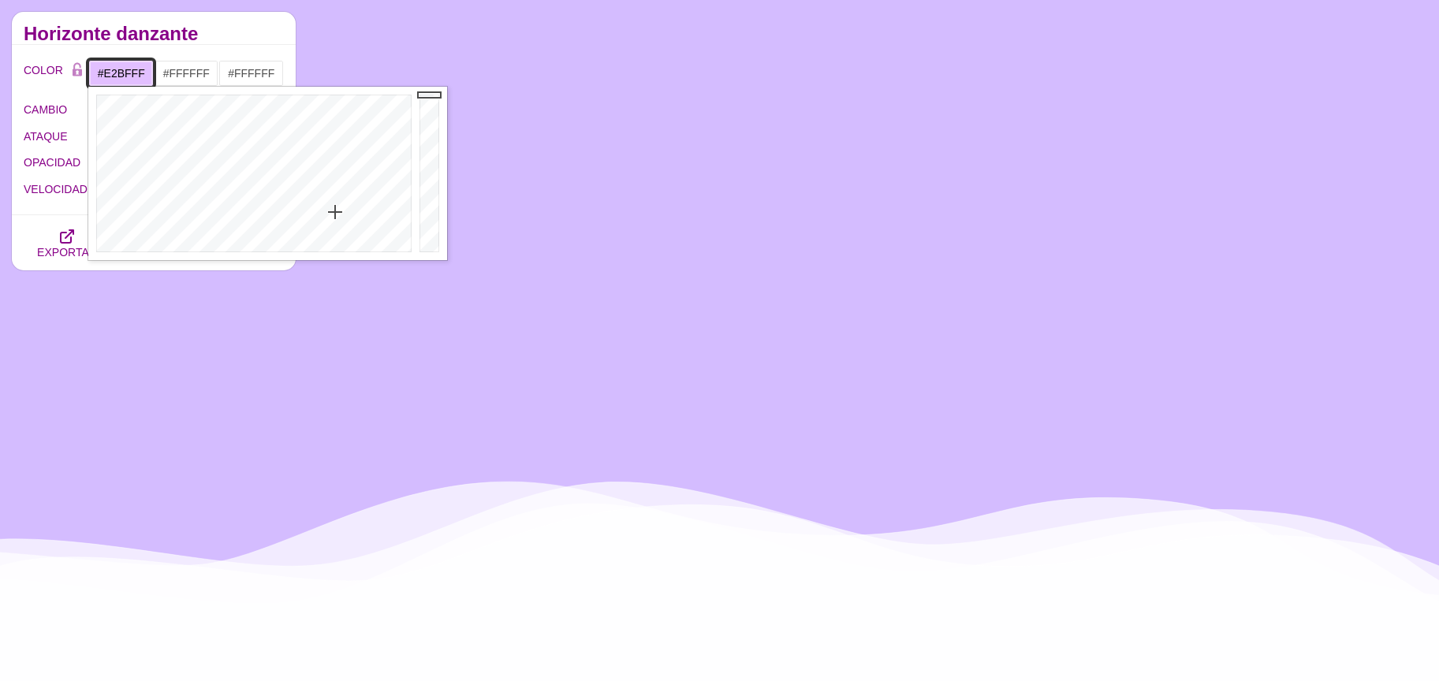
click at [335, 212] on div at bounding box center [251, 174] width 327 height 174
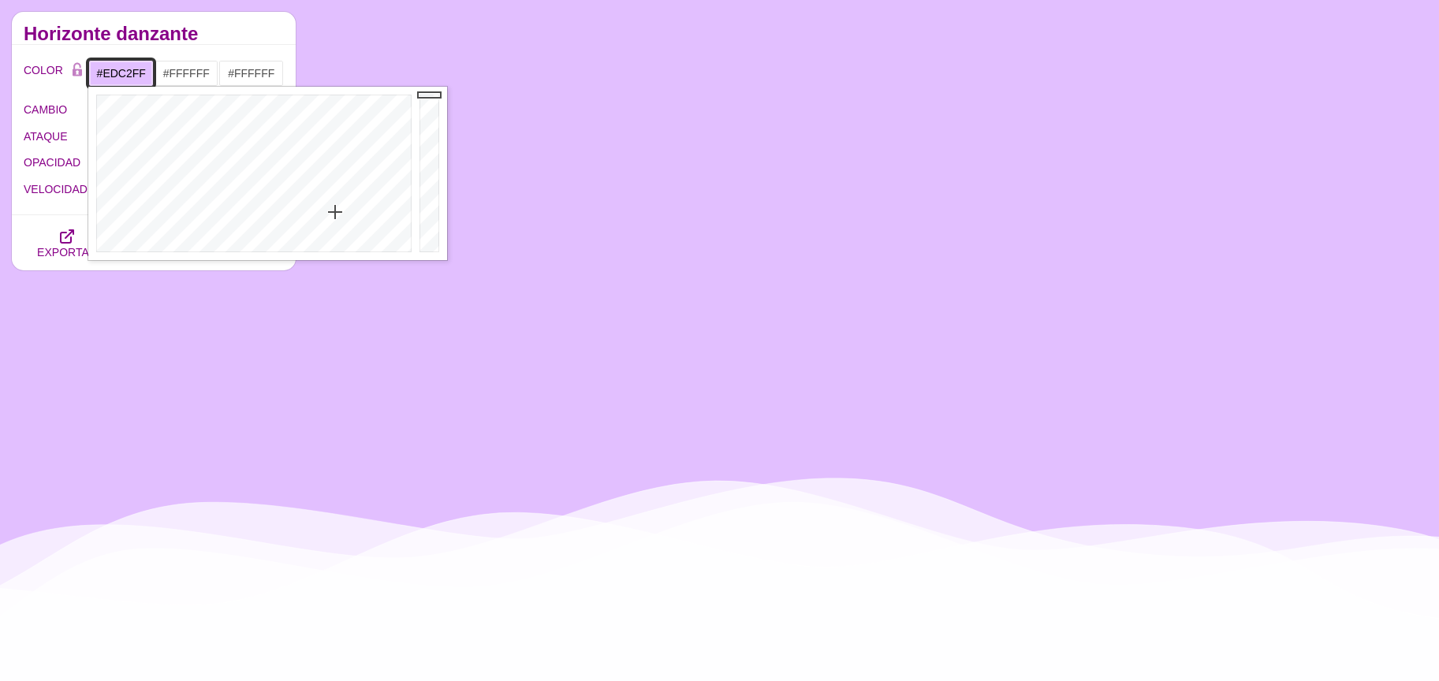
click at [344, 214] on div at bounding box center [251, 174] width 327 height 174
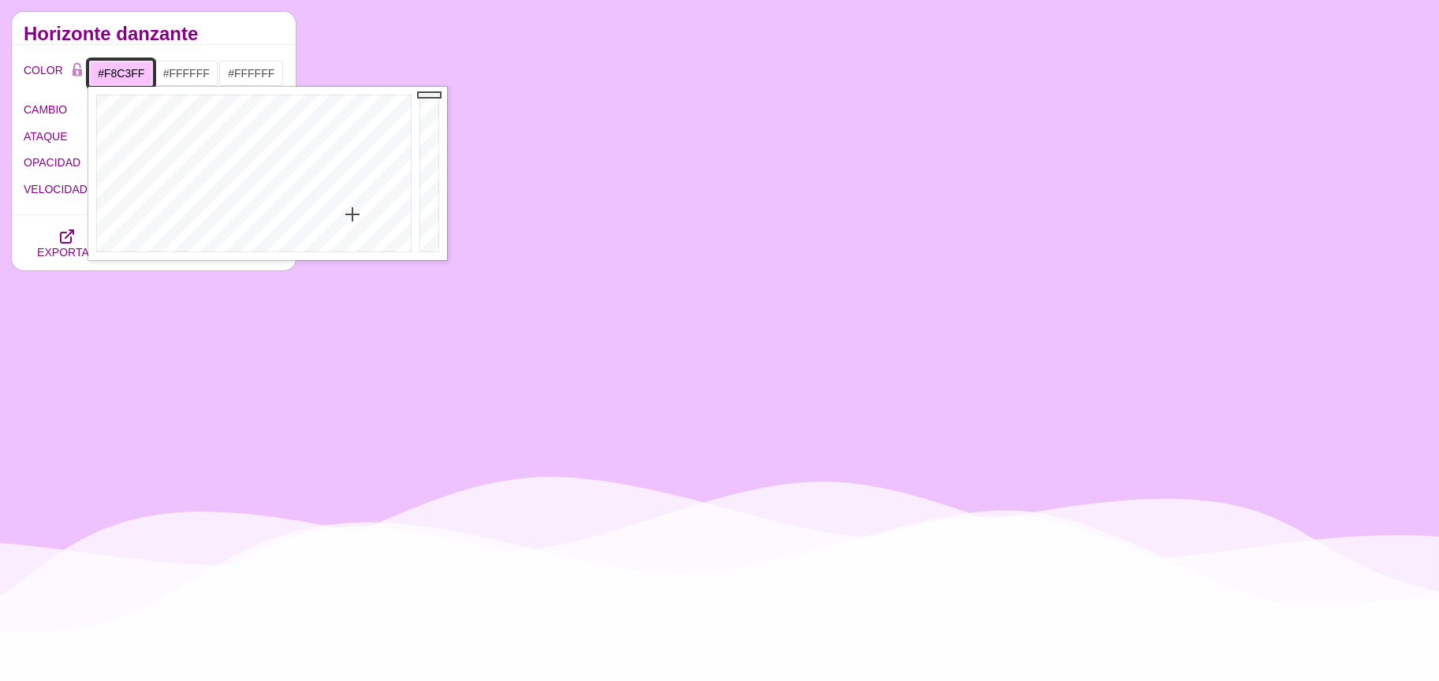
click at [353, 215] on div at bounding box center [251, 174] width 327 height 174
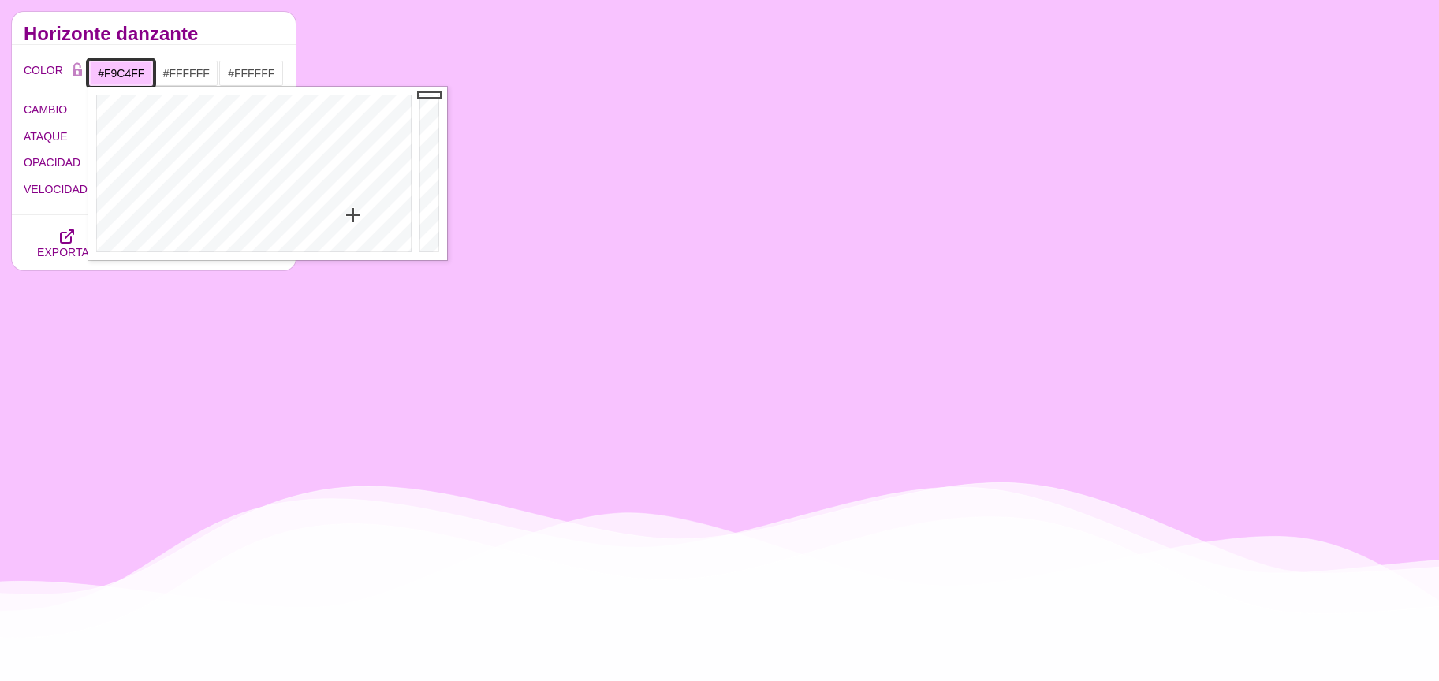
click at [353, 215] on div at bounding box center [251, 174] width 327 height 174
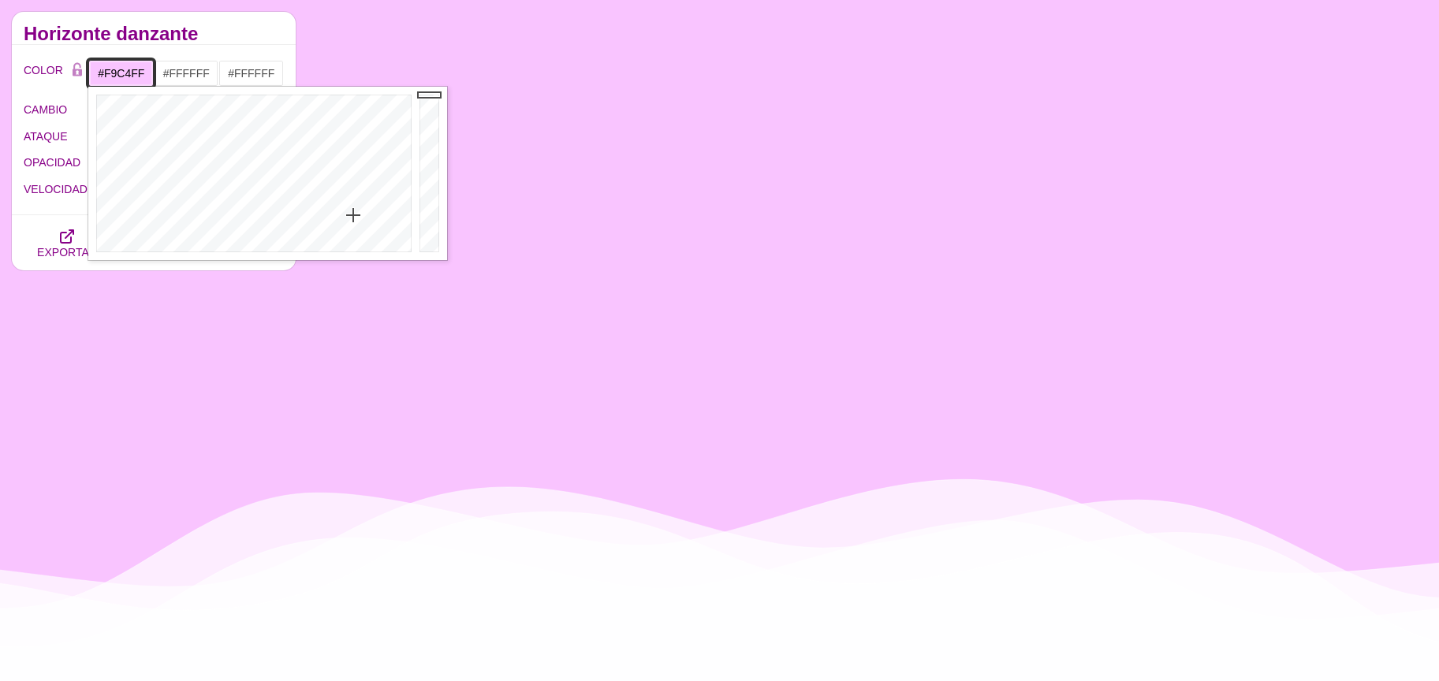
type input "#FDCEFF"
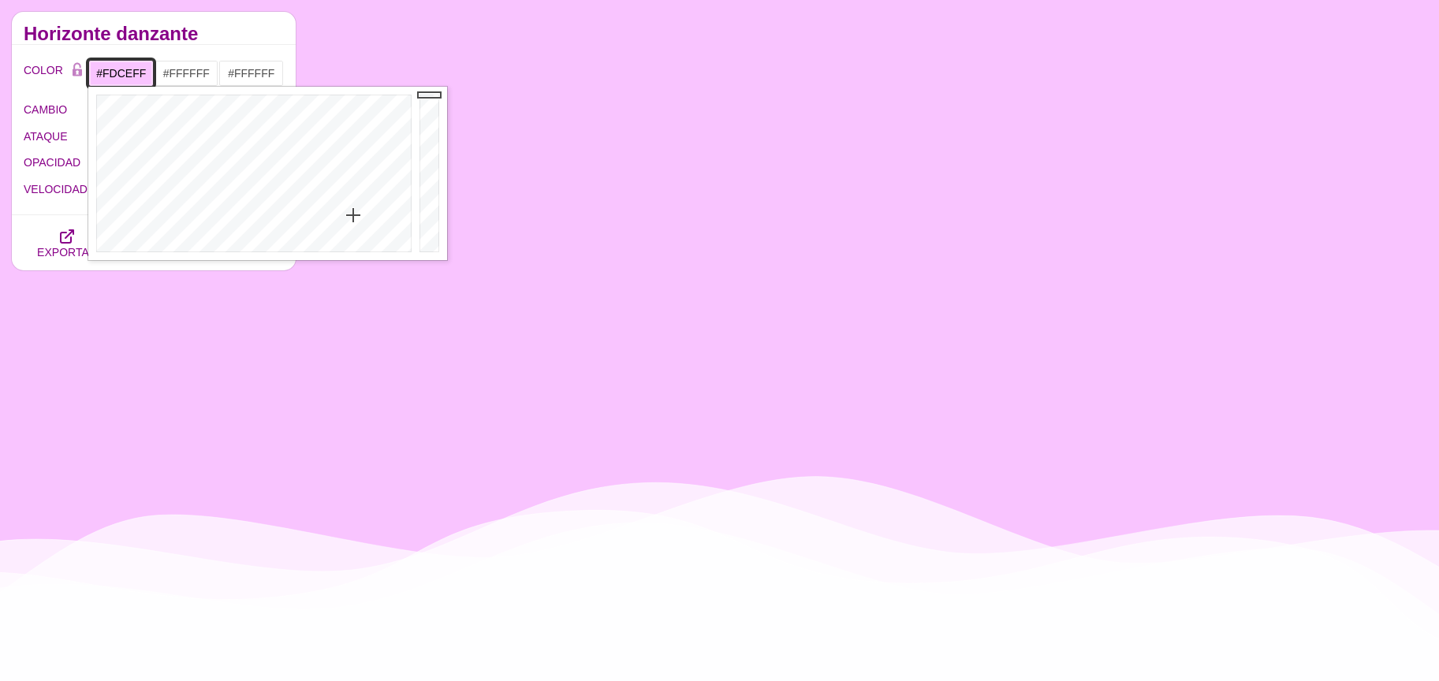
click at [356, 222] on div at bounding box center [251, 174] width 327 height 174
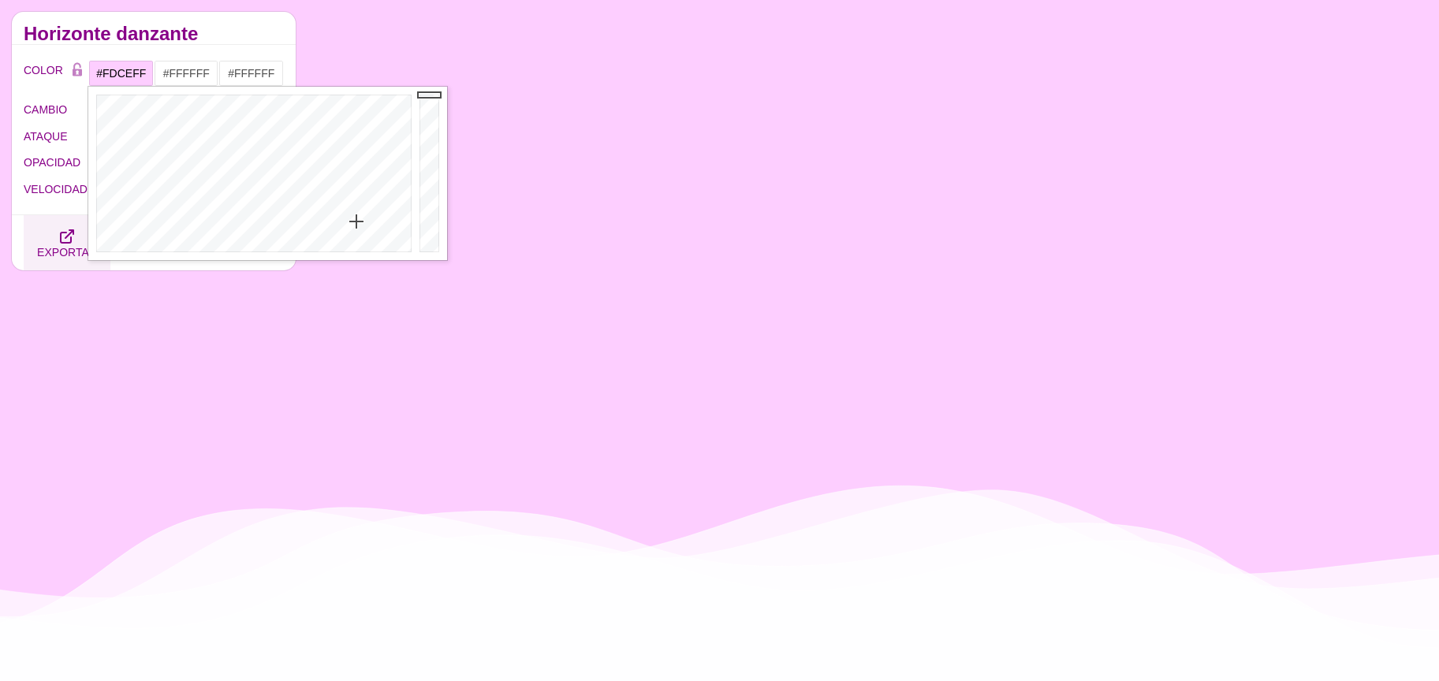
click at [64, 237] on icon "button" at bounding box center [67, 236] width 19 height 19
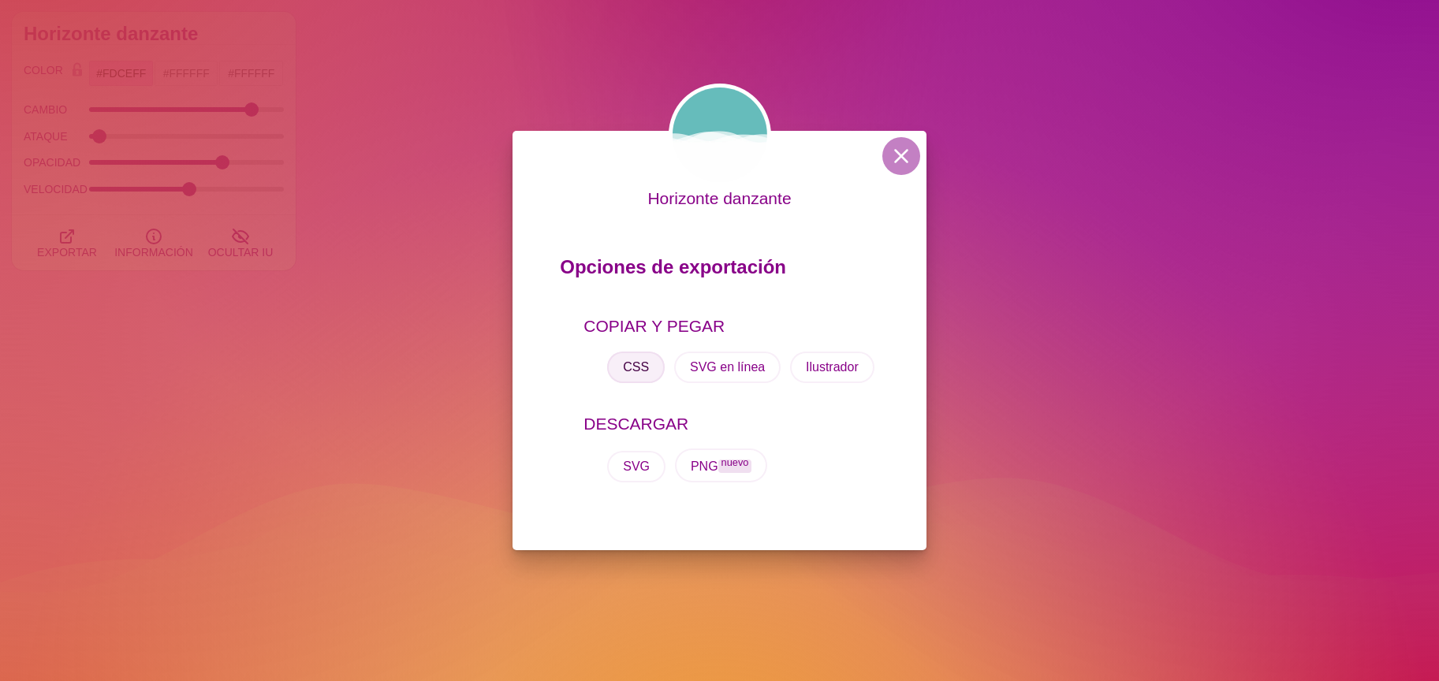
click at [634, 368] on font "CSS" at bounding box center [636, 366] width 26 height 13
click at [908, 150] on button at bounding box center [902, 156] width 38 height 38
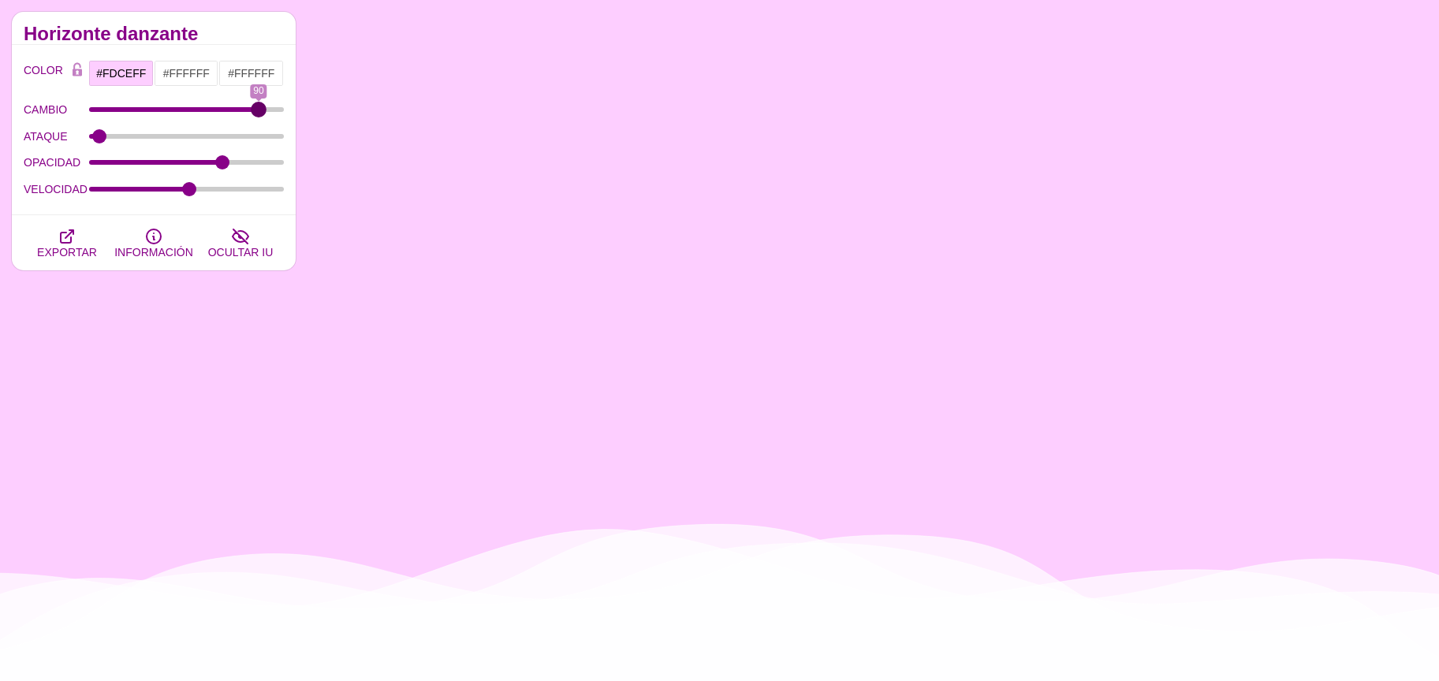
drag, startPoint x: 246, startPoint y: 110, endPoint x: 257, endPoint y: 115, distance: 12.0
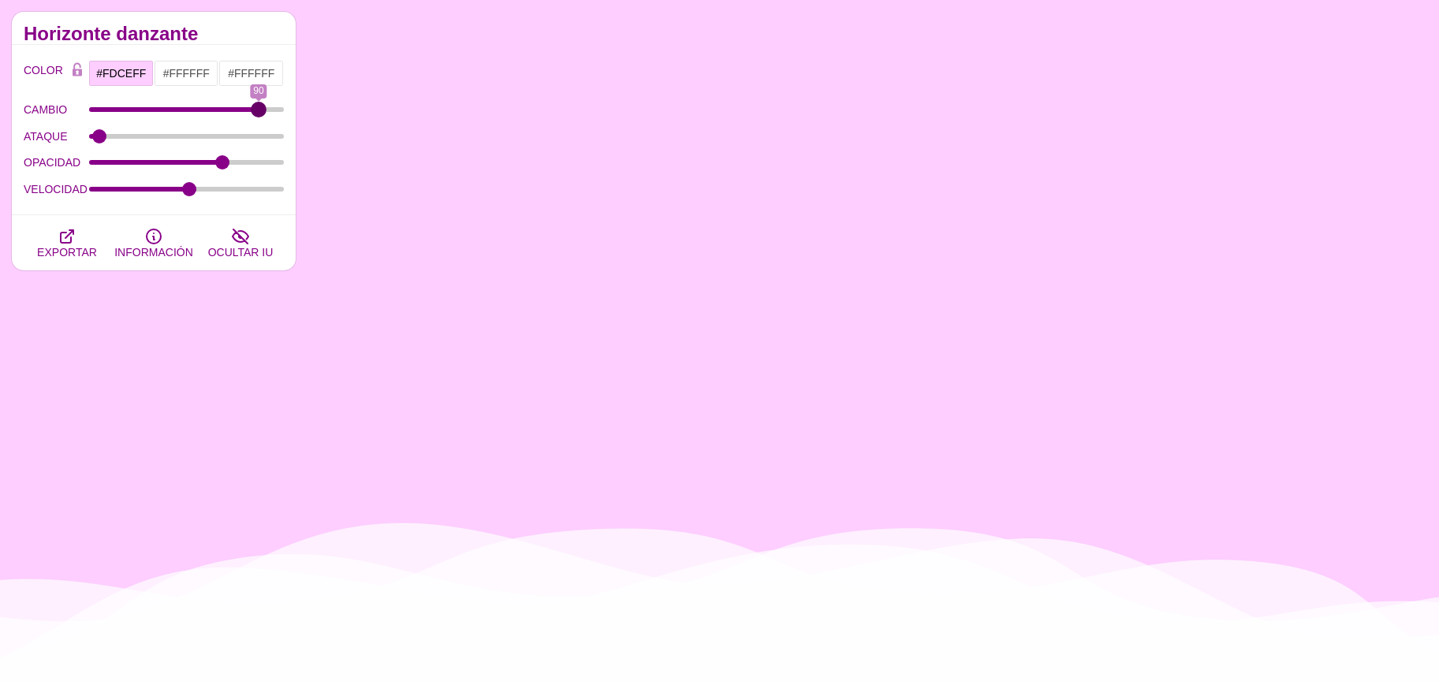
click at [257, 113] on input "CAMBIO" at bounding box center [187, 109] width 196 height 6
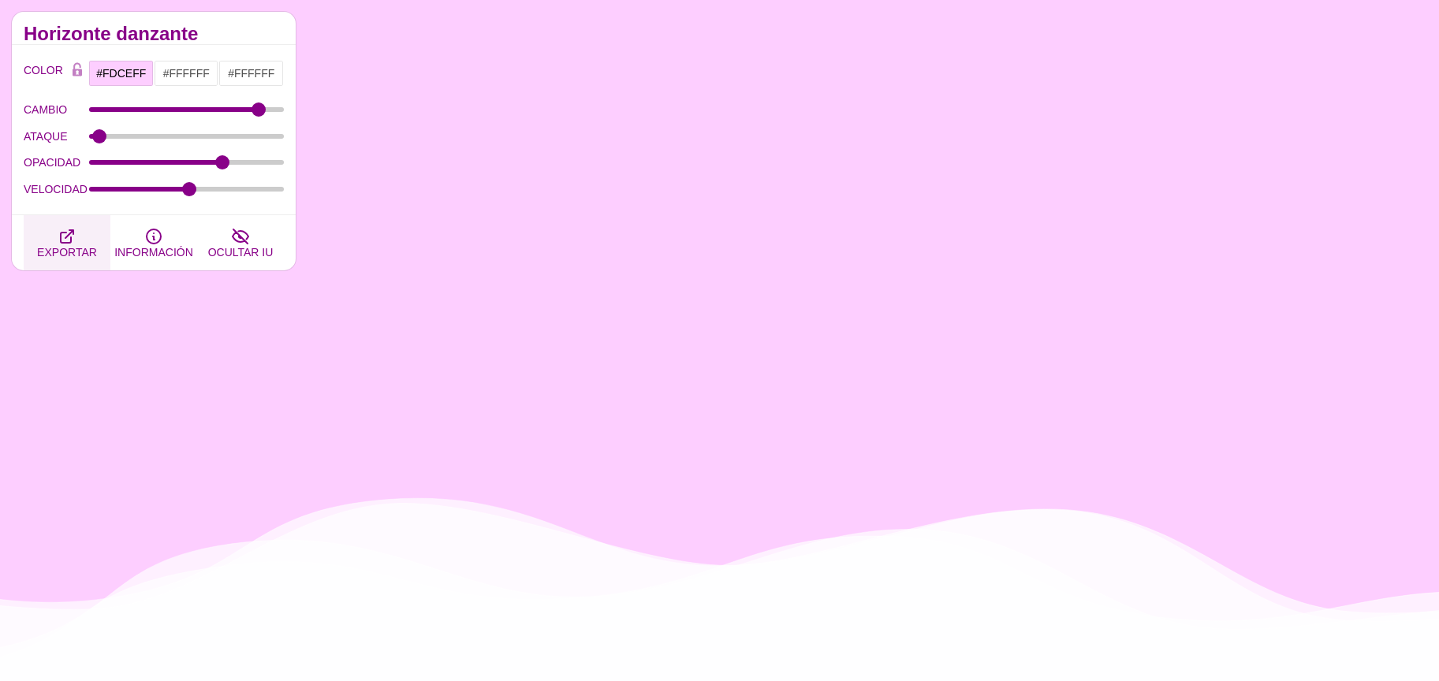
click at [77, 240] on button "EXPORTAR" at bounding box center [67, 242] width 87 height 55
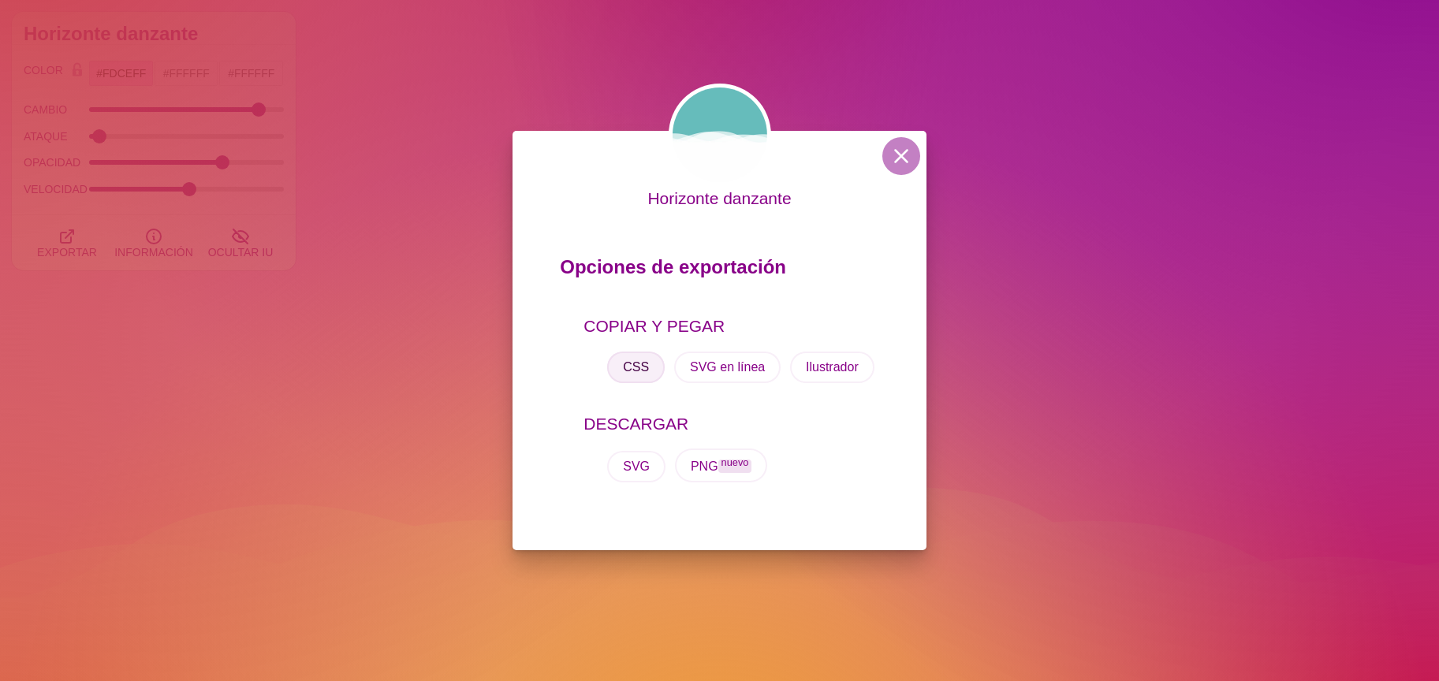
click at [631, 363] on font "CSS" at bounding box center [636, 366] width 26 height 13
click at [901, 155] on button at bounding box center [902, 156] width 38 height 38
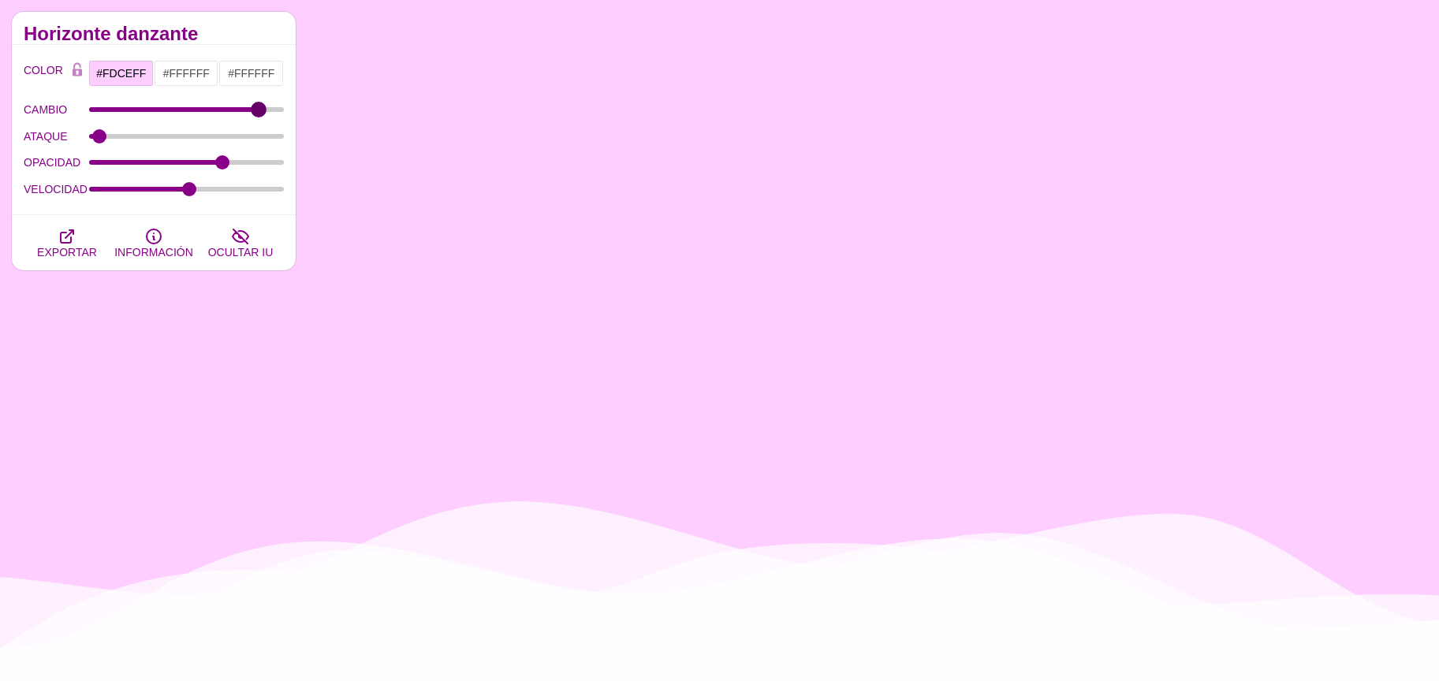
click at [259, 109] on input "CAMBIO" at bounding box center [187, 109] width 196 height 6
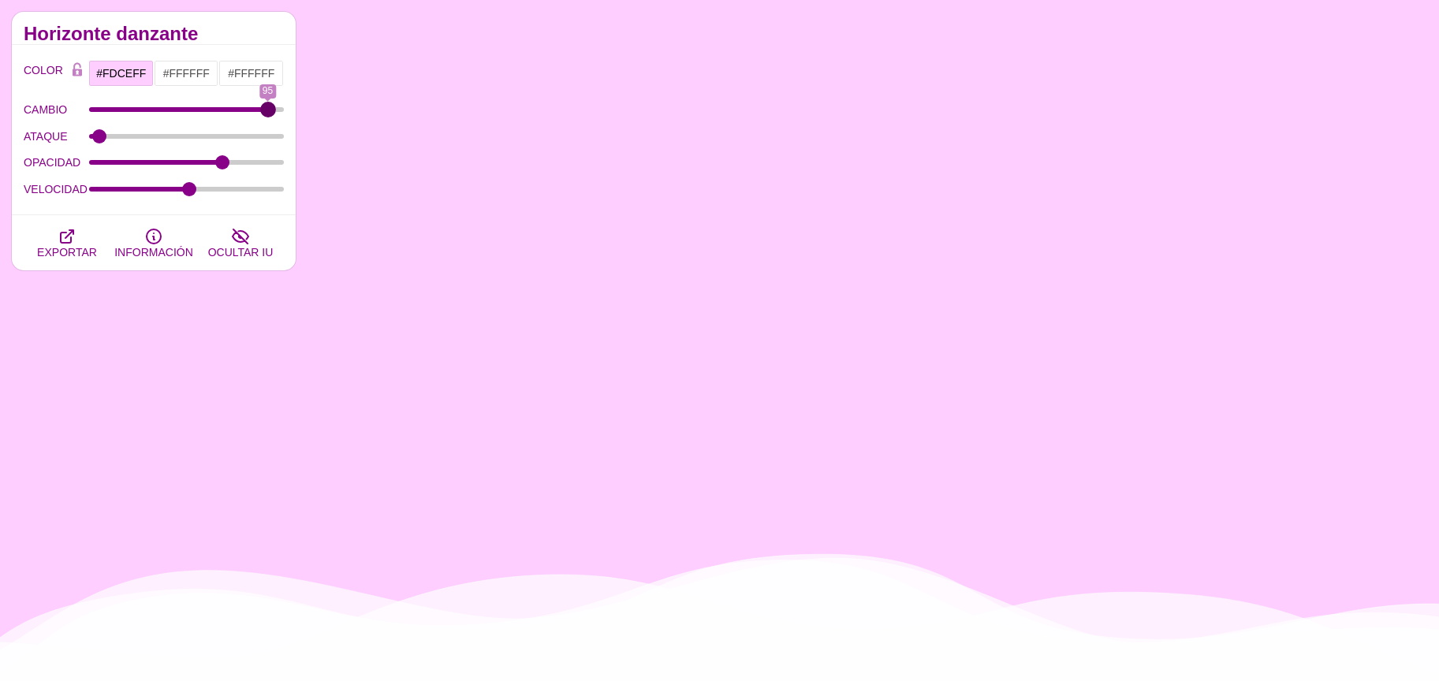
type input "94"
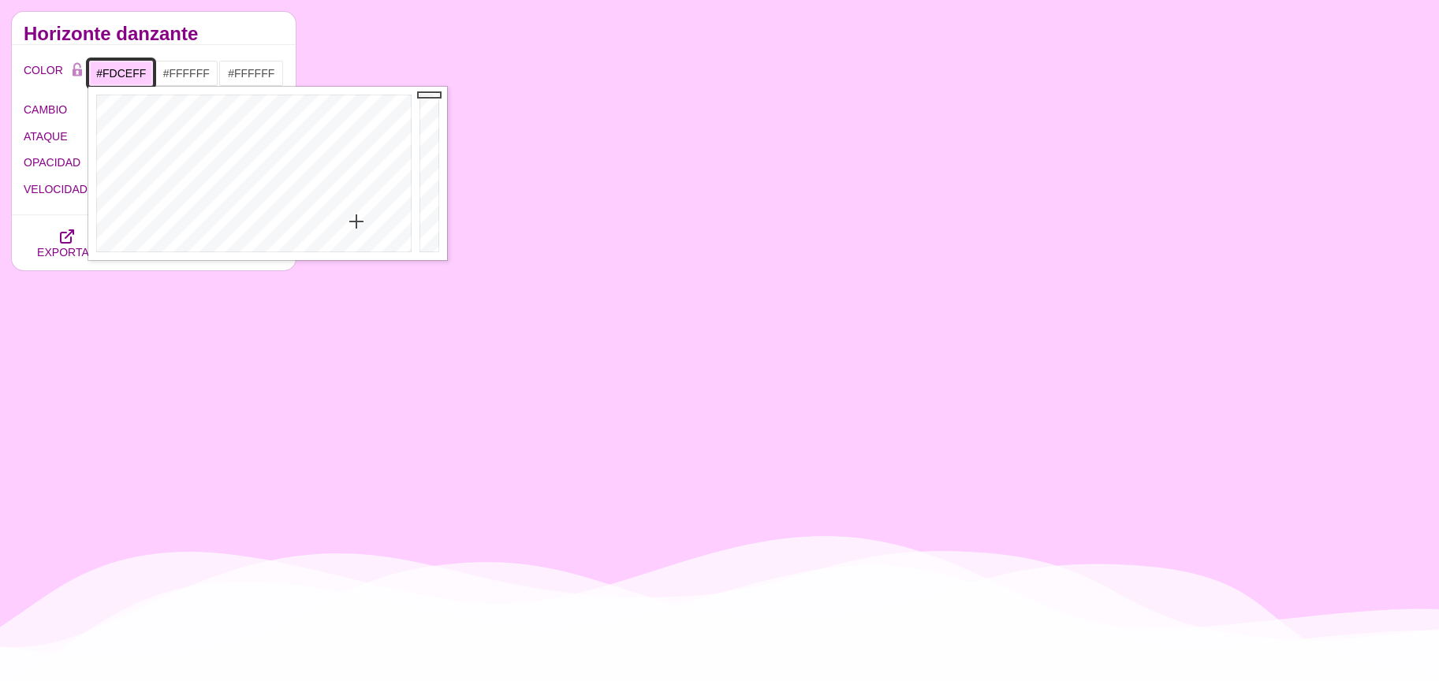
click at [115, 73] on input "#FDCEFF" at bounding box center [120, 73] width 65 height 27
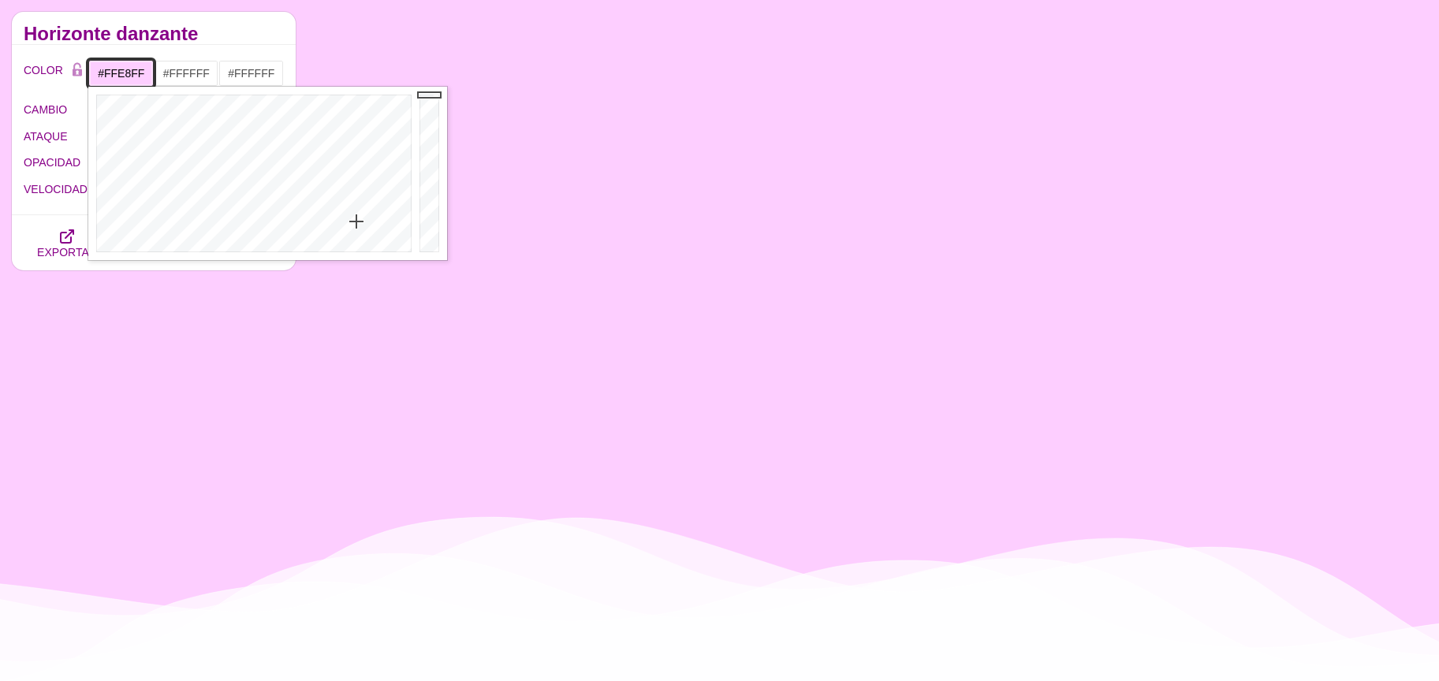
click at [359, 237] on div at bounding box center [251, 174] width 327 height 174
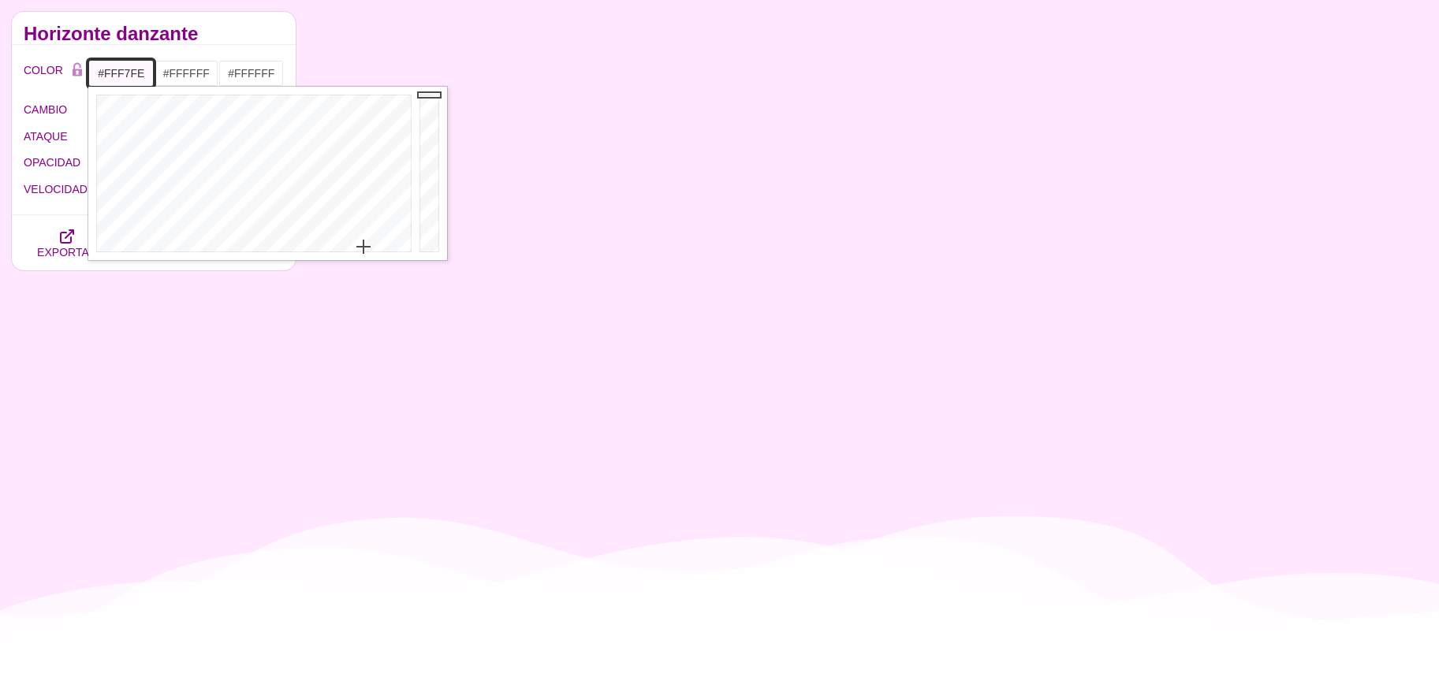
click at [363, 247] on div at bounding box center [251, 174] width 327 height 174
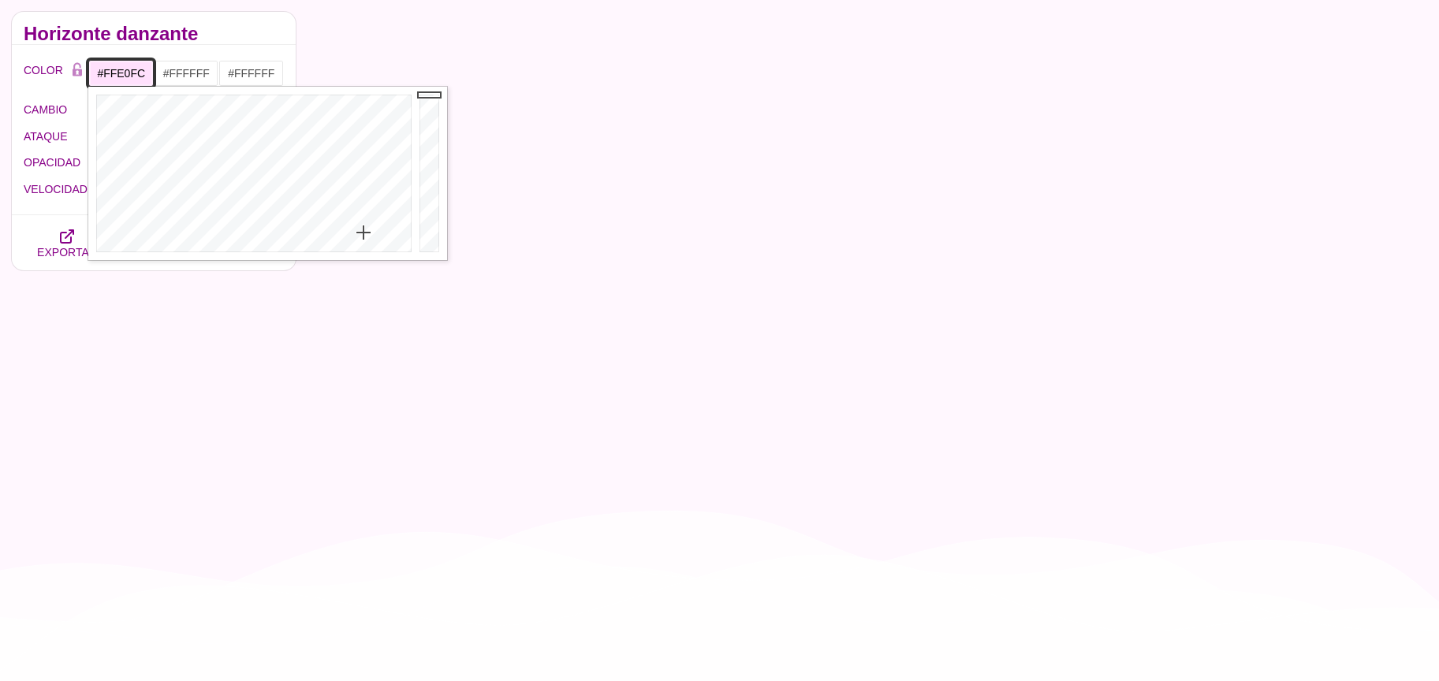
click at [364, 233] on div at bounding box center [251, 174] width 327 height 174
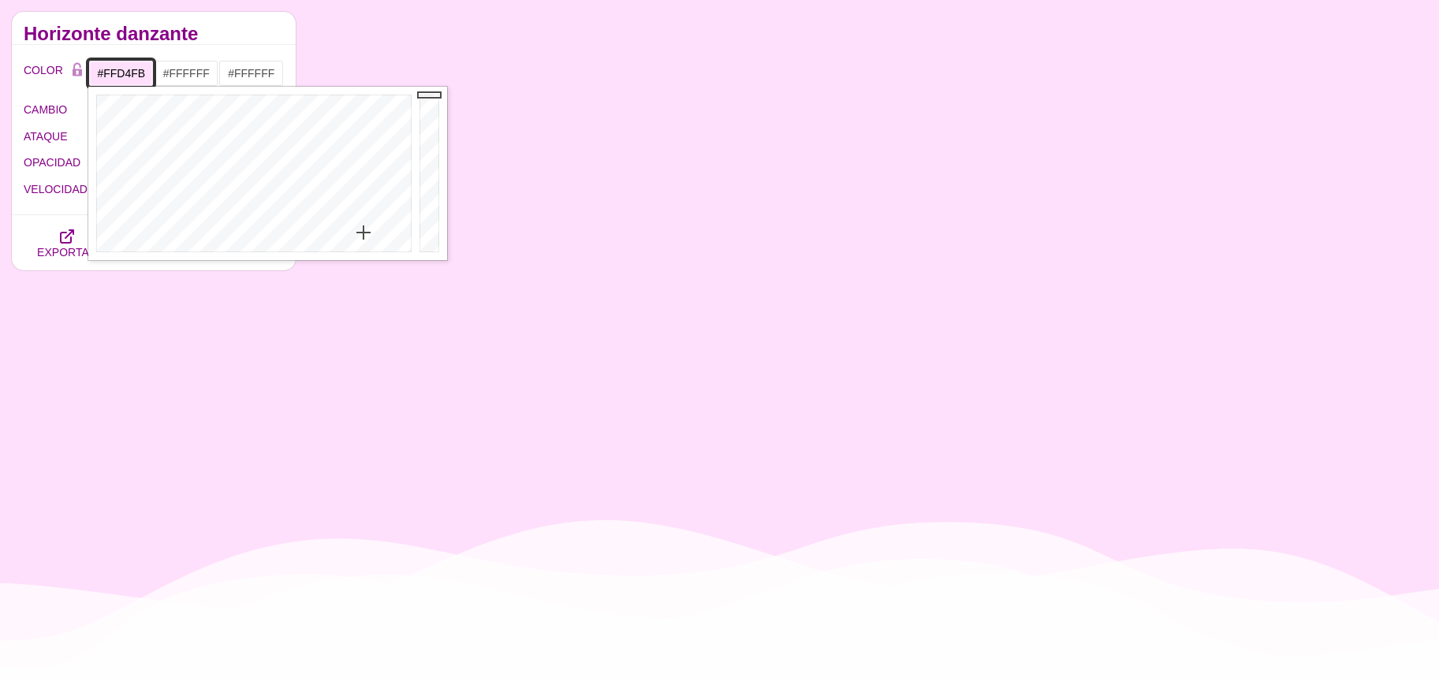
click at [364, 225] on div at bounding box center [251, 174] width 327 height 174
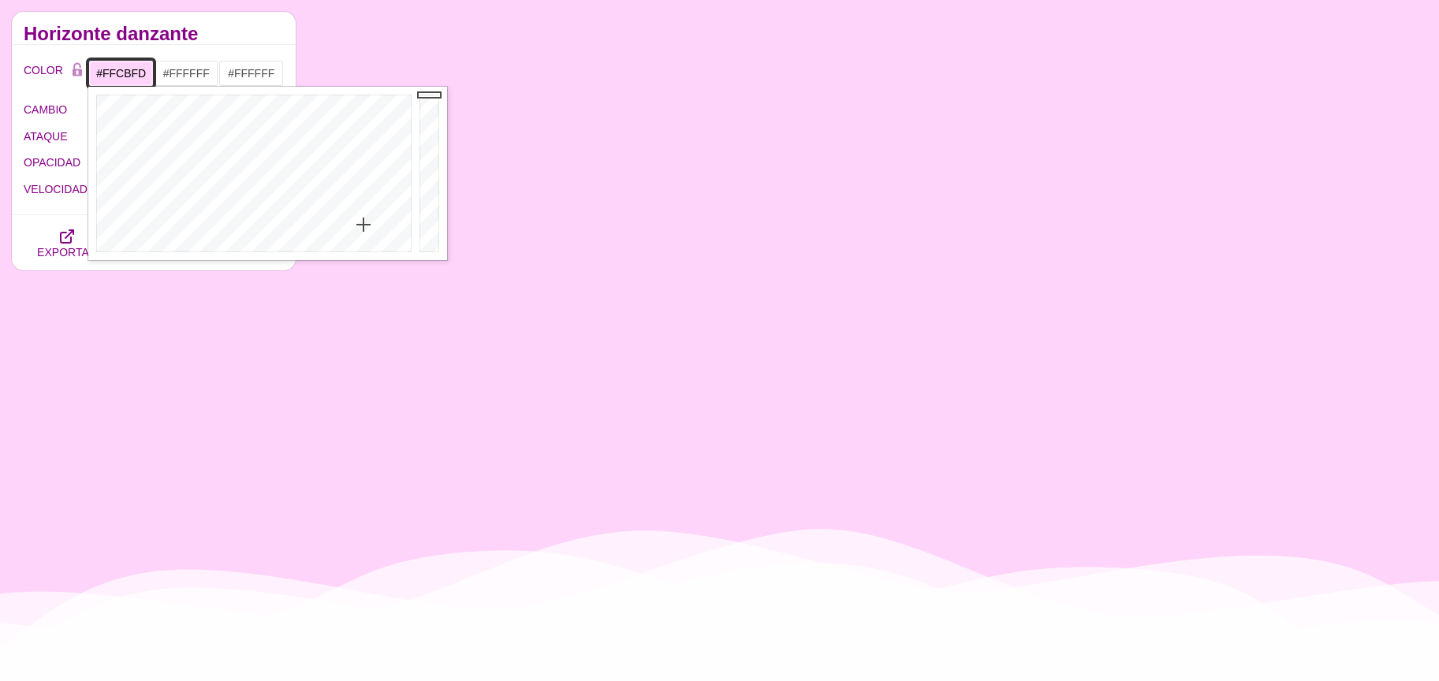
click at [360, 219] on div at bounding box center [251, 174] width 327 height 174
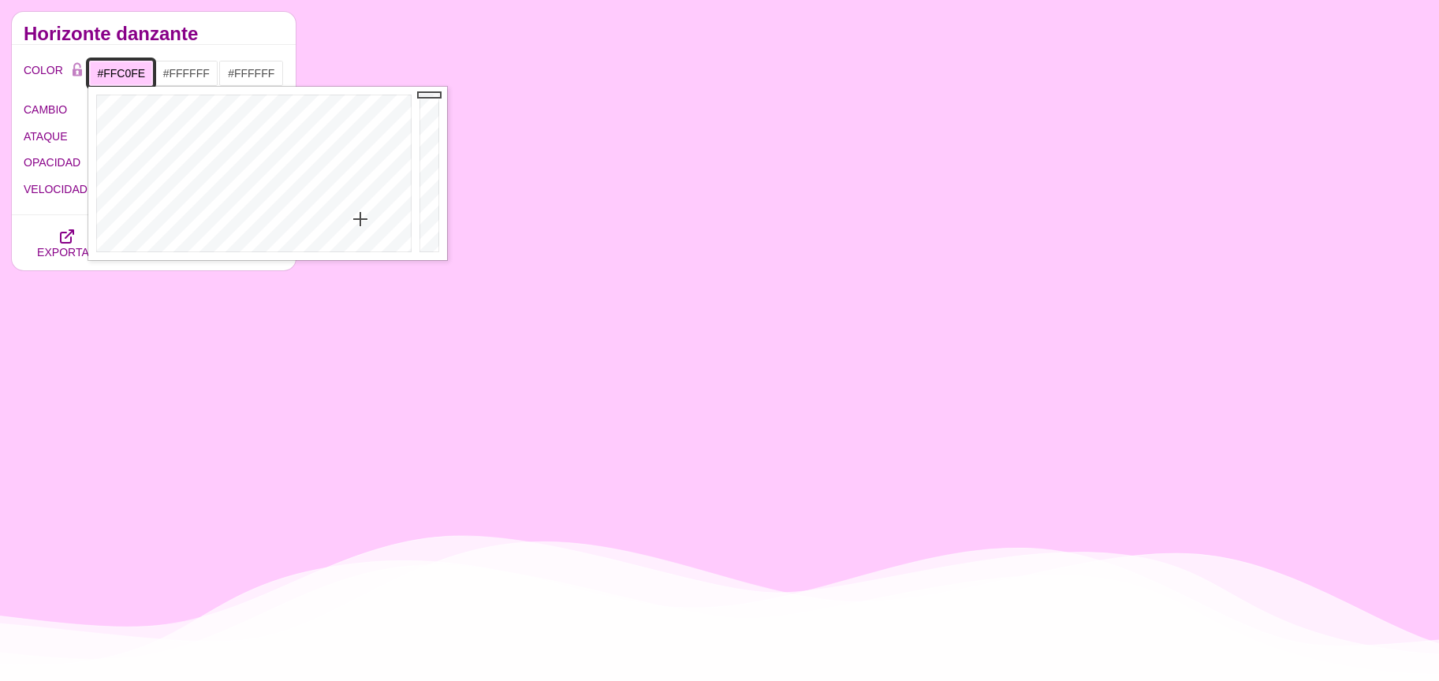
drag, startPoint x: 360, startPoint y: 214, endPoint x: 363, endPoint y: 200, distance: 14.5
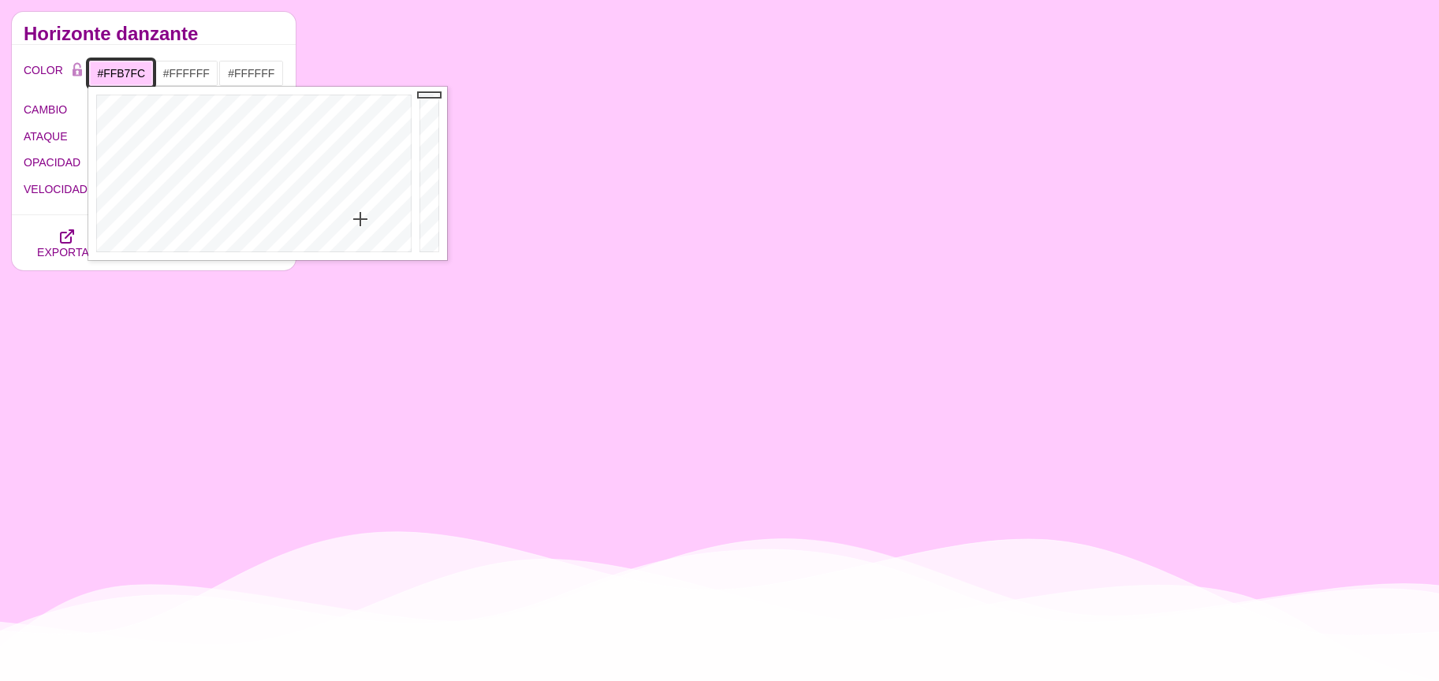
click at [361, 207] on div at bounding box center [251, 174] width 327 height 174
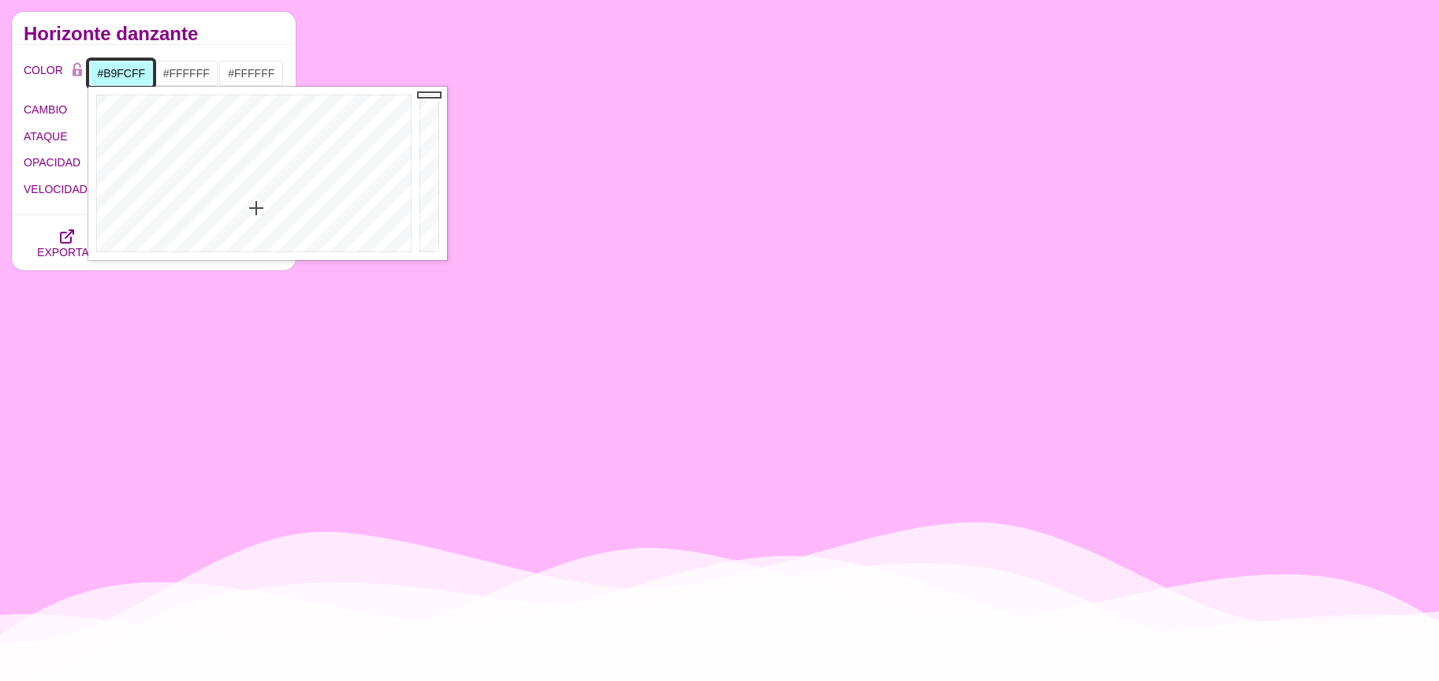
click at [256, 208] on div at bounding box center [251, 174] width 327 height 174
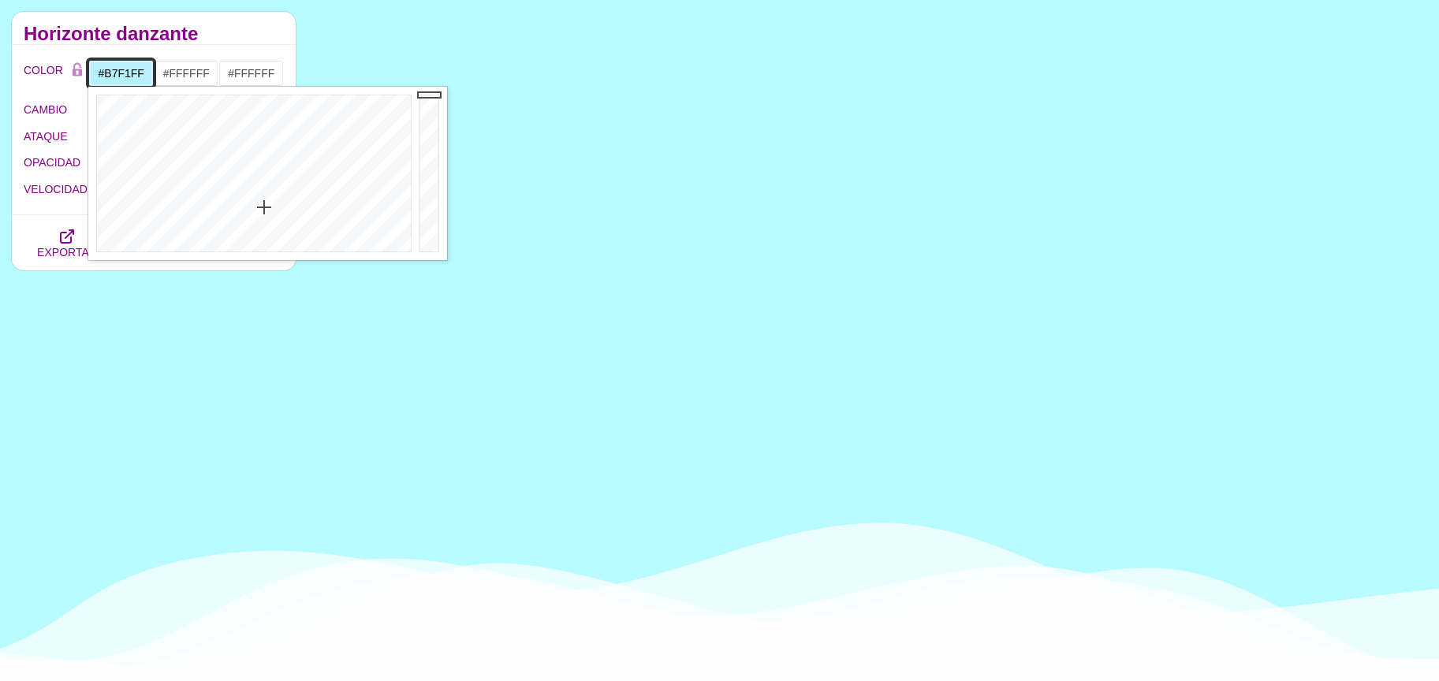
click at [264, 207] on div at bounding box center [251, 174] width 327 height 174
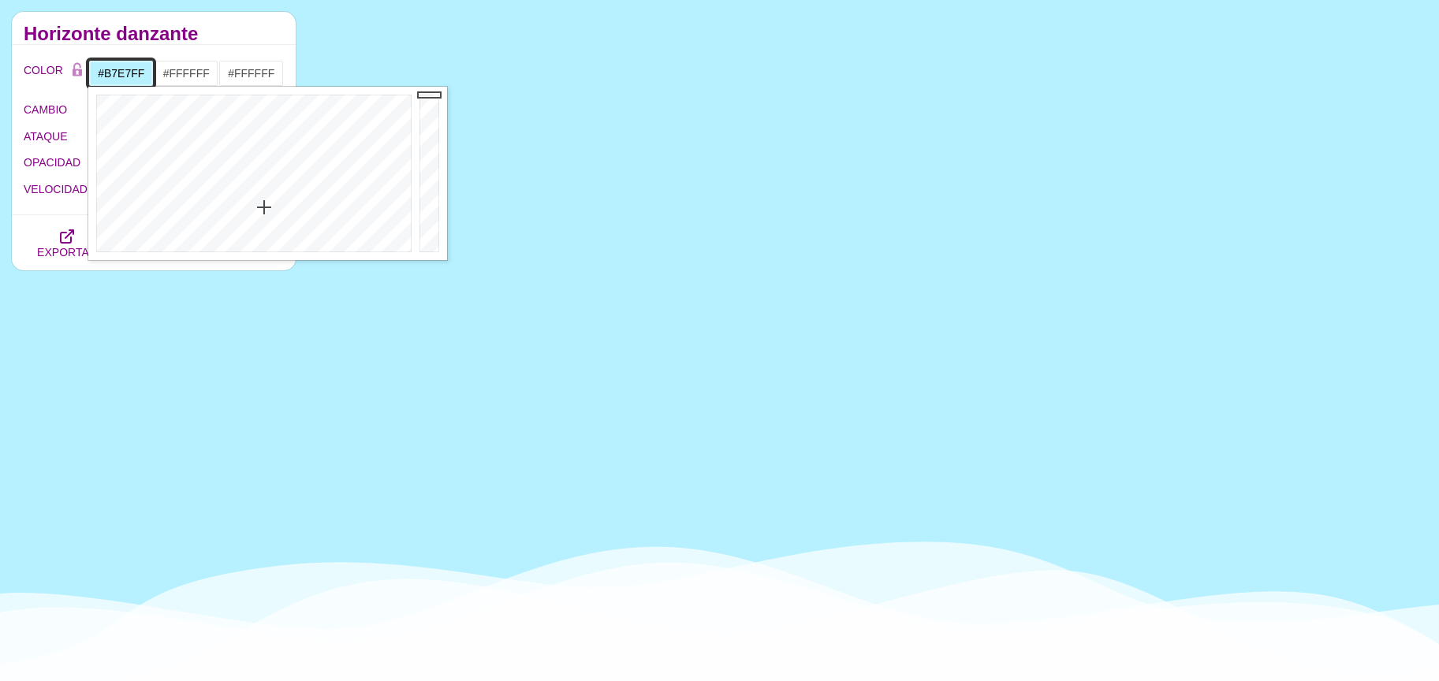
click at [271, 207] on div at bounding box center [251, 174] width 327 height 174
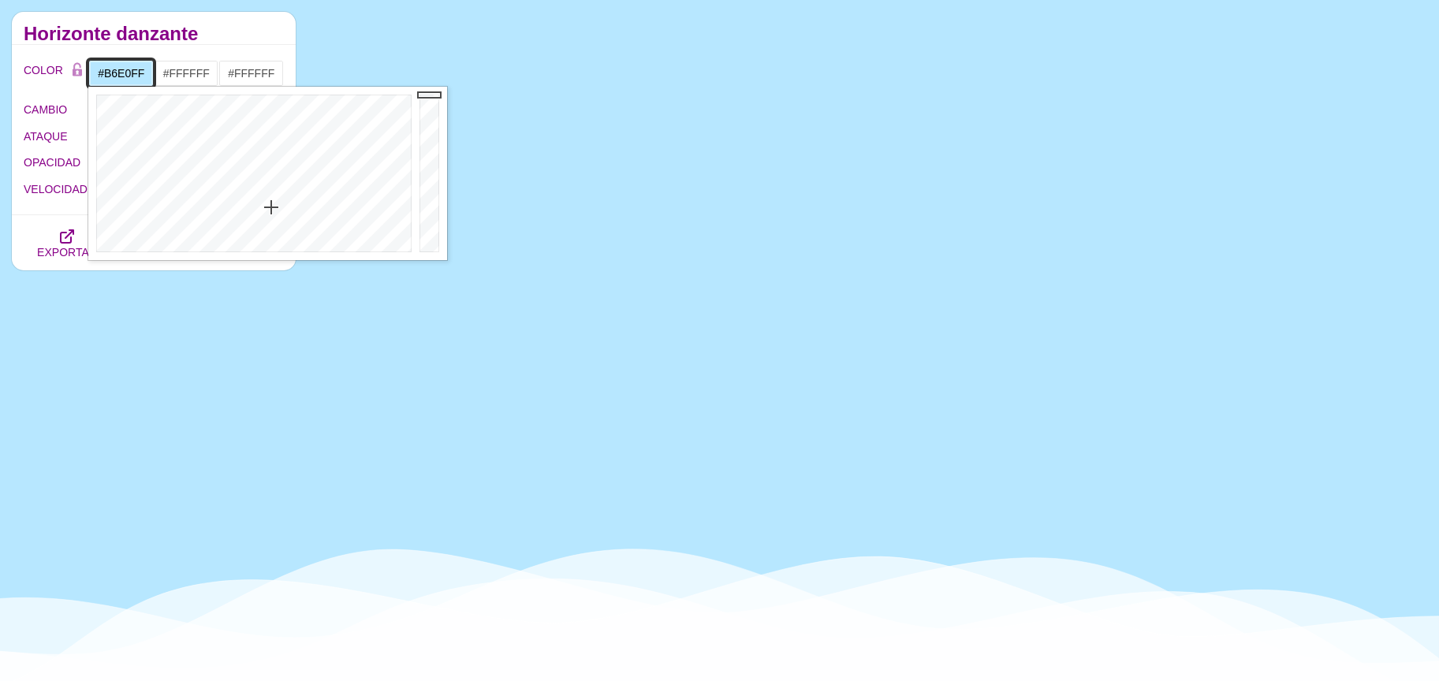
click at [277, 207] on div at bounding box center [251, 174] width 327 height 174
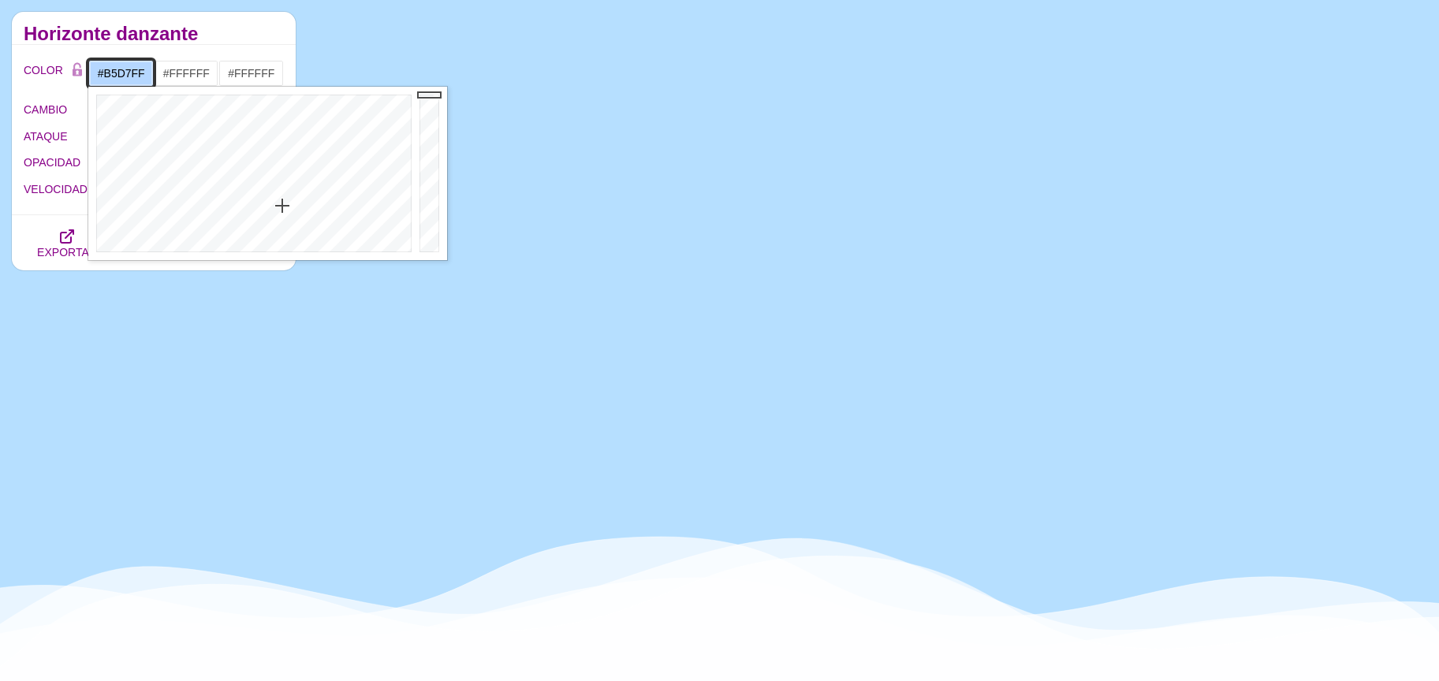
click at [282, 206] on div at bounding box center [251, 174] width 327 height 174
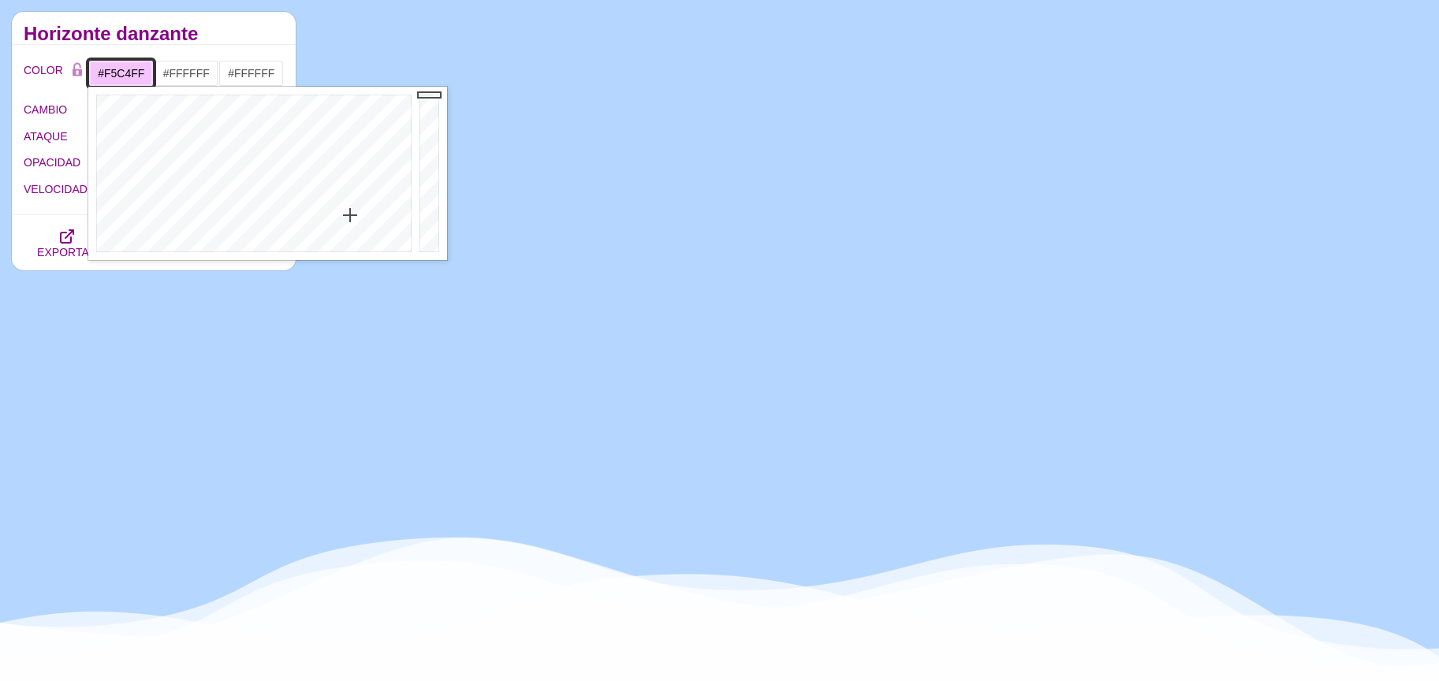
click at [350, 215] on div at bounding box center [251, 174] width 327 height 174
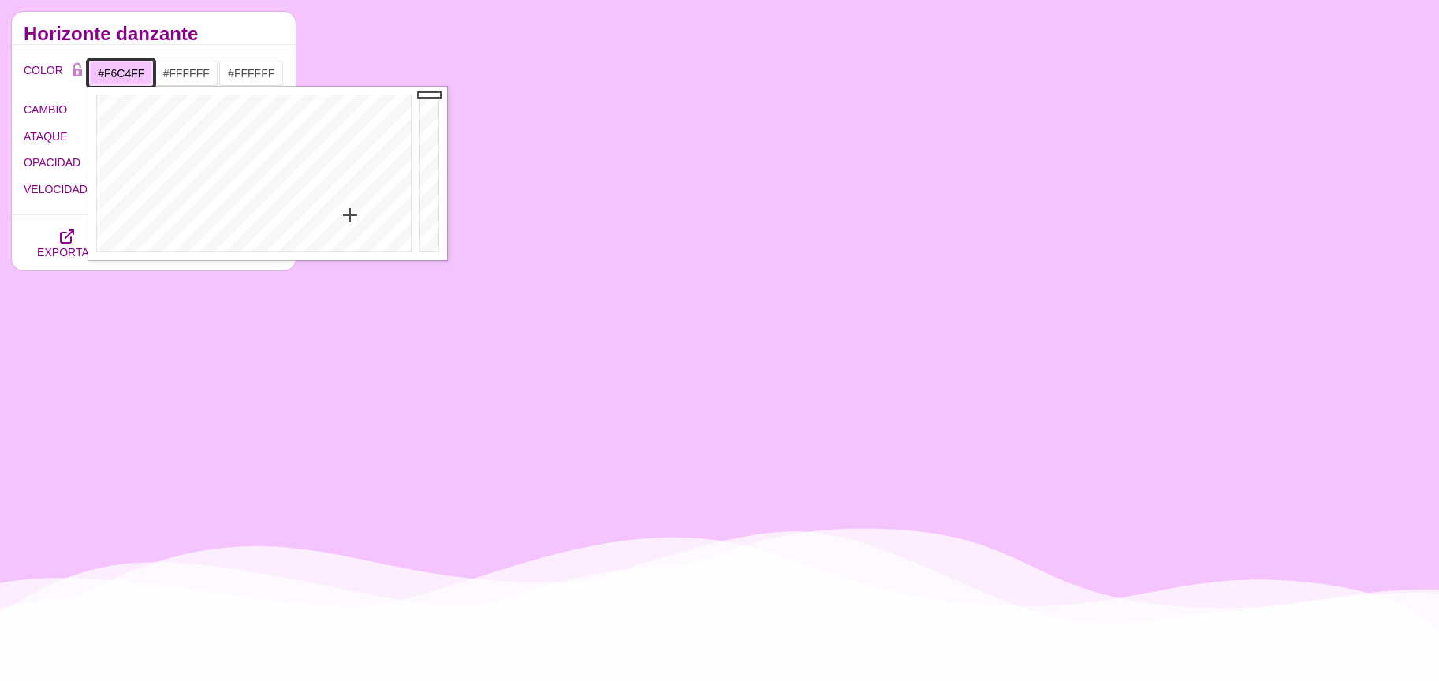
click at [351, 215] on div at bounding box center [251, 174] width 327 height 174
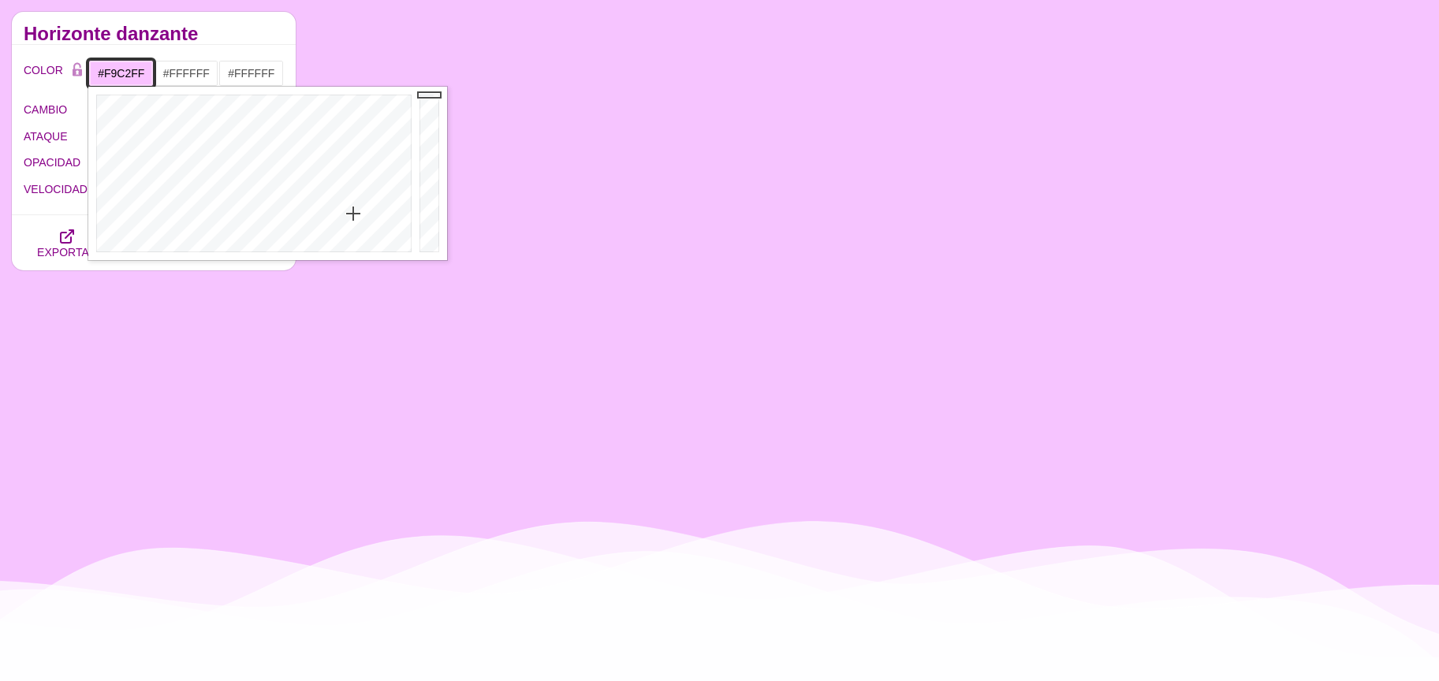
click at [353, 214] on div at bounding box center [251, 174] width 327 height 174
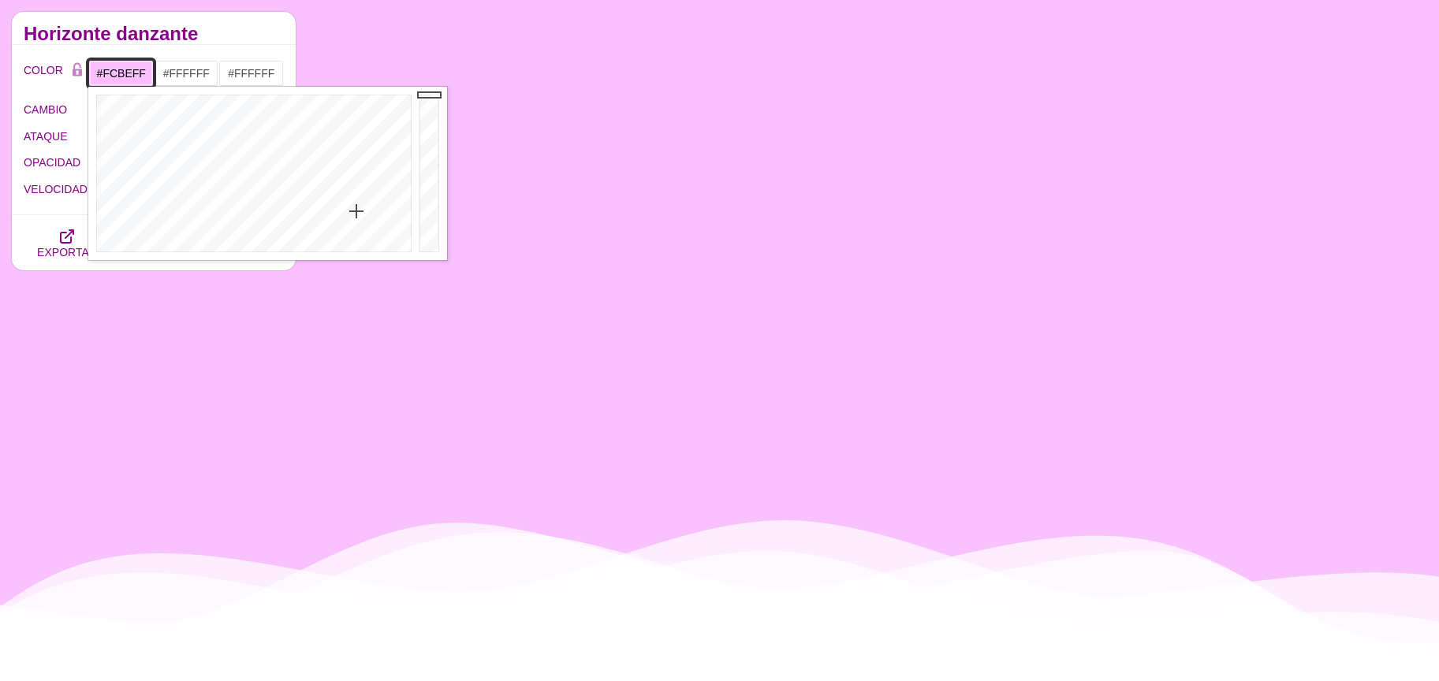
click at [355, 211] on div at bounding box center [251, 174] width 327 height 174
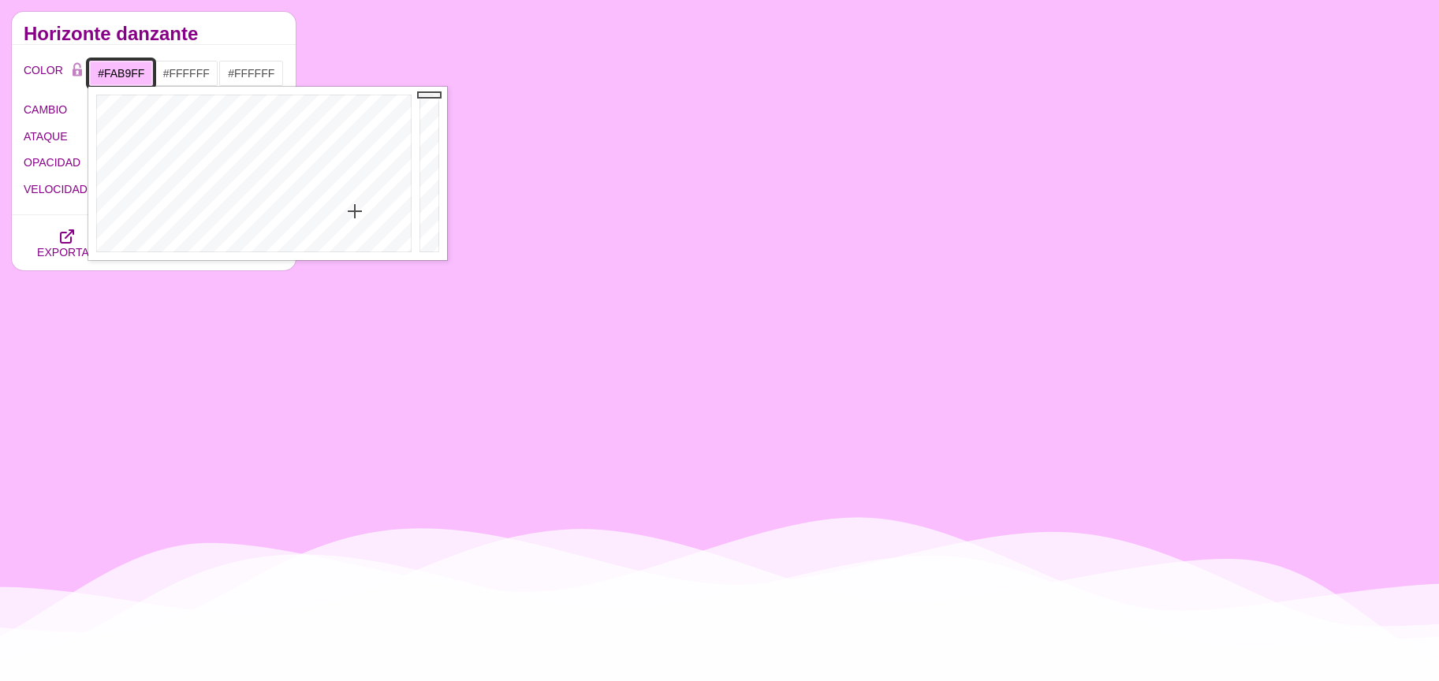
click at [355, 208] on div at bounding box center [251, 174] width 327 height 174
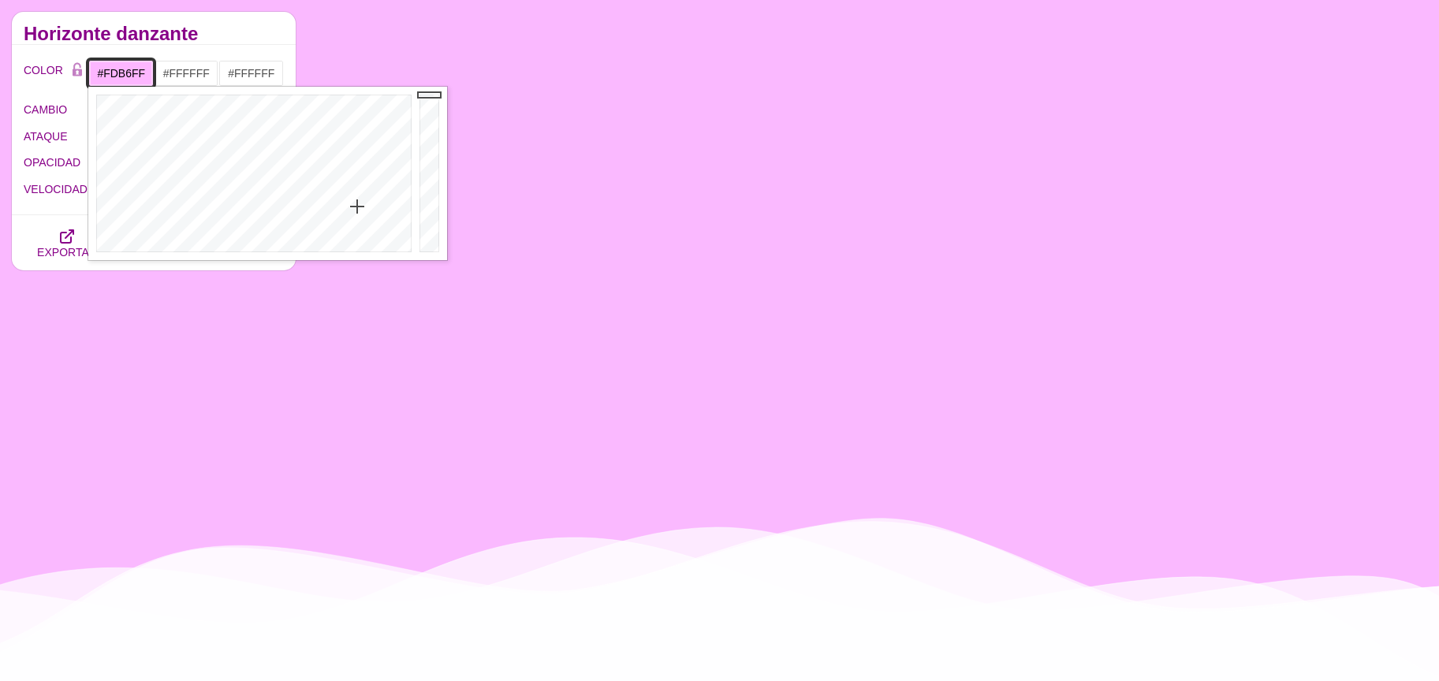
click at [357, 207] on div at bounding box center [251, 174] width 327 height 174
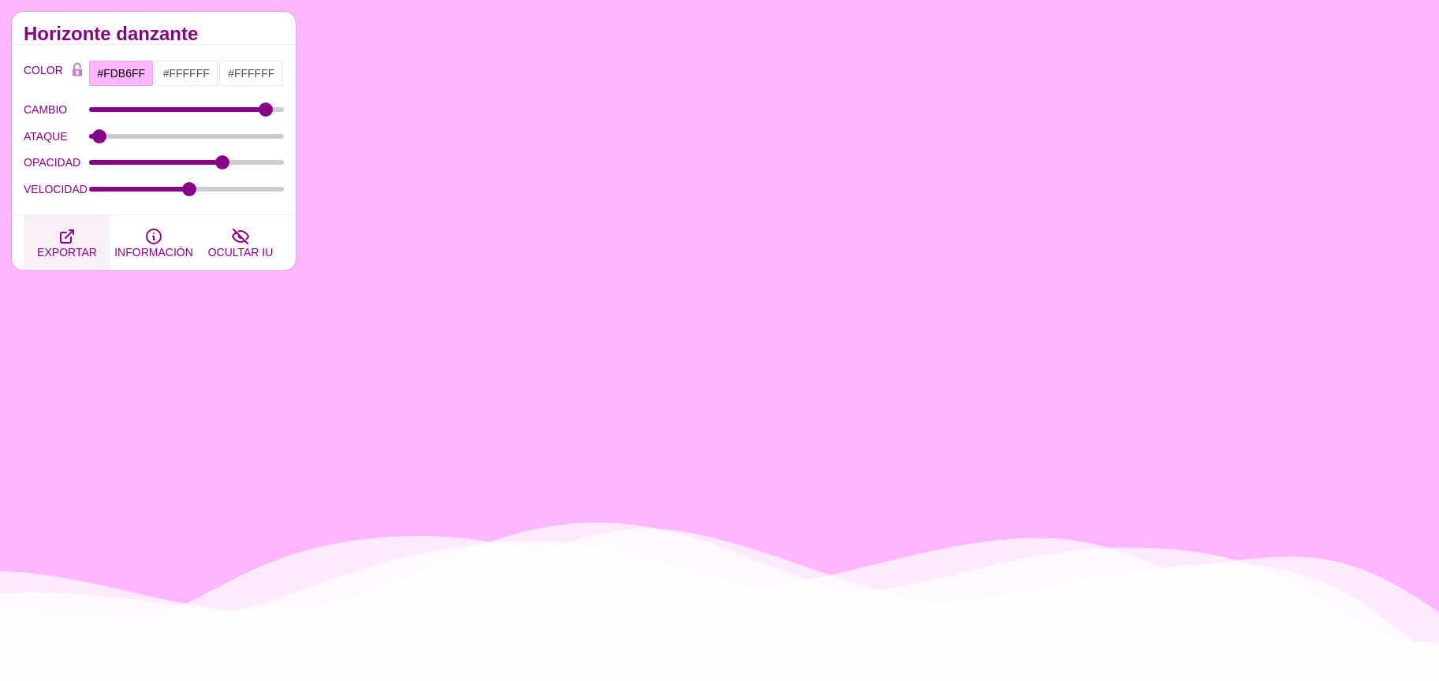
drag, startPoint x: 69, startPoint y: 246, endPoint x: 130, endPoint y: 246, distance: 60.7
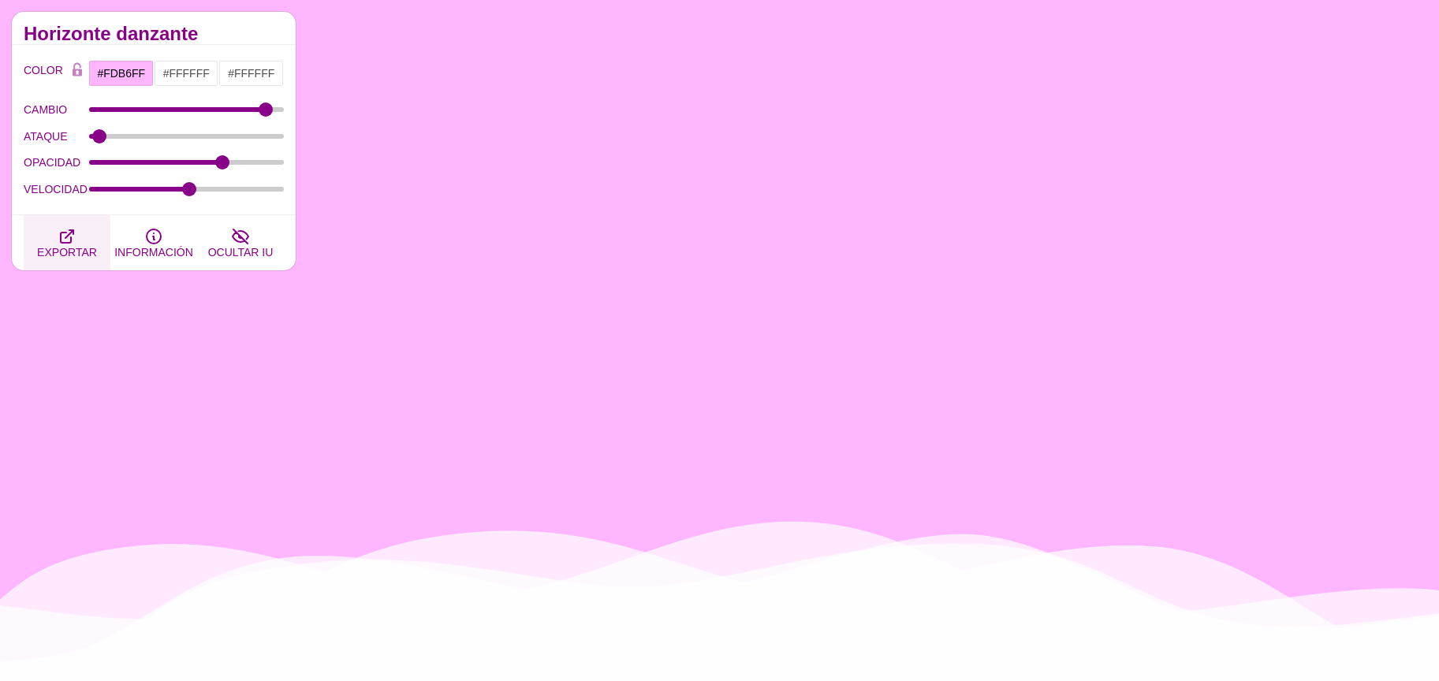
click at [69, 246] on font "EXPORTAR" at bounding box center [67, 252] width 60 height 13
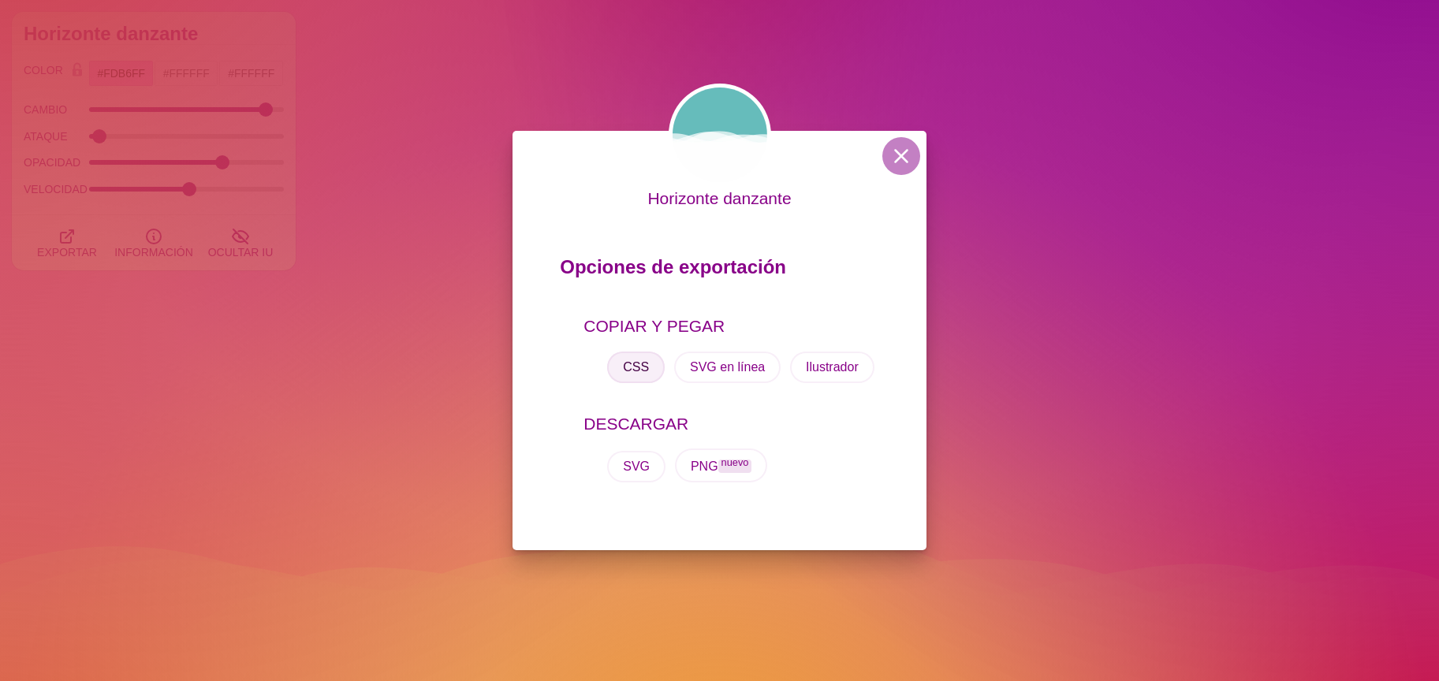
drag, startPoint x: 629, startPoint y: 367, endPoint x: 634, endPoint y: 388, distance: 21.8
click at [628, 367] on font "CSS" at bounding box center [636, 366] width 26 height 13
click at [901, 162] on button at bounding box center [902, 156] width 38 height 38
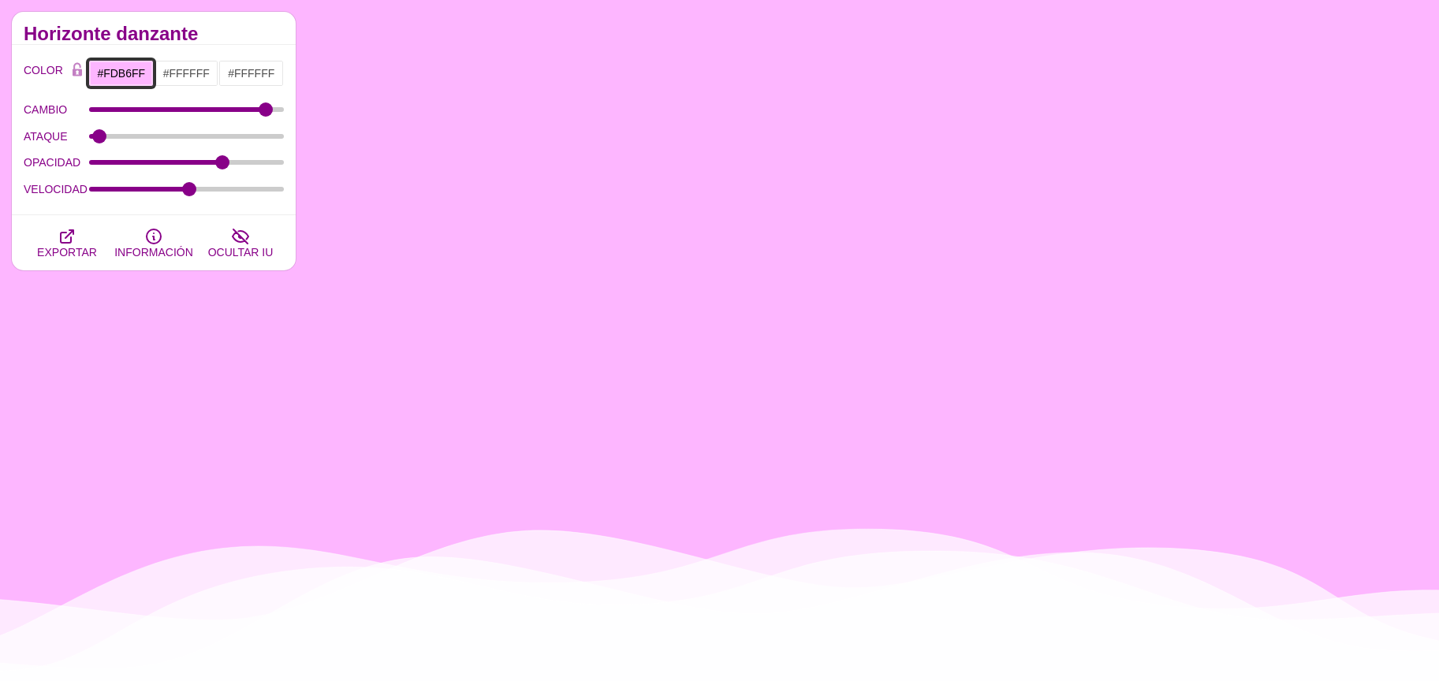
click at [115, 71] on input "#FDB6FF" at bounding box center [120, 73] width 65 height 27
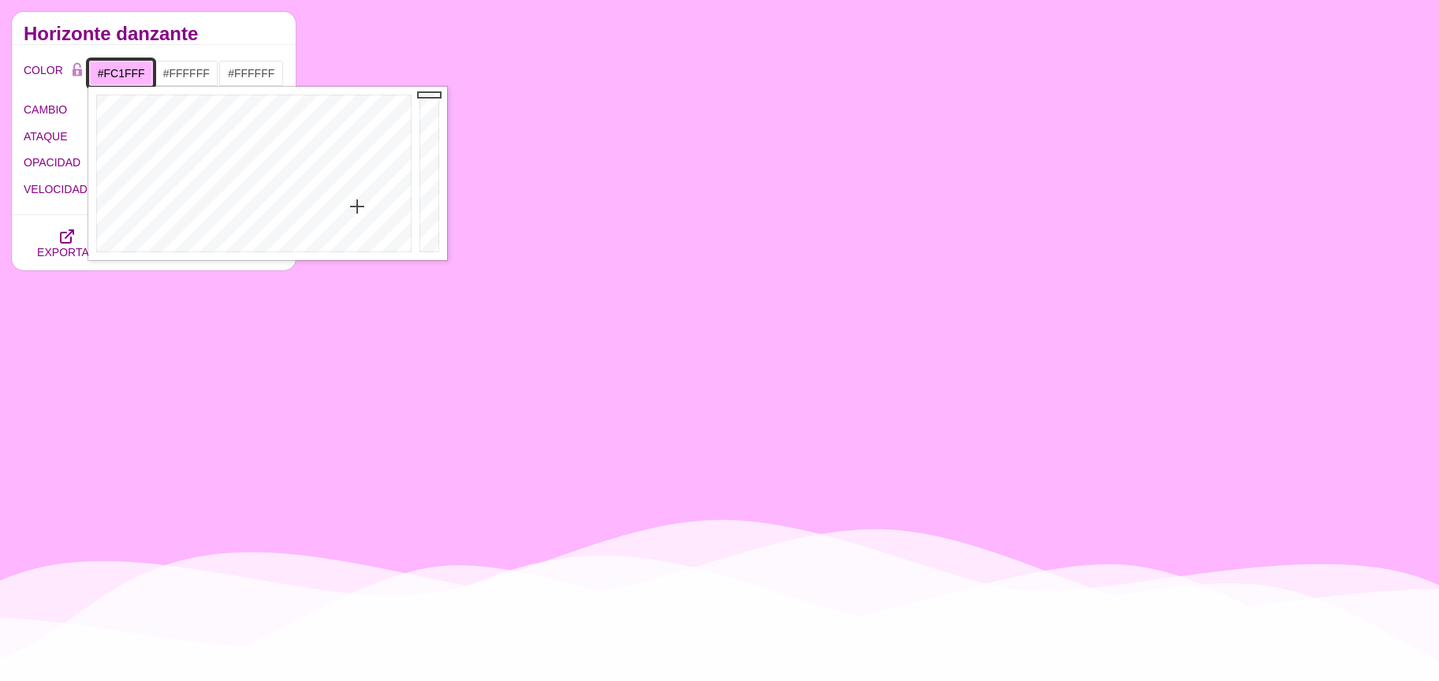
click at [358, 114] on div at bounding box center [251, 174] width 327 height 174
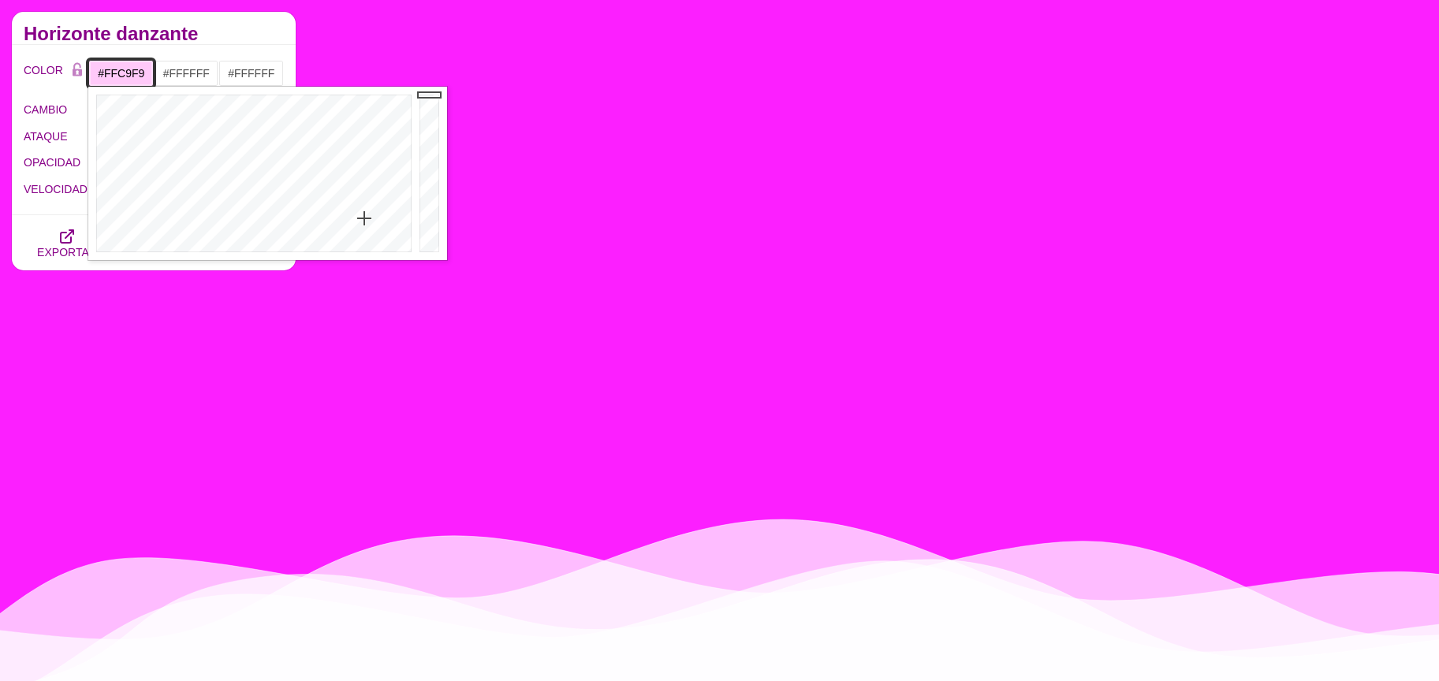
click at [364, 218] on div at bounding box center [251, 174] width 327 height 174
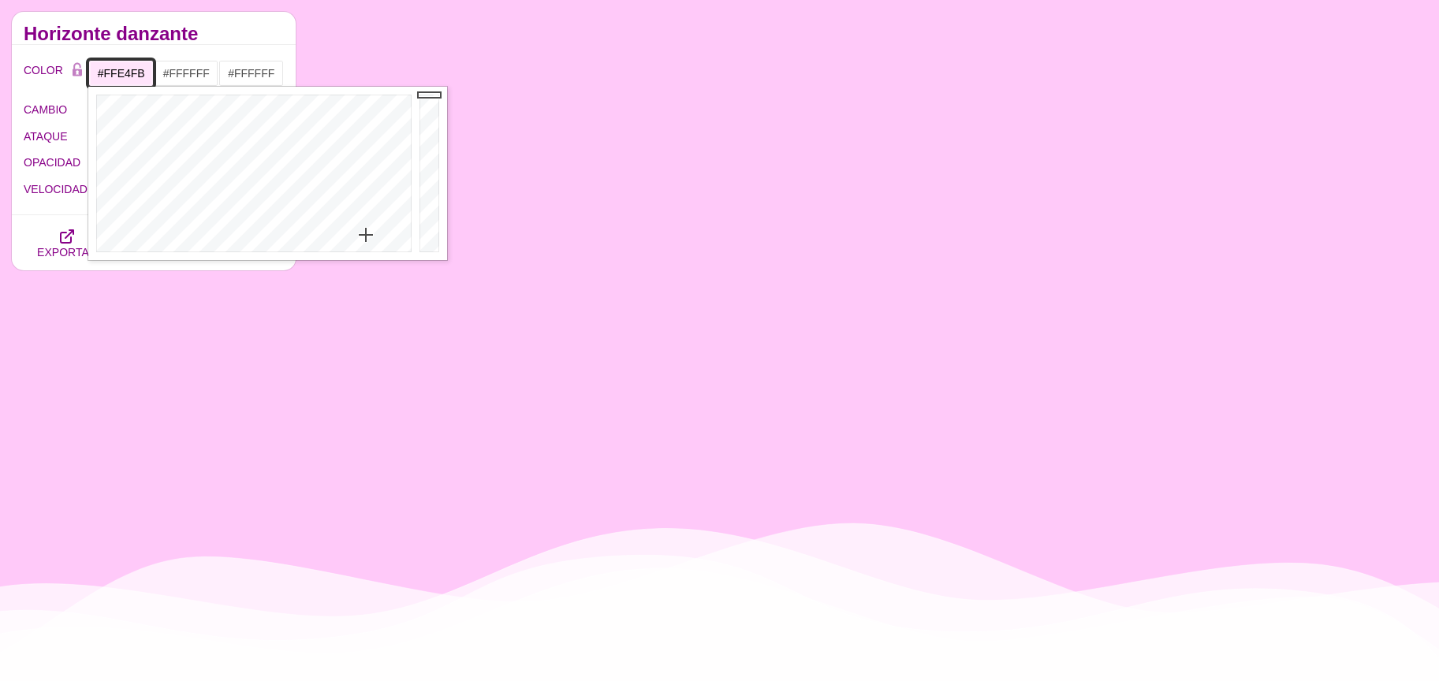
click at [366, 235] on div at bounding box center [251, 174] width 327 height 174
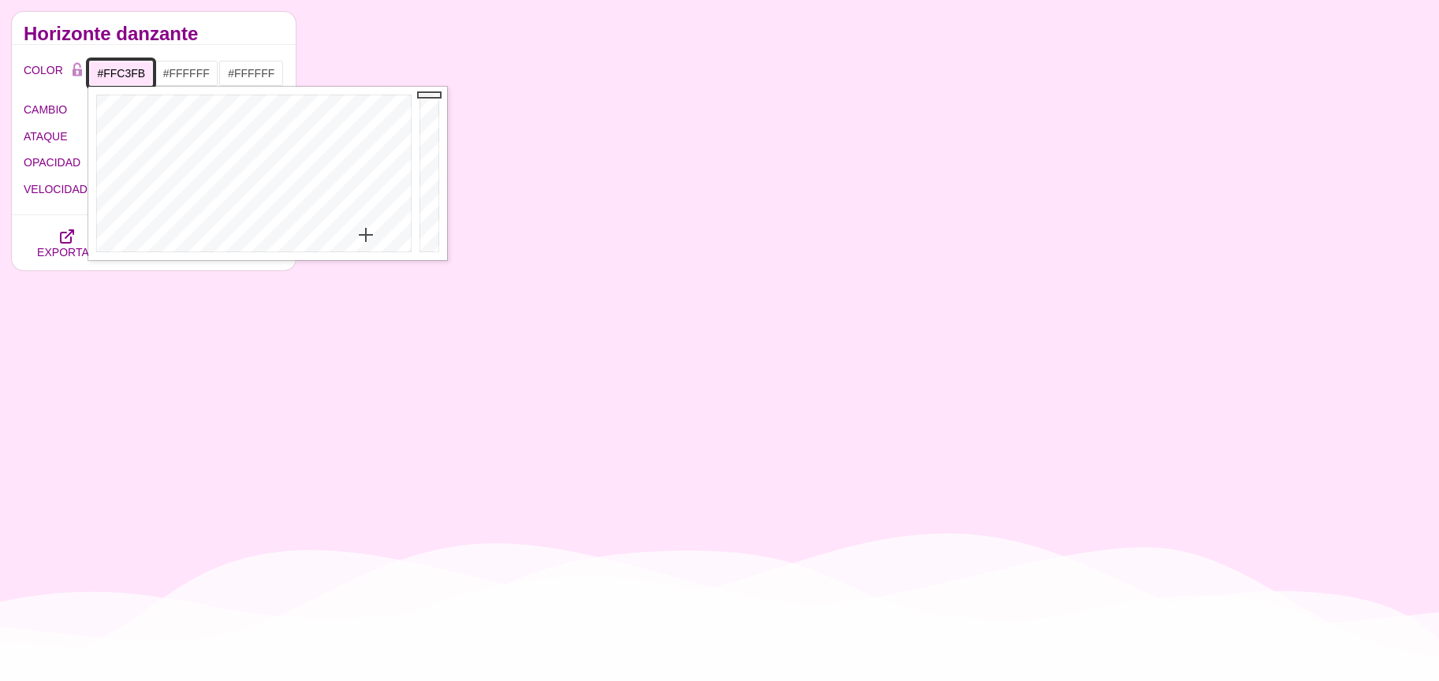
click at [362, 215] on div at bounding box center [251, 174] width 327 height 174
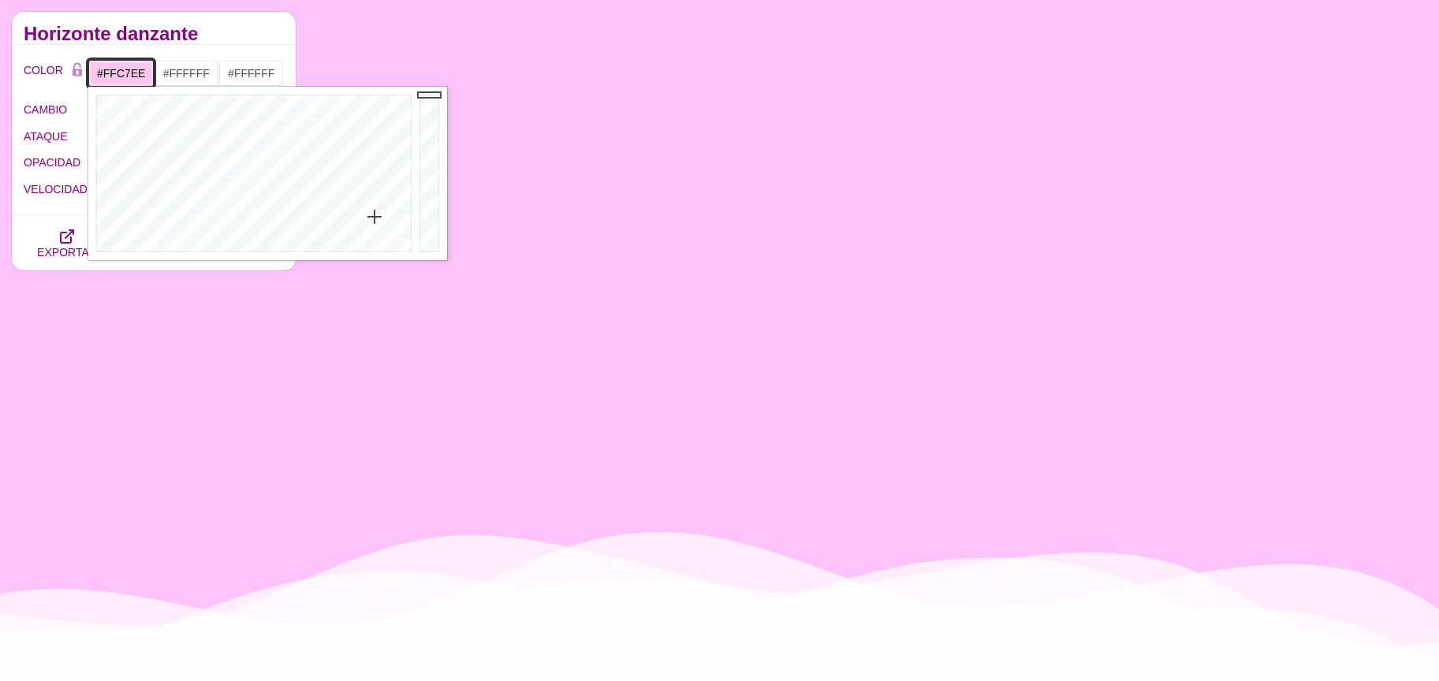
click at [375, 217] on div at bounding box center [251, 174] width 327 height 174
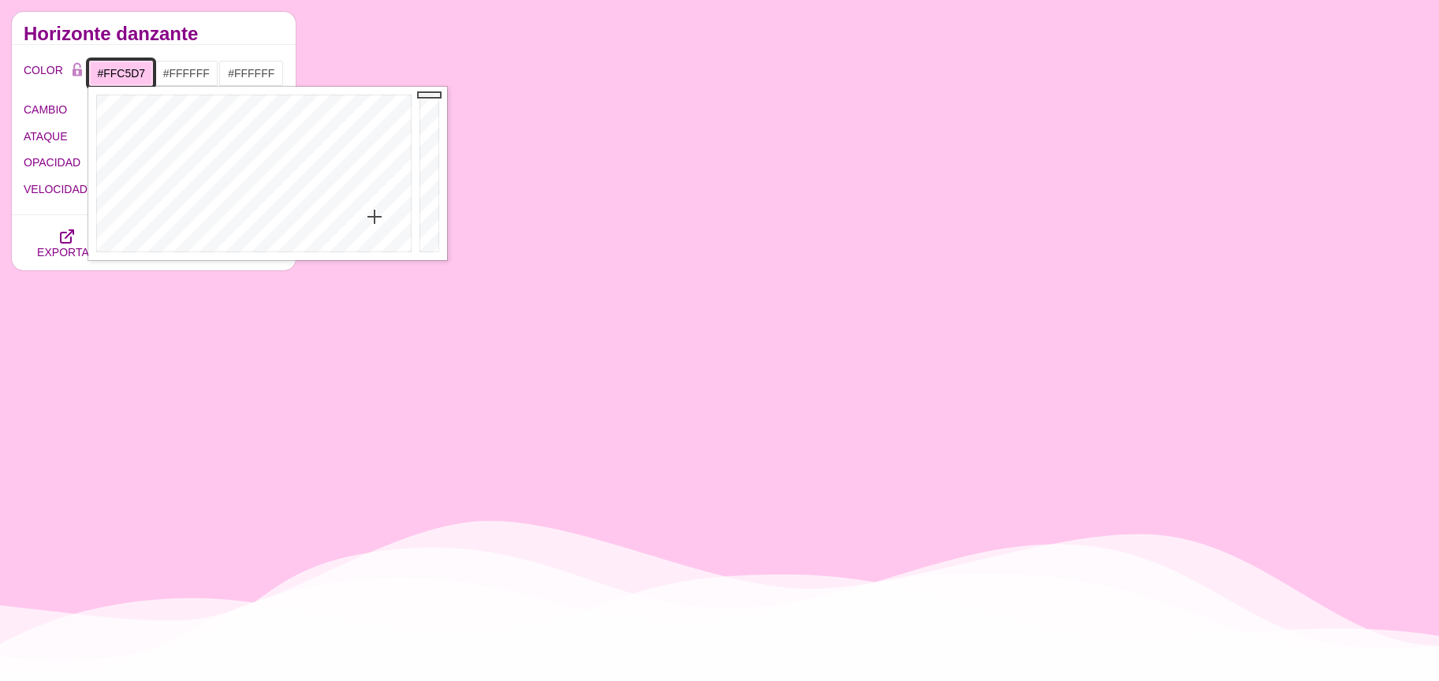
click at [395, 216] on div at bounding box center [251, 174] width 327 height 174
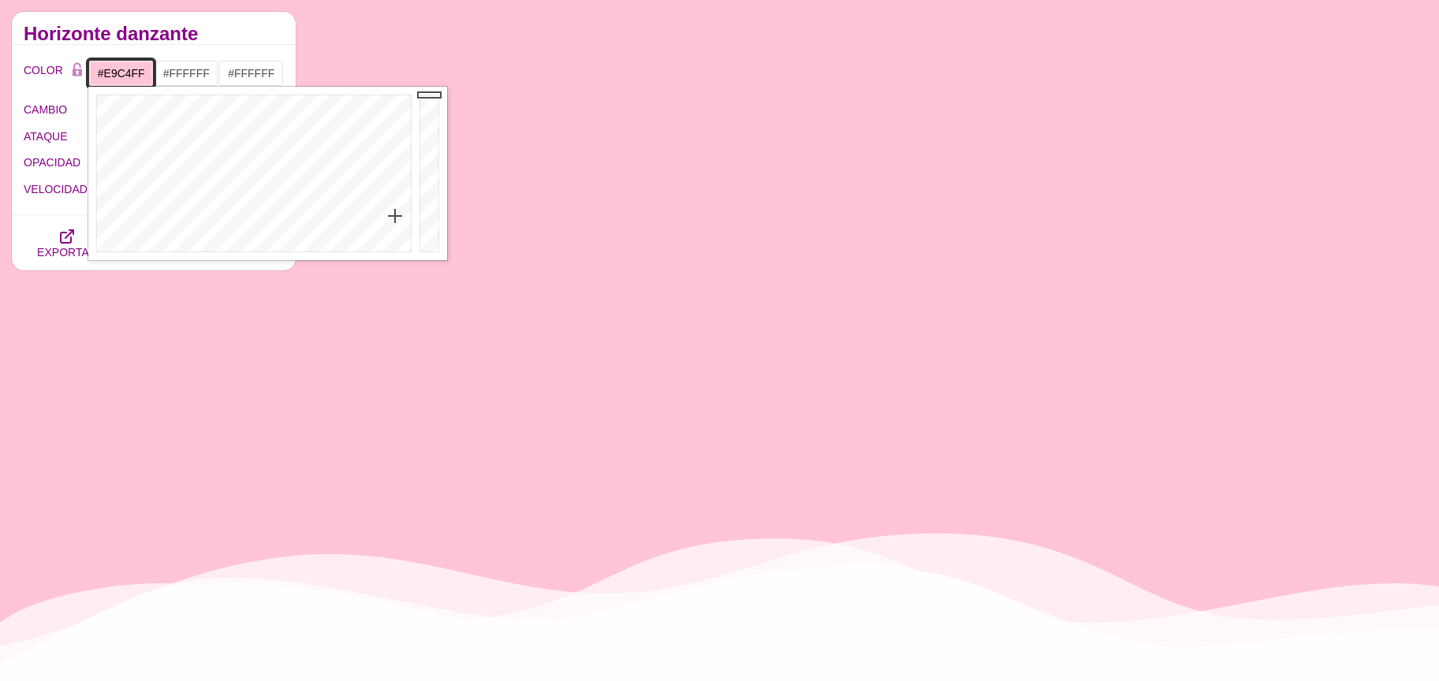
click at [338, 215] on div at bounding box center [251, 174] width 327 height 174
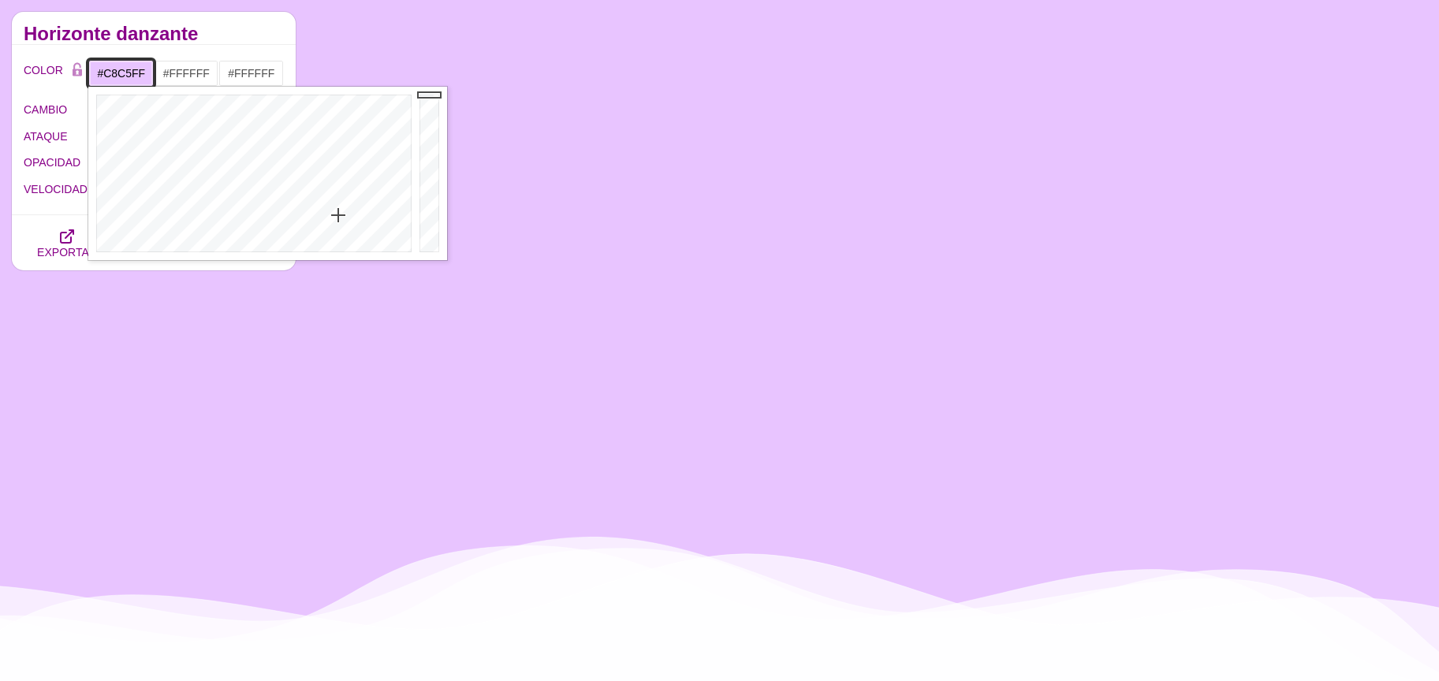
click at [309, 216] on div at bounding box center [251, 174] width 327 height 174
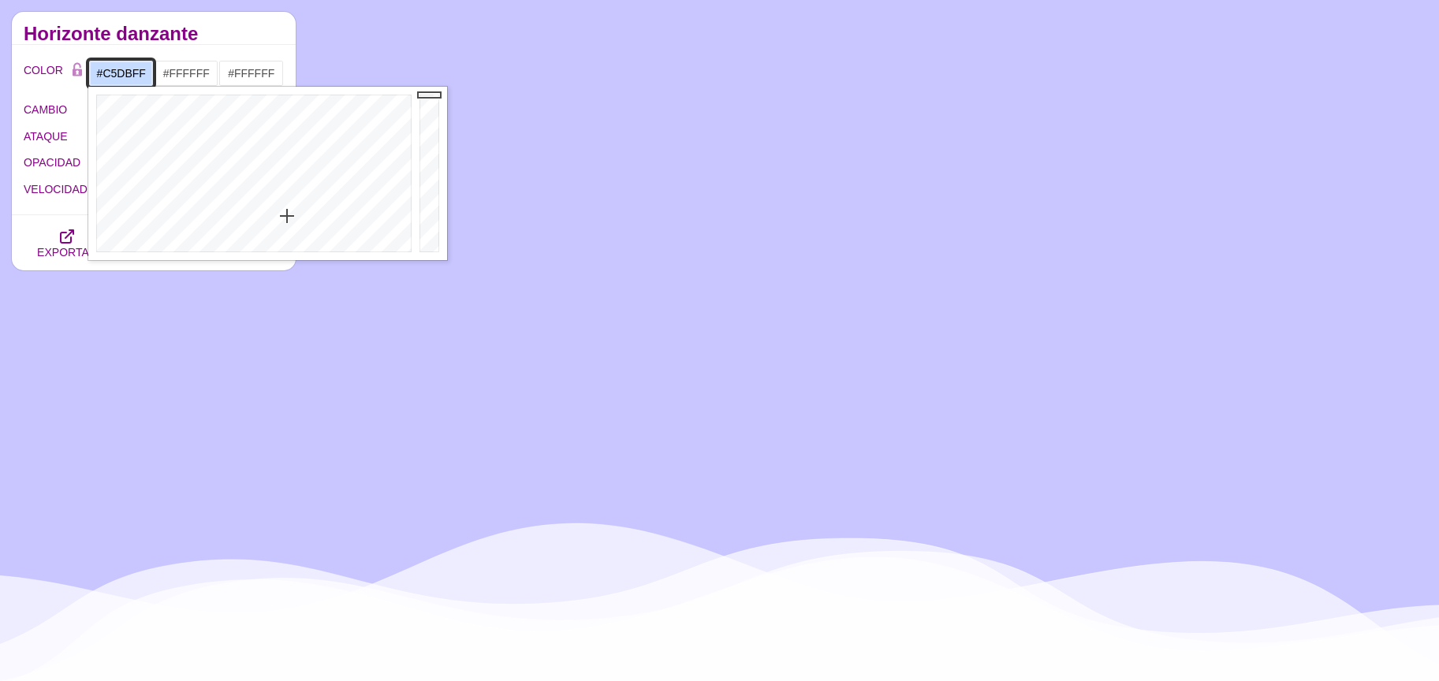
click at [286, 216] on div at bounding box center [251, 174] width 327 height 174
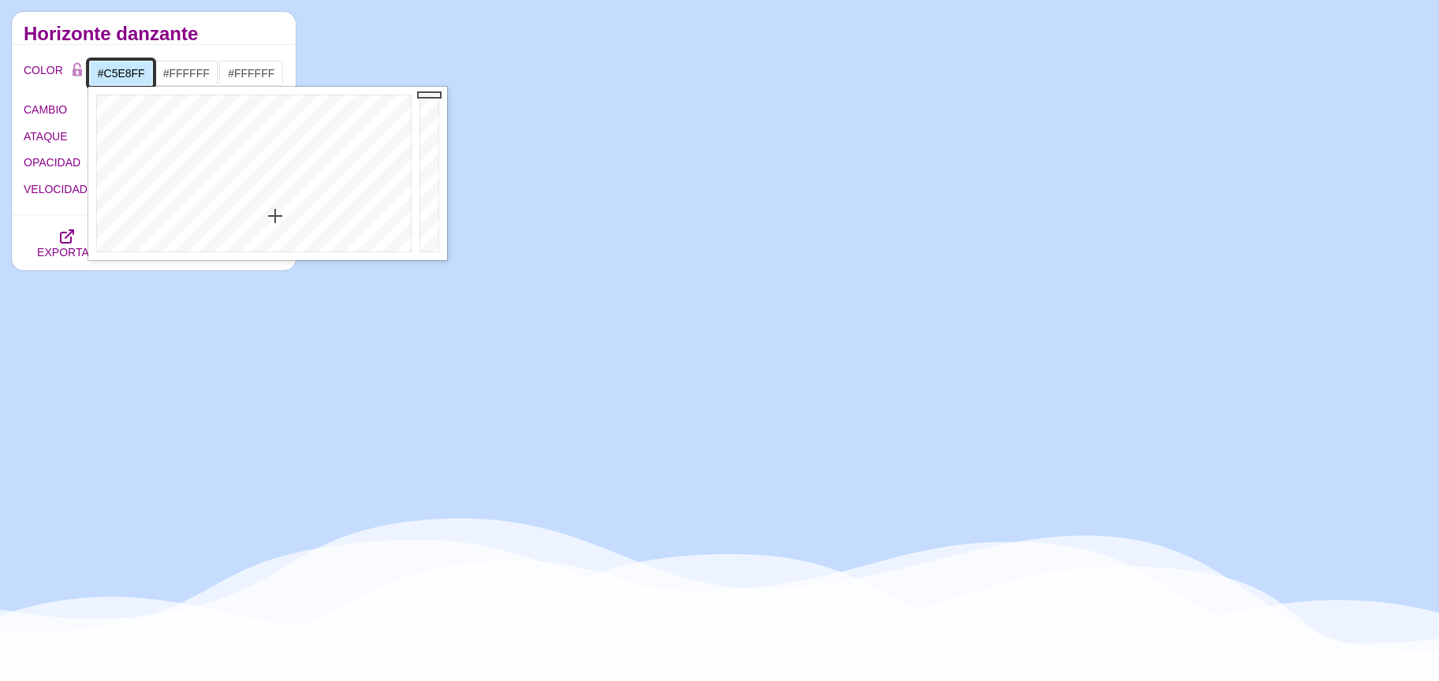
click at [275, 216] on div at bounding box center [251, 174] width 327 height 174
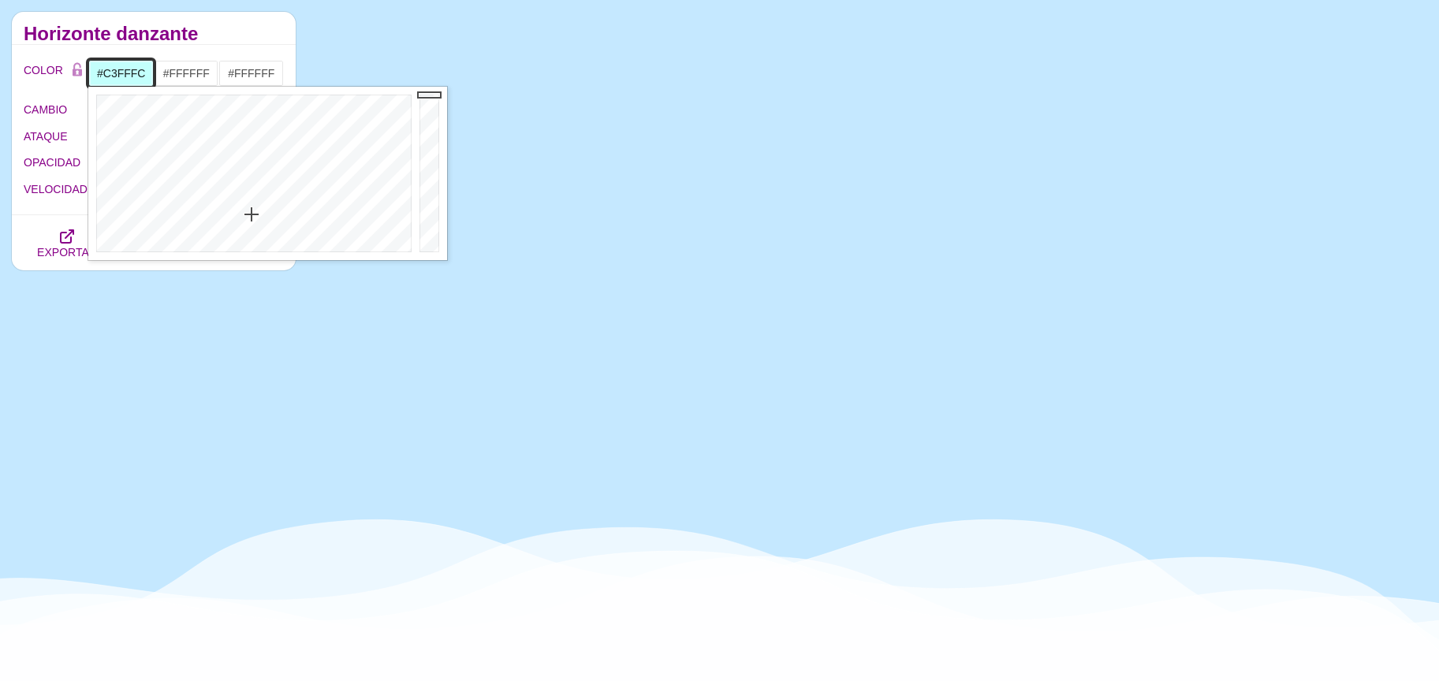
click at [251, 215] on div at bounding box center [251, 174] width 327 height 174
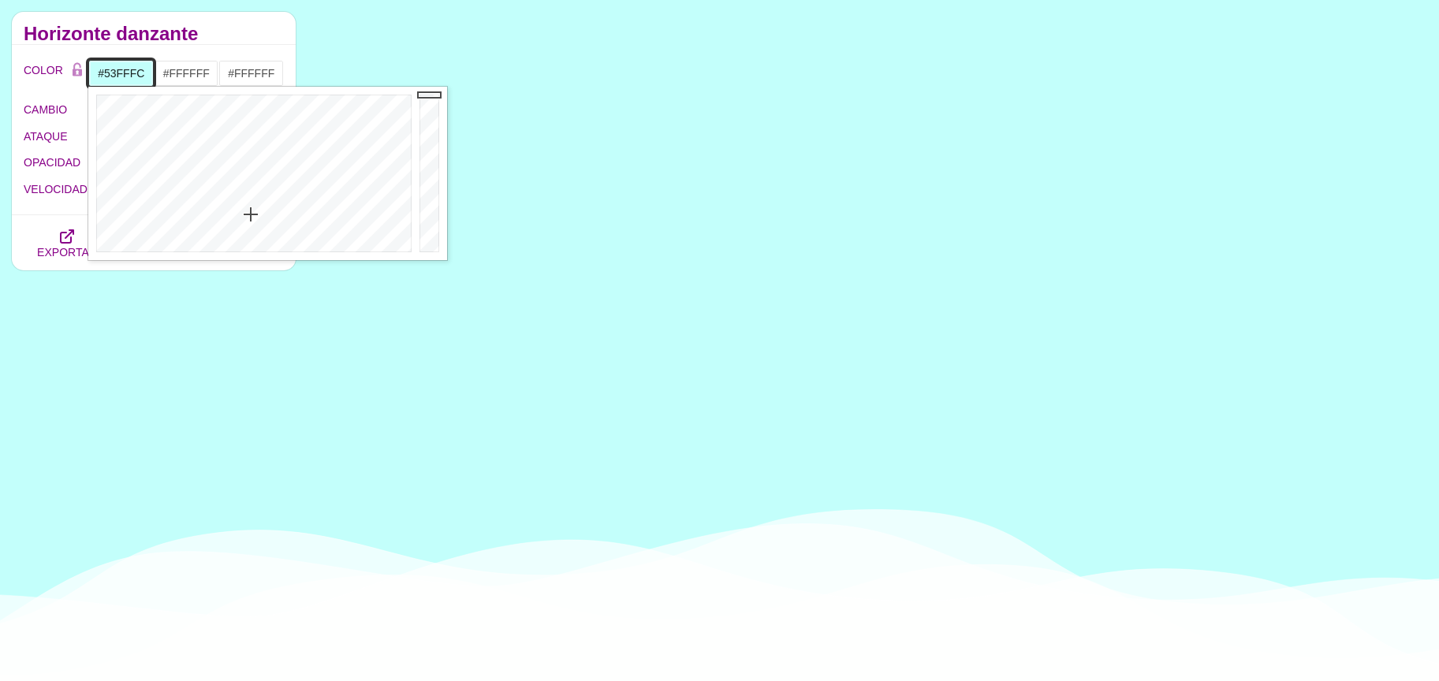
click at [253, 146] on div at bounding box center [251, 174] width 327 height 174
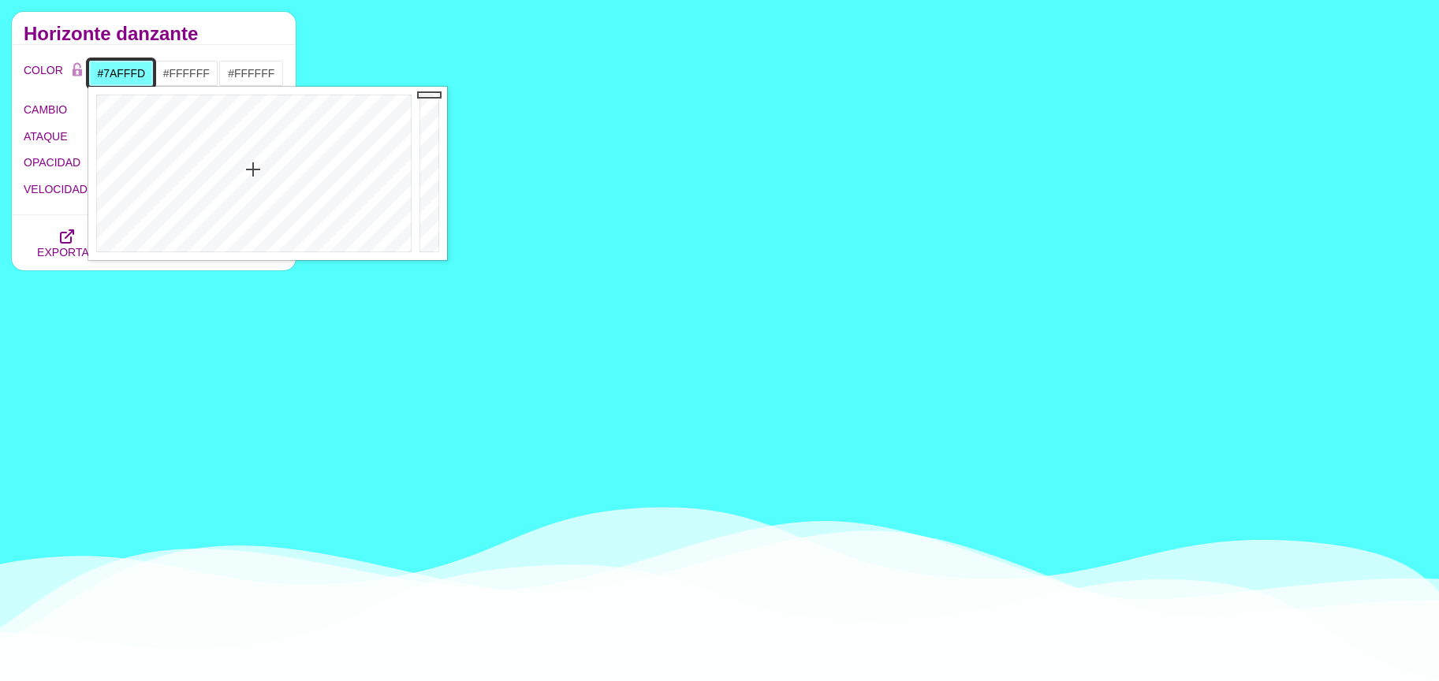
click at [253, 170] on div at bounding box center [251, 174] width 327 height 174
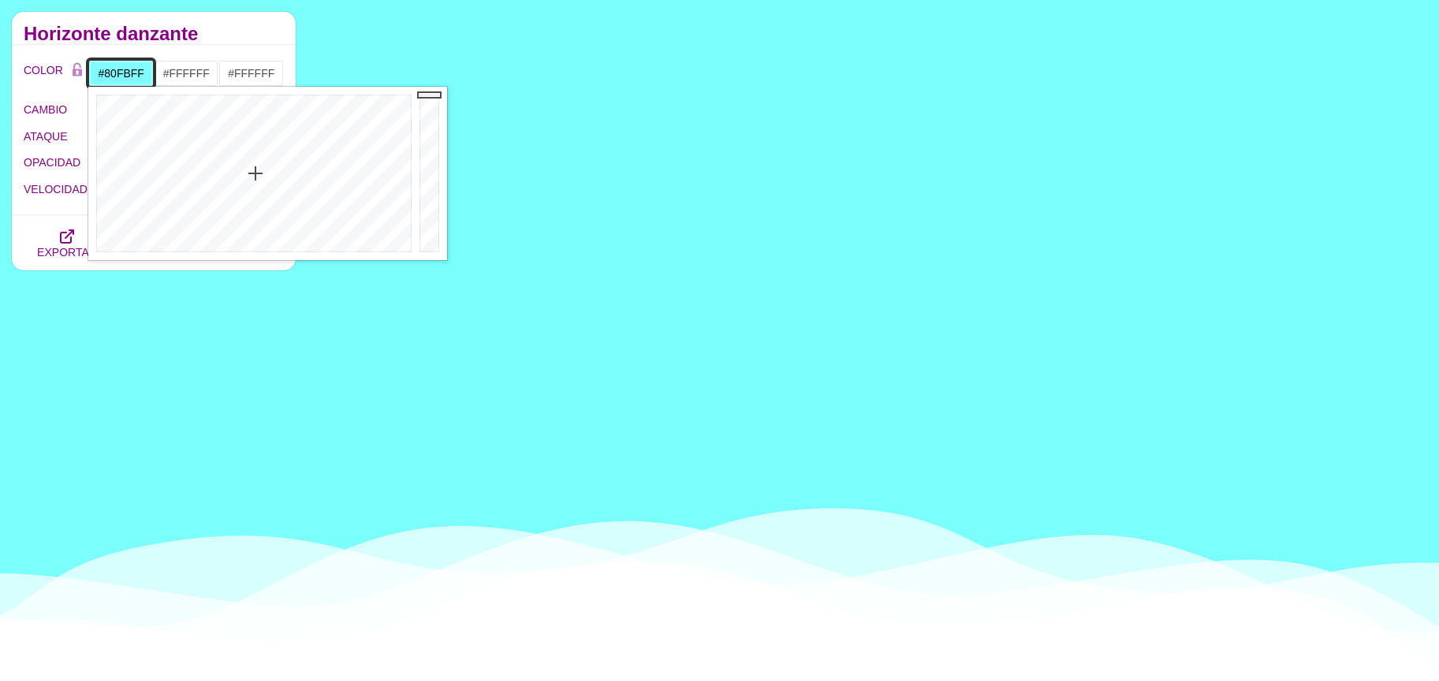
click at [256, 174] on div at bounding box center [251, 174] width 327 height 174
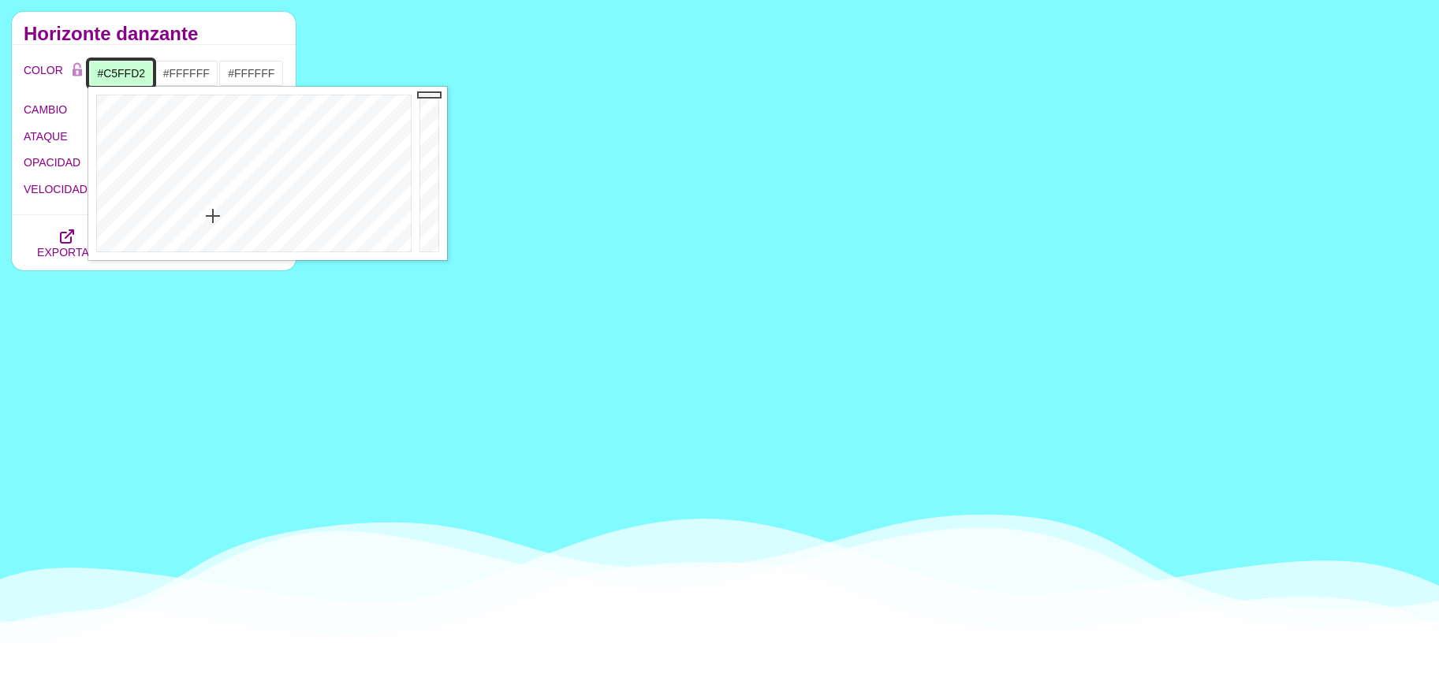
click at [213, 216] on div at bounding box center [251, 174] width 327 height 174
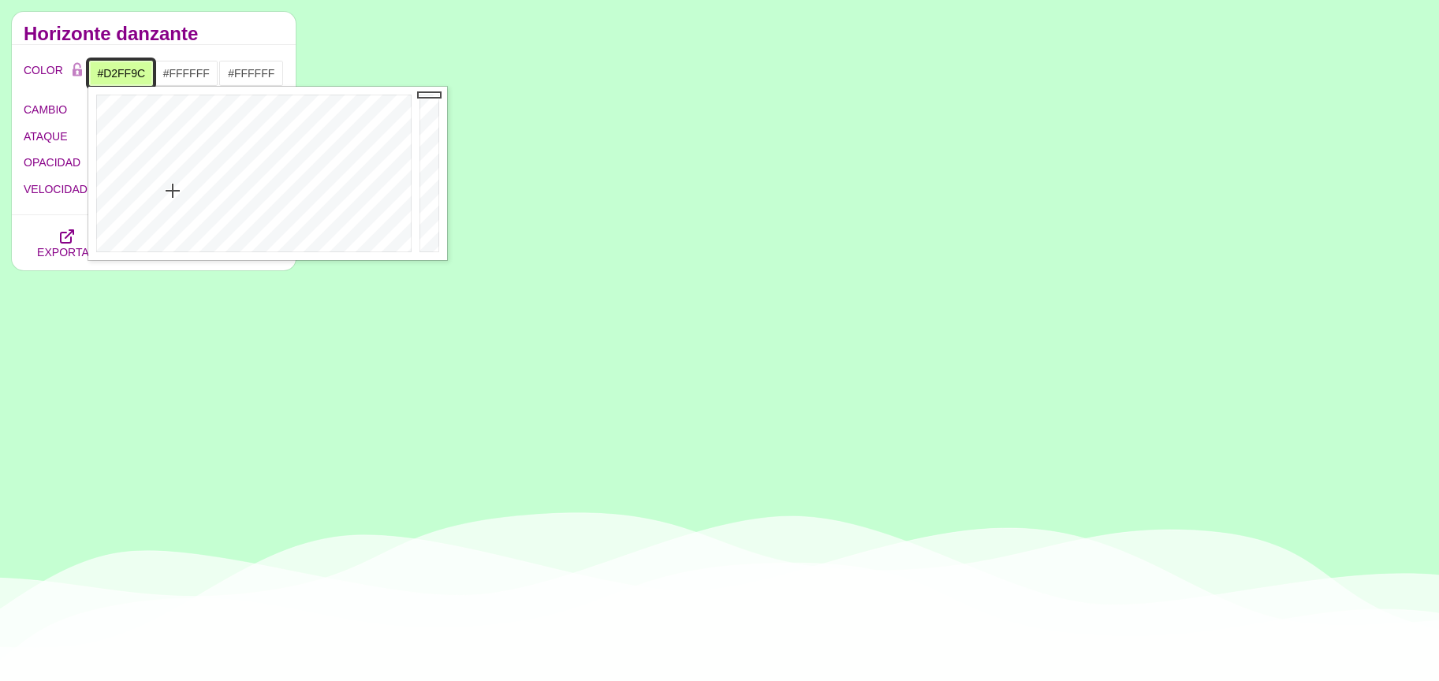
click at [173, 191] on div at bounding box center [251, 174] width 327 height 174
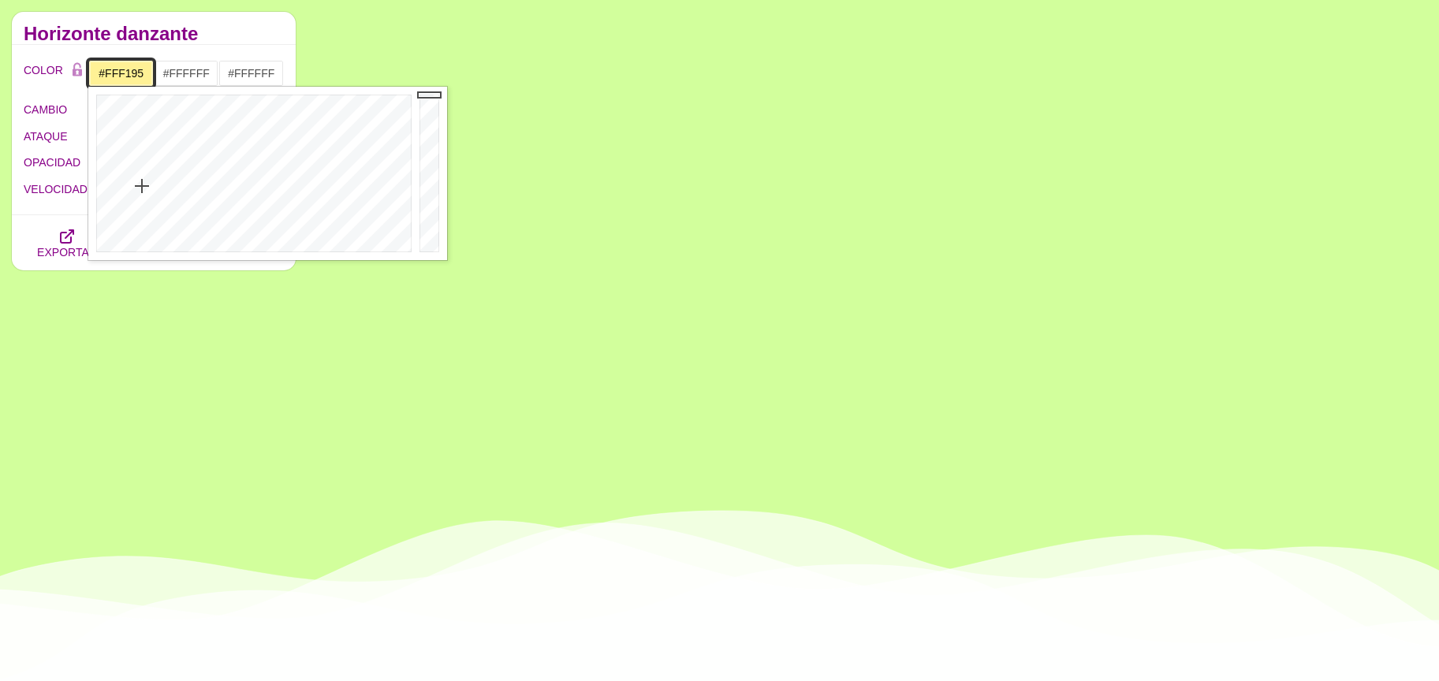
click at [142, 186] on div at bounding box center [251, 174] width 327 height 174
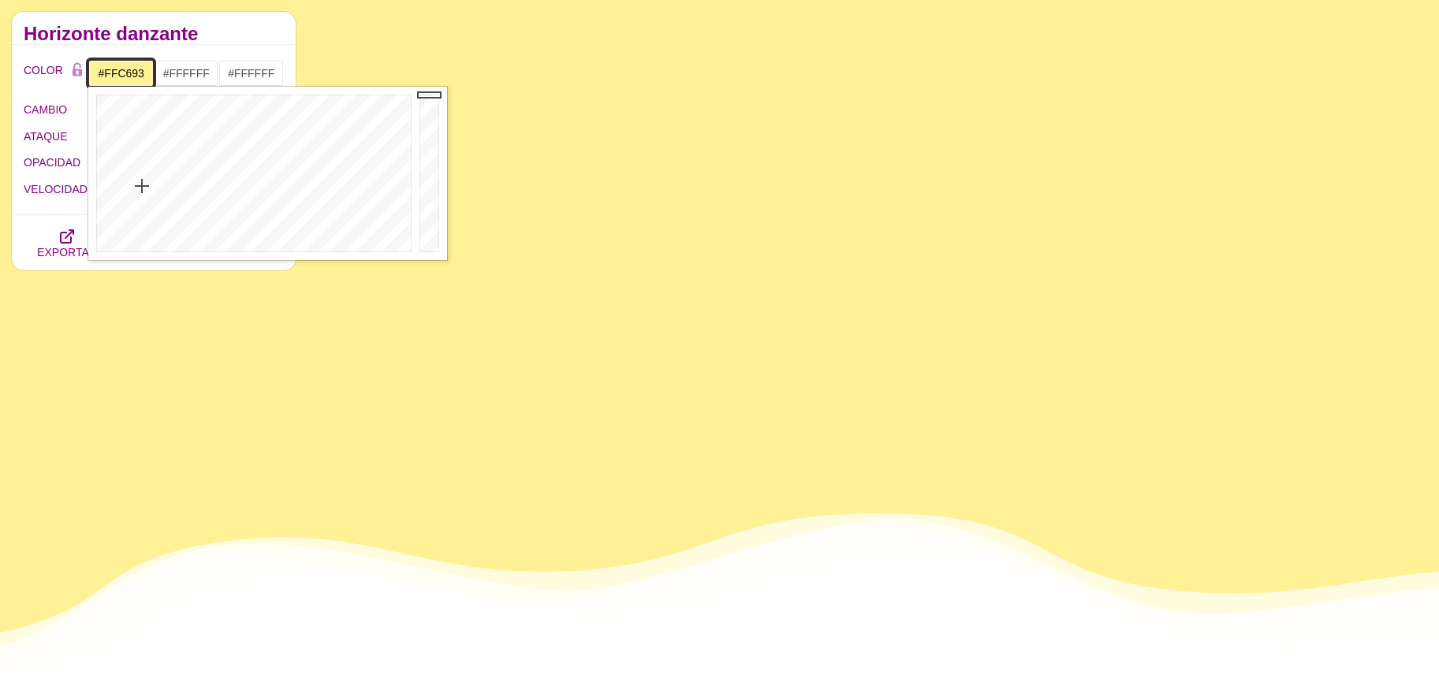
click at [121, 185] on div at bounding box center [251, 174] width 327 height 174
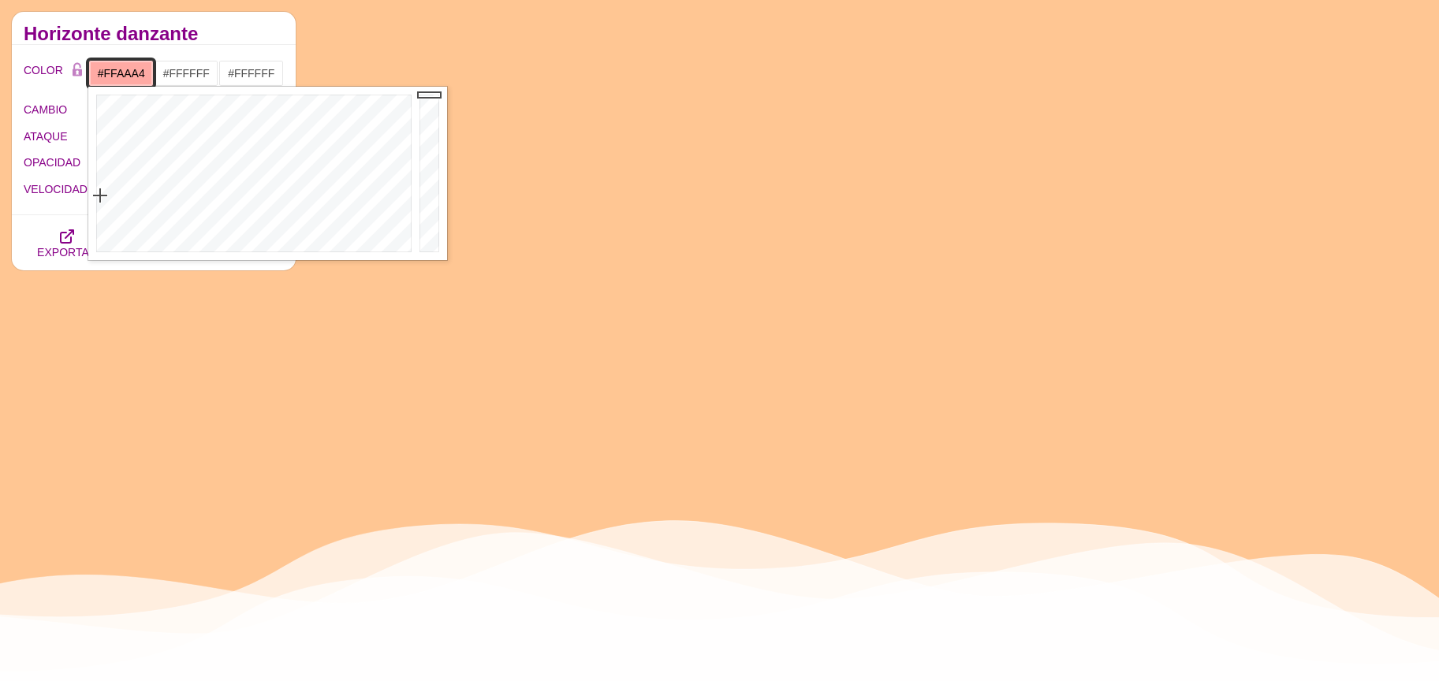
click at [100, 196] on div at bounding box center [251, 174] width 327 height 174
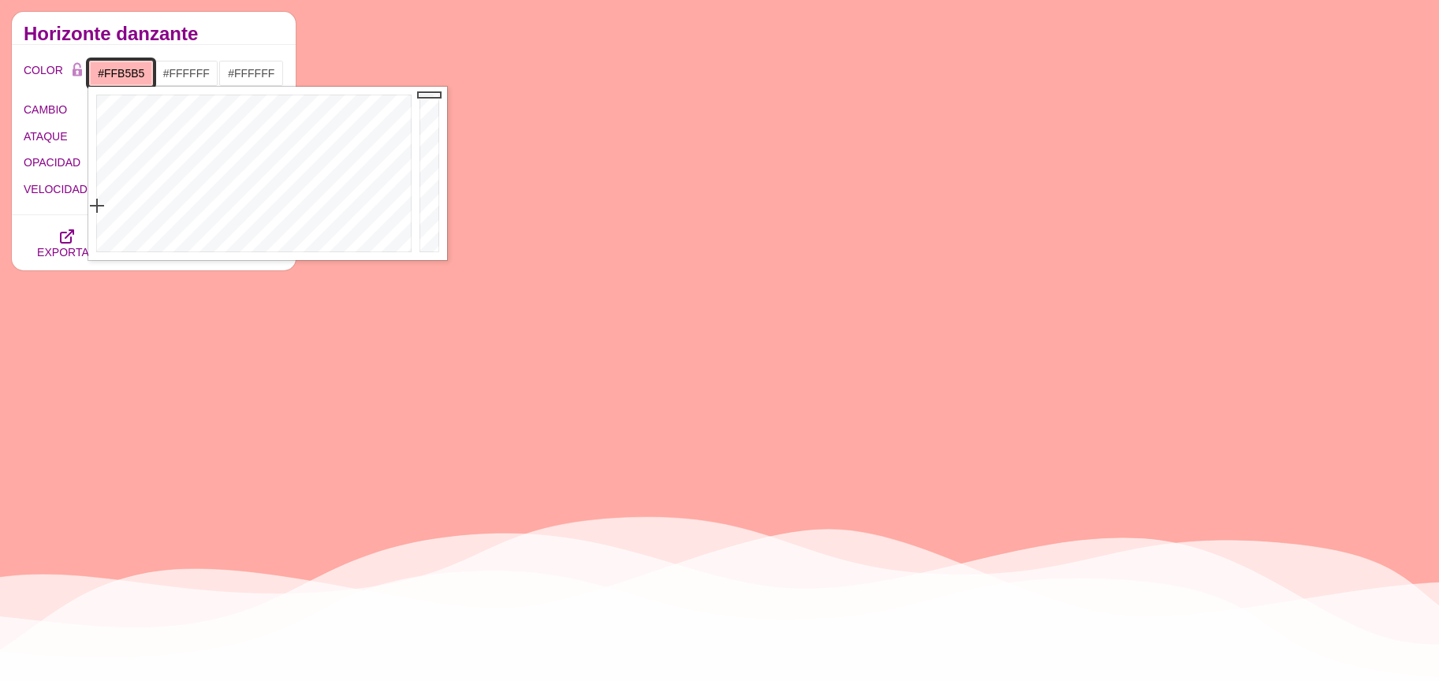
click at [97, 206] on div at bounding box center [251, 174] width 327 height 174
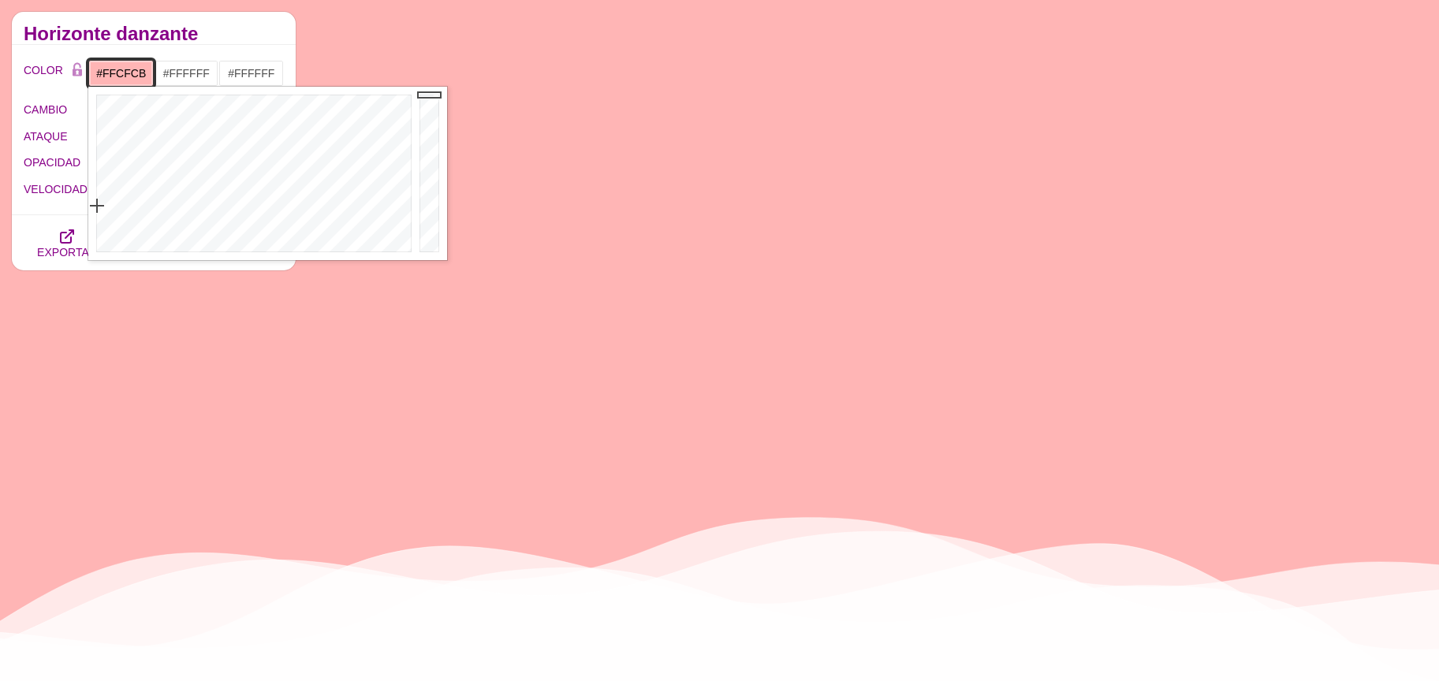
click at [101, 219] on div at bounding box center [251, 174] width 327 height 174
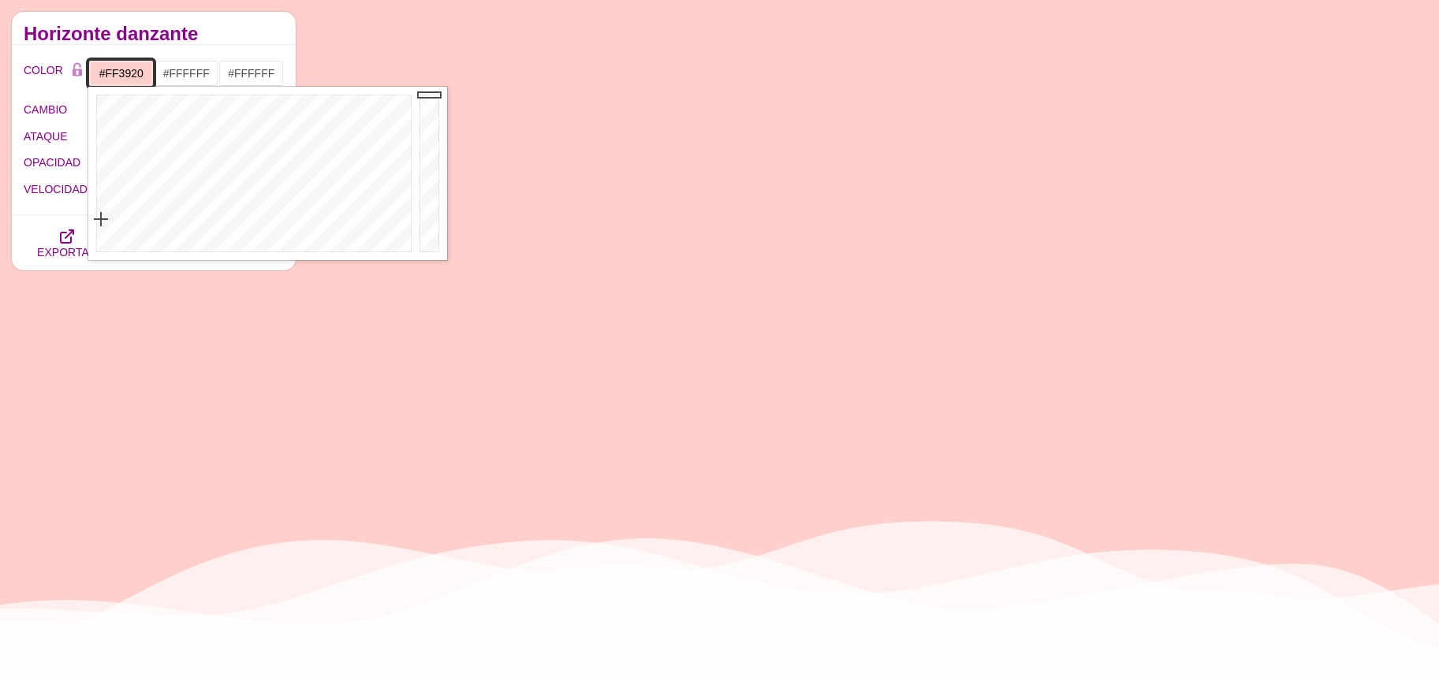
click at [103, 114] on div at bounding box center [251, 174] width 327 height 174
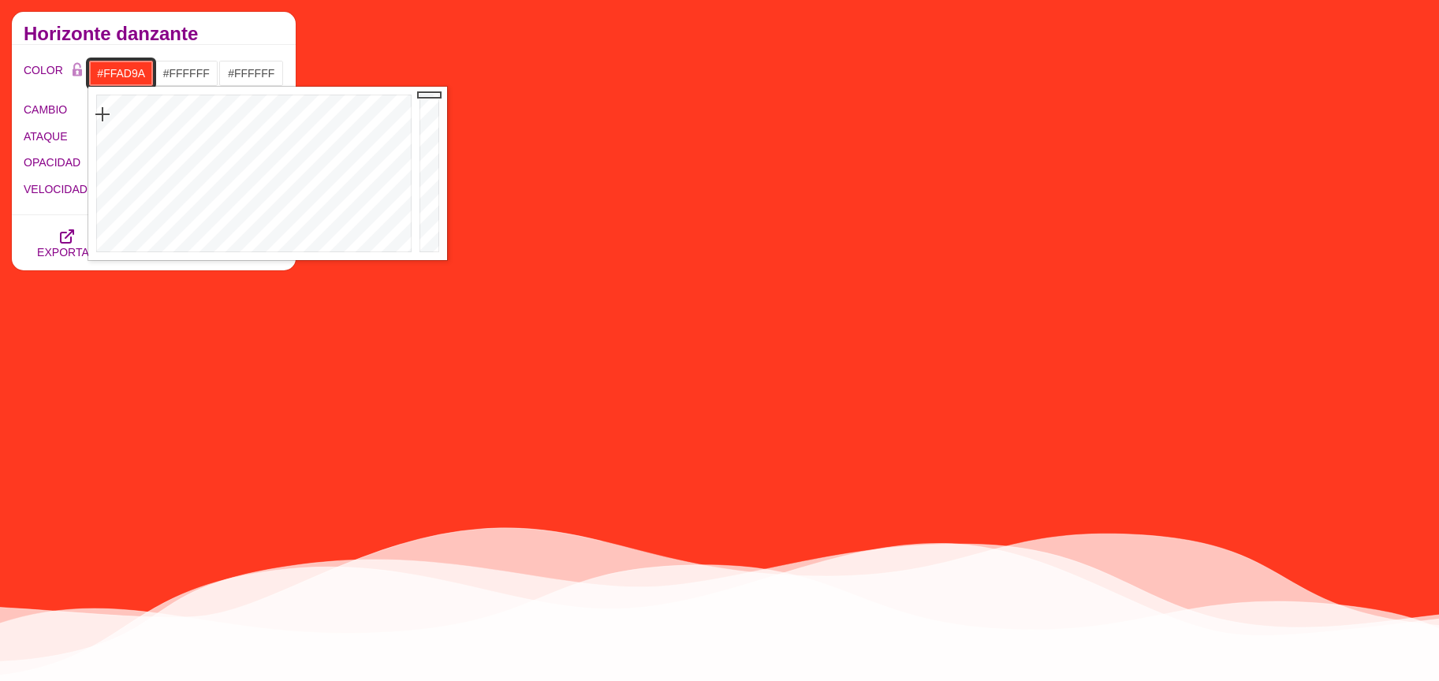
click at [106, 189] on div at bounding box center [251, 174] width 327 height 174
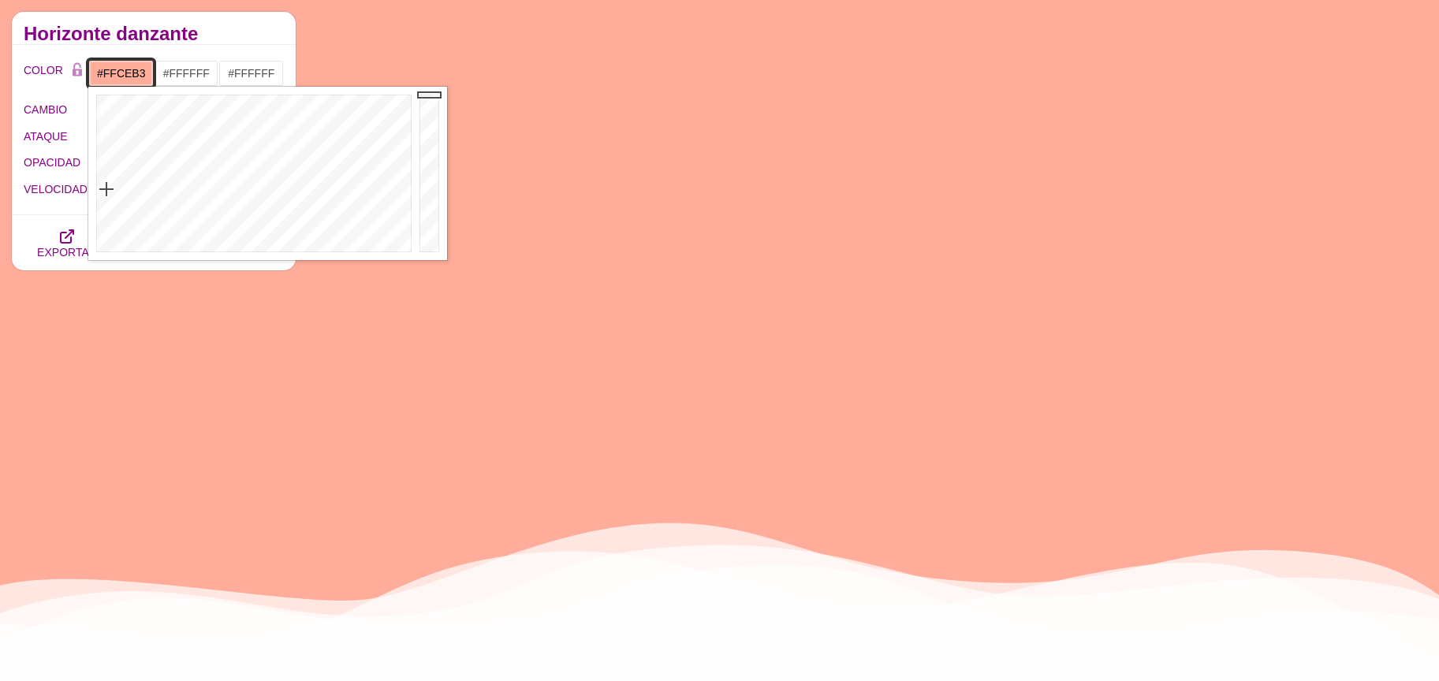
click at [115, 205] on div at bounding box center [251, 174] width 327 height 174
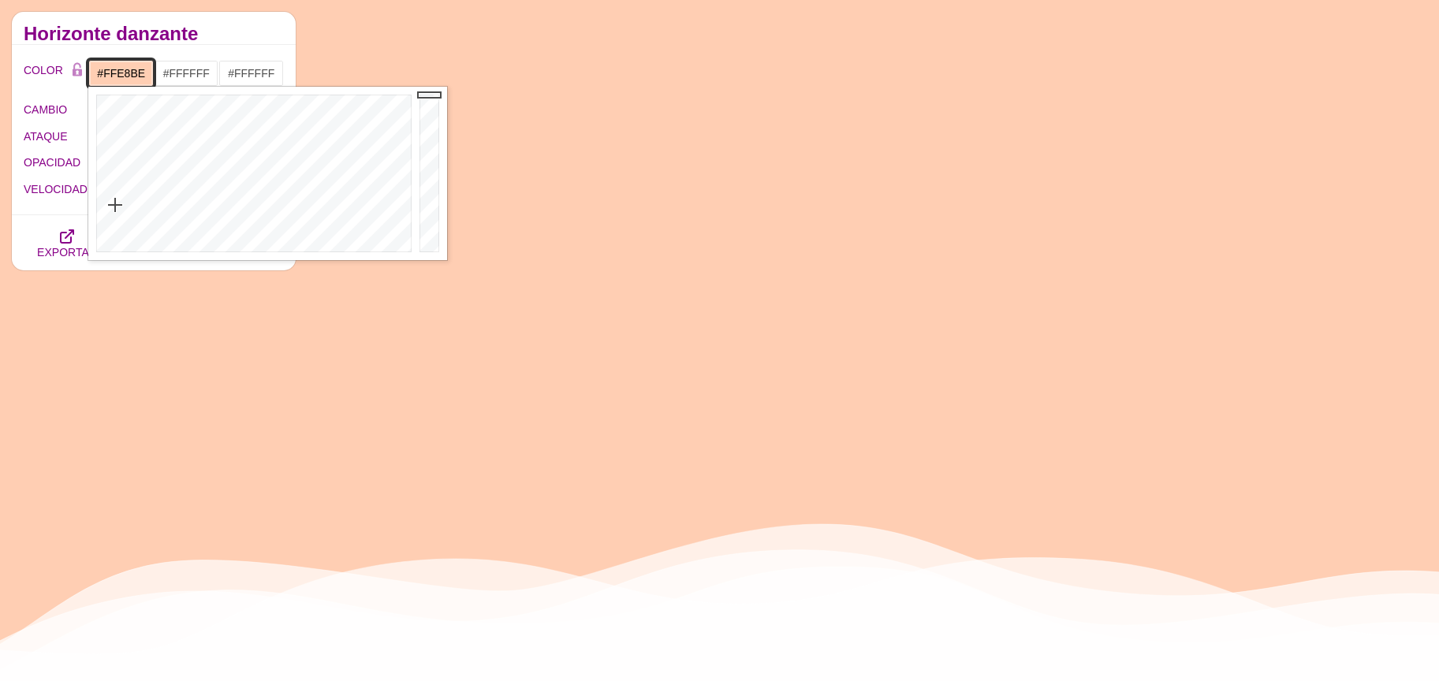
click at [131, 211] on div at bounding box center [251, 174] width 327 height 174
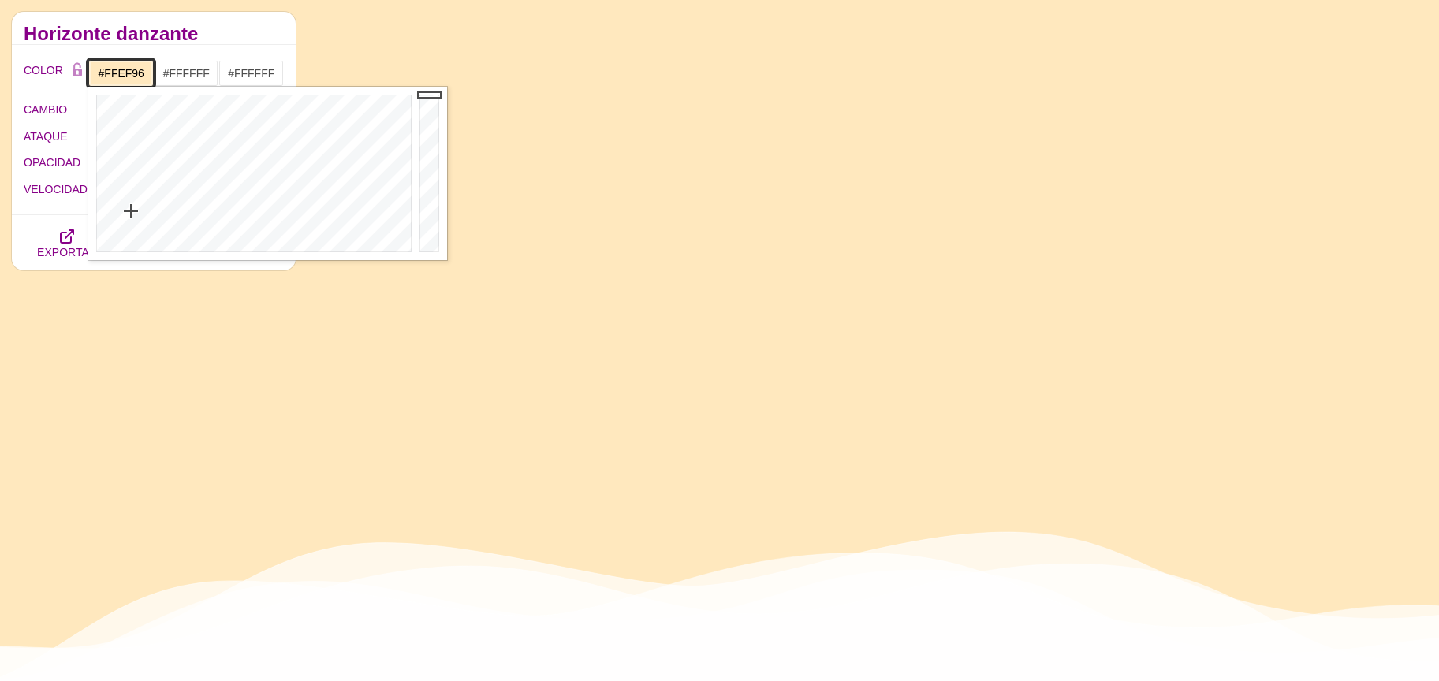
click at [141, 187] on div at bounding box center [251, 174] width 327 height 174
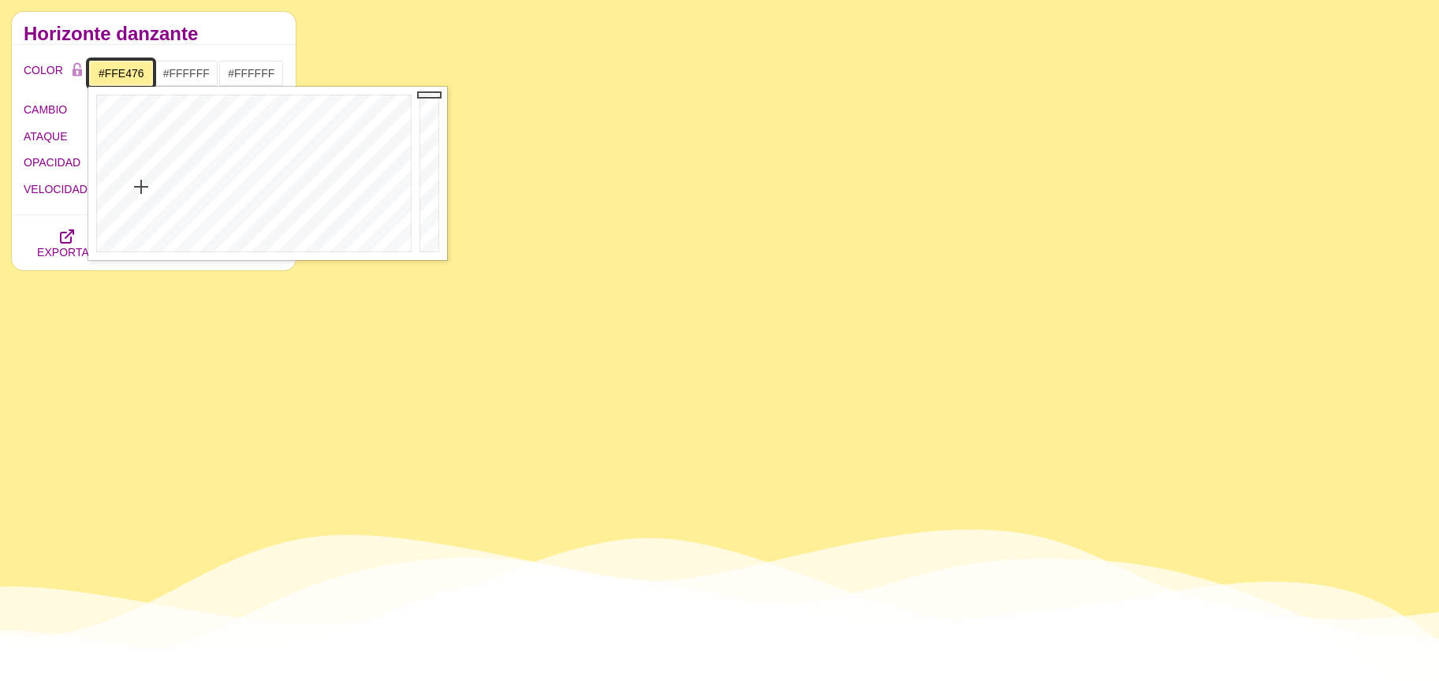
click at [139, 167] on div at bounding box center [251, 174] width 327 height 174
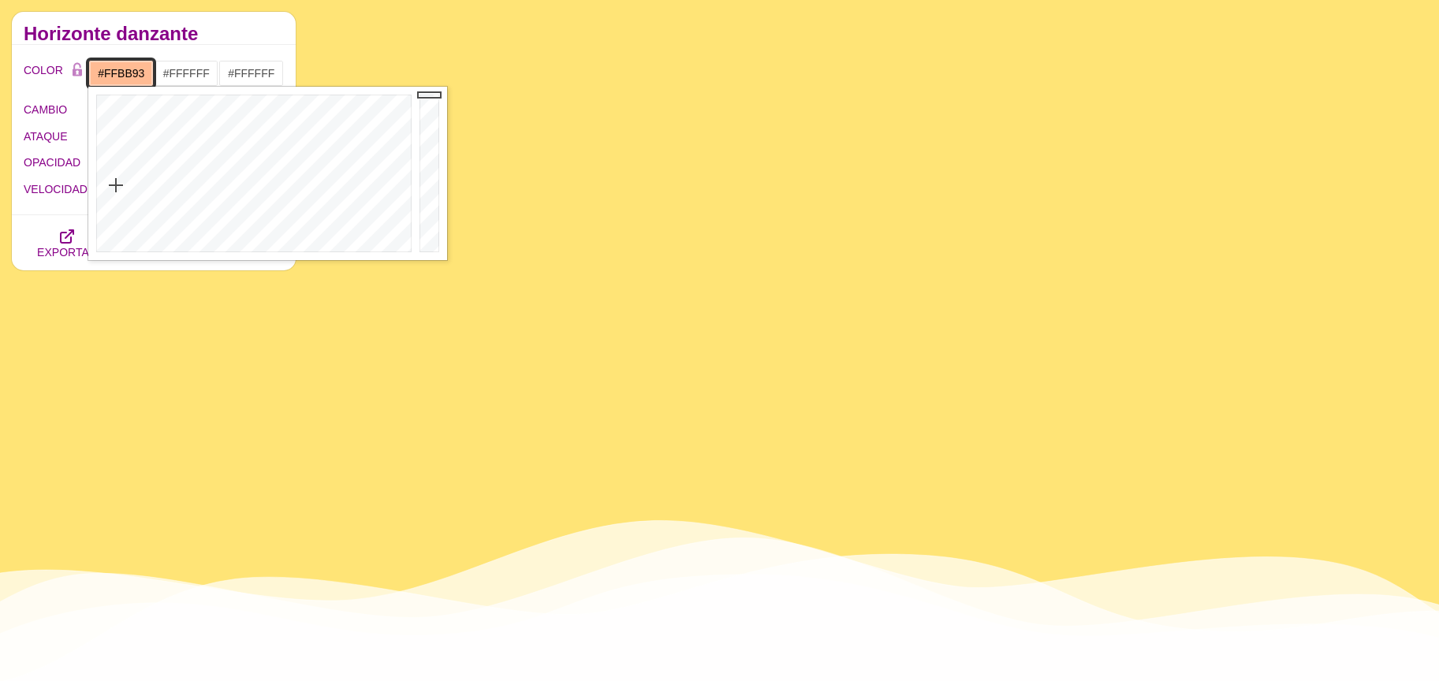
click at [116, 185] on div at bounding box center [251, 174] width 327 height 174
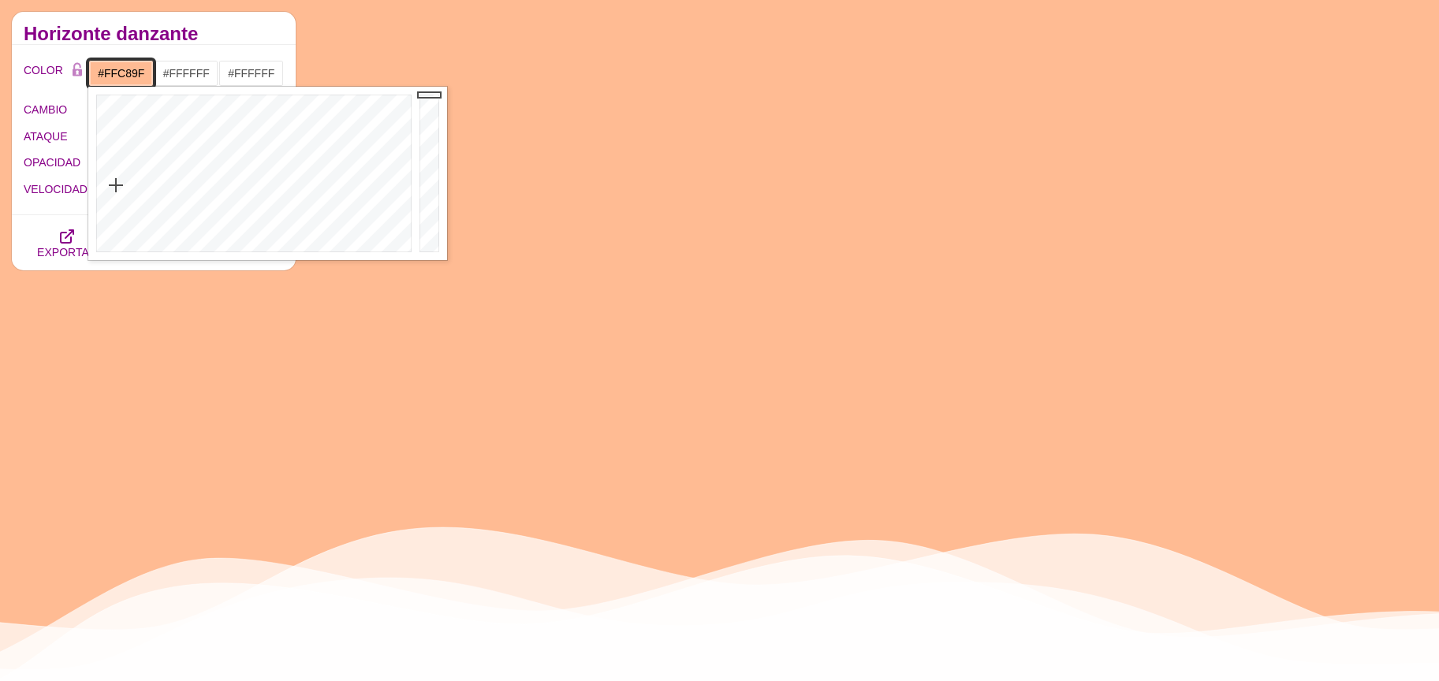
click at [119, 192] on div at bounding box center [251, 174] width 327 height 174
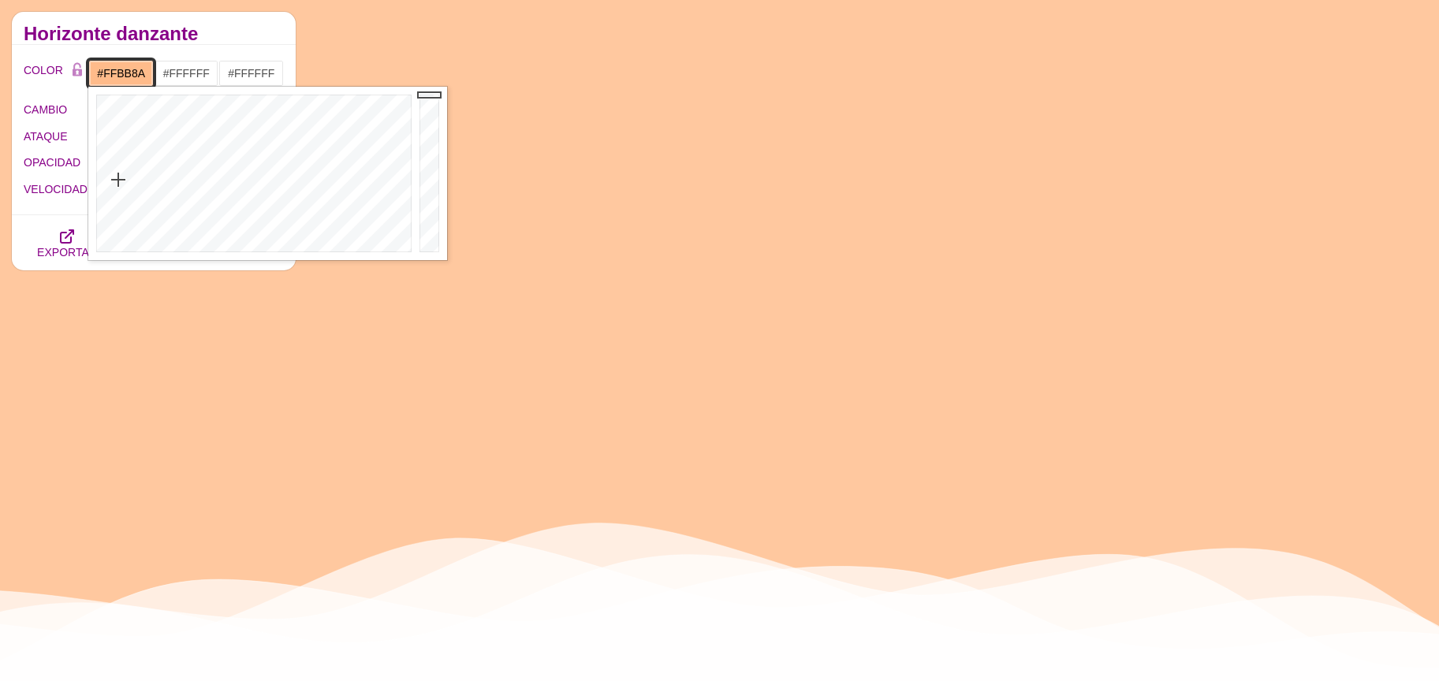
click at [118, 180] on div at bounding box center [251, 174] width 327 height 174
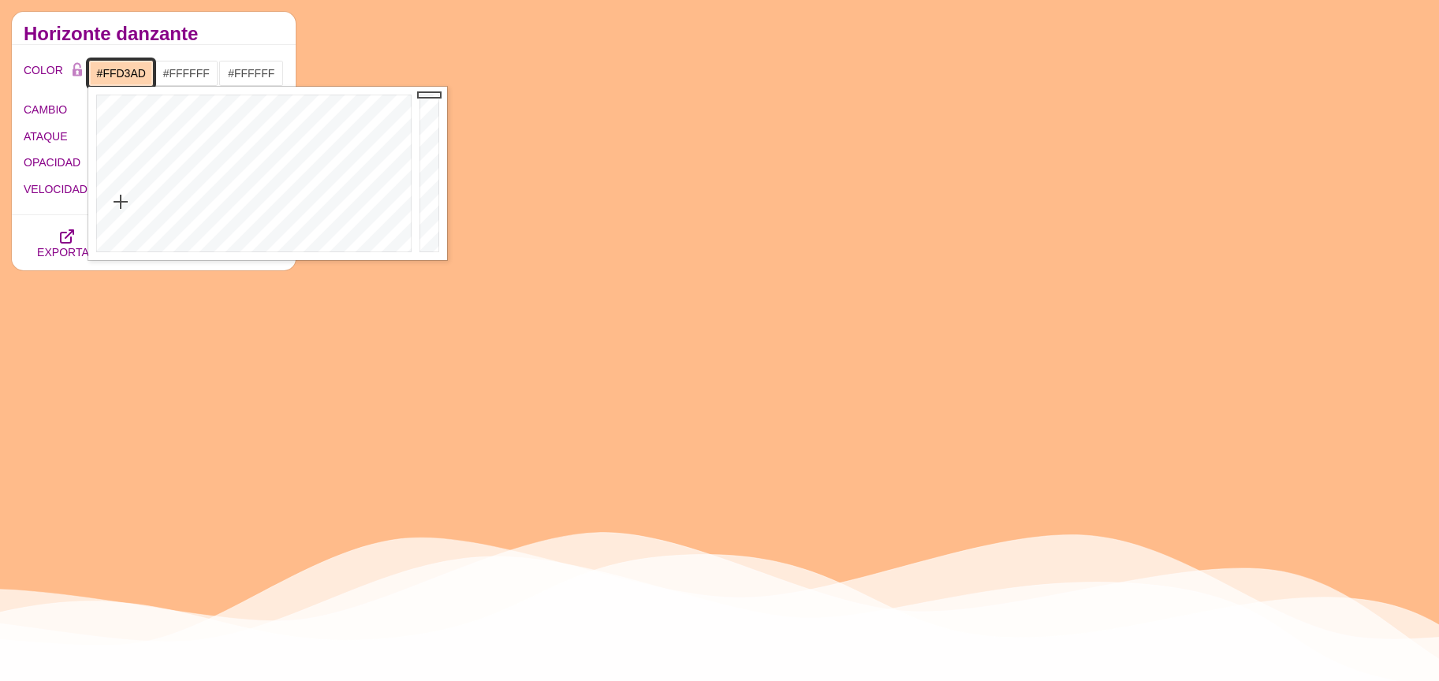
type input "#FFD3AE"
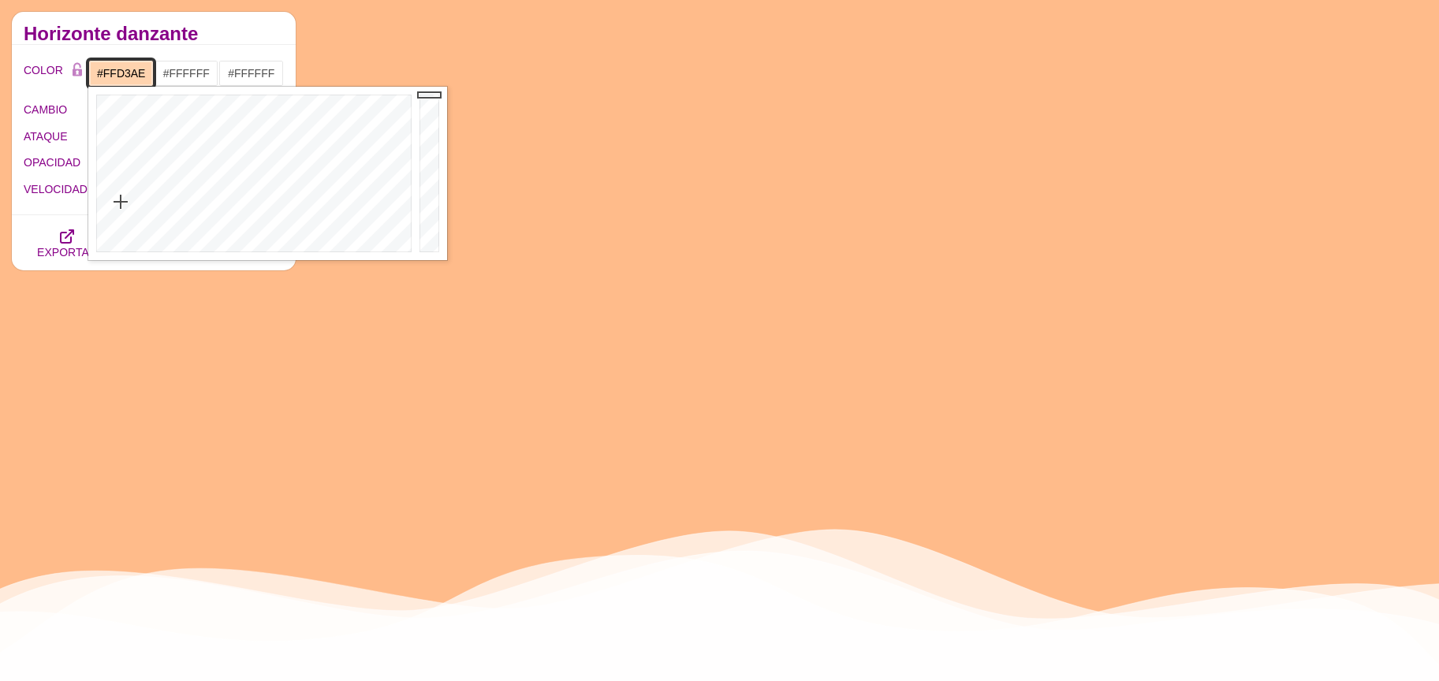
click at [121, 202] on div at bounding box center [251, 174] width 327 height 174
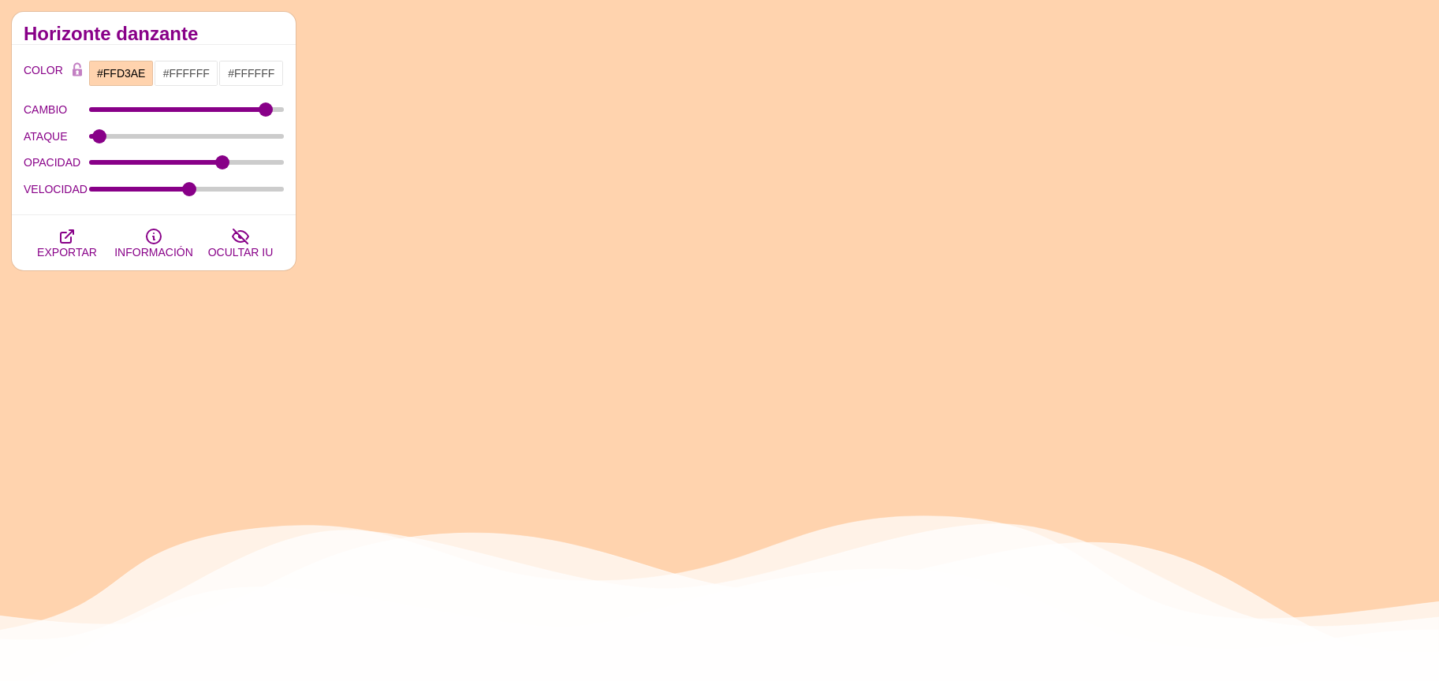
click at [240, 33] on h2 "Horizonte danzante" at bounding box center [154, 34] width 260 height 13
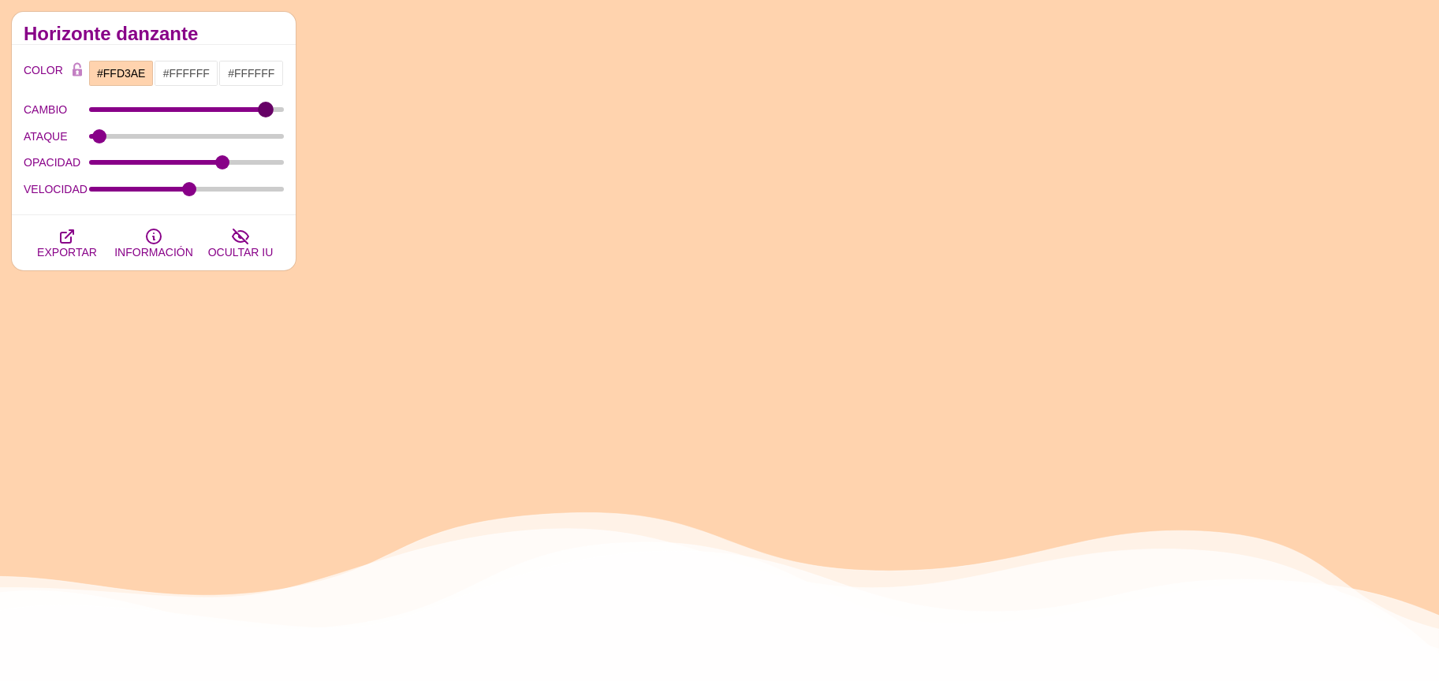
click at [263, 110] on input "CAMBIO" at bounding box center [187, 109] width 196 height 6
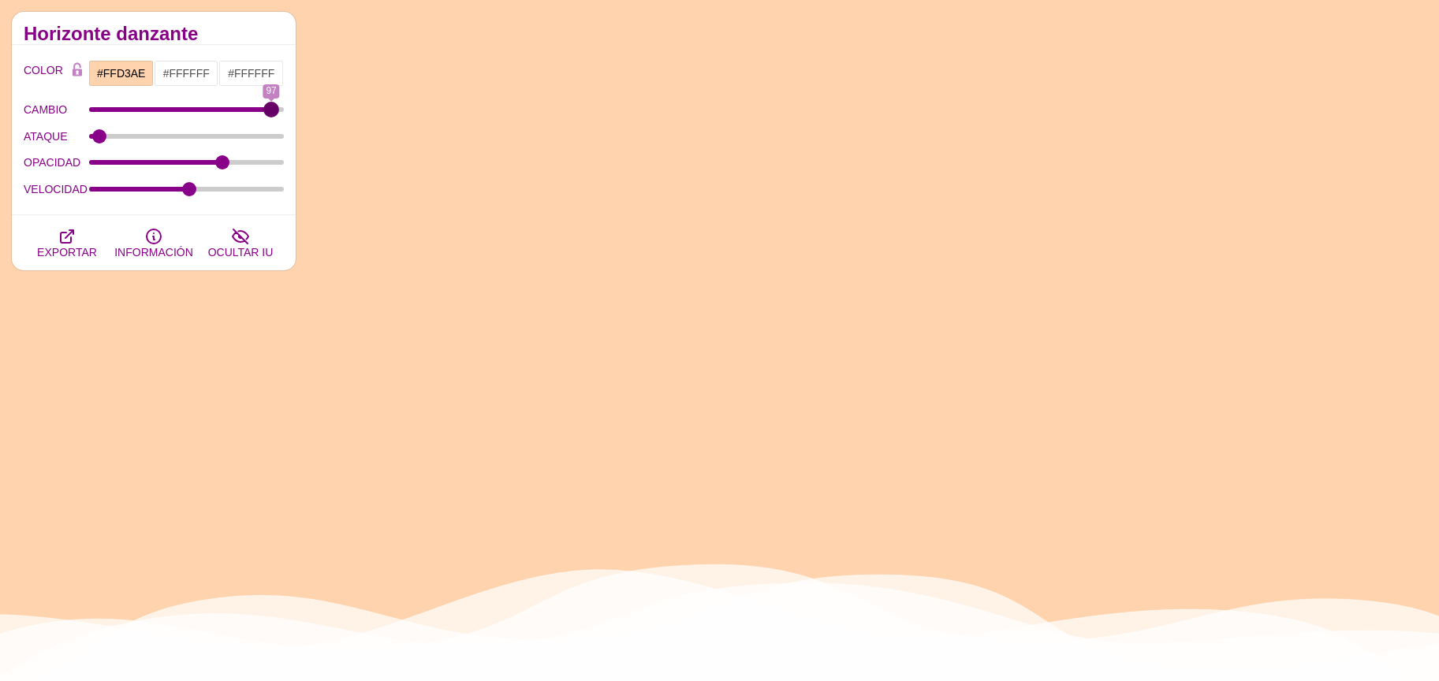
type input "96"
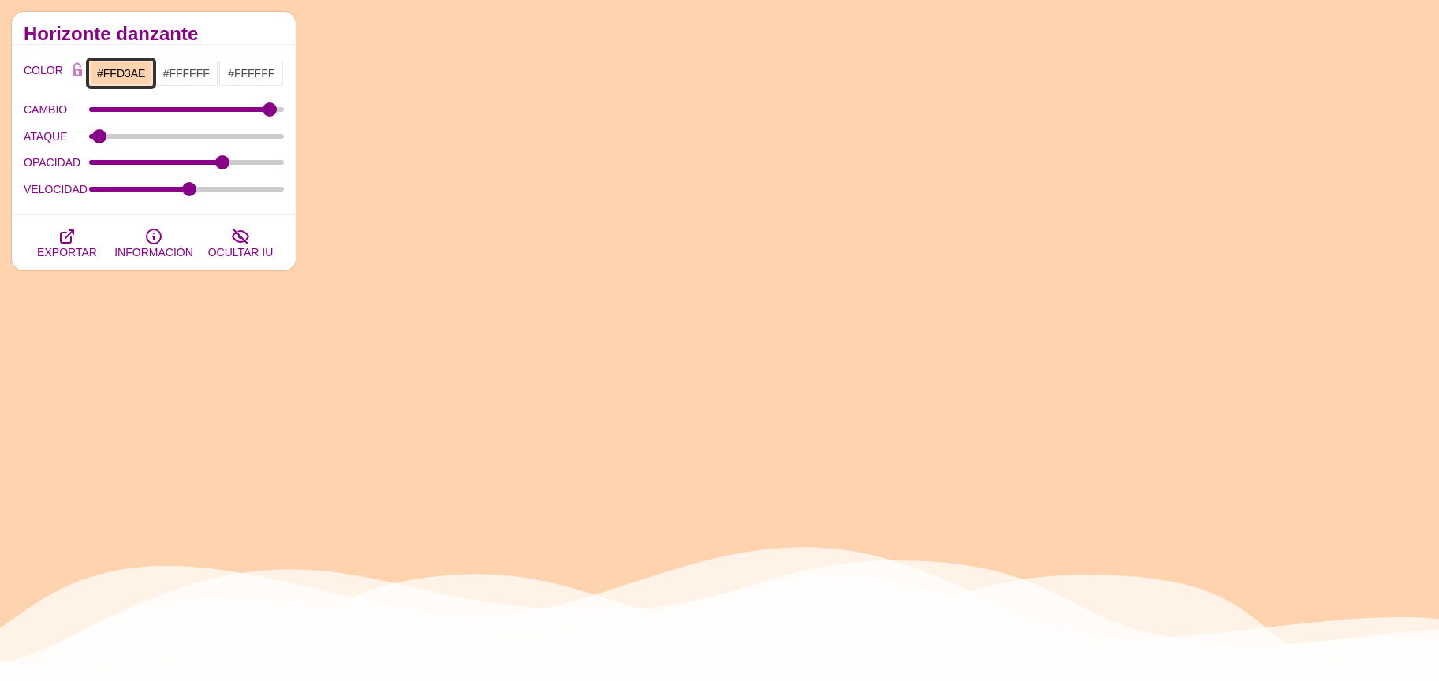
click at [121, 69] on input "#FFD3AE" at bounding box center [120, 73] width 65 height 27
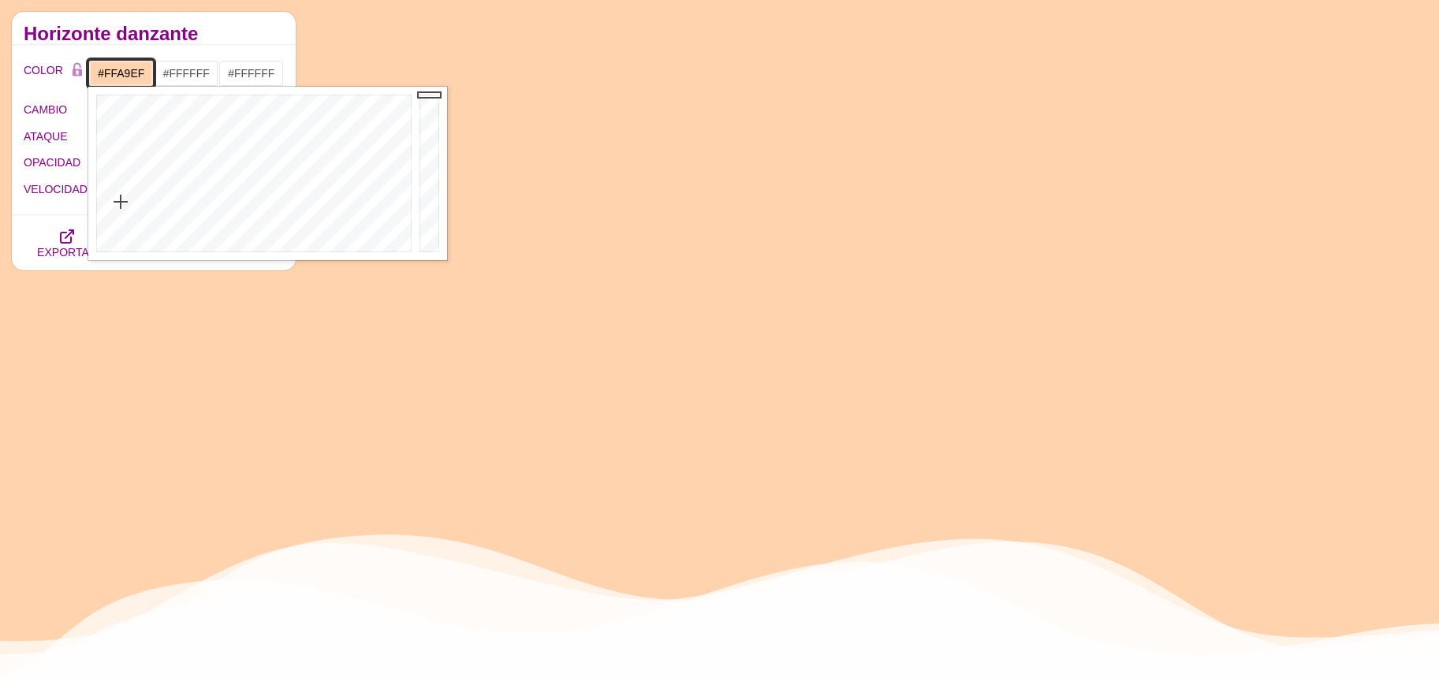
click at [368, 199] on div at bounding box center [251, 174] width 327 height 174
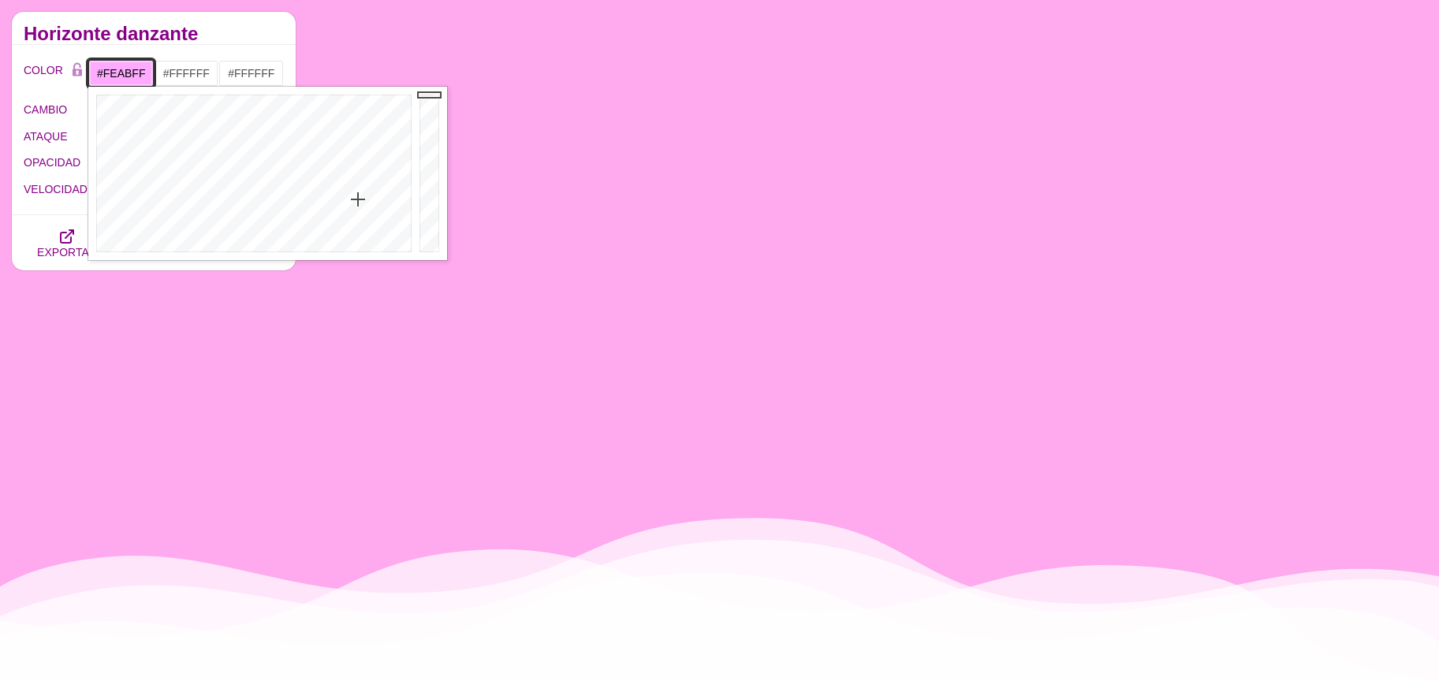
click at [358, 200] on div at bounding box center [251, 174] width 327 height 174
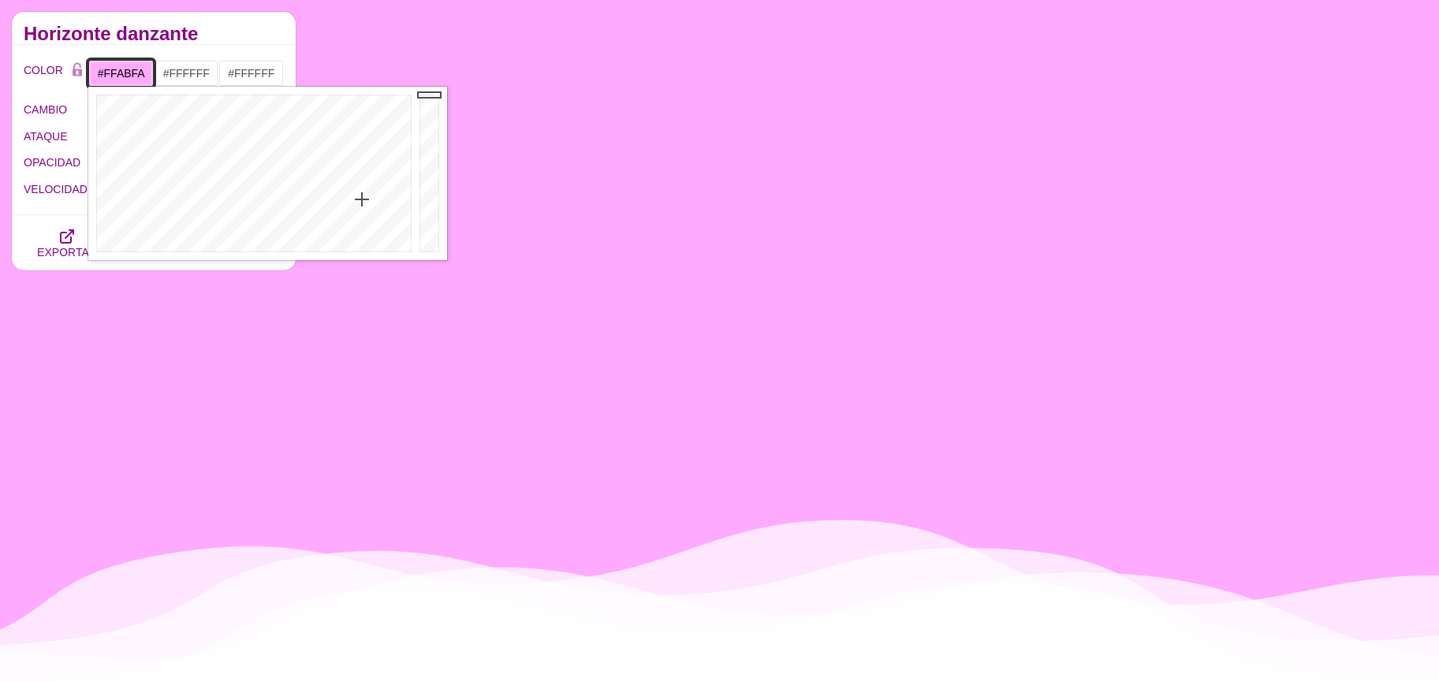
click at [362, 200] on div at bounding box center [251, 174] width 327 height 174
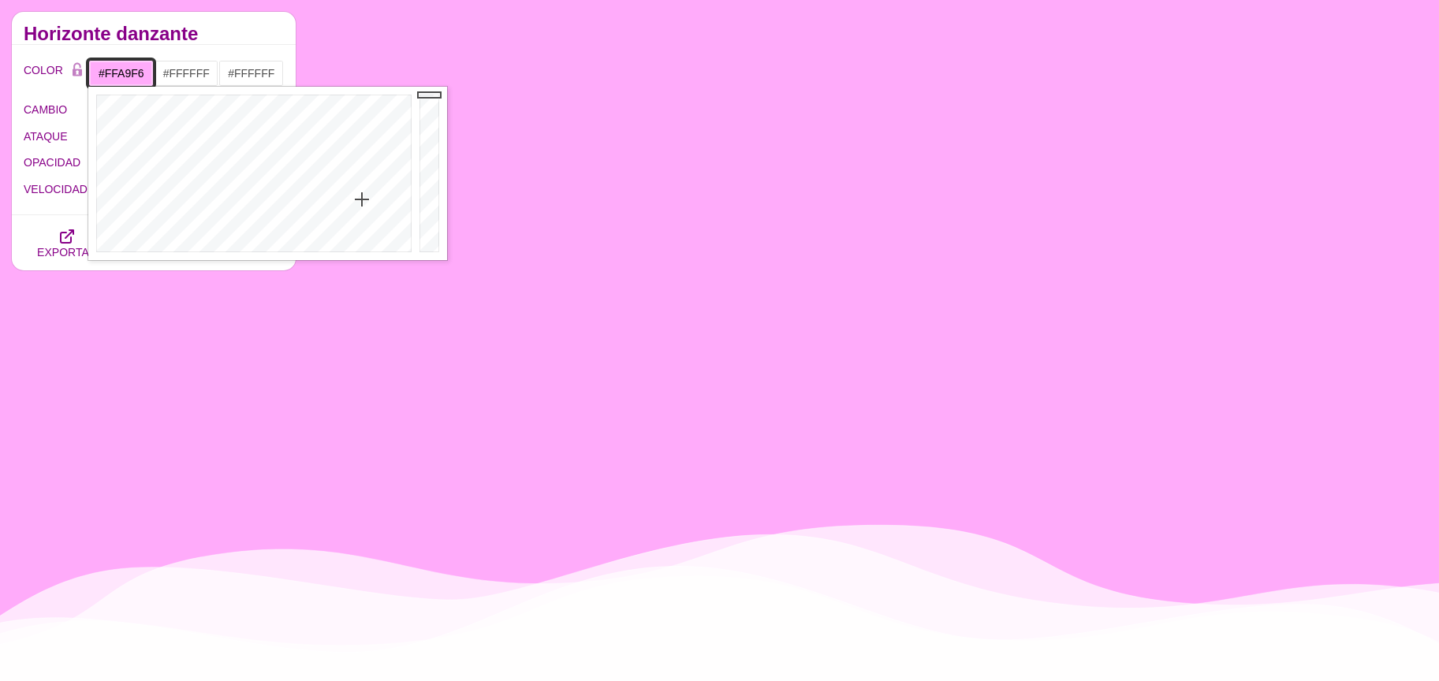
click at [364, 199] on div at bounding box center [251, 174] width 327 height 174
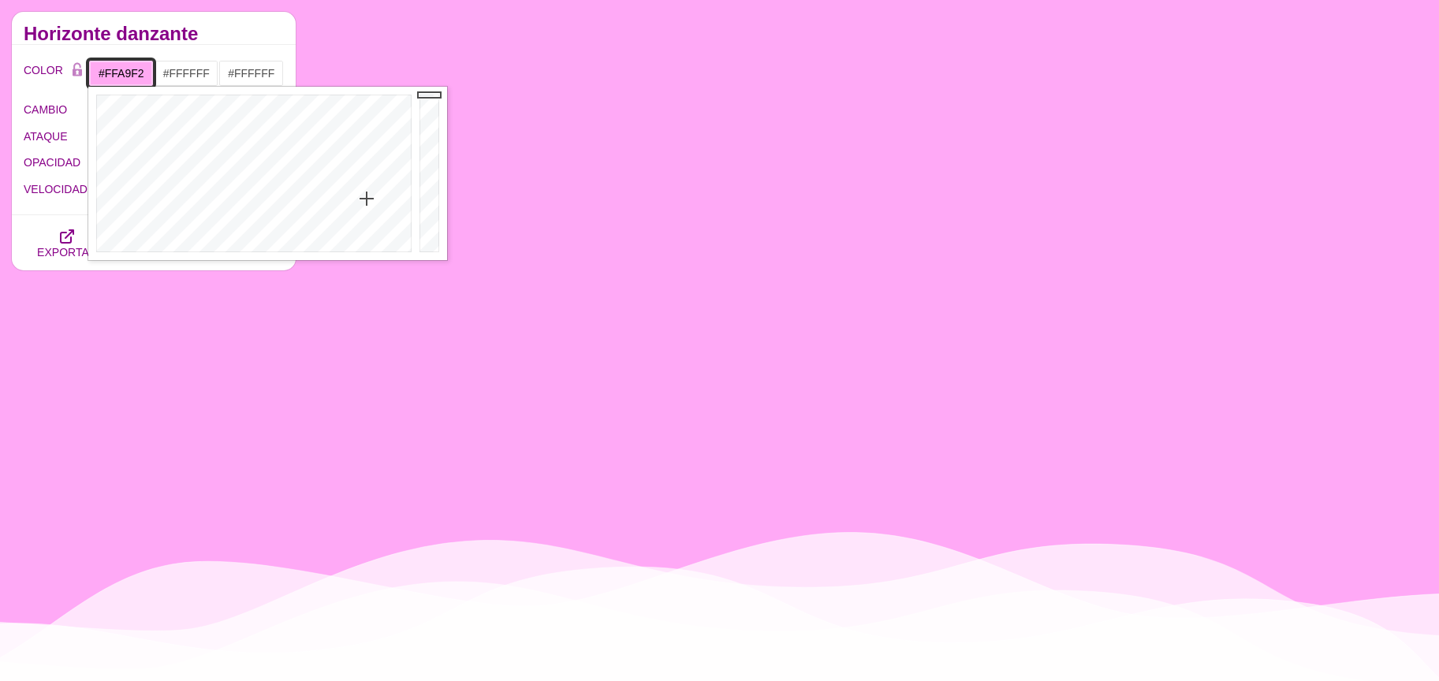
click at [367, 199] on div at bounding box center [251, 174] width 327 height 174
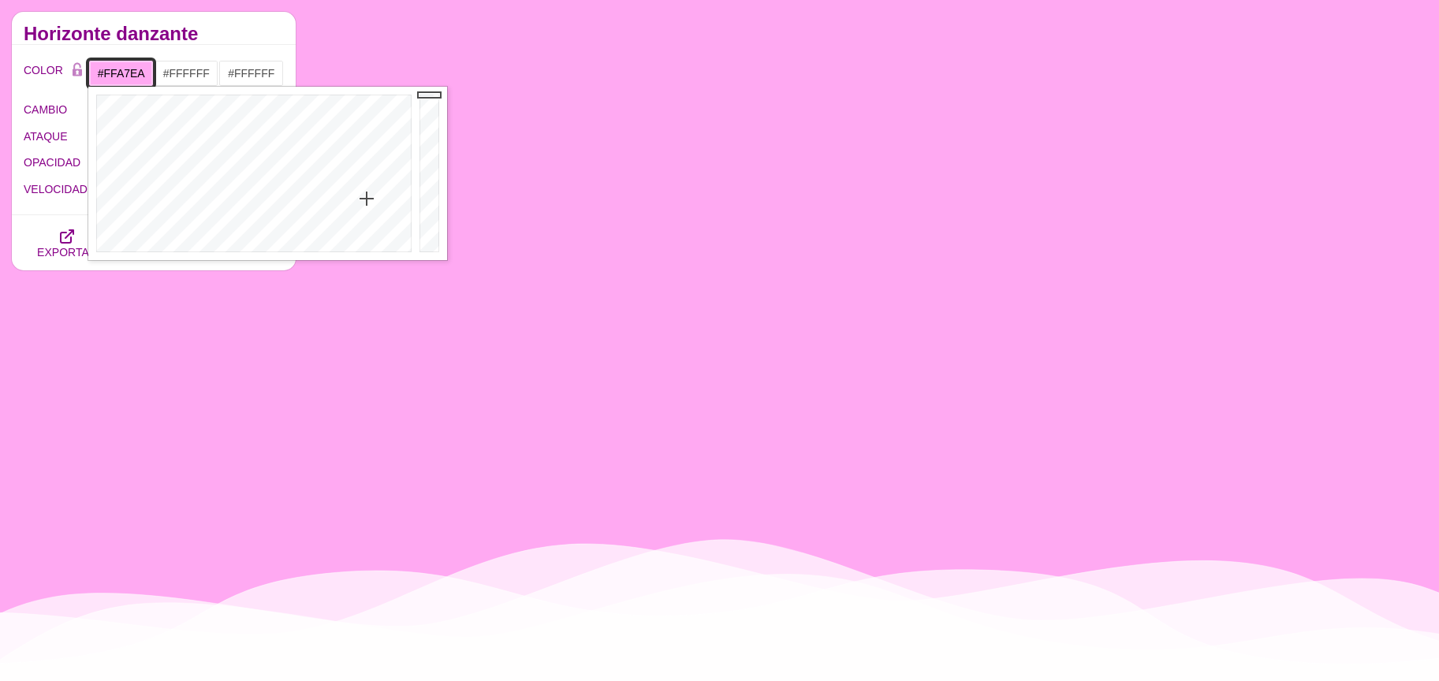
click at [371, 197] on div at bounding box center [251, 174] width 327 height 174
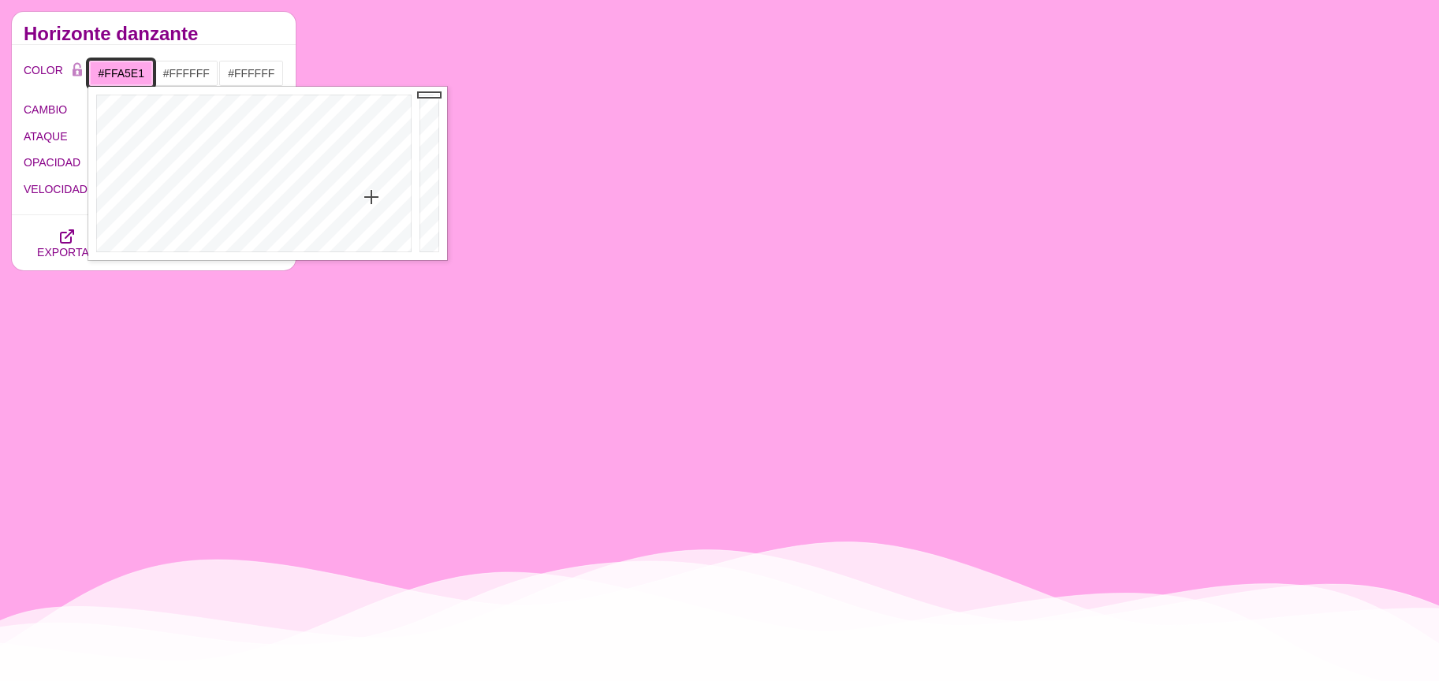
click at [376, 196] on div at bounding box center [251, 174] width 327 height 174
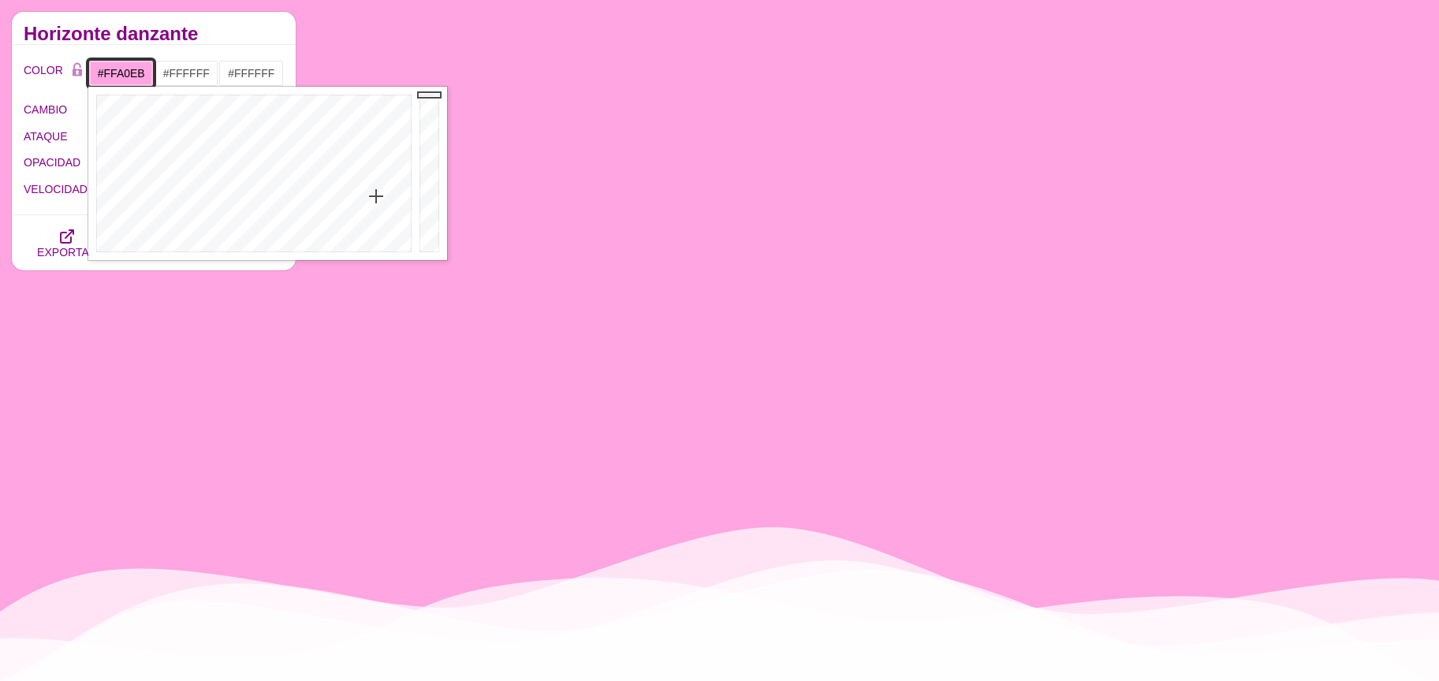
click at [370, 193] on div at bounding box center [251, 174] width 327 height 174
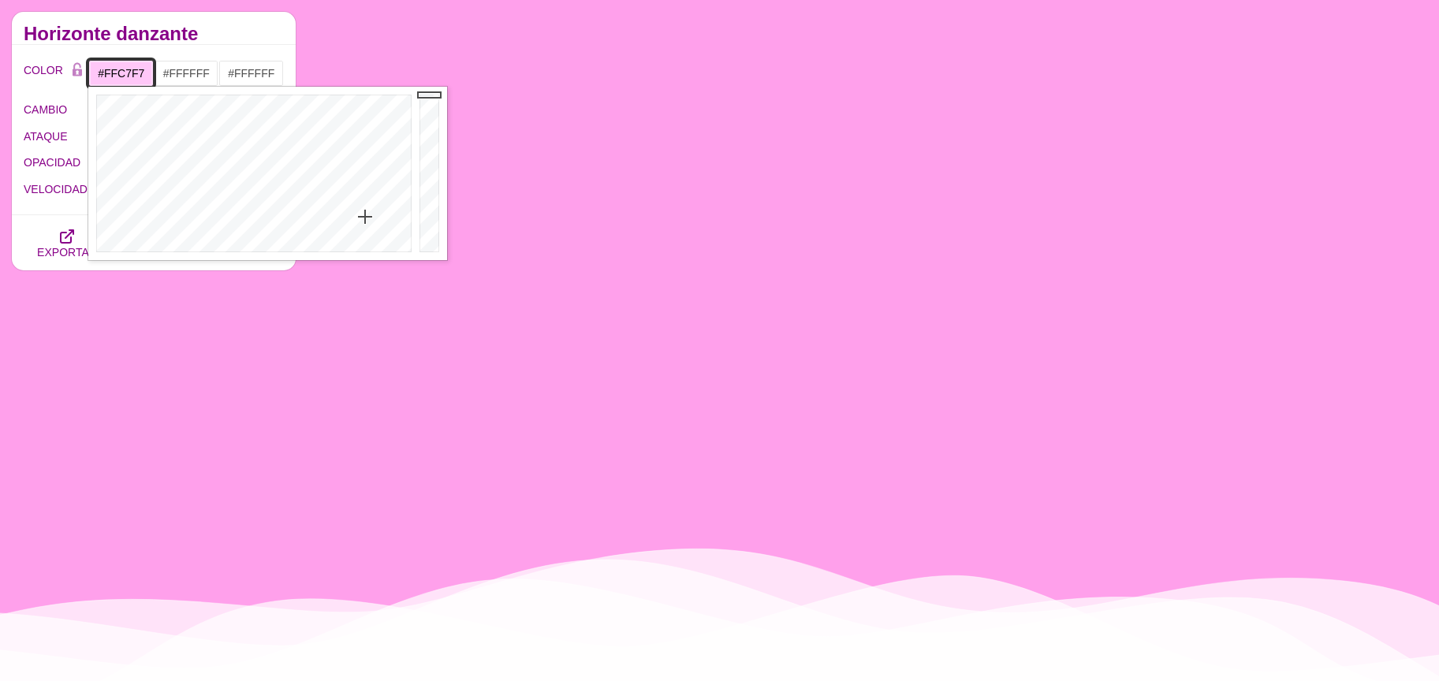
click at [365, 217] on div at bounding box center [251, 174] width 327 height 174
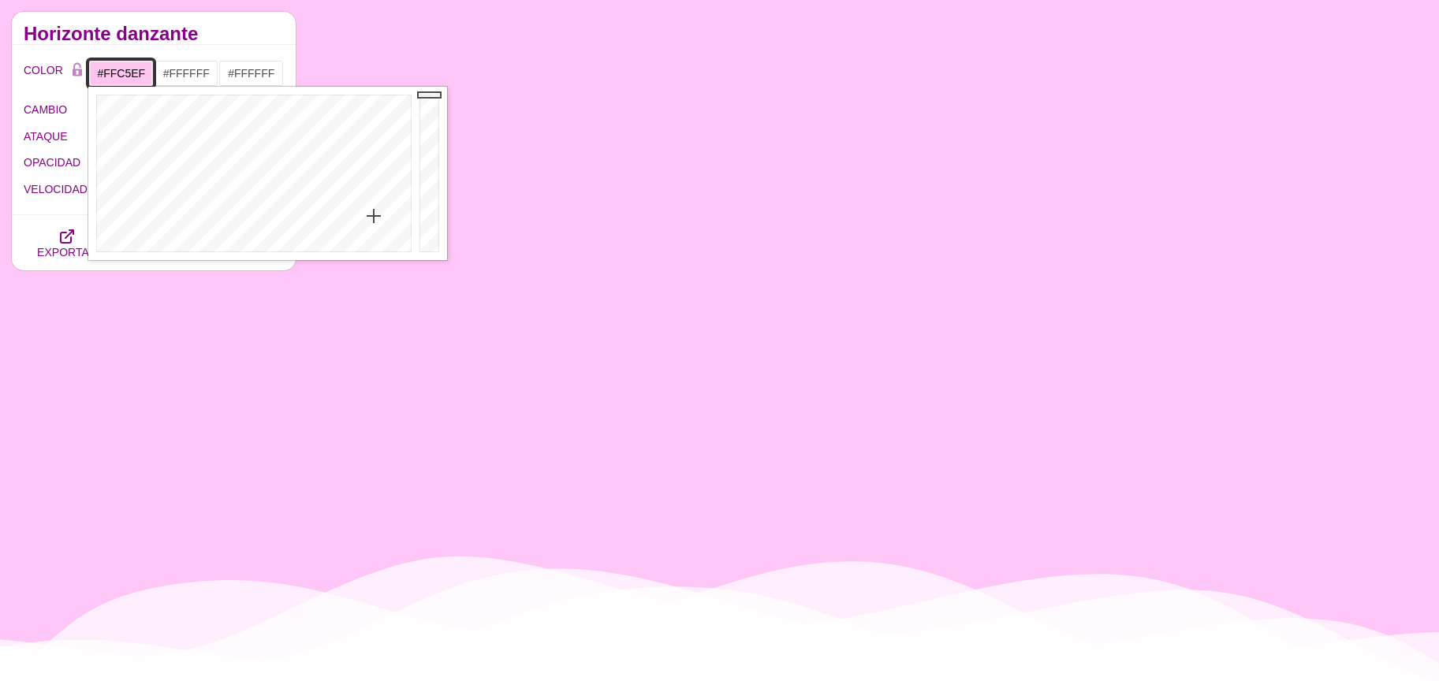
click at [374, 216] on div at bounding box center [251, 174] width 327 height 174
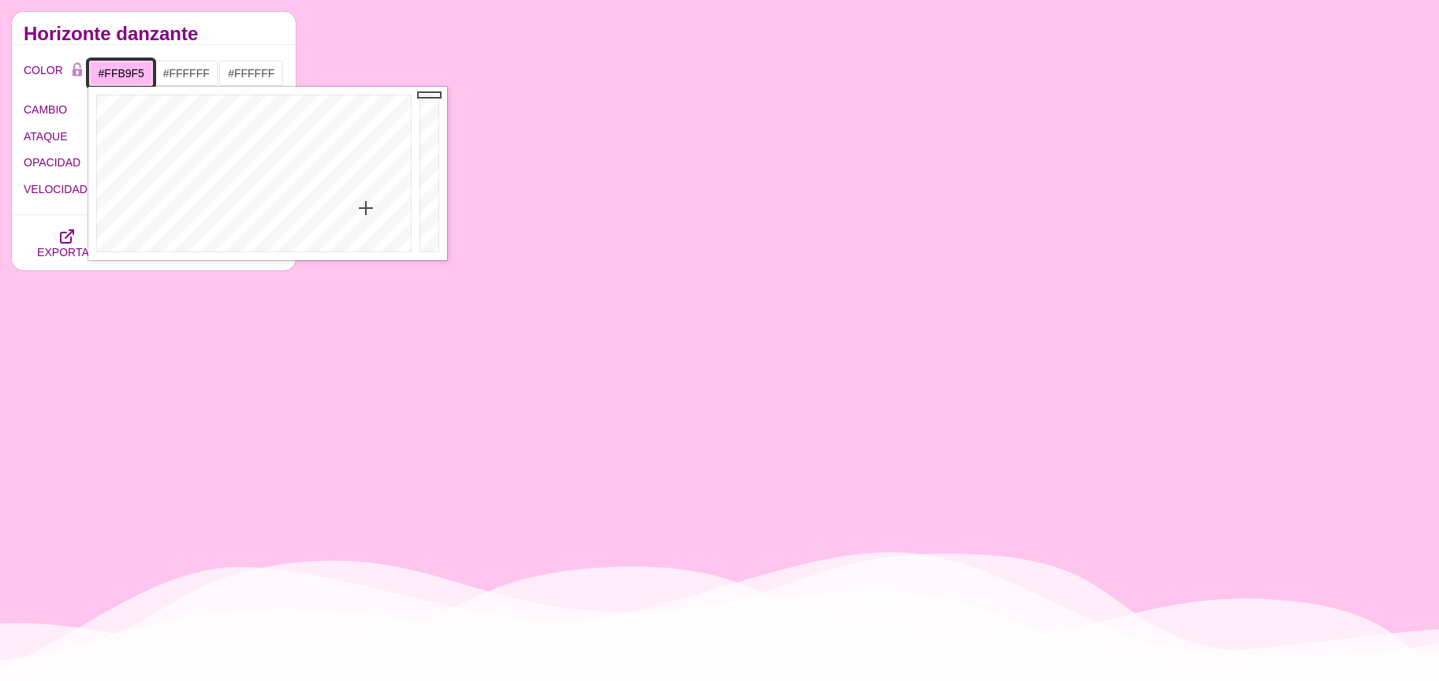
click at [366, 208] on div at bounding box center [251, 174] width 327 height 174
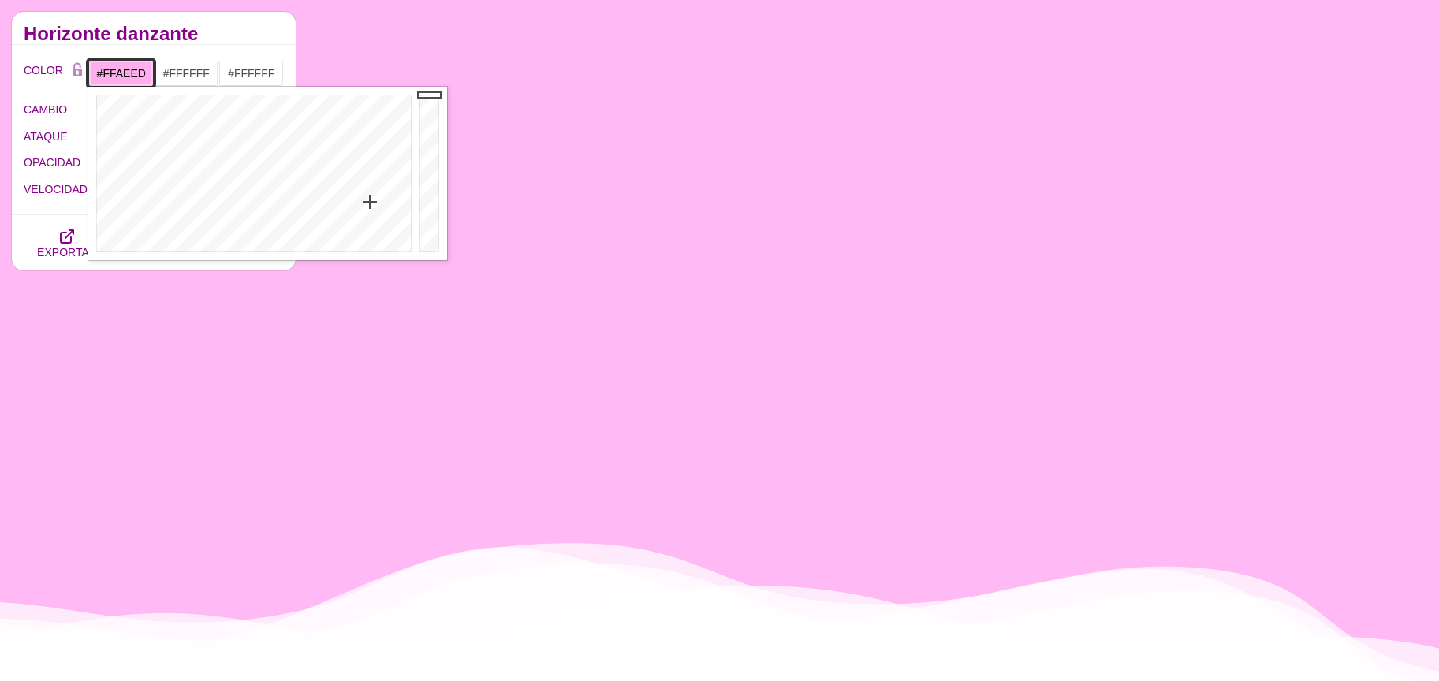
click at [371, 202] on div at bounding box center [251, 174] width 327 height 174
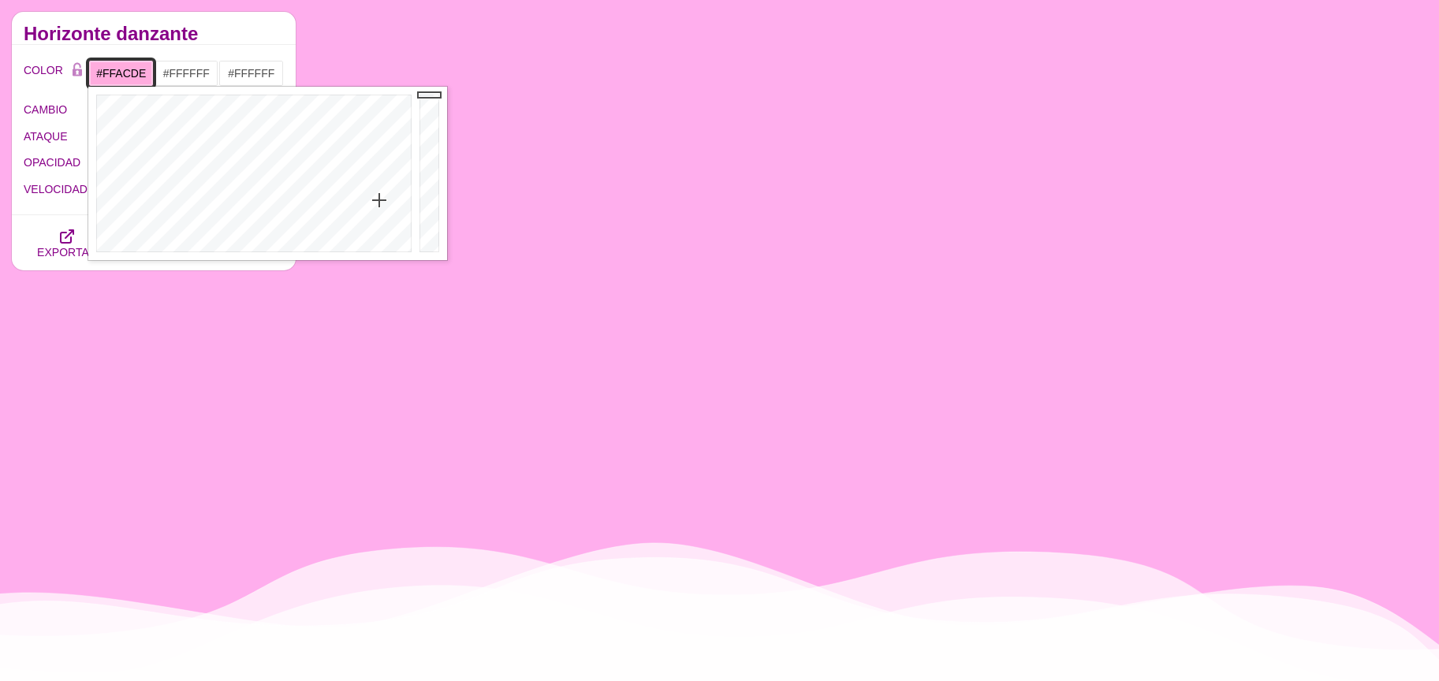
click at [379, 200] on div at bounding box center [251, 174] width 327 height 174
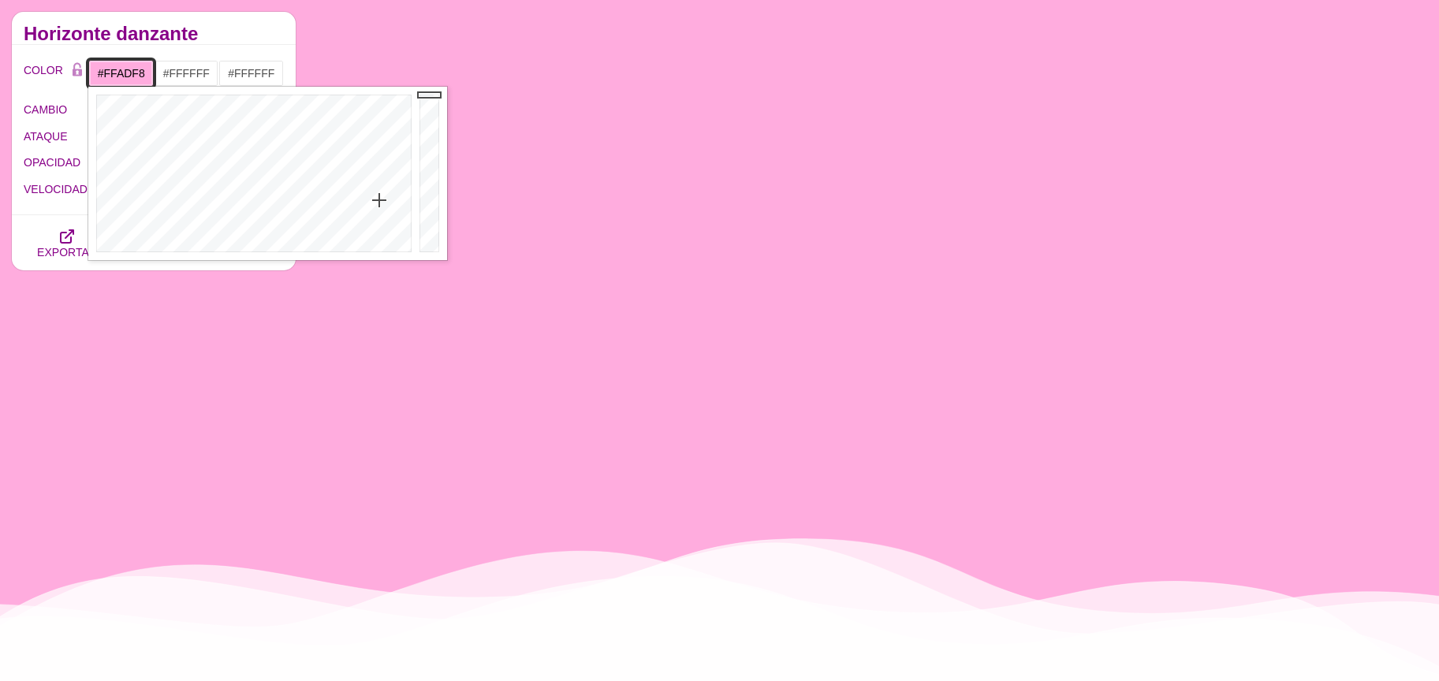
click at [364, 201] on div at bounding box center [251, 174] width 327 height 174
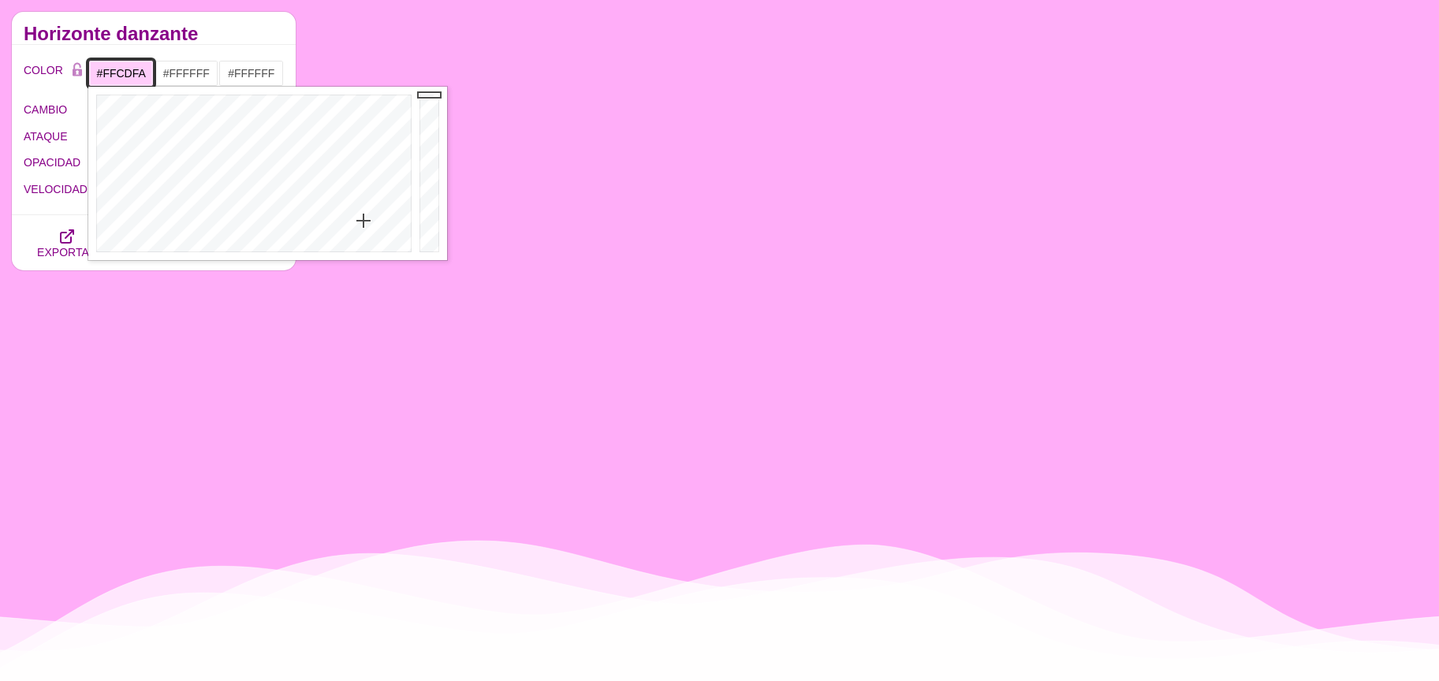
click at [364, 221] on div at bounding box center [251, 174] width 327 height 174
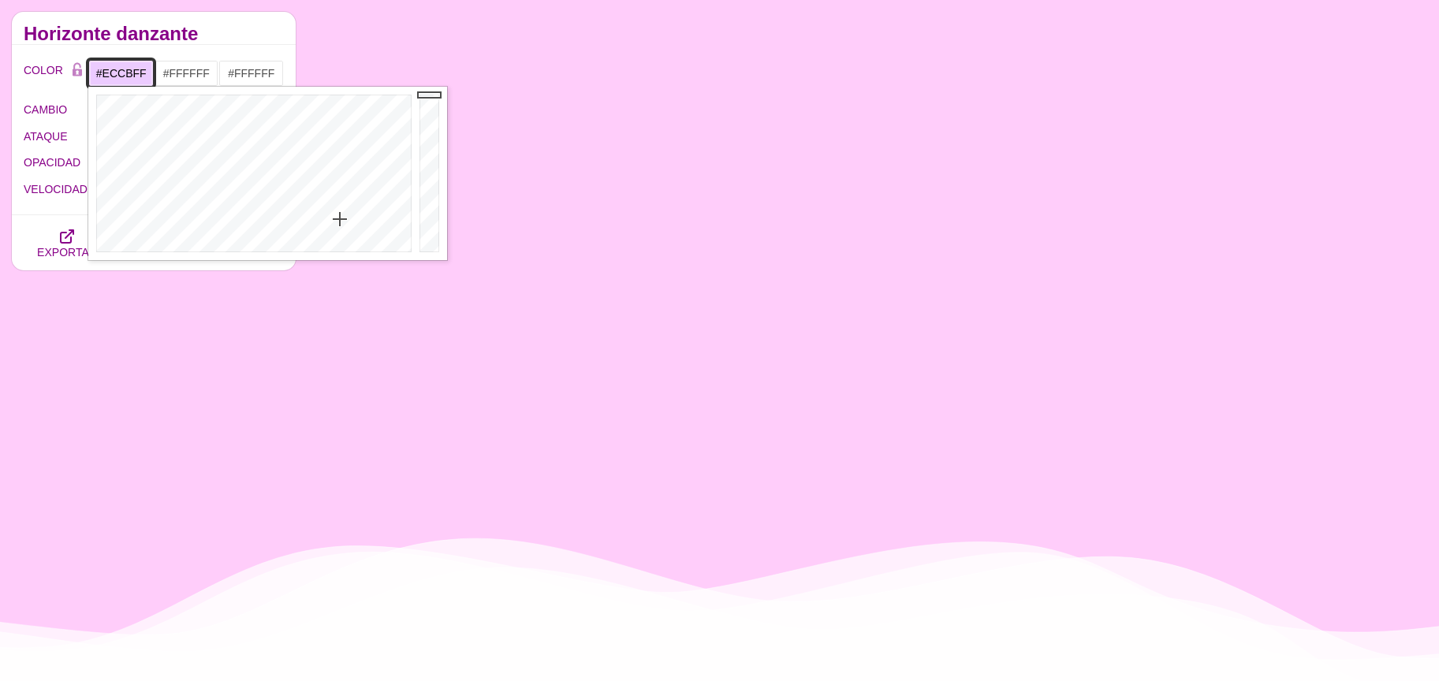
click at [340, 219] on div at bounding box center [251, 174] width 327 height 174
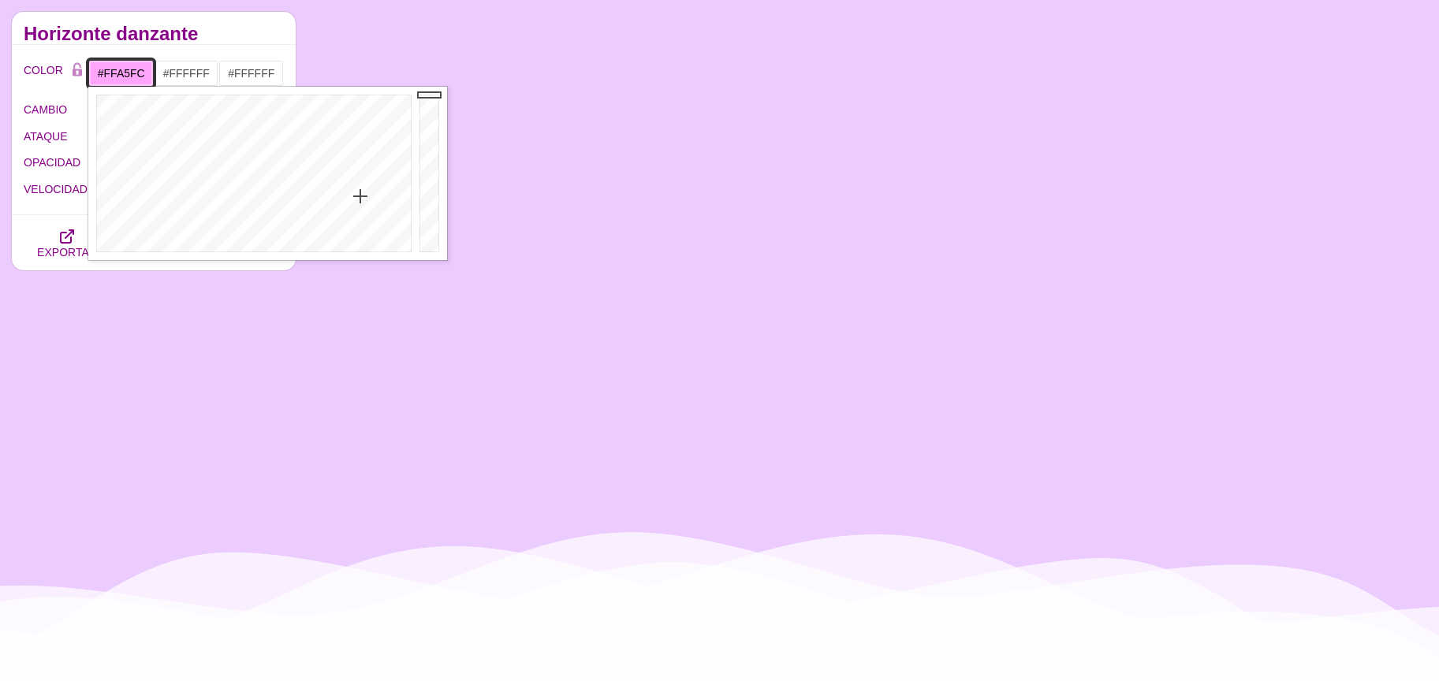
click at [360, 196] on div at bounding box center [251, 174] width 327 height 174
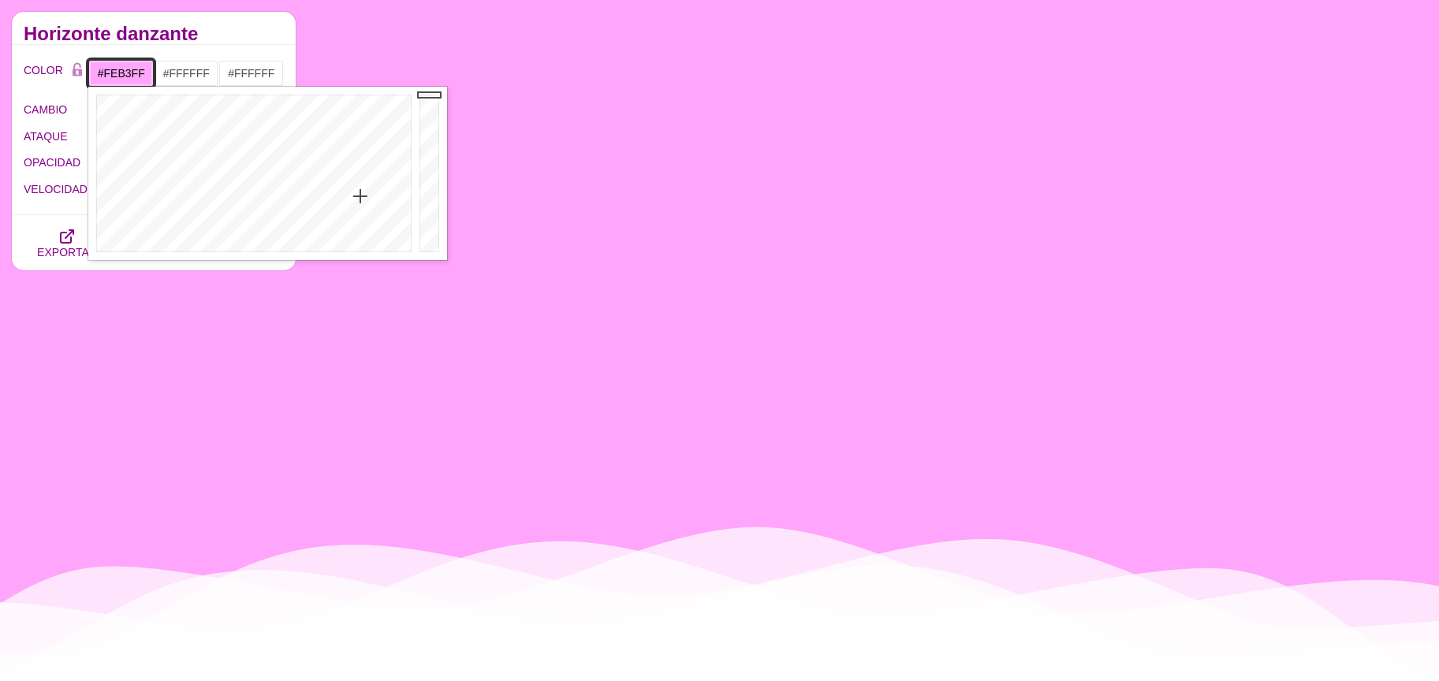
click at [358, 205] on div at bounding box center [251, 174] width 327 height 174
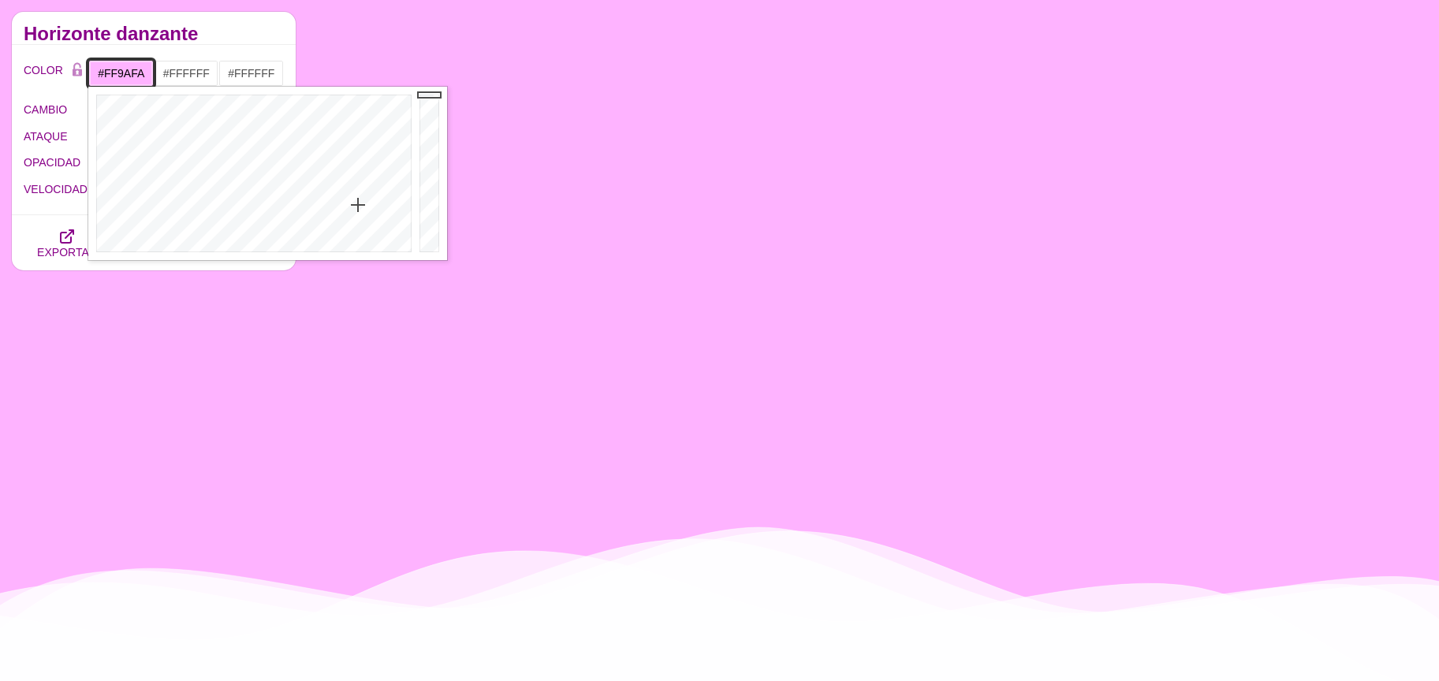
click at [361, 189] on div at bounding box center [251, 174] width 327 height 174
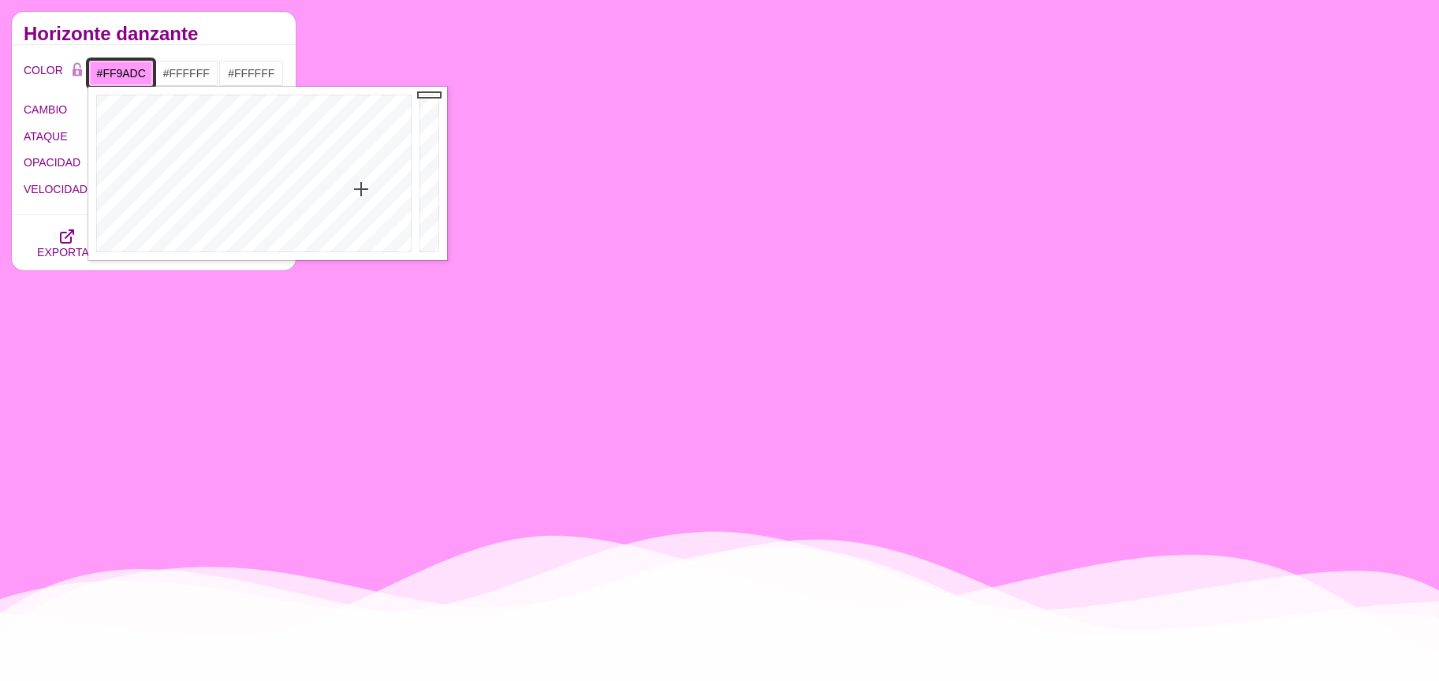
click at [377, 189] on div at bounding box center [251, 174] width 327 height 174
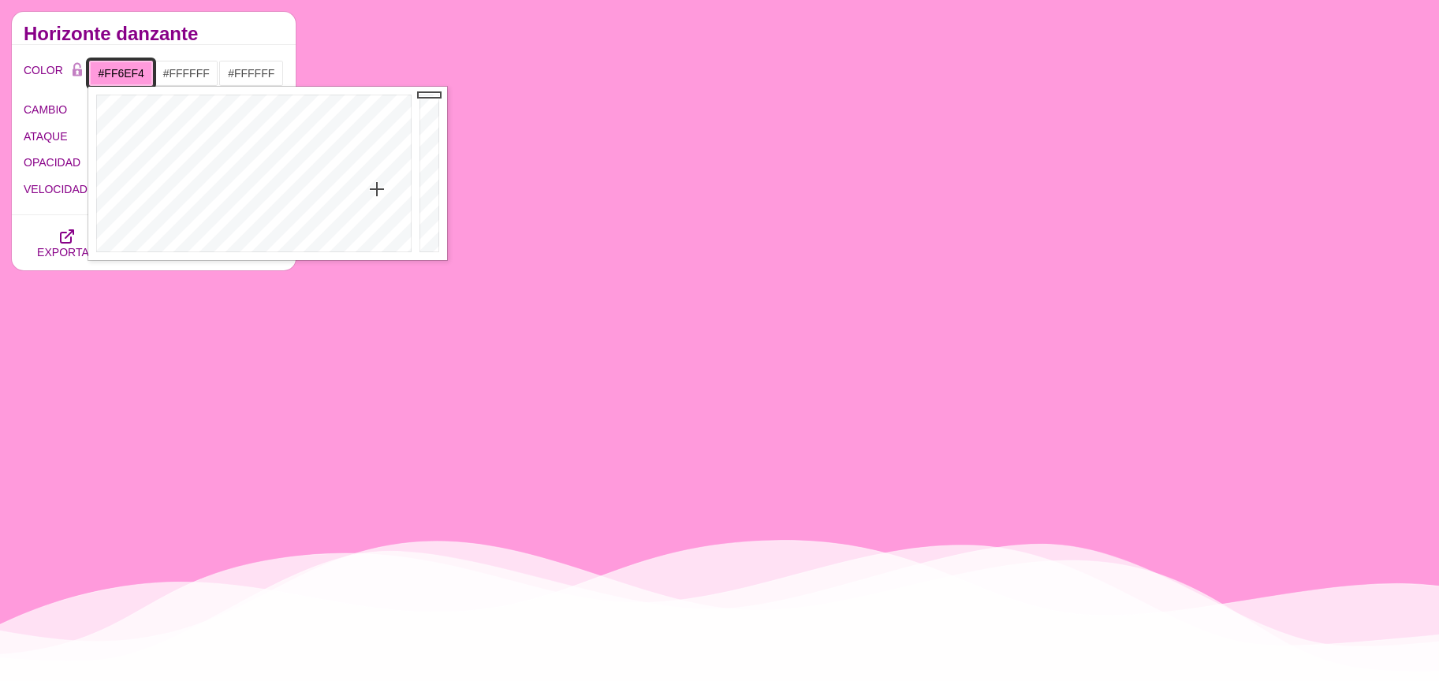
click at [363, 162] on div at bounding box center [251, 174] width 327 height 174
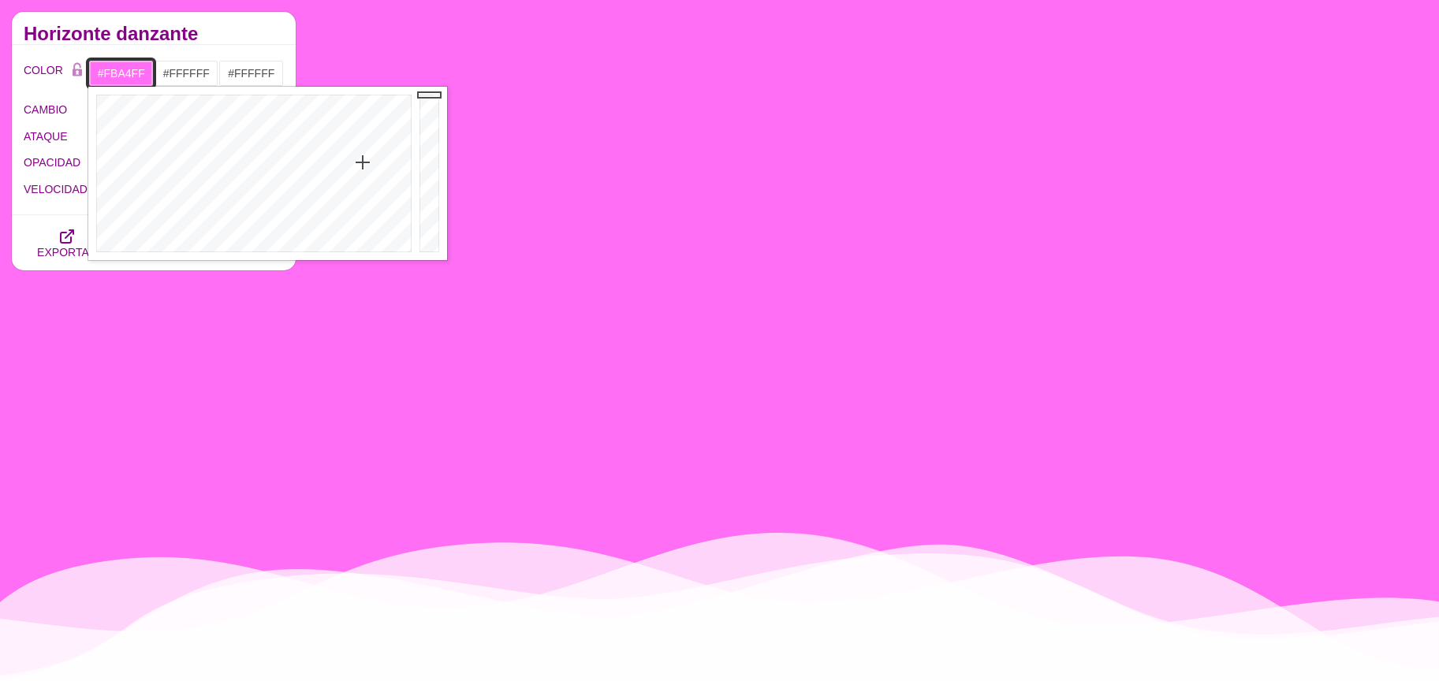
type input "#FCA4FF"
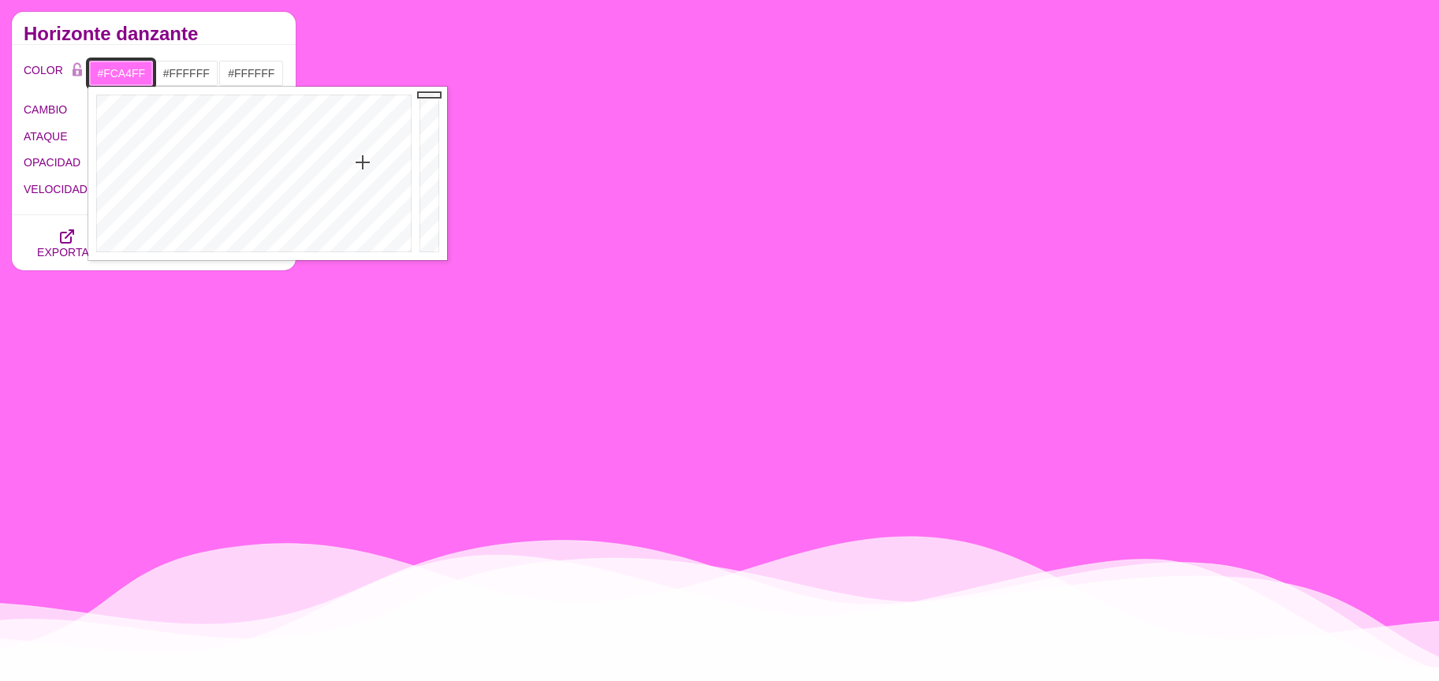
click at [357, 196] on div at bounding box center [251, 174] width 327 height 174
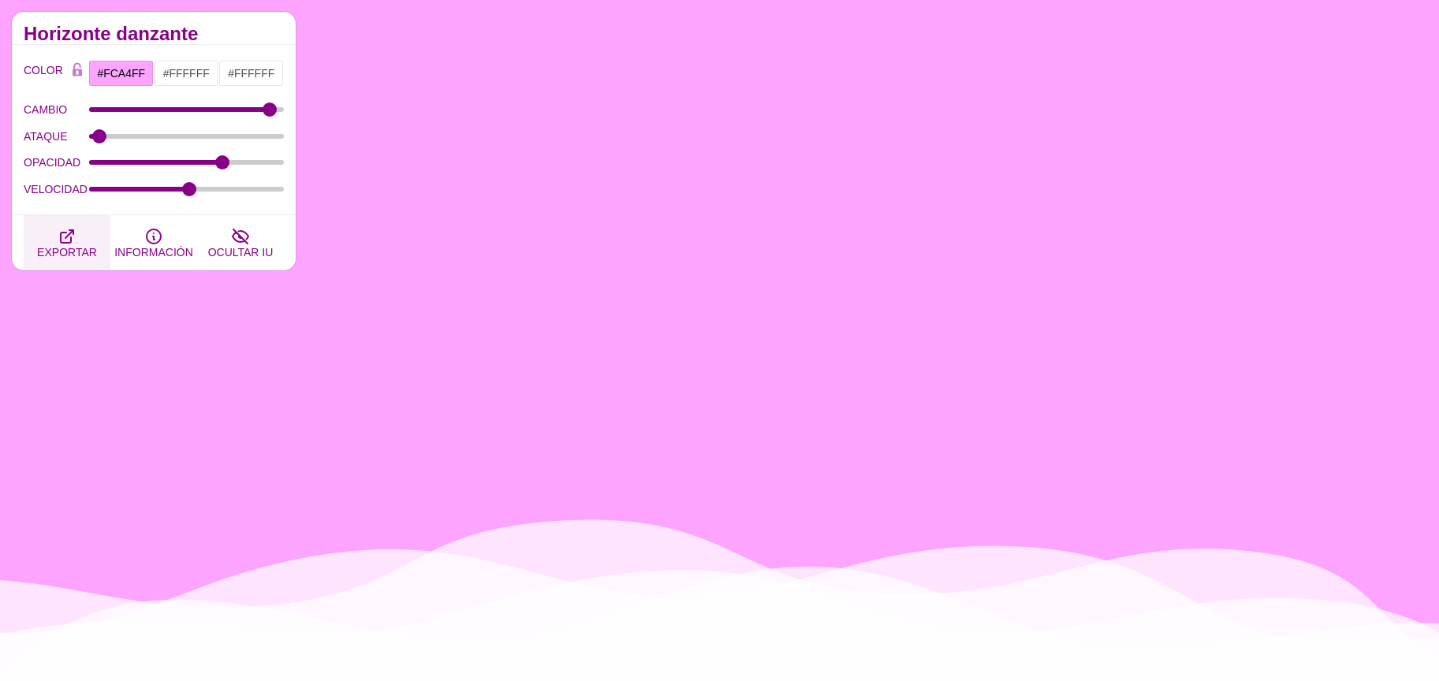
click at [70, 242] on icon "button" at bounding box center [67, 236] width 13 height 13
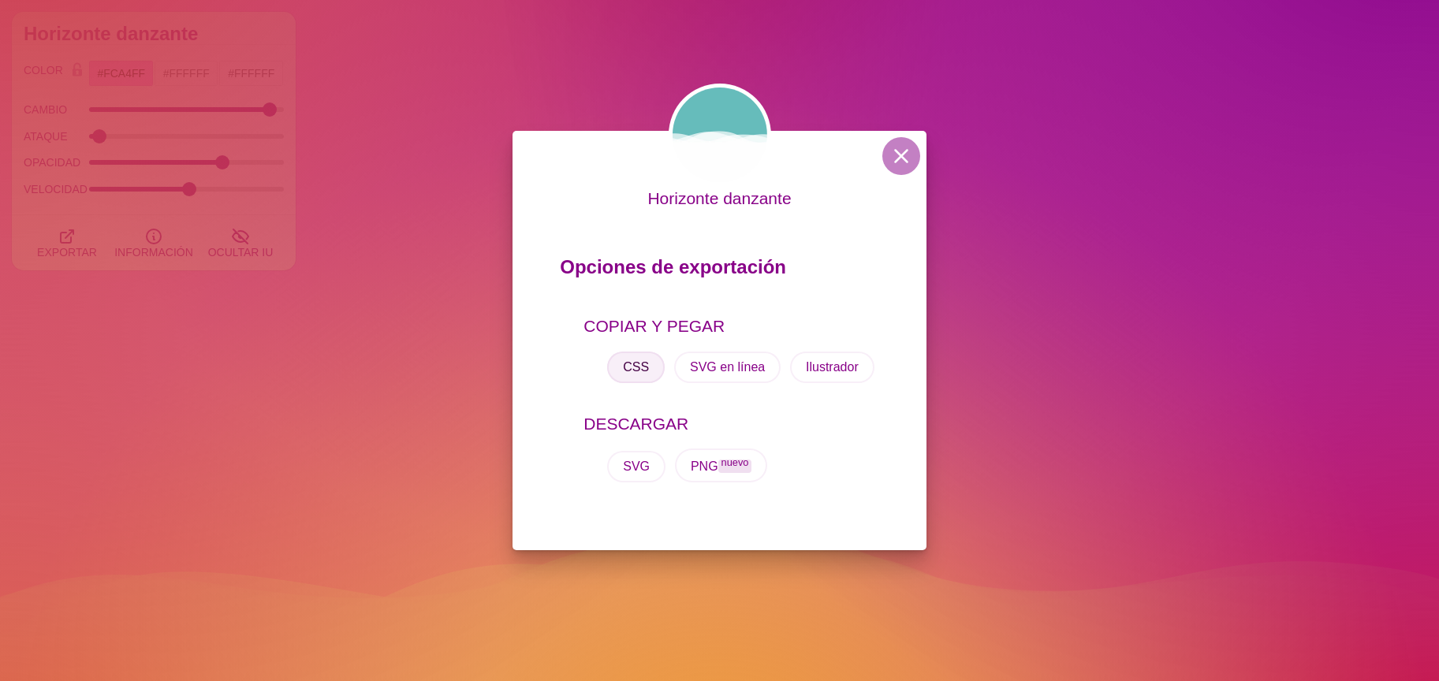
click at [636, 364] on font "CSS" at bounding box center [636, 366] width 26 height 13
click at [632, 364] on font "CSS" at bounding box center [636, 366] width 26 height 13
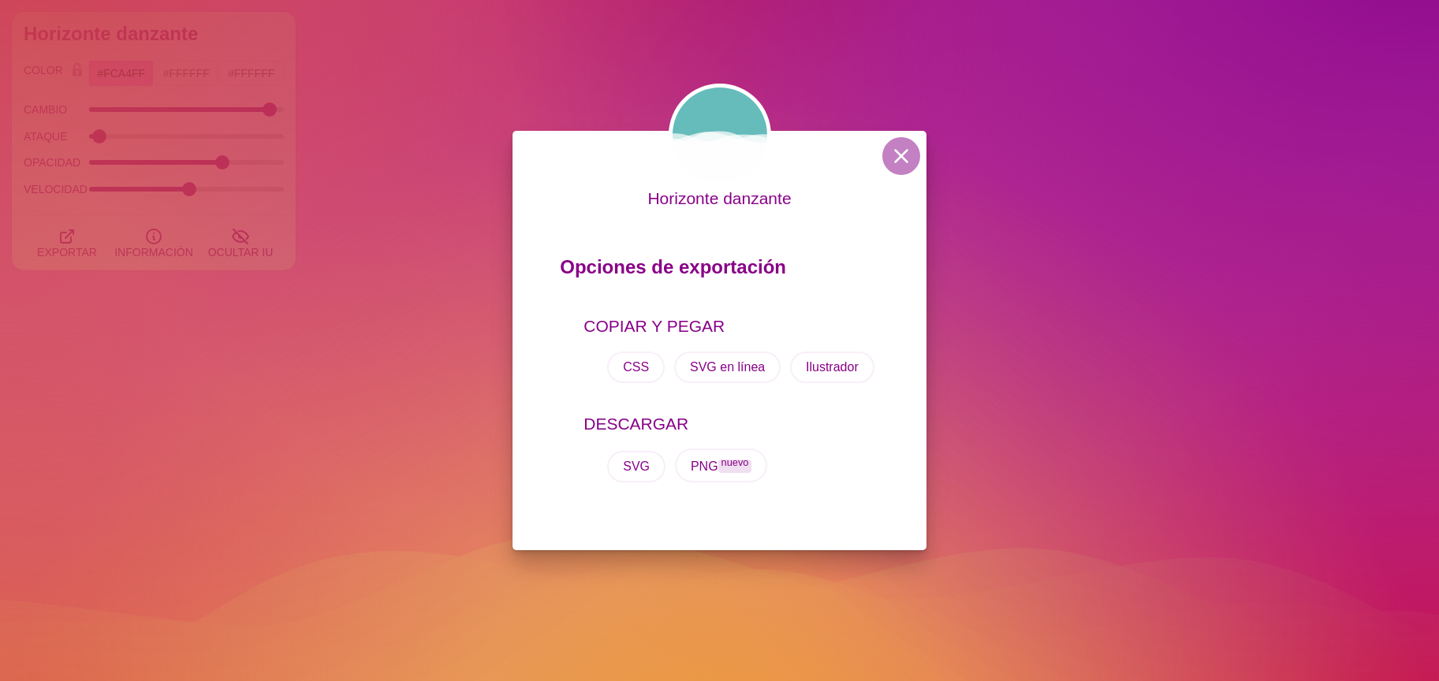
click at [495, 315] on div "Horizonte danzante Opciones de exportación COPIAR Y PEGAR CSS SVG en línea Ilus…" at bounding box center [719, 340] width 1439 height 681
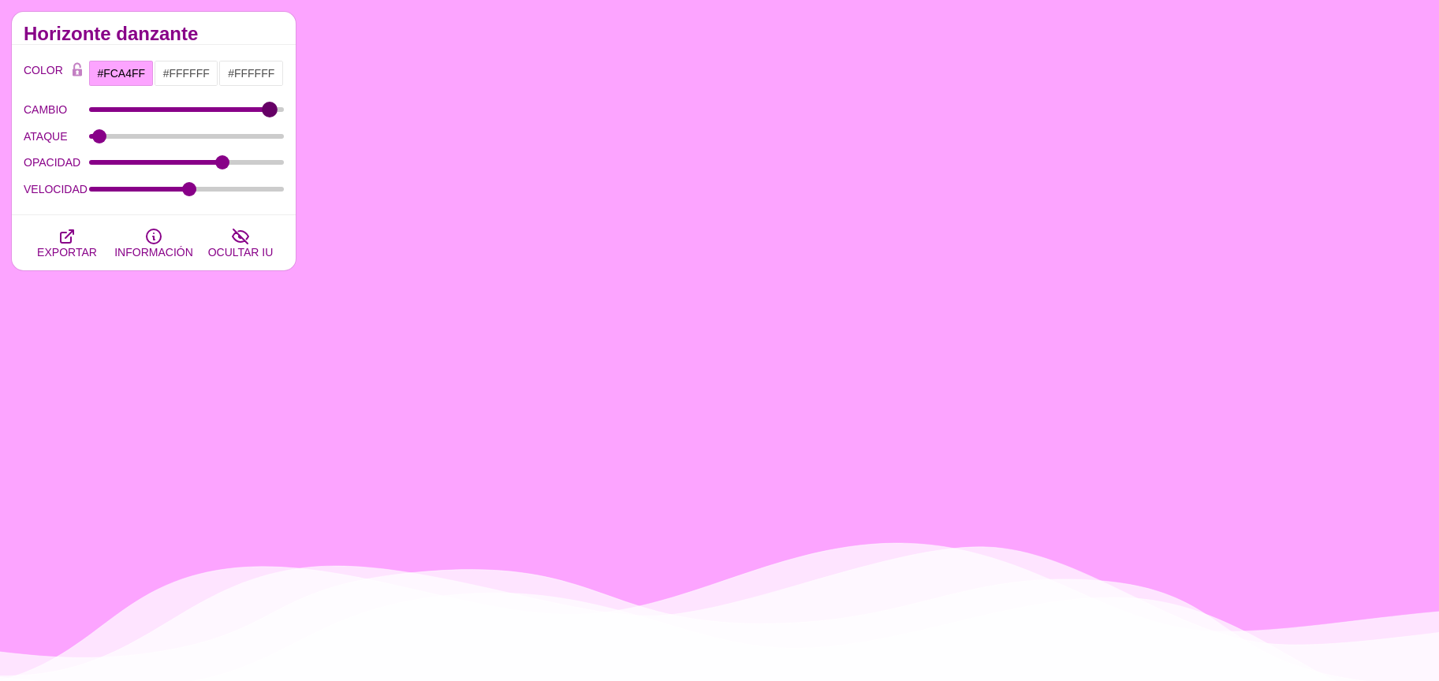
click at [269, 110] on input "CAMBIO" at bounding box center [187, 109] width 196 height 6
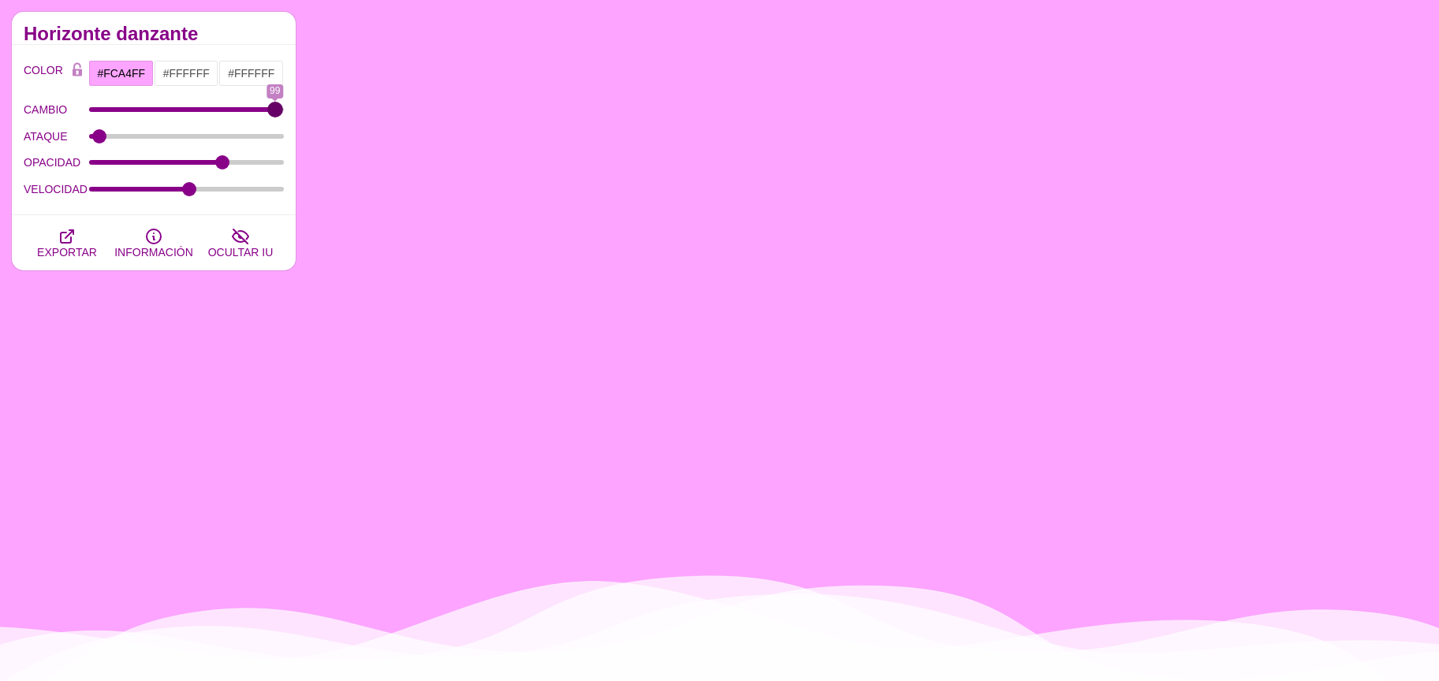
type input "98"
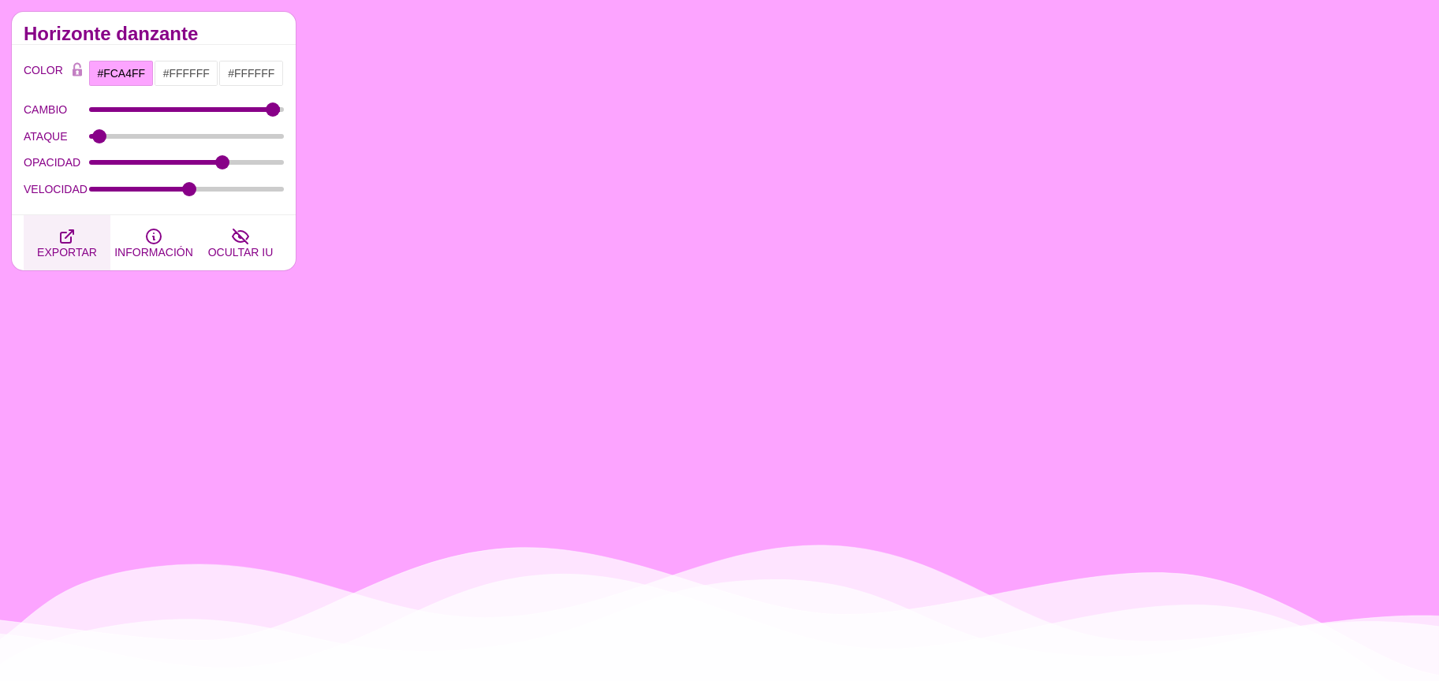
click at [66, 246] on font "EXPORTAR" at bounding box center [67, 252] width 60 height 13
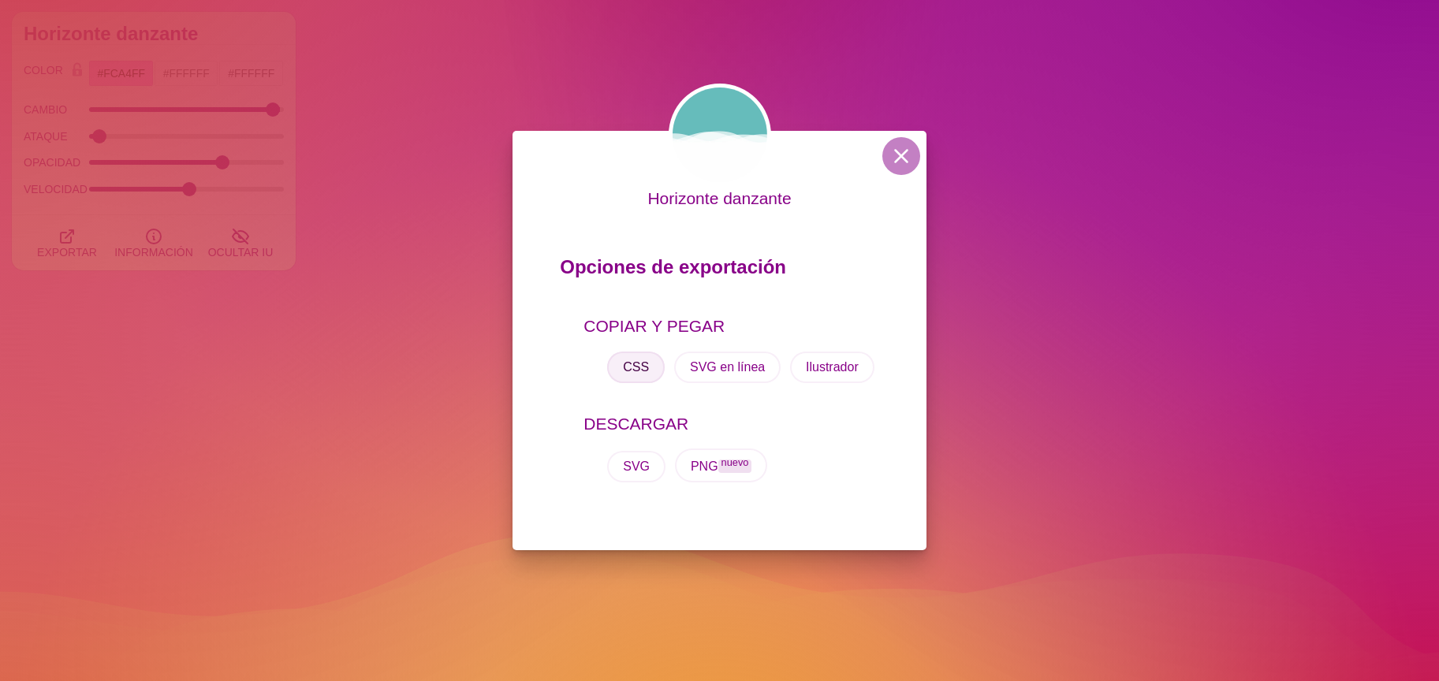
click at [629, 360] on font "CSS" at bounding box center [636, 366] width 26 height 13
click at [631, 360] on font "CSS" at bounding box center [636, 366] width 26 height 13
click at [633, 360] on font "CSS" at bounding box center [636, 366] width 26 height 13
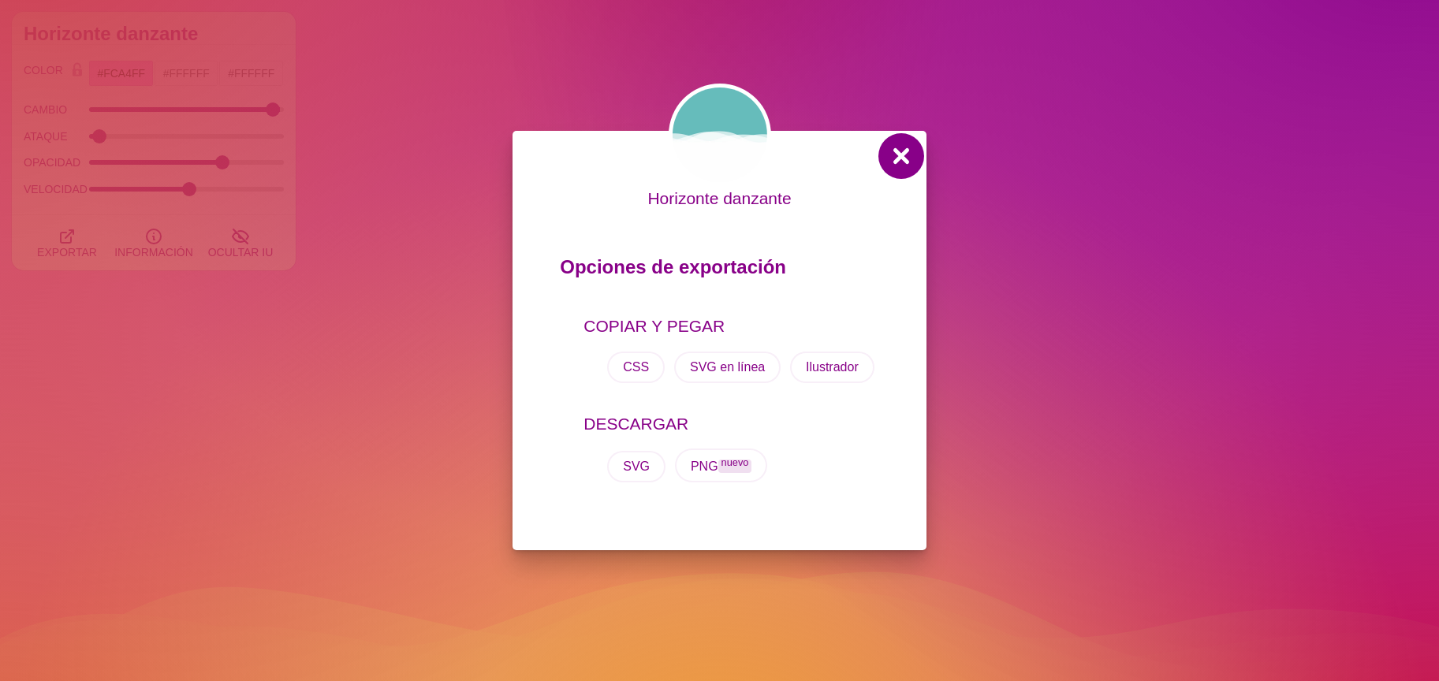
click at [902, 158] on button at bounding box center [902, 156] width 38 height 38
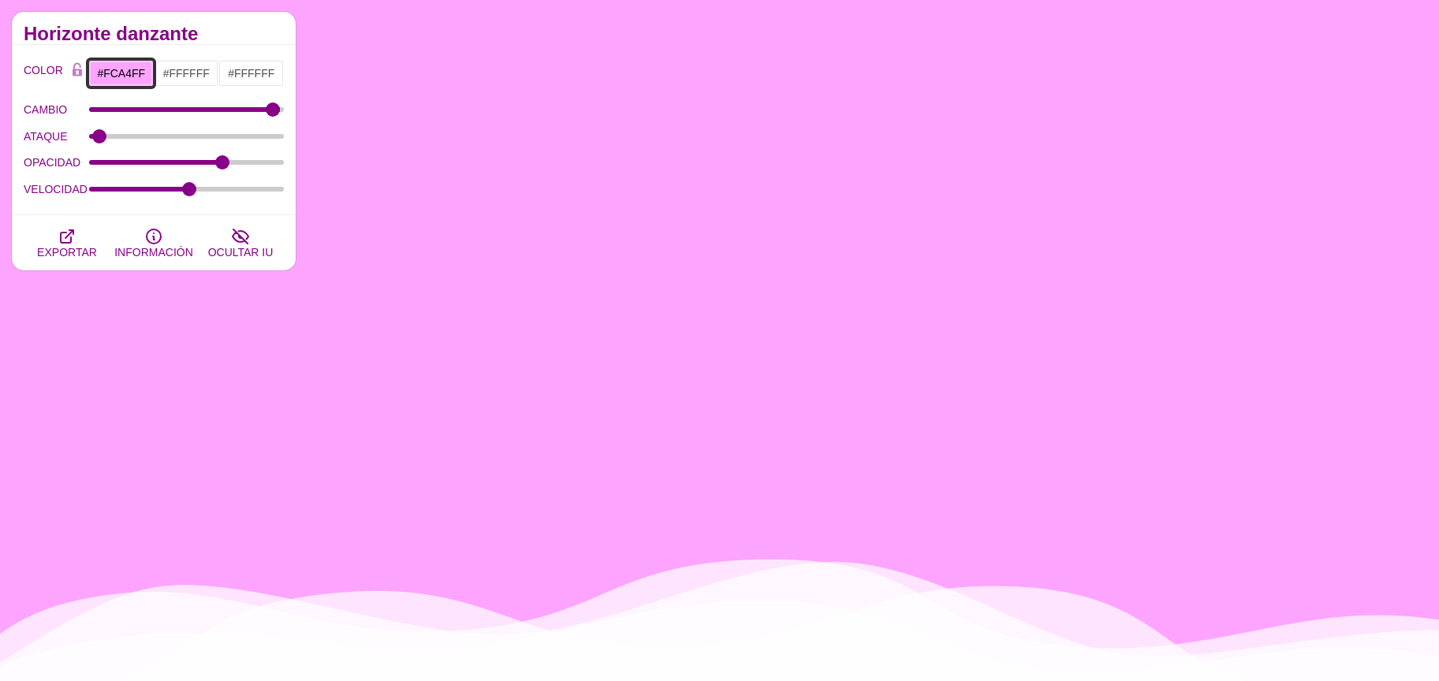
click at [125, 74] on input "#FCA4FF" at bounding box center [120, 73] width 65 height 27
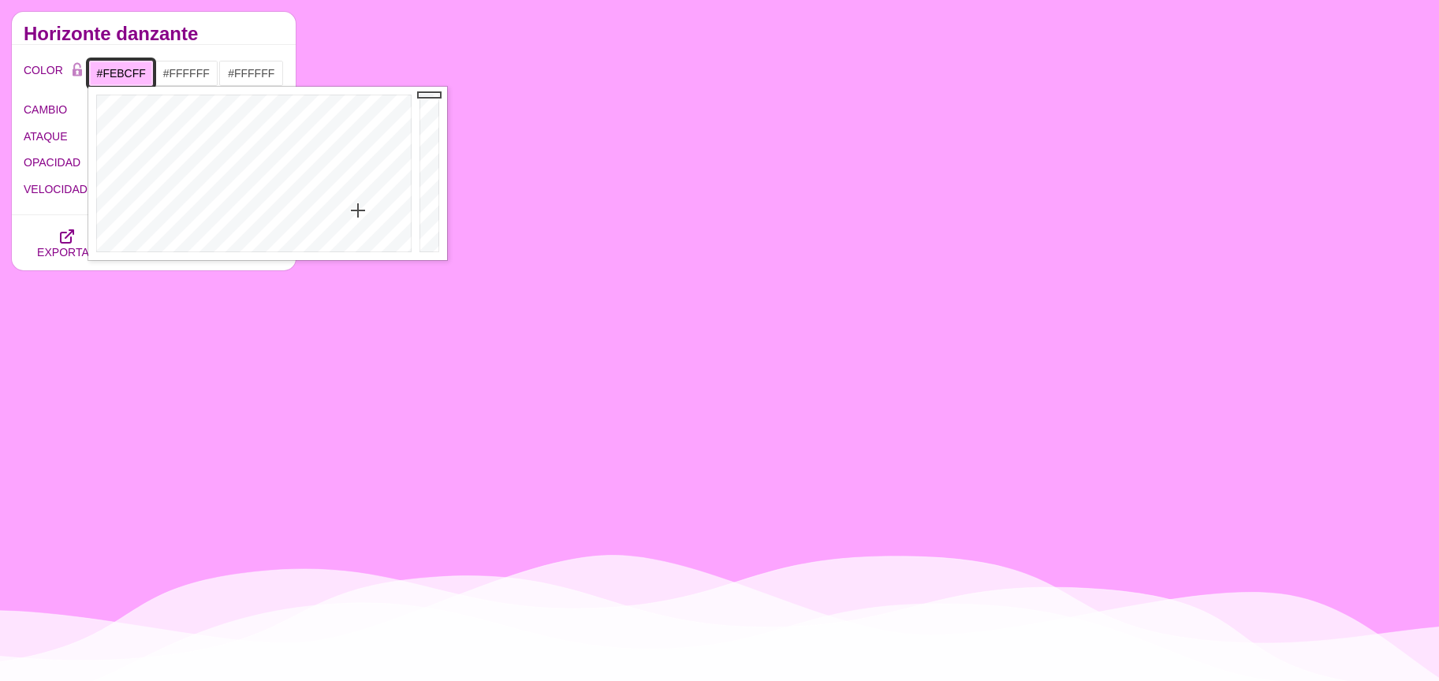
click at [358, 211] on div at bounding box center [251, 174] width 327 height 174
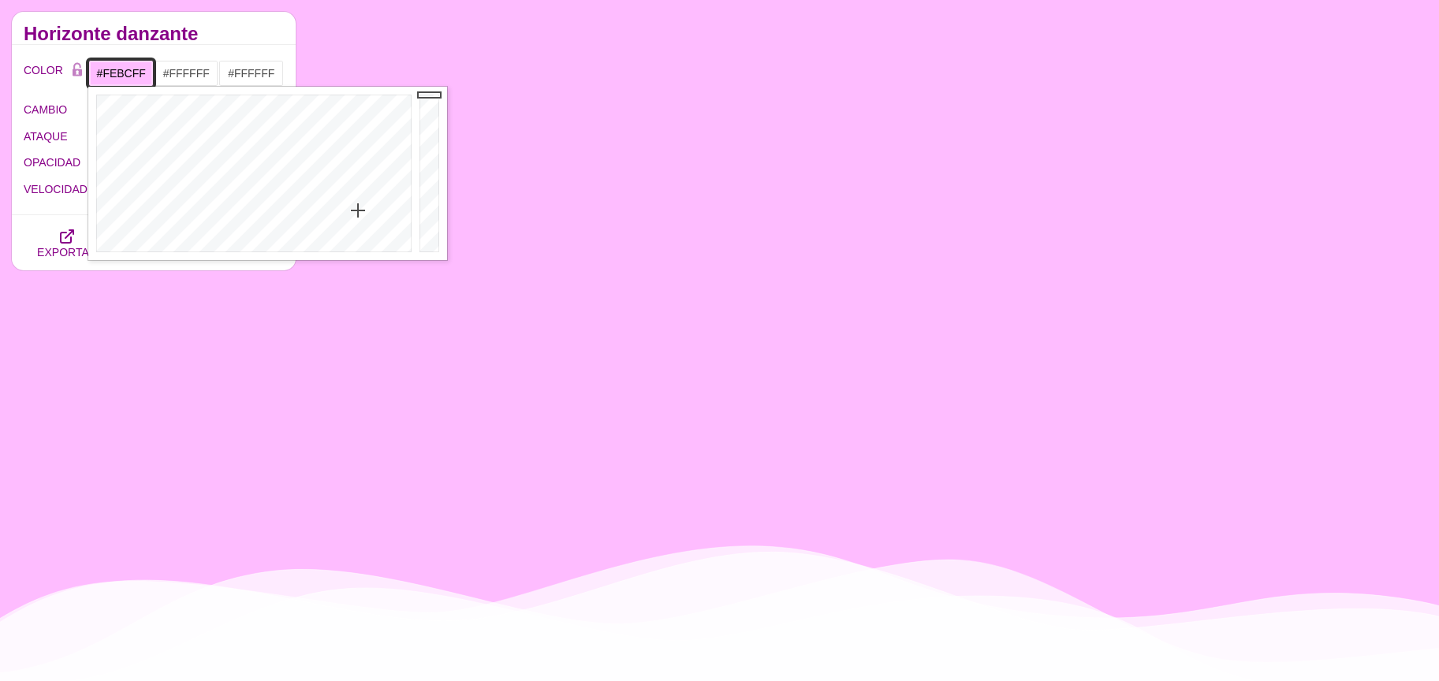
type input "#FDC8FF"
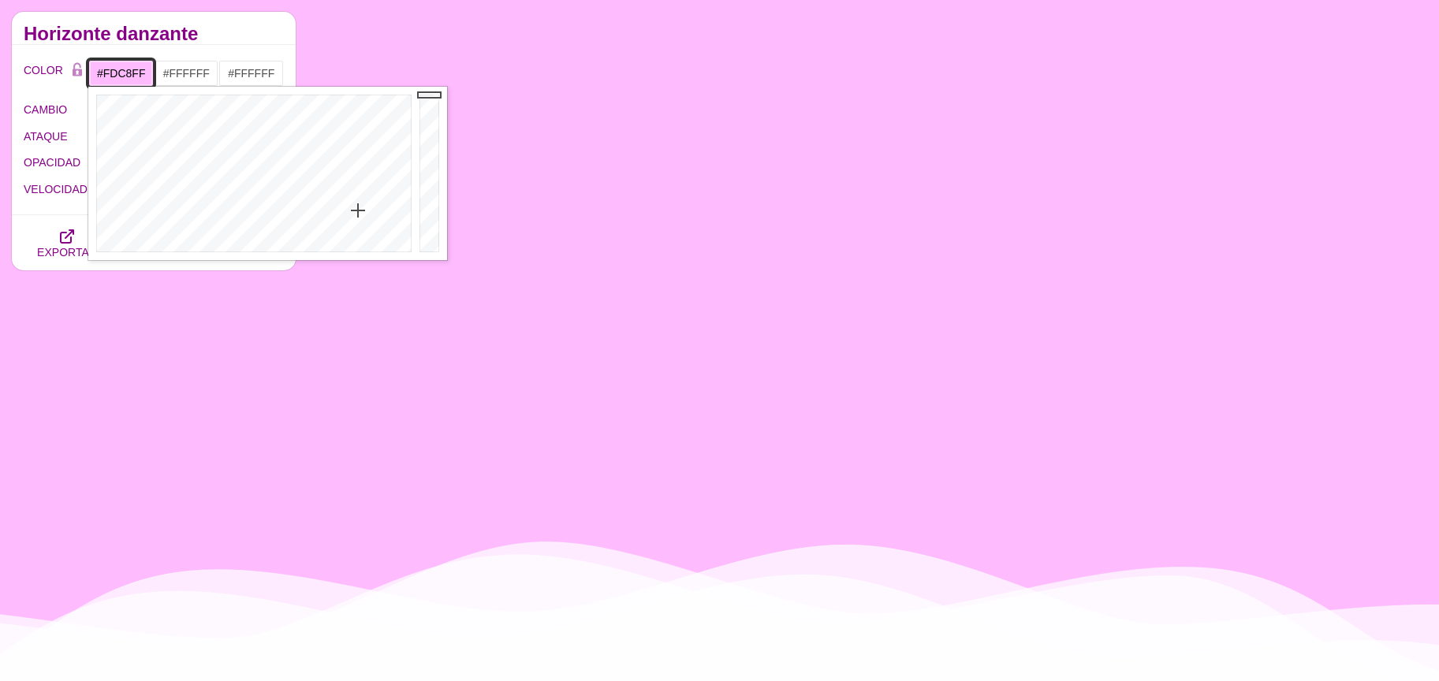
click at [356, 218] on div at bounding box center [251, 174] width 327 height 174
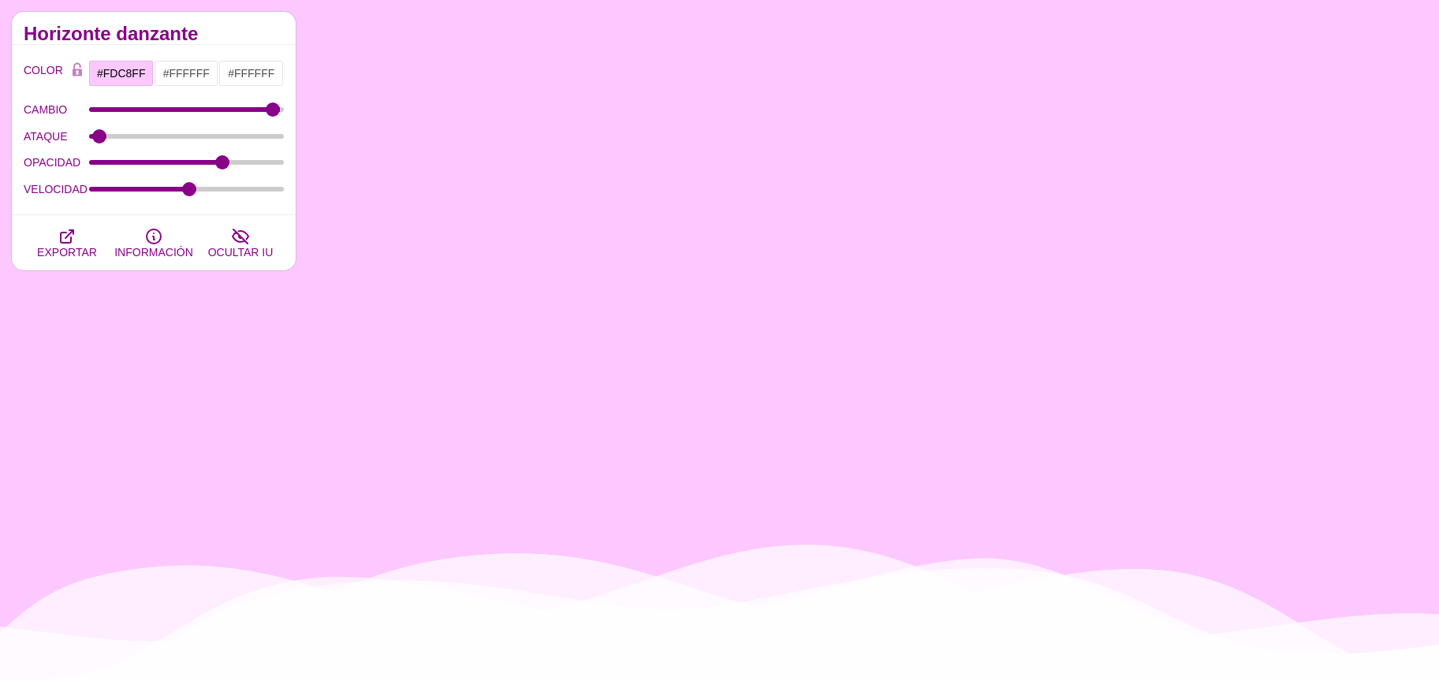
click at [212, 33] on h2 "Horizonte danzante" at bounding box center [154, 34] width 260 height 13
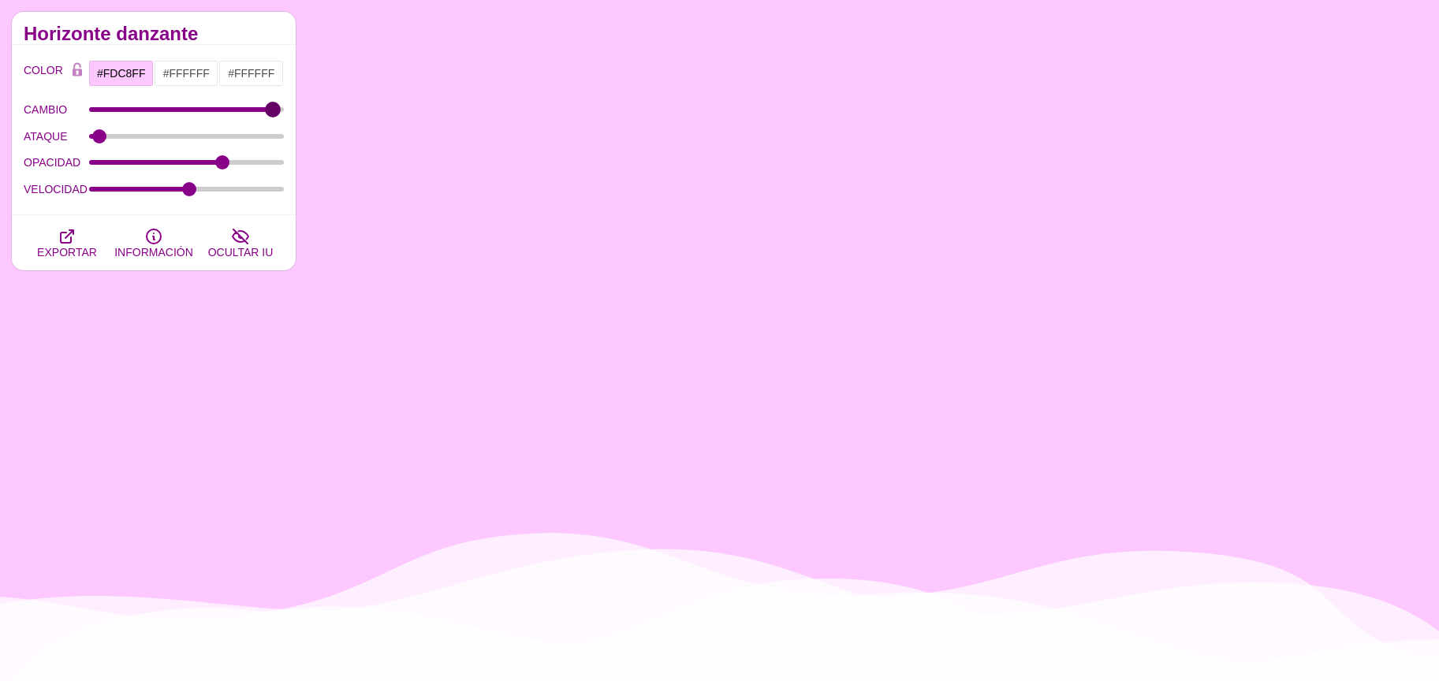
click at [272, 108] on input "CAMBIO" at bounding box center [187, 109] width 196 height 6
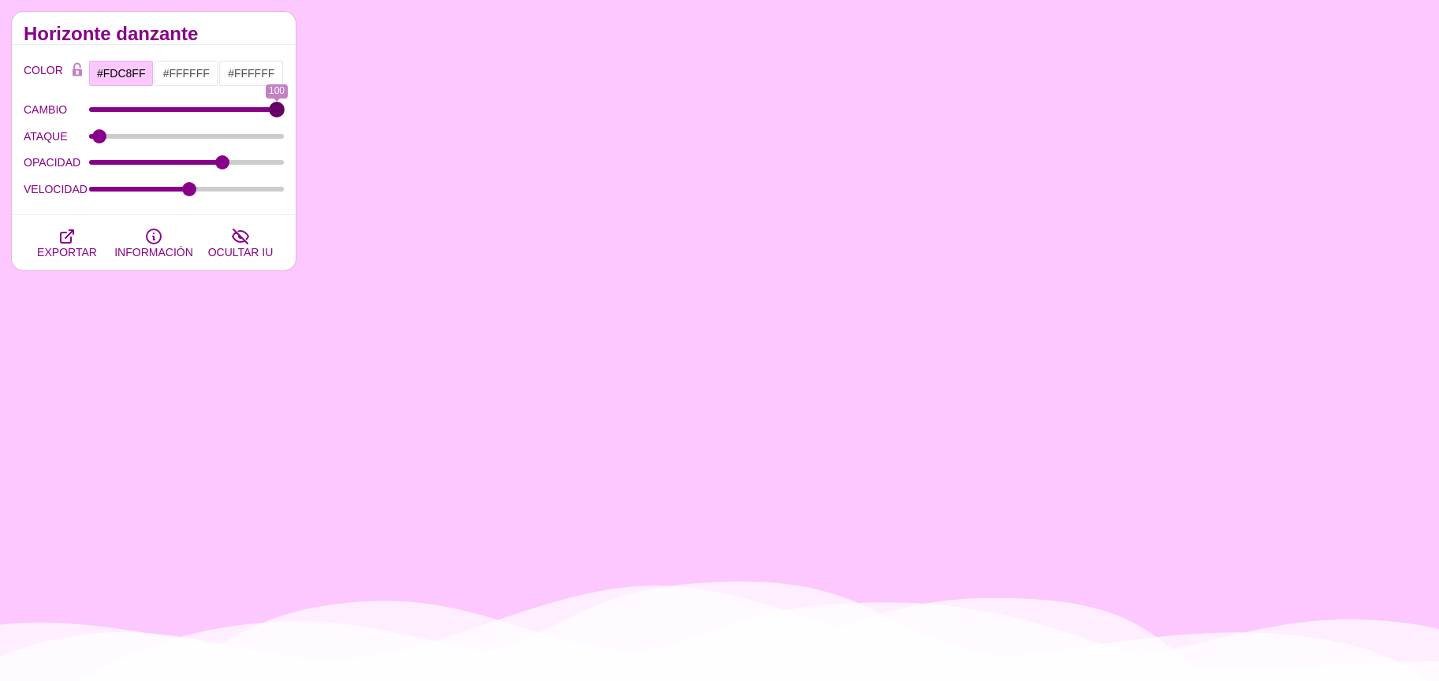
type input "99"
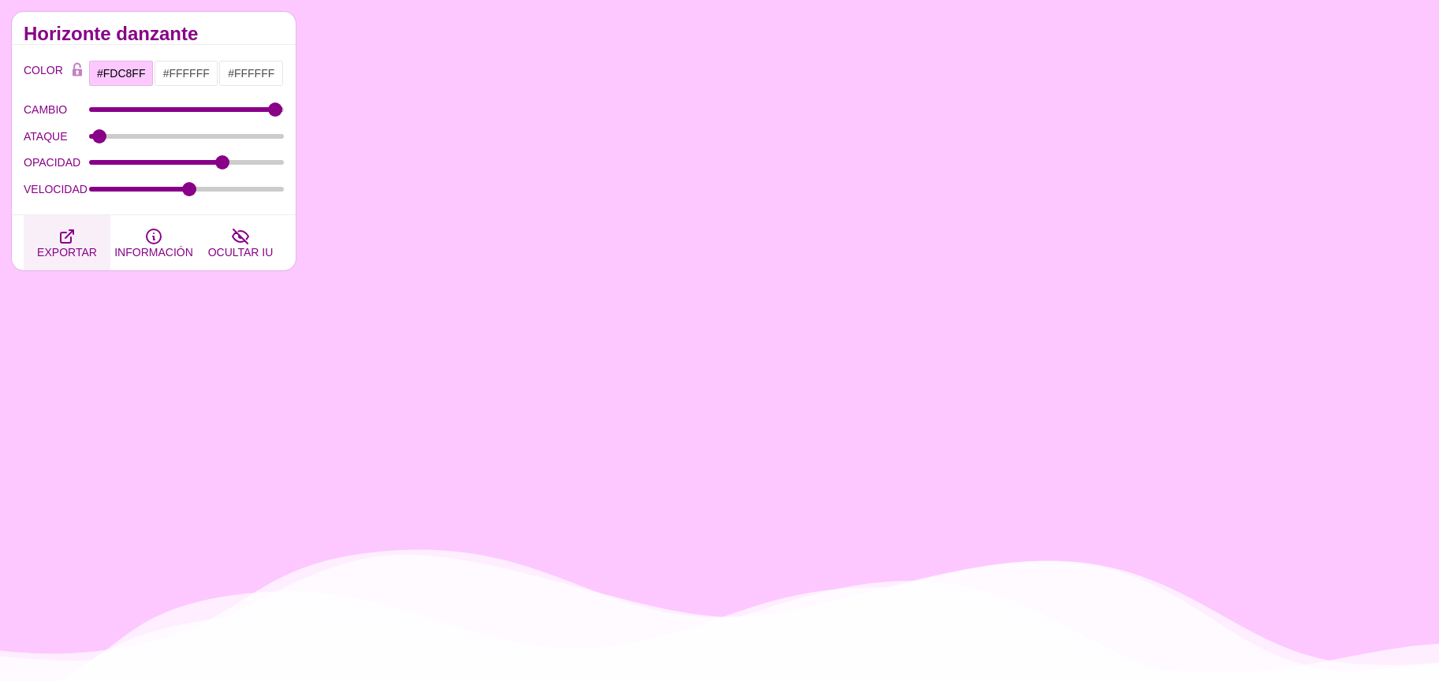
click at [67, 230] on icon "button" at bounding box center [67, 236] width 19 height 19
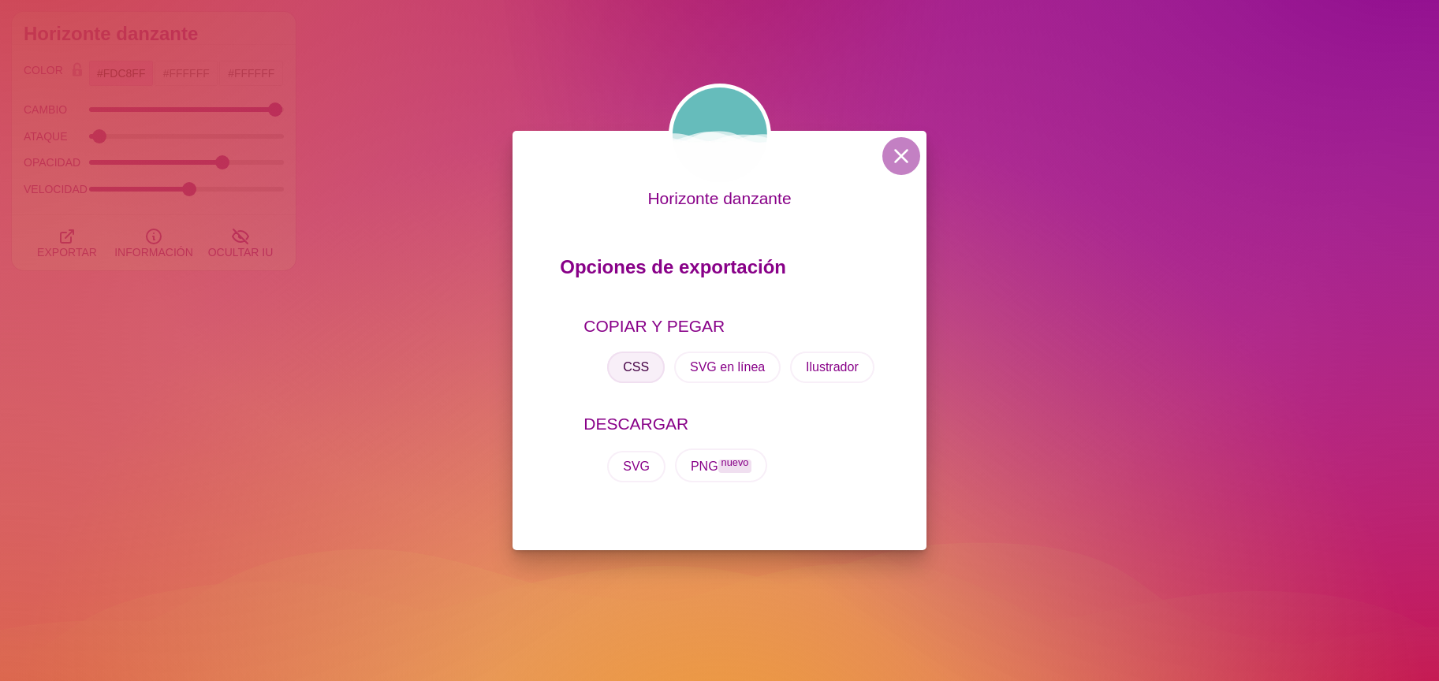
click at [631, 370] on font "CSS" at bounding box center [636, 366] width 26 height 13
click at [891, 165] on button at bounding box center [902, 156] width 38 height 38
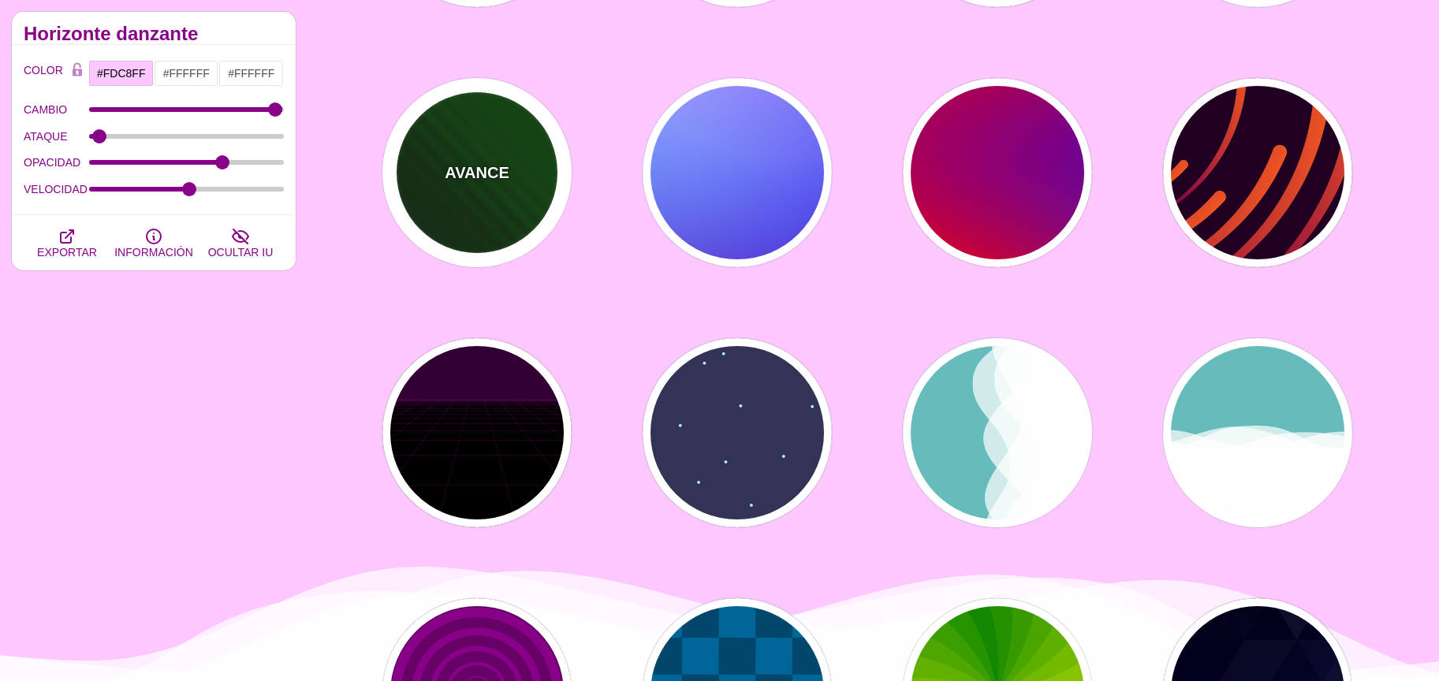
click at [531, 163] on div "AVANCE" at bounding box center [477, 172] width 189 height 189
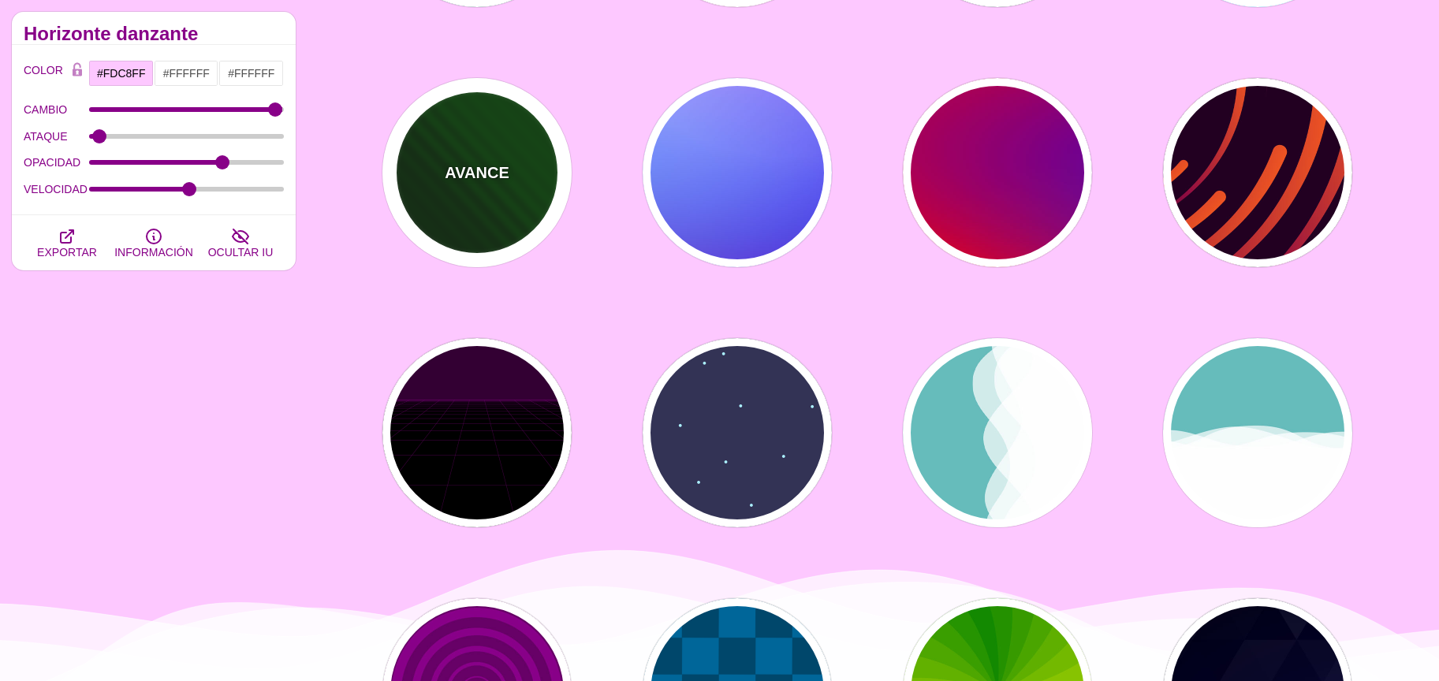
type input "#002200"
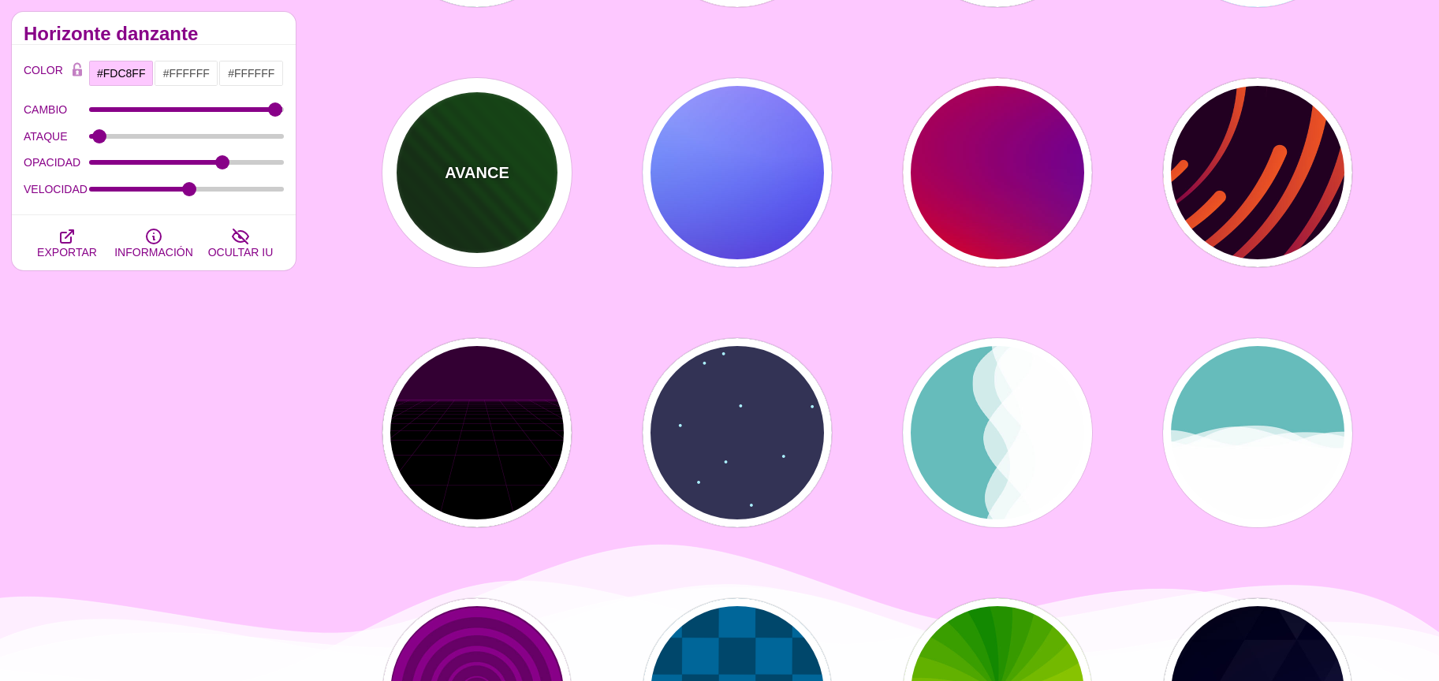
type input "#004400"
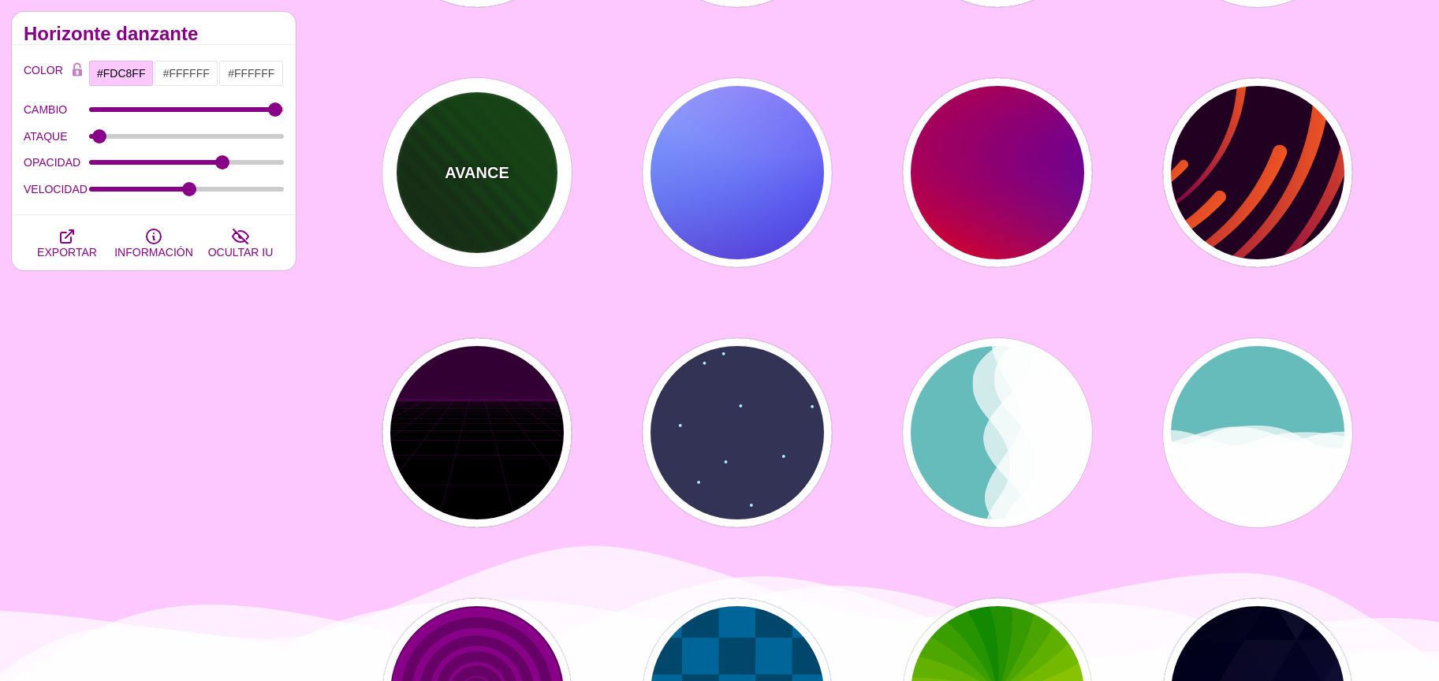
type input "0"
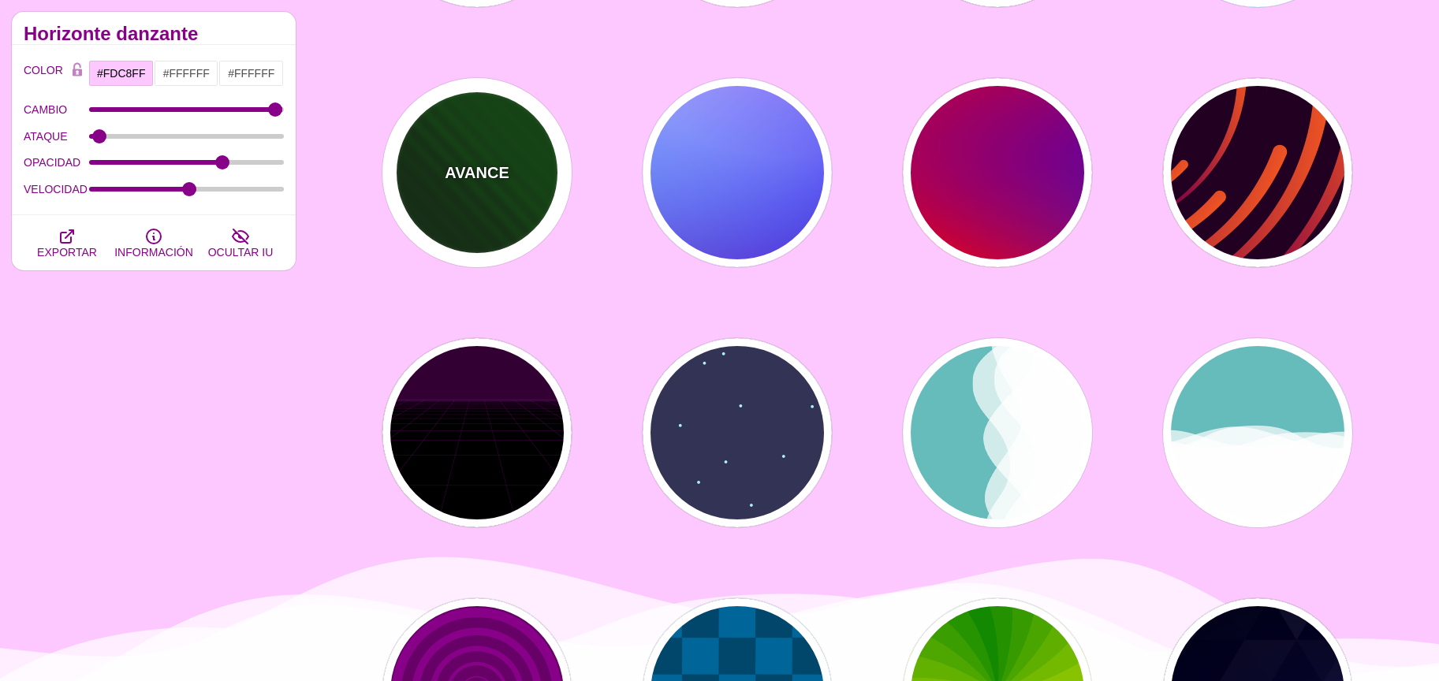
type input "5"
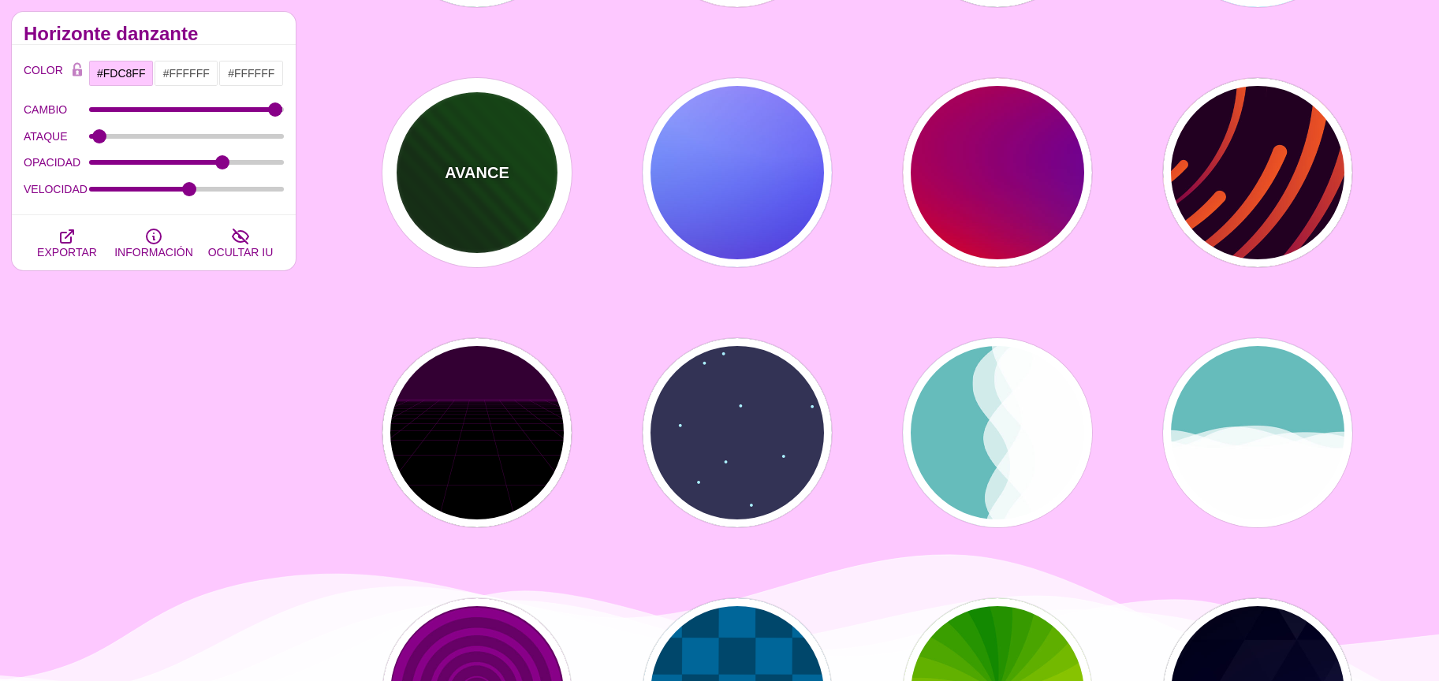
type input "0"
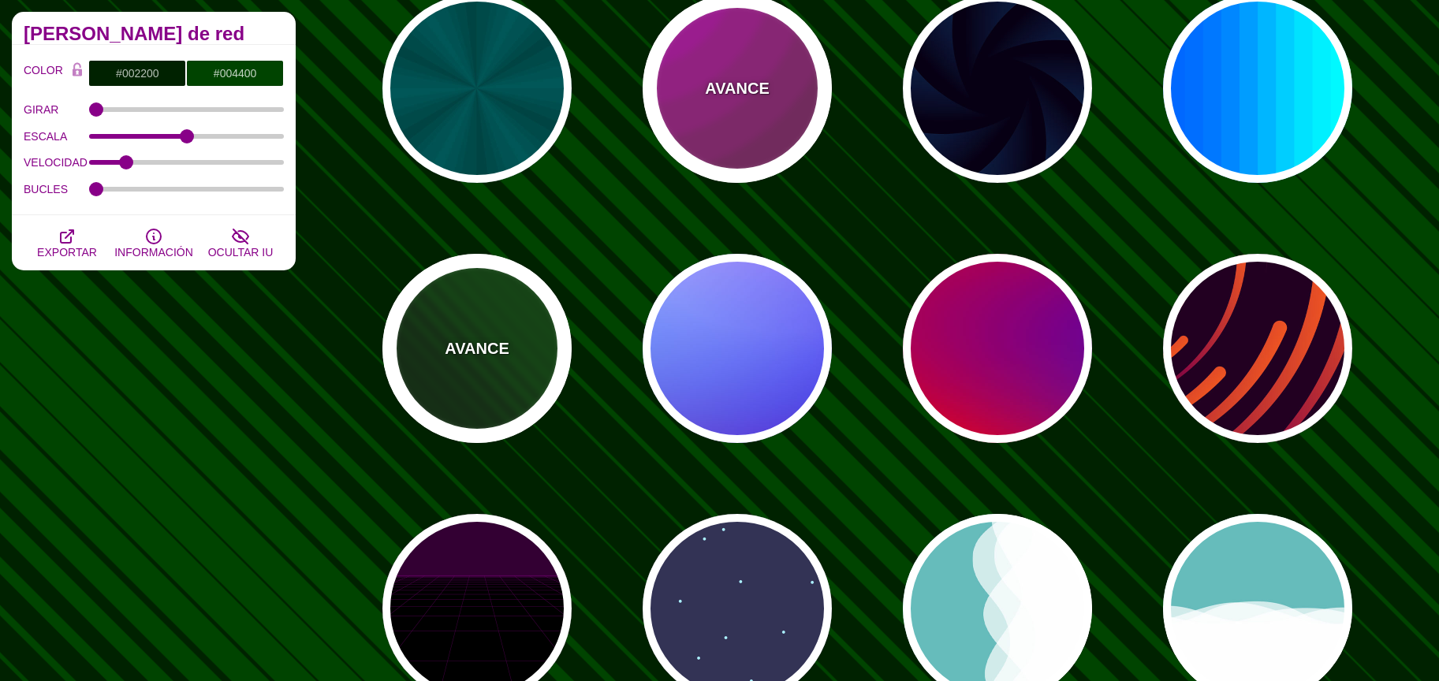
scroll to position [0, 0]
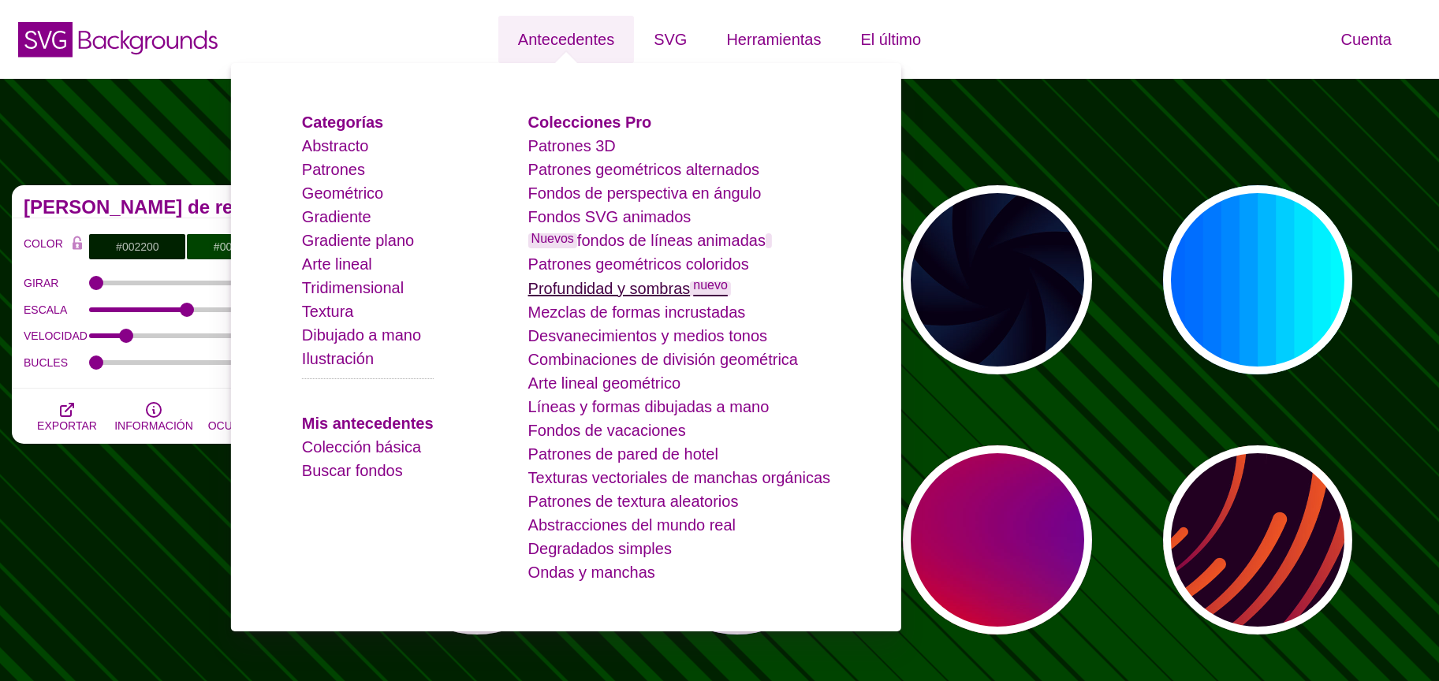
click at [685, 291] on font "Profundidad y sombras" at bounding box center [609, 288] width 162 height 17
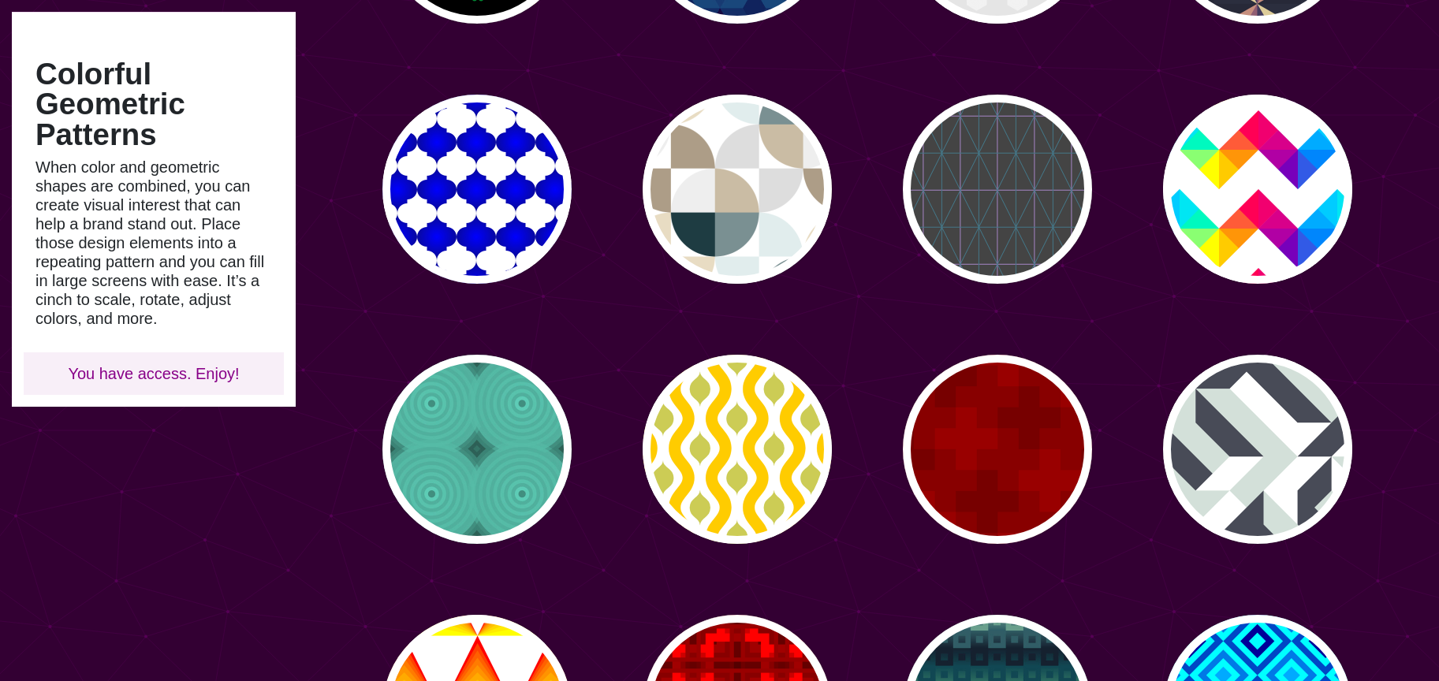
scroll to position [352, 0]
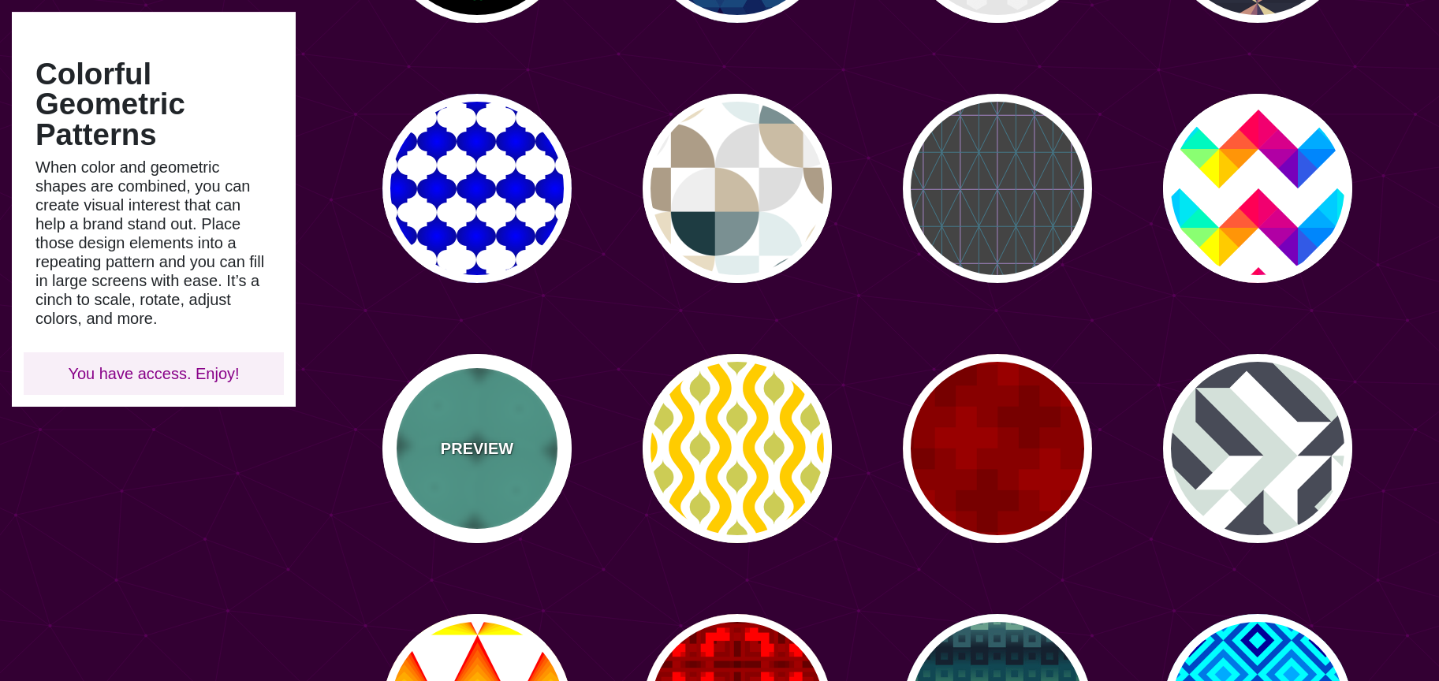
click at [477, 437] on p "PREVIEW" at bounding box center [477, 449] width 73 height 24
type input "#347367"
type input "#75FFE2"
type input "#2D6156"
type input "#56BCA7"
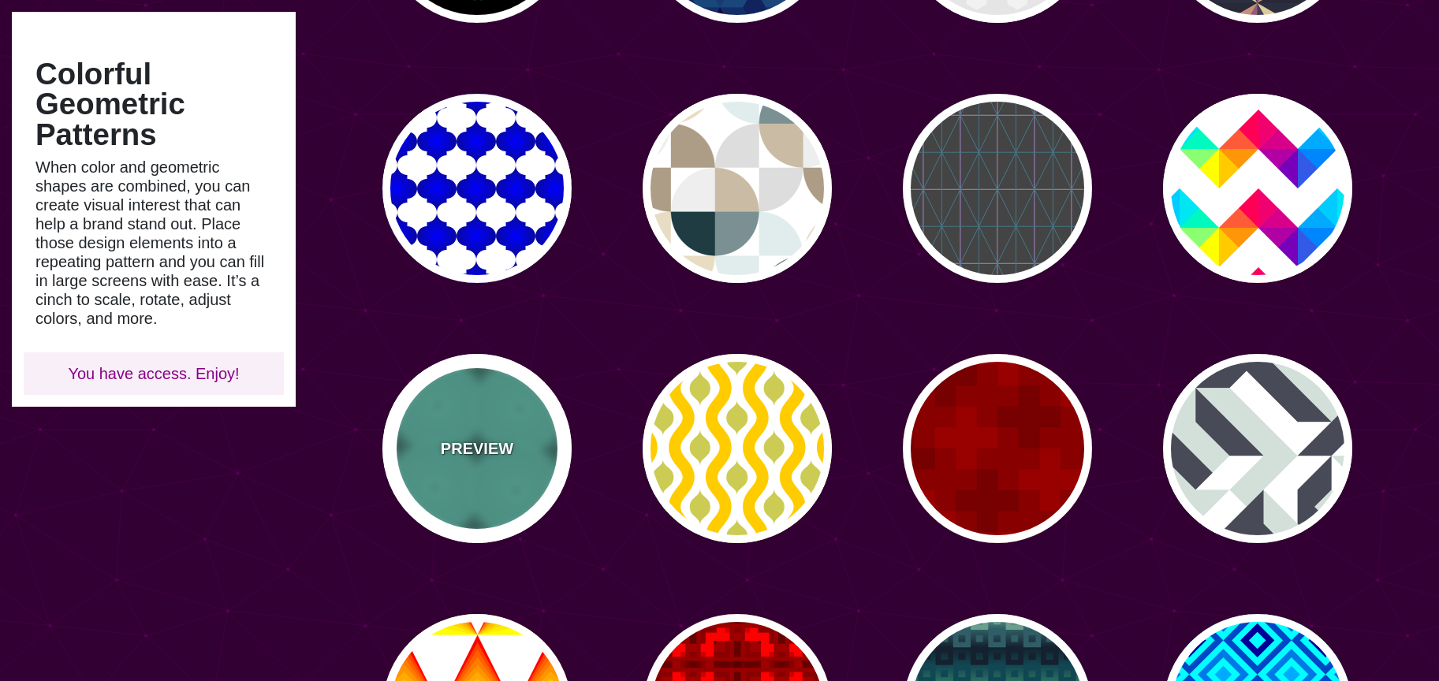
type input "0"
type input "80"
type input "0.5"
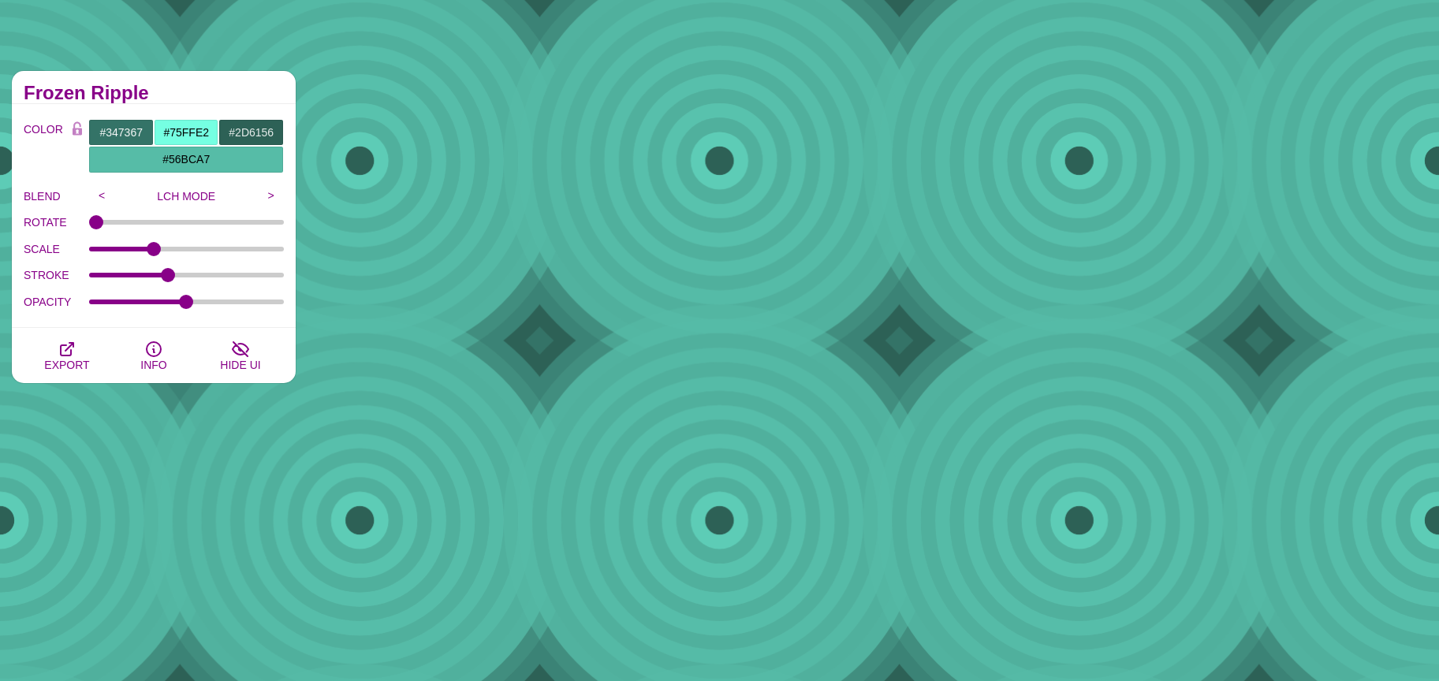
scroll to position [100, 0]
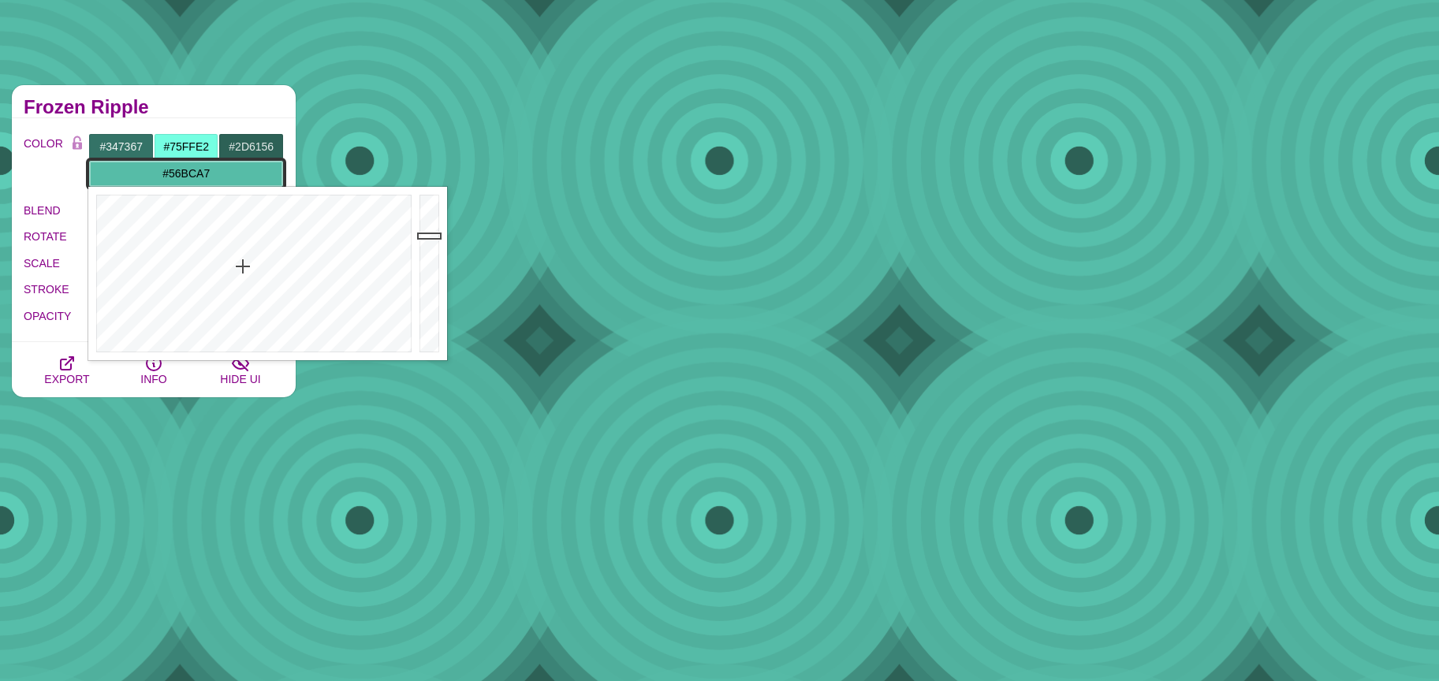
click at [170, 178] on input "#56BCA7" at bounding box center [186, 173] width 196 height 27
type input "#B4BBBC"
click at [263, 345] on div at bounding box center [251, 274] width 327 height 174
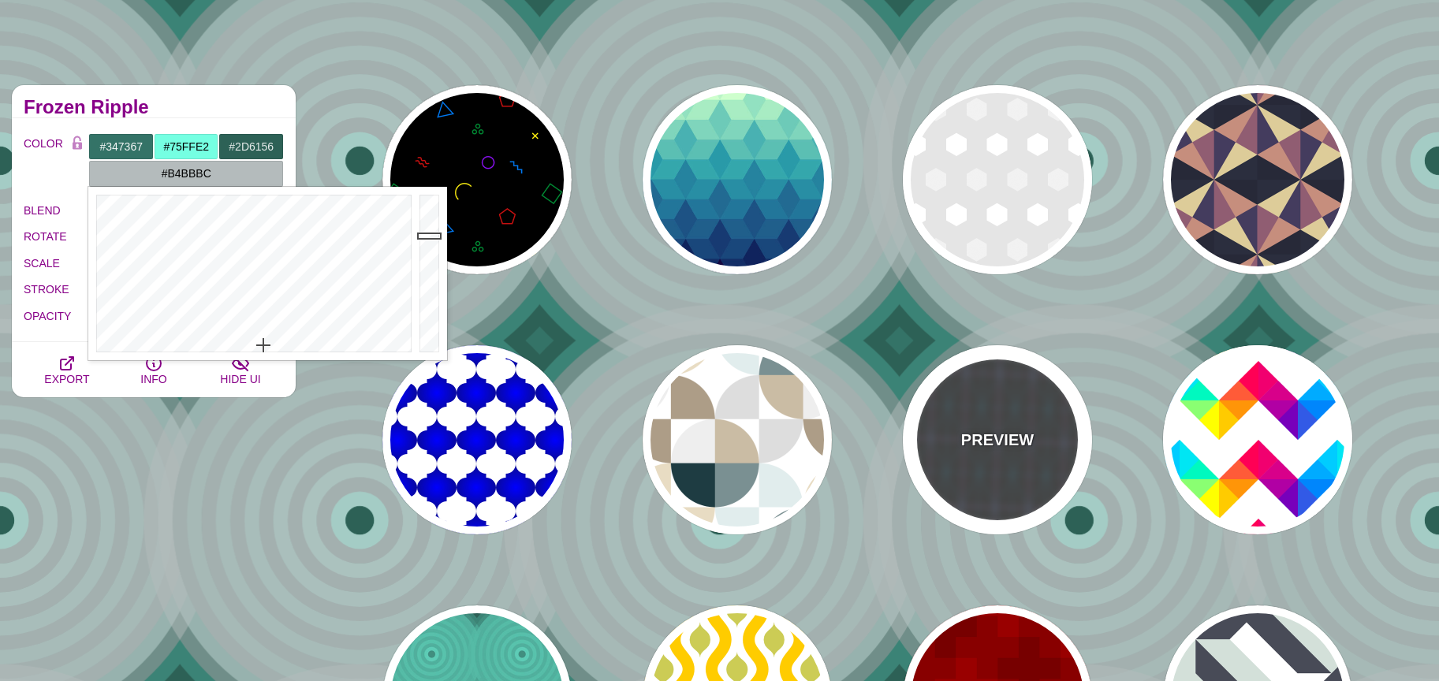
click at [1031, 436] on p "PREVIEW" at bounding box center [997, 440] width 73 height 24
type input "#444444"
type input "#447788"
type input "#AA88CC"
type input "100"
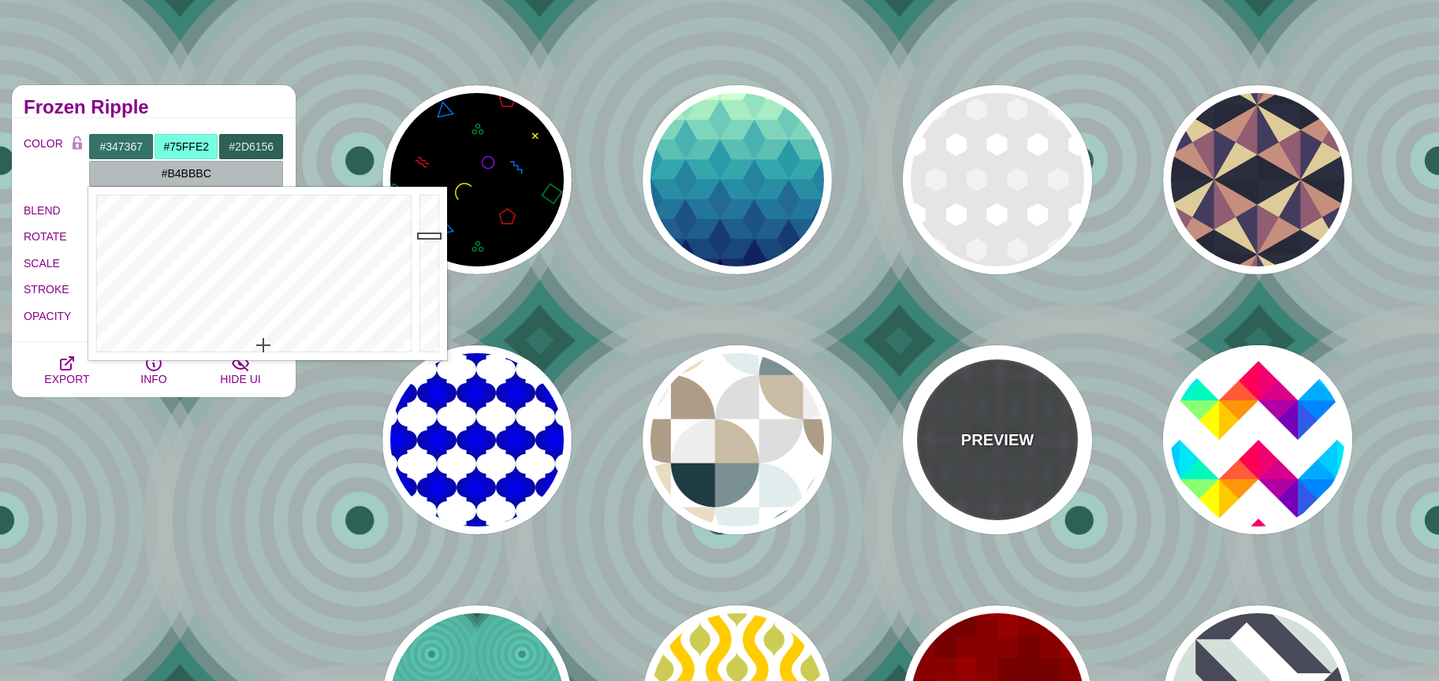
type input "4.01"
type input "1"
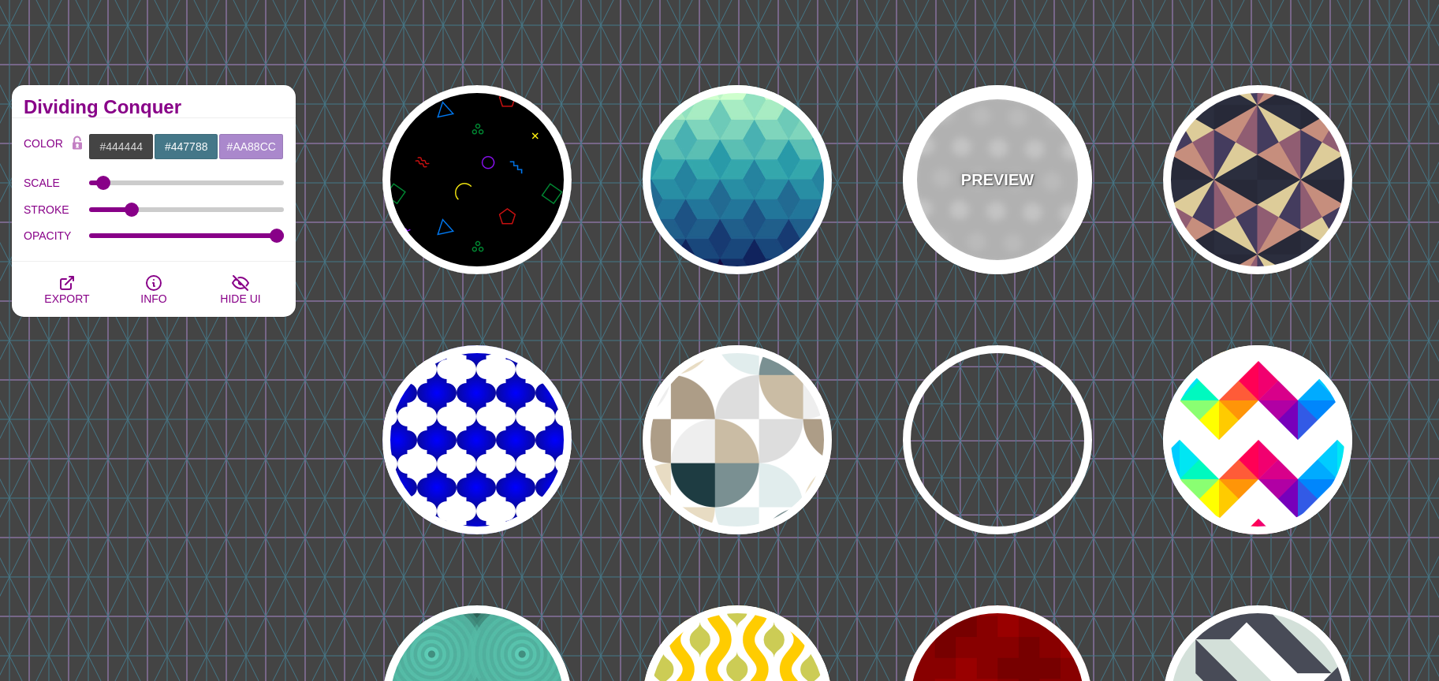
click at [912, 183] on div "PREVIEW" at bounding box center [997, 179] width 189 height 189
type input "#FFFFFF"
type input "#EEEEEE"
type input "#DDDDDD"
type input "1"
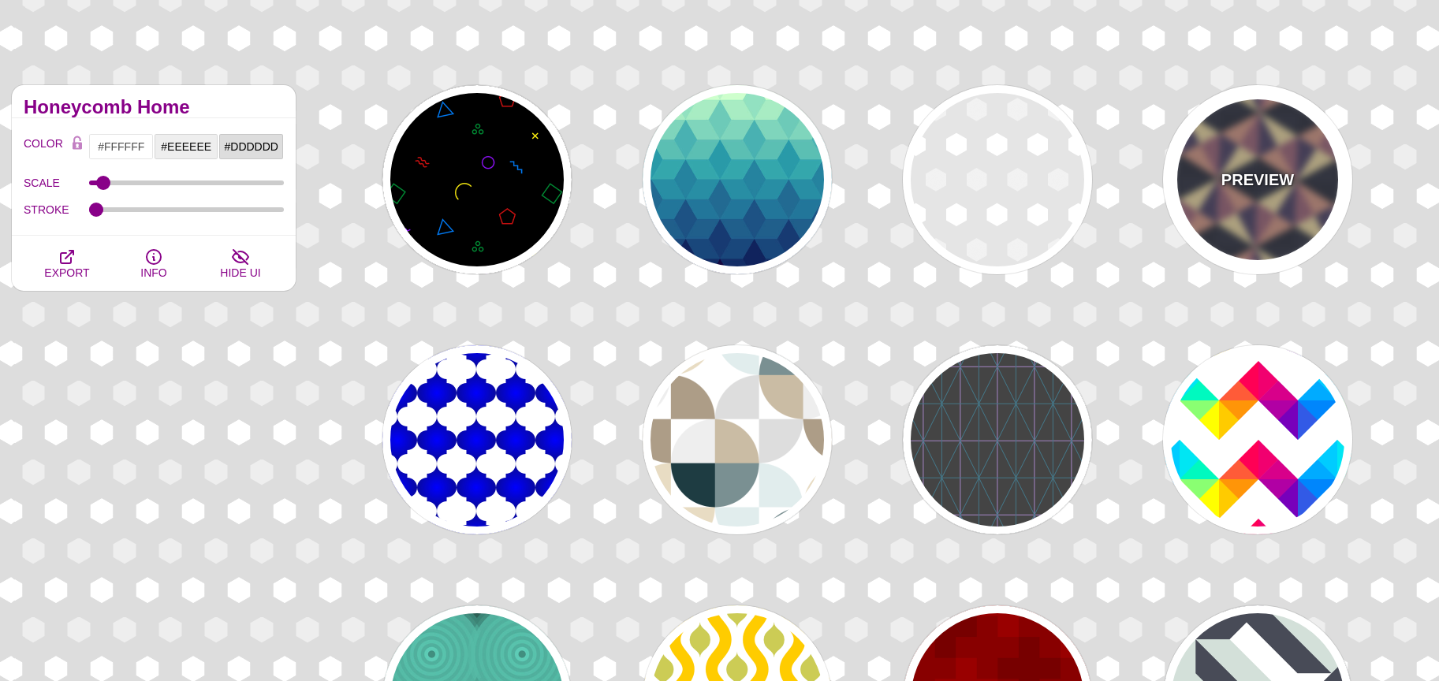
click at [1191, 177] on div "PREVIEW" at bounding box center [1257, 179] width 189 height 189
type input "#DDCC99"
type input "#443C5E"
type input "#272938"
type input "0"
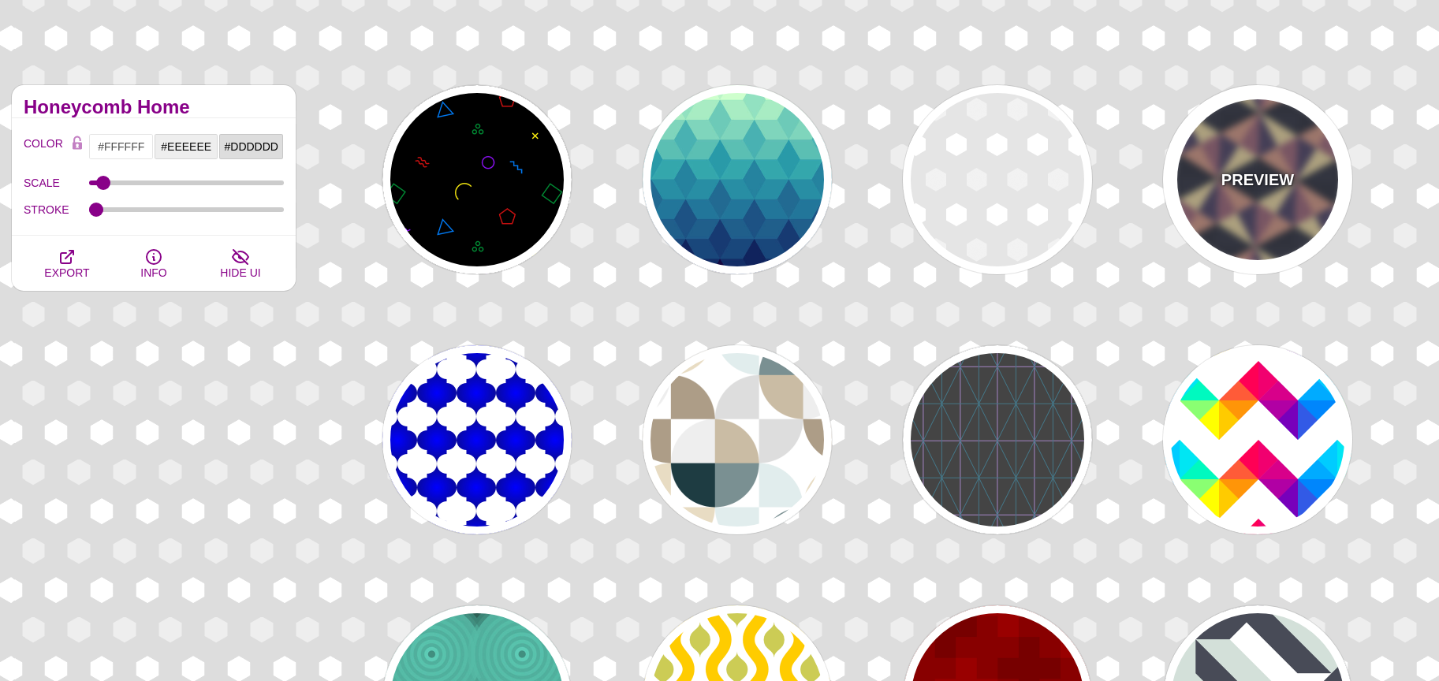
type input "0.25"
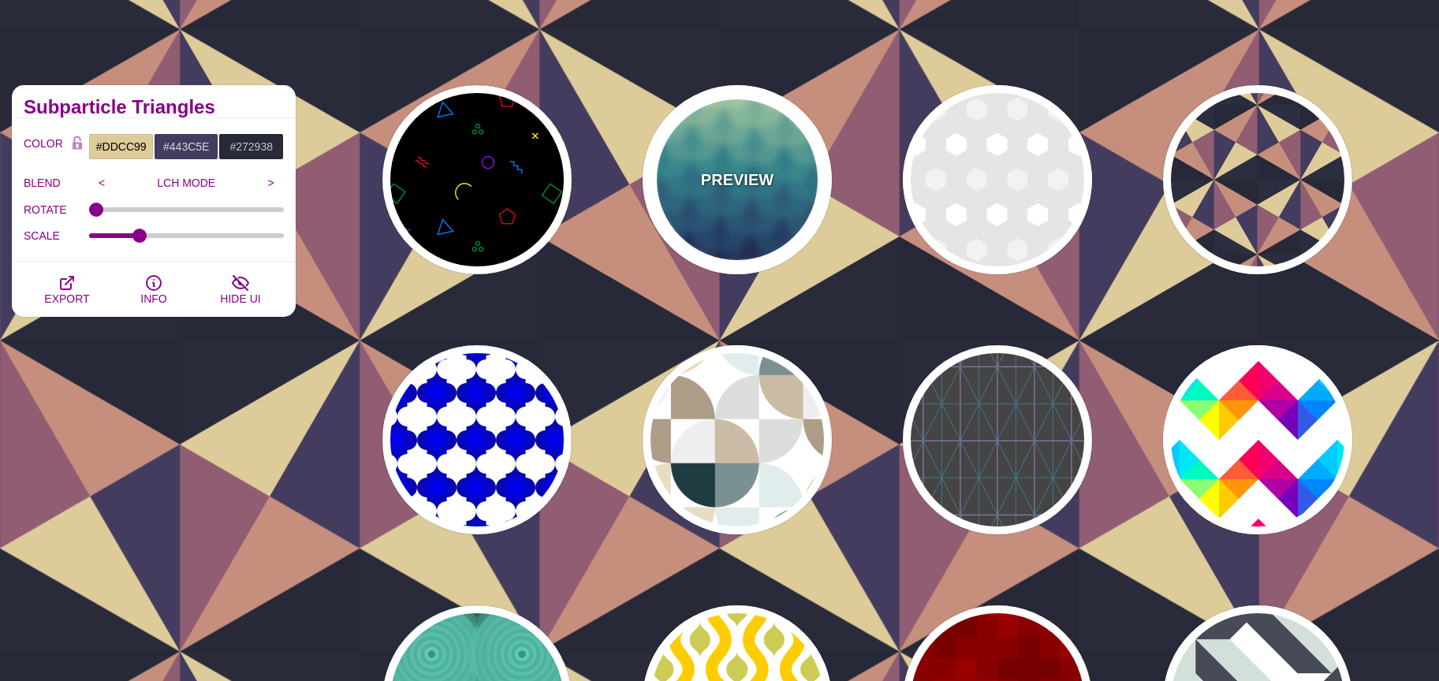
click at [765, 207] on div "PREVIEW" at bounding box center [737, 179] width 189 height 189
type input "#CCFFCC"
type input "#111144"
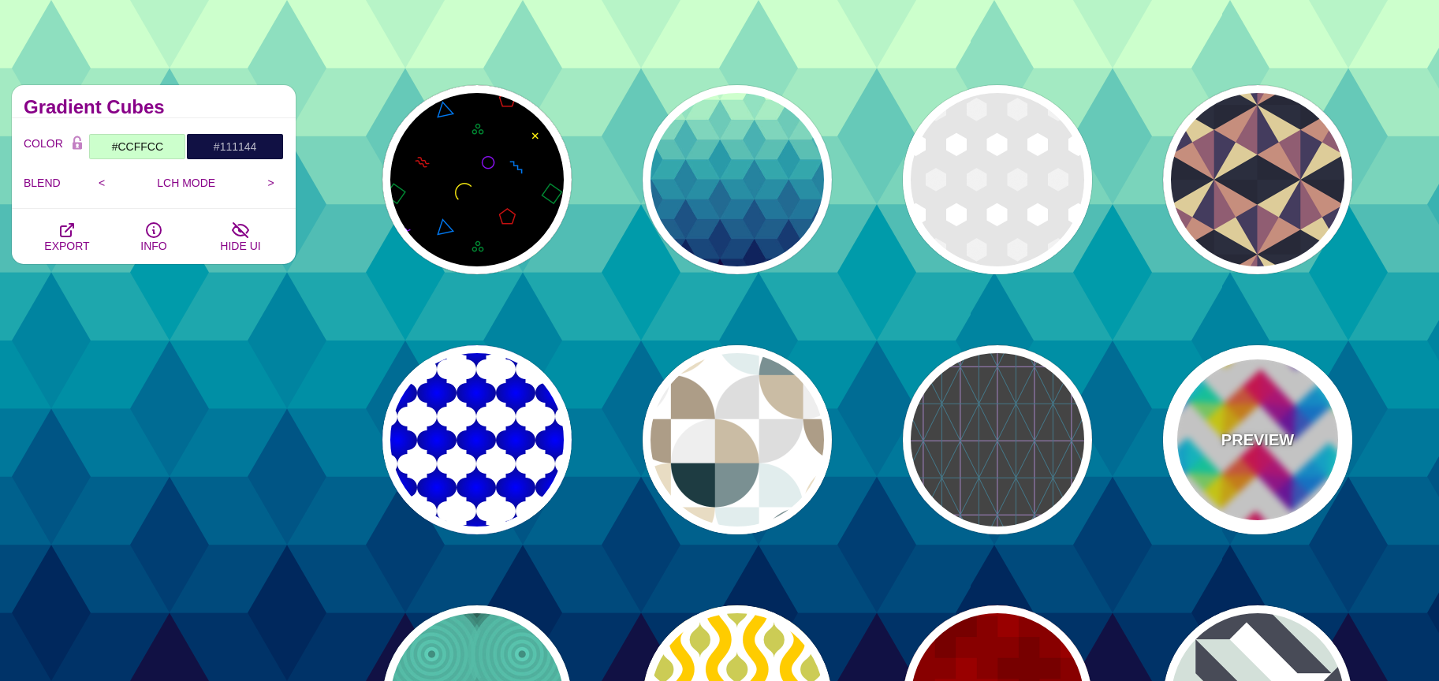
click at [1241, 436] on p "PREVIEW" at bounding box center [1258, 440] width 73 height 24
type input "#FFFFFF"
type input "#FF0055"
type input "#FFFF00"
type input "#00CCFF"
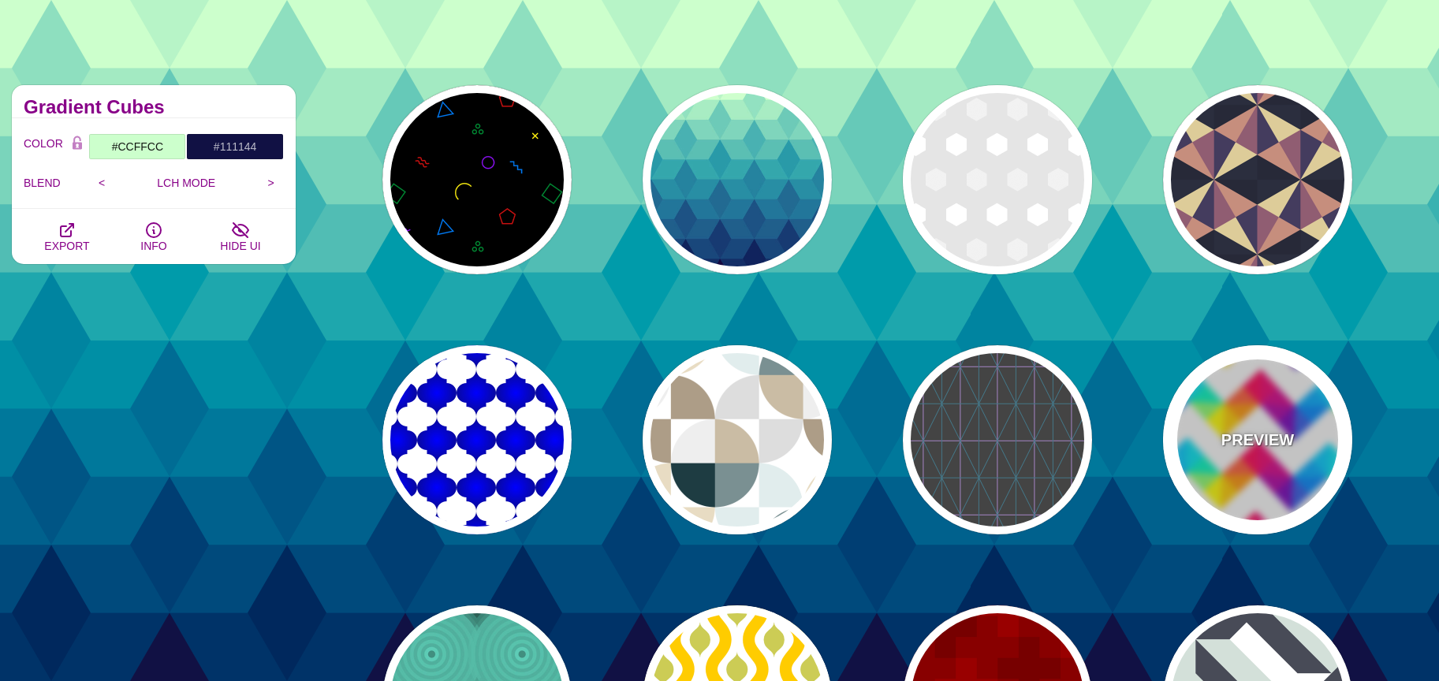
type input "#7700BB"
type input "400"
type input "0"
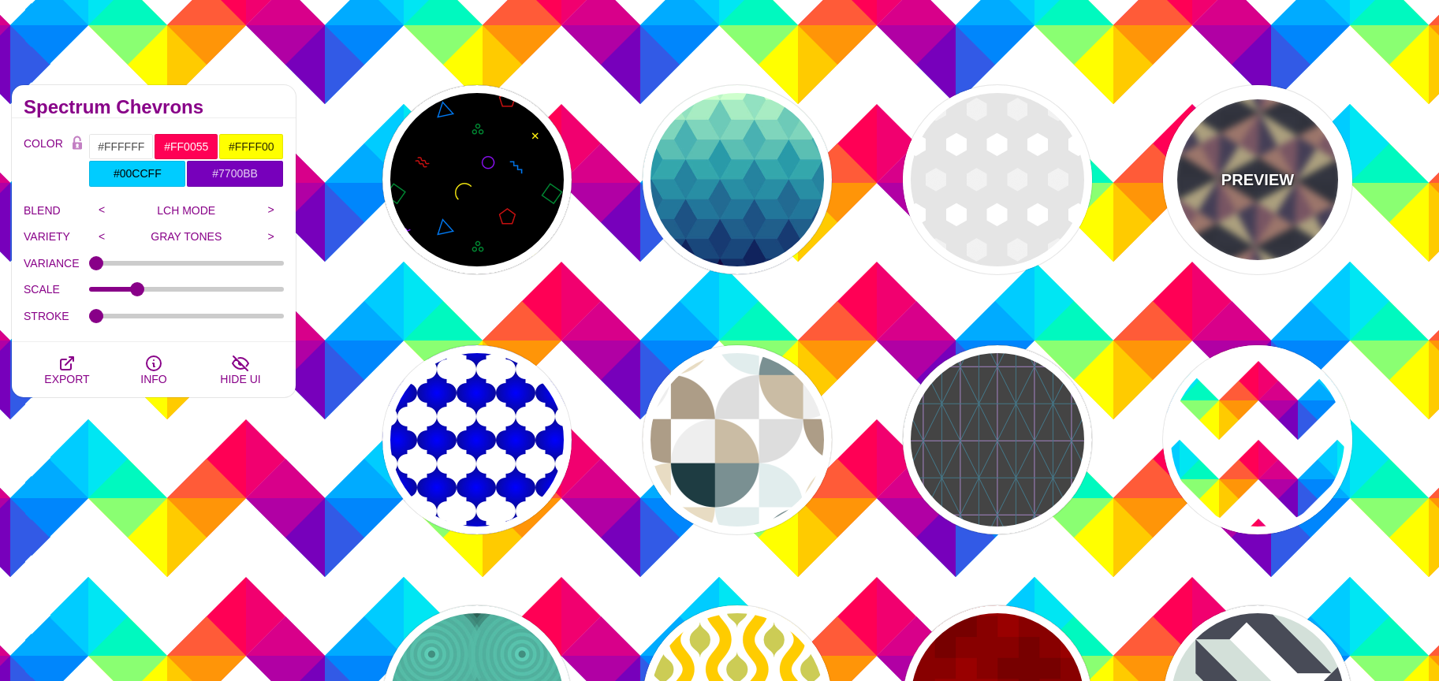
click at [1222, 165] on div "PREVIEW" at bounding box center [1257, 179] width 189 height 189
type input "#DDCC99"
type input "#443C5E"
type input "#272938"
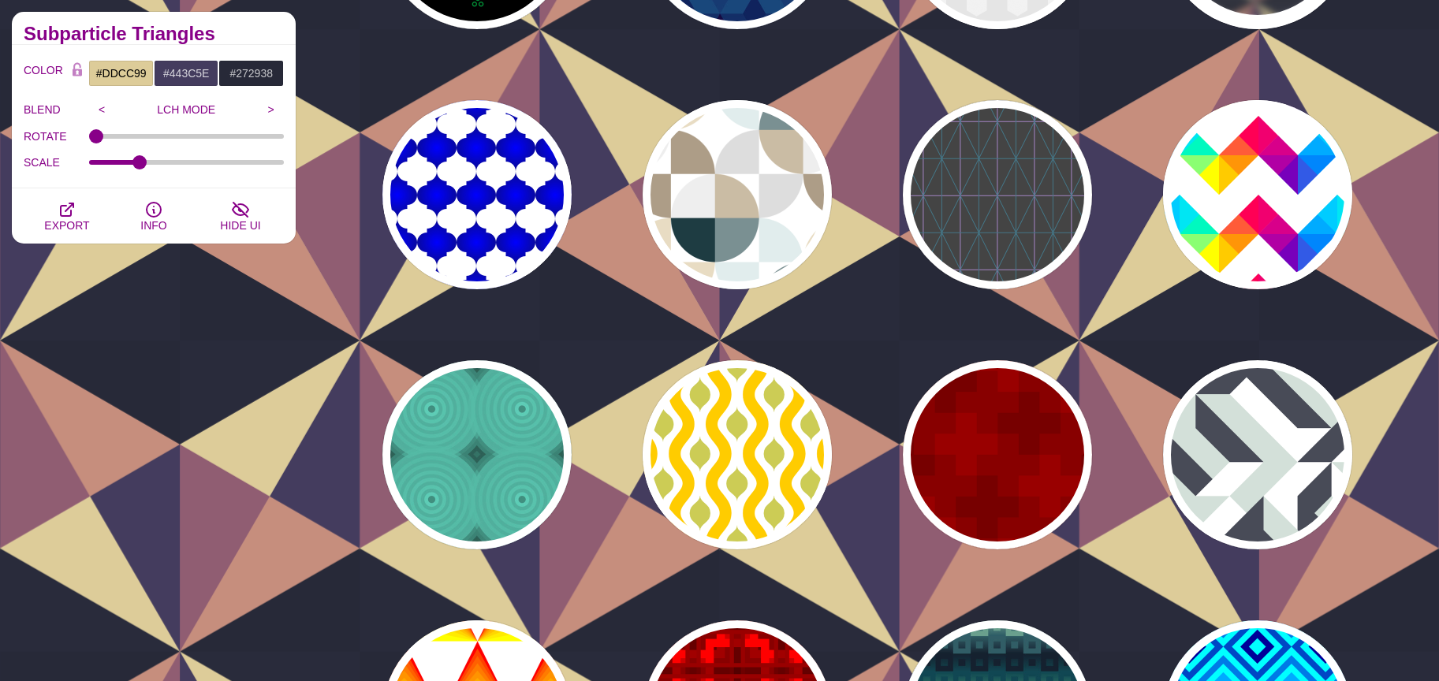
scroll to position [351, 0]
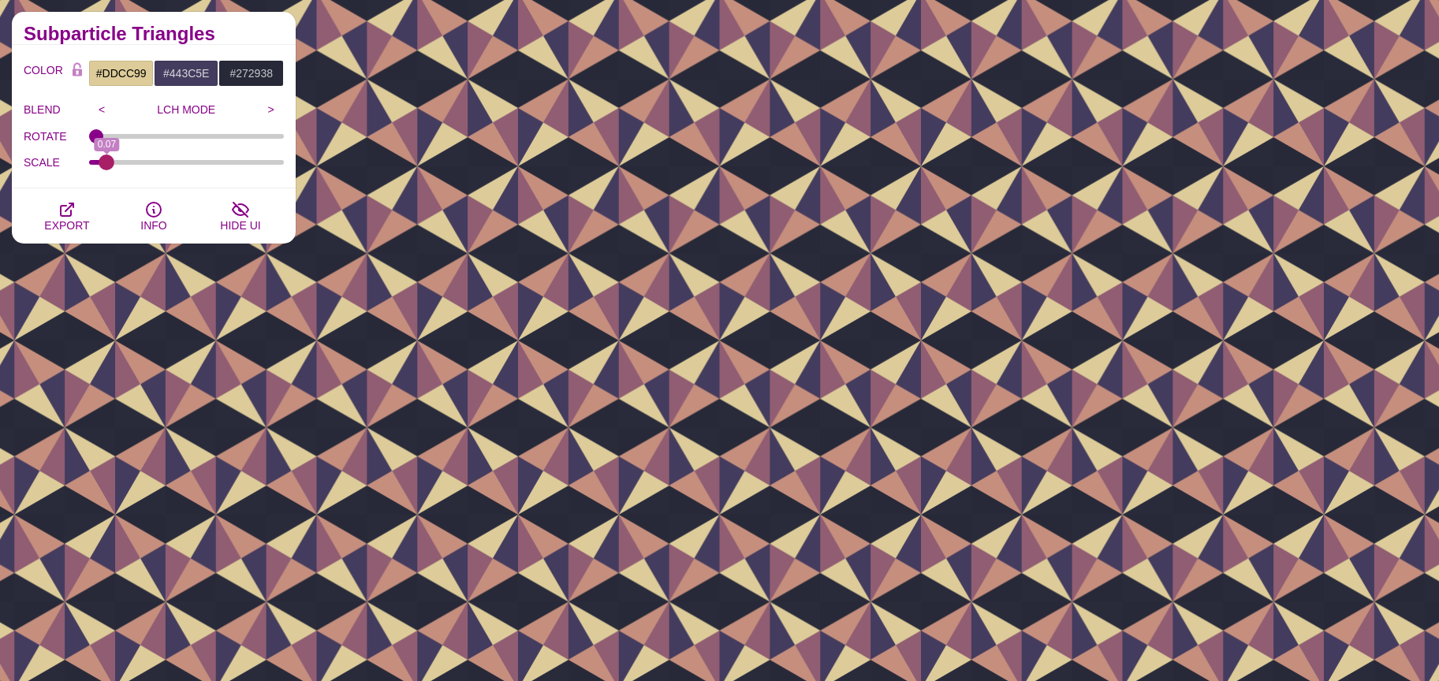
drag, startPoint x: 144, startPoint y: 158, endPoint x: 106, endPoint y: 159, distance: 37.9
type input "0.07"
click at [106, 159] on input "SCALE" at bounding box center [187, 162] width 196 height 6
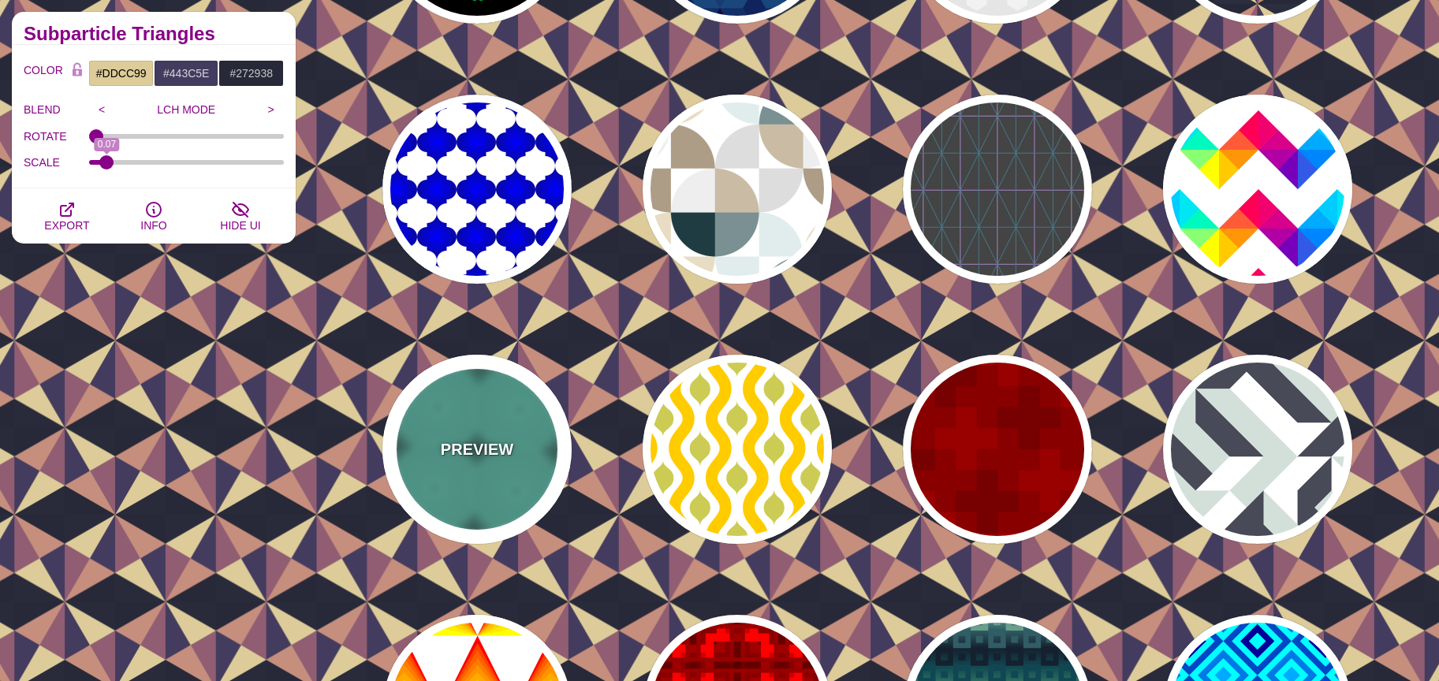
click at [479, 455] on p "PREVIEW" at bounding box center [477, 450] width 73 height 24
type input "#347367"
type input "#75FFE2"
type input "#2D6156"
type input "#56BCA7"
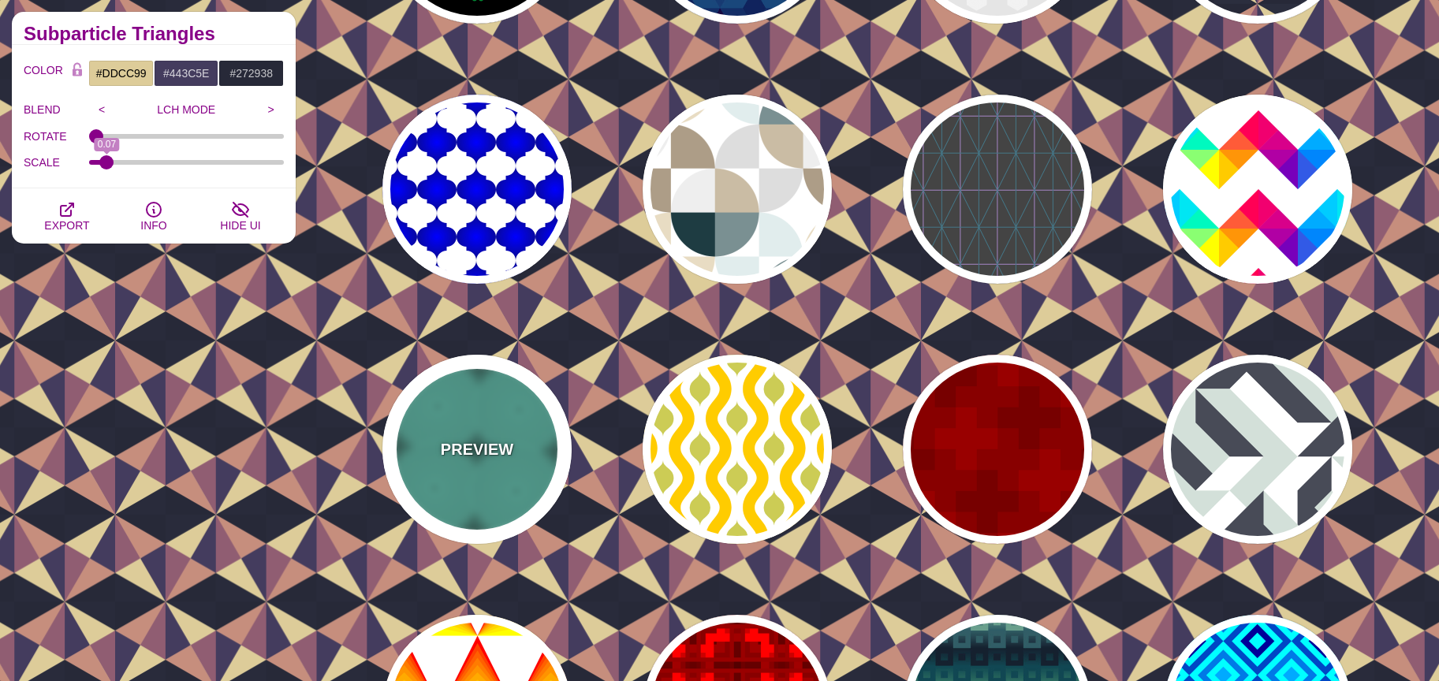
type input "1"
type input "80"
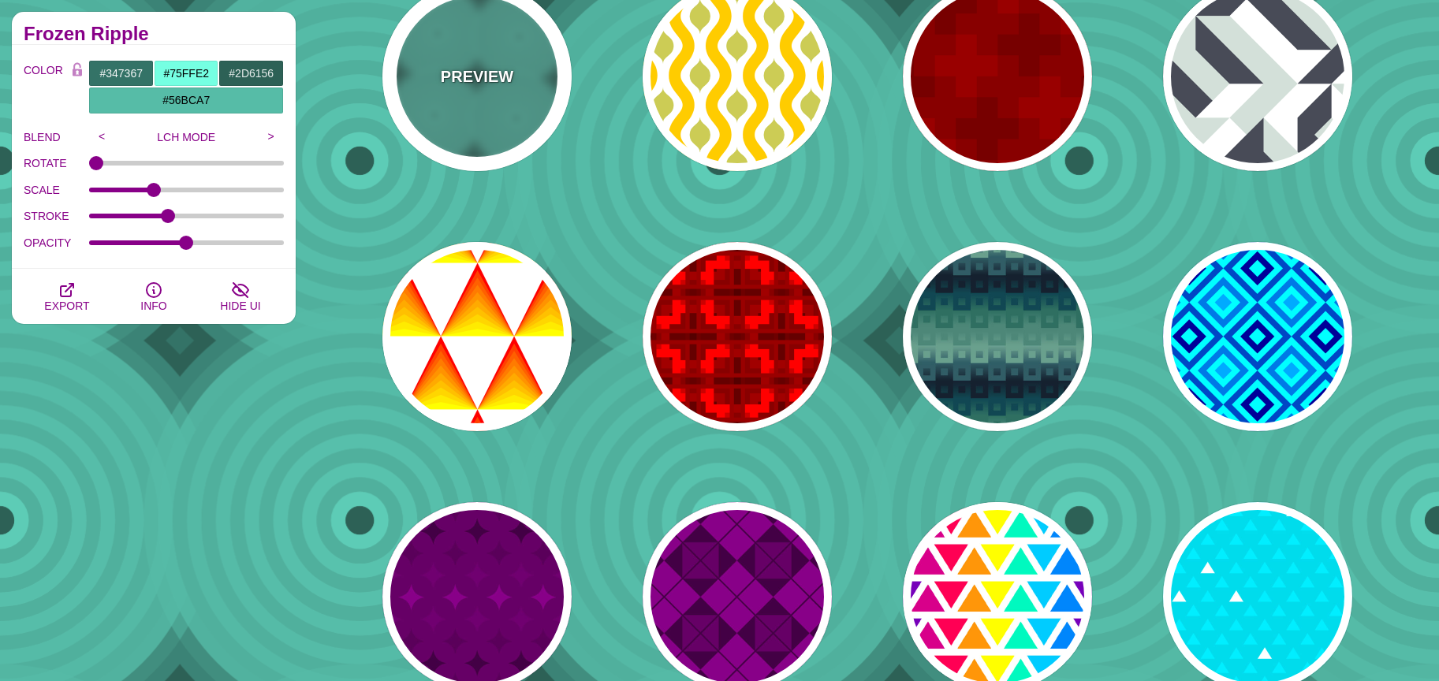
scroll to position [736, 0]
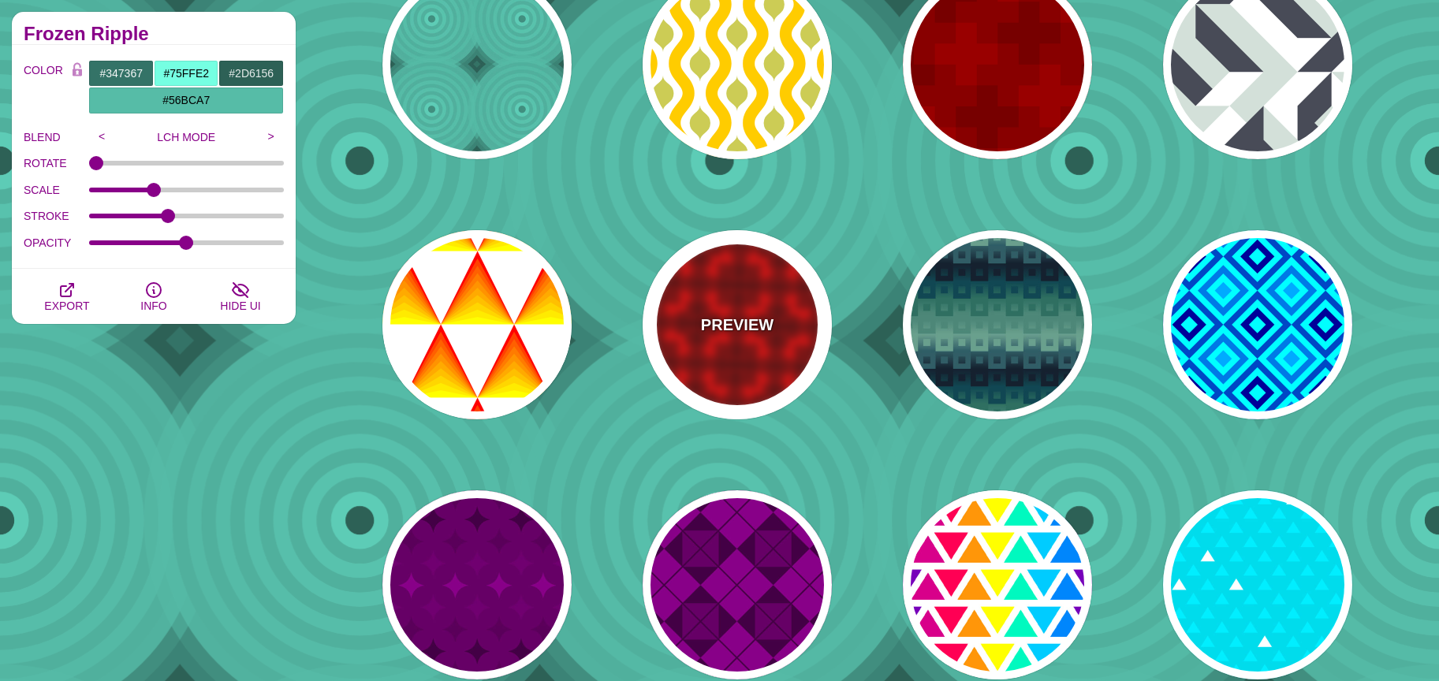
drag, startPoint x: 733, startPoint y: 343, endPoint x: 770, endPoint y: 331, distance: 38.9
click at [733, 342] on div "PREVIEW" at bounding box center [737, 324] width 189 height 189
type input "#CC0000"
type input "#990000"
type input "#FF0000"
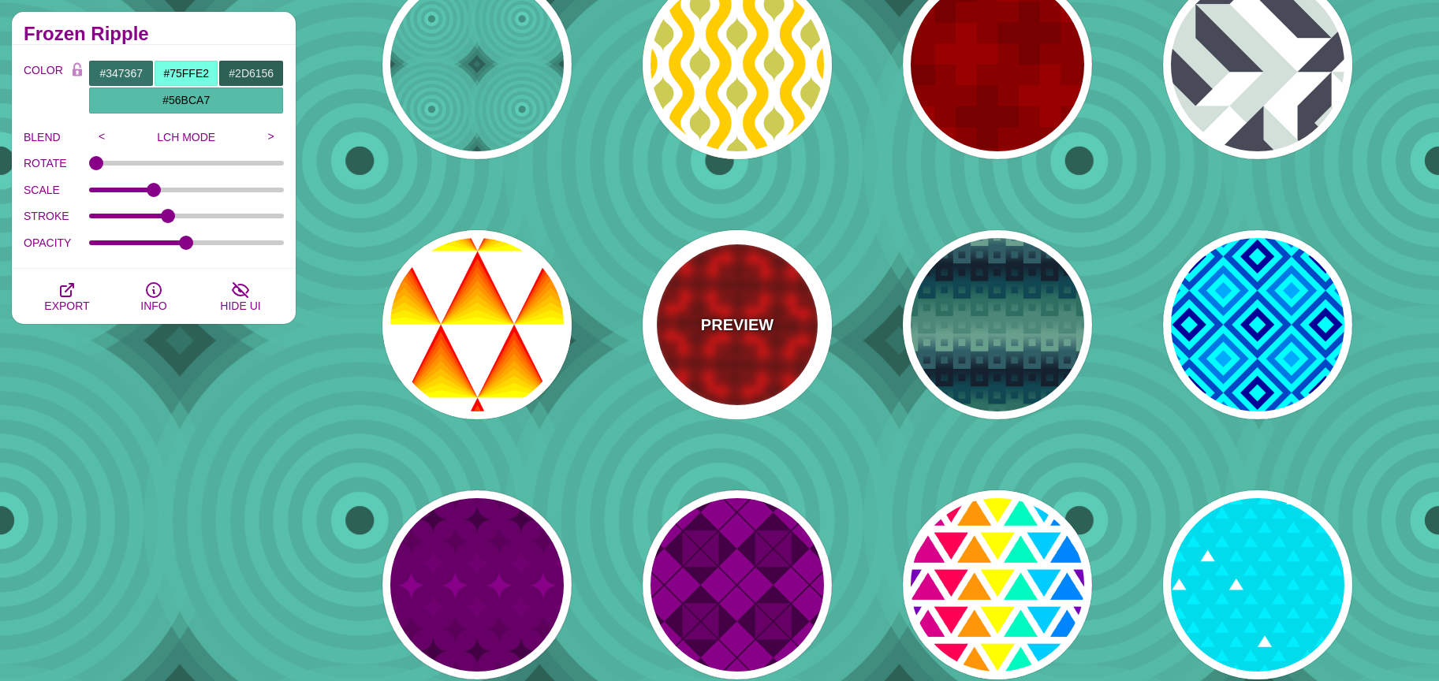
type input "#440000"
type input "15"
type input "0.1"
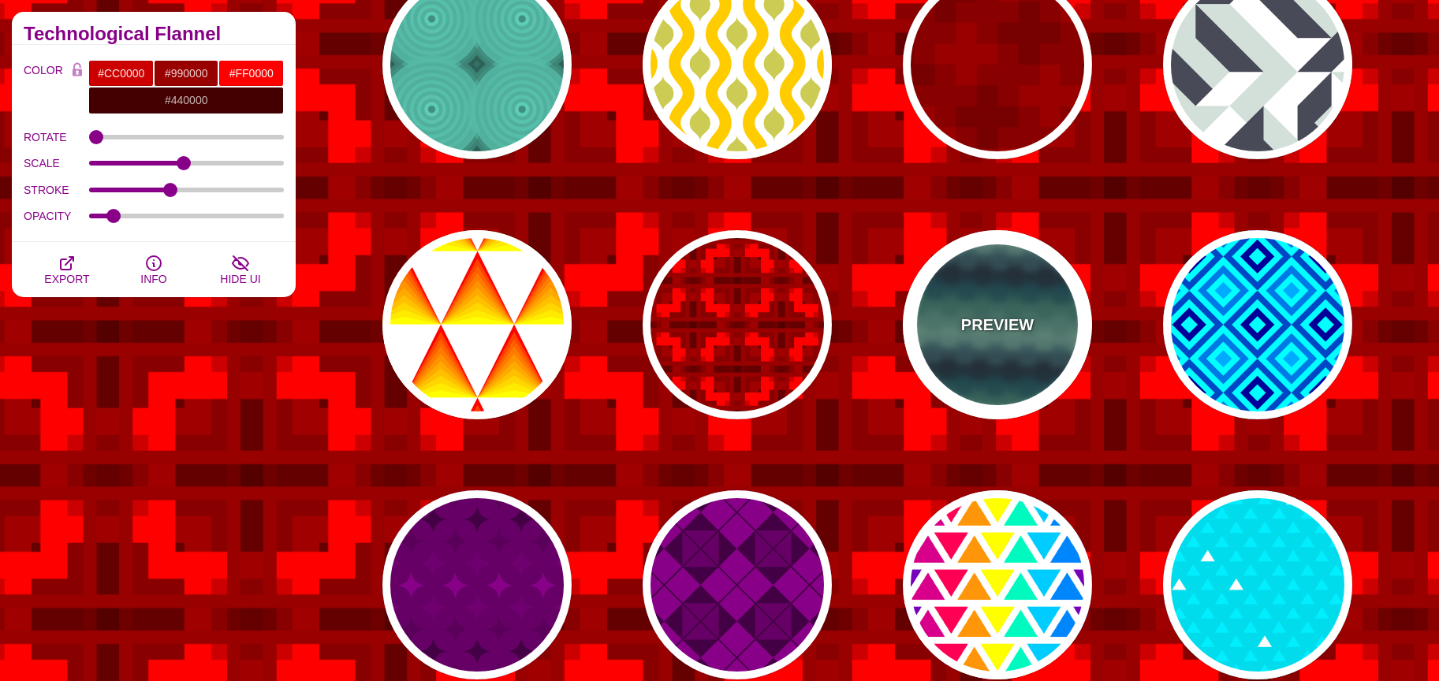
click at [969, 317] on p "PREVIEW" at bounding box center [997, 325] width 73 height 24
type input "#699F8D"
type input "#15212E"
type input "#2E6F61"
type input "1"
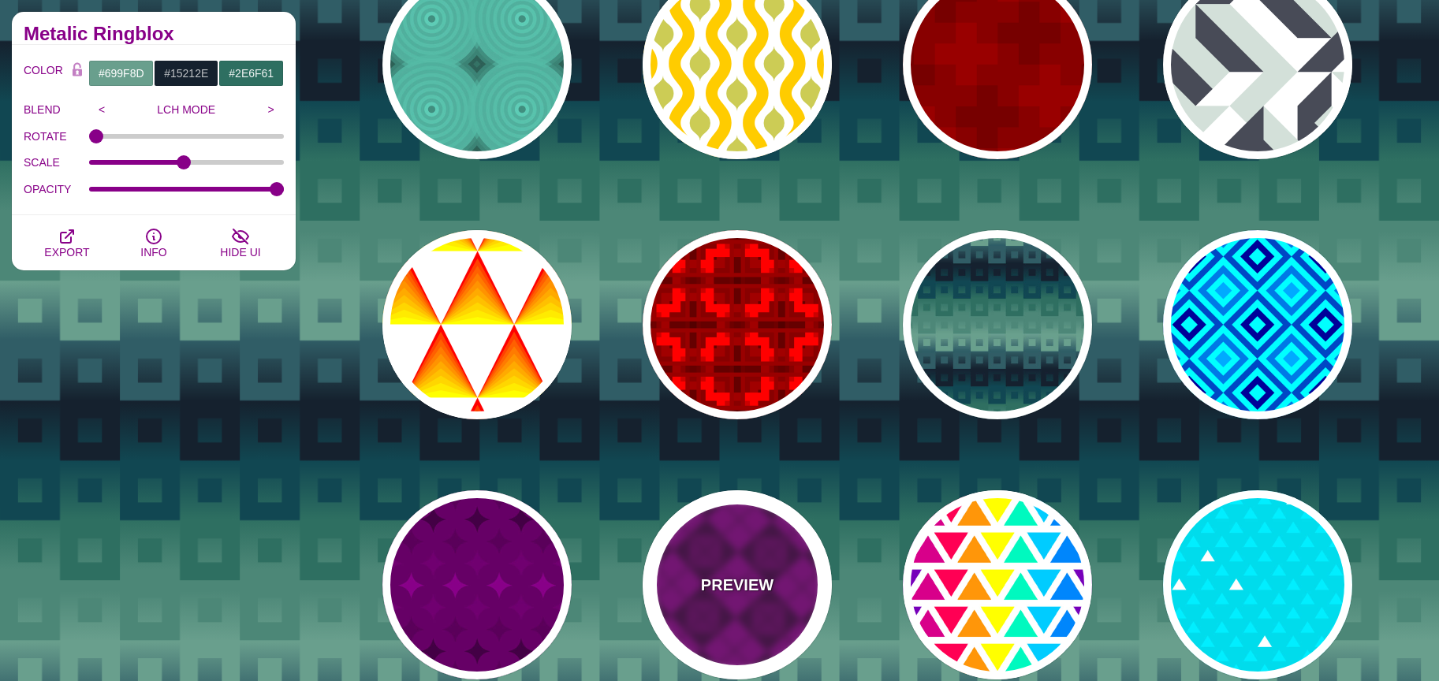
click at [749, 535] on div "PREVIEW" at bounding box center [737, 585] width 189 height 189
type input "#440044"
type input "#880088"
type input "#660066"
type input "2"
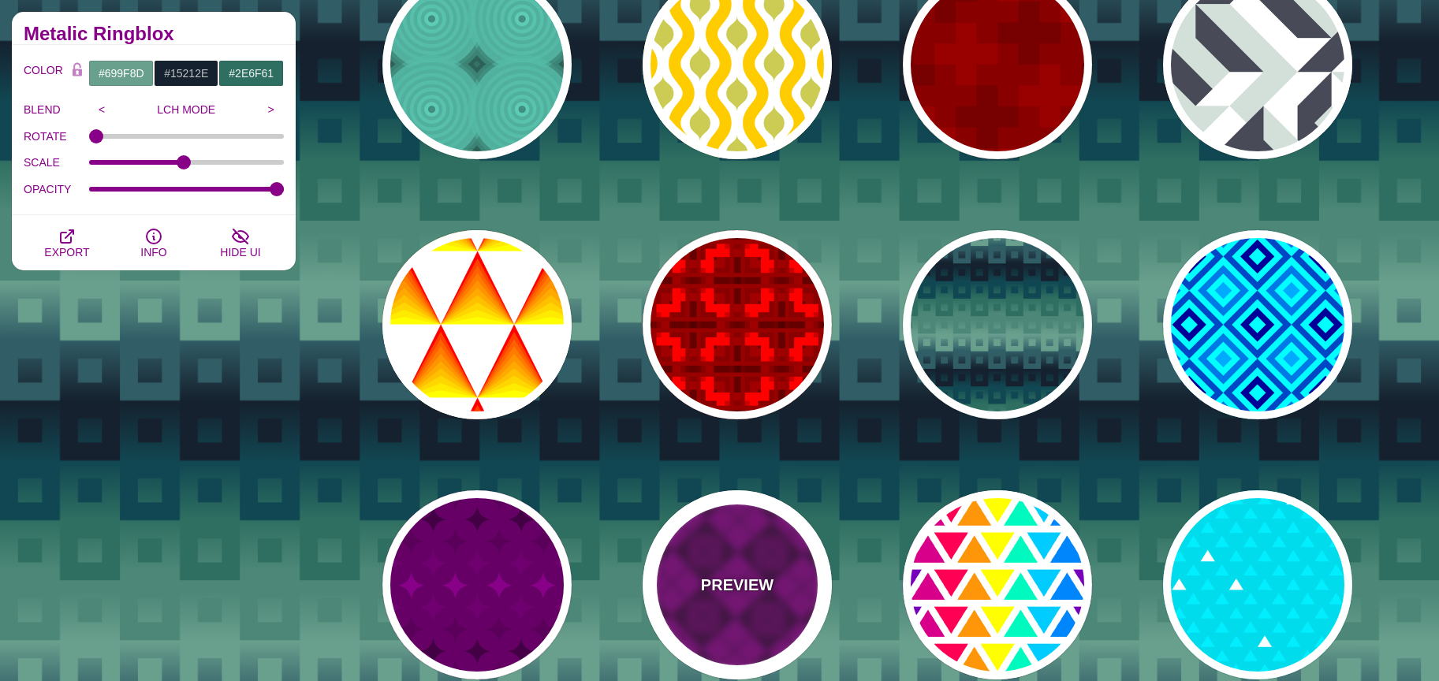
type input "1"
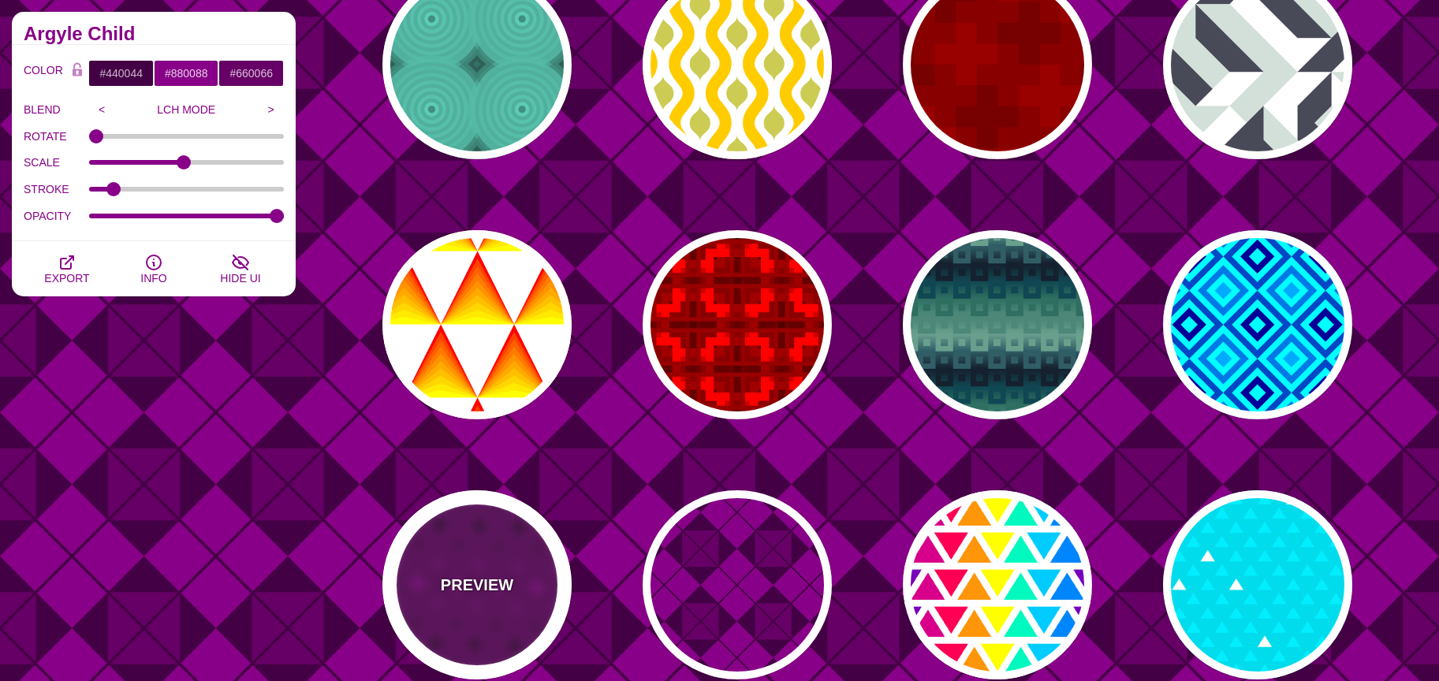
click at [541, 564] on div "PREVIEW" at bounding box center [477, 585] width 189 height 189
type input "#660066"
type input "#440044"
type input "1"
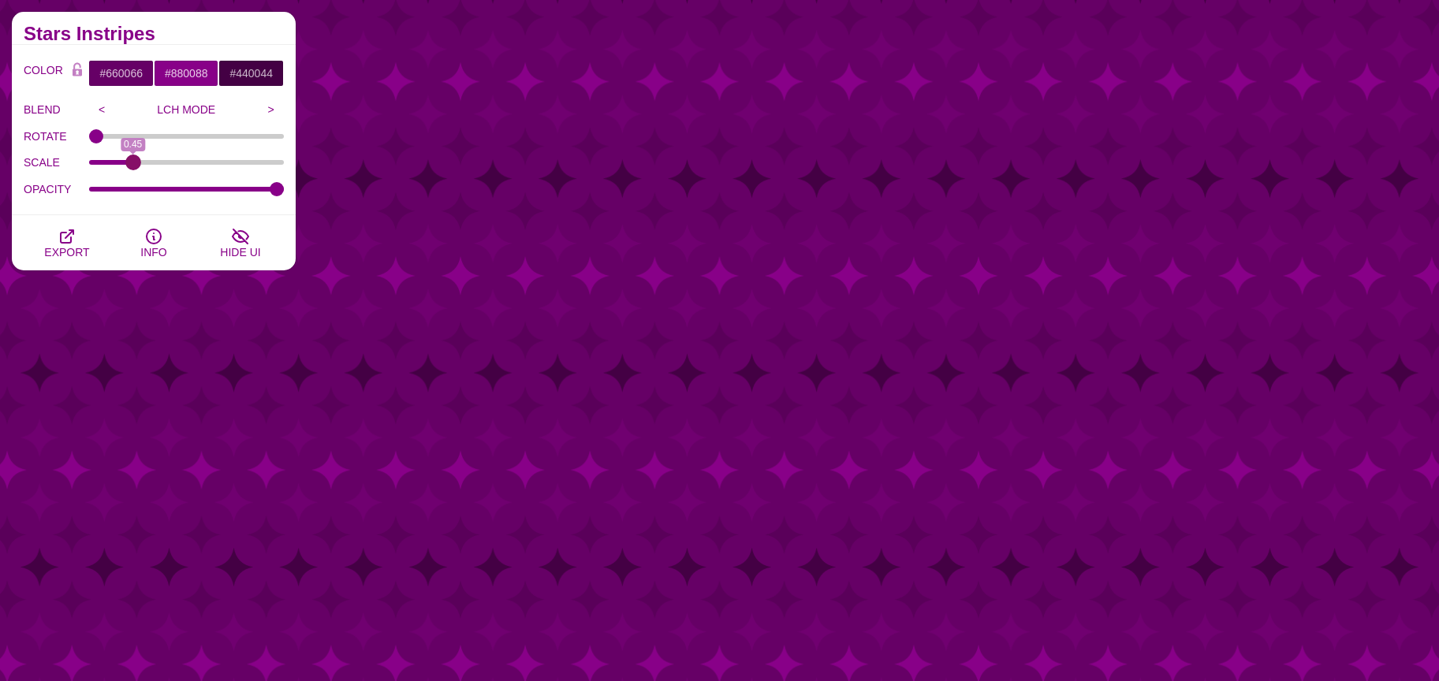
drag, startPoint x: 174, startPoint y: 157, endPoint x: 133, endPoint y: 163, distance: 40.7
type input "0.45"
click at [133, 163] on input "SCALE" at bounding box center [187, 162] width 196 height 6
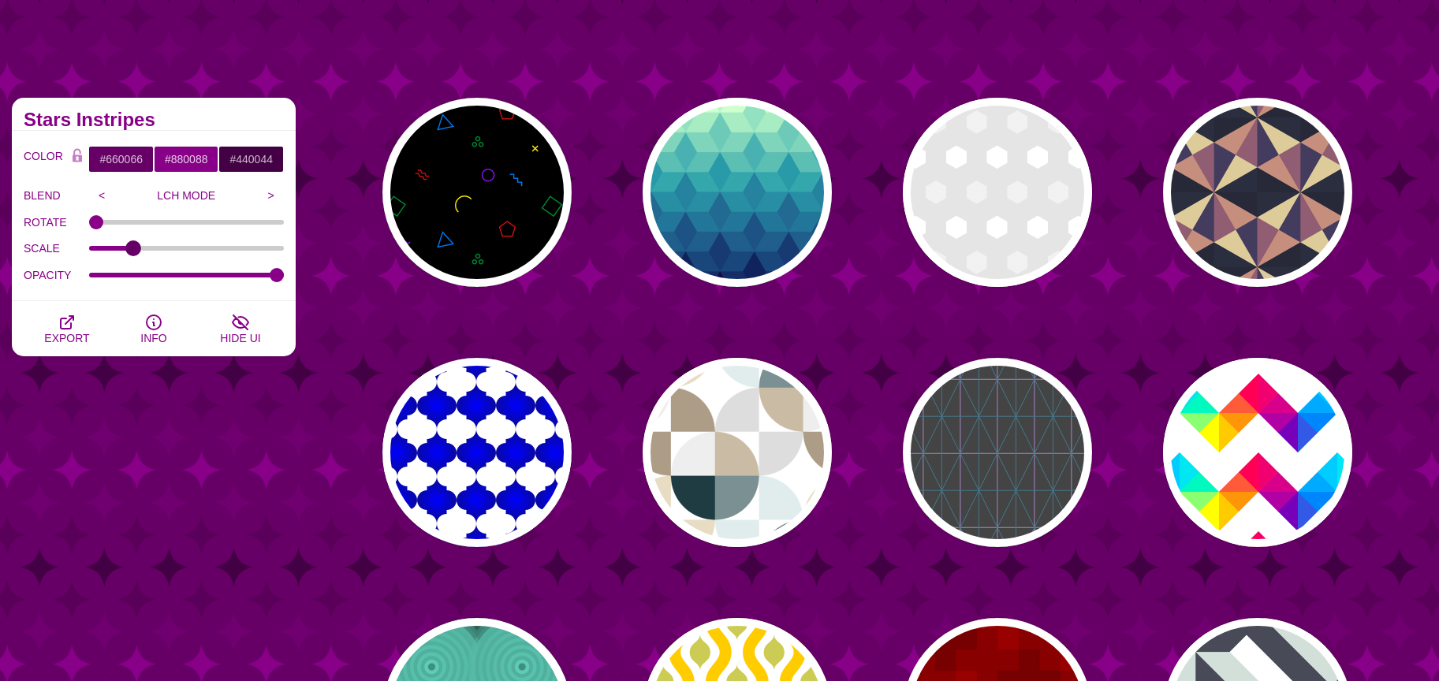
scroll to position [0, 0]
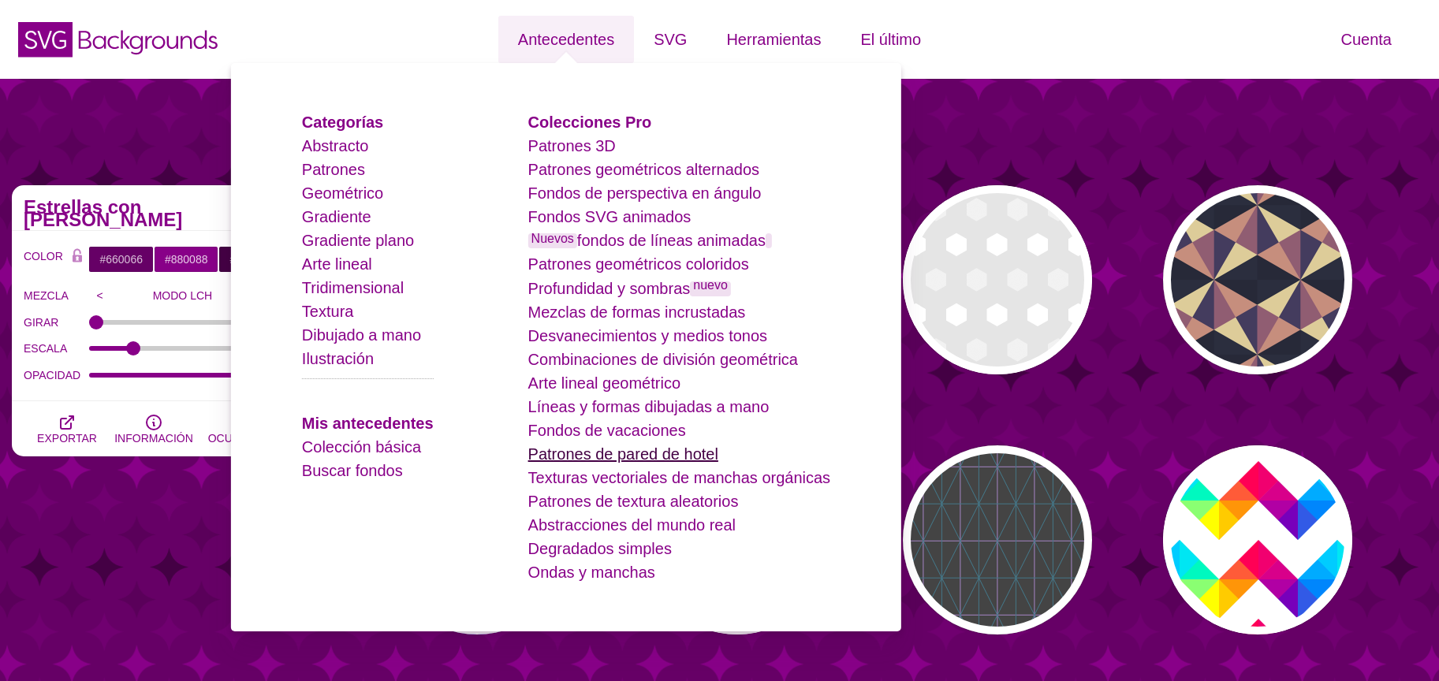
click at [671, 457] on font "Patrones de pared de hotel" at bounding box center [623, 454] width 190 height 17
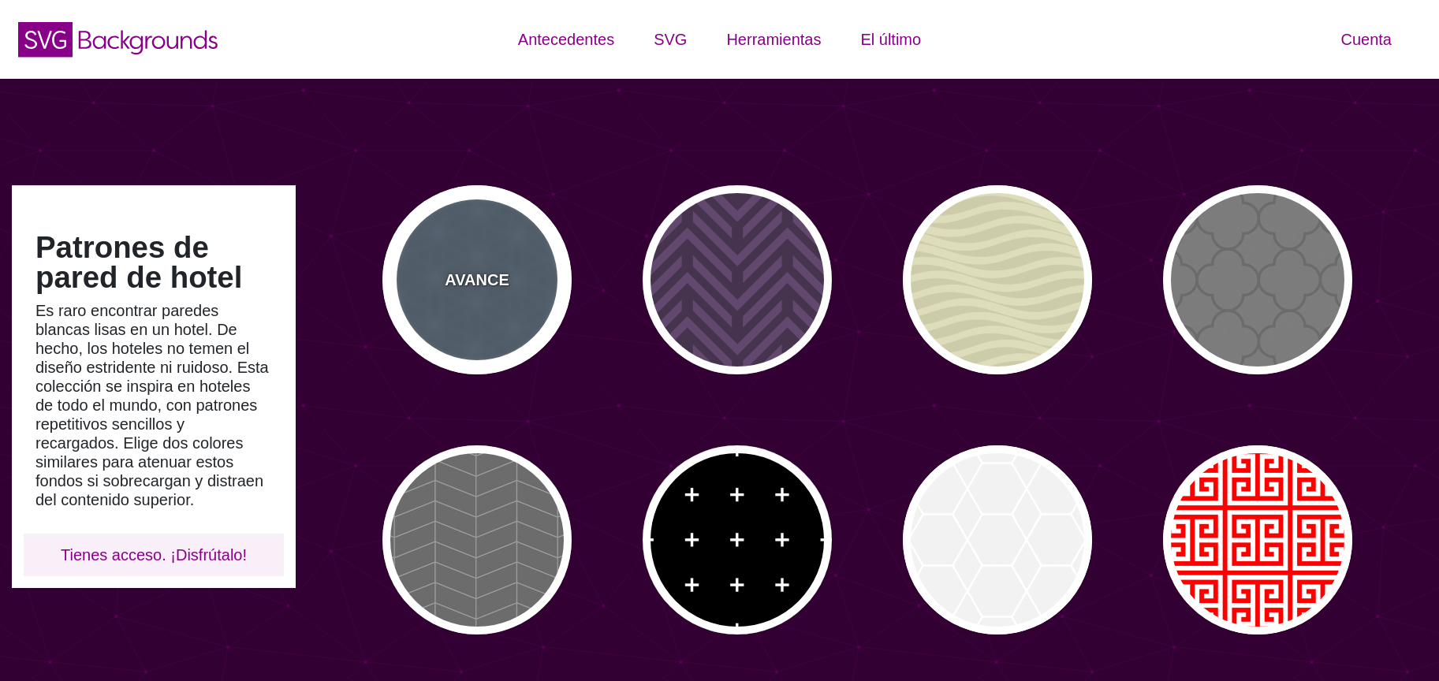
click at [447, 259] on div "AVANCE" at bounding box center [477, 279] width 189 height 189
type input "#556677"
type input "#6D8399"
type input "0"
type input "10"
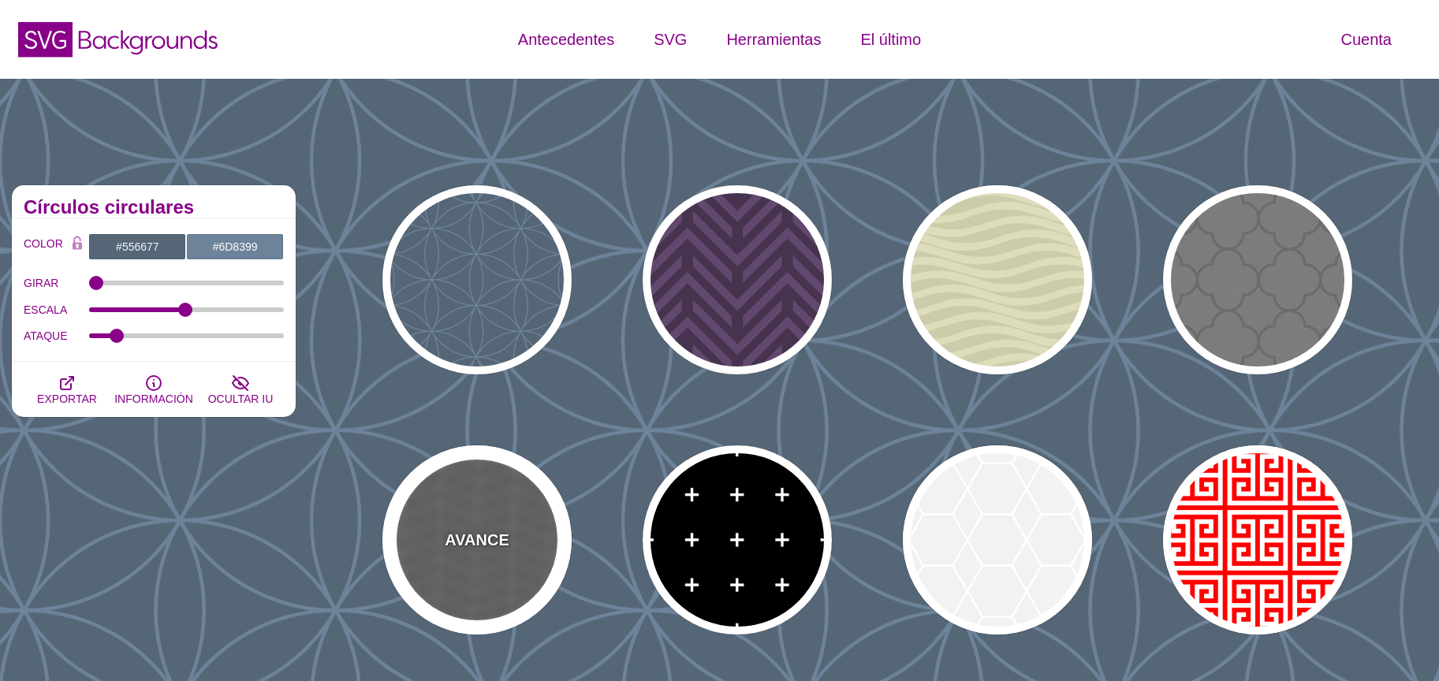
click at [495, 537] on font "AVANCE" at bounding box center [477, 540] width 64 height 17
type input "#555555"
type input "#888888"
type input "20"
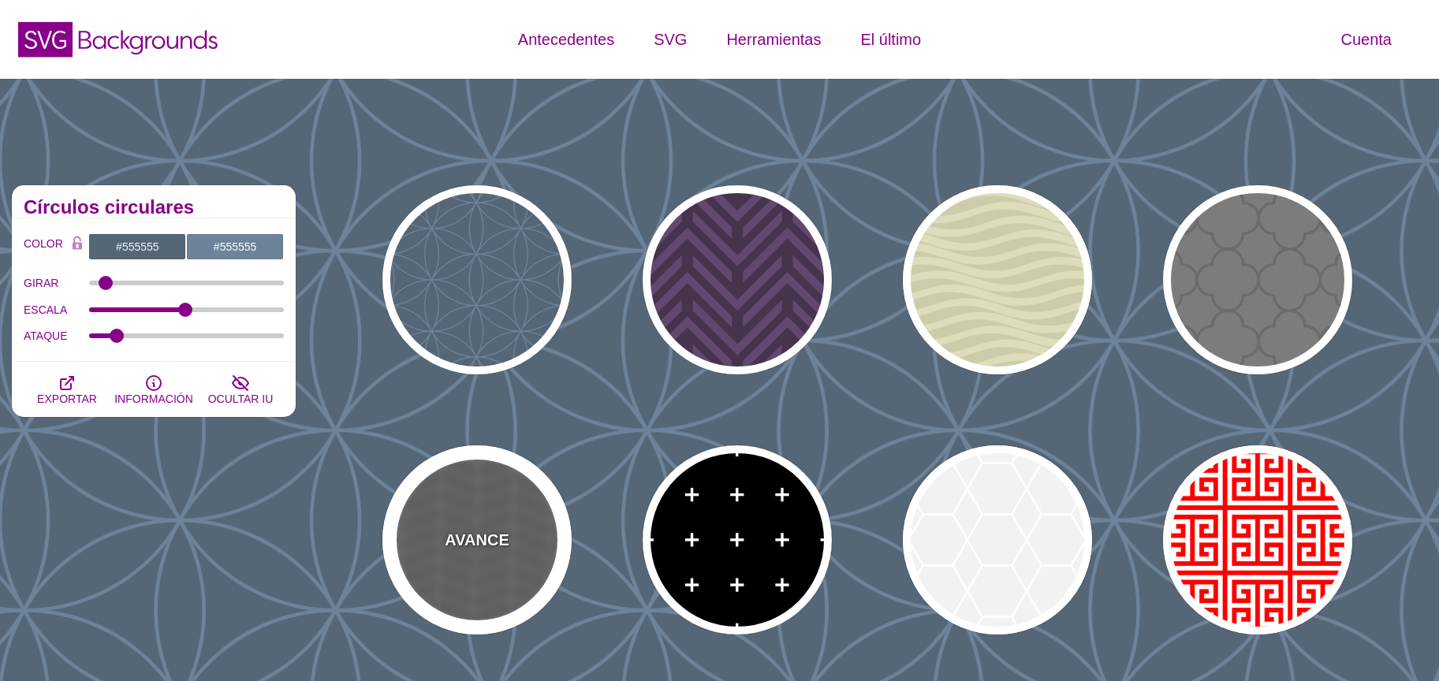
type input "5"
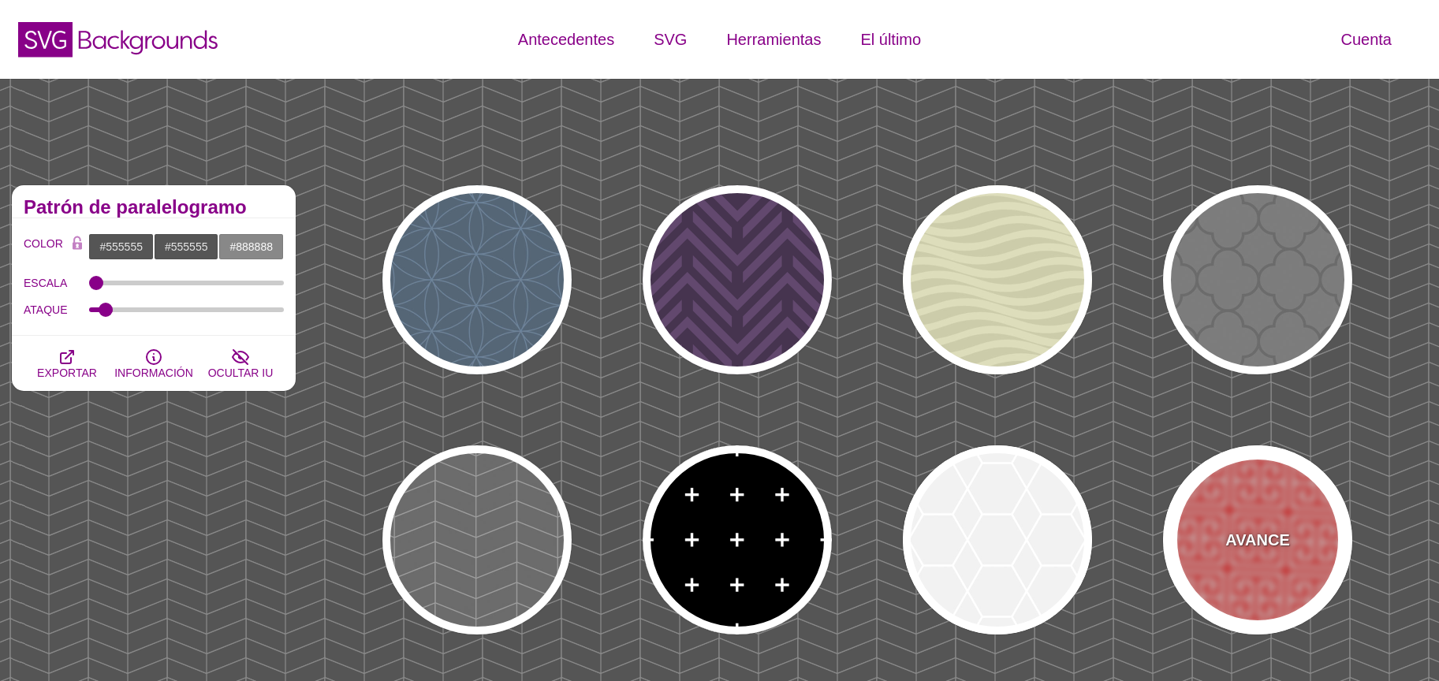
click at [1227, 521] on div "AVANCE" at bounding box center [1257, 540] width 189 height 189
type input "#FFFFFF"
type input "#FF0000"
type input "0"
type input "0.5"
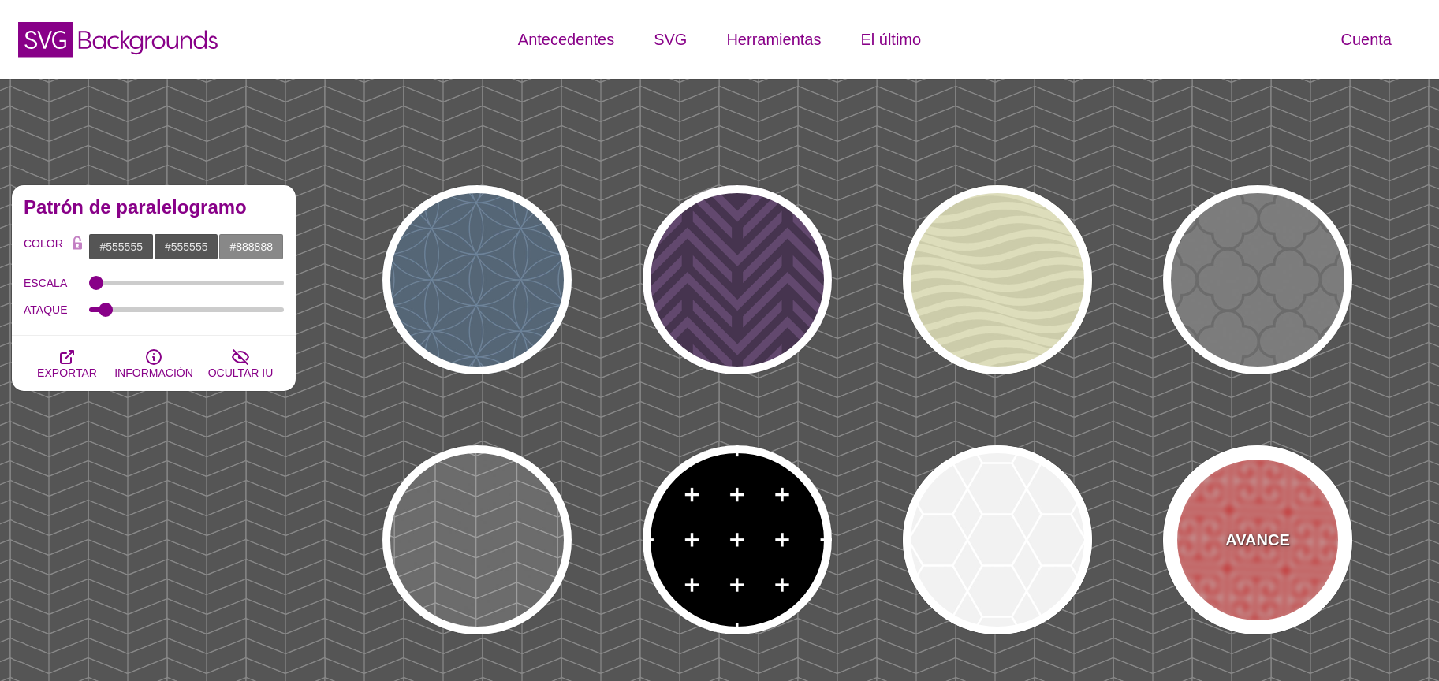
type input "0.5"
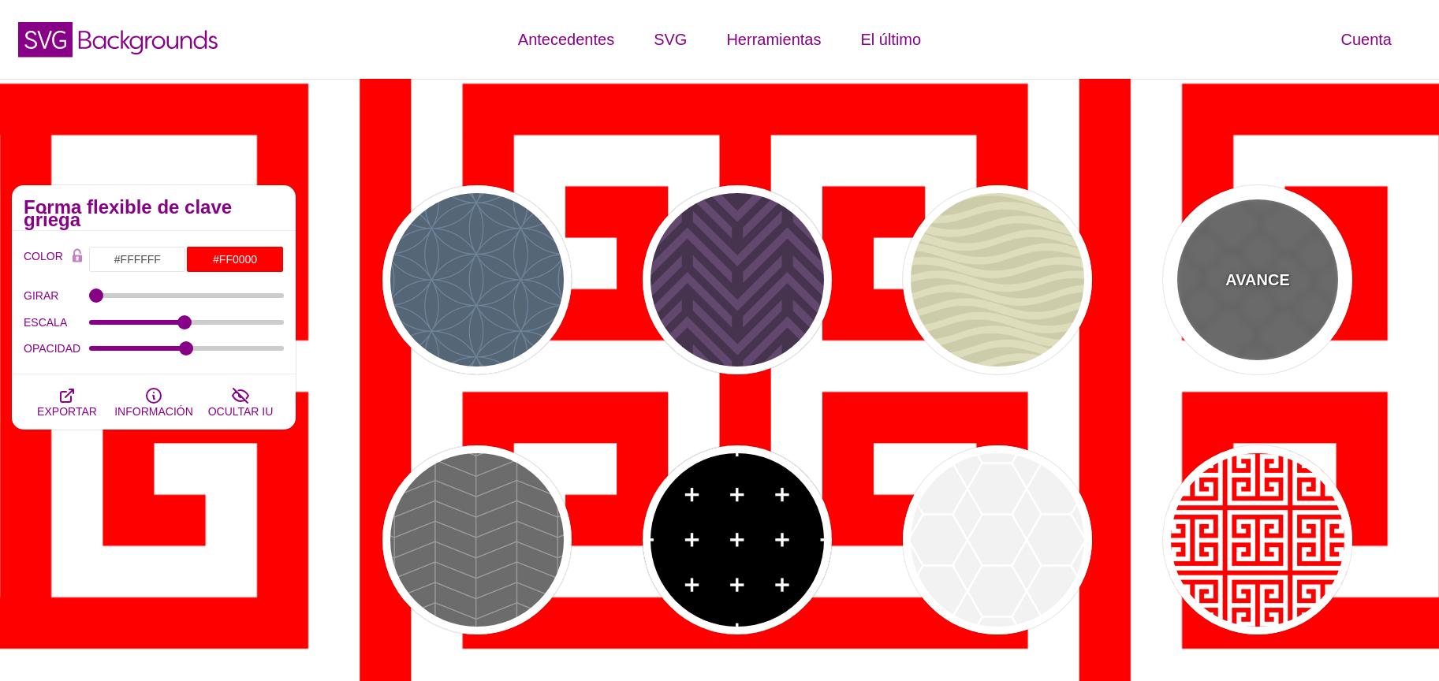
click at [1210, 300] on div "AVANCE" at bounding box center [1257, 279] width 189 height 189
type input "#666666"
type input "#555555"
type input "#666666"
type input "20"
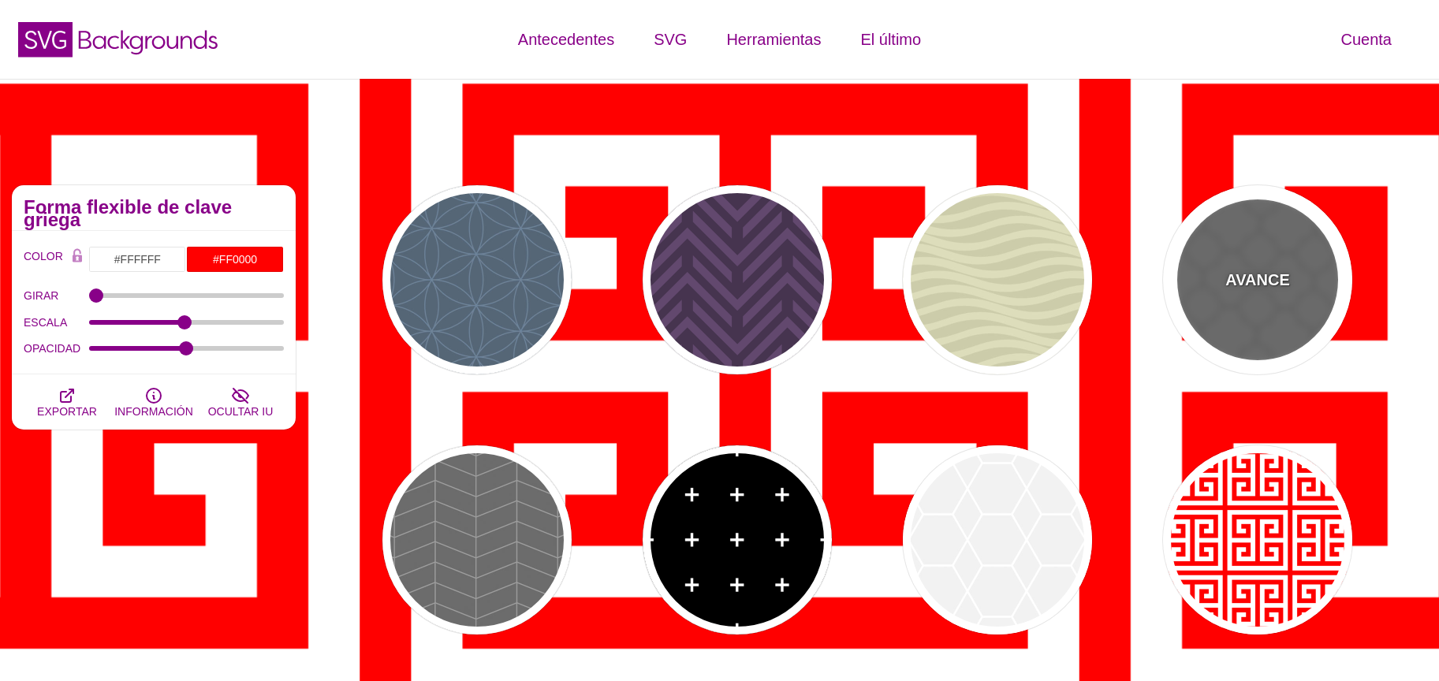
type input "5"
type input "1"
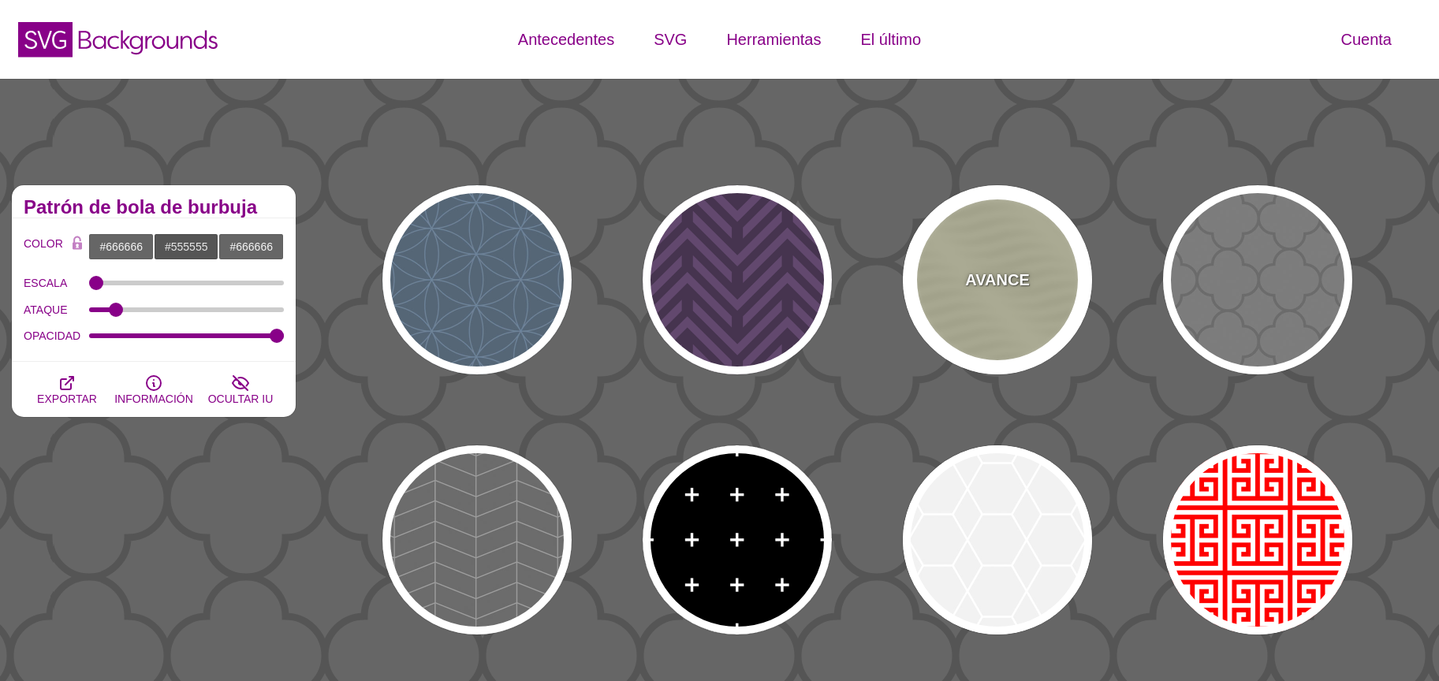
click at [1032, 276] on div "AVANCE" at bounding box center [997, 279] width 189 height 189
type input "#DDDDBB"
type input "#CCCCAA"
type input "0"
type input "0.25"
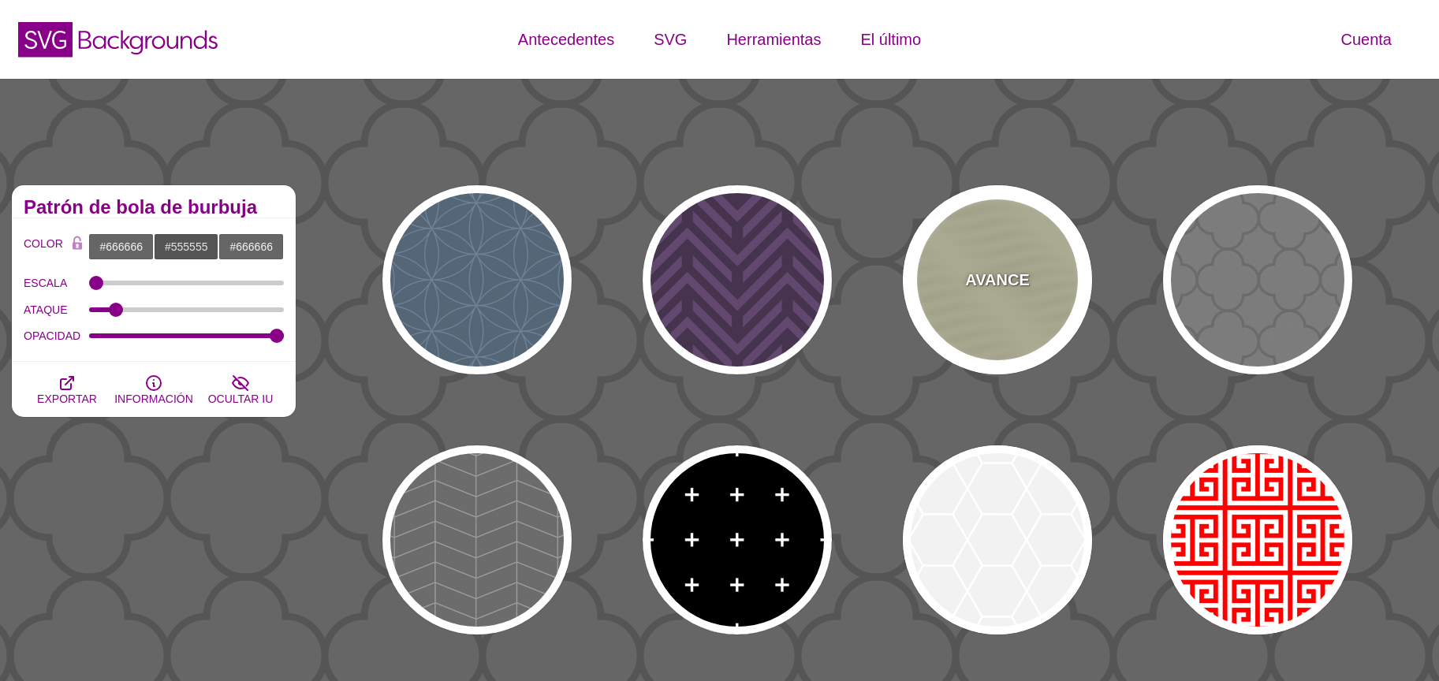
type input "10"
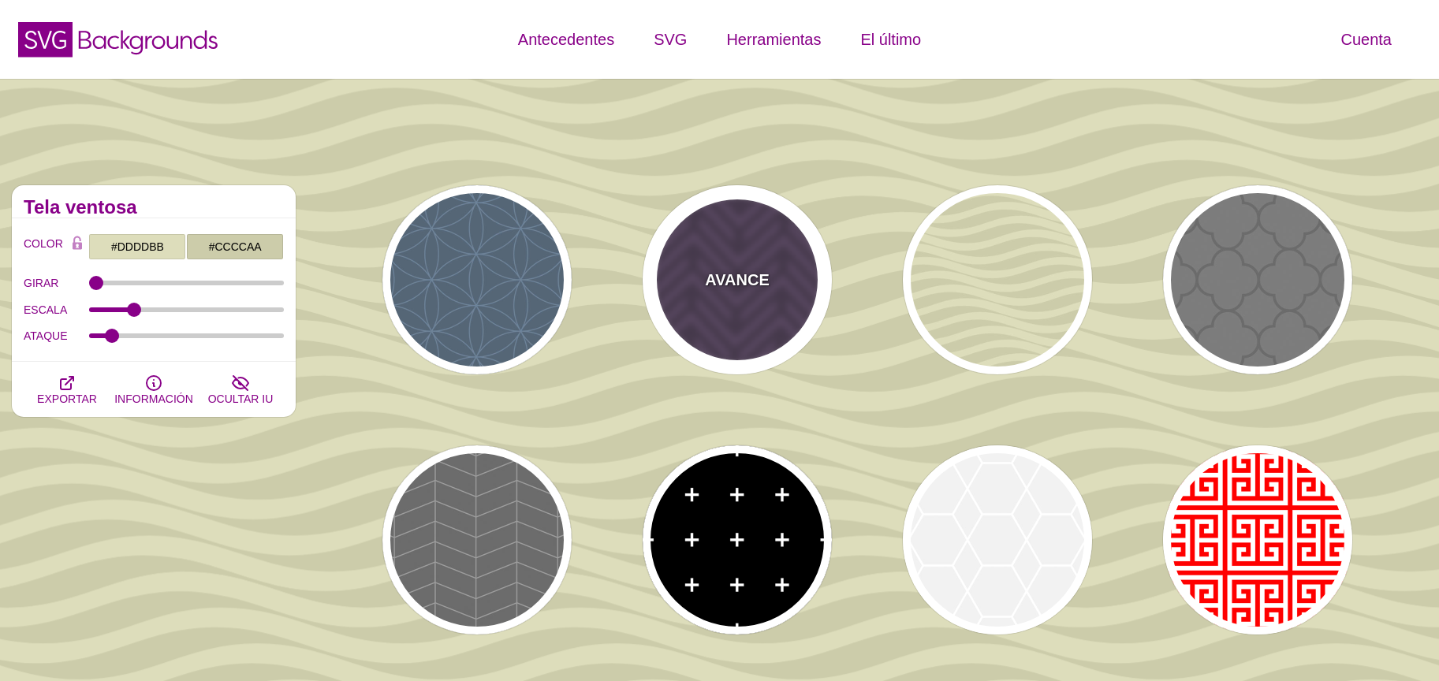
click at [763, 301] on div "AVANCE" at bounding box center [737, 279] width 189 height 189
type input "#46344F"
type input "#62486E"
type input "#FF7300"
type input "0.2"
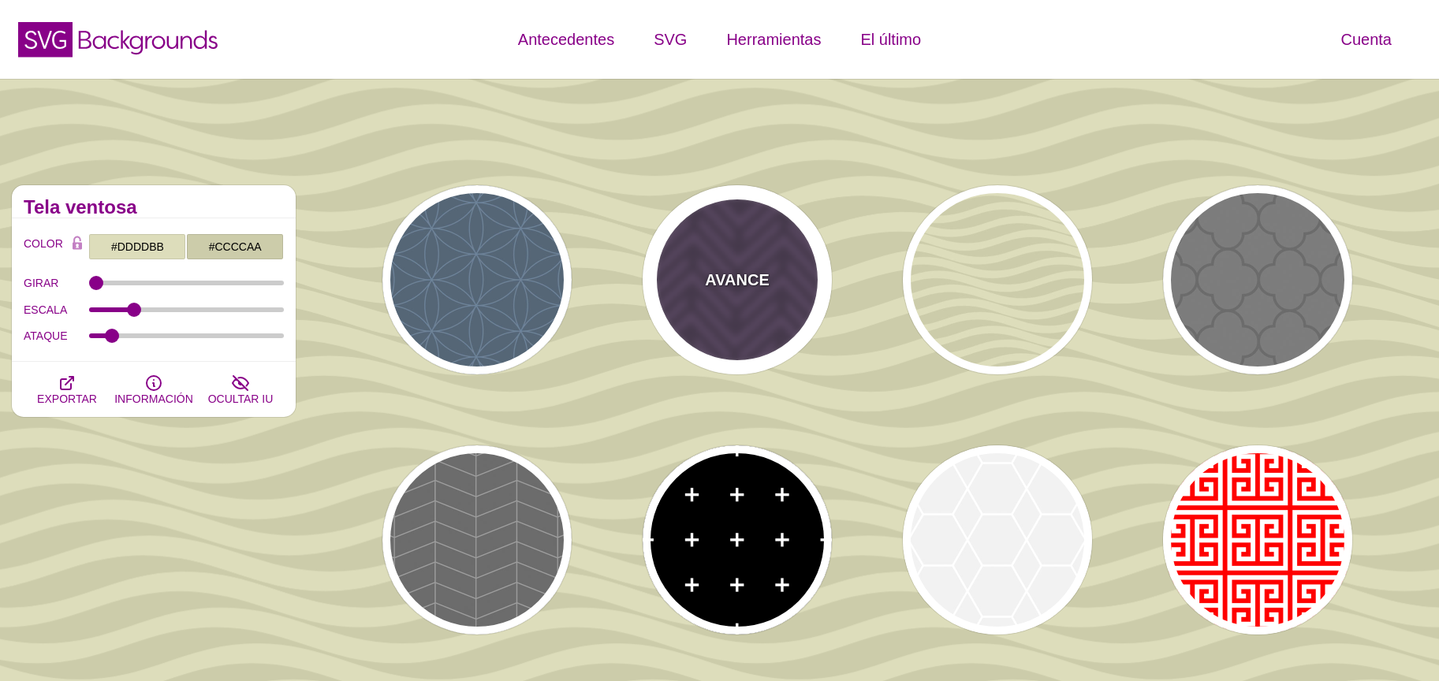
type input "0"
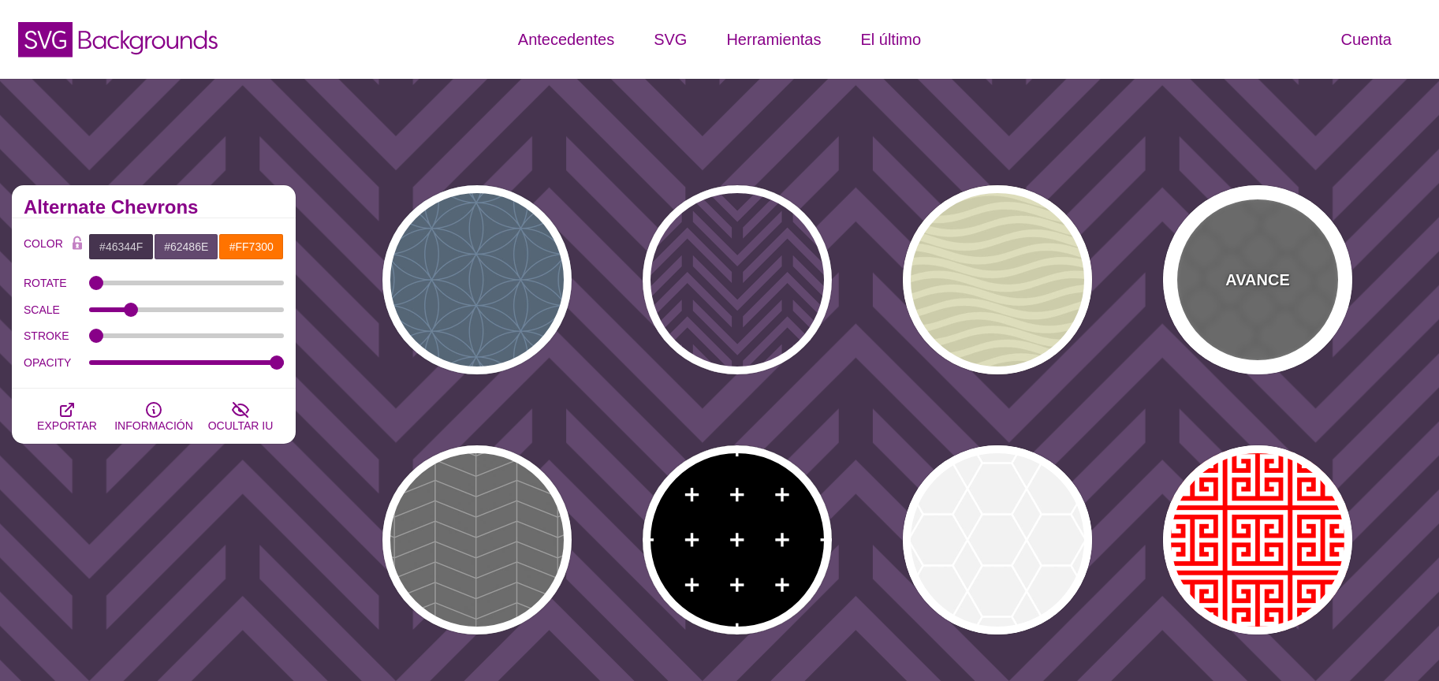
click at [1191, 282] on div "AVANCE" at bounding box center [1257, 279] width 189 height 189
type input "#666666"
type input "#555555"
type input "#666666"
type input "20"
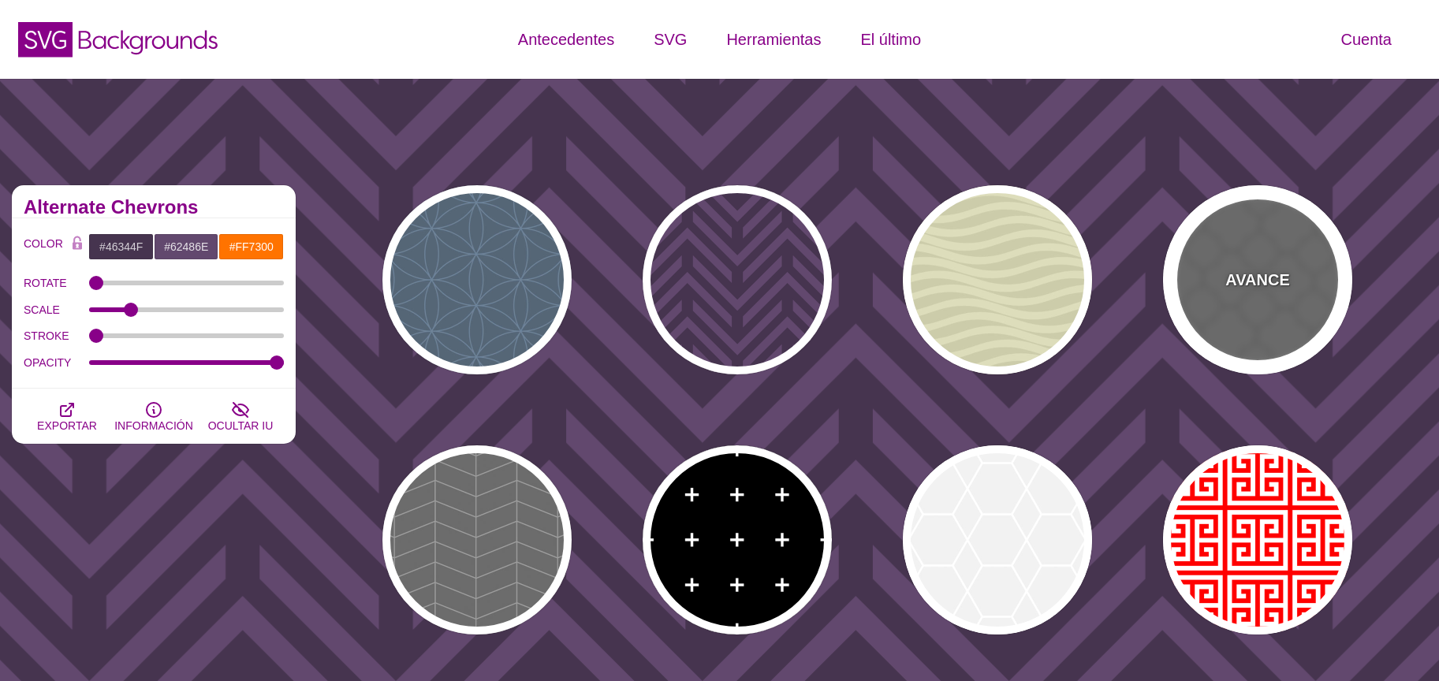
type input "5"
type input "1"
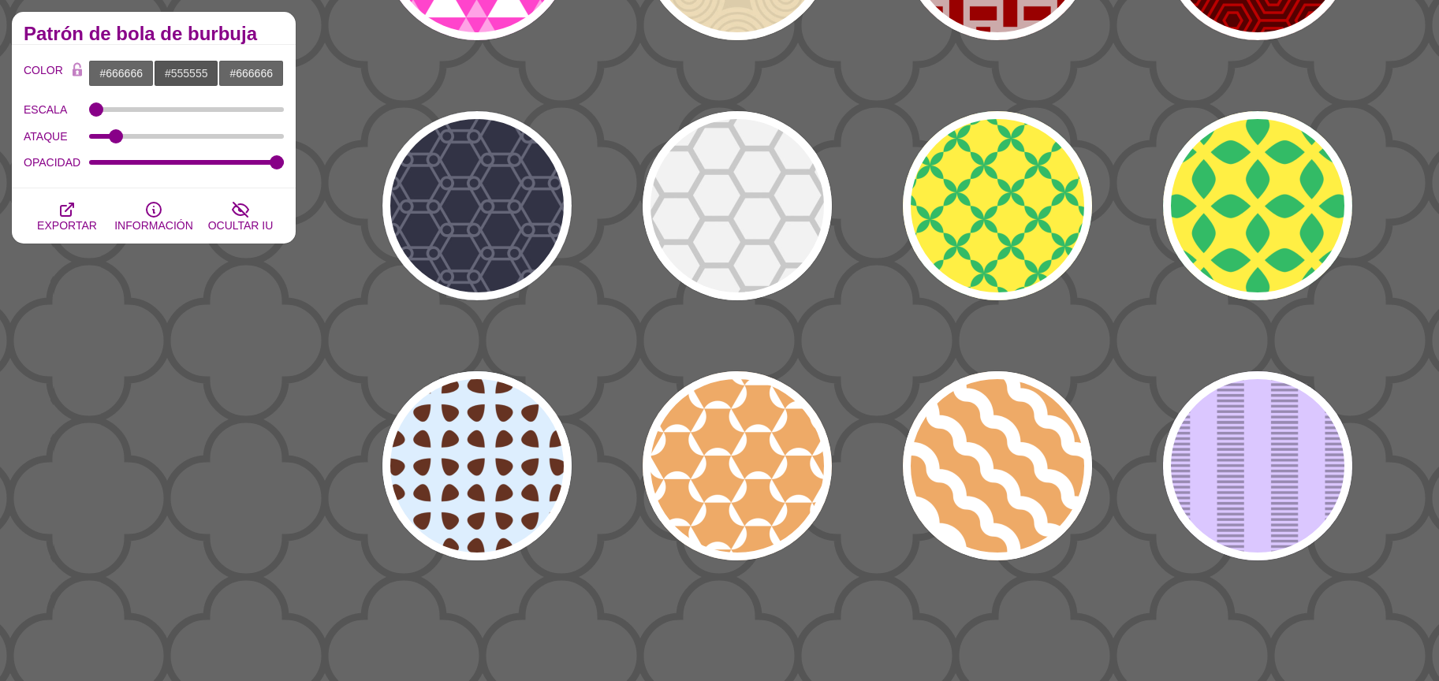
scroll to position [856, 0]
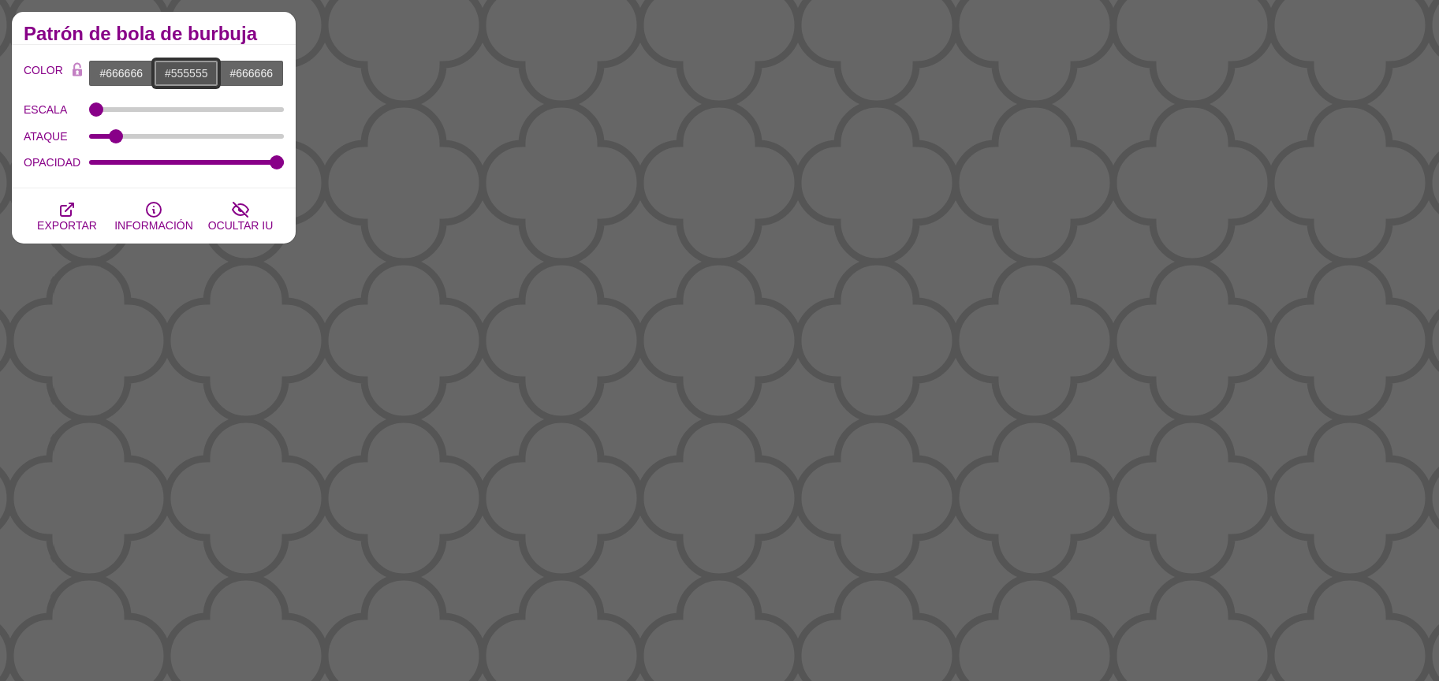
click at [181, 73] on input "#555555" at bounding box center [186, 73] width 65 height 27
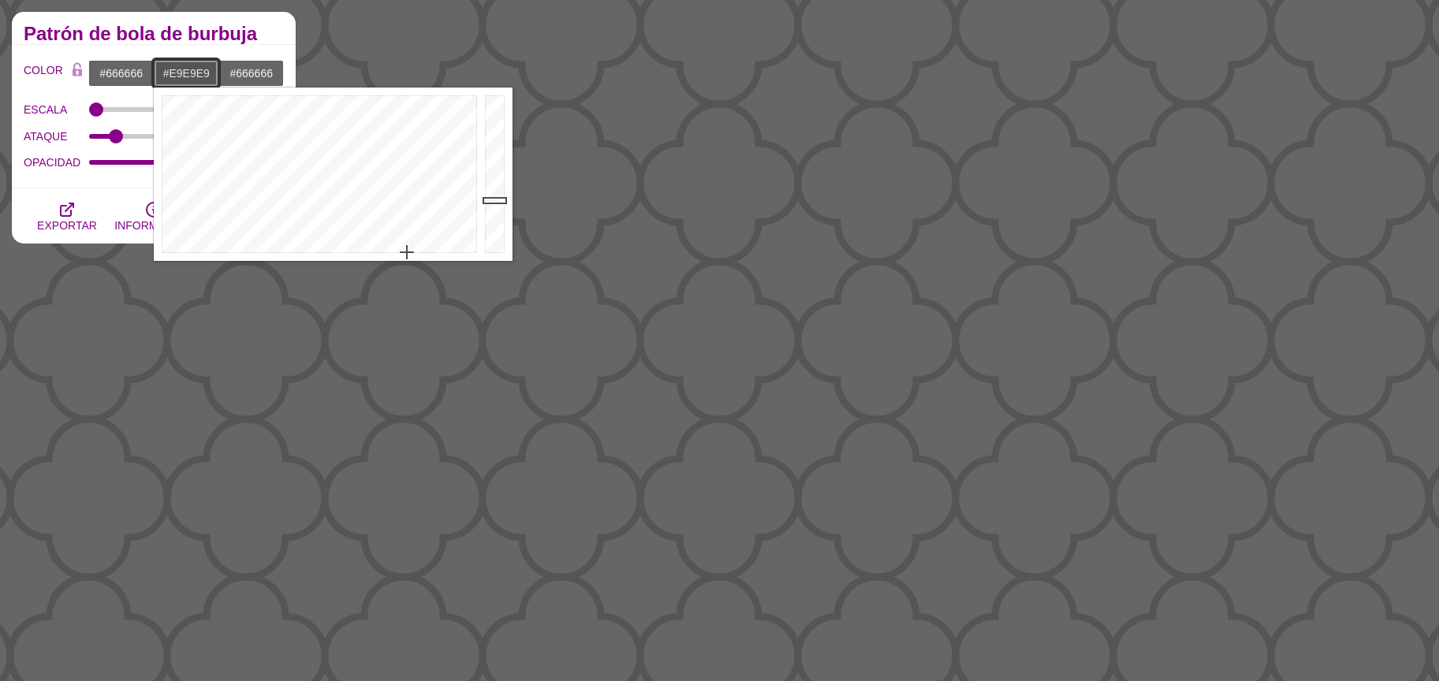
click at [494, 108] on div at bounding box center [497, 175] width 32 height 174
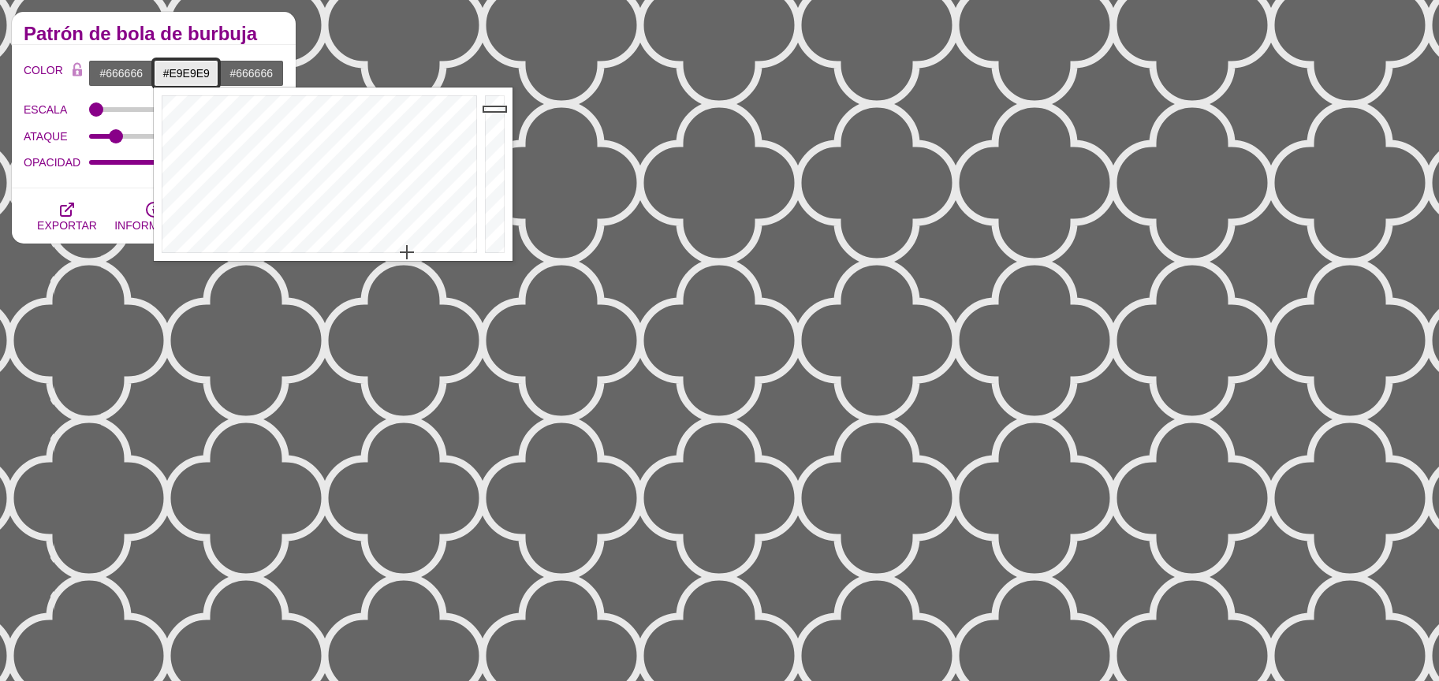
type input "#848484"
click at [496, 170] on div at bounding box center [497, 175] width 32 height 174
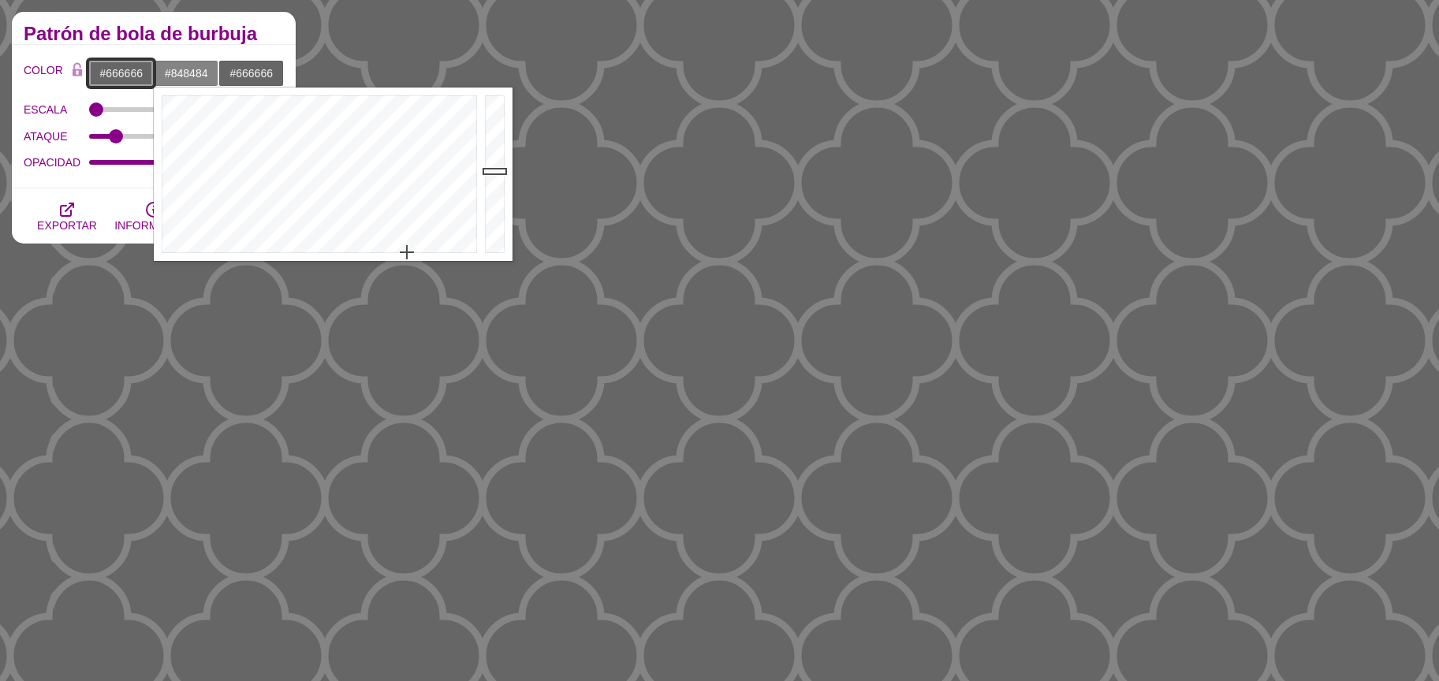
click at [135, 86] on body "SVG Backgrounds Logo Antecedentes Categorías Abstracto Patrones Geométrico Grad…" at bounding box center [719, 554] width 1439 height 2820
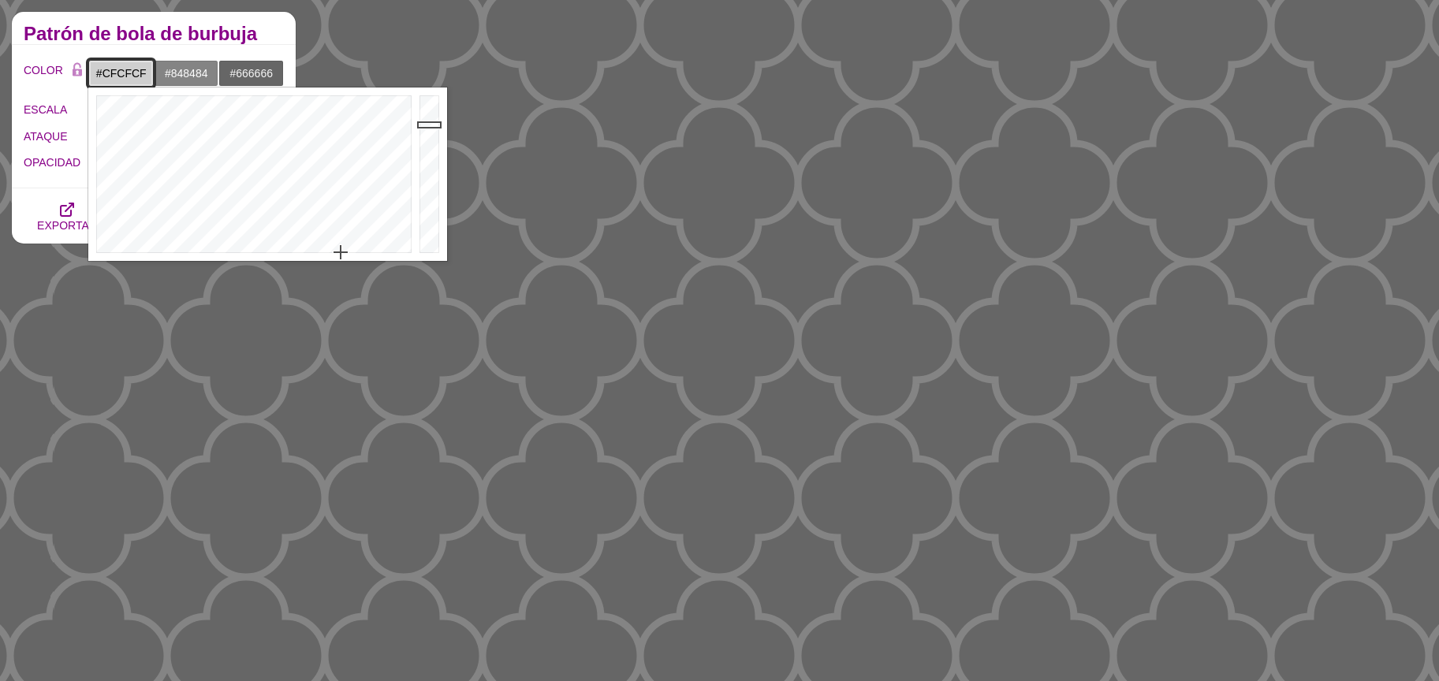
click at [424, 124] on div at bounding box center [432, 175] width 32 height 174
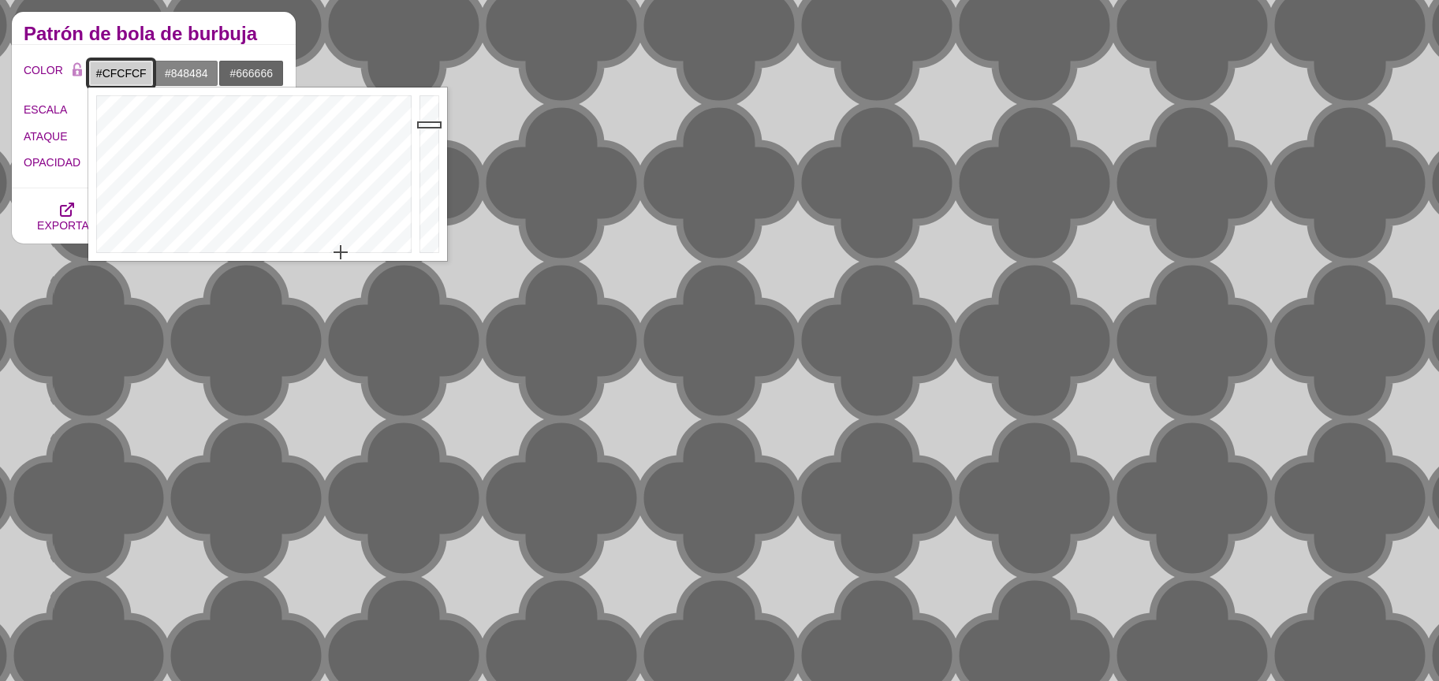
type input "#F5F5F5"
click at [420, 101] on div at bounding box center [432, 175] width 32 height 174
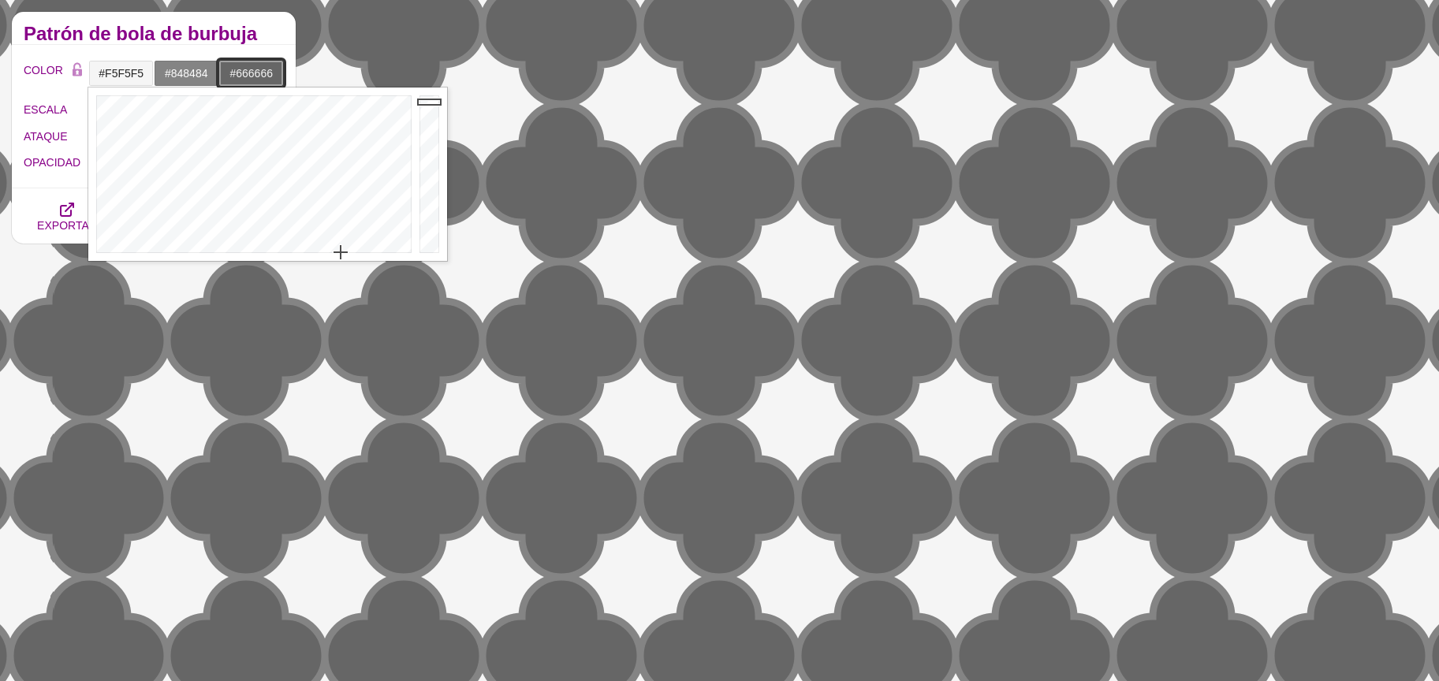
click at [261, 75] on input "#666666" at bounding box center [250, 73] width 65 height 27
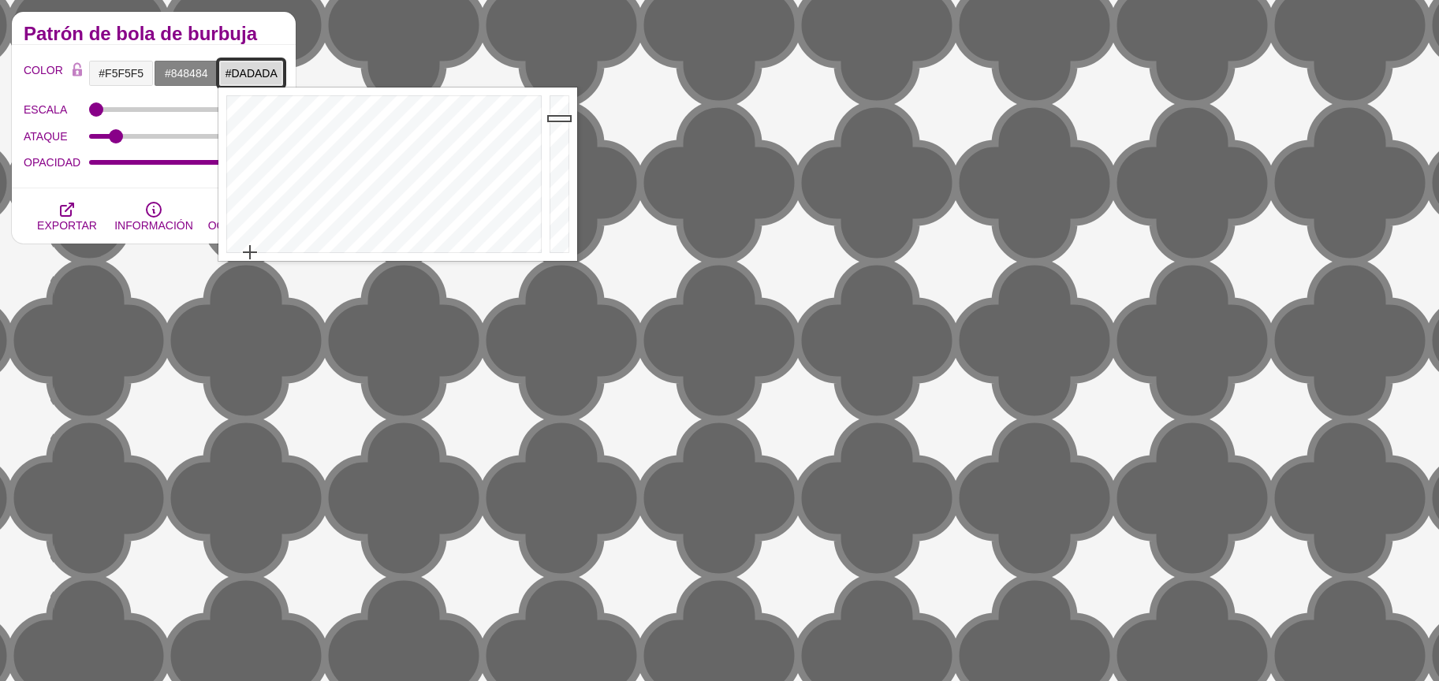
click at [553, 118] on div at bounding box center [562, 175] width 32 height 174
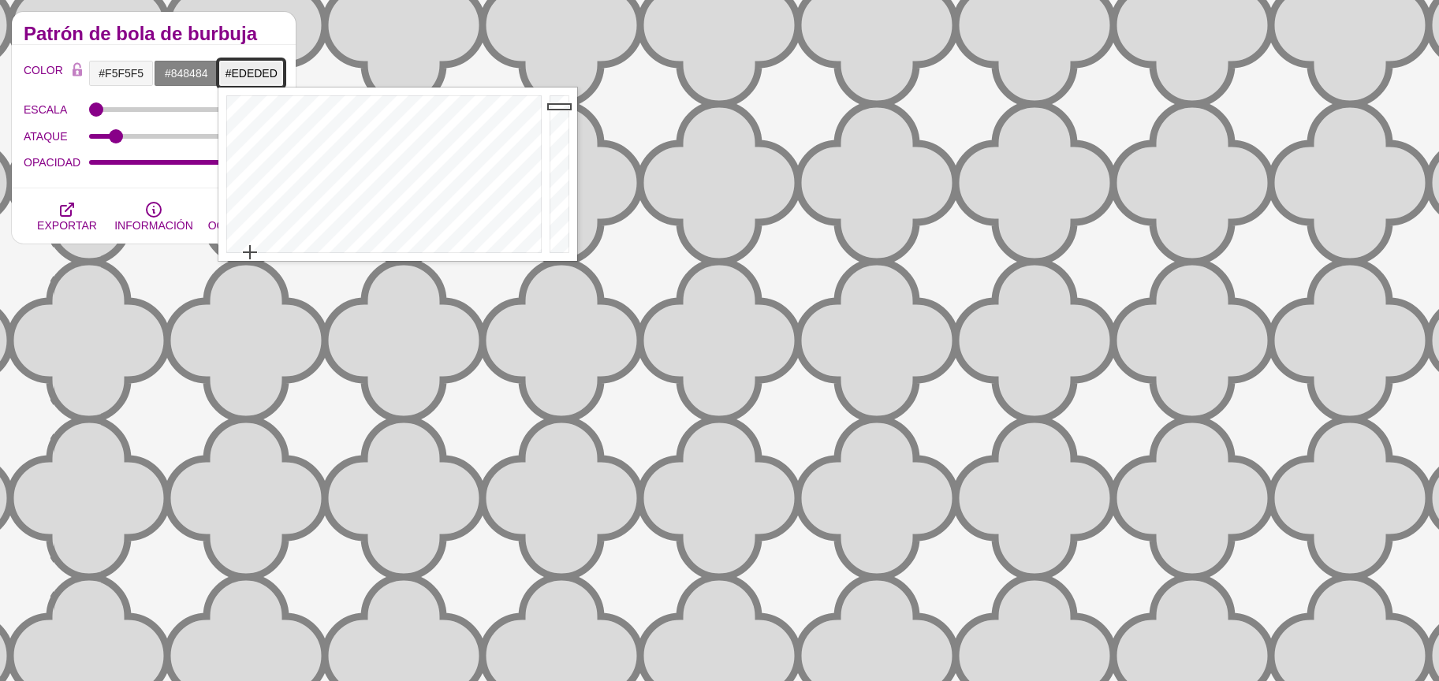
click at [557, 106] on div at bounding box center [562, 175] width 32 height 174
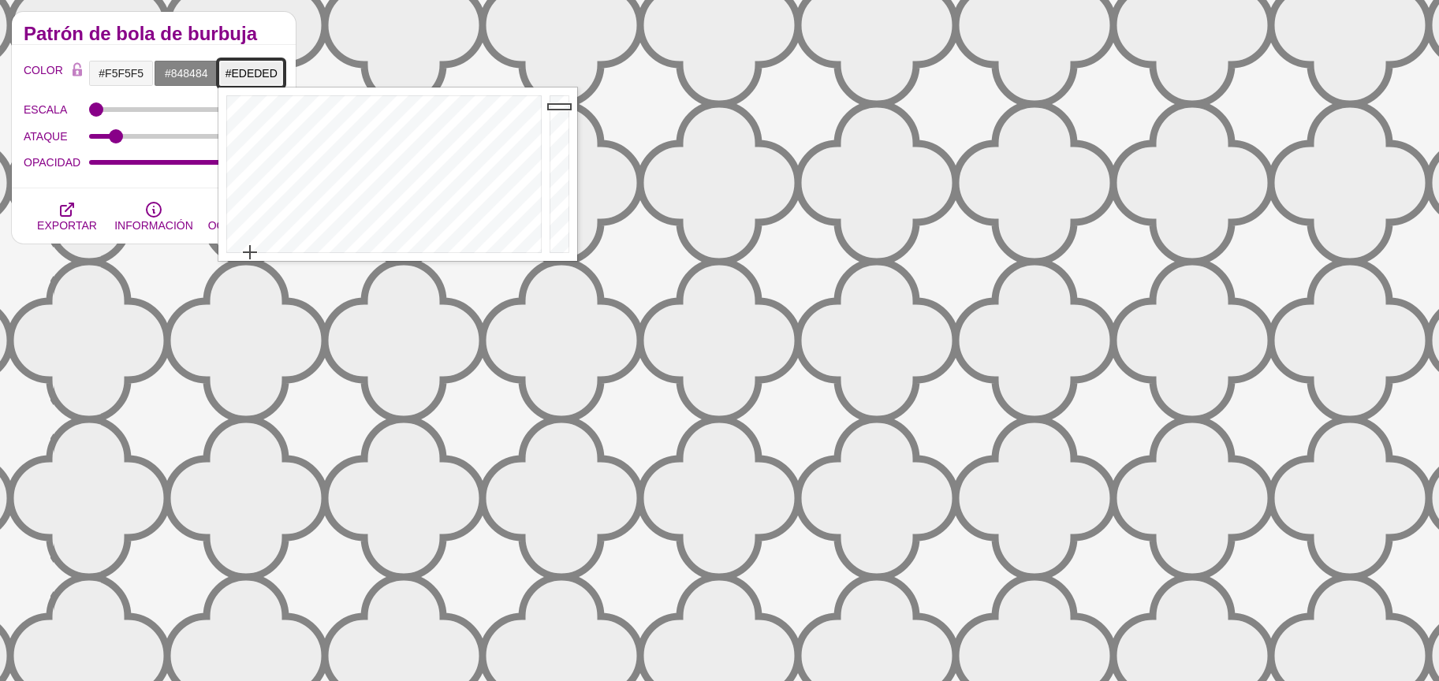
type input "#F7F7F7"
click at [556, 99] on div at bounding box center [562, 175] width 32 height 174
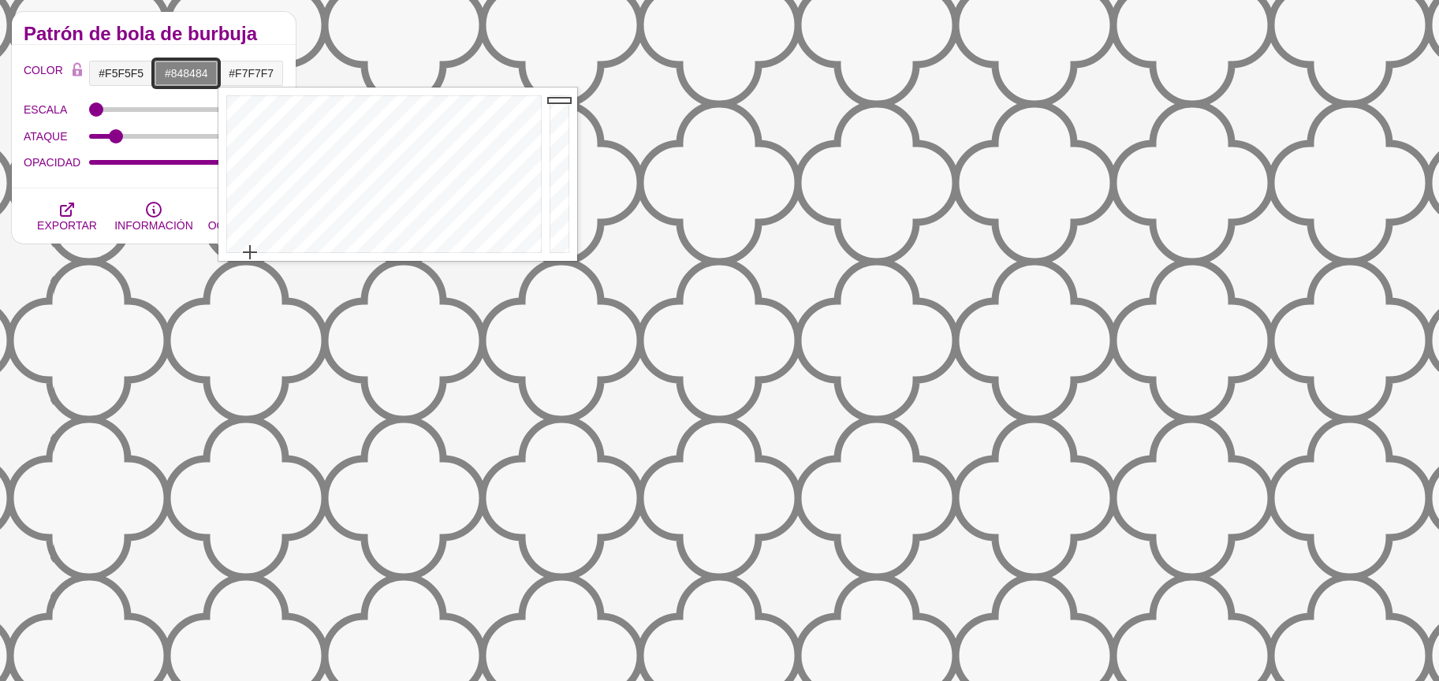
click at [185, 82] on input "#848484" at bounding box center [186, 73] width 65 height 27
type input "#C3C3C3"
click at [493, 132] on div at bounding box center [497, 175] width 32 height 174
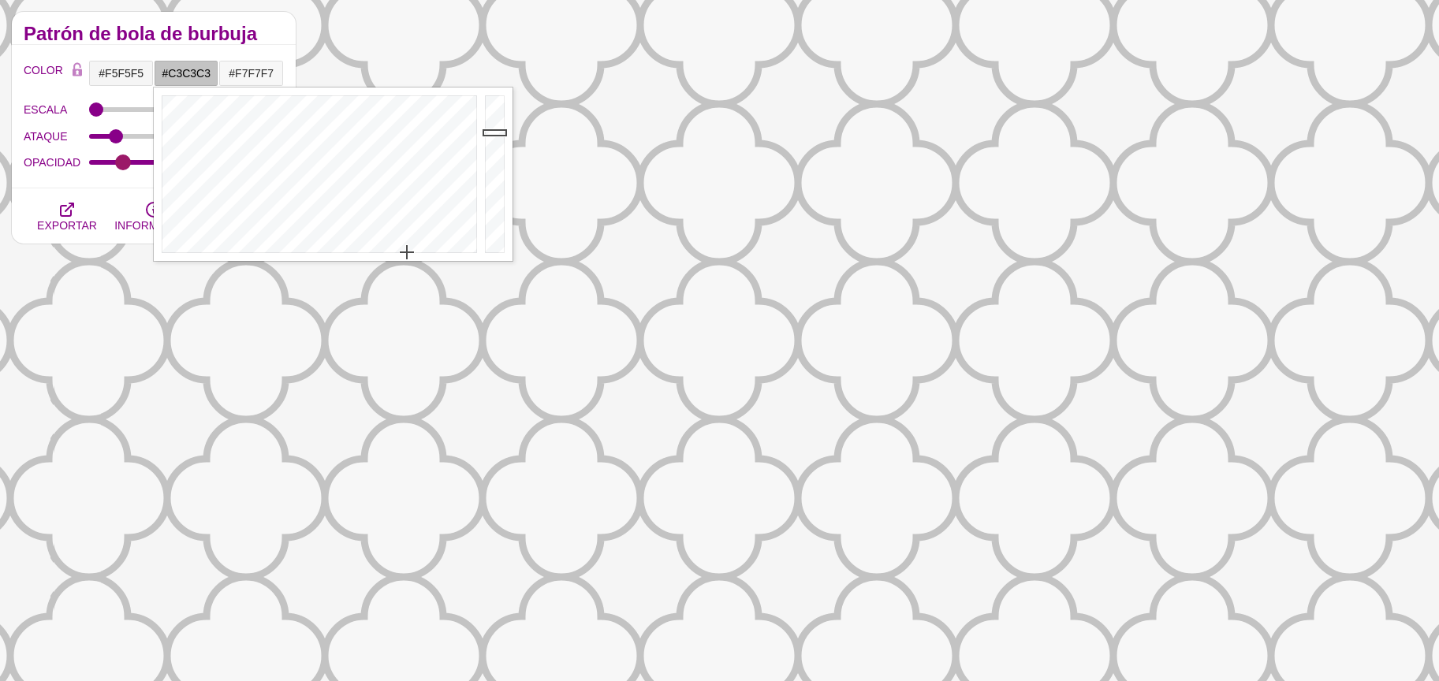
type input "0.15"
click at [121, 162] on input "OPACIDAD" at bounding box center [187, 162] width 196 height 6
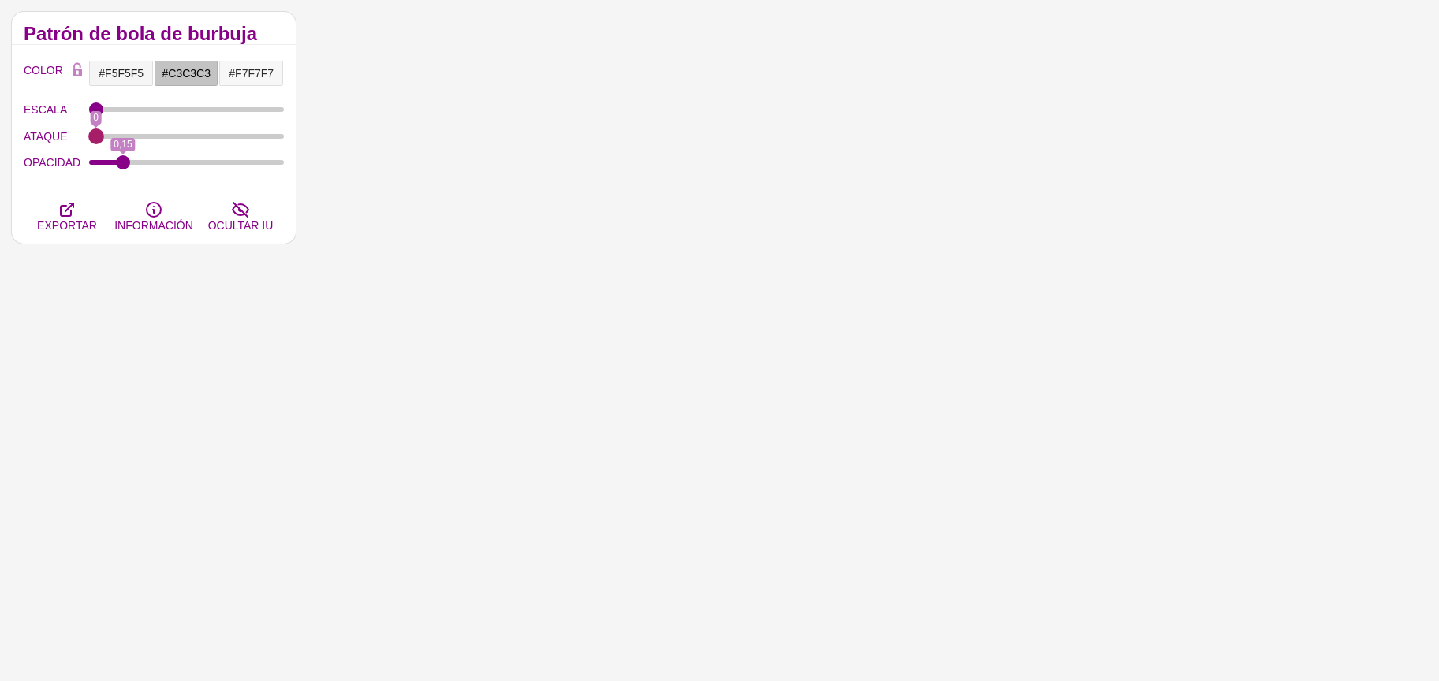
drag, startPoint x: 113, startPoint y: 136, endPoint x: 93, endPoint y: 133, distance: 19.9
type input "0"
click at [93, 133] on input "ATAQUE" at bounding box center [187, 136] width 196 height 6
type input "457"
click at [136, 113] on input "ESCALA" at bounding box center [187, 109] width 196 height 6
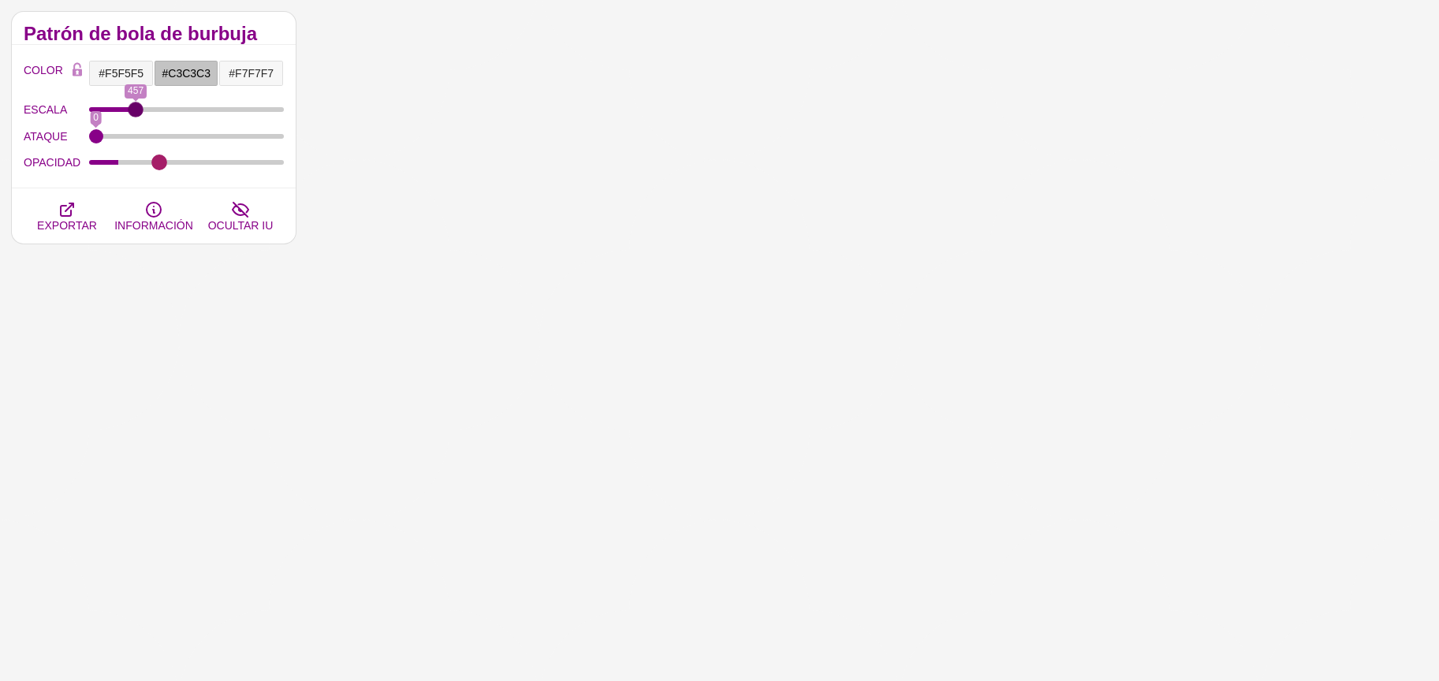
type input "0.35"
click at [159, 162] on input "OPACIDAD" at bounding box center [187, 162] width 196 height 6
type input "15.8"
click at [159, 138] on input "ATAQUE" at bounding box center [187, 136] width 196 height 6
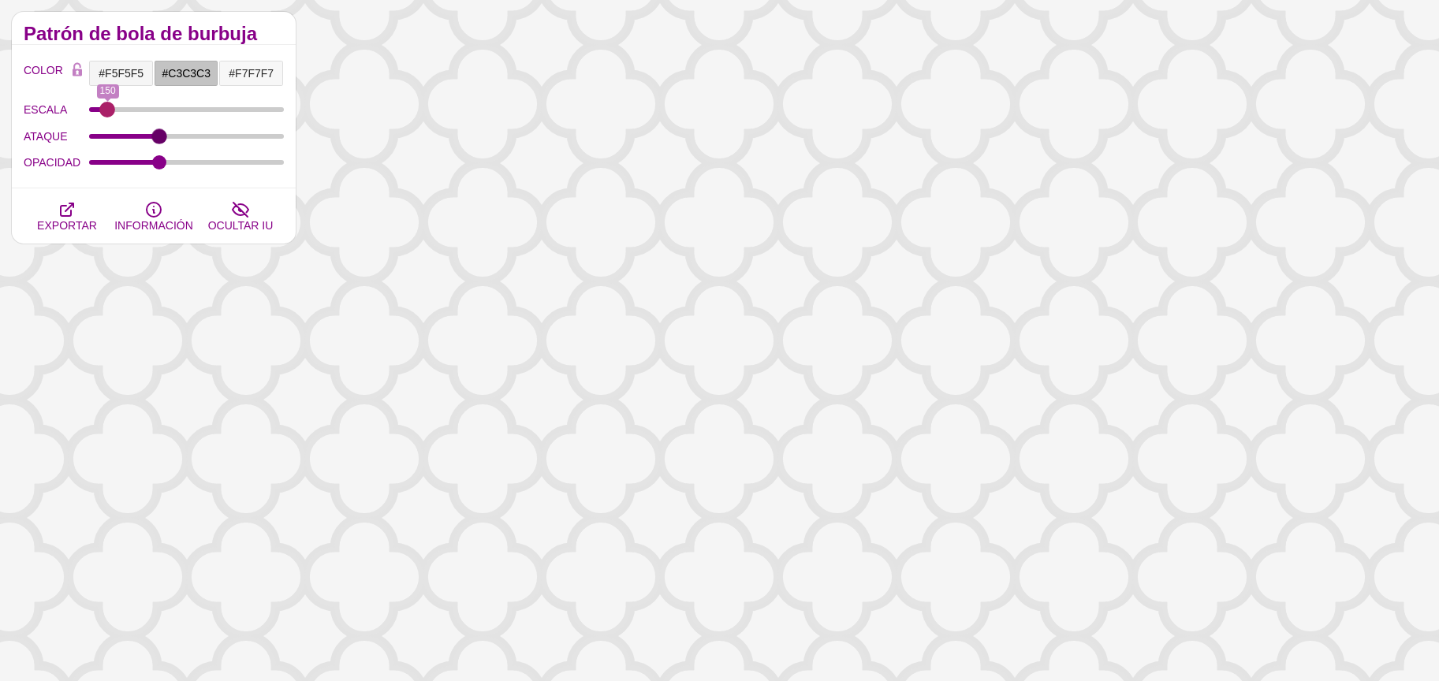
drag, startPoint x: 138, startPoint y: 104, endPoint x: 106, endPoint y: 114, distance: 32.9
type input "142"
click at [106, 113] on input "ESCALA" at bounding box center [187, 109] width 196 height 6
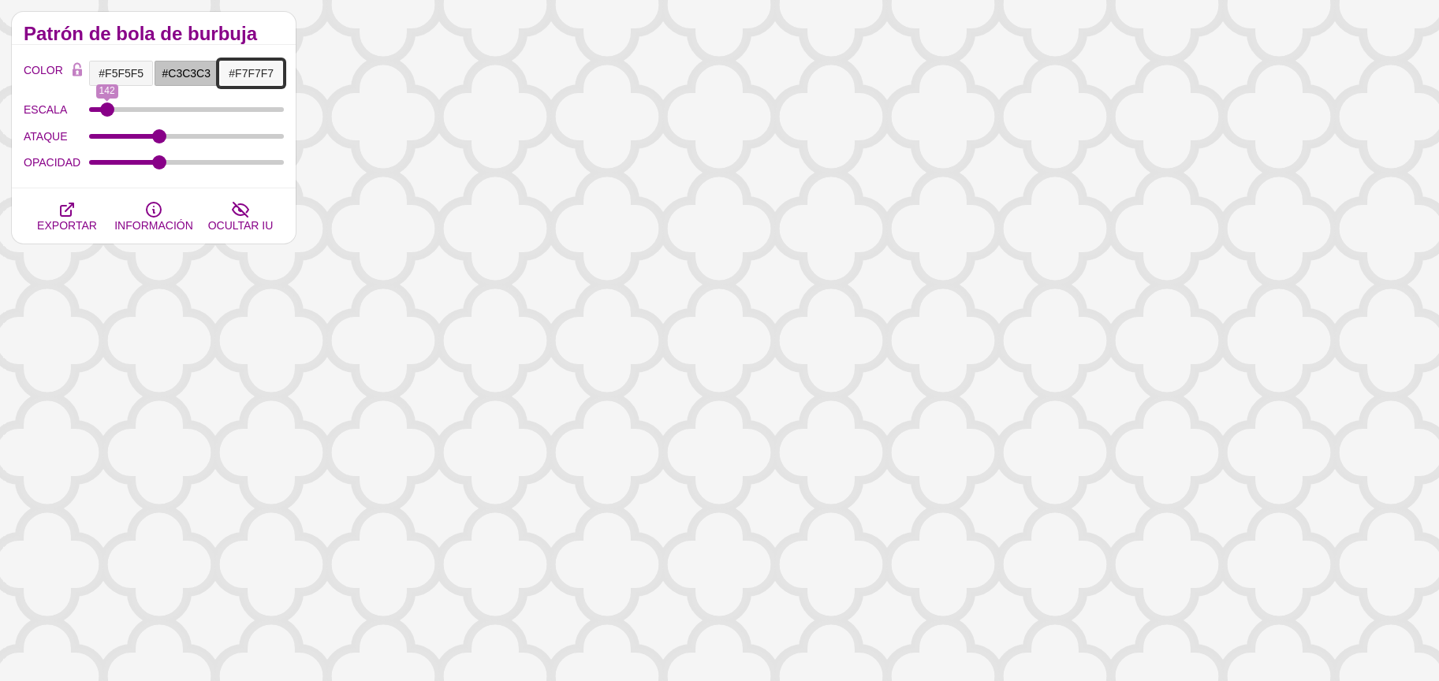
click at [244, 84] on input "#F7F7F7" at bounding box center [250, 73] width 65 height 27
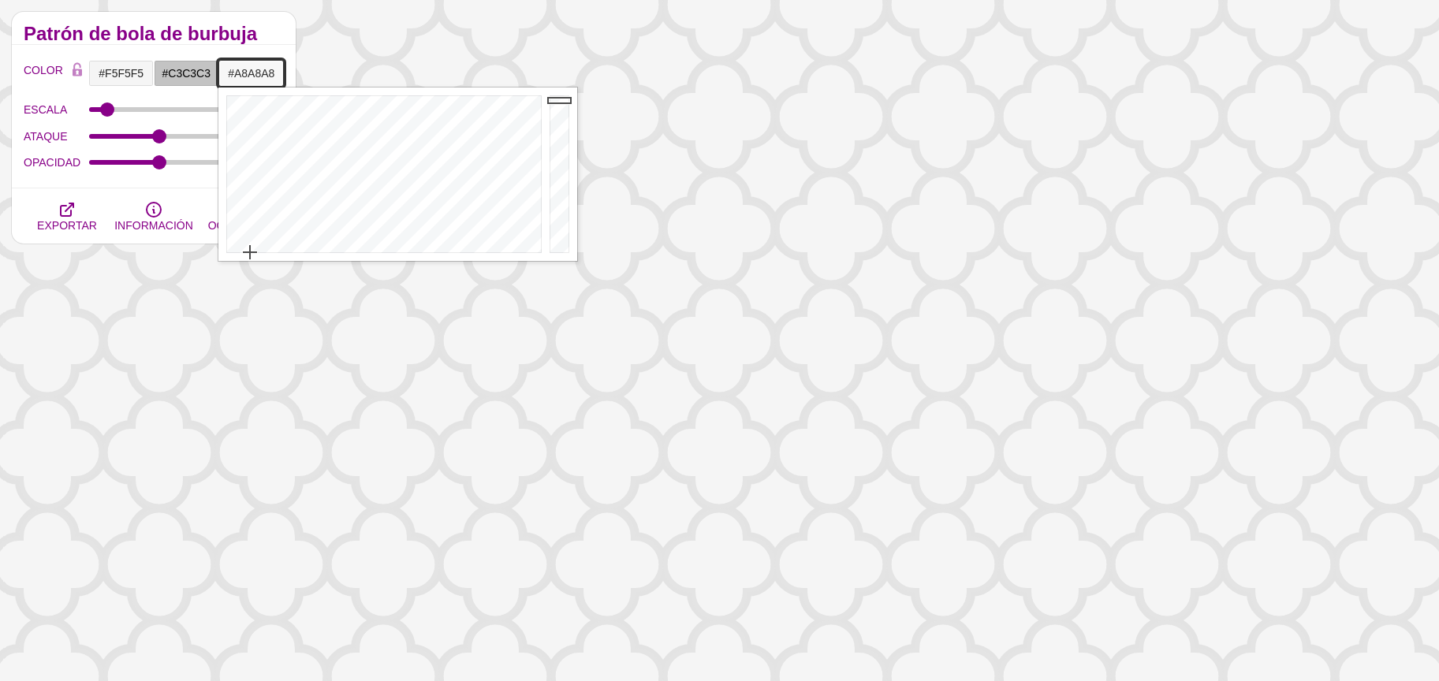
click at [554, 148] on div at bounding box center [562, 175] width 32 height 174
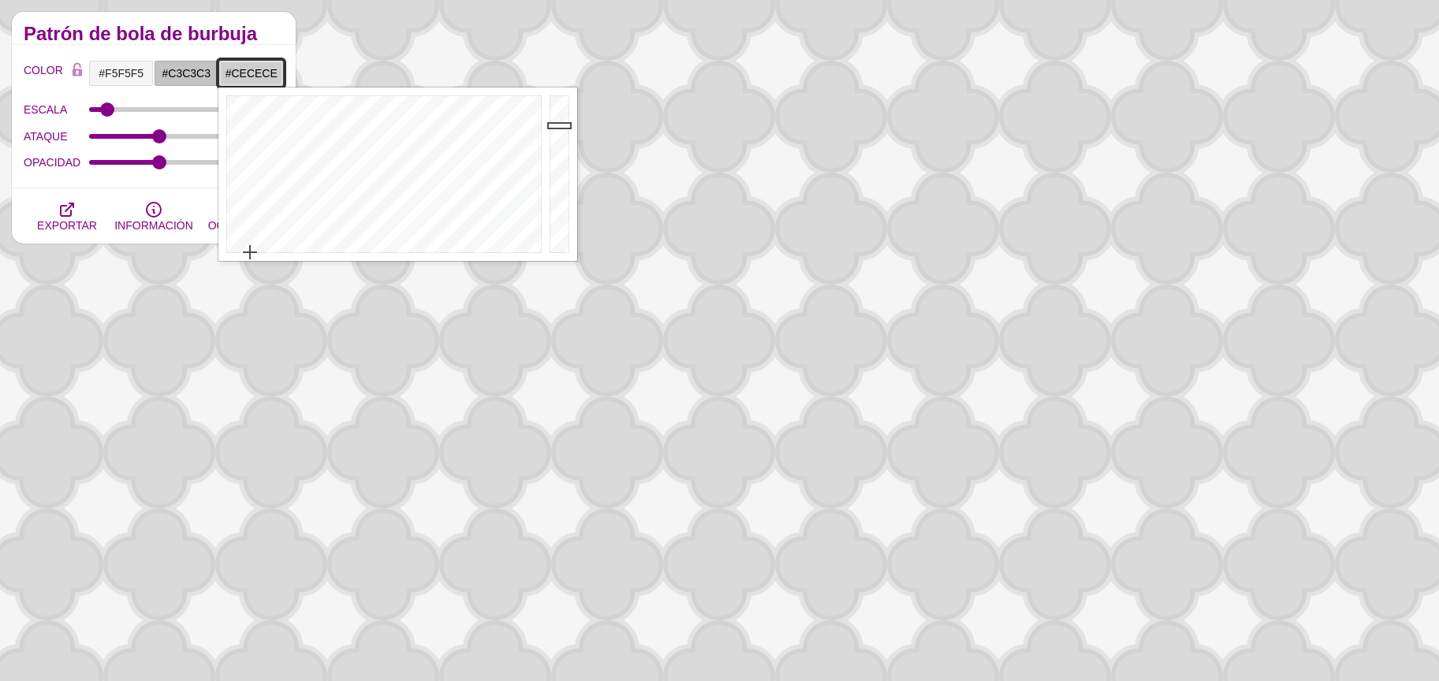
click at [552, 125] on div at bounding box center [562, 175] width 32 height 174
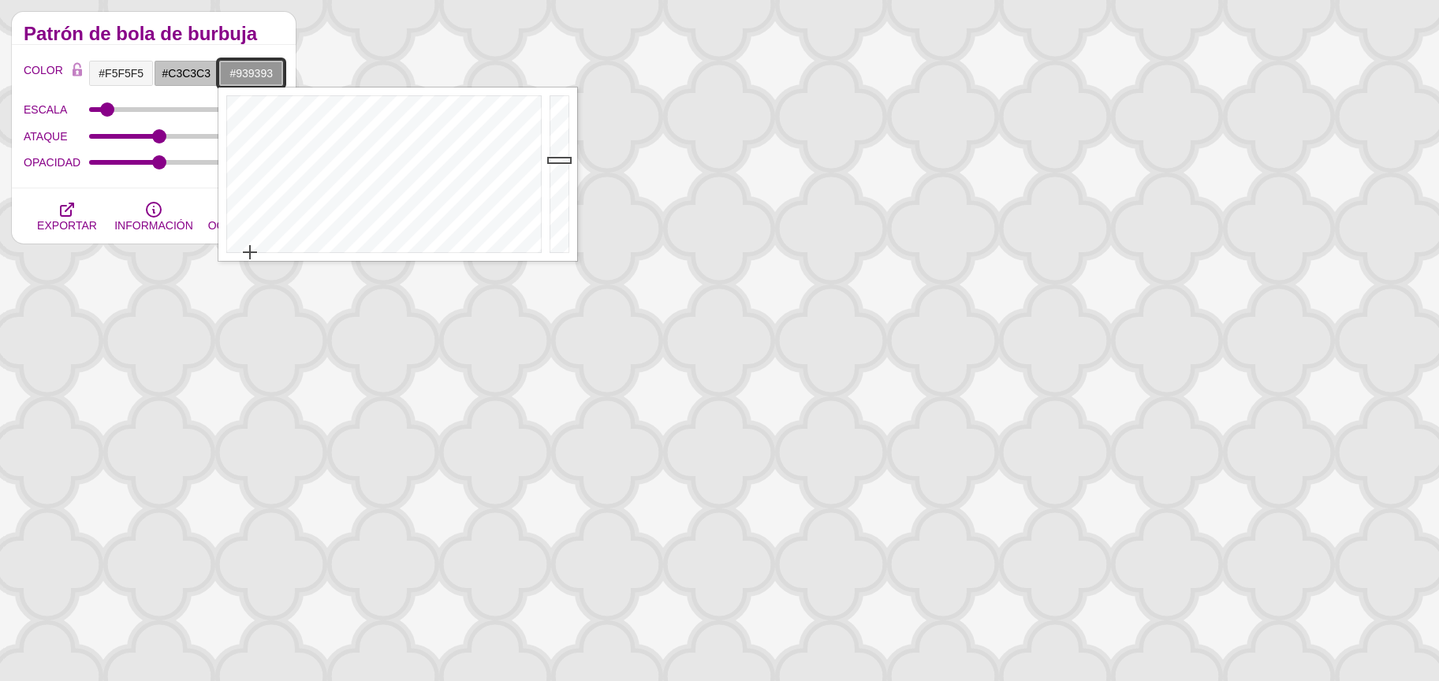
drag, startPoint x: 558, startPoint y: 159, endPoint x: 554, endPoint y: 175, distance: 16.1
click at [558, 162] on div at bounding box center [562, 175] width 32 height 174
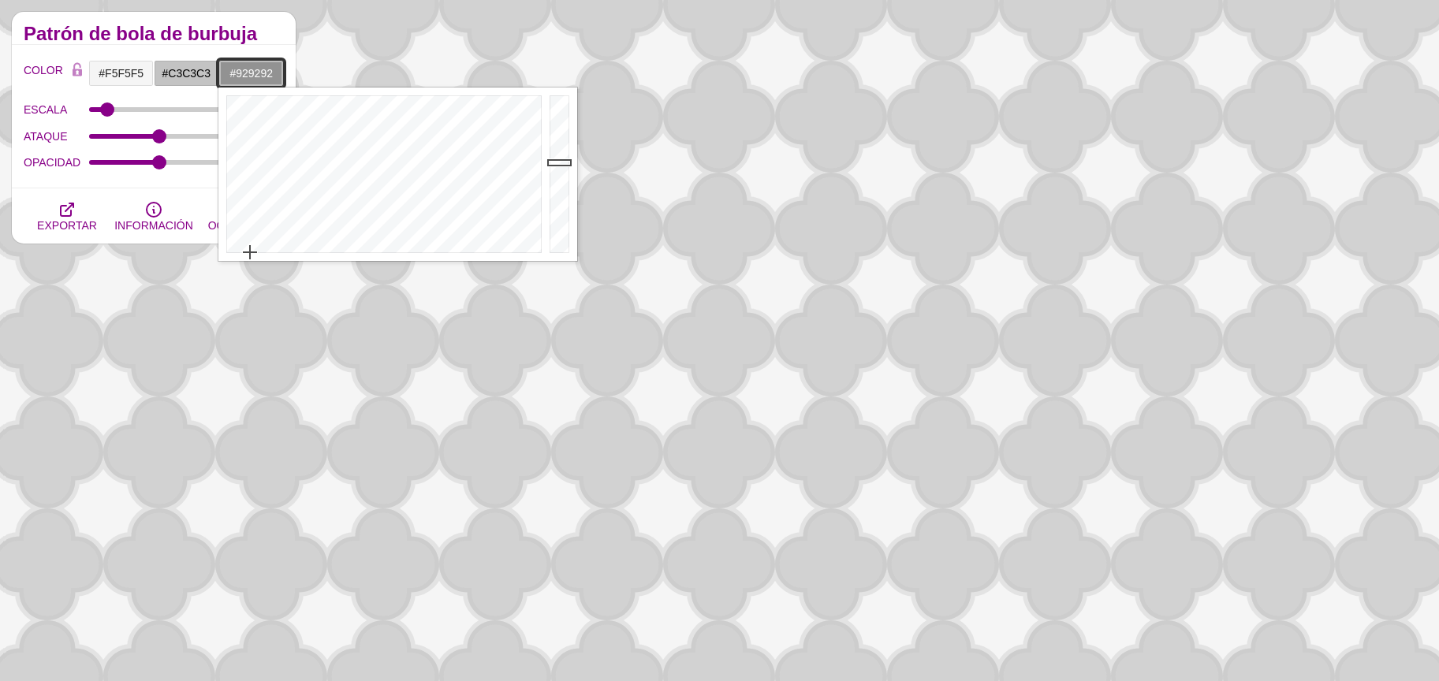
type input "#444444"
click at [551, 210] on div at bounding box center [562, 175] width 32 height 174
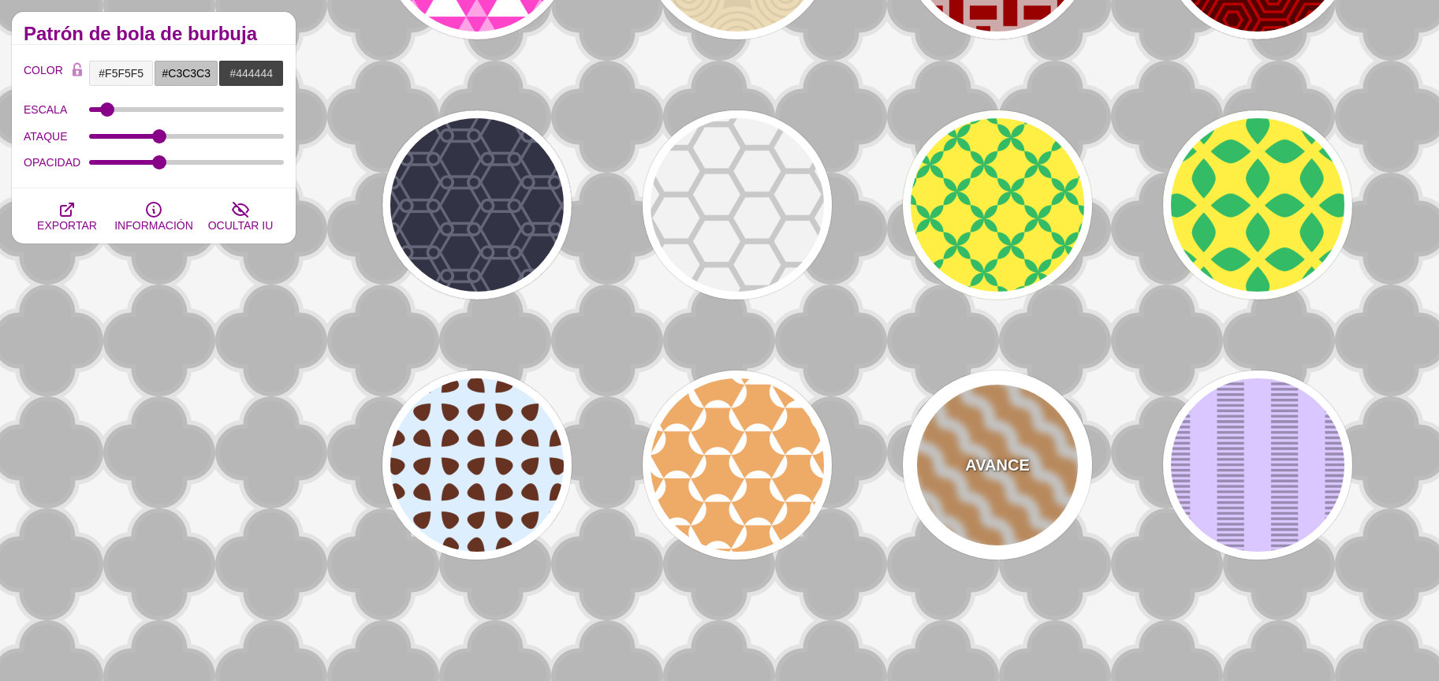
click at [1037, 460] on div "AVANCE" at bounding box center [997, 465] width 189 height 189
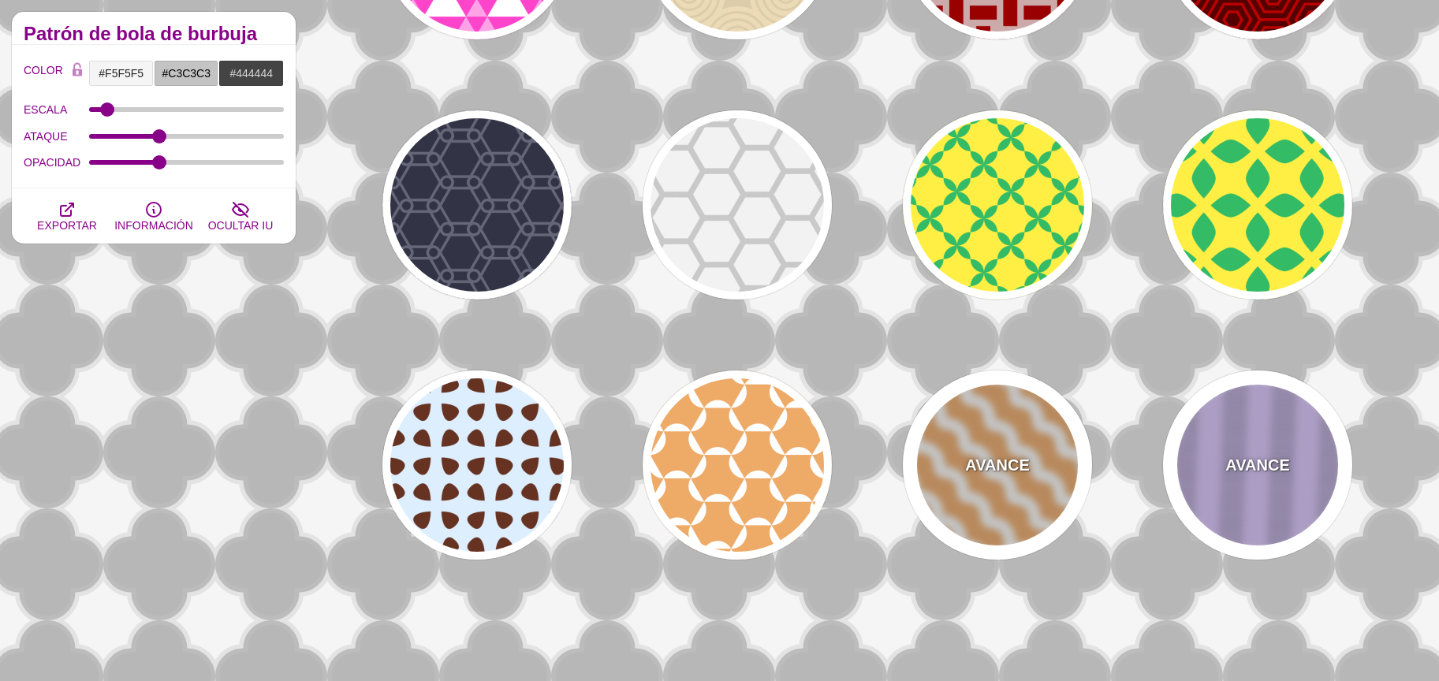
type input "#EEAA66"
type input "#FFFFFF"
type input "0"
type input "1"
type input "0"
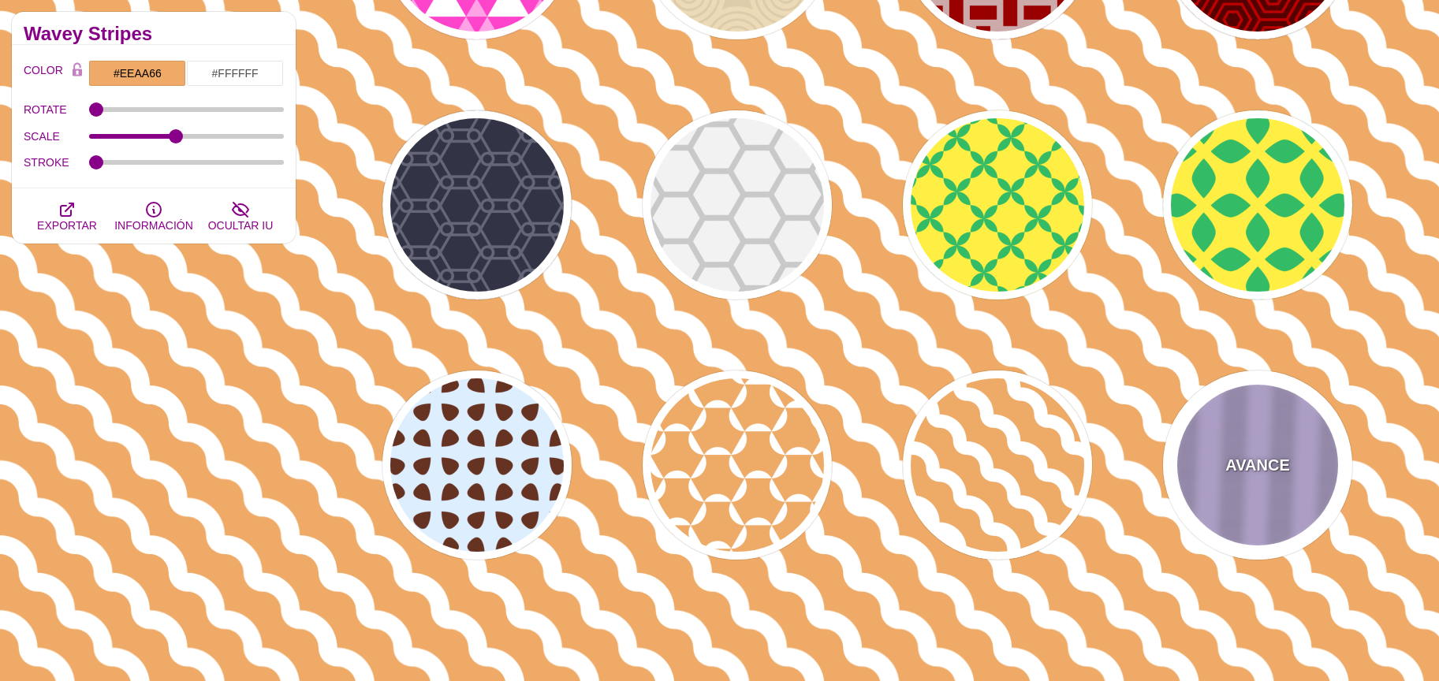
drag, startPoint x: 1252, startPoint y: 461, endPoint x: 1256, endPoint y: 341, distance: 120.7
click at [1252, 461] on font "AVANCE" at bounding box center [1258, 465] width 64 height 17
type input "#DBC7FF"
type input "#988AB1"
type input "5"
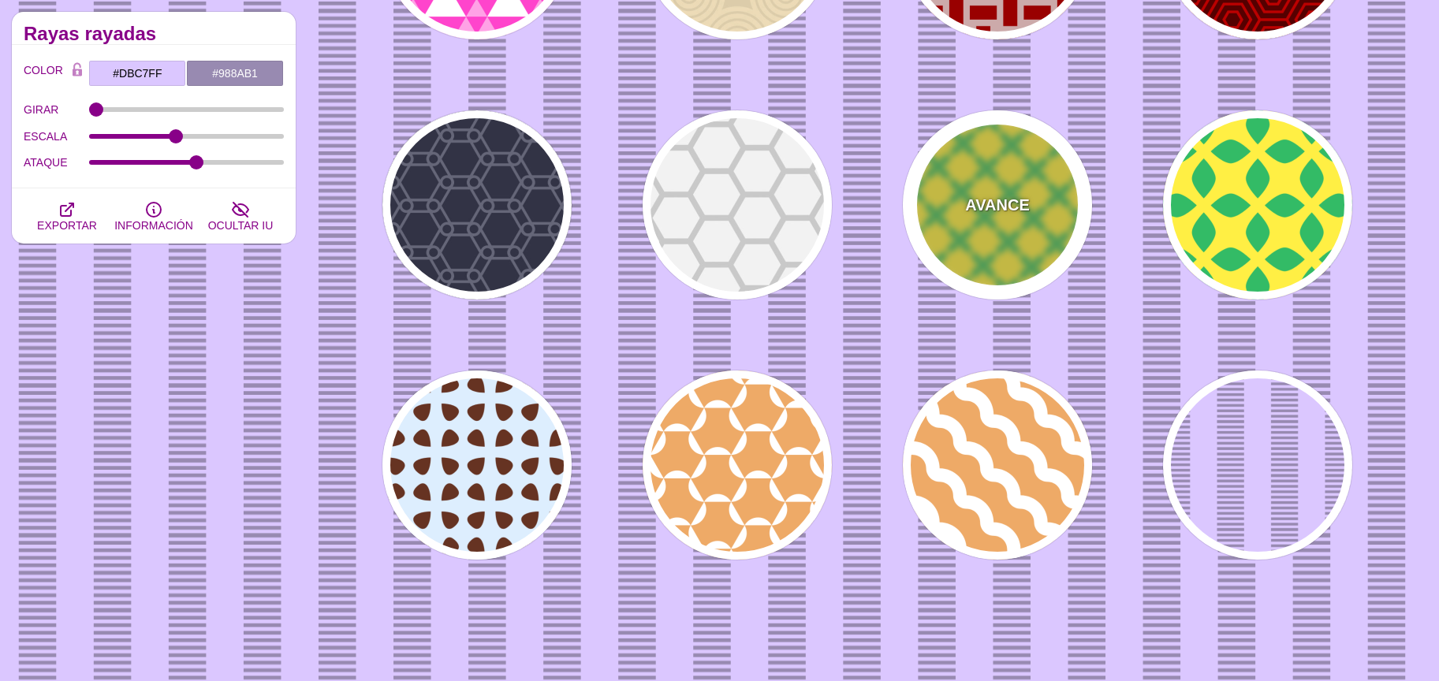
drag, startPoint x: 1048, startPoint y: 229, endPoint x: 1070, endPoint y: 245, distance: 27.6
click at [1046, 230] on div "AVANCE" at bounding box center [997, 204] width 189 height 189
type input "#FFEE44"
type input "#33BB66"
type input "0"
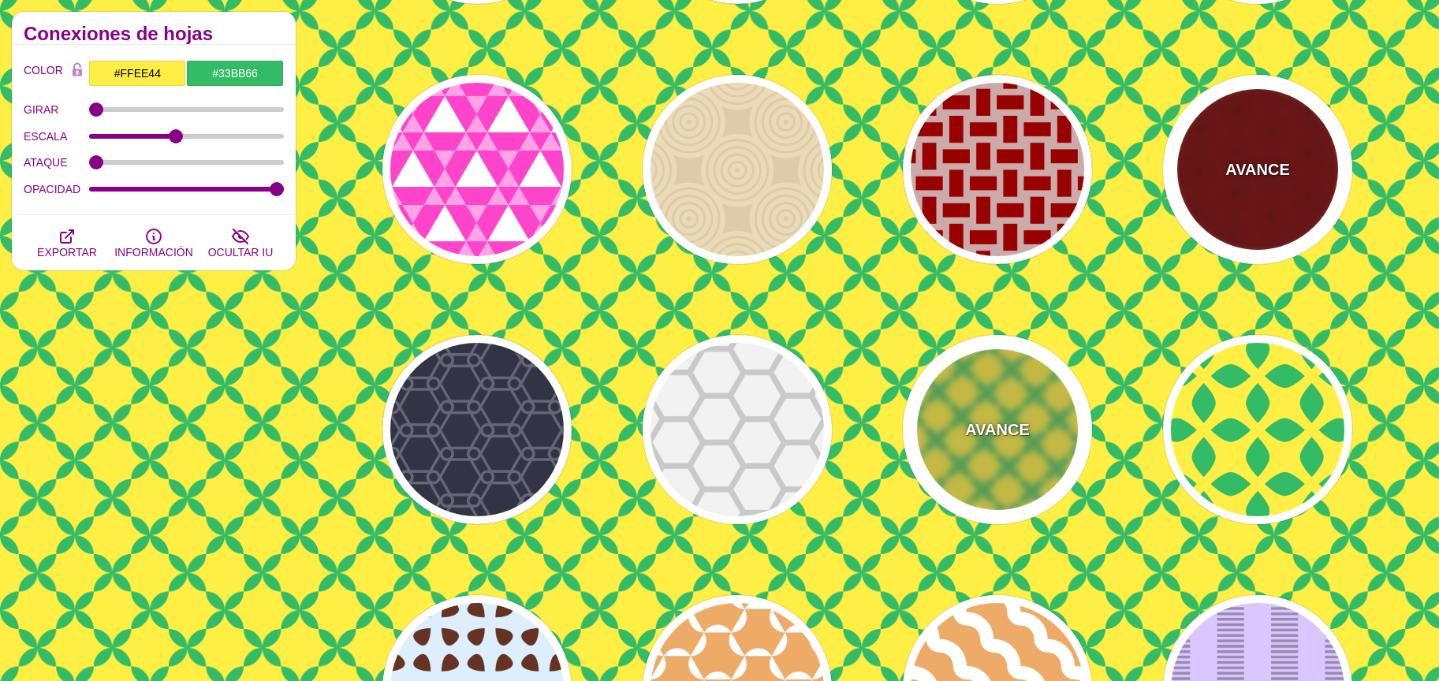
scroll to position [620, 0]
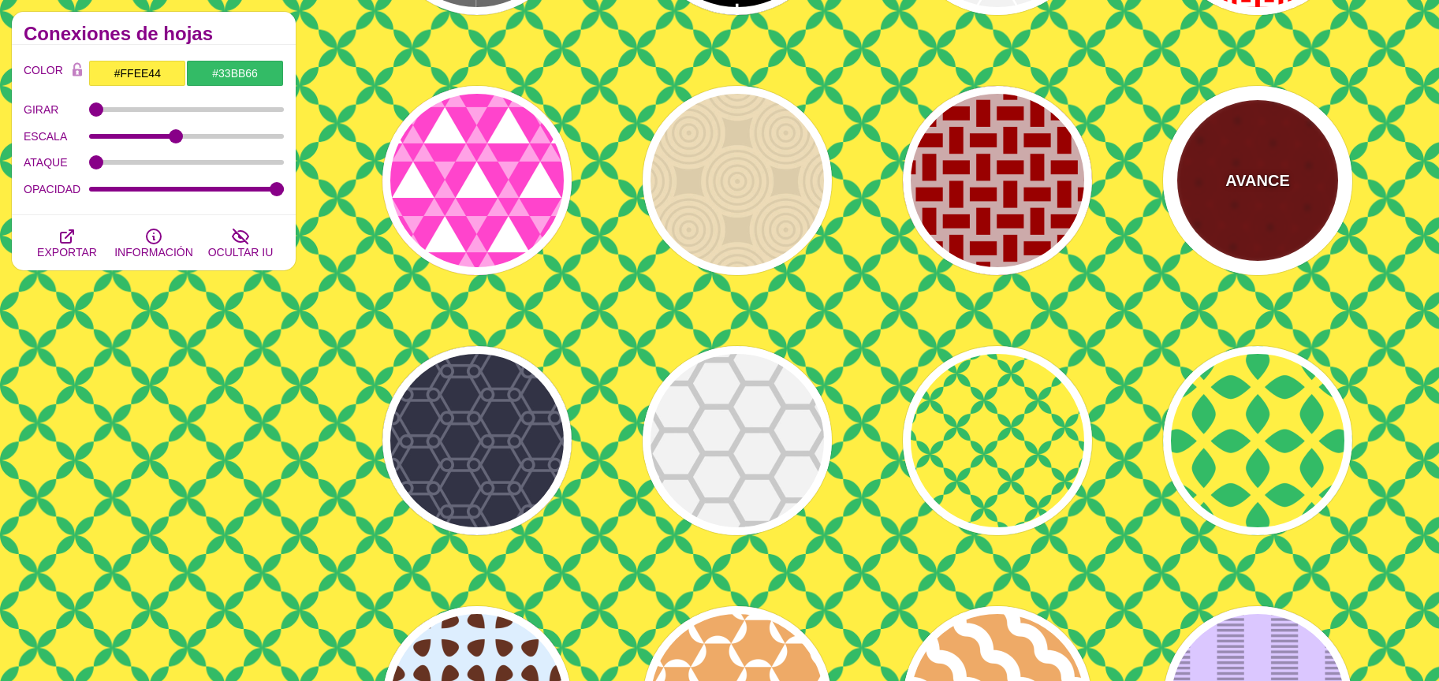
click at [1260, 203] on div "AVANCE" at bounding box center [1257, 180] width 189 height 189
type input "#550000"
type input "#BB0000"
type input "5"
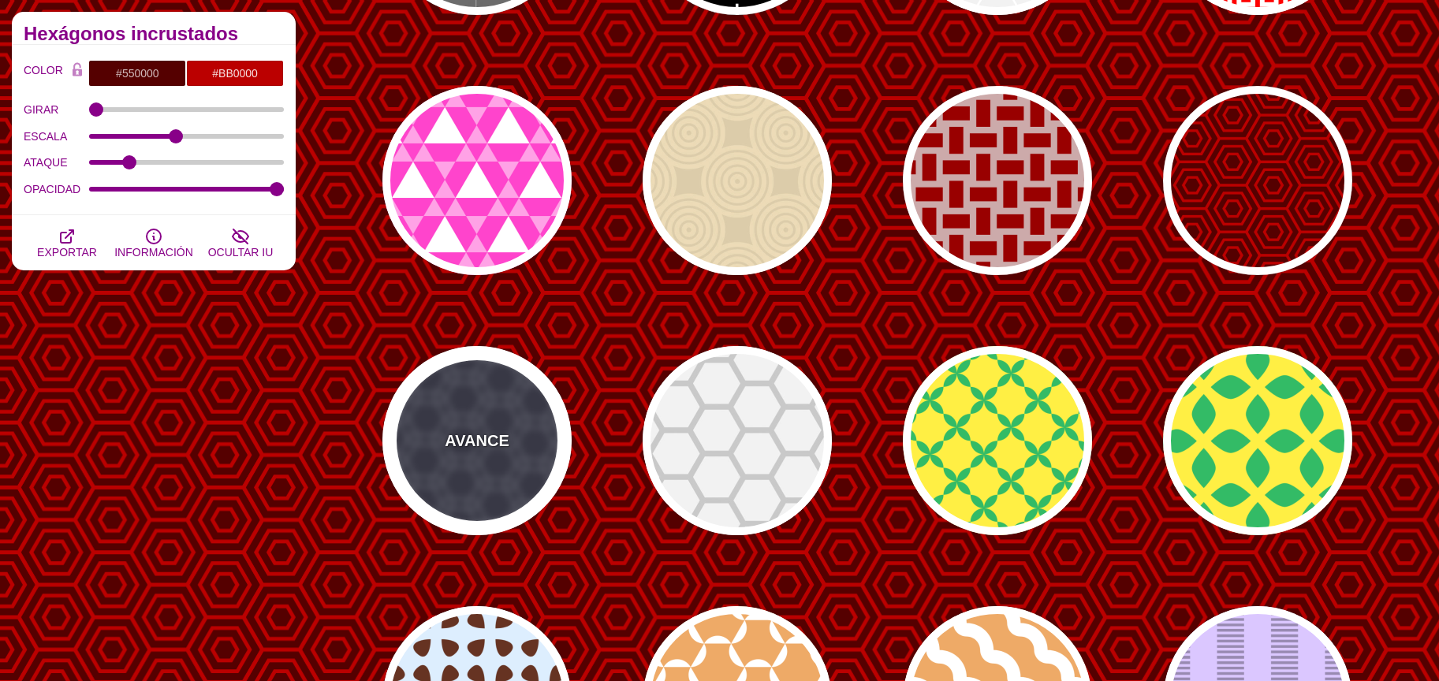
click at [502, 479] on div "AVANCE" at bounding box center [477, 440] width 189 height 189
type input "#333344"
type input "#666677"
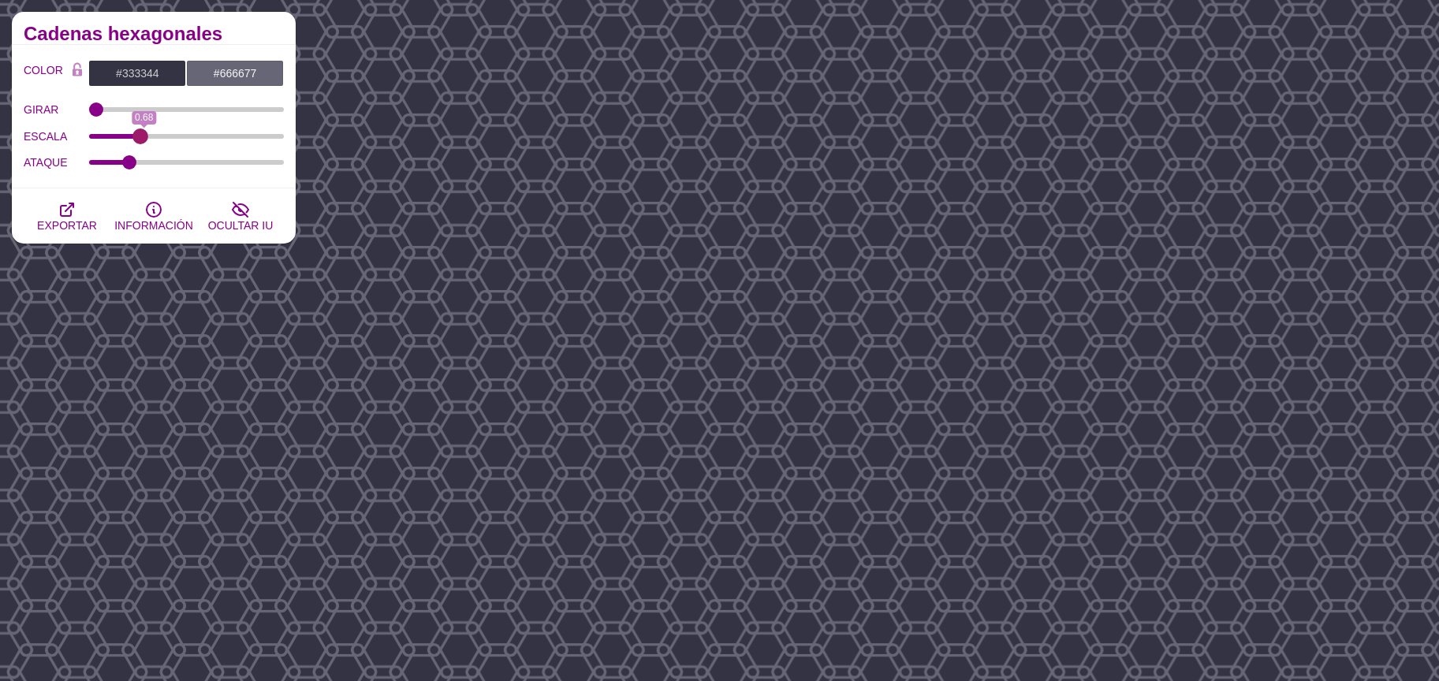
drag, startPoint x: 163, startPoint y: 135, endPoint x: 140, endPoint y: 136, distance: 23.7
click at [140, 136] on input "ESCALA" at bounding box center [187, 136] width 196 height 6
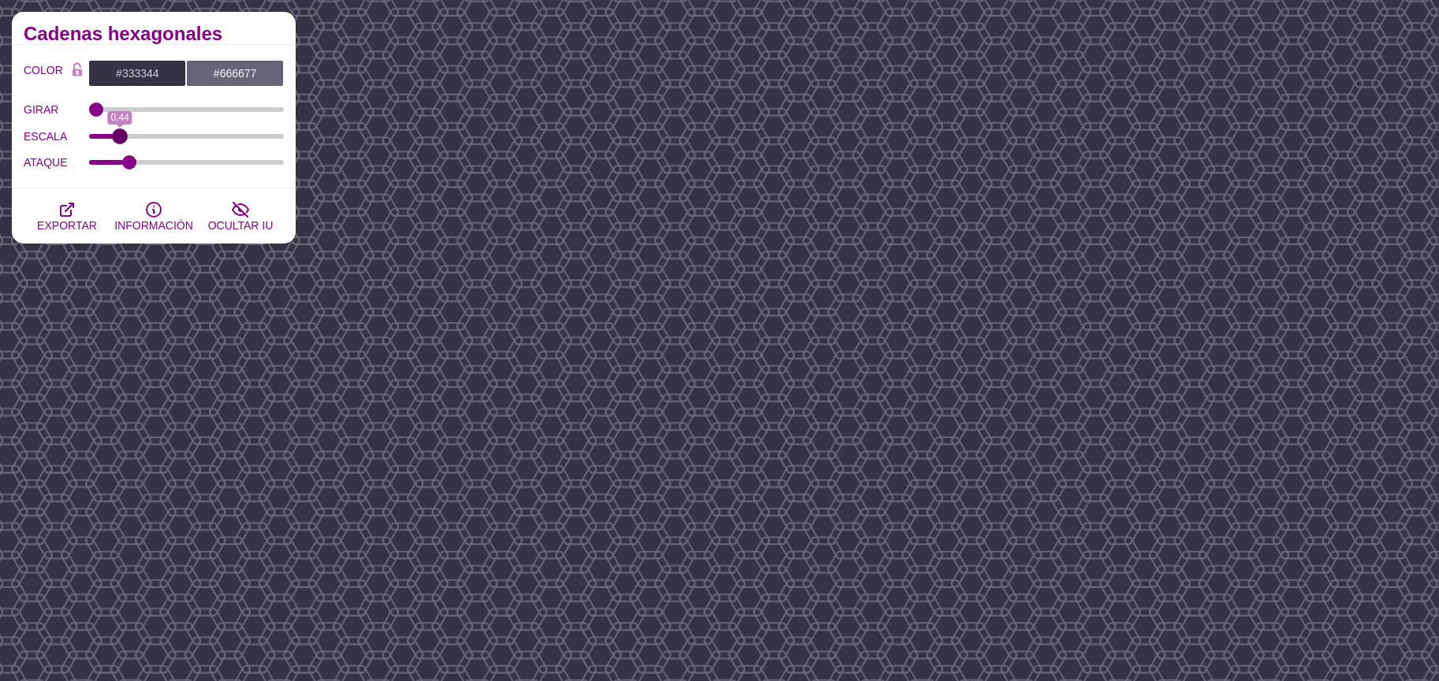
drag, startPoint x: 128, startPoint y: 136, endPoint x: 120, endPoint y: 135, distance: 7.9
type input "0.44"
click at [120, 135] on input "ESCALA" at bounding box center [187, 136] width 196 height 6
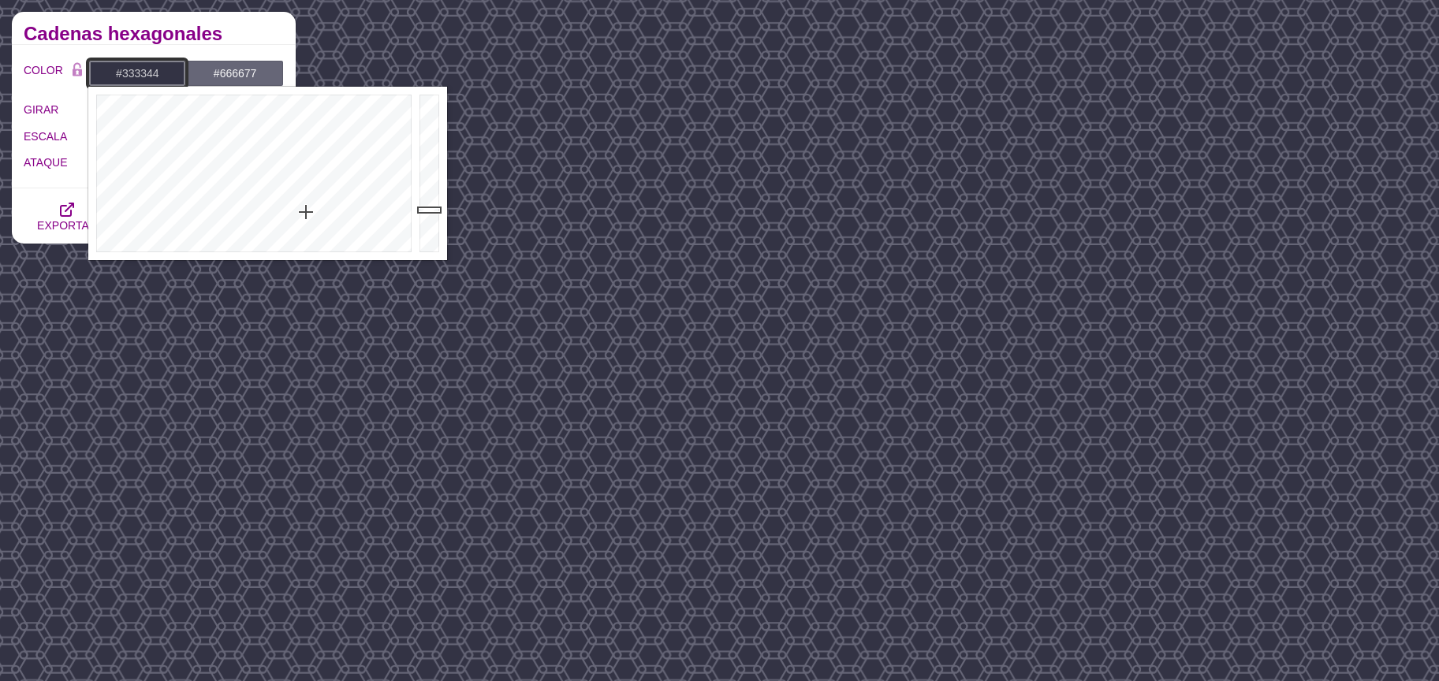
click at [143, 73] on input "#333344" at bounding box center [137, 73] width 98 height 27
click at [301, 247] on div at bounding box center [251, 174] width 327 height 174
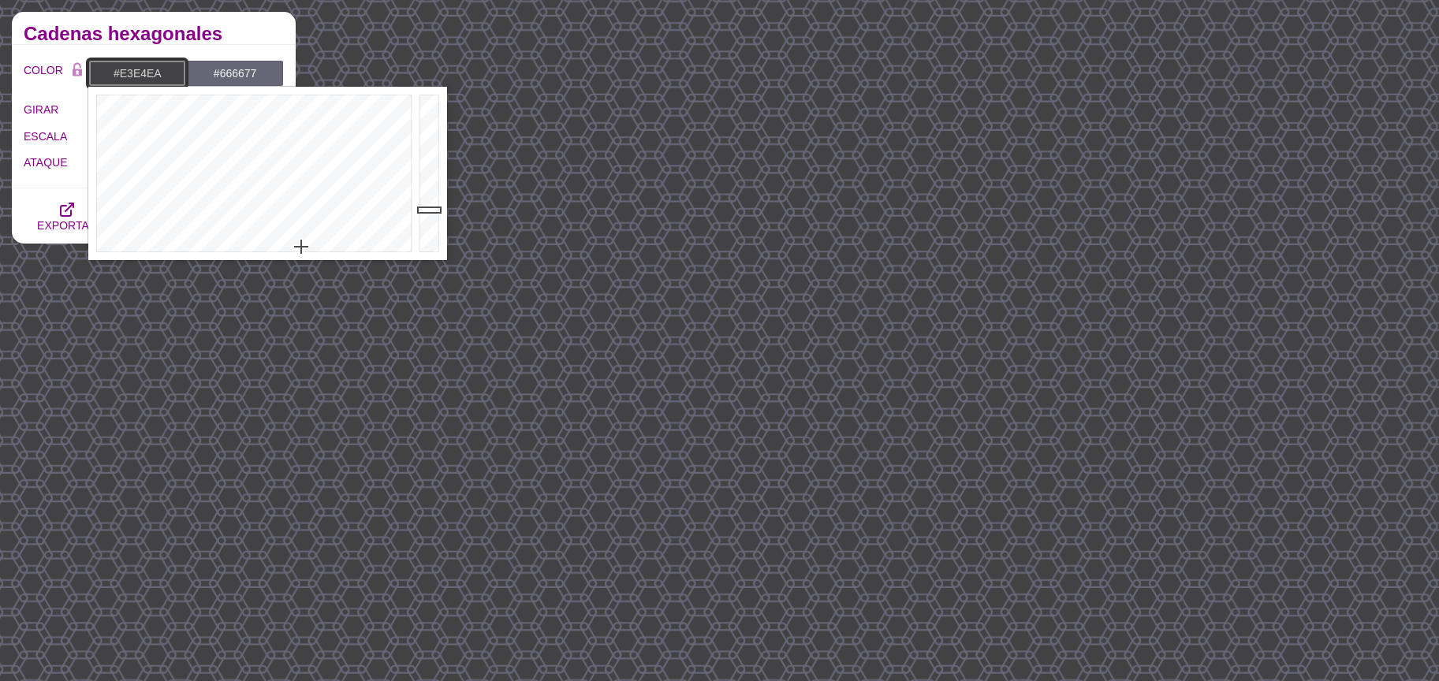
click at [429, 107] on div at bounding box center [432, 174] width 32 height 174
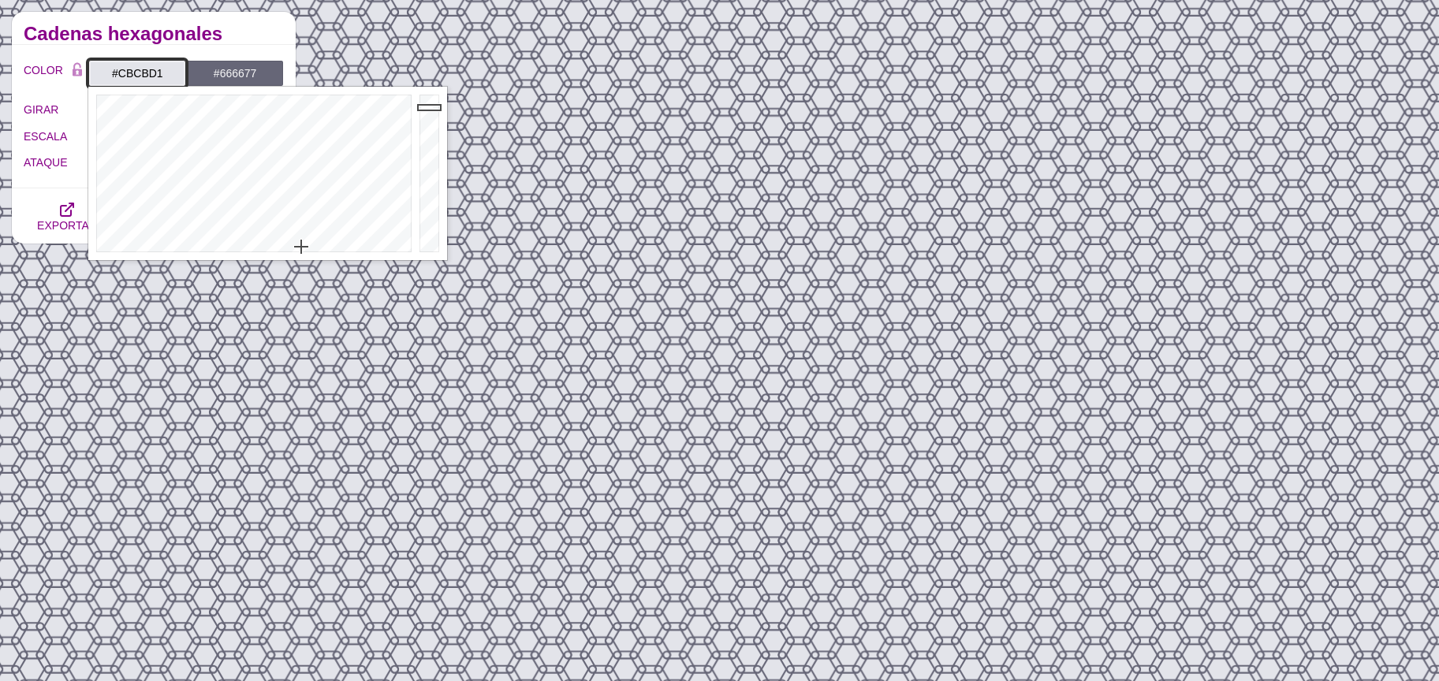
click at [426, 123] on div at bounding box center [432, 174] width 32 height 174
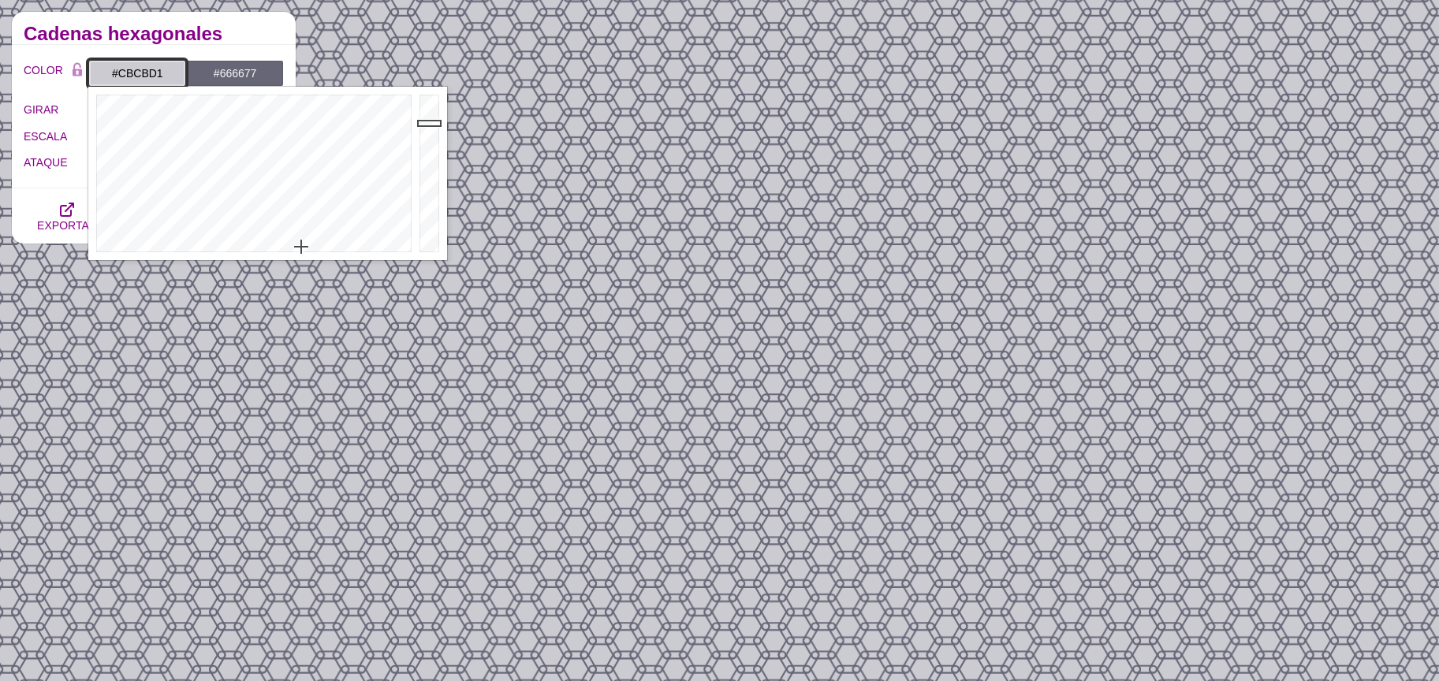
type input "#9E9EA3"
click at [426, 151] on div at bounding box center [432, 174] width 32 height 174
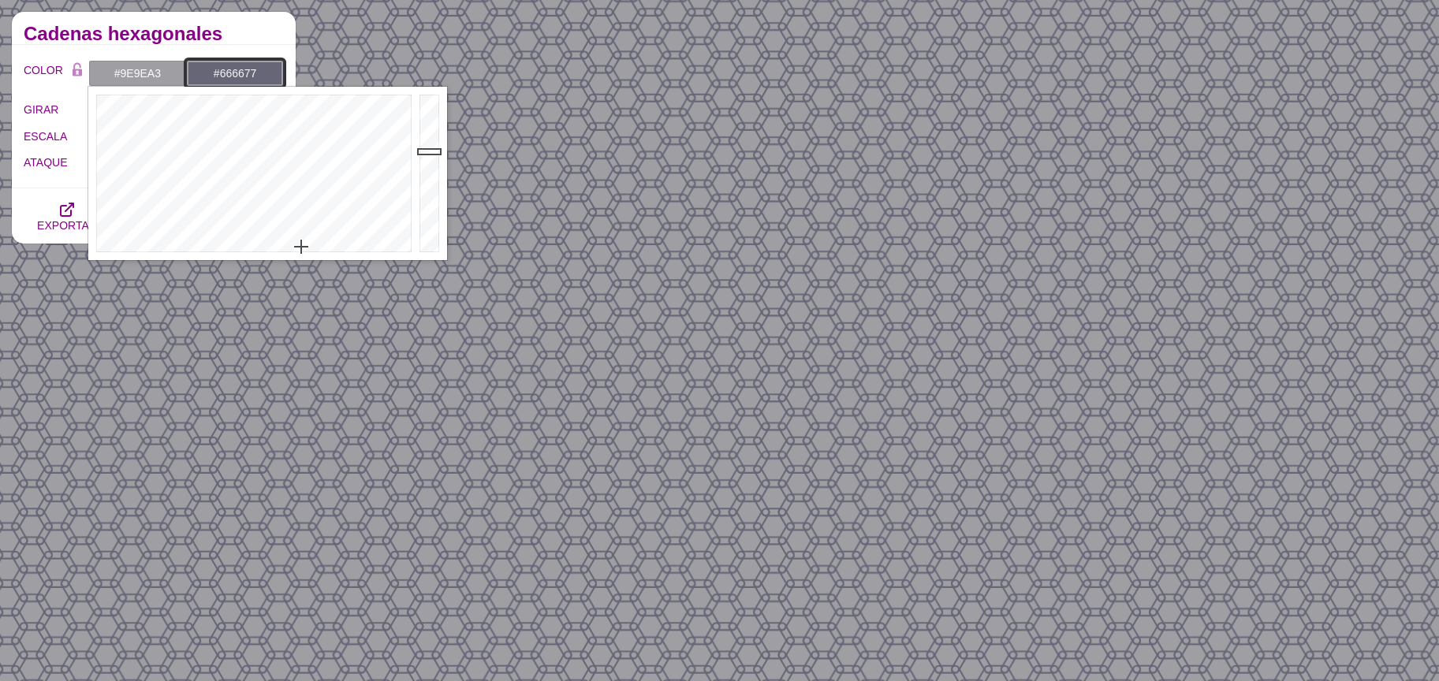
click at [226, 65] on input "#666677" at bounding box center [235, 73] width 98 height 27
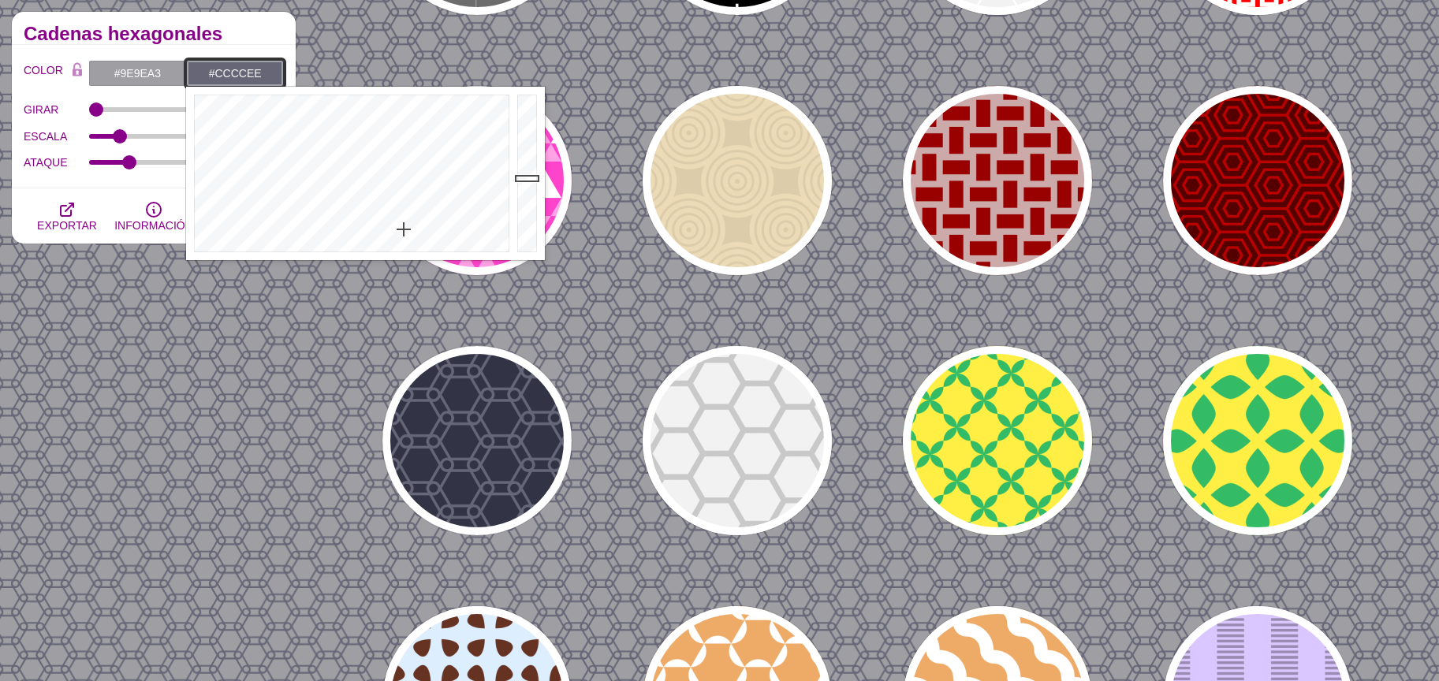
click at [528, 105] on div at bounding box center [529, 174] width 32 height 174
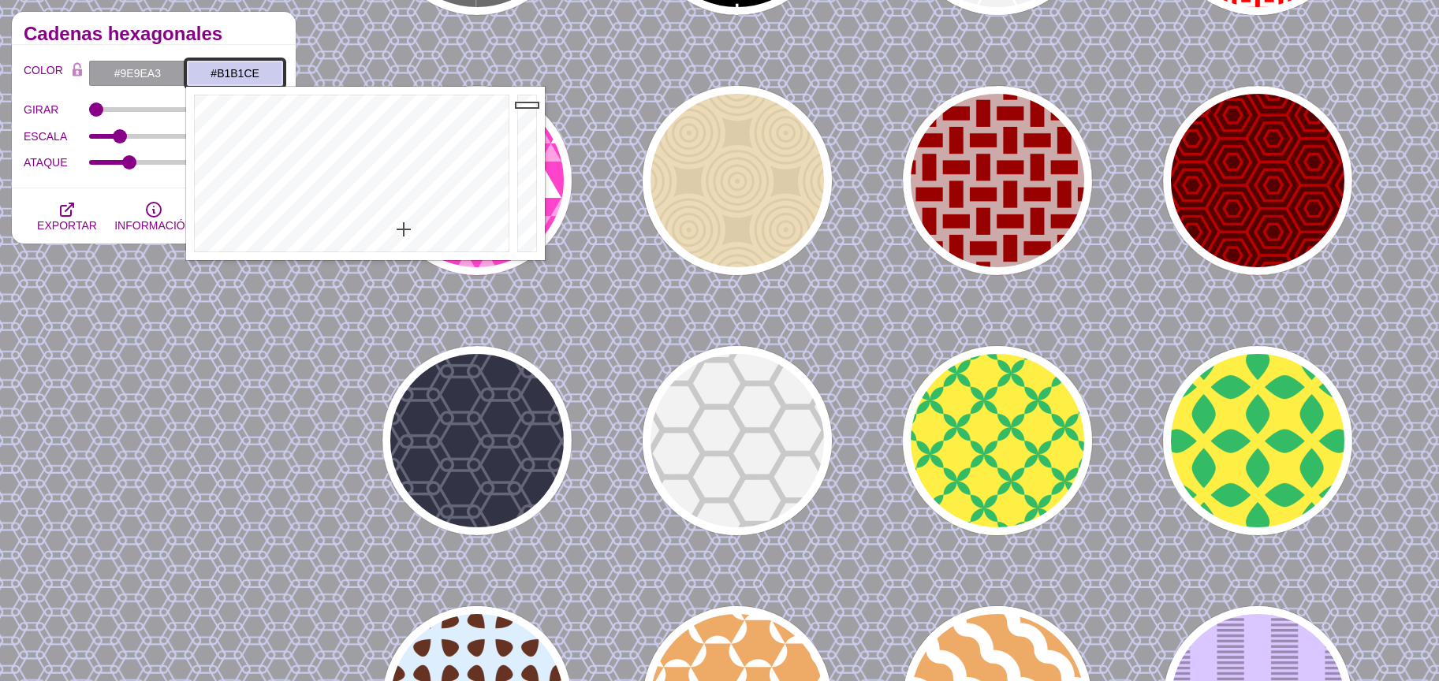
click at [529, 125] on div at bounding box center [529, 174] width 32 height 174
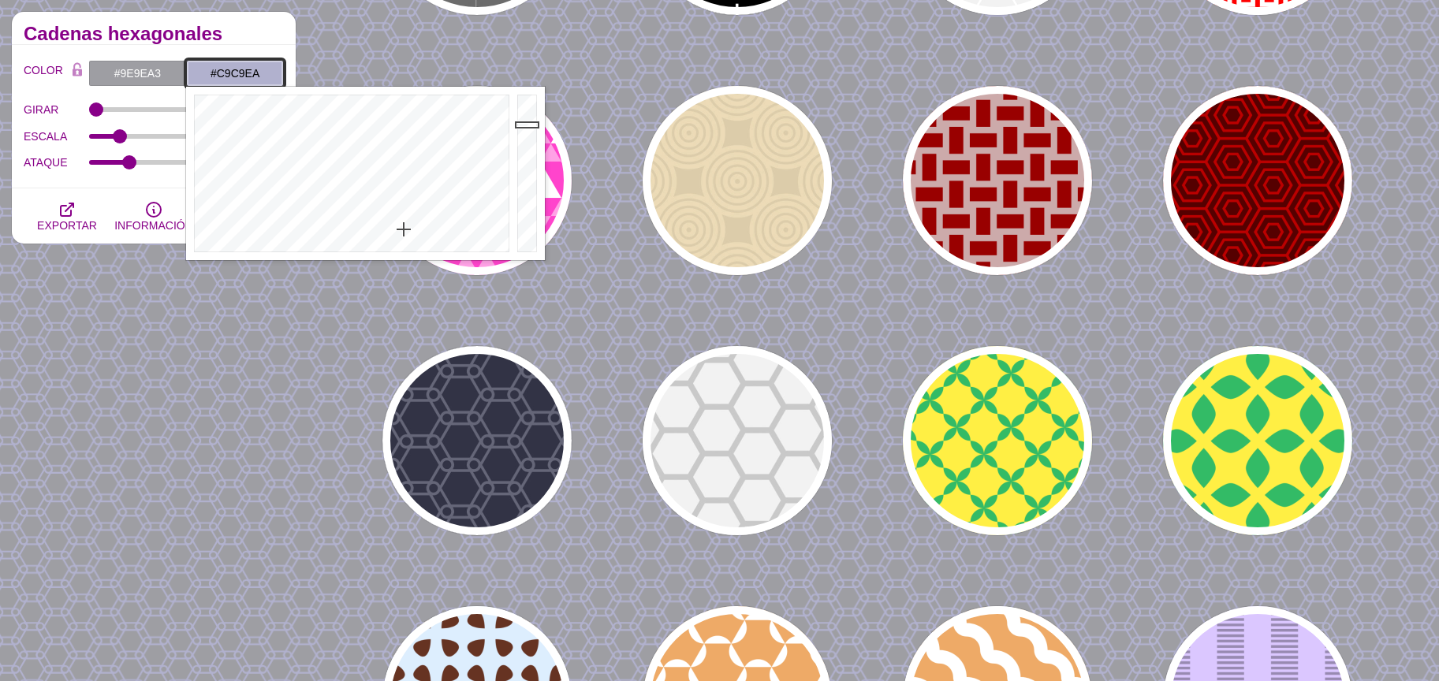
click at [525, 107] on div at bounding box center [529, 174] width 32 height 174
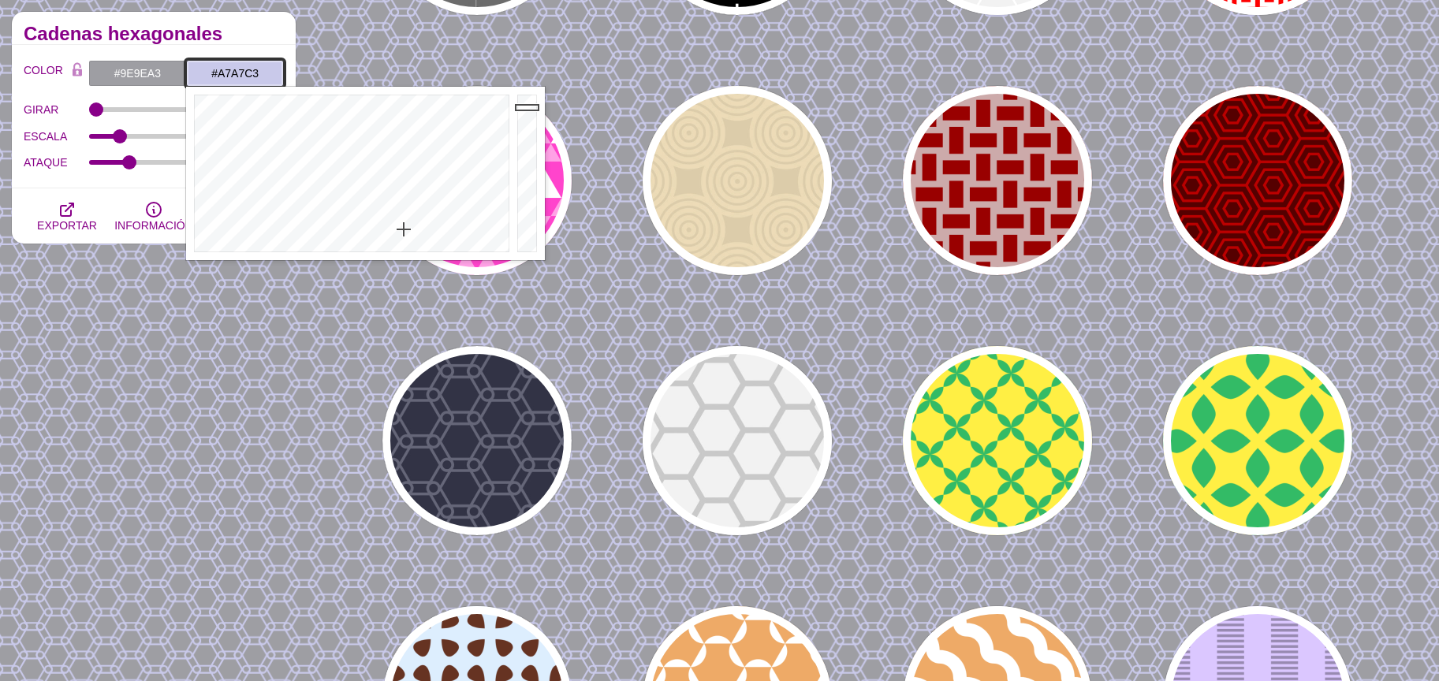
click at [522, 134] on div at bounding box center [529, 174] width 32 height 174
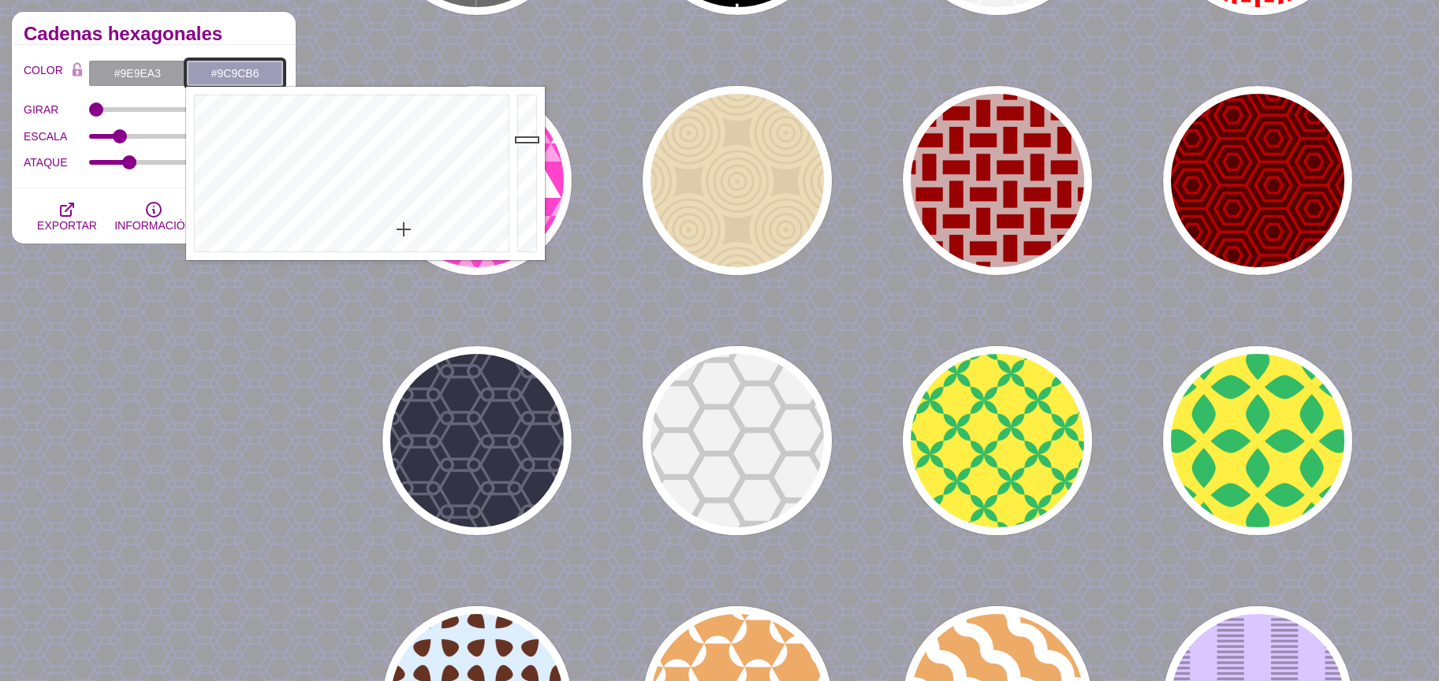
type input "#9A9AB3"
click at [522, 141] on div at bounding box center [529, 174] width 32 height 174
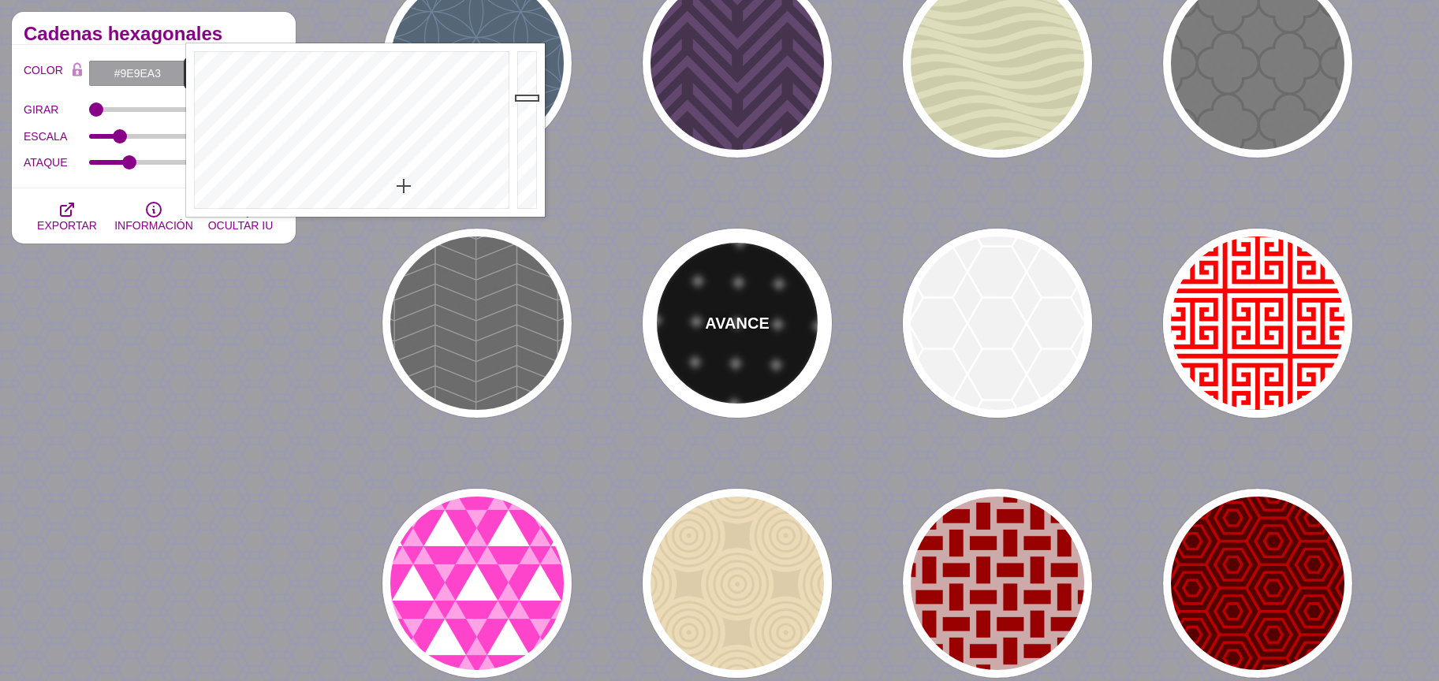
scroll to position [0, 0]
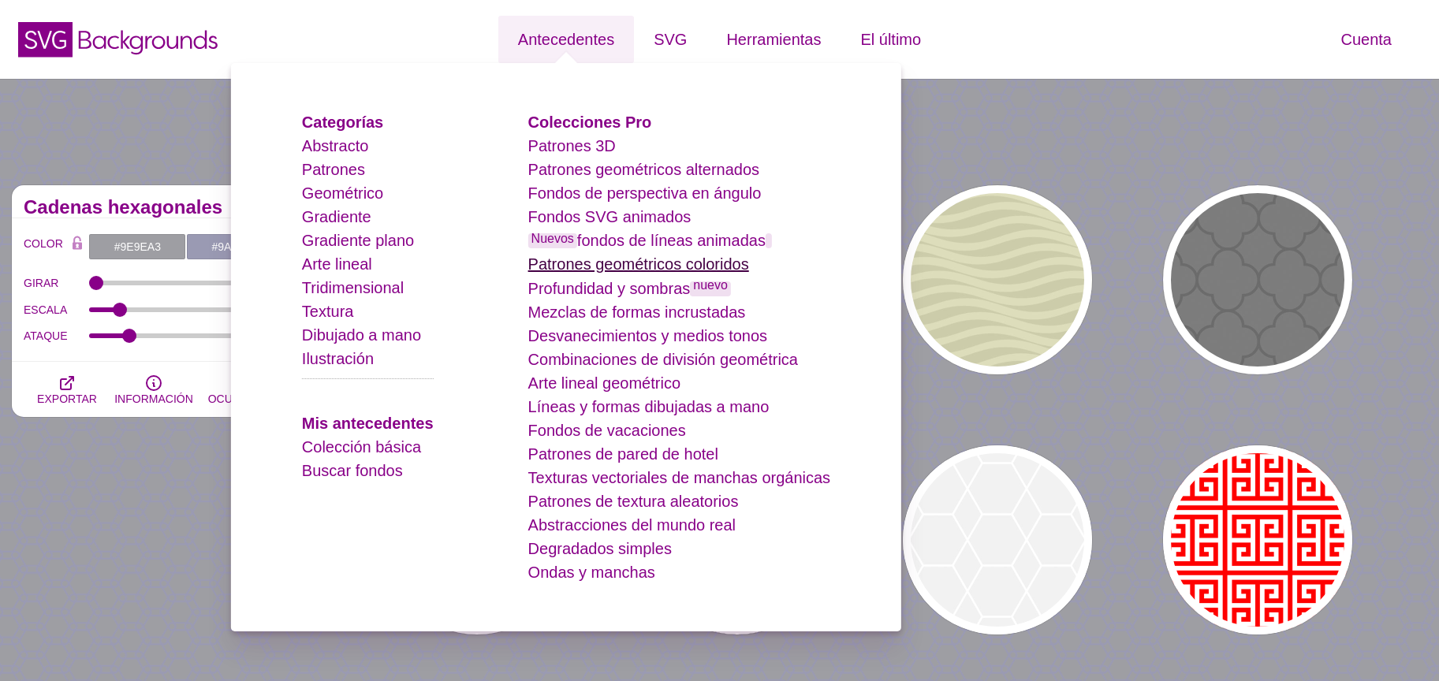
click at [679, 262] on font "Patrones geométricos coloridos" at bounding box center [638, 264] width 221 height 17
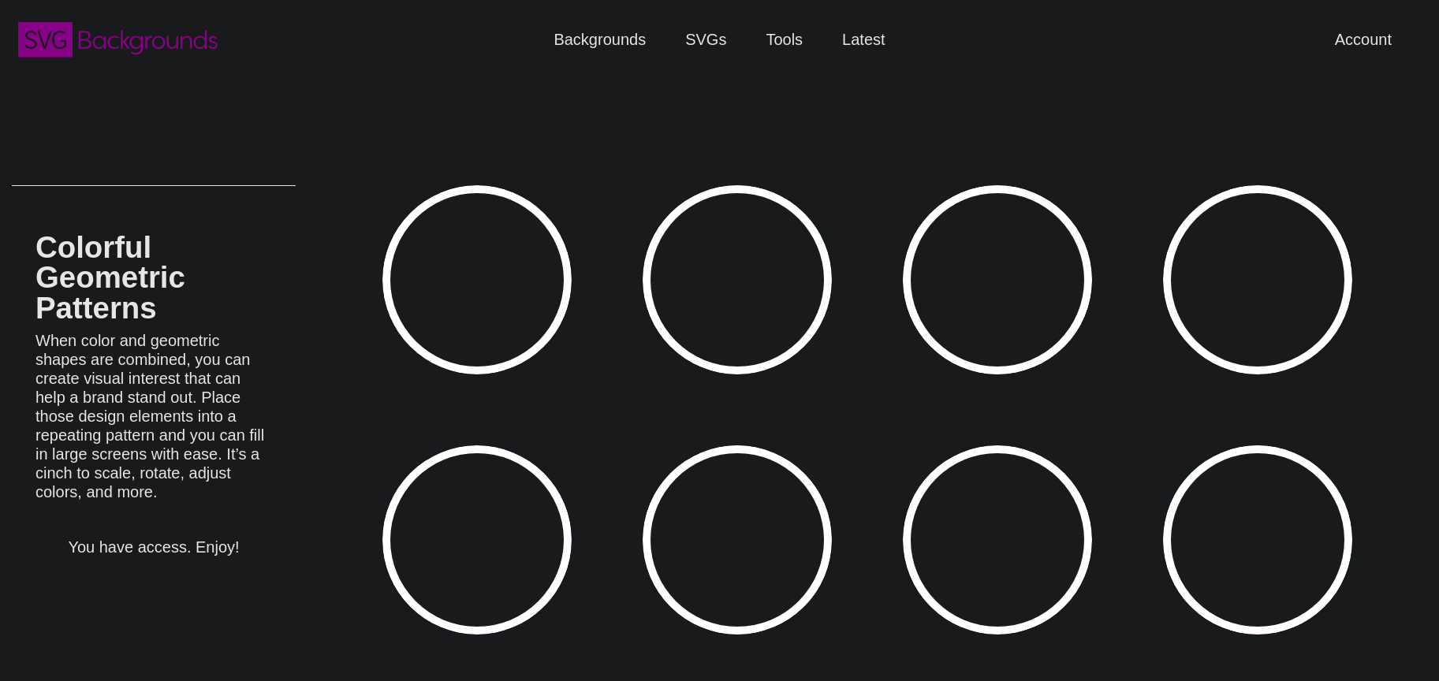
type input "#450057"
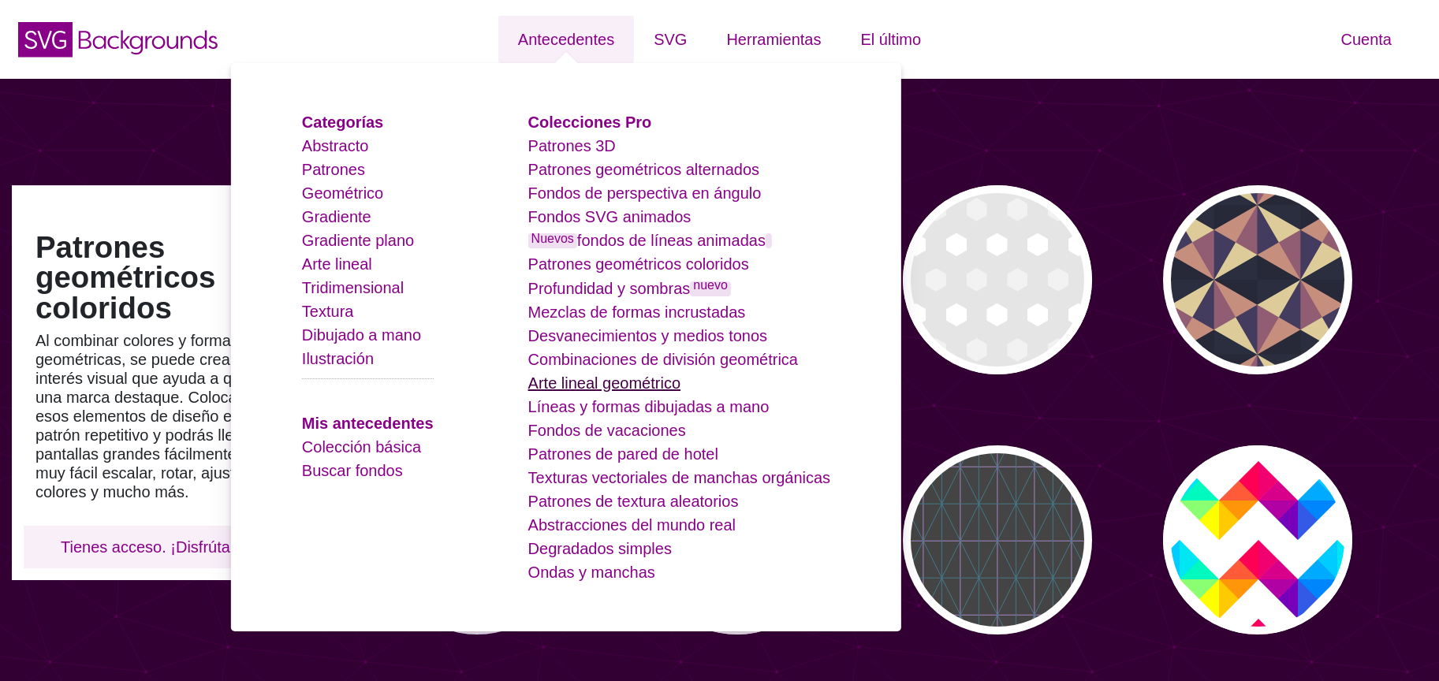
click at [659, 382] on font "Arte lineal geométrico" at bounding box center [604, 383] width 152 height 17
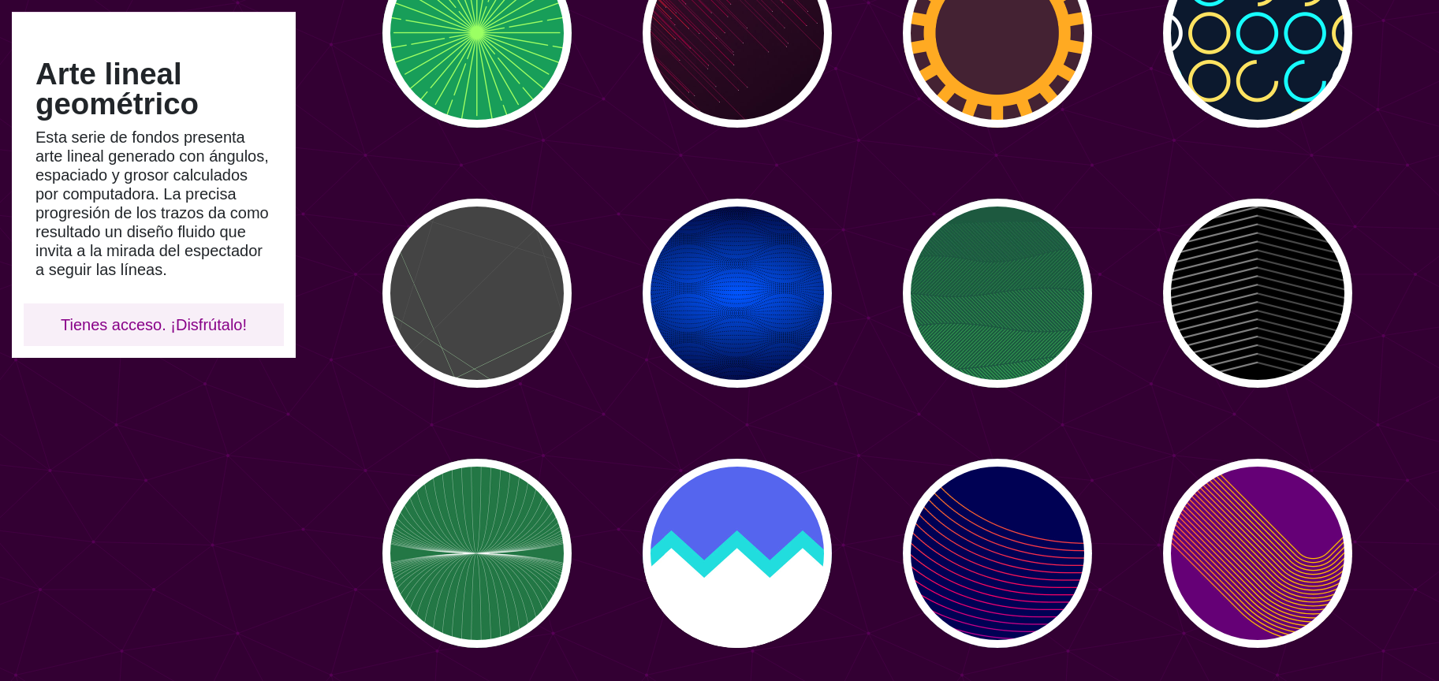
scroll to position [596, 0]
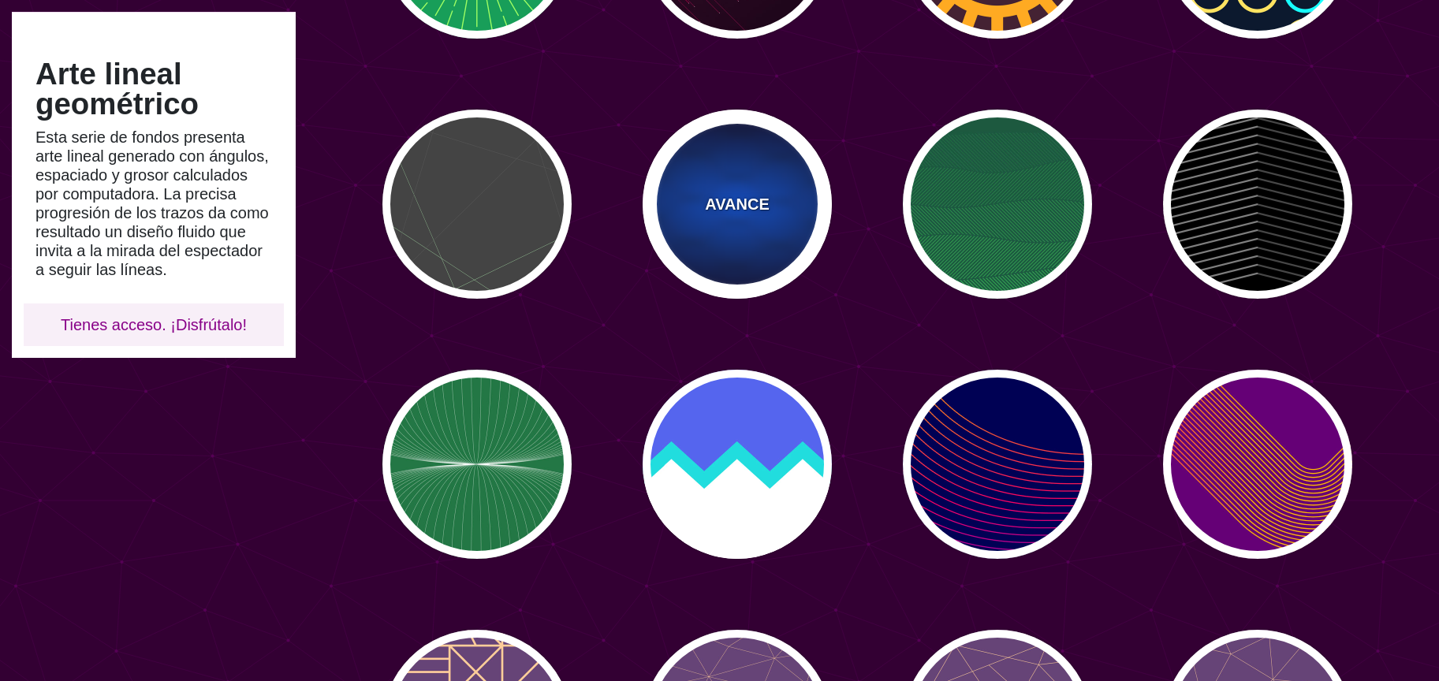
click at [670, 214] on div "AVANCE" at bounding box center [737, 204] width 189 height 189
type input "#0055FF"
type input "#000033"
type input "#000000"
type input "0"
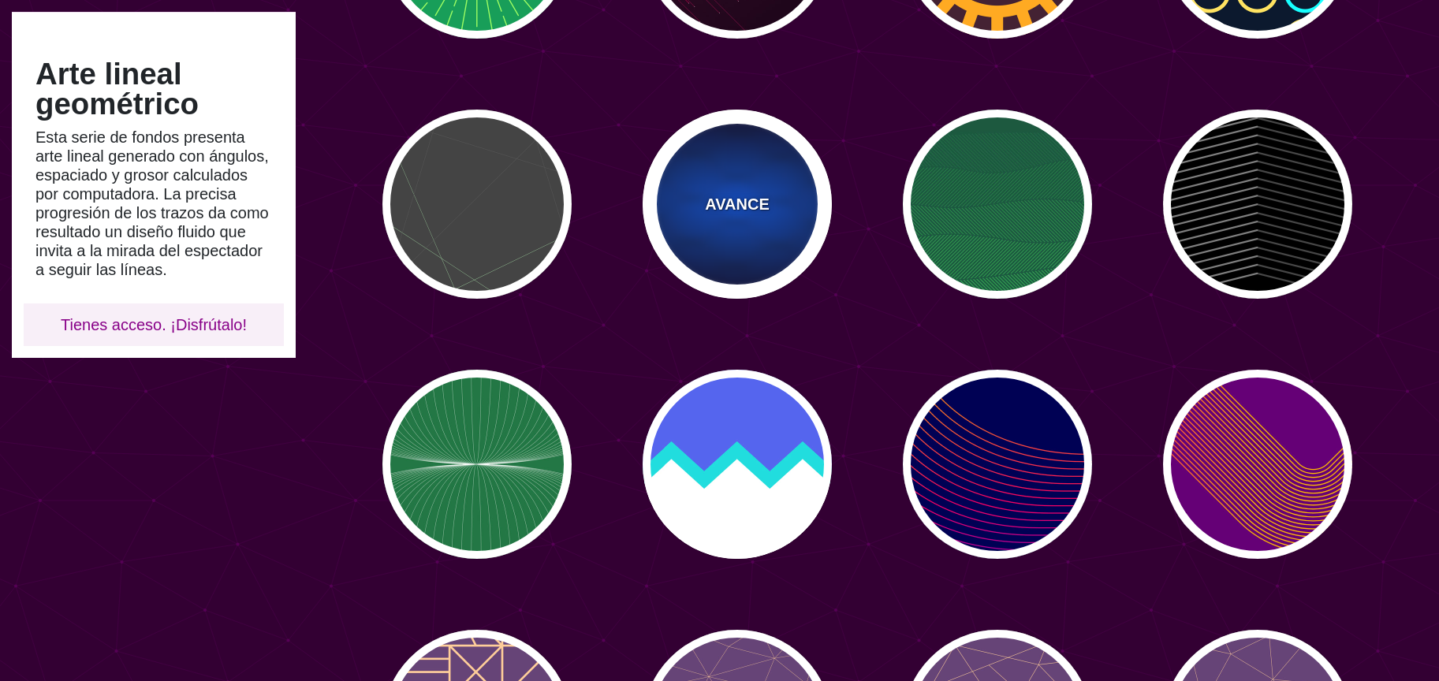
type input "0.25"
type input "15"
type input "50"
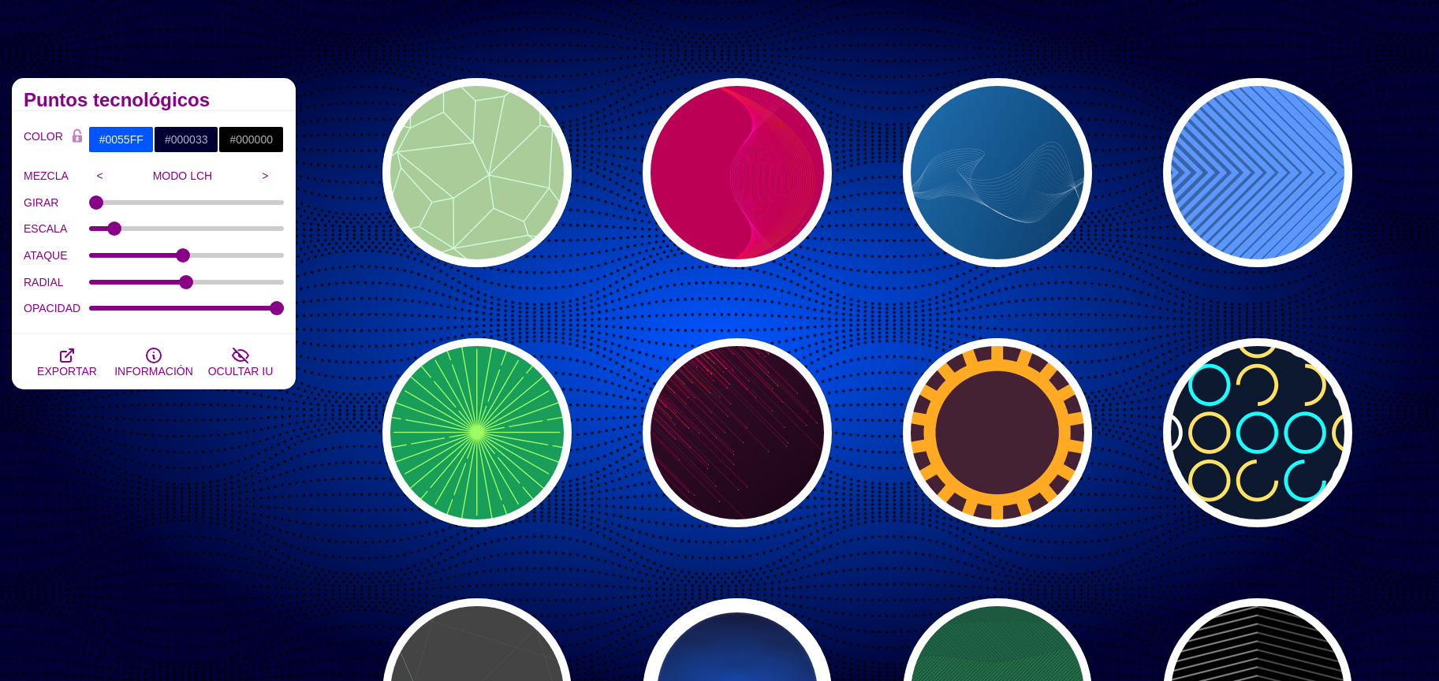
scroll to position [0, 0]
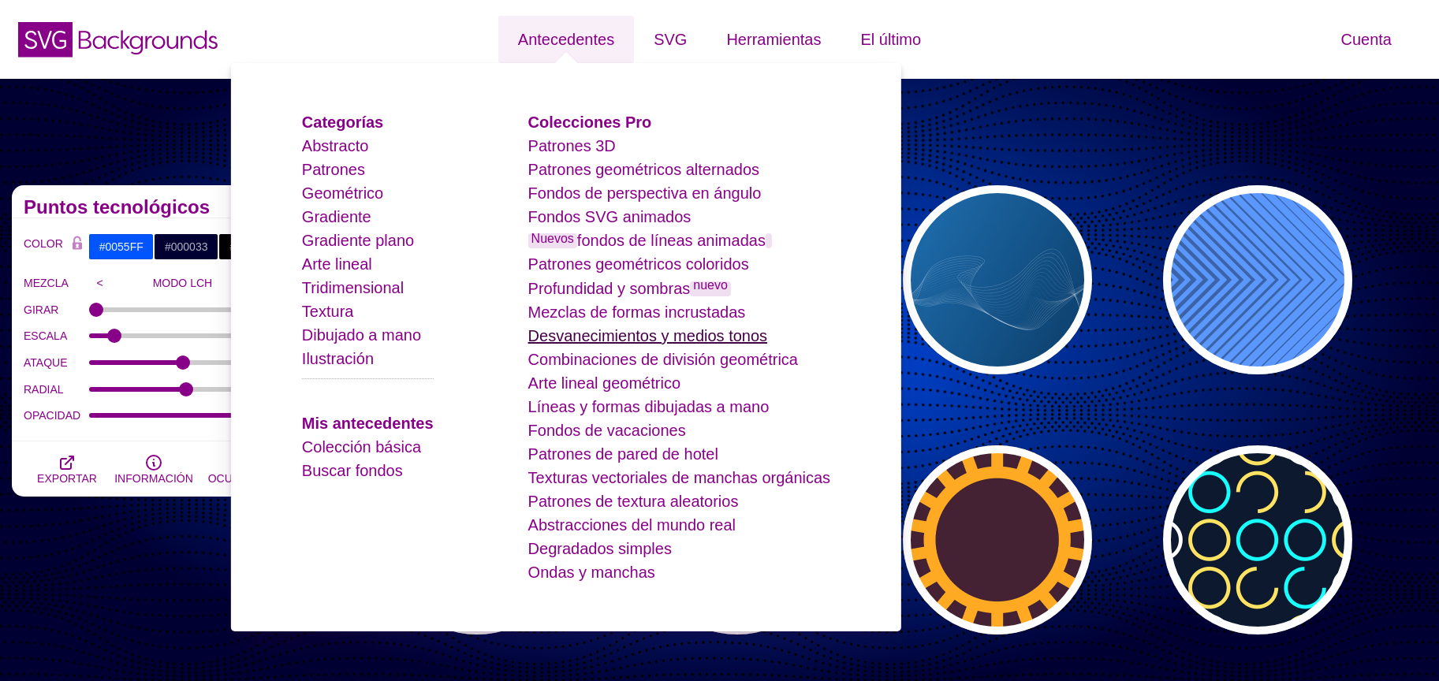
click at [651, 335] on font "Desvanecimientos y medios tonos" at bounding box center [647, 335] width 239 height 17
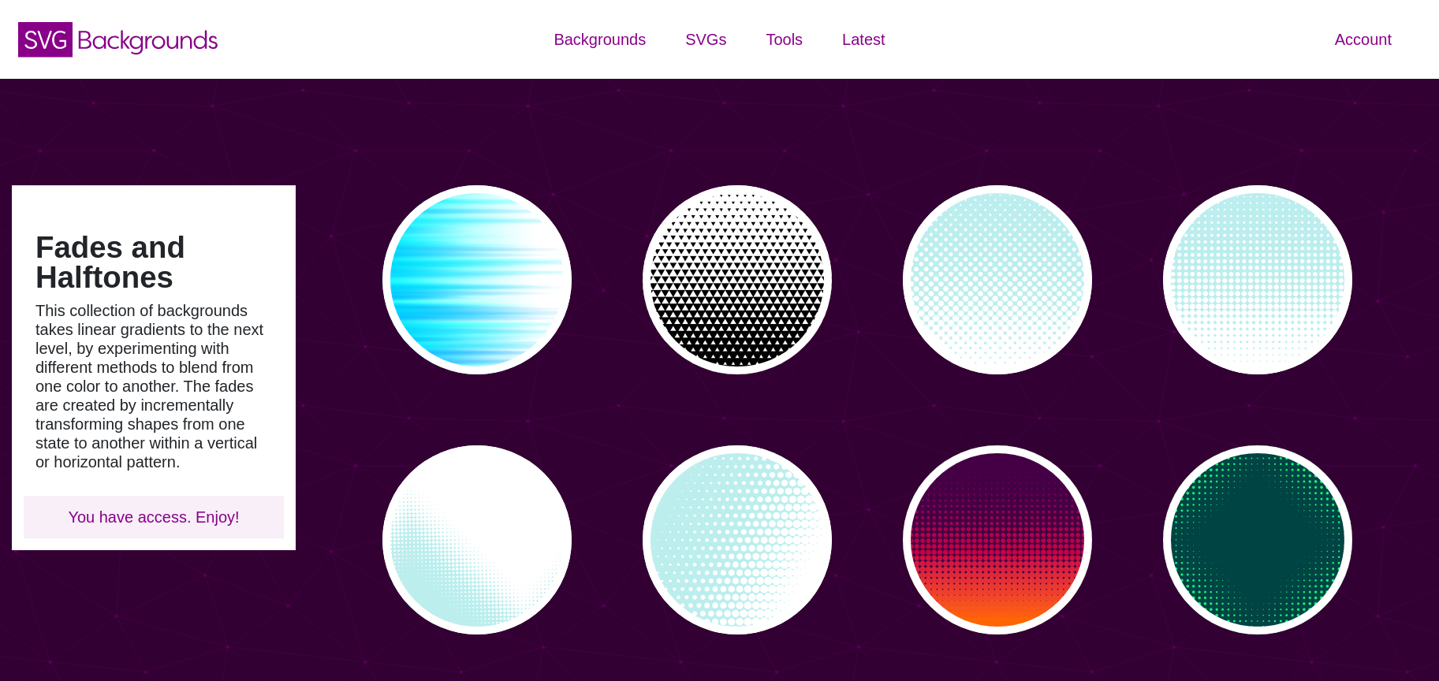
type input "#450057"
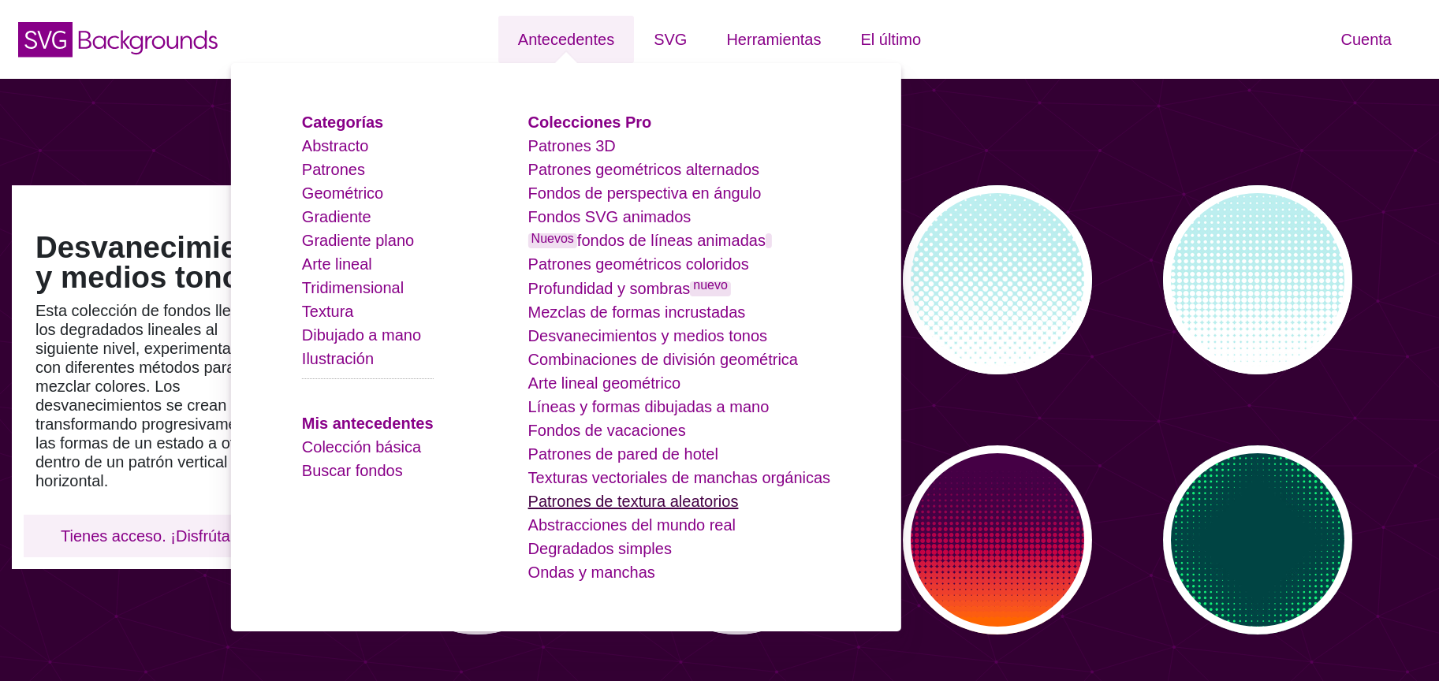
click at [654, 500] on font "Patrones de textura aleatorios" at bounding box center [633, 501] width 211 height 17
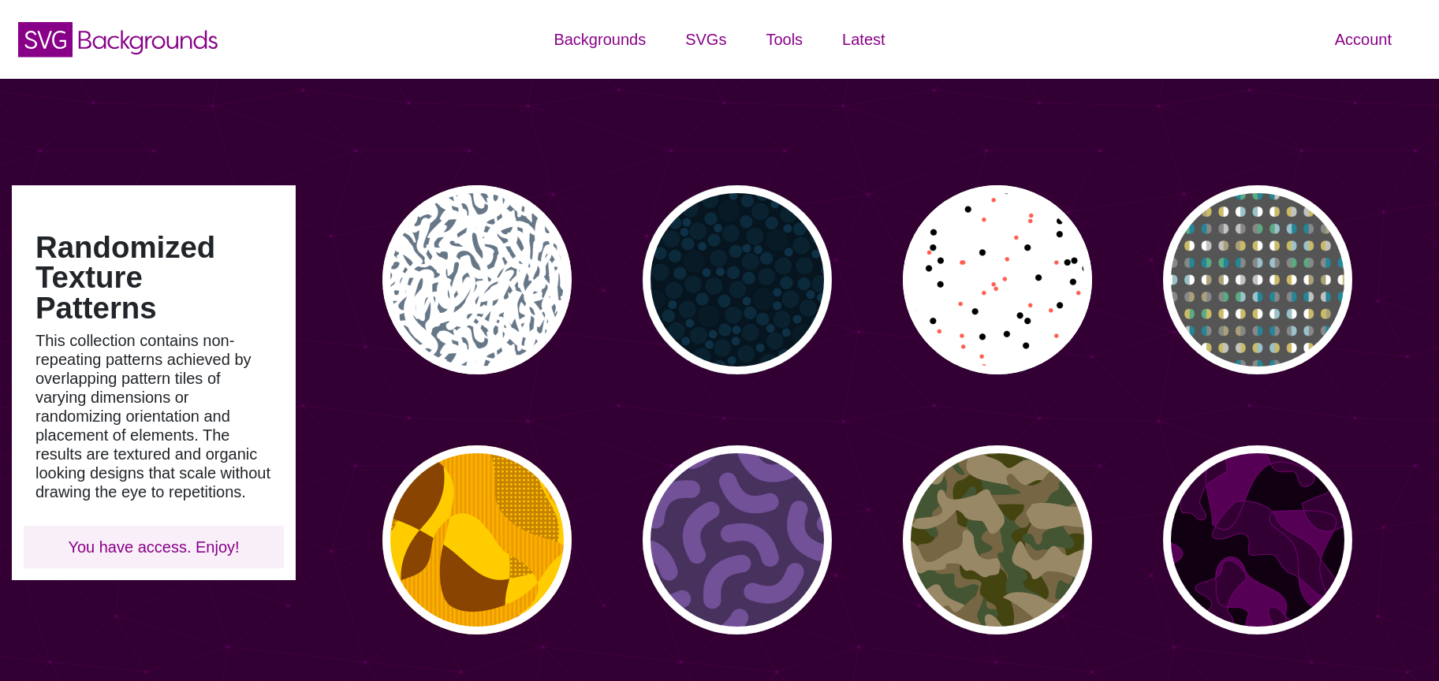
type input "#450057"
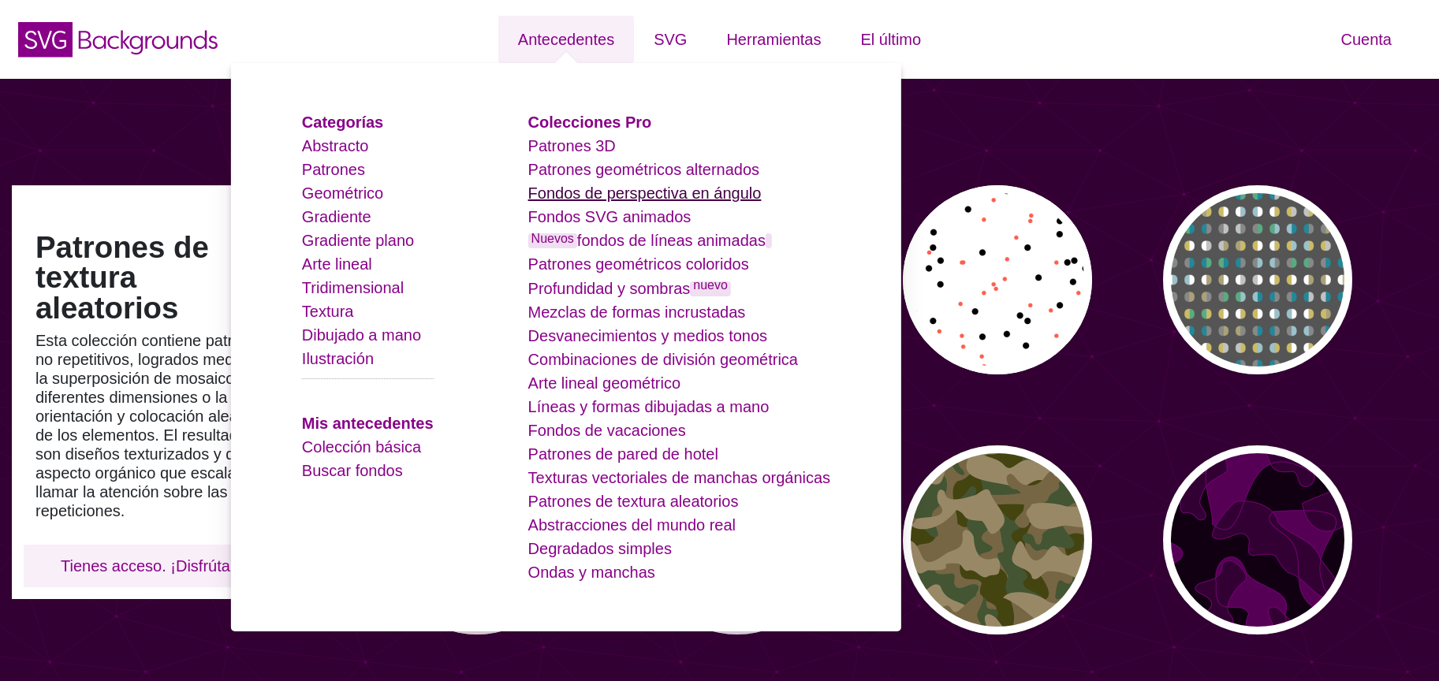
click at [629, 190] on font "Fondos de perspectiva en ángulo" at bounding box center [644, 193] width 233 height 17
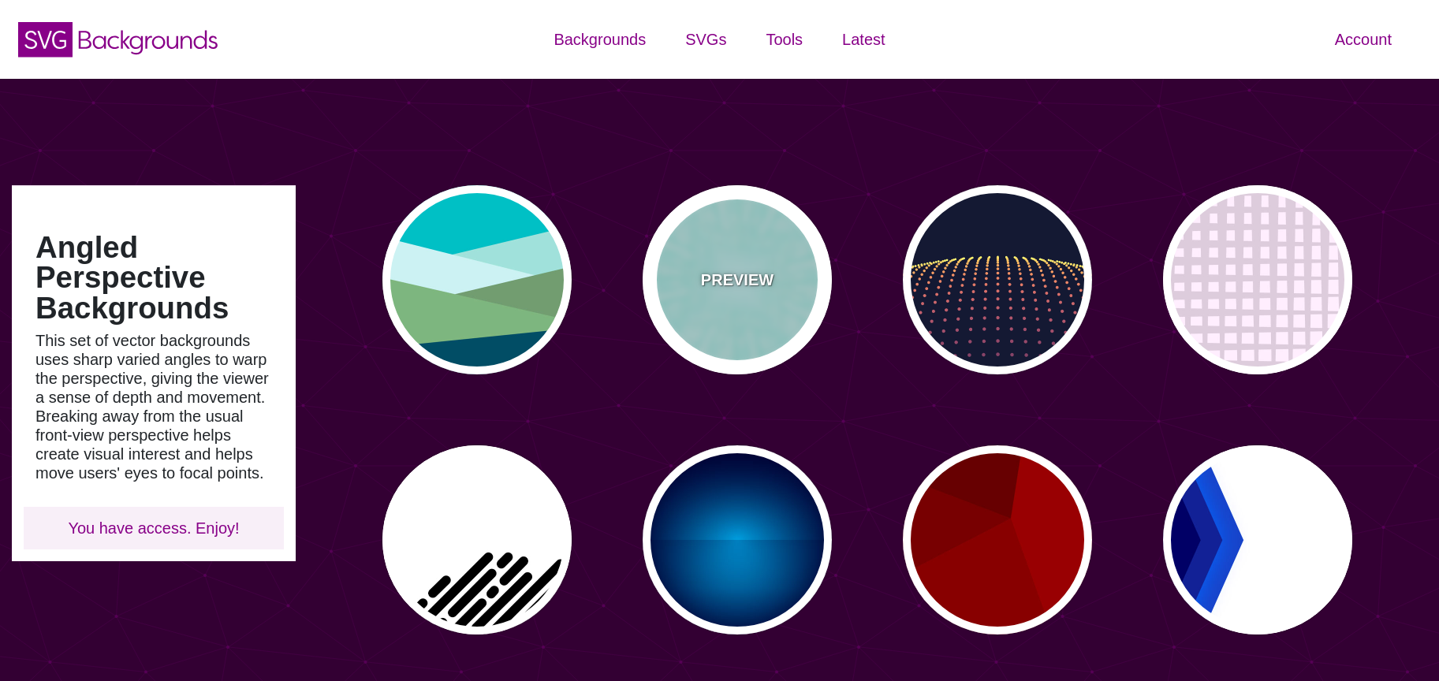
type input "#450057"
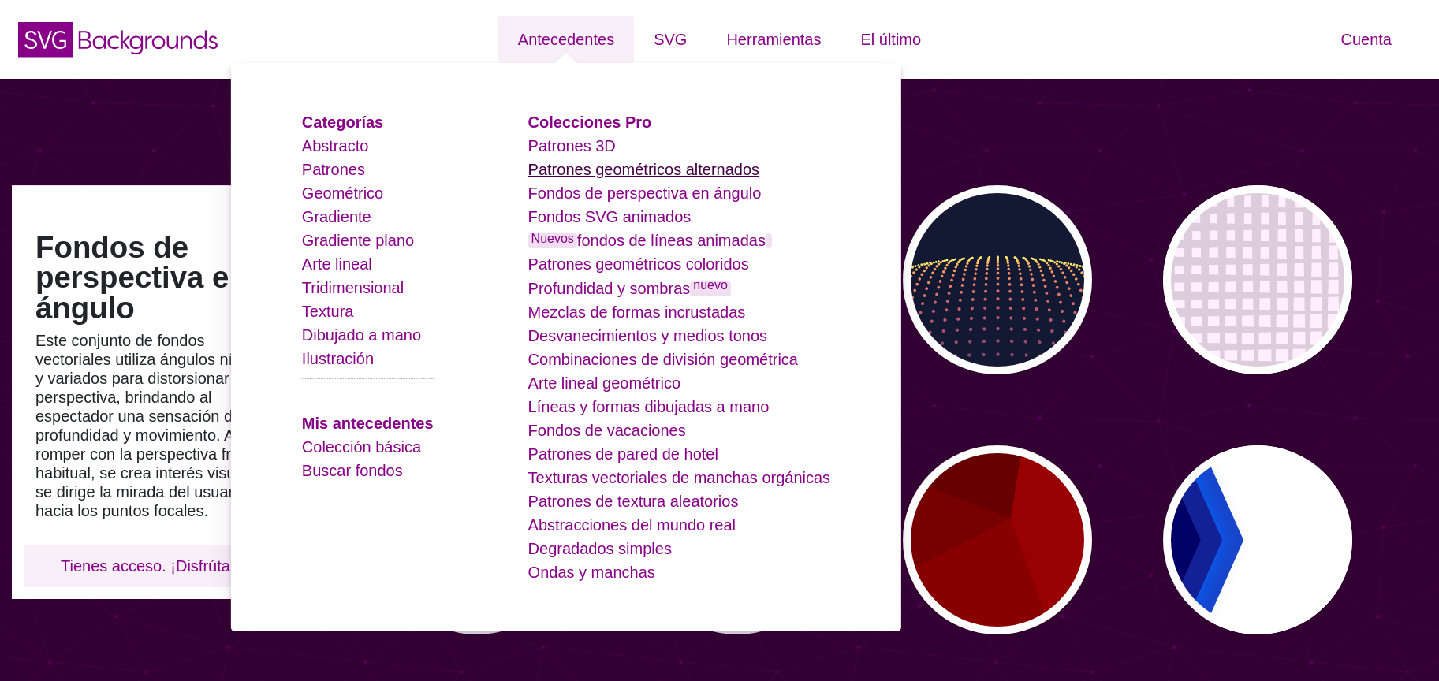
click at [664, 177] on font "Patrones geométricos alternados" at bounding box center [644, 169] width 232 height 17
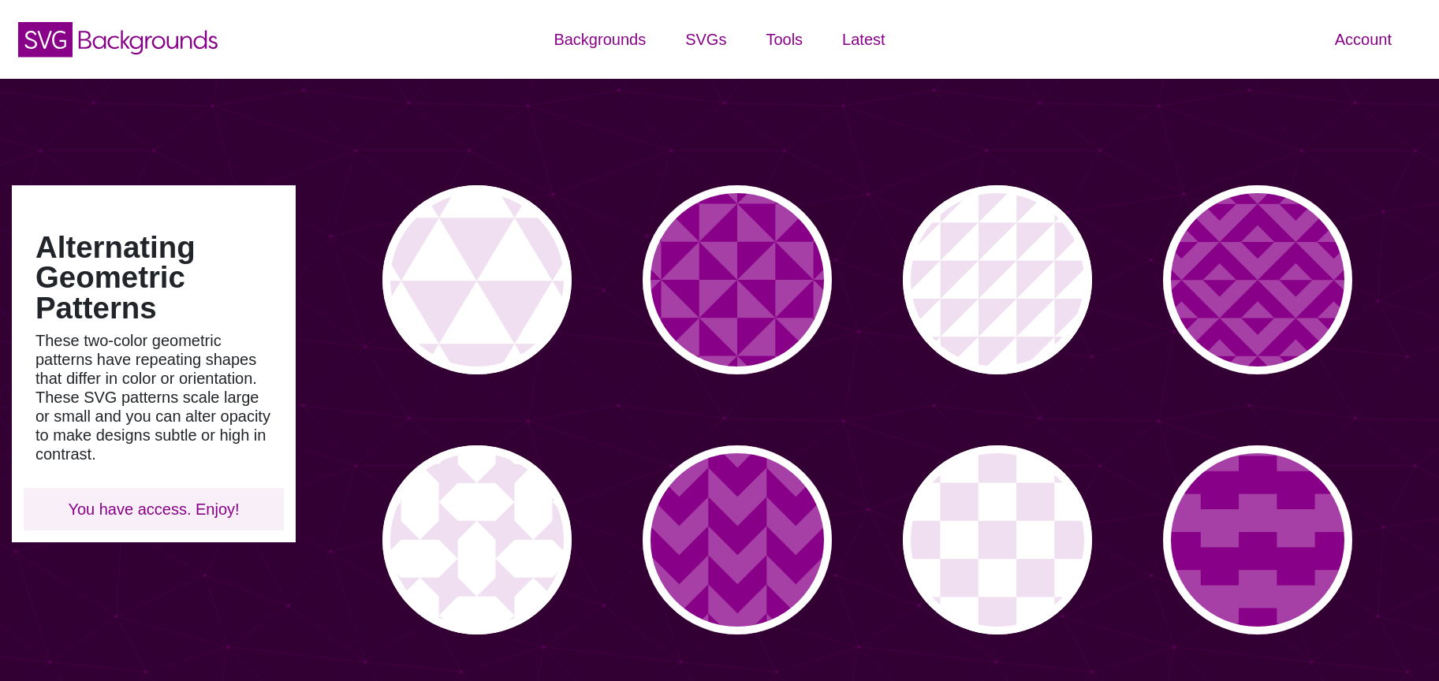
type input "#450057"
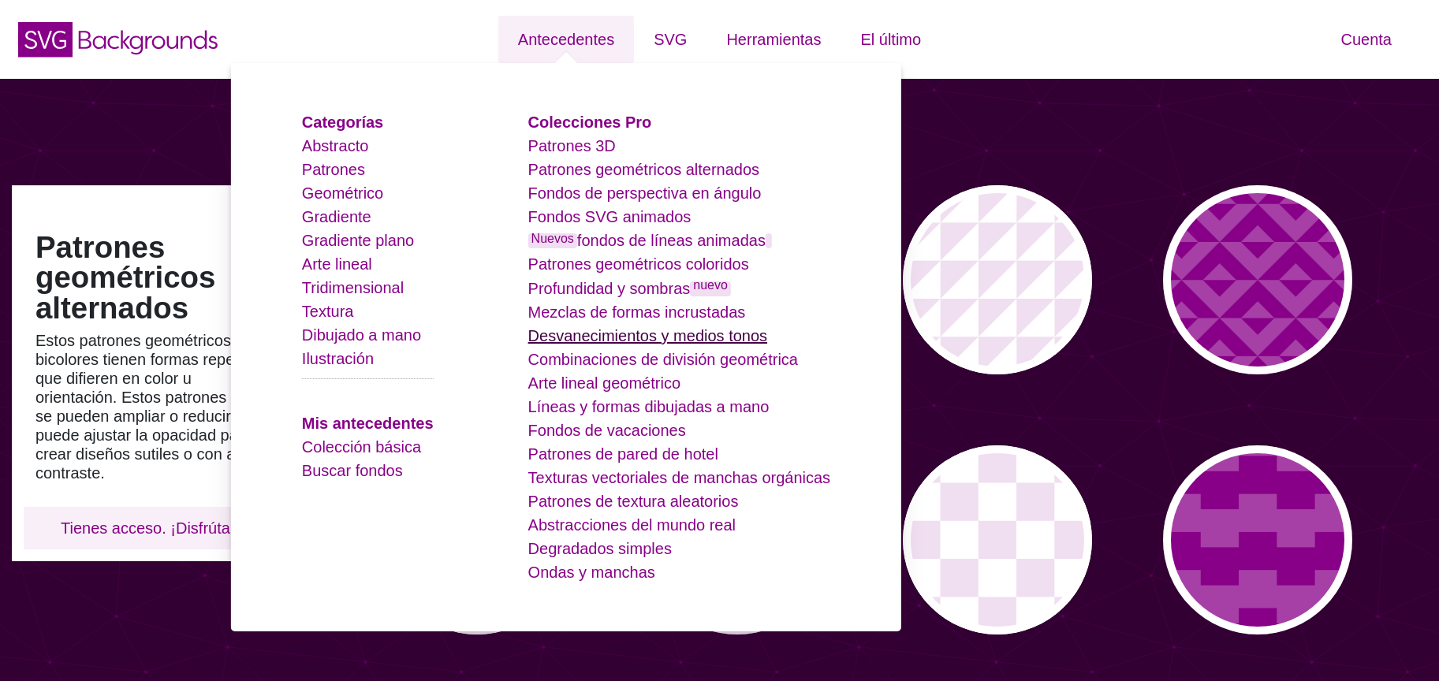
click at [741, 339] on font "Desvanecimientos y medios tonos" at bounding box center [647, 335] width 239 height 17
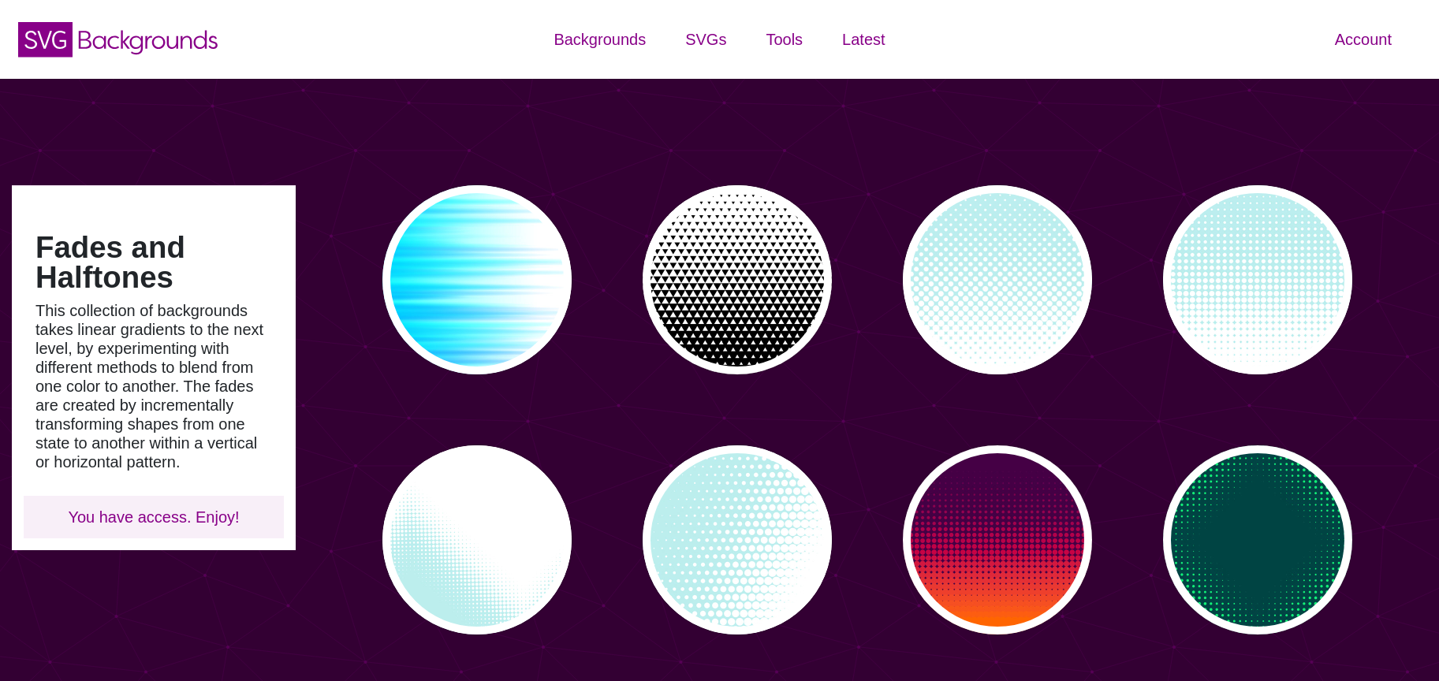
type input "#450057"
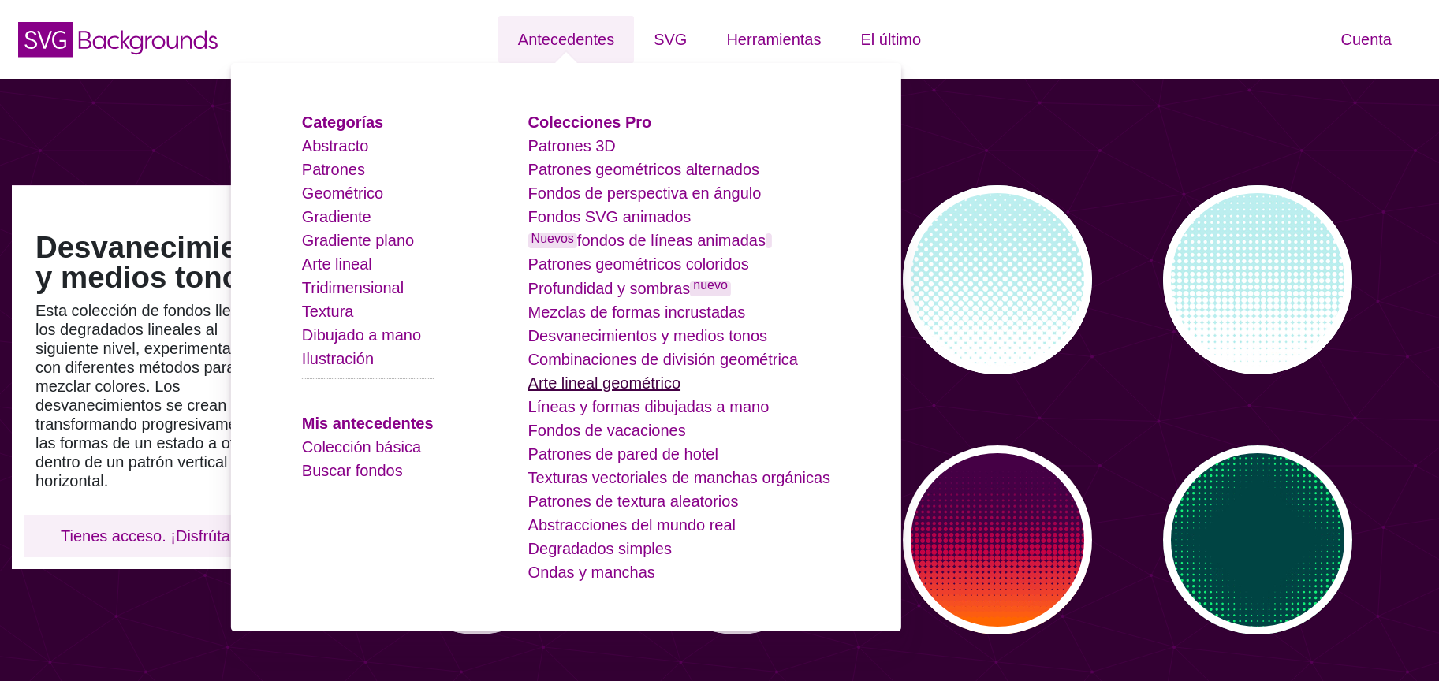
click at [630, 390] on font "Arte lineal geométrico" at bounding box center [604, 383] width 152 height 17
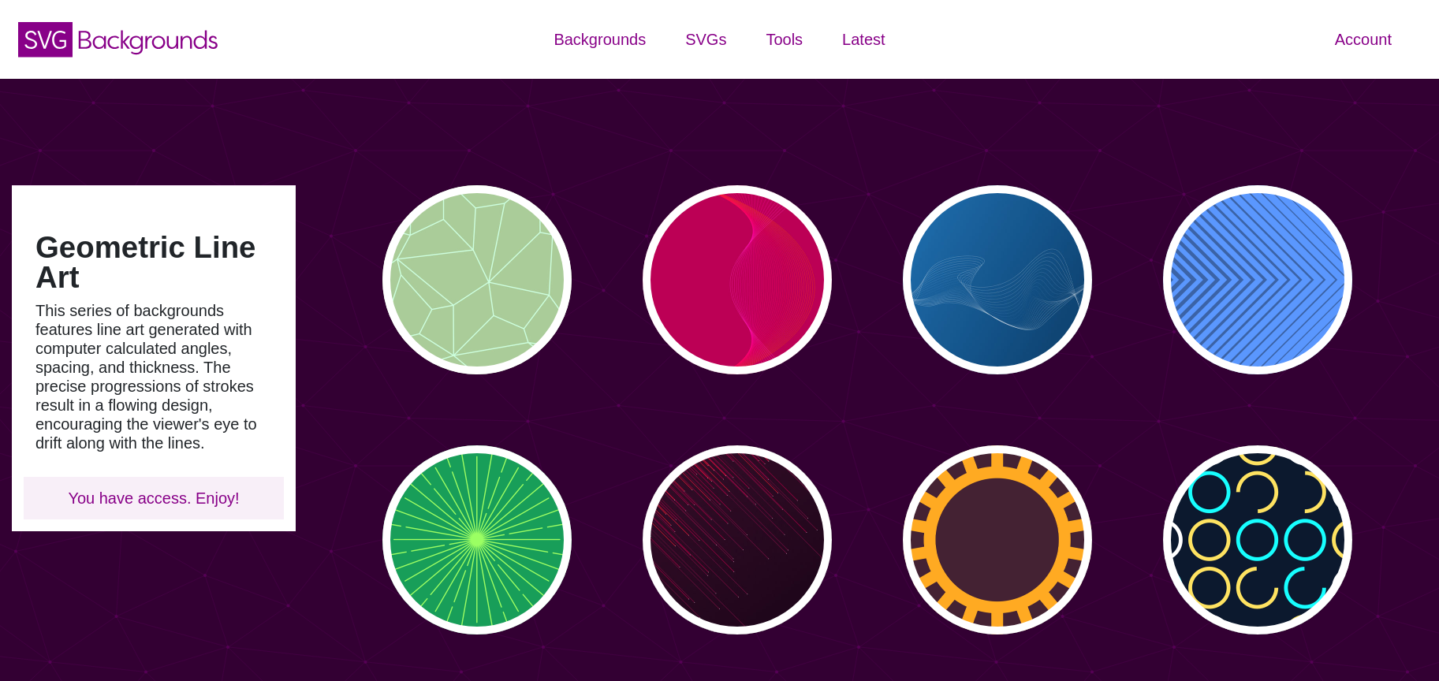
type input "#450057"
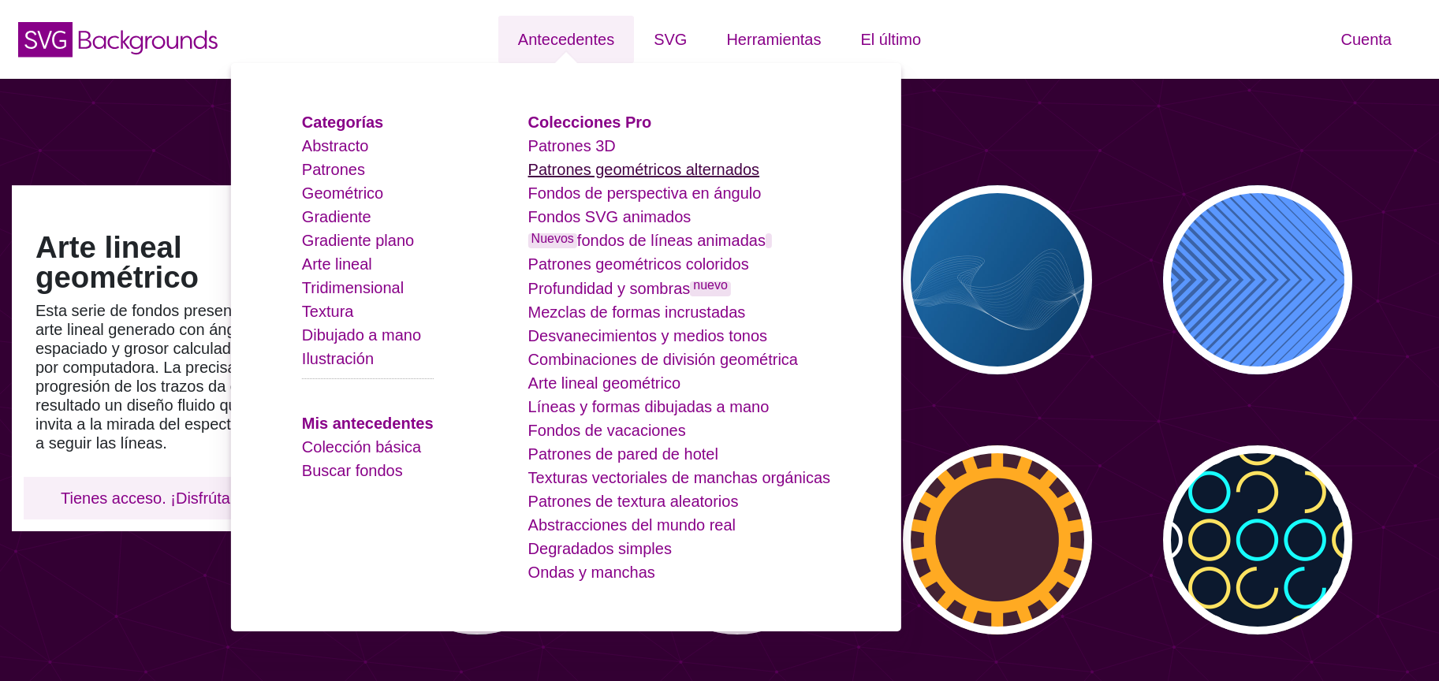
click at [645, 177] on font "Patrones geométricos alternados" at bounding box center [644, 169] width 232 height 17
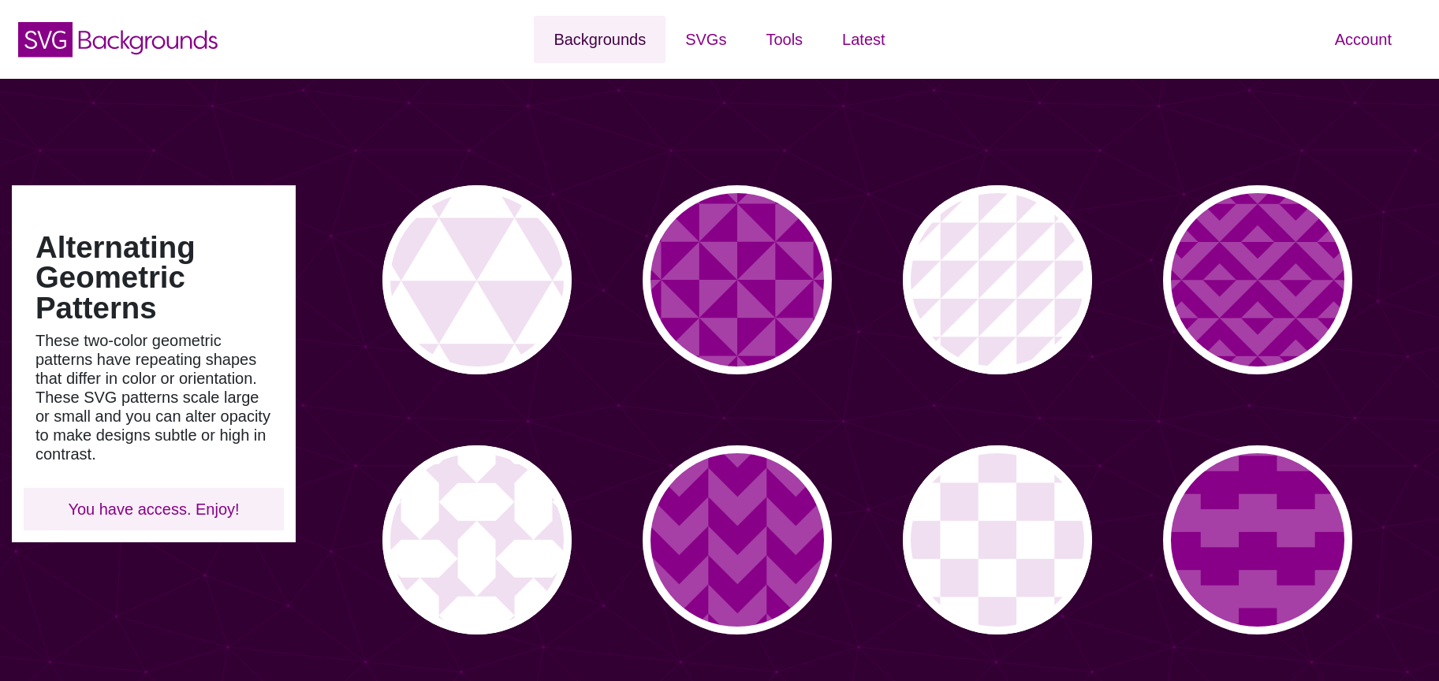
type input "#450057"
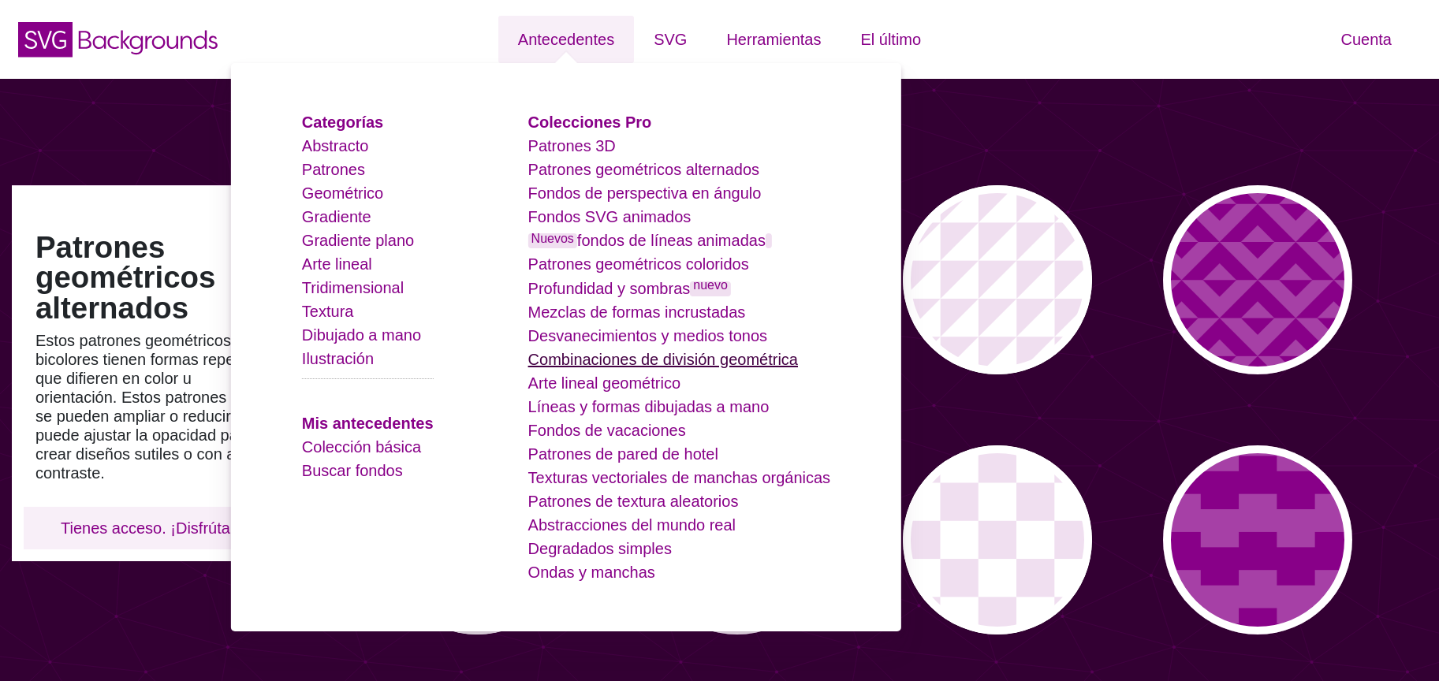
click at [718, 365] on font "Combinaciones de división geométrica" at bounding box center [663, 359] width 270 height 17
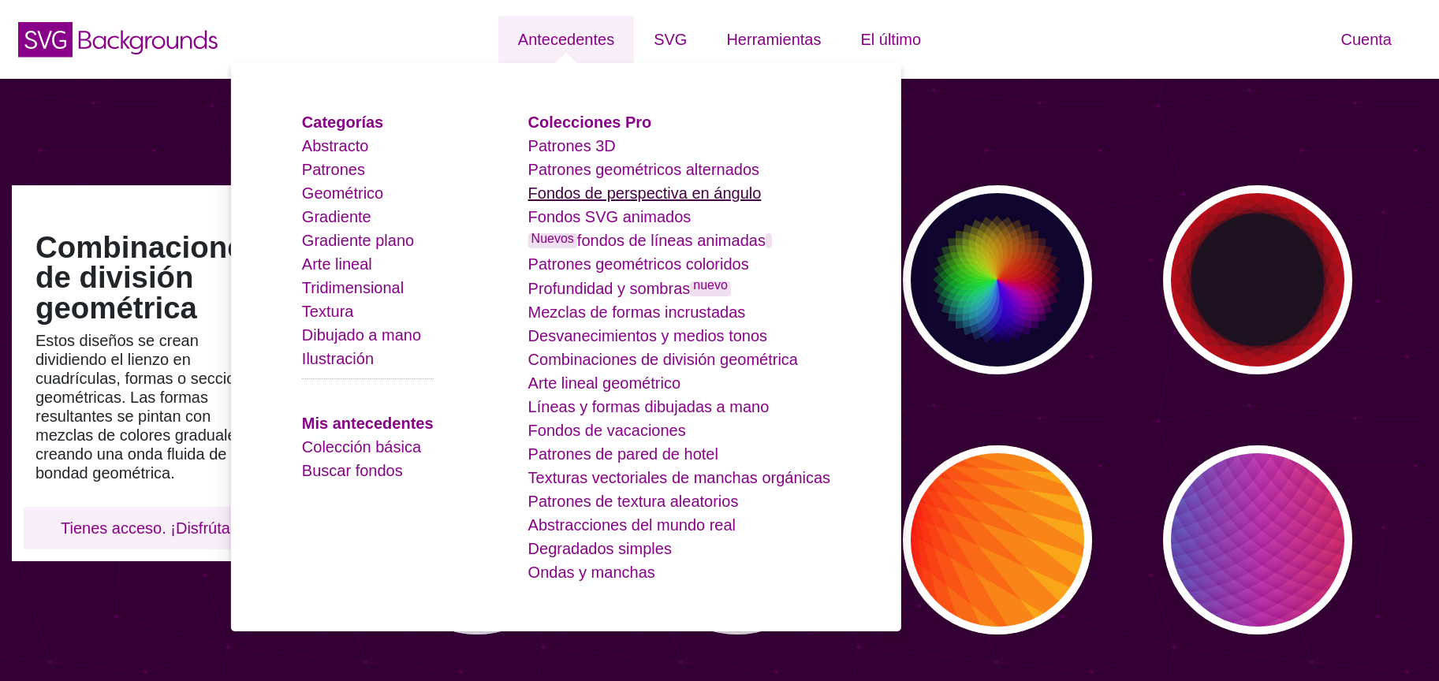
click at [692, 202] on font "Fondos de perspectiva en ángulo" at bounding box center [644, 193] width 233 height 17
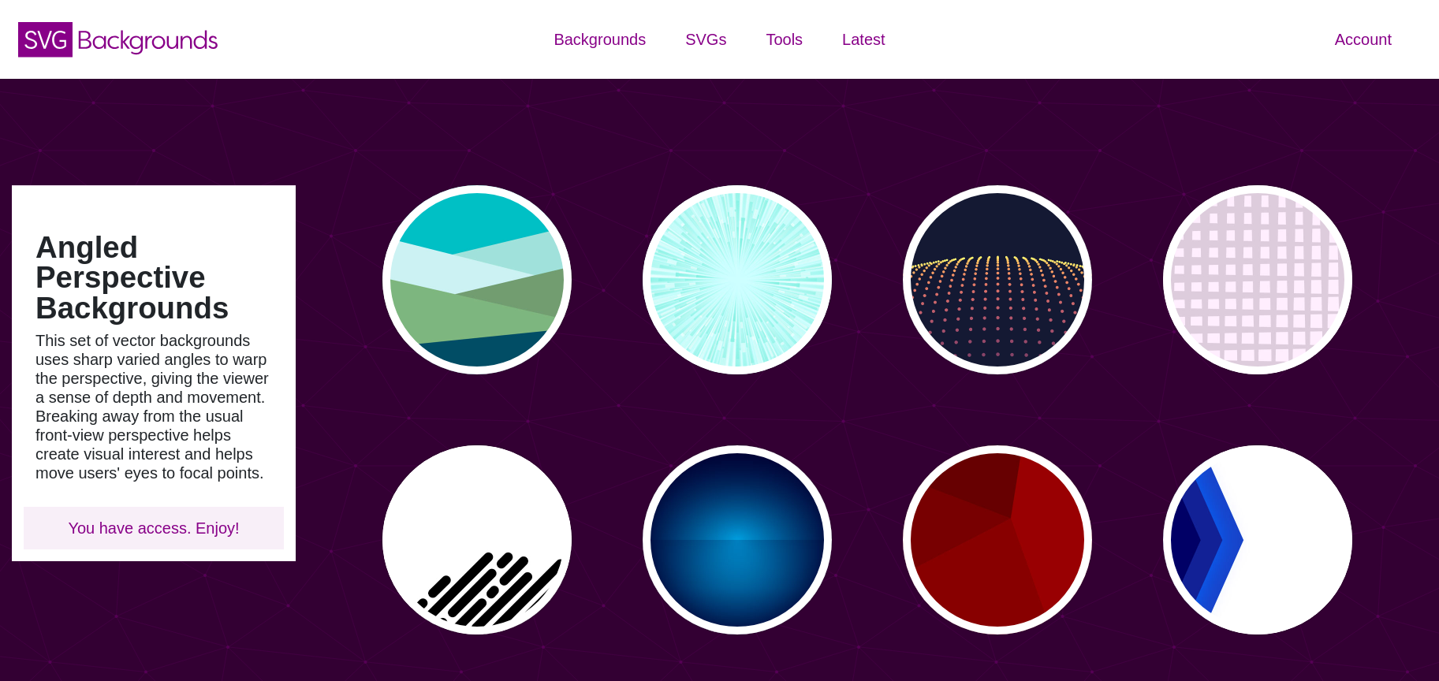
type input "#450057"
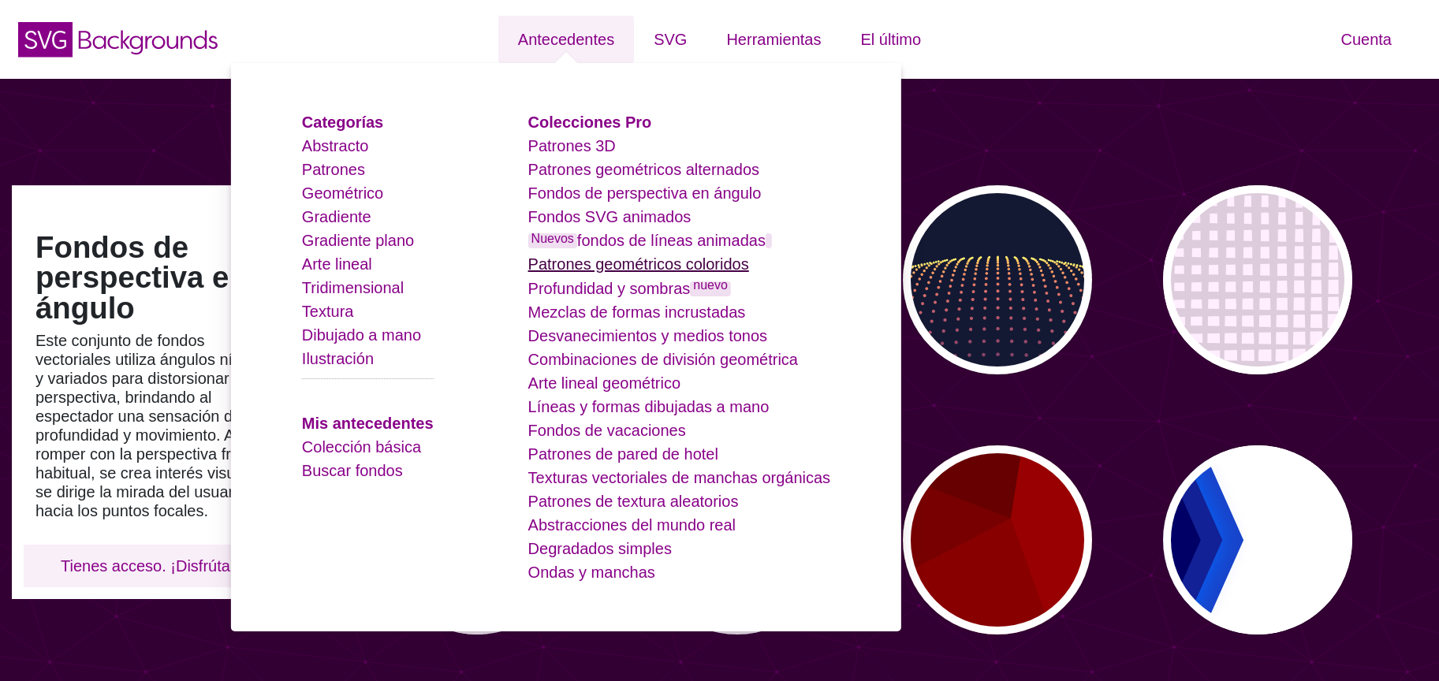
click at [729, 267] on font "Patrones geométricos coloridos" at bounding box center [638, 264] width 221 height 17
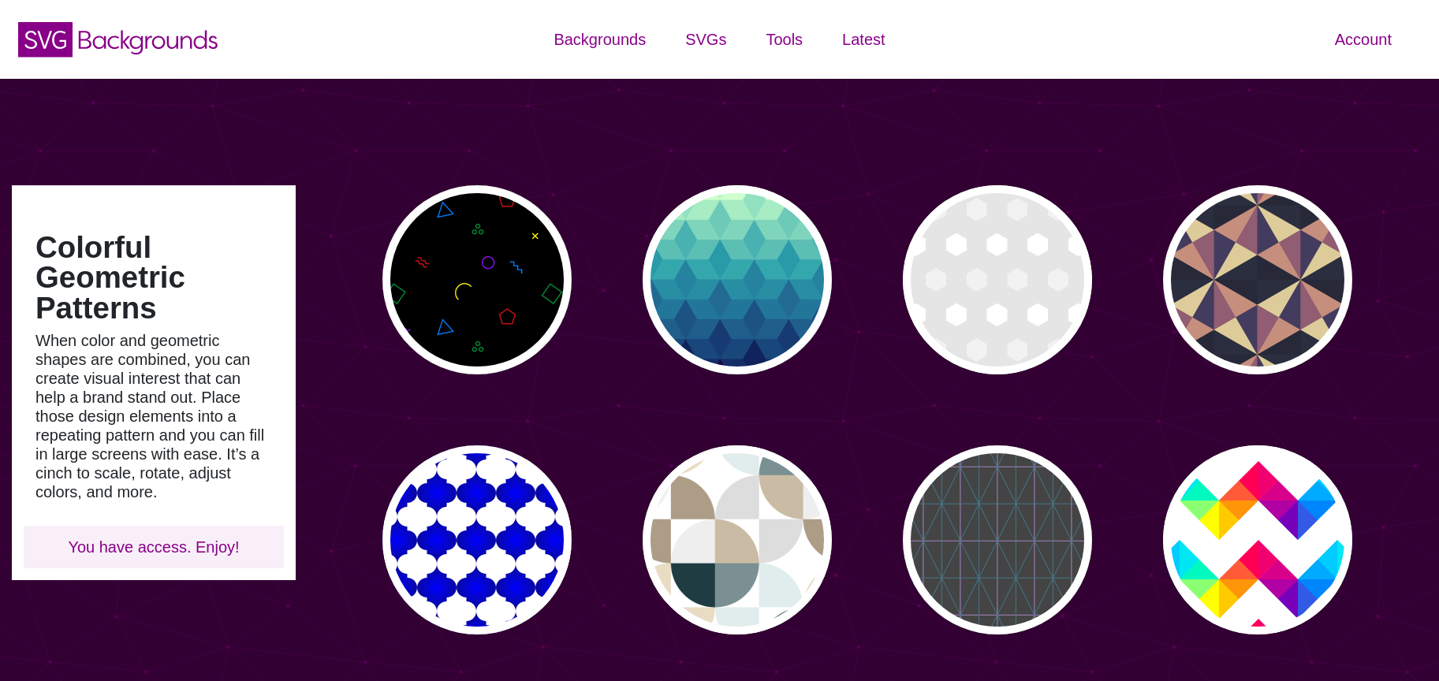
type input "#450057"
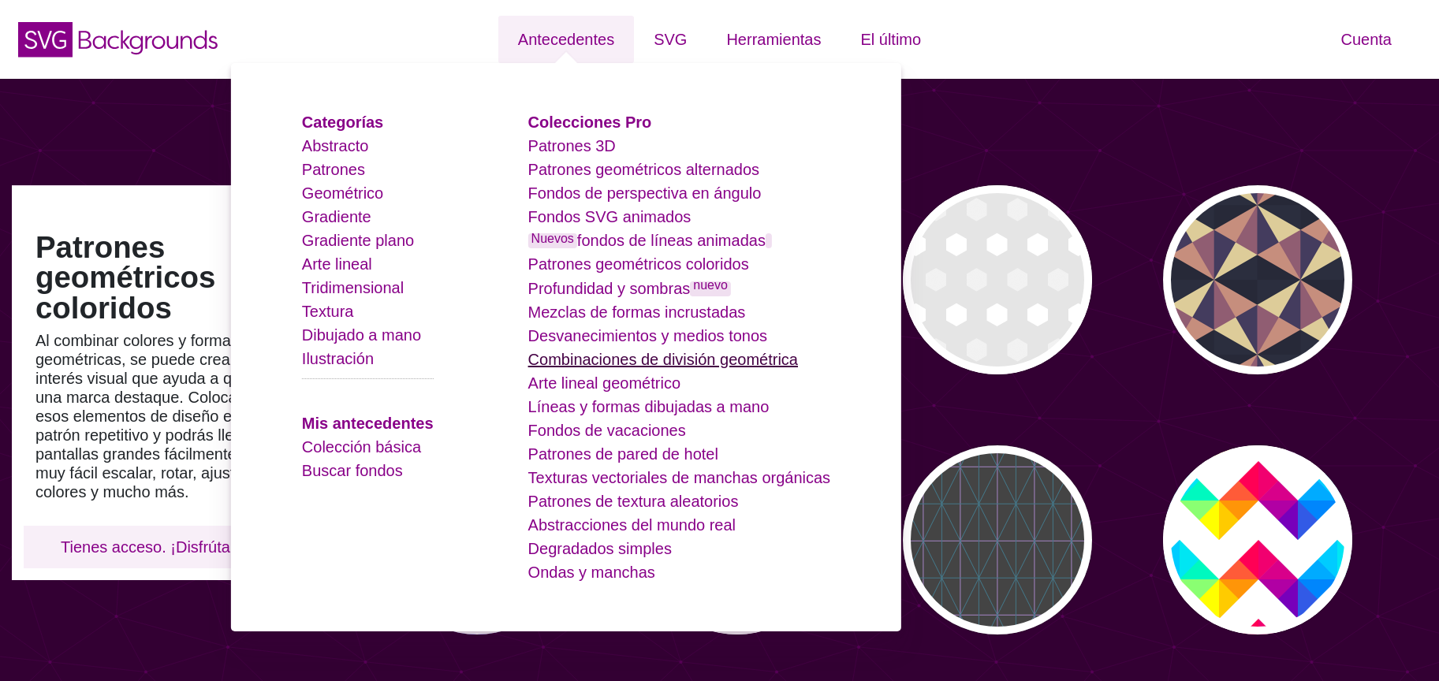
click at [761, 367] on font "Combinaciones de división geométrica" at bounding box center [663, 359] width 270 height 17
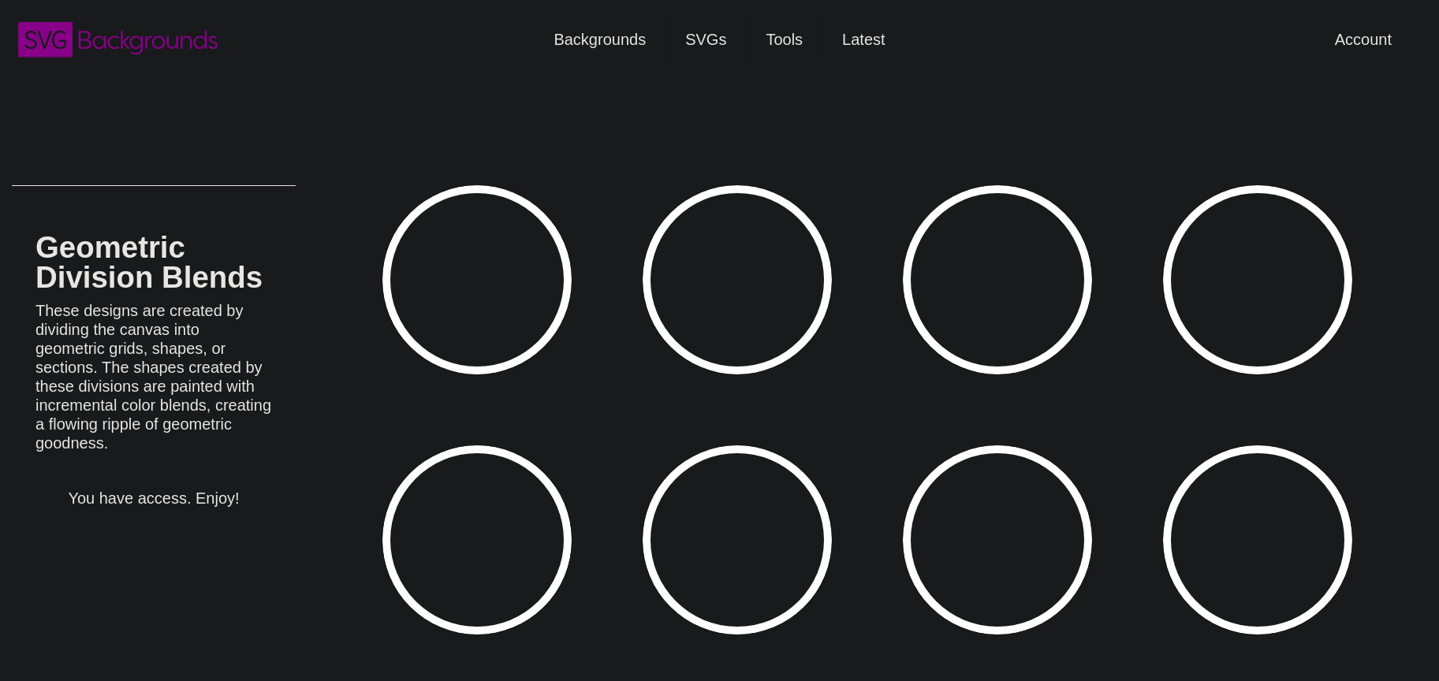
type input "#450057"
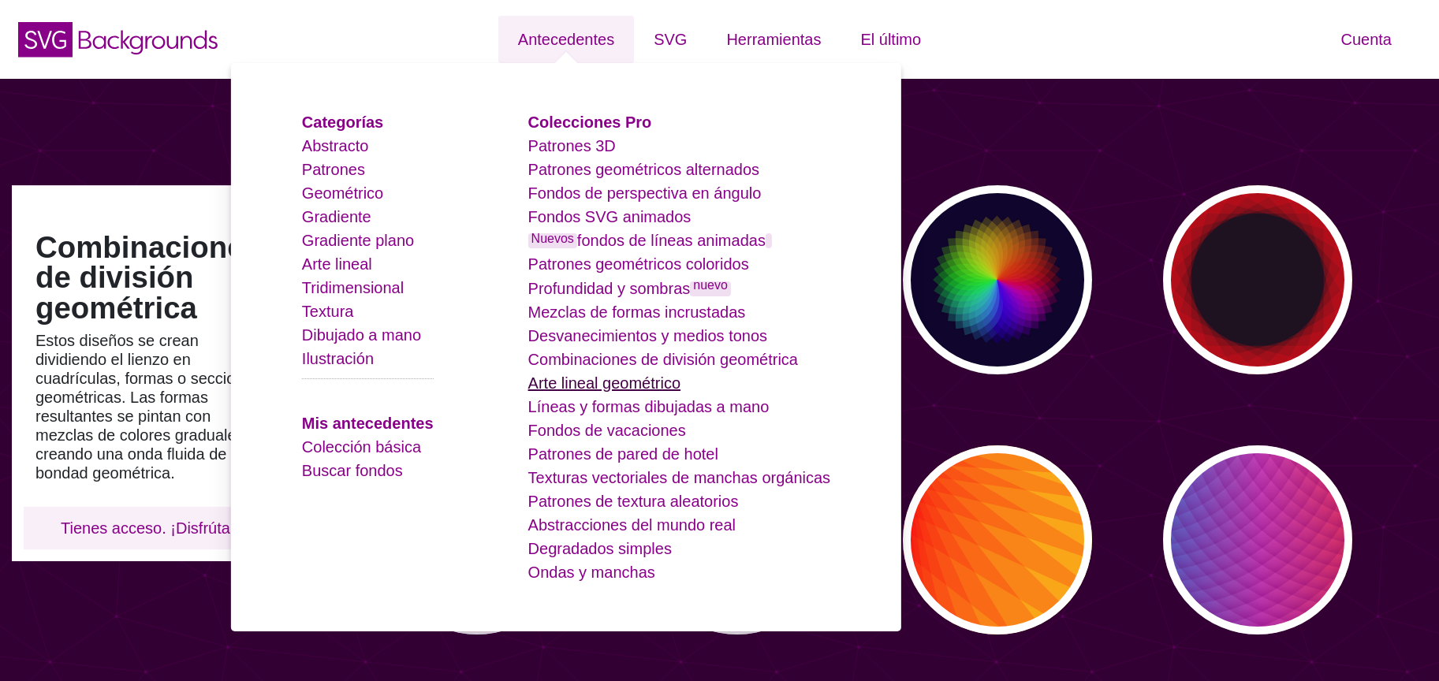
click at [648, 388] on font "Arte lineal geométrico" at bounding box center [604, 383] width 152 height 17
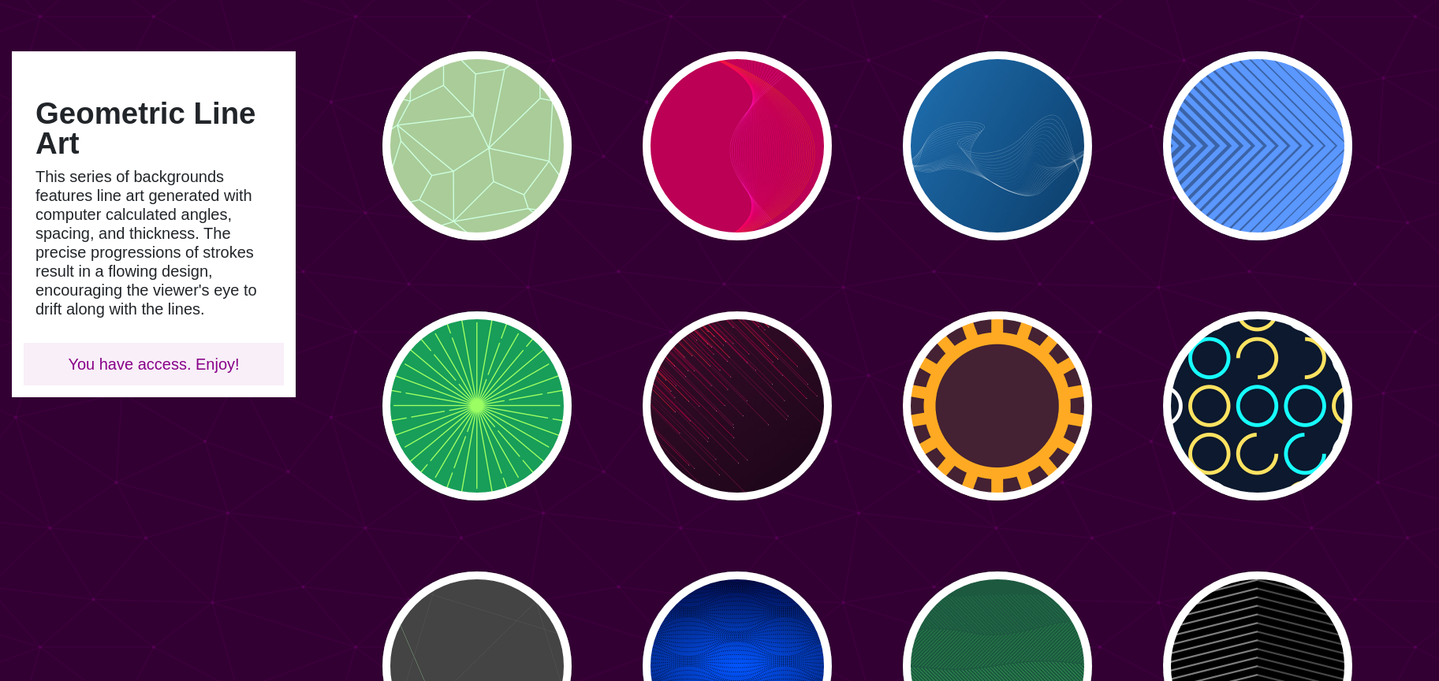
type input "#450057"
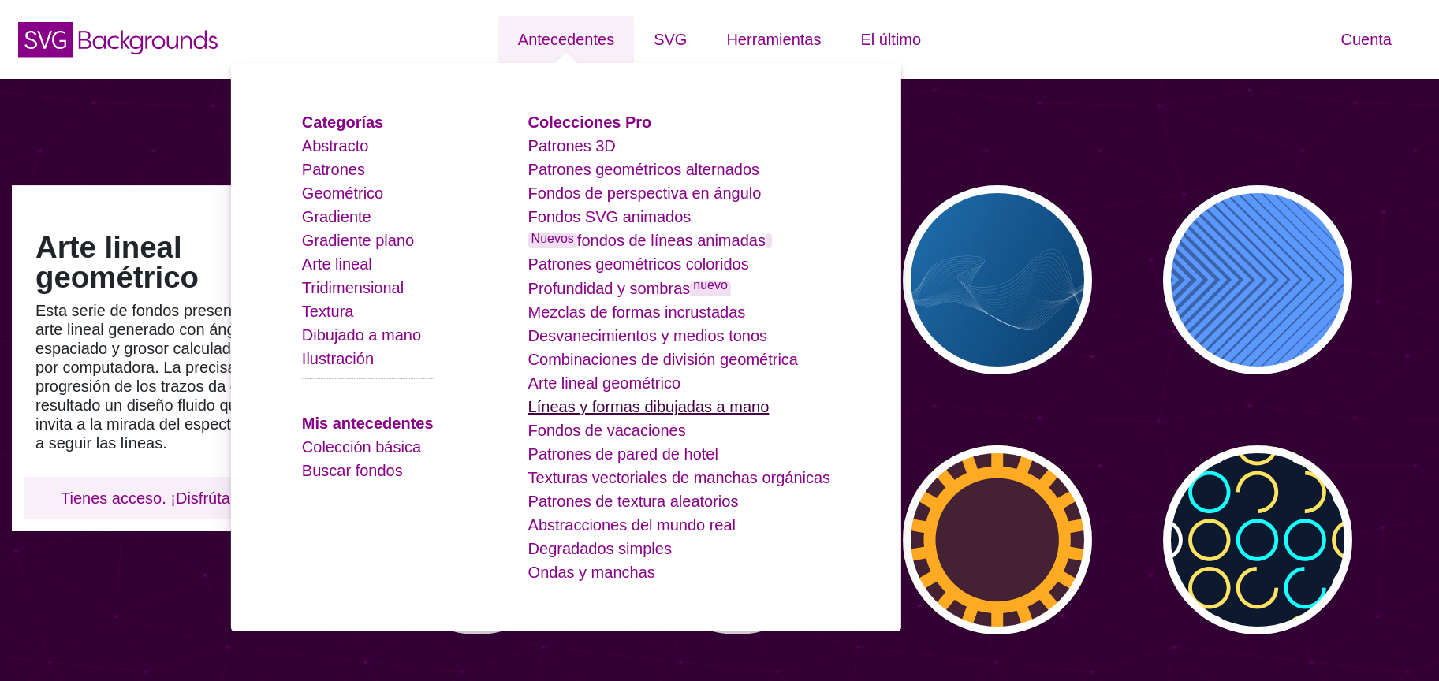
click at [655, 410] on font "Líneas y formas dibujadas a mano" at bounding box center [648, 406] width 241 height 17
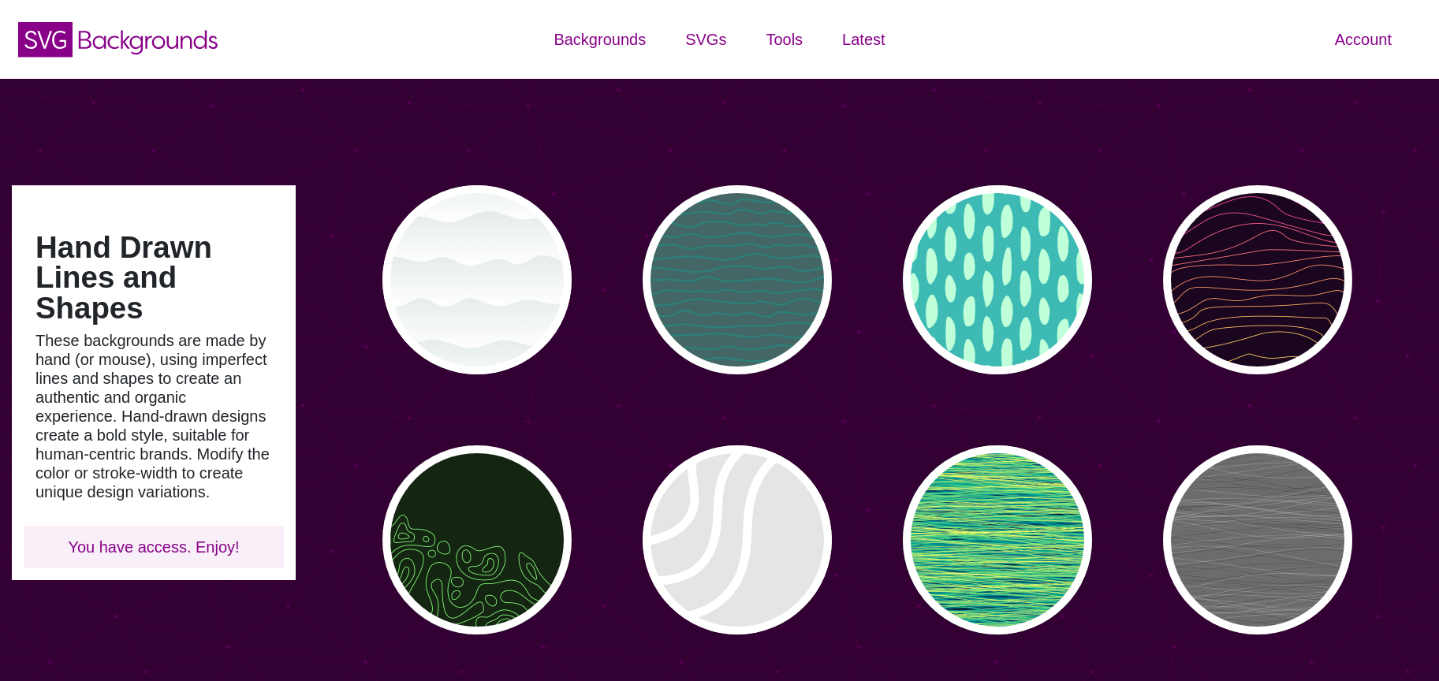
type input "#450057"
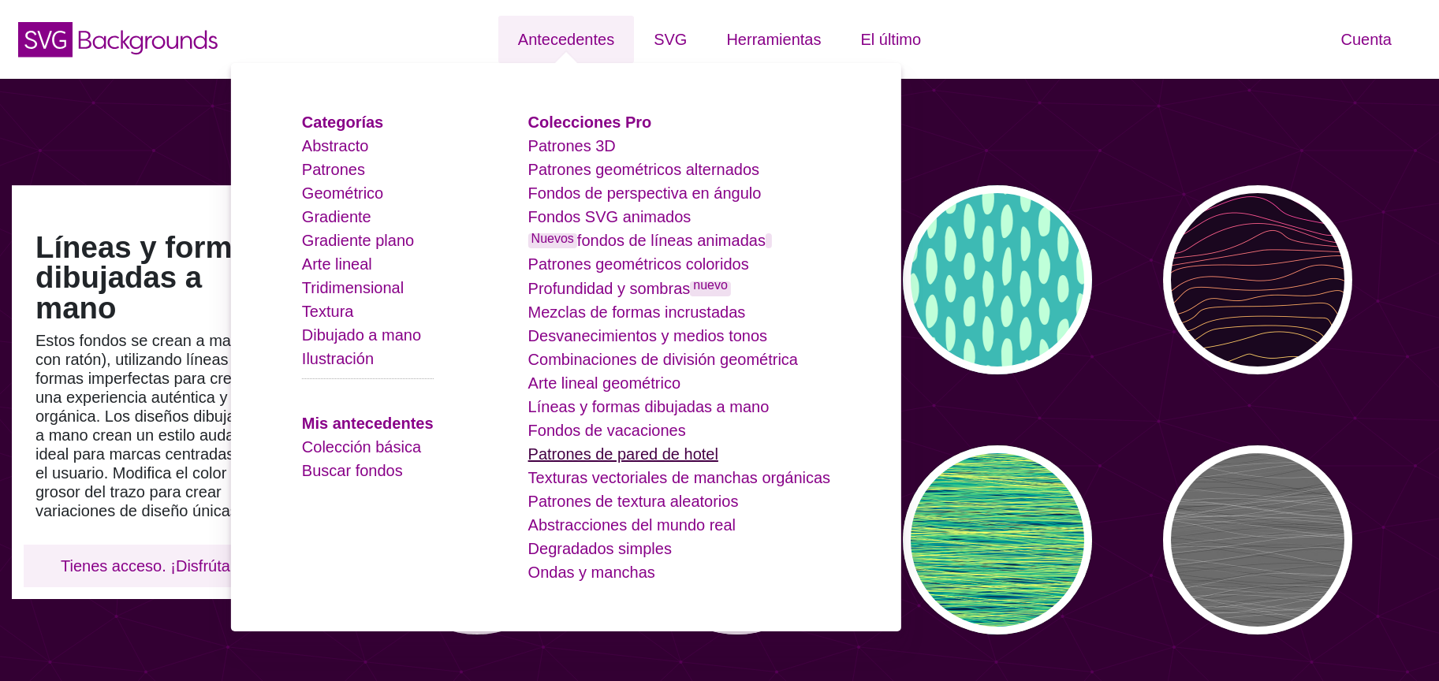
click at [629, 452] on font "Patrones de pared de hotel" at bounding box center [623, 454] width 190 height 17
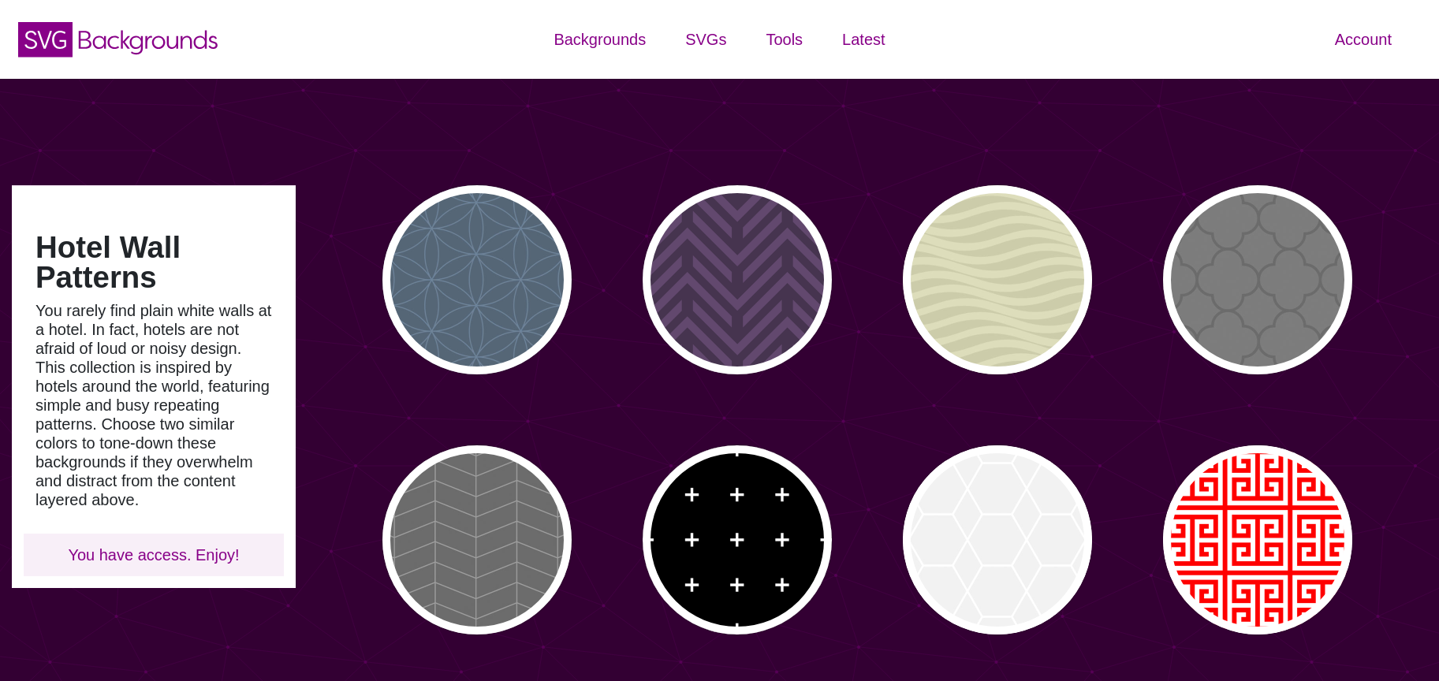
type input "#450057"
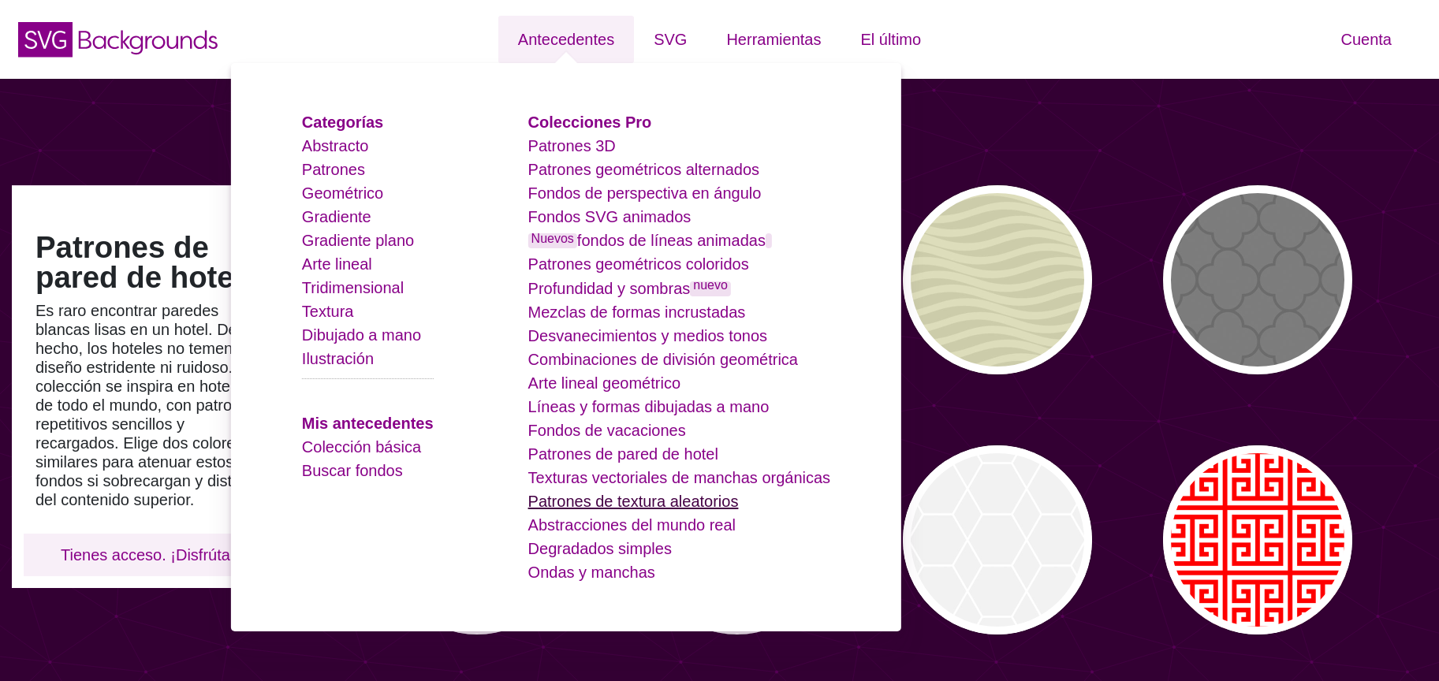
click at [661, 506] on font "Patrones de textura aleatorios" at bounding box center [633, 501] width 211 height 17
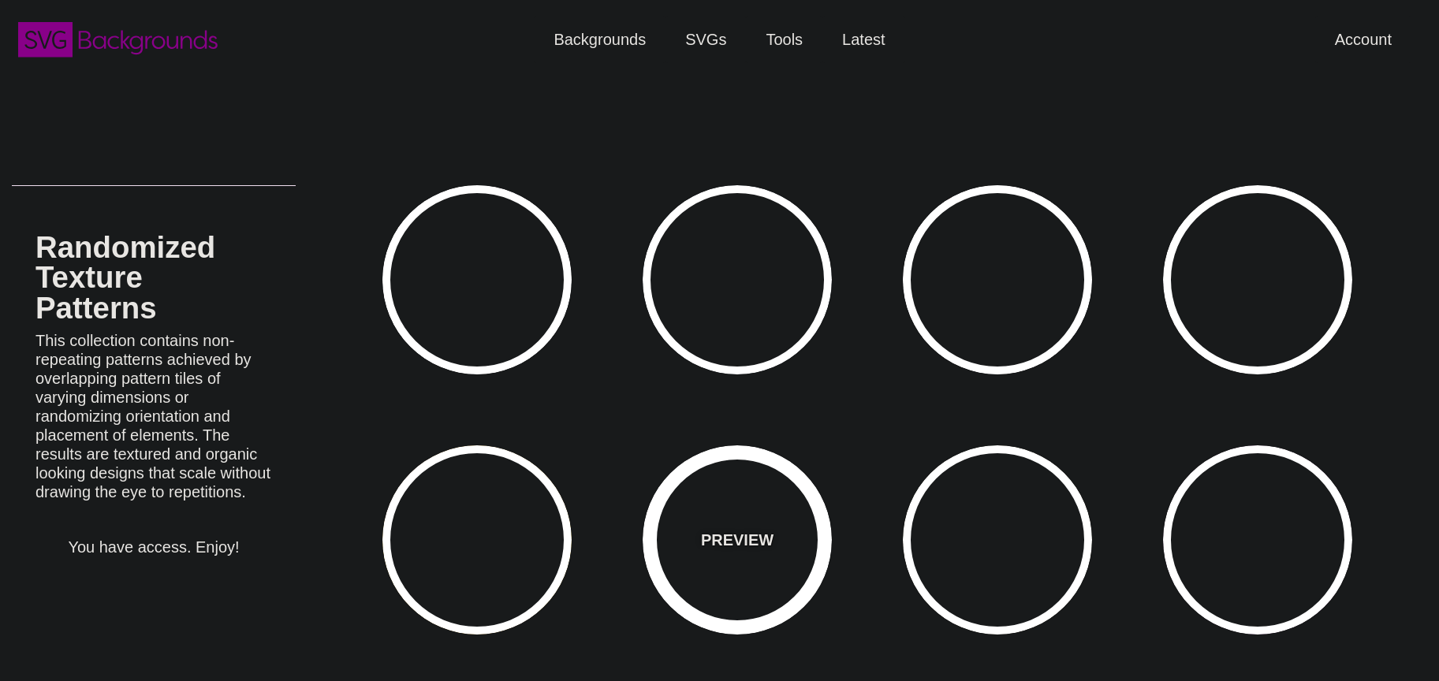
type input "#450057"
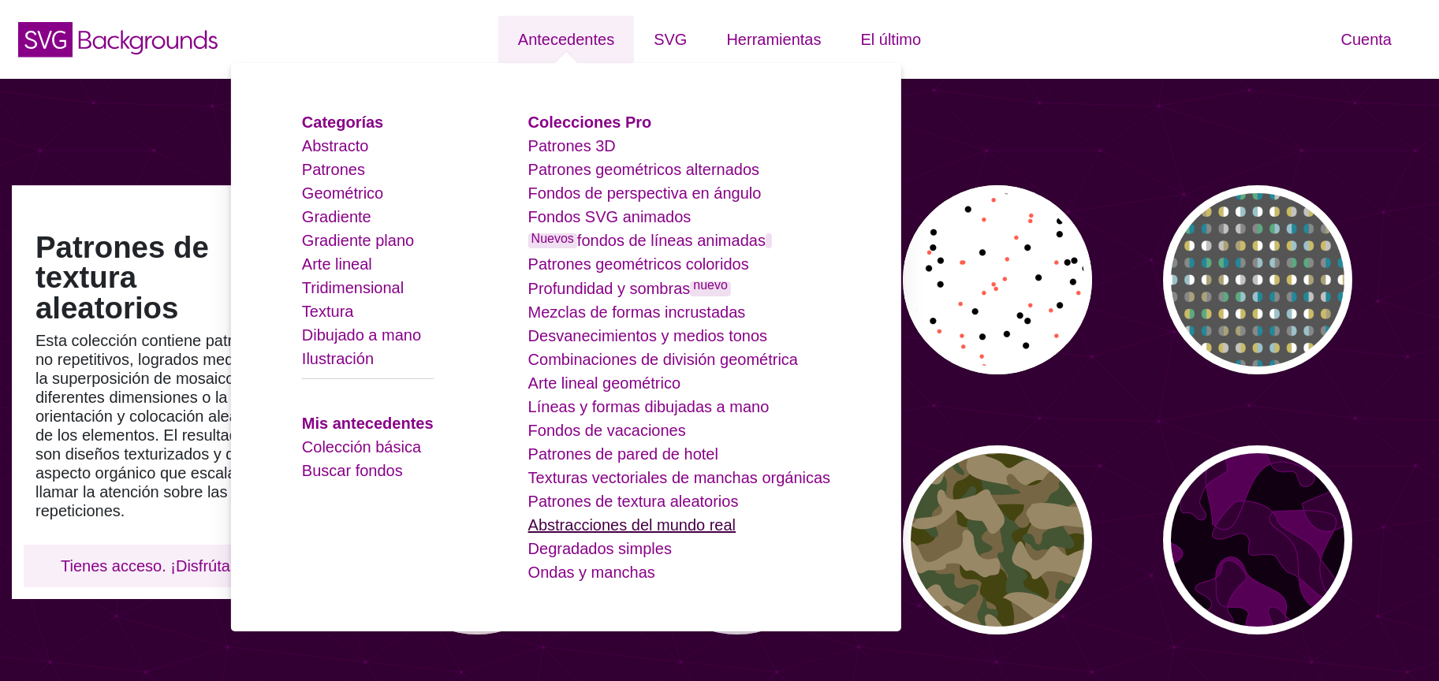
click at [685, 534] on font "Abstracciones del mundo real" at bounding box center [631, 525] width 207 height 17
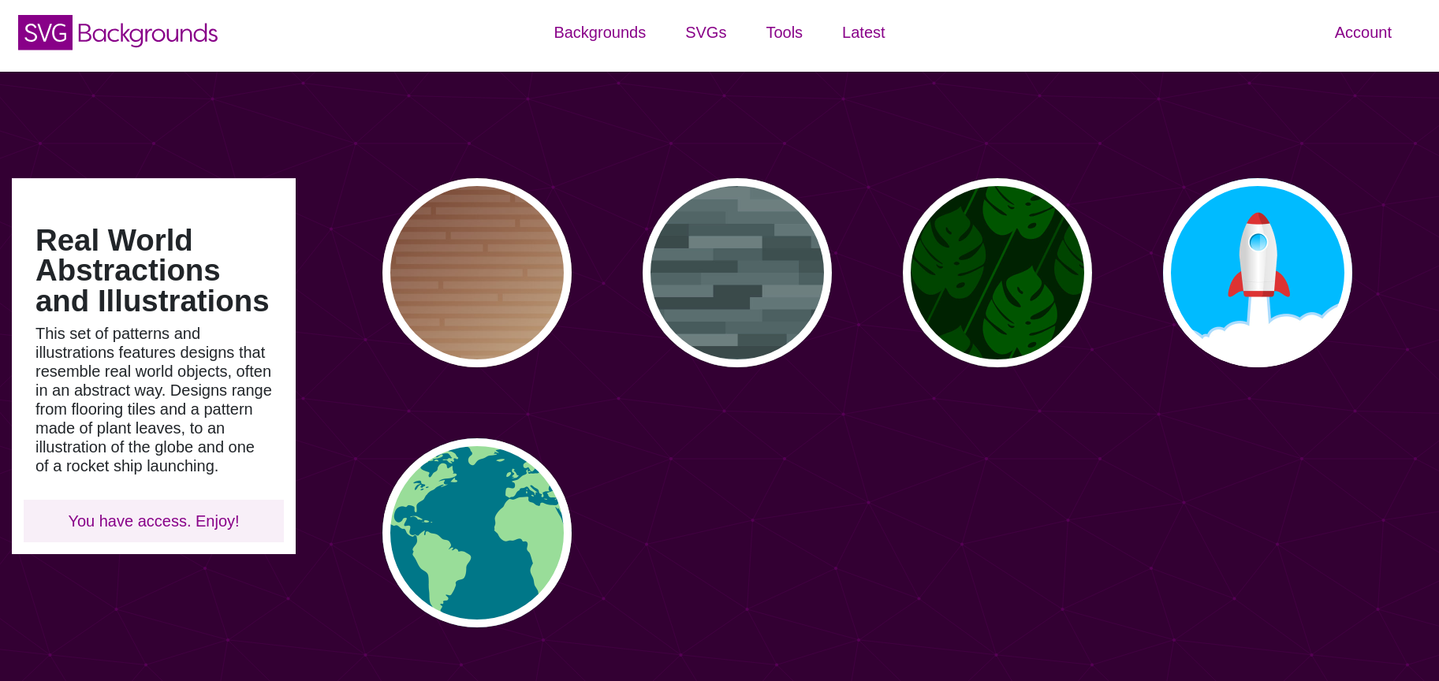
type input "#450057"
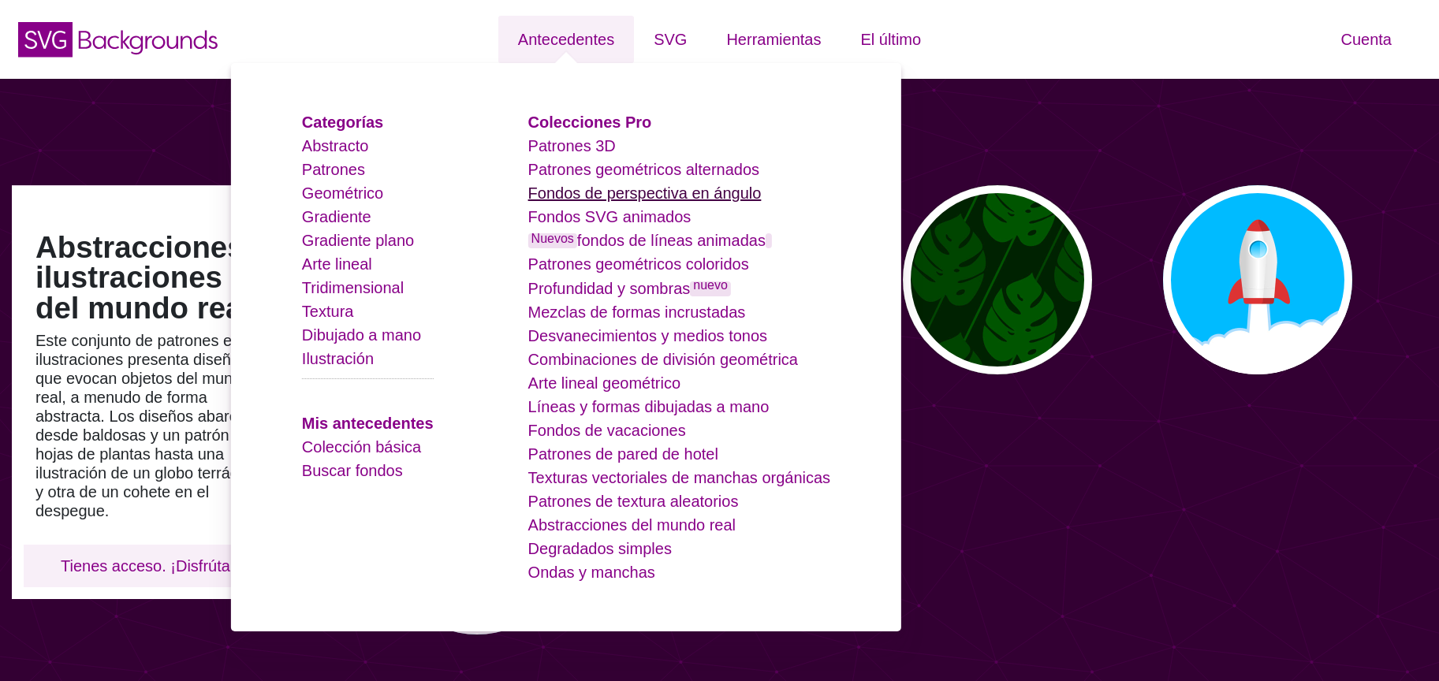
click at [696, 194] on font "Fondos de perspectiva en ángulo" at bounding box center [644, 193] width 233 height 17
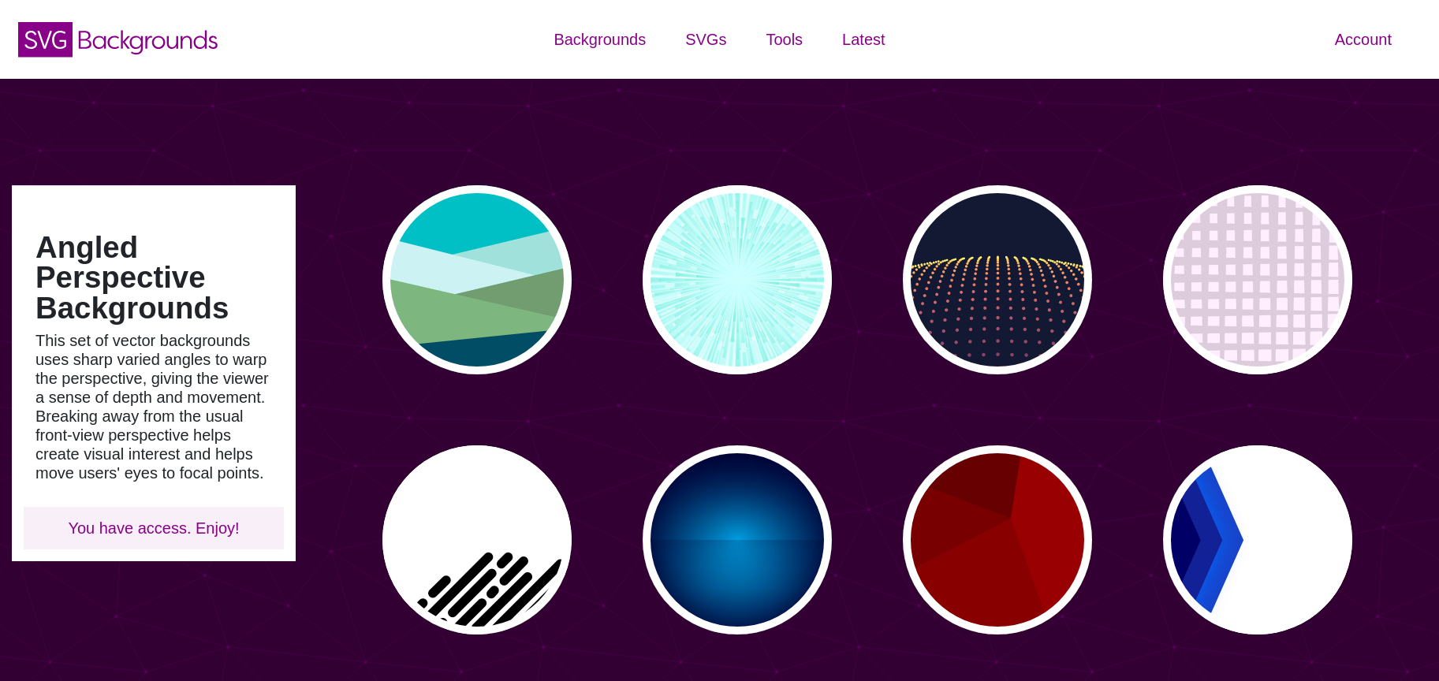
type input "#450057"
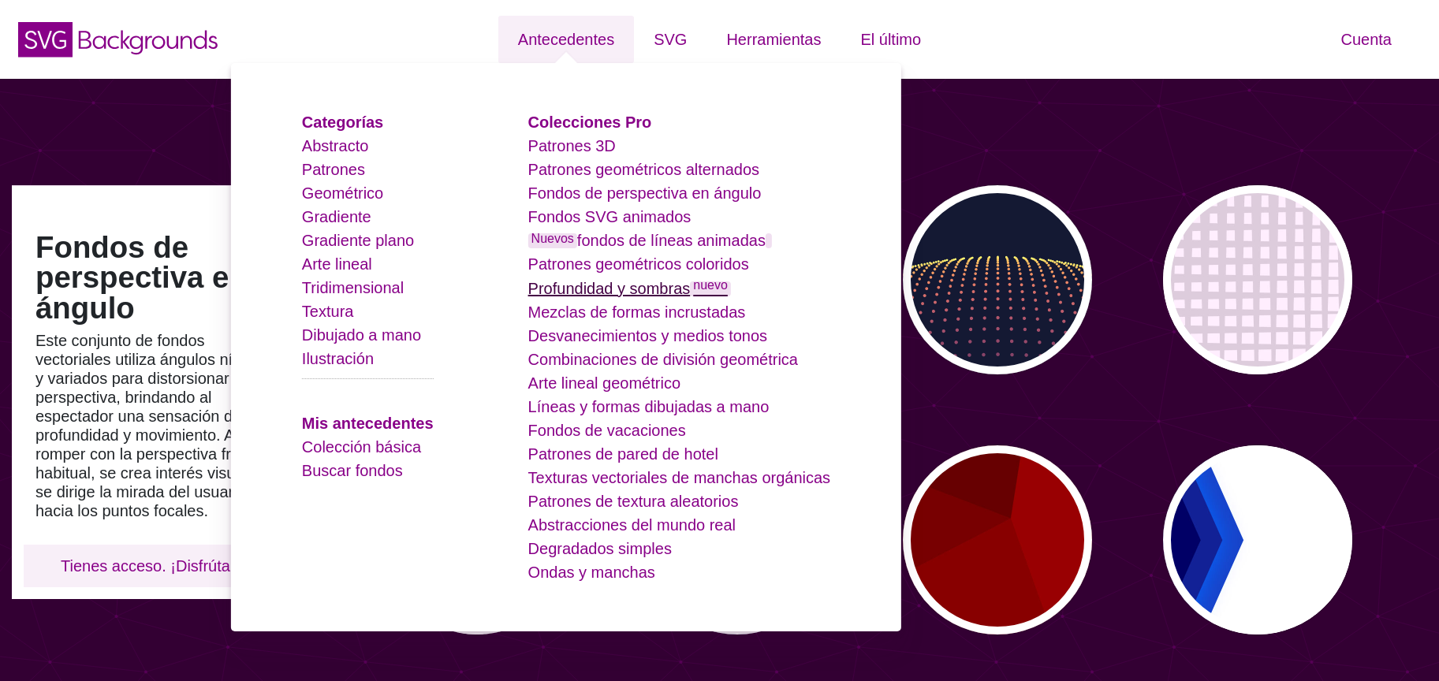
click at [676, 294] on font "Profundidad y sombras" at bounding box center [609, 288] width 162 height 17
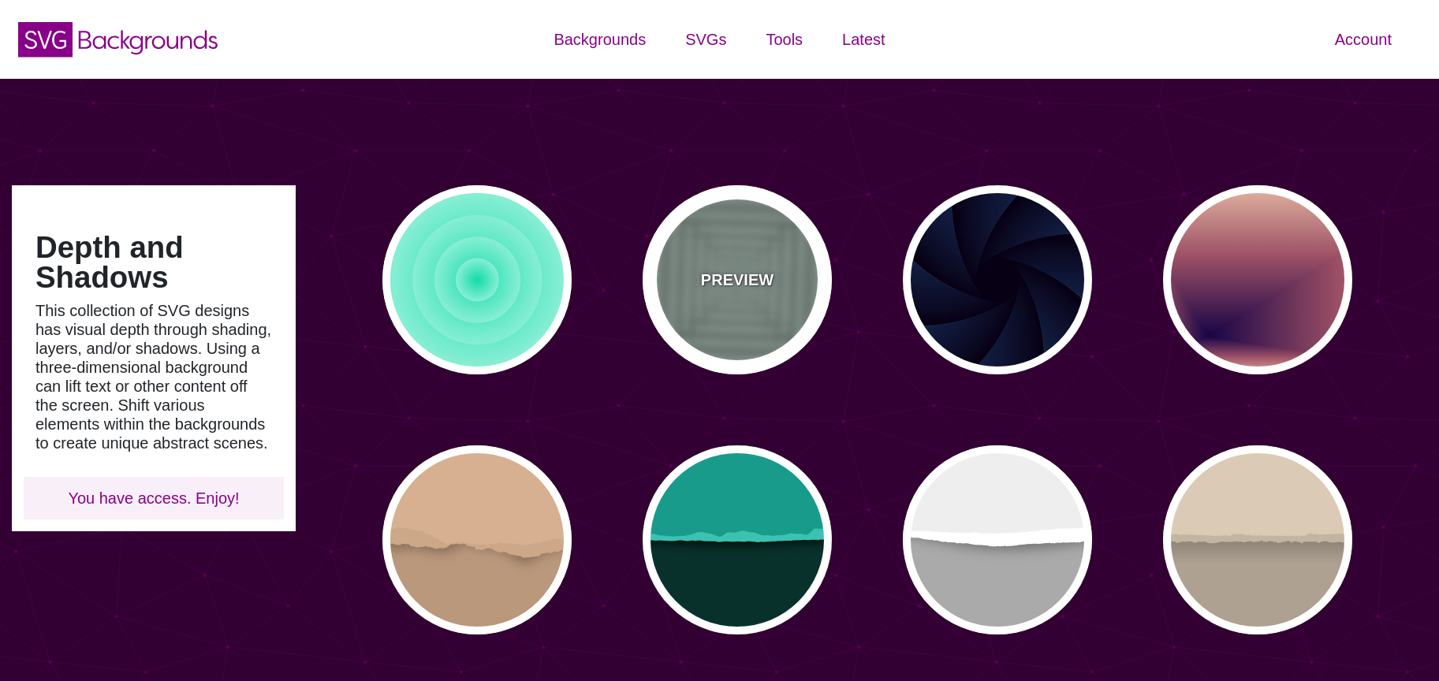
type input "#ABC3B9"
type input "0"
type input "0.5"
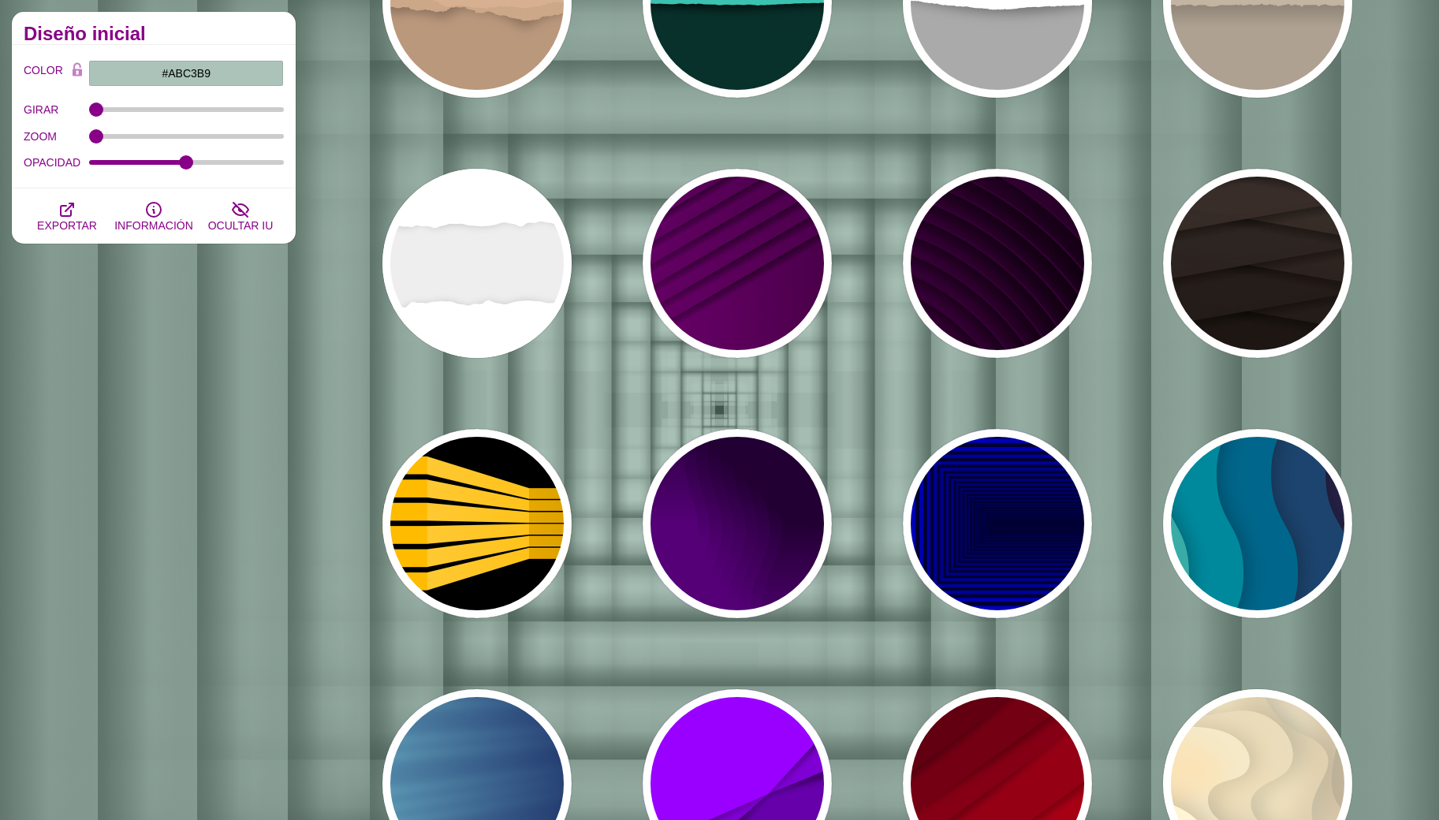
scroll to position [536, 0]
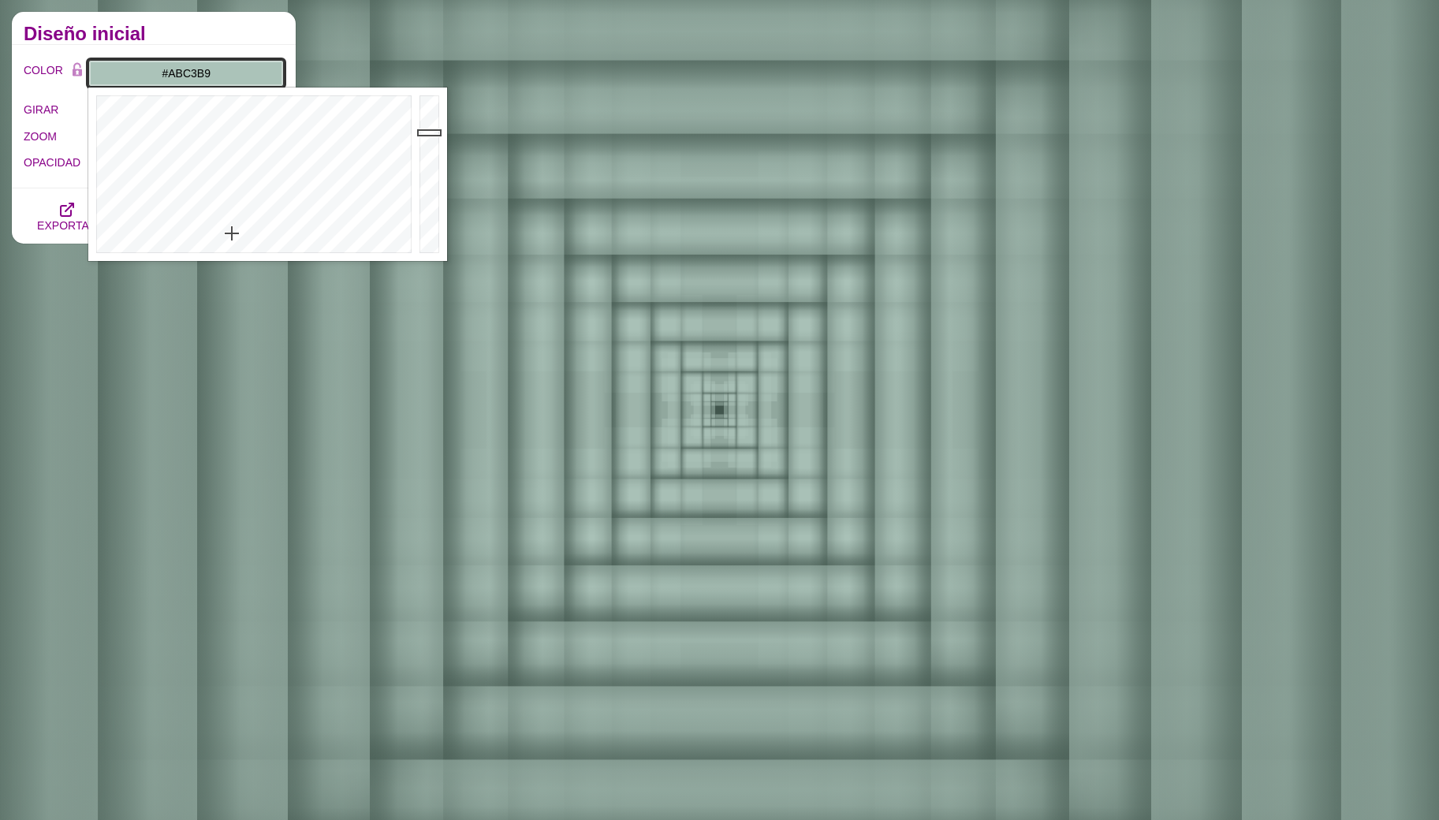
click at [177, 81] on input "#ABC3B9" at bounding box center [186, 73] width 196 height 27
type input "#E0FFF2"
drag, startPoint x: 432, startPoint y: 103, endPoint x: 424, endPoint y: 94, distance: 12.3
click at [424, 94] on div at bounding box center [432, 175] width 32 height 174
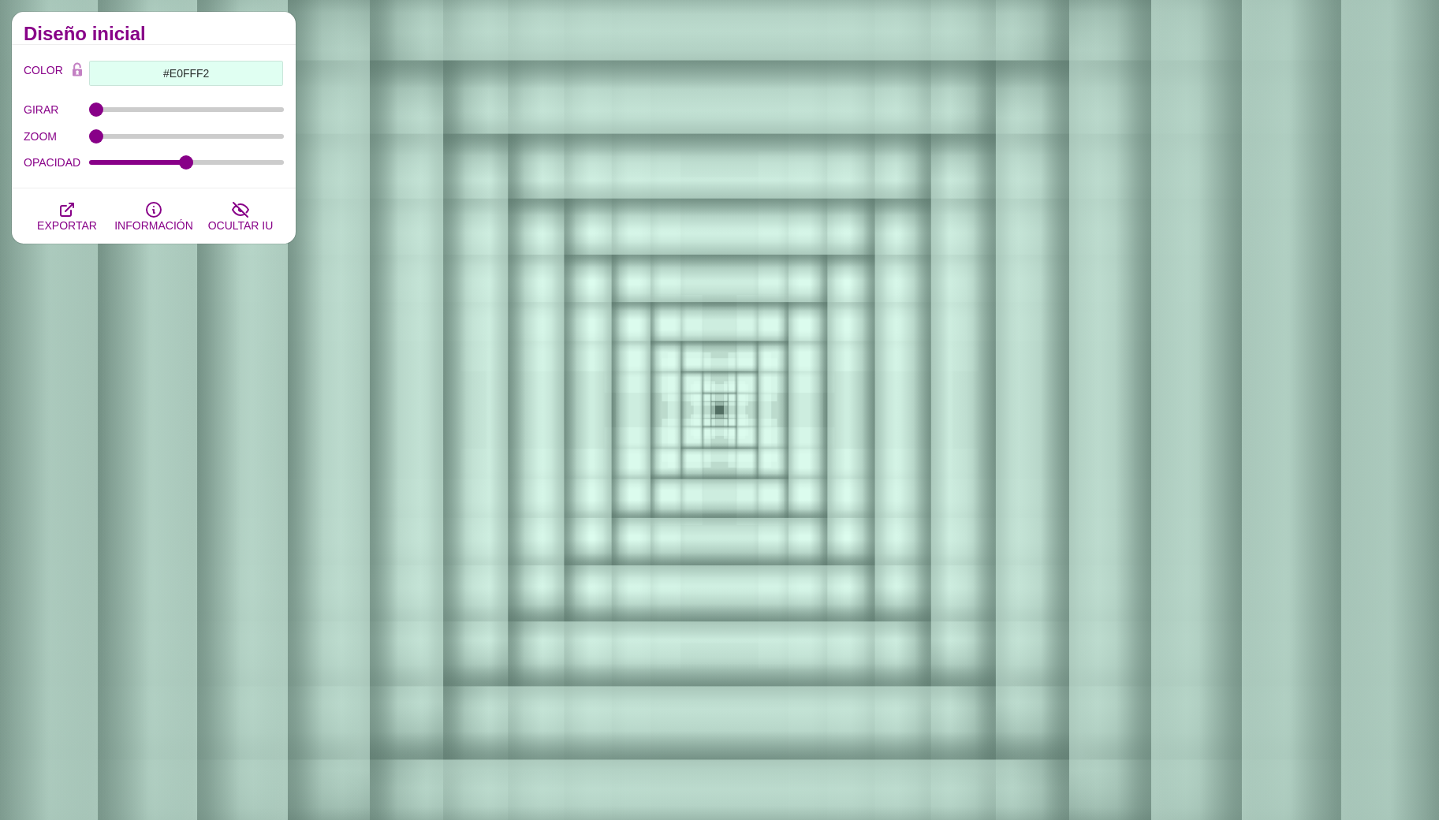
click at [207, 54] on div "COLOR #E0FFF2 #FFFFFF #000000 #444444 #555555 #666666 #777777 #888888 #999999 M…" at bounding box center [154, 117] width 284 height 144
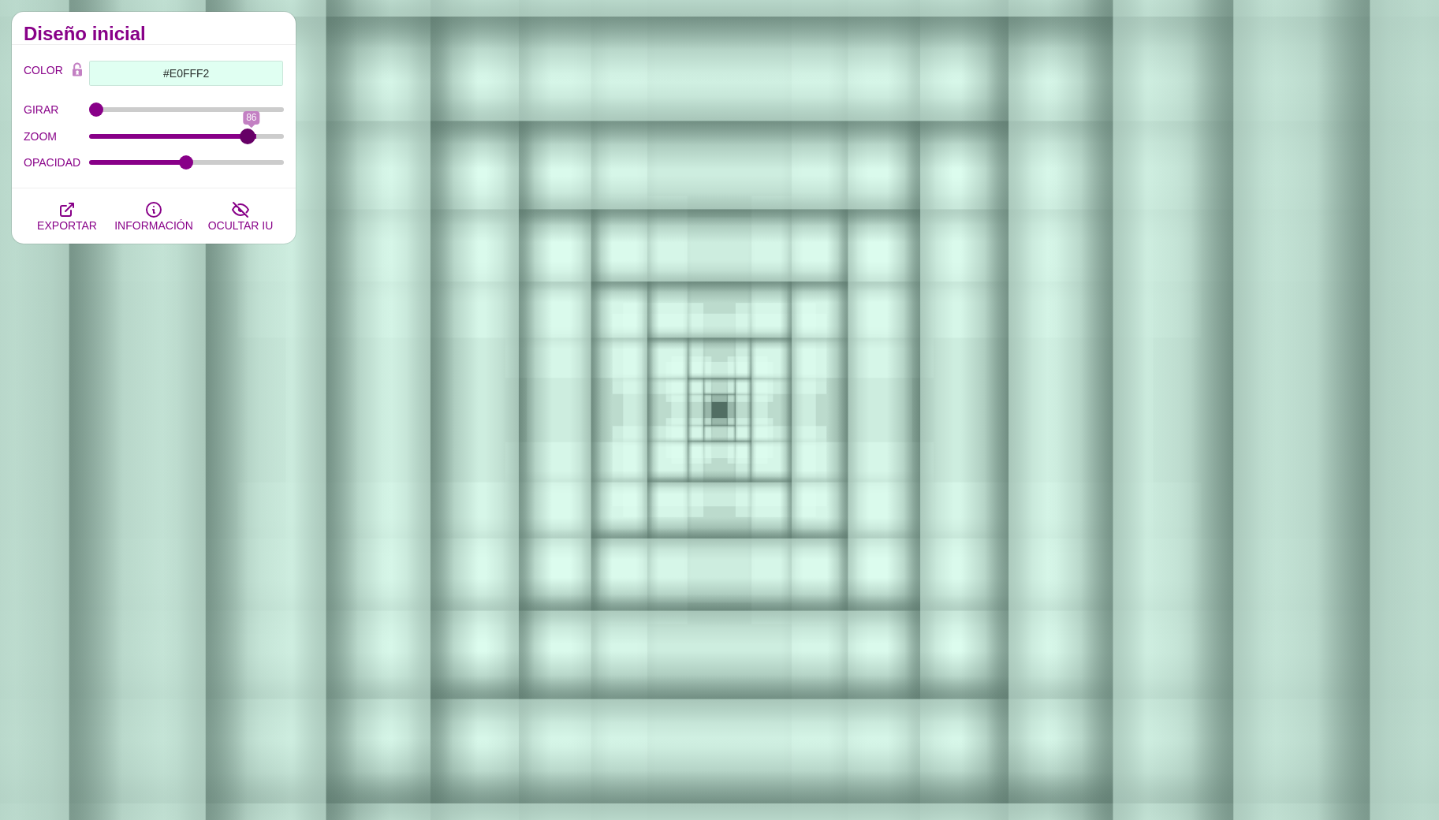
drag, startPoint x: 100, startPoint y: 132, endPoint x: 244, endPoint y: 143, distance: 144.0
type input "84"
click at [248, 140] on input "ZOOM" at bounding box center [187, 136] width 196 height 6
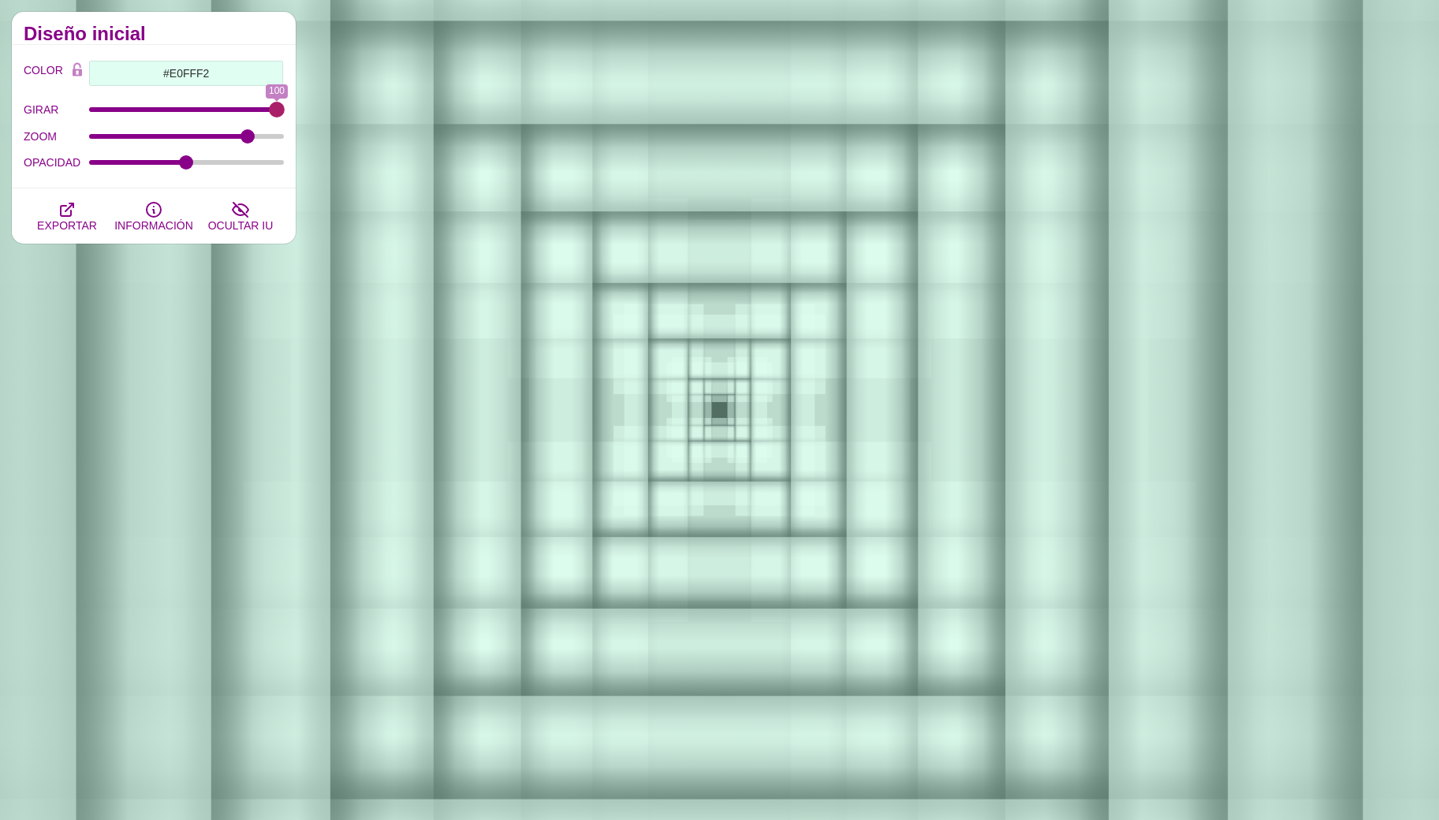
type input "0"
drag, startPoint x: 154, startPoint y: 114, endPoint x: 50, endPoint y: 138, distance: 106.0
click at [89, 113] on input "GIRAR" at bounding box center [187, 109] width 196 height 6
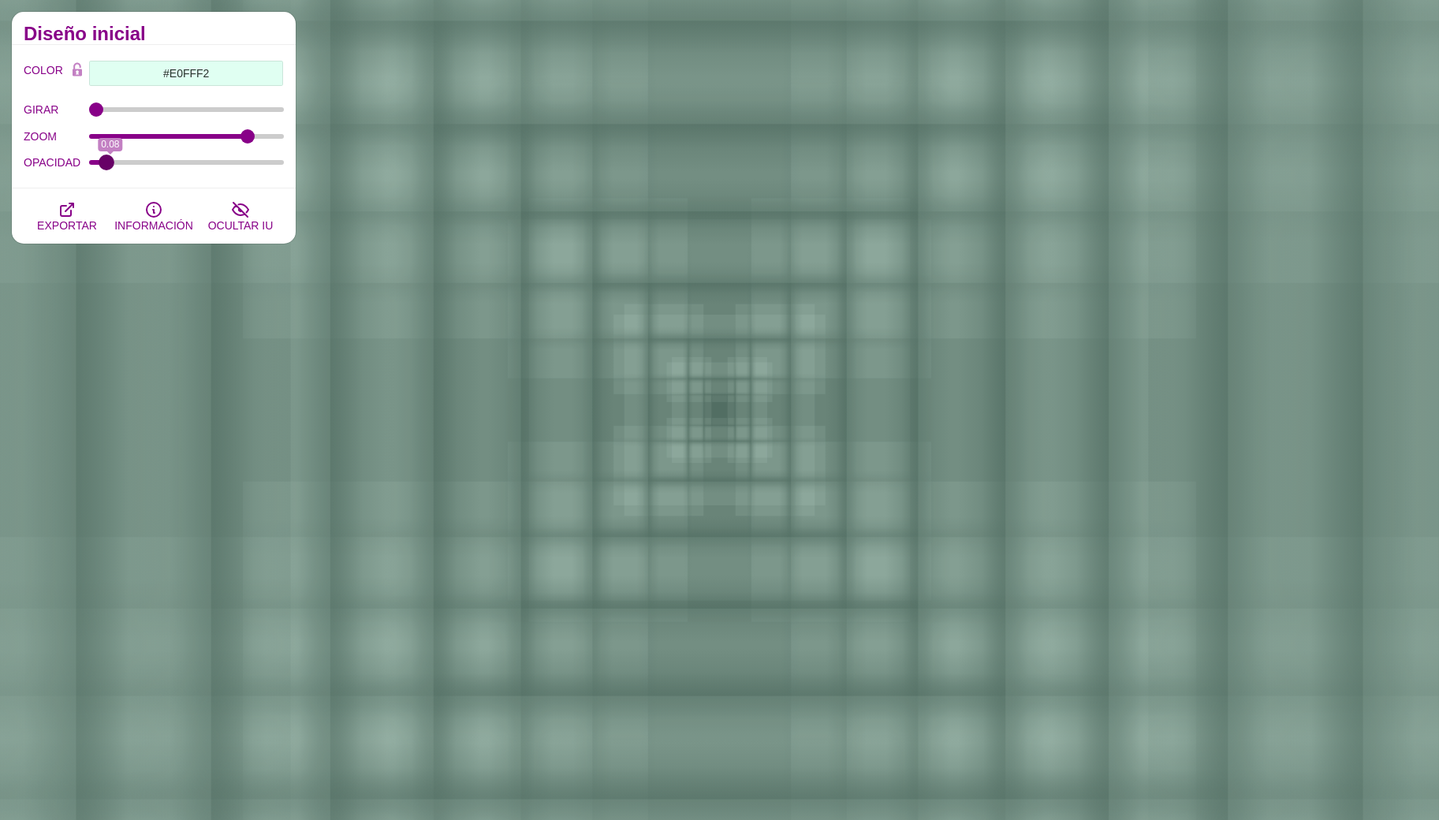
drag, startPoint x: 185, startPoint y: 160, endPoint x: 357, endPoint y: 303, distance: 224.1
type input "0.06"
click at [106, 166] on input "OPACIDAD" at bounding box center [187, 162] width 196 height 6
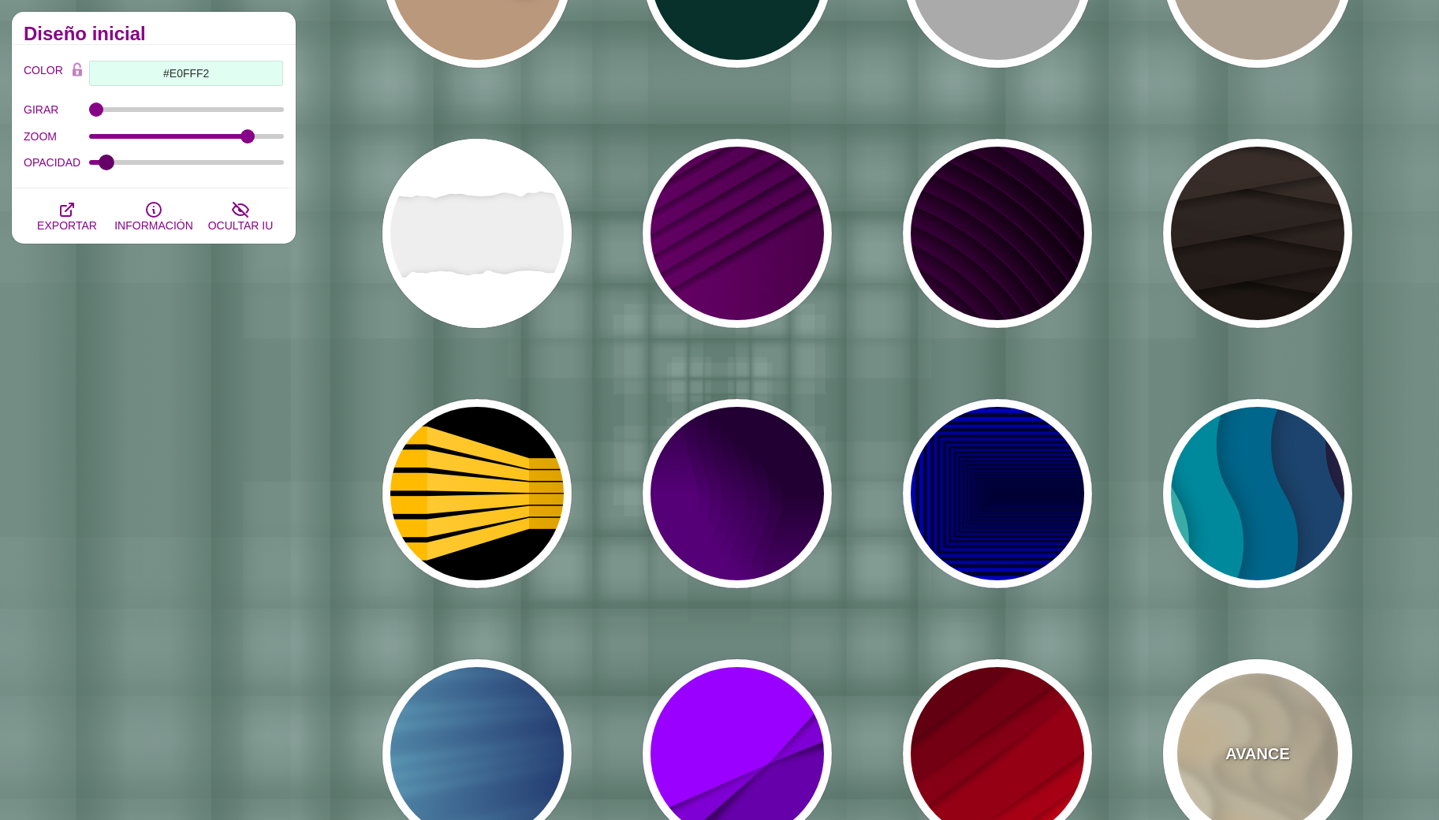
scroll to position [563, 0]
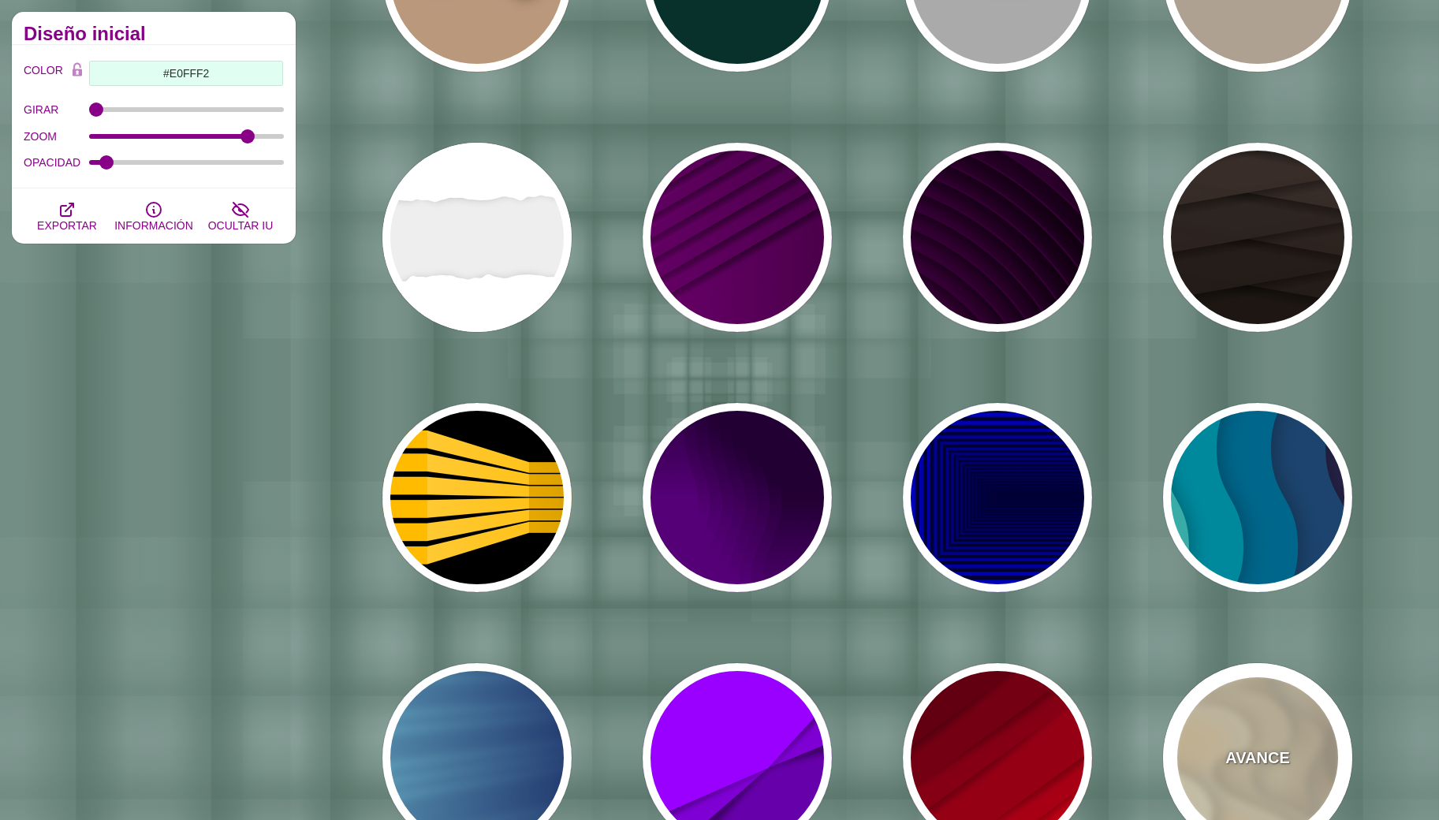
click at [1240, 681] on div "AVANCE" at bounding box center [1257, 757] width 189 height 189
type input "#FFF7D7"
type input "#57250C"
type input "#FF8B28"
type input "0.7"
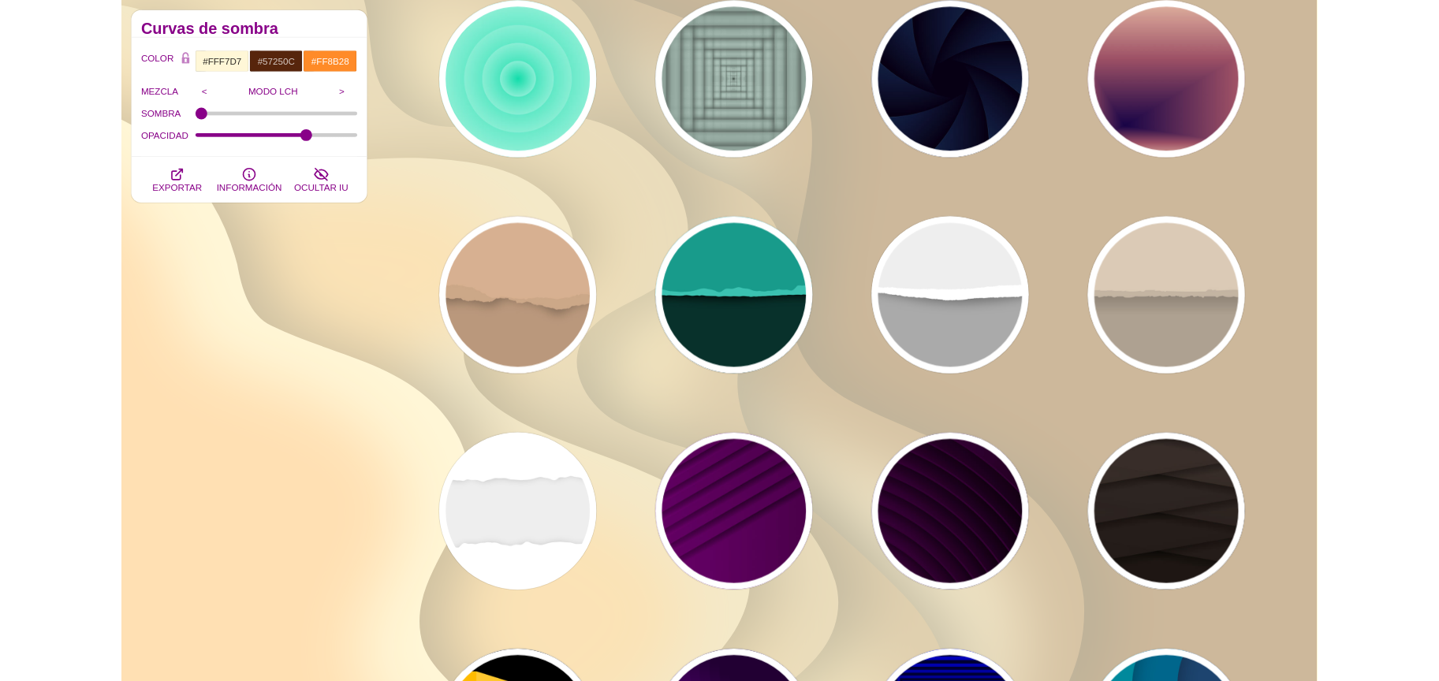
scroll to position [0, 0]
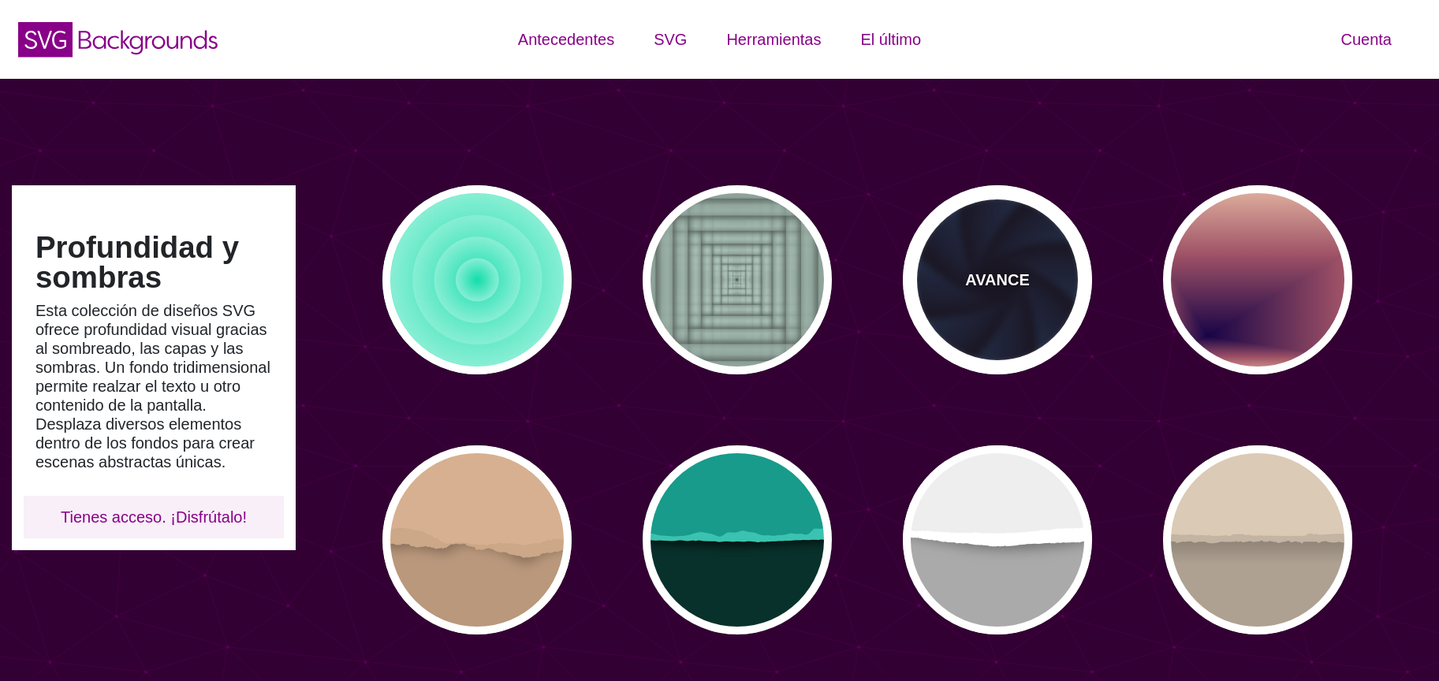
click at [954, 256] on div "AVANCE" at bounding box center [997, 279] width 189 height 189
type input "#070014"
type input "#1A3666"
type input "#99FFFF"
type input "0"
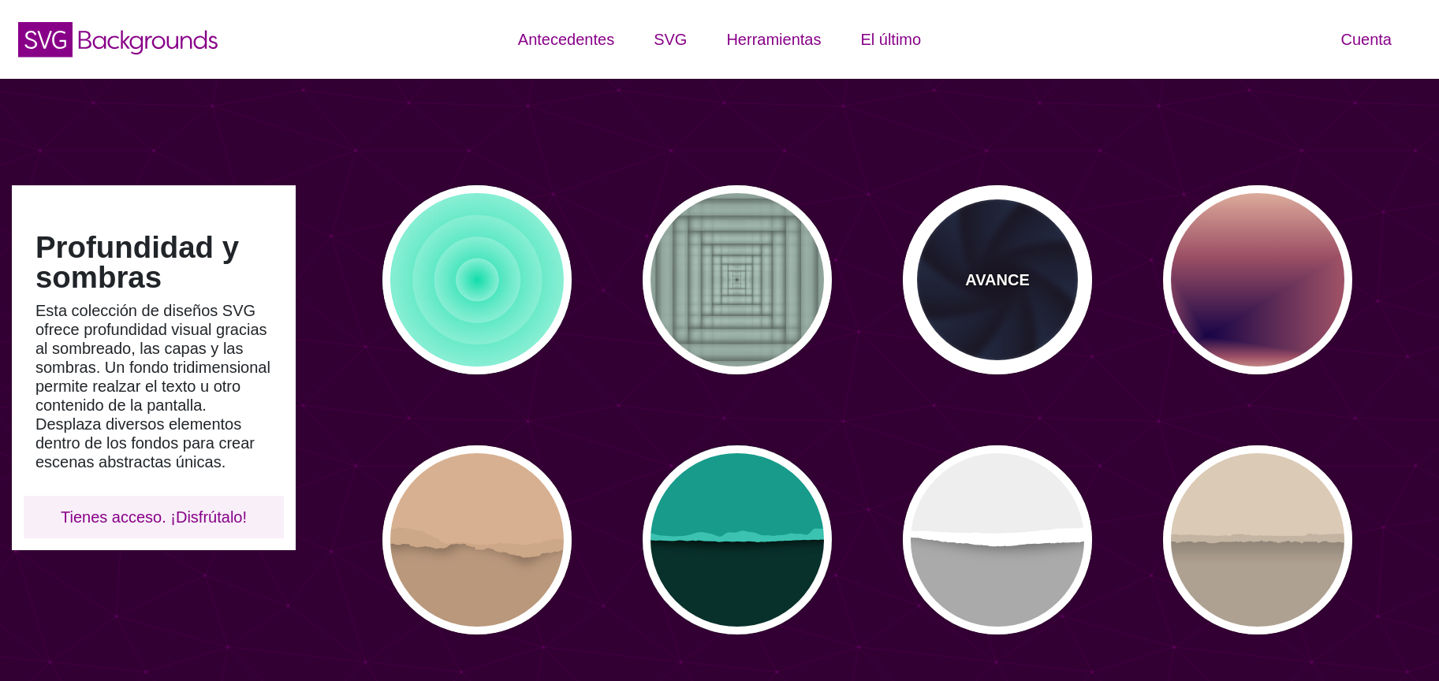
type input "0"
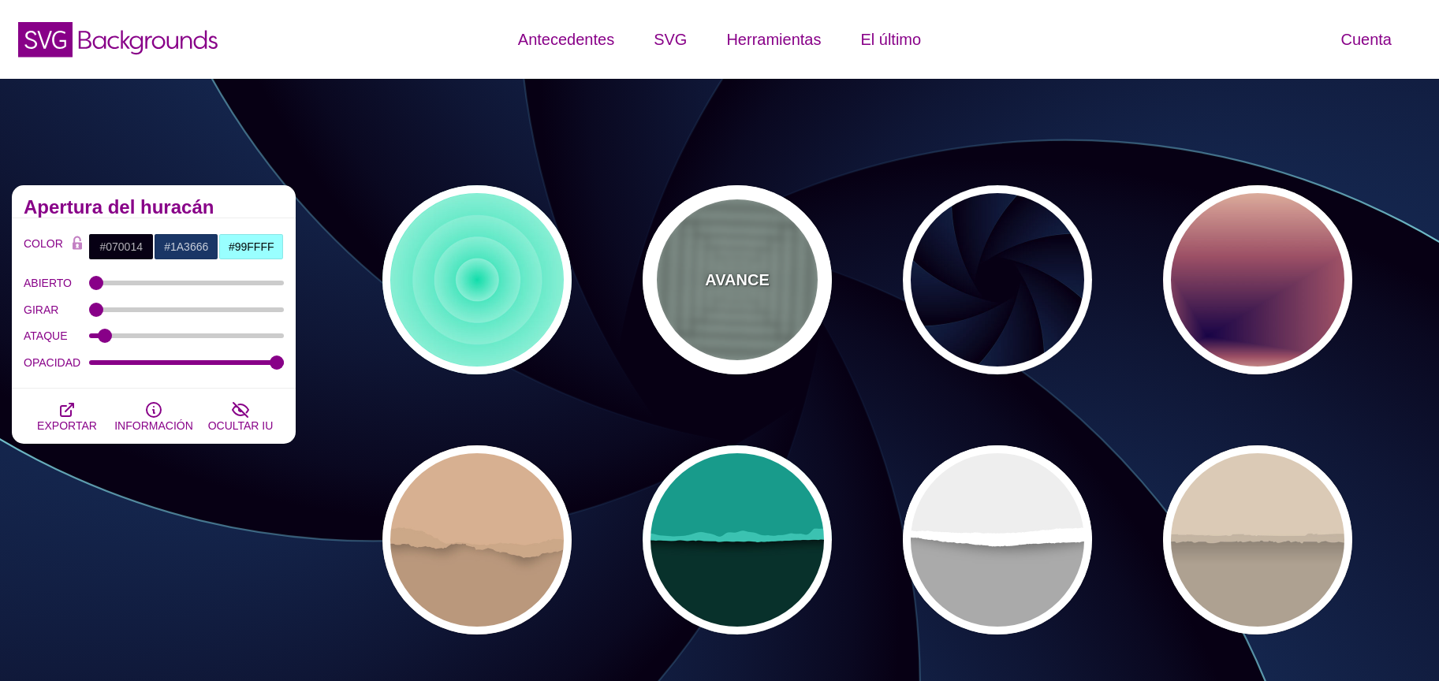
click at [745, 289] on font "AVANCE" at bounding box center [737, 279] width 64 height 17
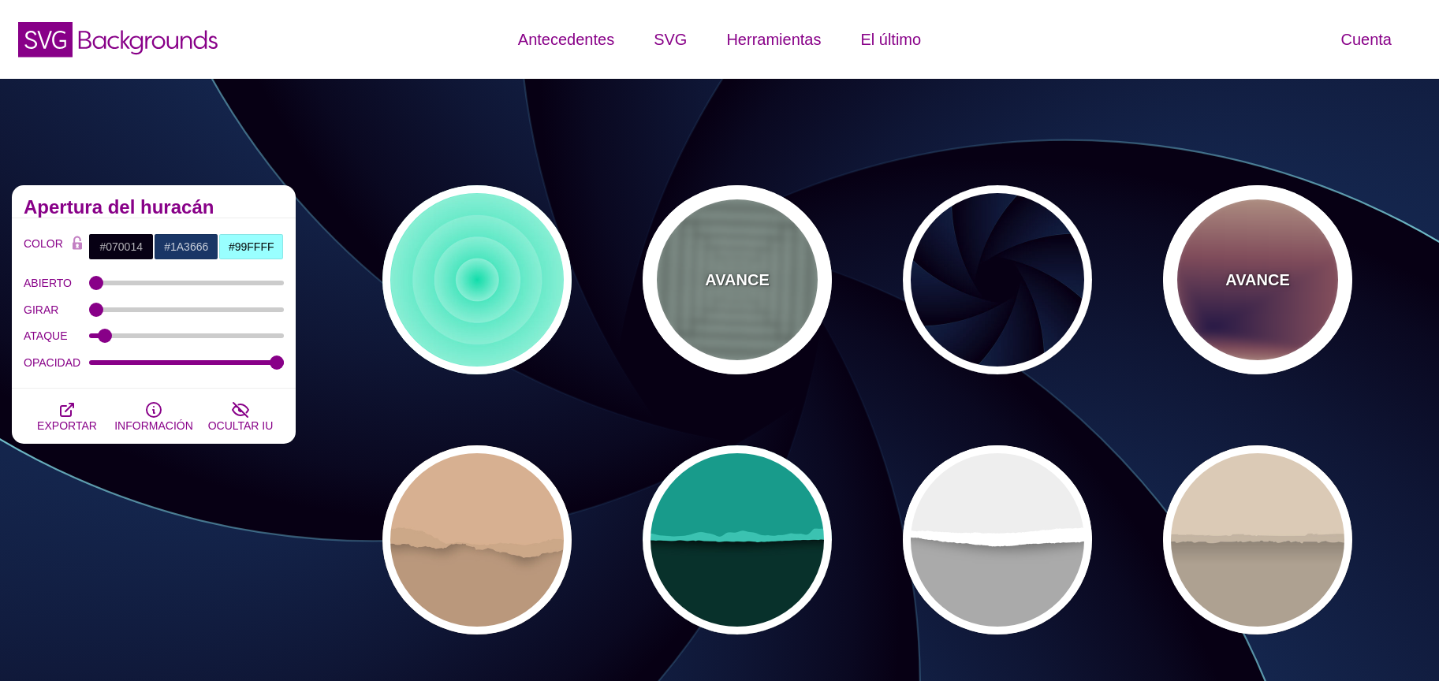
type input "#ABC3B9"
type input "0.5"
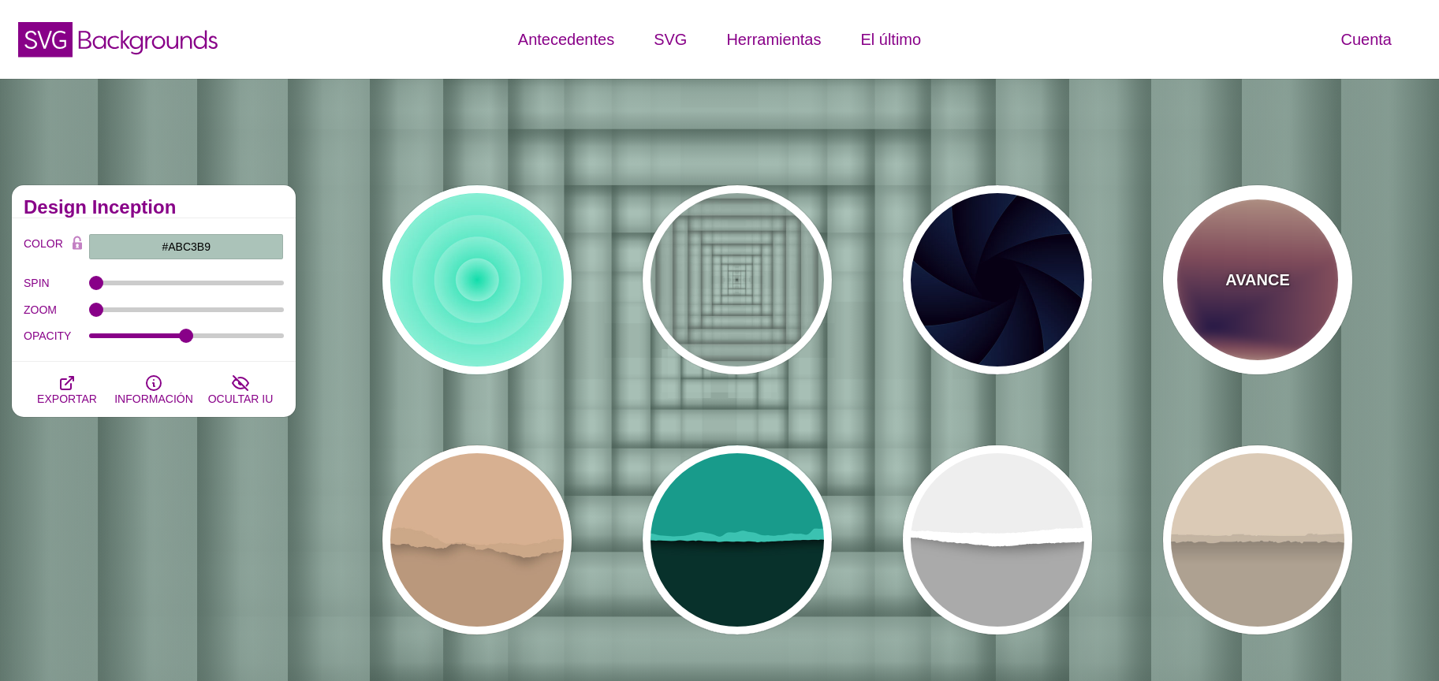
click at [1192, 289] on div "AVANCE" at bounding box center [1257, 279] width 189 height 189
type input "#EEC6AB"
type input "#170346"
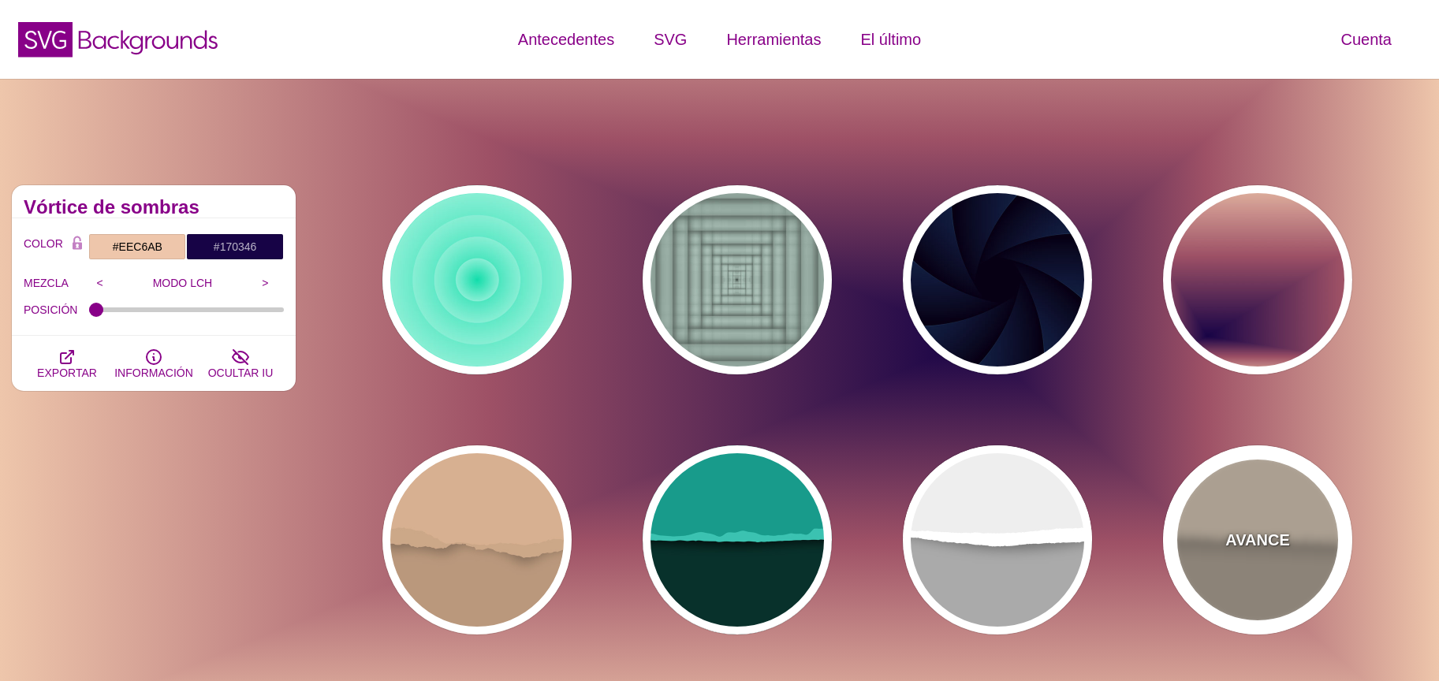
click at [1245, 580] on div "AVANCE" at bounding box center [1257, 540] width 189 height 189
type input "#AEA191"
type input "#DACAB5"
type input "#C3B4A2"
type input "0"
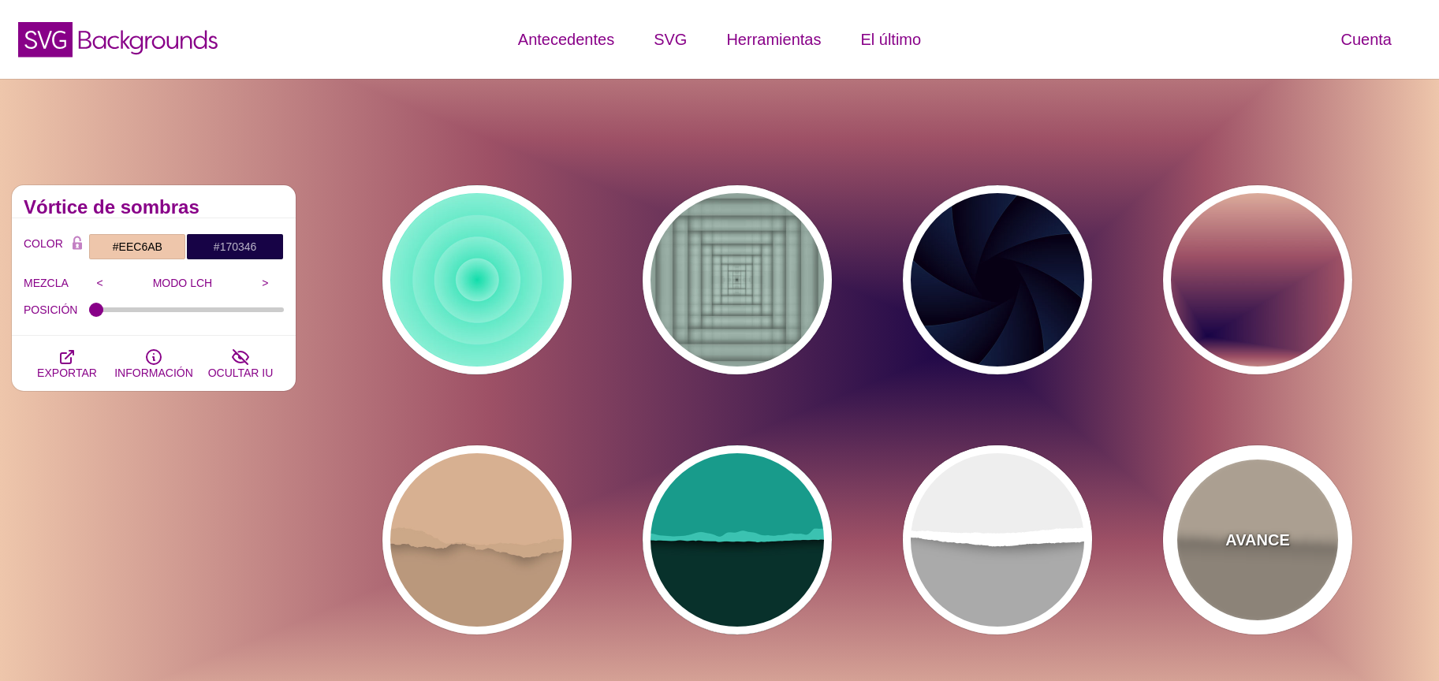
type input "0.7"
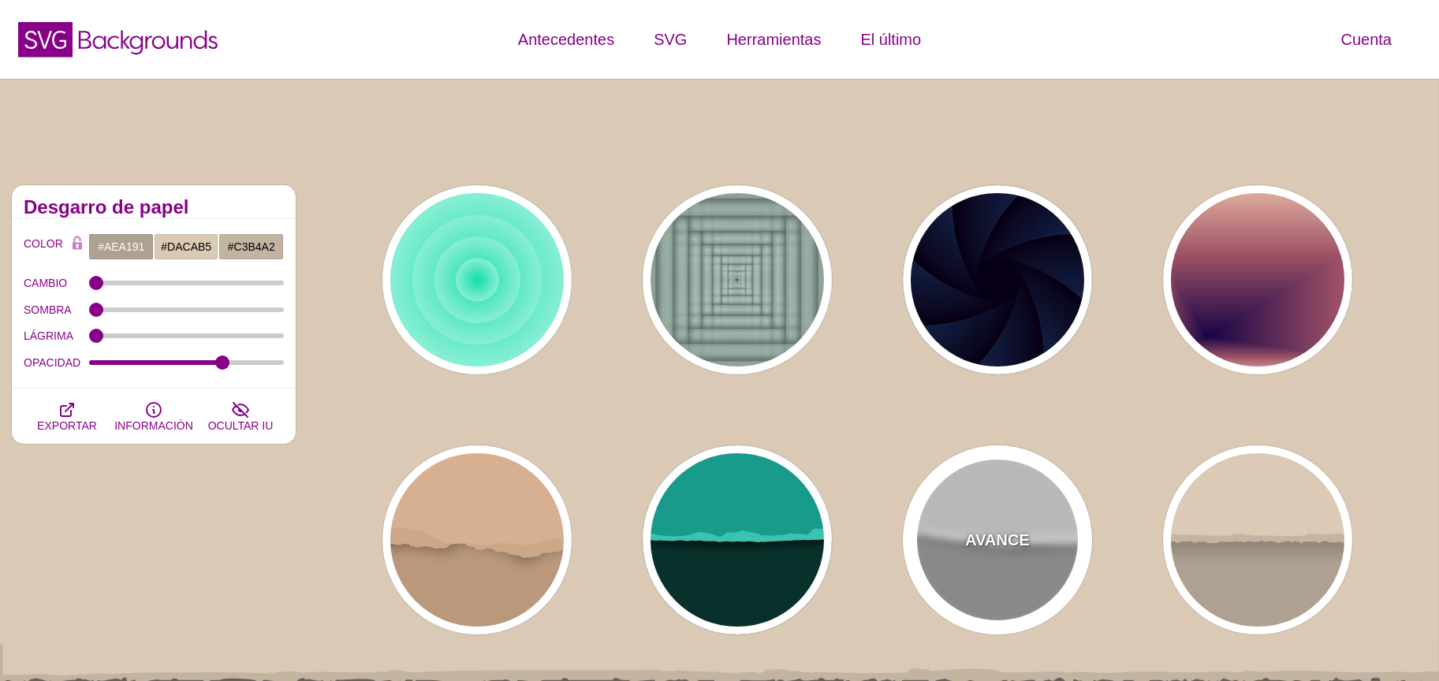
click at [1048, 559] on div "AVANCE" at bounding box center [997, 540] width 189 height 189
type input "#AAAAAA"
type input "#FFFFFF"
type input "#EEEEEE"
type input "0.5"
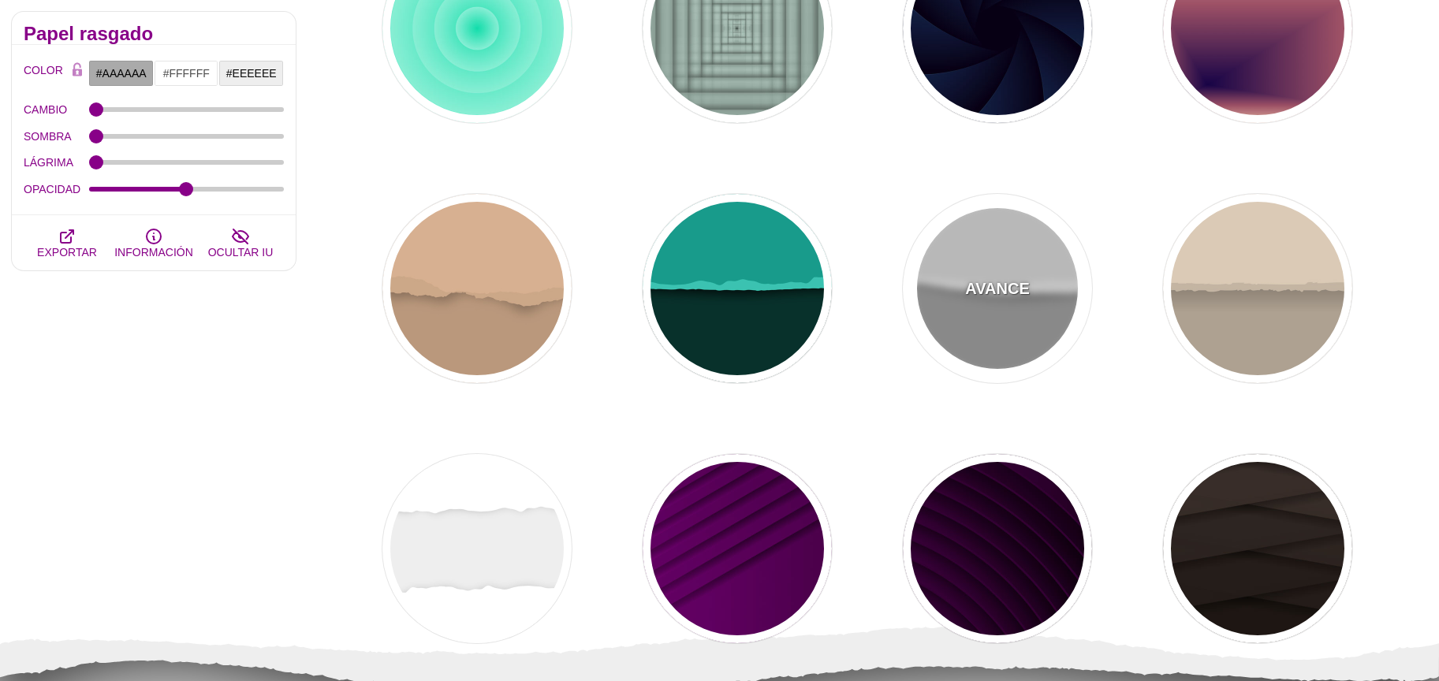
scroll to position [311, 0]
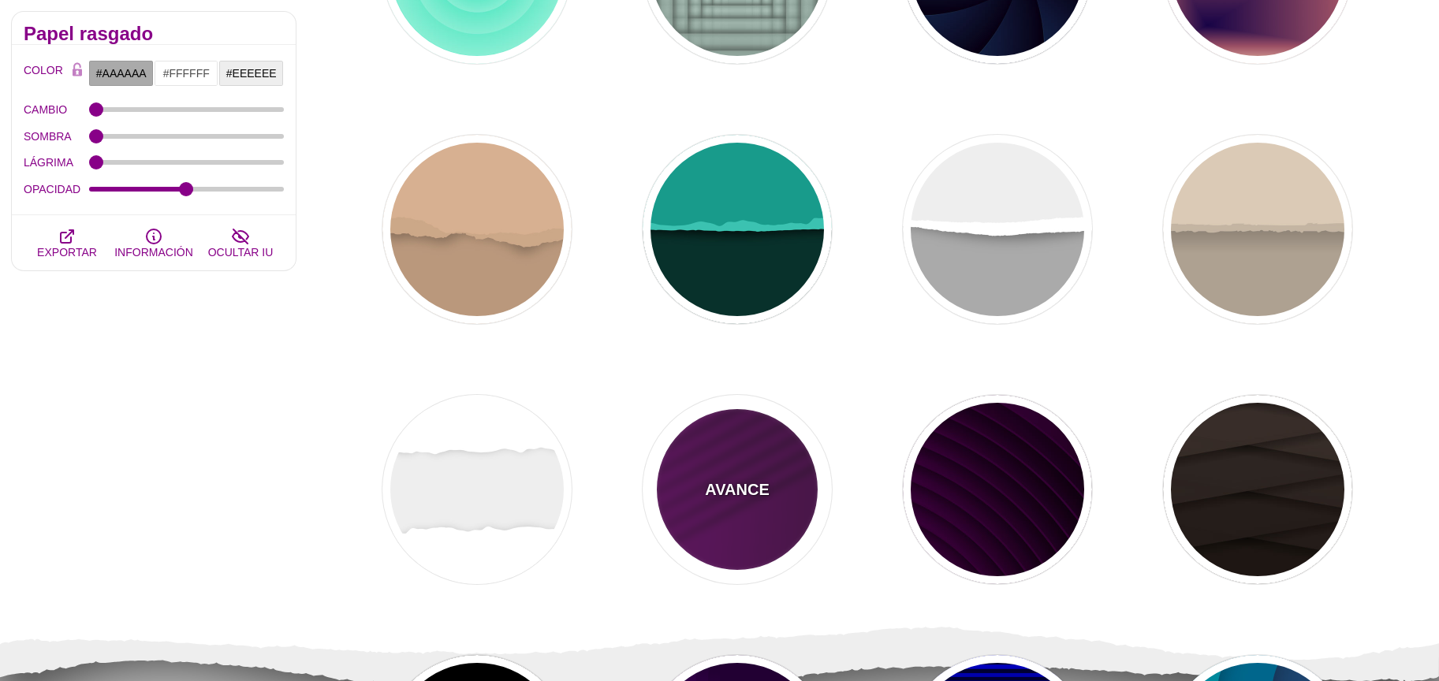
click at [707, 505] on div "AVANCE" at bounding box center [737, 489] width 189 height 189
type input "#330033"
type input "#770077"
type input "#000000"
type input "1"
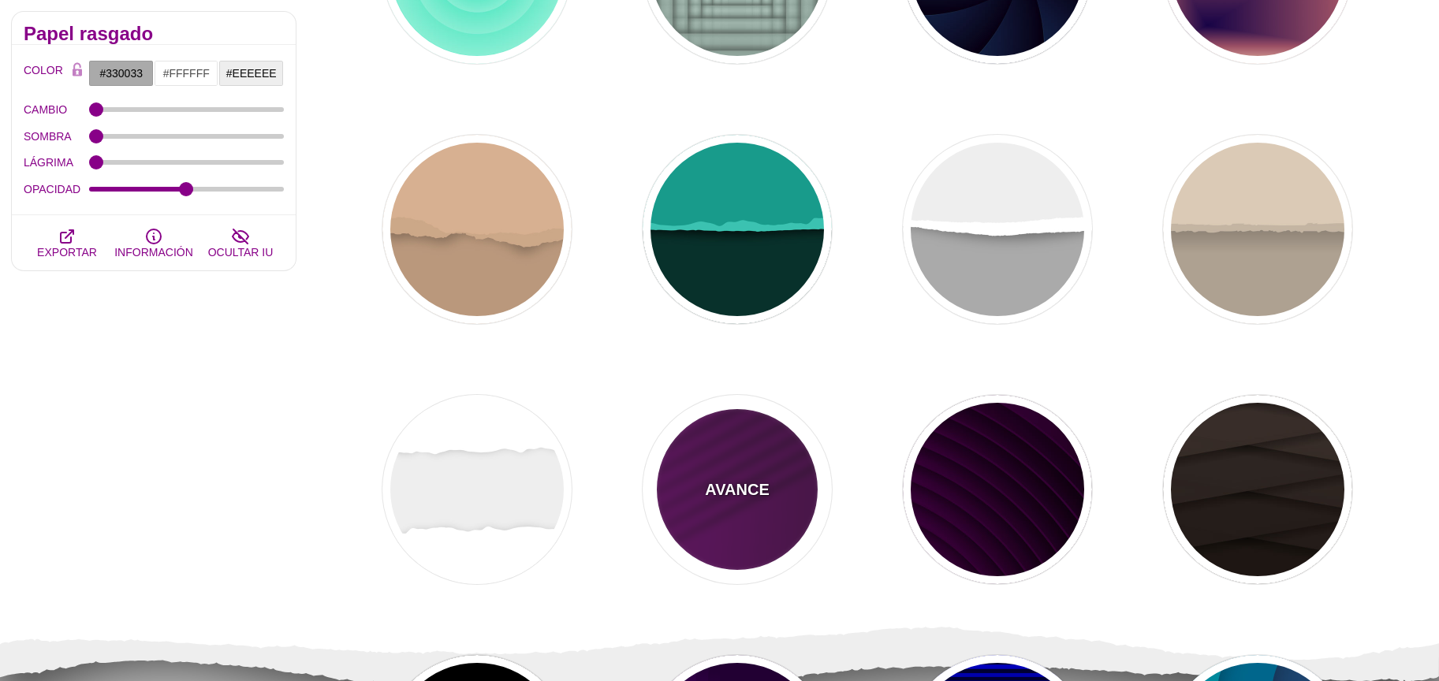
type input "1"
type input "0.5"
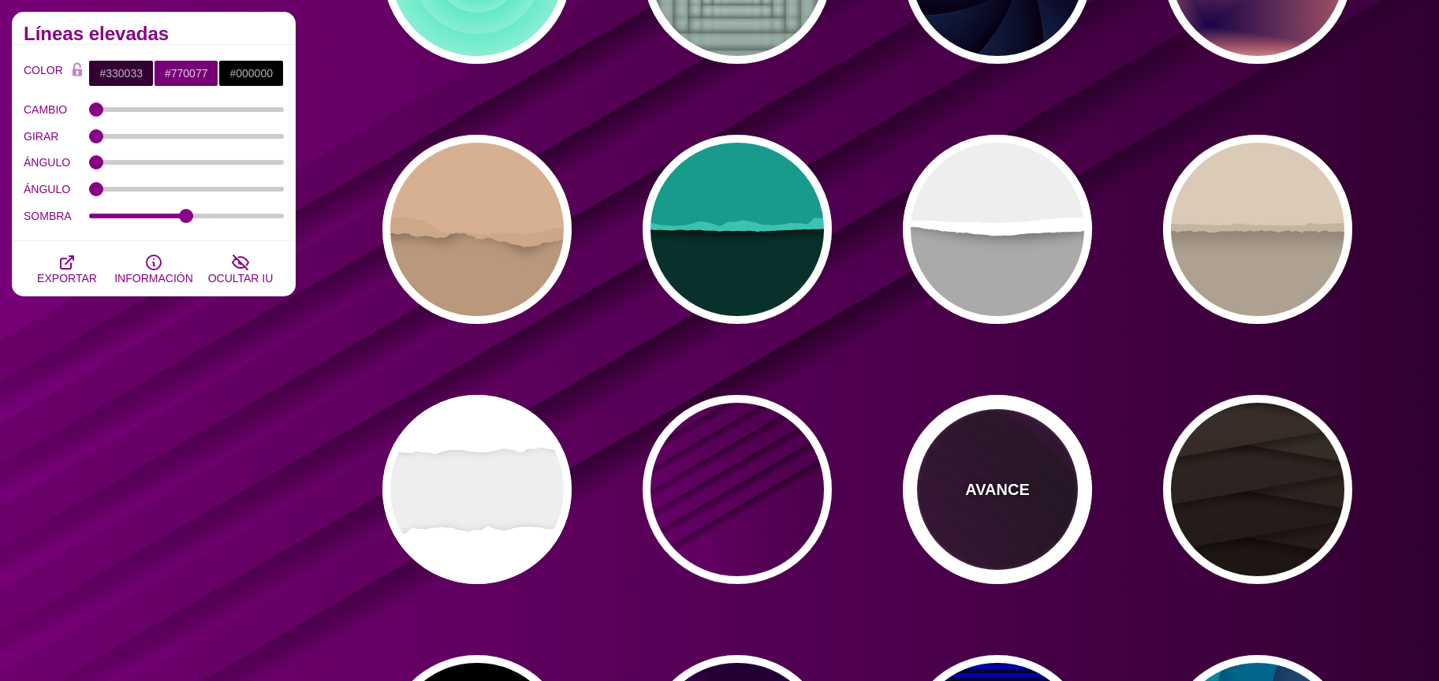
click at [1023, 482] on font "AVANCE" at bounding box center [997, 489] width 64 height 17
type input "#110011"
type input "#550055"
type input "#330033"
type input "4000"
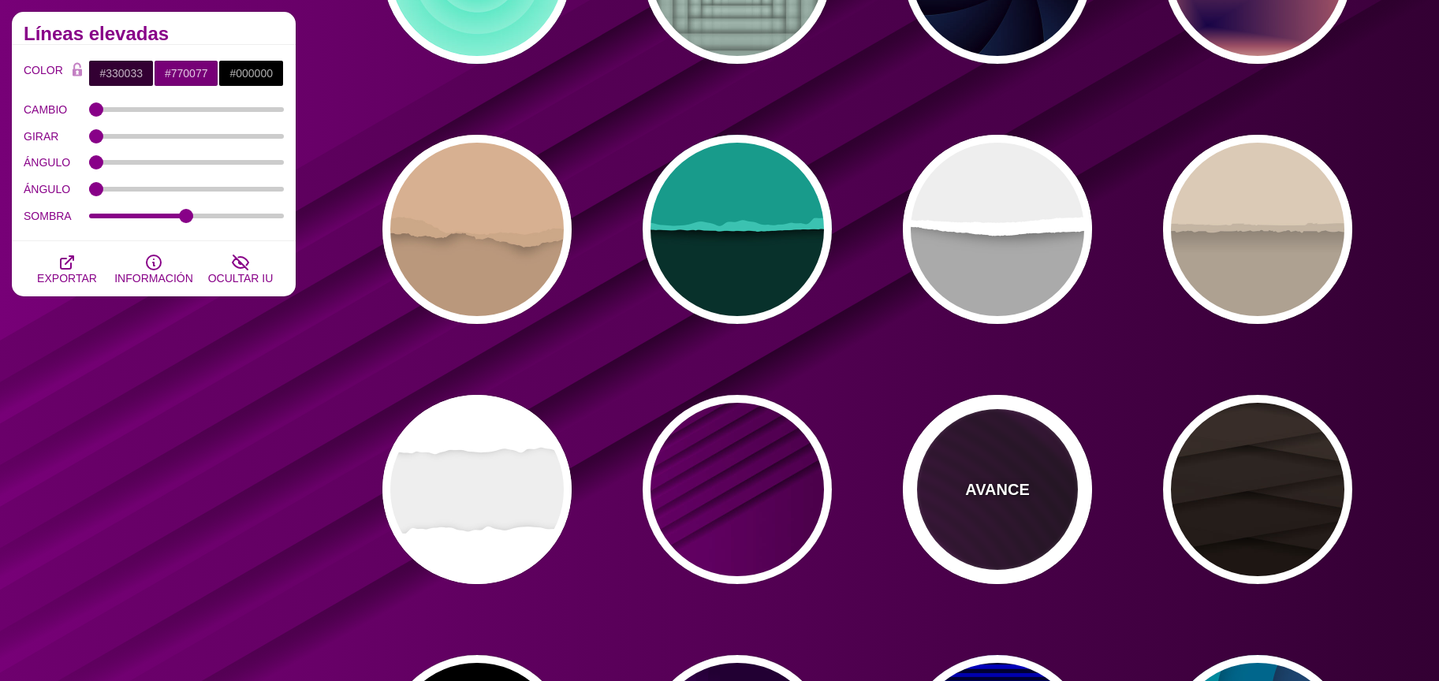
type input "10"
type input "1"
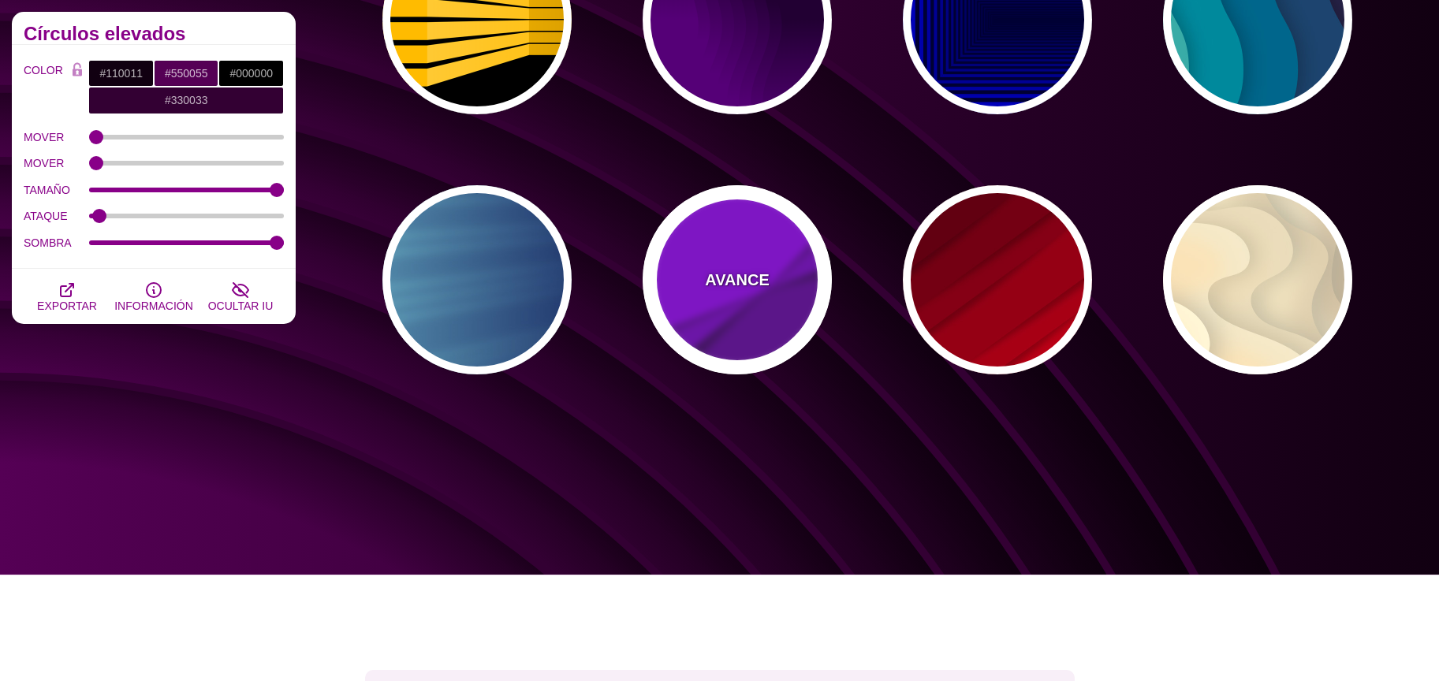
click at [774, 334] on div "AVANCE" at bounding box center [737, 279] width 189 height 189
type input "#9900FF"
type input "#6600AA"
type input "0.5"
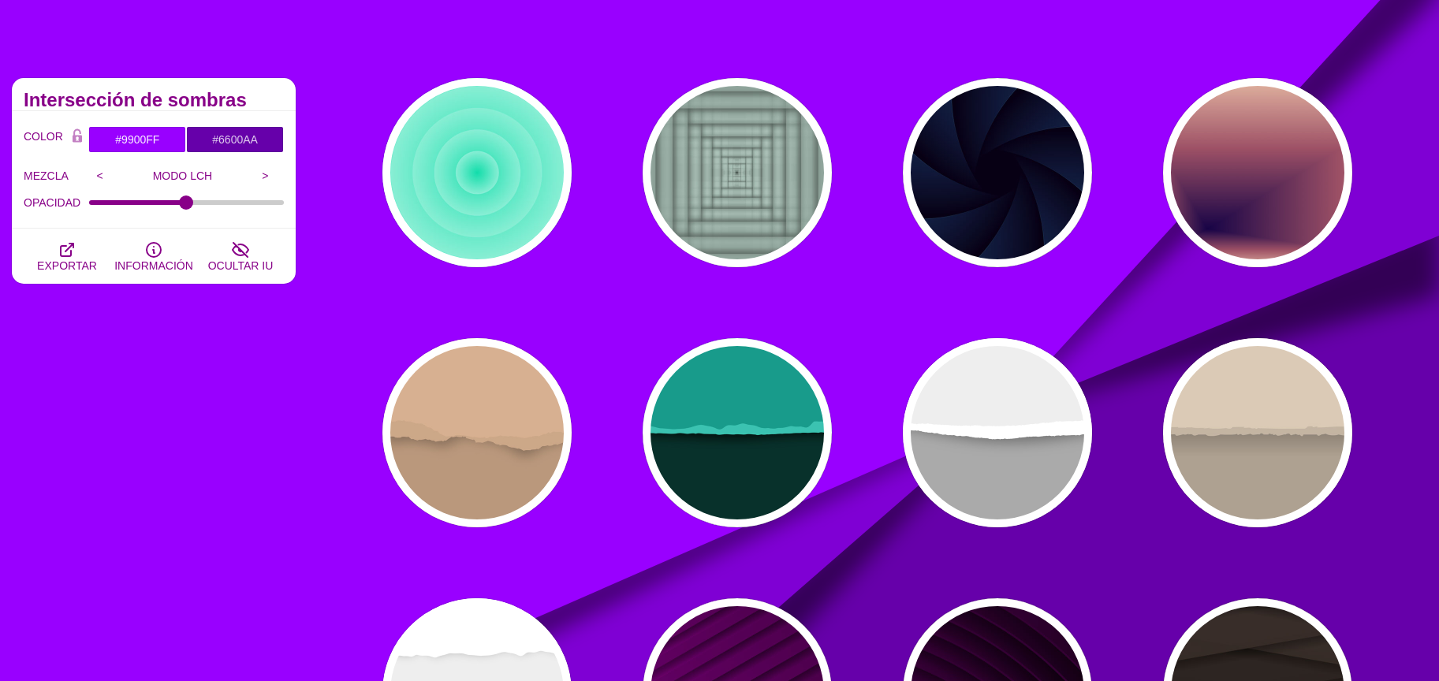
scroll to position [99, 0]
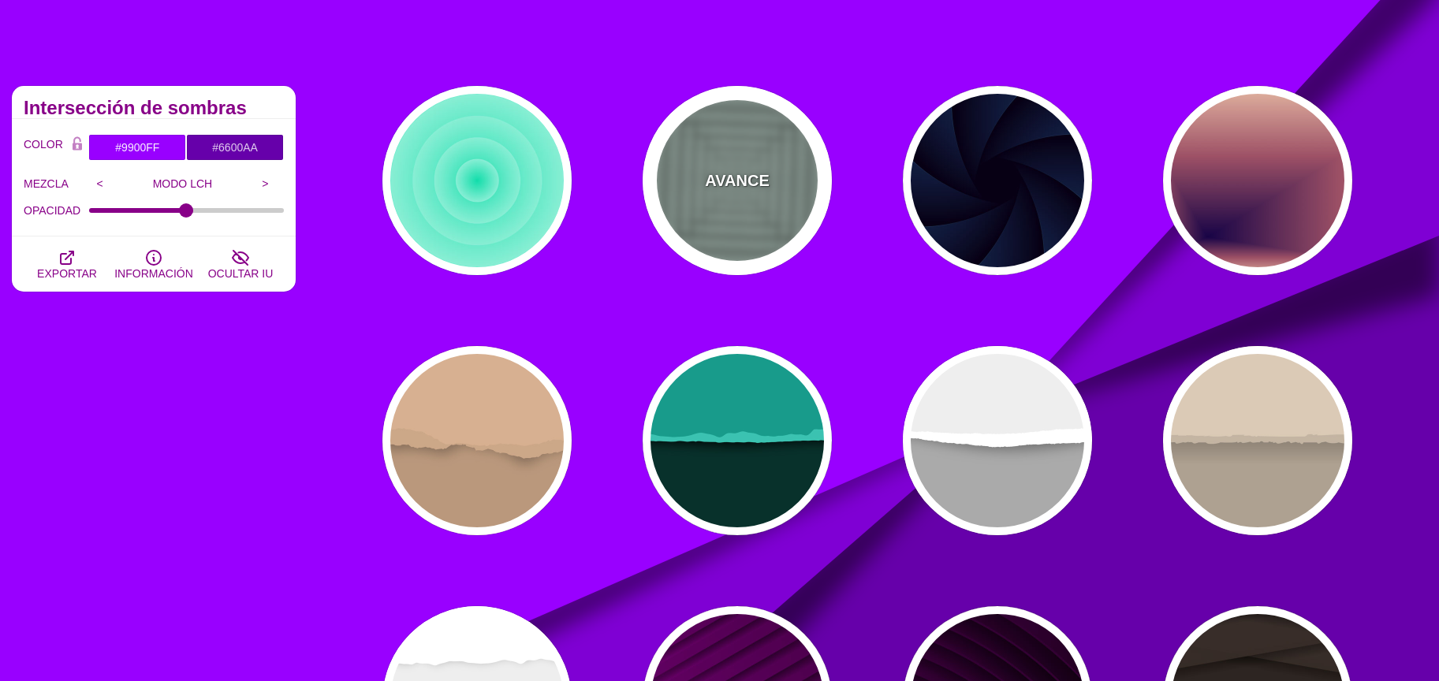
click at [764, 199] on div "AVANCE" at bounding box center [737, 180] width 189 height 189
type input "#ABC3B9"
type input "0"
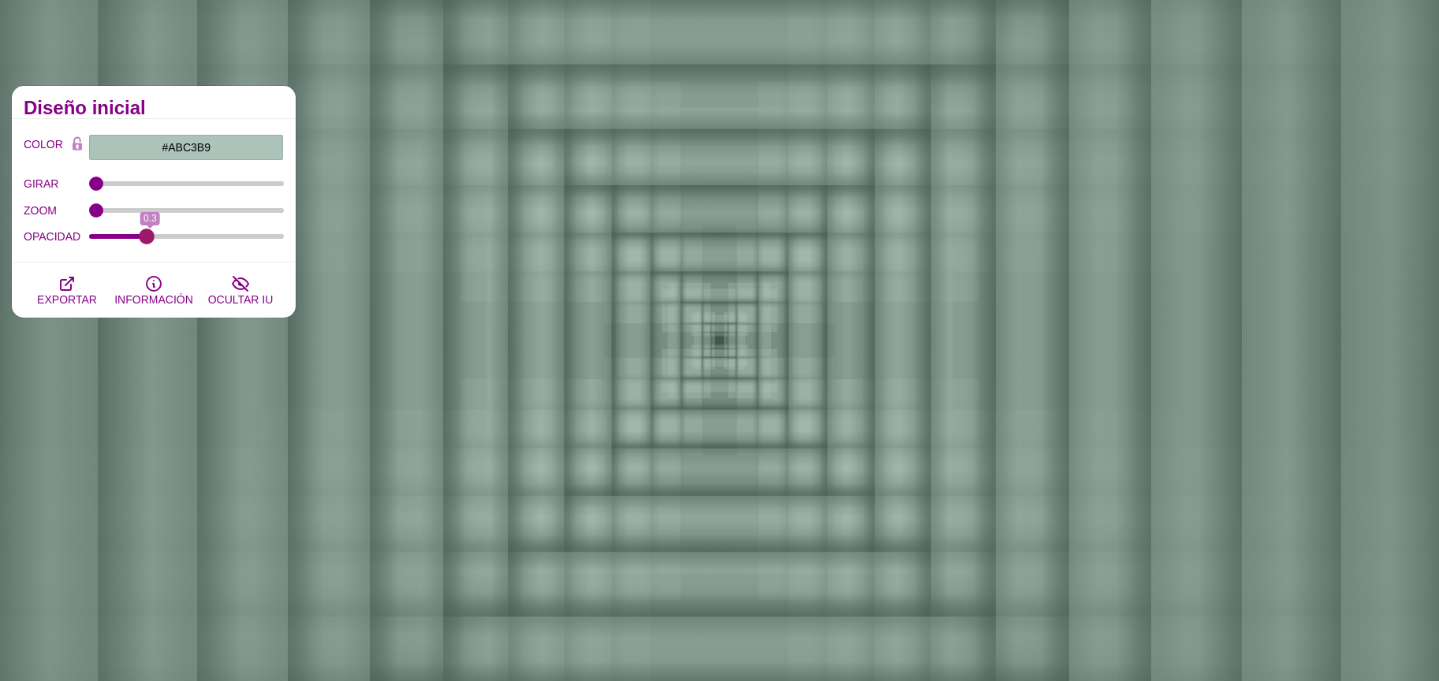
drag, startPoint x: 170, startPoint y: 232, endPoint x: 147, endPoint y: 235, distance: 23.9
click at [147, 235] on input "OPACIDAD" at bounding box center [187, 236] width 196 height 6
drag, startPoint x: 158, startPoint y: 242, endPoint x: 144, endPoint y: 244, distance: 14.3
click at [144, 244] on div "OPACIDAD 0,28" at bounding box center [154, 237] width 260 height 27
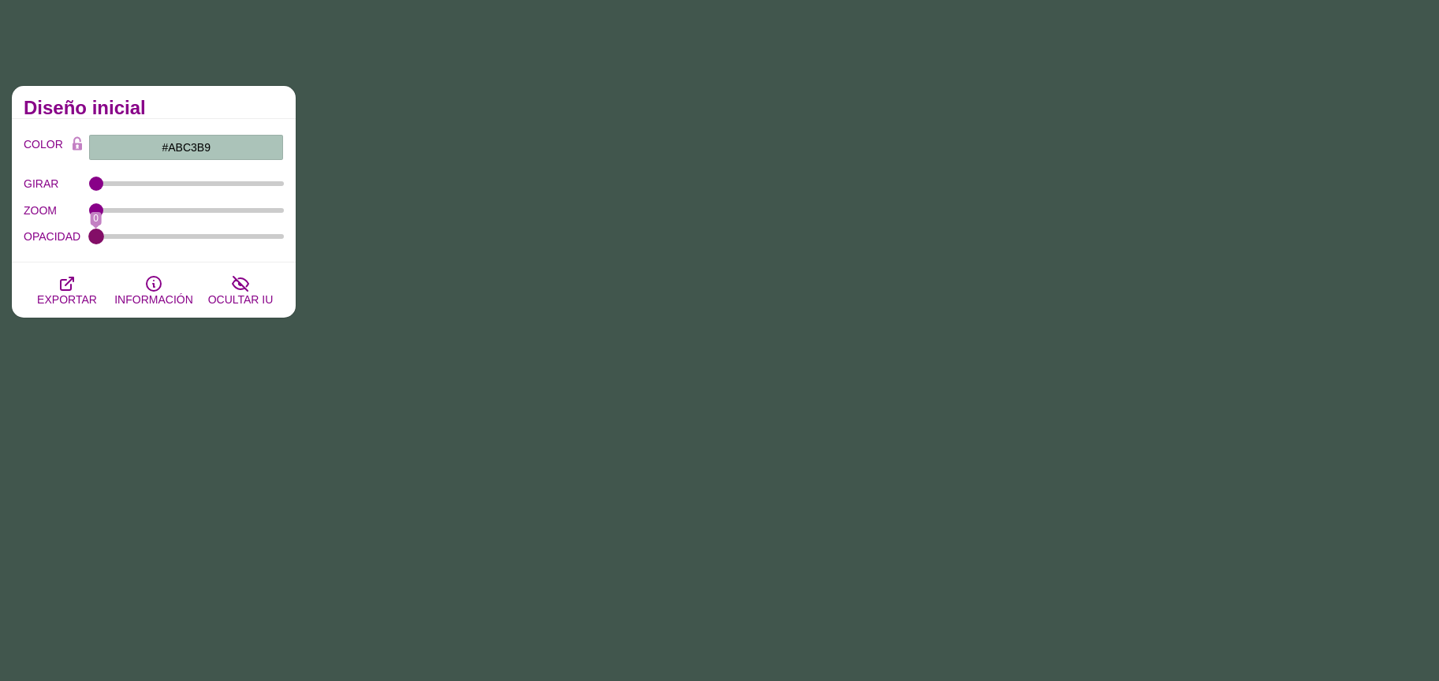
drag, startPoint x: 108, startPoint y: 236, endPoint x: 75, endPoint y: 252, distance: 37.0
type input "0"
click at [89, 240] on input "OPACIDAD" at bounding box center [187, 236] width 196 height 6
click at [223, 149] on input "#ABC3B9" at bounding box center [186, 147] width 196 height 27
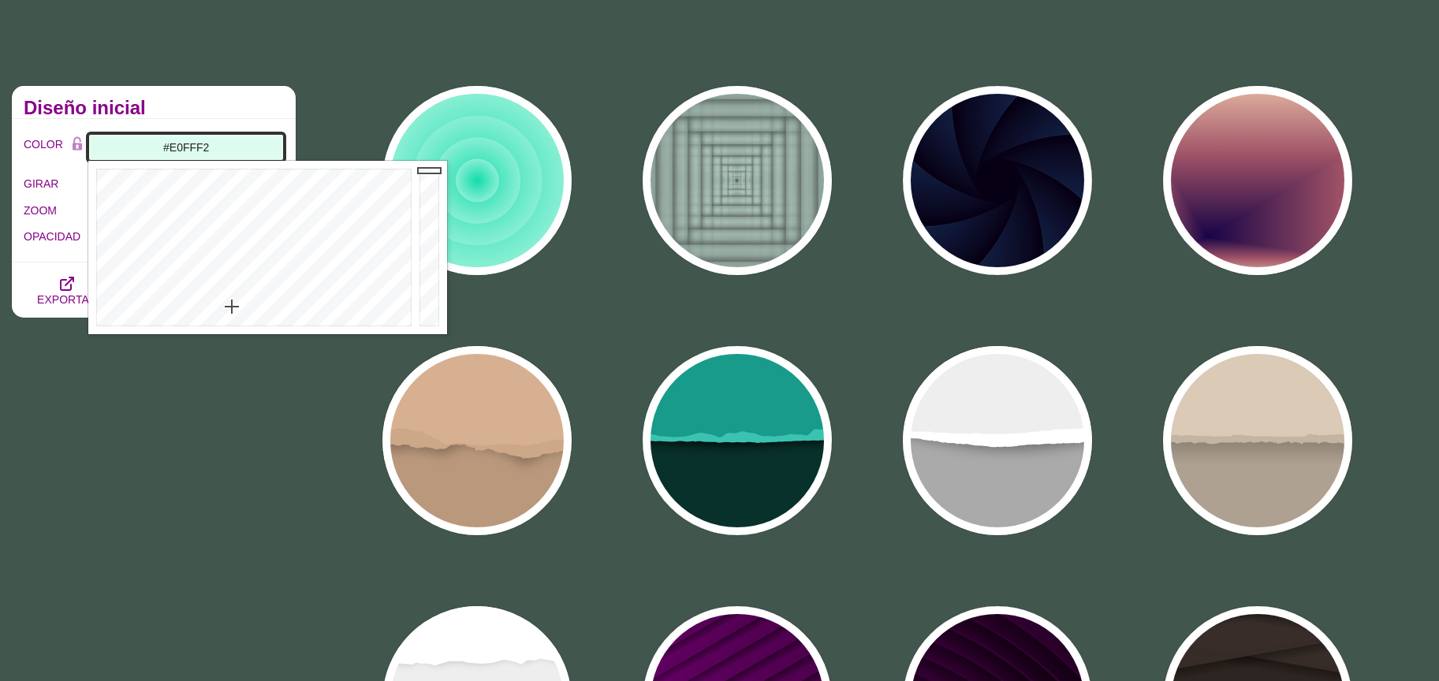
drag, startPoint x: 434, startPoint y: 185, endPoint x: 431, endPoint y: 163, distance: 21.5
click at [431, 163] on div at bounding box center [432, 248] width 32 height 174
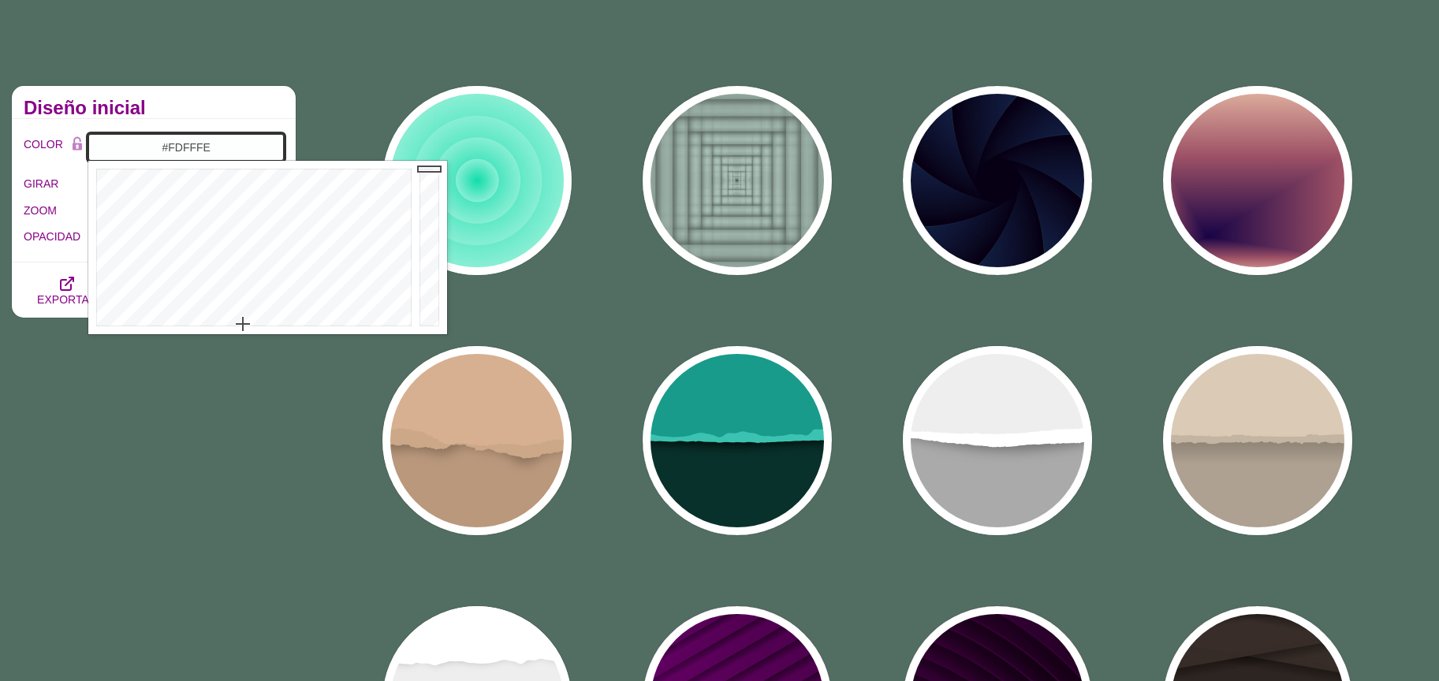
click at [244, 324] on div at bounding box center [251, 248] width 327 height 174
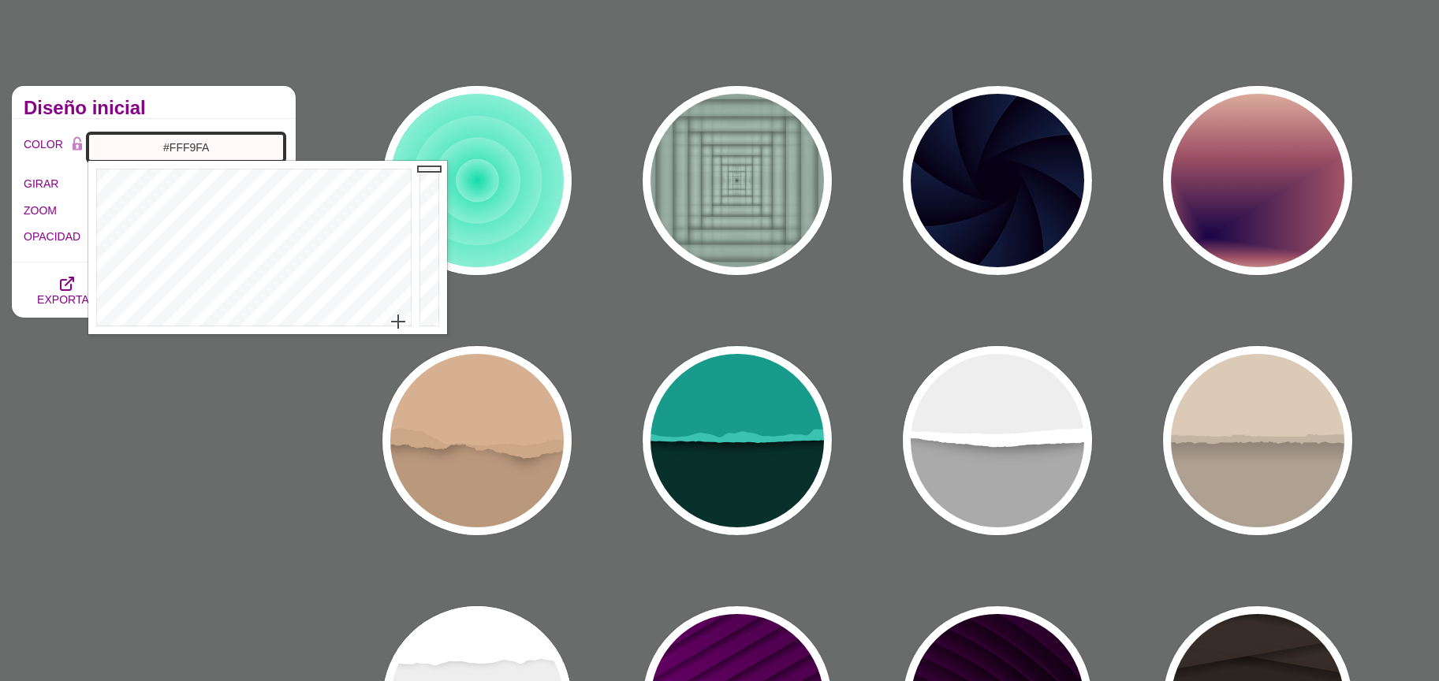
drag, startPoint x: 248, startPoint y: 325, endPoint x: 400, endPoint y: 321, distance: 151.5
click at [400, 321] on div at bounding box center [251, 248] width 327 height 174
type input "#FFFFFF"
click at [323, 329] on div at bounding box center [251, 248] width 327 height 174
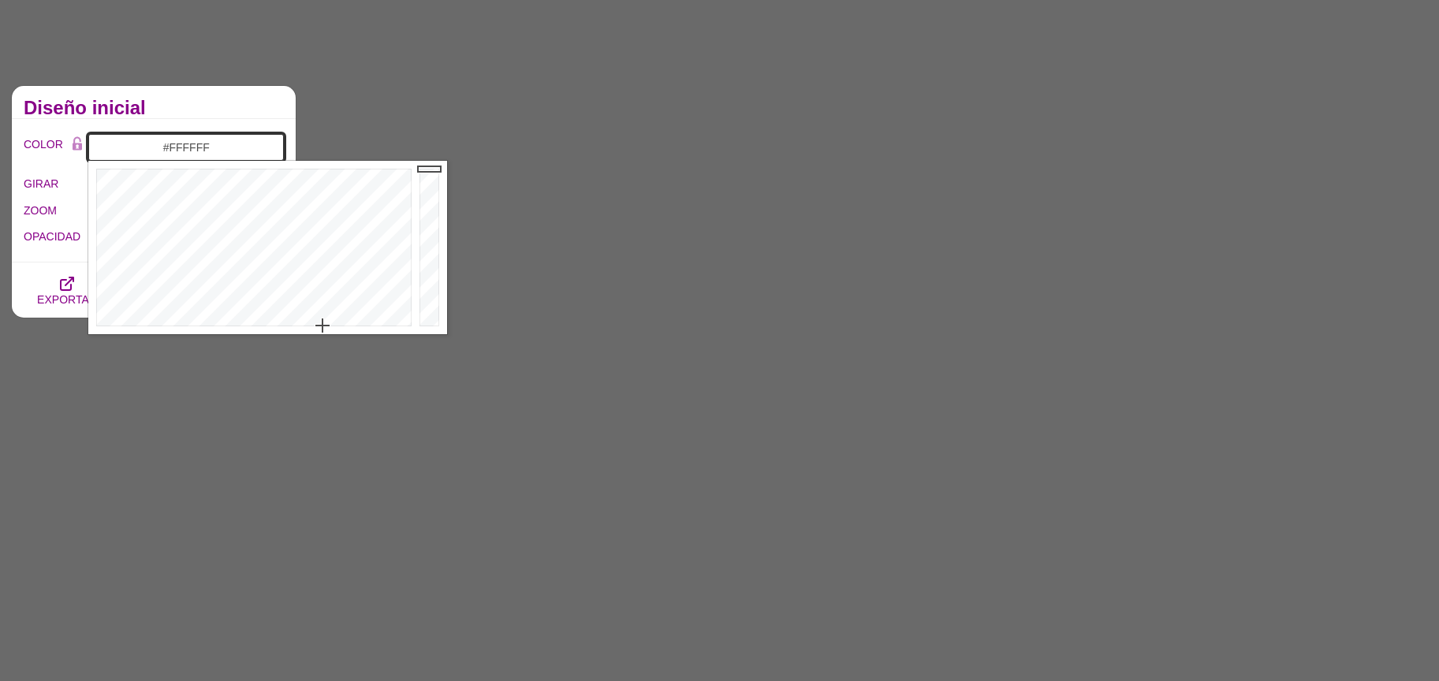
click at [155, 144] on input "#FFFFFF" at bounding box center [186, 147] width 196 height 27
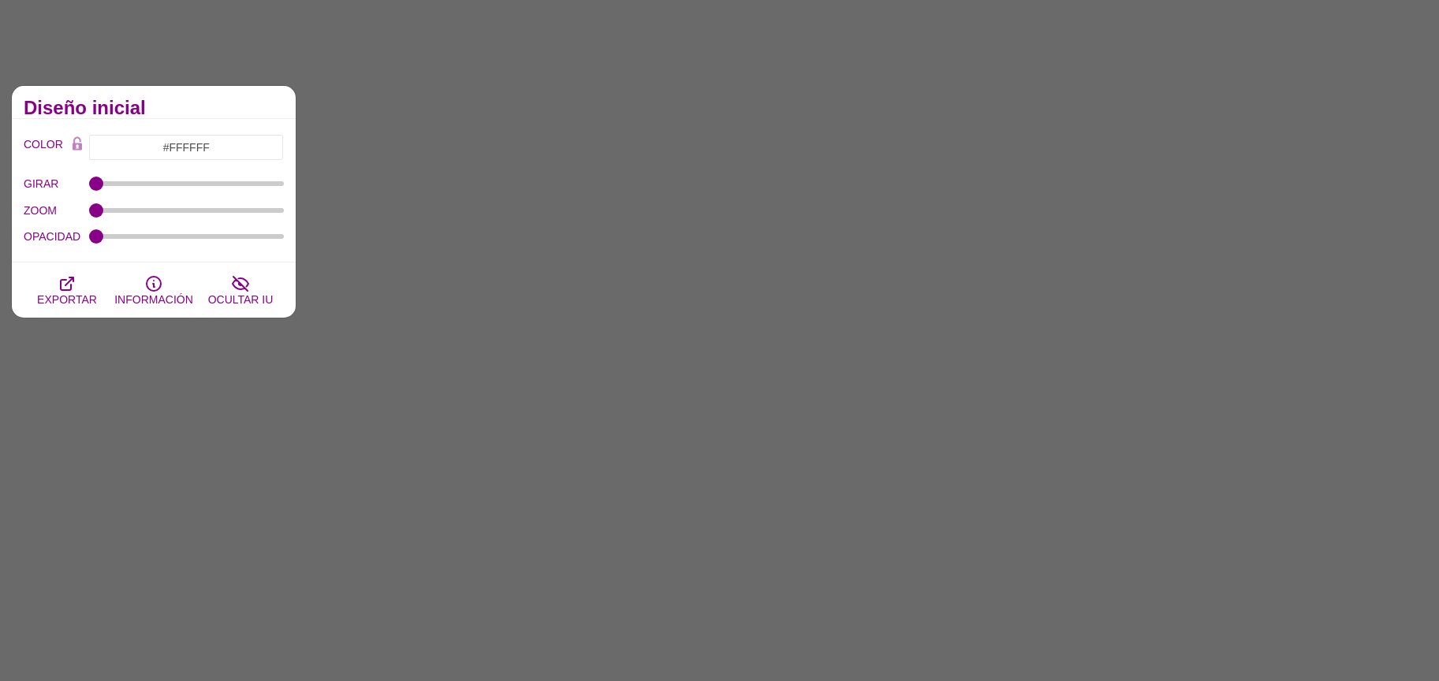
click at [152, 112] on h2 "Diseño inicial" at bounding box center [154, 108] width 260 height 13
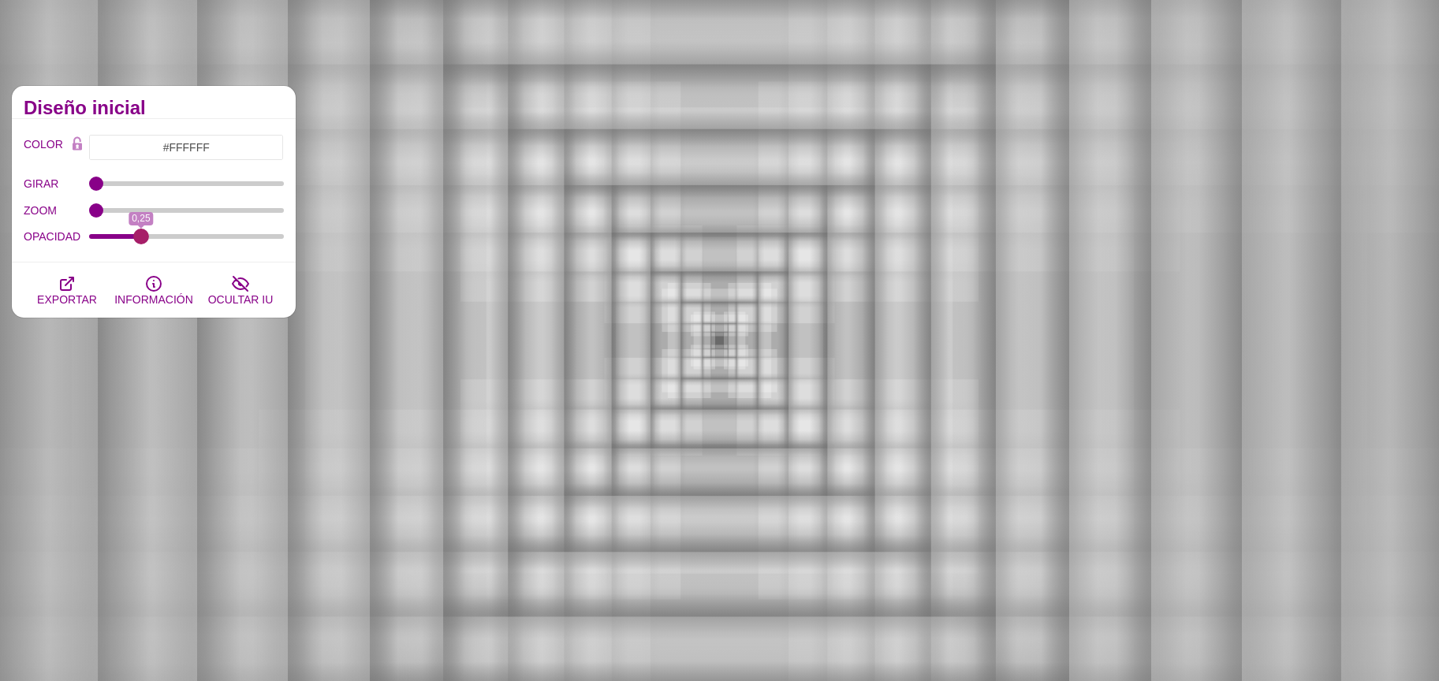
drag, startPoint x: 165, startPoint y: 245, endPoint x: 140, endPoint y: 242, distance: 25.4
type input "0.25"
click at [140, 240] on input "OPACIDAD" at bounding box center [187, 236] width 196 height 6
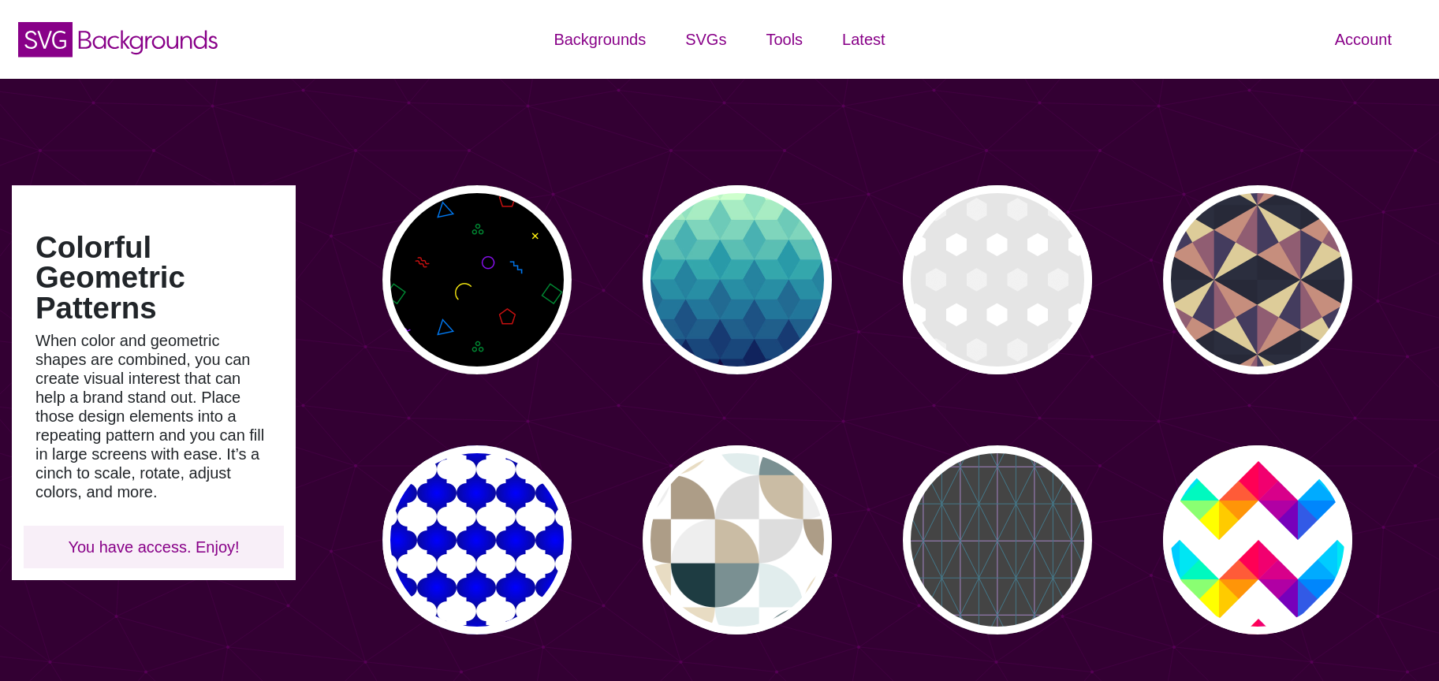
type input "#450057"
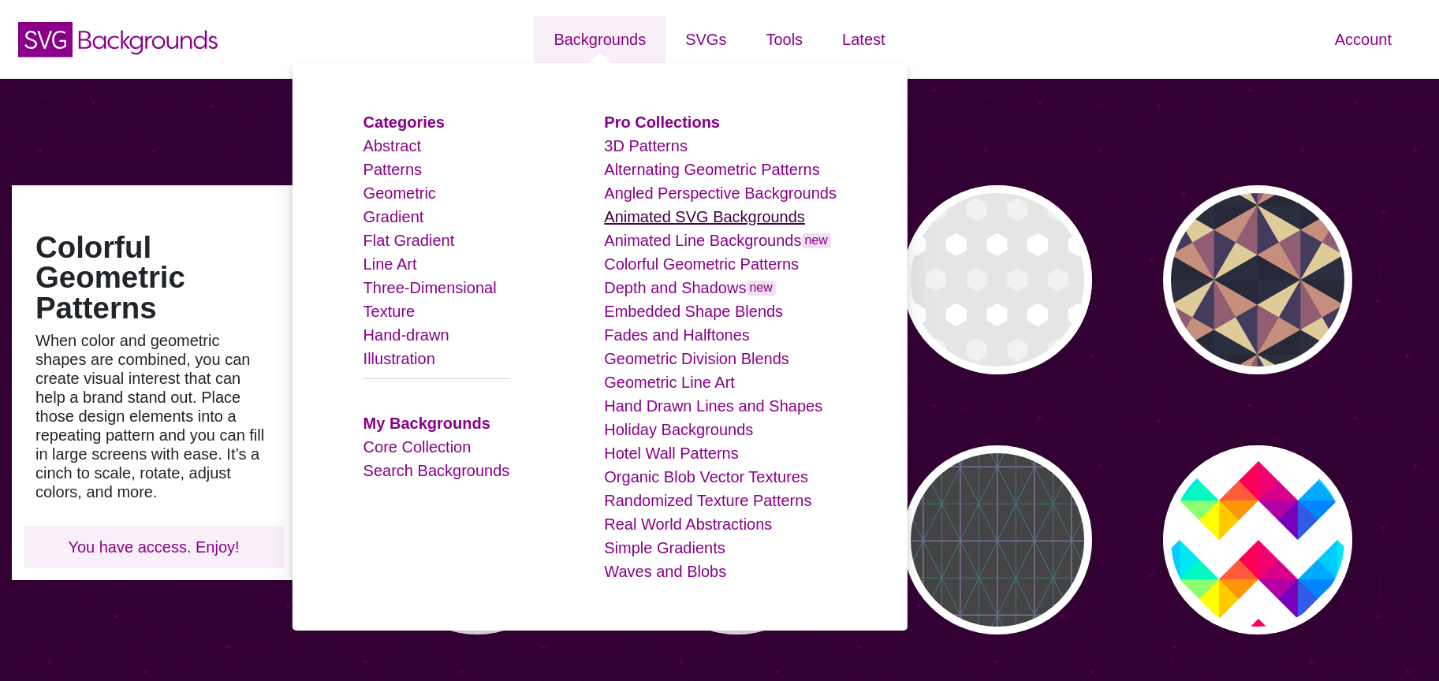
click at [685, 226] on link "Animated SVG Backgrounds" at bounding box center [704, 216] width 201 height 17
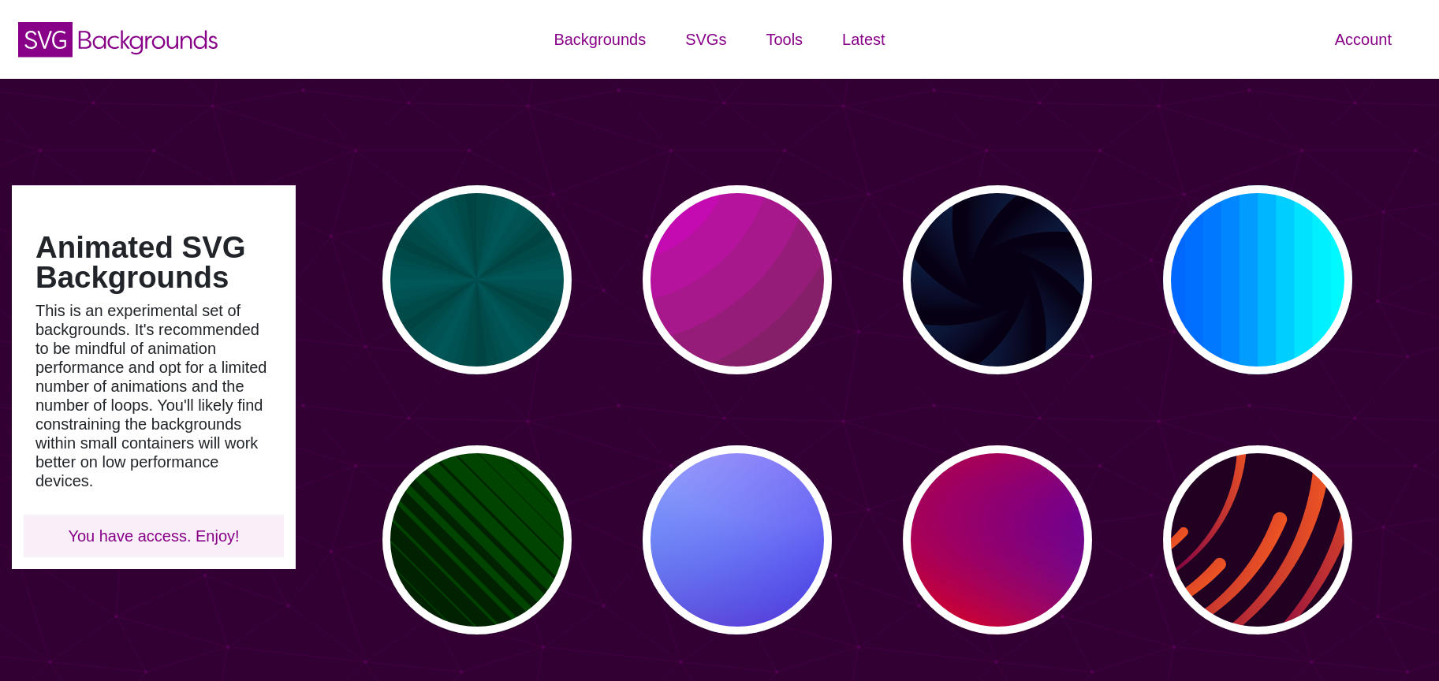
type input "#450057"
type input "#FFFFFF"
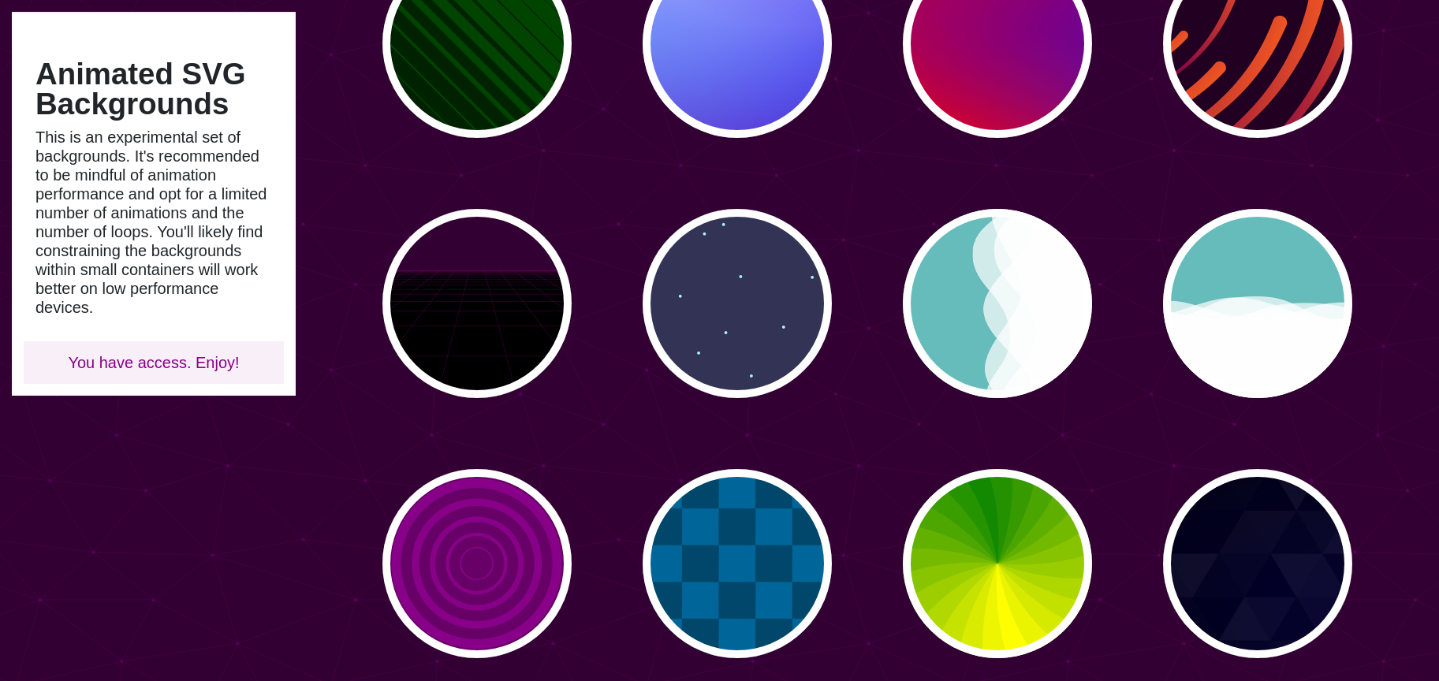
scroll to position [506, 0]
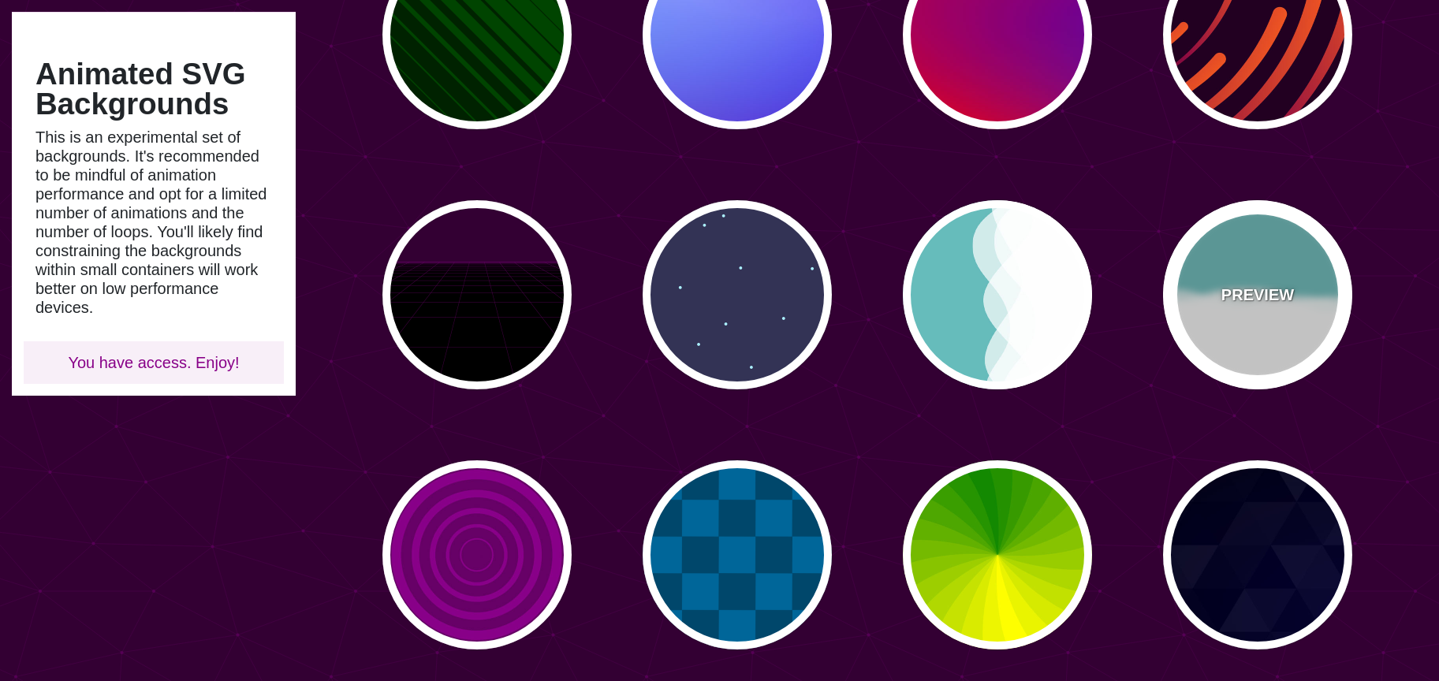
click at [1260, 321] on div "PREVIEW" at bounding box center [1257, 294] width 189 height 189
type input "#66BBBB"
type input "0"
type input "0.7"
type input "56"
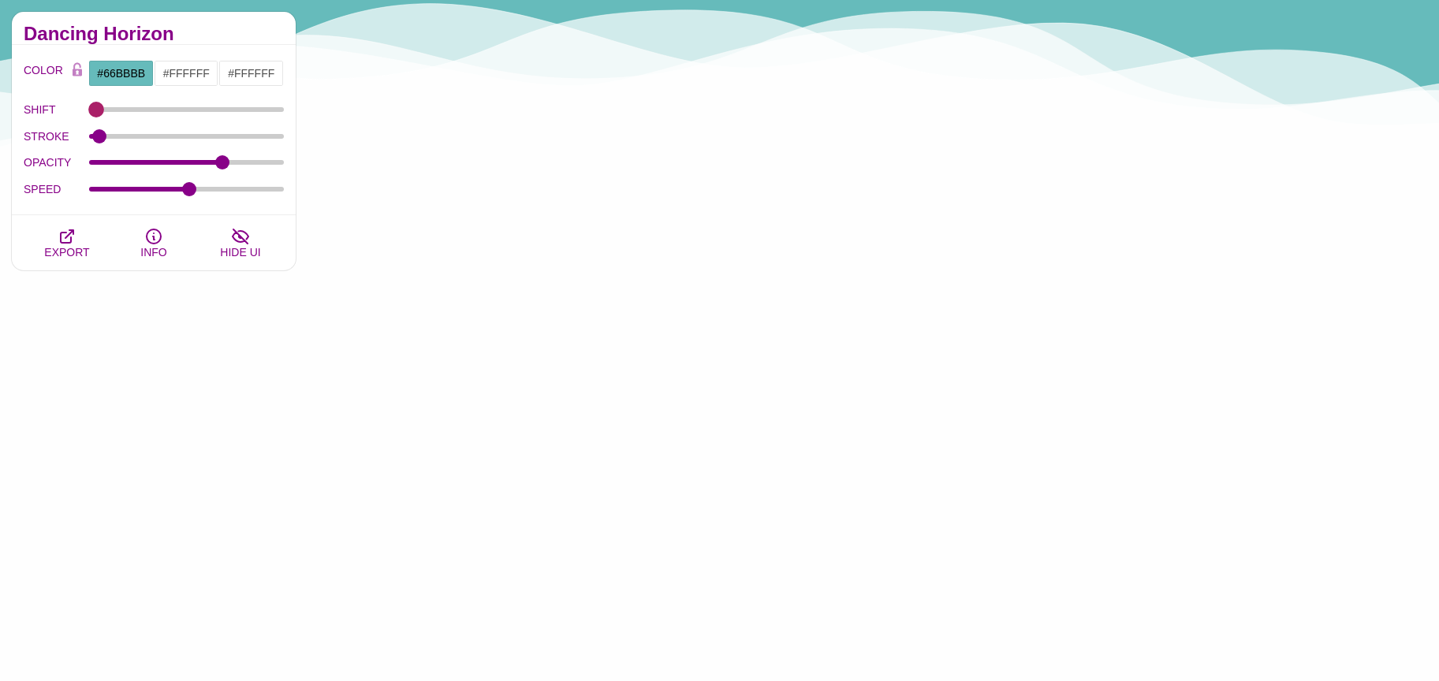
click at [95, 99] on div "SHIFT" at bounding box center [154, 109] width 260 height 27
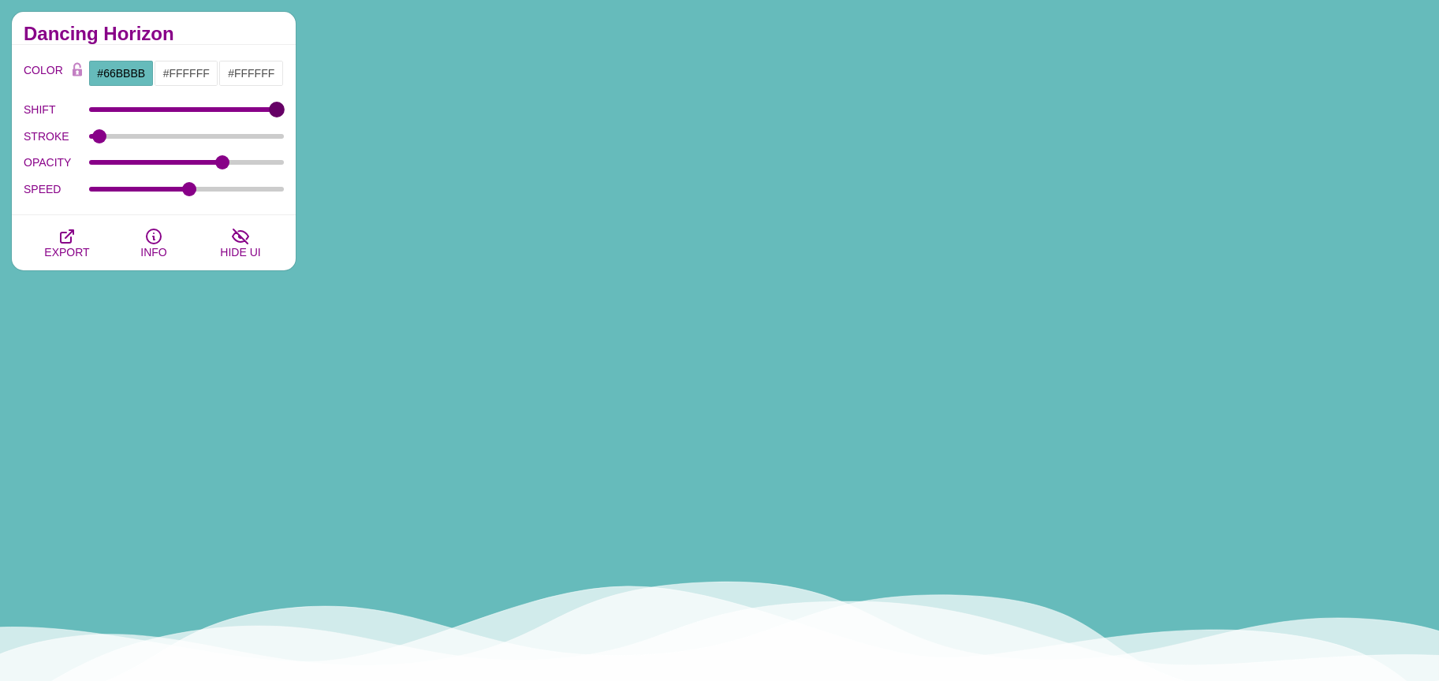
drag, startPoint x: 95, startPoint y: 106, endPoint x: 282, endPoint y: 105, distance: 186.9
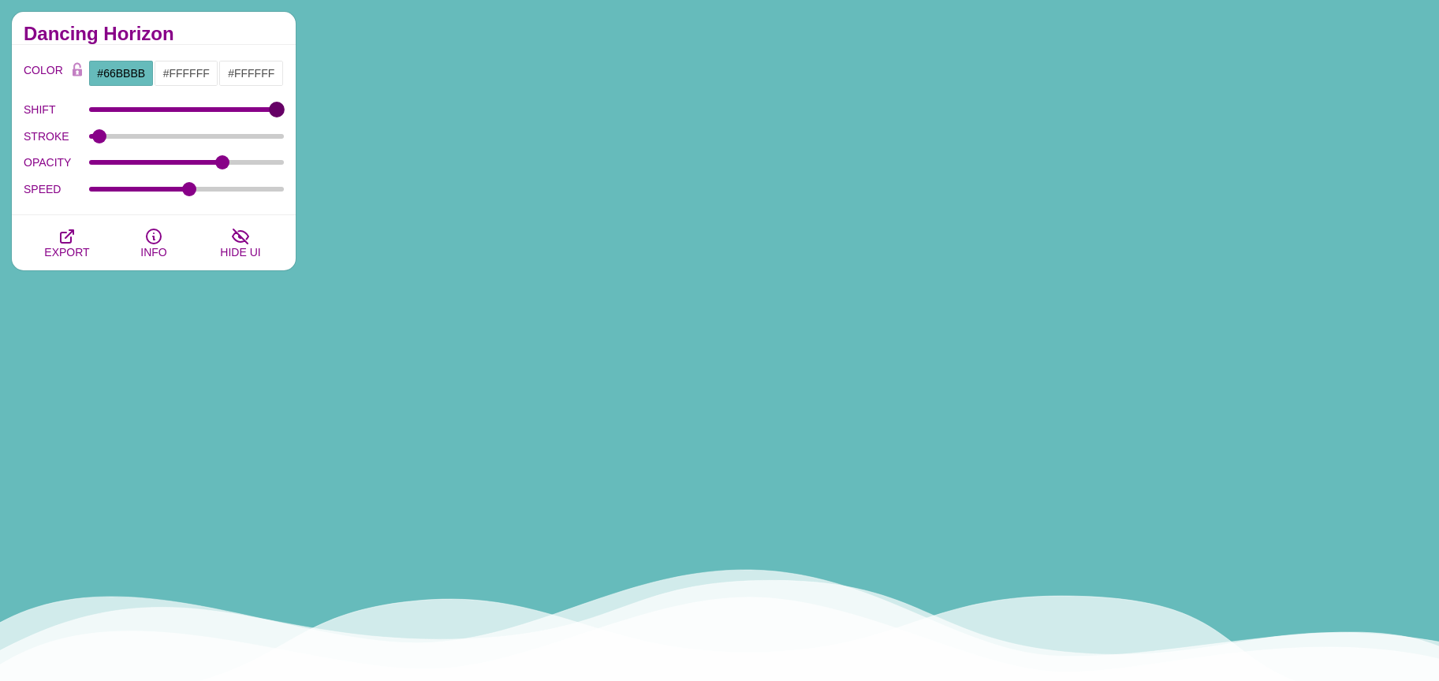
type input "100"
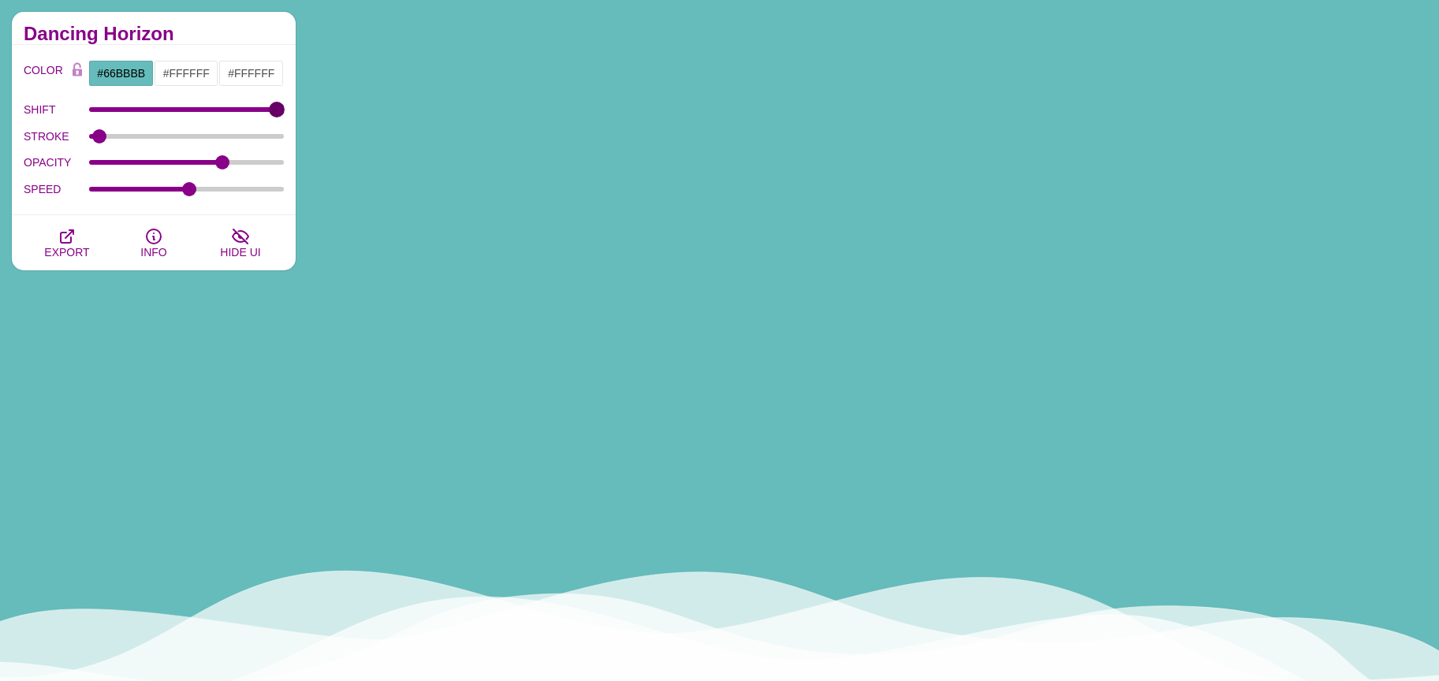
click at [282, 106] on input "SHIFT" at bounding box center [187, 109] width 196 height 6
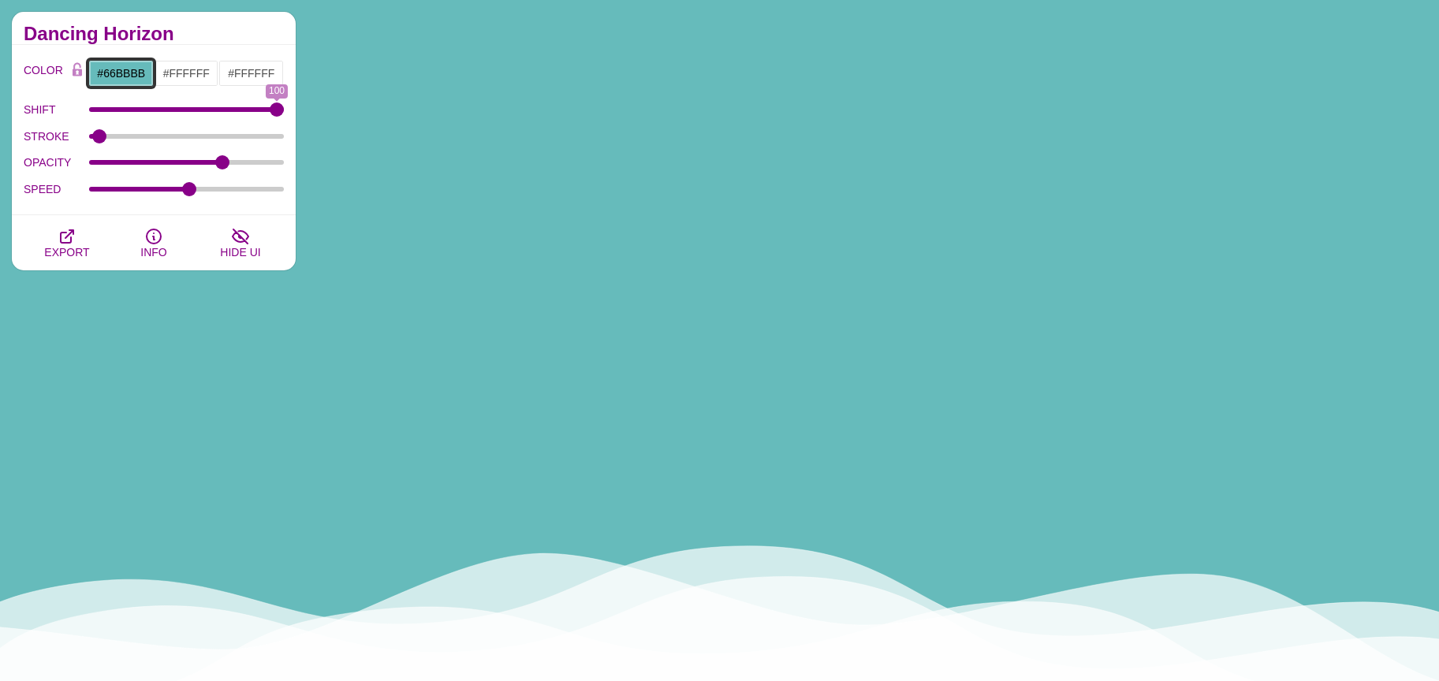
click at [118, 77] on input "#66BBBB" at bounding box center [120, 73] width 65 height 27
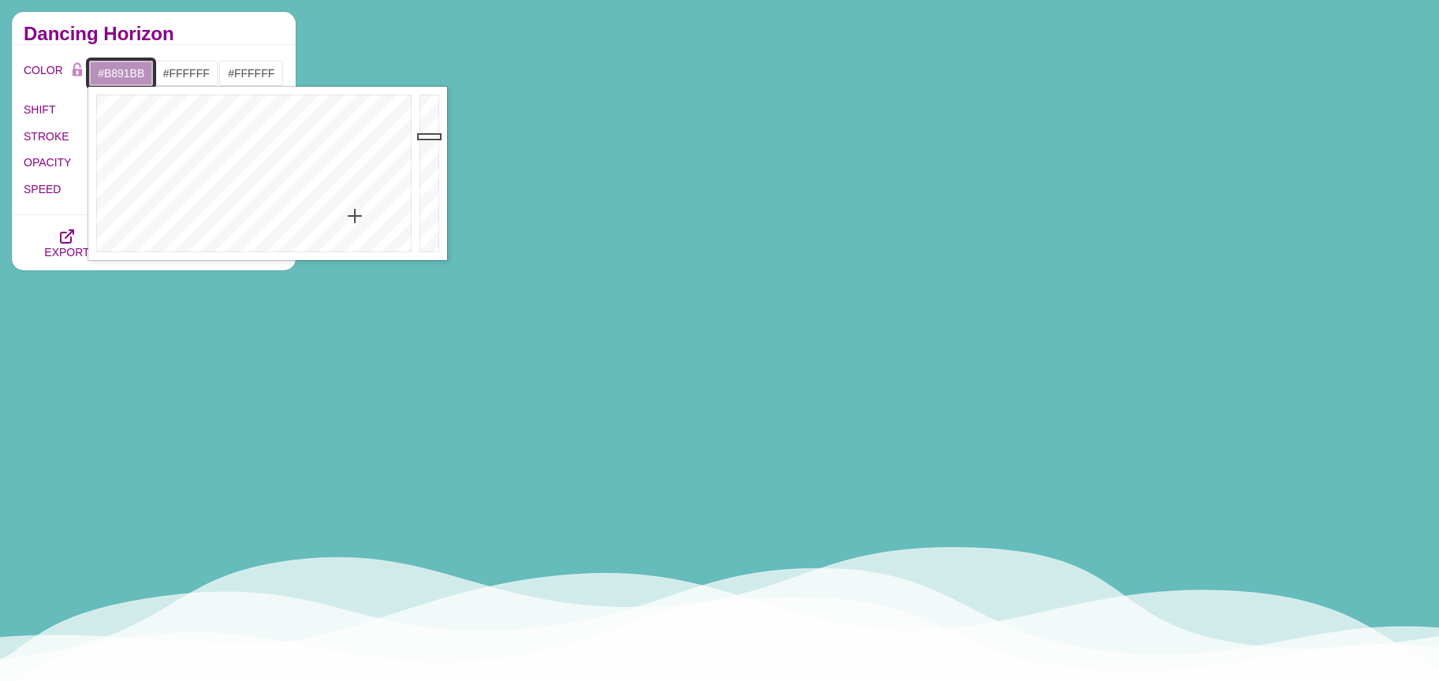
click at [355, 216] on div at bounding box center [251, 174] width 327 height 174
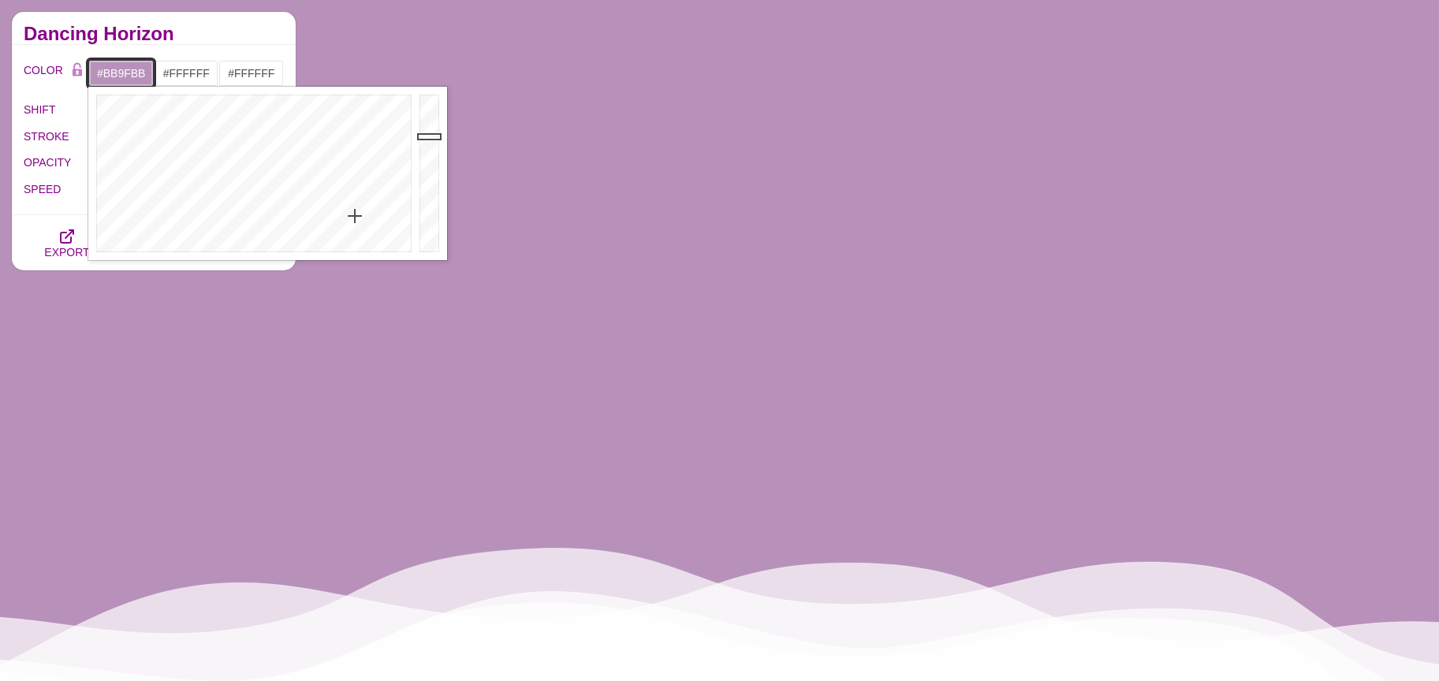
click at [359, 228] on div at bounding box center [251, 174] width 327 height 174
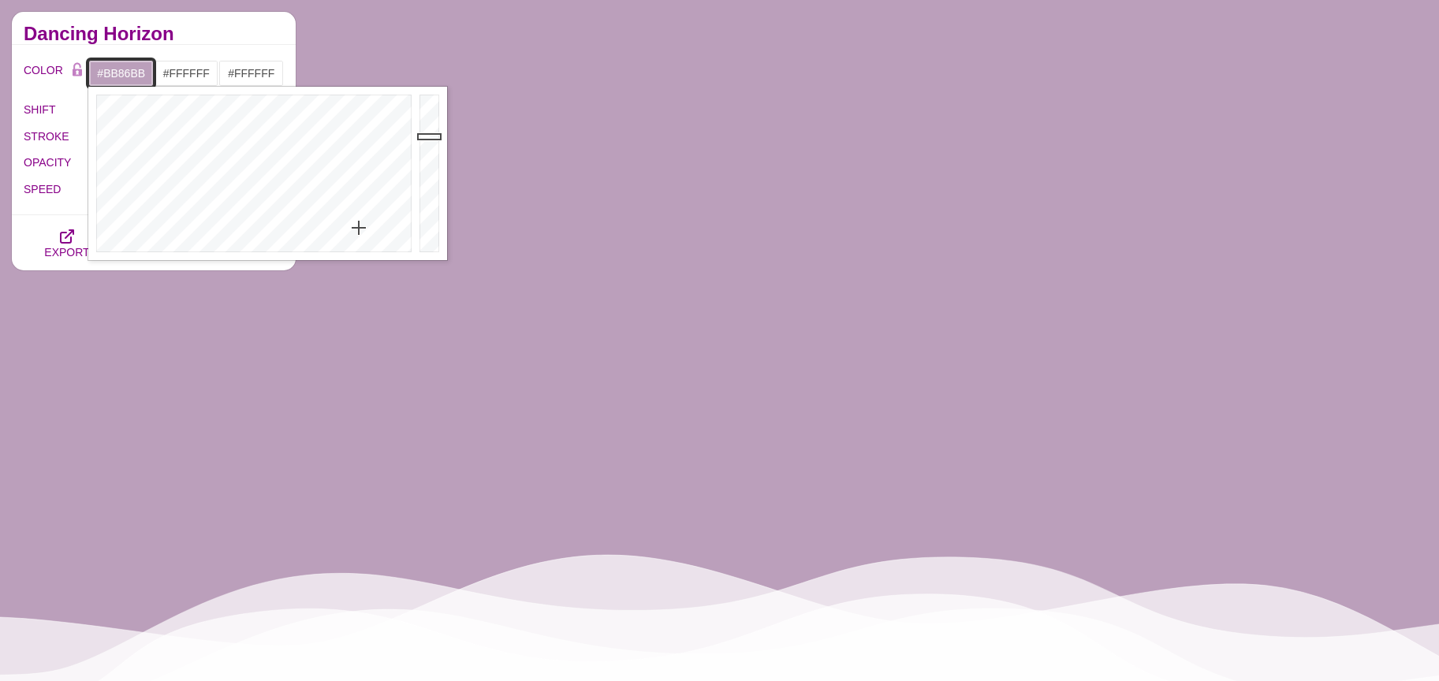
click at [359, 207] on div at bounding box center [251, 174] width 327 height 174
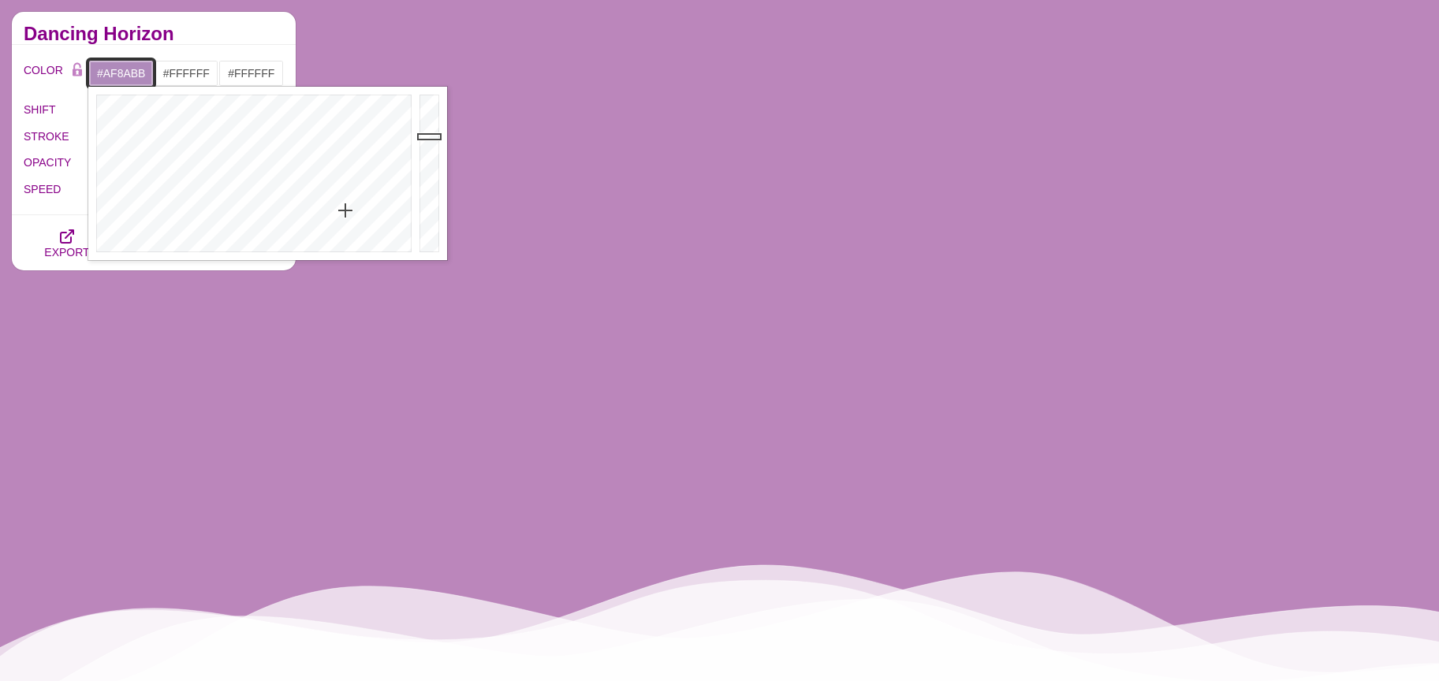
click at [345, 211] on div at bounding box center [251, 174] width 327 height 174
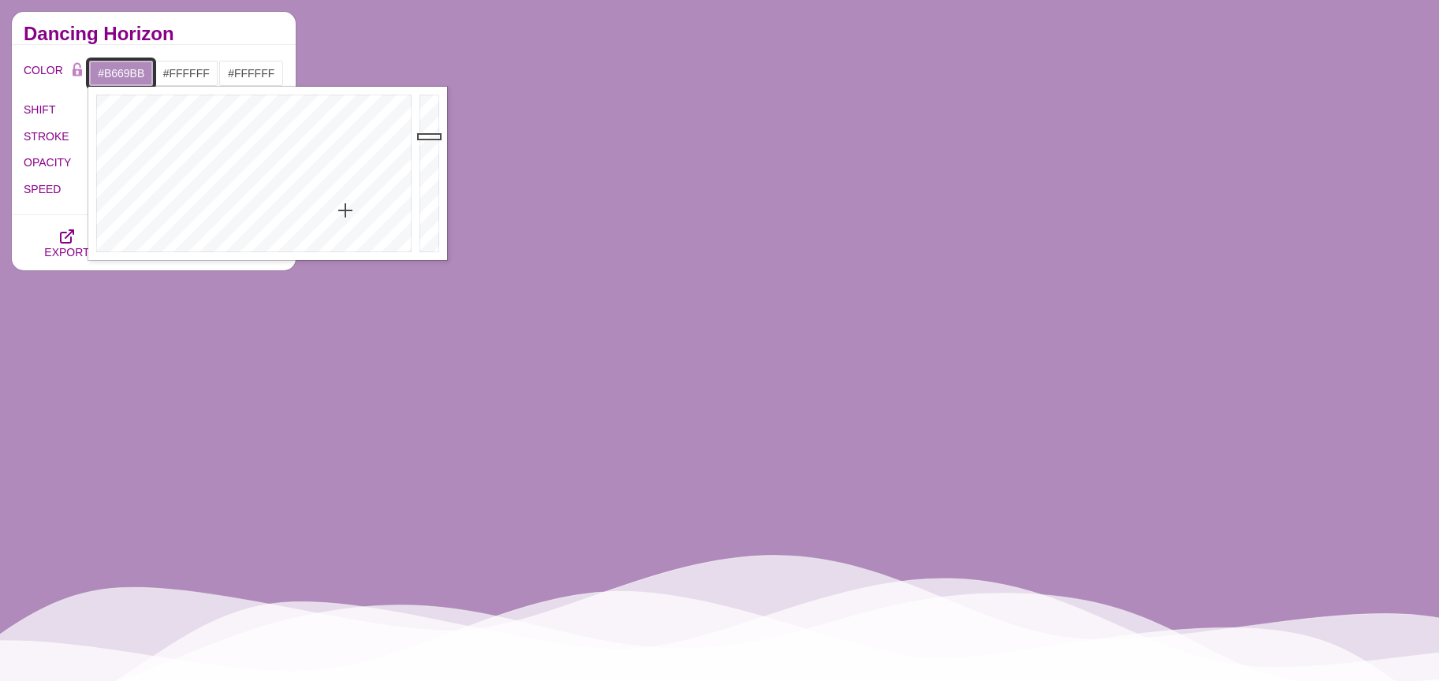
click at [356, 183] on div at bounding box center [251, 174] width 327 height 174
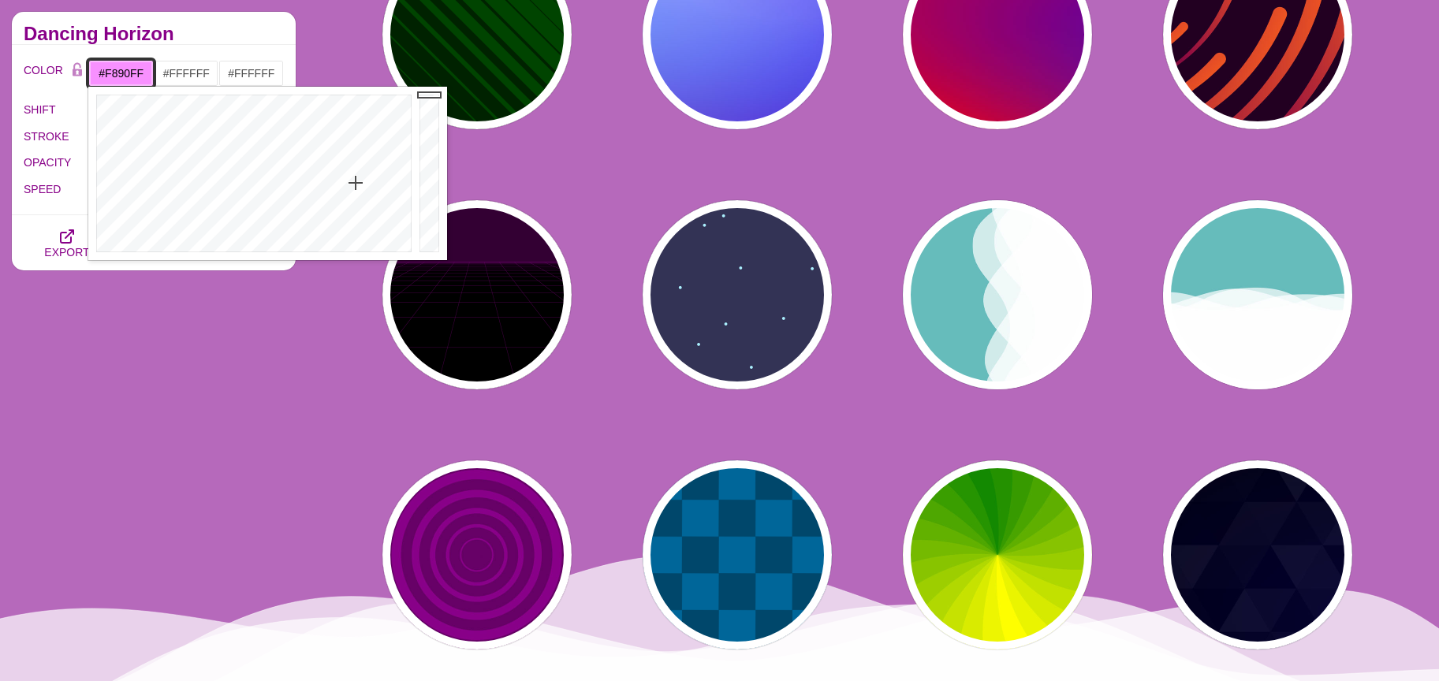
drag, startPoint x: 430, startPoint y: 103, endPoint x: 431, endPoint y: 91, distance: 11.9
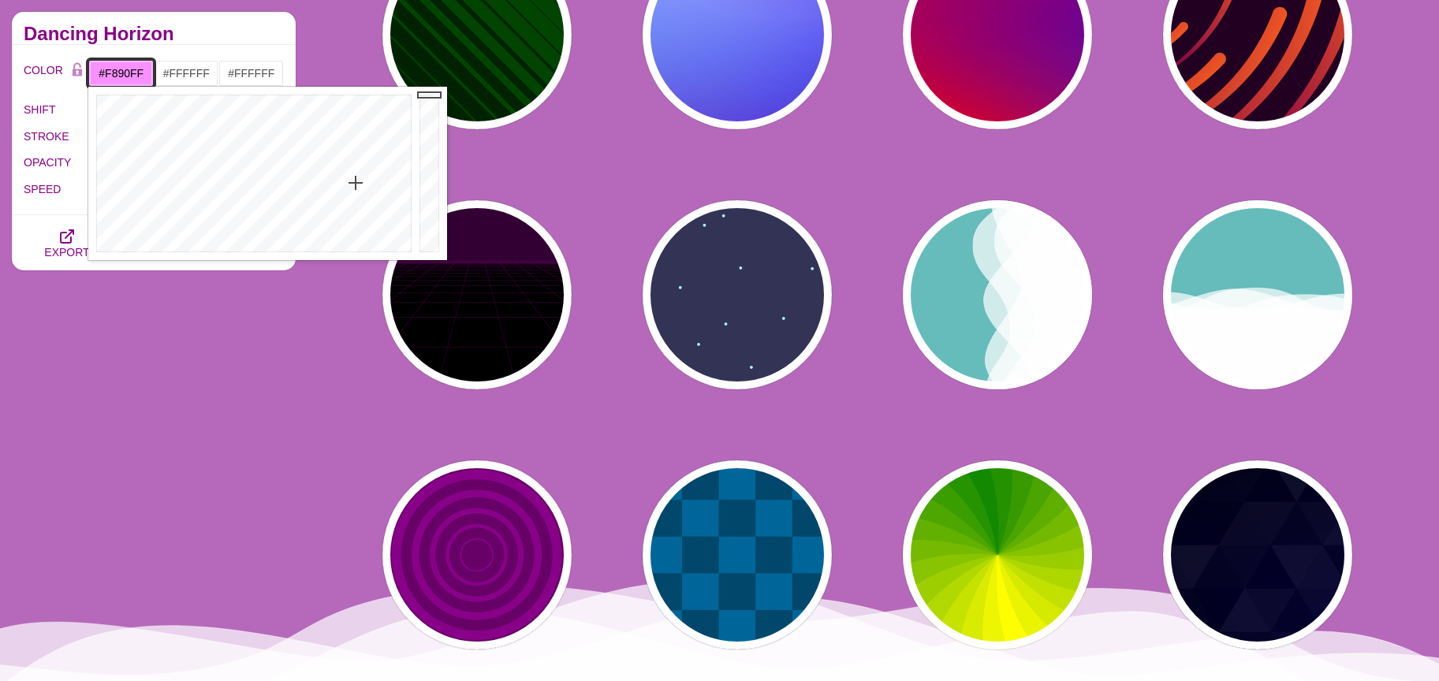
click at [431, 91] on div at bounding box center [432, 174] width 32 height 174
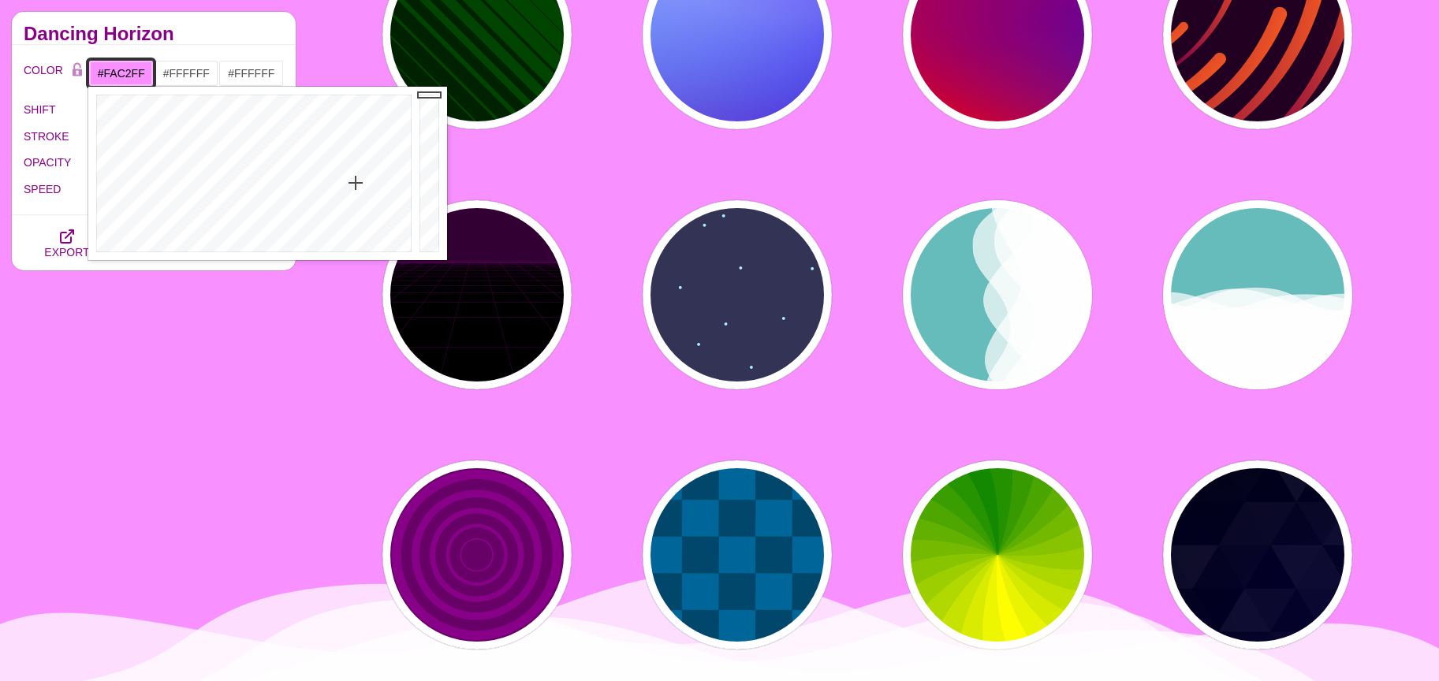
click at [355, 214] on div at bounding box center [251, 174] width 327 height 174
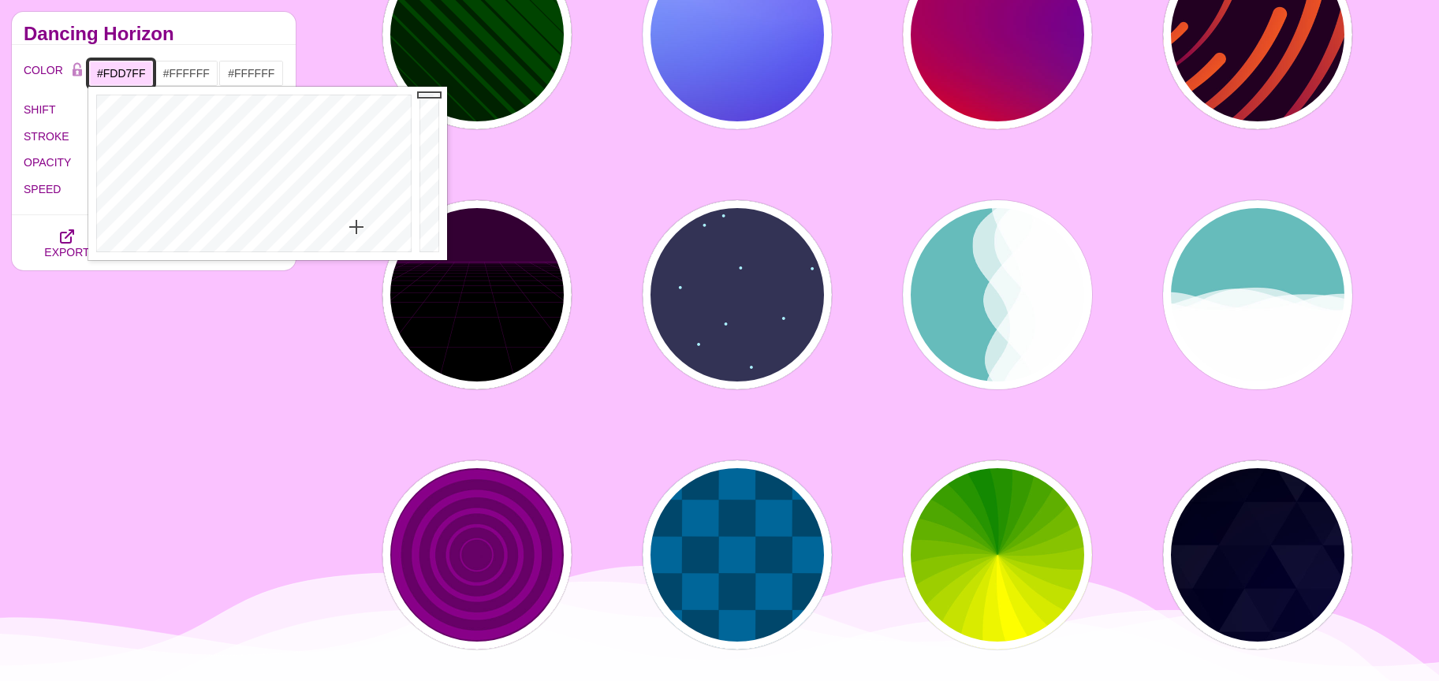
click at [356, 227] on div at bounding box center [251, 174] width 327 height 174
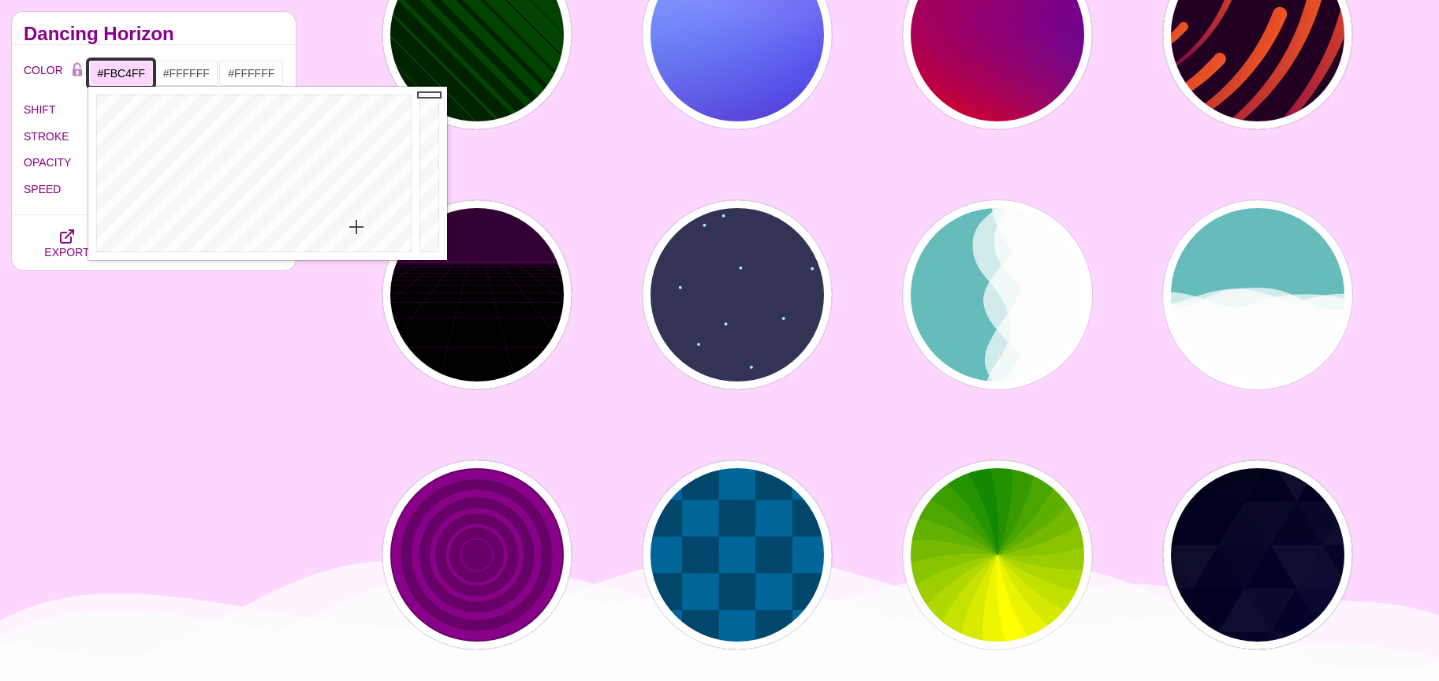
click at [355, 215] on div at bounding box center [251, 174] width 327 height 174
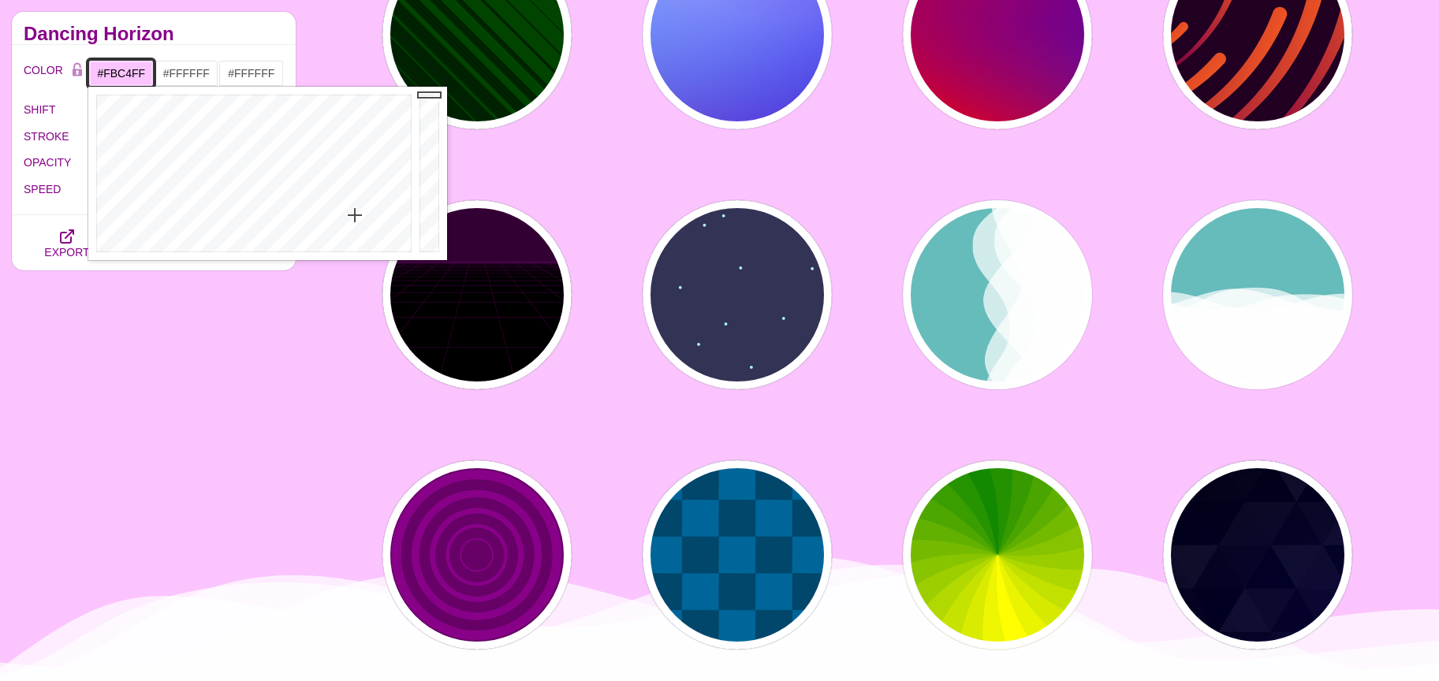
type input "#FED0FF"
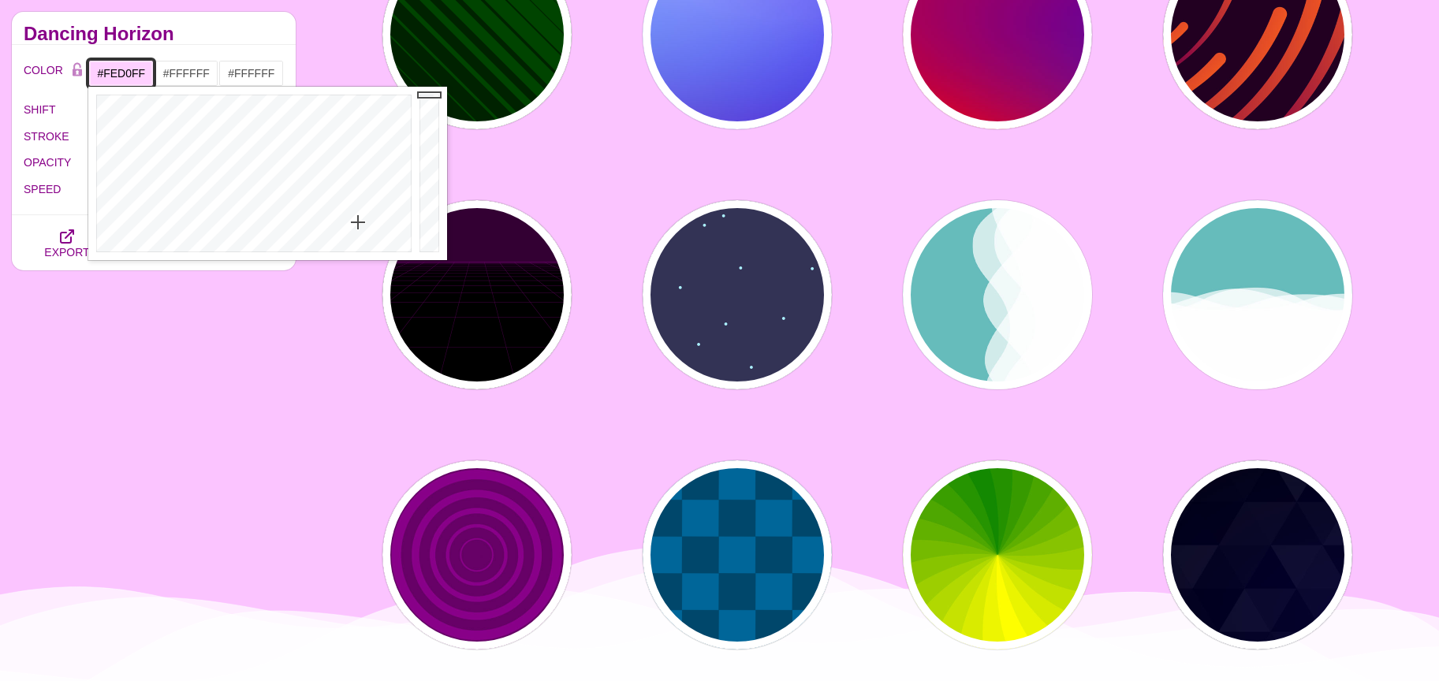
click at [358, 222] on div at bounding box center [251, 174] width 327 height 174
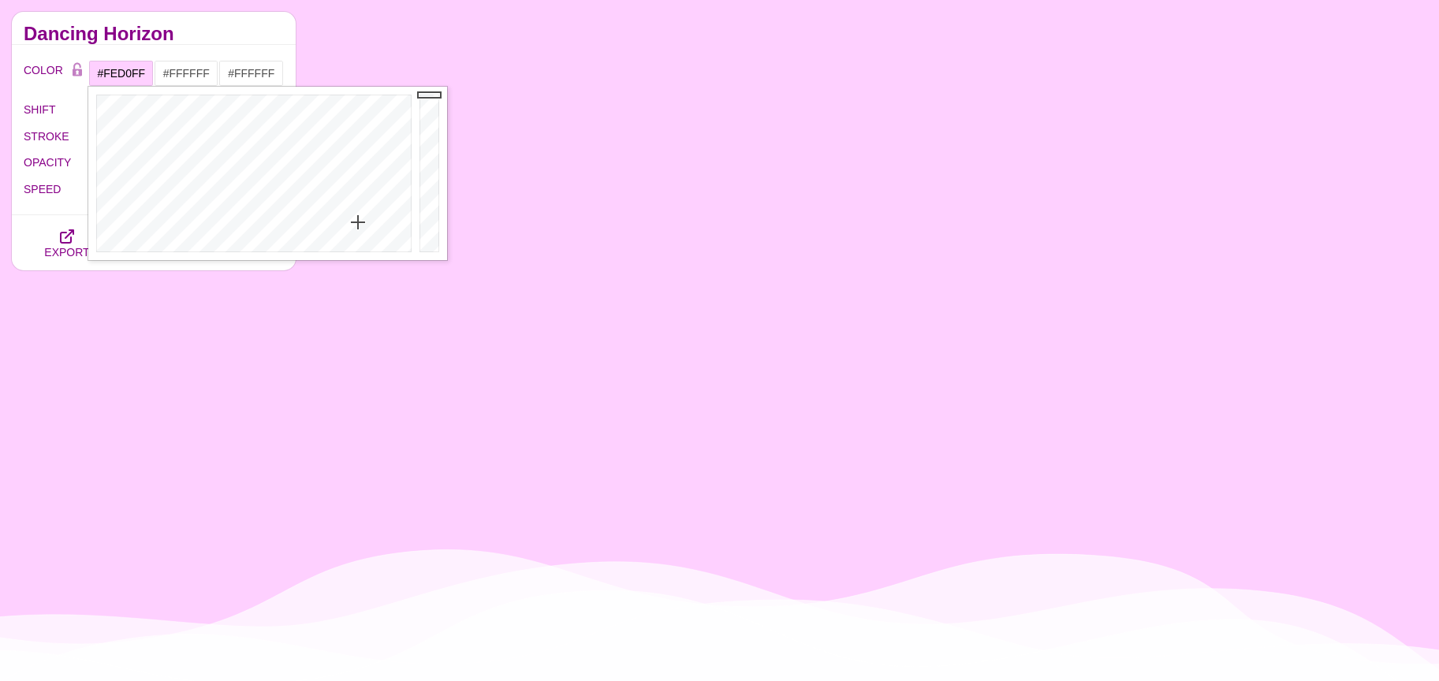
click at [184, 47] on div "COLOR #FED0FF #FFFFFF #FFFFFF #444444 #555555 #666666 #777777 #888888 #999999 B…" at bounding box center [154, 130] width 284 height 170
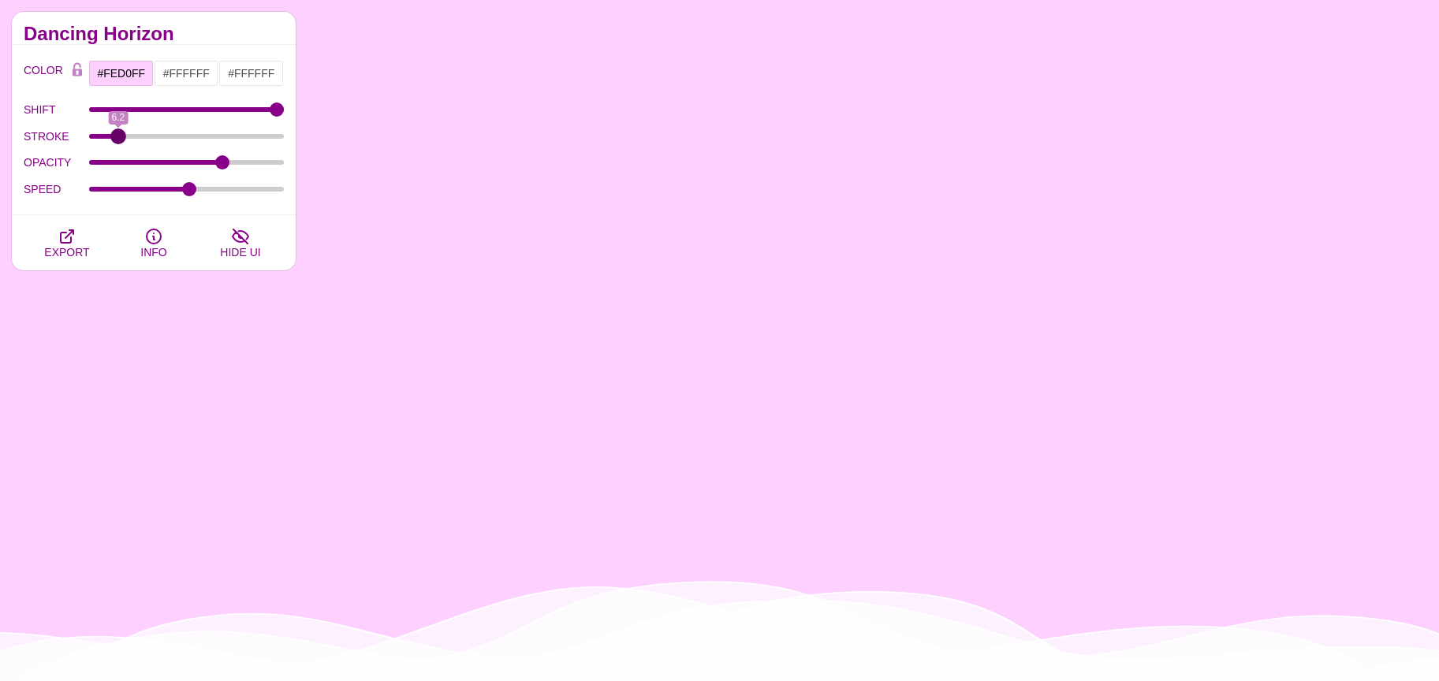
drag, startPoint x: 102, startPoint y: 137, endPoint x: 118, endPoint y: 153, distance: 22.9
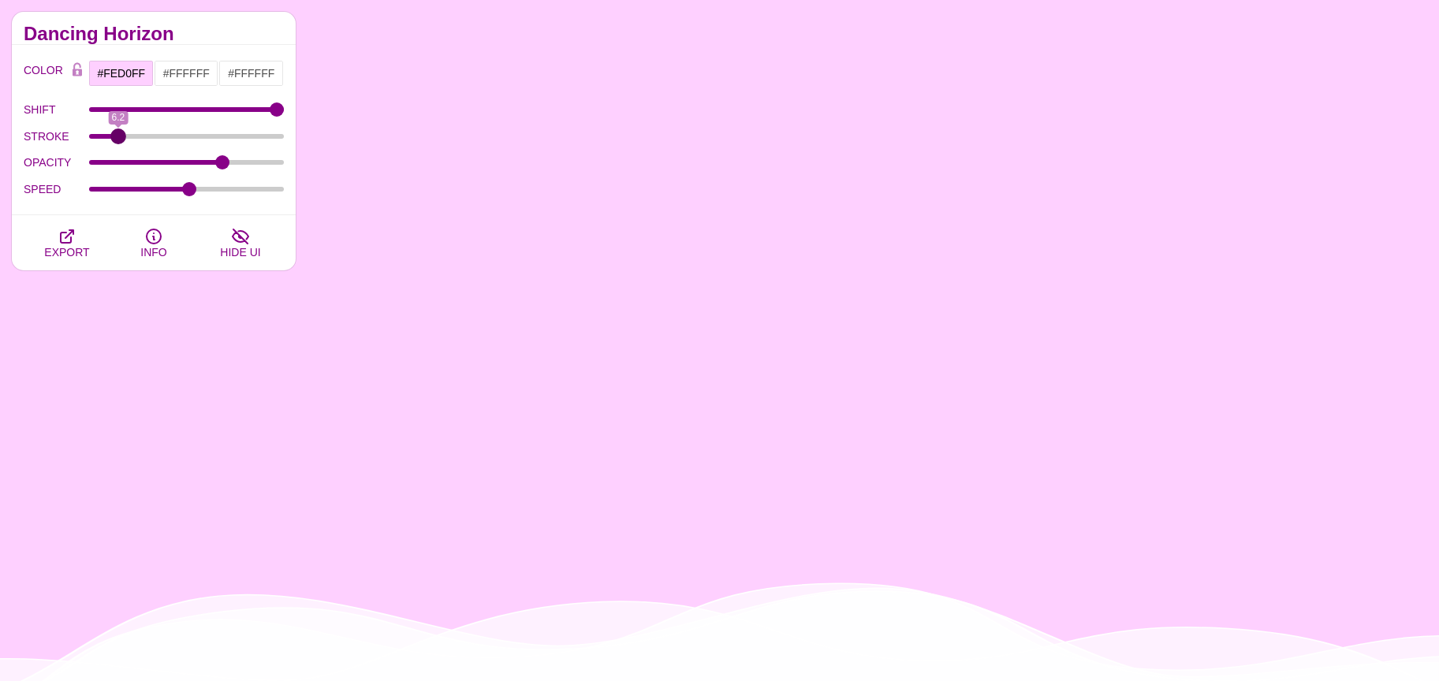
click at [118, 140] on input "STROKE" at bounding box center [187, 136] width 196 height 6
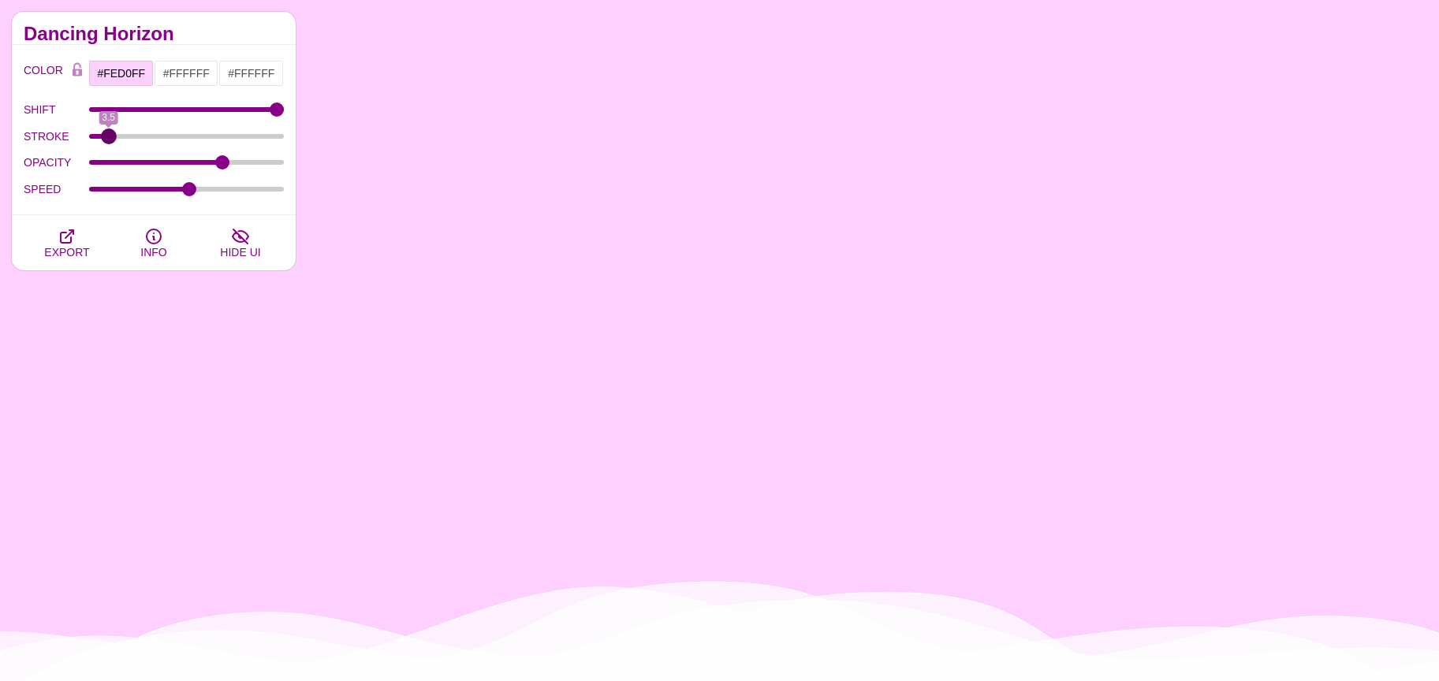
type input "3.5"
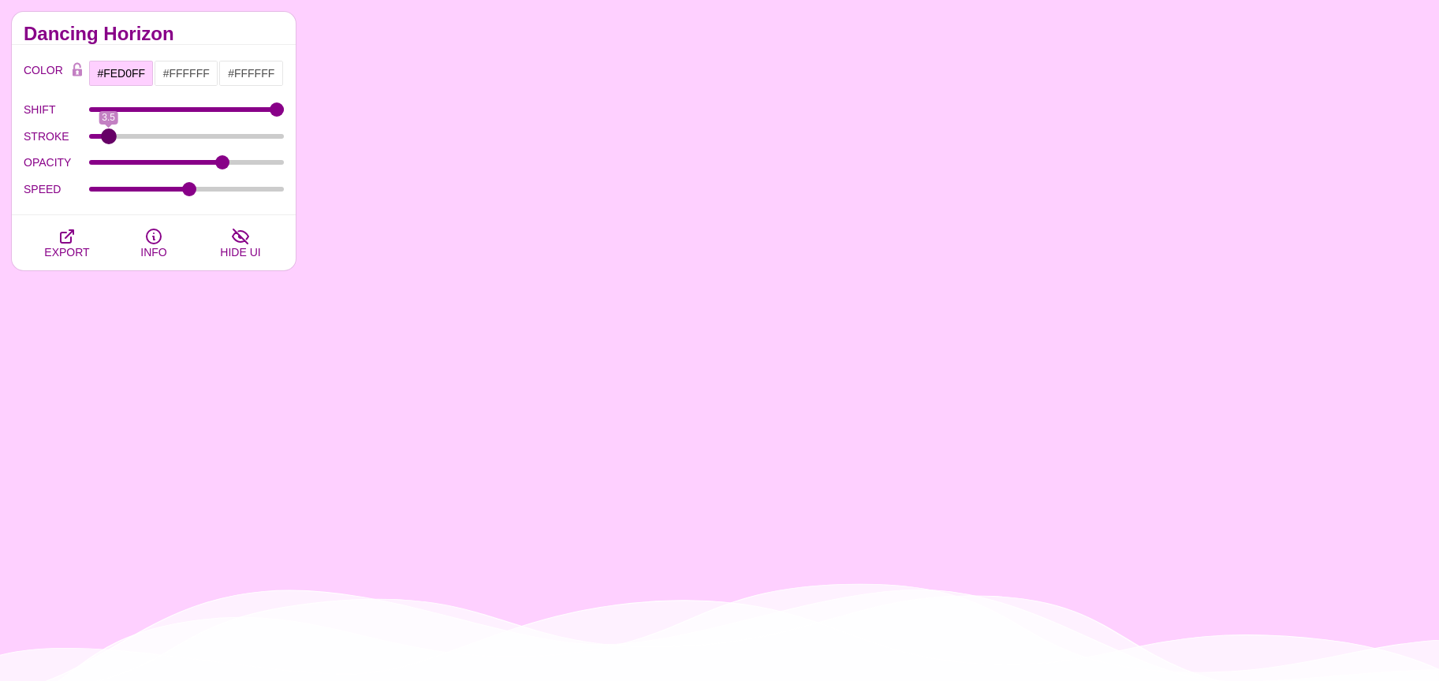
click at [108, 134] on input "STROKE" at bounding box center [187, 136] width 196 height 6
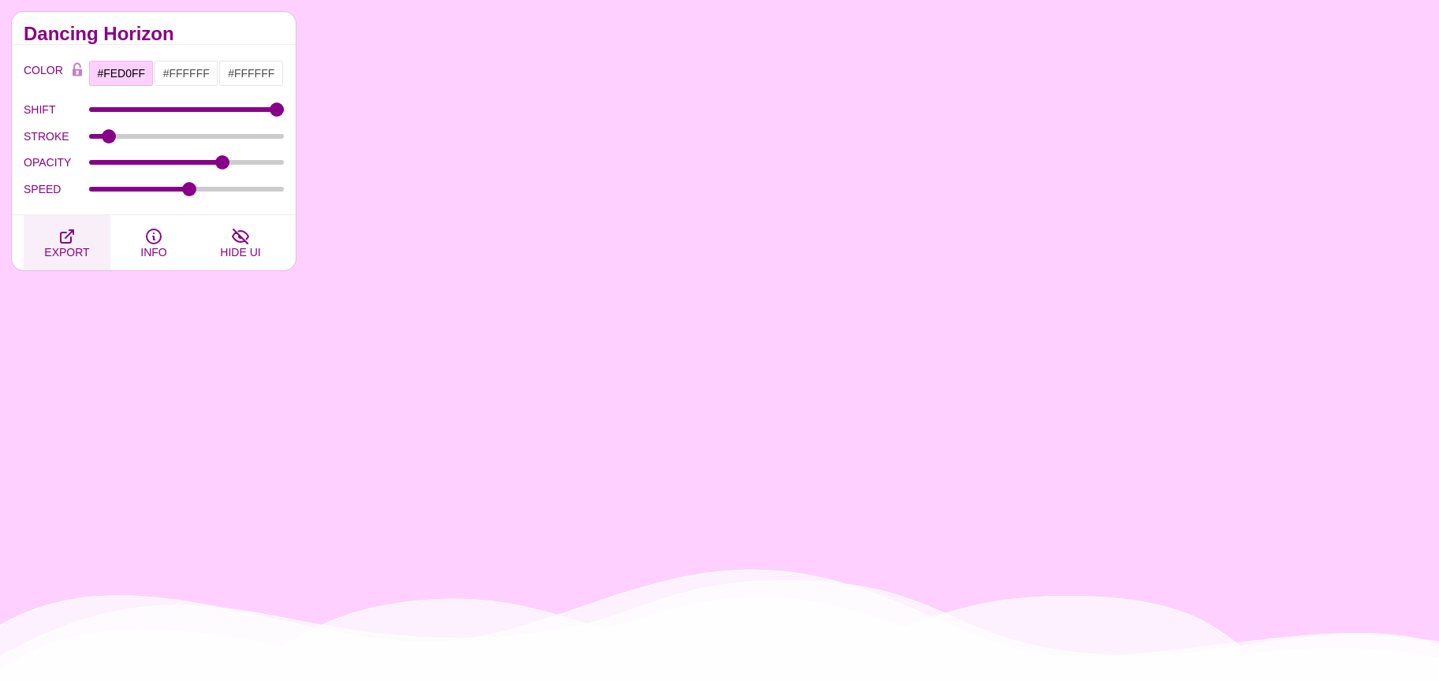
click at [64, 236] on icon "button" at bounding box center [67, 236] width 19 height 19
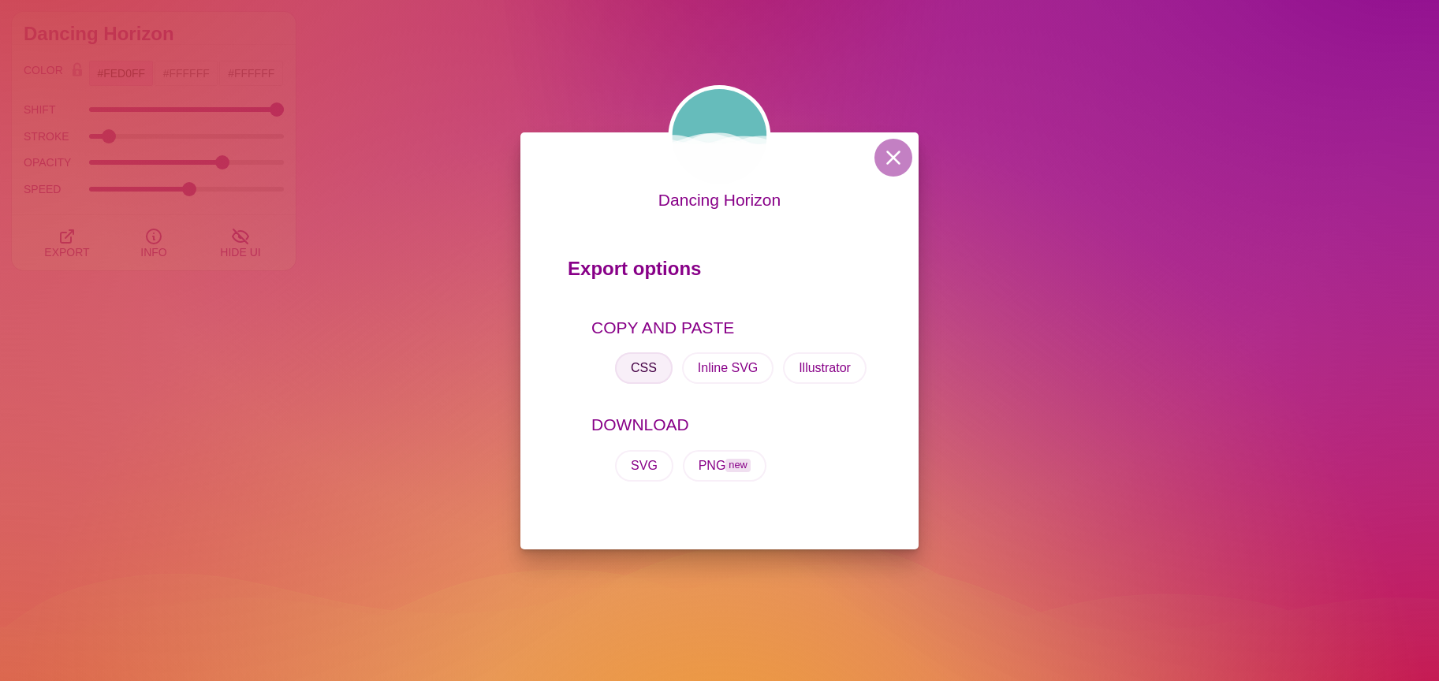
click at [643, 363] on button "CSS" at bounding box center [644, 369] width 58 height 32
click at [640, 365] on button "CSS" at bounding box center [644, 369] width 58 height 32
drag, startPoint x: 427, startPoint y: 236, endPoint x: 410, endPoint y: 236, distance: 16.6
click at [427, 235] on div "Dancing Horizon Export options COPY AND PASTE CSS Inline SVG Illustrator DOWNLO…" at bounding box center [719, 340] width 1439 height 681
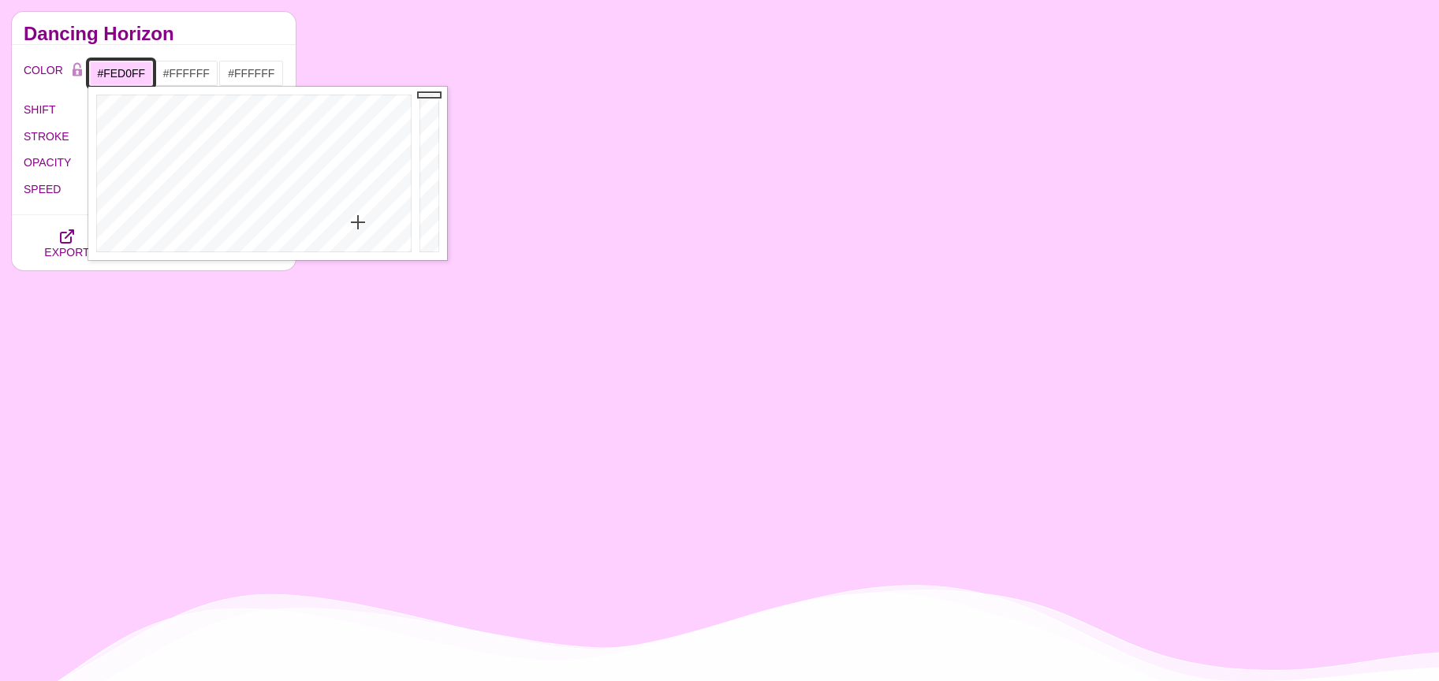
click at [123, 73] on input "#FED0FF" at bounding box center [120, 73] width 65 height 27
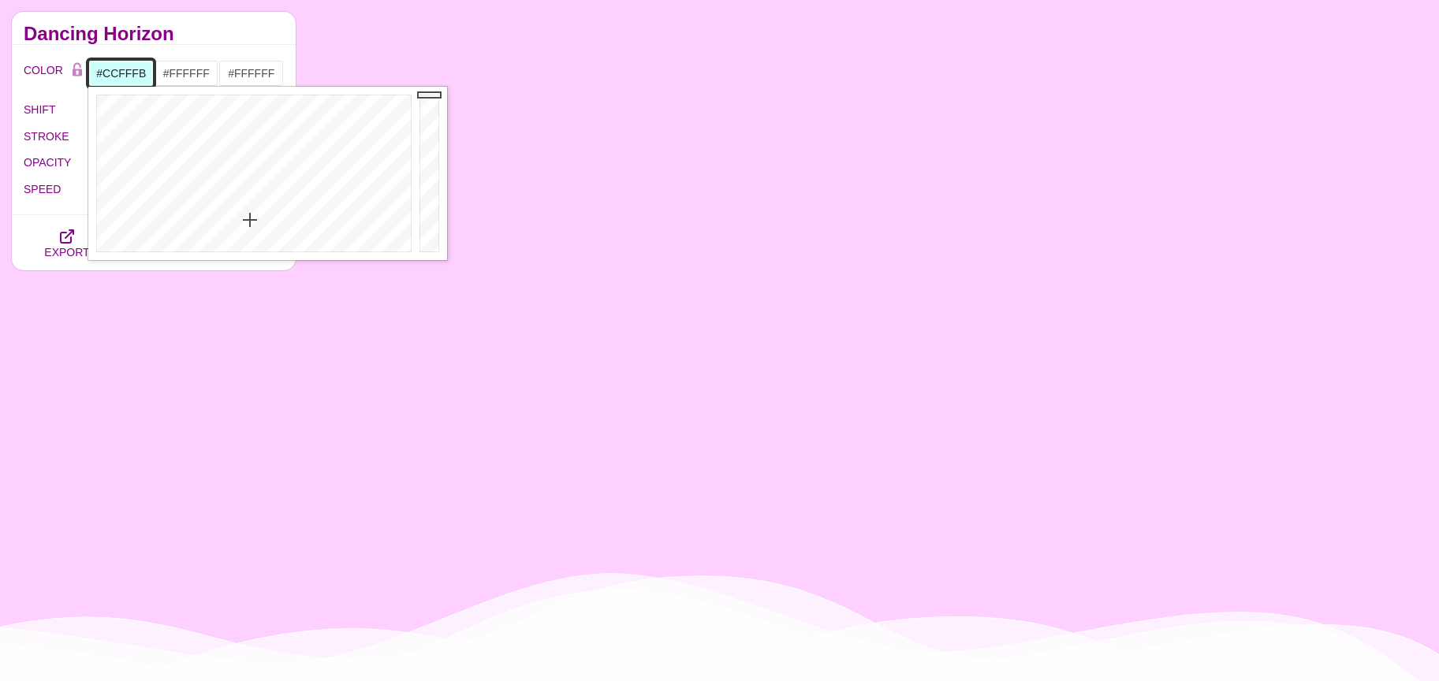
click at [250, 220] on div at bounding box center [251, 174] width 327 height 174
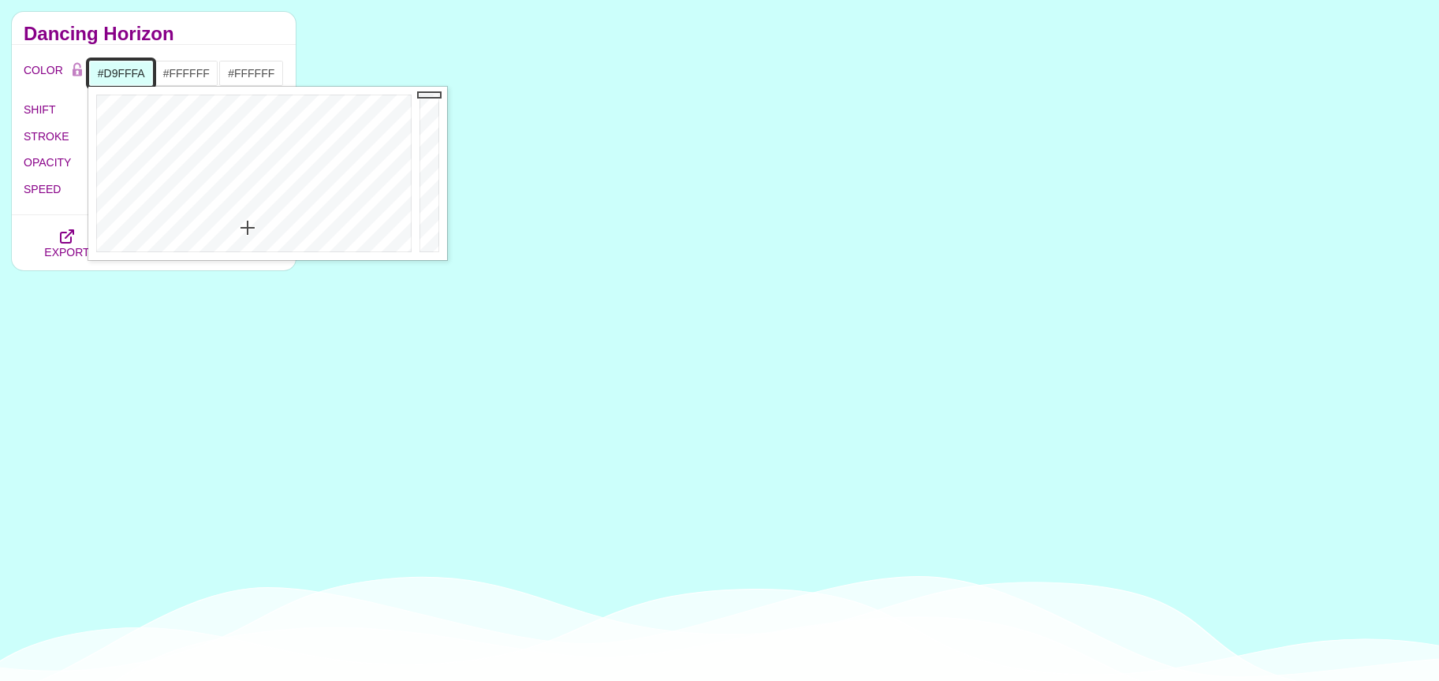
click at [248, 228] on div at bounding box center [251, 174] width 327 height 174
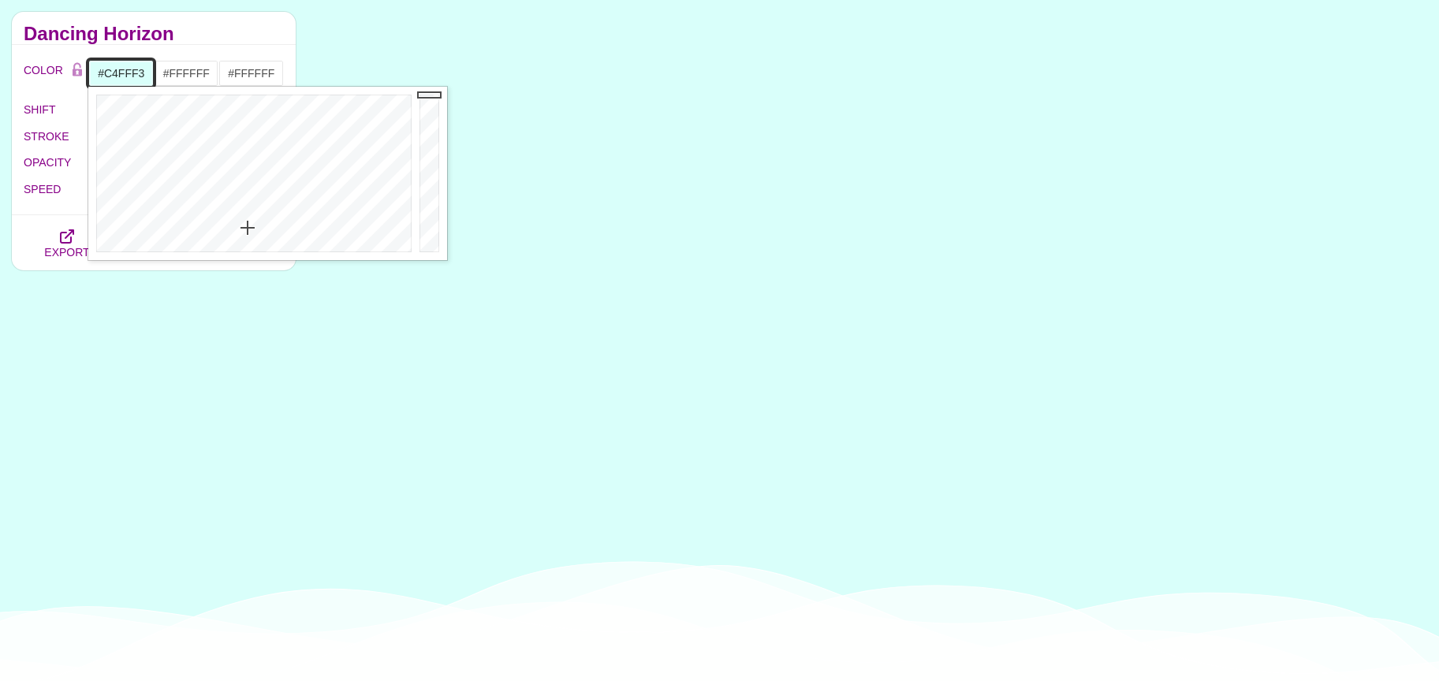
click at [243, 215] on div at bounding box center [251, 174] width 327 height 174
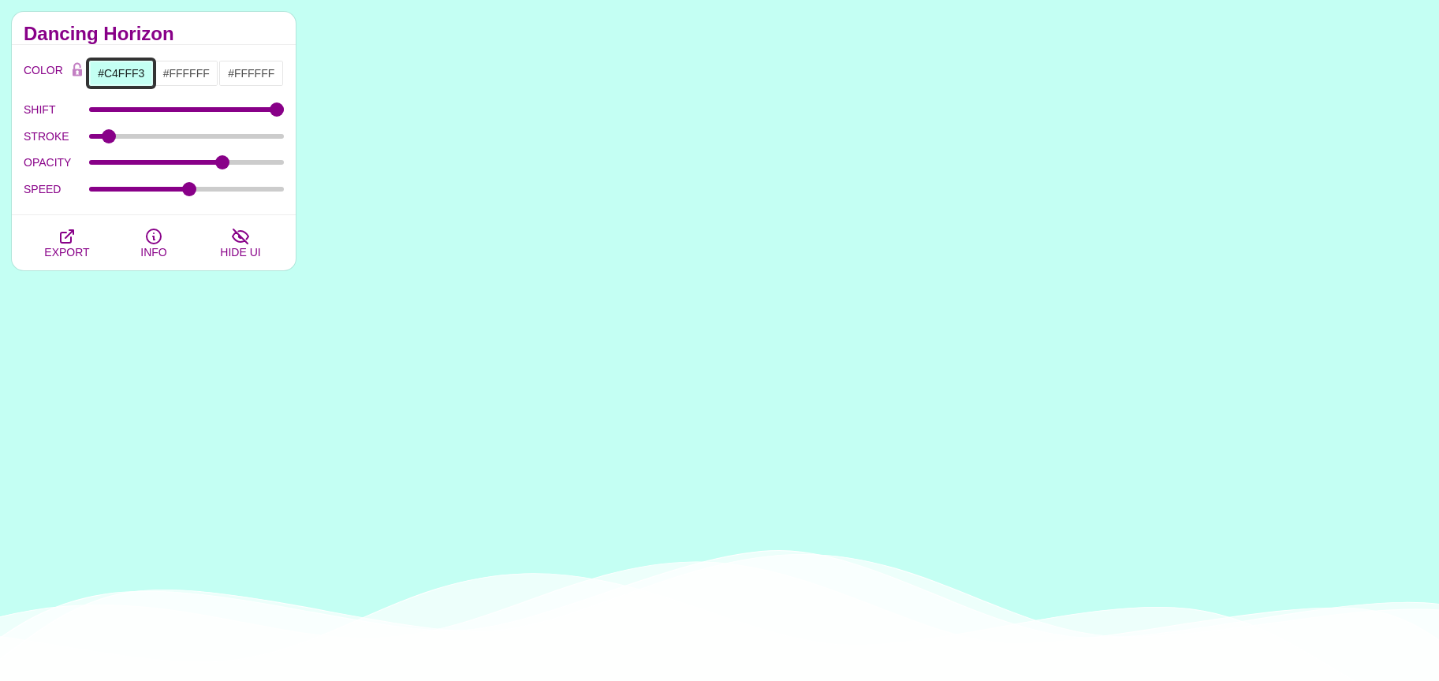
click at [123, 73] on input "#C4FFF3" at bounding box center [120, 73] width 65 height 27
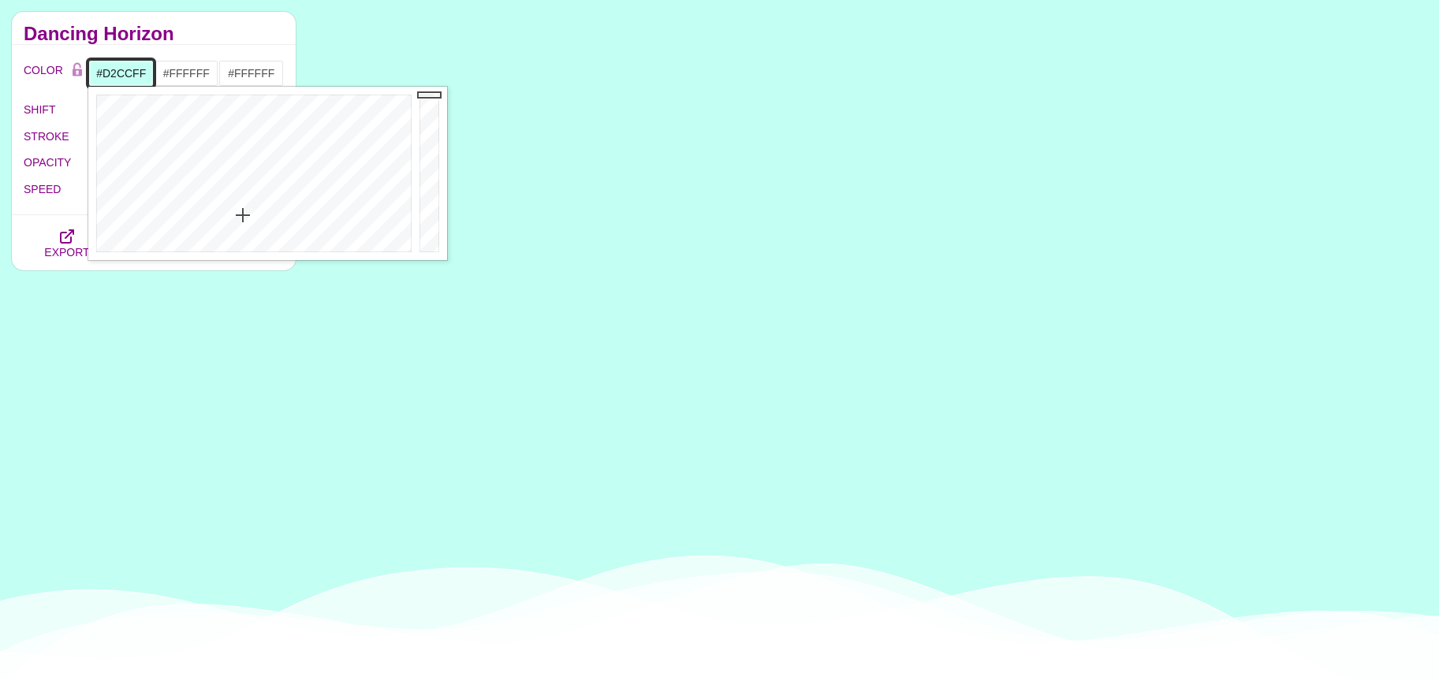
click at [313, 220] on div at bounding box center [251, 174] width 327 height 174
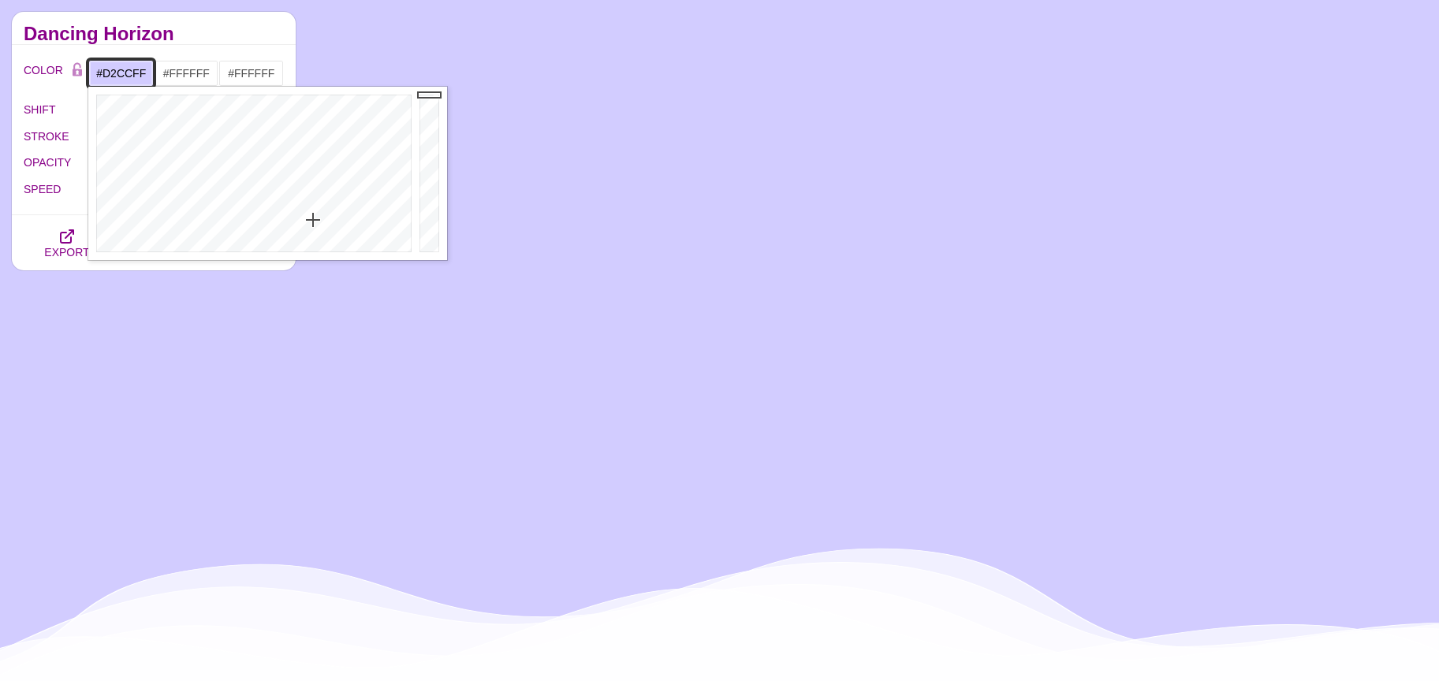
click at [129, 69] on input "#D2CCFF" at bounding box center [120, 73] width 65 height 27
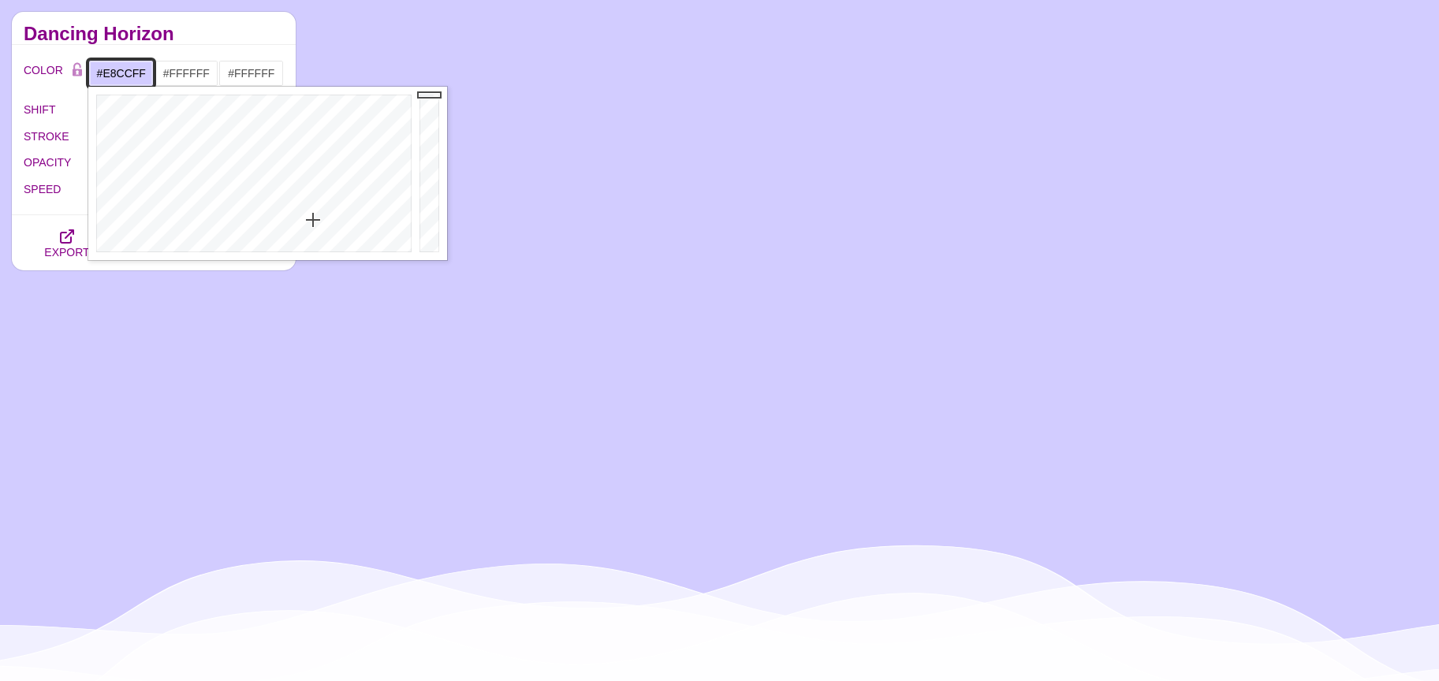
click at [335, 220] on div at bounding box center [251, 174] width 327 height 174
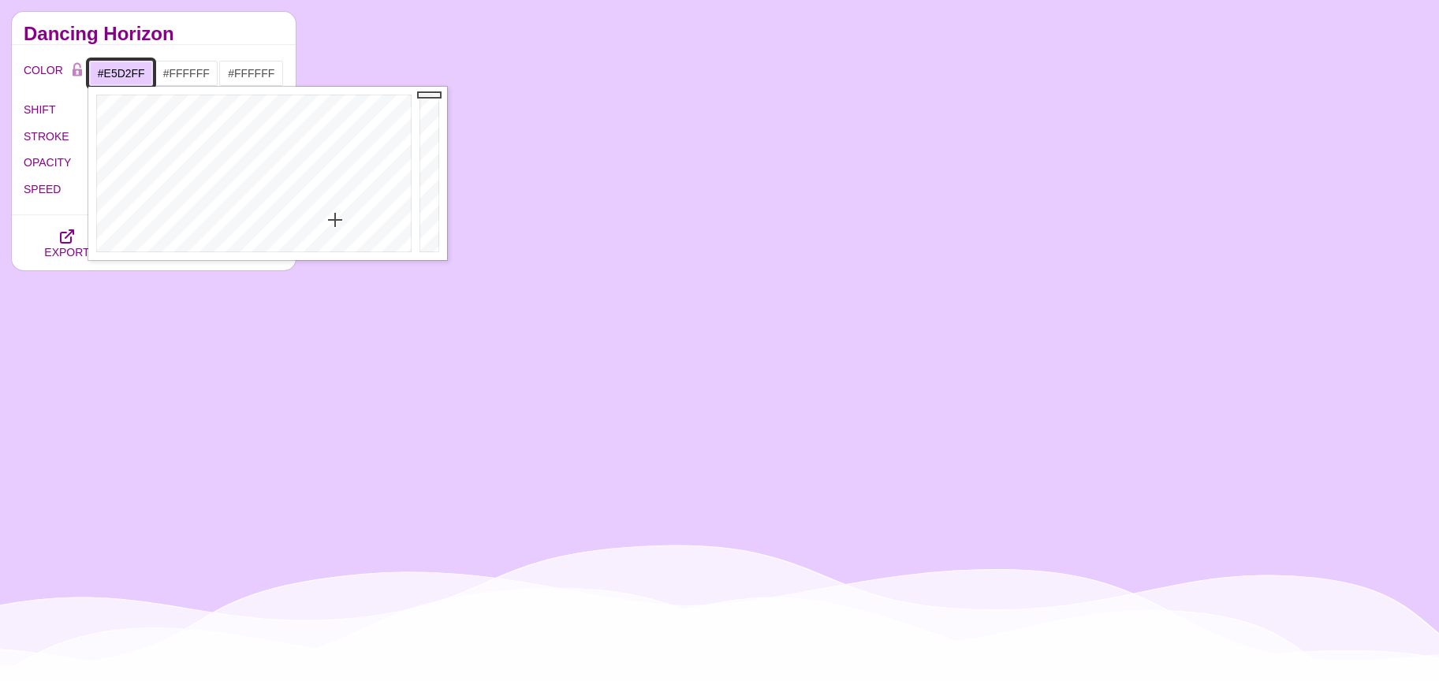
click at [328, 224] on div at bounding box center [251, 174] width 327 height 174
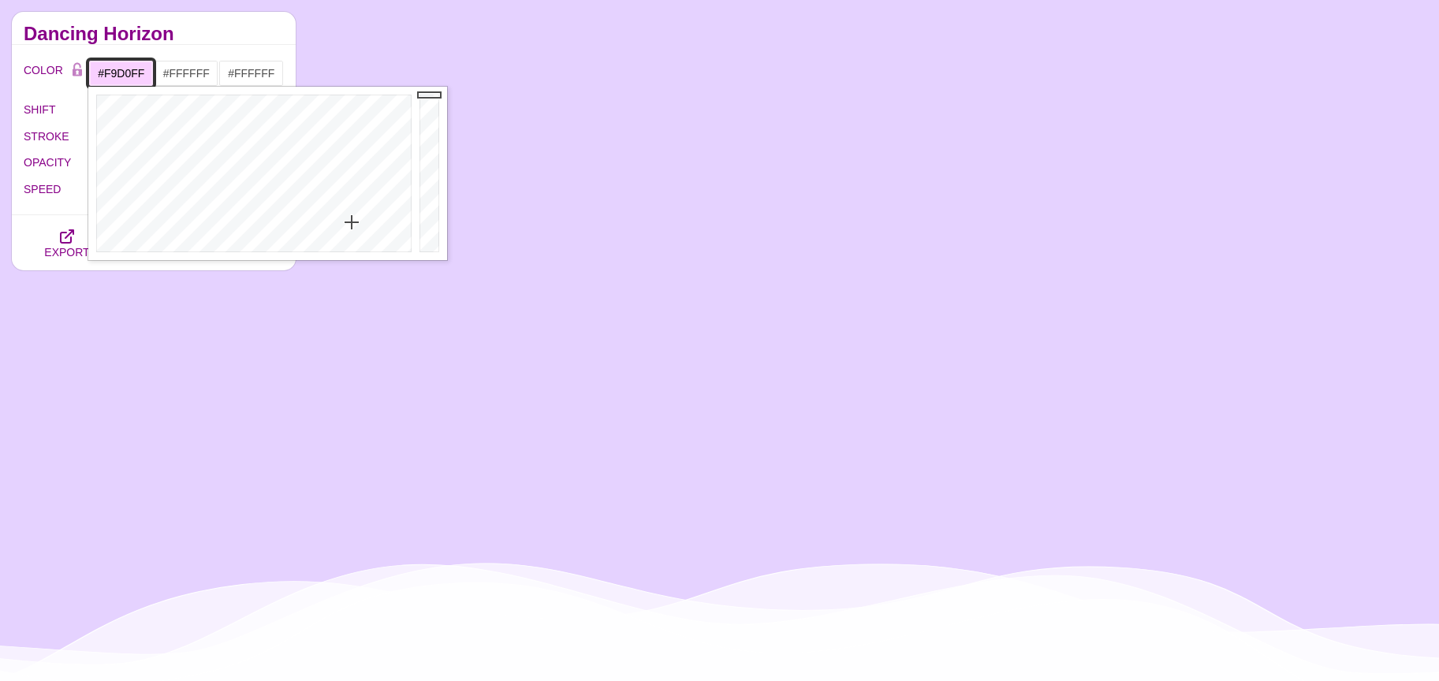
click at [352, 222] on div at bounding box center [251, 174] width 327 height 174
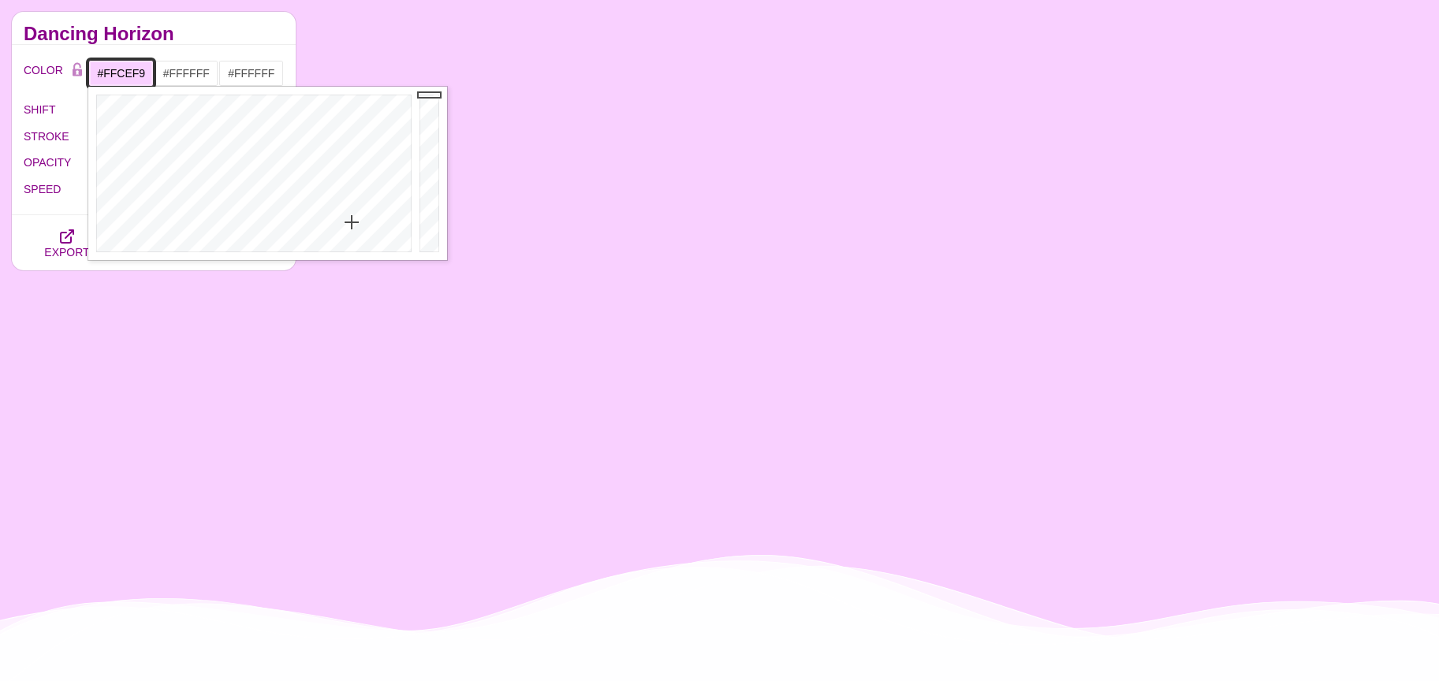
click at [365, 222] on div at bounding box center [251, 174] width 327 height 174
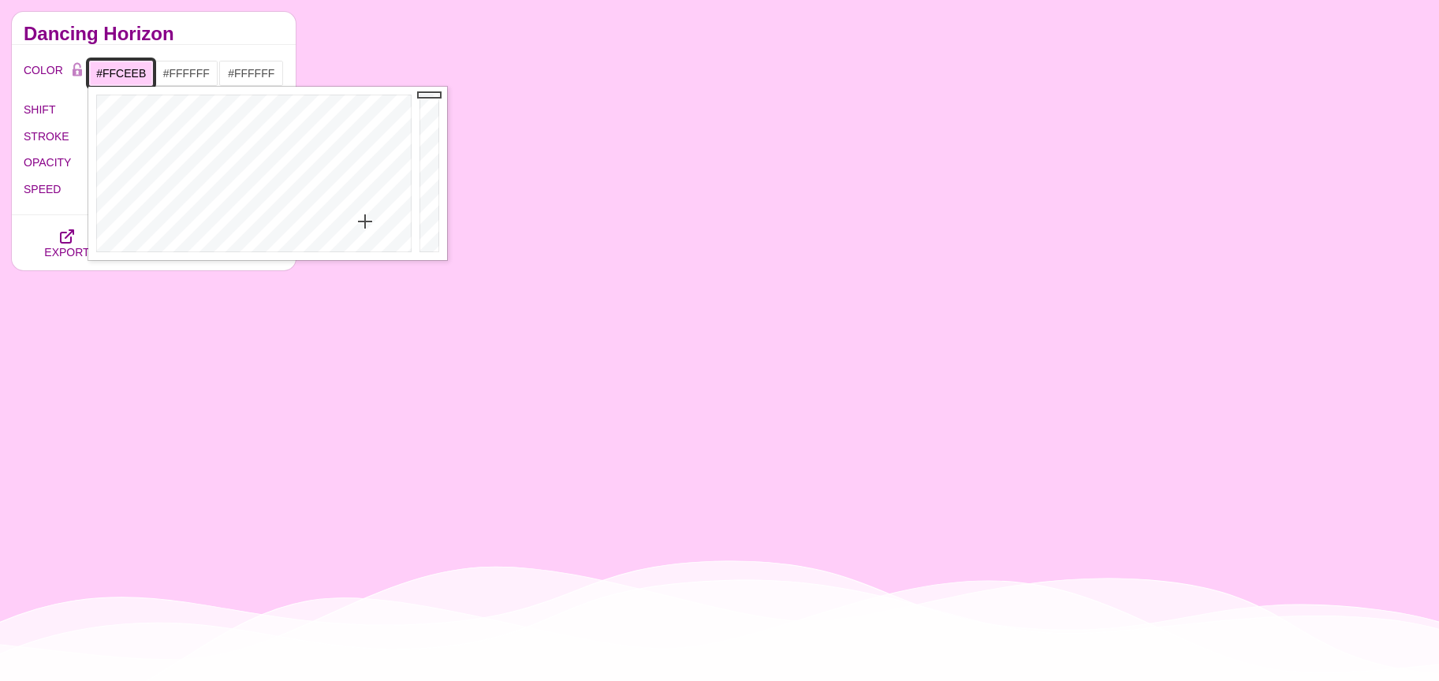
click at [380, 222] on div at bounding box center [251, 174] width 327 height 174
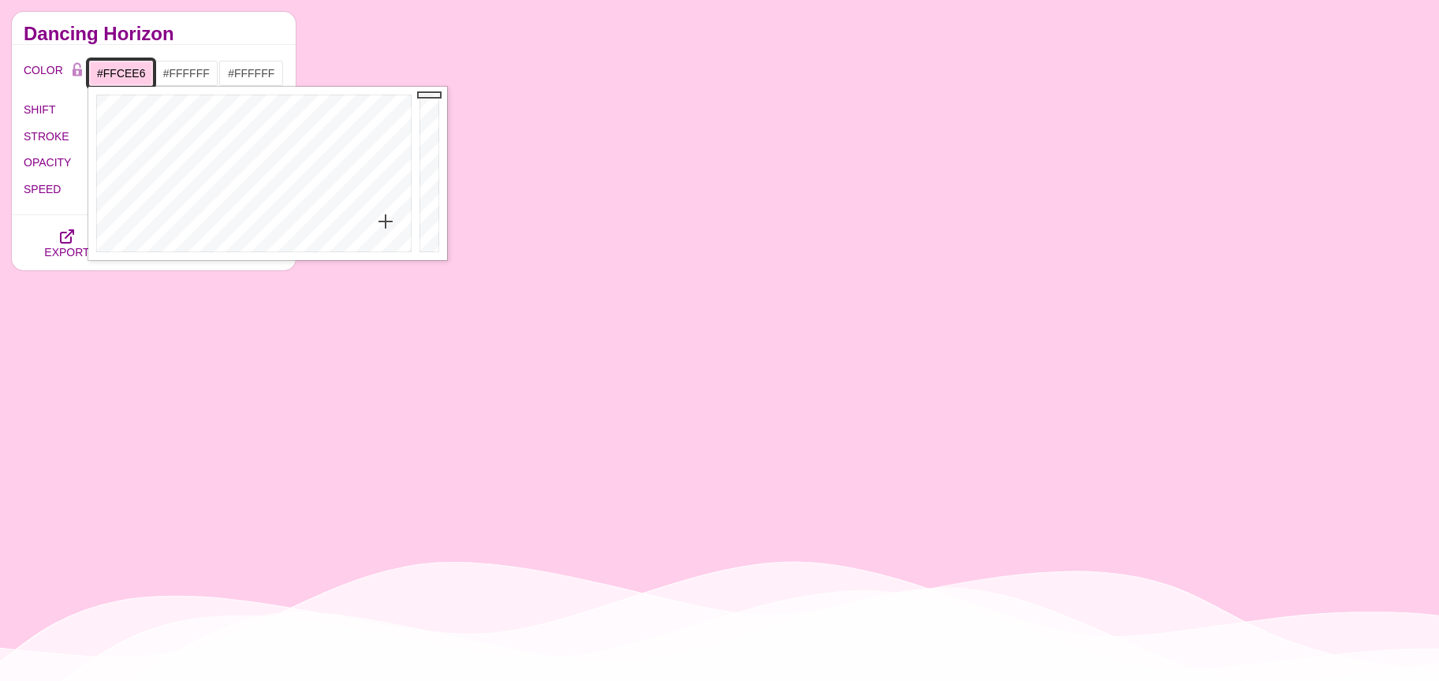
click at [386, 222] on div at bounding box center [251, 174] width 327 height 174
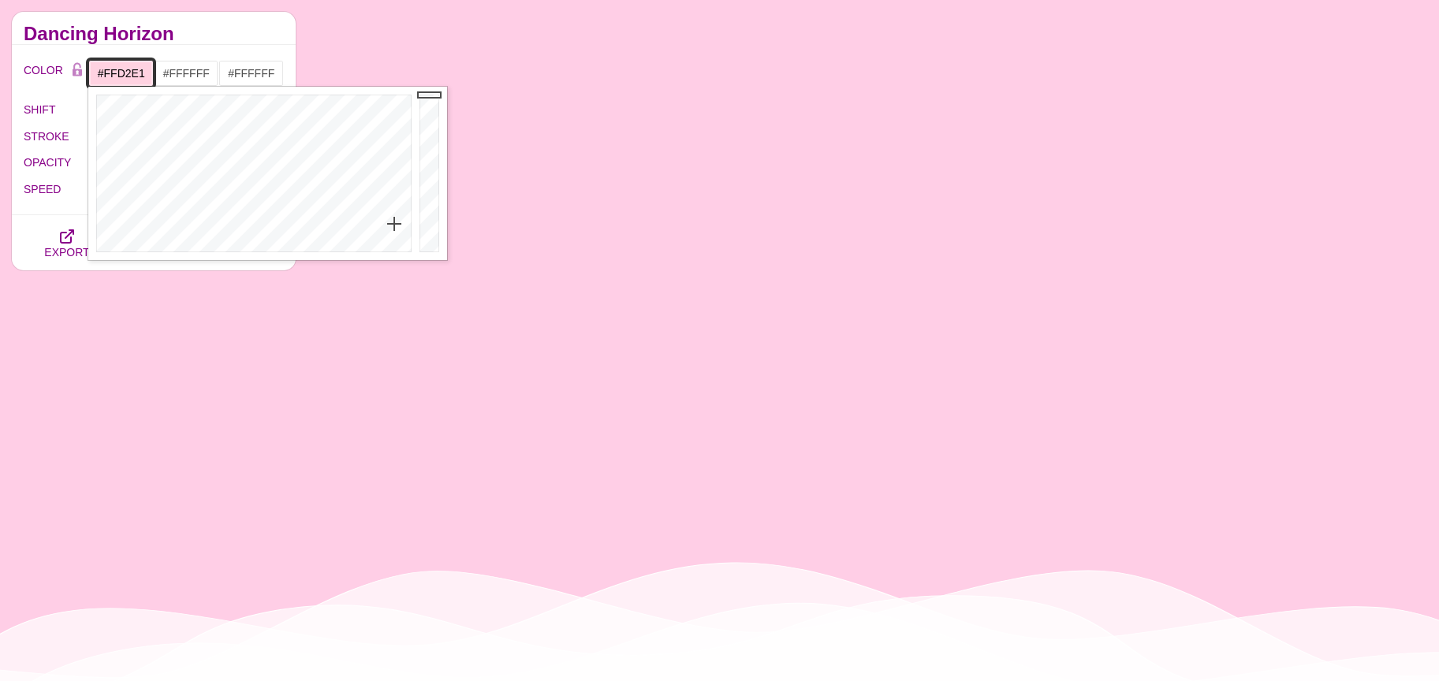
click at [394, 224] on div at bounding box center [251, 174] width 327 height 174
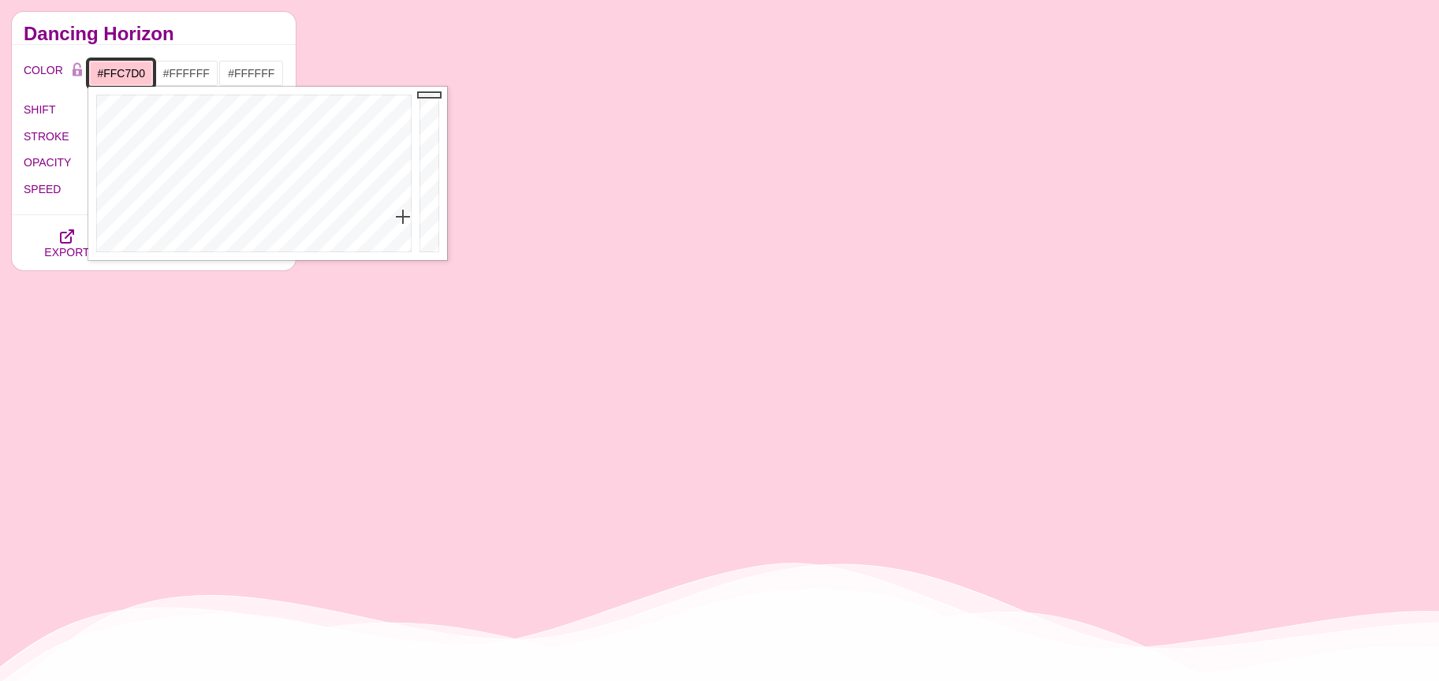
click at [403, 217] on div at bounding box center [251, 174] width 327 height 174
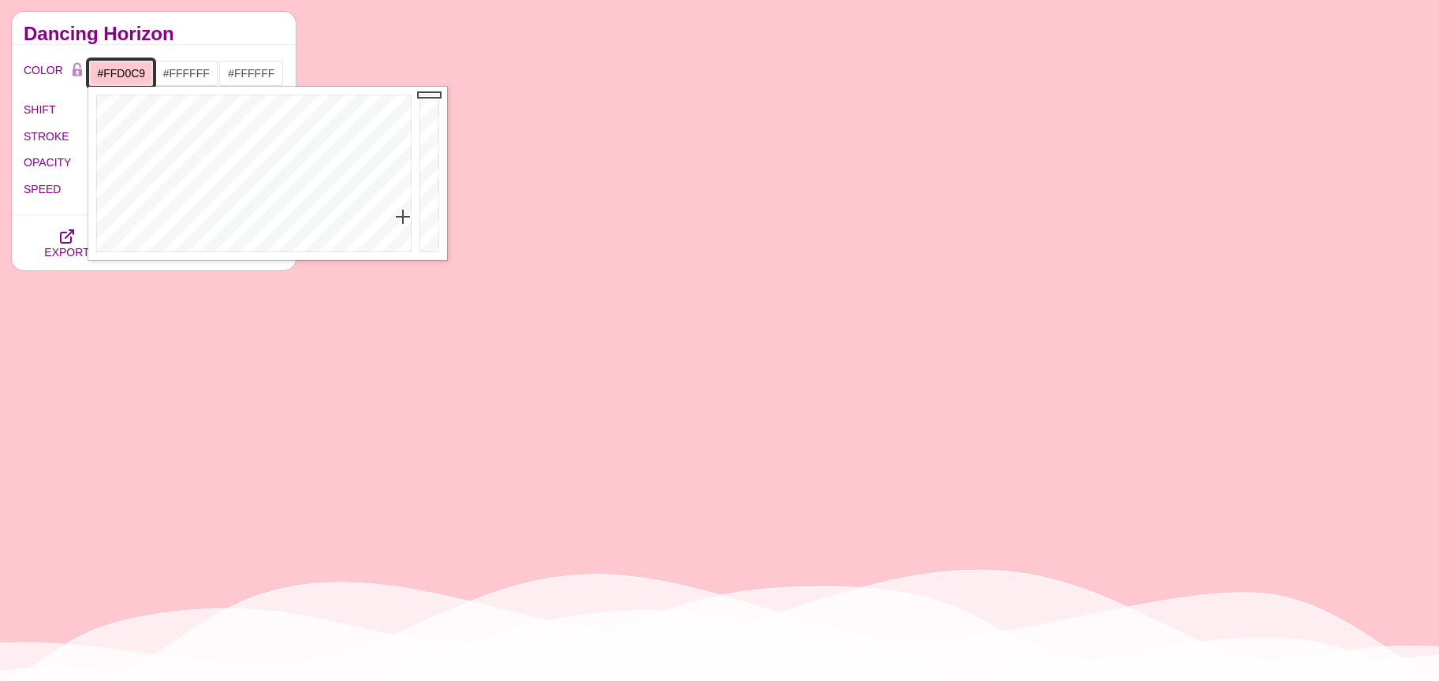
click at [103, 218] on div at bounding box center [251, 174] width 327 height 174
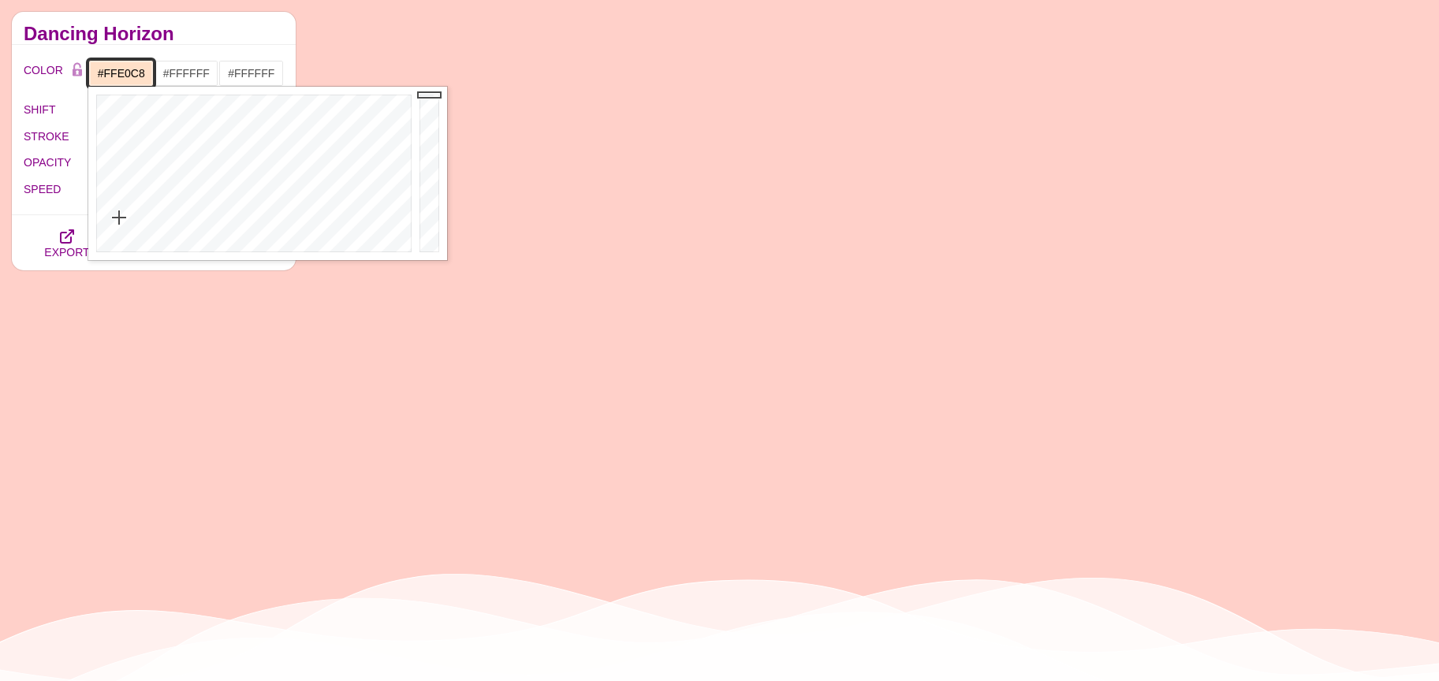
click at [119, 218] on div at bounding box center [251, 174] width 327 height 174
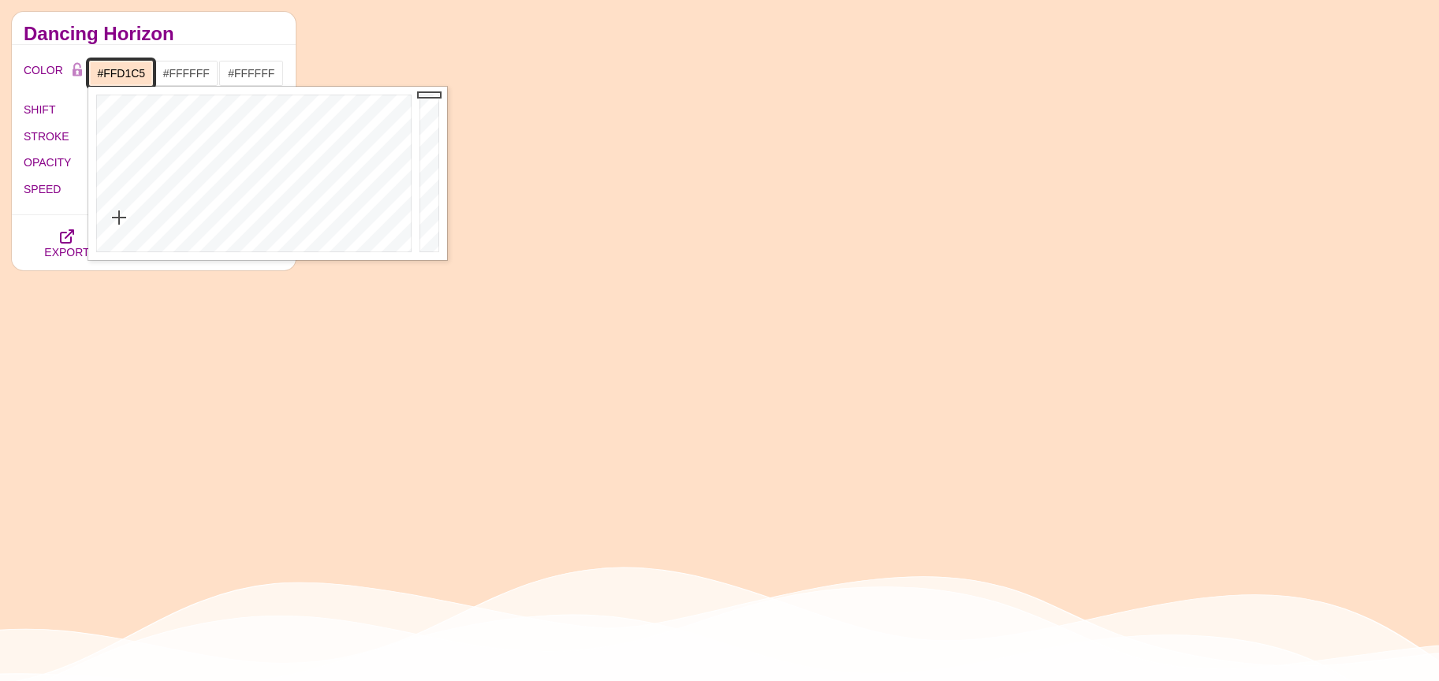
click at [107, 216] on div at bounding box center [251, 174] width 327 height 174
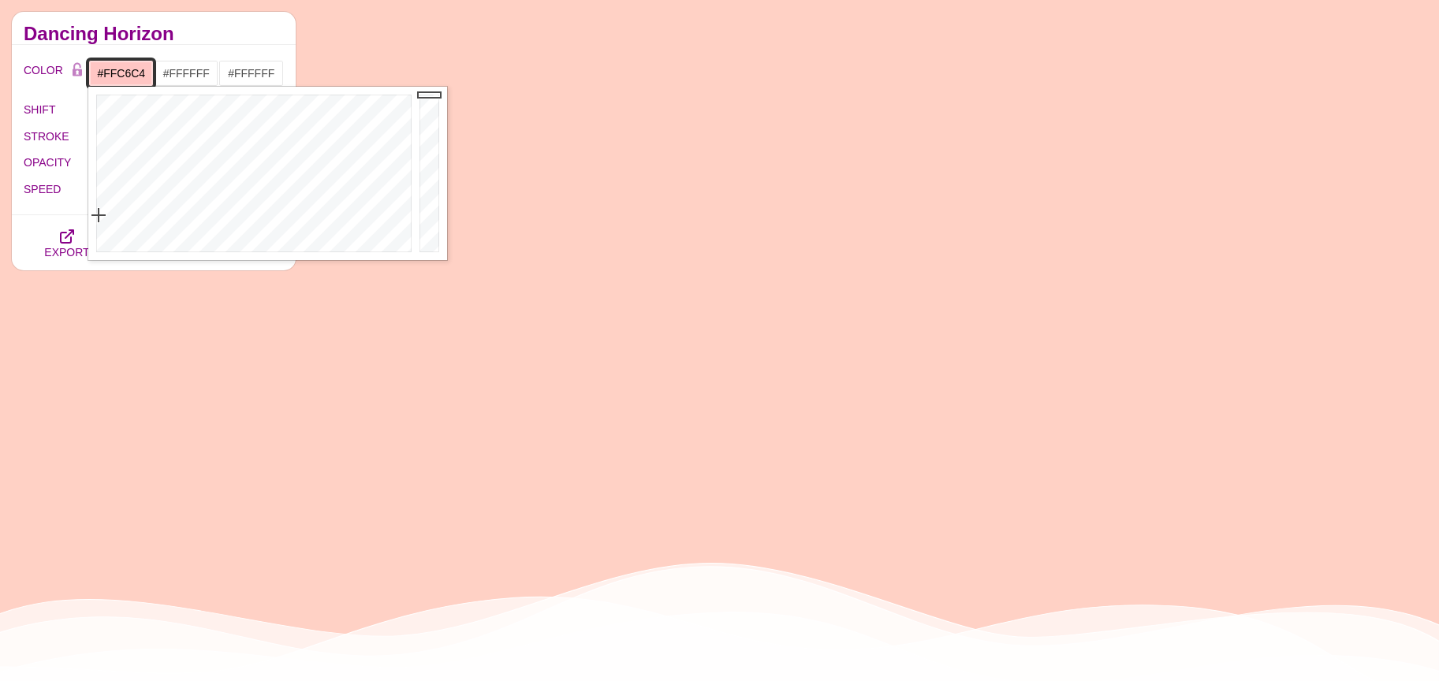
click at [99, 215] on div at bounding box center [251, 174] width 327 height 174
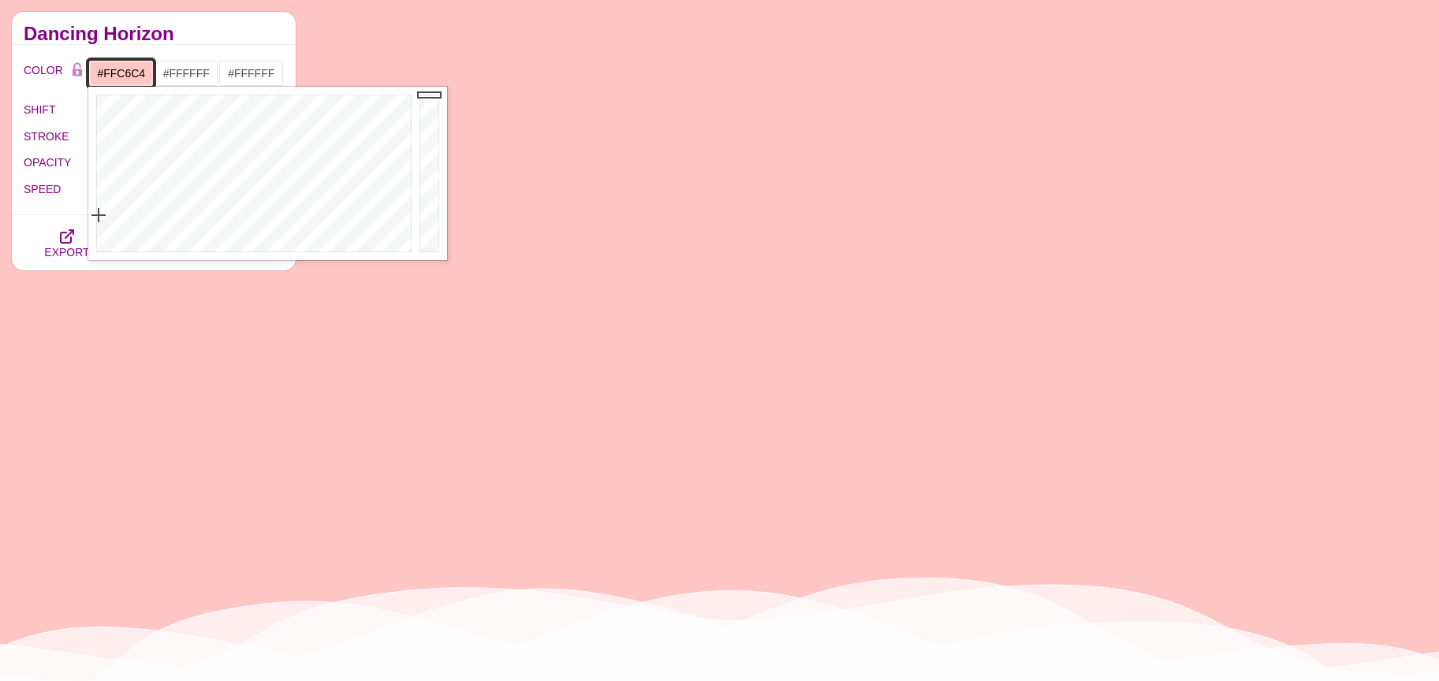
click at [110, 67] on input "#FFC6C4" at bounding box center [120, 73] width 65 height 27
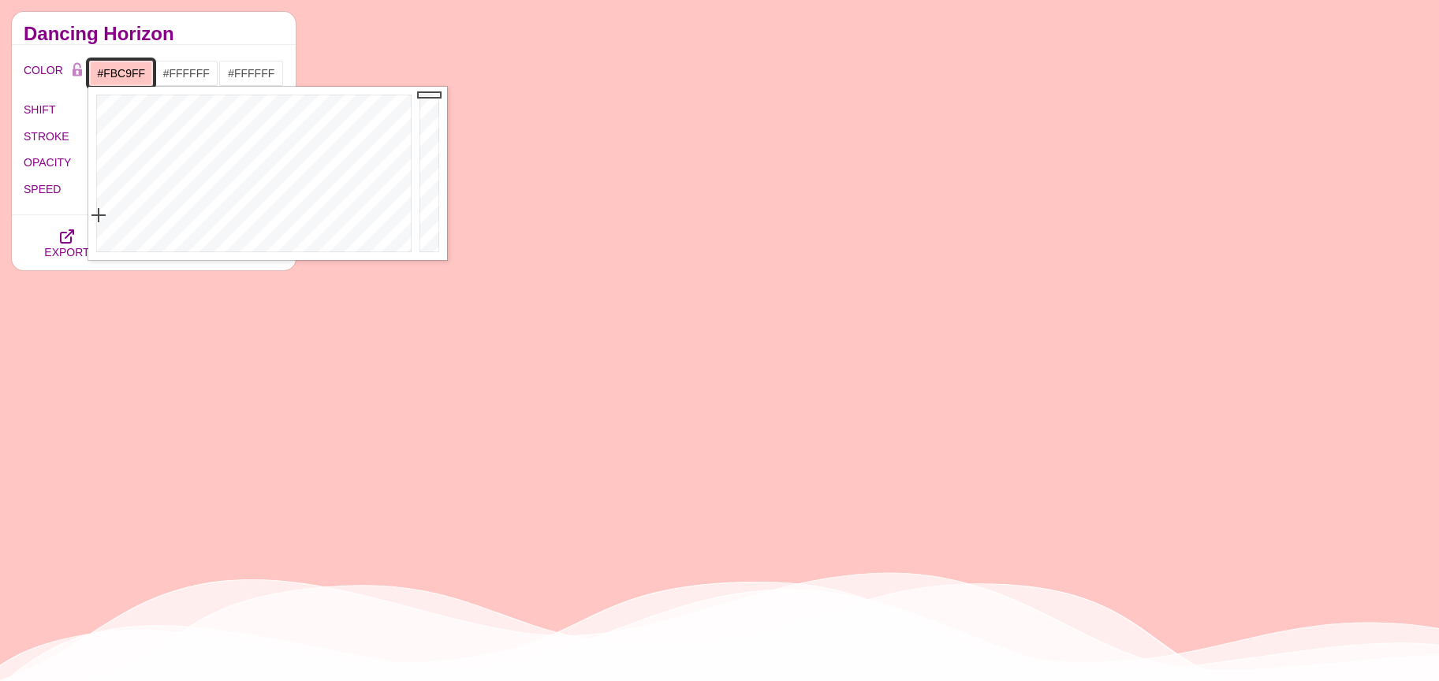
click at [355, 218] on div at bounding box center [251, 174] width 327 height 174
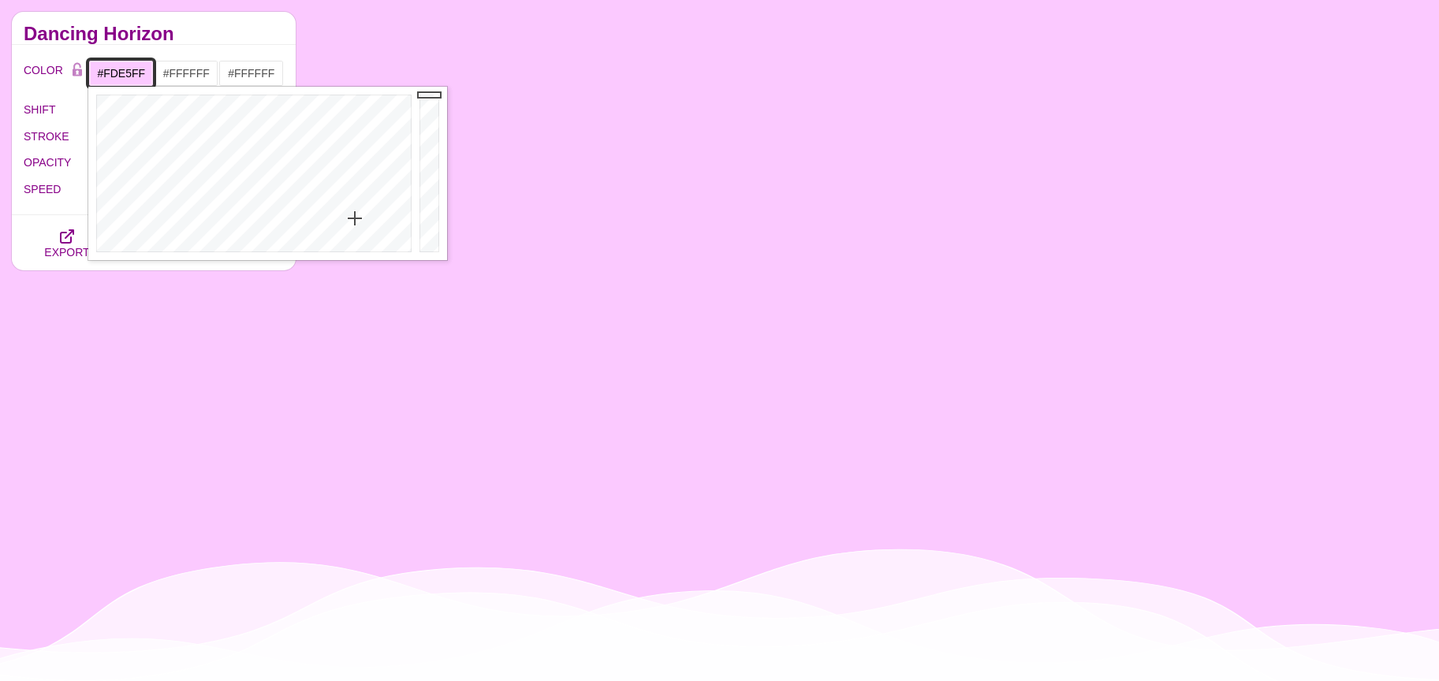
click at [355, 236] on div at bounding box center [251, 174] width 327 height 174
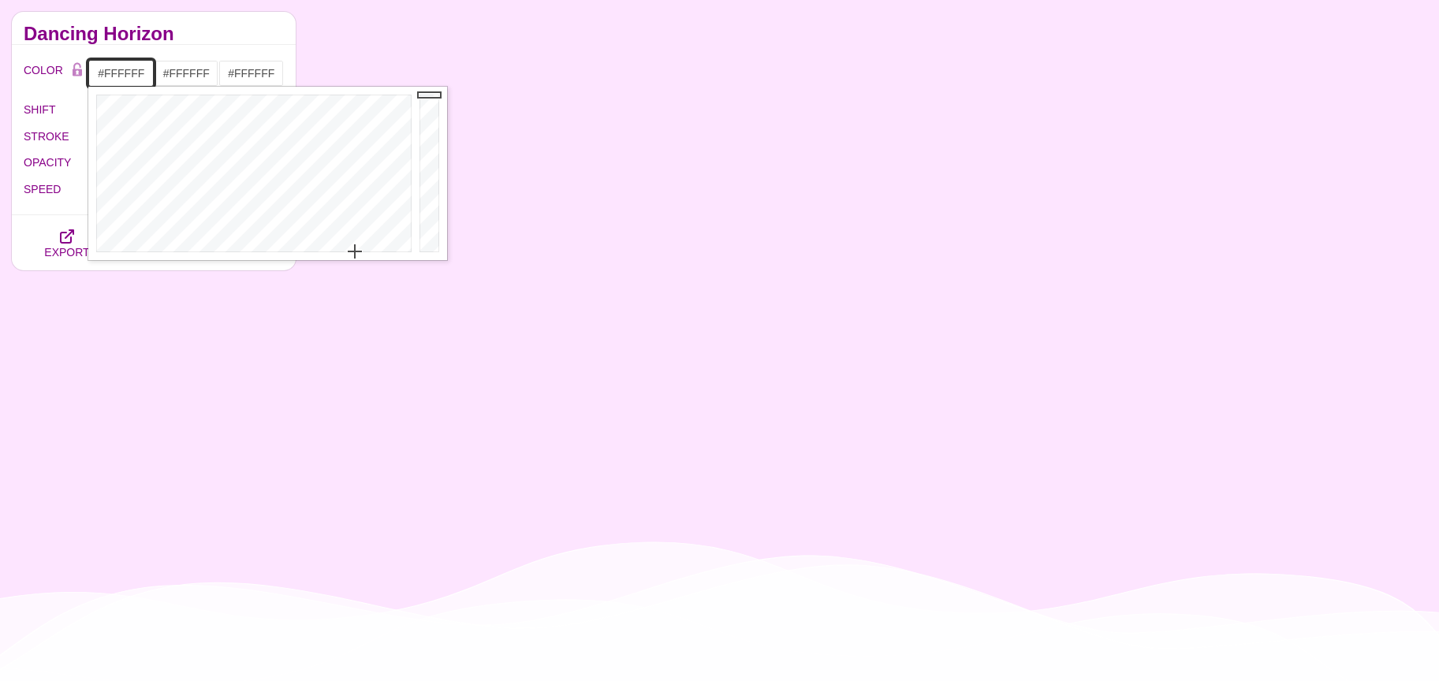
click at [355, 255] on div at bounding box center [251, 174] width 327 height 174
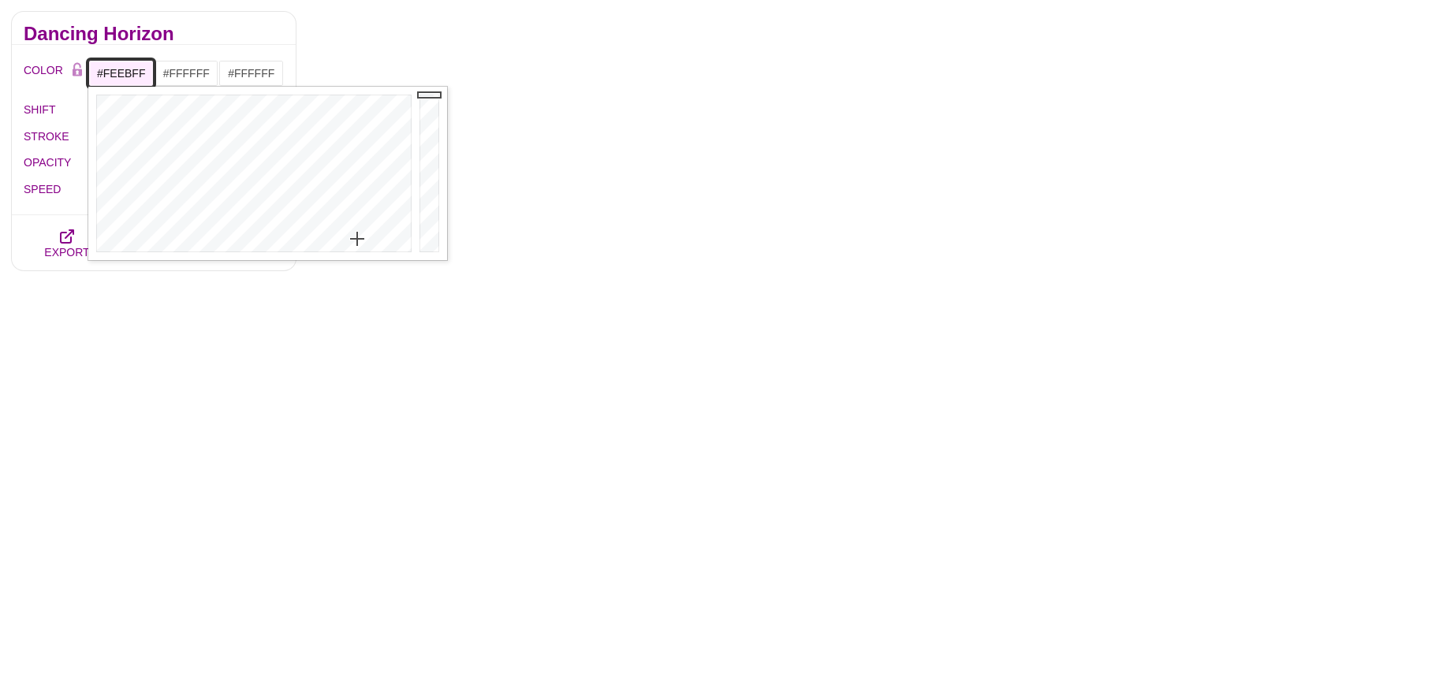
click at [357, 239] on div at bounding box center [251, 174] width 327 height 174
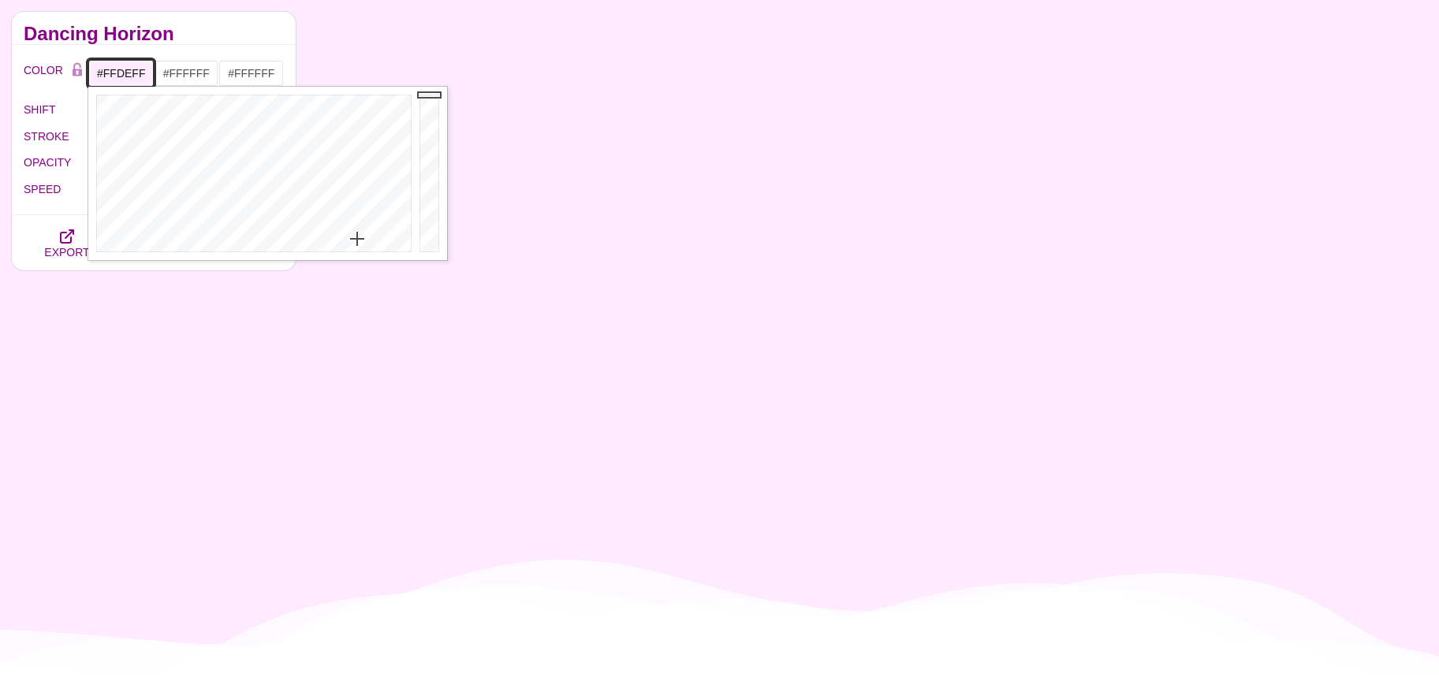
click at [358, 231] on div at bounding box center [251, 174] width 327 height 174
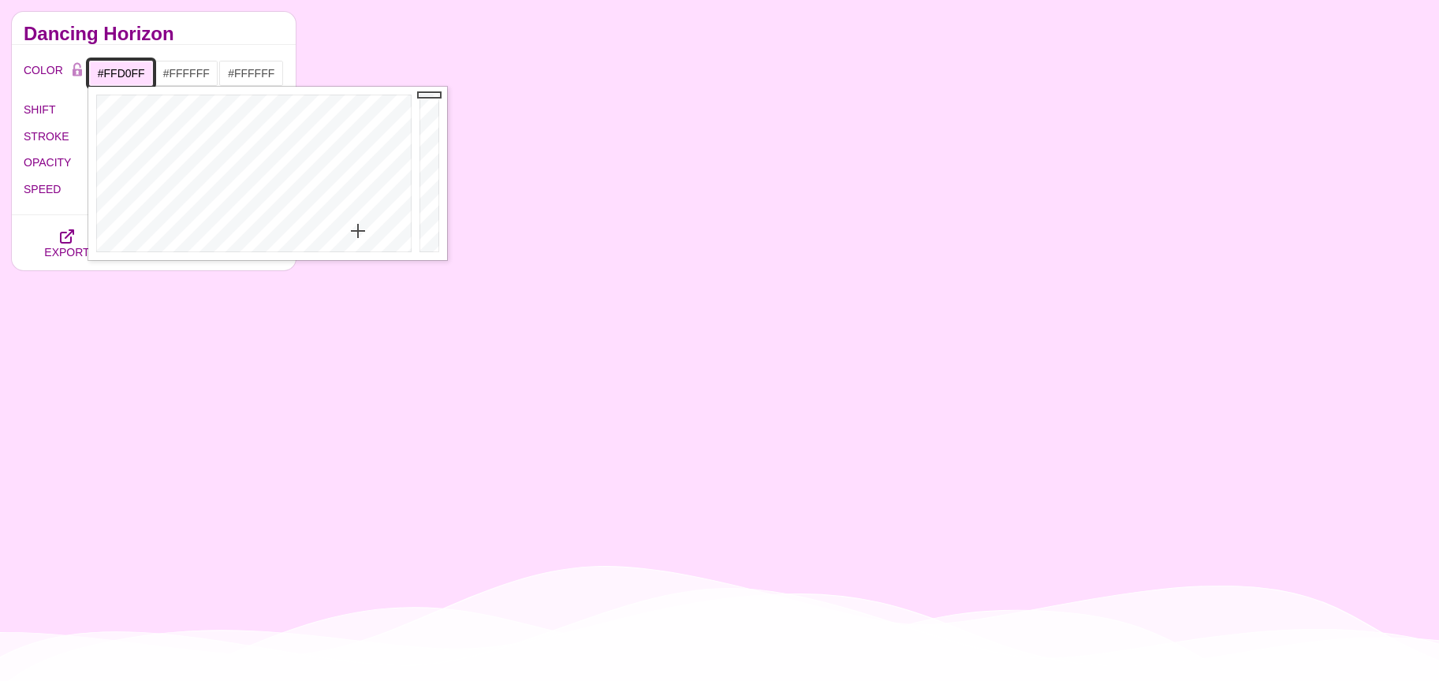
click at [359, 222] on div at bounding box center [251, 174] width 327 height 174
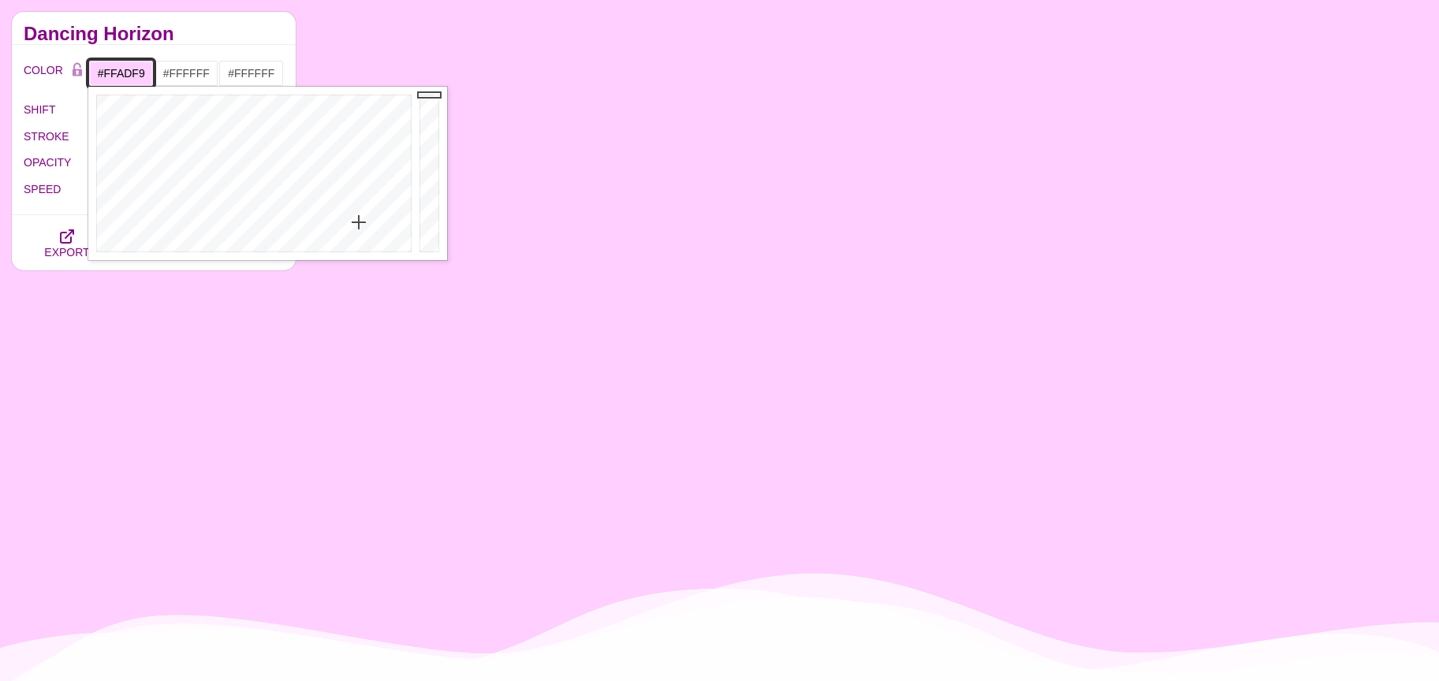
click at [363, 201] on div at bounding box center [251, 174] width 327 height 174
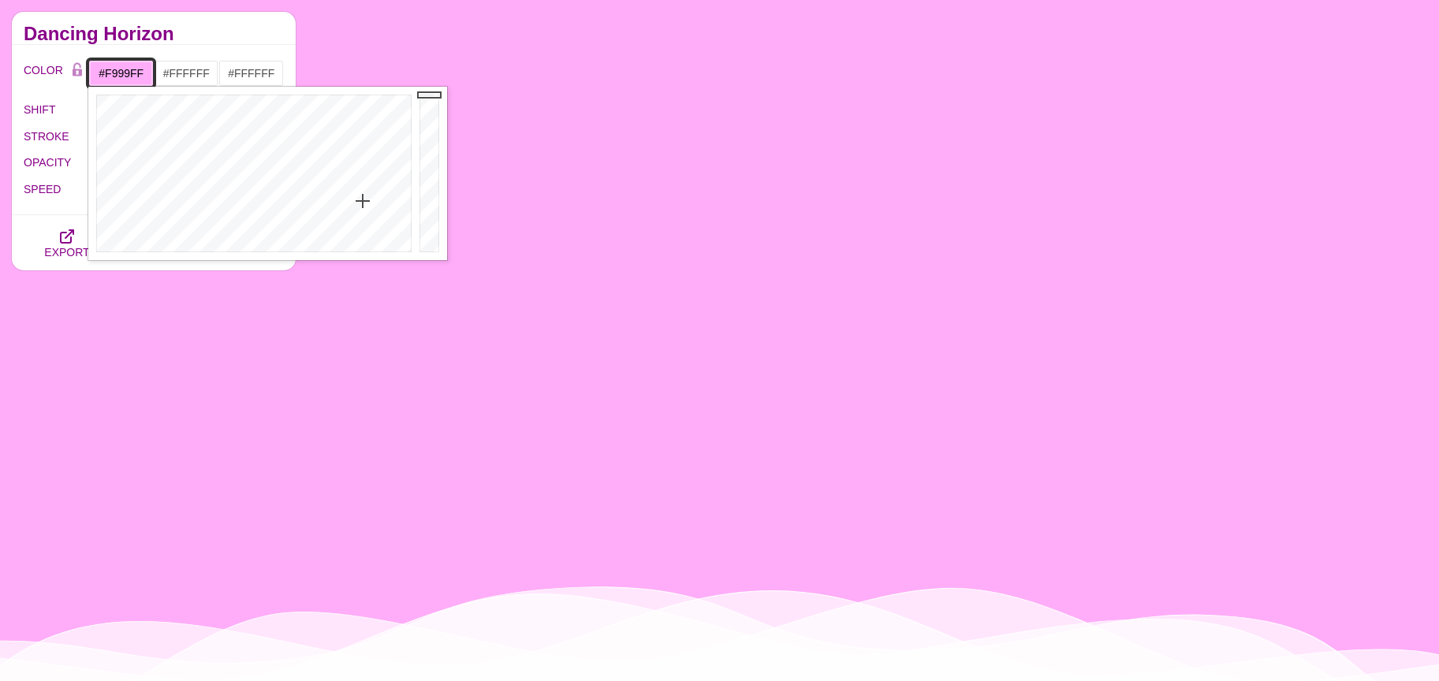
click at [356, 188] on div at bounding box center [251, 174] width 327 height 174
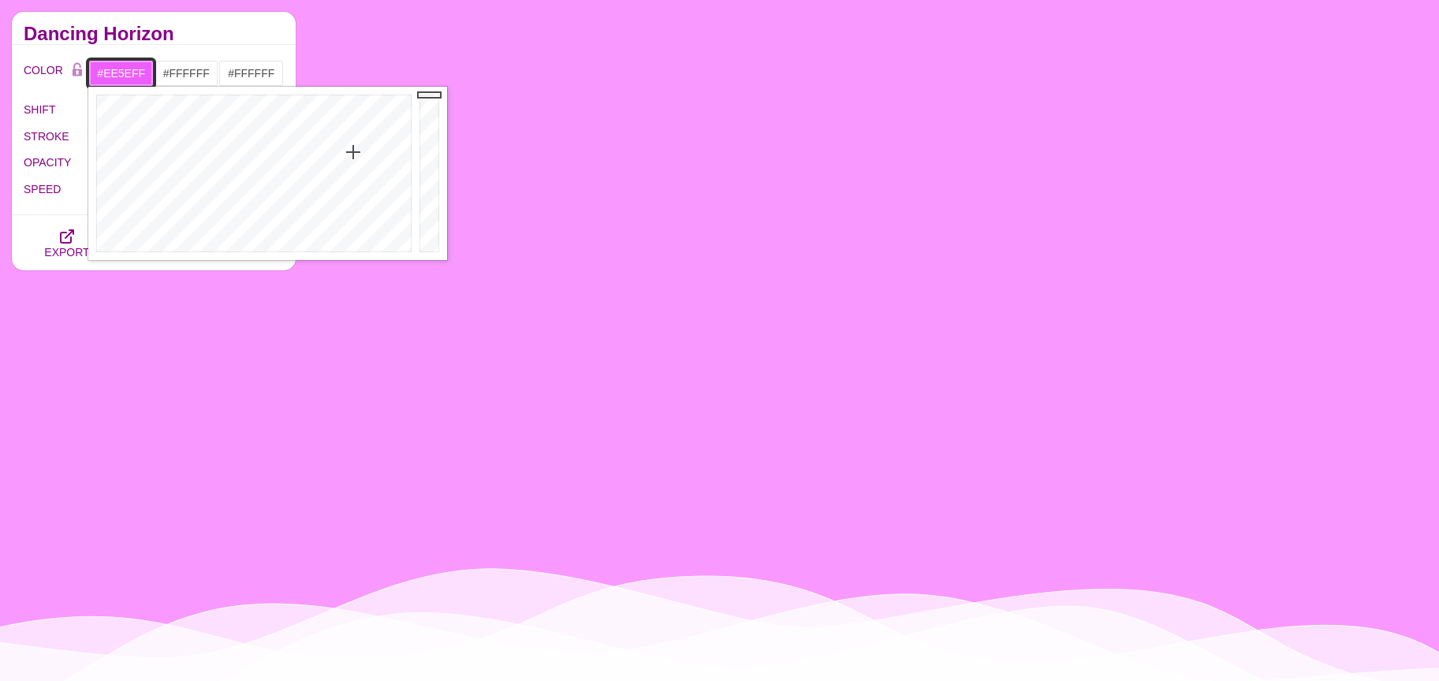
click at [353, 152] on div at bounding box center [251, 174] width 327 height 174
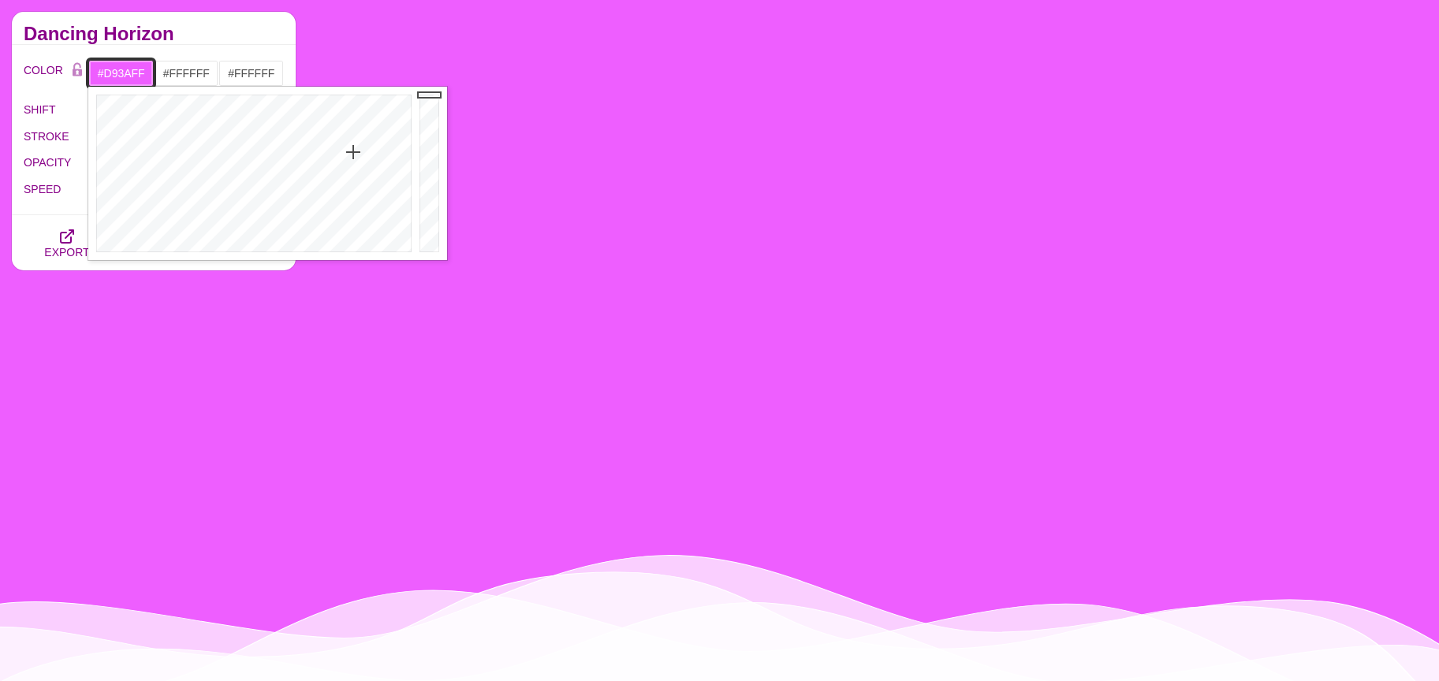
click at [349, 130] on div at bounding box center [251, 174] width 327 height 174
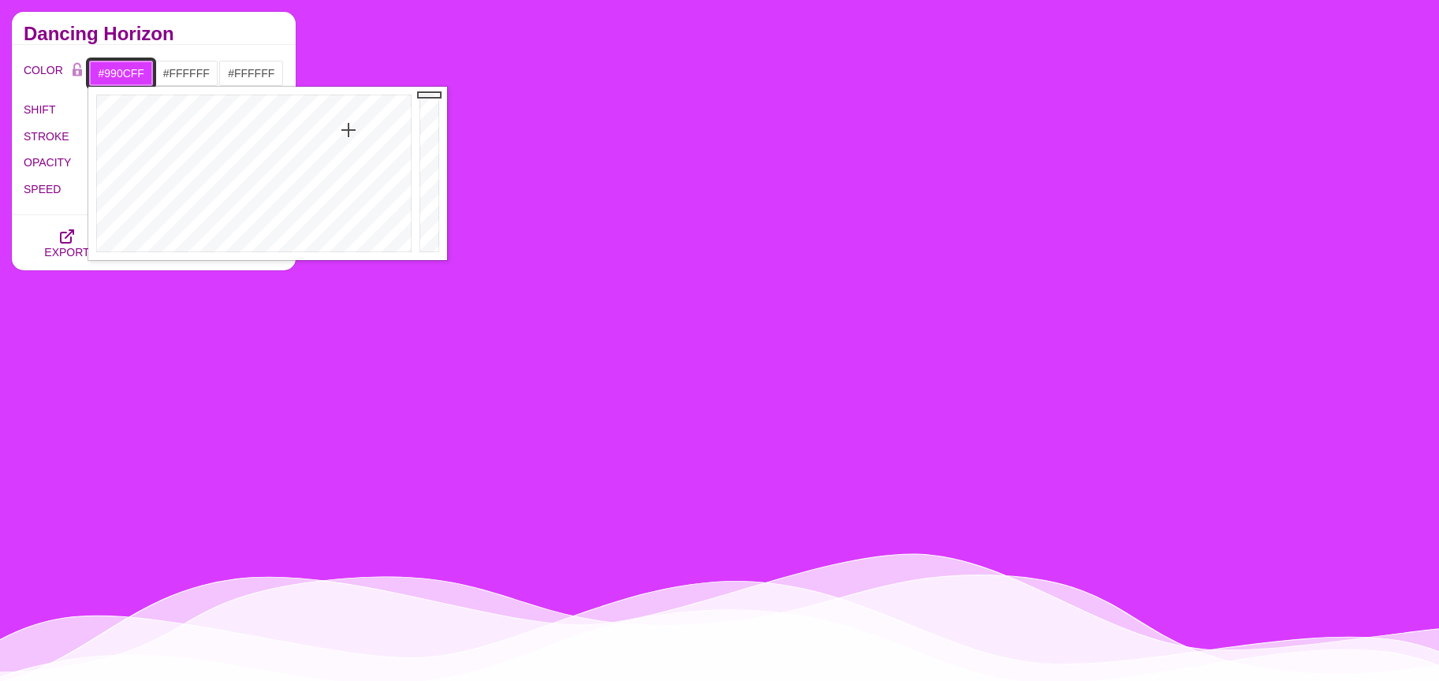
click at [337, 102] on div at bounding box center [251, 174] width 327 height 174
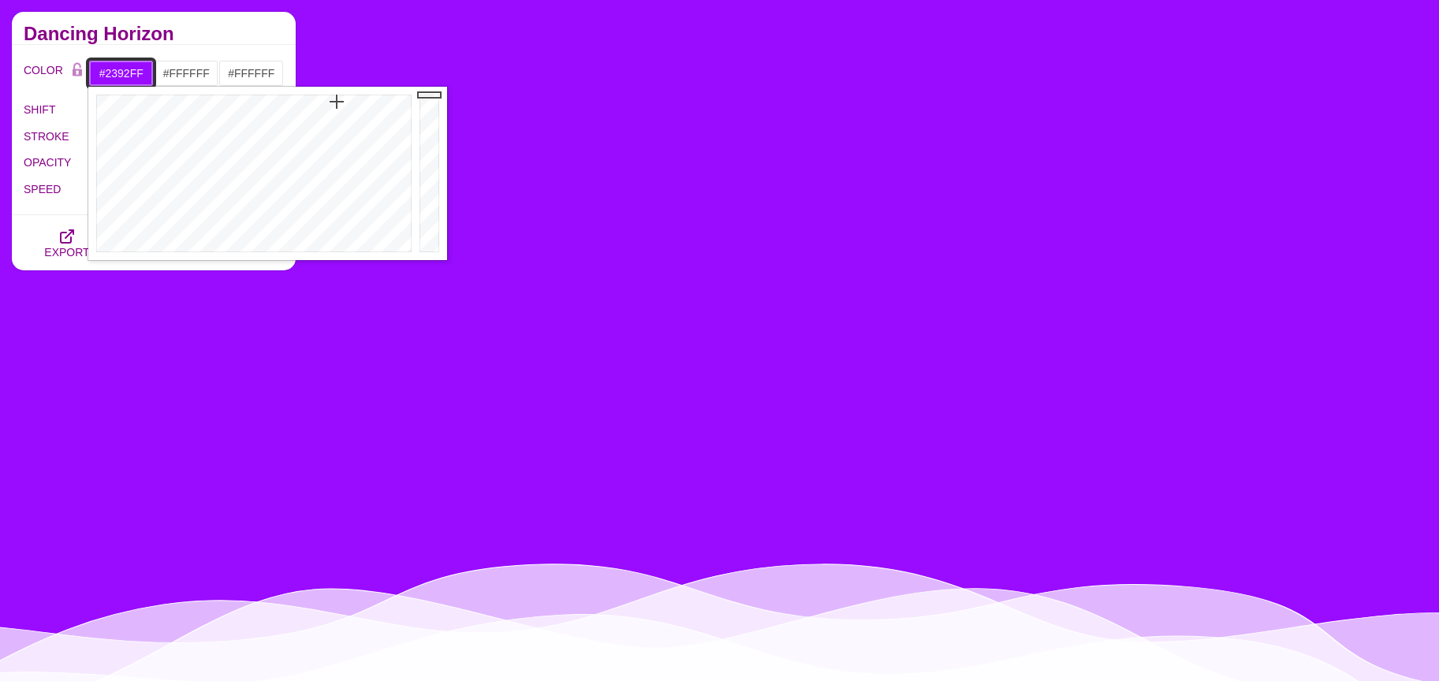
click at [280, 116] on div at bounding box center [251, 174] width 327 height 174
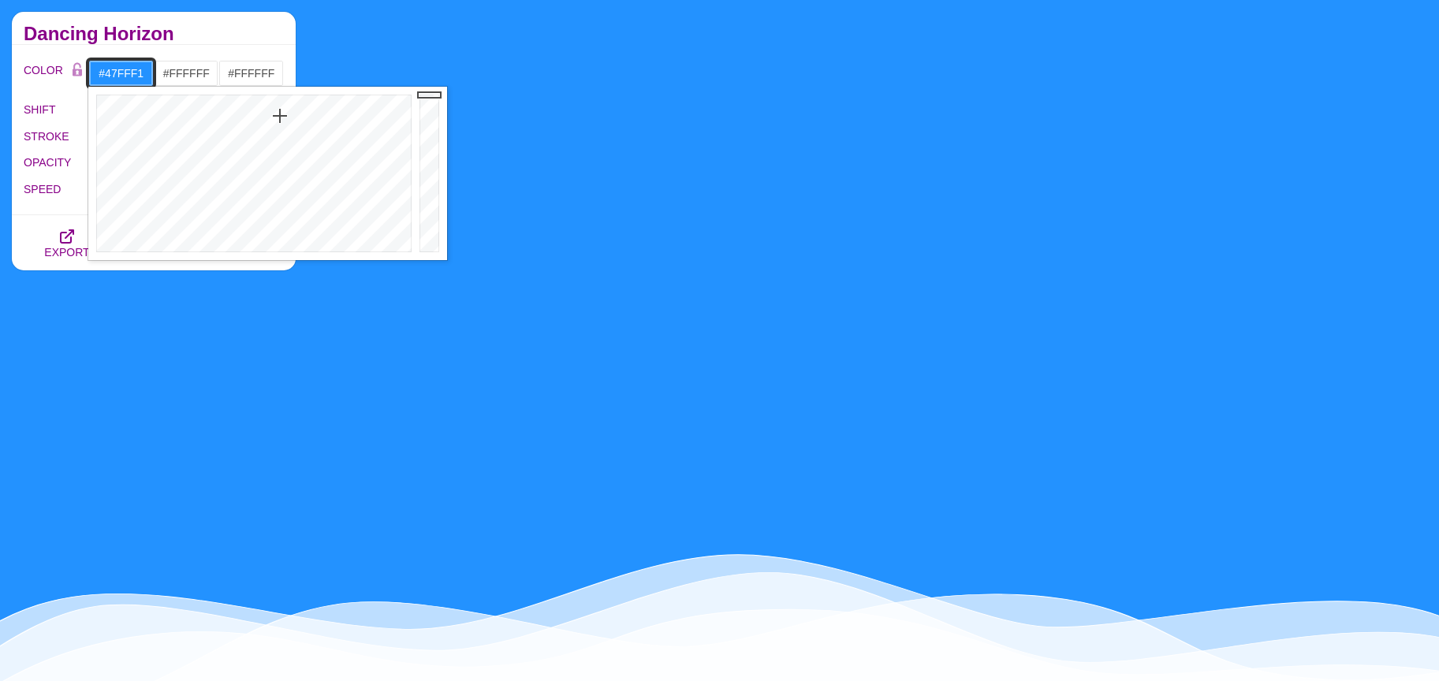
click at [250, 138] on div at bounding box center [251, 174] width 327 height 174
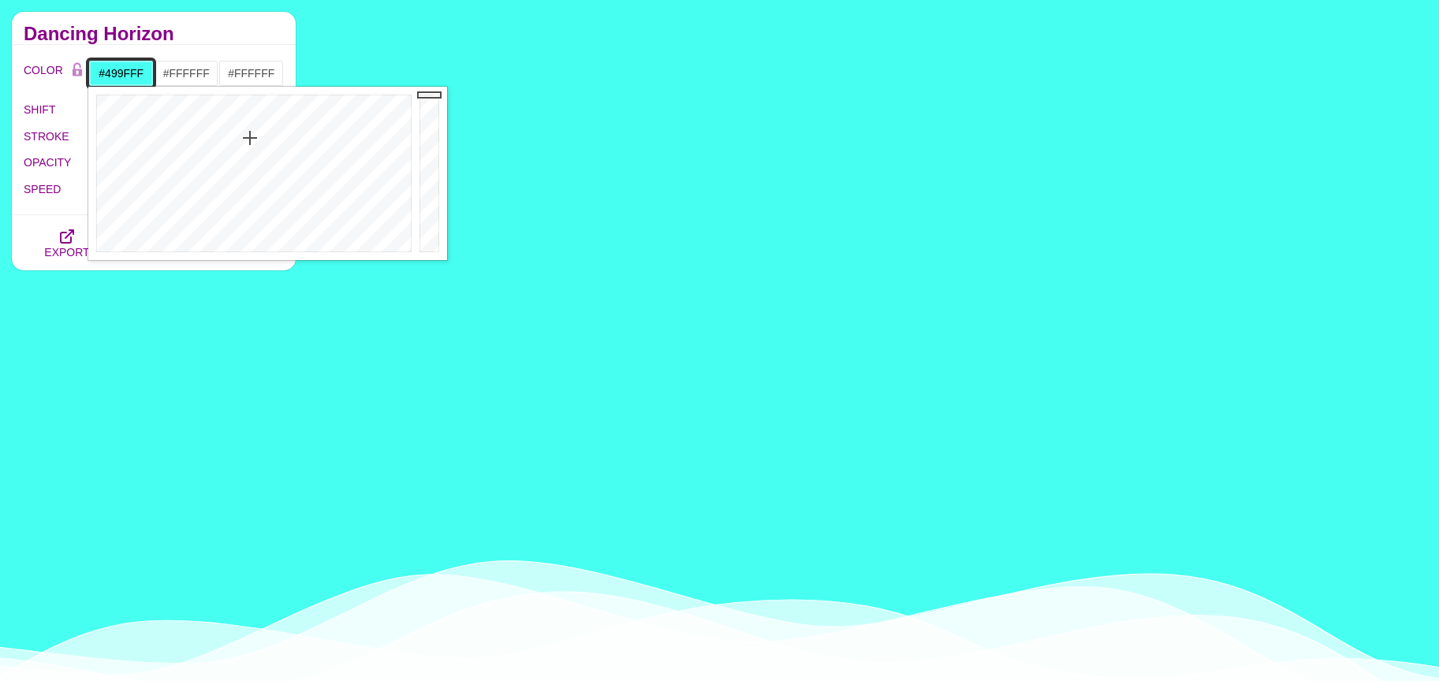
click at [282, 140] on div at bounding box center [251, 174] width 327 height 174
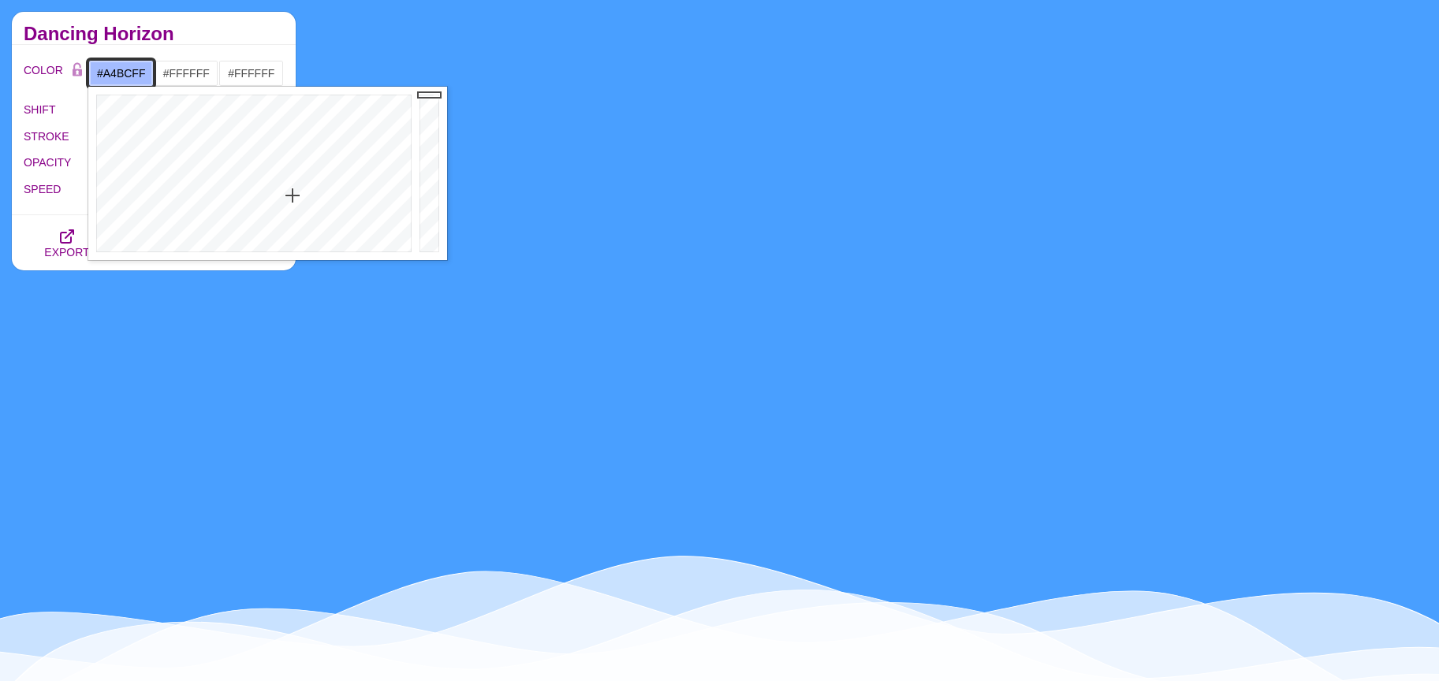
drag, startPoint x: 291, startPoint y: 196, endPoint x: 293, endPoint y: 204, distance: 8.8
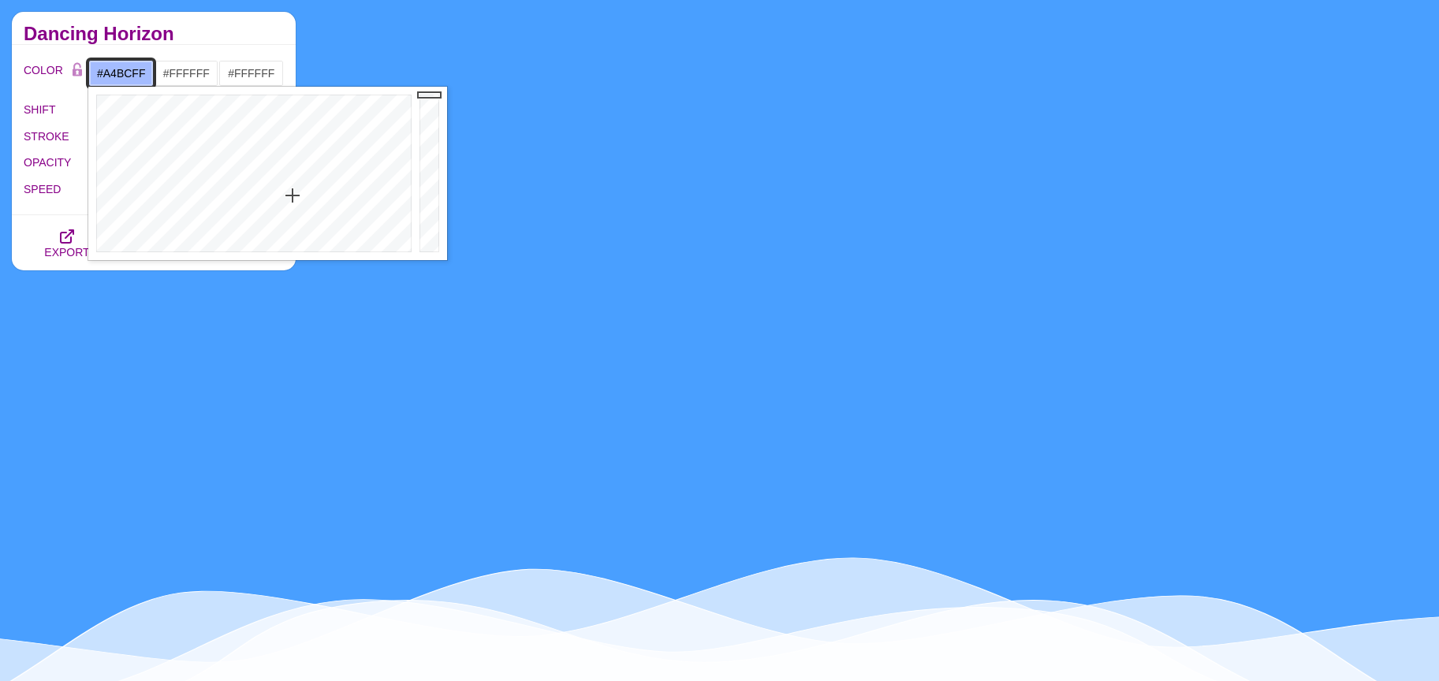
click at [293, 196] on div at bounding box center [251, 174] width 327 height 174
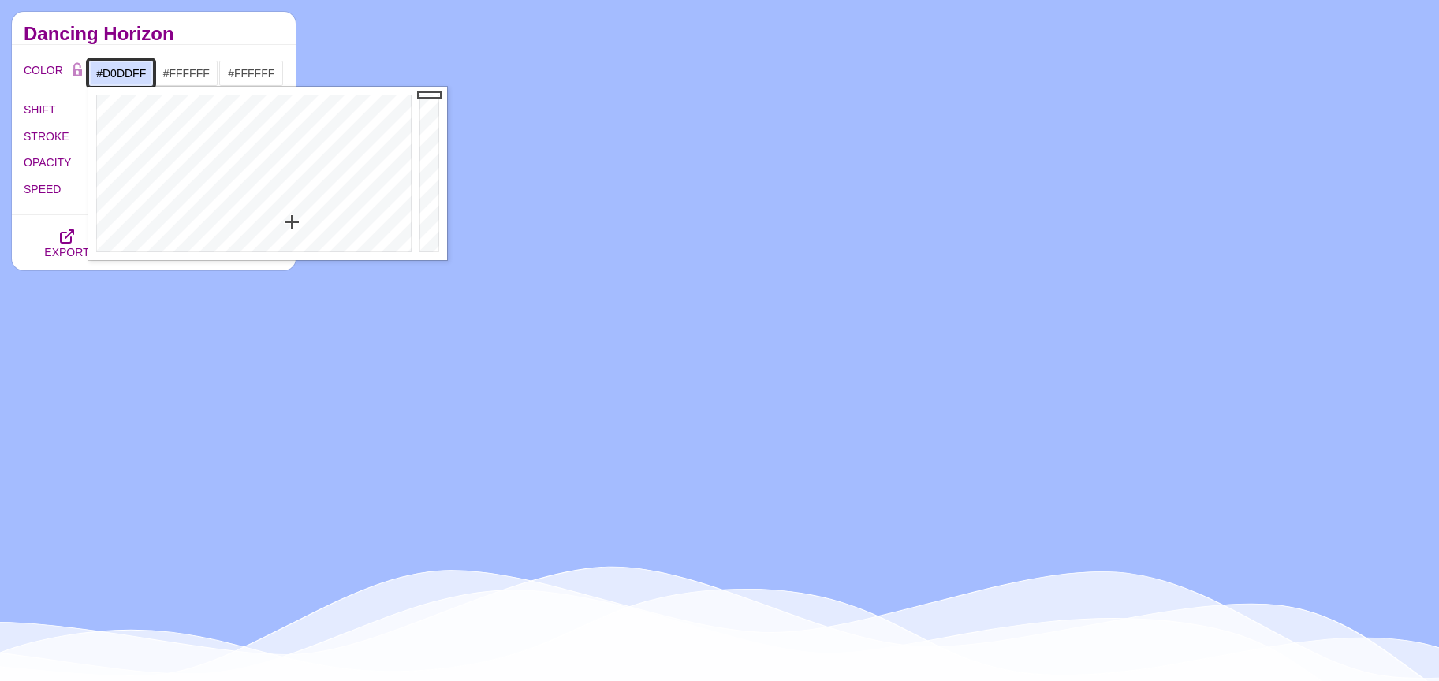
click at [292, 222] on div at bounding box center [251, 174] width 327 height 174
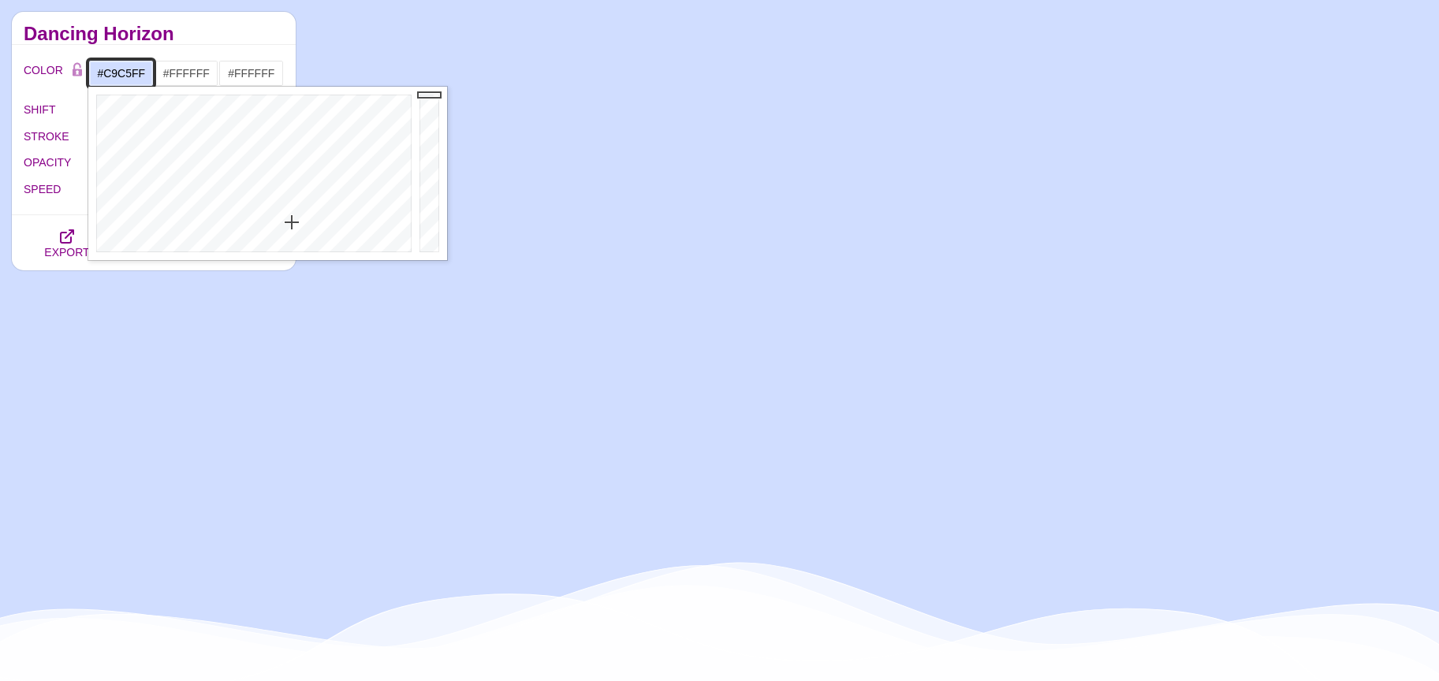
click at [310, 216] on div at bounding box center [251, 174] width 327 height 174
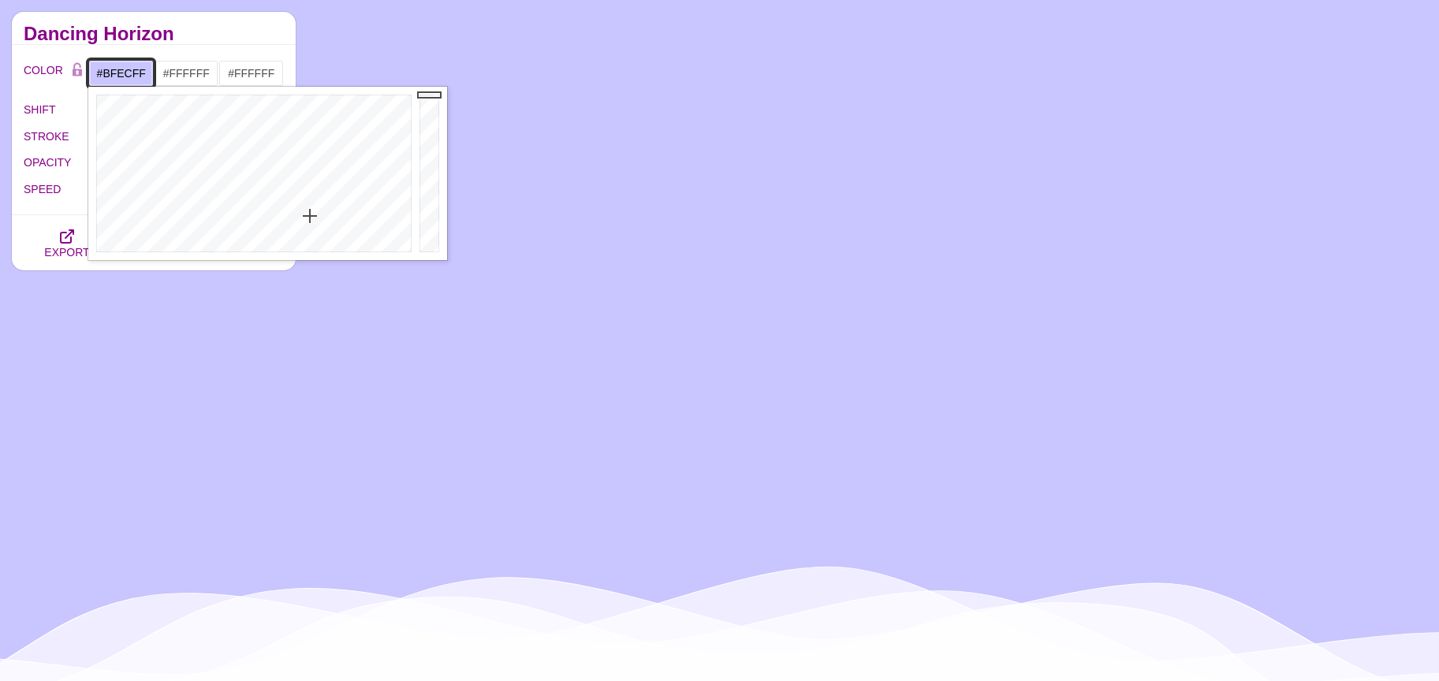
drag, startPoint x: 270, startPoint y: 212, endPoint x: 247, endPoint y: 215, distance: 23.0
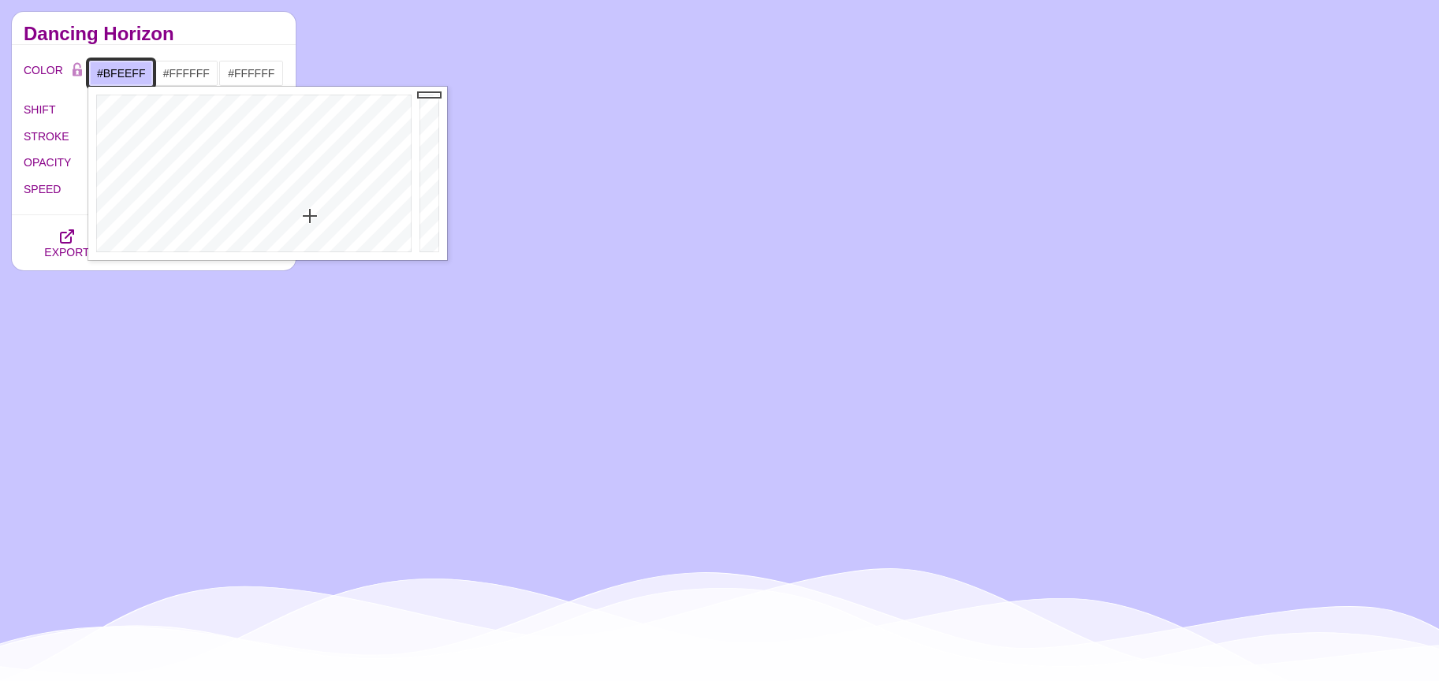
click at [268, 212] on div at bounding box center [251, 174] width 327 height 174
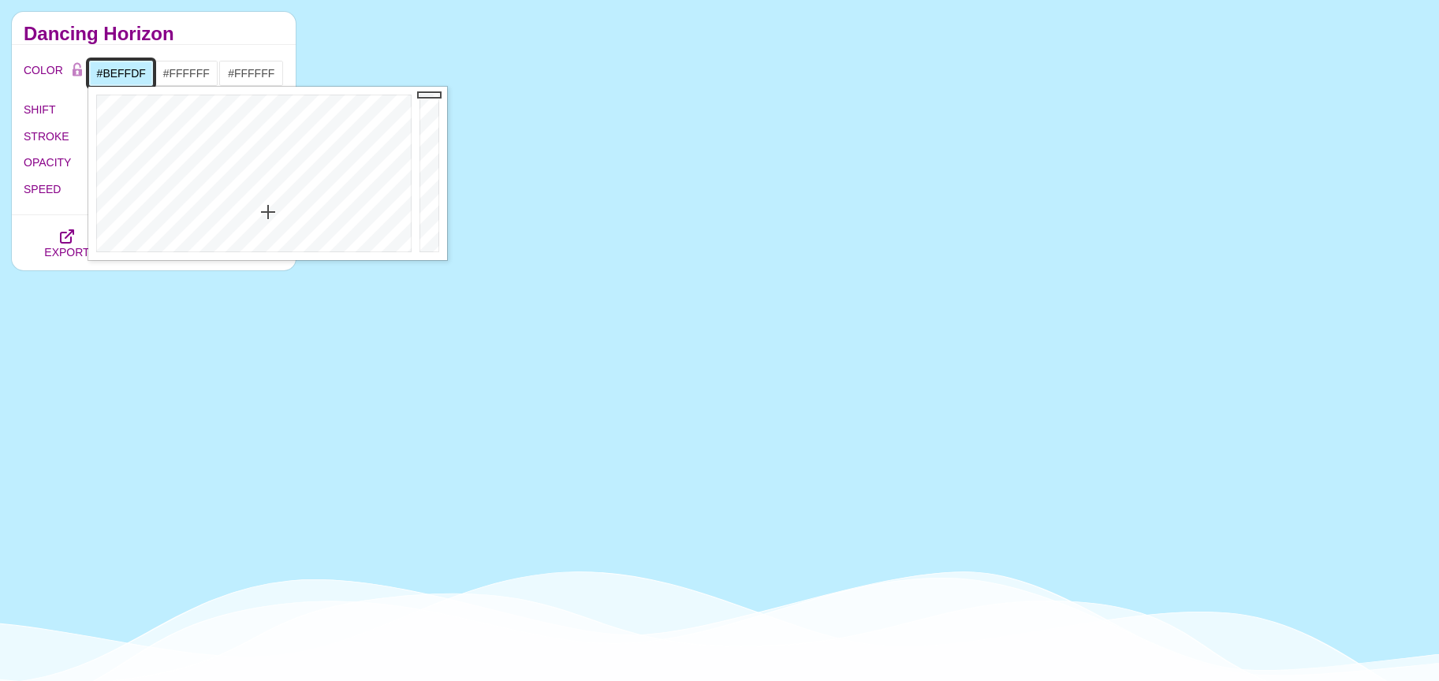
click at [227, 211] on div at bounding box center [251, 174] width 327 height 174
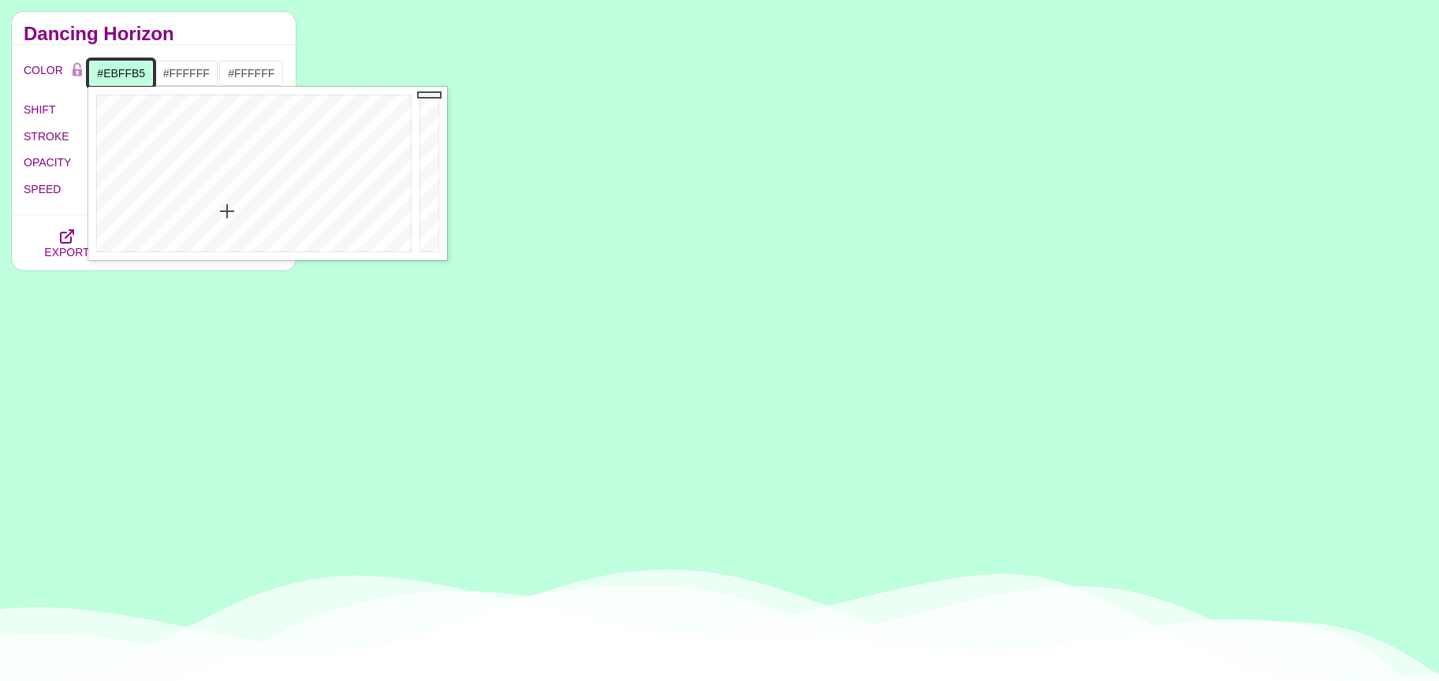
drag, startPoint x: 163, startPoint y: 206, endPoint x: 141, endPoint y: 204, distance: 22.1
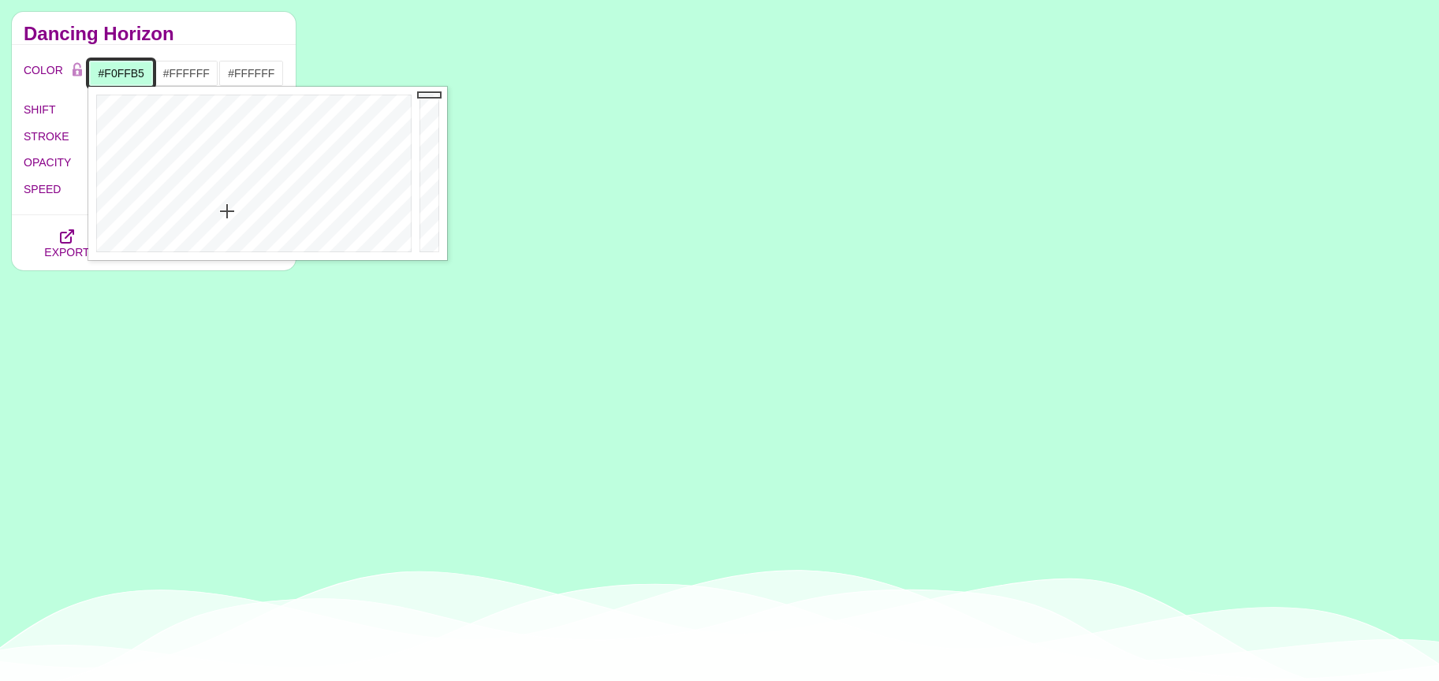
click at [159, 206] on div at bounding box center [251, 174] width 327 height 174
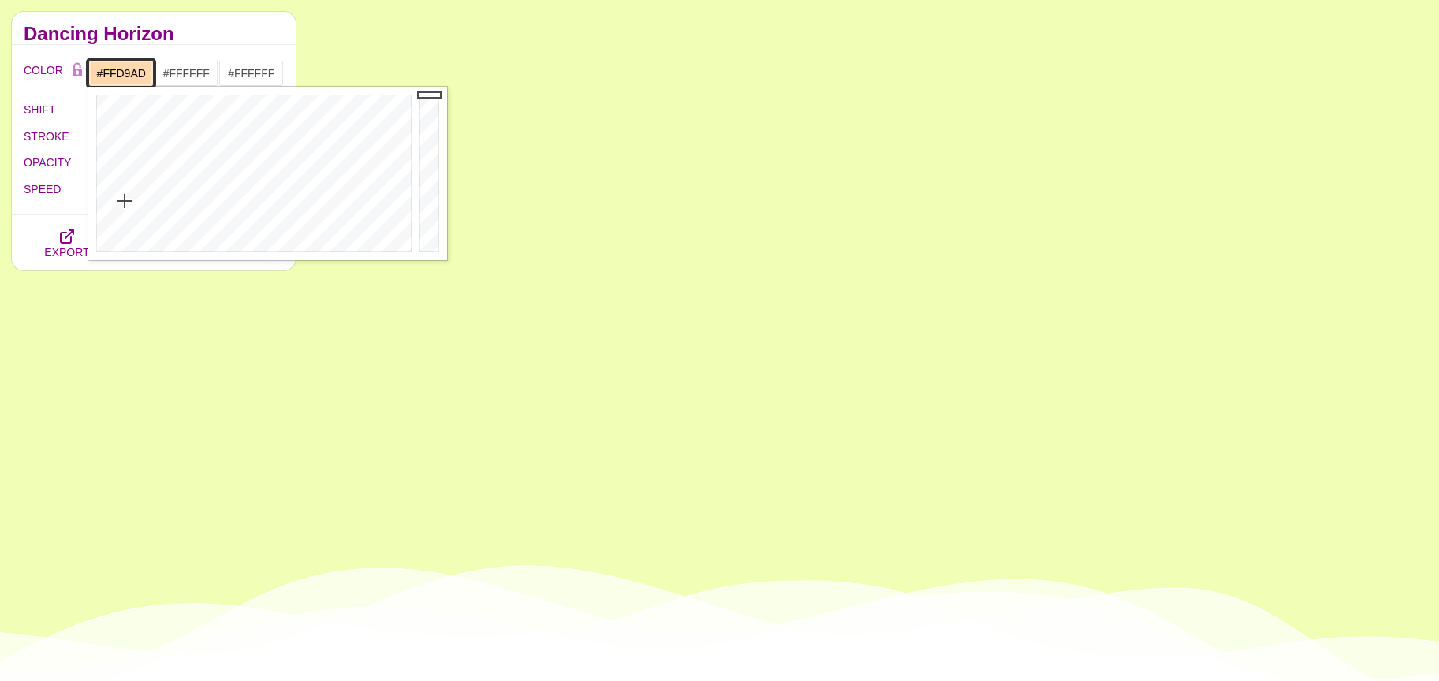
click at [125, 201] on div at bounding box center [251, 174] width 327 height 174
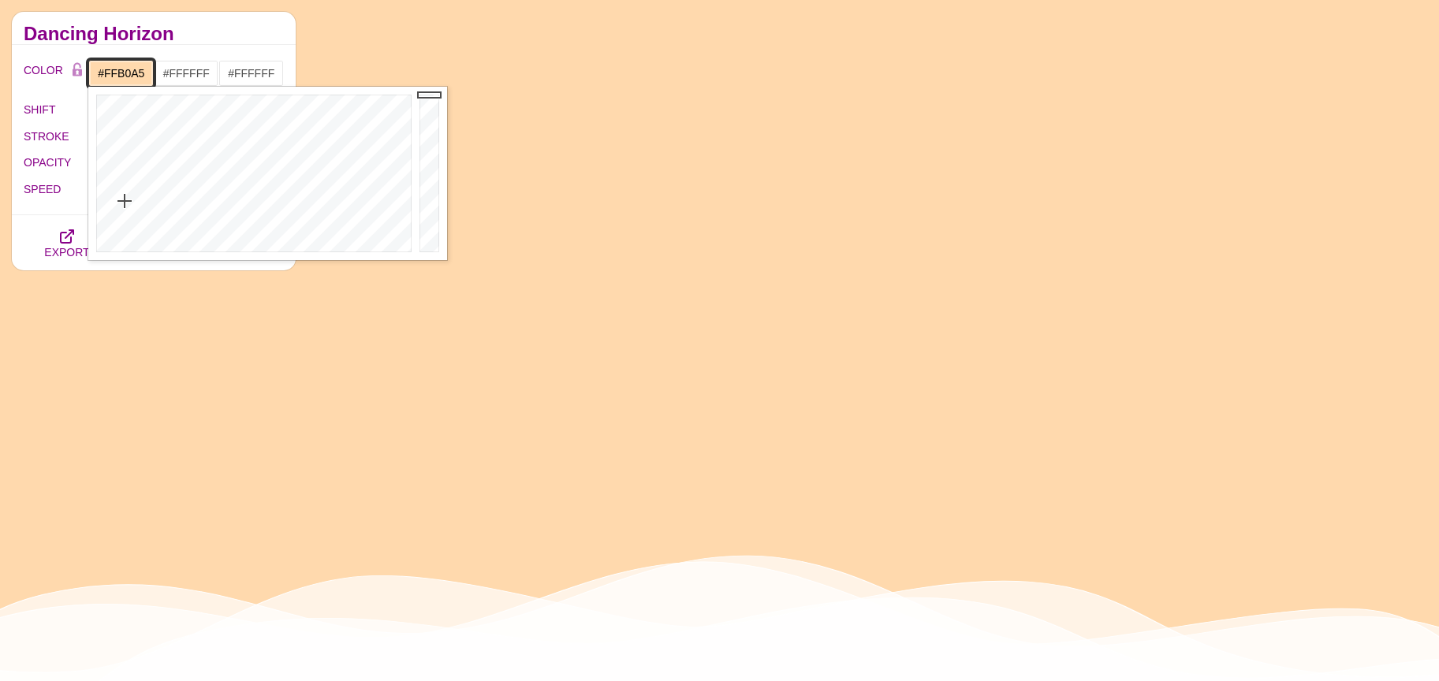
click at [102, 196] on div at bounding box center [251, 174] width 327 height 174
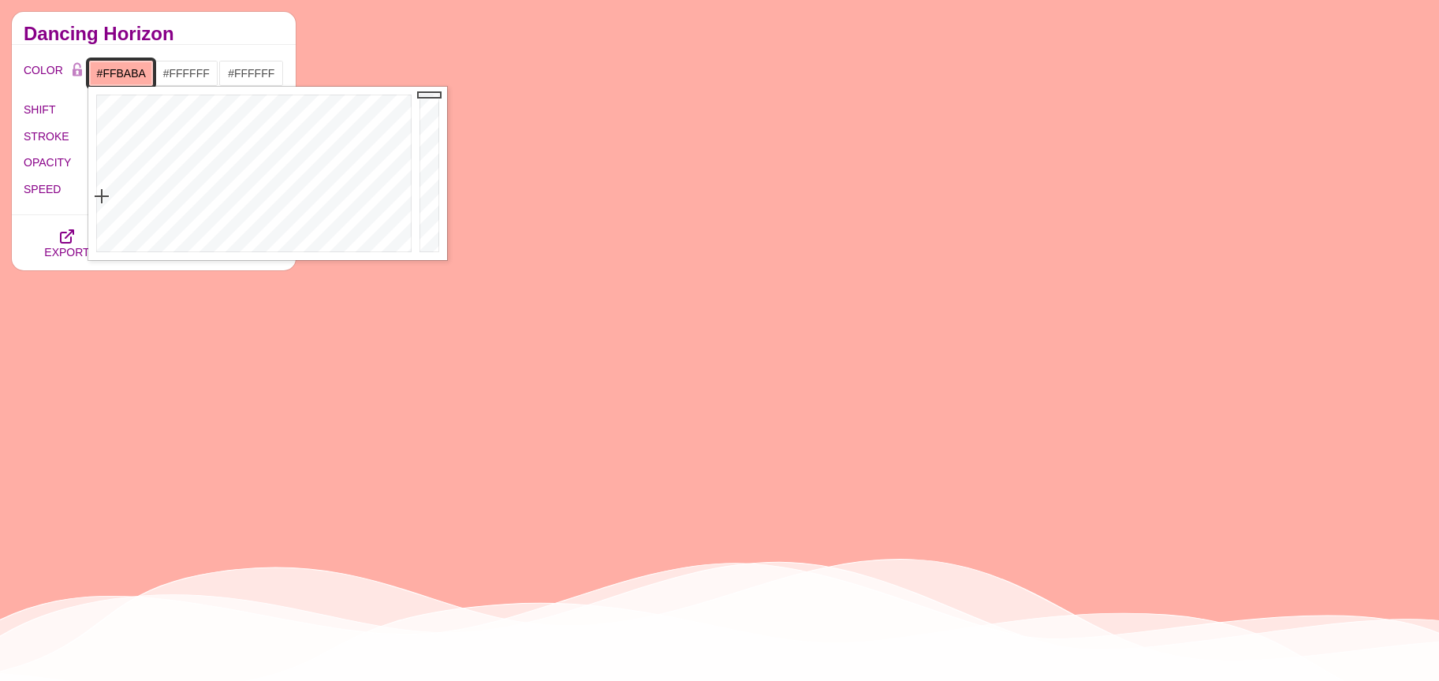
click at [95, 209] on div at bounding box center [251, 174] width 327 height 174
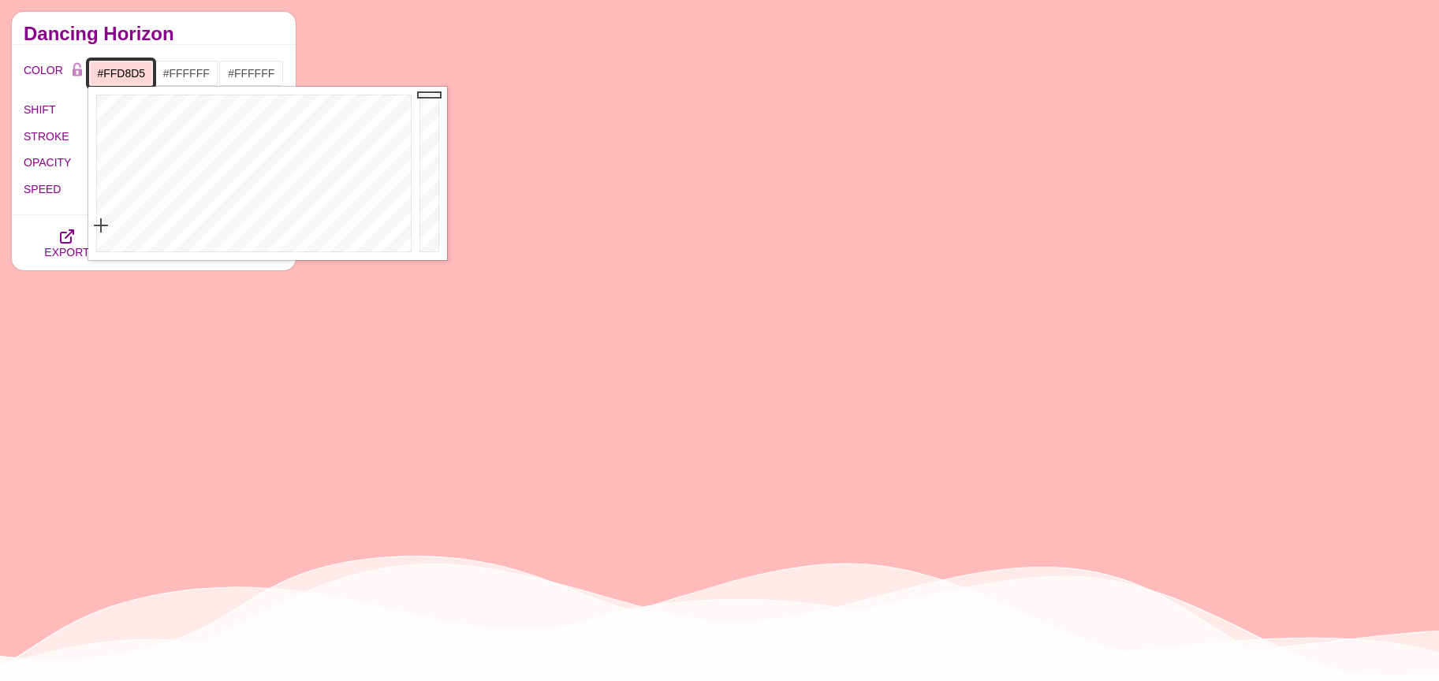
drag, startPoint x: 101, startPoint y: 226, endPoint x: 102, endPoint y: 238, distance: 12.6
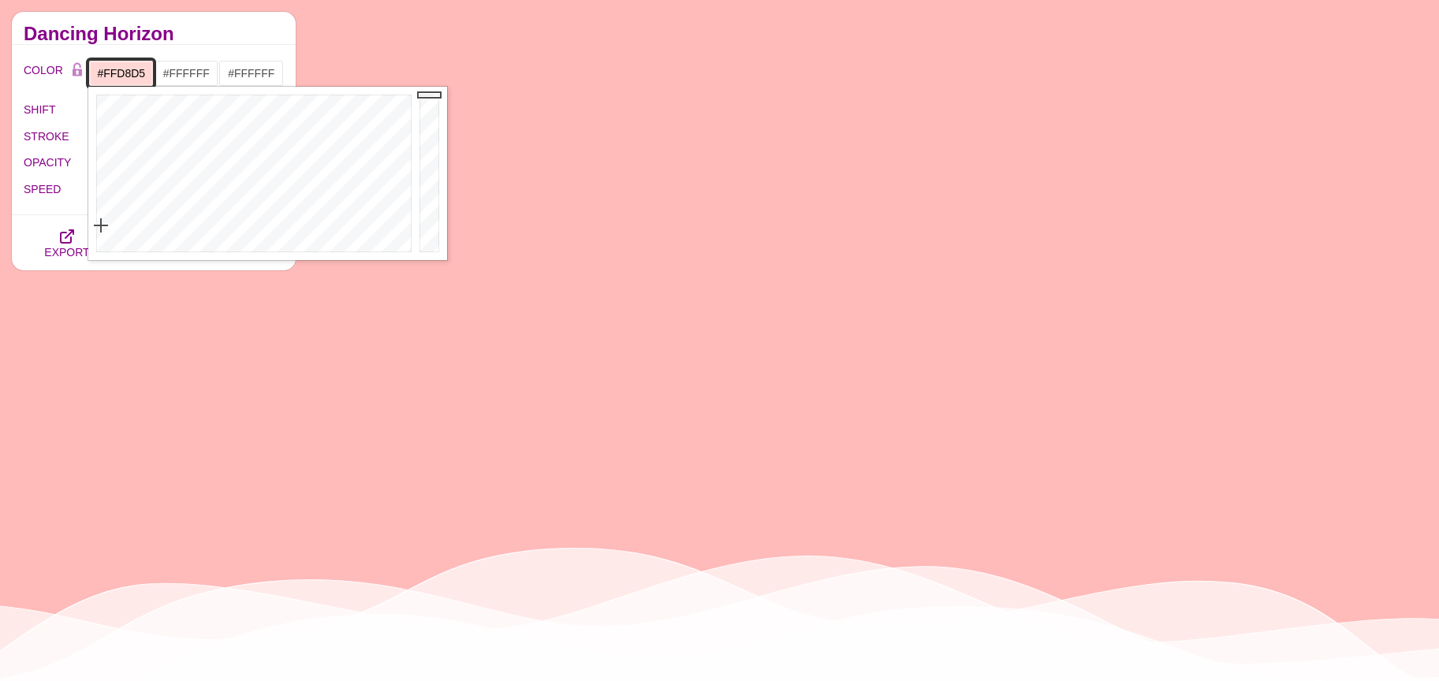
click at [102, 232] on div at bounding box center [251, 174] width 327 height 174
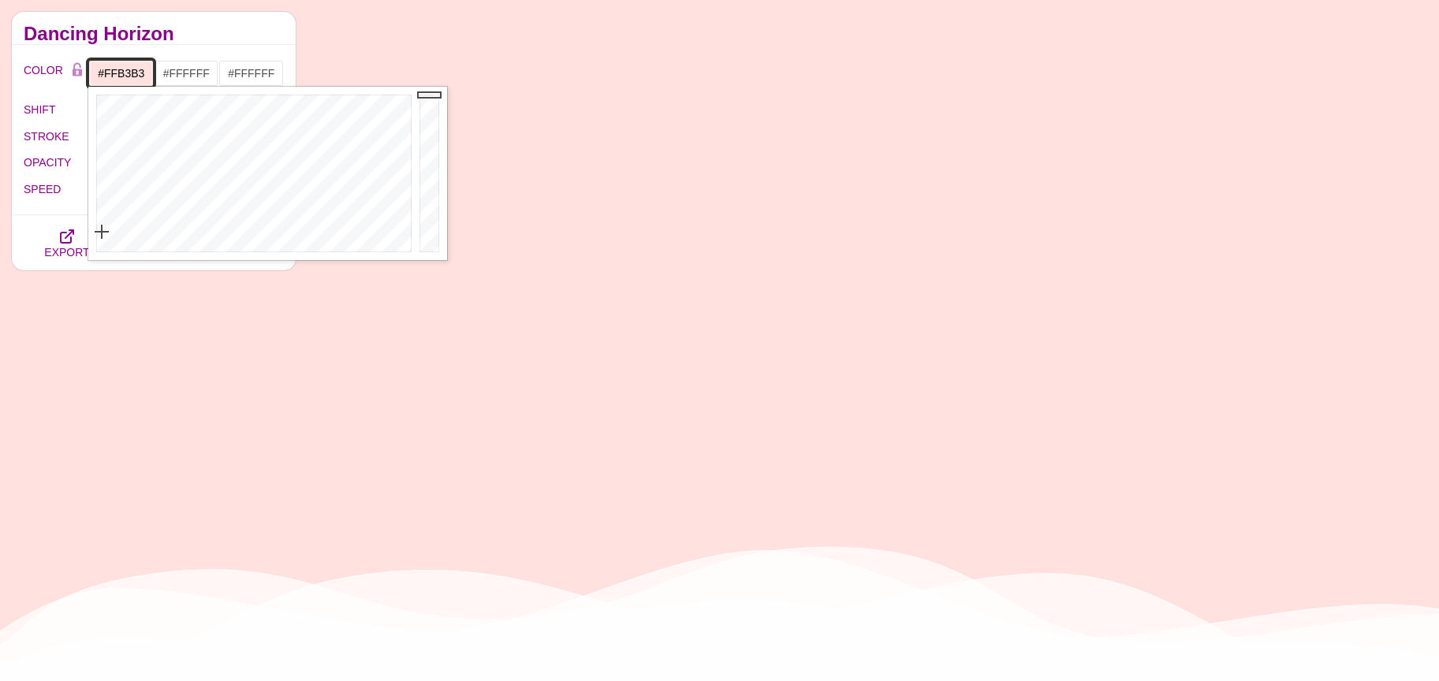
click at [95, 205] on div at bounding box center [251, 174] width 327 height 174
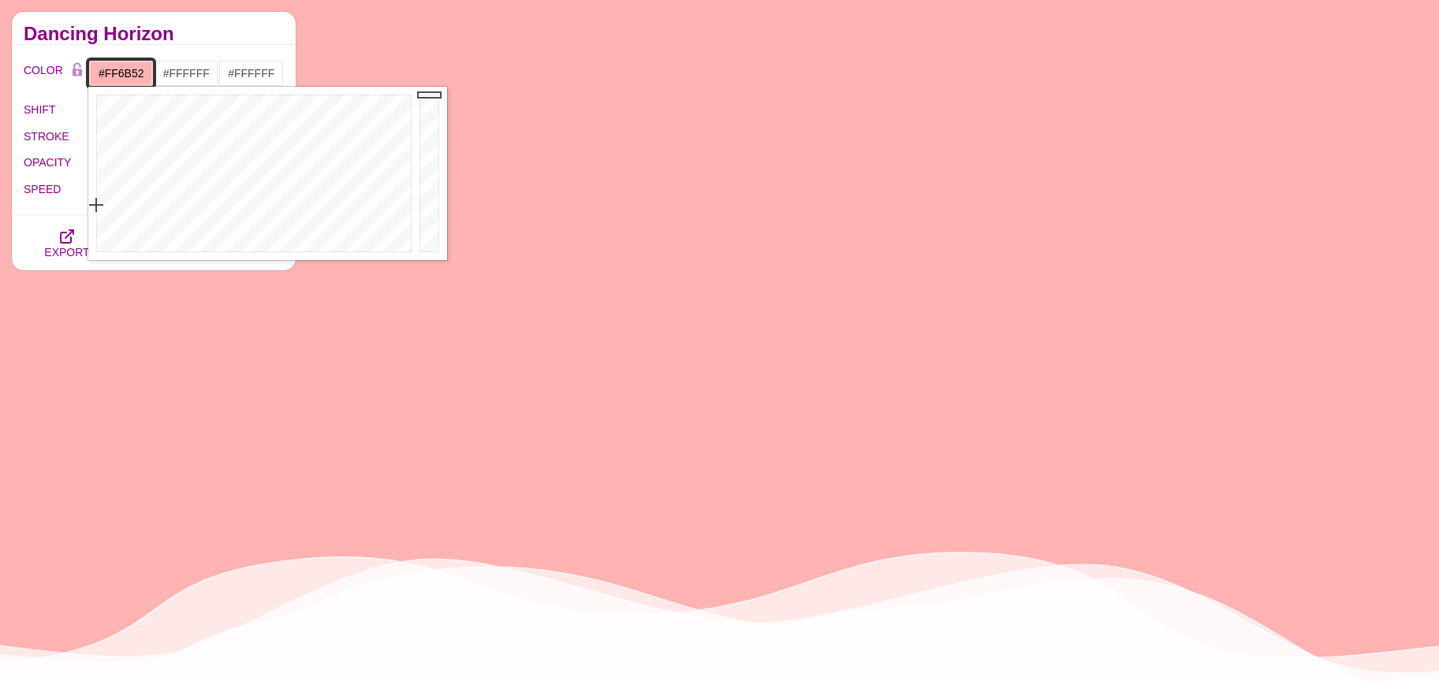
click at [104, 145] on div at bounding box center [251, 174] width 327 height 174
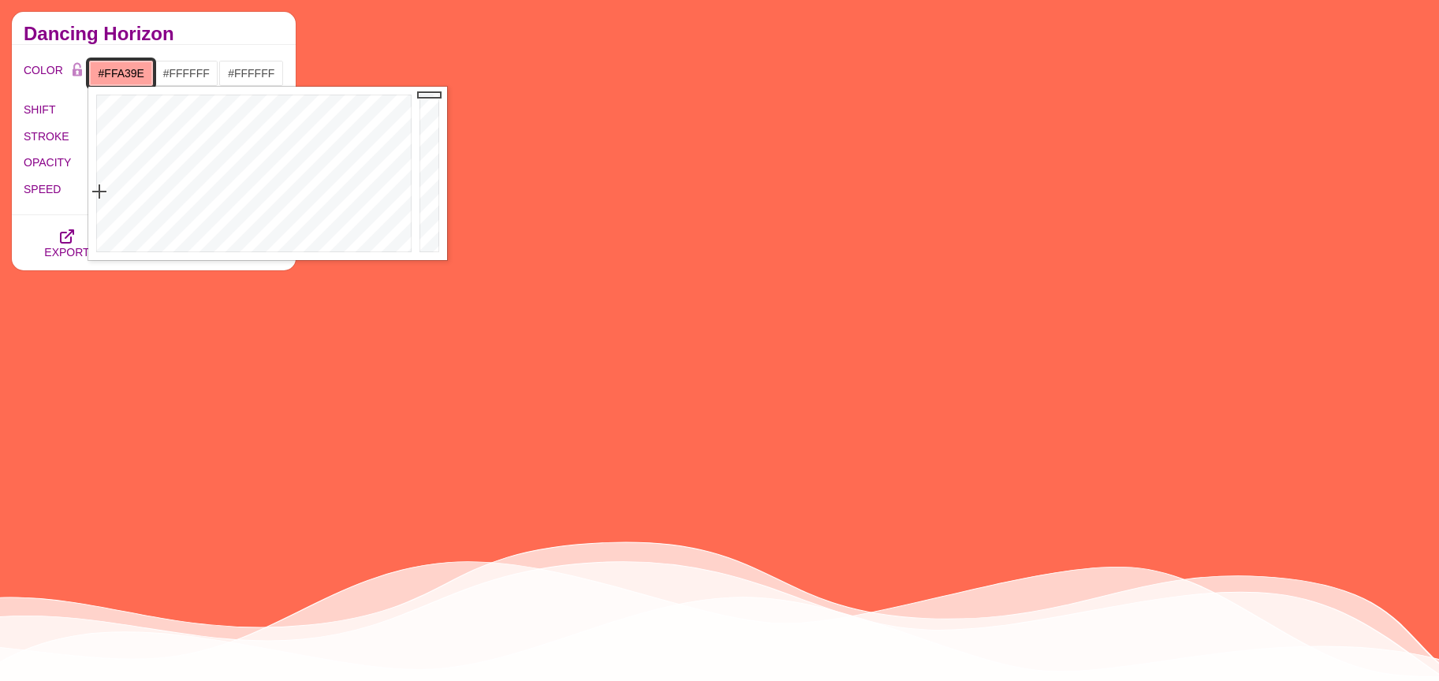
click at [99, 192] on div at bounding box center [251, 174] width 327 height 174
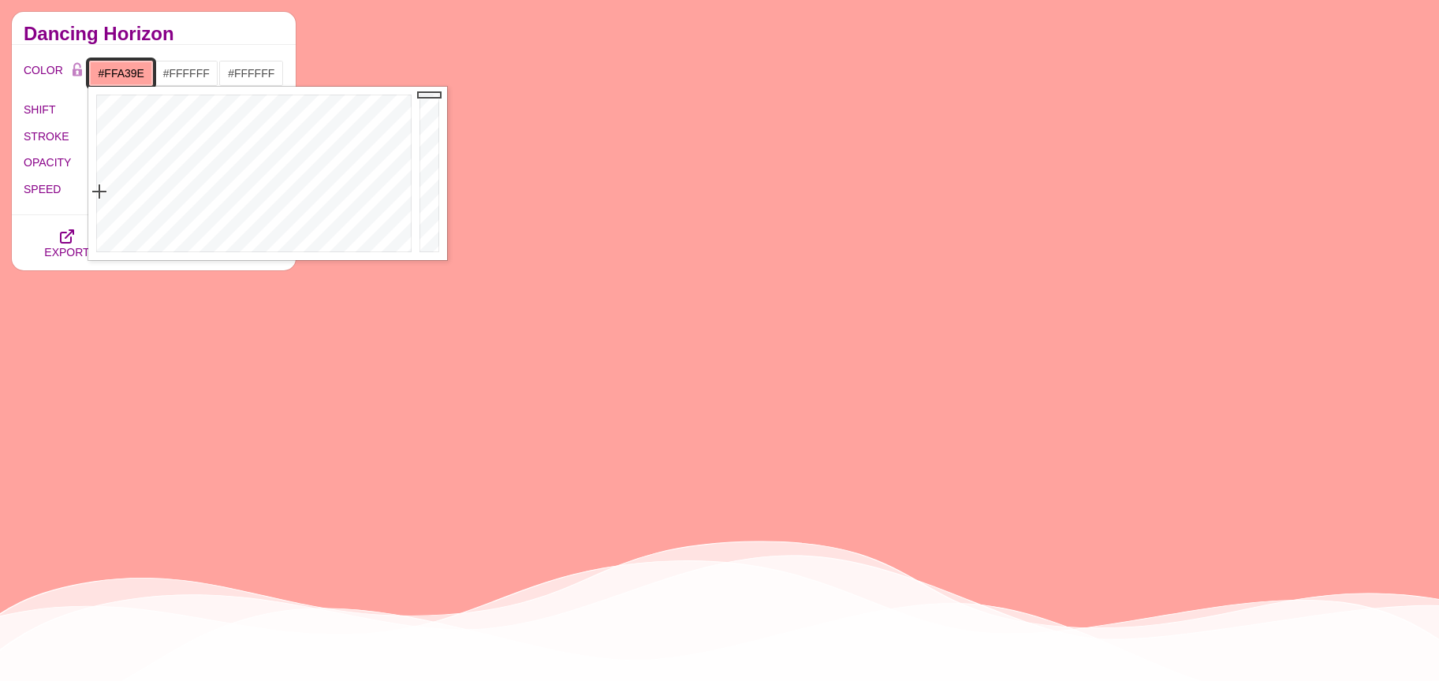
type input "#FFB4B1"
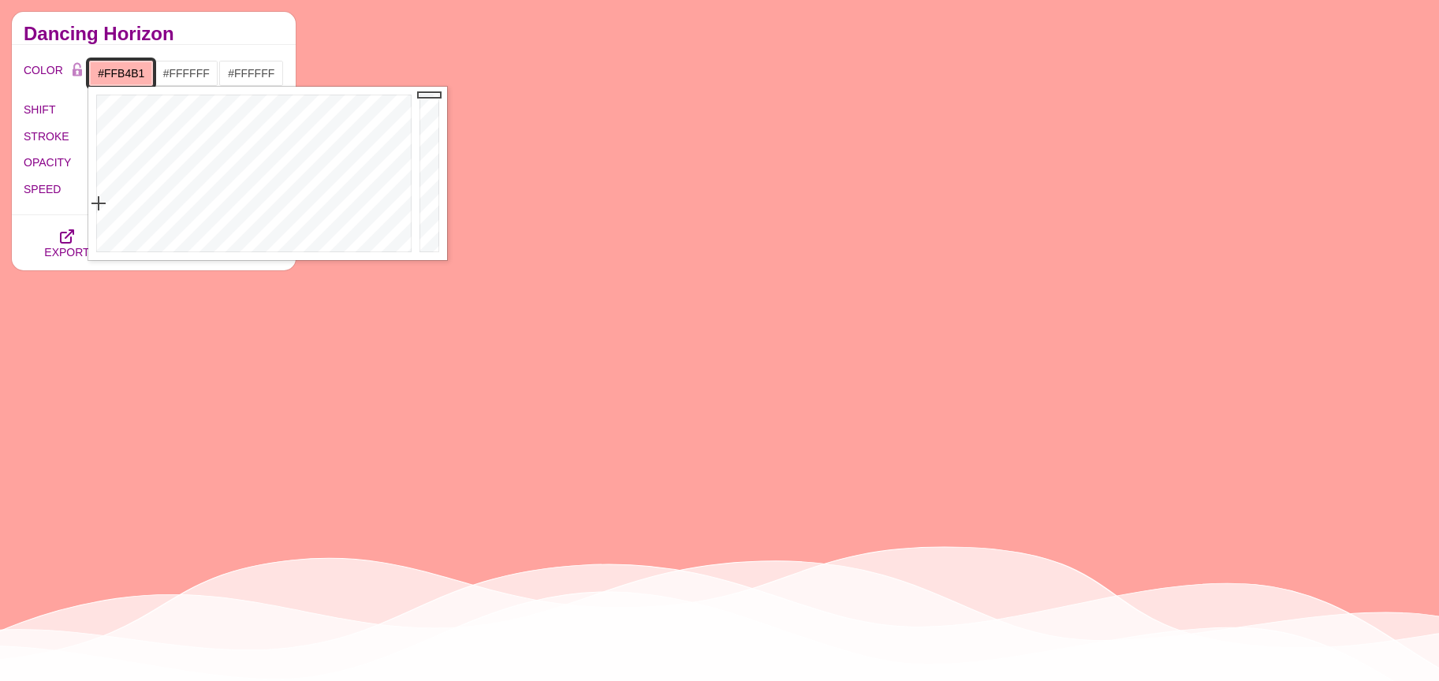
click at [99, 203] on div at bounding box center [251, 174] width 327 height 174
